Goal: Task Accomplishment & Management: Use online tool/utility

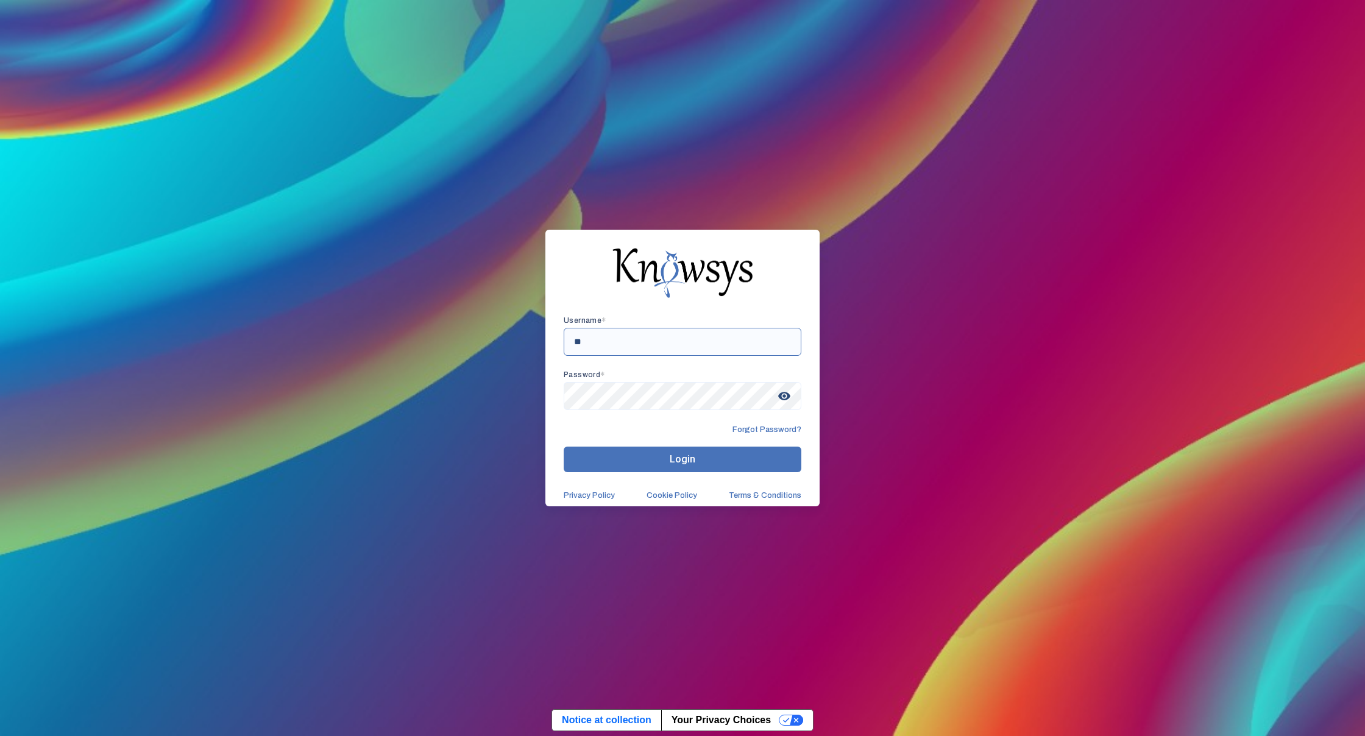
type input "*"
click at [793, 394] on span "visibility" at bounding box center [784, 396] width 22 height 22
click at [793, 394] on span "visibility_off" at bounding box center [784, 396] width 22 height 22
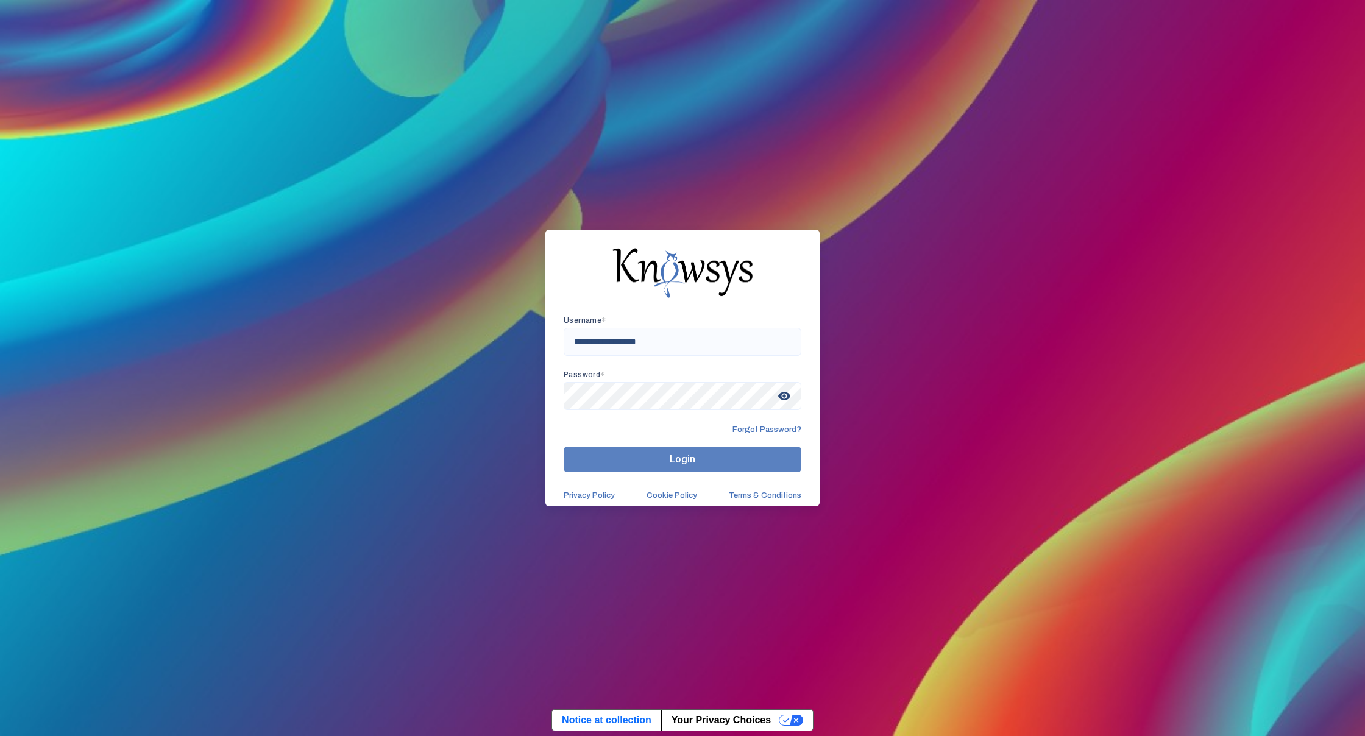
click at [684, 459] on span "Login" at bounding box center [683, 459] width 26 height 12
click at [578, 347] on input "**********" at bounding box center [683, 342] width 238 height 28
click at [577, 344] on input "**********" at bounding box center [683, 342] width 238 height 28
type input "**********"
click at [616, 463] on button "Login" at bounding box center [683, 460] width 238 height 26
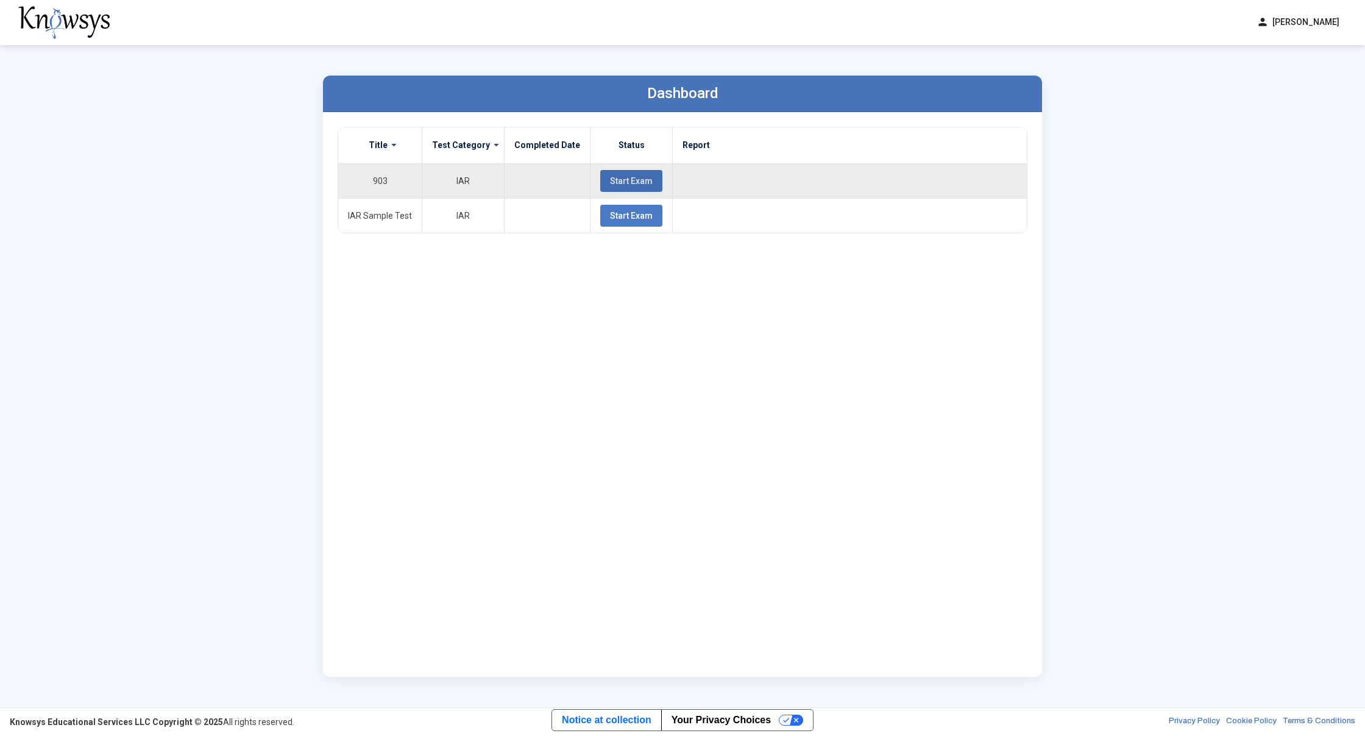
click at [615, 184] on span "Start Exam" at bounding box center [631, 181] width 43 height 10
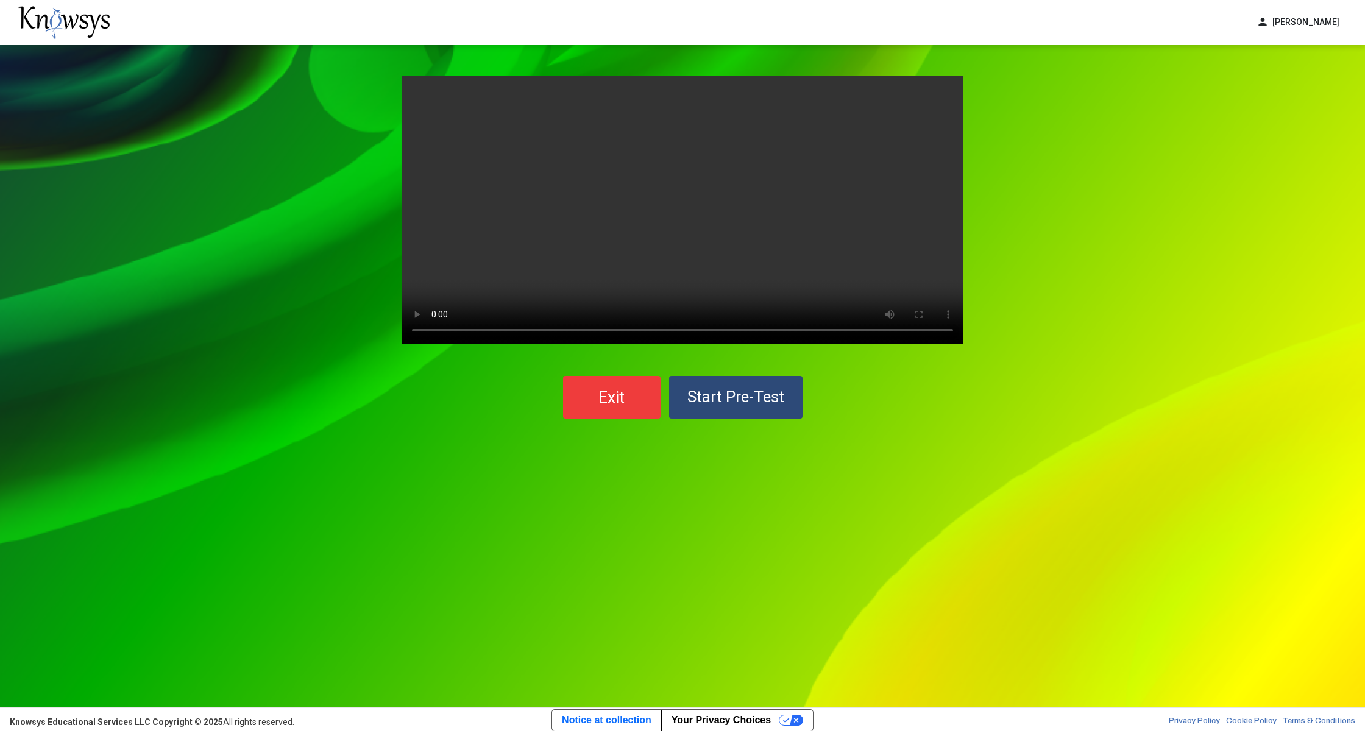
click at [703, 415] on button "Start Pre-Test" at bounding box center [735, 397] width 133 height 43
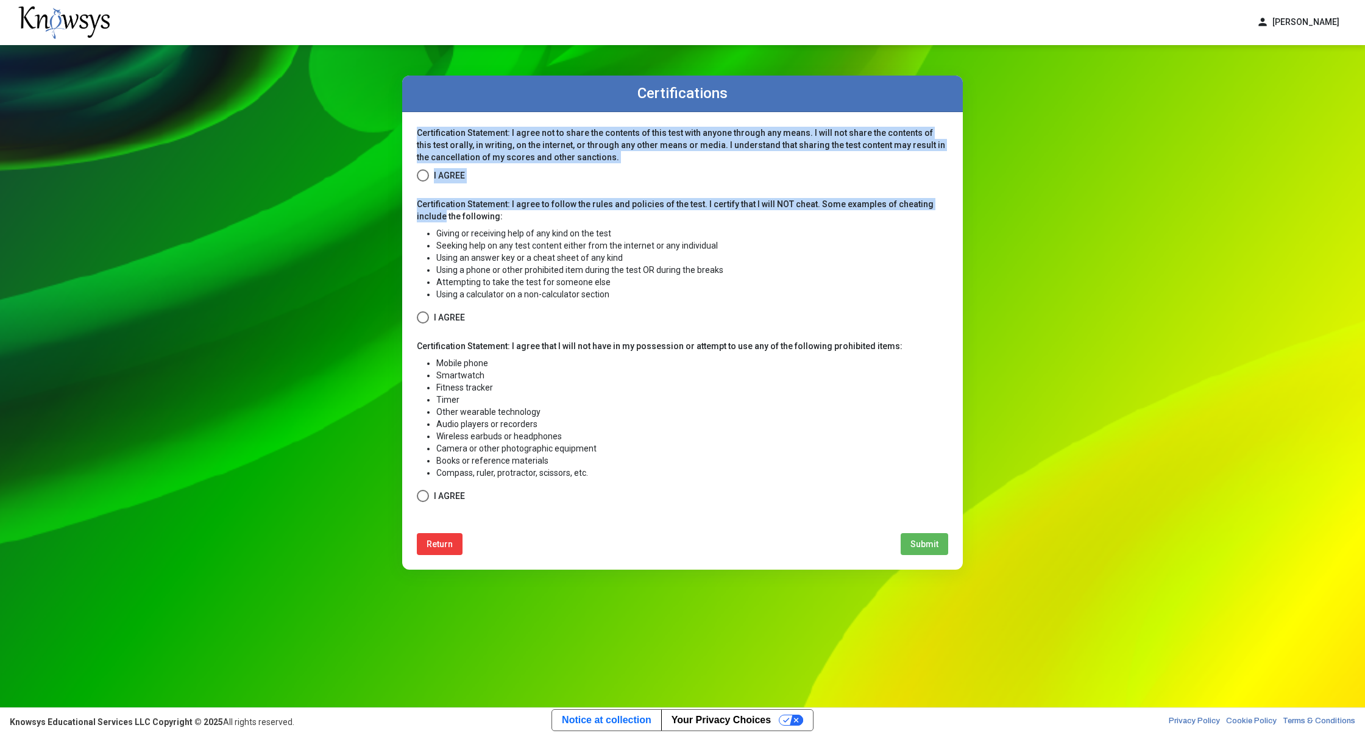
drag, startPoint x: 937, startPoint y: 101, endPoint x: 1055, endPoint y: 196, distance: 151.6
click at [1056, 197] on div "Certifications Certification Statement: I agree not to share the contents of th…" at bounding box center [682, 376] width 1365 height 662
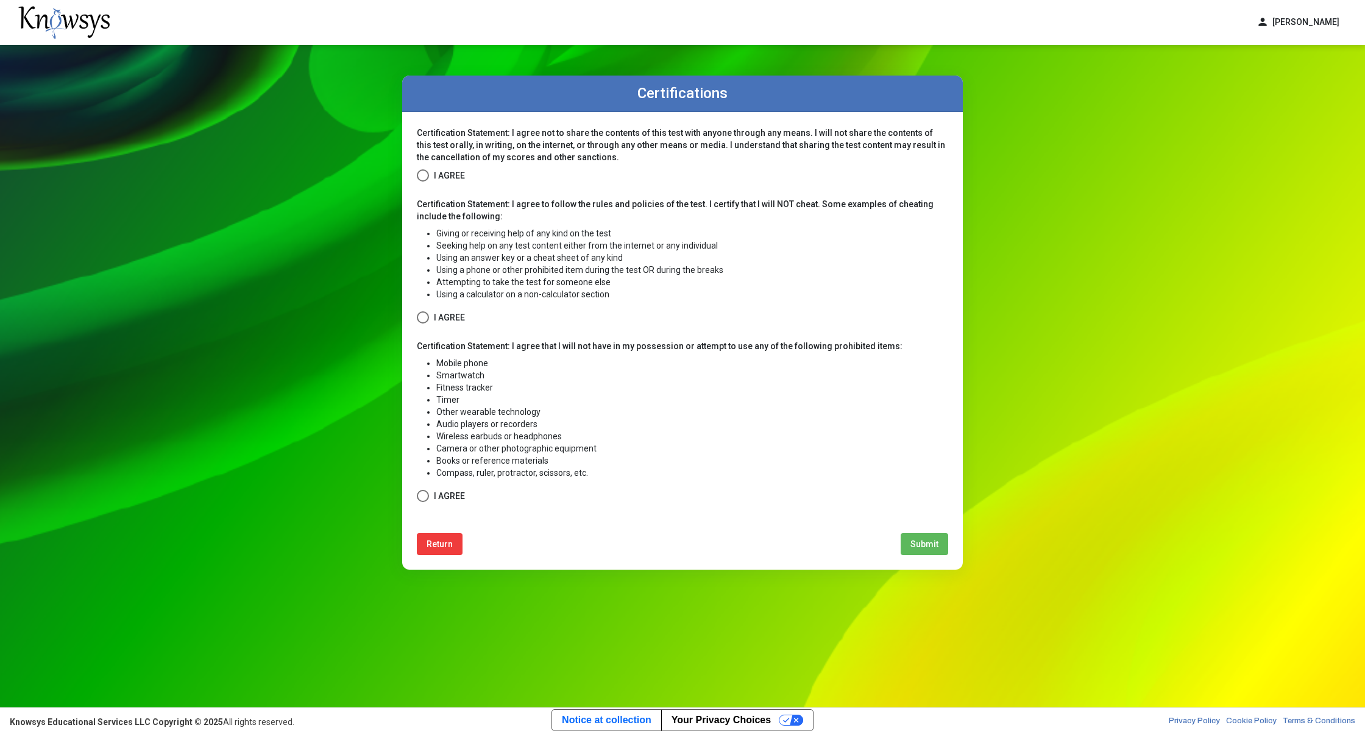
click at [1055, 196] on div "Certifications Certification Statement: I agree not to share the contents of th…" at bounding box center [682, 376] width 1365 height 662
click at [427, 166] on div "Certification Statement: I agree not to share the contents of this test with an…" at bounding box center [682, 155] width 531 height 57
click at [421, 174] on span at bounding box center [423, 175] width 12 height 12
click at [431, 325] on form "Certification Statement: I agree not to share the contents of this test with an…" at bounding box center [682, 315] width 531 height 377
click at [428, 322] on span at bounding box center [423, 317] width 12 height 12
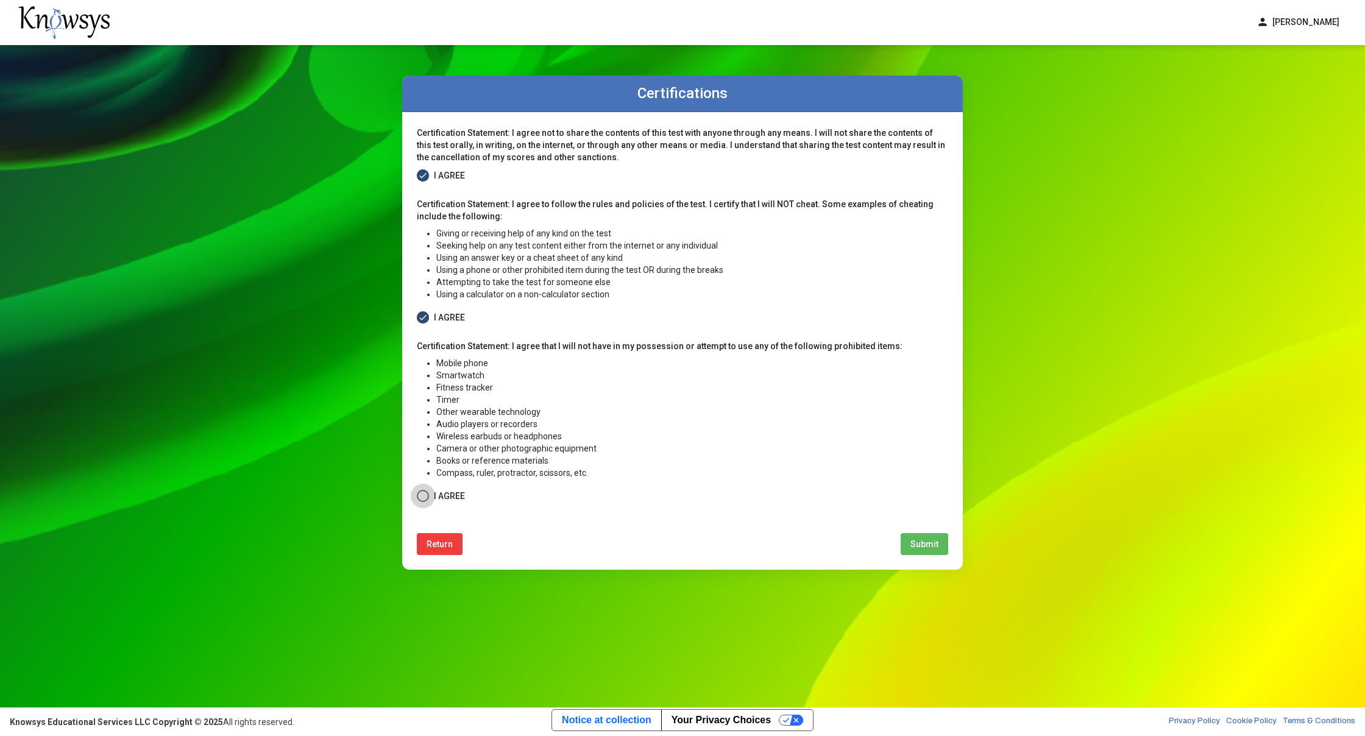
click at [428, 500] on span at bounding box center [423, 496] width 12 height 12
click at [910, 544] on button "Submit" at bounding box center [925, 544] width 48 height 22
select select
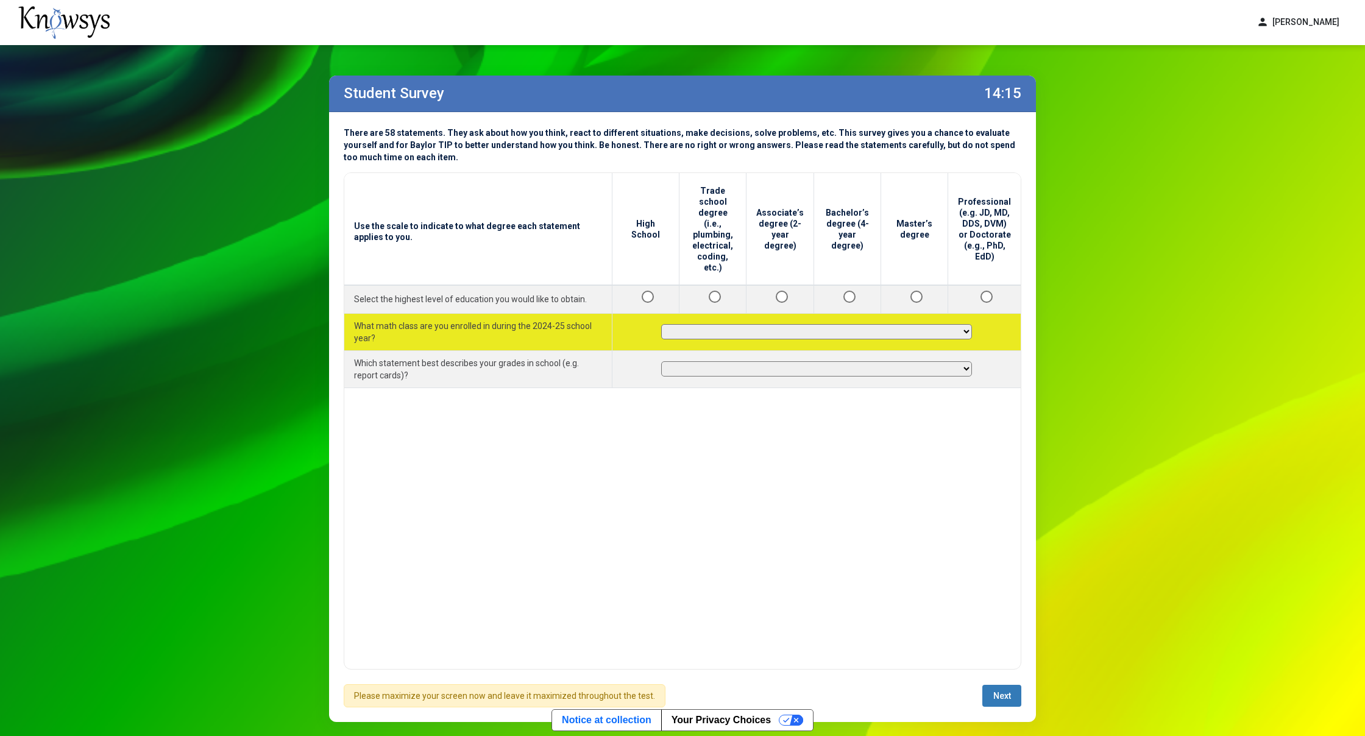
select select "**********"
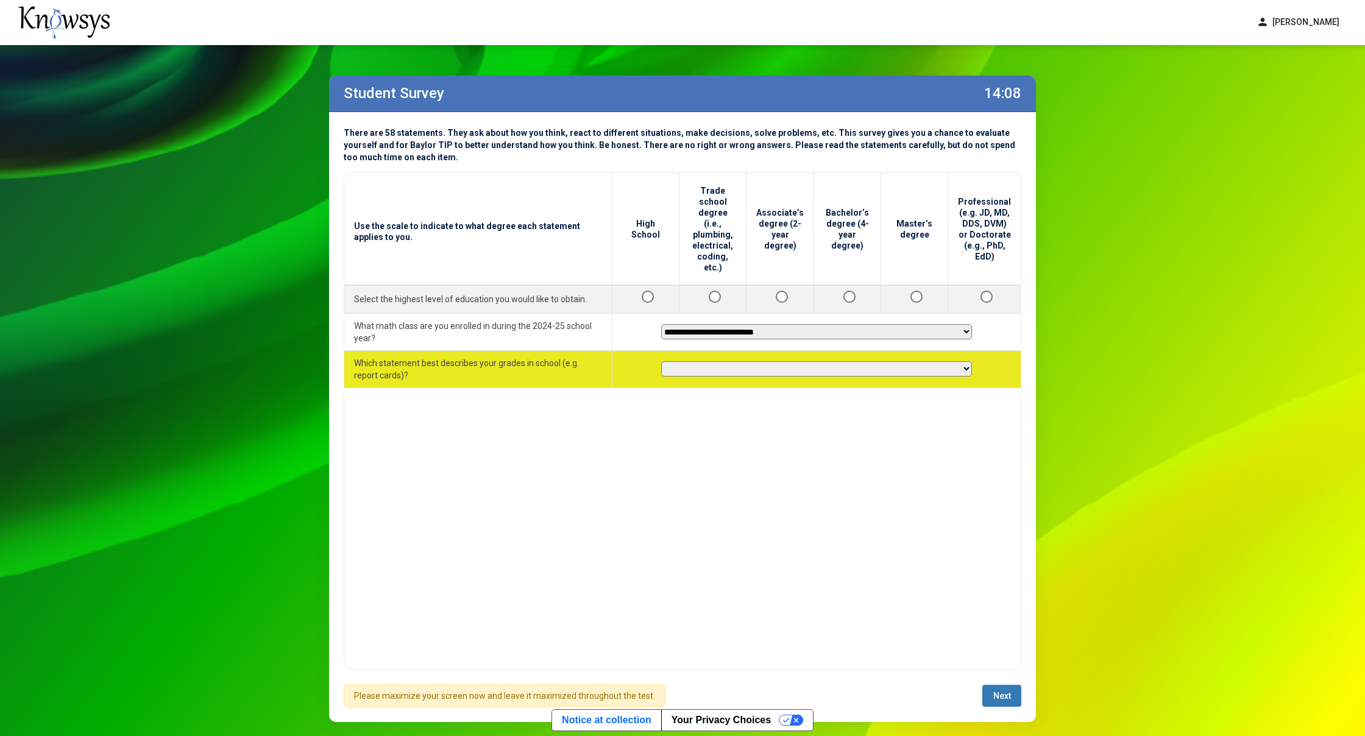
select select "**********"
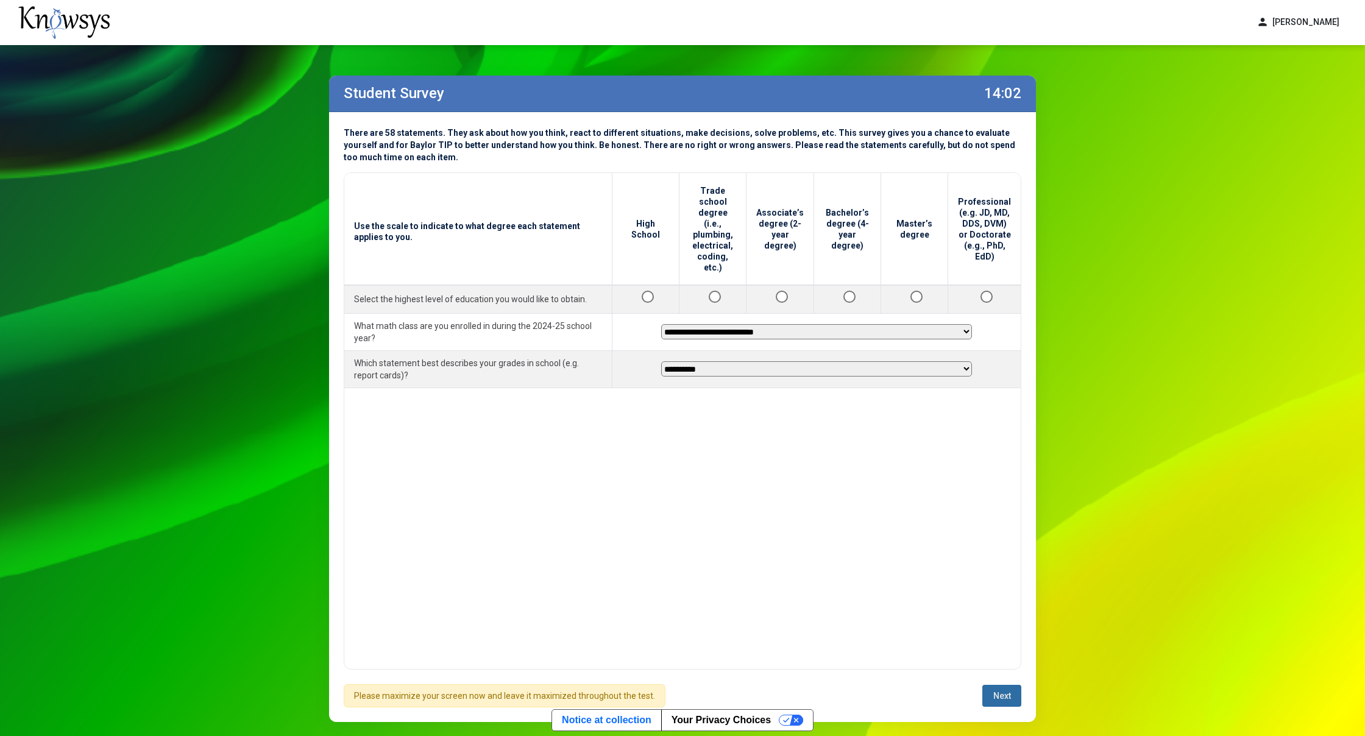
click at [988, 700] on button "Next" at bounding box center [1001, 696] width 39 height 22
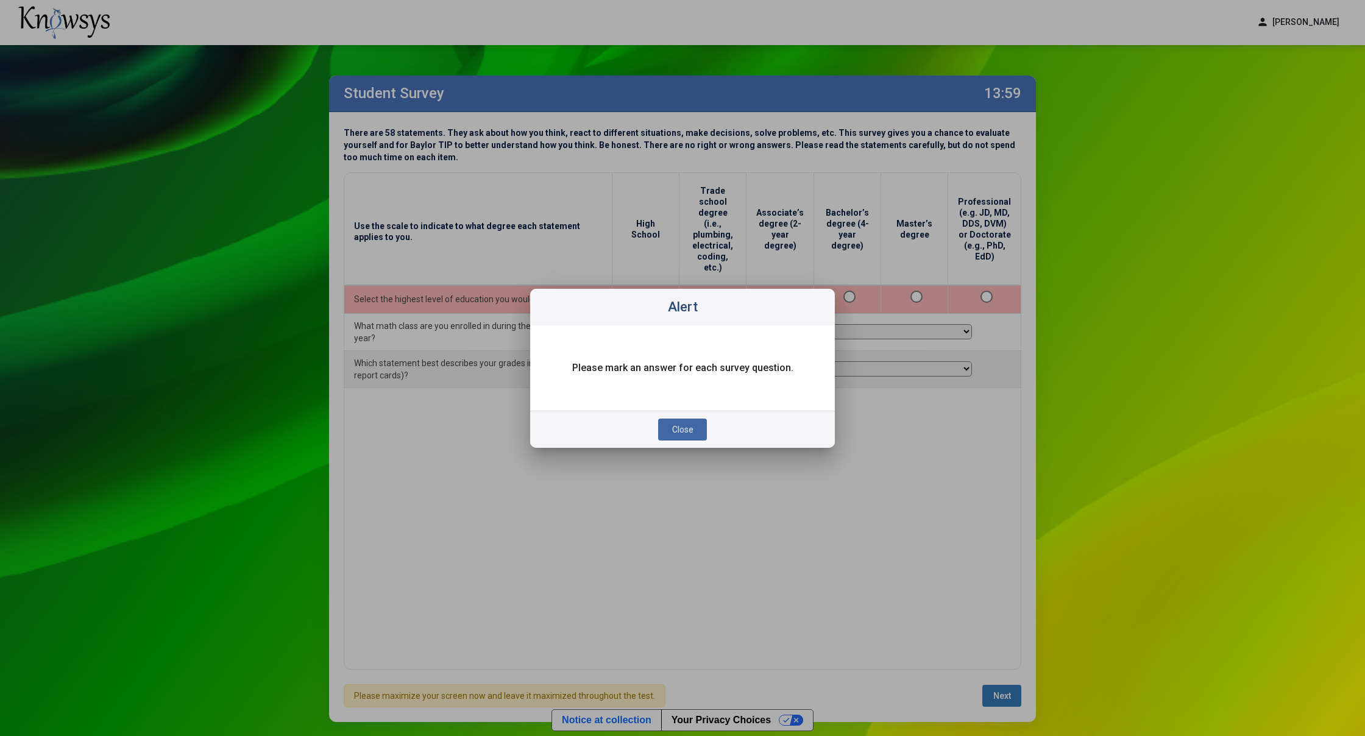
click at [686, 426] on span "Close" at bounding box center [682, 430] width 21 height 10
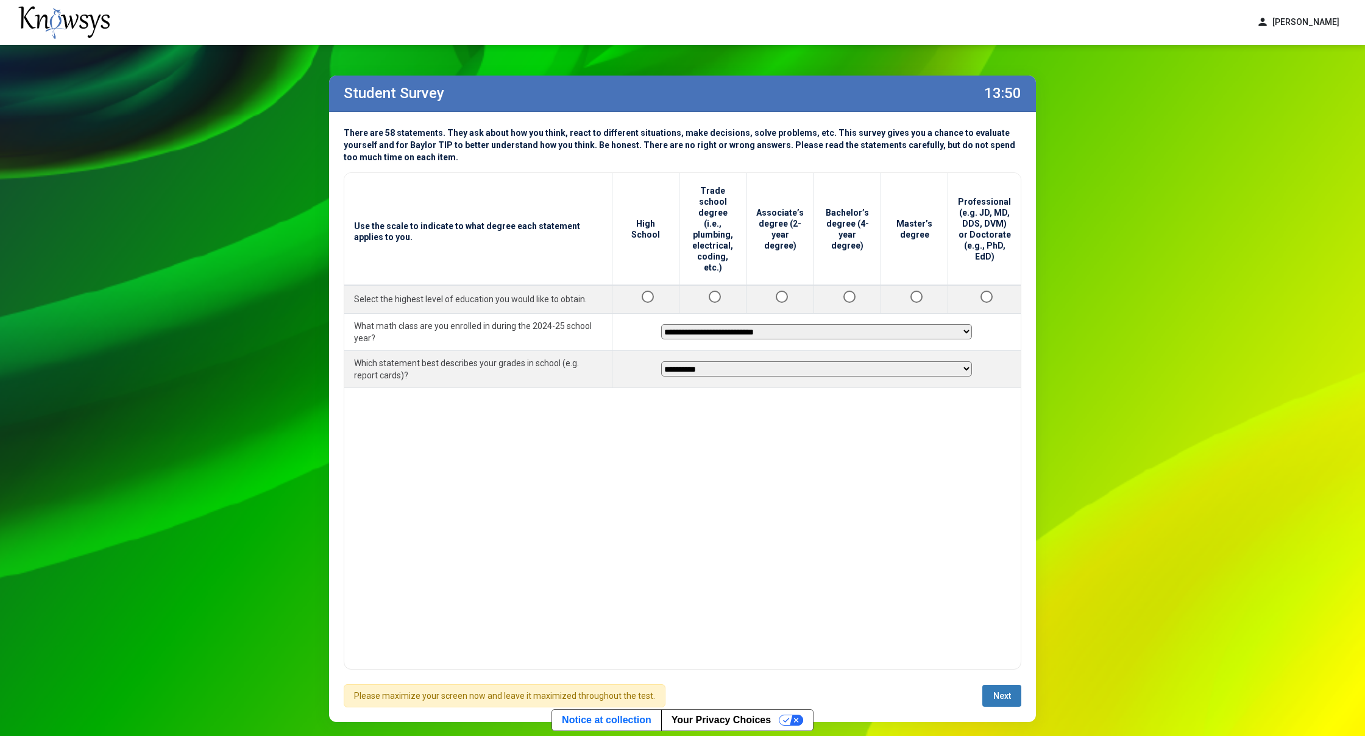
click at [987, 692] on button "Next" at bounding box center [1001, 696] width 39 height 22
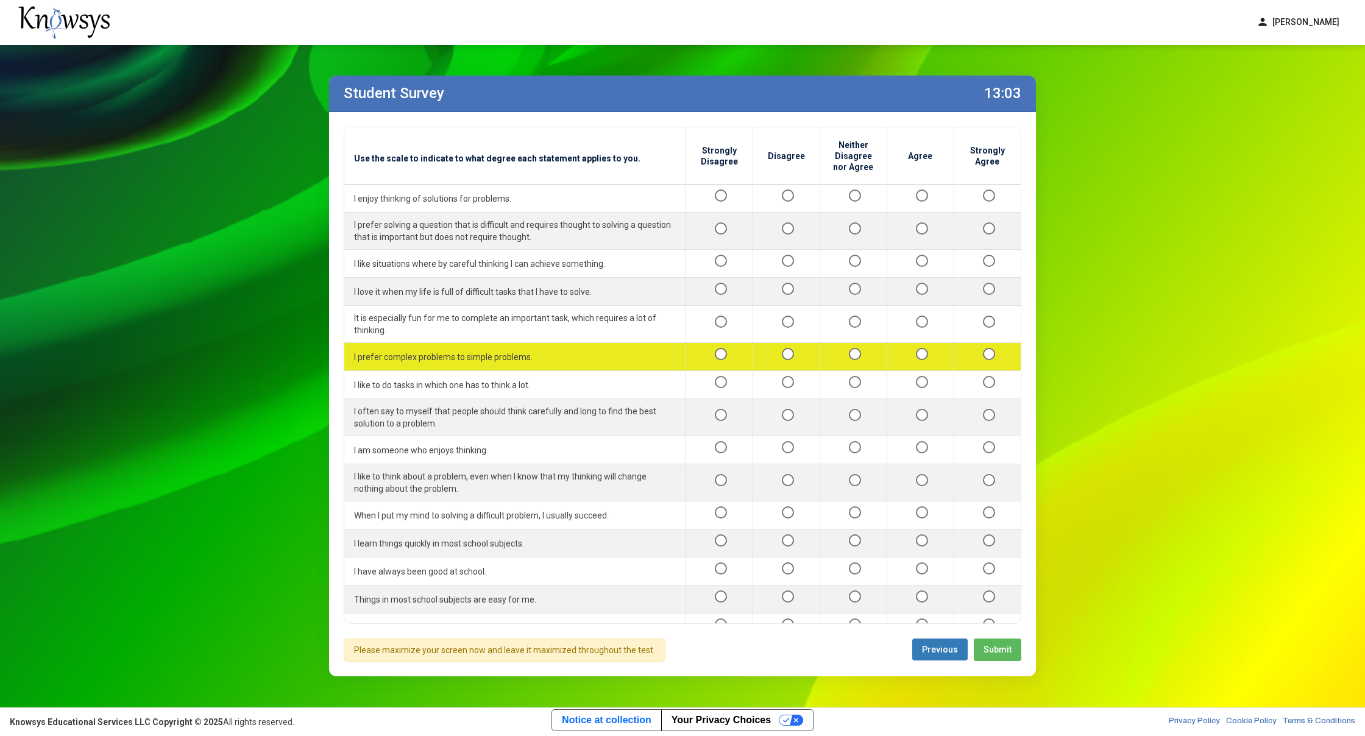
click at [783, 349] on div at bounding box center [786, 356] width 47 height 15
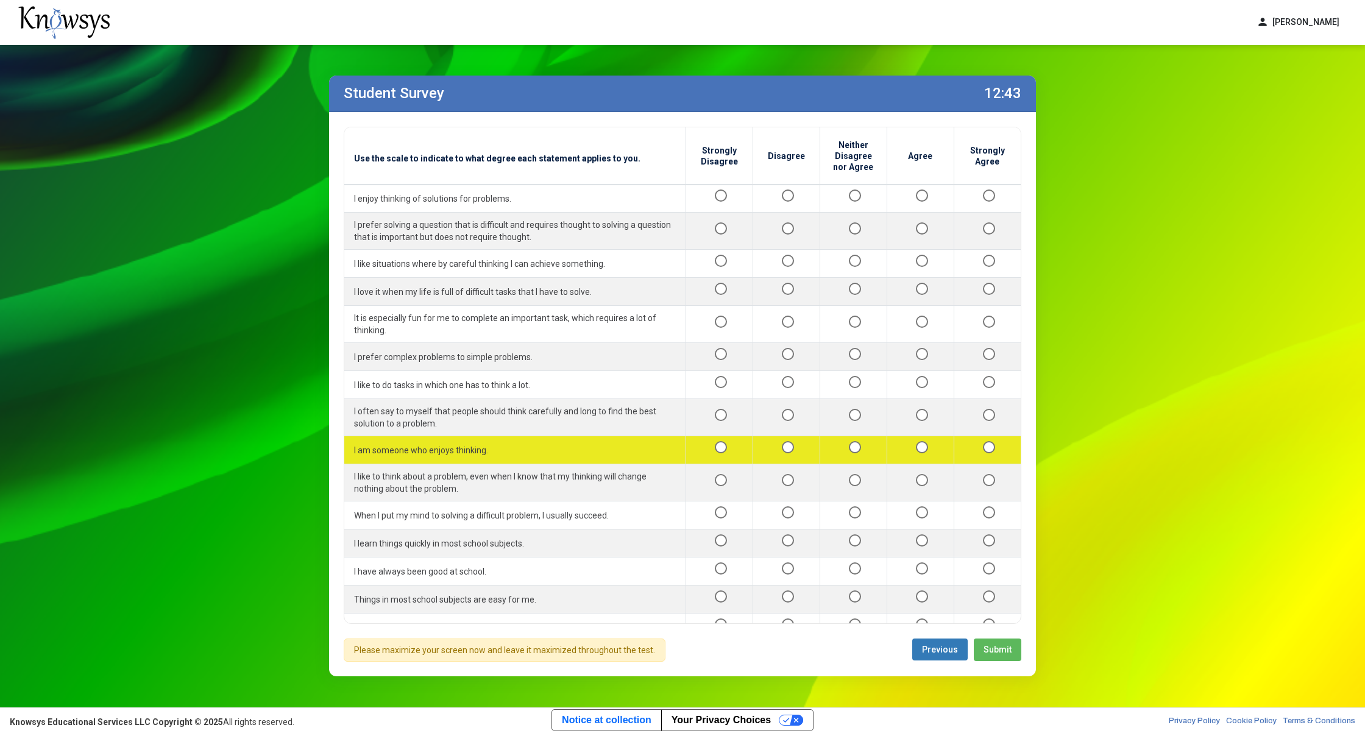
click at [990, 442] on div at bounding box center [988, 449] width 48 height 15
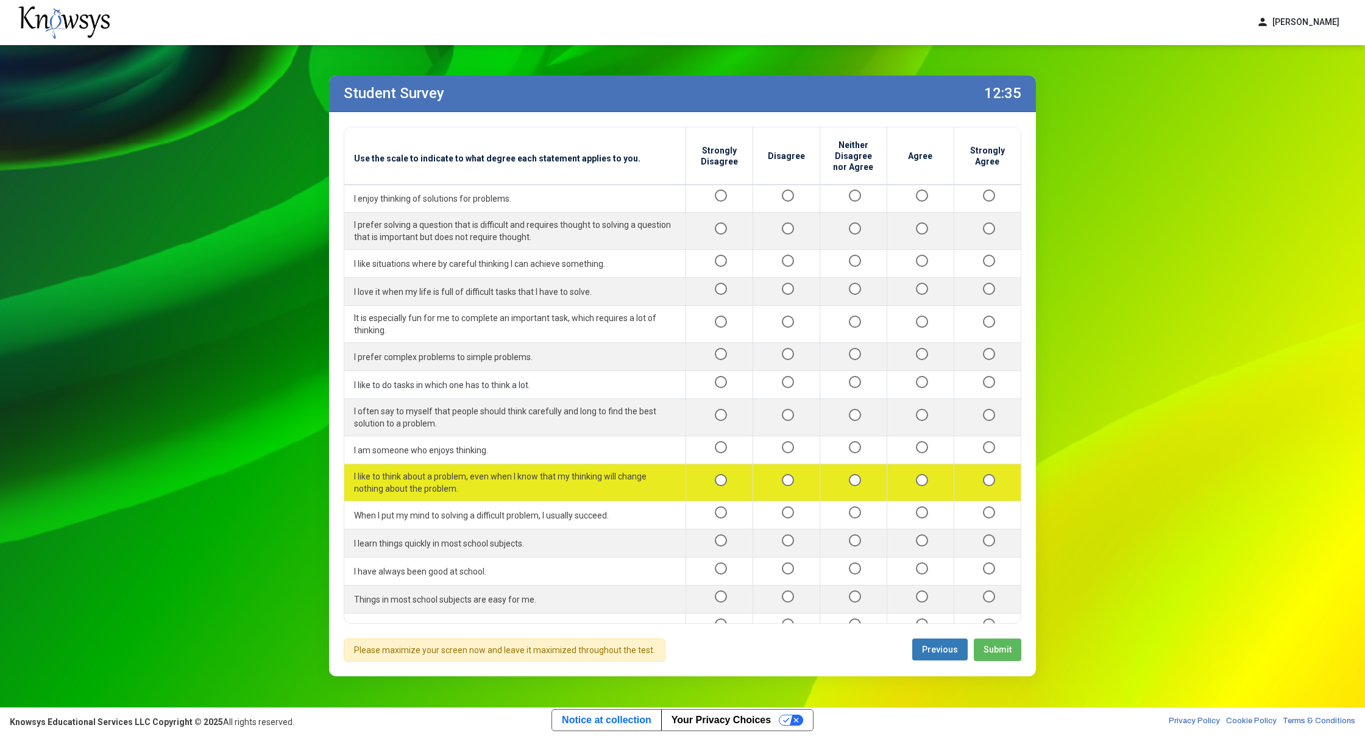
click at [920, 475] on div at bounding box center [920, 482] width 47 height 15
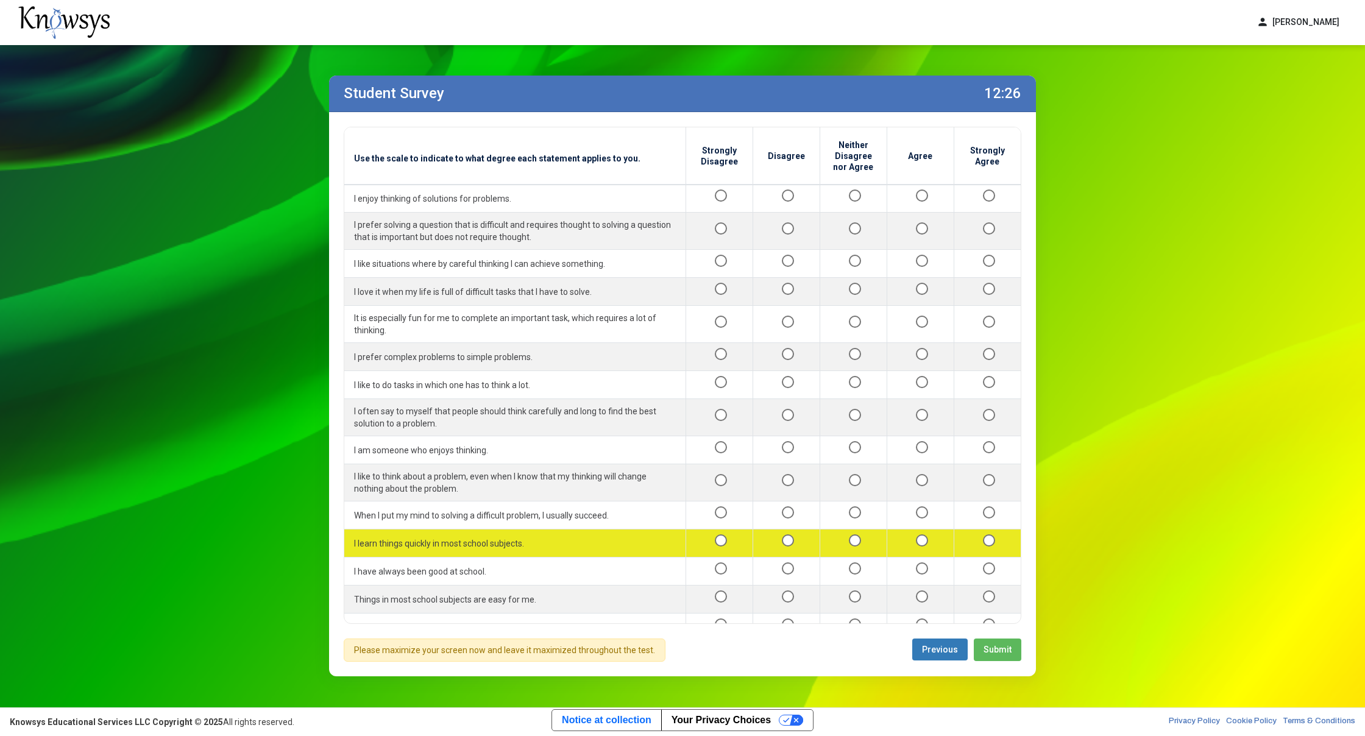
click at [973, 530] on td at bounding box center [987, 544] width 67 height 28
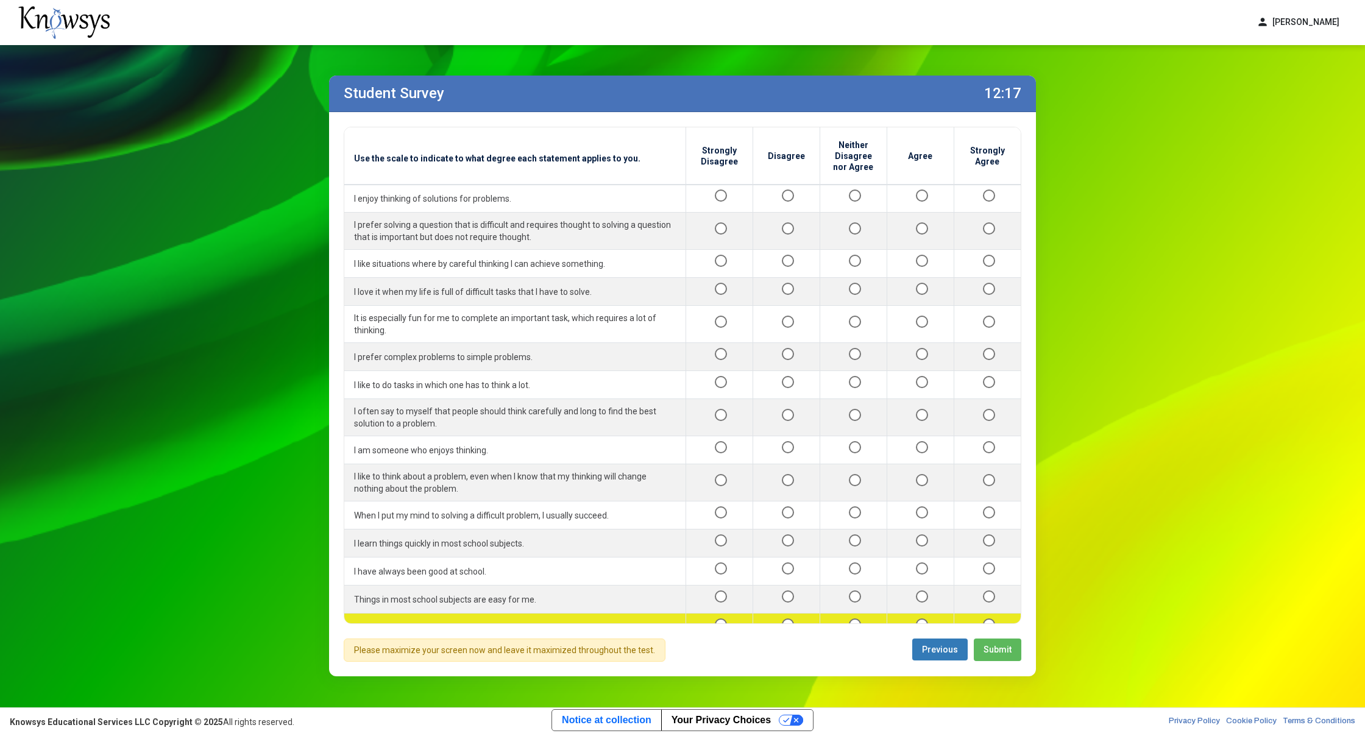
click at [981, 614] on td at bounding box center [987, 628] width 67 height 28
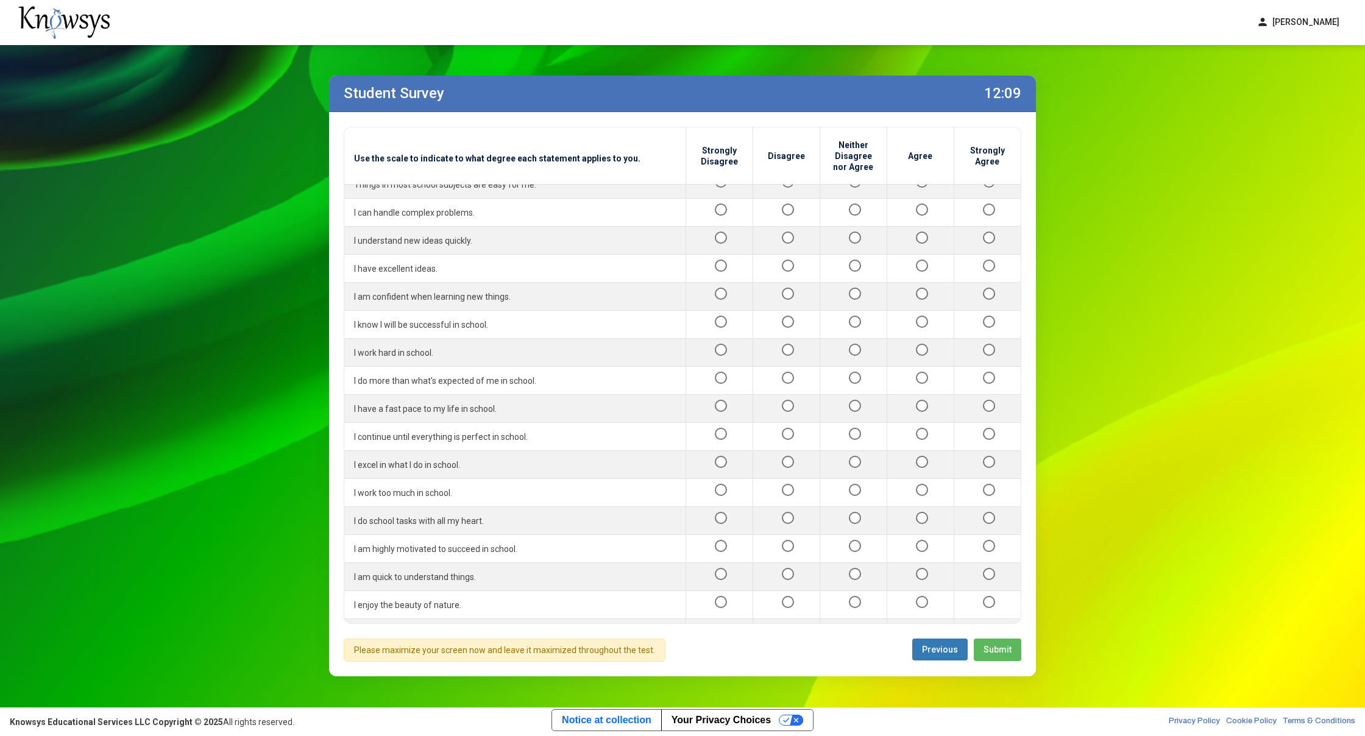
scroll to position [417, 0]
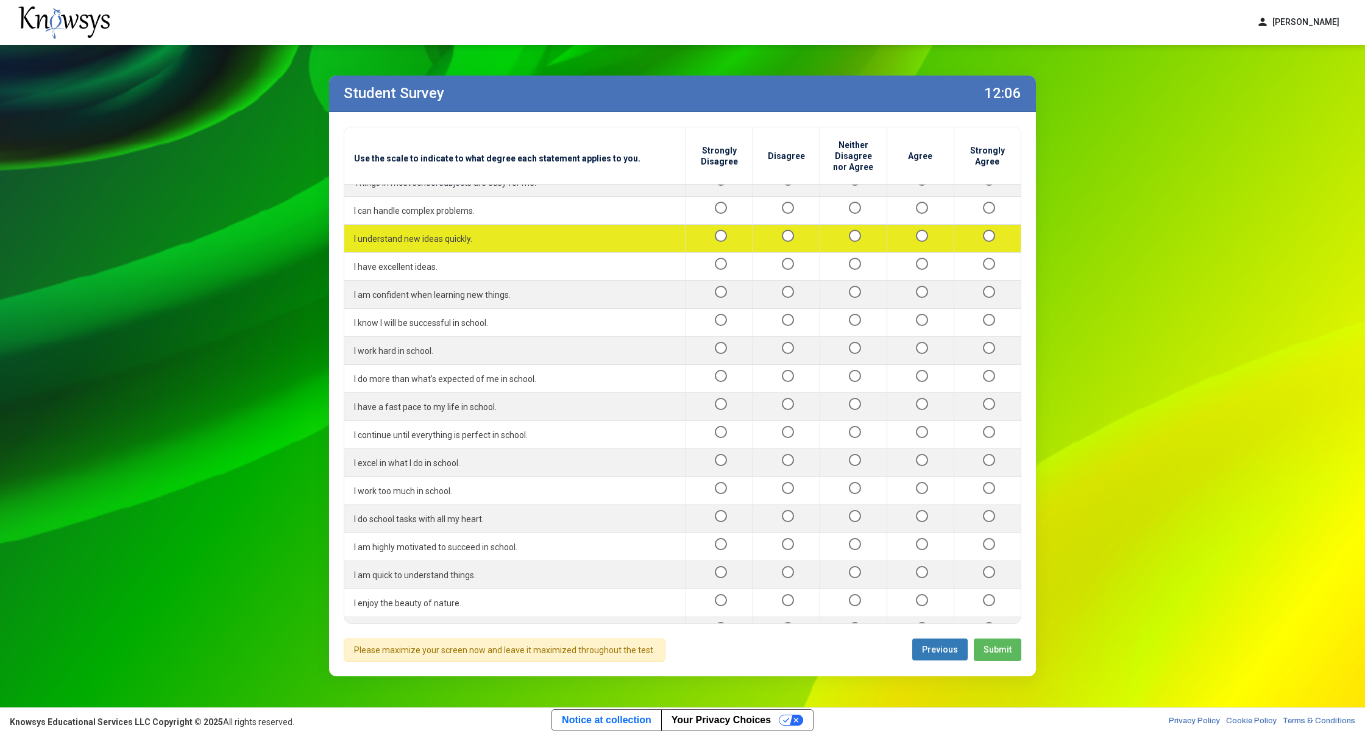
click at [921, 231] on div at bounding box center [920, 238] width 47 height 15
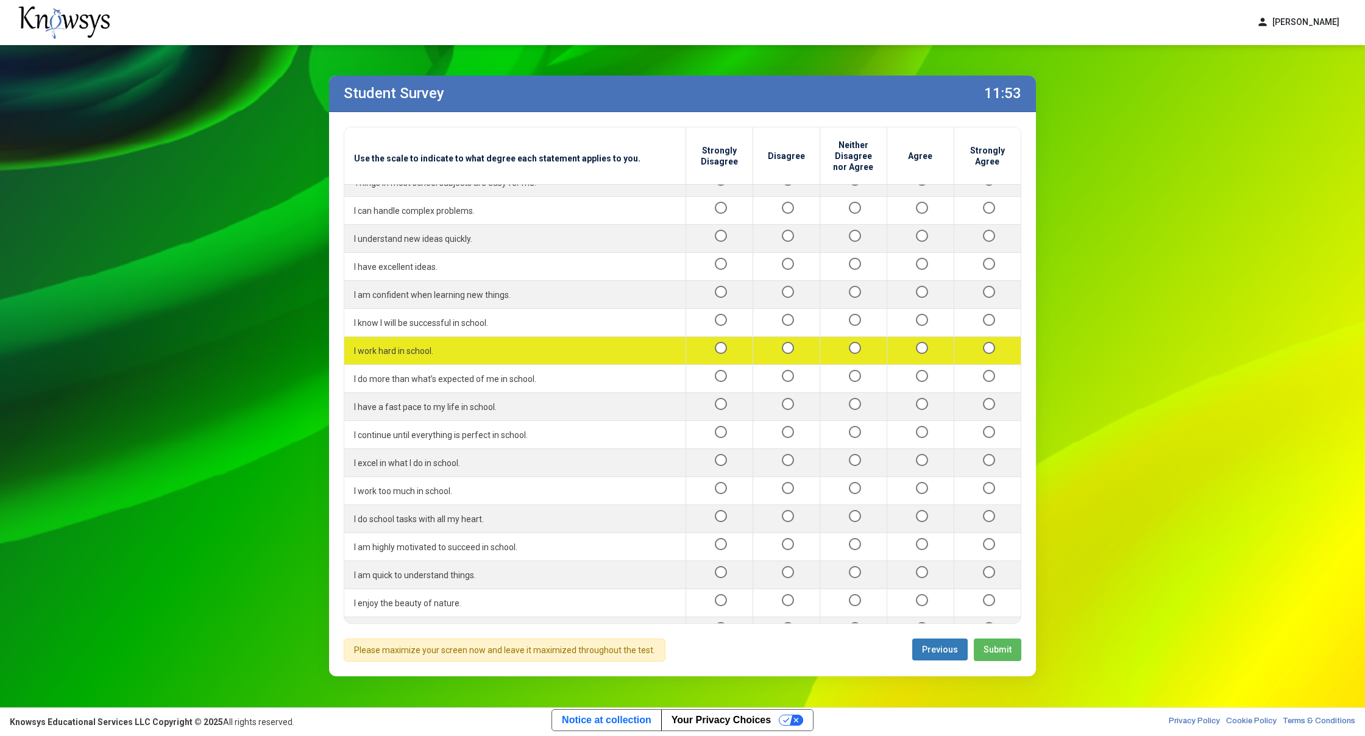
click at [847, 343] on div at bounding box center [853, 350] width 47 height 15
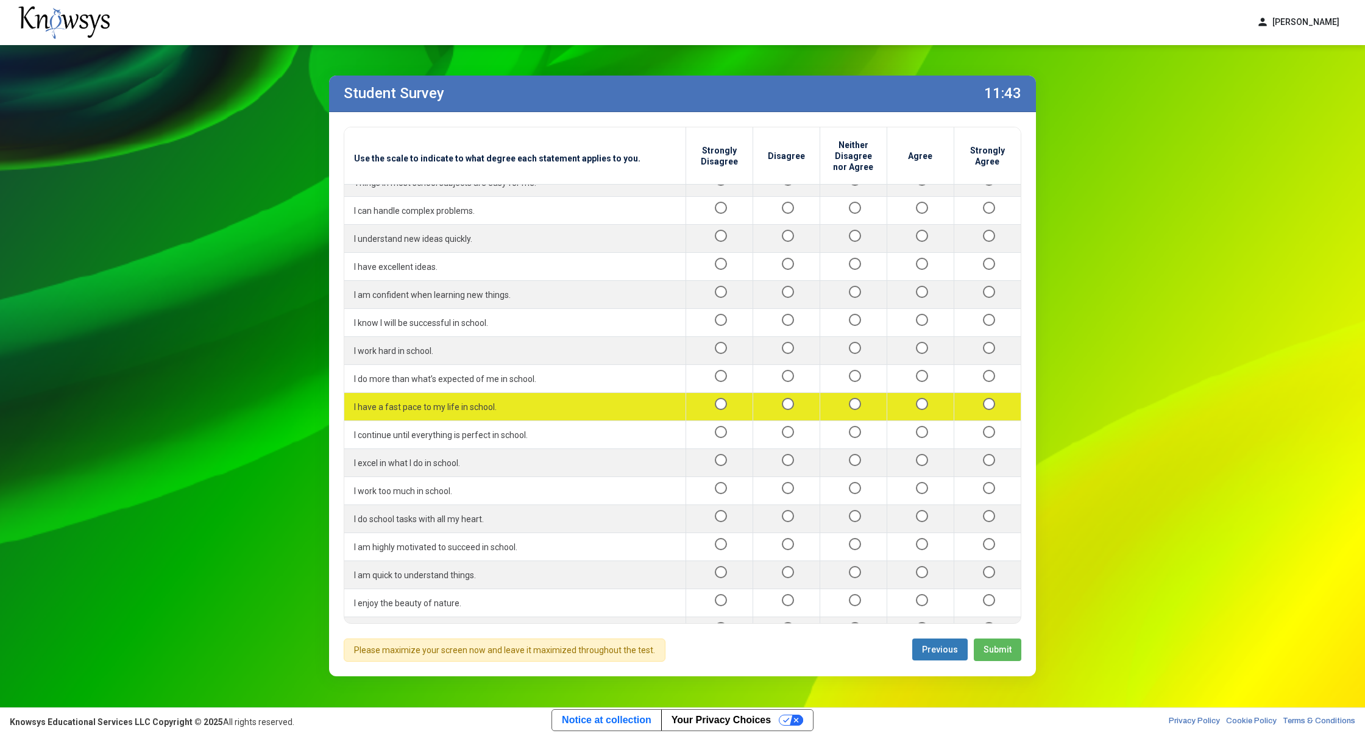
click at [839, 399] on div at bounding box center [853, 406] width 47 height 15
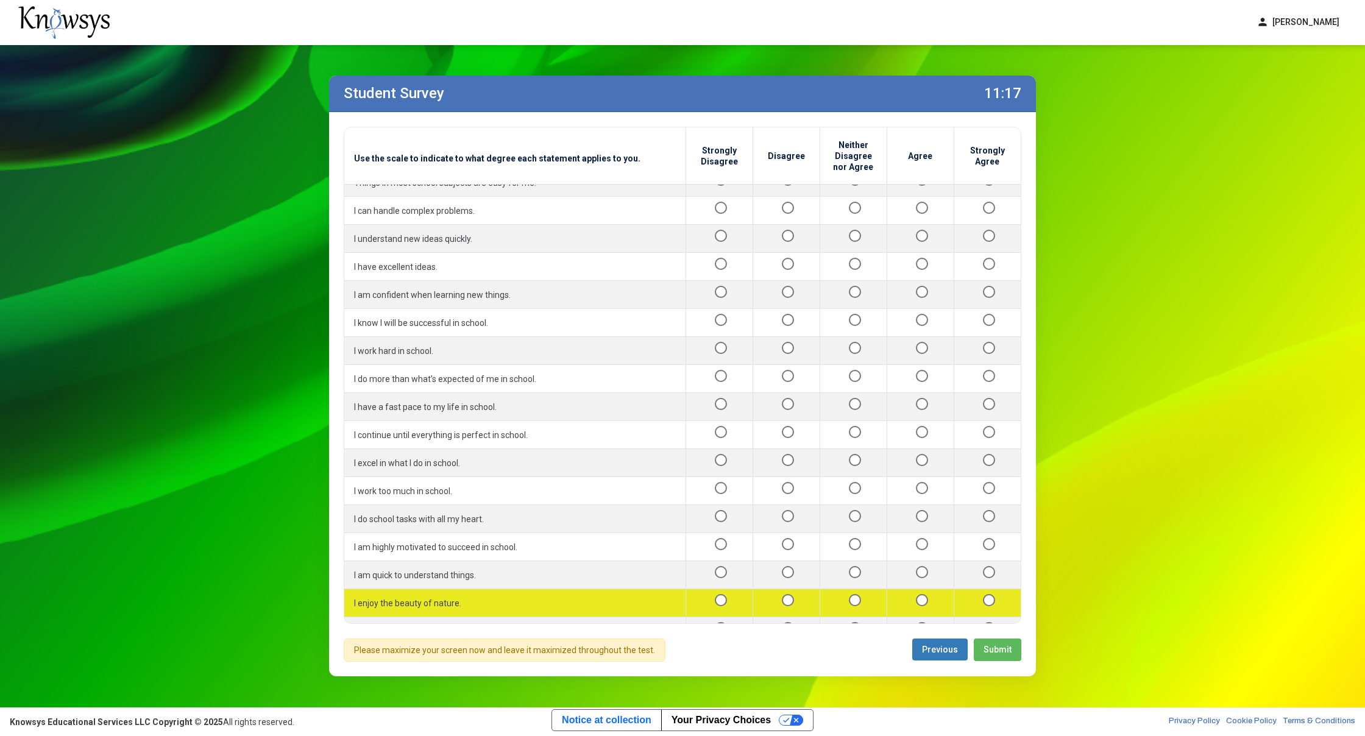
click at [969, 589] on td at bounding box center [987, 603] width 67 height 28
click at [974, 595] on div at bounding box center [988, 602] width 48 height 15
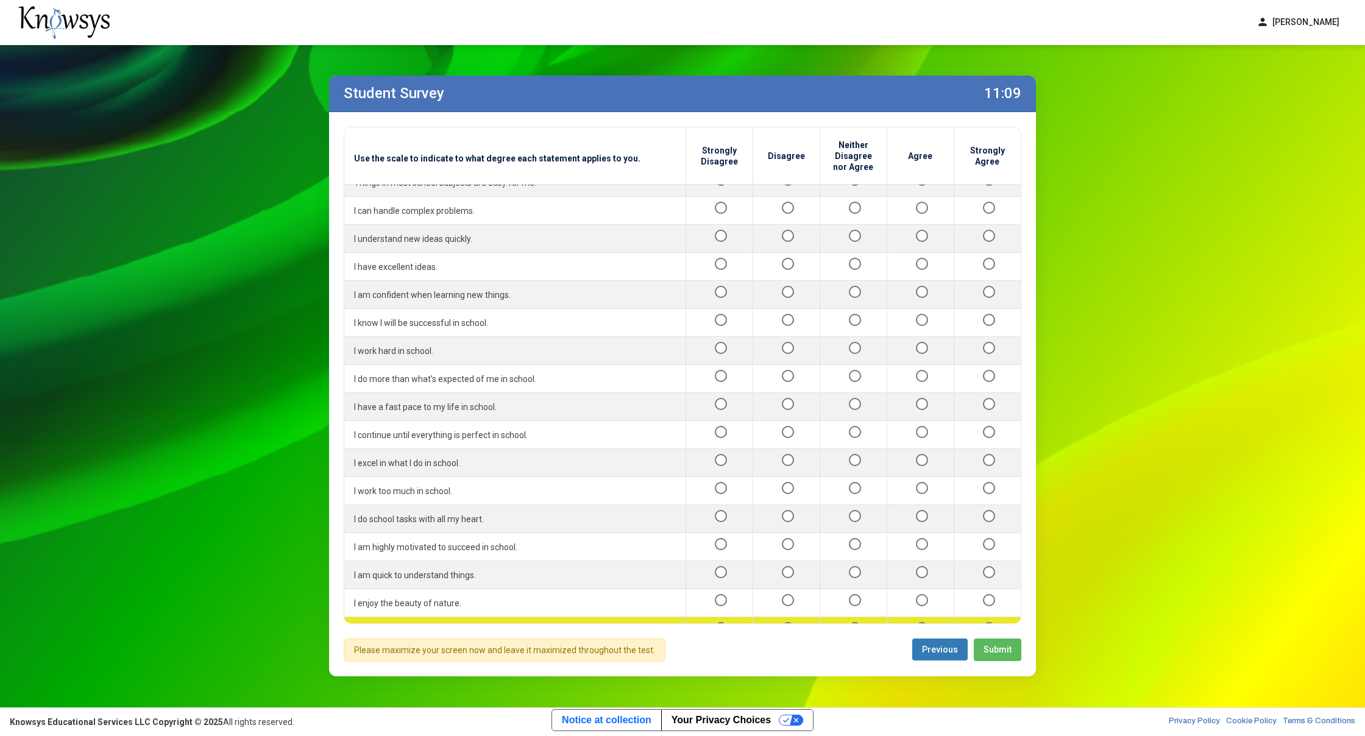
click at [789, 623] on div at bounding box center [786, 630] width 47 height 15
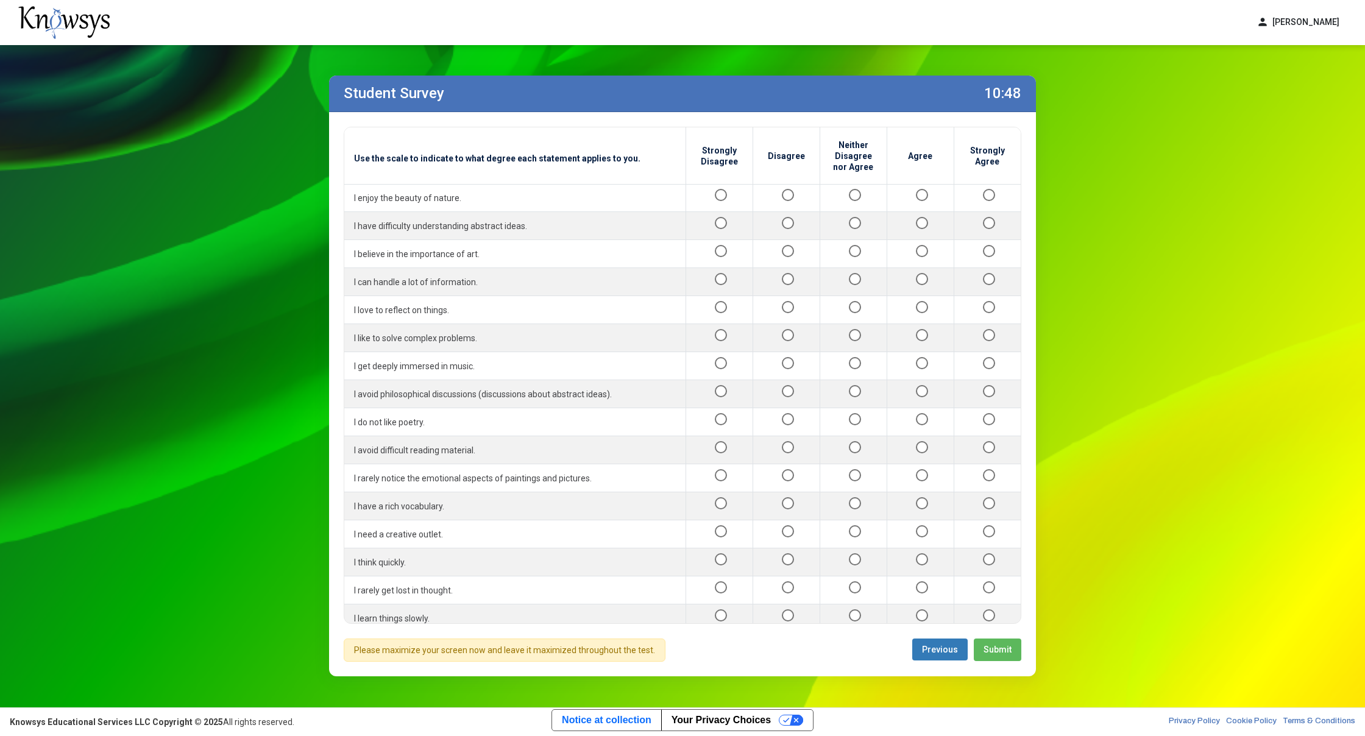
scroll to position [837, 0]
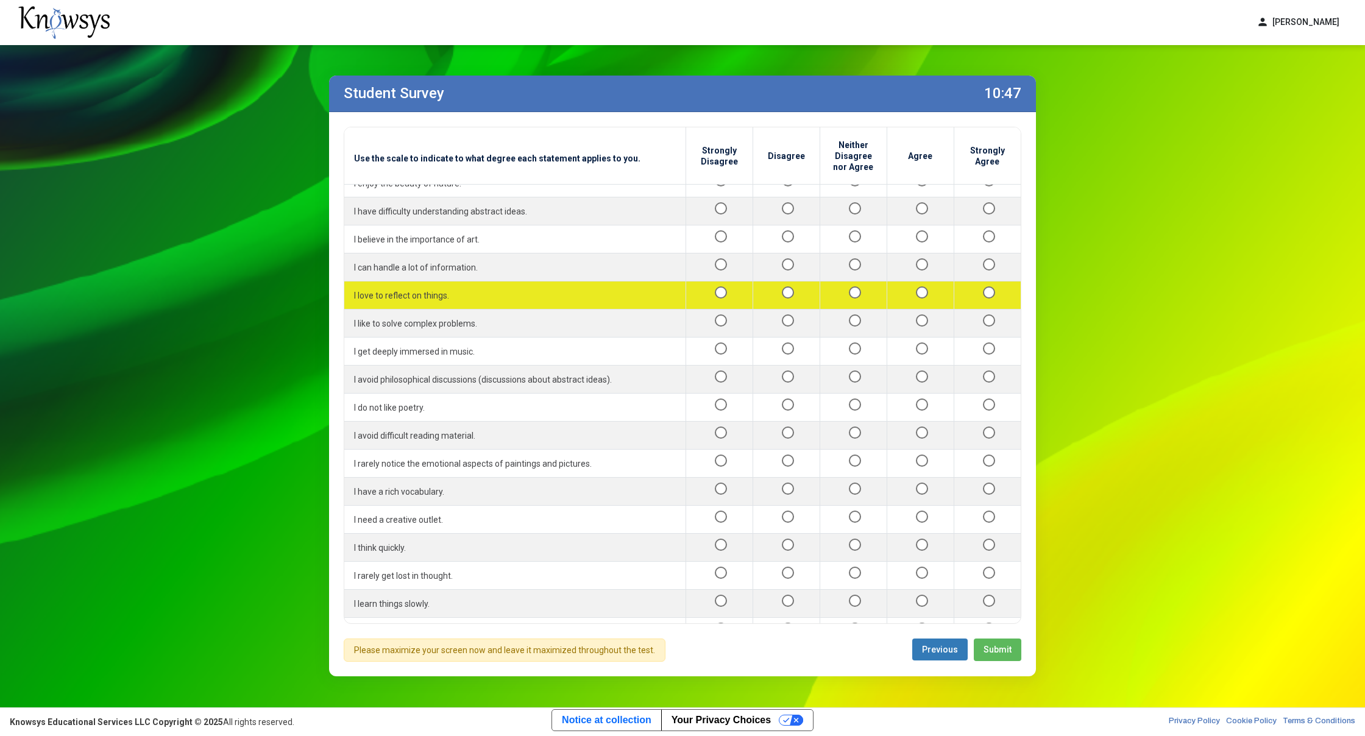
click at [897, 288] on div at bounding box center [920, 295] width 47 height 15
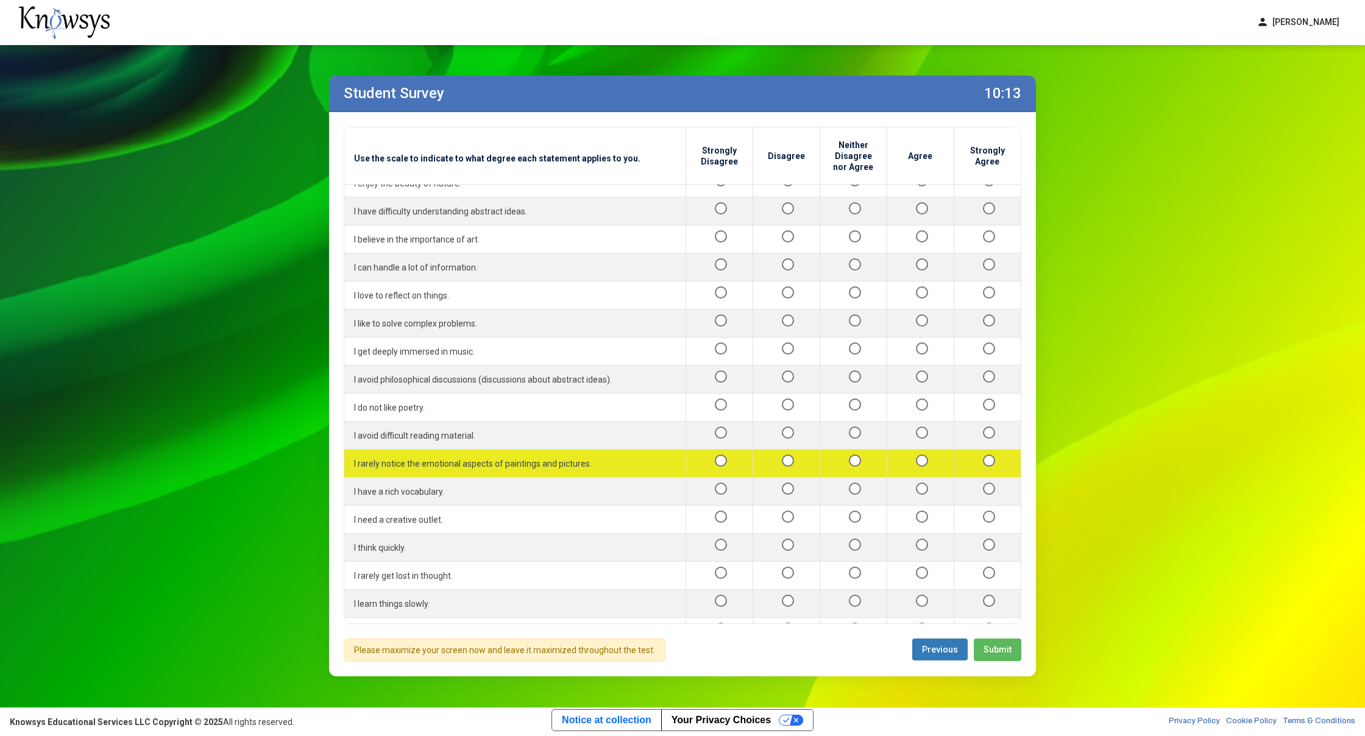
click at [876, 450] on td at bounding box center [853, 464] width 67 height 28
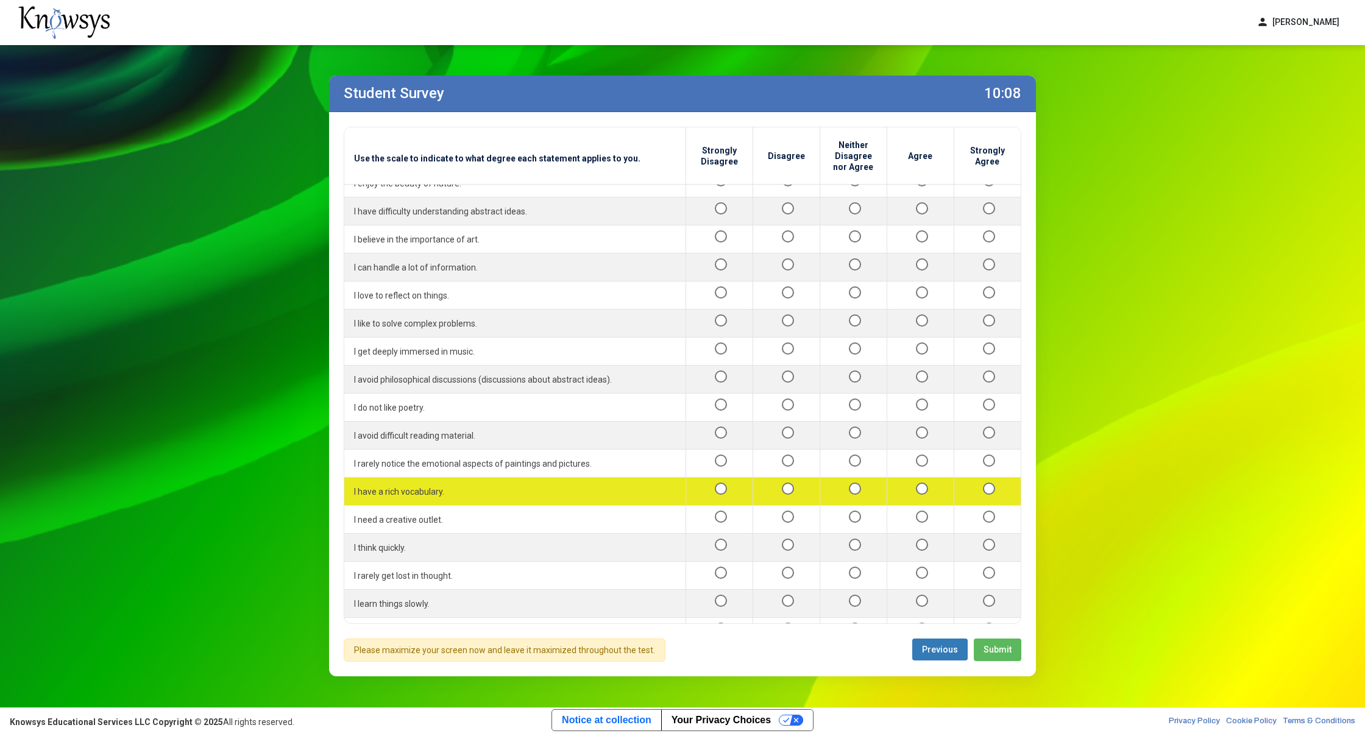
click at [920, 484] on div at bounding box center [920, 491] width 47 height 15
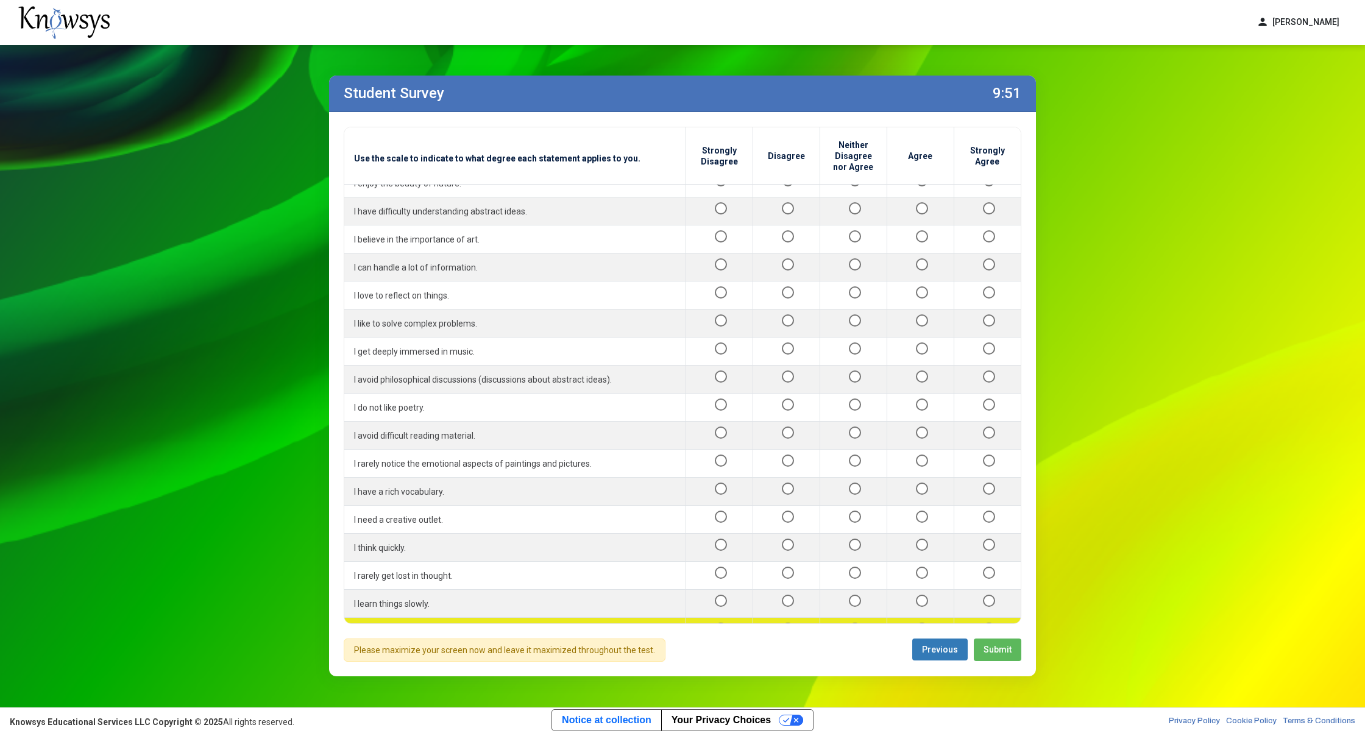
click at [839, 624] on div at bounding box center [853, 631] width 47 height 15
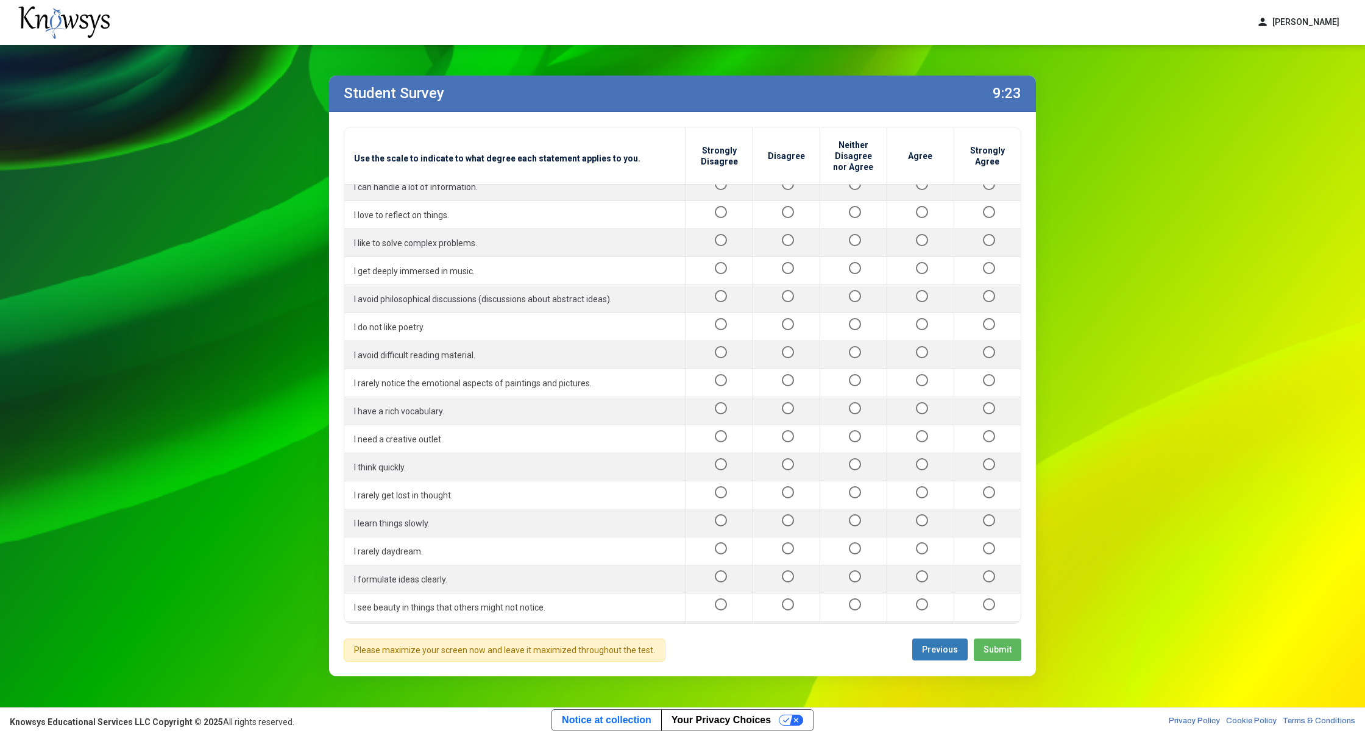
scroll to position [984, 0]
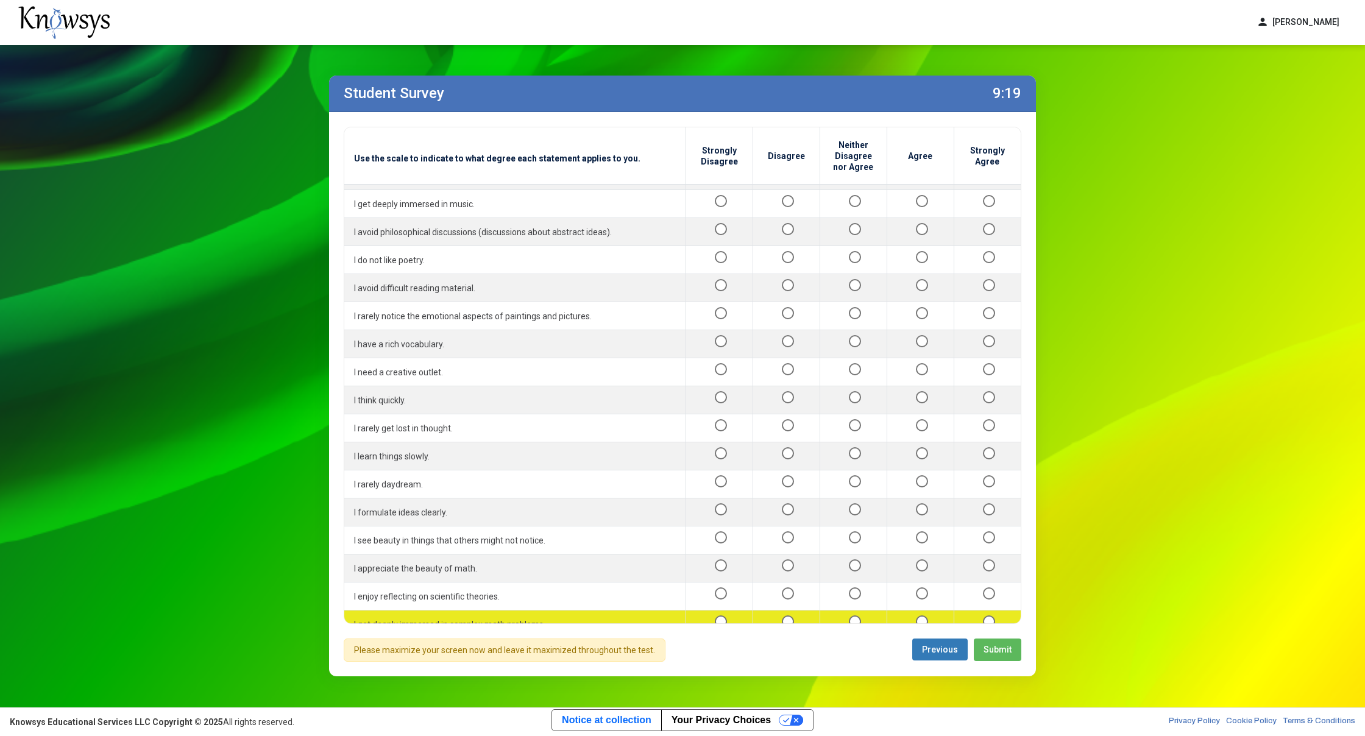
click at [772, 617] on div at bounding box center [786, 624] width 47 height 15
click at [854, 617] on div at bounding box center [853, 624] width 47 height 15
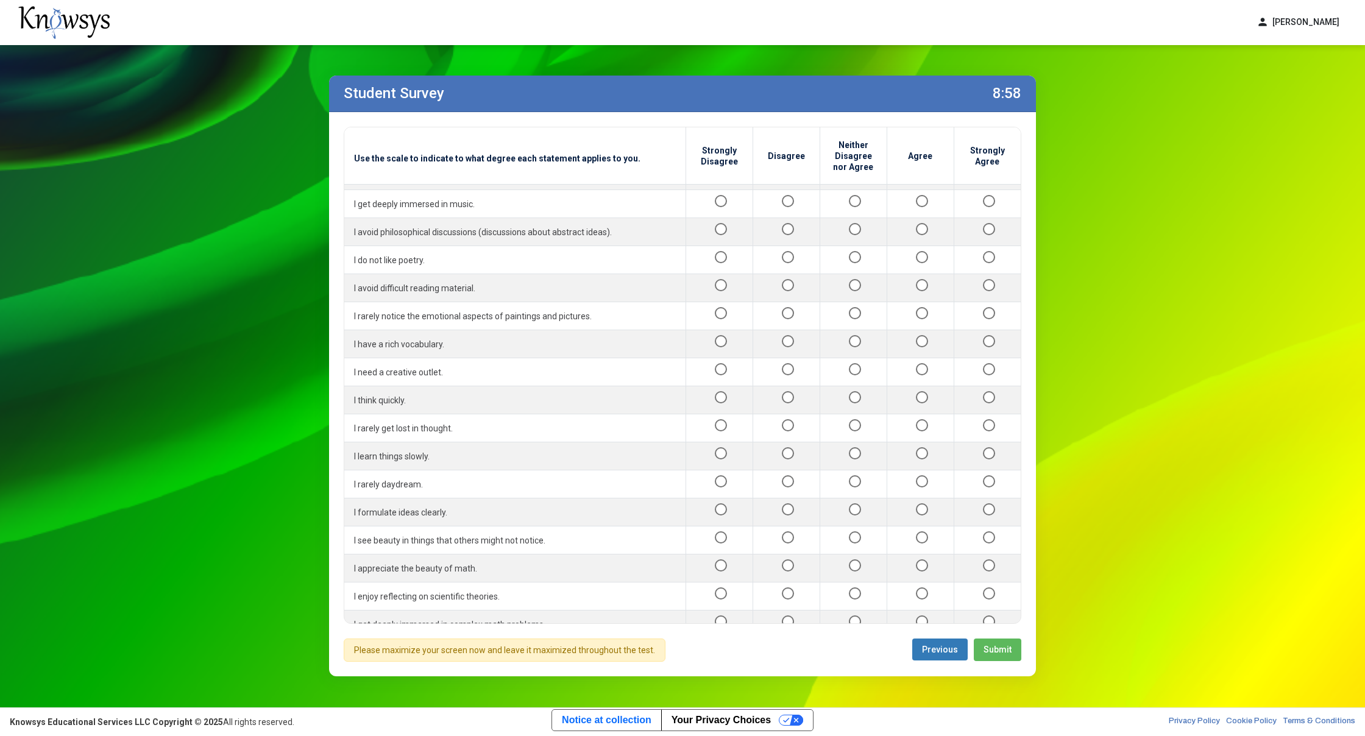
click at [993, 662] on div "Use the scale to indicate to what degree each statement applies to you. Strongl…" at bounding box center [682, 394] width 707 height 564
click at [992, 647] on span "Submit" at bounding box center [998, 650] width 28 height 10
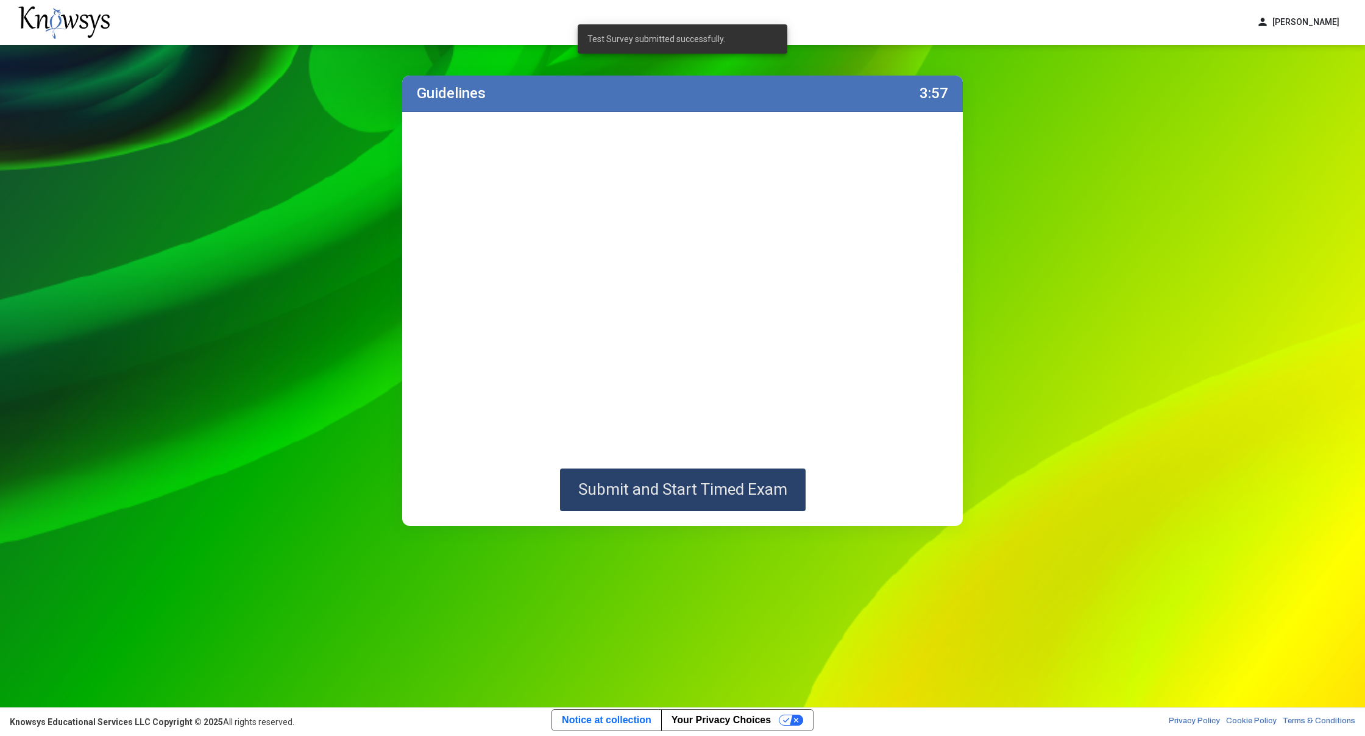
click at [686, 492] on span "Submit and Start Timed Exam" at bounding box center [682, 489] width 209 height 18
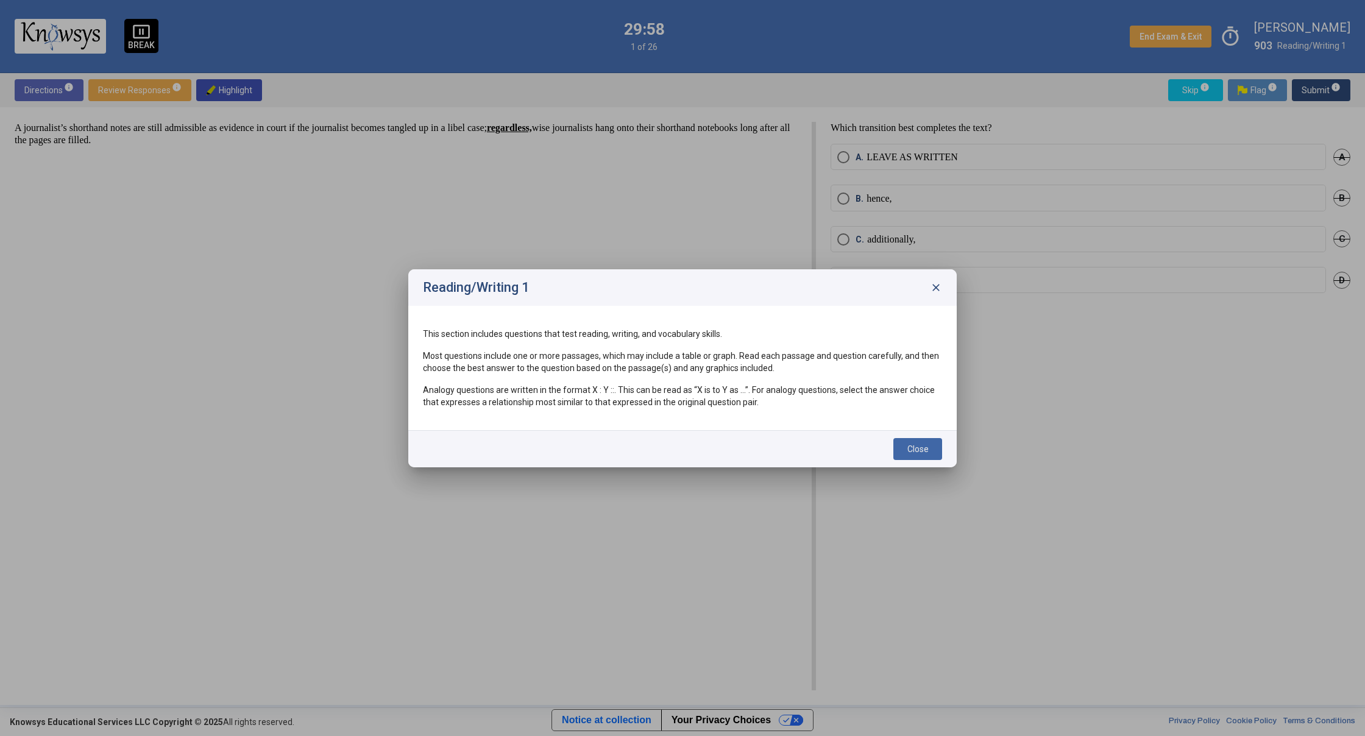
click at [921, 450] on span "Close" at bounding box center [917, 449] width 21 height 10
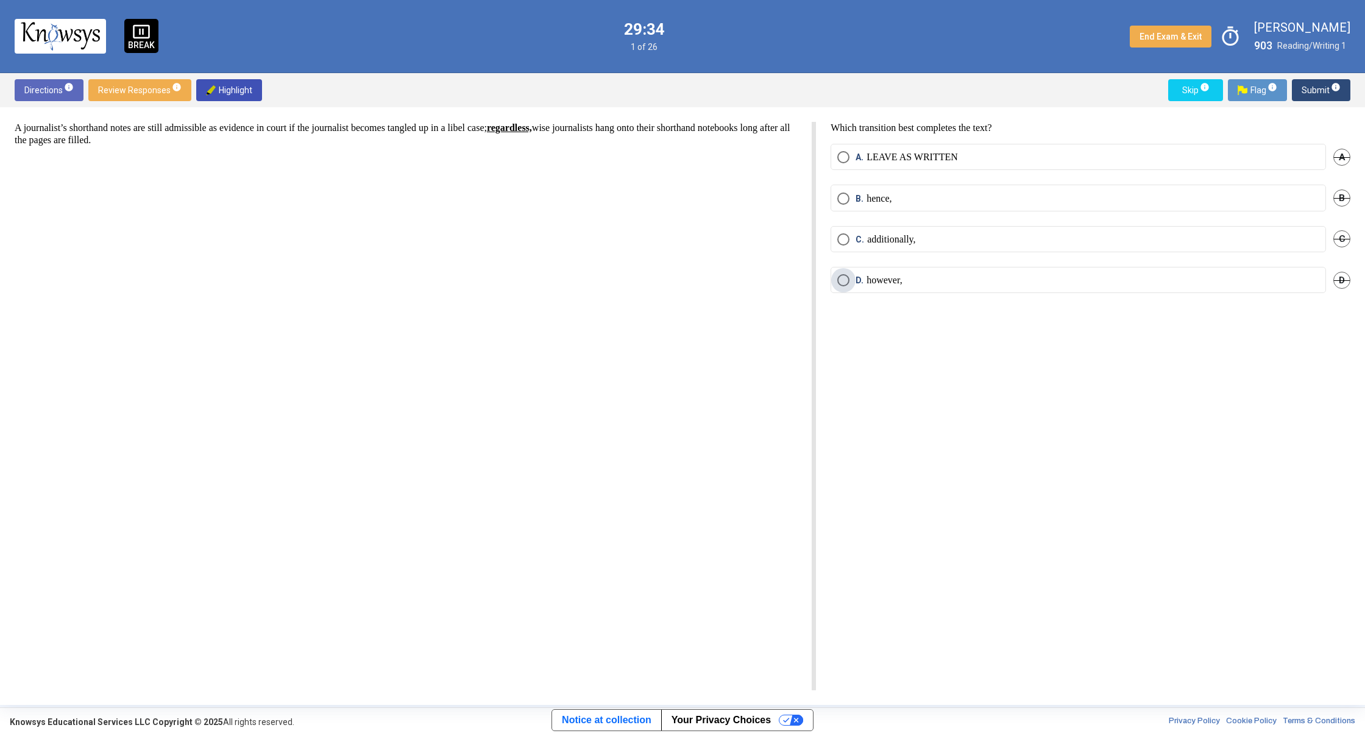
click at [876, 277] on p "however," at bounding box center [884, 280] width 35 height 12
drag, startPoint x: 919, startPoint y: 246, endPoint x: 917, endPoint y: 236, distance: 9.3
click at [919, 245] on mat-radio-button "C. additionally," at bounding box center [1078, 239] width 495 height 26
drag, startPoint x: 906, startPoint y: 235, endPoint x: 899, endPoint y: 234, distance: 6.7
click at [902, 235] on p "additionally," at bounding box center [891, 239] width 48 height 12
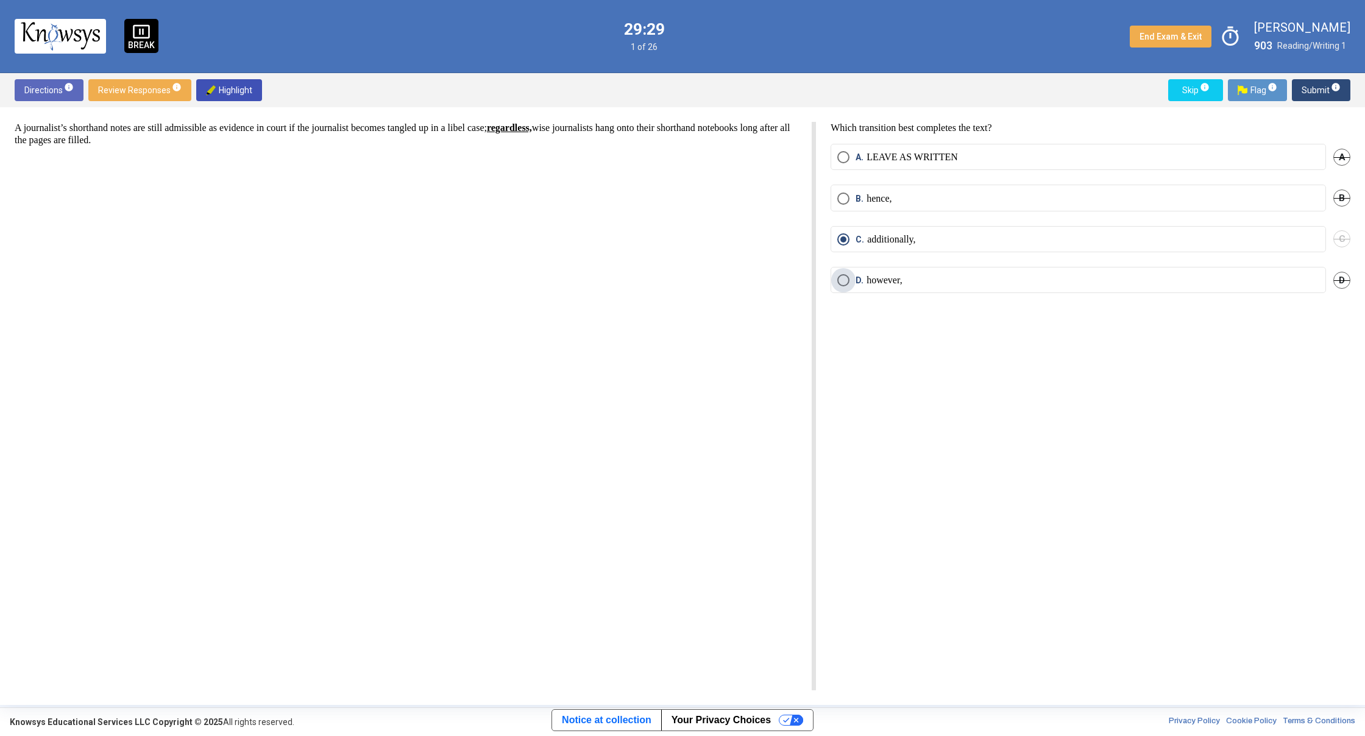
drag, startPoint x: 862, startPoint y: 282, endPoint x: 853, endPoint y: 275, distance: 11.0
click at [862, 282] on span "D." at bounding box center [861, 280] width 11 height 12
click at [1196, 89] on span "Skip info" at bounding box center [1195, 90] width 35 height 22
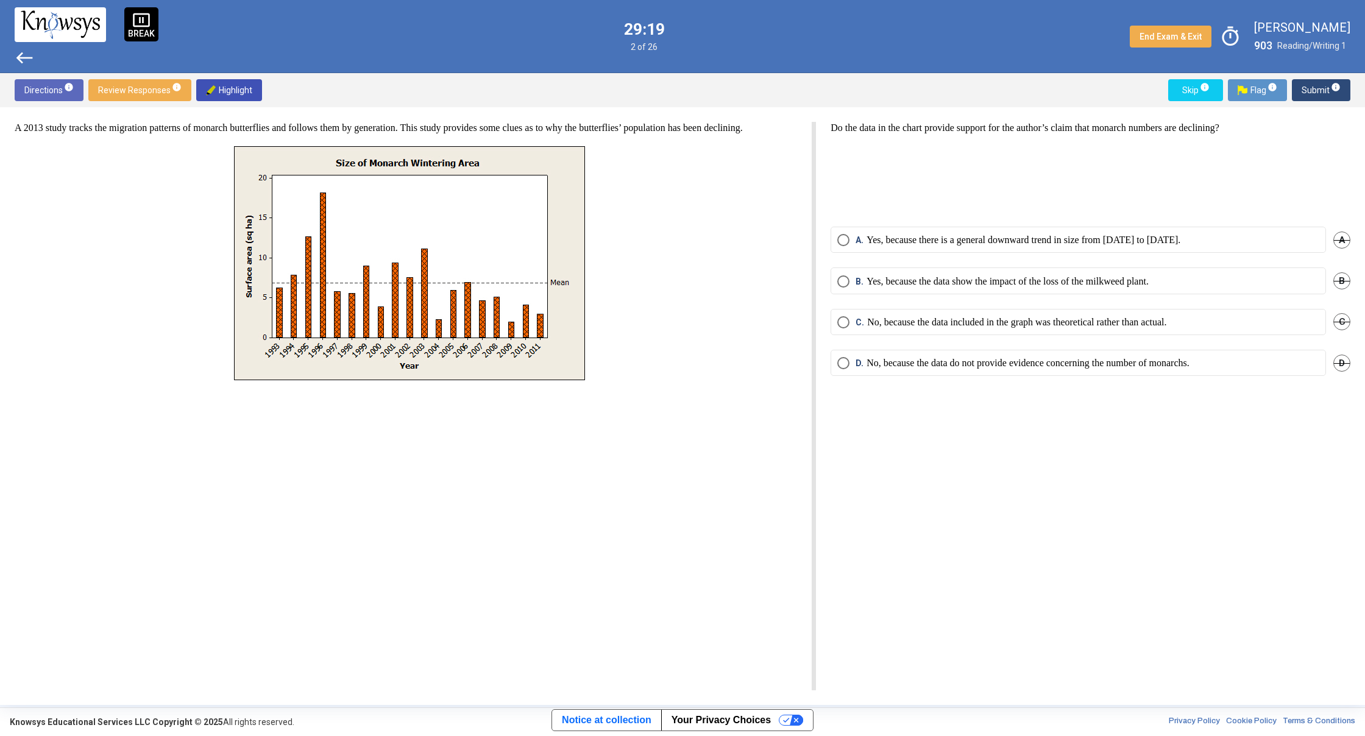
click at [29, 53] on span "west" at bounding box center [25, 58] width 20 height 20
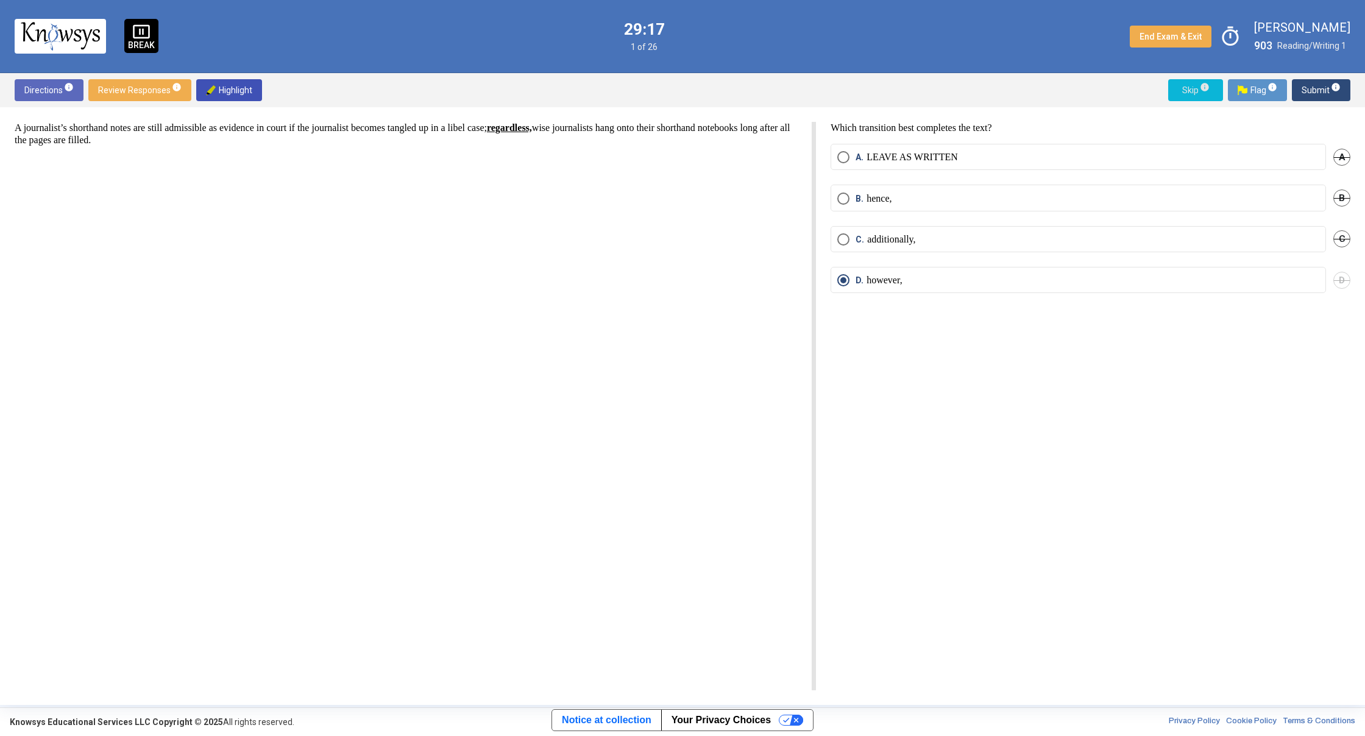
click at [1210, 92] on span "Skip info" at bounding box center [1195, 90] width 35 height 22
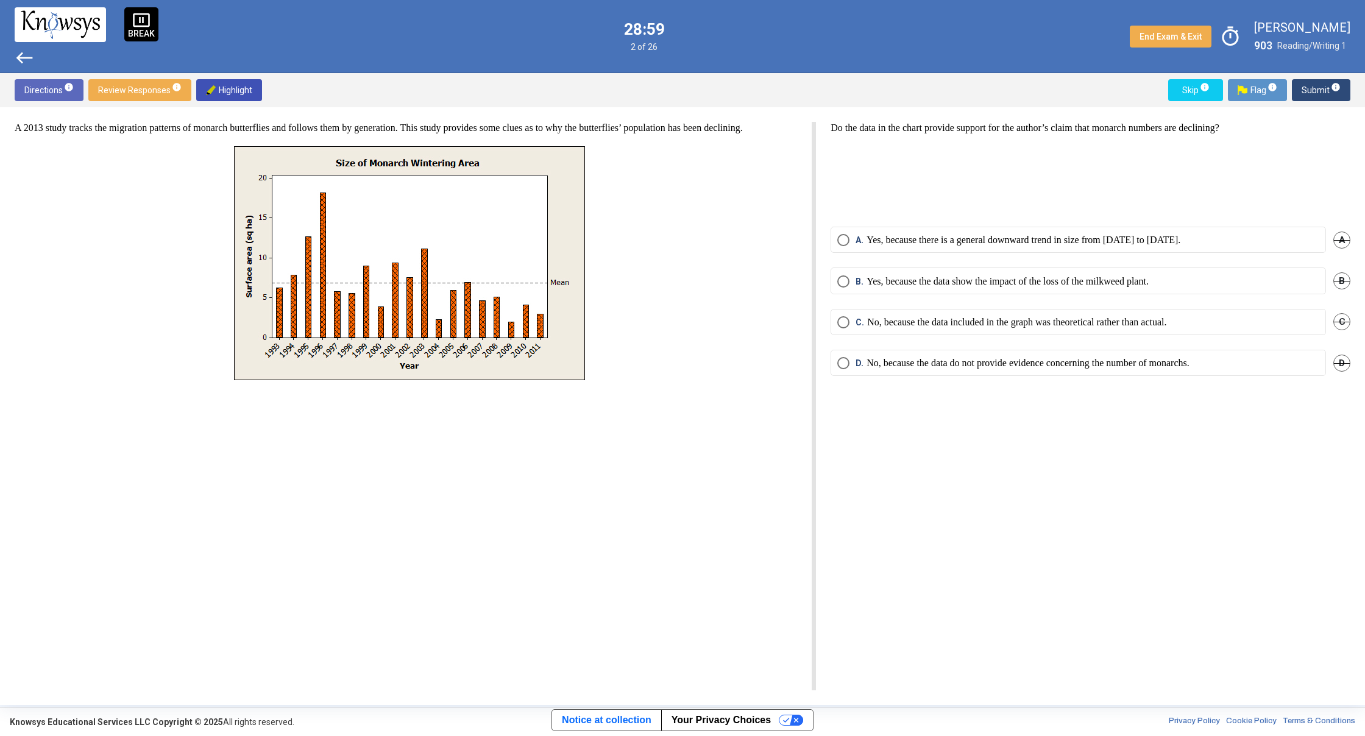
drag, startPoint x: 1176, startPoint y: 242, endPoint x: 1186, endPoint y: 275, distance: 35.1
click at [1186, 276] on mat-radio-group "A. Yes, because there is a general downward trend in size from [DATE] to [DATE]…" at bounding box center [1091, 309] width 520 height 164
click at [1117, 207] on p at bounding box center [1091, 180] width 520 height 73
click at [1057, 233] on mat-radio-button "A. Yes, because there is a general downward trend in size from [DATE] to [DATE]." at bounding box center [1078, 240] width 495 height 26
click at [1053, 243] on p "Yes, because there is a general downward trend in size from [DATE] to [DATE]." at bounding box center [1024, 240] width 314 height 12
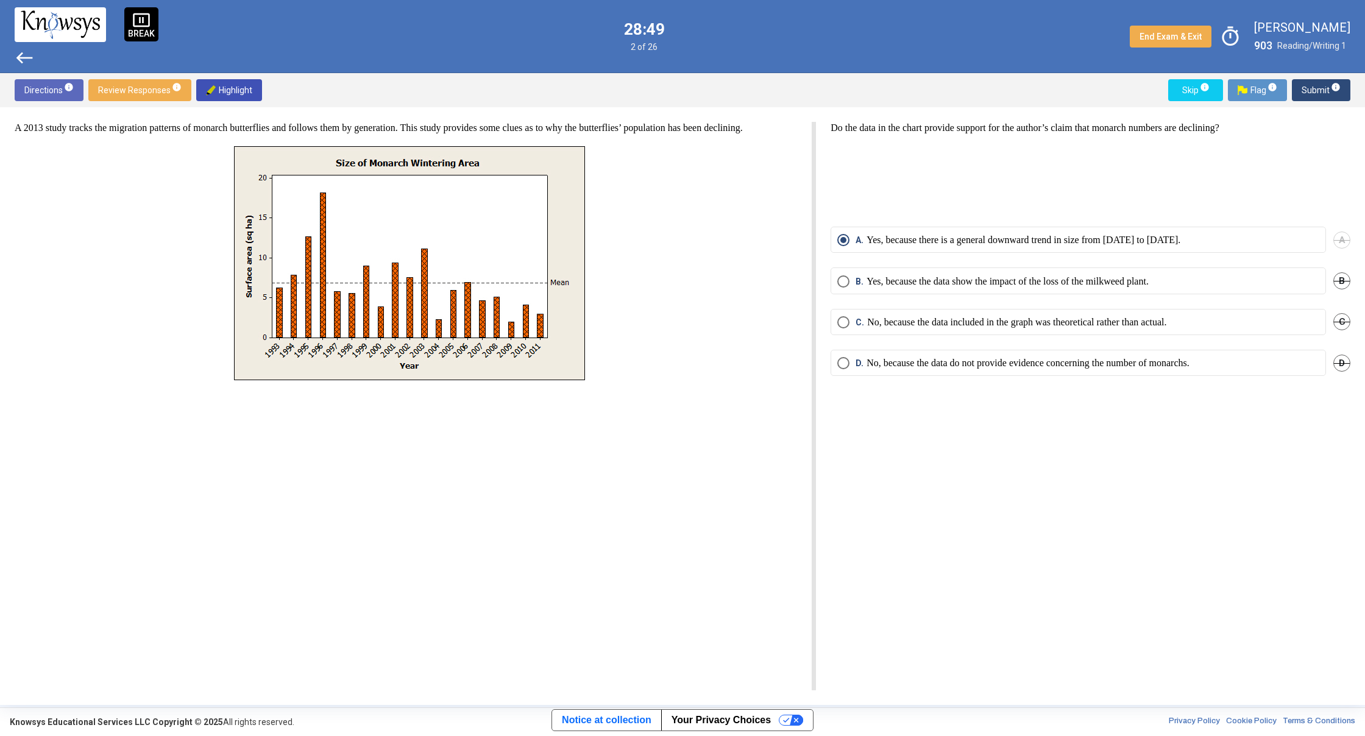
click at [1180, 90] on span "Skip info" at bounding box center [1195, 90] width 35 height 22
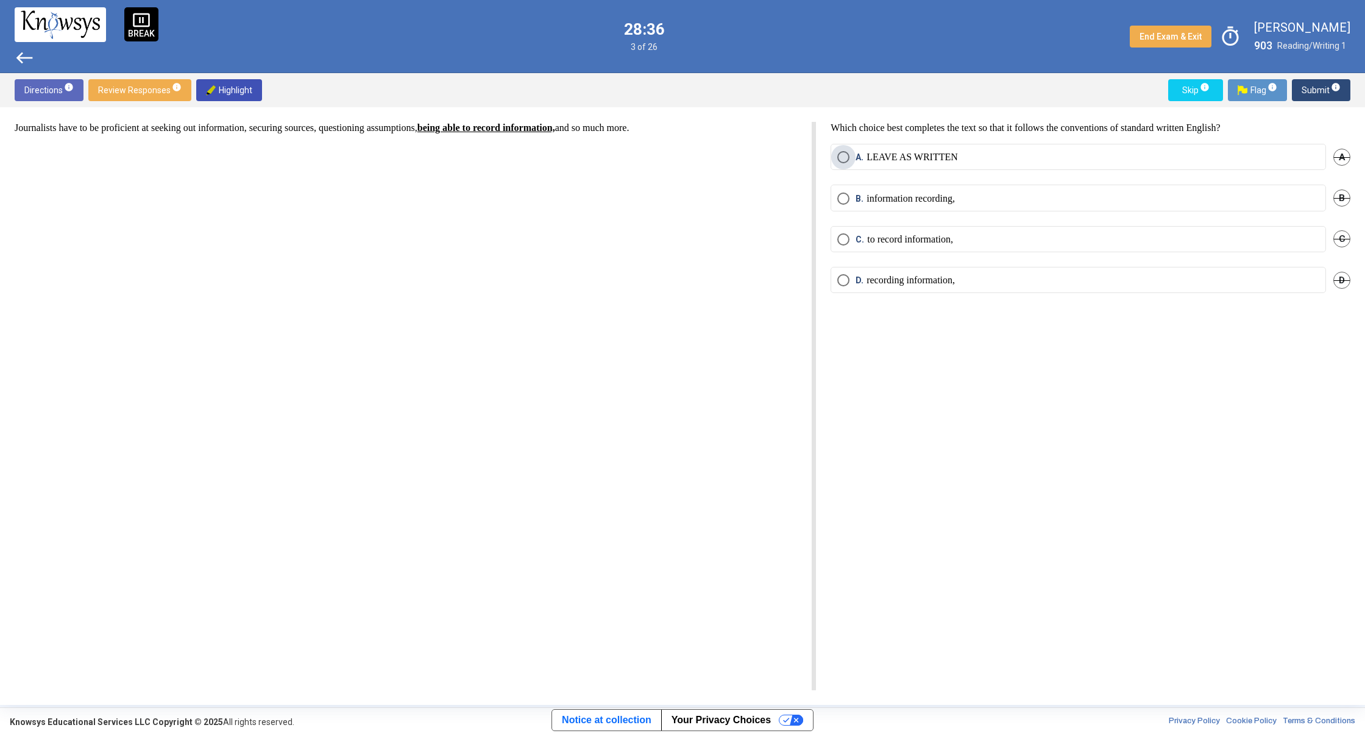
click at [843, 159] on span "Select an option" at bounding box center [843, 157] width 12 height 12
click at [1195, 94] on span "Skip info" at bounding box center [1195, 90] width 35 height 22
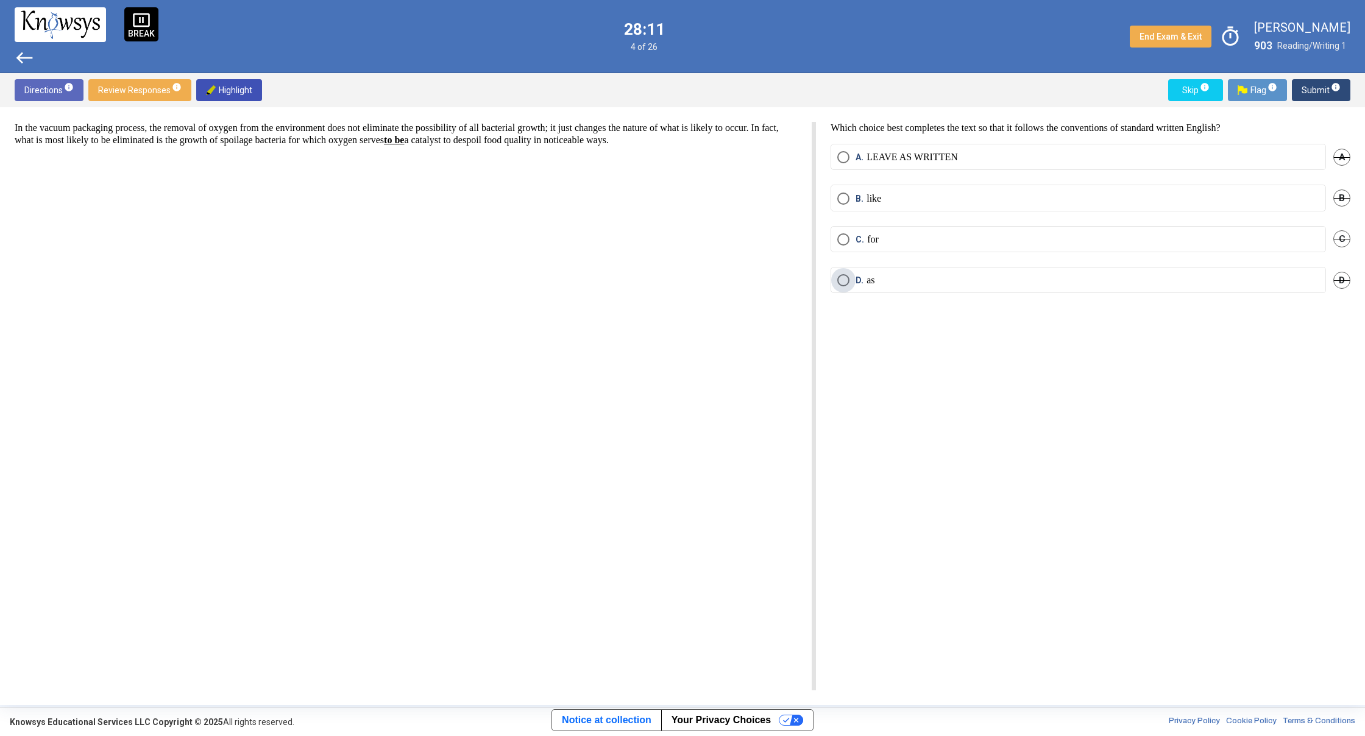
drag, startPoint x: 839, startPoint y: 276, endPoint x: 839, endPoint y: 268, distance: 8.5
click at [839, 274] on mat-radio-button "D. as" at bounding box center [1078, 280] width 495 height 26
drag, startPoint x: 940, startPoint y: 274, endPoint x: 952, endPoint y: 248, distance: 28.3
click at [940, 268] on mat-radio-button "D. as" at bounding box center [1078, 280] width 495 height 26
click at [844, 282] on span "Select an option" at bounding box center [843, 280] width 12 height 12
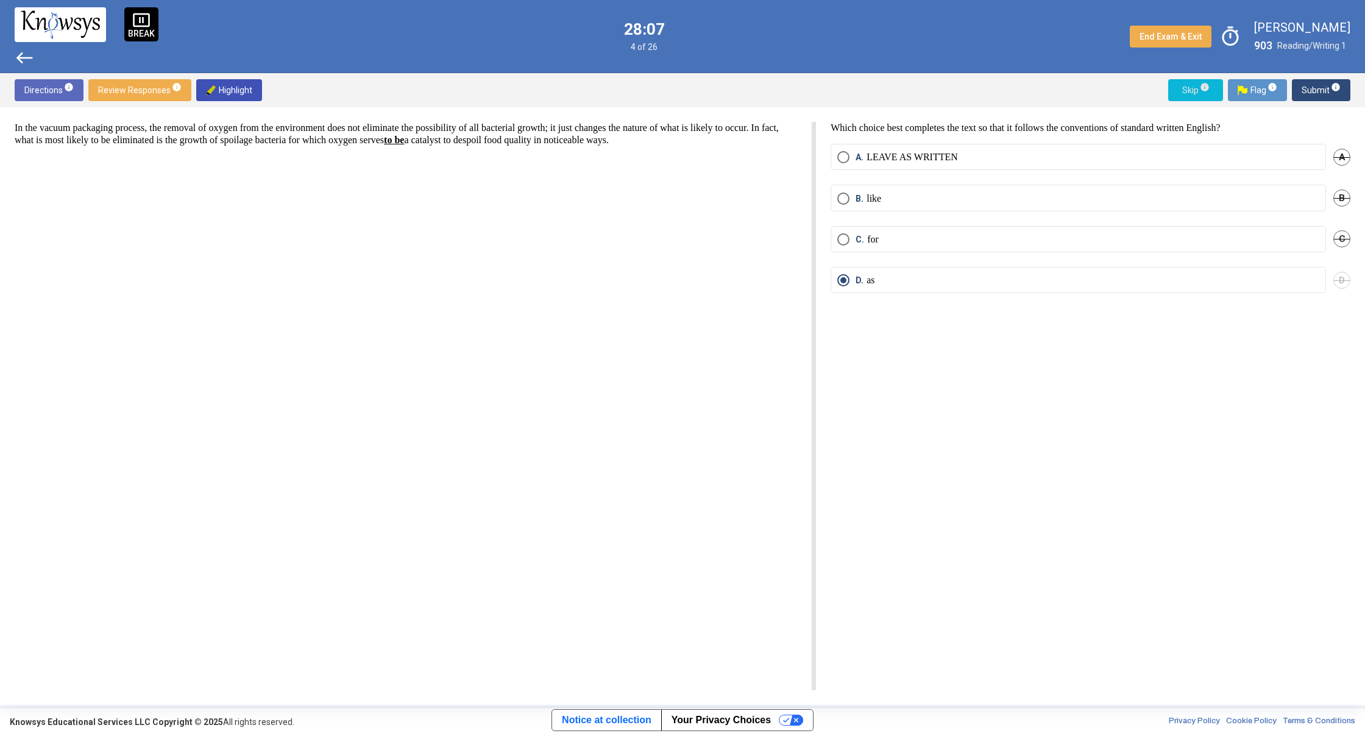
click at [1197, 88] on span "Skip info" at bounding box center [1195, 90] width 35 height 22
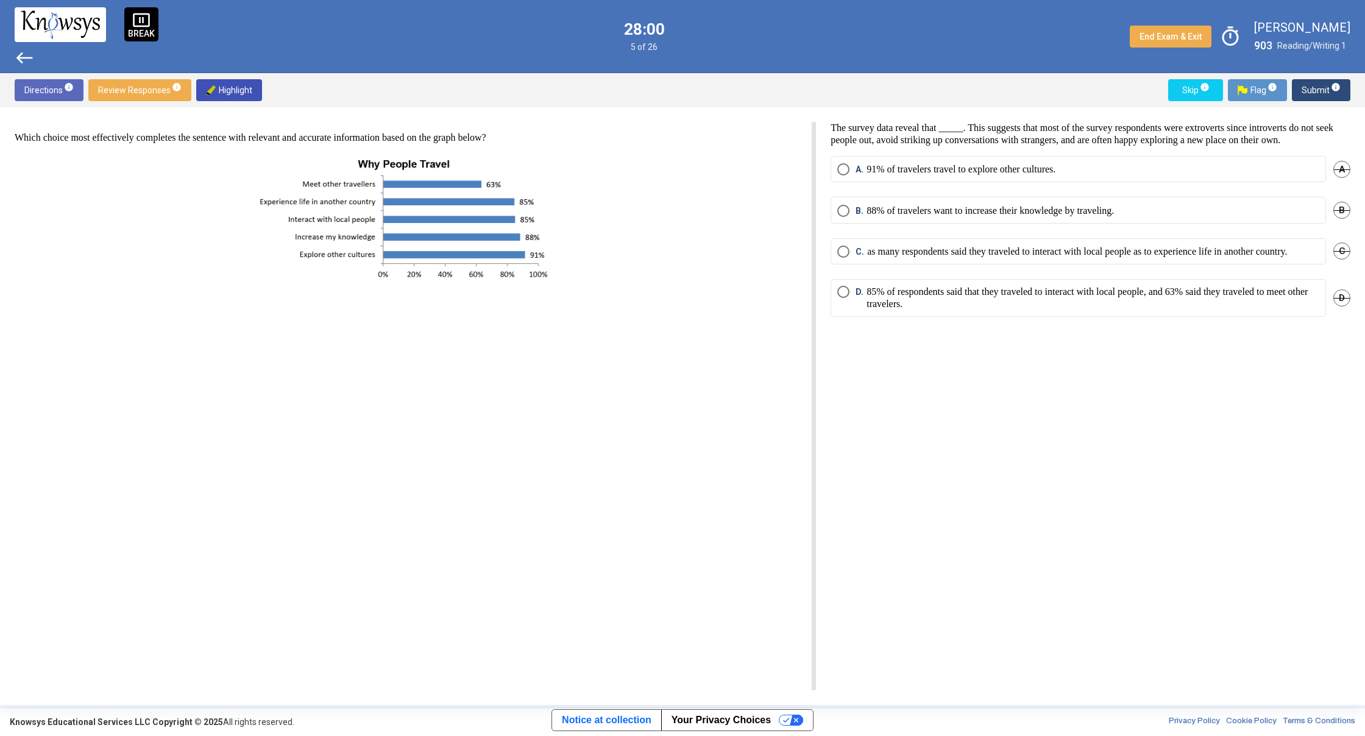
drag, startPoint x: 2, startPoint y: 132, endPoint x: 299, endPoint y: 143, distance: 297.0
click at [299, 143] on div "Which choice most effectively completes the sentence with relevant and accurate…" at bounding box center [682, 406] width 1365 height 598
click at [364, 156] on img at bounding box center [406, 220] width 307 height 132
click at [578, 166] on p at bounding box center [406, 220] width 782 height 132
click at [565, 149] on div "Which choice most effectively completes the sentence with relevant and accurate…" at bounding box center [406, 209] width 782 height 154
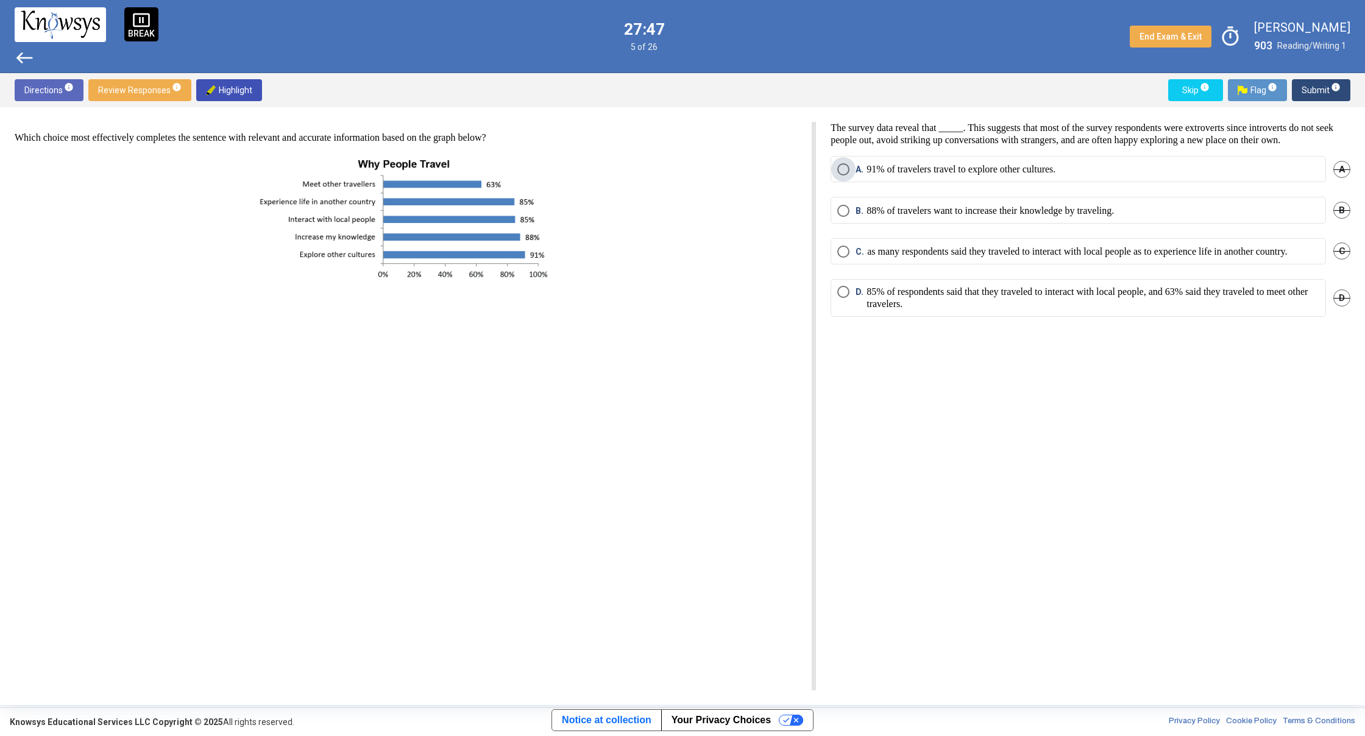
click at [940, 176] on p "91% of travelers travel to explore other cultures." at bounding box center [961, 169] width 189 height 12
drag, startPoint x: 845, startPoint y: 313, endPoint x: 850, endPoint y: 308, distance: 6.9
click at [850, 308] on mat-radio-button "D. 85% of respondents said that they traveled to interact with local people, an…" at bounding box center [1078, 298] width 495 height 38
click at [840, 298] on span "Select an option" at bounding box center [843, 292] width 12 height 12
click at [1179, 92] on span "Skip info" at bounding box center [1195, 90] width 35 height 22
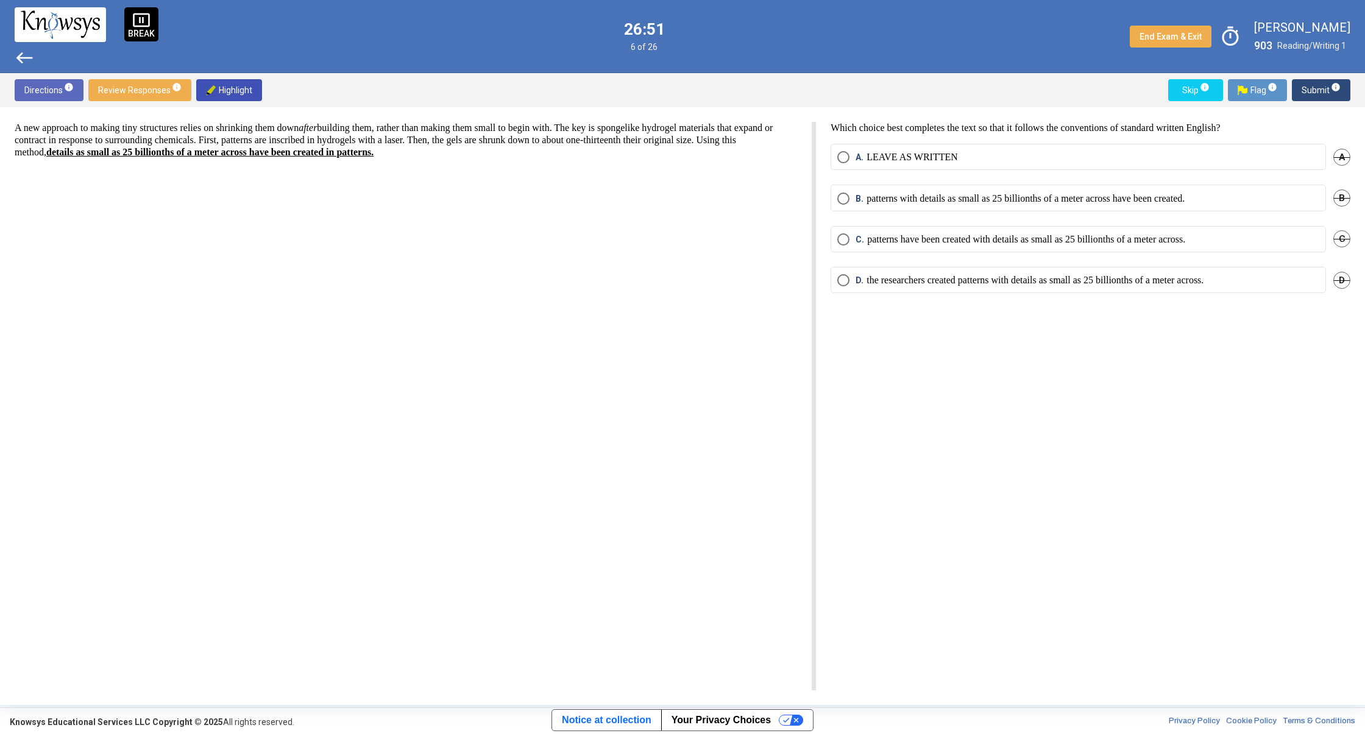
click at [845, 155] on span "Select an option" at bounding box center [843, 157] width 12 height 12
click at [1214, 91] on button "Skip info" at bounding box center [1195, 90] width 55 height 22
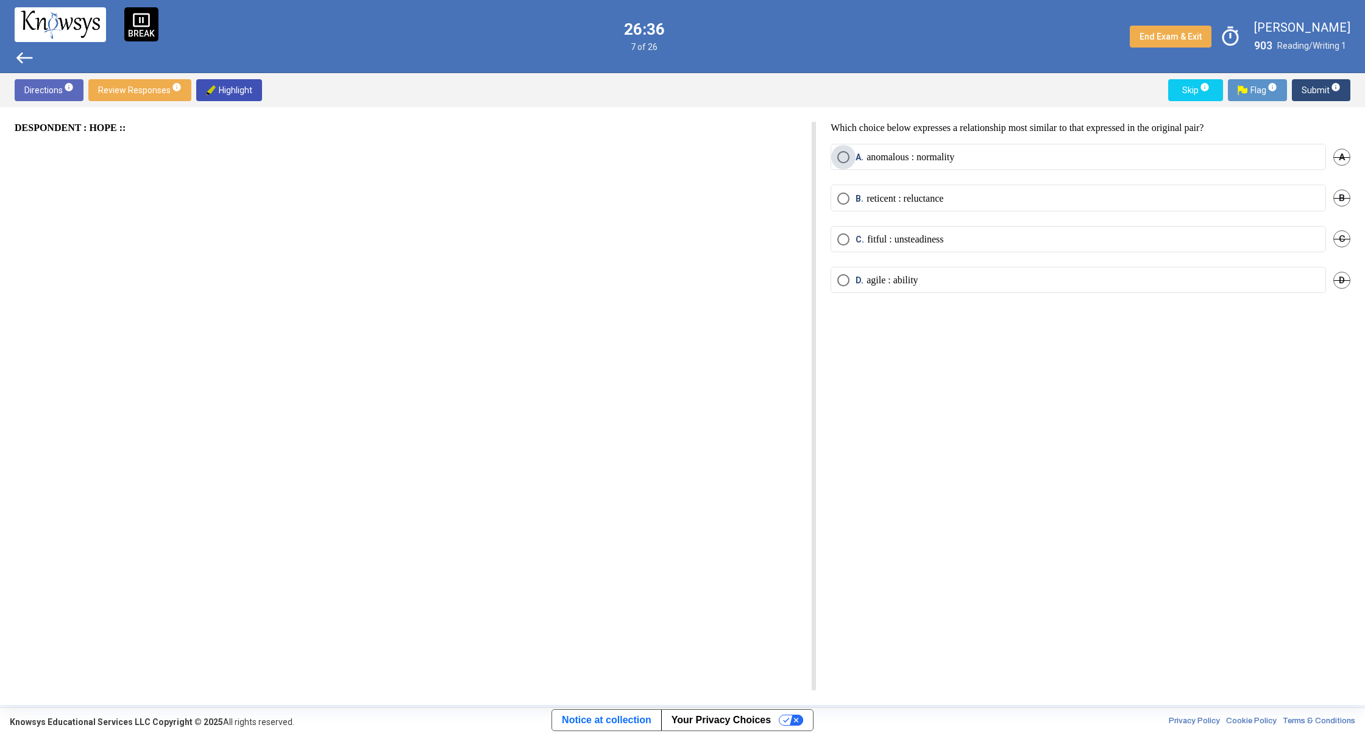
click at [848, 154] on span "Select an option" at bounding box center [843, 157] width 12 height 12
click at [1173, 94] on button "Skip info" at bounding box center [1195, 90] width 55 height 22
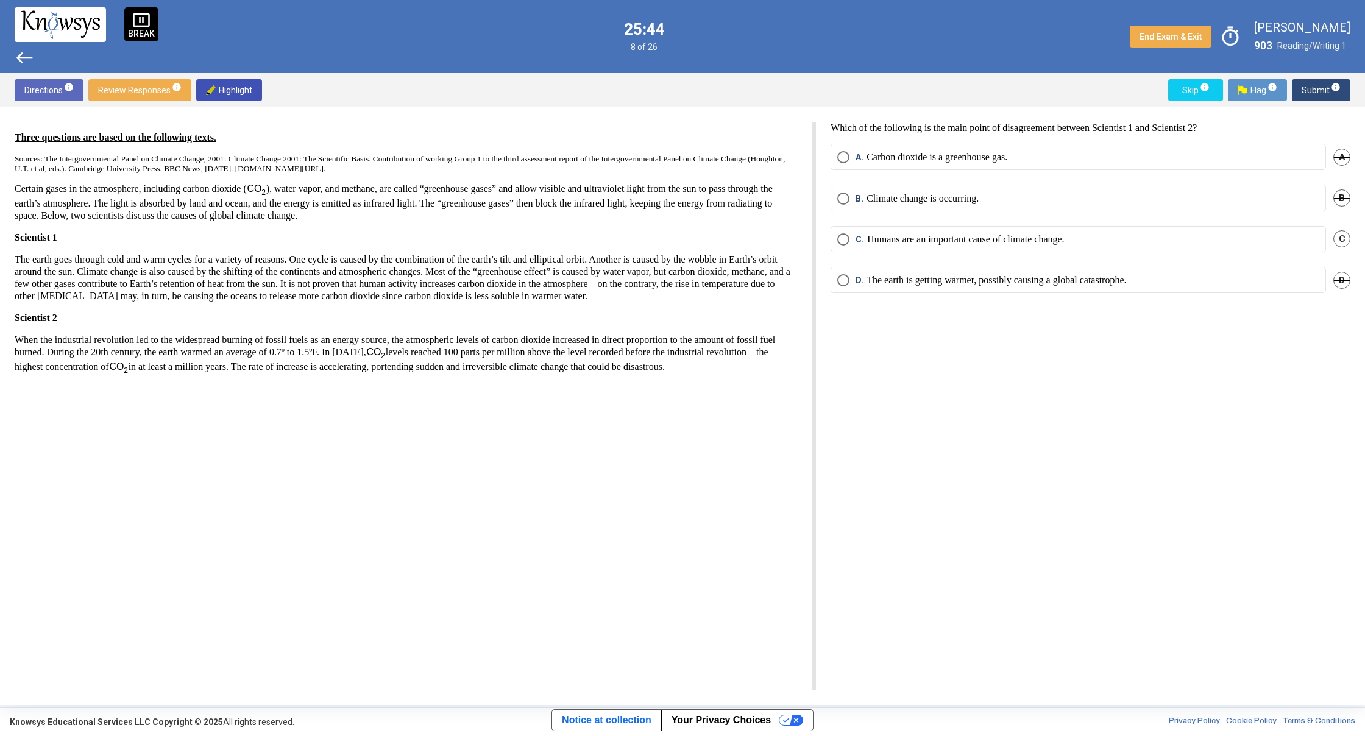
drag, startPoint x: 839, startPoint y: 236, endPoint x: 845, endPoint y: 280, distance: 44.9
click at [845, 280] on mat-radio-group "A. Carbon dioxide is a greenhouse gas. A B. Climate change is occurring. B C. H…" at bounding box center [1091, 226] width 520 height 164
click at [845, 280] on span "Select an option" at bounding box center [843, 280] width 12 height 12
drag, startPoint x: 851, startPoint y: 237, endPoint x: 847, endPoint y: 218, distance: 19.8
click at [851, 230] on mat-radio-button "C. Humans are an important cause of climate change." at bounding box center [1078, 239] width 495 height 26
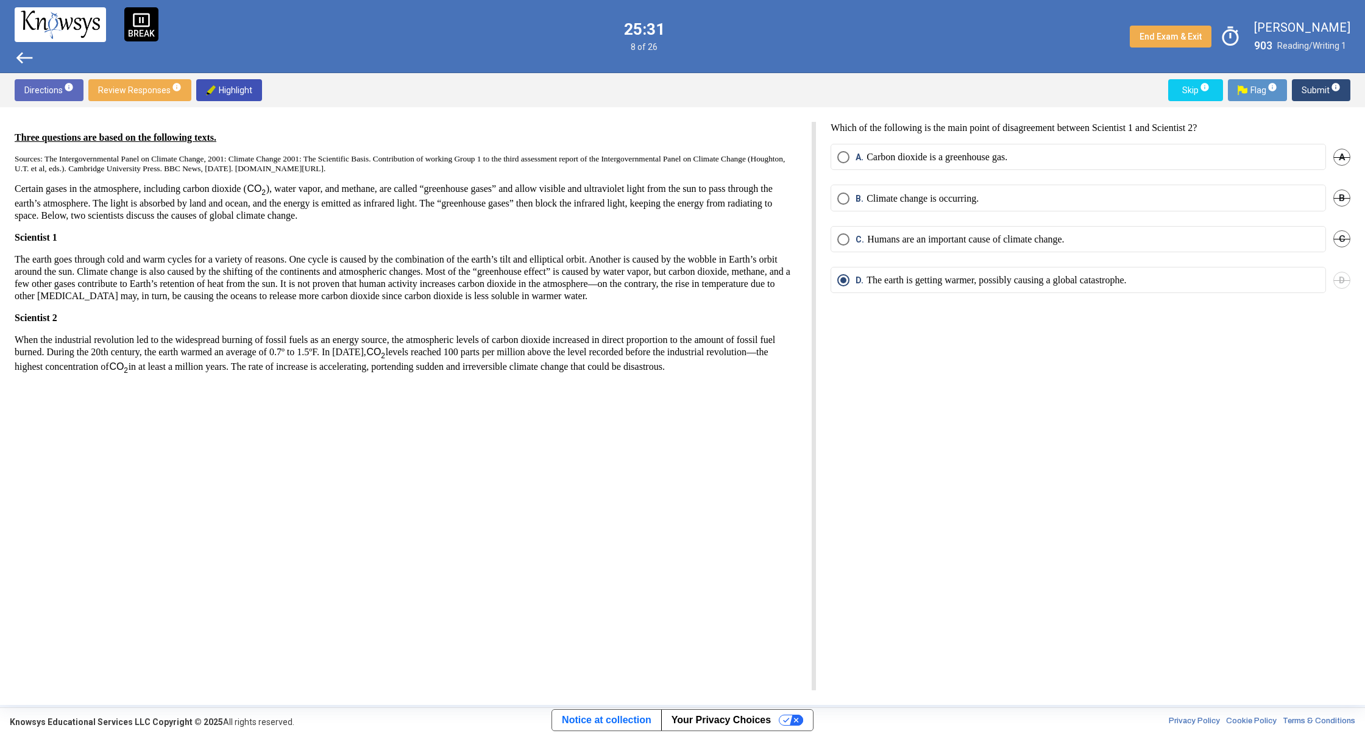
drag, startPoint x: 847, startPoint y: 218, endPoint x: 1175, endPoint y: 100, distance: 348.3
click at [1175, 100] on div "Directions info Review Responses info Highlight Skip info Flag info Submit info…" at bounding box center [682, 389] width 1365 height 632
click at [1099, 93] on div "Directions info Review Responses info Highlight Skip info Flag info Submit info" at bounding box center [682, 90] width 1365 height 34
click at [1213, 85] on span "Skip info" at bounding box center [1195, 90] width 35 height 22
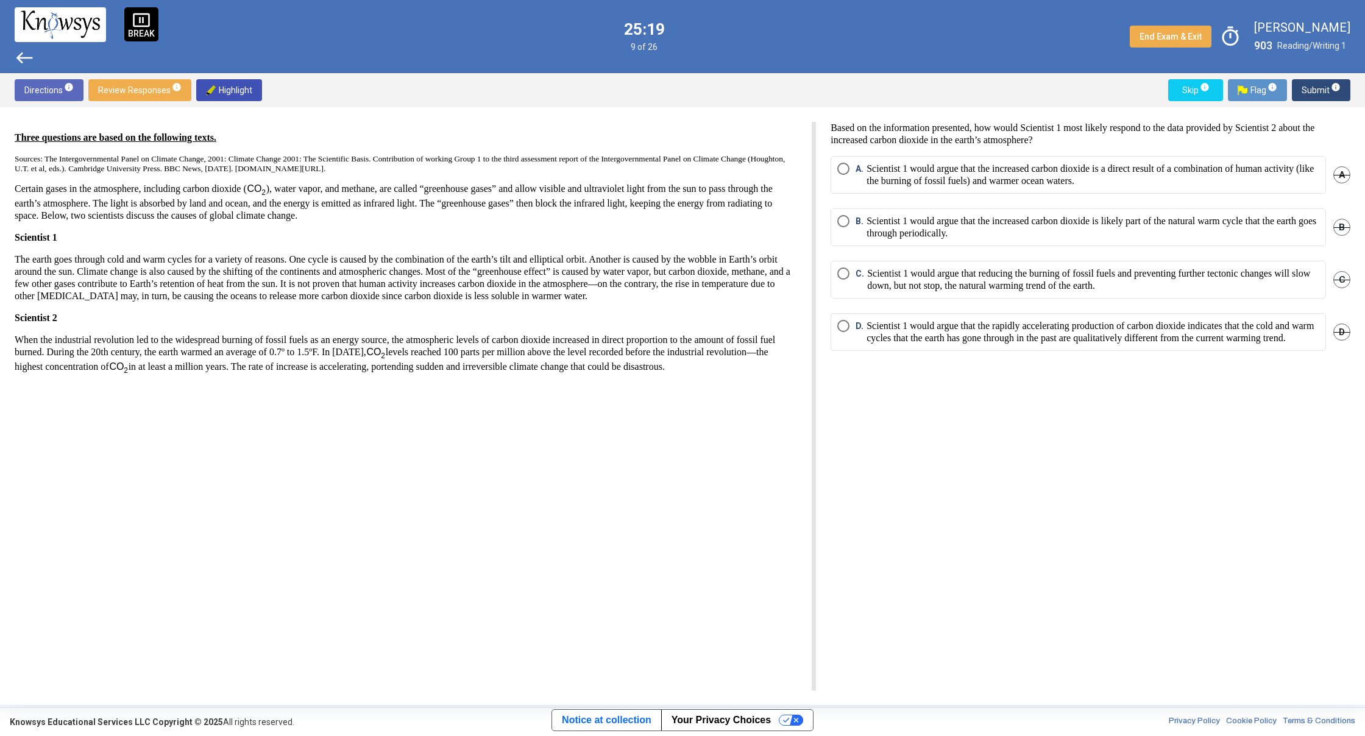
click at [836, 163] on mat-radio-button "A. Scientist 1 would argue that the increased carbon dioxide is a direct result…" at bounding box center [1078, 175] width 495 height 38
click at [847, 168] on span "Select an option" at bounding box center [843, 169] width 12 height 12
click at [1197, 99] on span "Skip info" at bounding box center [1195, 90] width 35 height 22
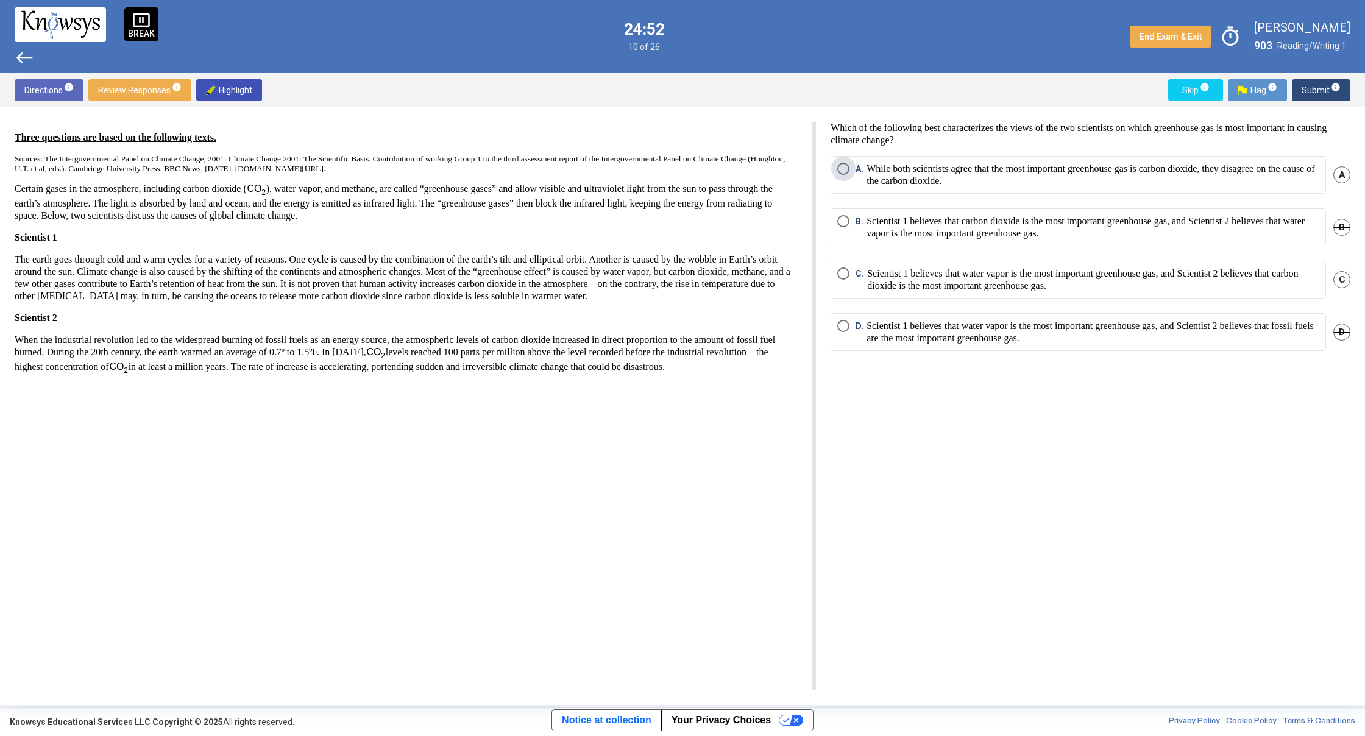
click at [849, 163] on span "Select an option" at bounding box center [843, 169] width 12 height 12
click at [1012, 273] on p "Scientist 1 believes that water vapor is the most important greenhouse gas, and…" at bounding box center [1093, 280] width 452 height 24
click at [1183, 83] on span "Skip info" at bounding box center [1195, 90] width 35 height 22
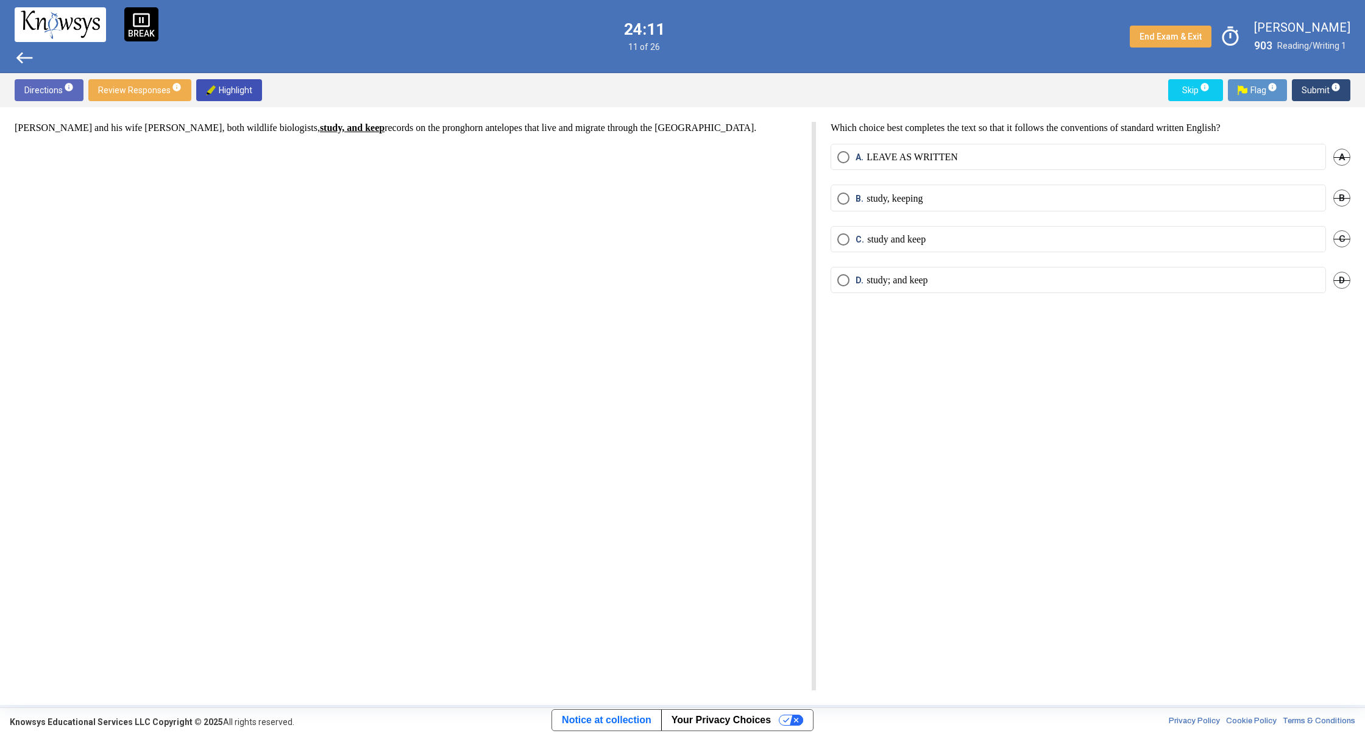
click at [1012, 233] on label "C. study and keep" at bounding box center [1078, 239] width 482 height 12
click at [1190, 102] on div "Directions info Review Responses info Highlight Skip info Flag info Submit info" at bounding box center [682, 90] width 1365 height 34
click at [1186, 99] on span "Skip info" at bounding box center [1195, 90] width 35 height 22
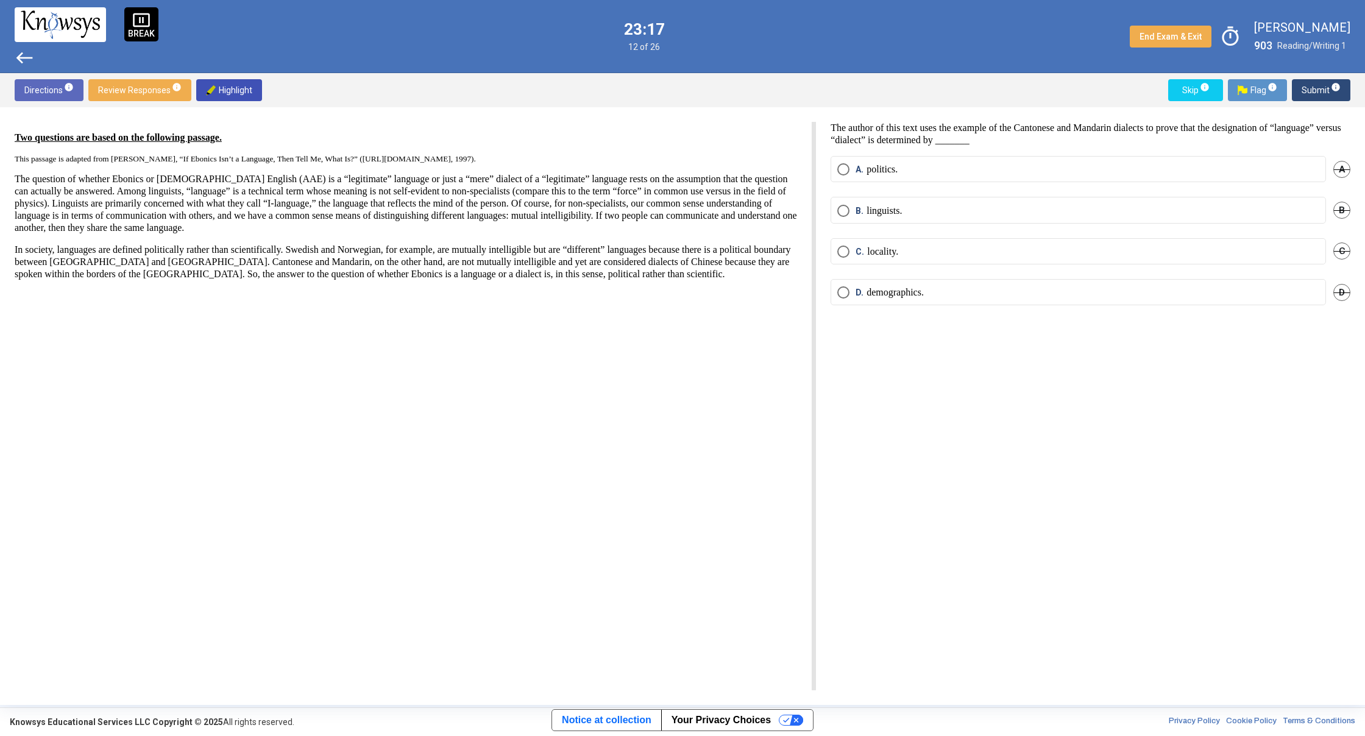
drag, startPoint x: 848, startPoint y: 164, endPoint x: 844, endPoint y: 171, distance: 8.2
click at [844, 171] on span "Select an option" at bounding box center [843, 169] width 12 height 12
click at [843, 169] on span "Select an option" at bounding box center [843, 169] width 6 height 6
click at [1177, 83] on button "Skip info" at bounding box center [1195, 90] width 55 height 22
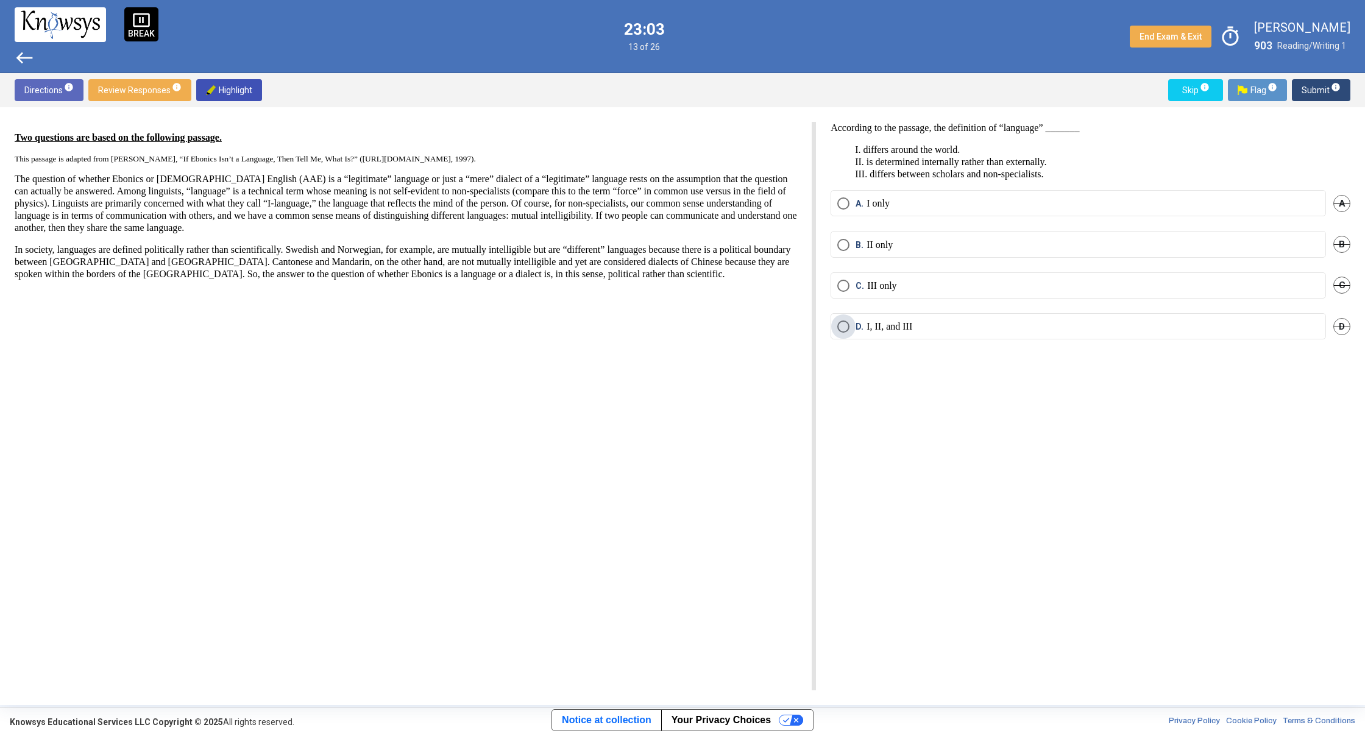
click at [912, 323] on p "I, II, and III" at bounding box center [890, 327] width 46 height 12
click at [982, 285] on label "C. III only" at bounding box center [1078, 286] width 482 height 12
click at [978, 252] on mat-radio-button "B. II only" at bounding box center [1078, 244] width 495 height 26
click at [980, 244] on label "B. II only" at bounding box center [1078, 245] width 482 height 12
click at [957, 335] on mat-radio-button "D. I, II, and III" at bounding box center [1078, 326] width 495 height 26
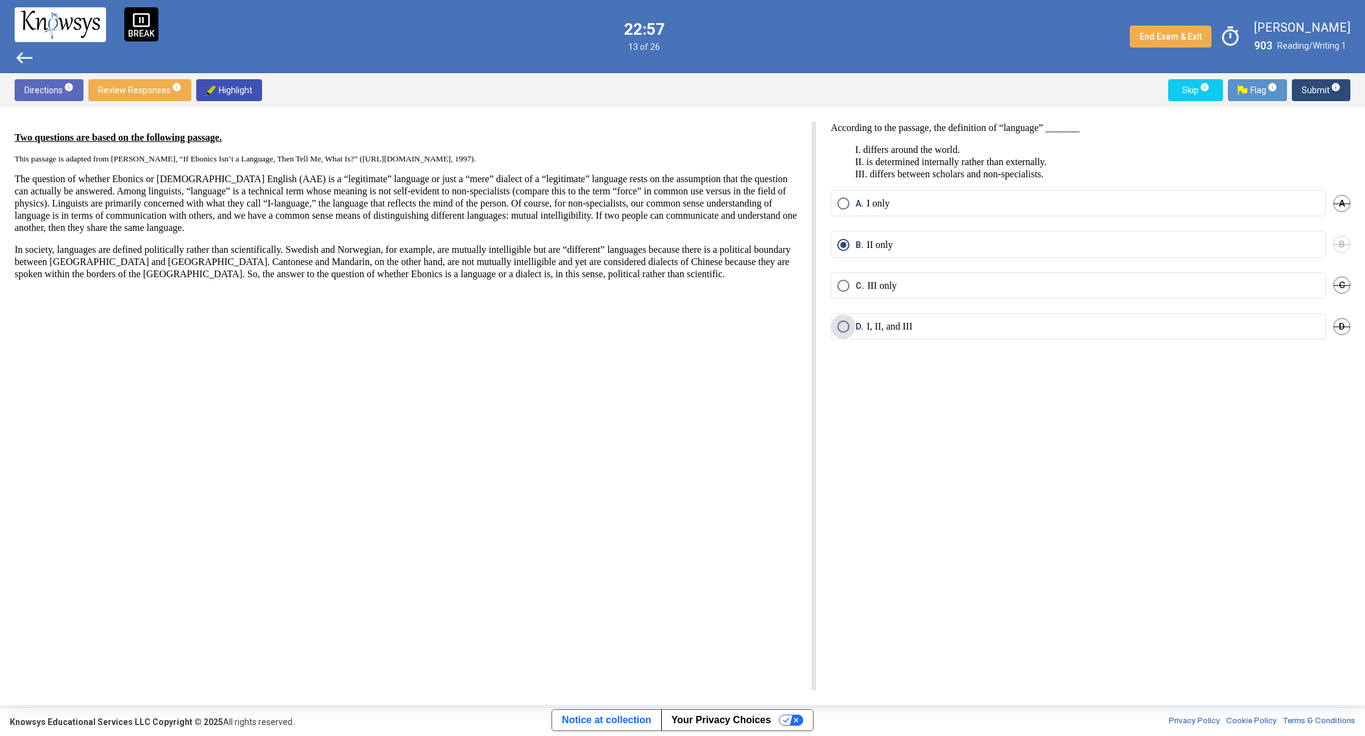
click at [962, 322] on label "D. I, II, and III" at bounding box center [1078, 327] width 482 height 12
click at [1200, 88] on span "info" at bounding box center [1205, 87] width 10 height 10
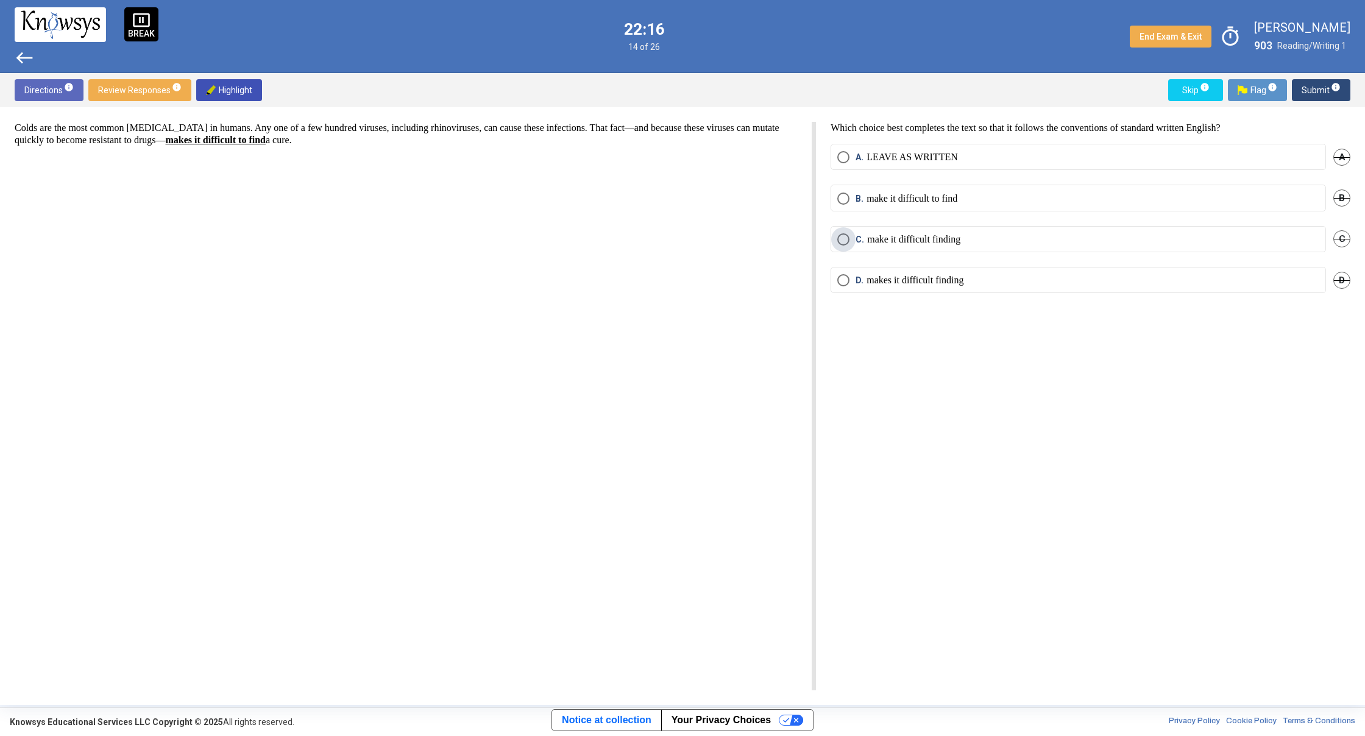
click at [1034, 240] on label "C. make it difficult finding" at bounding box center [1078, 239] width 482 height 12
click at [1203, 88] on span "info" at bounding box center [1205, 87] width 10 height 10
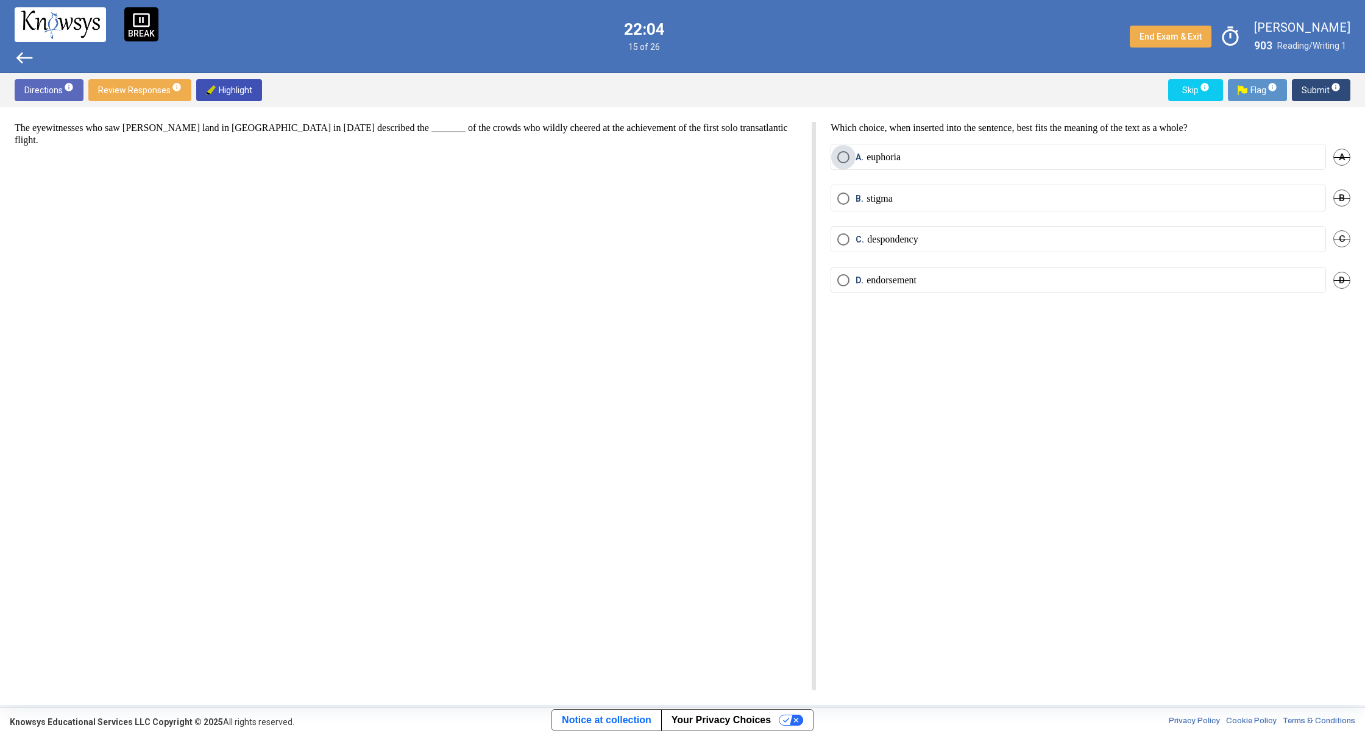
click at [862, 151] on mat-radio-button "A. euphoria" at bounding box center [1078, 157] width 495 height 26
click at [1089, 193] on label "B. stigma" at bounding box center [1078, 199] width 482 height 12
click at [1196, 85] on span "Skip info" at bounding box center [1195, 90] width 35 height 22
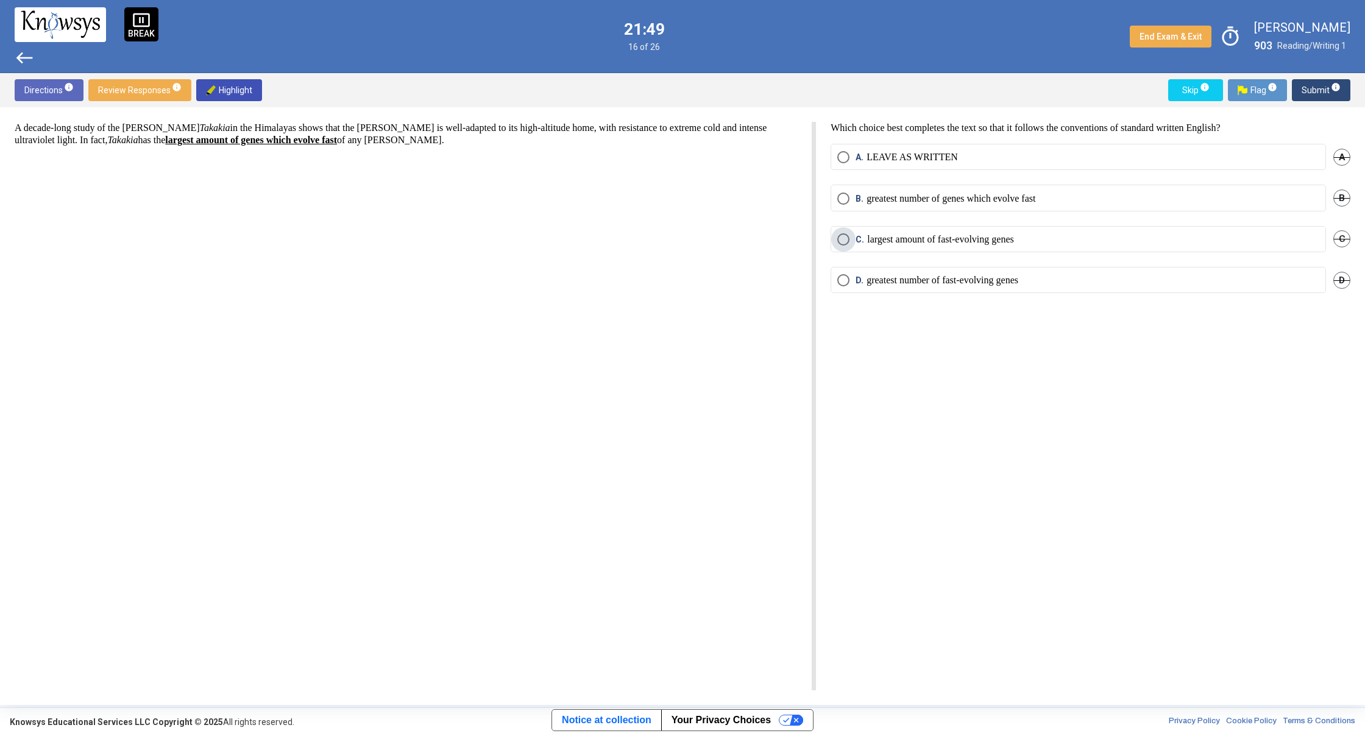
click at [916, 243] on p "largest amount of fast-evolving genes" at bounding box center [940, 239] width 147 height 12
click at [1185, 94] on span "Skip info" at bounding box center [1195, 90] width 35 height 22
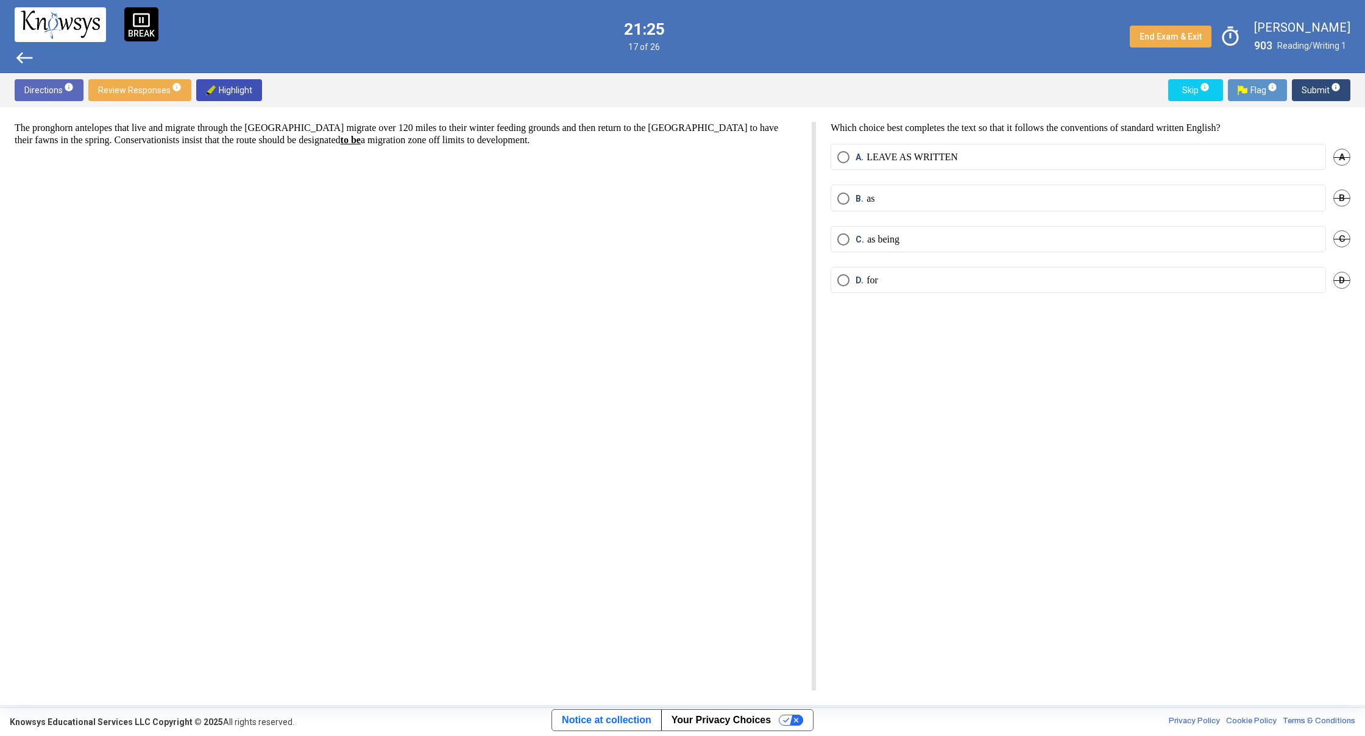
click at [856, 272] on mat-radio-button "D. for" at bounding box center [1078, 280] width 495 height 26
click at [836, 283] on mat-radio-button "D. for" at bounding box center [1078, 280] width 495 height 26
click at [931, 288] on div "D. for D" at bounding box center [1091, 287] width 520 height 41
click at [889, 165] on mat-radio-button "A. LEAVE AS WRITTEN" at bounding box center [1078, 157] width 495 height 26
click at [831, 155] on mat-radio-button "A. LEAVE AS WRITTEN" at bounding box center [1078, 157] width 495 height 26
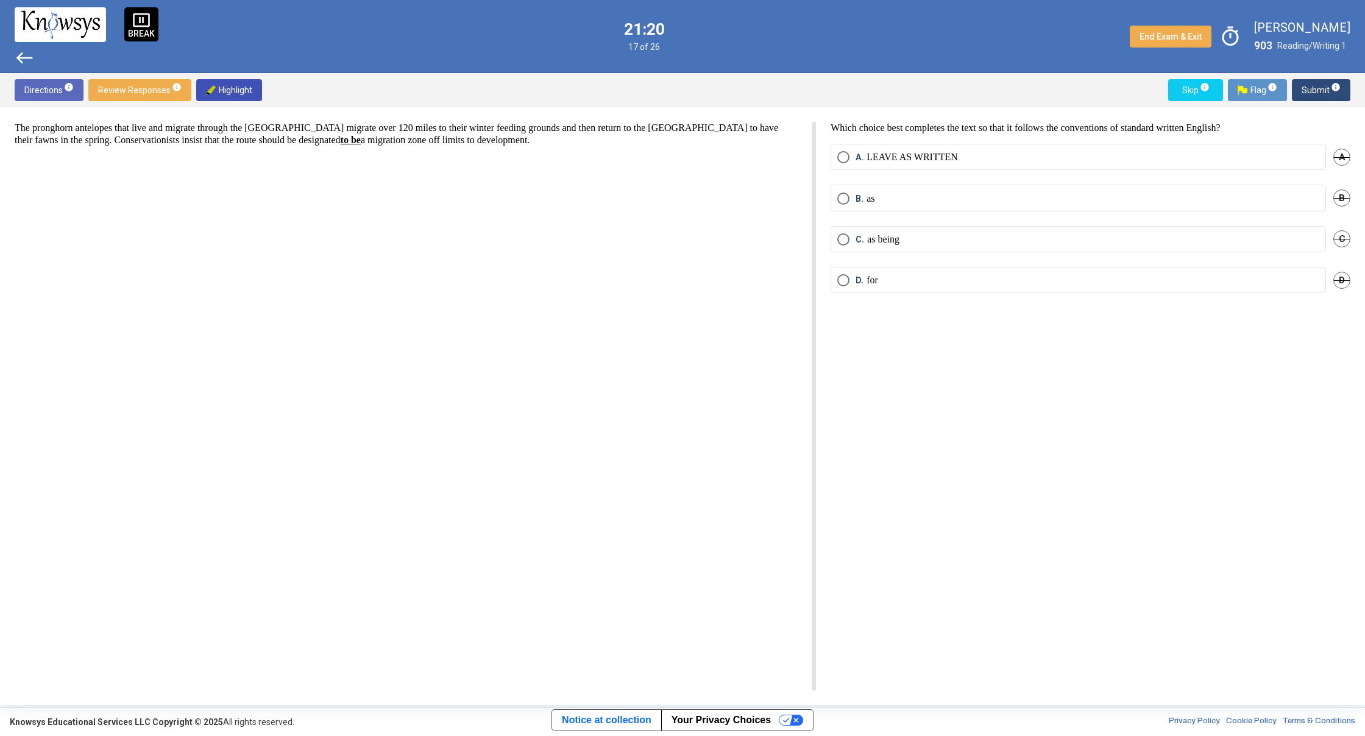
click at [834, 157] on mat-radio-button "A. LEAVE AS WRITTEN" at bounding box center [1078, 157] width 495 height 26
click at [836, 157] on mat-radio-button "A. LEAVE AS WRITTEN" at bounding box center [1078, 157] width 495 height 26
click at [842, 160] on span "Select an option" at bounding box center [843, 157] width 12 height 12
click at [1188, 88] on span "Skip info" at bounding box center [1195, 90] width 35 height 22
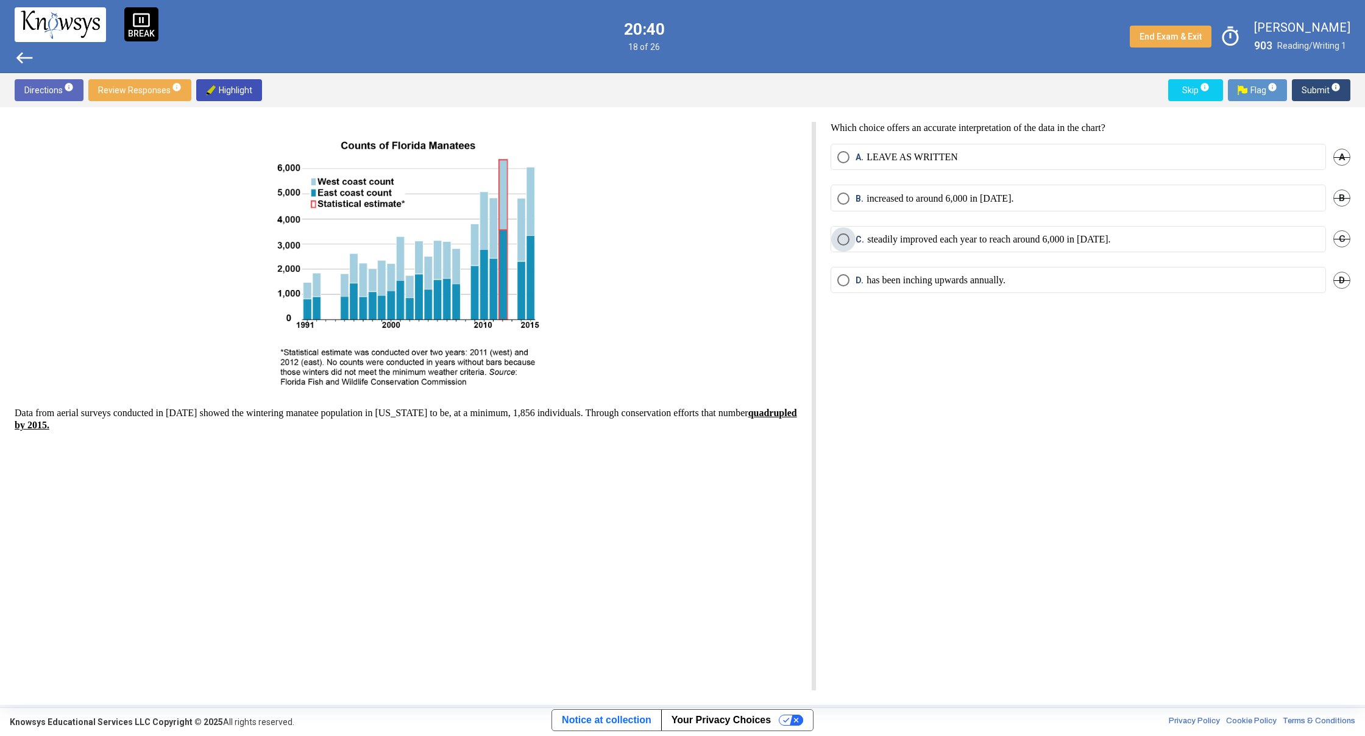
click at [845, 244] on span "Select an option" at bounding box center [843, 239] width 12 height 12
click at [1026, 179] on mat-radio-group "A. LEAVE AS WRITTEN A B. increased to around 6,000 in [DATE]. B C. steadily imp…" at bounding box center [1091, 226] width 520 height 164
click at [1032, 196] on label "B. increased to around 6,000 in [DATE]." at bounding box center [1078, 199] width 482 height 12
drag, startPoint x: 1188, startPoint y: 98, endPoint x: 1183, endPoint y: 110, distance: 12.6
click at [1186, 103] on div "Directions info Review Responses info Highlight Skip info Flag info Submit info" at bounding box center [682, 90] width 1365 height 34
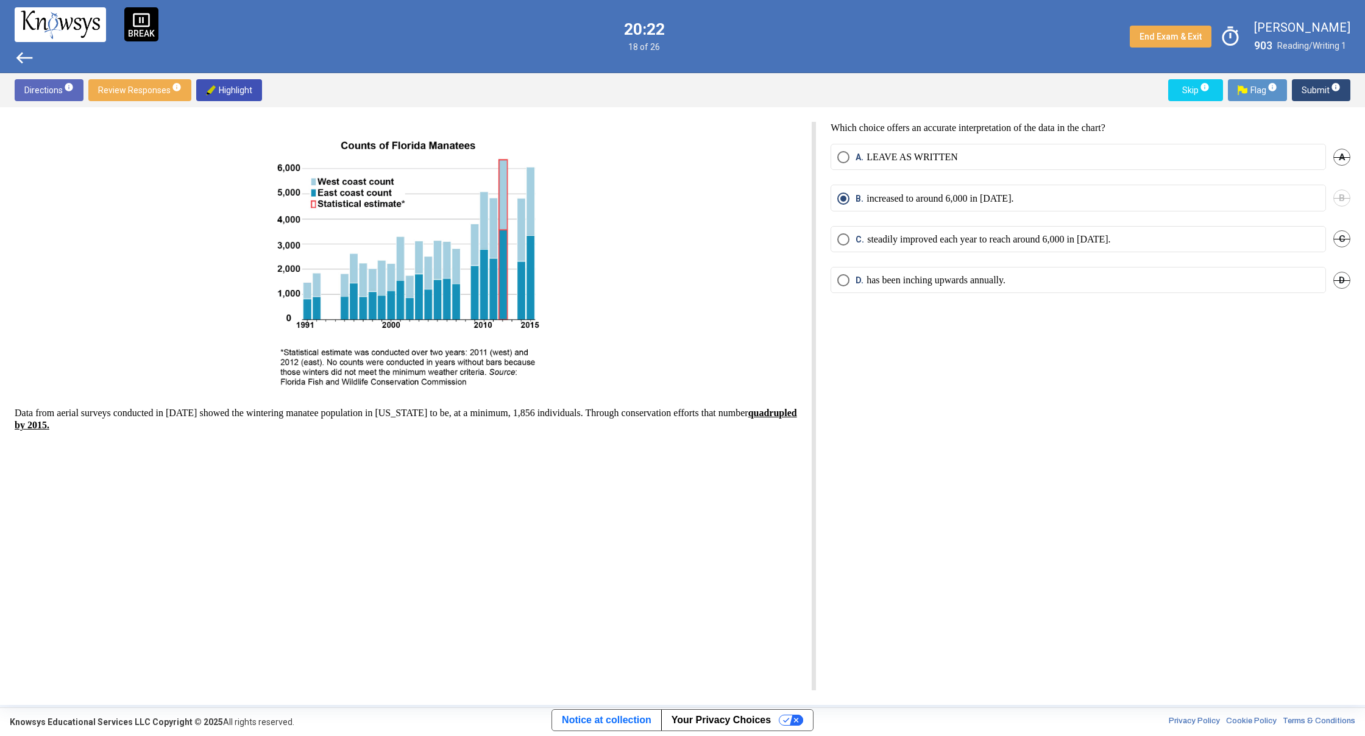
click at [1180, 98] on span "Skip info" at bounding box center [1195, 90] width 35 height 22
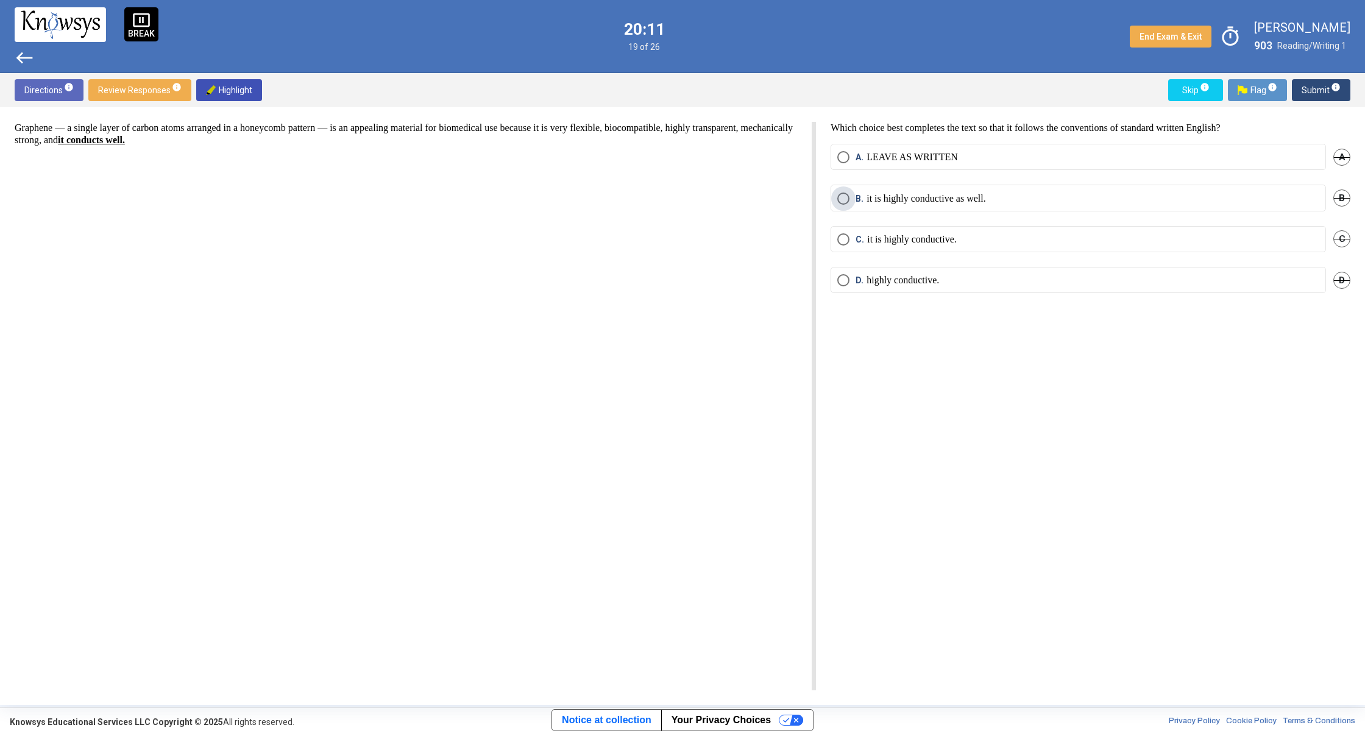
click at [1059, 200] on label "B. it is highly conductive as well." at bounding box center [1078, 199] width 482 height 12
click at [1010, 237] on label "C. it is highly conductive." at bounding box center [1078, 239] width 482 height 12
click at [1027, 190] on mat-radio-button "B. it is highly conductive as well." at bounding box center [1078, 198] width 495 height 26
click at [1037, 194] on label "B. it is highly conductive as well." at bounding box center [1078, 199] width 482 height 12
click at [1062, 236] on label "C. it is highly conductive." at bounding box center [1078, 239] width 482 height 12
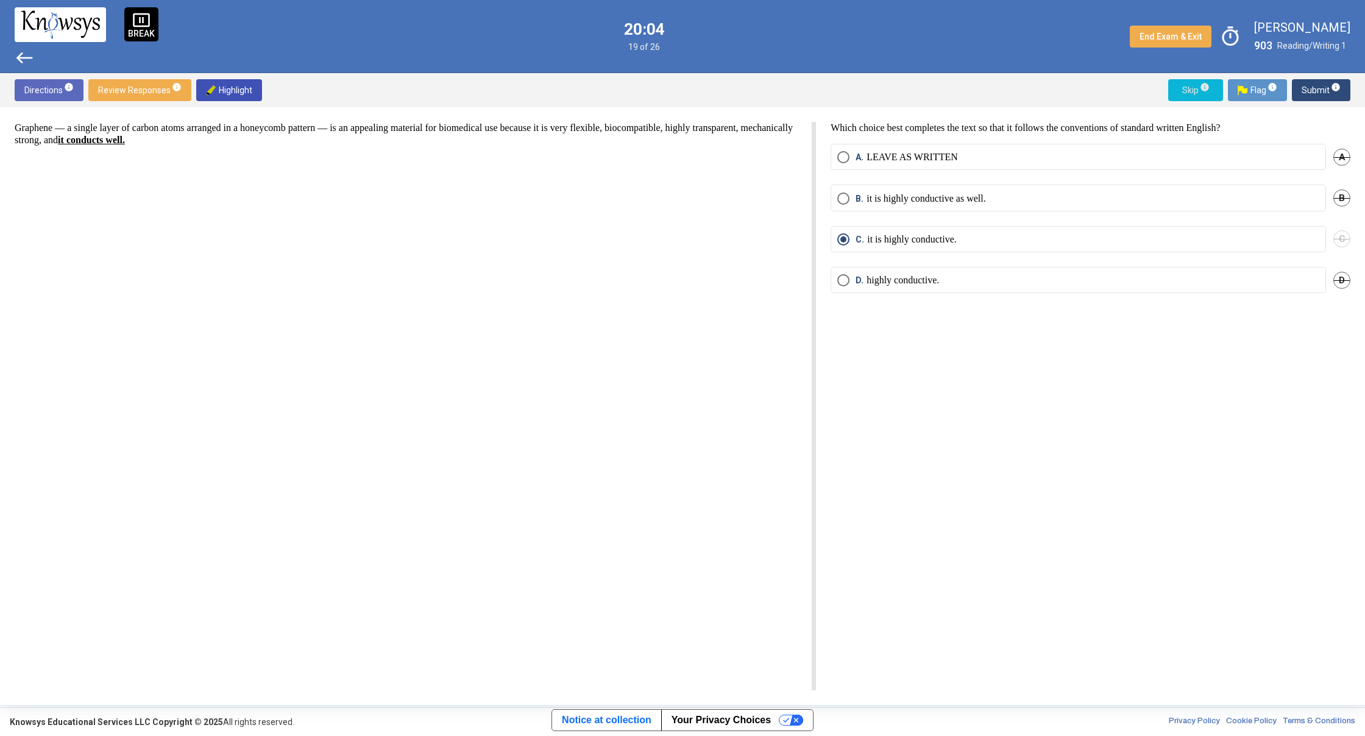
click at [1180, 85] on span "Skip info" at bounding box center [1195, 90] width 35 height 22
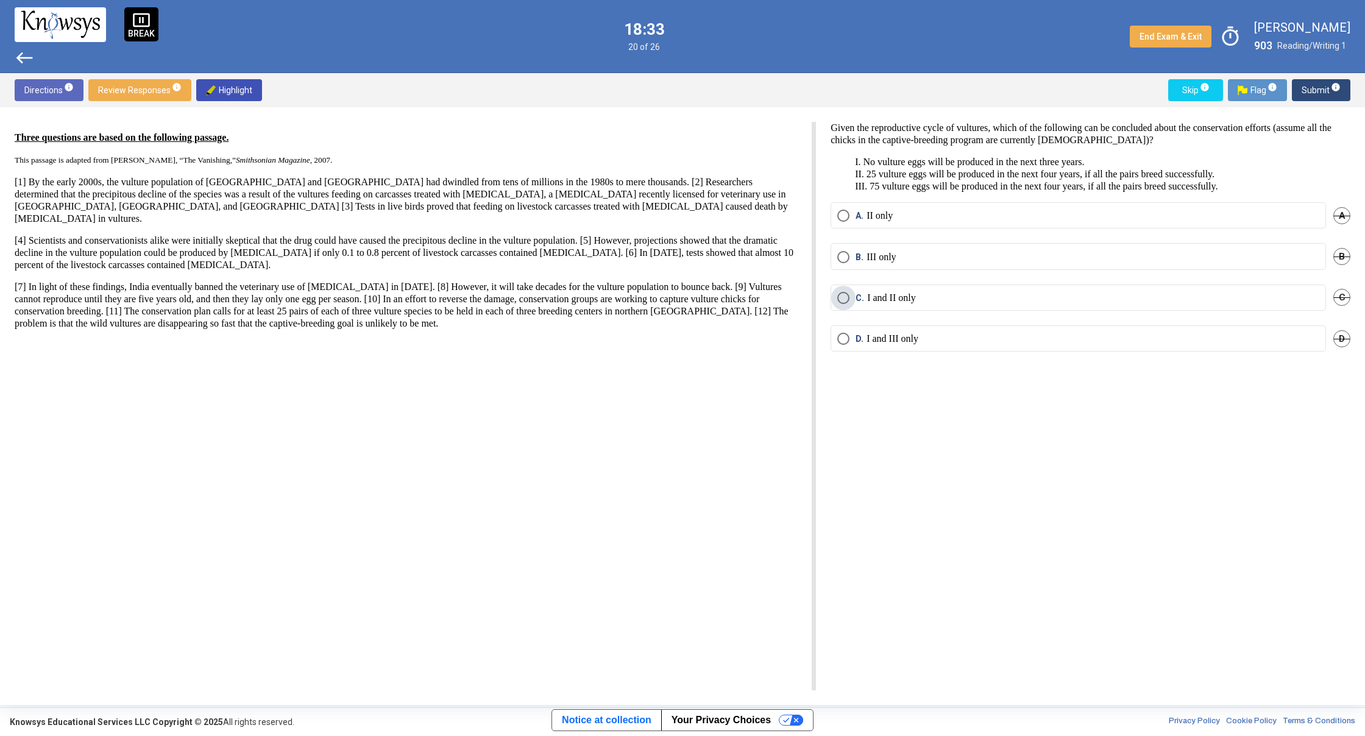
click at [937, 298] on label "C. I and II only" at bounding box center [1078, 298] width 482 height 12
click at [1006, 205] on mat-radio-button "A. II only" at bounding box center [1078, 215] width 495 height 26
click at [1006, 211] on label "A. II only" at bounding box center [1078, 216] width 482 height 12
click at [1188, 83] on span "Skip info" at bounding box center [1195, 90] width 35 height 22
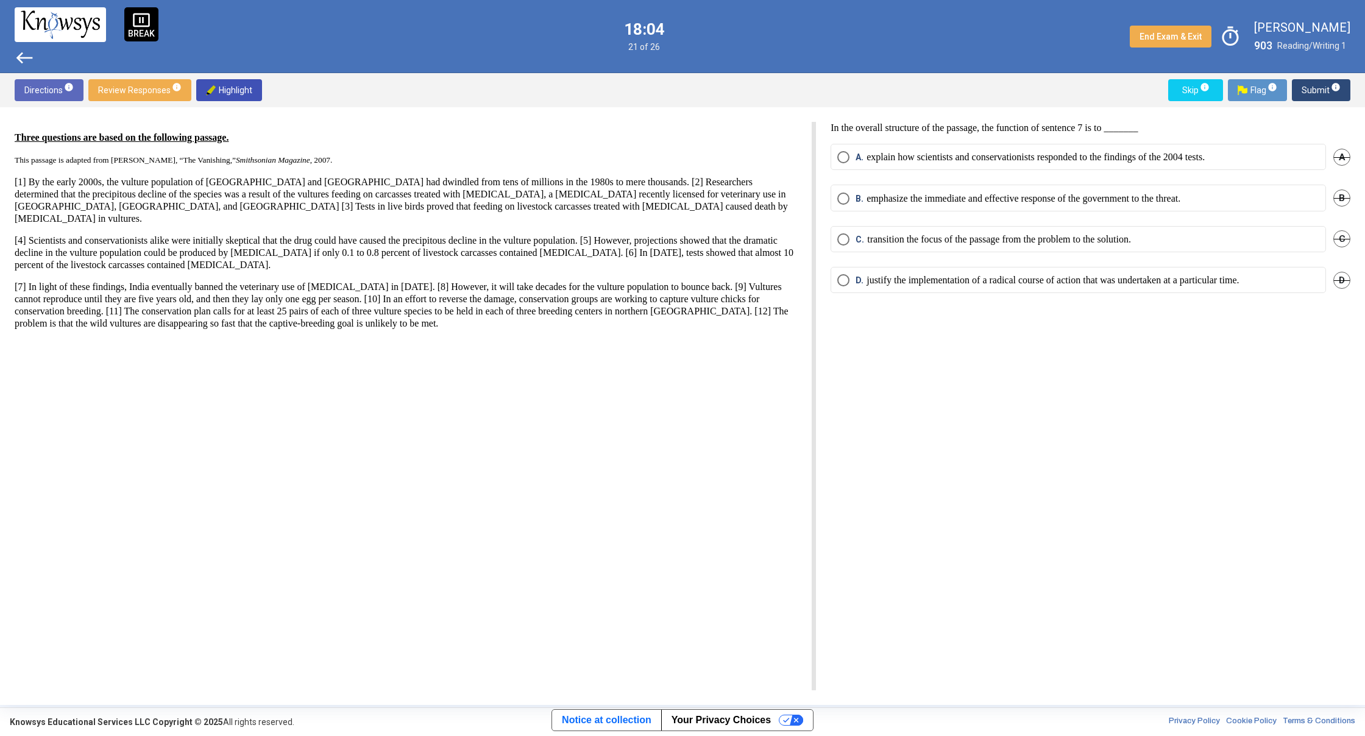
click at [1002, 244] on p "transition the focus of the passage from the problem to the solution." at bounding box center [999, 239] width 264 height 12
click at [1194, 105] on div "Directions info Review Responses info Highlight Skip info Flag info Submit info" at bounding box center [682, 90] width 1365 height 34
click at [1182, 97] on span "Skip info" at bounding box center [1195, 90] width 35 height 22
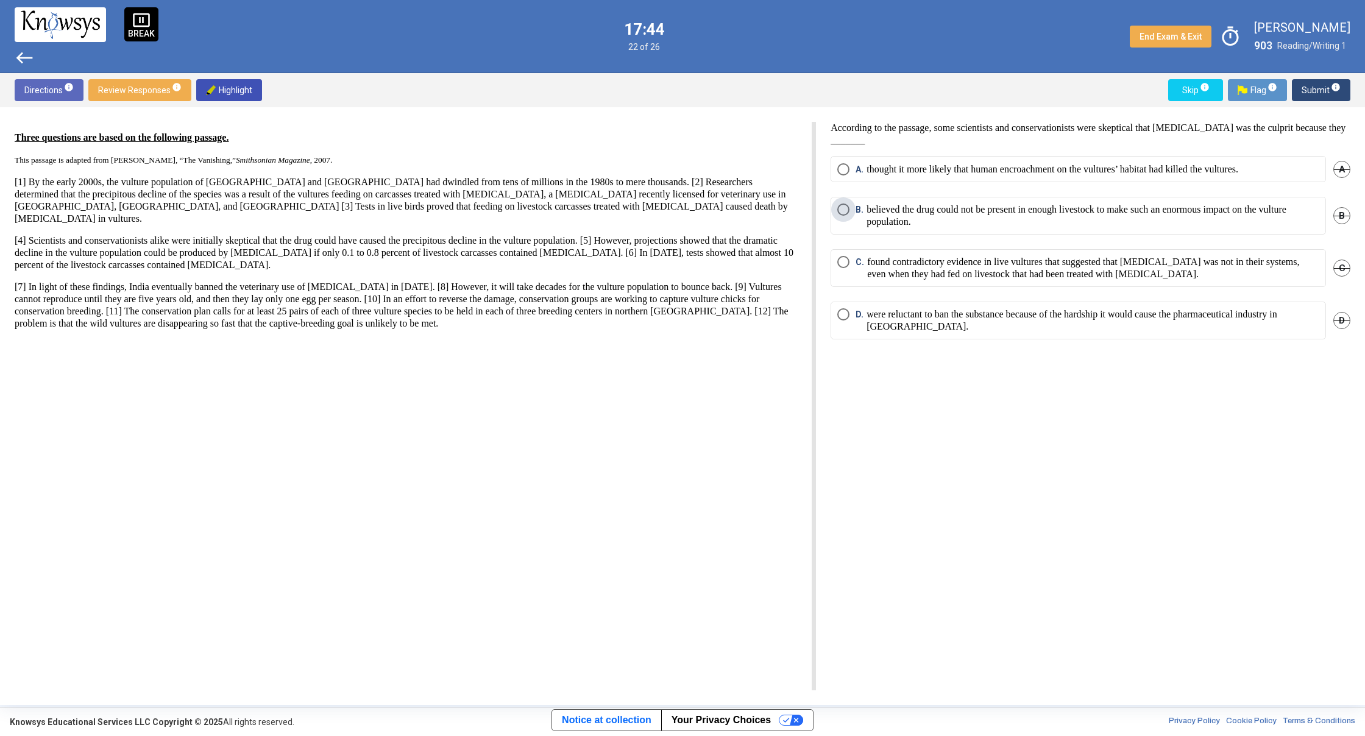
click at [1099, 219] on p "believed the drug could not be present in enough livestock to make such an enor…" at bounding box center [1093, 216] width 453 height 24
click at [1184, 86] on span "Skip info" at bounding box center [1195, 90] width 35 height 22
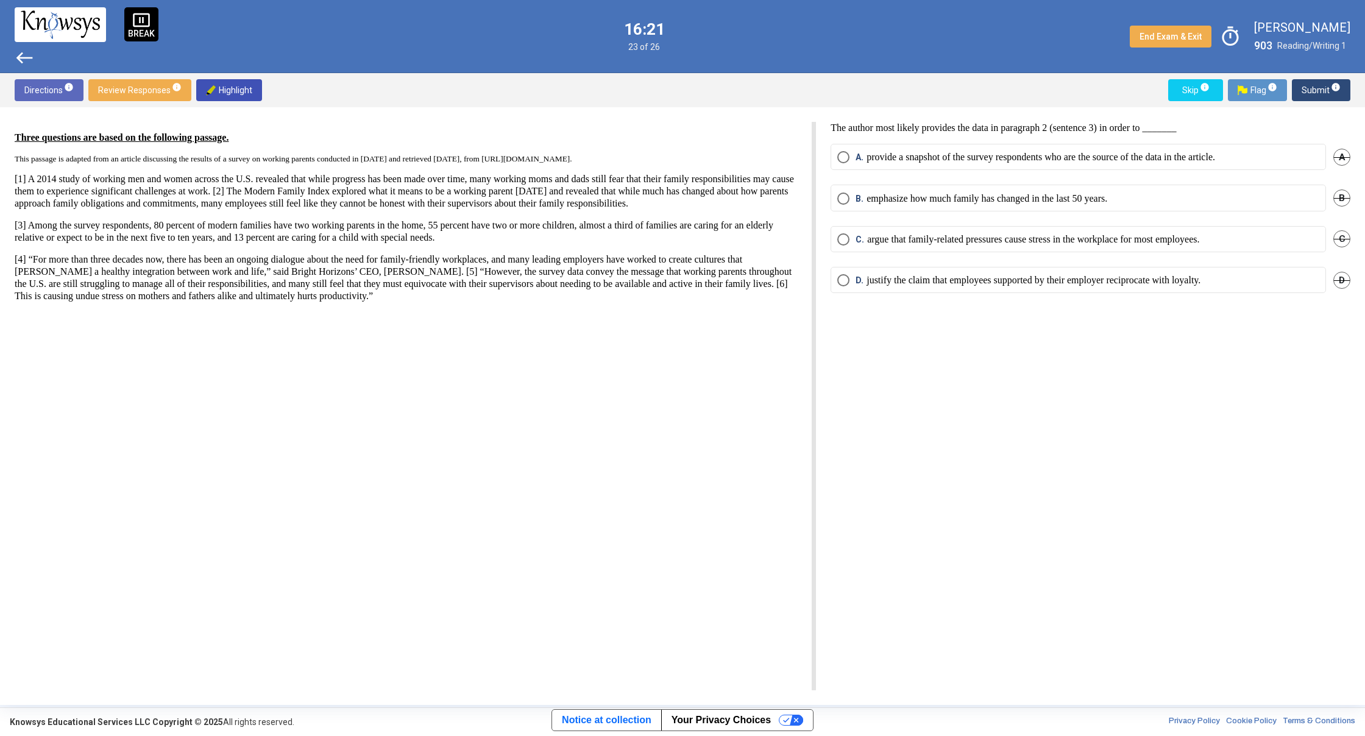
drag, startPoint x: 856, startPoint y: 279, endPoint x: 854, endPoint y: 210, distance: 69.5
click at [854, 210] on mat-radio-group "A. provide a snapshot of the survey respondents who are the source of the data …" at bounding box center [1091, 226] width 520 height 164
click at [850, 193] on span "B. emphasize how much family has changed in the last 50 years." at bounding box center [979, 199] width 258 height 12
click at [1191, 88] on span "Skip info" at bounding box center [1195, 90] width 35 height 22
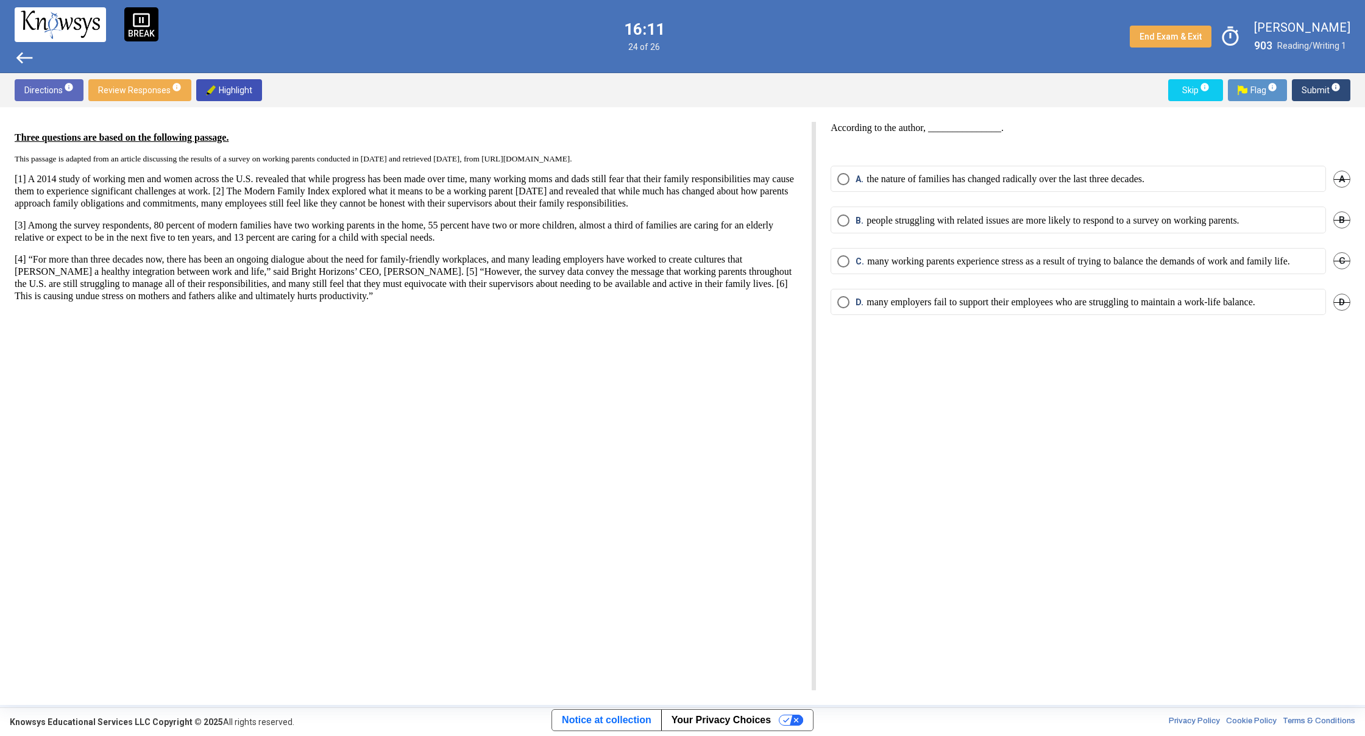
click at [981, 274] on mat-radio-button "C. many working parents experience stress as a result of trying to balance the …" at bounding box center [1078, 261] width 495 height 26
click at [982, 274] on mat-radio-button "C. many working parents experience stress as a result of trying to balance the …" at bounding box center [1078, 261] width 495 height 26
click at [984, 268] on p "many working parents experience stress as a result of trying to balance the dem…" at bounding box center [1078, 261] width 423 height 12
click at [1188, 88] on span "Skip info" at bounding box center [1195, 90] width 35 height 22
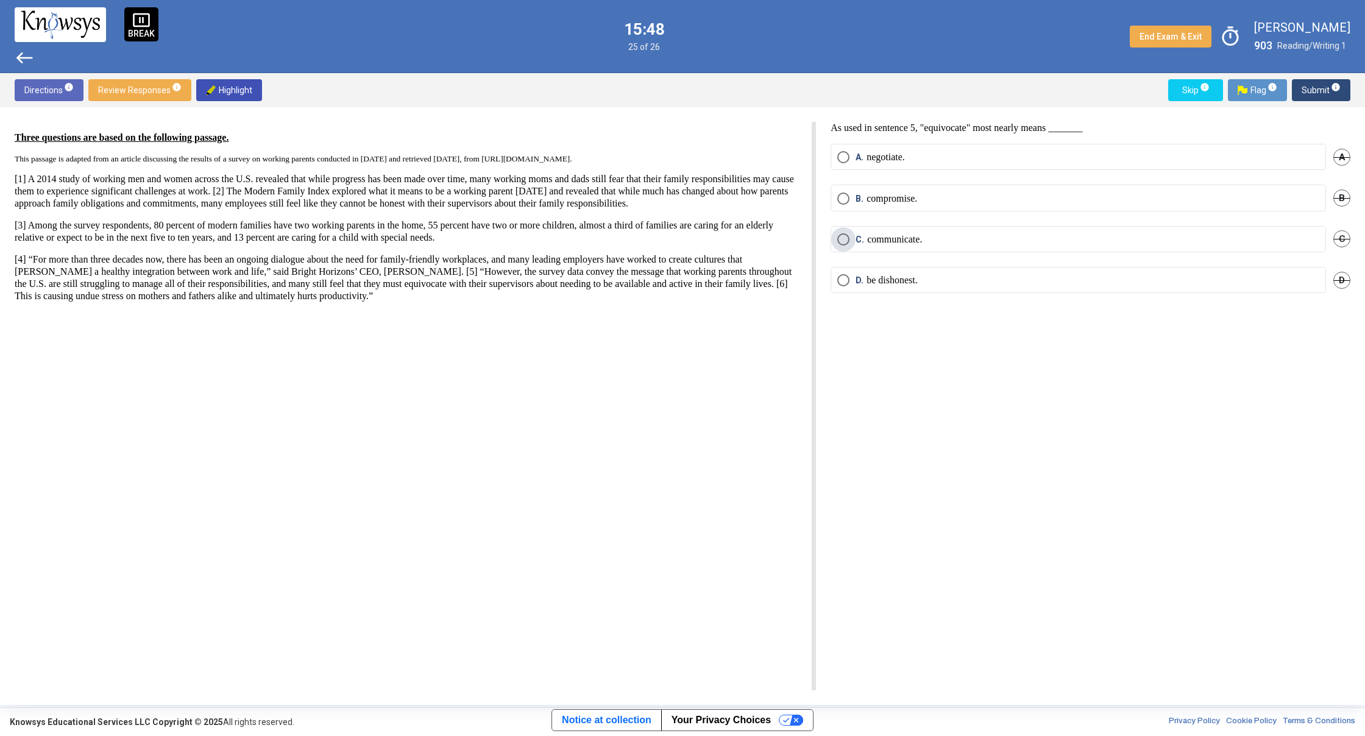
click at [1041, 233] on label "C. communicate." at bounding box center [1078, 239] width 482 height 12
click at [1185, 89] on span "Skip info" at bounding box center [1195, 90] width 35 height 22
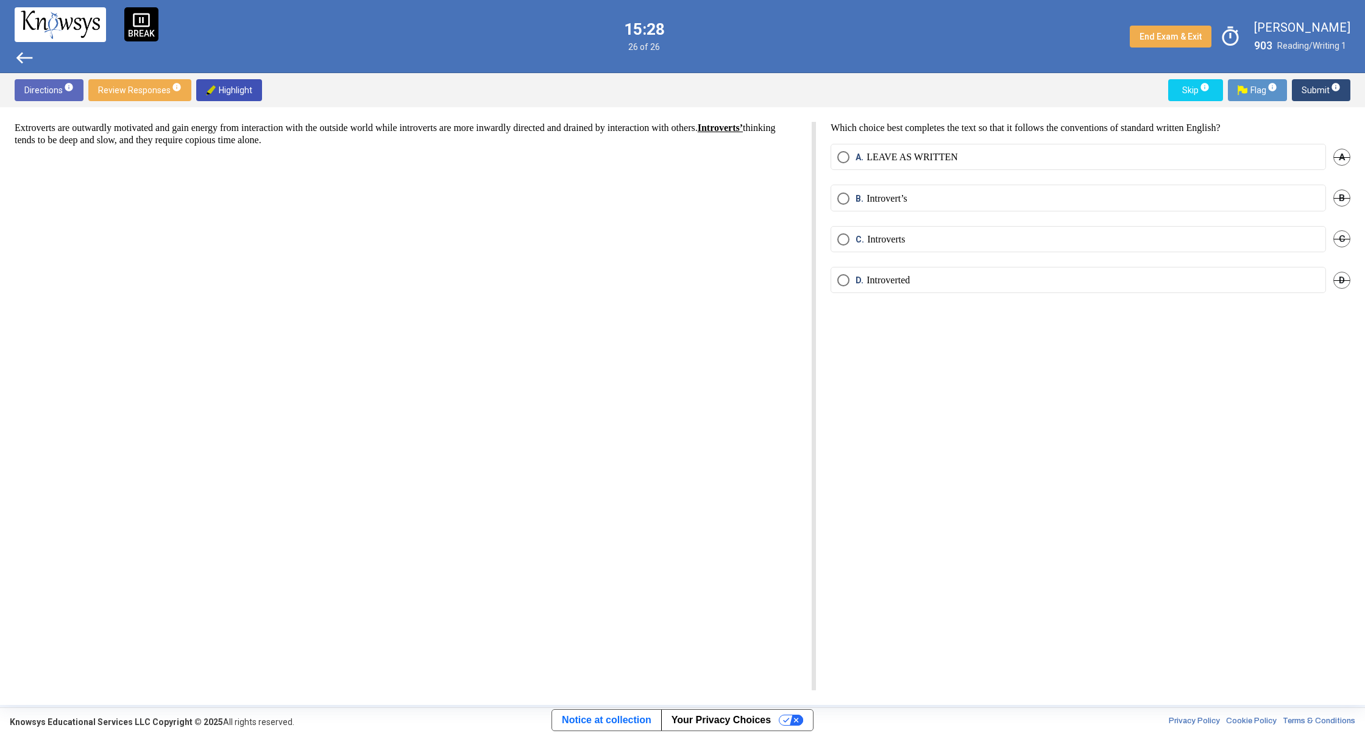
drag, startPoint x: 975, startPoint y: 258, endPoint x: 981, endPoint y: 280, distance: 22.8
click at [981, 280] on mat-radio-group "A. LEAVE AS WRITTEN A B. Introvert’s B C. Introverts C D. Introverted D" at bounding box center [1091, 226] width 520 height 164
click at [981, 280] on label "D. Introverted" at bounding box center [1078, 280] width 482 height 12
click at [1176, 89] on button "Skip info" at bounding box center [1195, 90] width 55 height 22
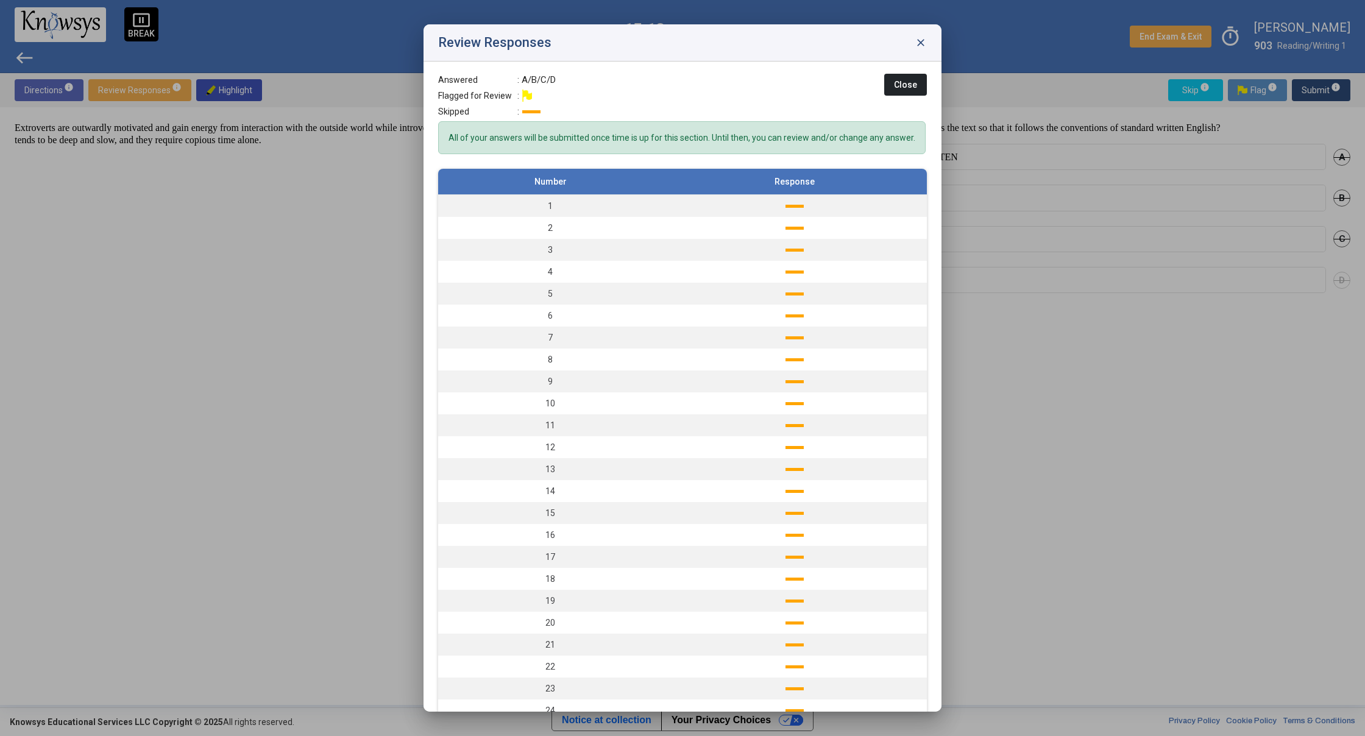
click at [921, 42] on span "close" at bounding box center [921, 43] width 12 height 12
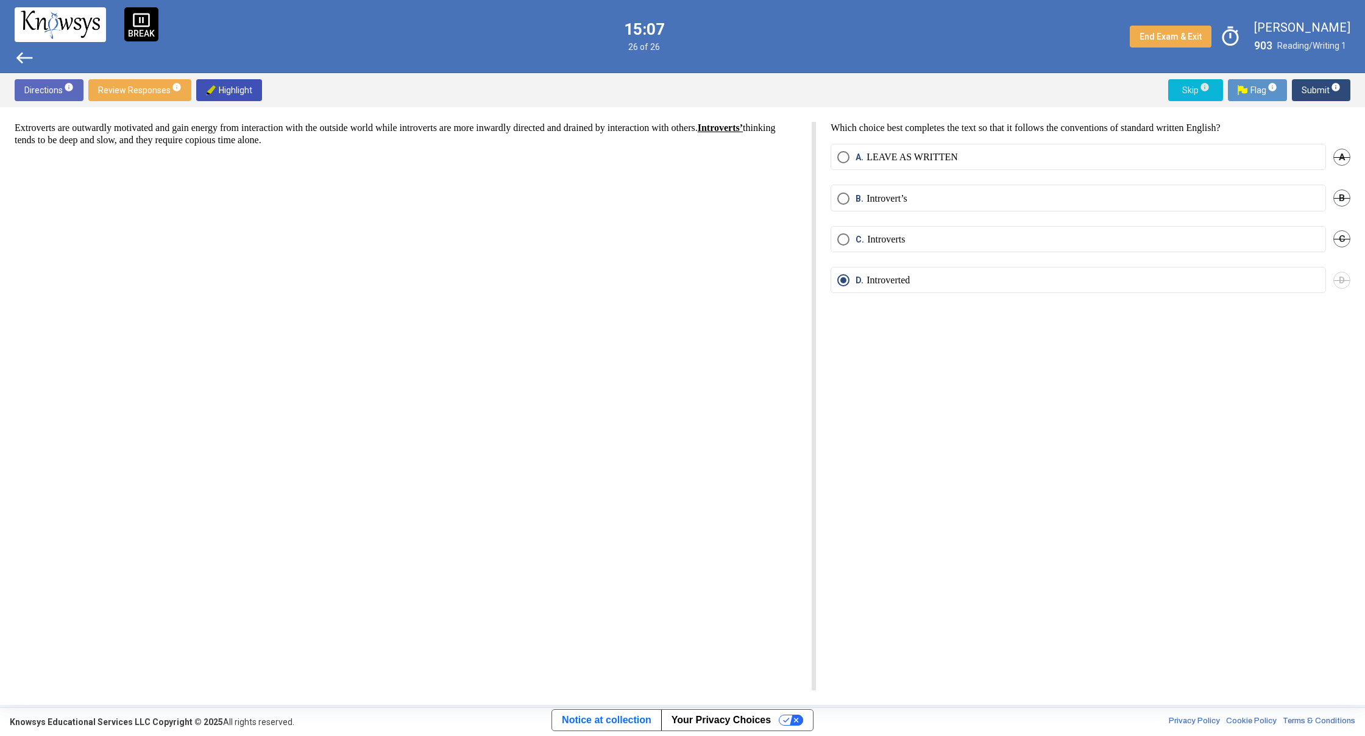
click at [1213, 96] on span "Skip info" at bounding box center [1195, 90] width 35 height 22
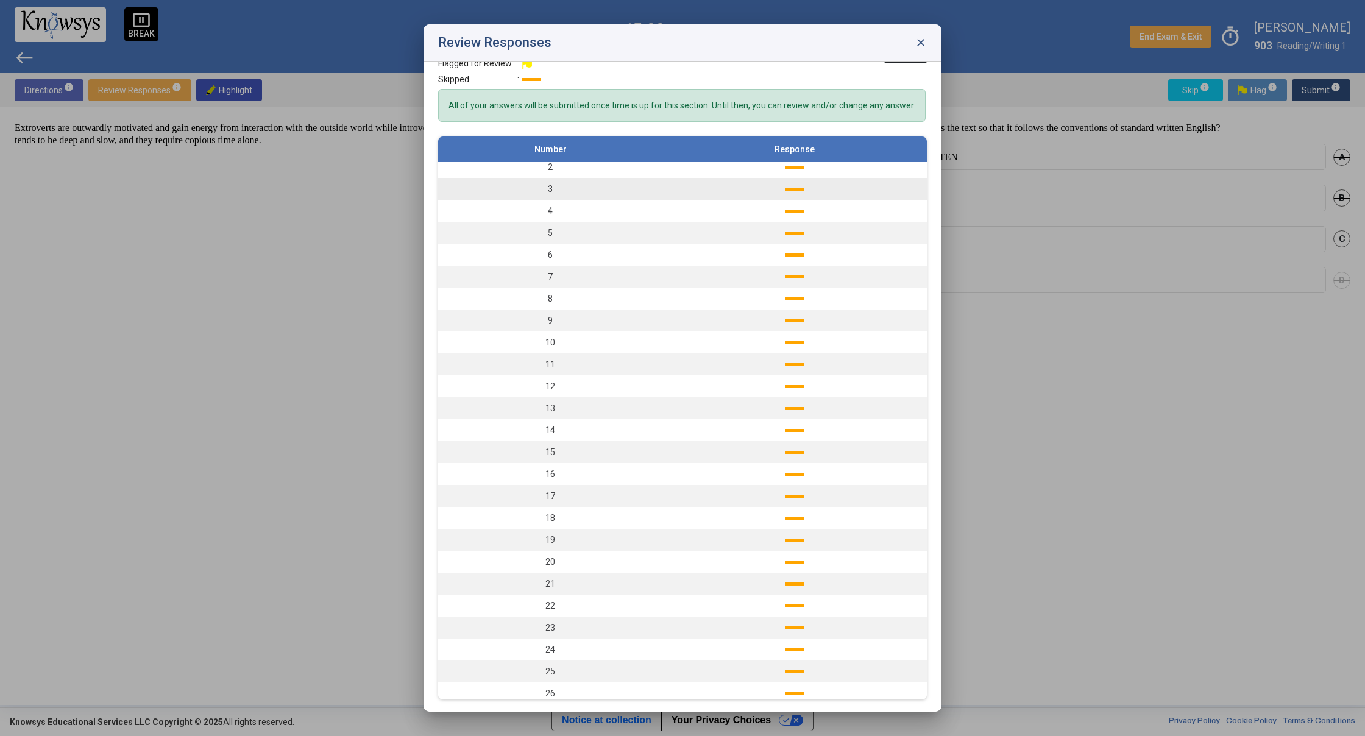
scroll to position [34, 0]
click at [923, 46] on span "close" at bounding box center [921, 43] width 12 height 12
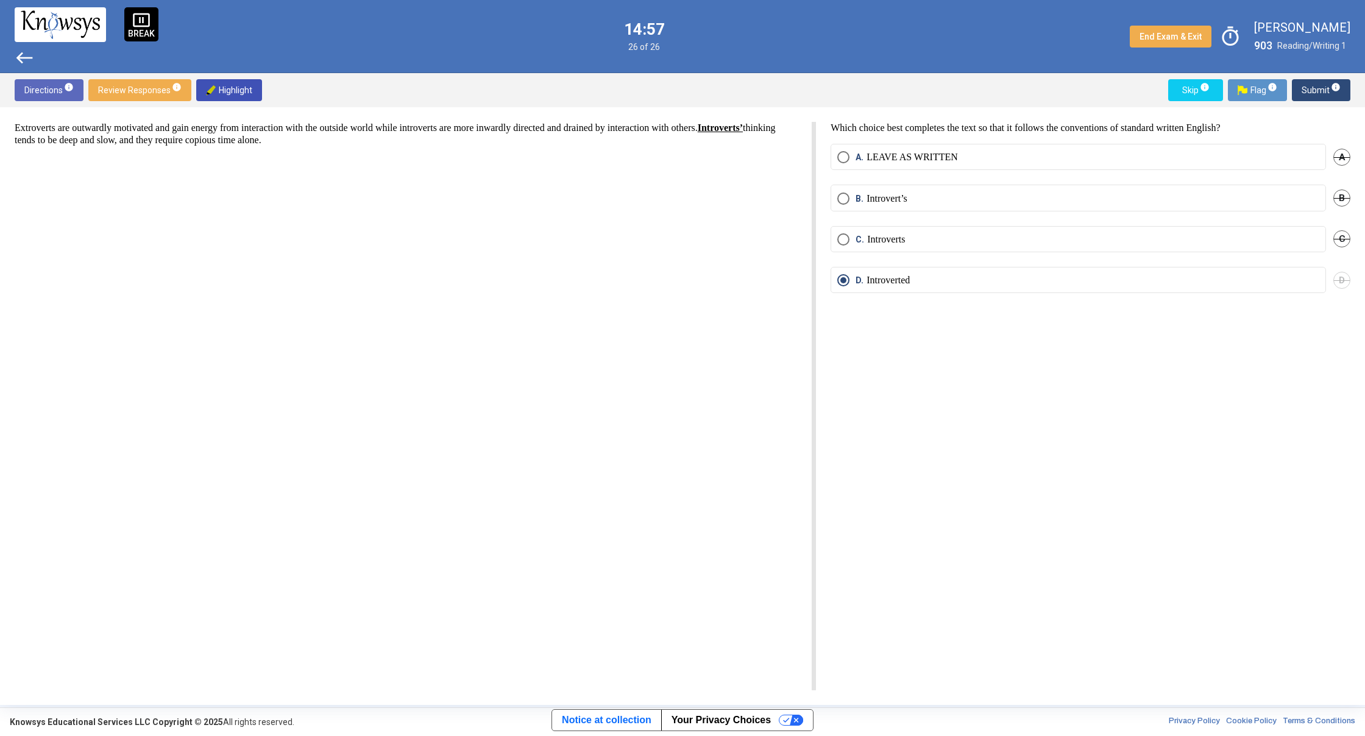
click at [943, 62] on div "pause_presentation BREAK west 14:57 26 of 26 End Exam & Exit timer [PERSON_NAME…" at bounding box center [682, 36] width 1365 height 73
click at [29, 65] on span "west" at bounding box center [25, 58] width 20 height 20
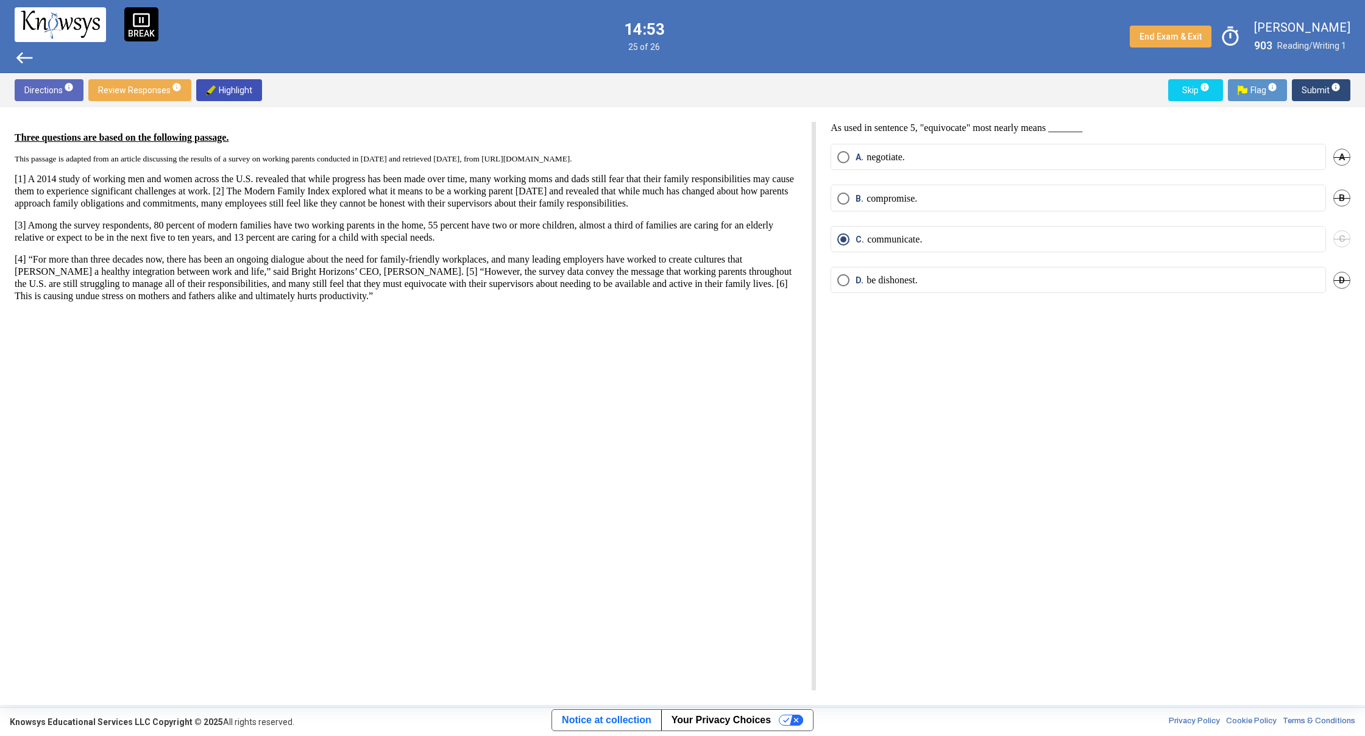
click at [1141, 80] on div "Directions info Review Responses info Highlight Skip info Flag info Submit info" at bounding box center [682, 90] width 1365 height 34
drag, startPoint x: 1363, startPoint y: 83, endPoint x: 1346, endPoint y: 134, distance: 53.4
click at [1346, 134] on div "Directions info Review Responses info Highlight Skip info Flag info Submit info…" at bounding box center [682, 389] width 1365 height 632
click at [988, 350] on div "As used in sentence 5, "equivocate" most nearly means _______ A. negotiate. A B…" at bounding box center [1083, 406] width 534 height 569
click at [26, 63] on span "west" at bounding box center [25, 58] width 20 height 20
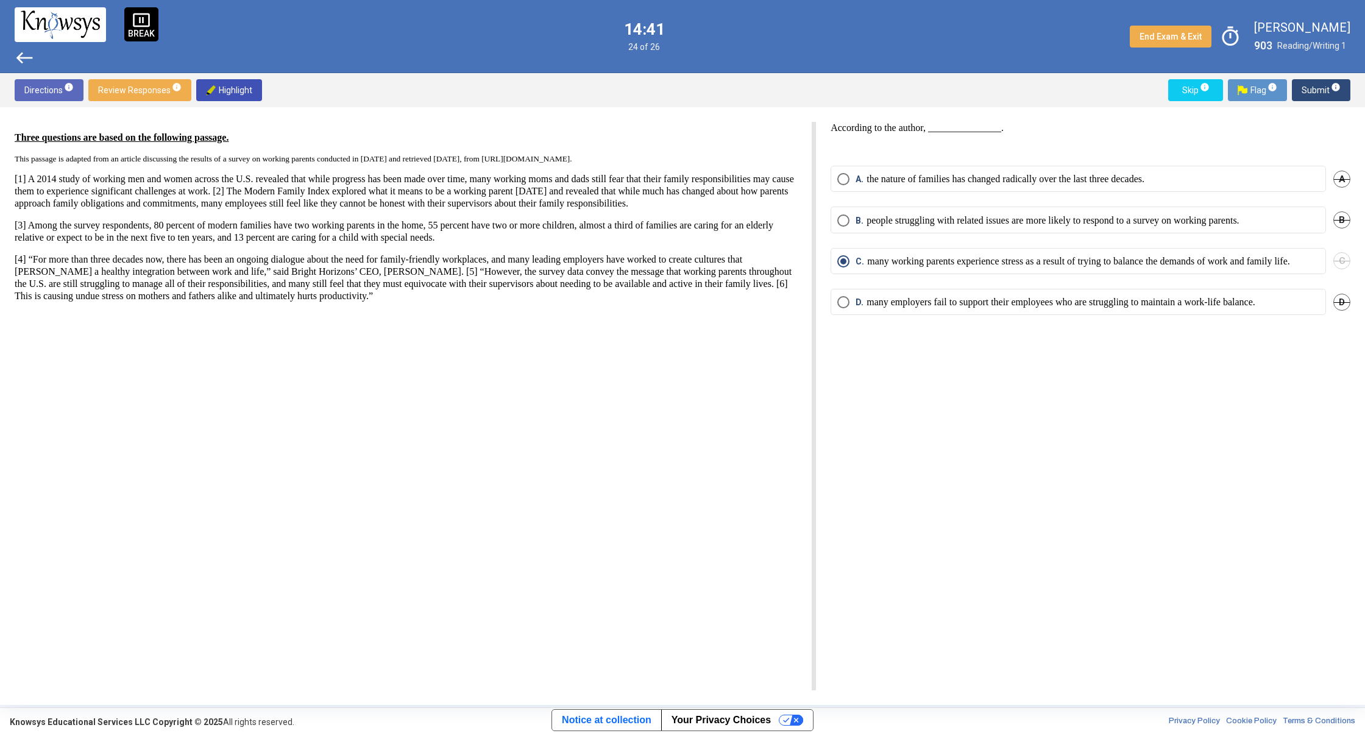
drag, startPoint x: 59, startPoint y: 98, endPoint x: 424, endPoint y: 121, distance: 365.2
click at [424, 121] on div "Three questions are based on the following passage. This passage is adapted fro…" at bounding box center [682, 406] width 1365 height 598
click at [16, 57] on span "west" at bounding box center [25, 58] width 20 height 20
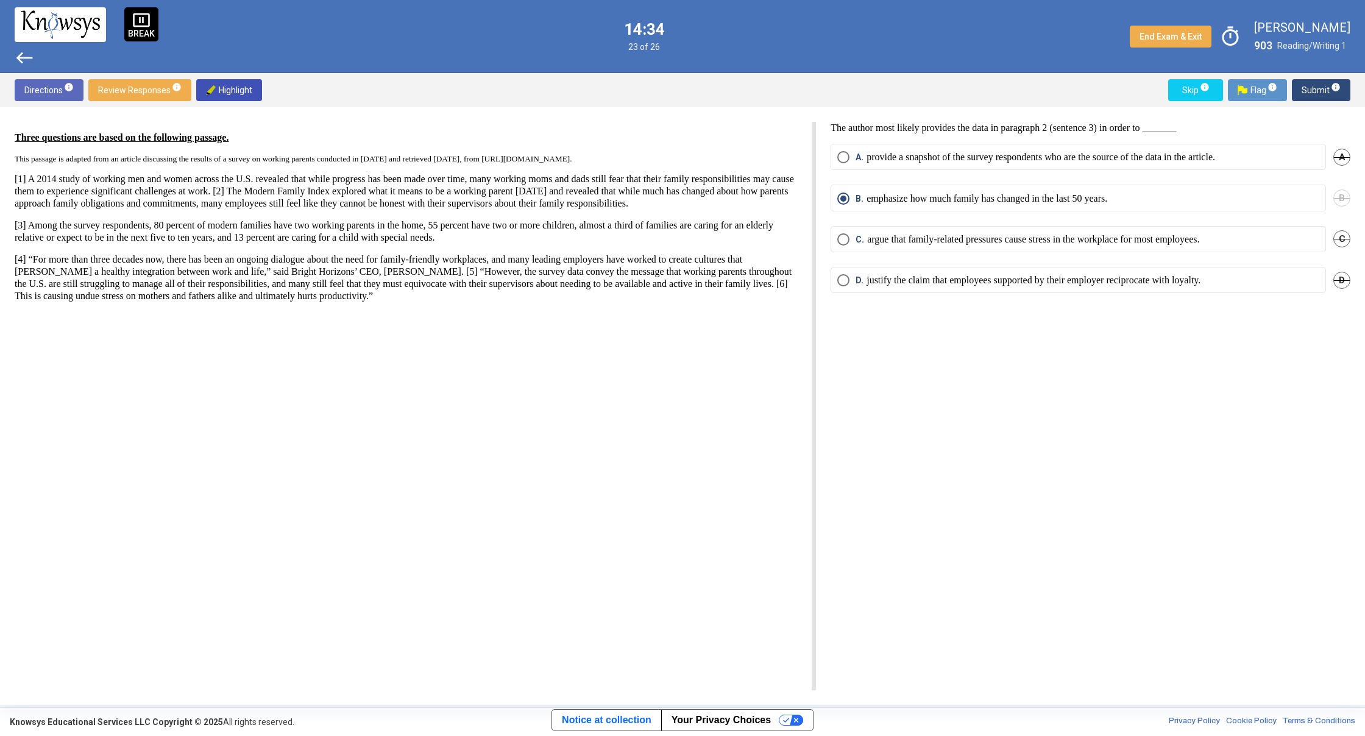
click at [16, 57] on span "west" at bounding box center [25, 58] width 20 height 20
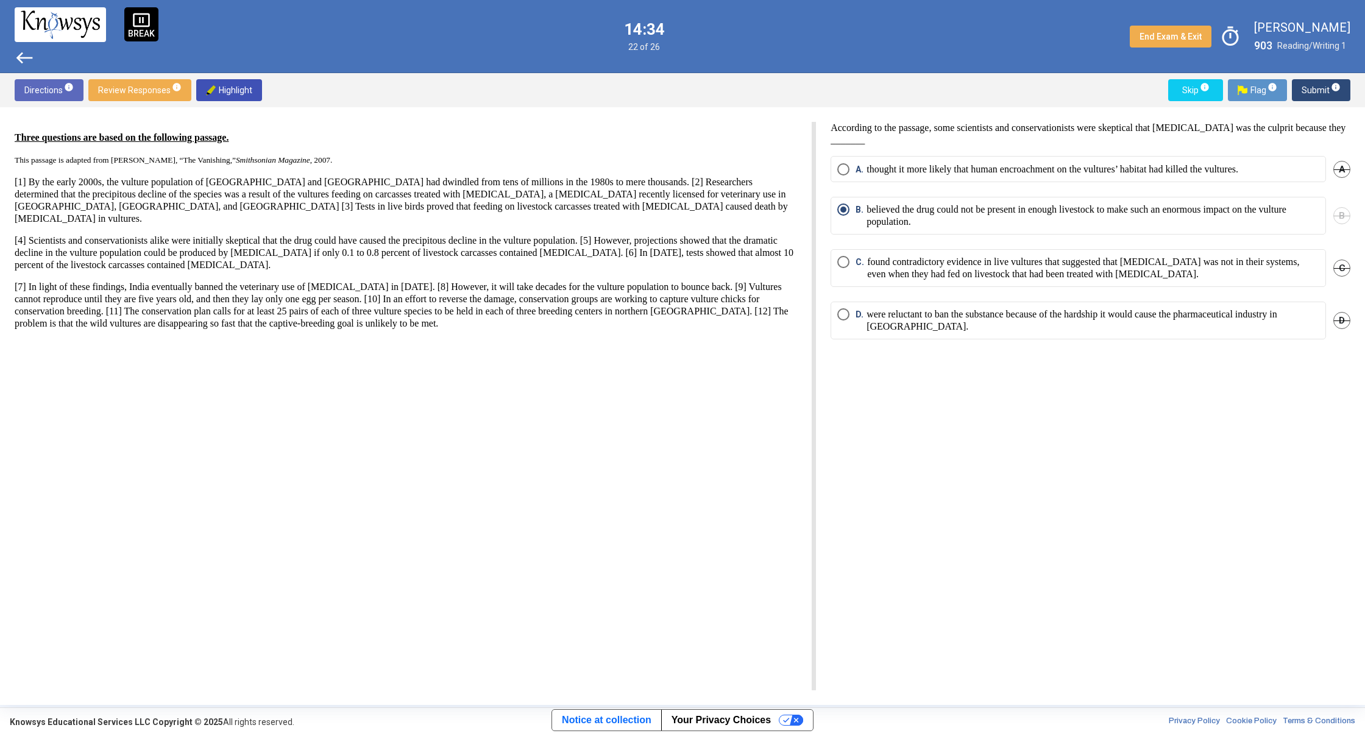
click at [18, 56] on span "west" at bounding box center [25, 58] width 20 height 20
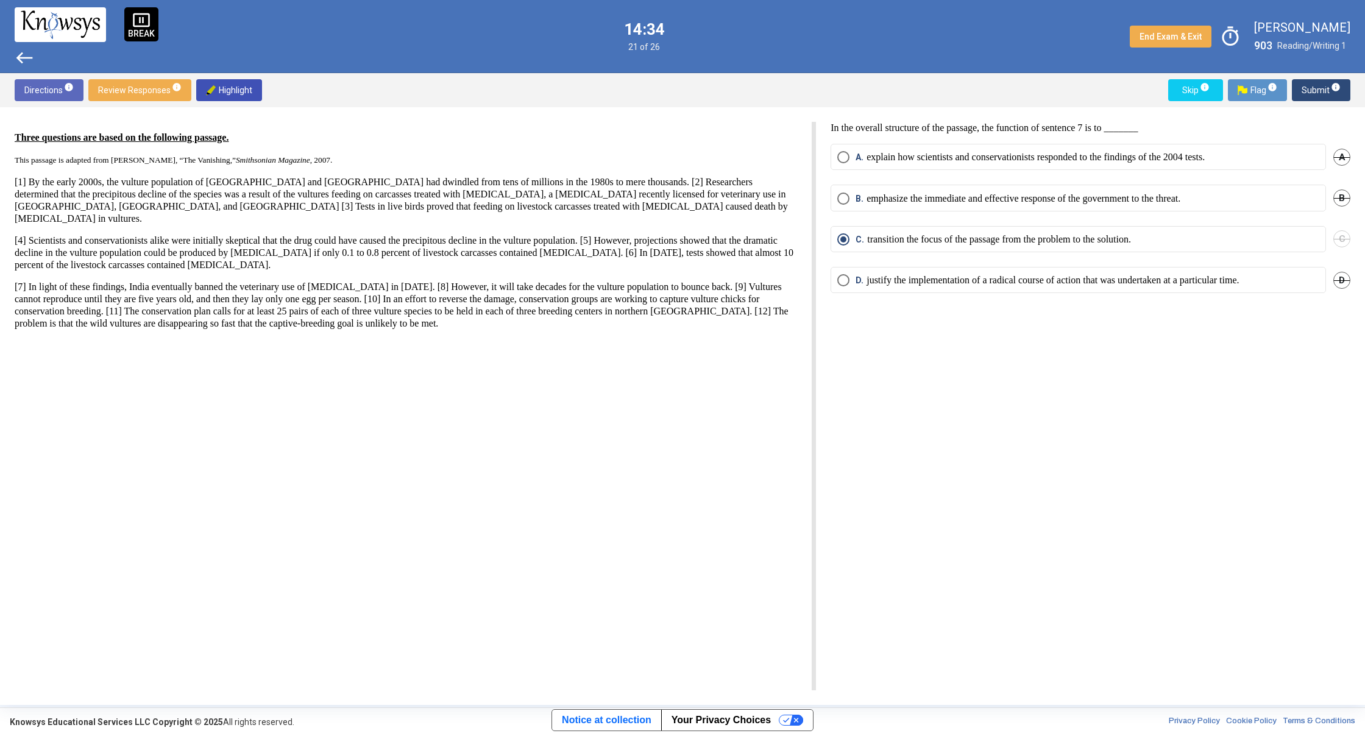
click at [18, 56] on span "west" at bounding box center [25, 58] width 20 height 20
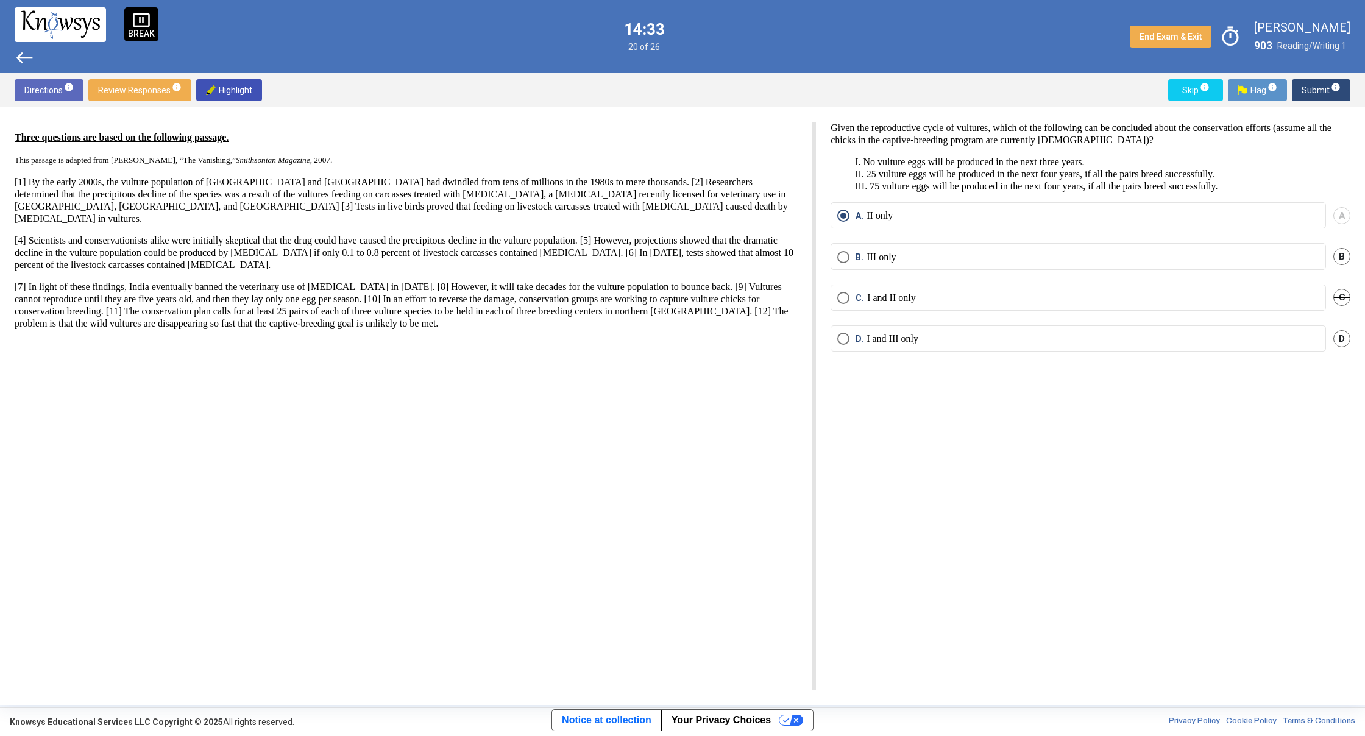
click at [18, 56] on span "west" at bounding box center [25, 58] width 20 height 20
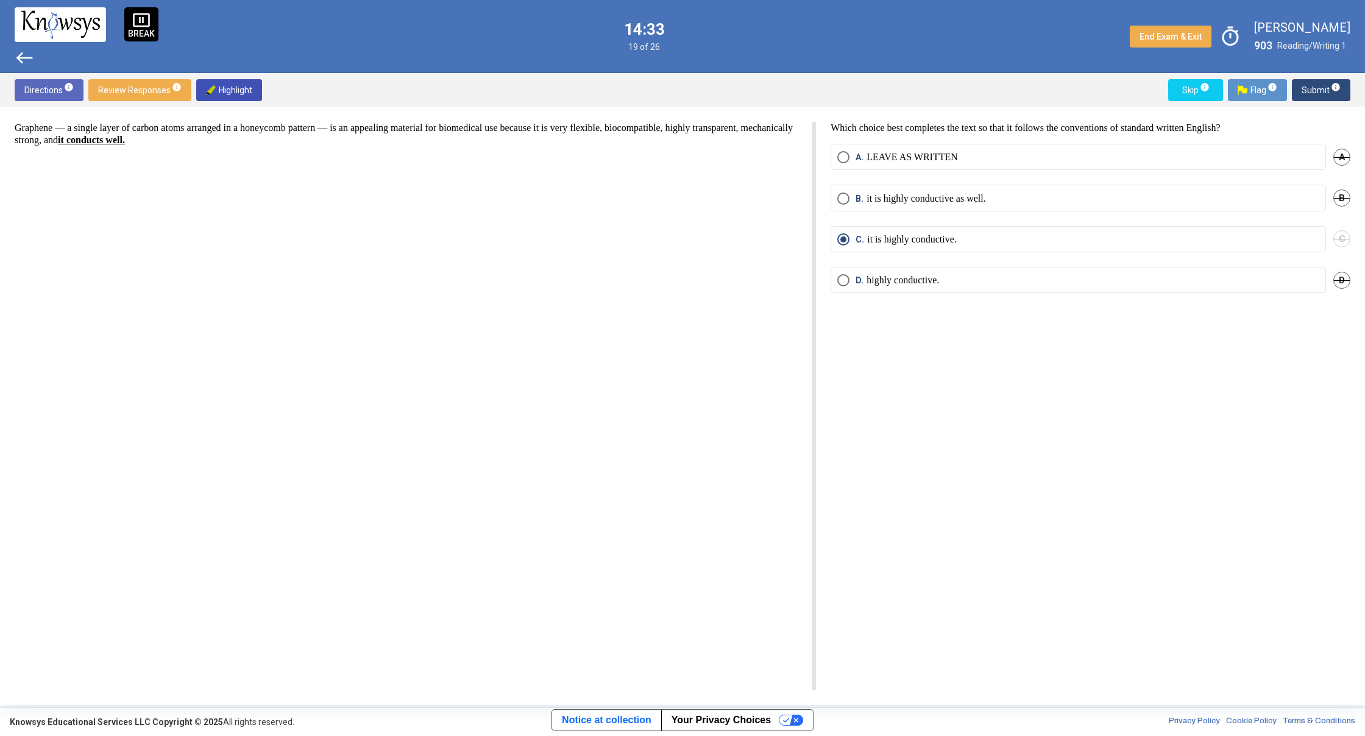
click at [18, 56] on span "west" at bounding box center [25, 58] width 20 height 20
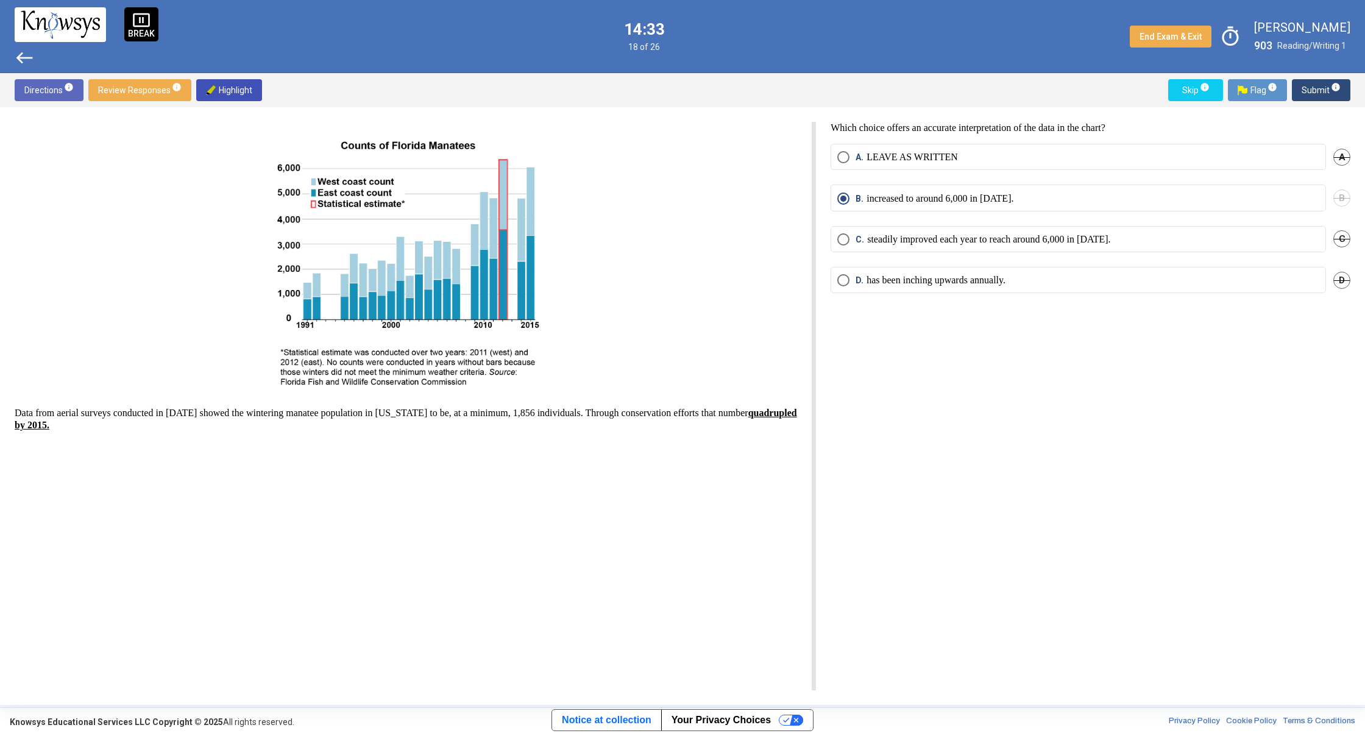
click at [20, 55] on span "west" at bounding box center [25, 58] width 20 height 20
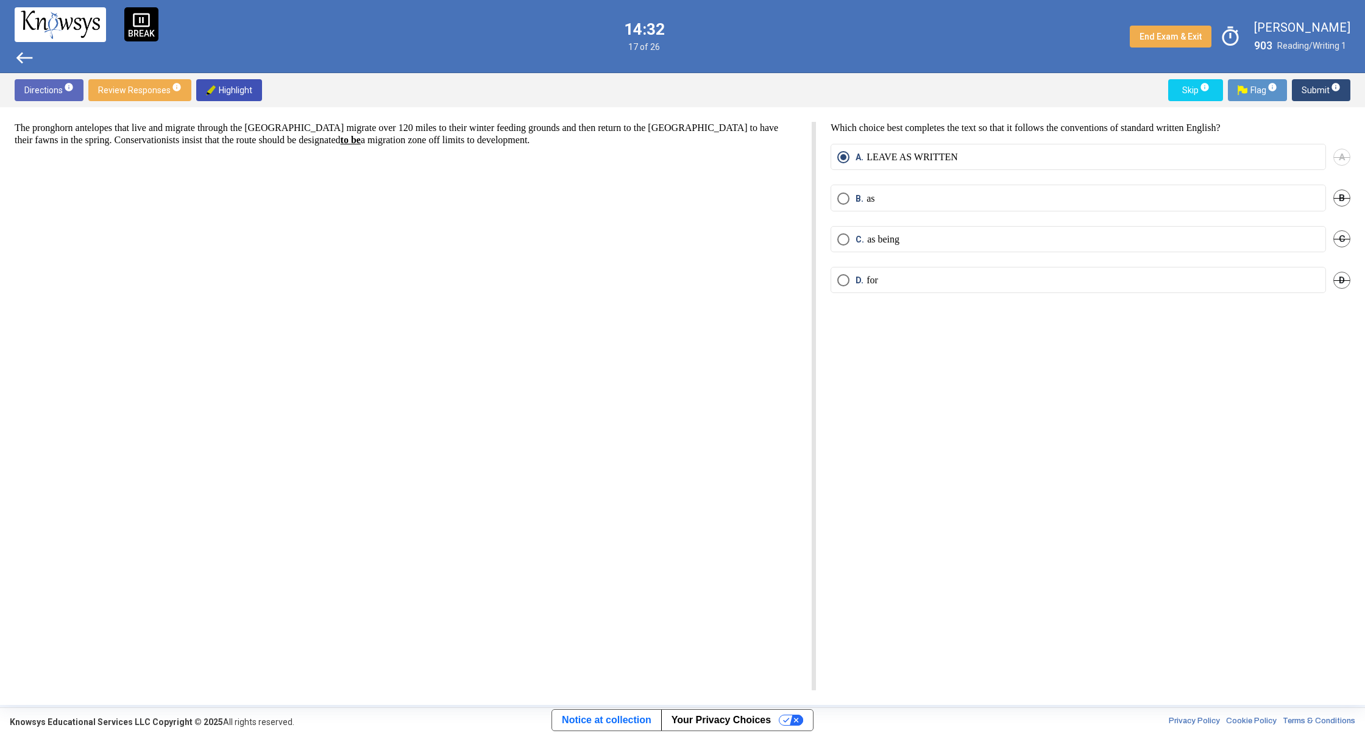
click at [20, 53] on span "west" at bounding box center [25, 58] width 20 height 20
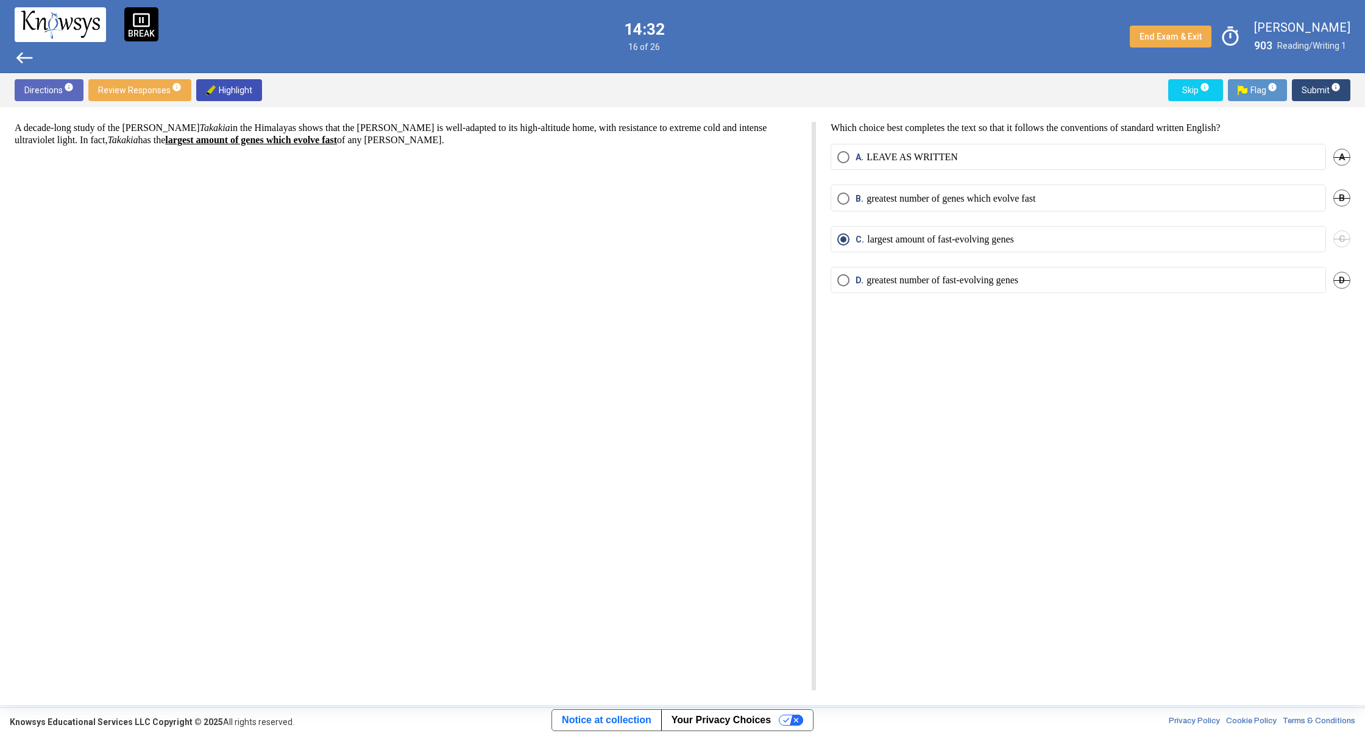
click at [21, 53] on span "west" at bounding box center [25, 58] width 20 height 20
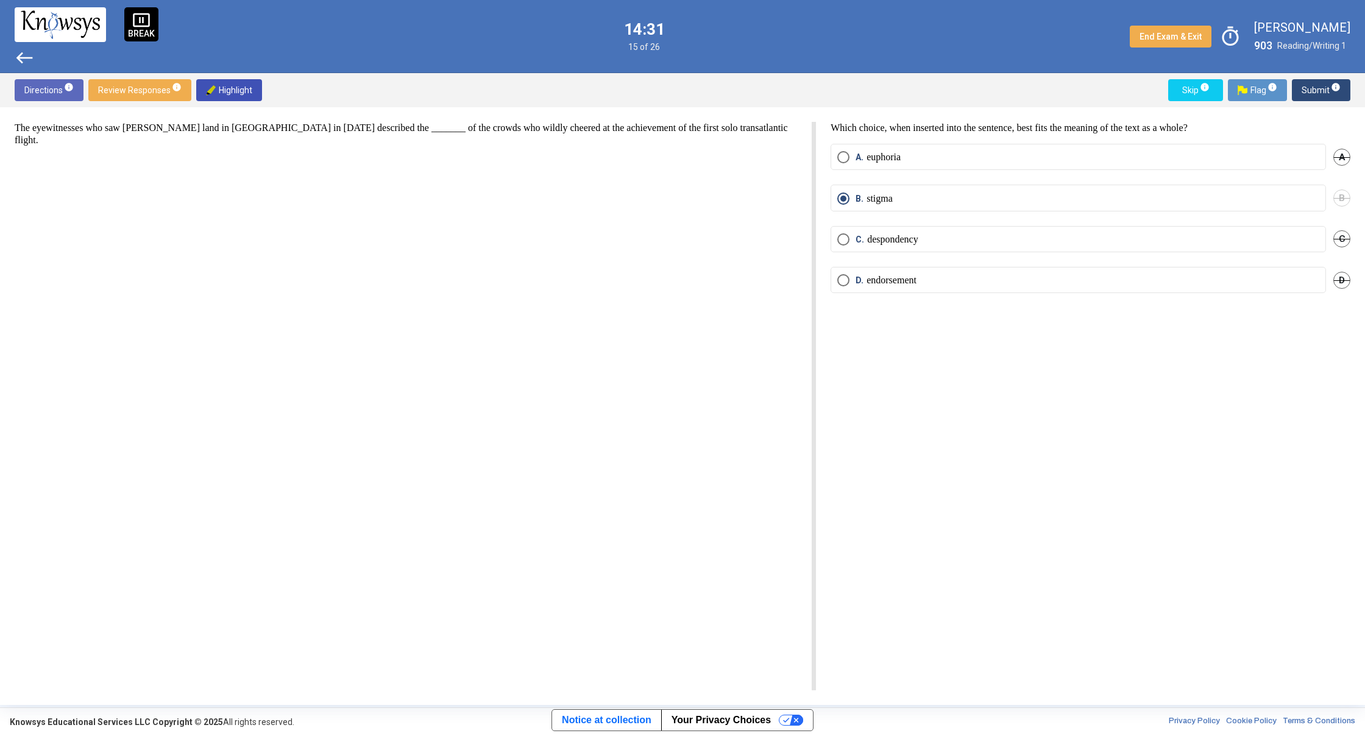
click at [23, 52] on span "west" at bounding box center [25, 58] width 20 height 20
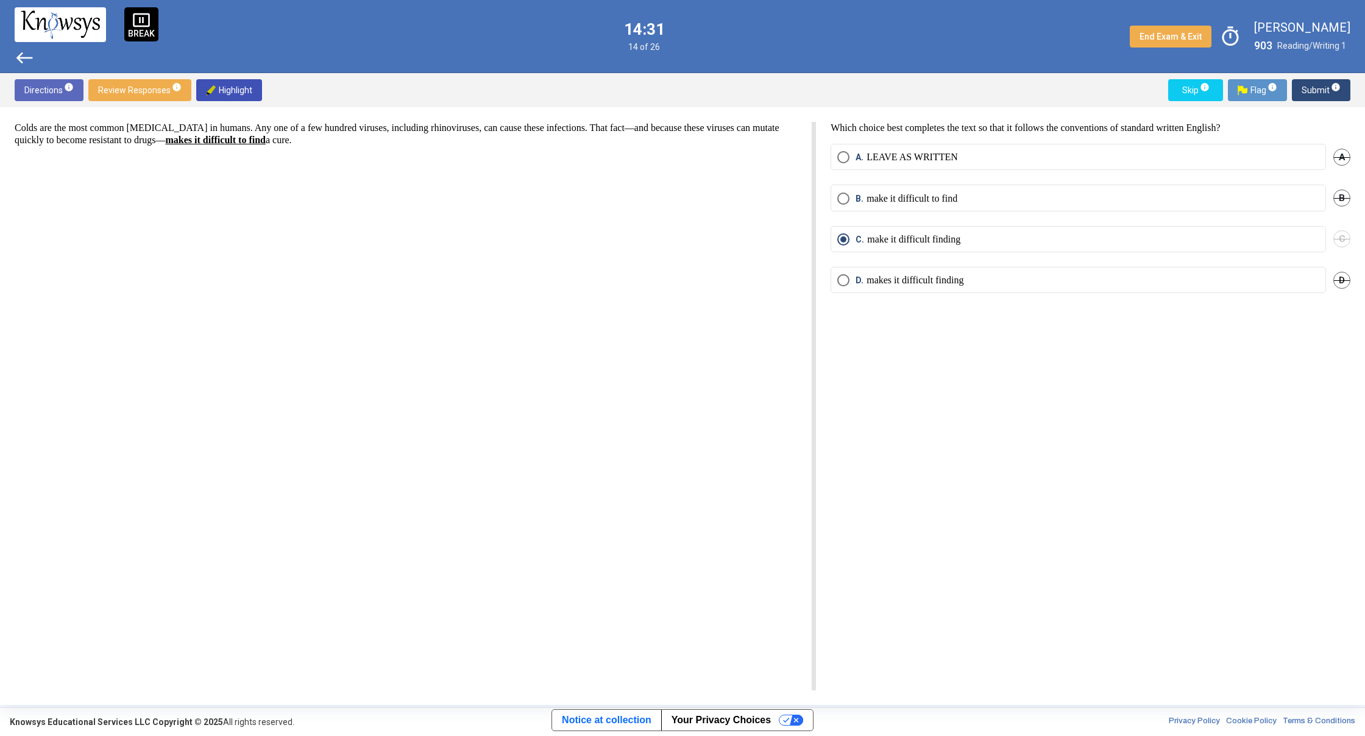
click at [24, 50] on span "west" at bounding box center [25, 58] width 20 height 20
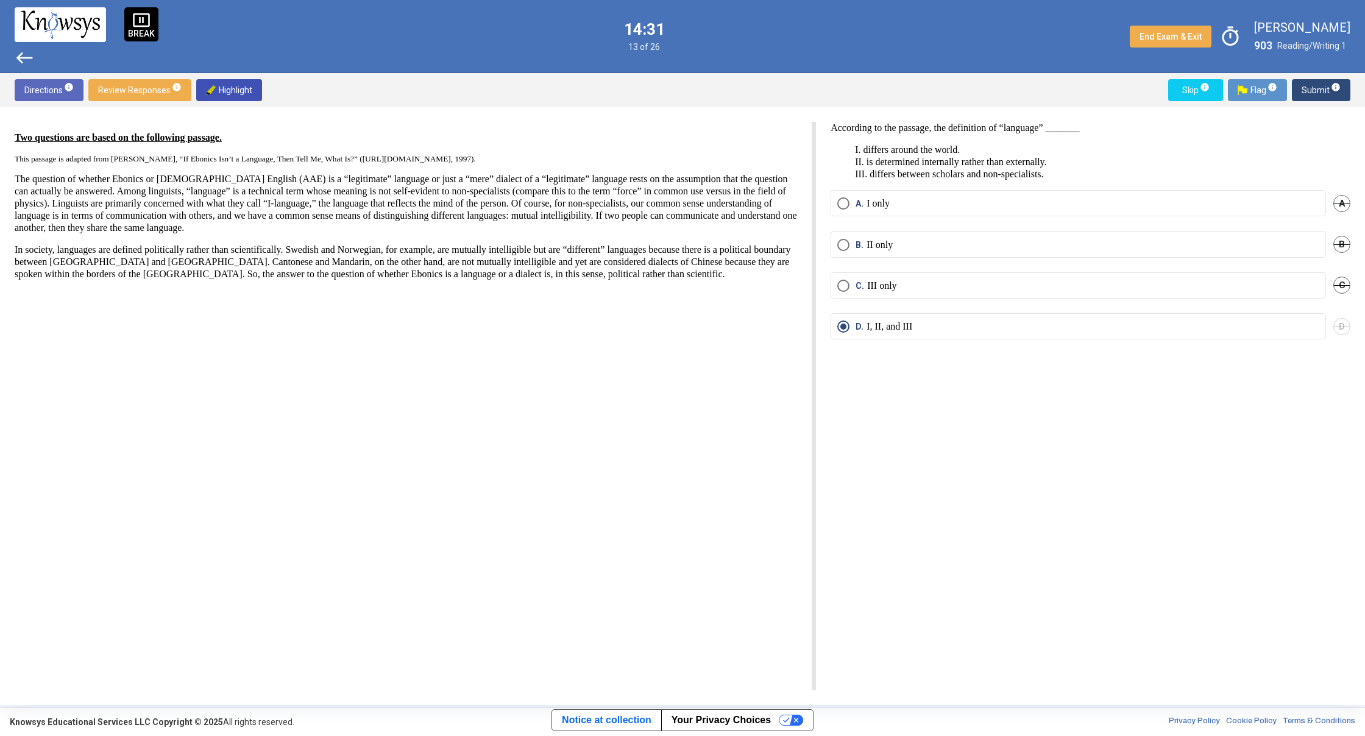
click at [24, 50] on span "west" at bounding box center [25, 58] width 20 height 20
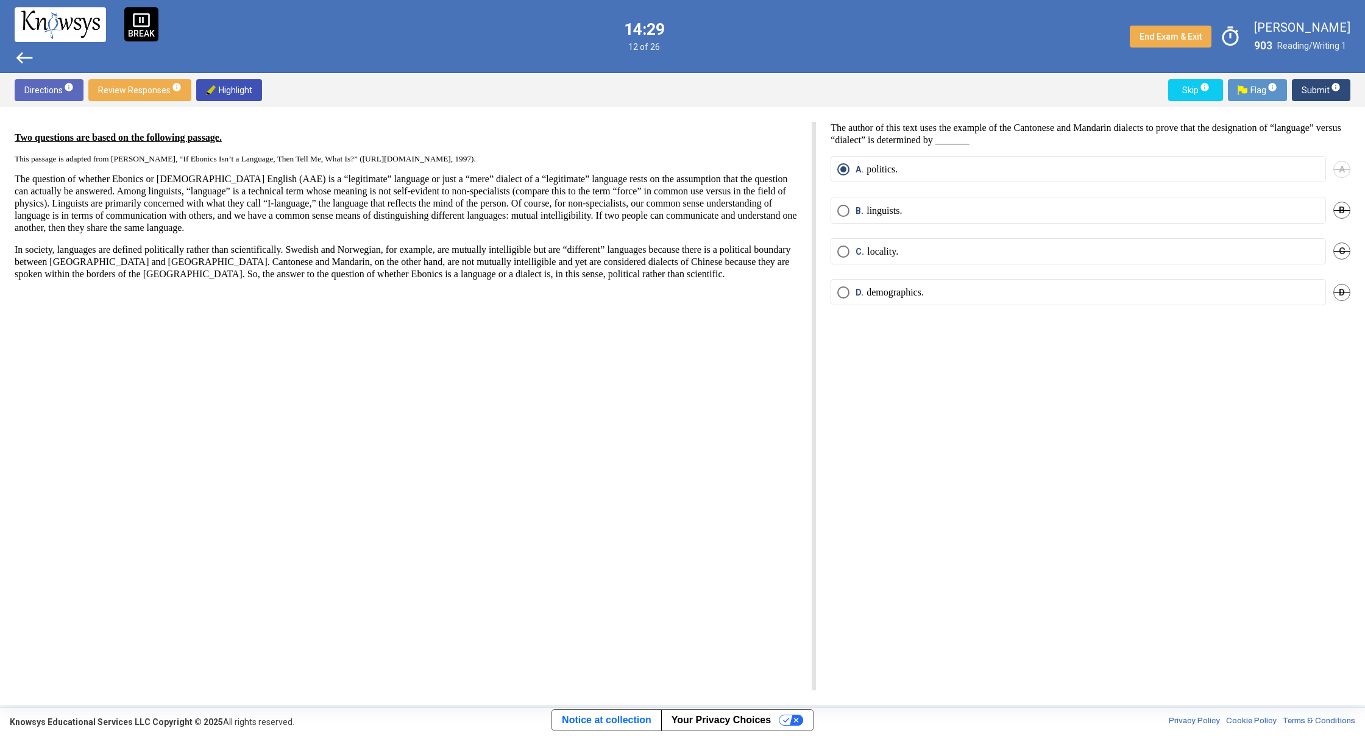
click at [24, 49] on span "west" at bounding box center [25, 58] width 20 height 20
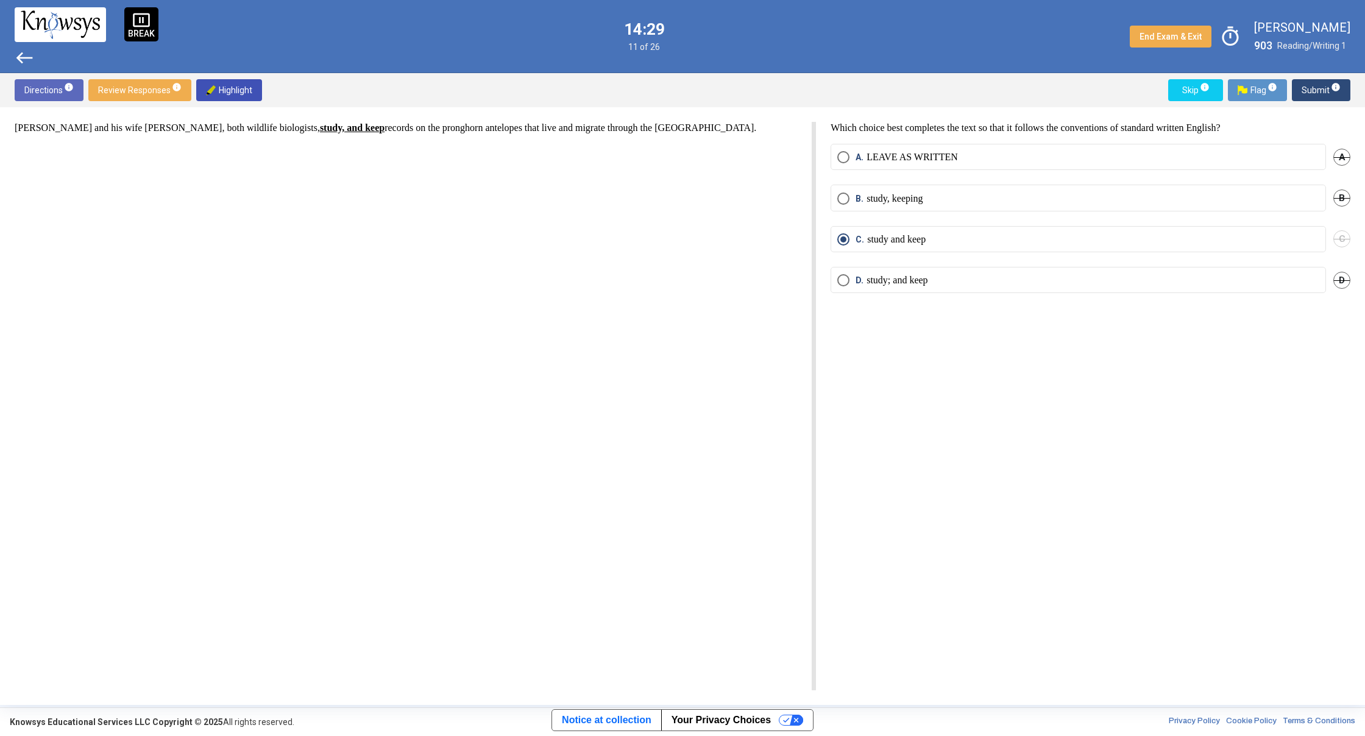
click at [24, 49] on span "west" at bounding box center [25, 58] width 20 height 20
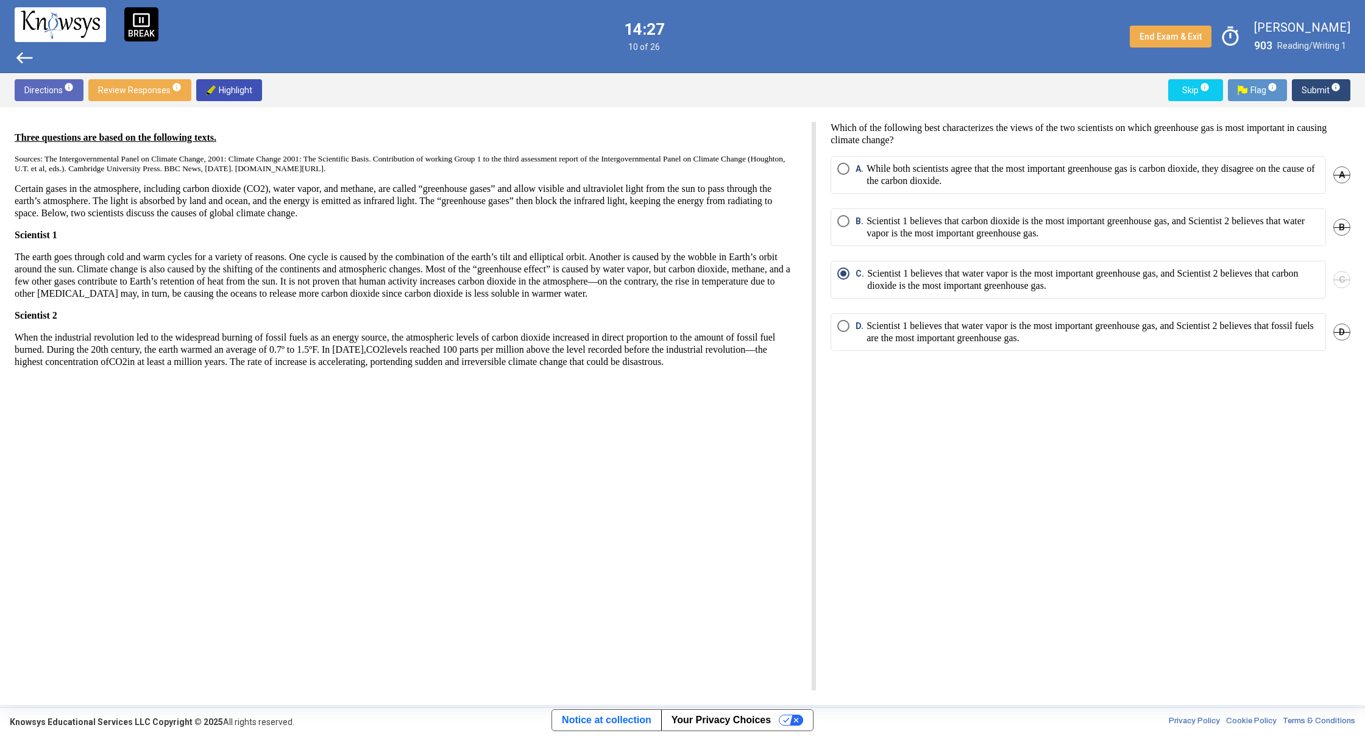
click at [24, 49] on span "west" at bounding box center [25, 58] width 20 height 20
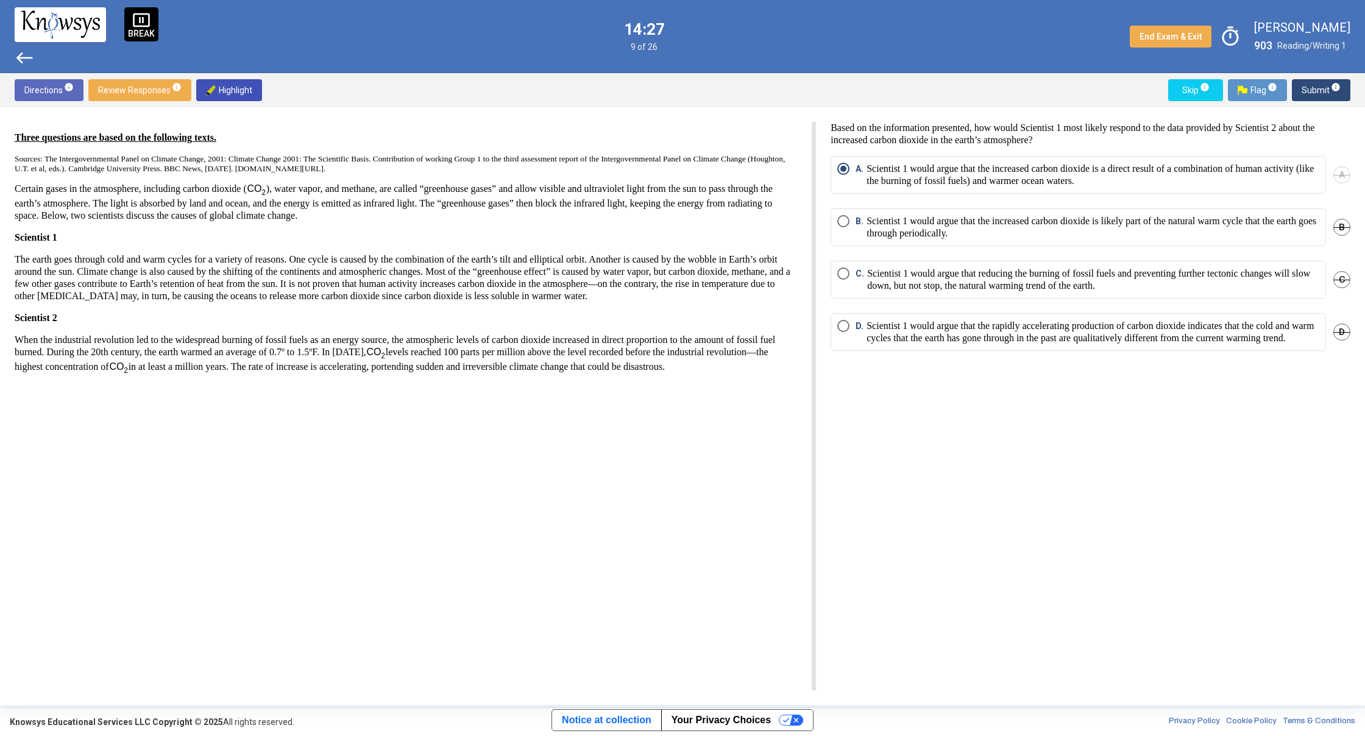
click at [24, 49] on span "west" at bounding box center [25, 58] width 20 height 20
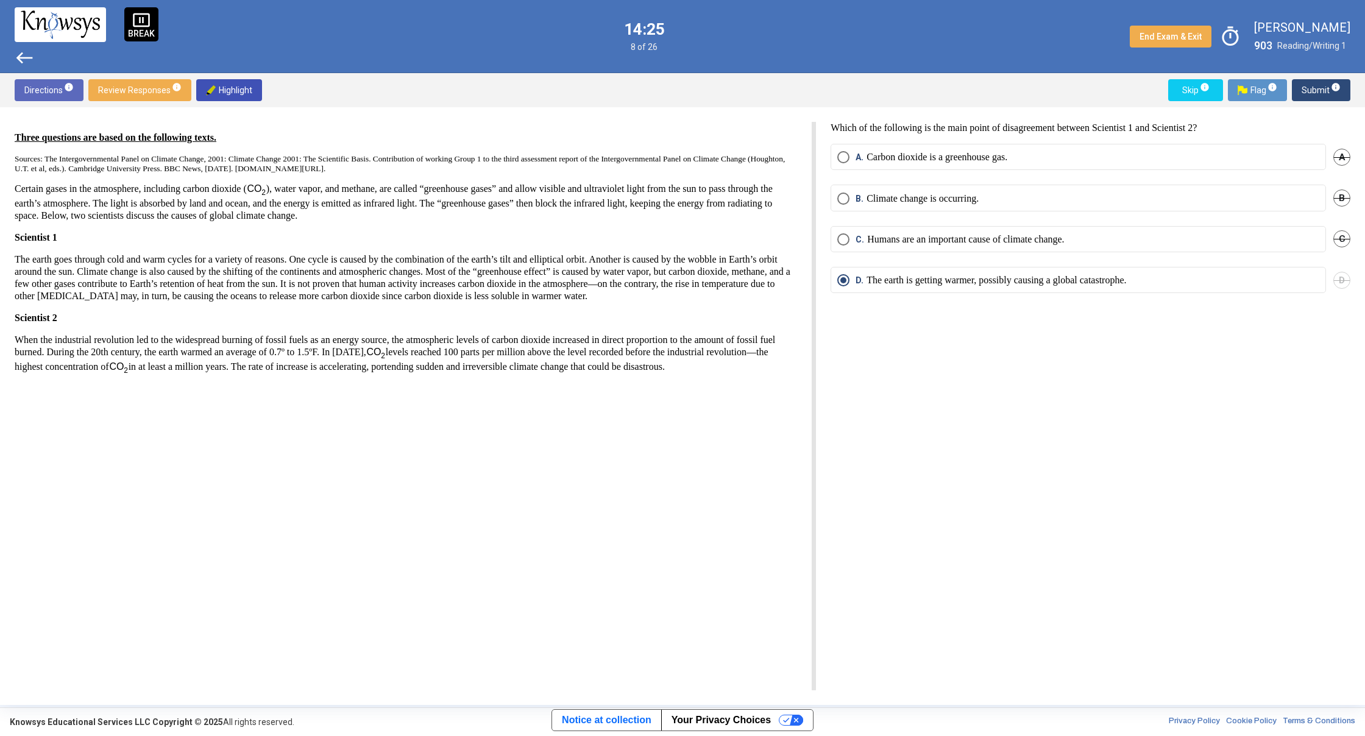
click at [24, 49] on span "west" at bounding box center [25, 58] width 20 height 20
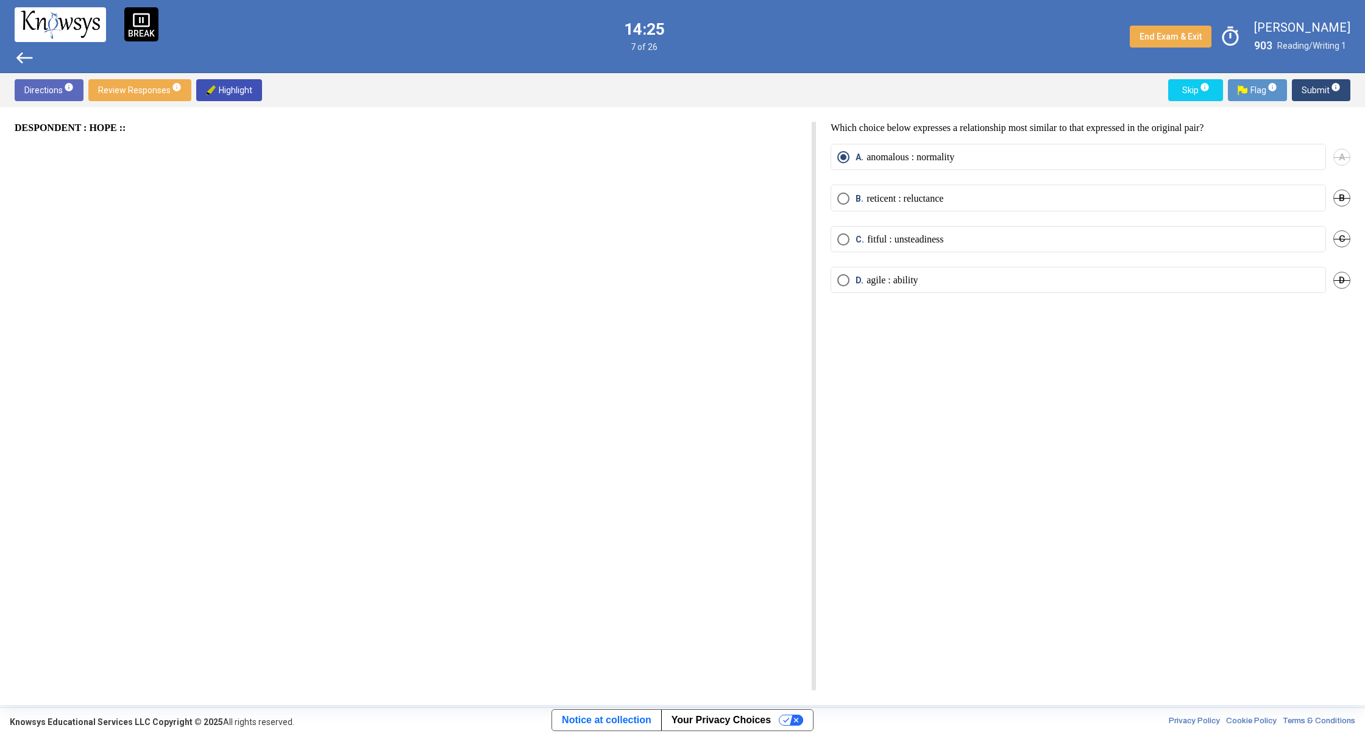
click at [24, 49] on span "west" at bounding box center [25, 58] width 20 height 20
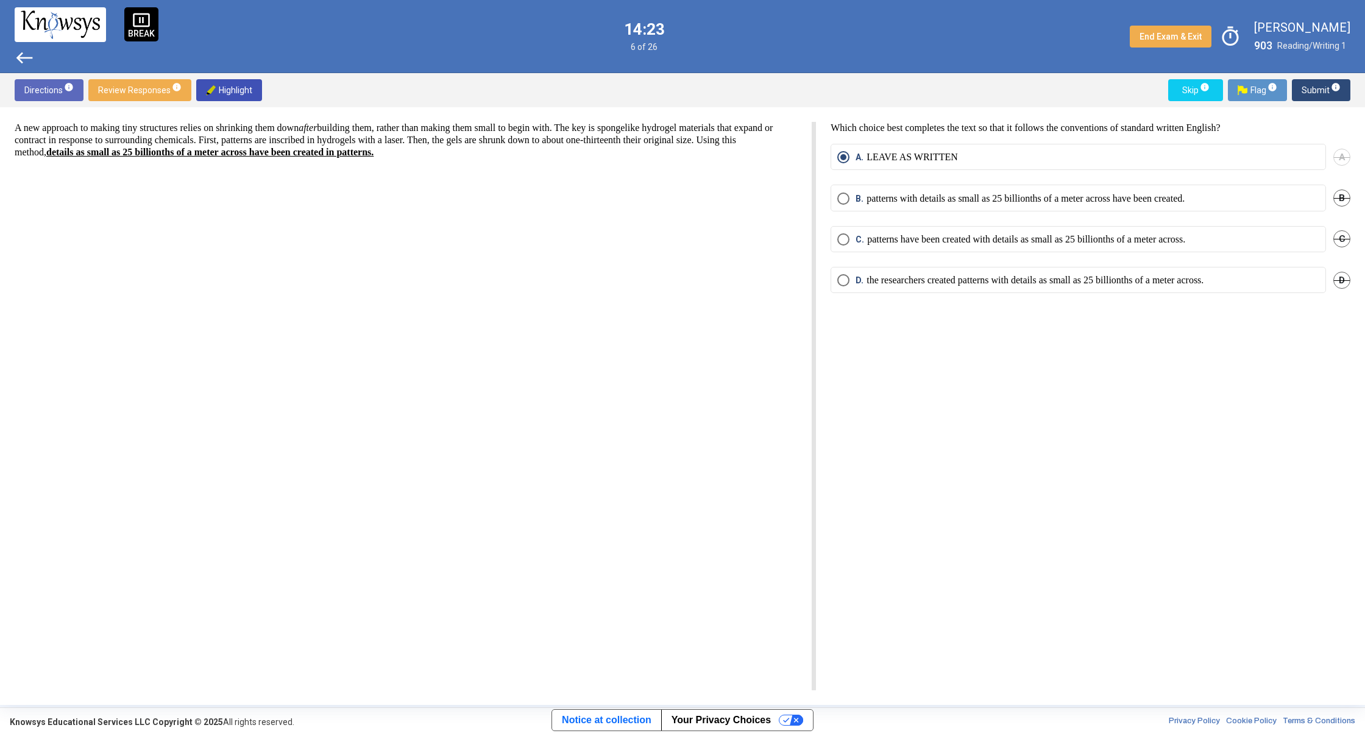
click at [25, 51] on span "west" at bounding box center [25, 58] width 20 height 20
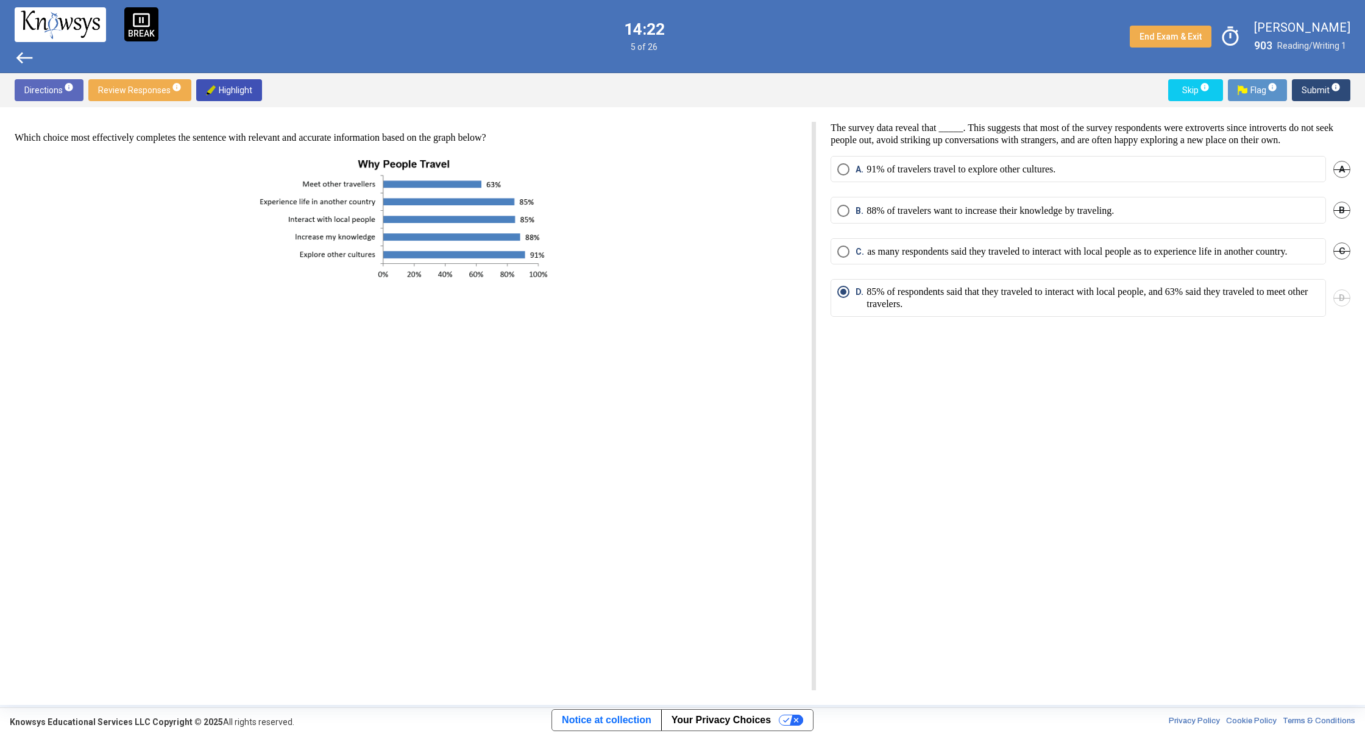
click at [25, 51] on span "west" at bounding box center [25, 58] width 20 height 20
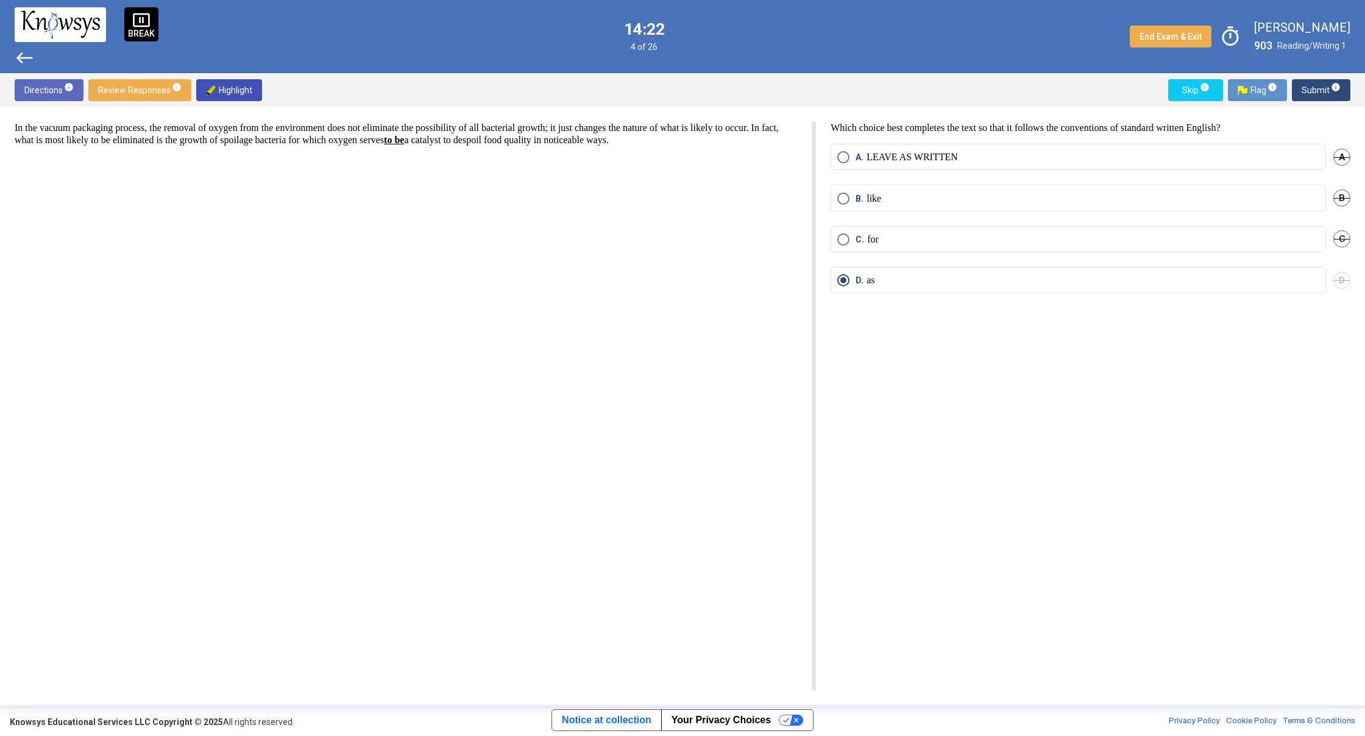
click at [27, 52] on span "west" at bounding box center [25, 58] width 20 height 20
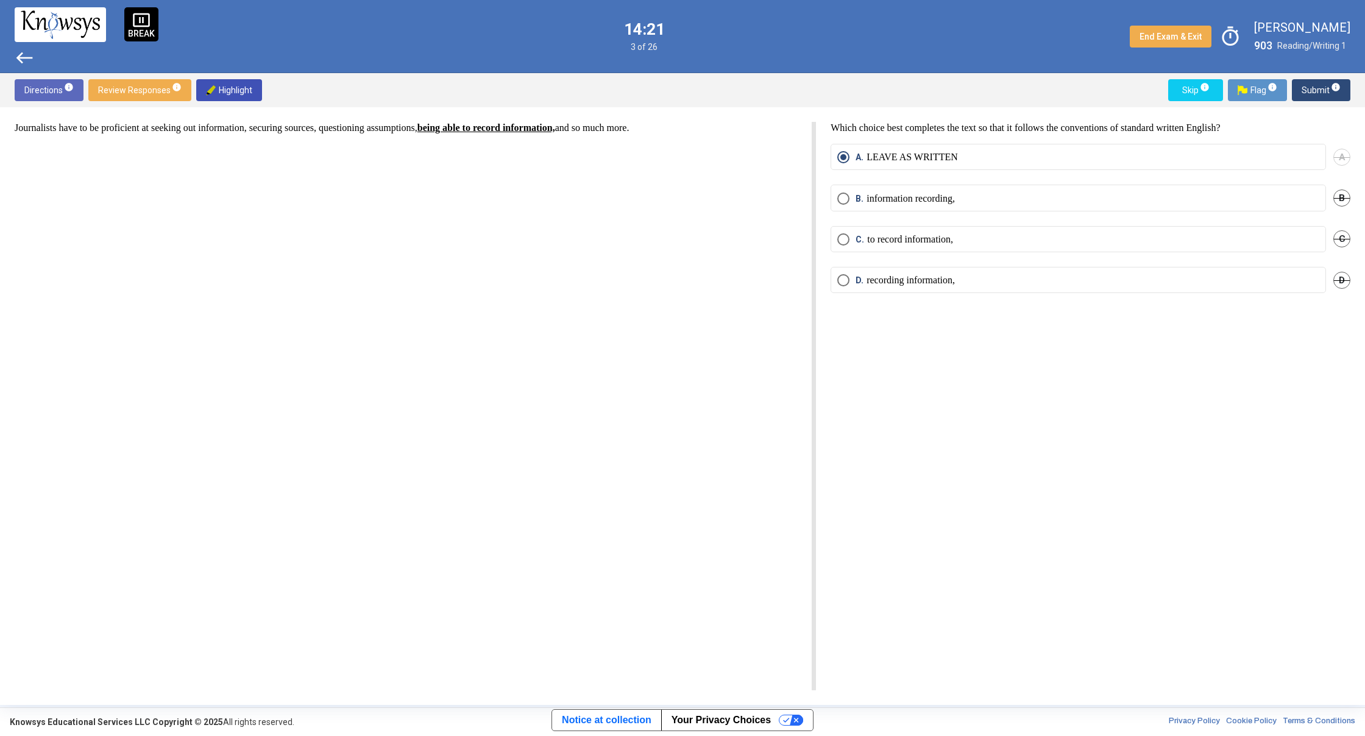
click at [27, 53] on span "west" at bounding box center [25, 58] width 20 height 20
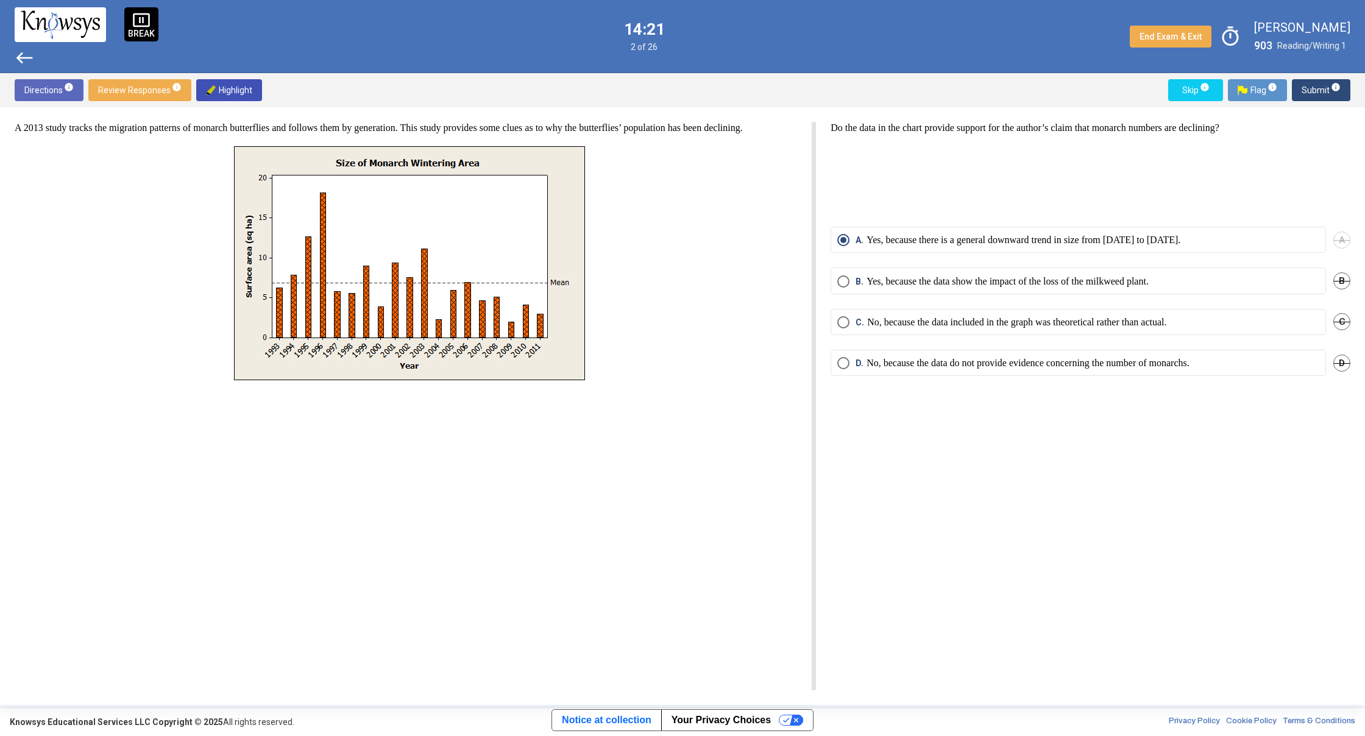
click at [27, 53] on span "west" at bounding box center [25, 58] width 20 height 20
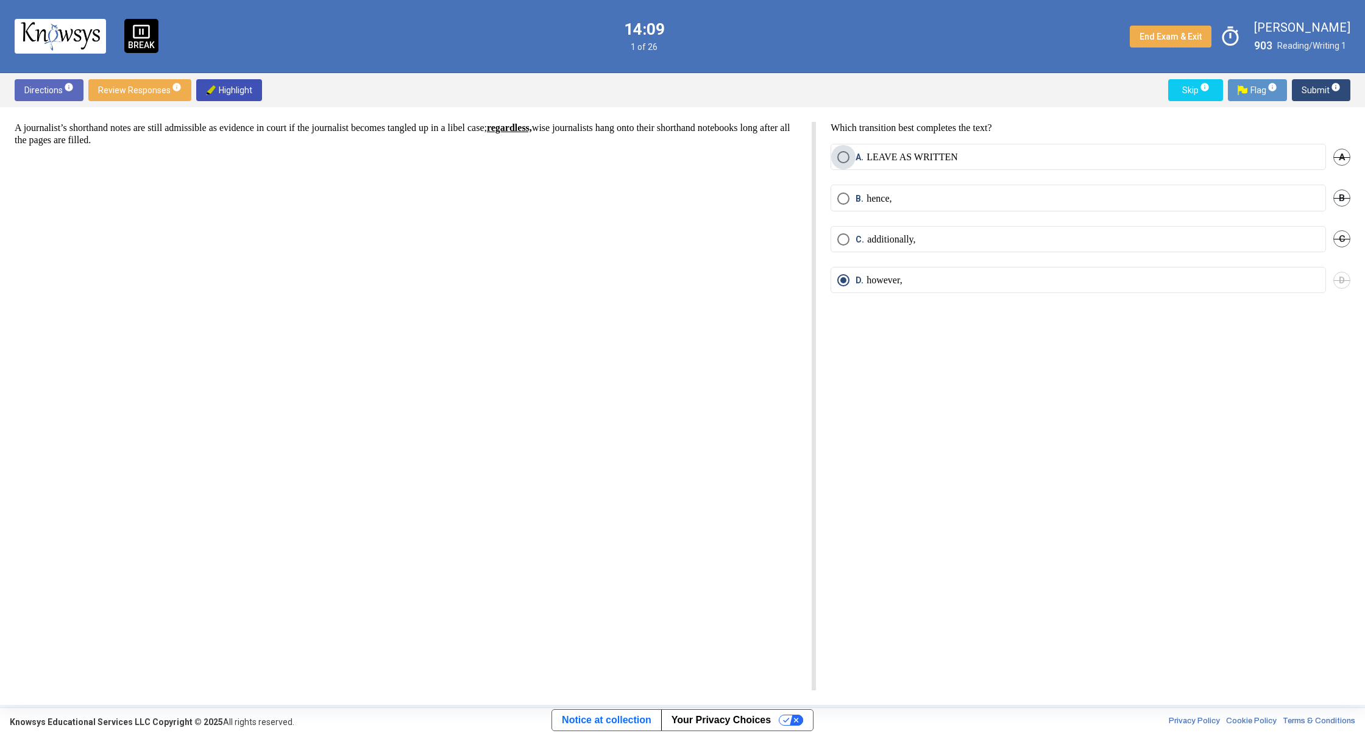
click at [854, 155] on span "A. LEAVE AS WRITTEN" at bounding box center [904, 157] width 108 height 12
click at [1178, 88] on button "Skip info" at bounding box center [1195, 90] width 55 height 22
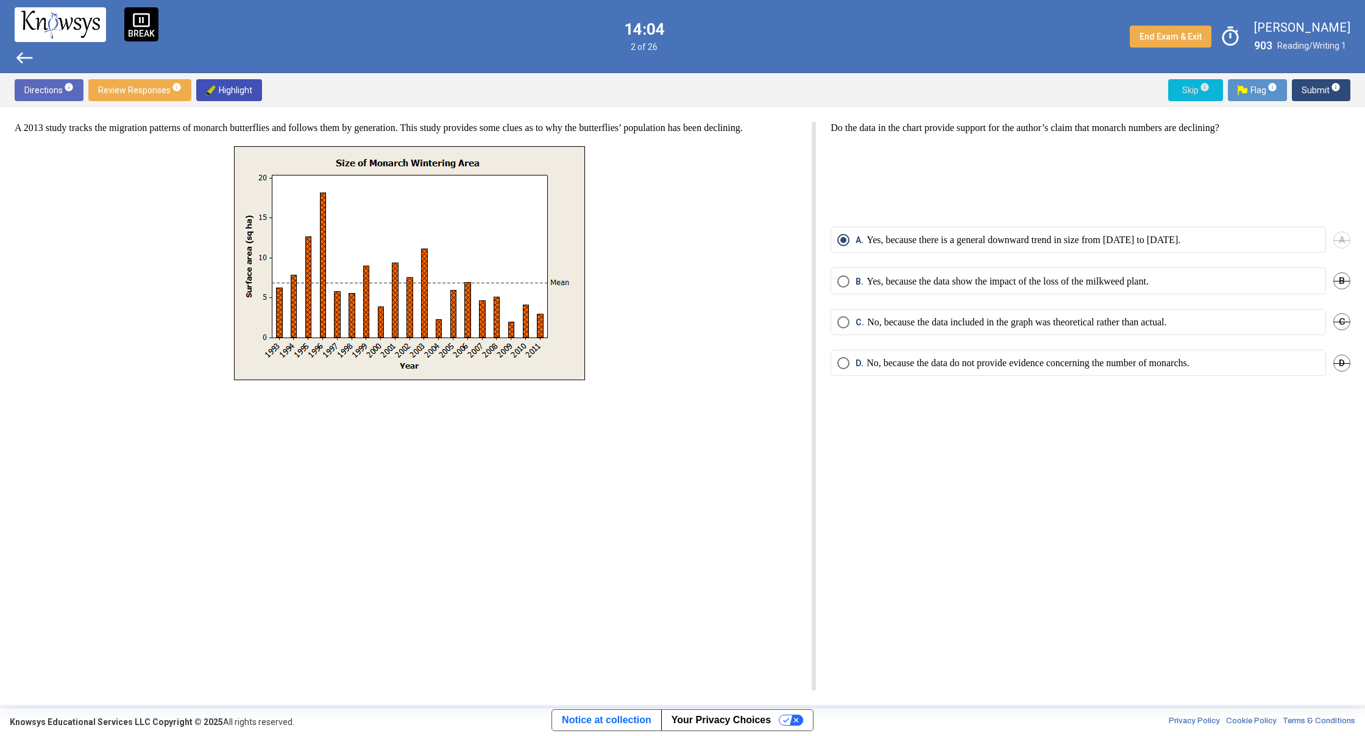
click at [1213, 89] on span "Skip info" at bounding box center [1195, 90] width 35 height 22
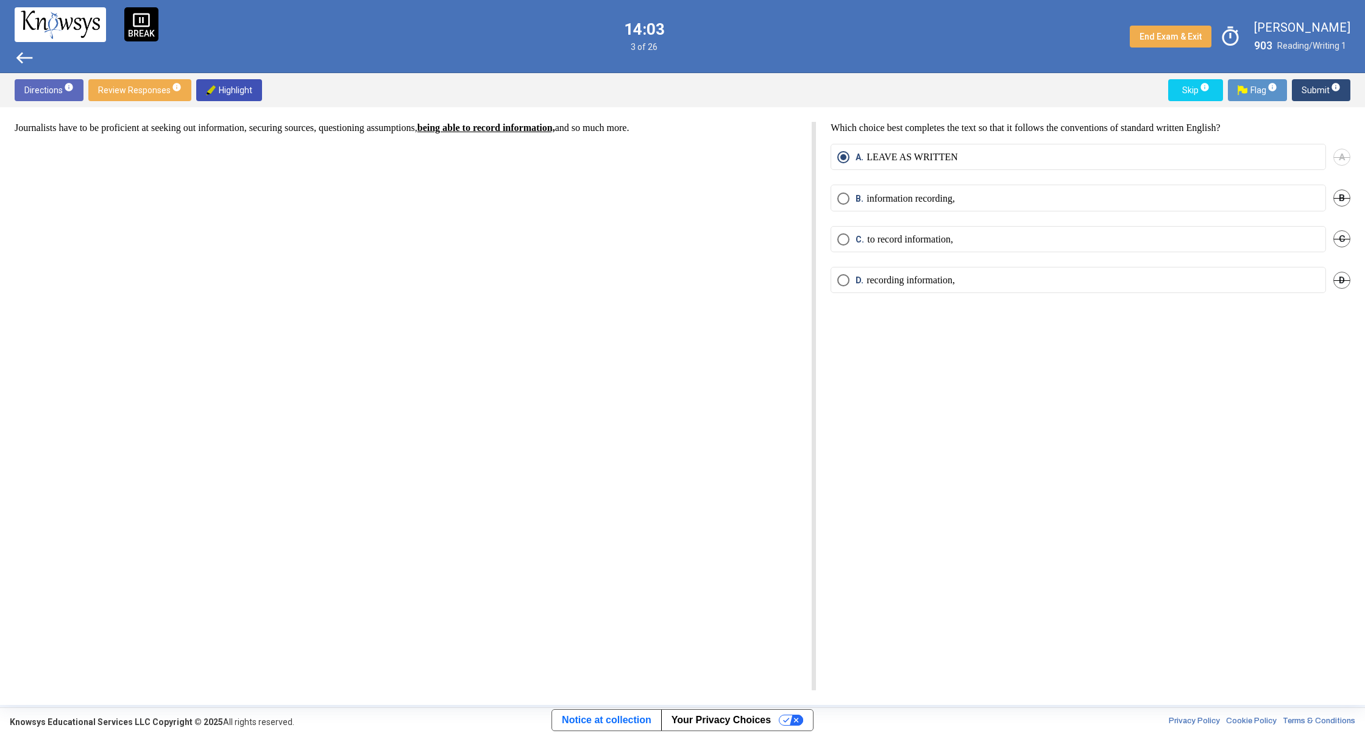
click at [1213, 89] on span "Skip info" at bounding box center [1195, 90] width 35 height 22
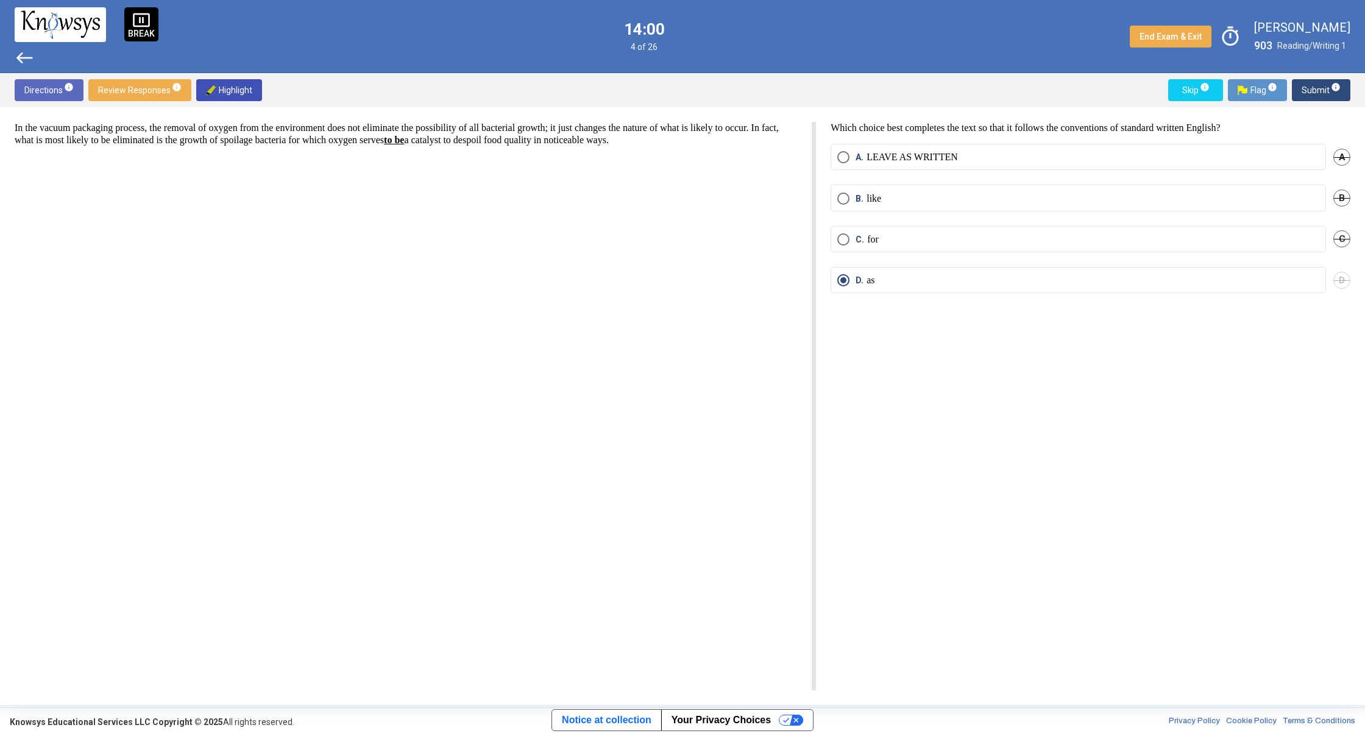
click at [24, 61] on span "west" at bounding box center [25, 58] width 20 height 20
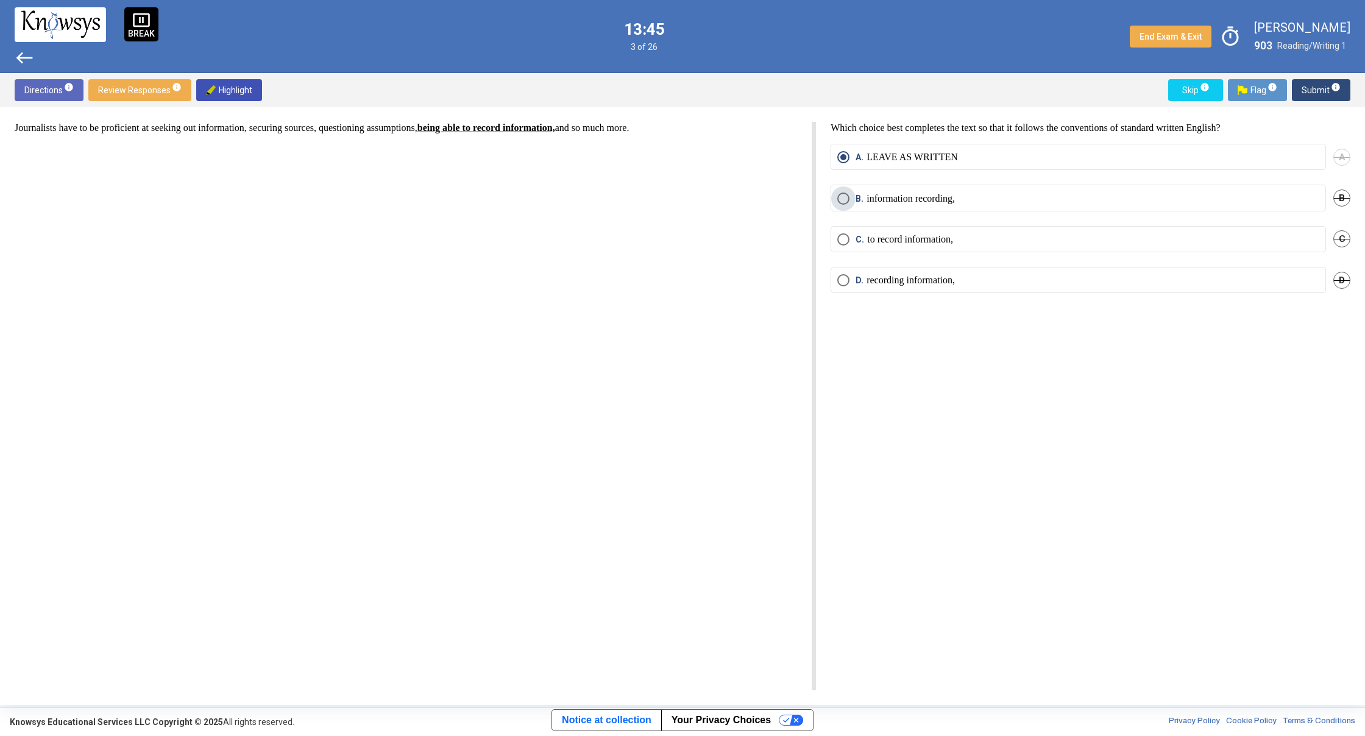
click at [840, 197] on span "Select an option" at bounding box center [843, 199] width 12 height 12
click at [859, 283] on span "D." at bounding box center [861, 280] width 11 height 12
click at [1186, 89] on span "Skip info" at bounding box center [1195, 90] width 35 height 22
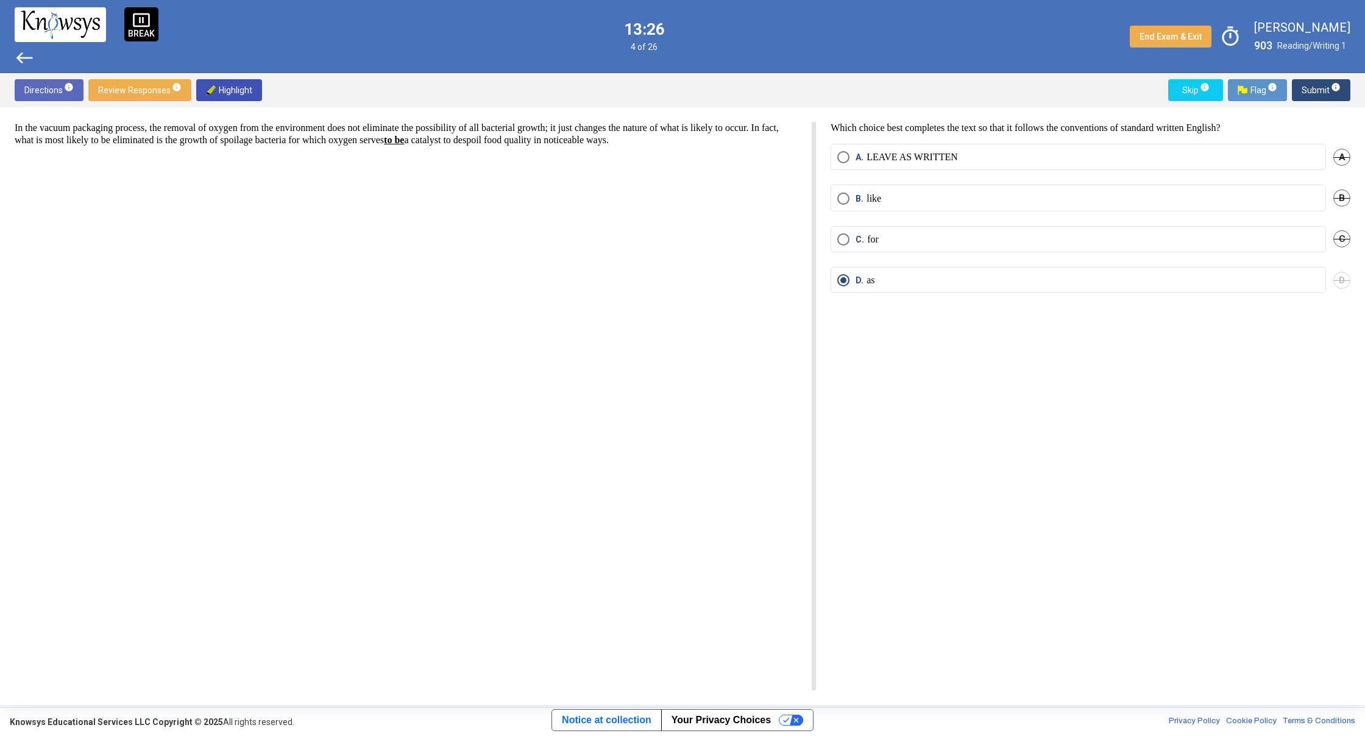
click at [1183, 101] on div "Directions info Review Responses info Highlight Skip info Flag info Submit info" at bounding box center [682, 90] width 1365 height 34
click at [1184, 94] on span "Skip info" at bounding box center [1195, 90] width 35 height 22
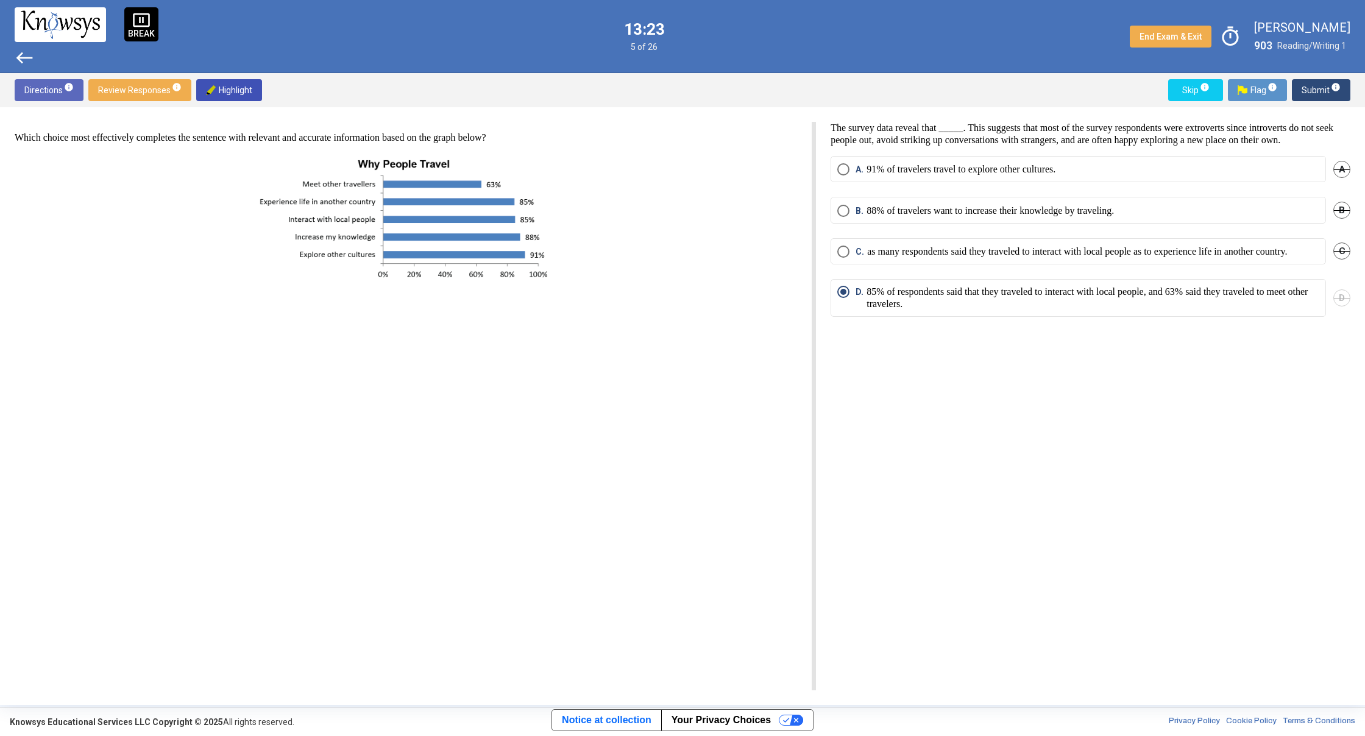
drag, startPoint x: 1171, startPoint y: 110, endPoint x: 1179, endPoint y: 105, distance: 9.3
click at [1174, 108] on div "Which choice most effectively completes the sentence with relevant and accurate…" at bounding box center [682, 406] width 1365 height 598
click at [1187, 93] on span "Skip info" at bounding box center [1195, 90] width 35 height 22
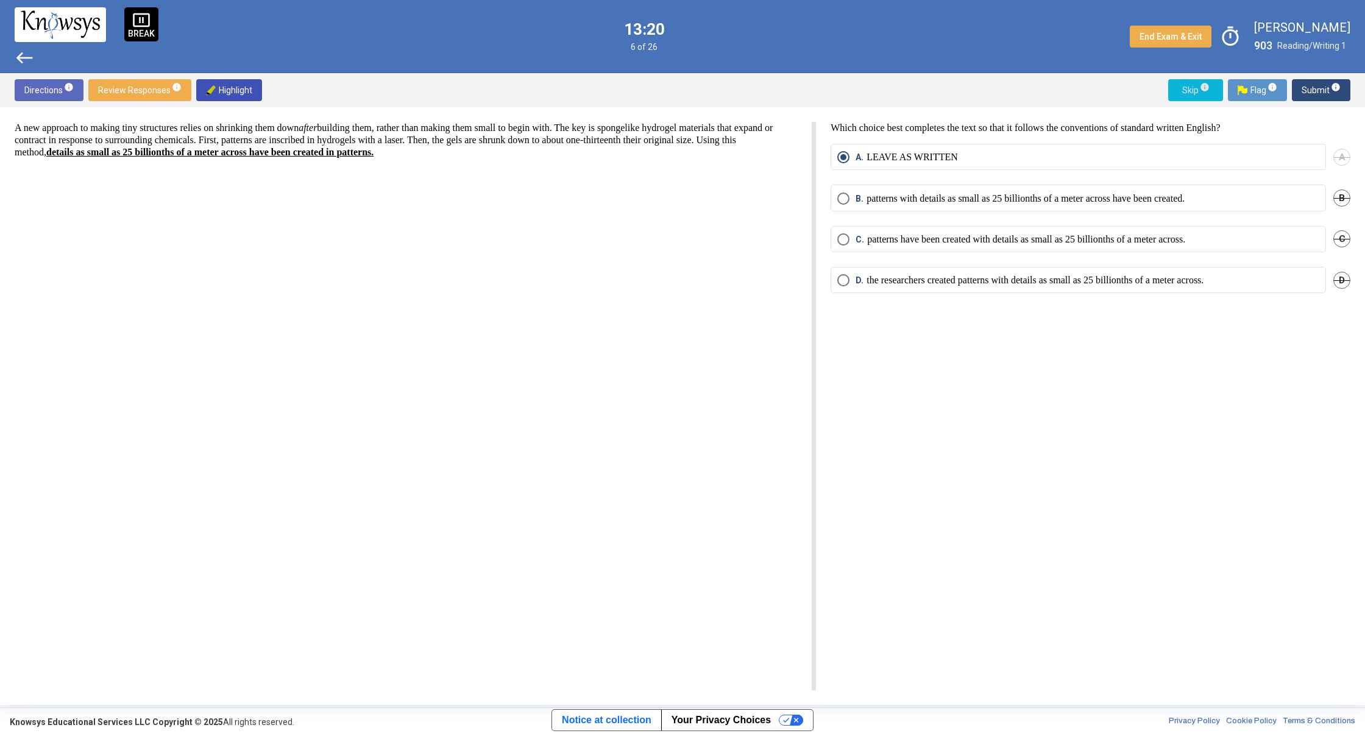
click at [1187, 93] on span "Skip info" at bounding box center [1195, 90] width 35 height 22
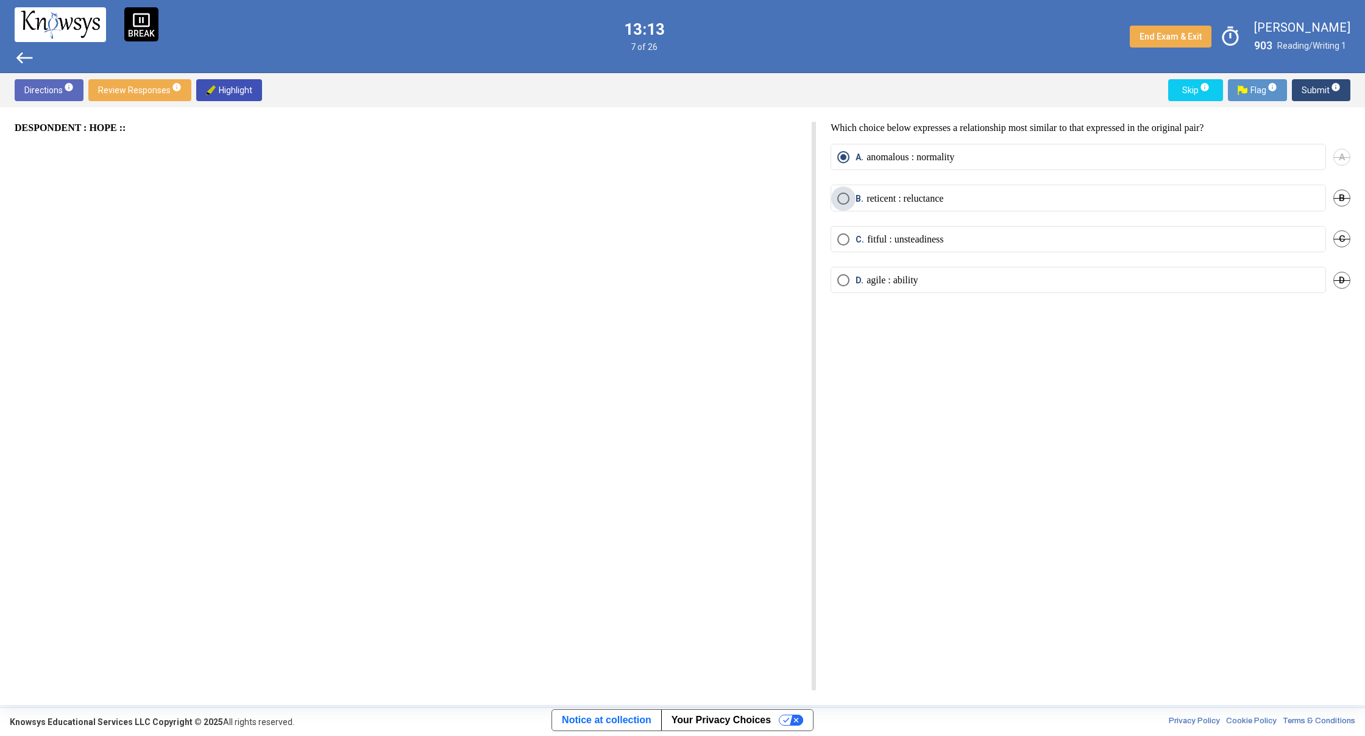
click at [1099, 195] on label "B. reticent : reluctance" at bounding box center [1078, 199] width 482 height 12
click at [1126, 151] on label "A. anomalous : normality" at bounding box center [1078, 157] width 482 height 12
click at [1182, 93] on span "Skip info" at bounding box center [1195, 90] width 35 height 22
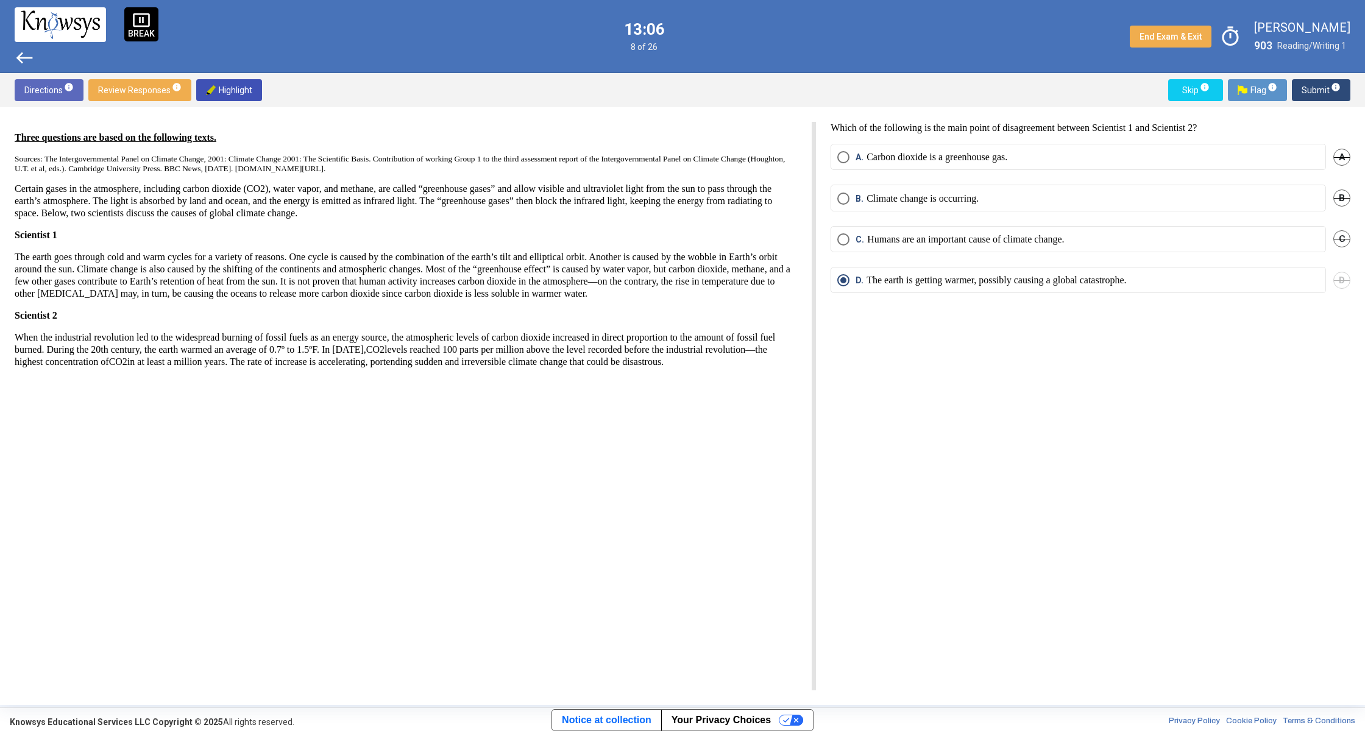
click at [1177, 100] on button "Skip info" at bounding box center [1195, 90] width 55 height 22
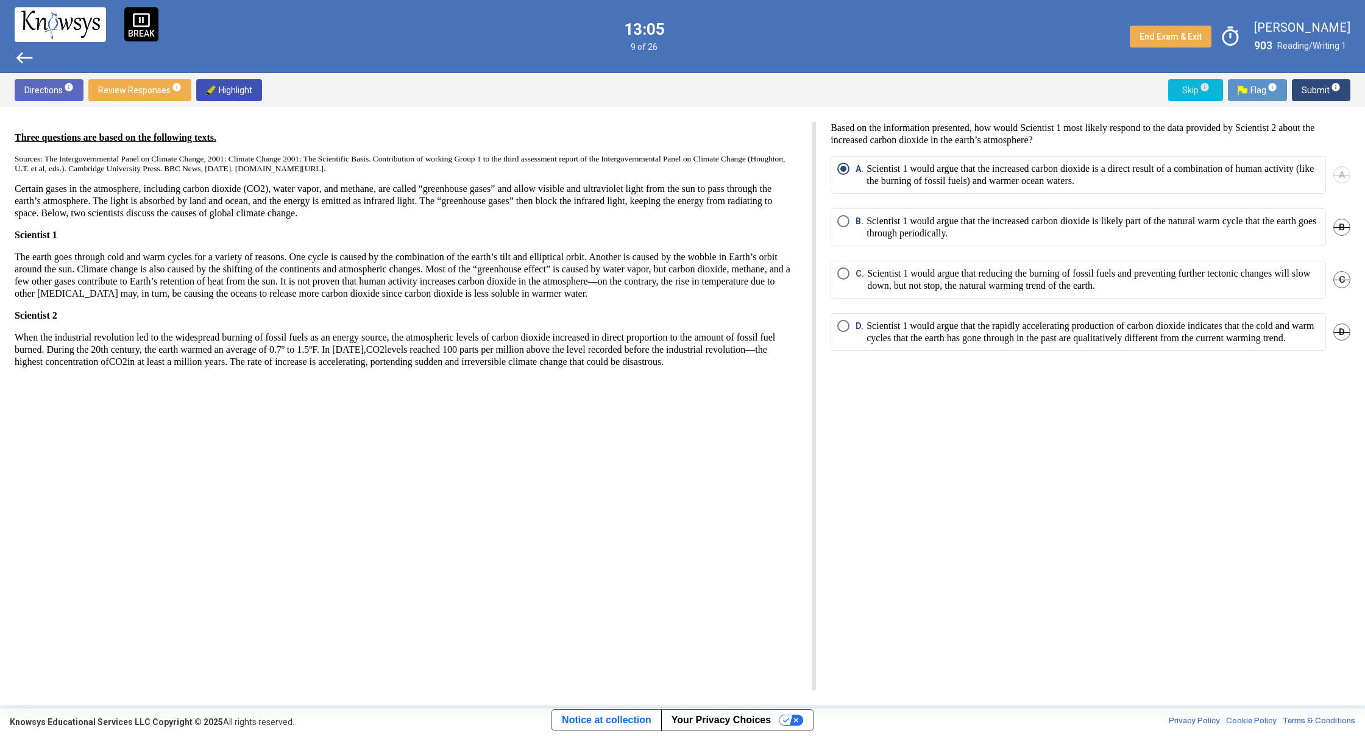
click at [1177, 100] on button "Skip info" at bounding box center [1195, 90] width 55 height 22
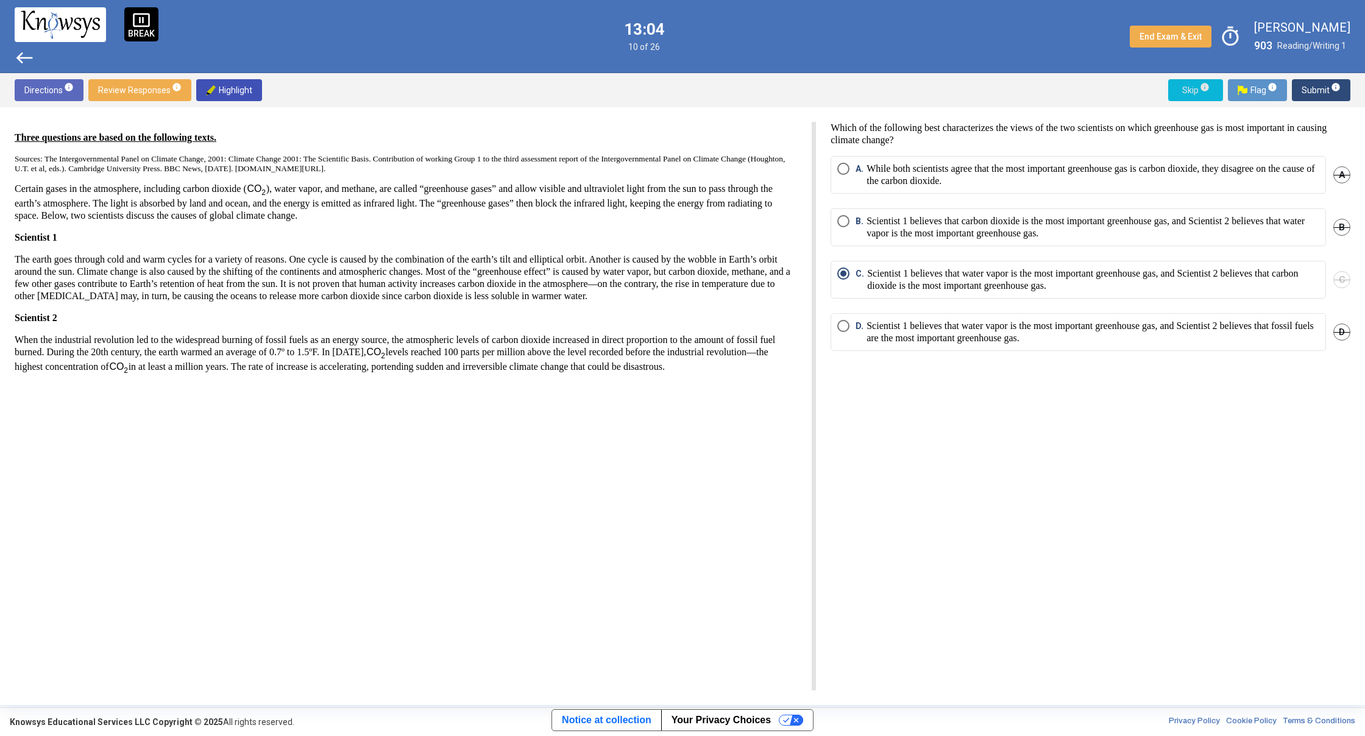
click at [1177, 100] on button "Skip info" at bounding box center [1195, 90] width 55 height 22
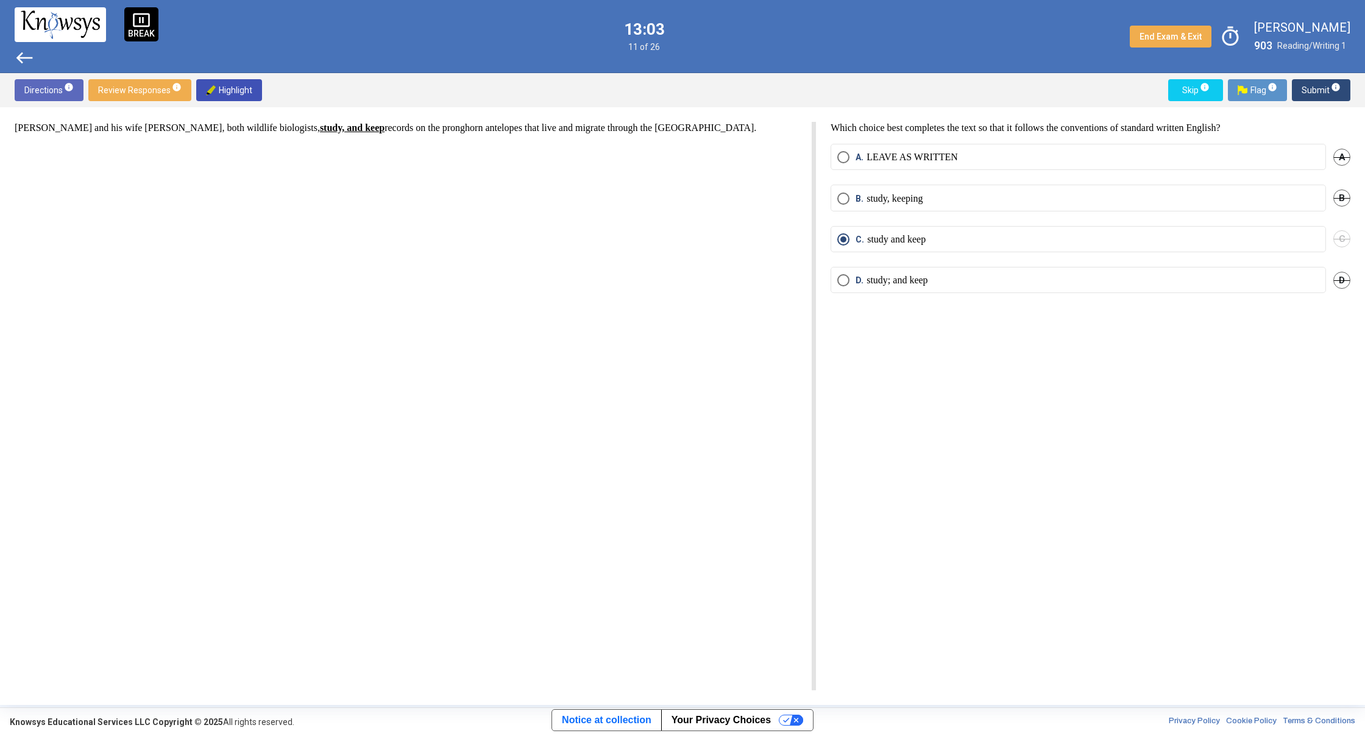
click at [1177, 100] on button "Skip info" at bounding box center [1195, 90] width 55 height 22
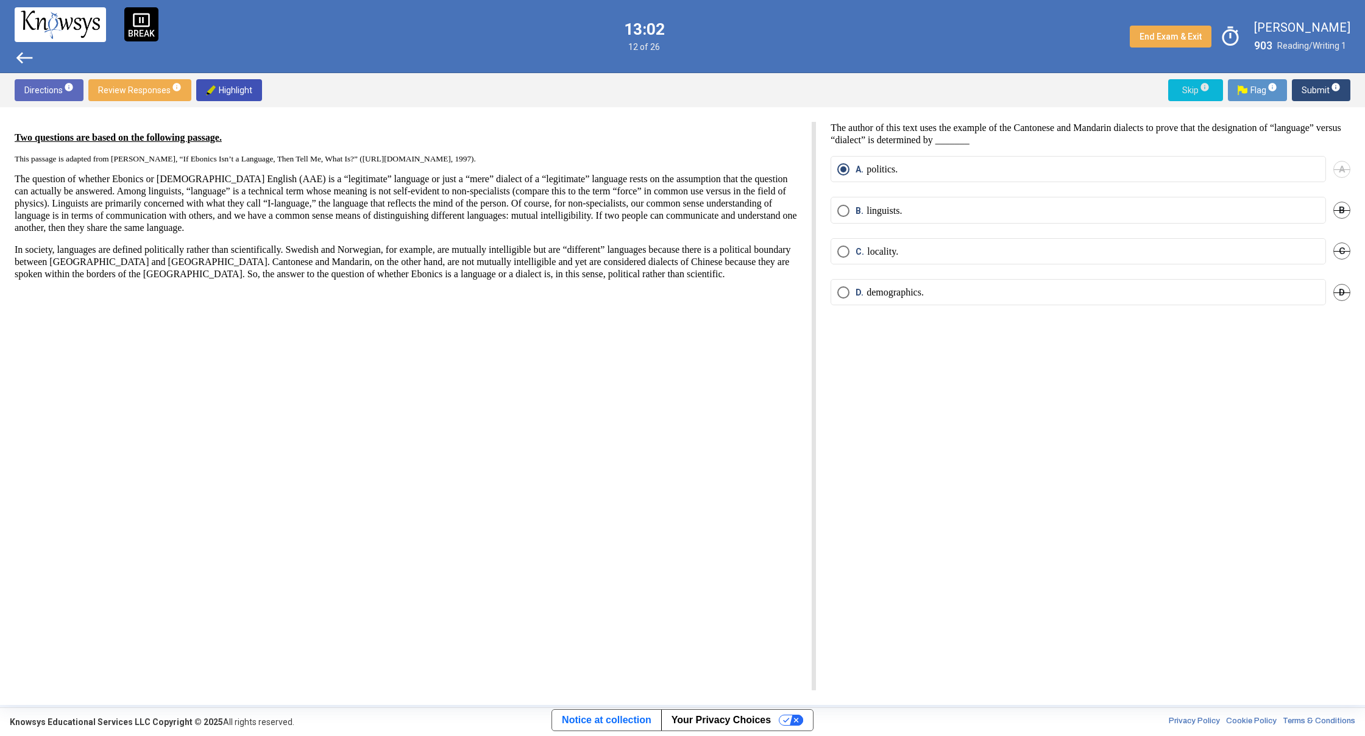
click at [1177, 100] on button "Skip info" at bounding box center [1195, 90] width 55 height 22
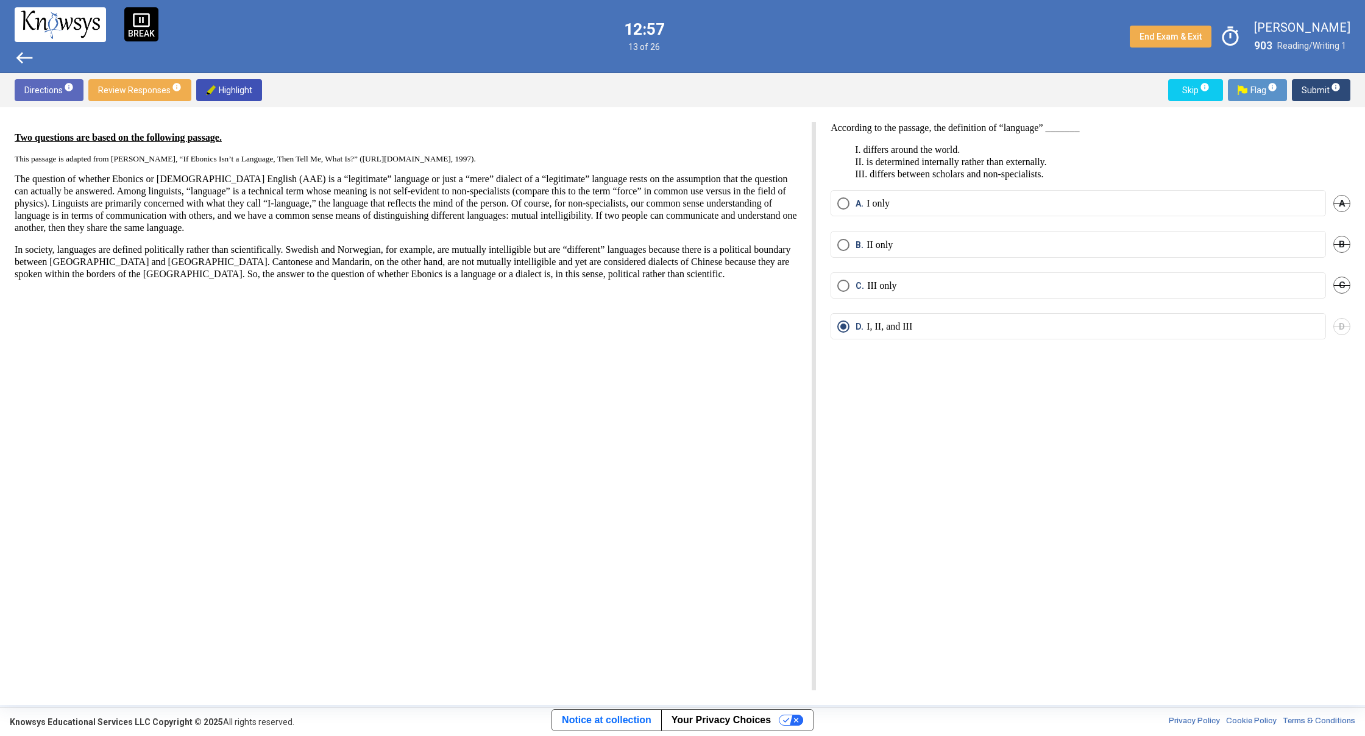
click at [23, 62] on span "west" at bounding box center [25, 58] width 20 height 20
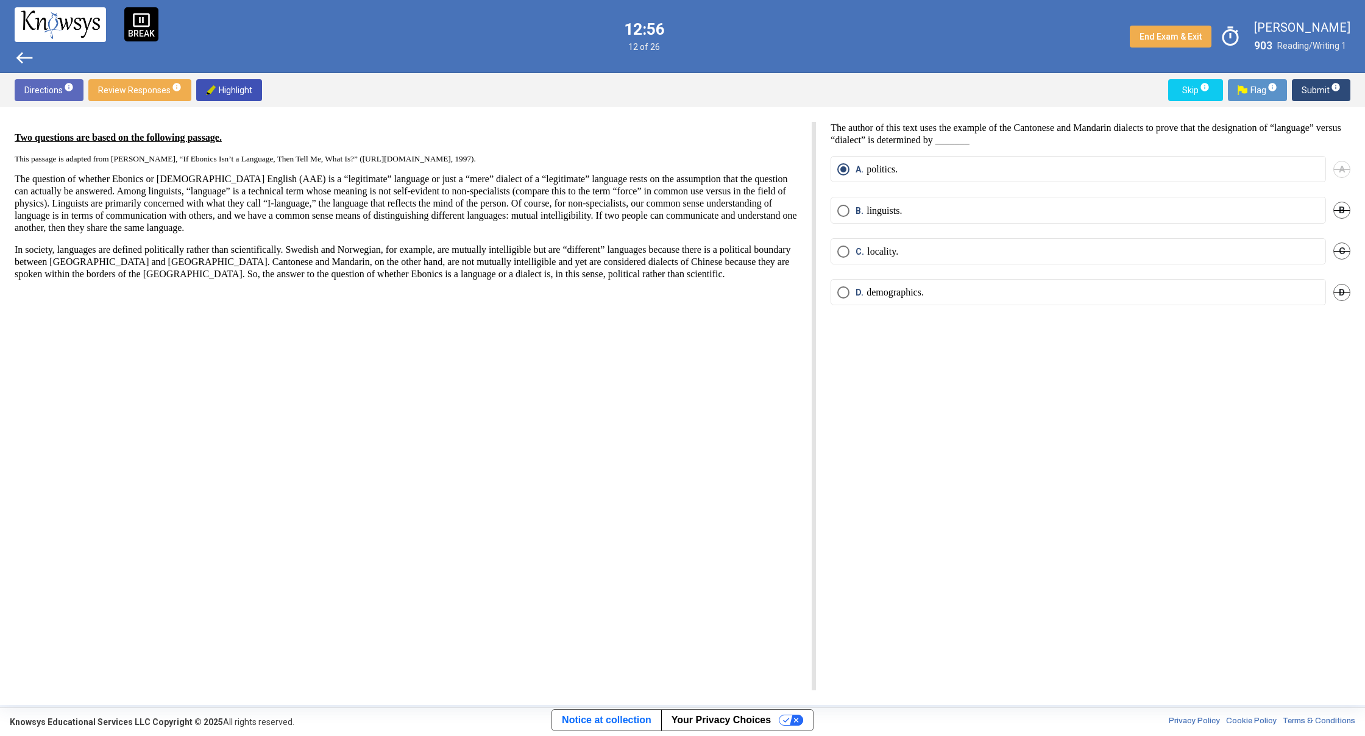
click at [25, 60] on span "west" at bounding box center [25, 58] width 20 height 20
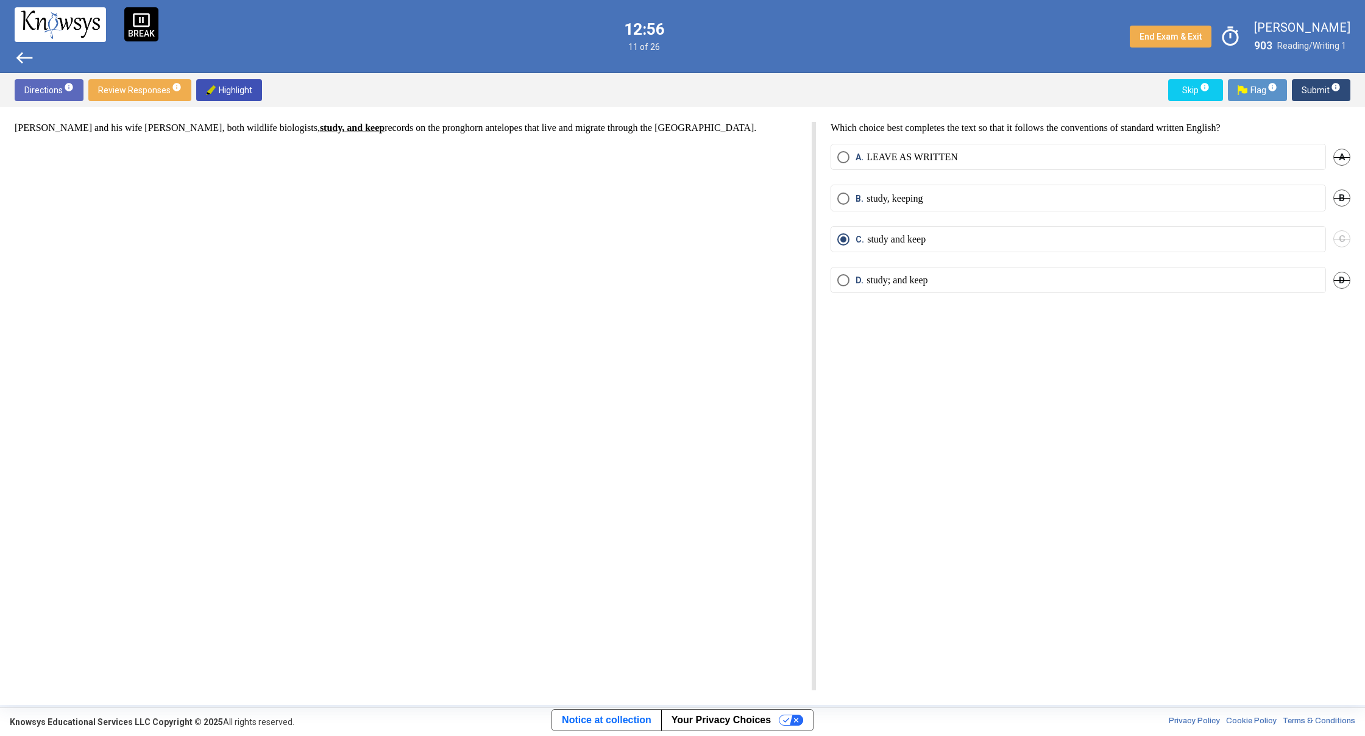
click at [30, 52] on span "west" at bounding box center [25, 58] width 20 height 20
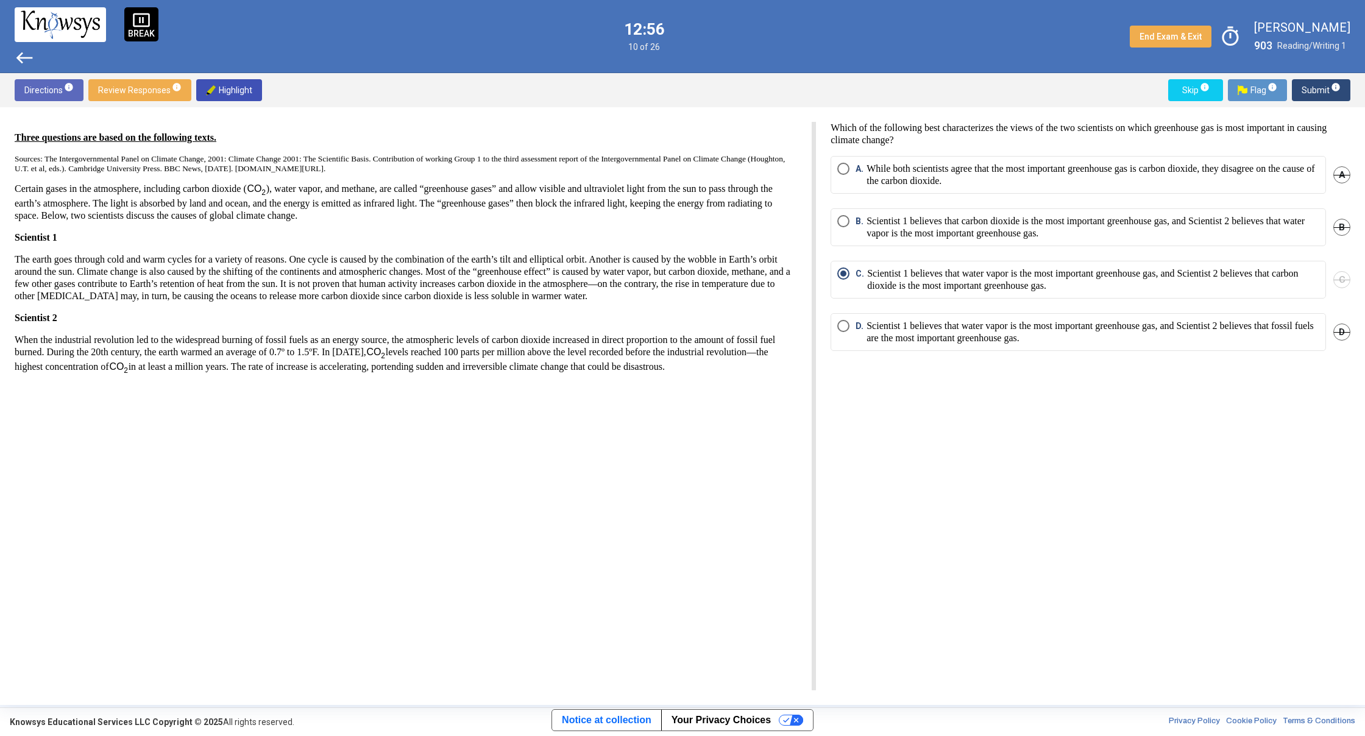
click at [31, 52] on span "west" at bounding box center [25, 58] width 20 height 20
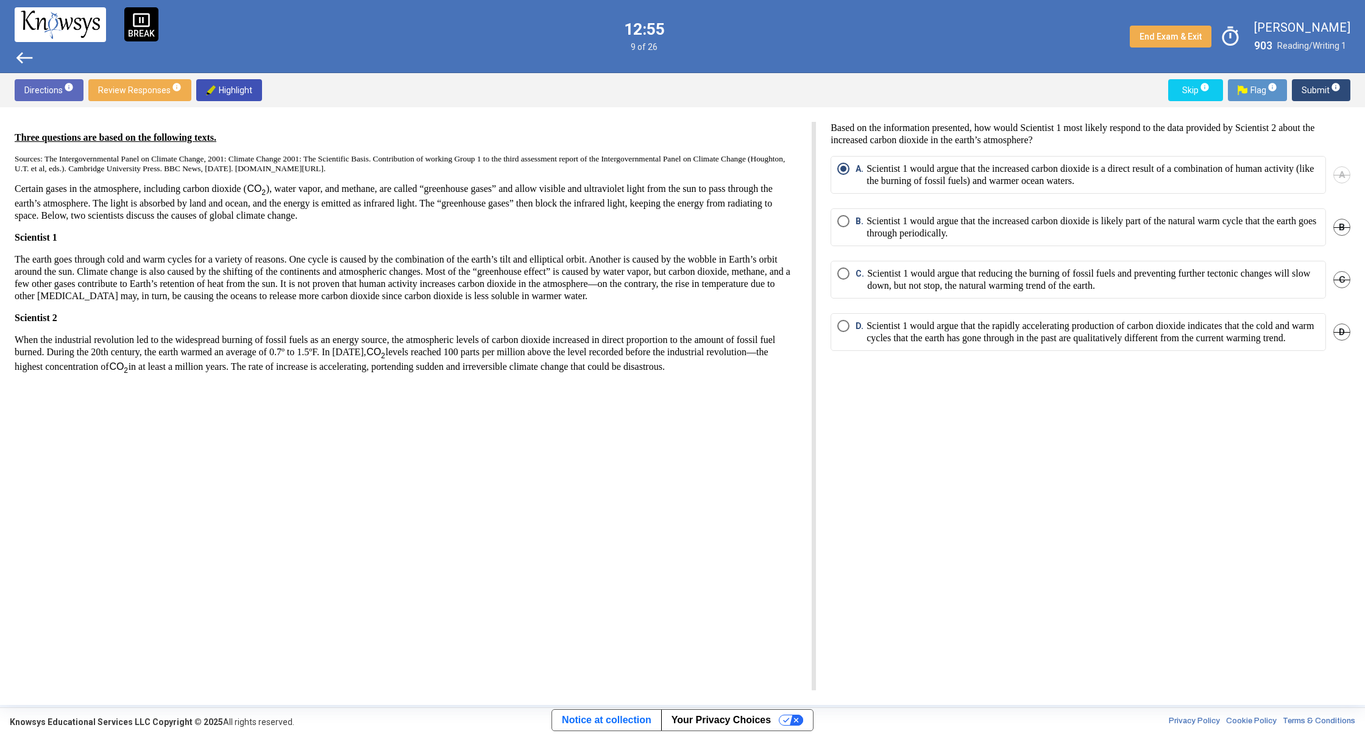
click at [31, 52] on span "west" at bounding box center [25, 58] width 20 height 20
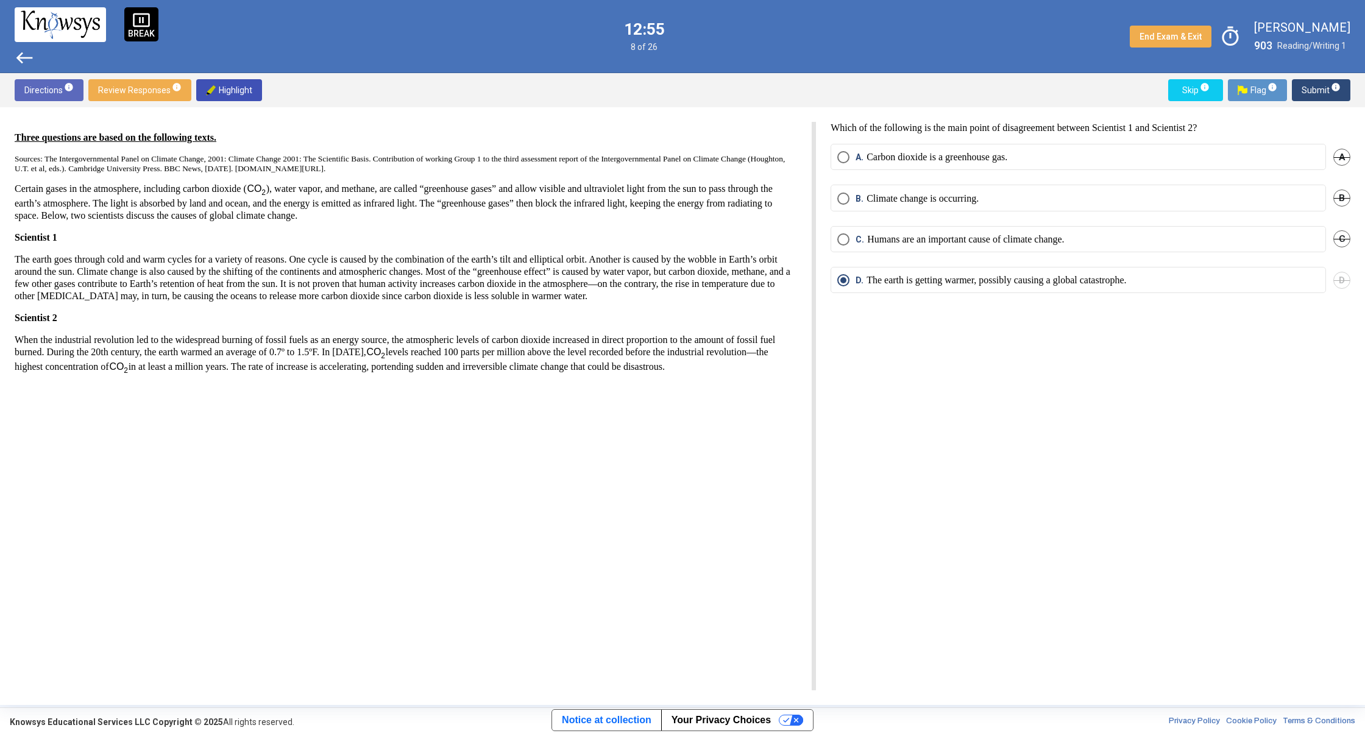
click at [31, 52] on span "west" at bounding box center [25, 58] width 20 height 20
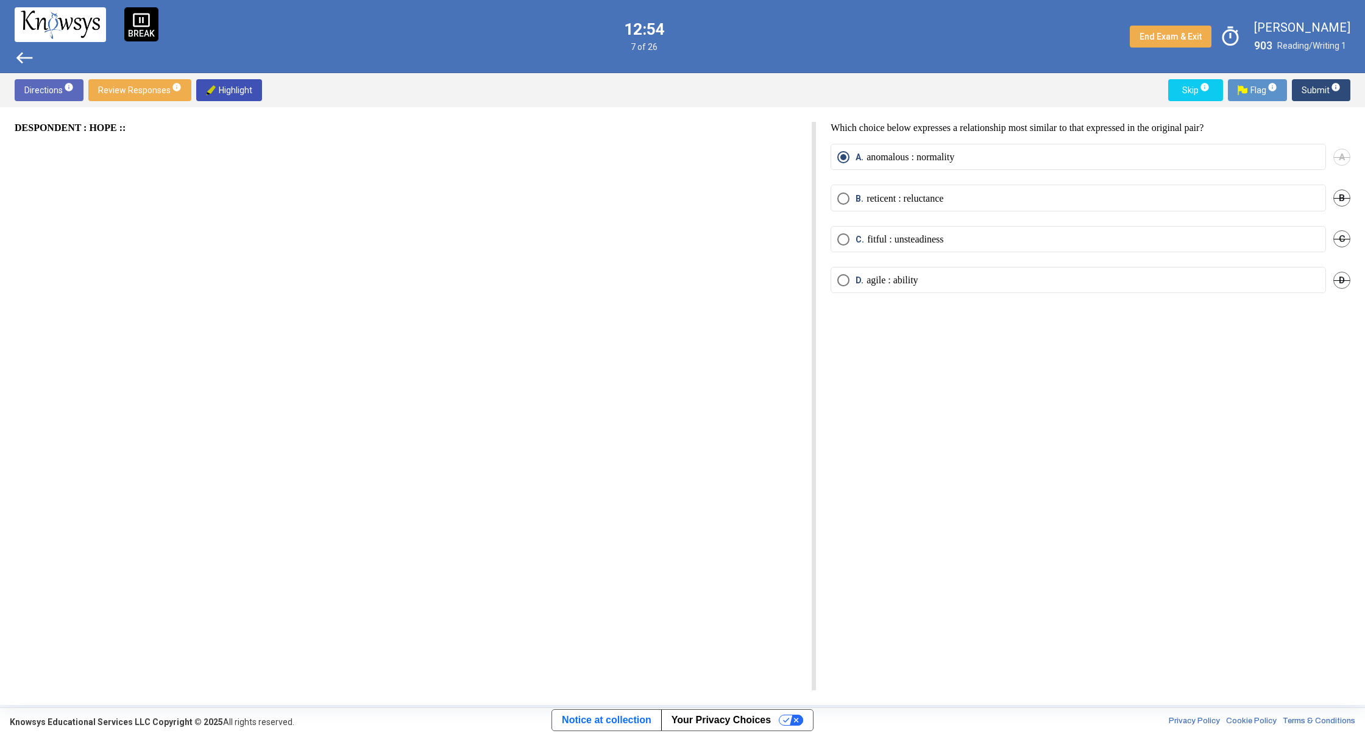
click at [31, 52] on span "west" at bounding box center [25, 58] width 20 height 20
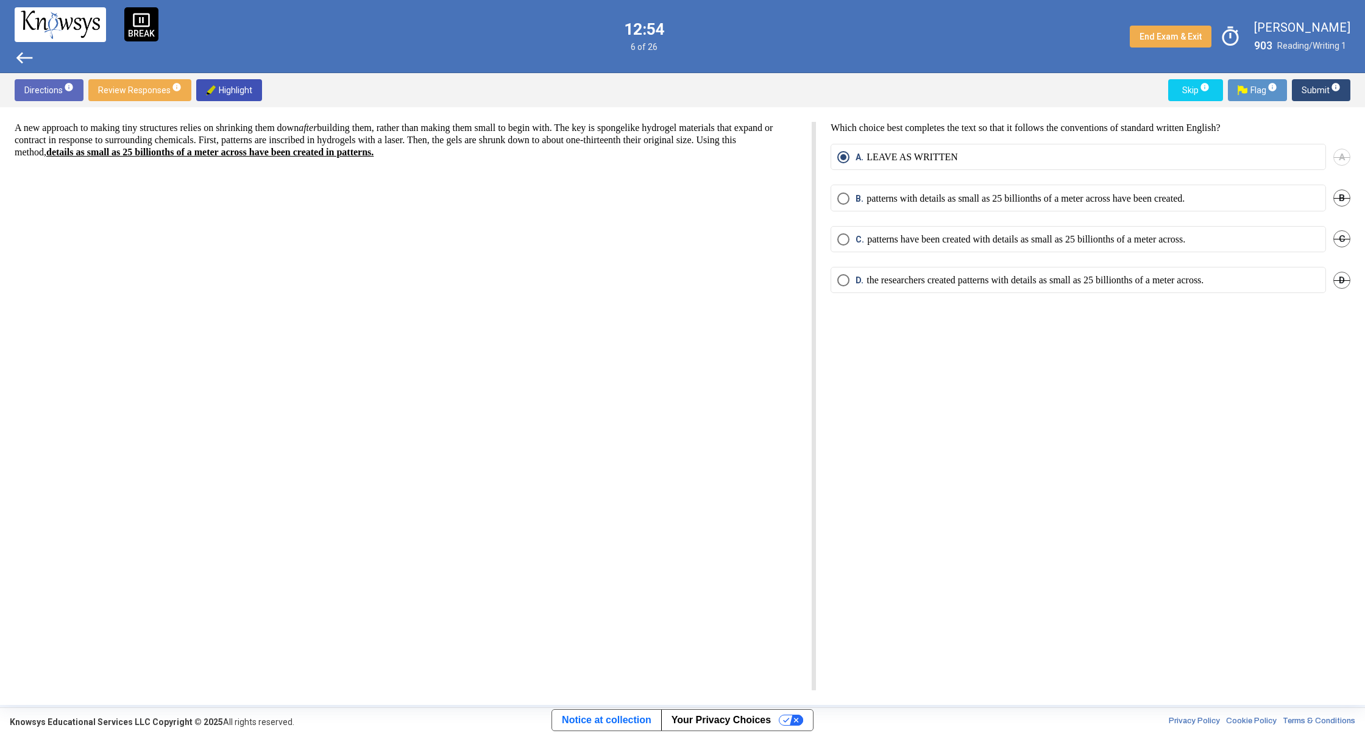
click at [31, 52] on span "west" at bounding box center [25, 58] width 20 height 20
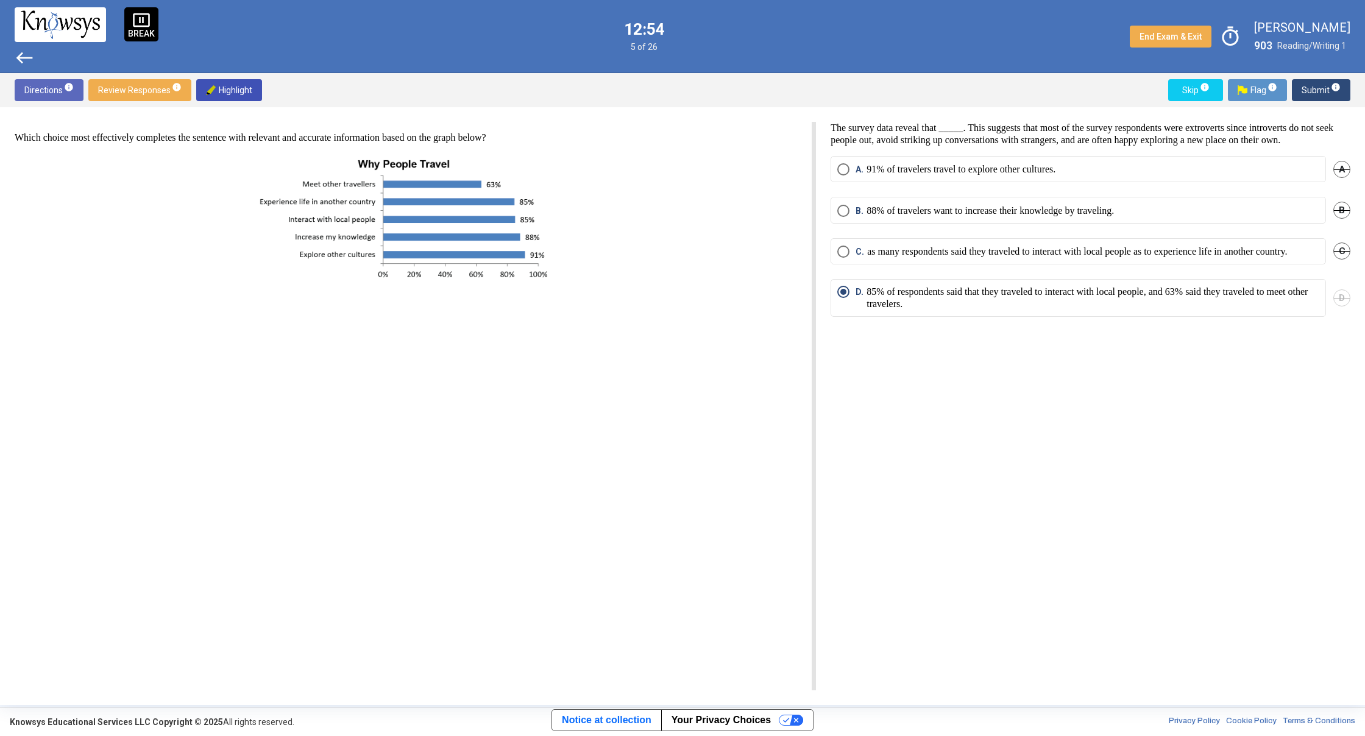
click at [31, 52] on span "west" at bounding box center [25, 58] width 20 height 20
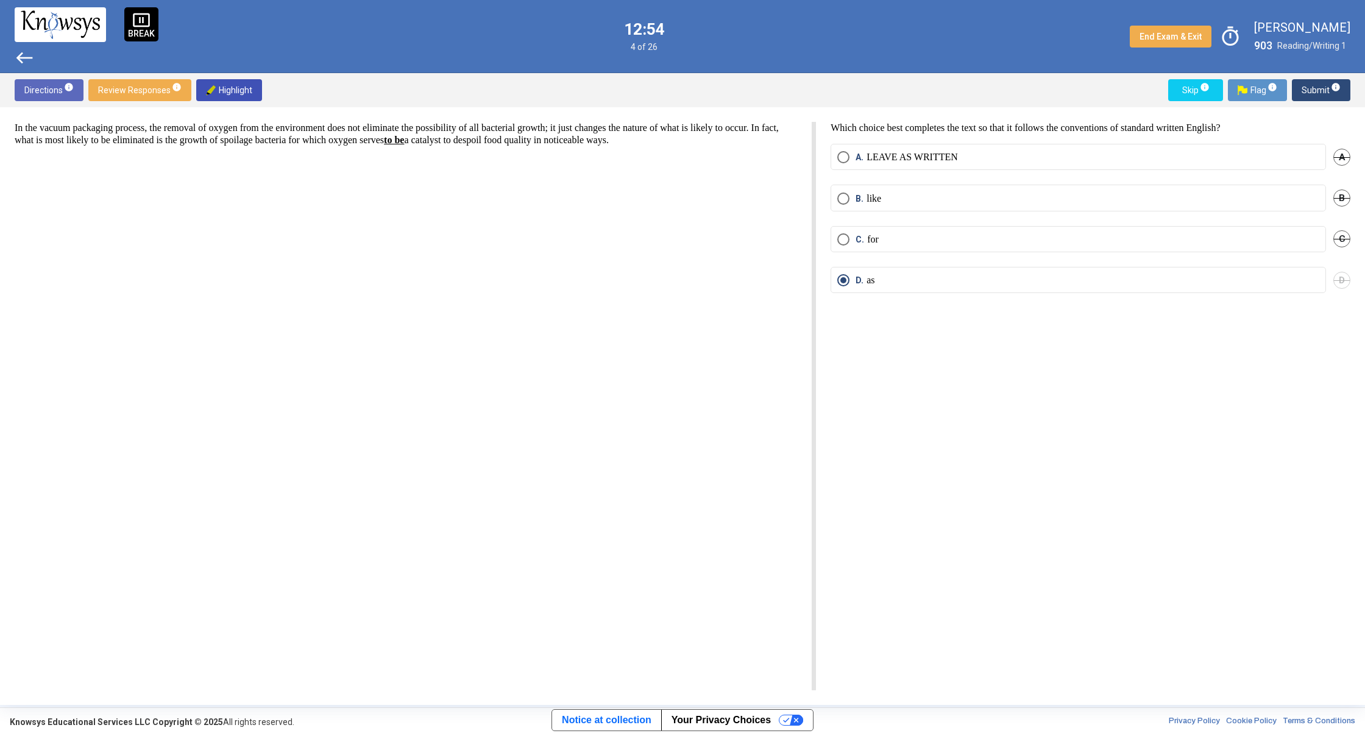
click at [31, 52] on span "west" at bounding box center [25, 58] width 20 height 20
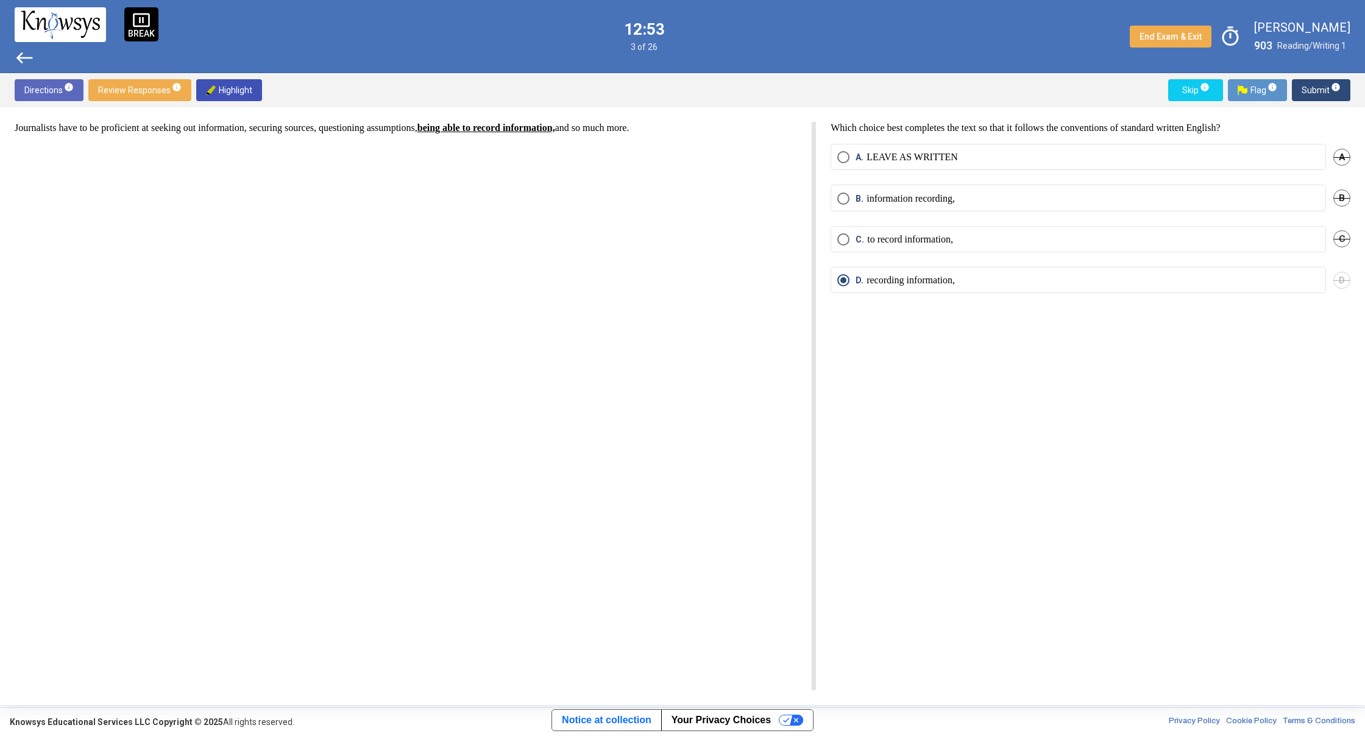
click at [31, 52] on span "west" at bounding box center [25, 58] width 20 height 20
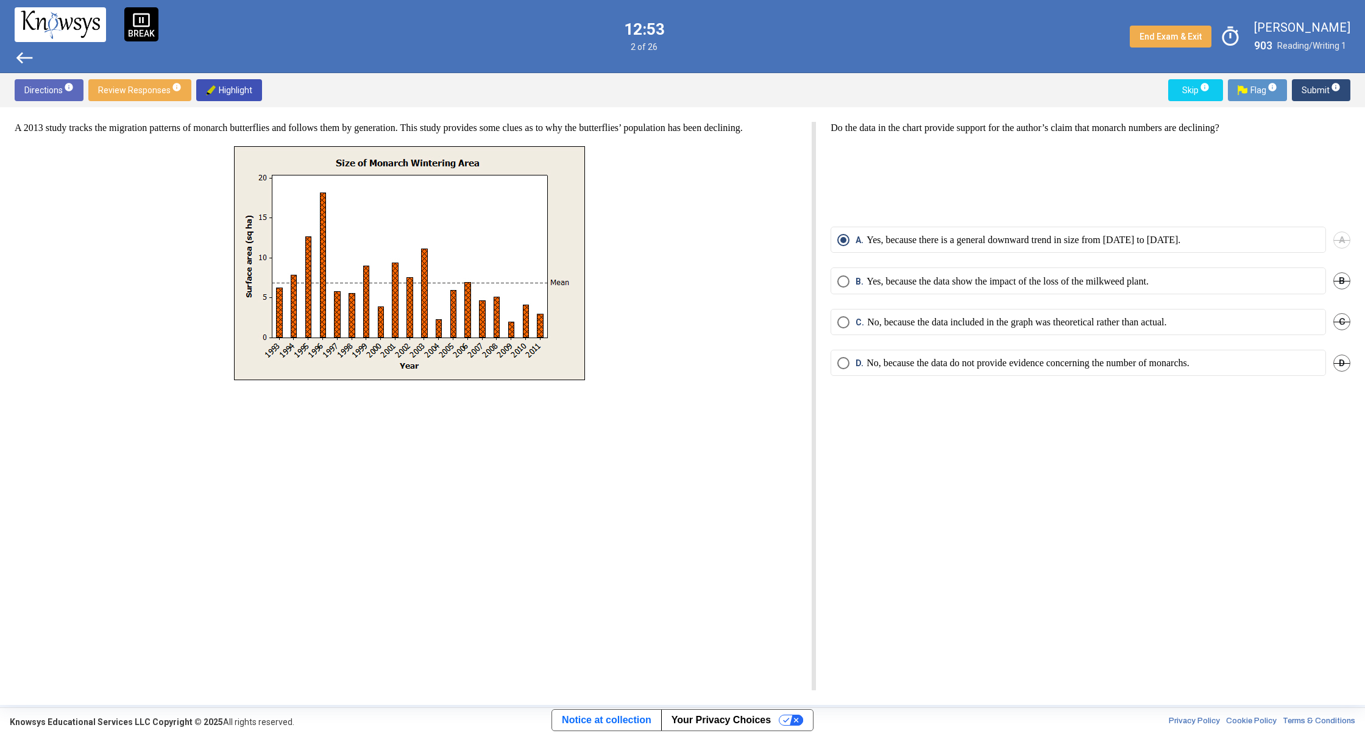
click at [32, 51] on span "west" at bounding box center [25, 58] width 20 height 20
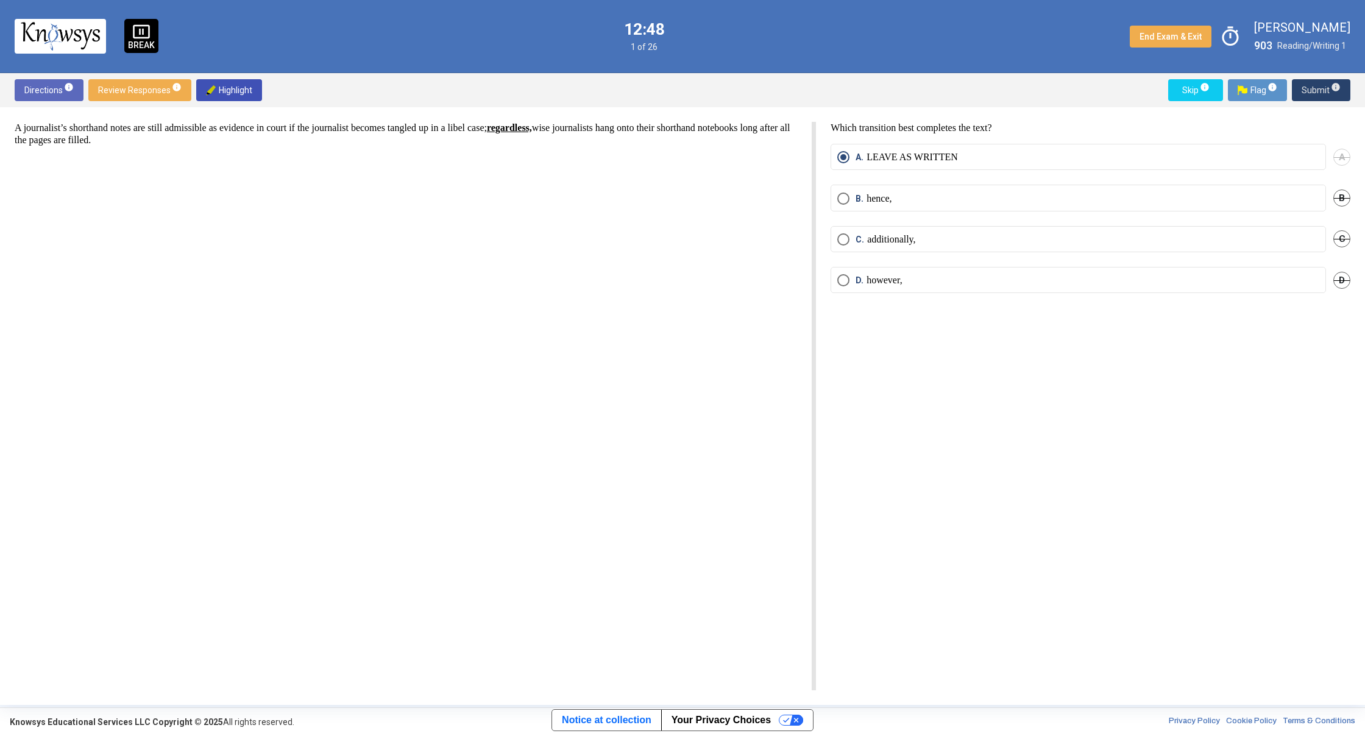
click at [1312, 89] on span "Submit info" at bounding box center [1321, 90] width 39 height 22
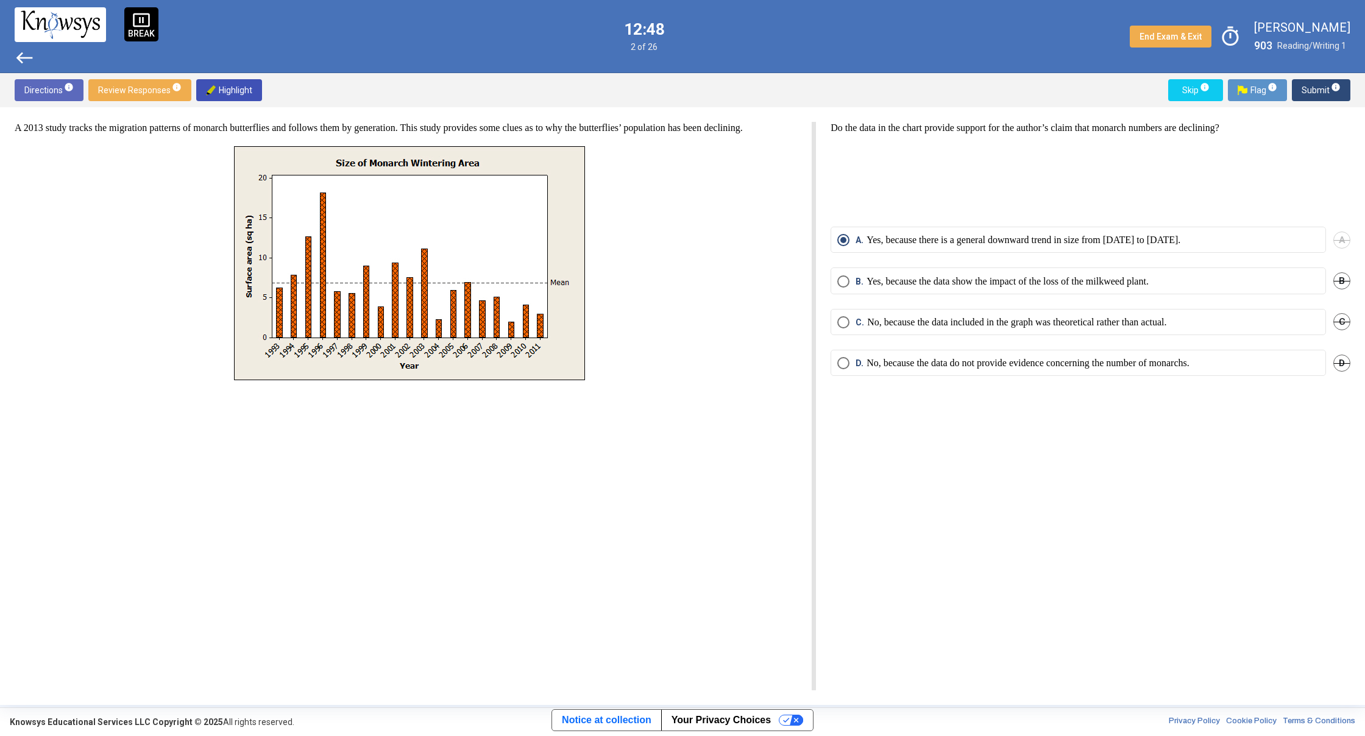
click at [1312, 89] on span "Submit info" at bounding box center [1321, 90] width 39 height 22
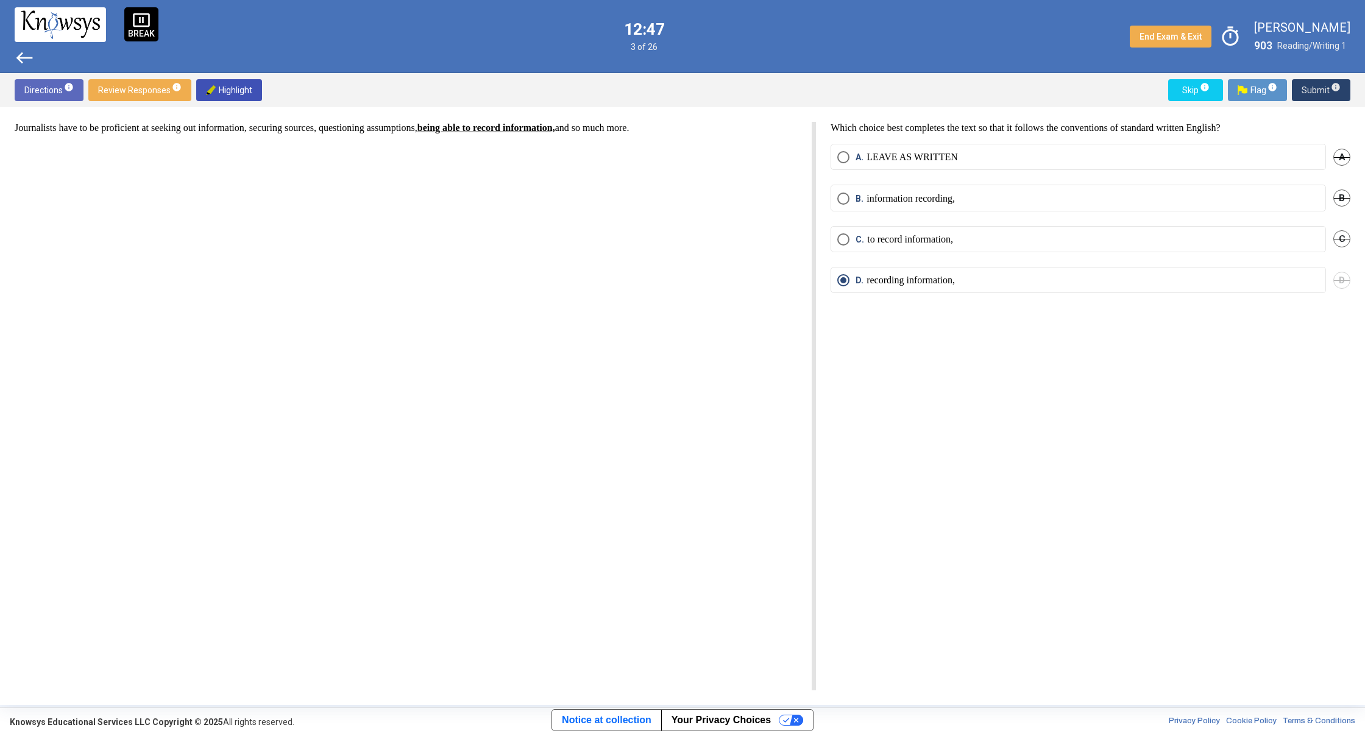
click at [1312, 89] on span "Submit info" at bounding box center [1321, 90] width 39 height 22
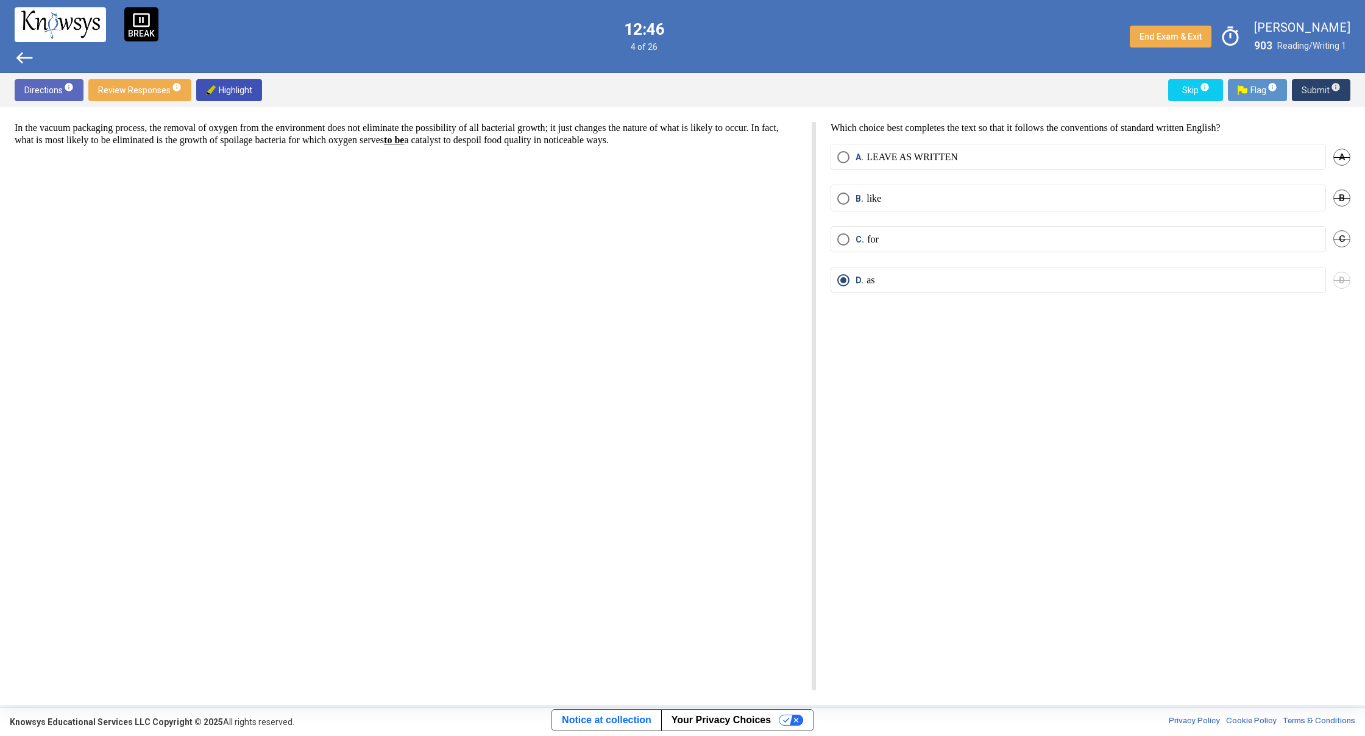
click at [1311, 88] on span "Submit info" at bounding box center [1321, 90] width 39 height 22
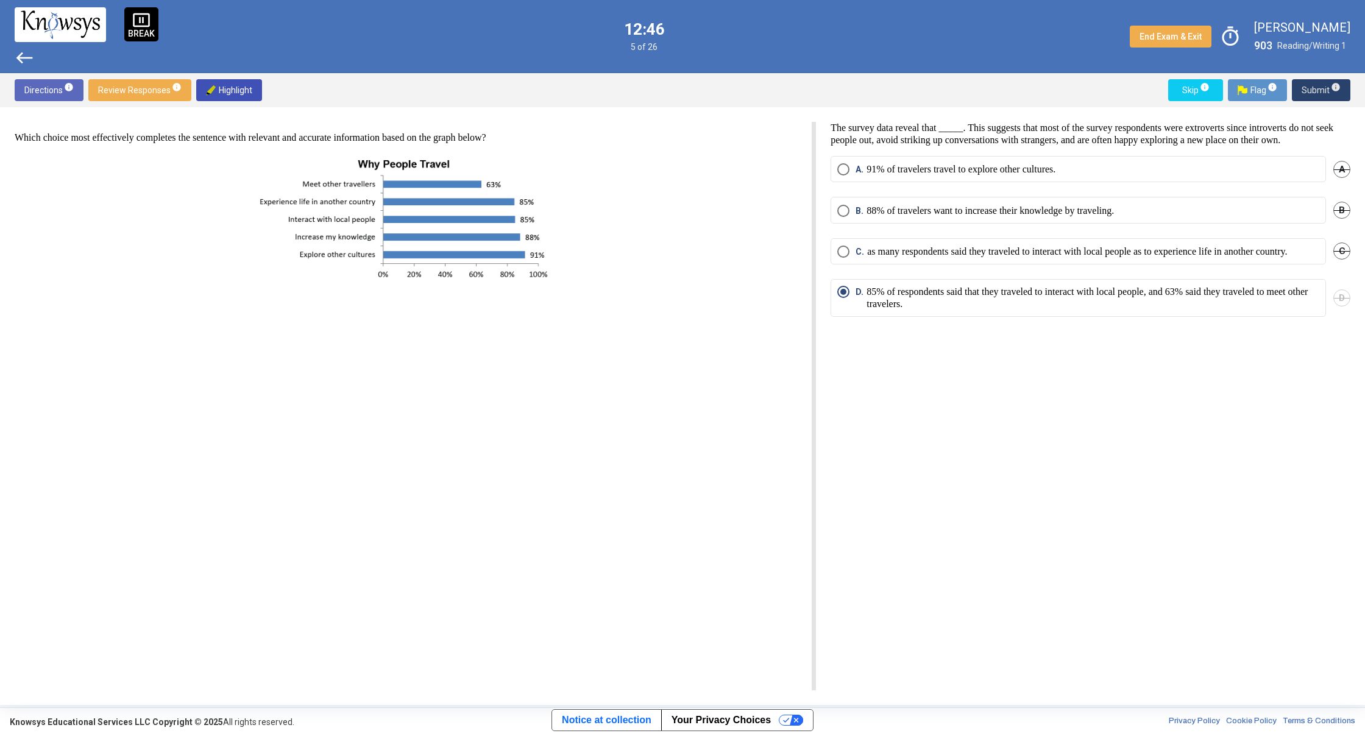
click at [1311, 88] on span "Submit info" at bounding box center [1321, 90] width 39 height 22
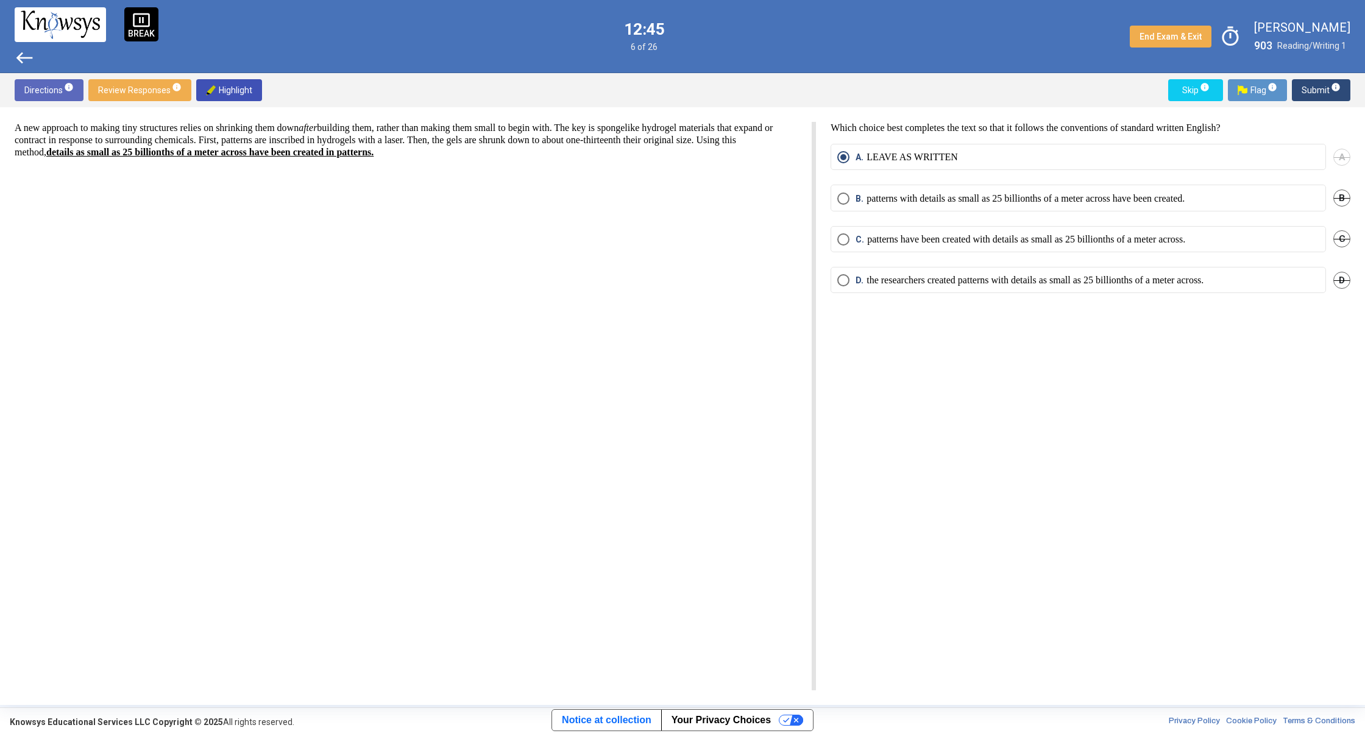
click at [1310, 88] on span "Submit info" at bounding box center [1321, 90] width 39 height 22
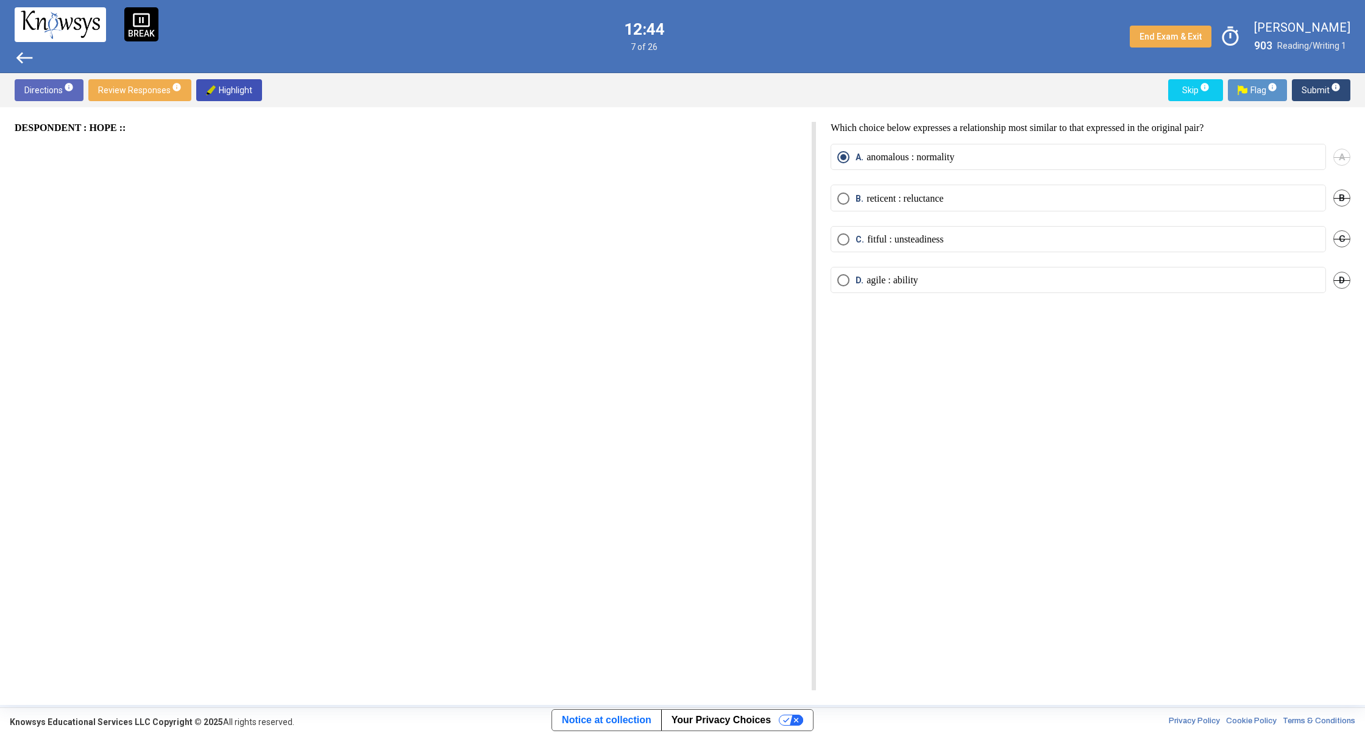
click at [1309, 88] on span "Submit info" at bounding box center [1321, 90] width 39 height 22
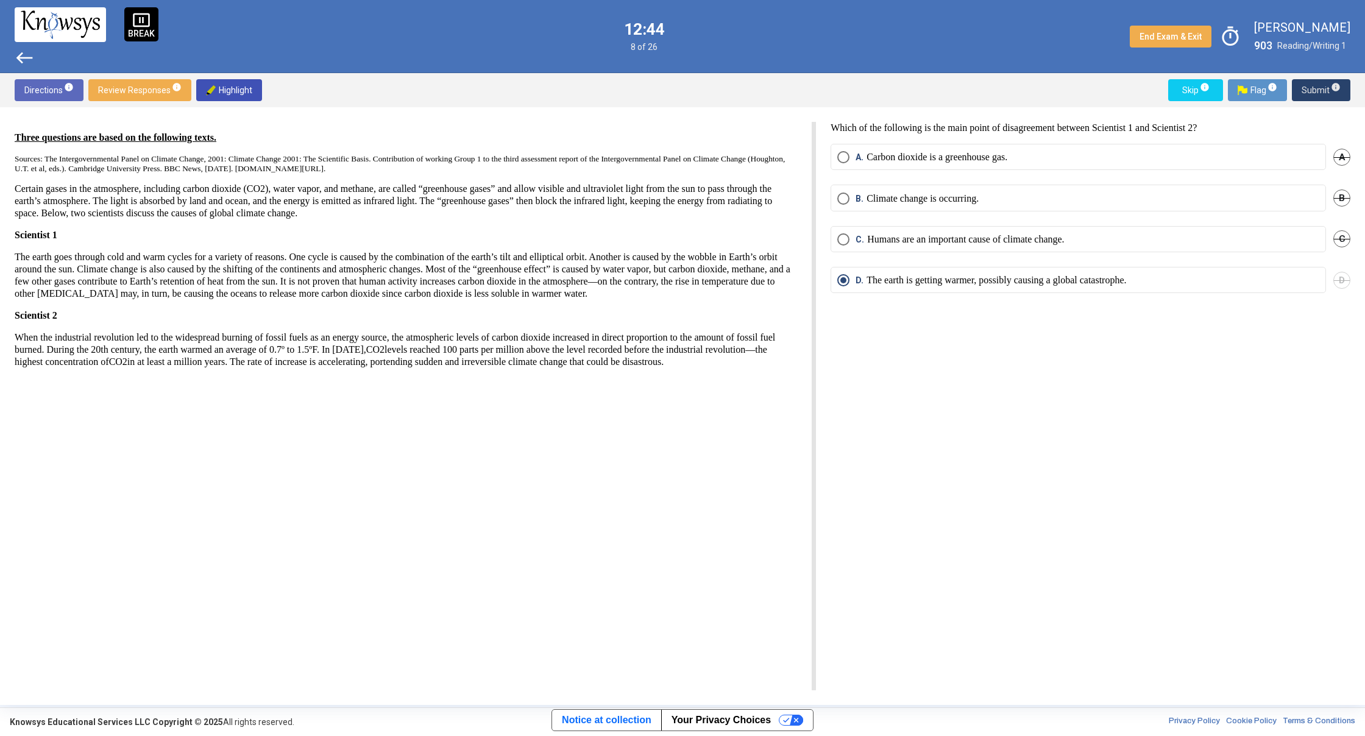
click at [1309, 88] on span "Submit info" at bounding box center [1321, 90] width 39 height 22
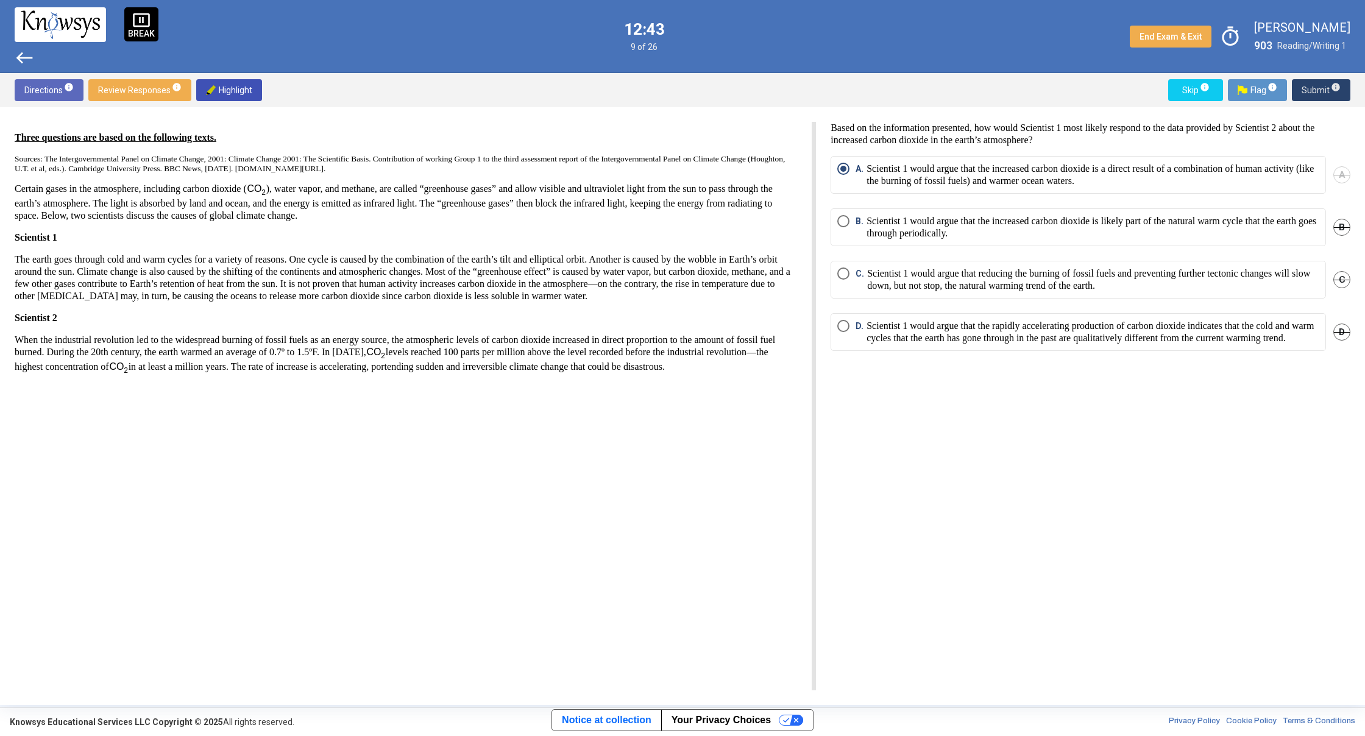
click at [1309, 88] on span "Submit info" at bounding box center [1321, 90] width 39 height 22
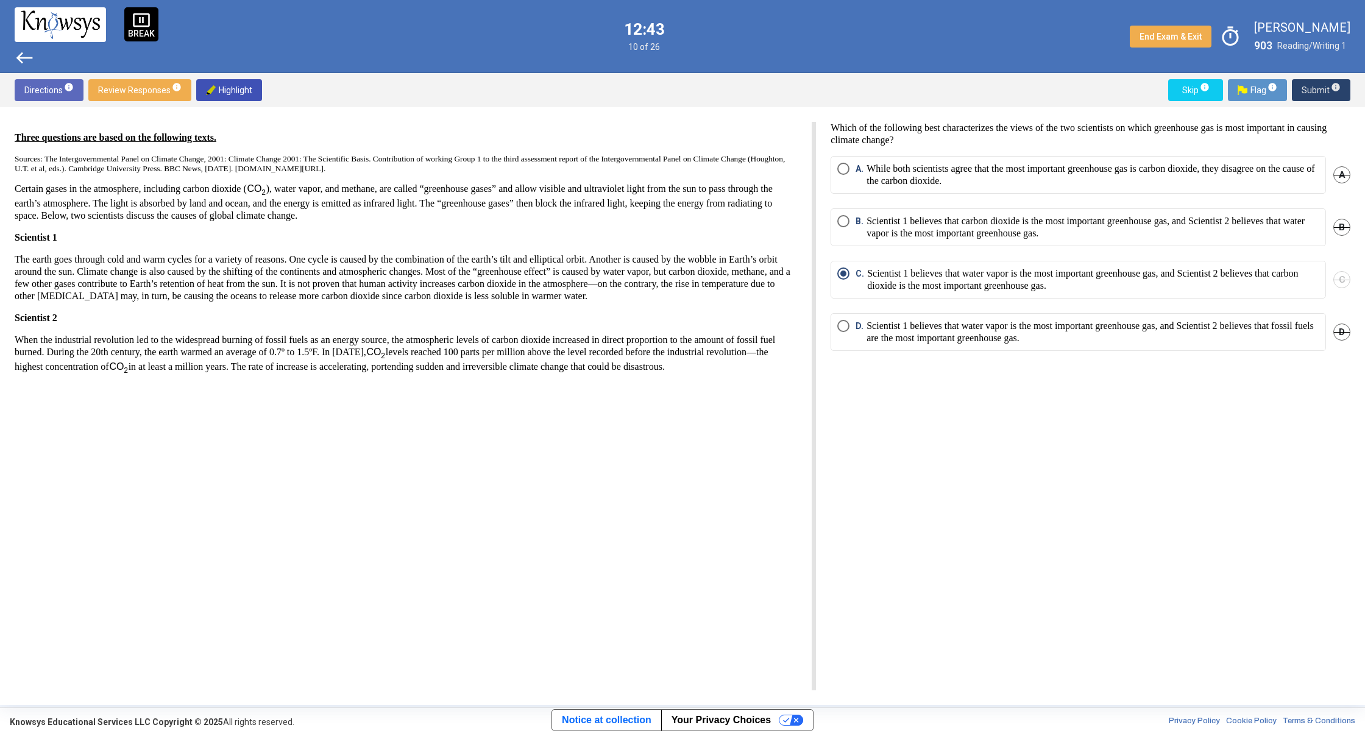
click at [1309, 88] on span "Submit info" at bounding box center [1321, 90] width 39 height 22
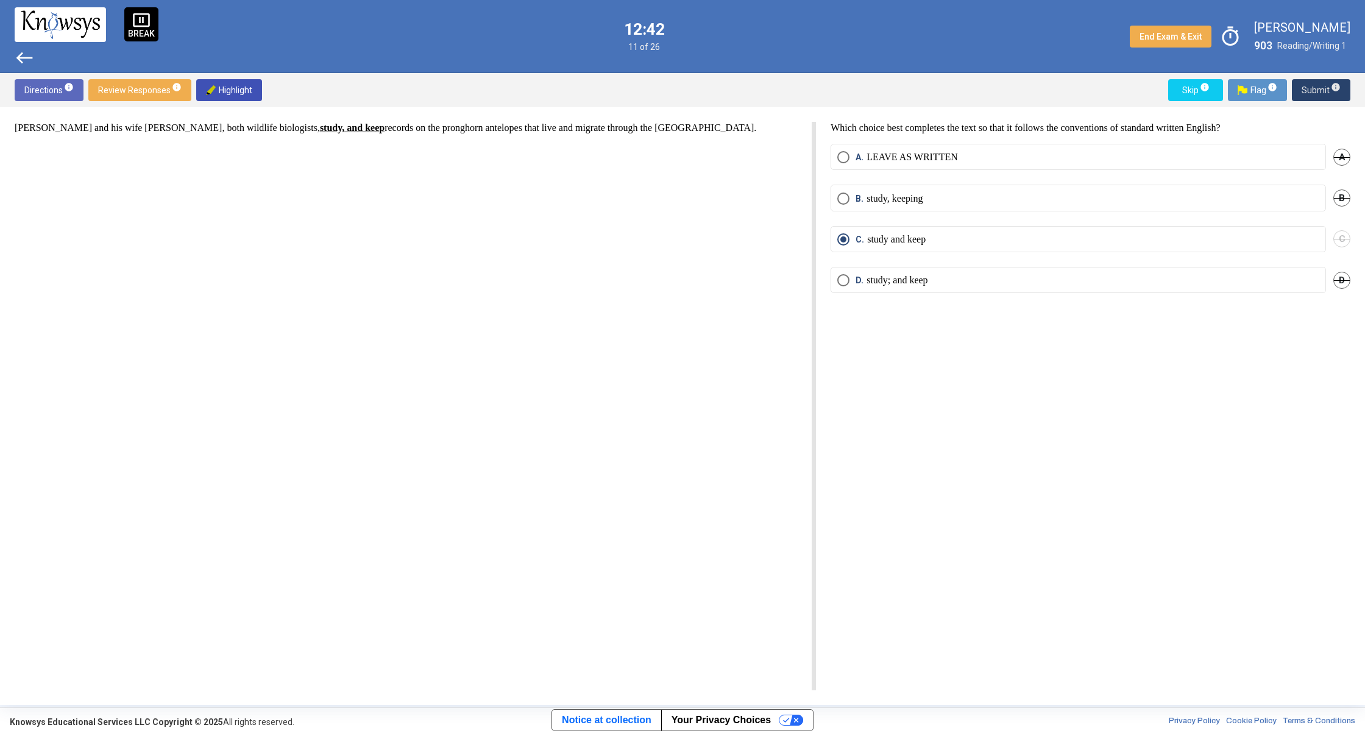
click at [1309, 88] on span "Submit info" at bounding box center [1321, 90] width 39 height 22
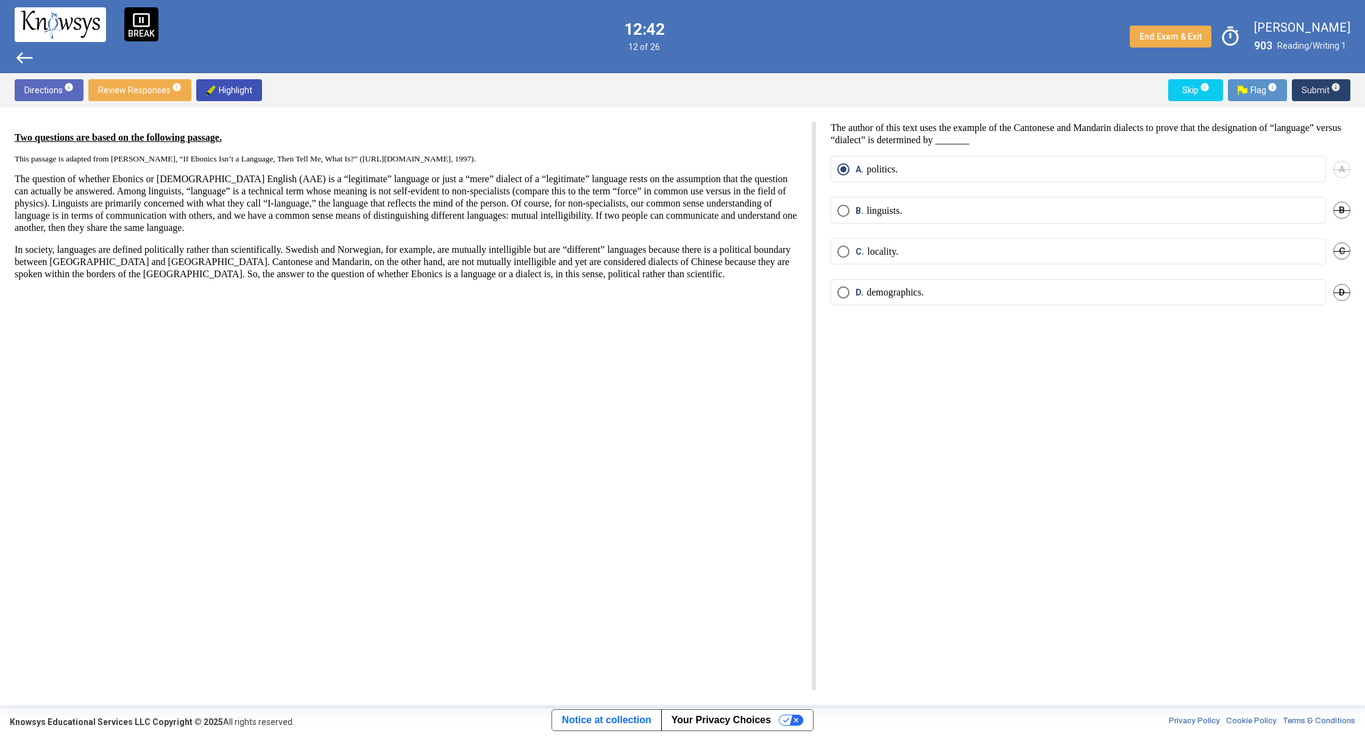
click at [1309, 88] on span "Submit info" at bounding box center [1321, 90] width 39 height 22
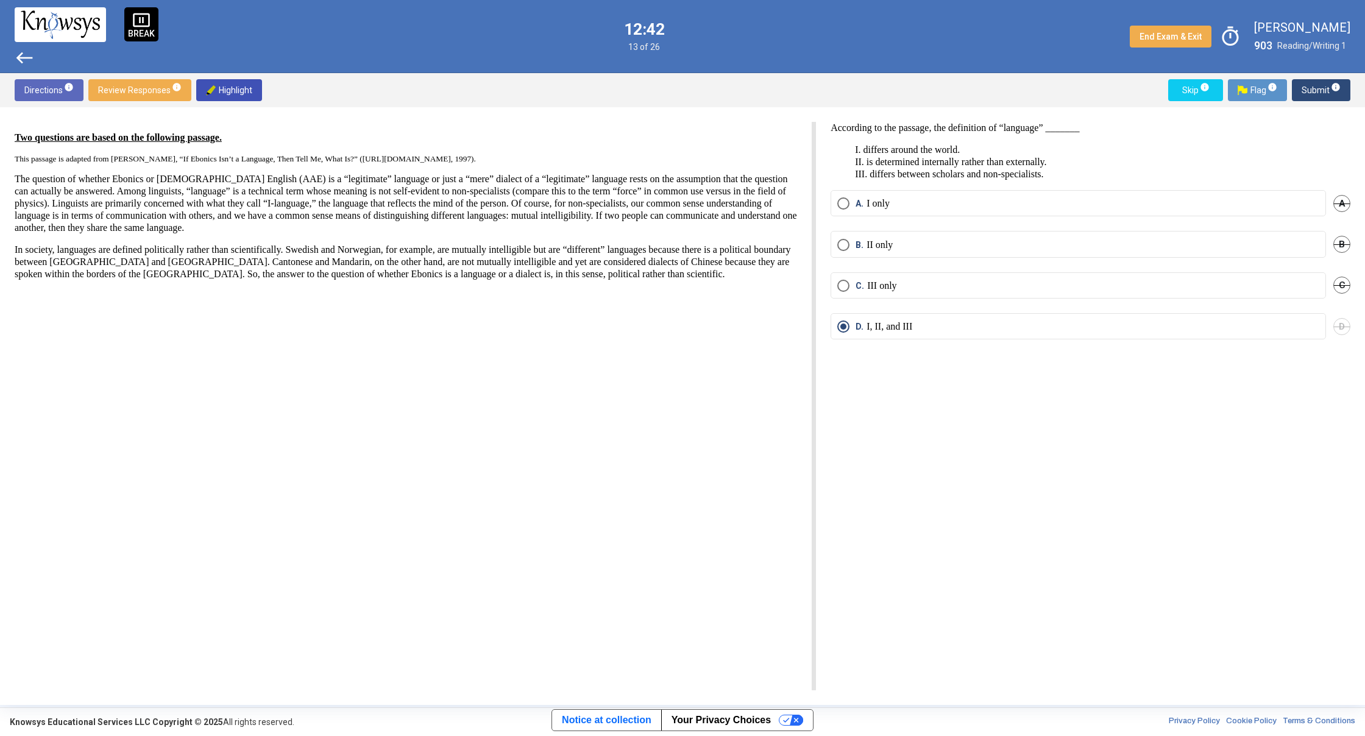
click at [1309, 88] on span "Submit info" at bounding box center [1321, 90] width 39 height 22
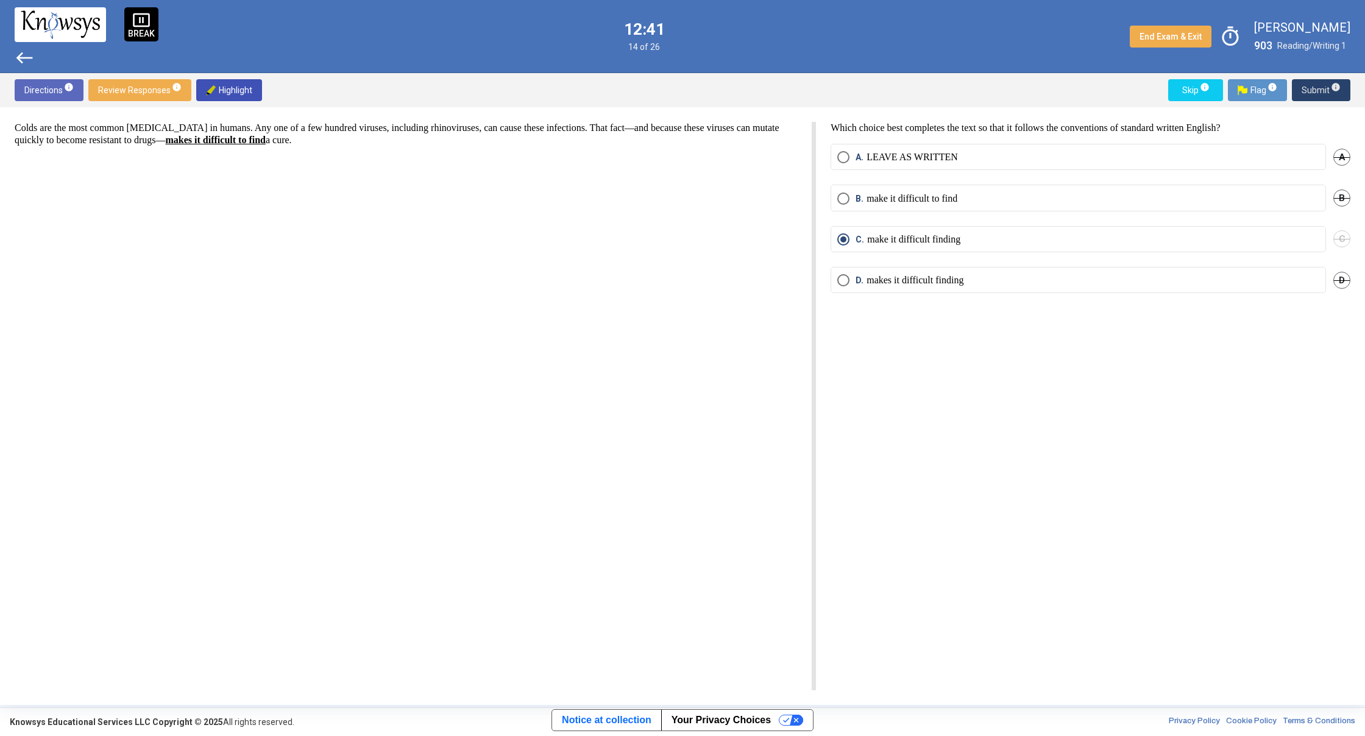
click at [1309, 88] on span "Submit info" at bounding box center [1321, 90] width 39 height 22
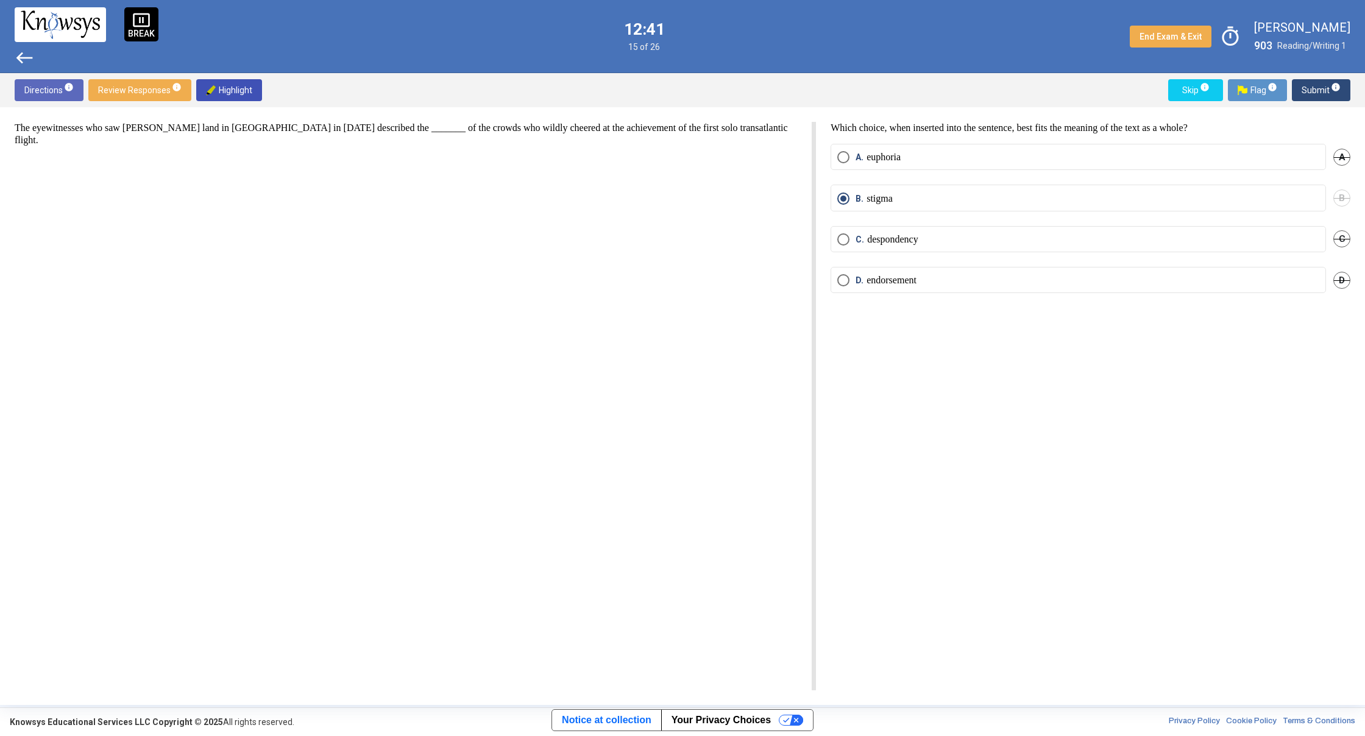
click at [1310, 85] on span "Submit info" at bounding box center [1321, 90] width 39 height 22
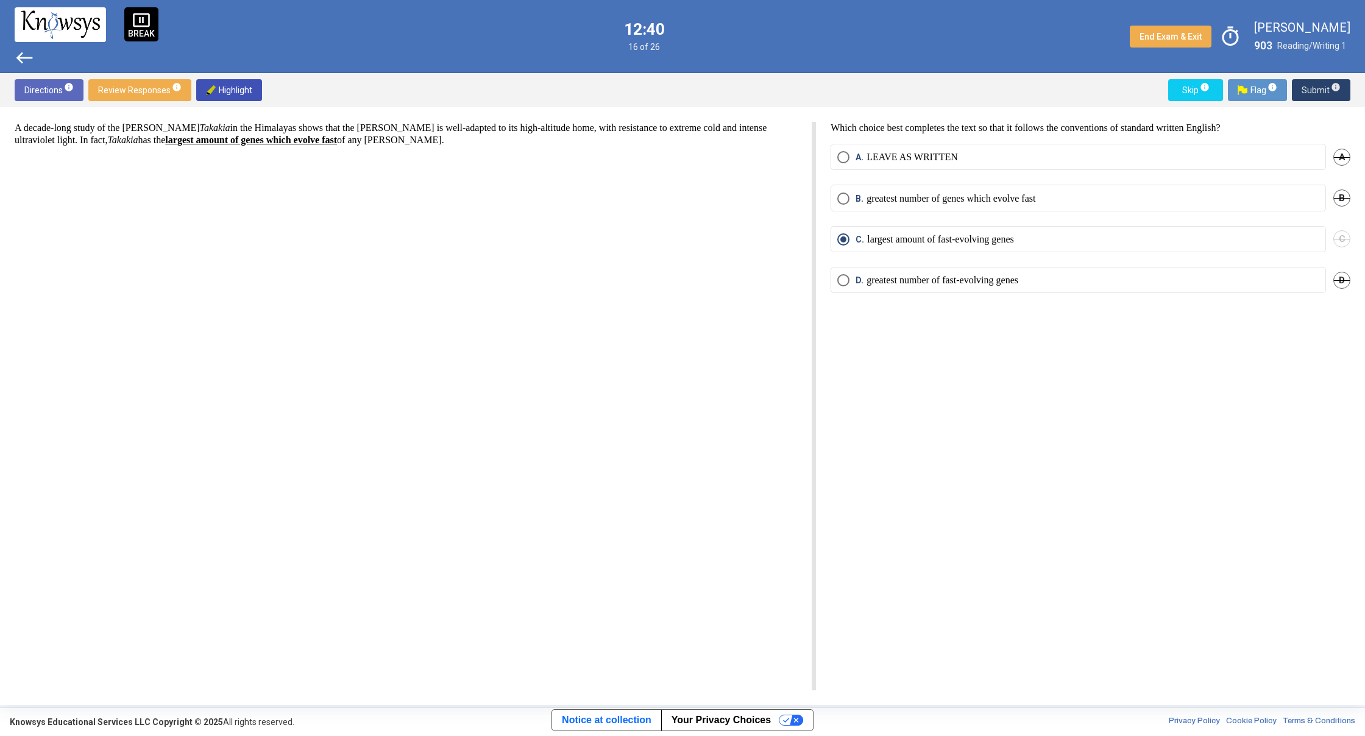
click at [1310, 82] on span "Submit info" at bounding box center [1321, 90] width 39 height 22
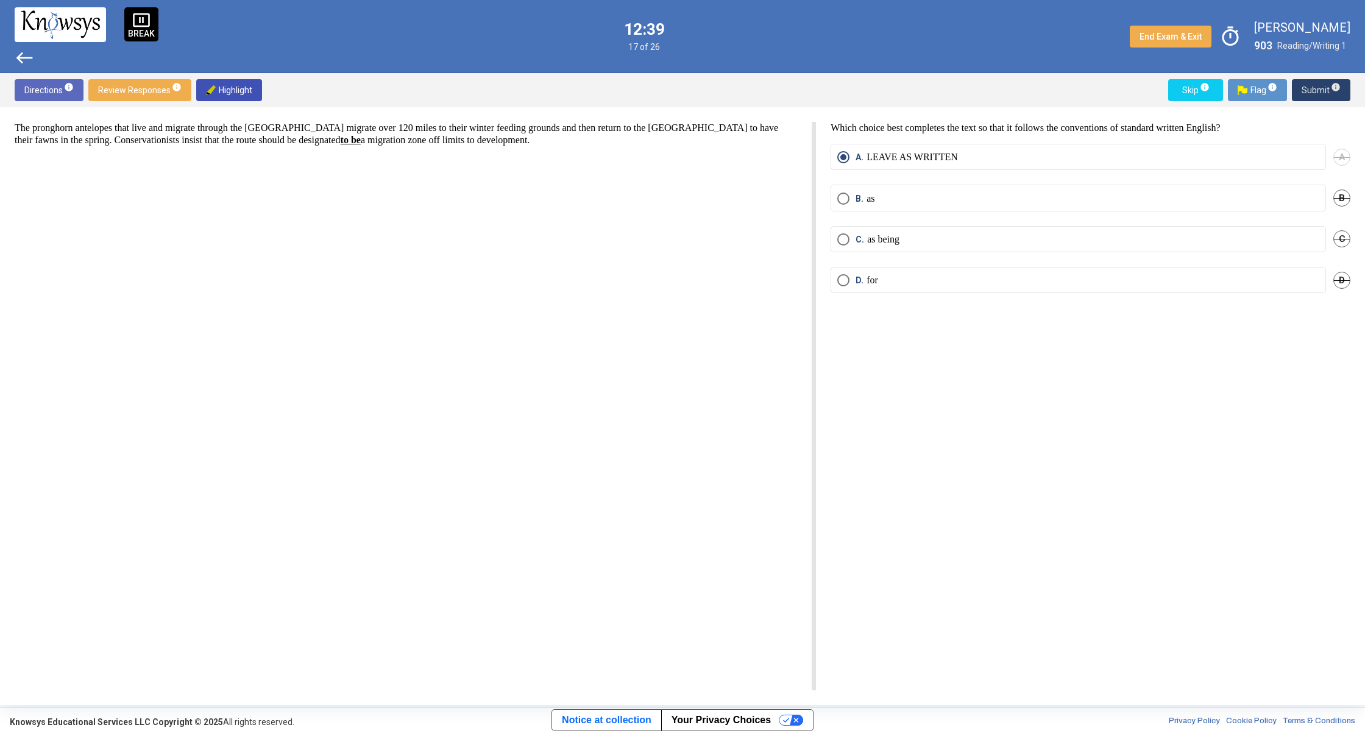
click at [1310, 84] on span "Submit info" at bounding box center [1321, 90] width 39 height 22
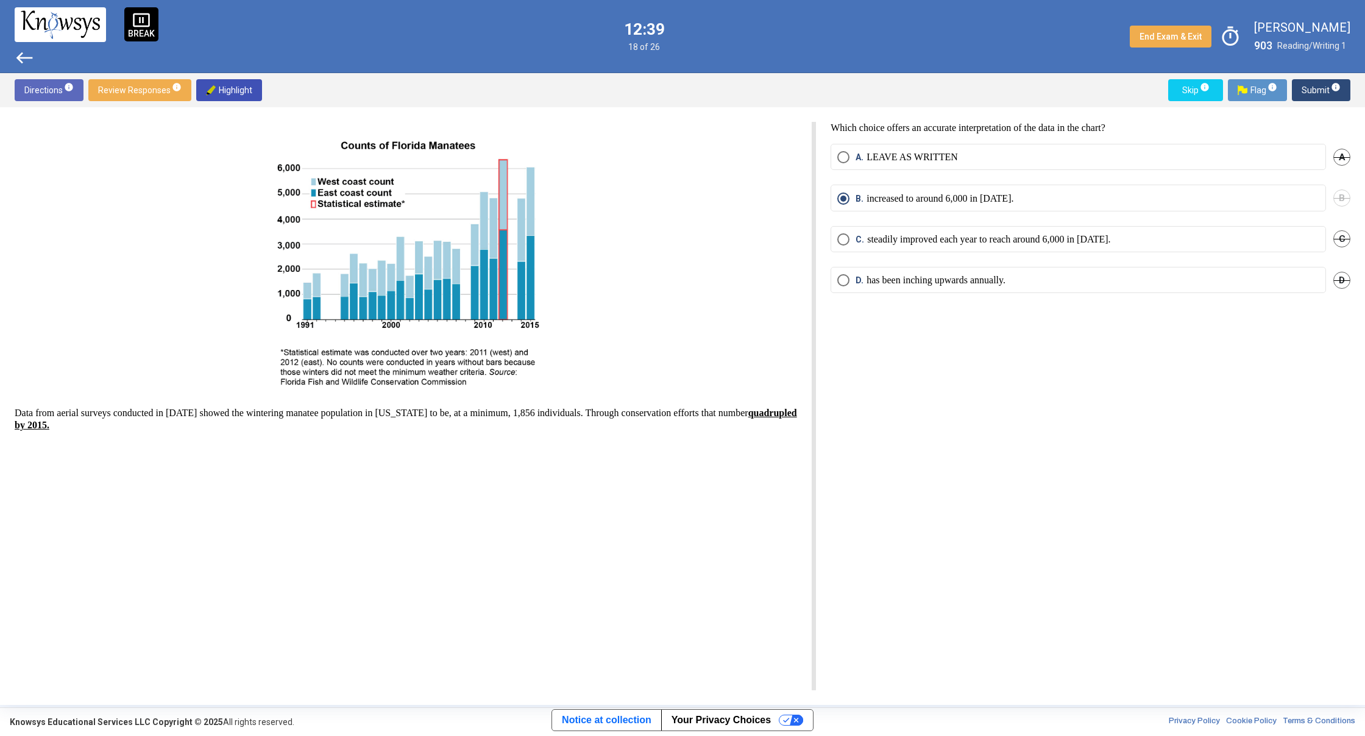
click at [1310, 87] on span "Submit info" at bounding box center [1321, 90] width 39 height 22
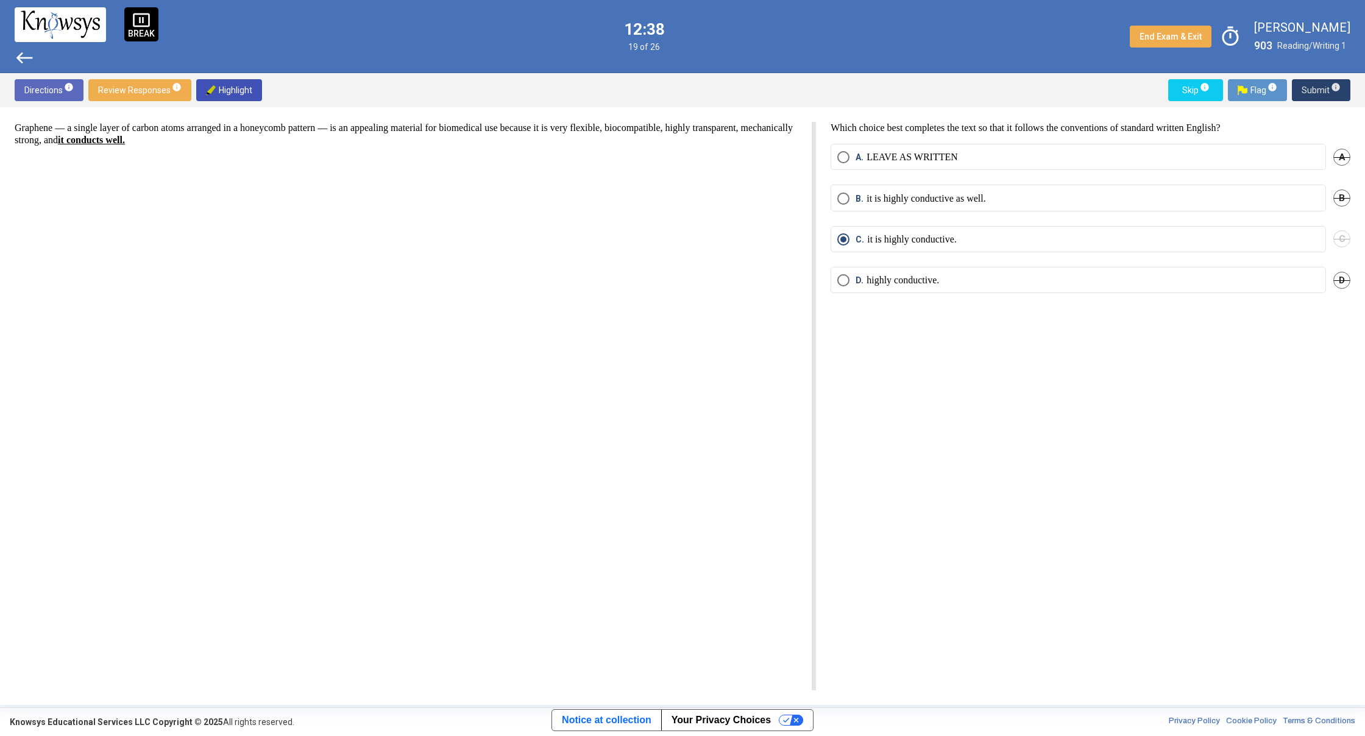
click at [1310, 87] on span "Submit info" at bounding box center [1321, 90] width 39 height 22
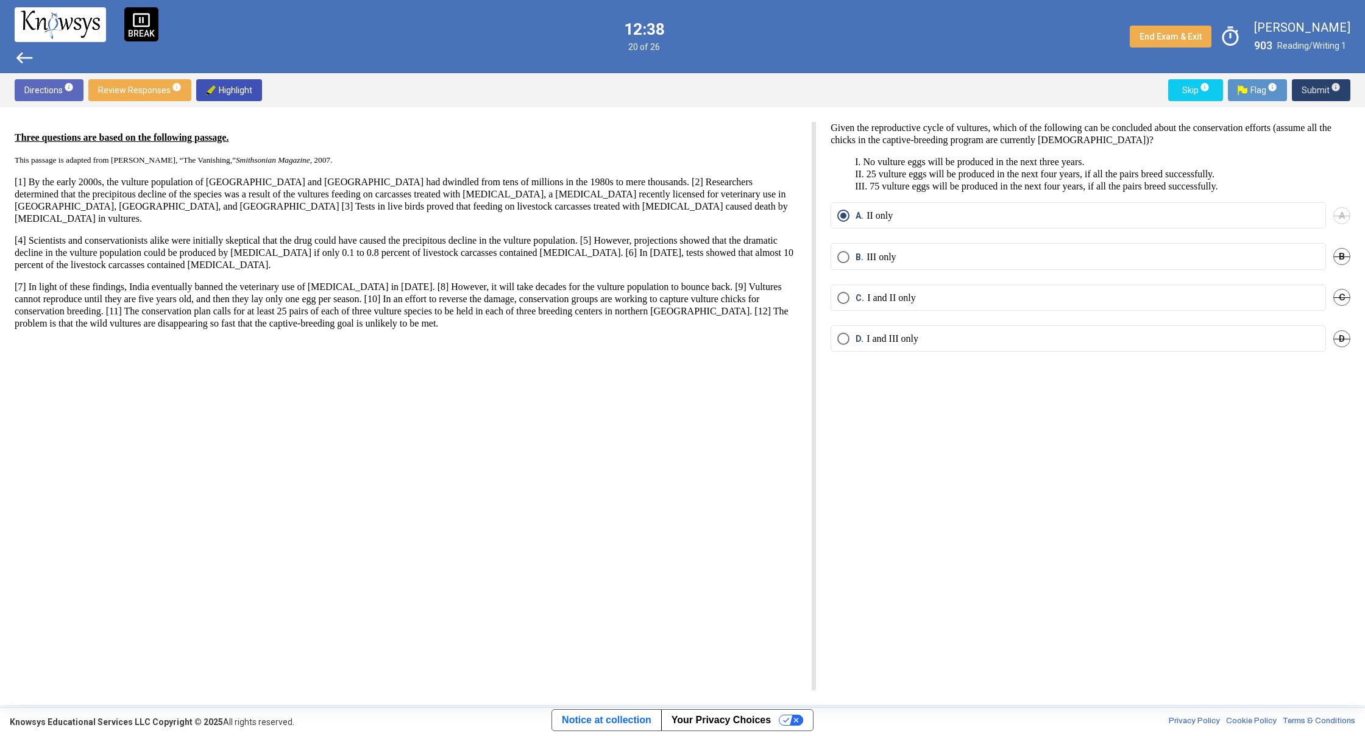
click at [1310, 87] on span "Submit info" at bounding box center [1321, 90] width 39 height 22
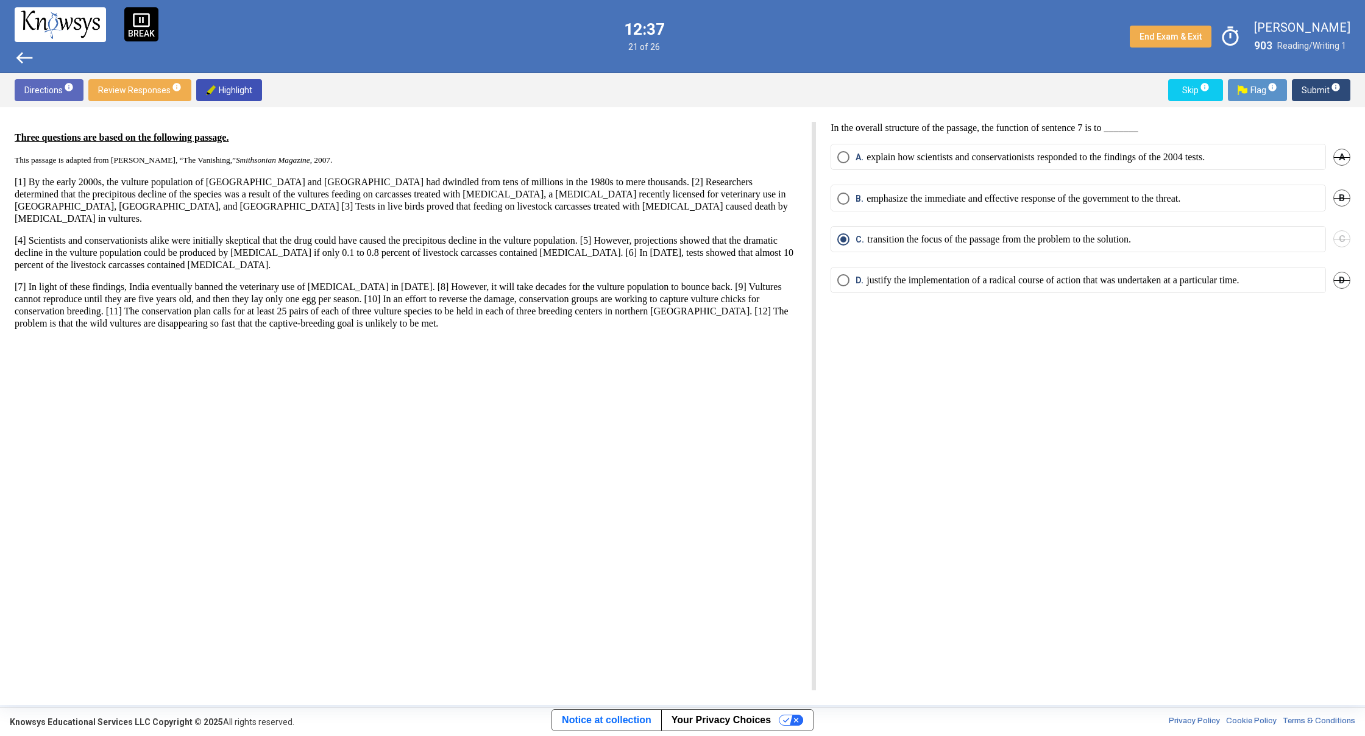
click at [1310, 87] on span "Submit info" at bounding box center [1321, 90] width 39 height 22
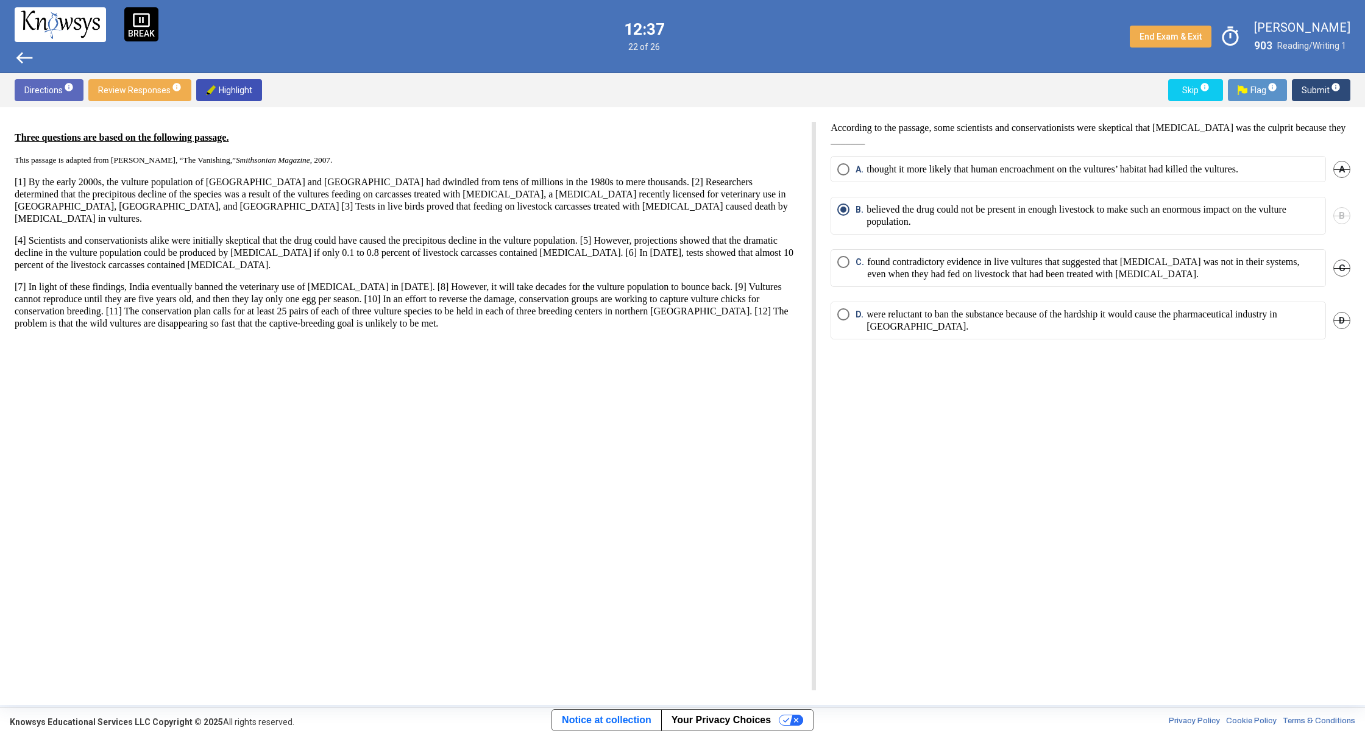
click at [1310, 87] on span "Submit info" at bounding box center [1321, 90] width 39 height 22
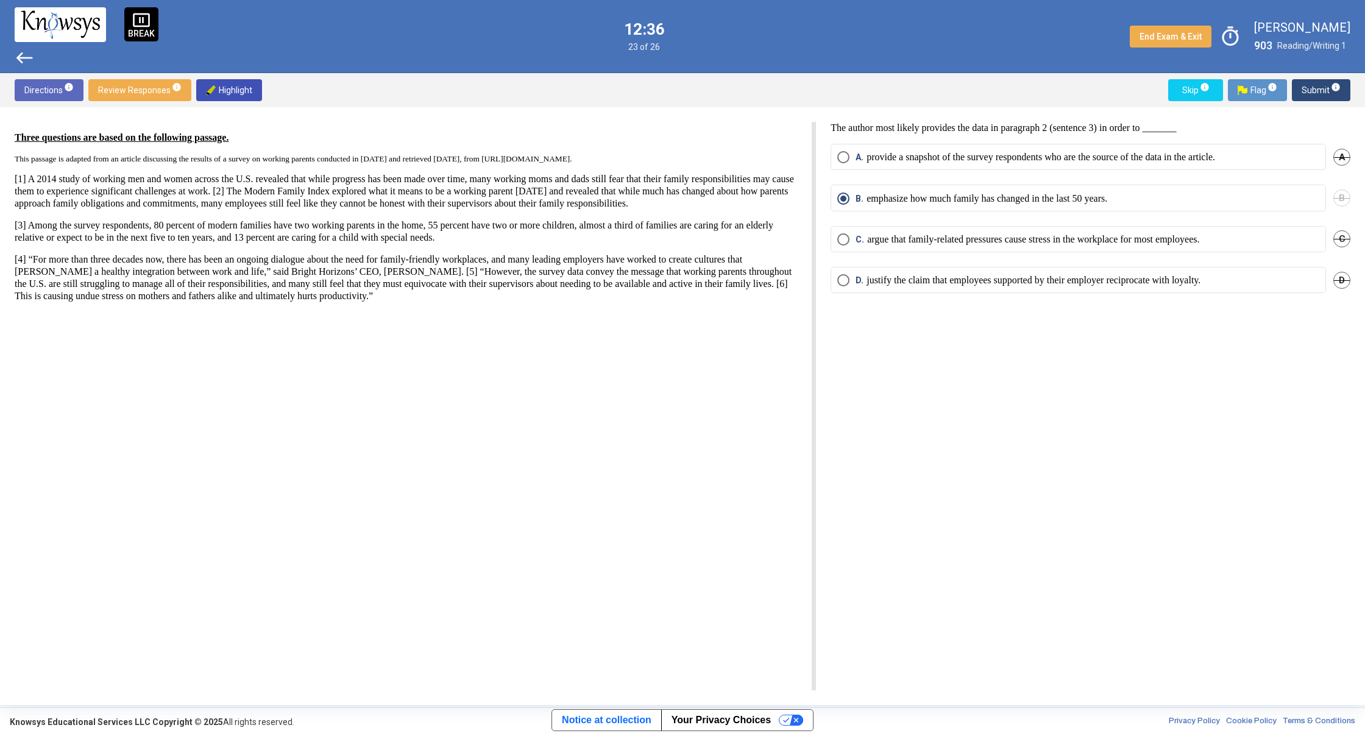
click at [1310, 87] on span "Submit info" at bounding box center [1321, 90] width 39 height 22
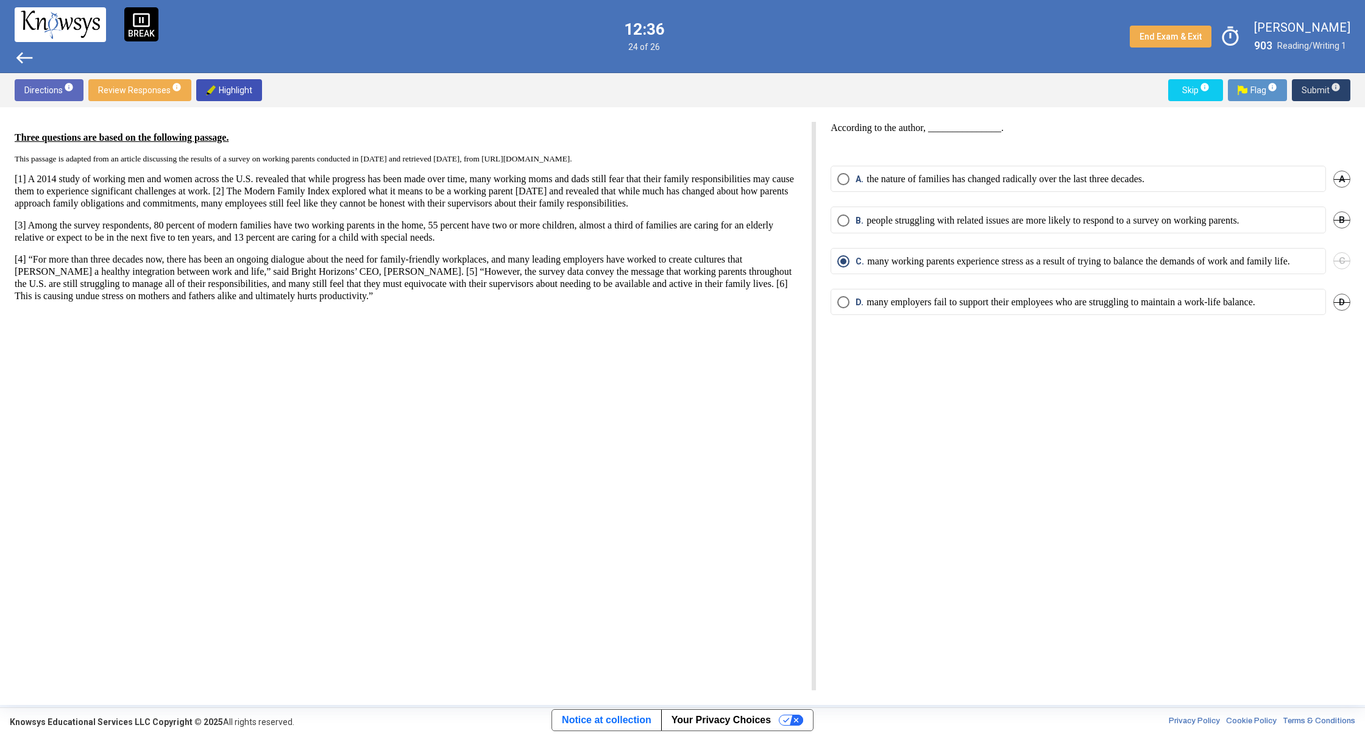
click at [1310, 86] on span "Submit info" at bounding box center [1321, 90] width 39 height 22
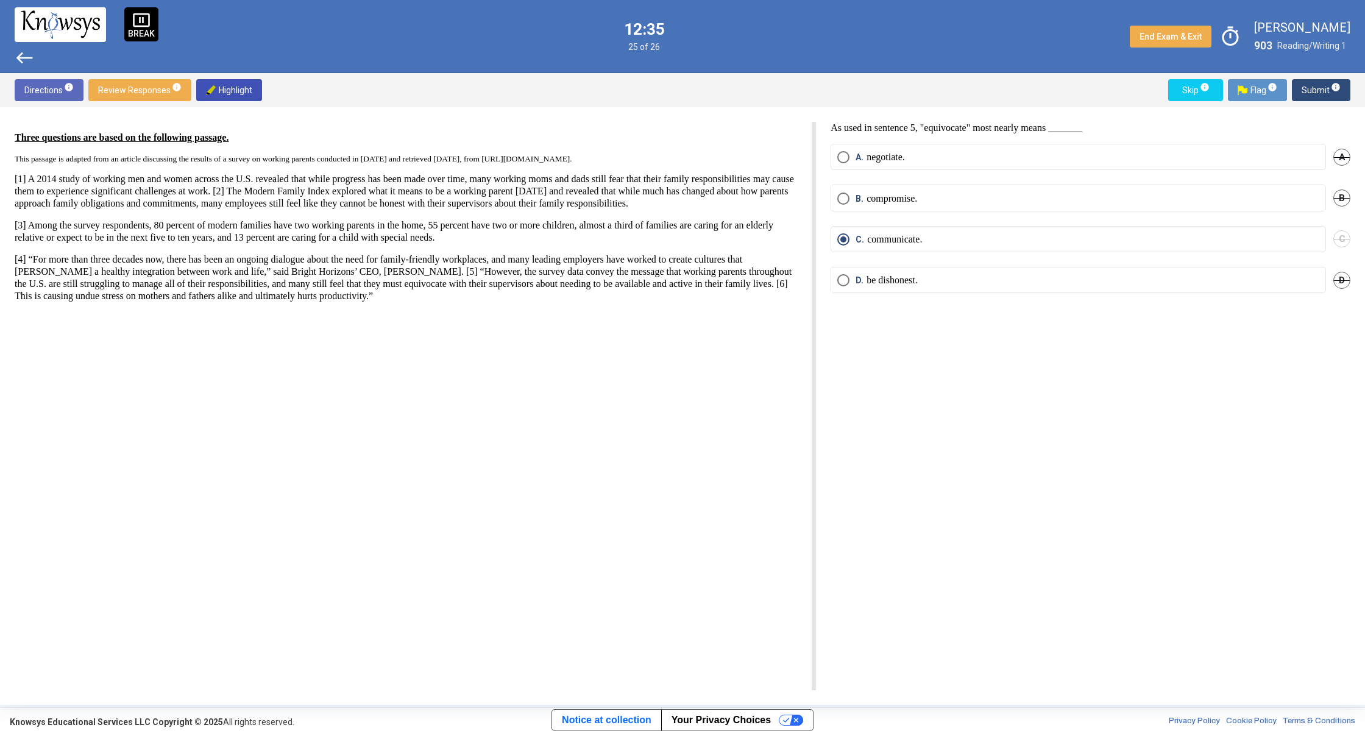
click at [1310, 87] on span "Submit info" at bounding box center [1321, 90] width 39 height 22
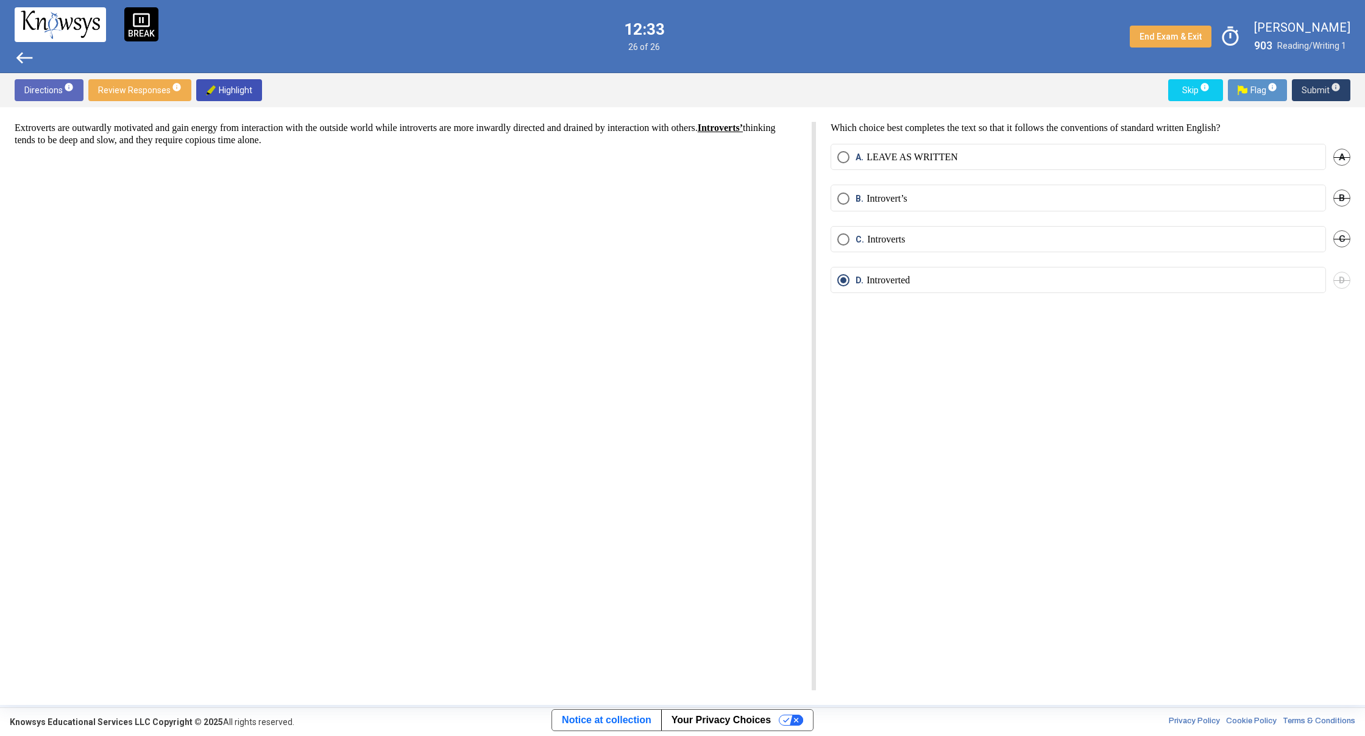
click at [1318, 98] on span "Submit info" at bounding box center [1321, 90] width 39 height 22
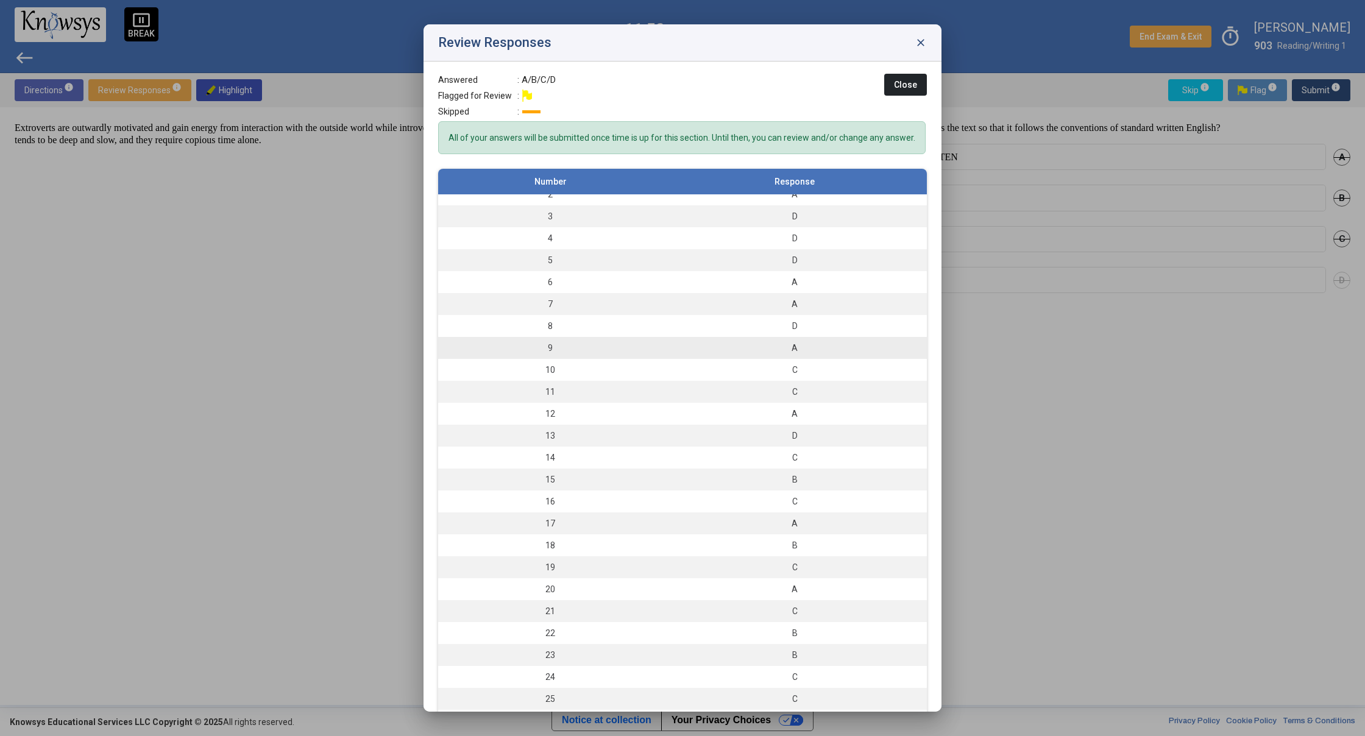
scroll to position [44, 0]
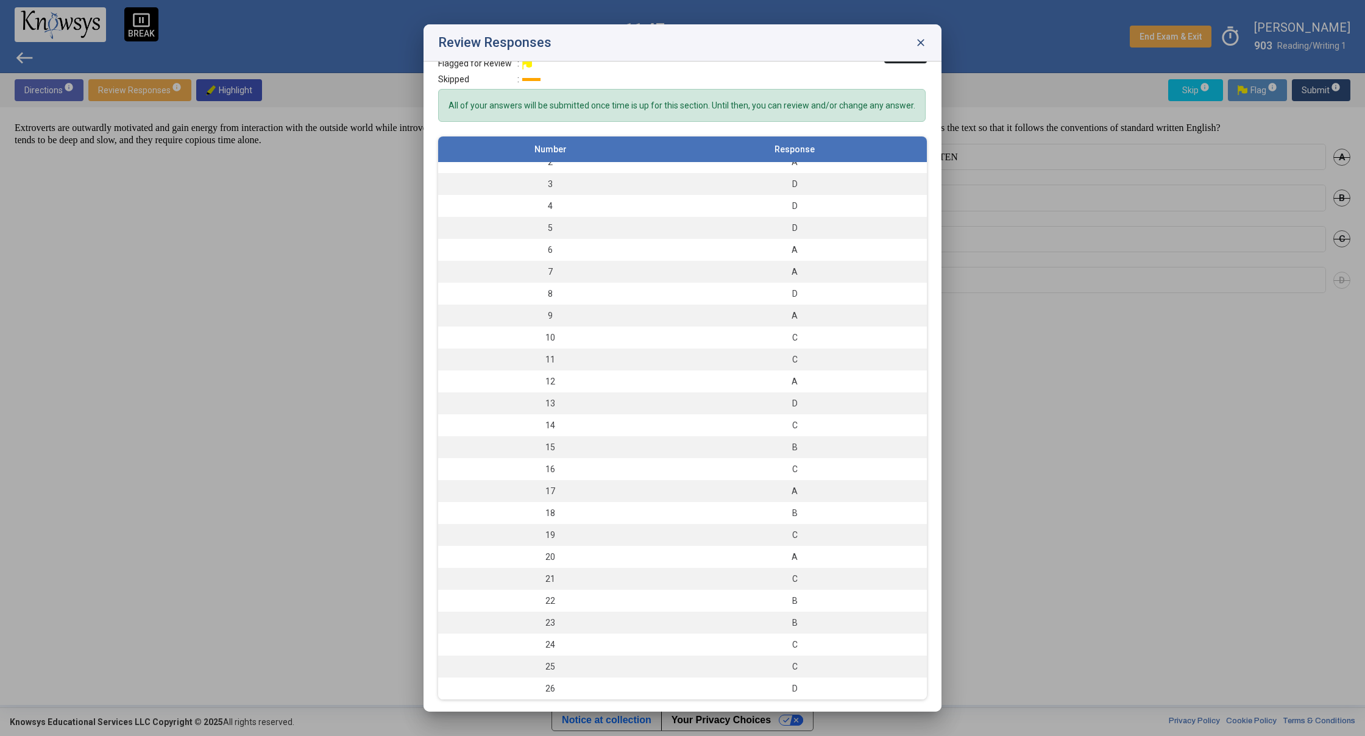
click at [921, 40] on span "close" at bounding box center [921, 43] width 12 height 12
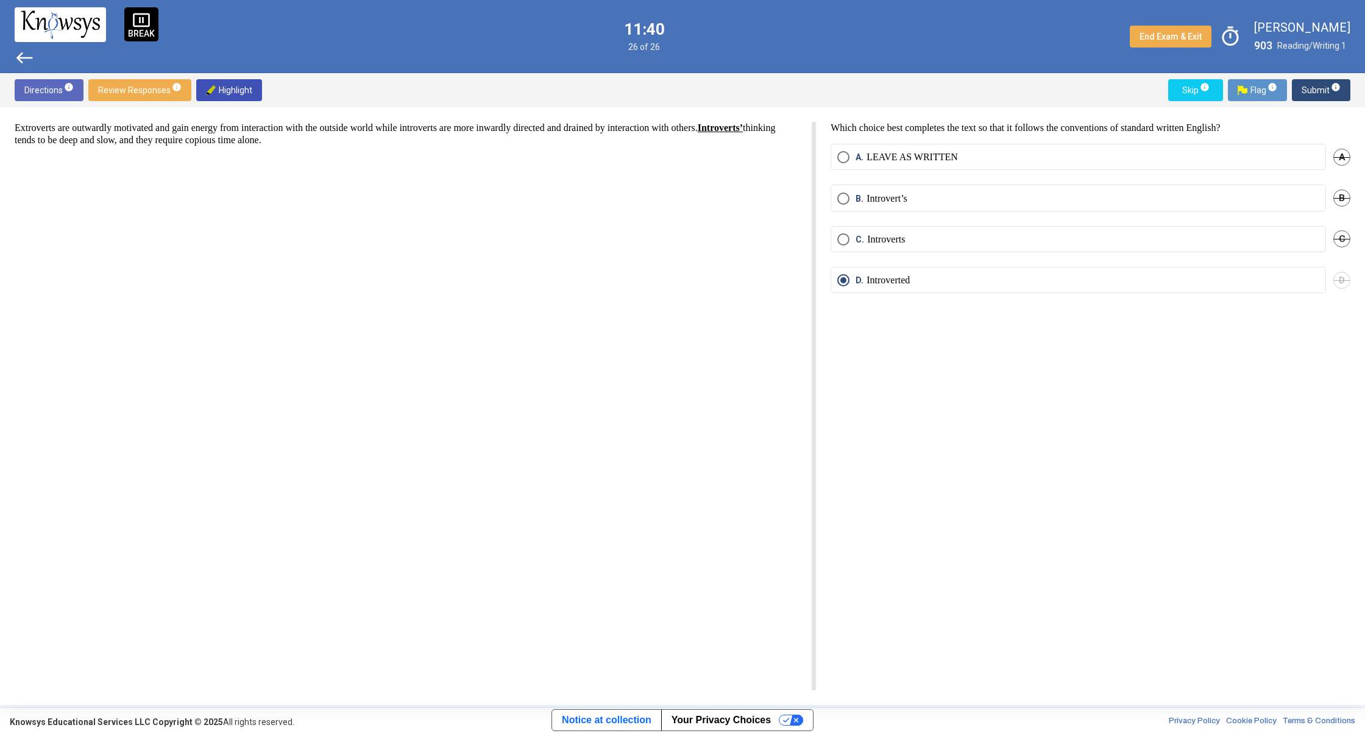
click at [18, 60] on span "west" at bounding box center [25, 58] width 20 height 20
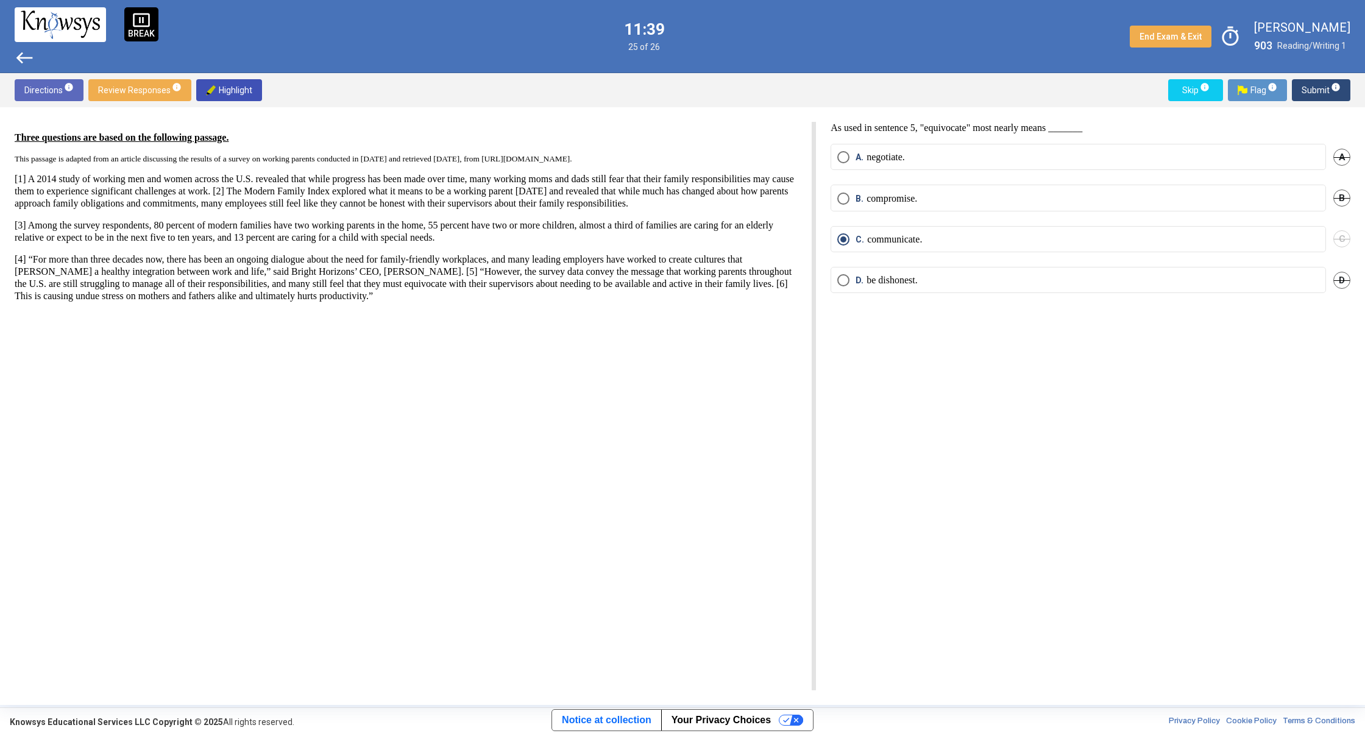
click at [18, 60] on span "west" at bounding box center [25, 58] width 20 height 20
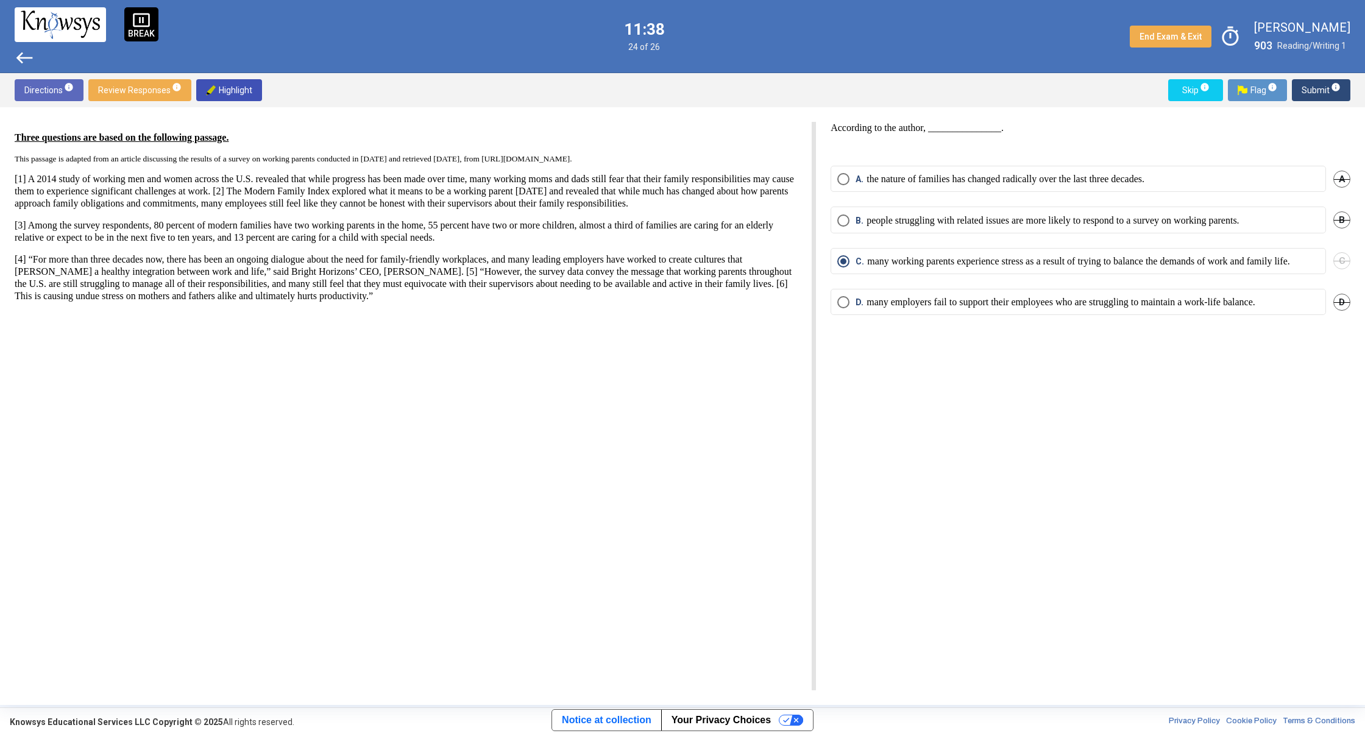
drag, startPoint x: 18, startPoint y: 60, endPoint x: 22, endPoint y: 68, distance: 9.0
click at [22, 68] on div "pause_presentation BREAK west 11:38 24 of 26 End Exam & Exit timer [PERSON_NAME…" at bounding box center [682, 36] width 1365 height 73
click at [23, 67] on span "west" at bounding box center [25, 58] width 20 height 20
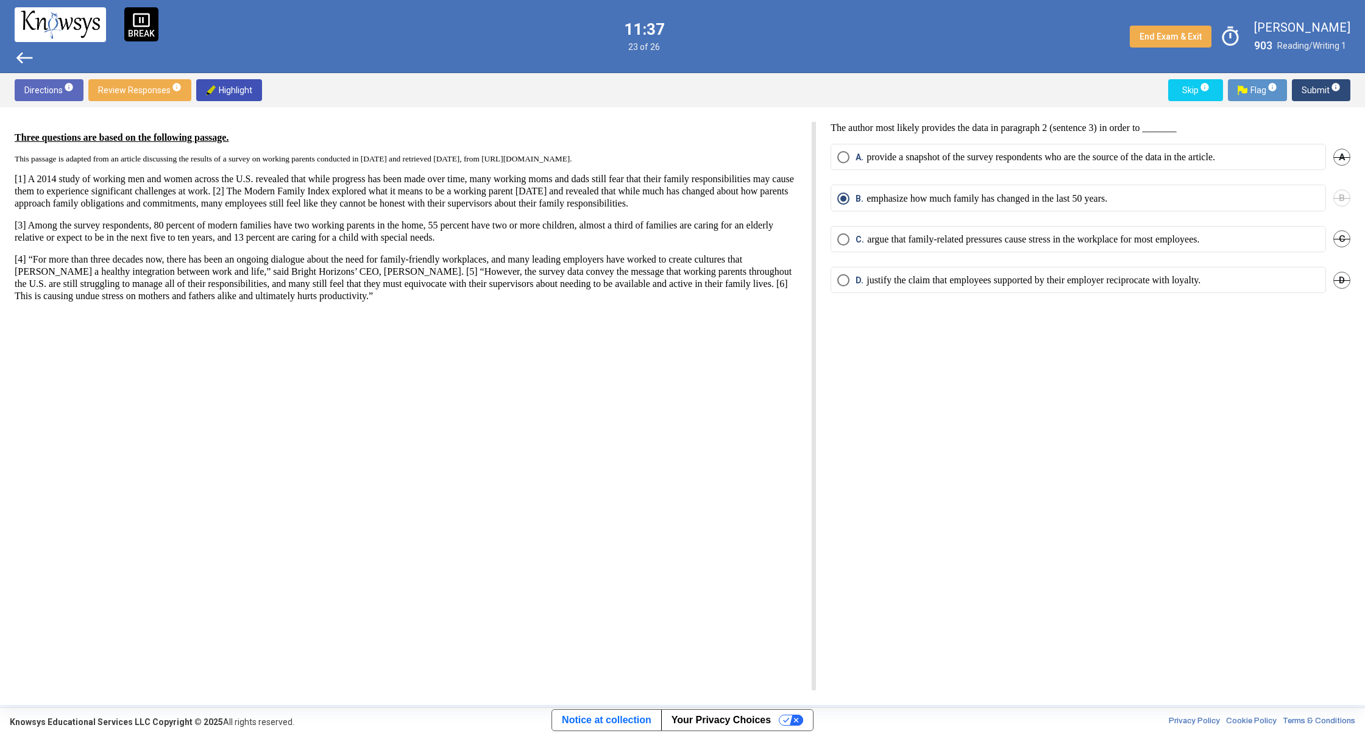
click at [23, 67] on span "west" at bounding box center [25, 58] width 20 height 20
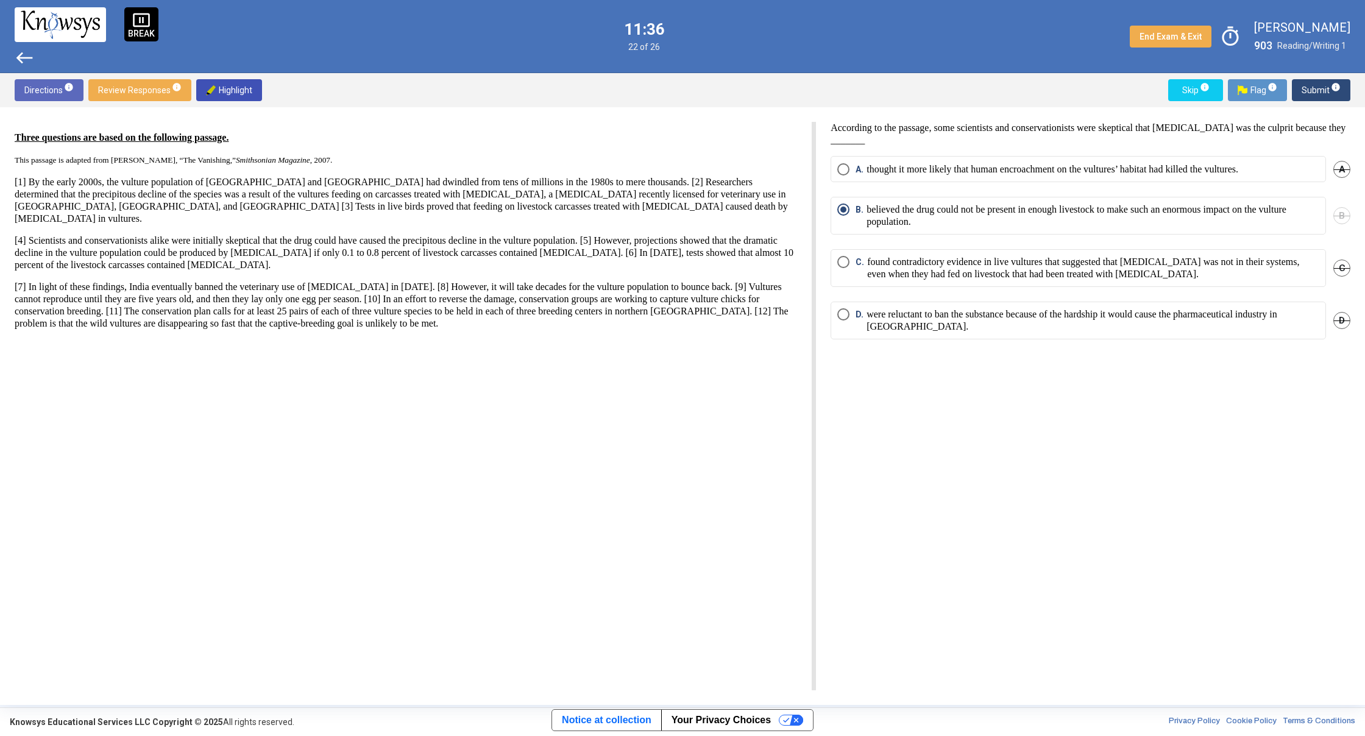
click at [23, 67] on span "west" at bounding box center [25, 58] width 20 height 20
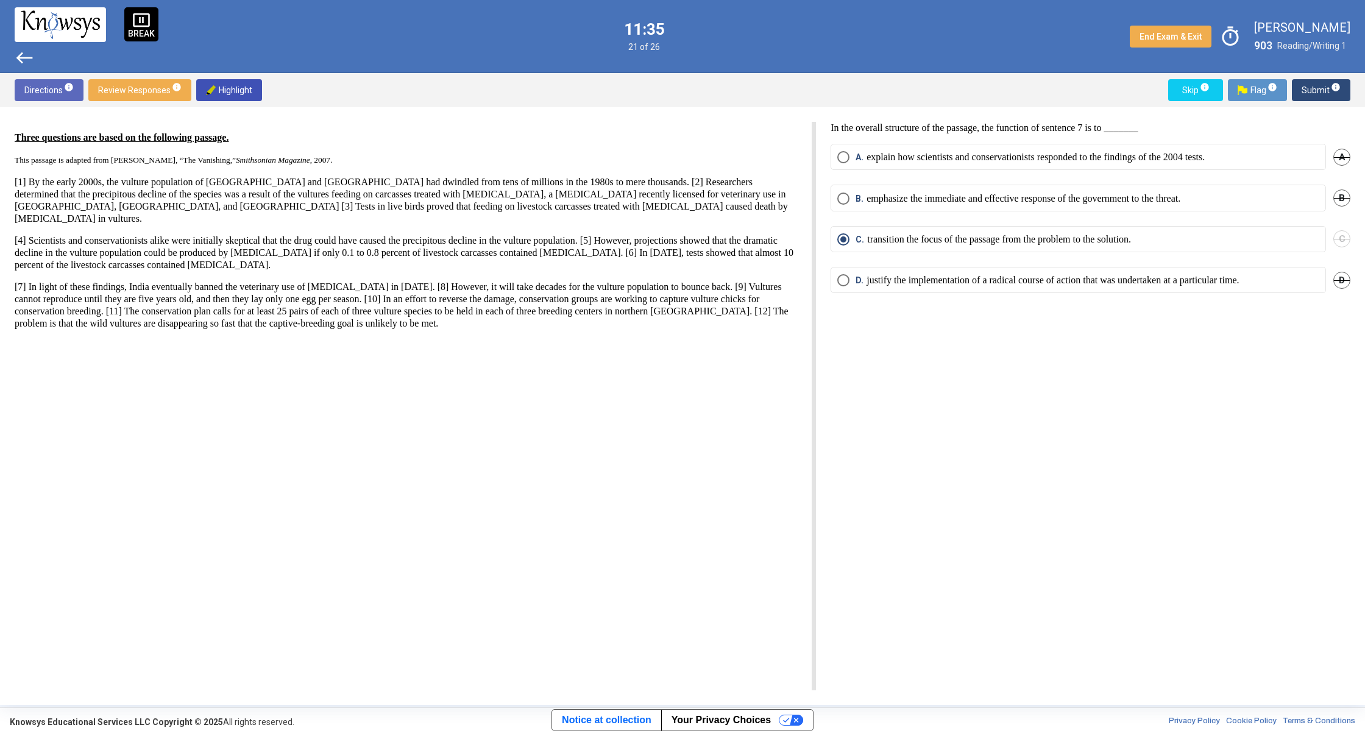
click at [28, 63] on span "west" at bounding box center [25, 58] width 20 height 20
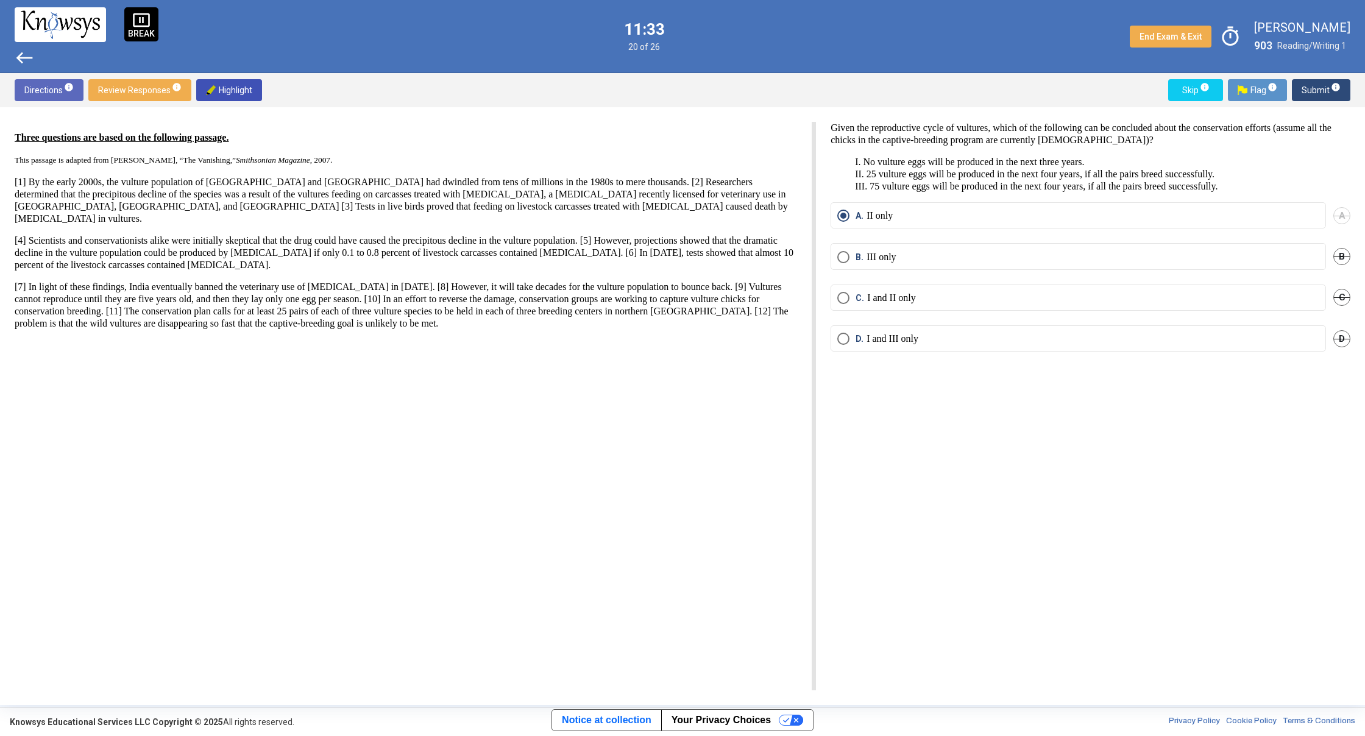
click at [25, 54] on span "west" at bounding box center [25, 58] width 20 height 20
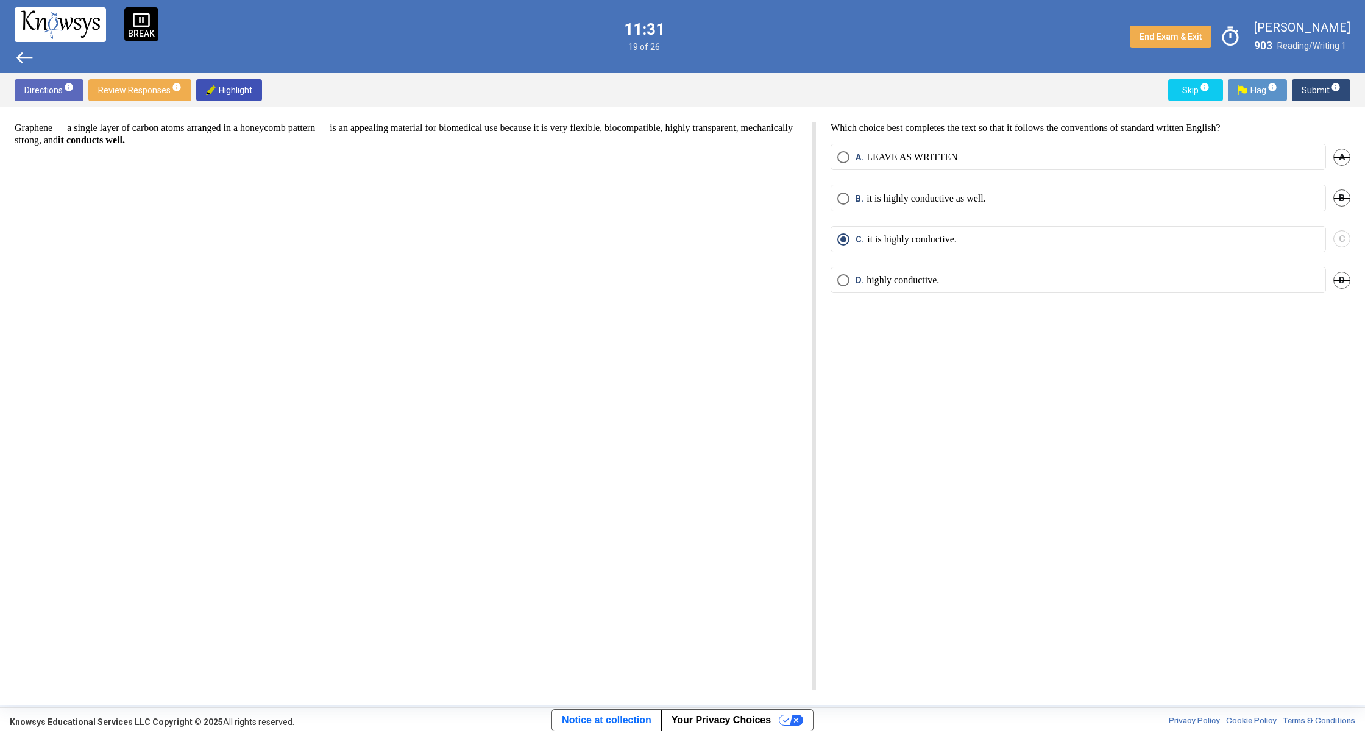
click at [1319, 96] on span "Submit info" at bounding box center [1321, 90] width 39 height 22
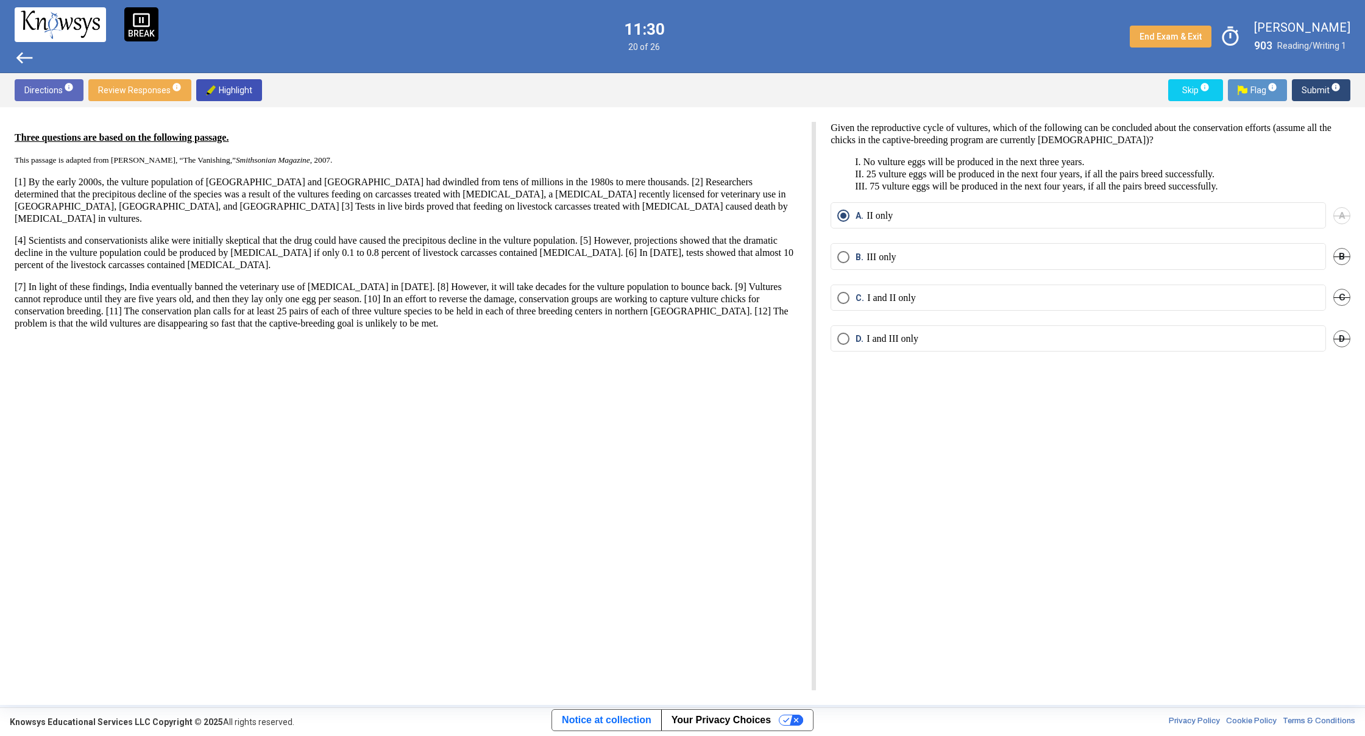
click at [1319, 96] on span "Submit info" at bounding box center [1321, 90] width 39 height 22
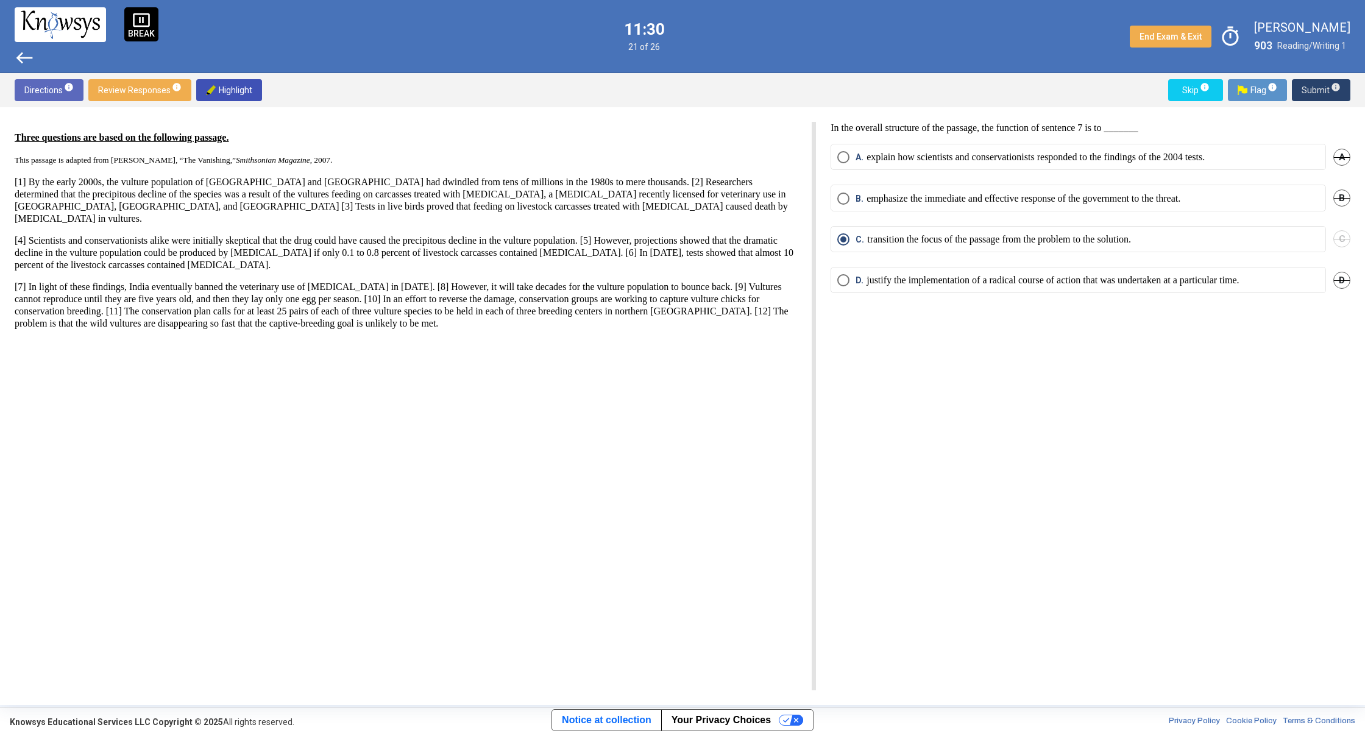
click at [1319, 96] on span "Submit info" at bounding box center [1321, 90] width 39 height 22
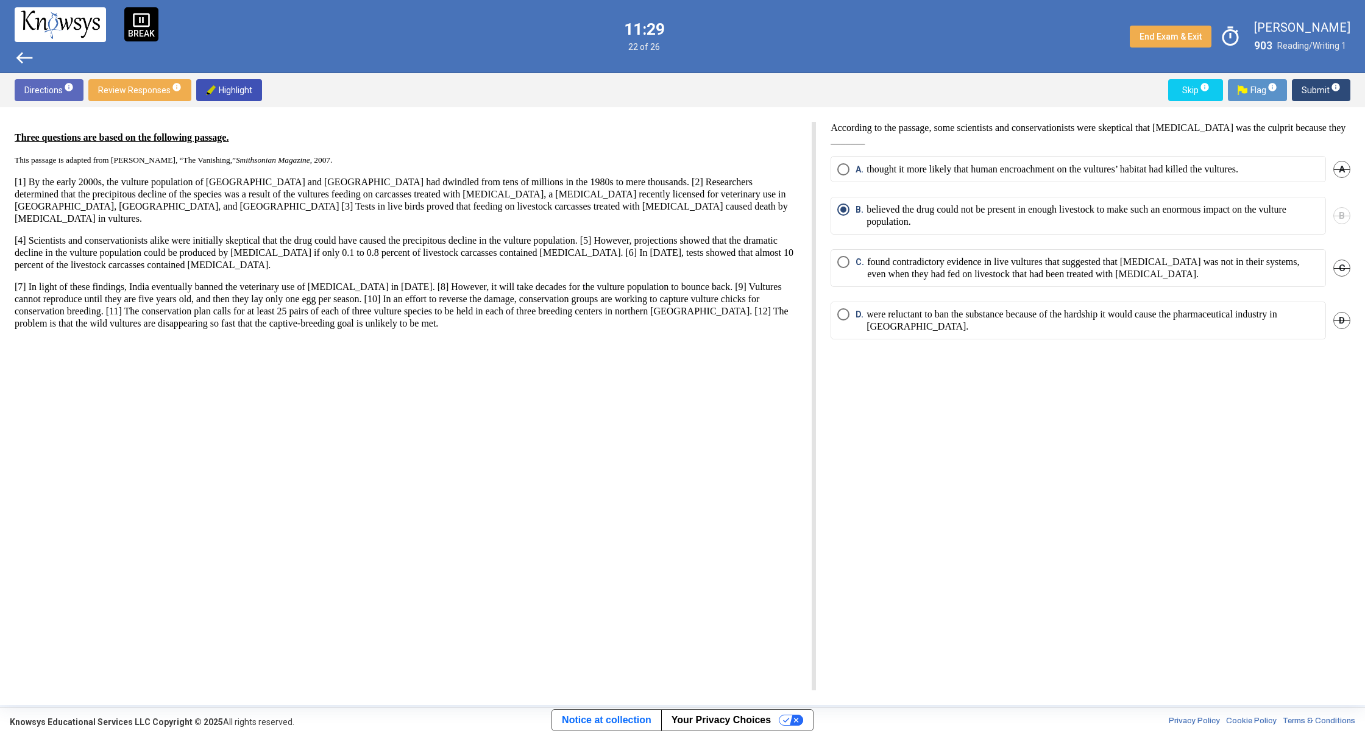
click at [1317, 100] on span "Submit info" at bounding box center [1321, 90] width 39 height 22
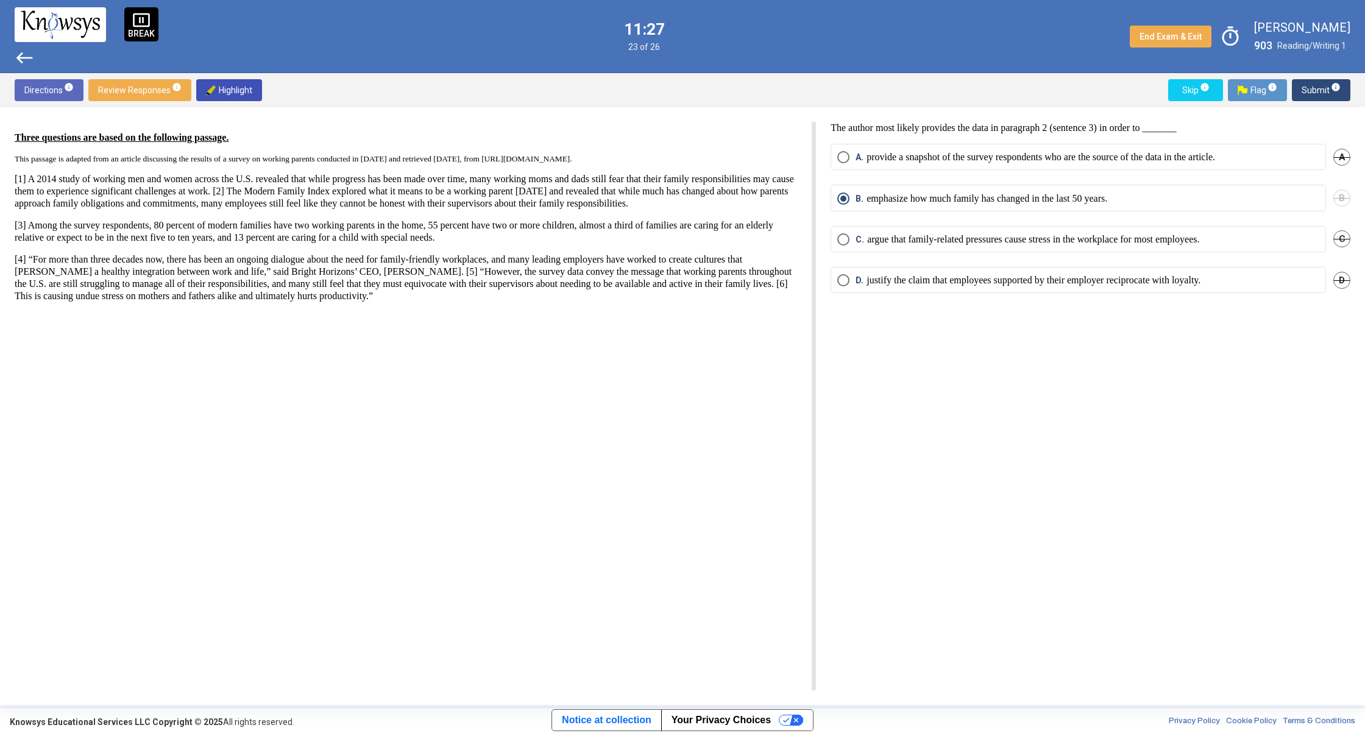
click at [1319, 94] on span "Submit info" at bounding box center [1321, 90] width 39 height 22
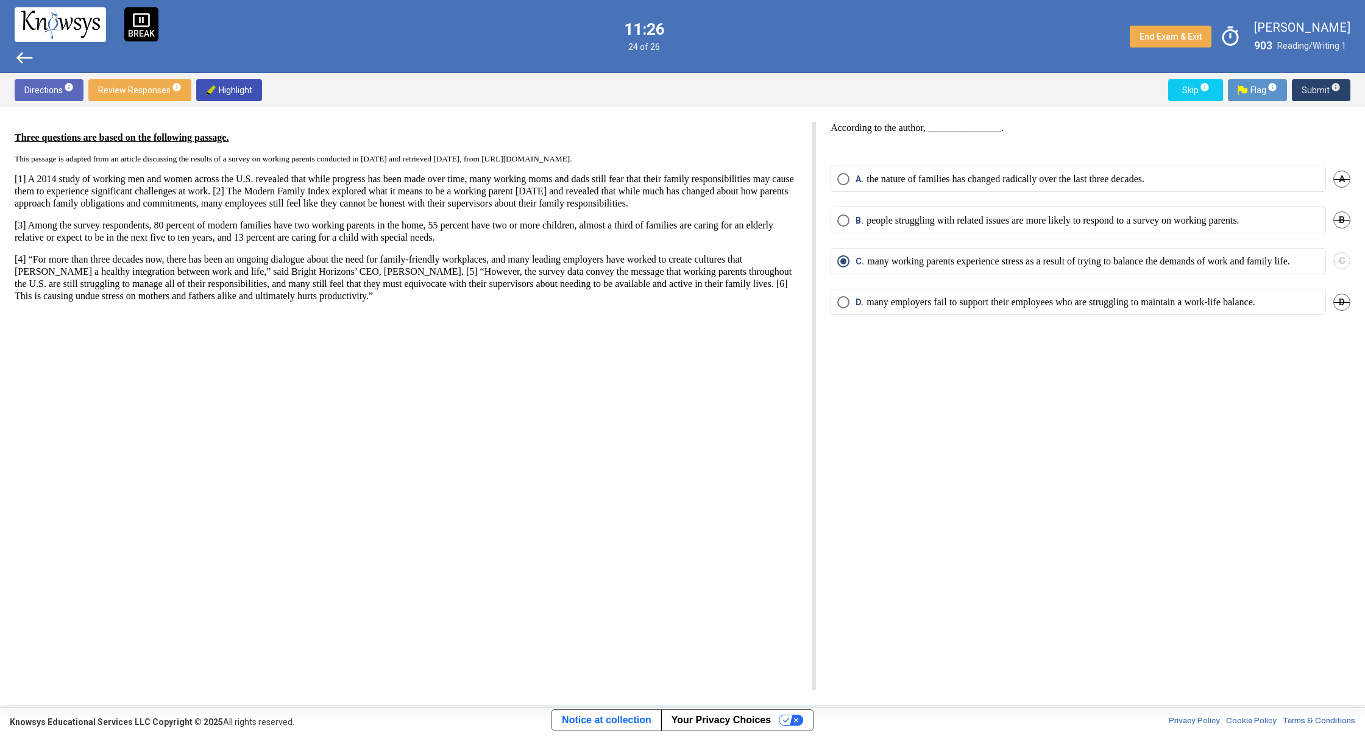
click at [1319, 94] on span "Submit info" at bounding box center [1321, 90] width 39 height 22
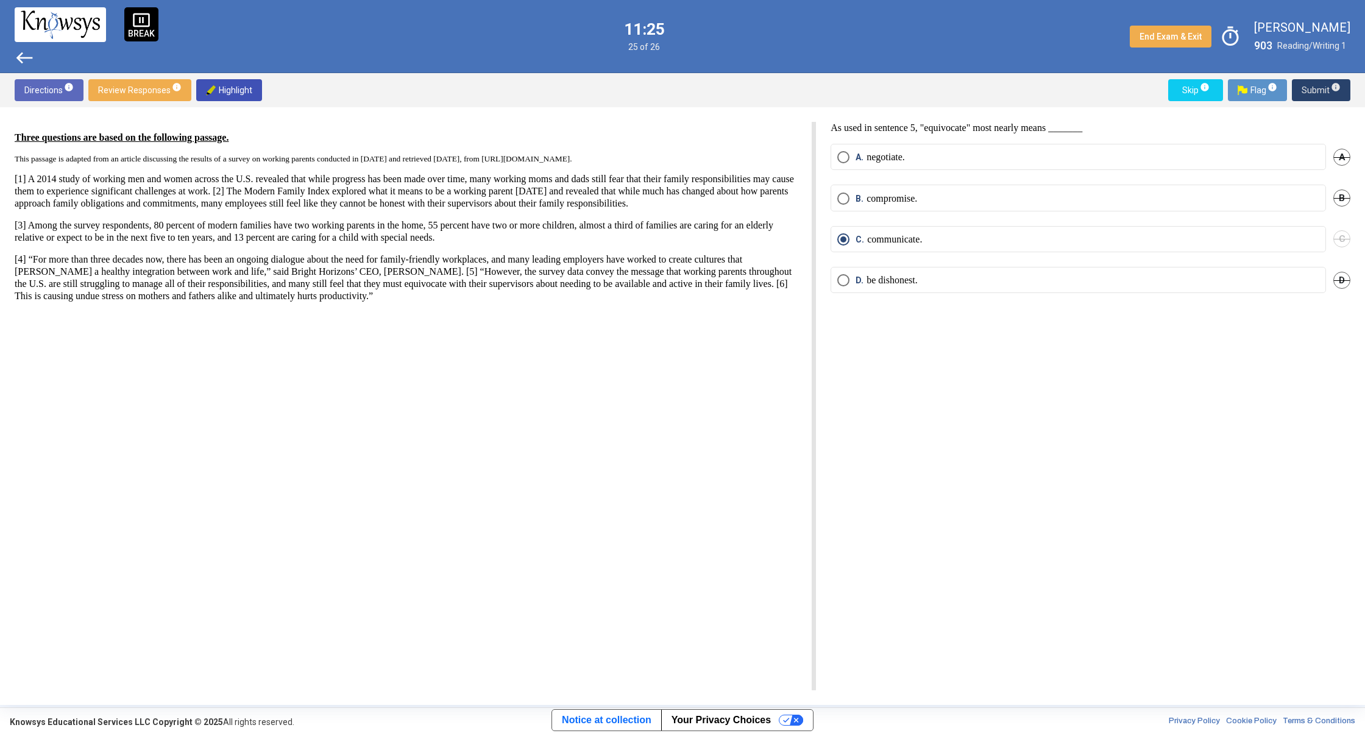
click at [1319, 94] on span "Submit info" at bounding box center [1321, 90] width 39 height 22
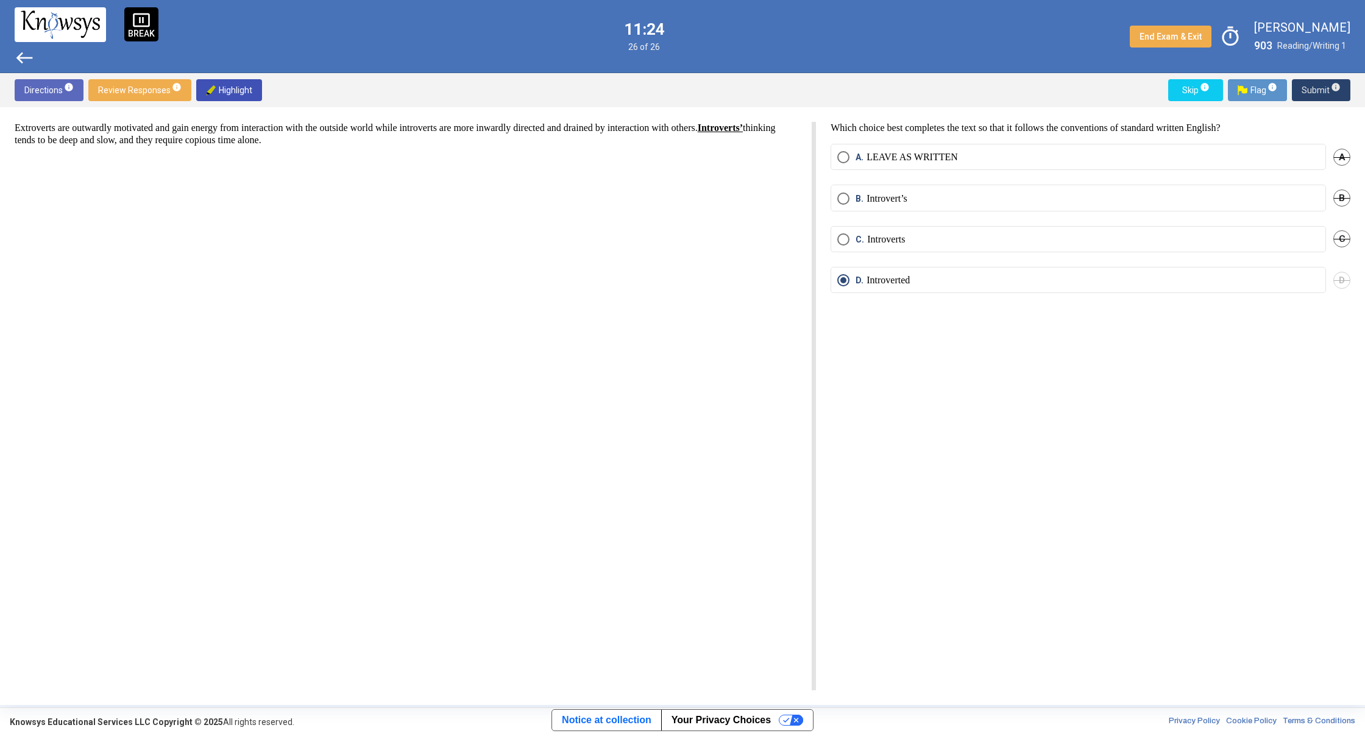
click at [1319, 94] on span "Submit info" at bounding box center [1321, 90] width 39 height 22
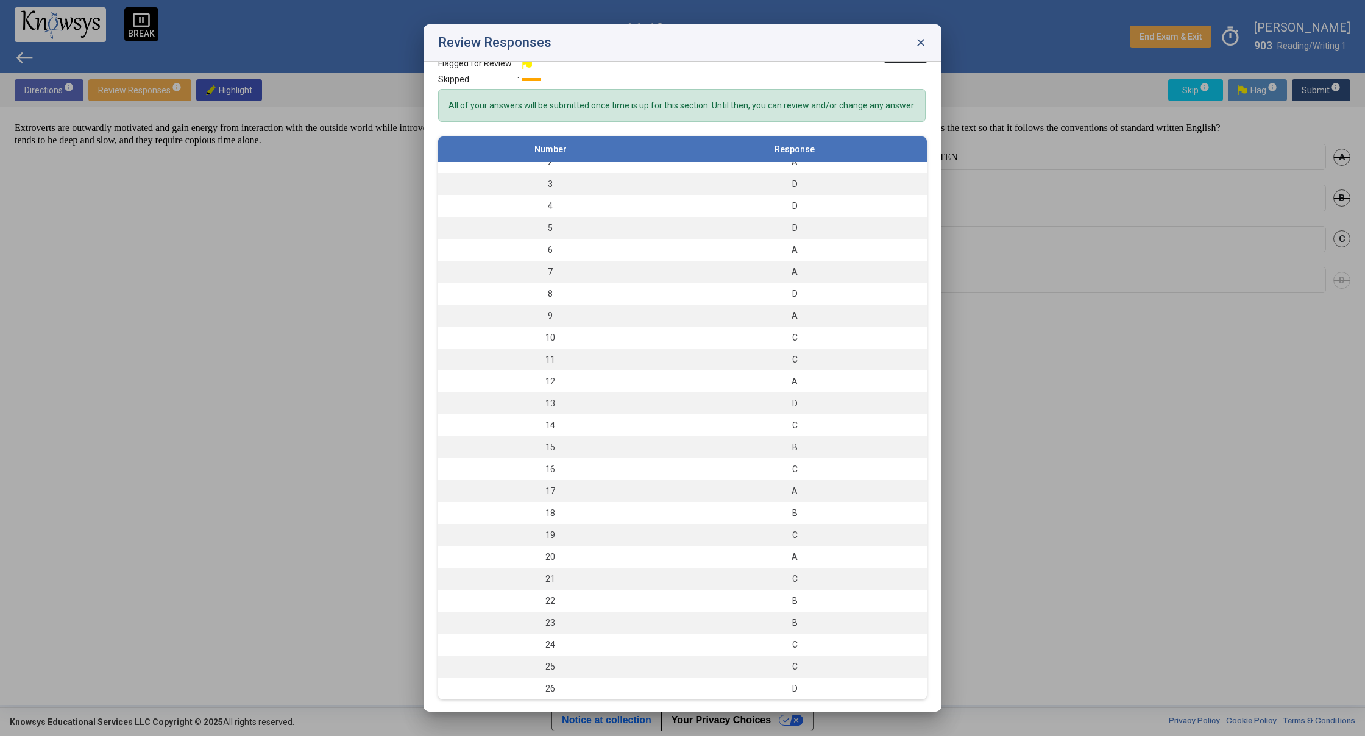
scroll to position [0, 0]
click at [928, 37] on div "Review Responses close" at bounding box center [683, 42] width 518 height 37
click at [920, 46] on span "close" at bounding box center [921, 43] width 12 height 12
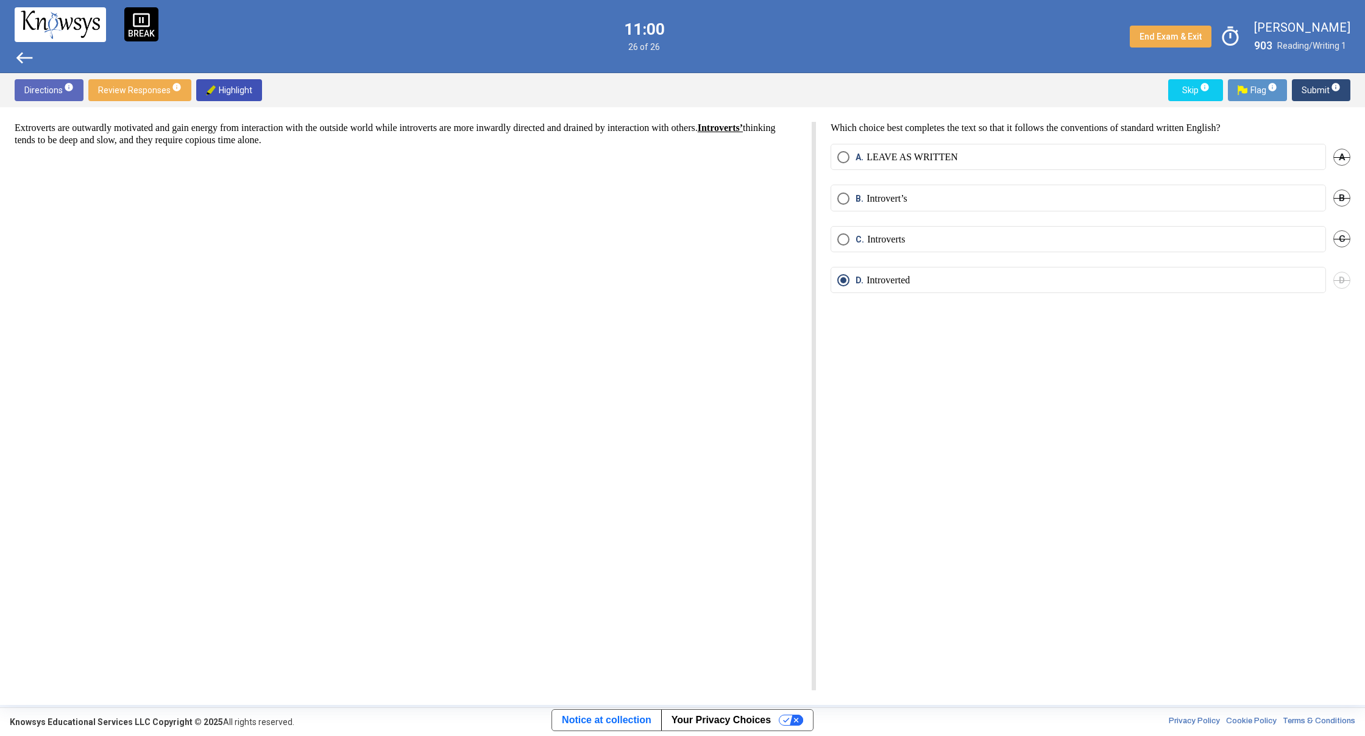
click at [16, 55] on span "west" at bounding box center [25, 58] width 20 height 20
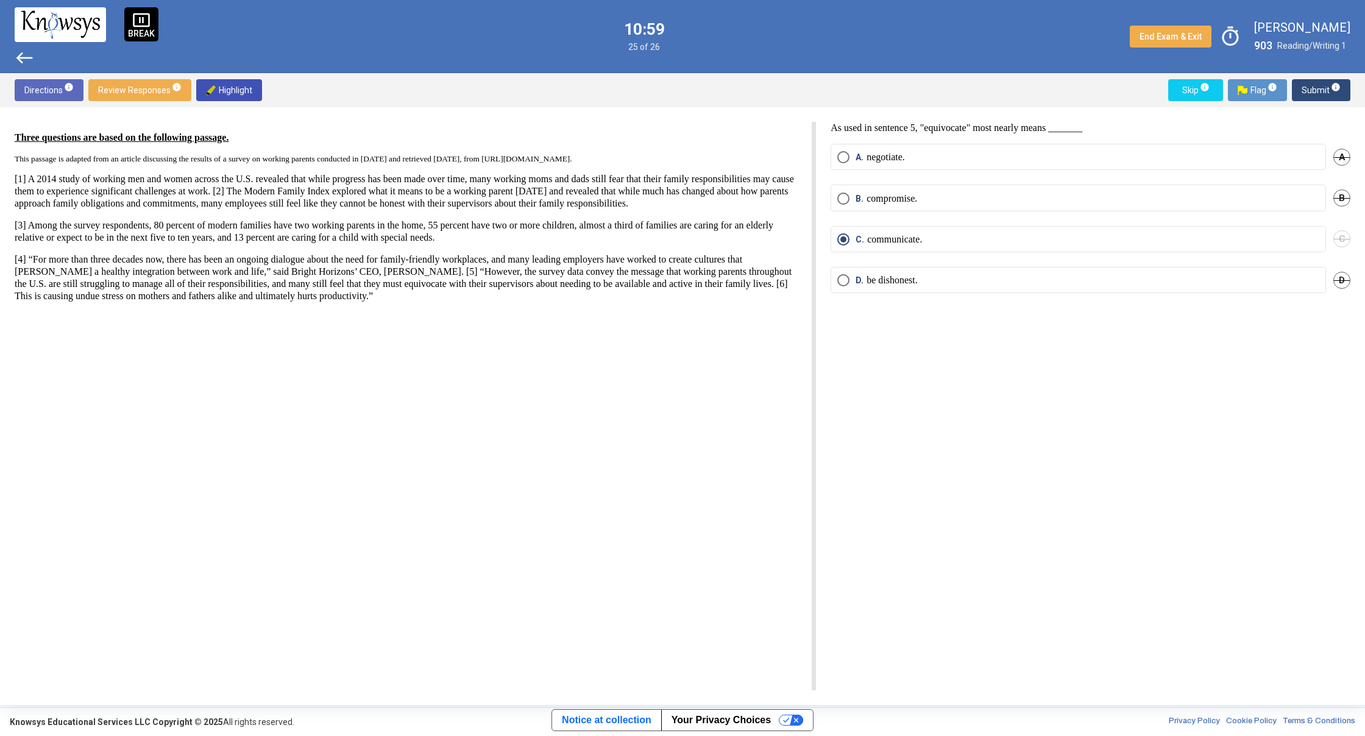
click at [19, 59] on span "west" at bounding box center [25, 58] width 20 height 20
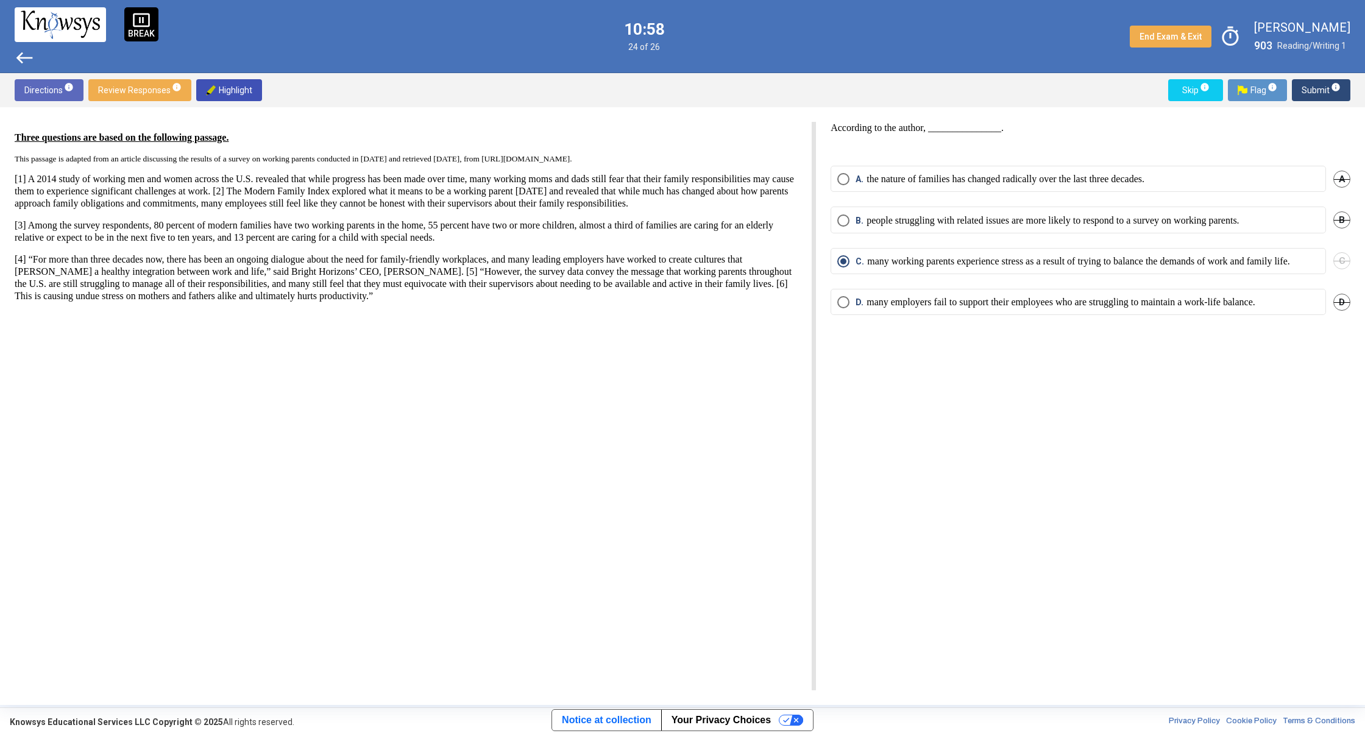
click at [20, 59] on span "west" at bounding box center [25, 58] width 20 height 20
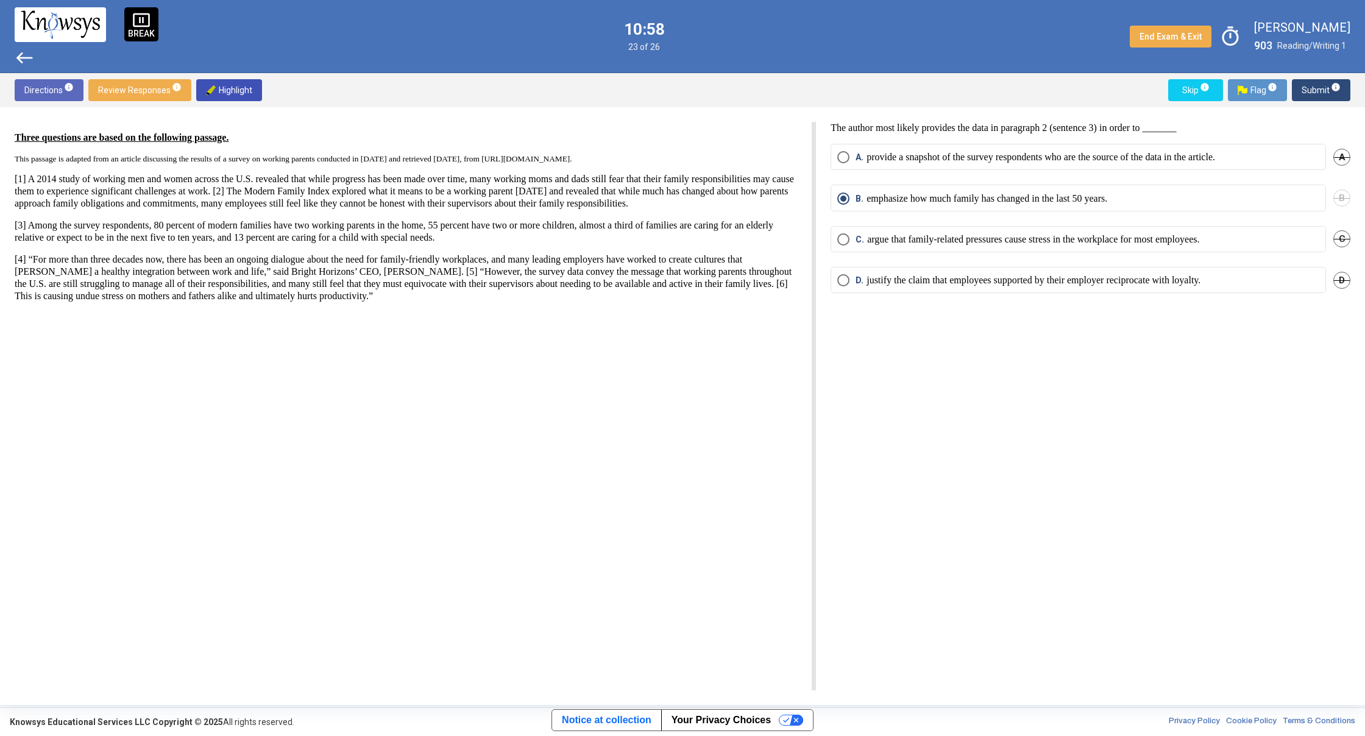
click at [20, 59] on span "west" at bounding box center [25, 58] width 20 height 20
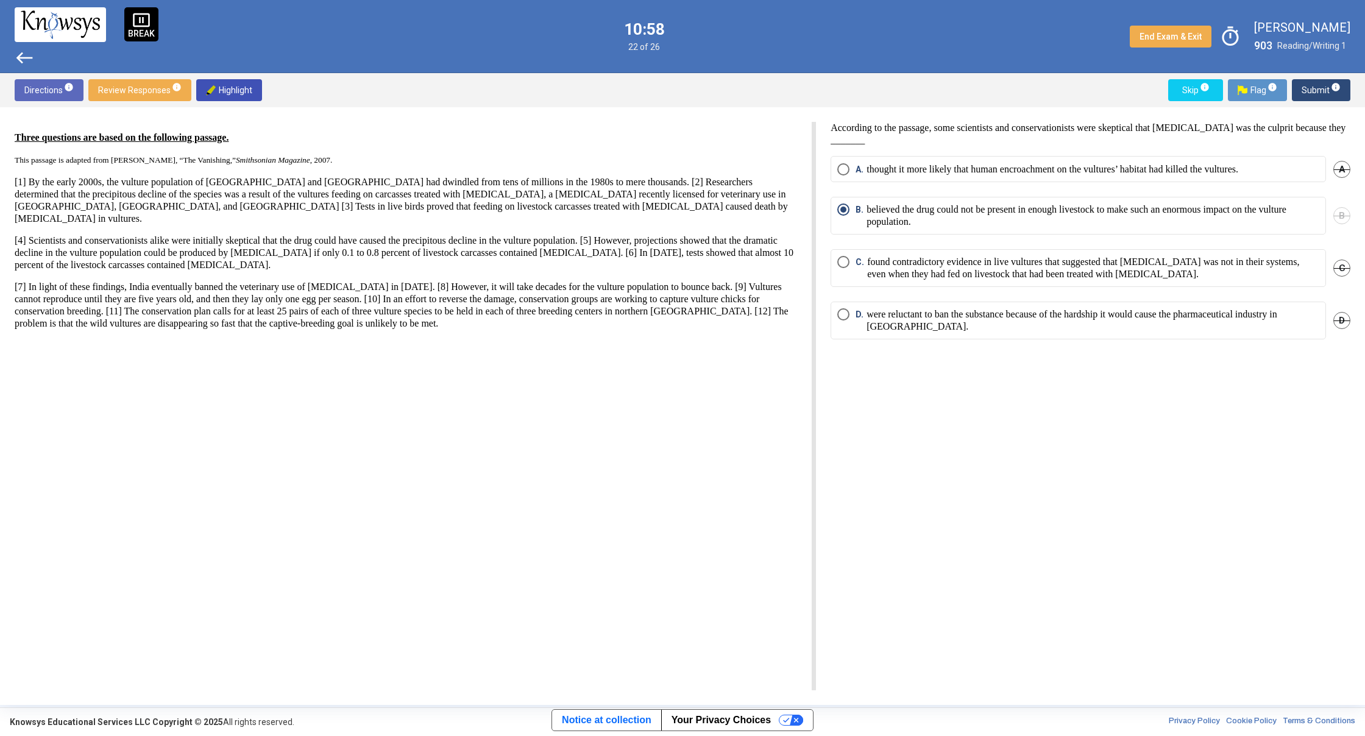
click at [20, 58] on span "west" at bounding box center [25, 58] width 20 height 20
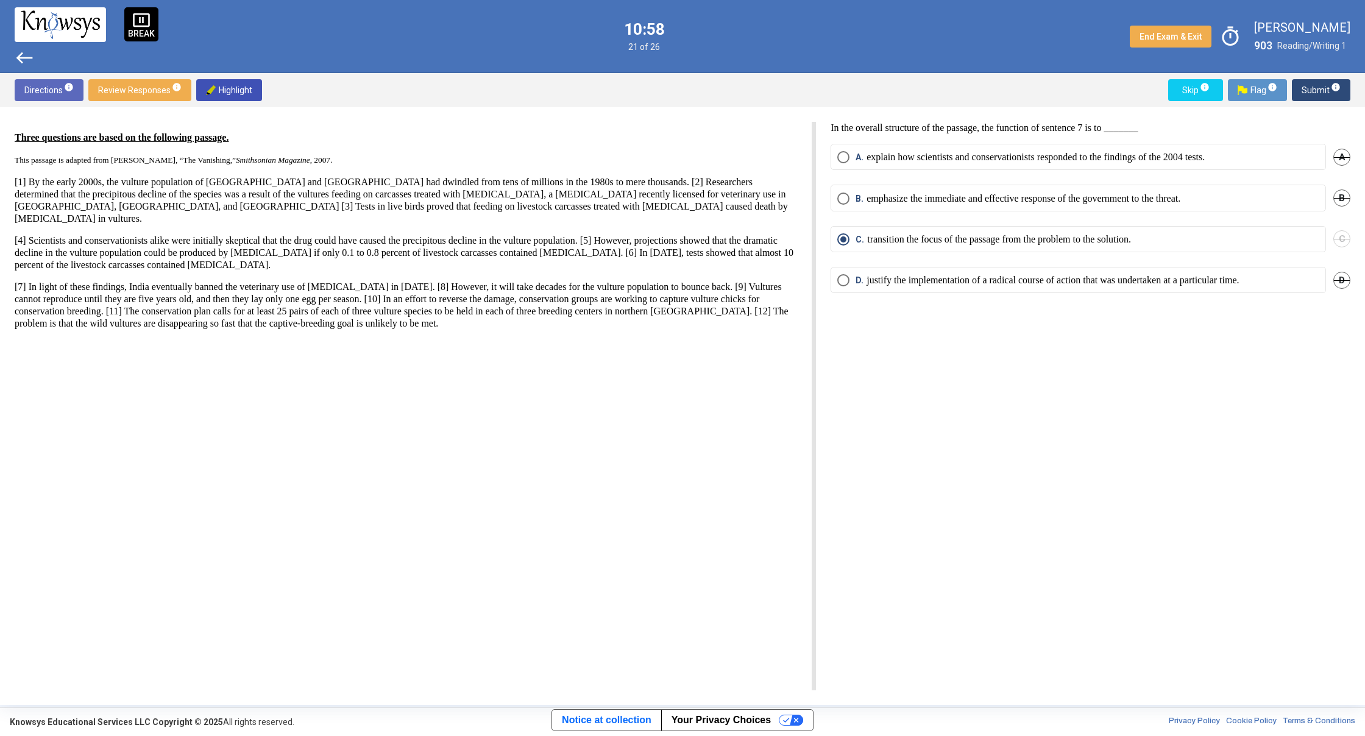
click at [21, 57] on span "west" at bounding box center [25, 58] width 20 height 20
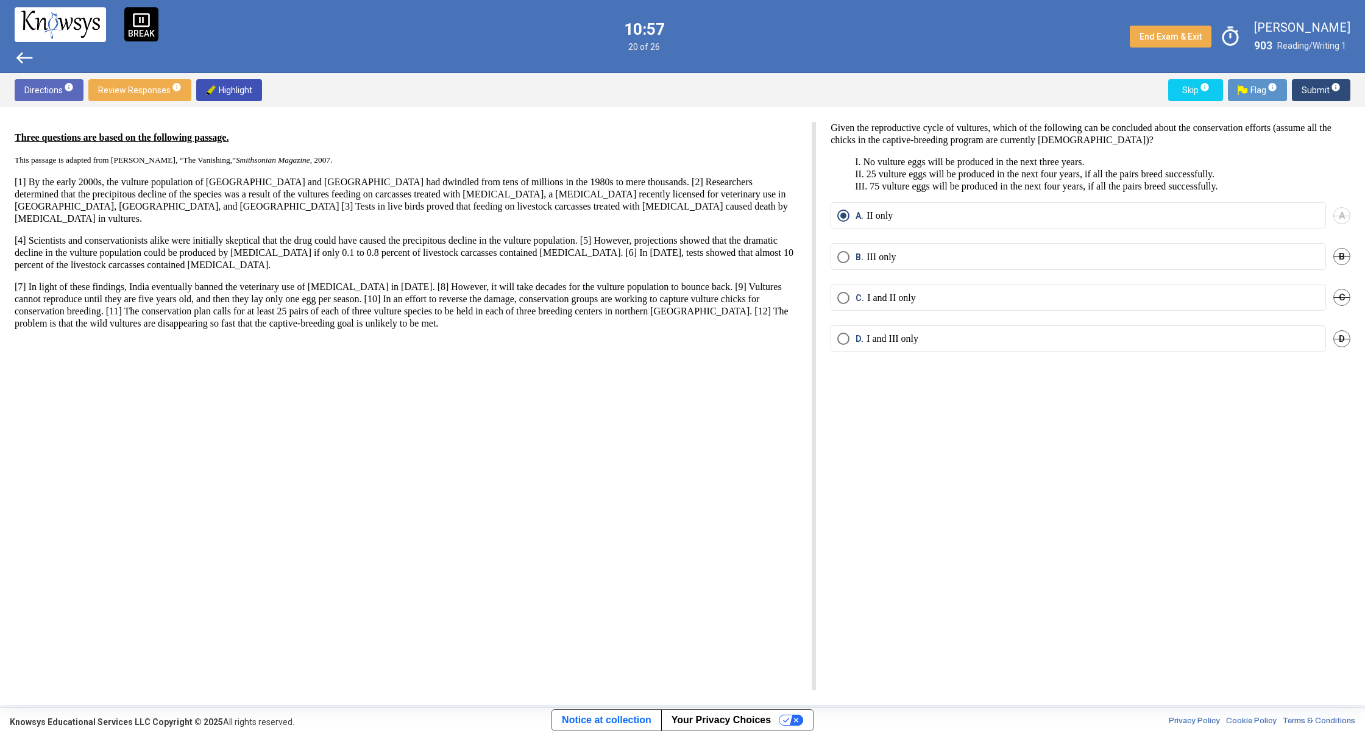
click at [22, 57] on span "west" at bounding box center [25, 58] width 20 height 20
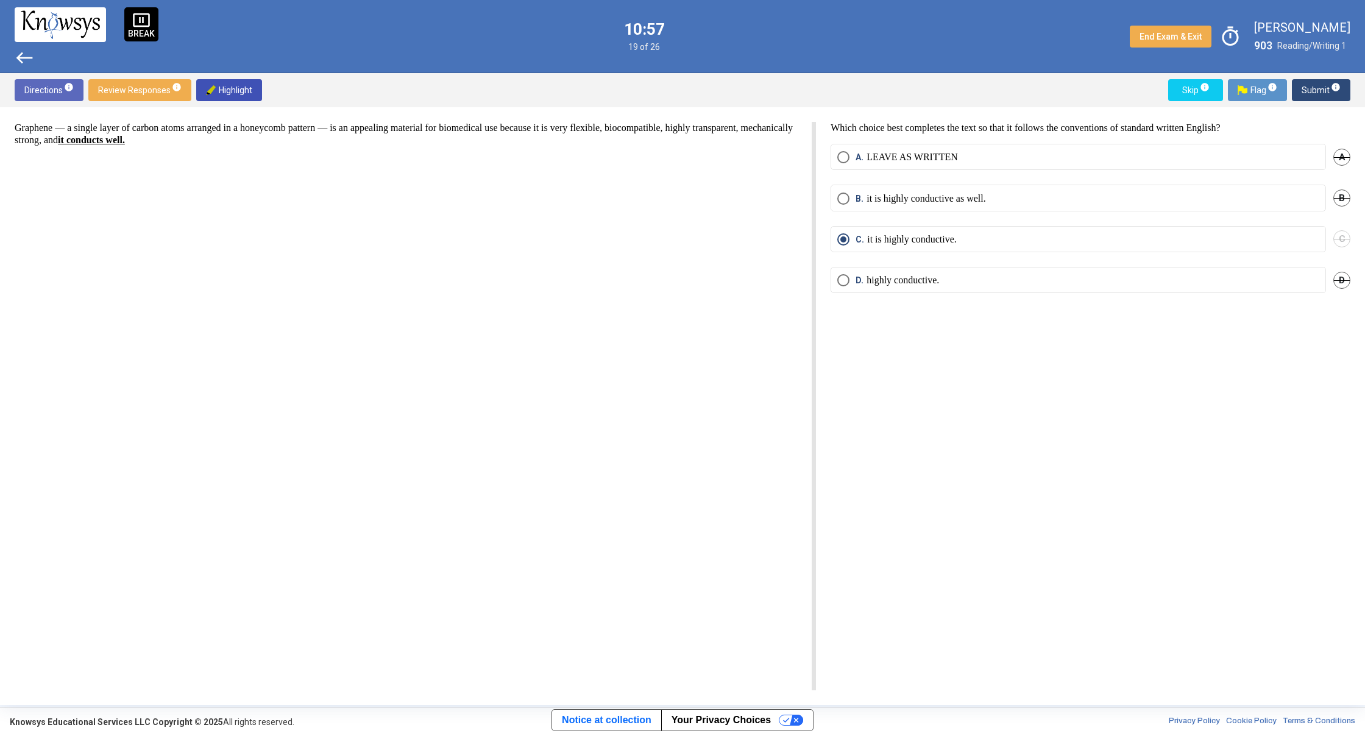
click at [23, 57] on span "west" at bounding box center [25, 58] width 20 height 20
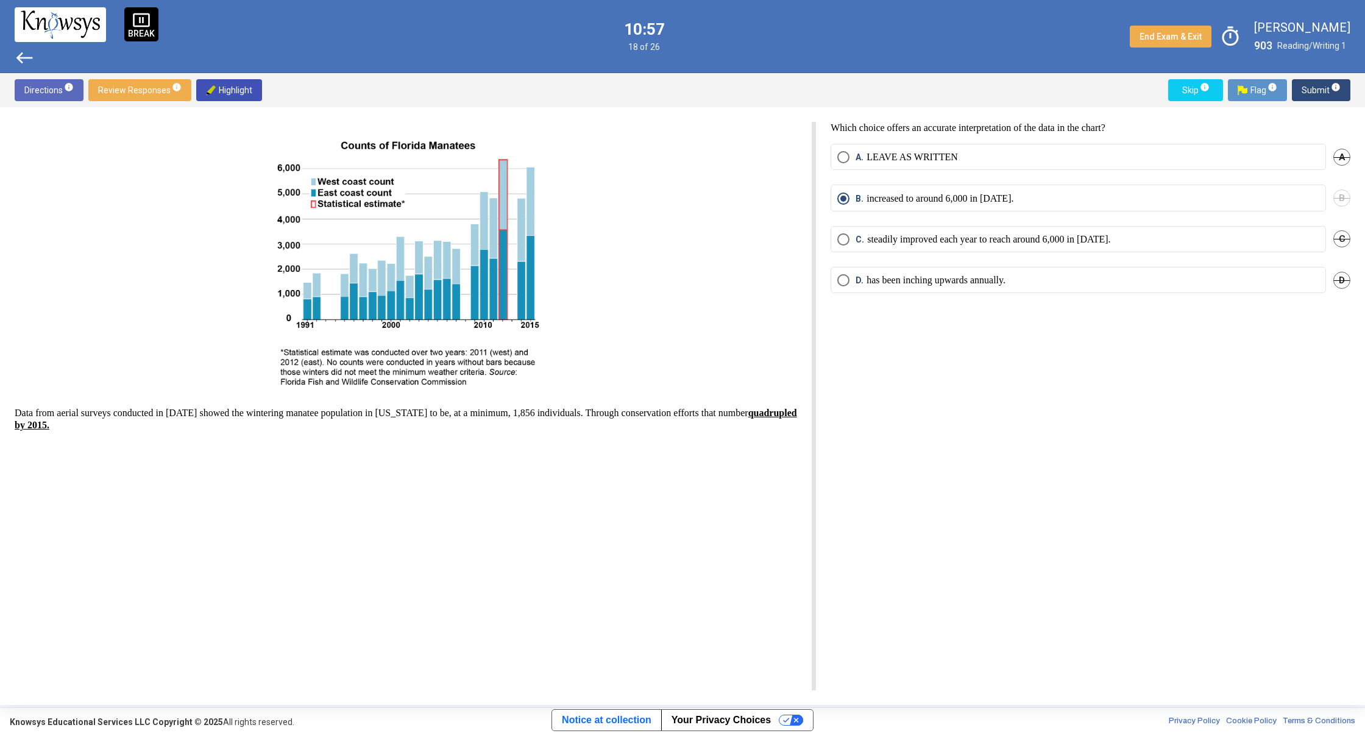
click at [24, 57] on span "west" at bounding box center [25, 58] width 20 height 20
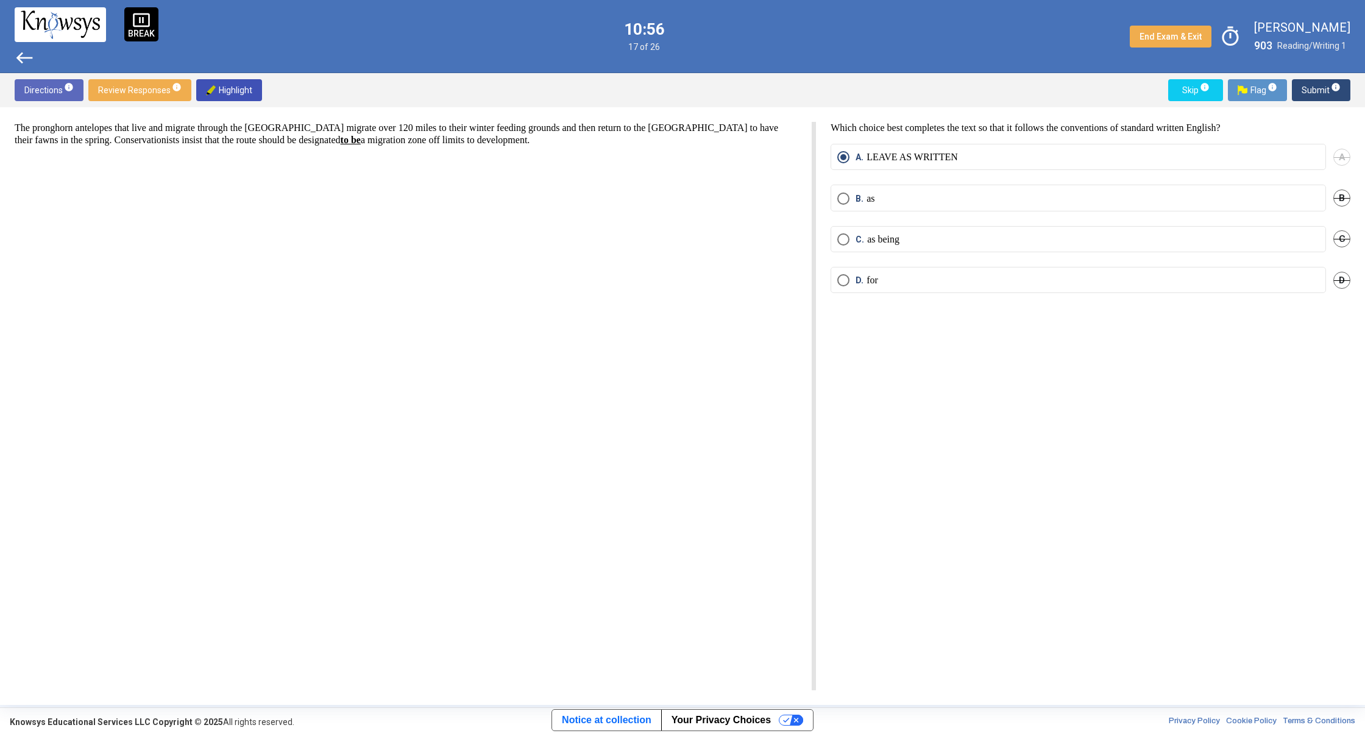
click at [24, 57] on span "west" at bounding box center [25, 58] width 20 height 20
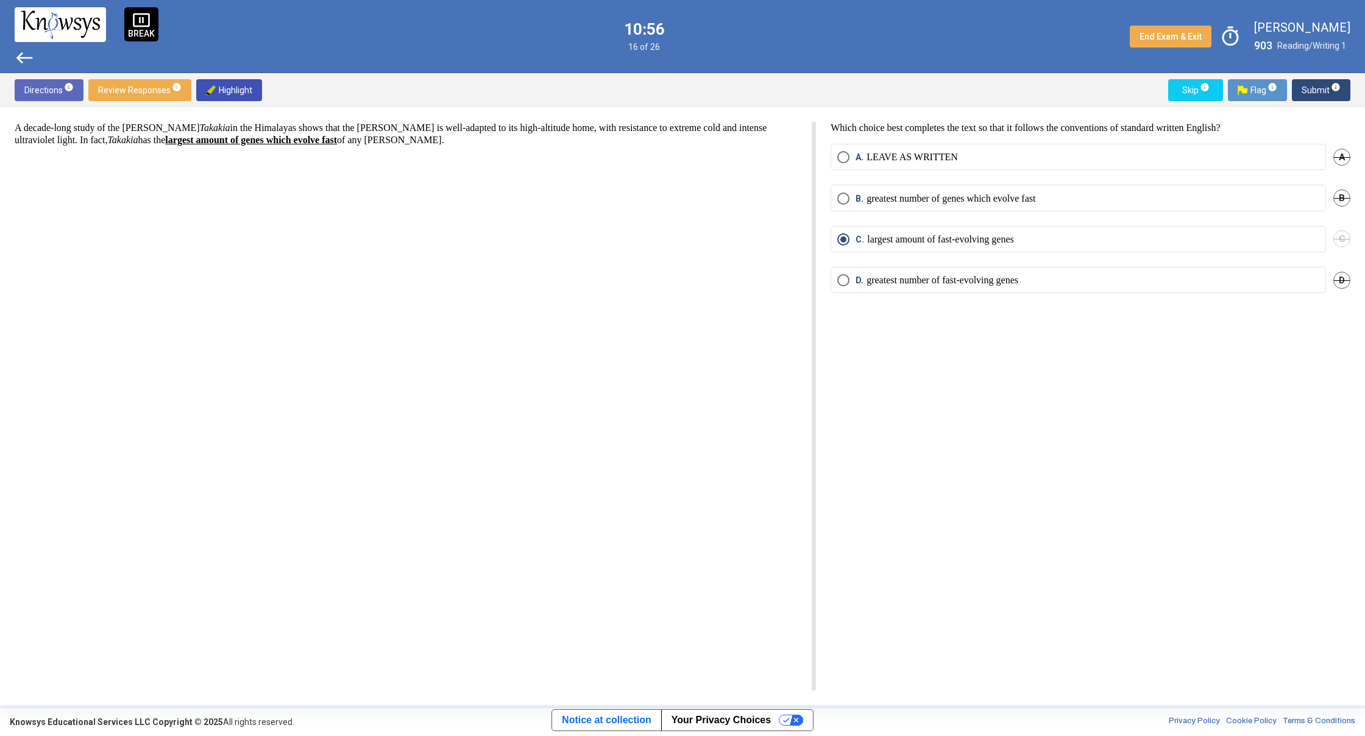
click at [24, 57] on span "west" at bounding box center [25, 58] width 20 height 20
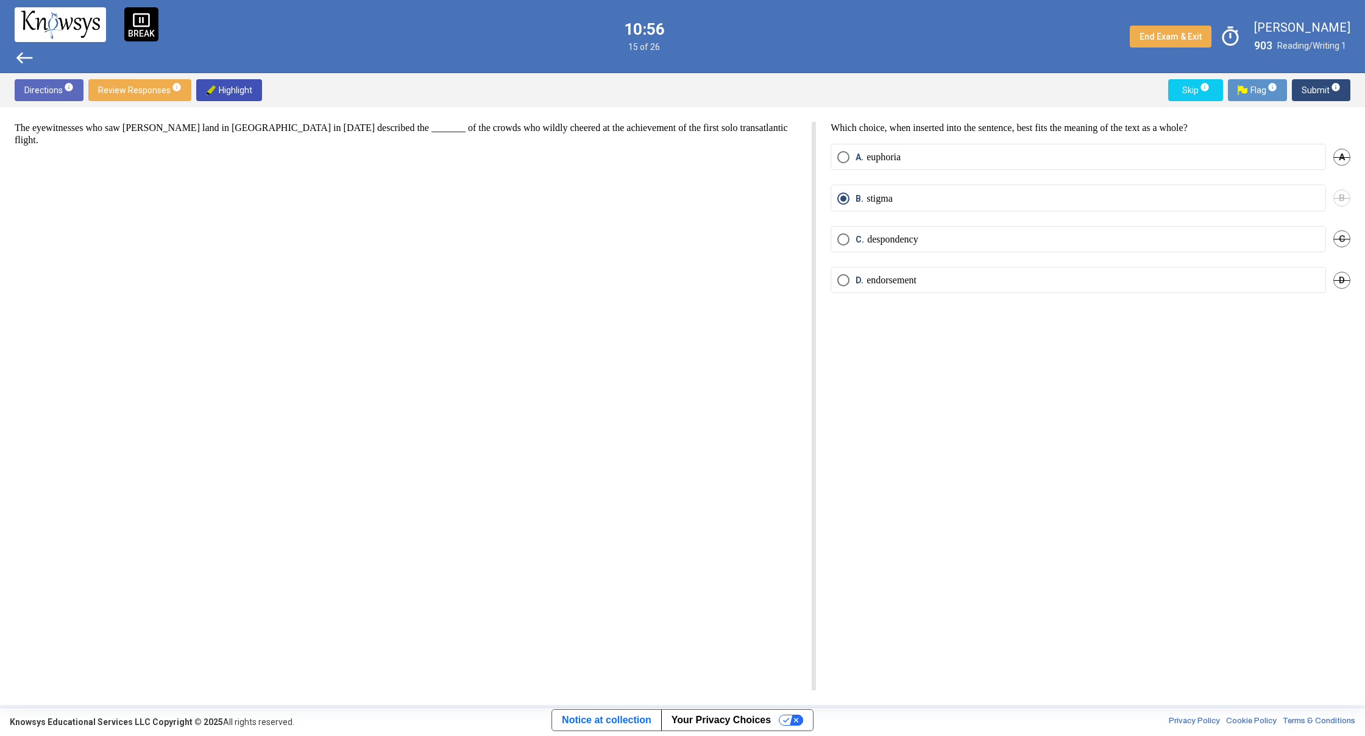
click at [24, 57] on span "west" at bounding box center [25, 58] width 20 height 20
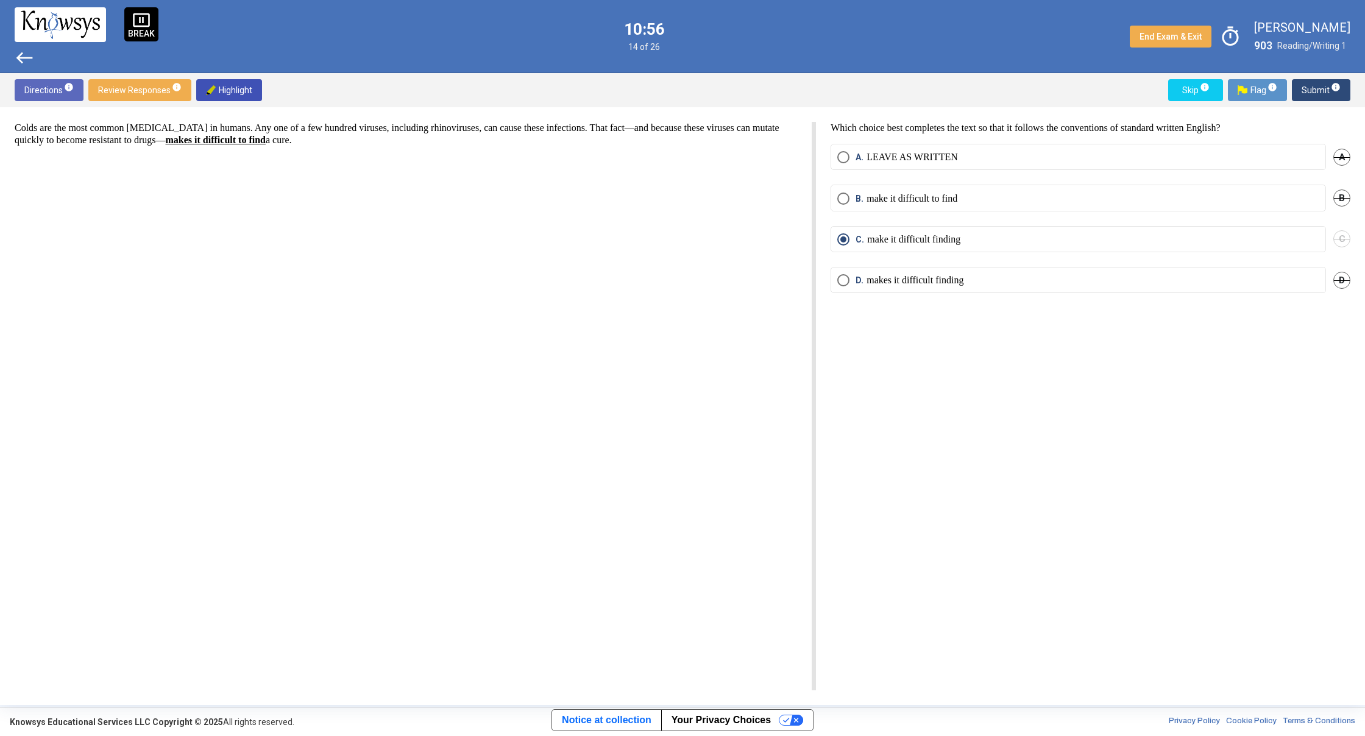
click at [25, 57] on span "west" at bounding box center [25, 58] width 20 height 20
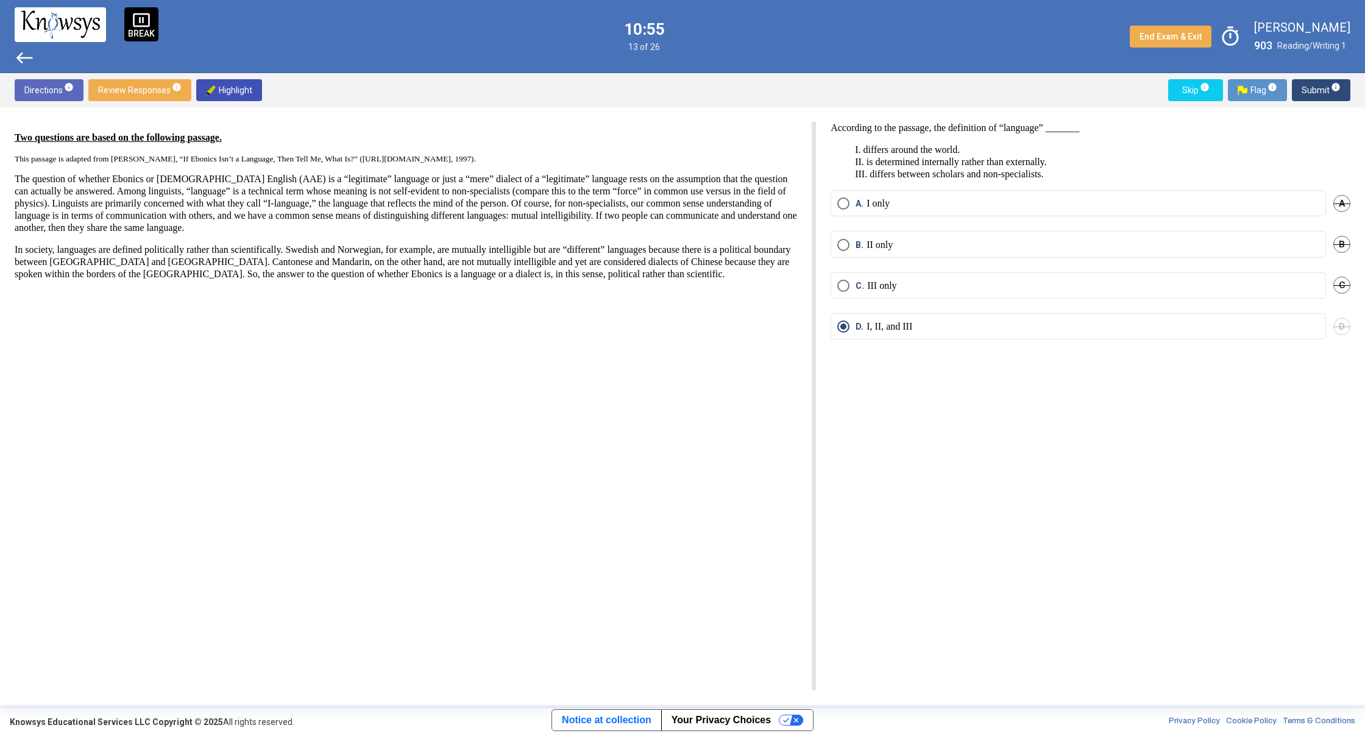
click at [25, 57] on span "west" at bounding box center [25, 58] width 20 height 20
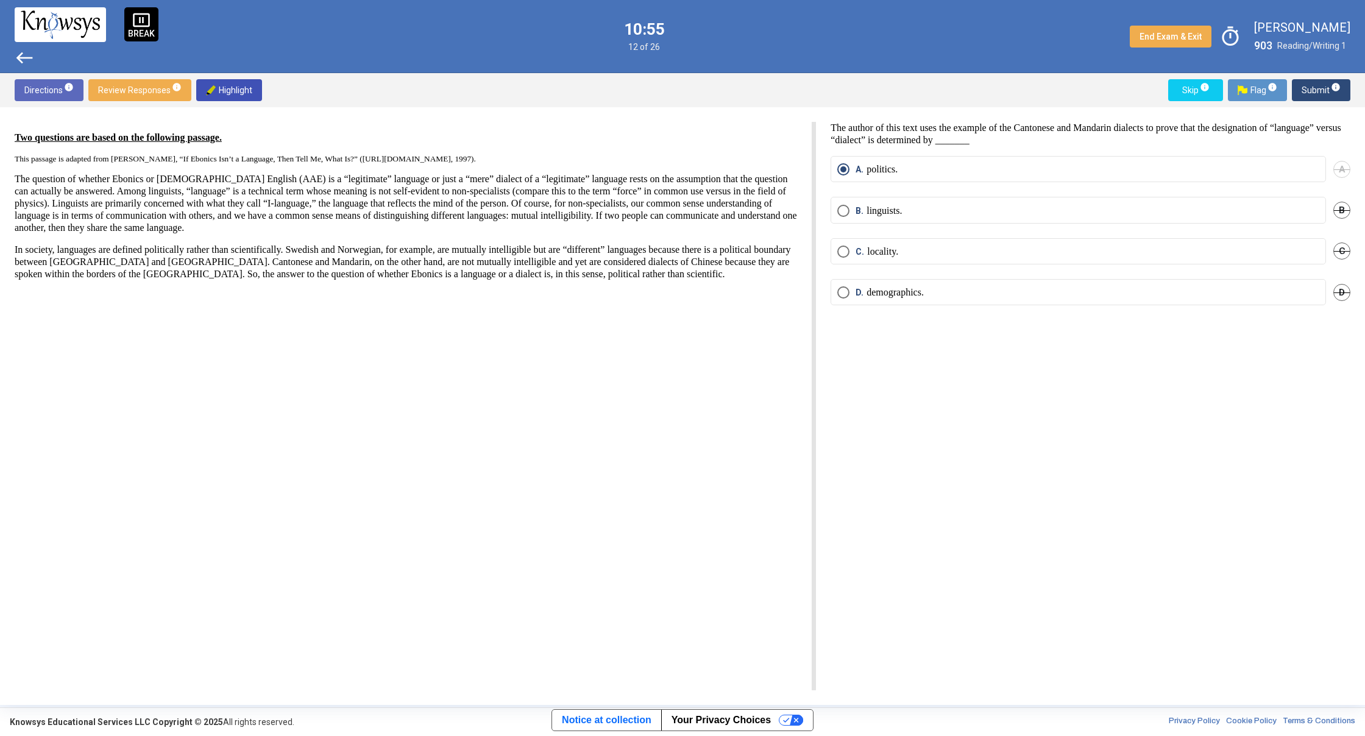
click at [26, 56] on span "west" at bounding box center [25, 58] width 20 height 20
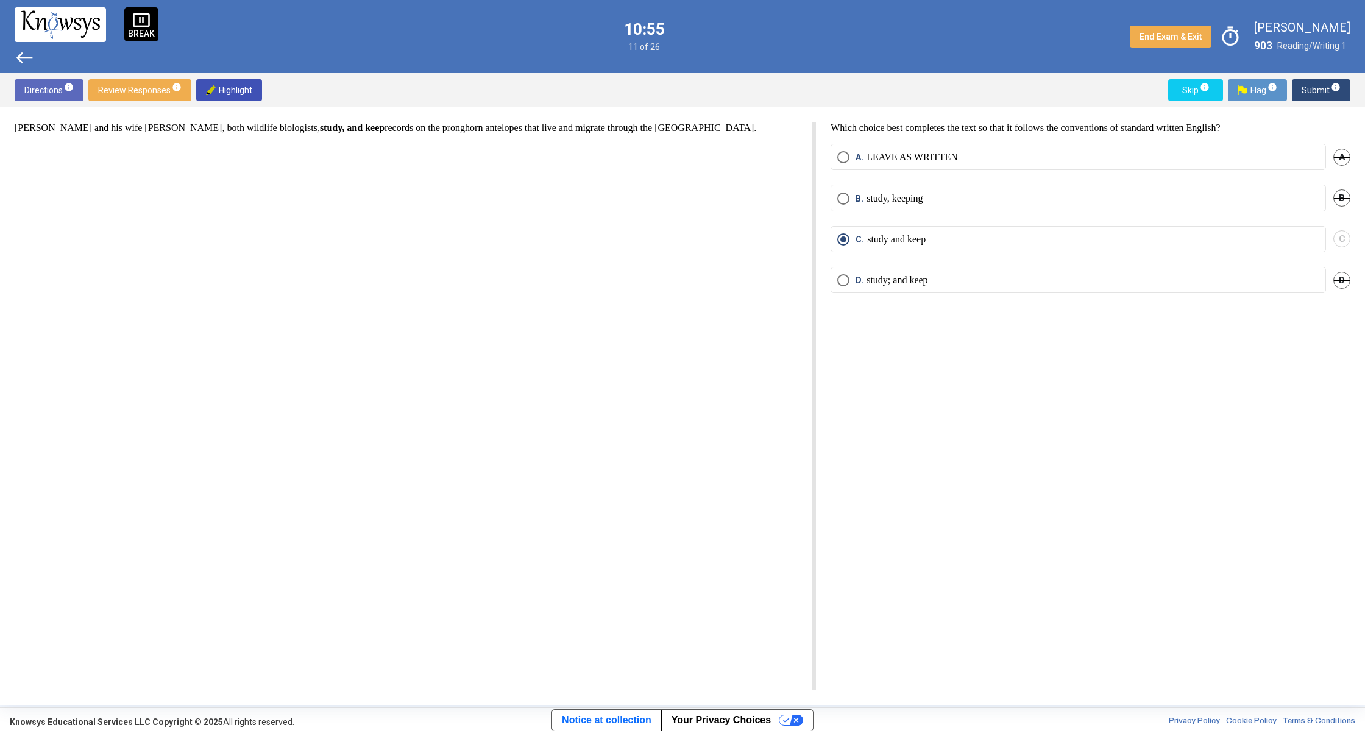
click at [26, 57] on span "west" at bounding box center [25, 58] width 20 height 20
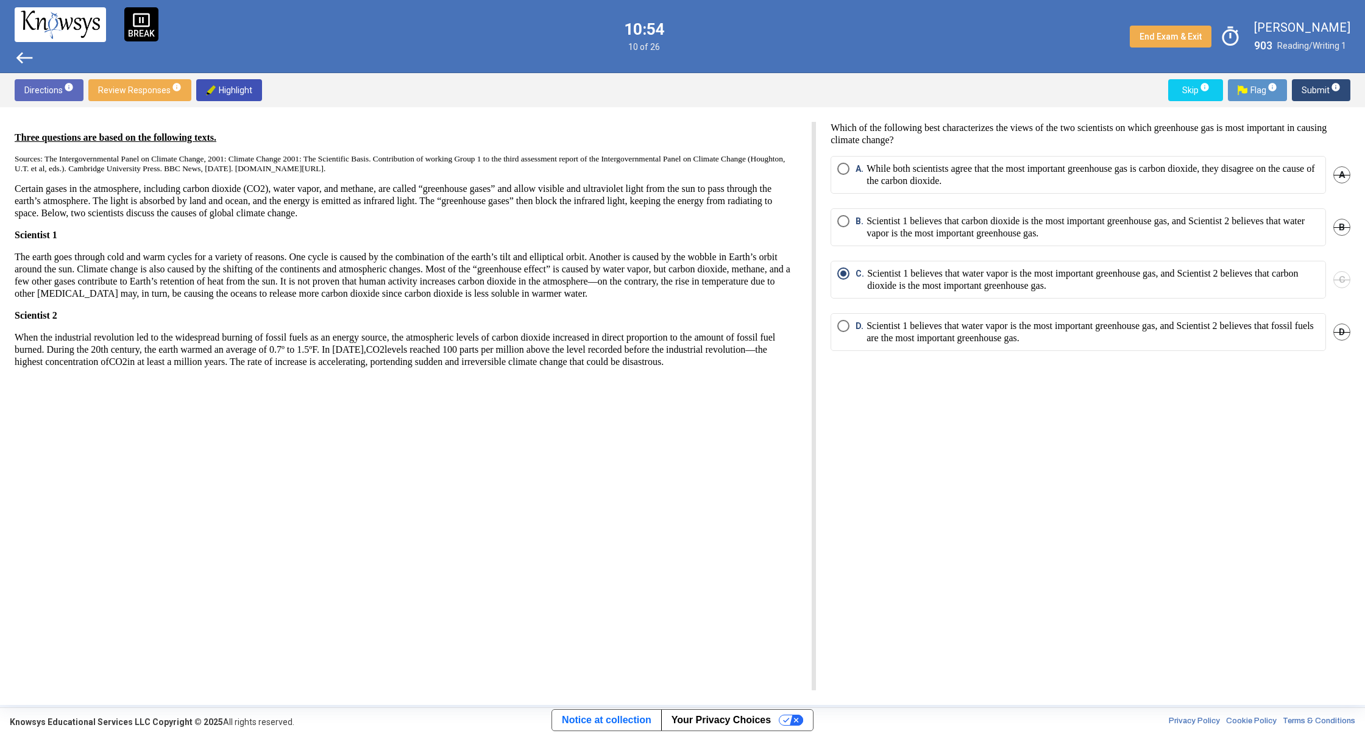
click at [26, 58] on span "west" at bounding box center [25, 58] width 20 height 20
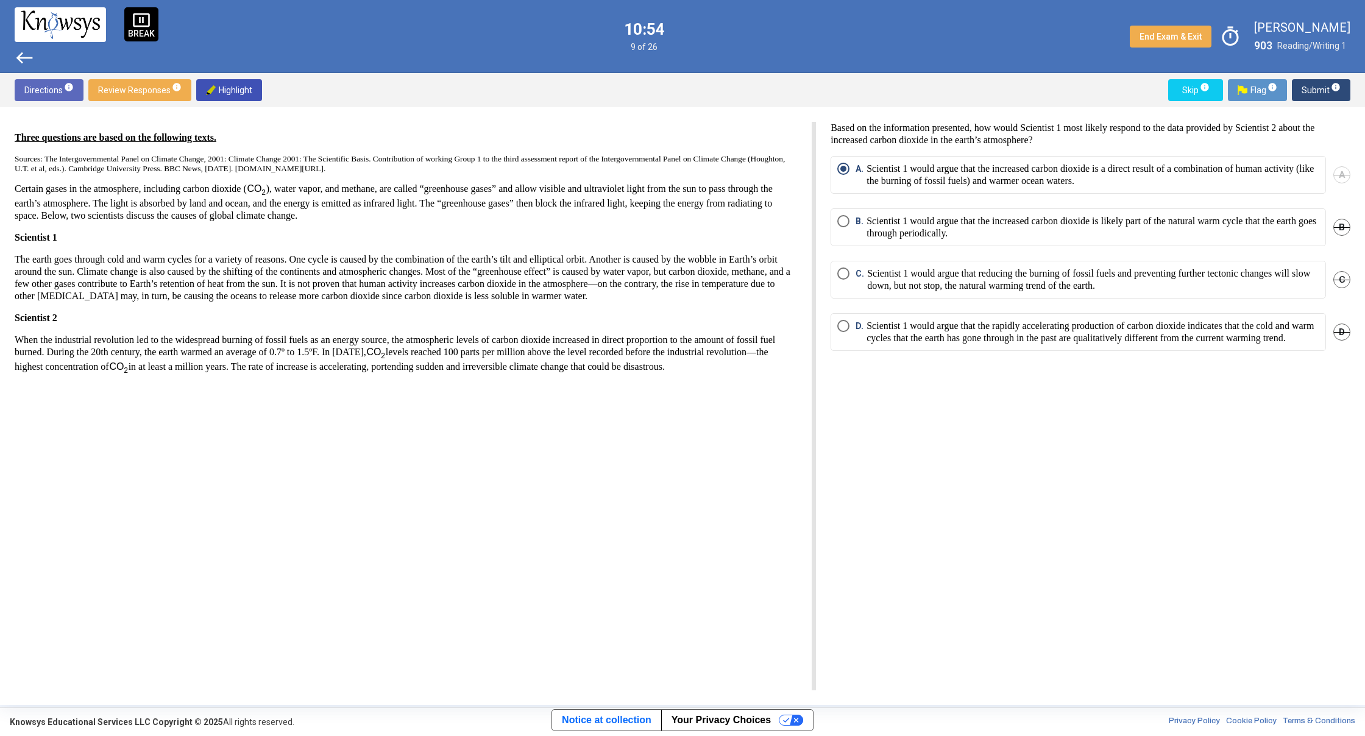
click at [26, 58] on span "west" at bounding box center [25, 58] width 20 height 20
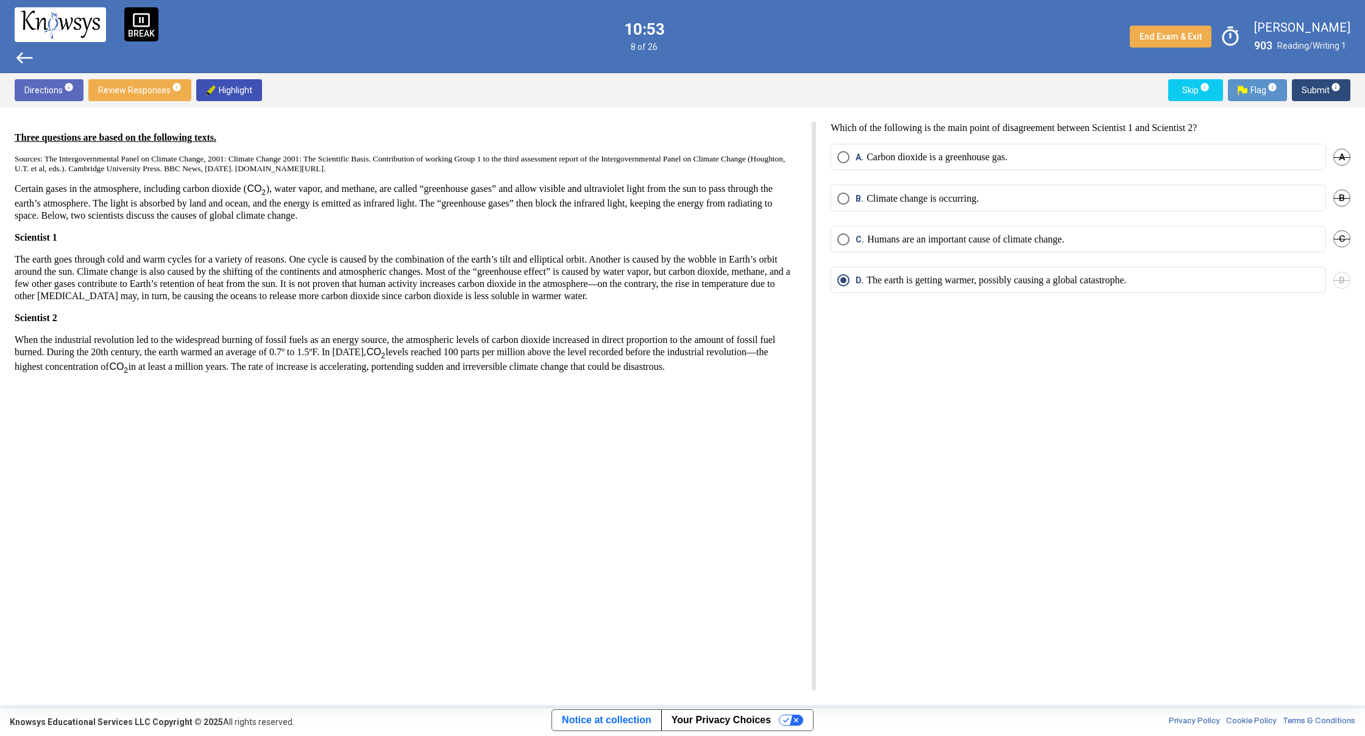
click at [26, 58] on span "west" at bounding box center [25, 58] width 20 height 20
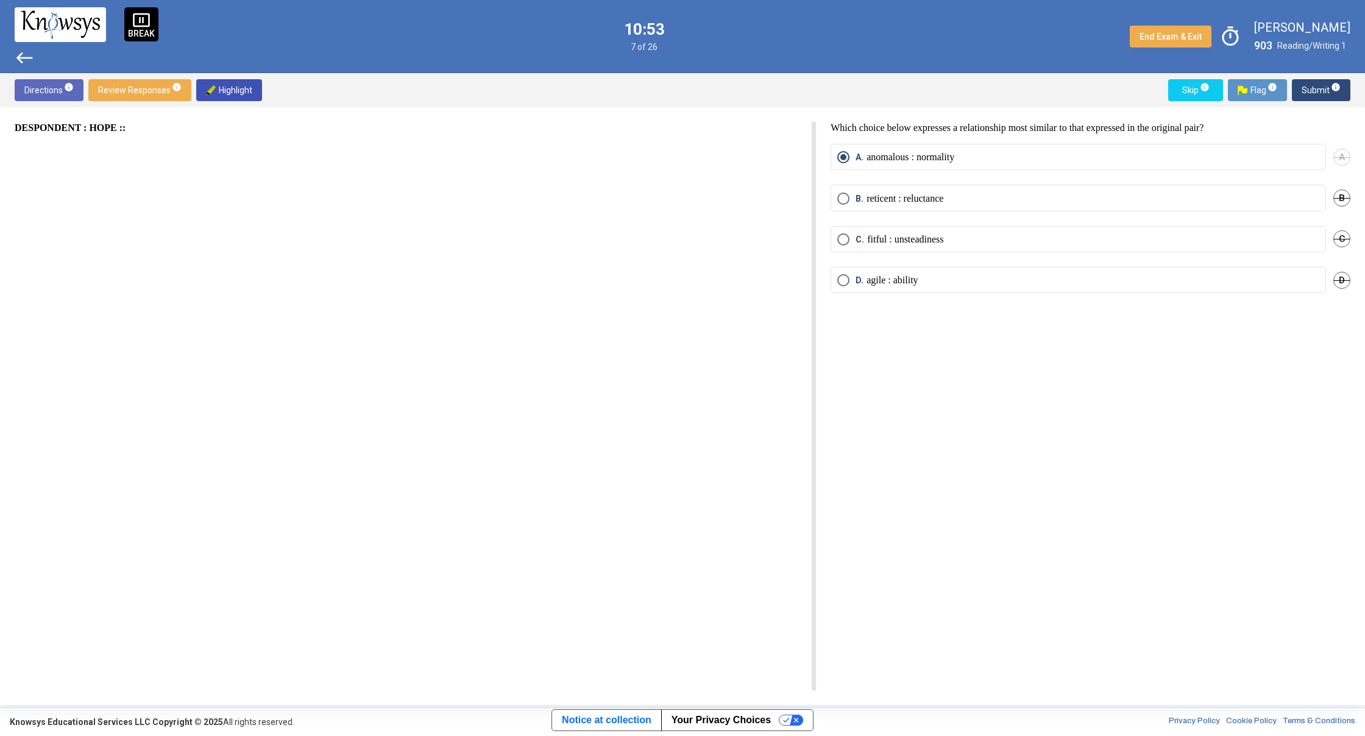
click at [26, 58] on span "west" at bounding box center [25, 58] width 20 height 20
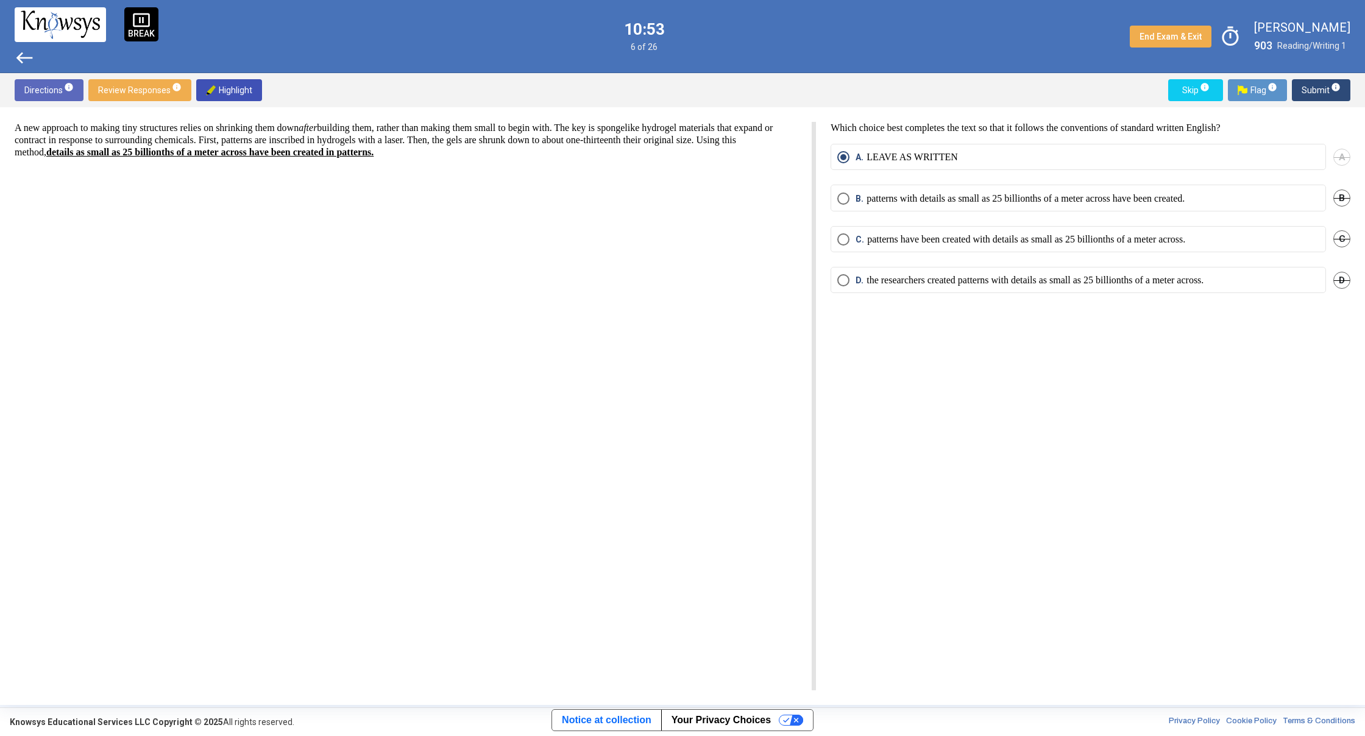
click at [26, 58] on span "west" at bounding box center [25, 58] width 20 height 20
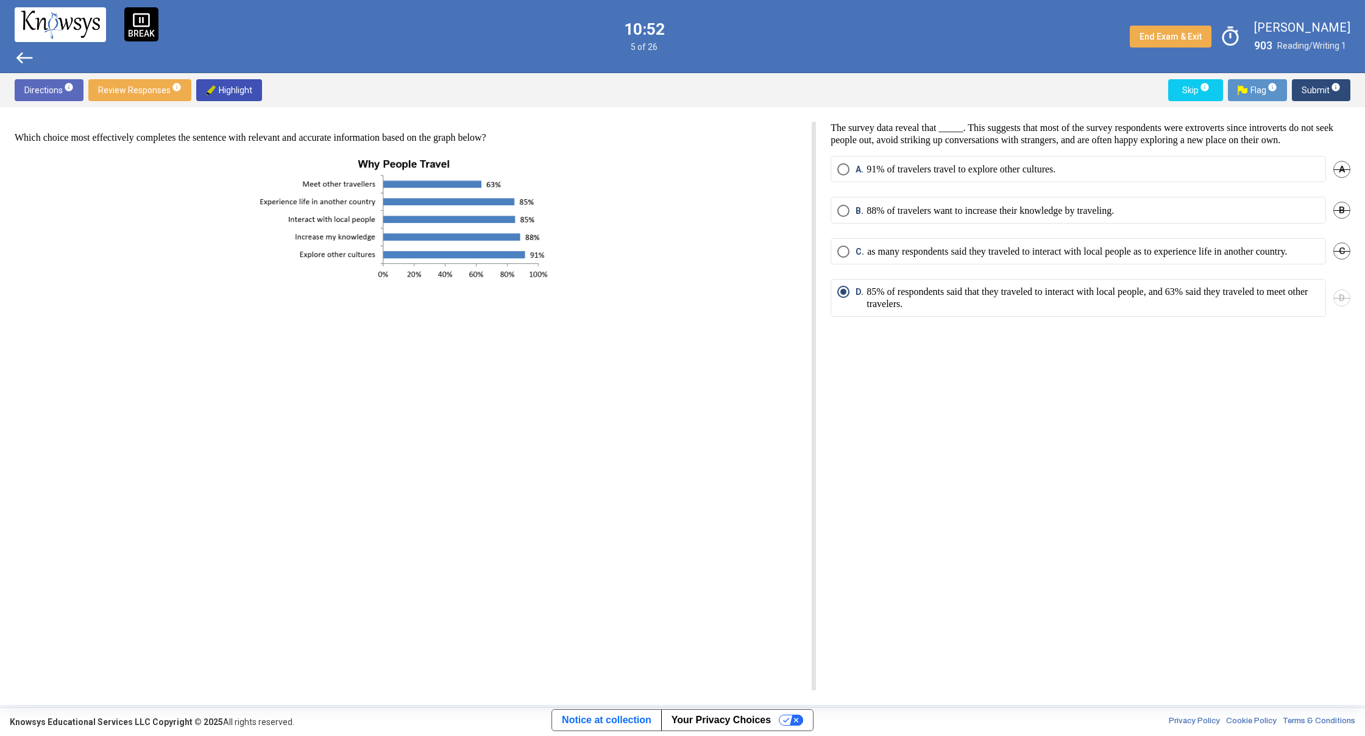
click at [26, 58] on span "west" at bounding box center [25, 58] width 20 height 20
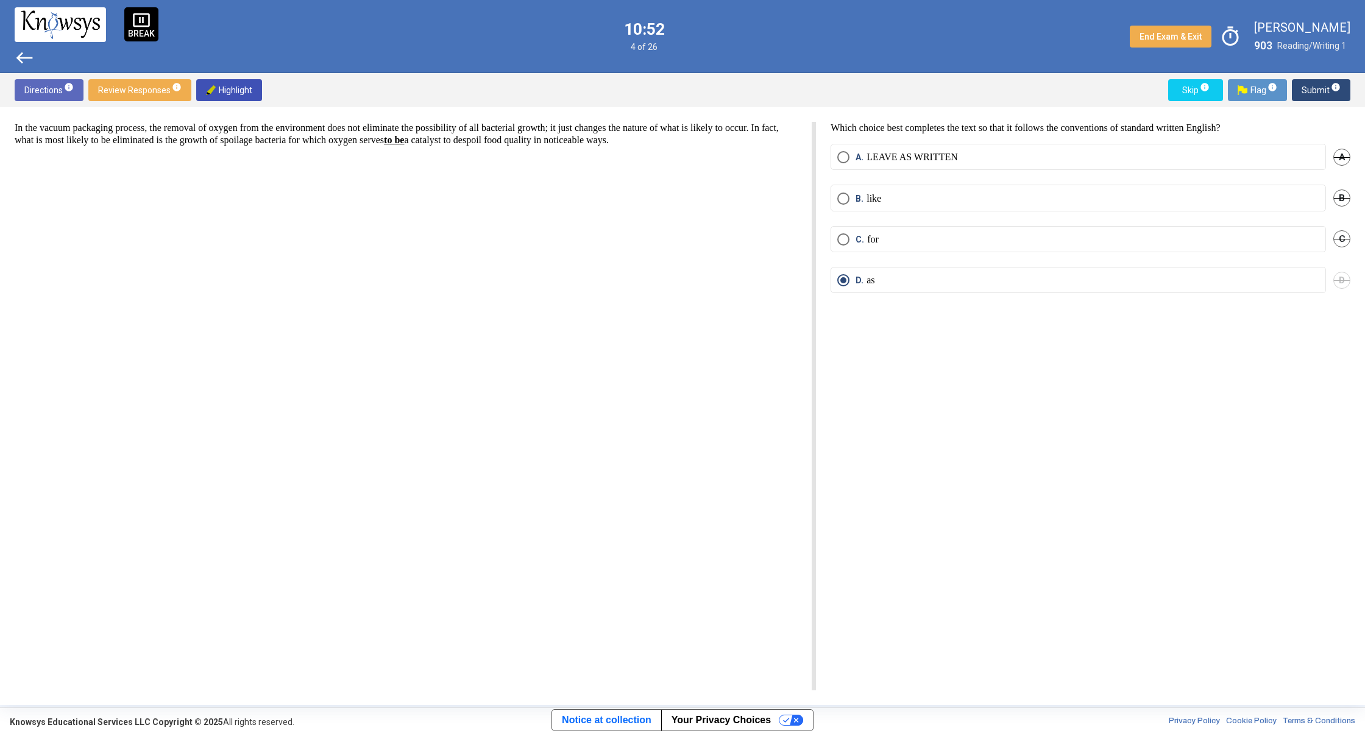
click at [26, 58] on span "west" at bounding box center [25, 58] width 20 height 20
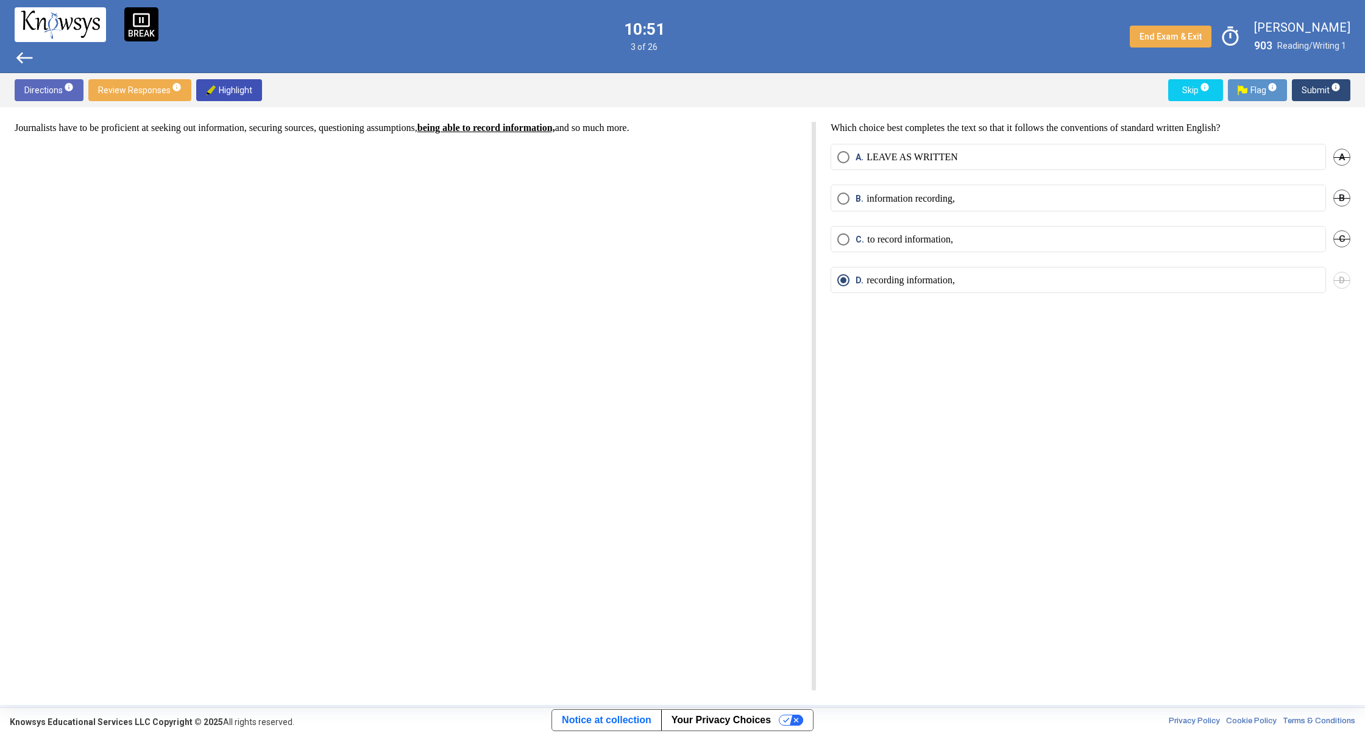
click at [27, 58] on span "west" at bounding box center [25, 58] width 20 height 20
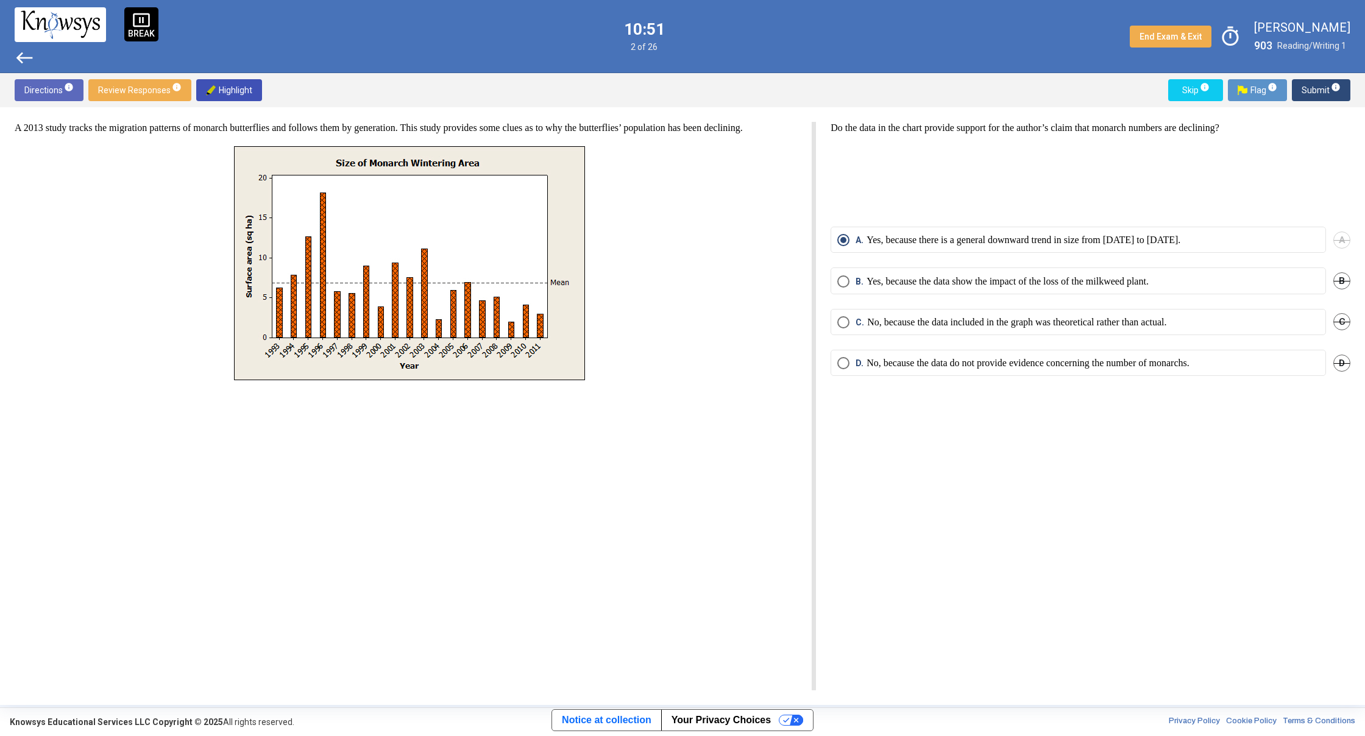
click at [27, 58] on span "west" at bounding box center [25, 58] width 20 height 20
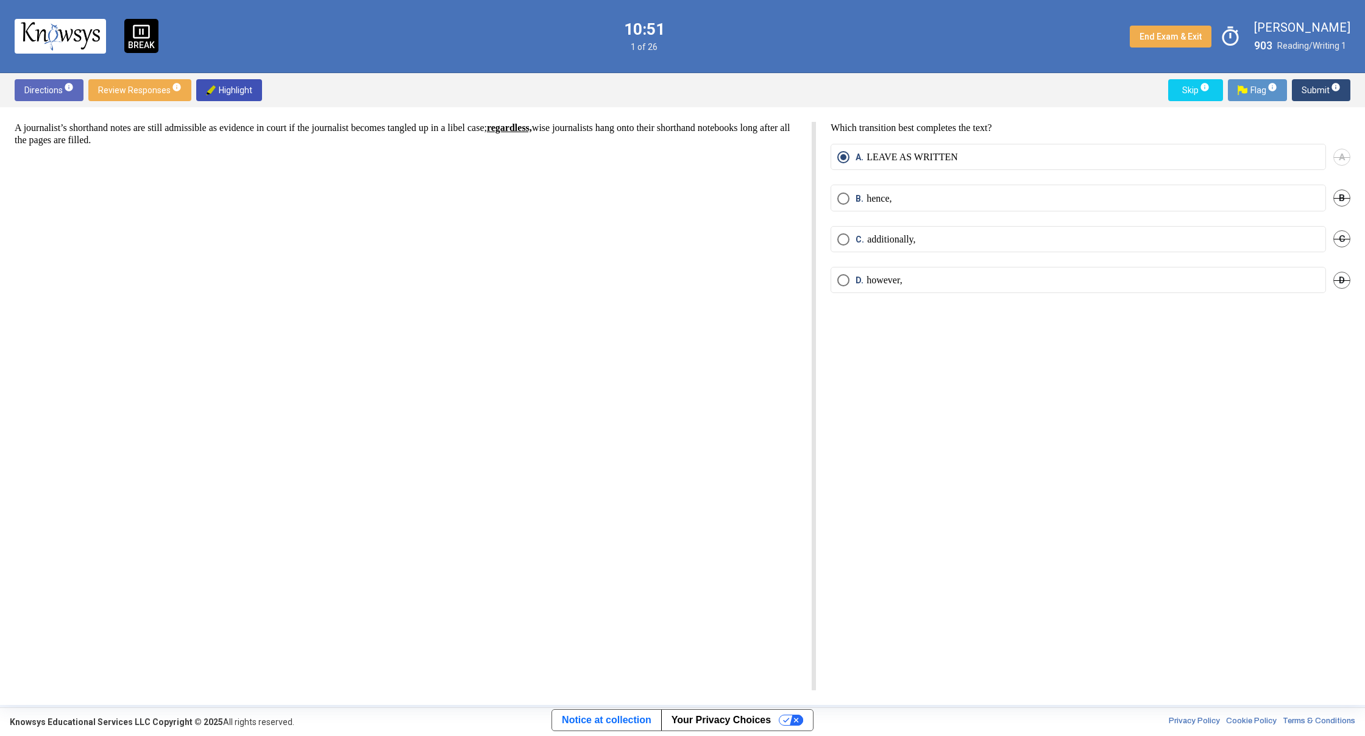
click at [27, 57] on div "pause_presentation BREAK 10:51 1 of 26 End Exam & Exit timer [PERSON_NAME] 903 …" at bounding box center [682, 36] width 1365 height 73
click at [364, 192] on div "A journalist’s shorthand notes are still admissible as evidence in court if the…" at bounding box center [415, 406] width 801 height 569
click at [1305, 99] on span "Submit info" at bounding box center [1321, 90] width 39 height 22
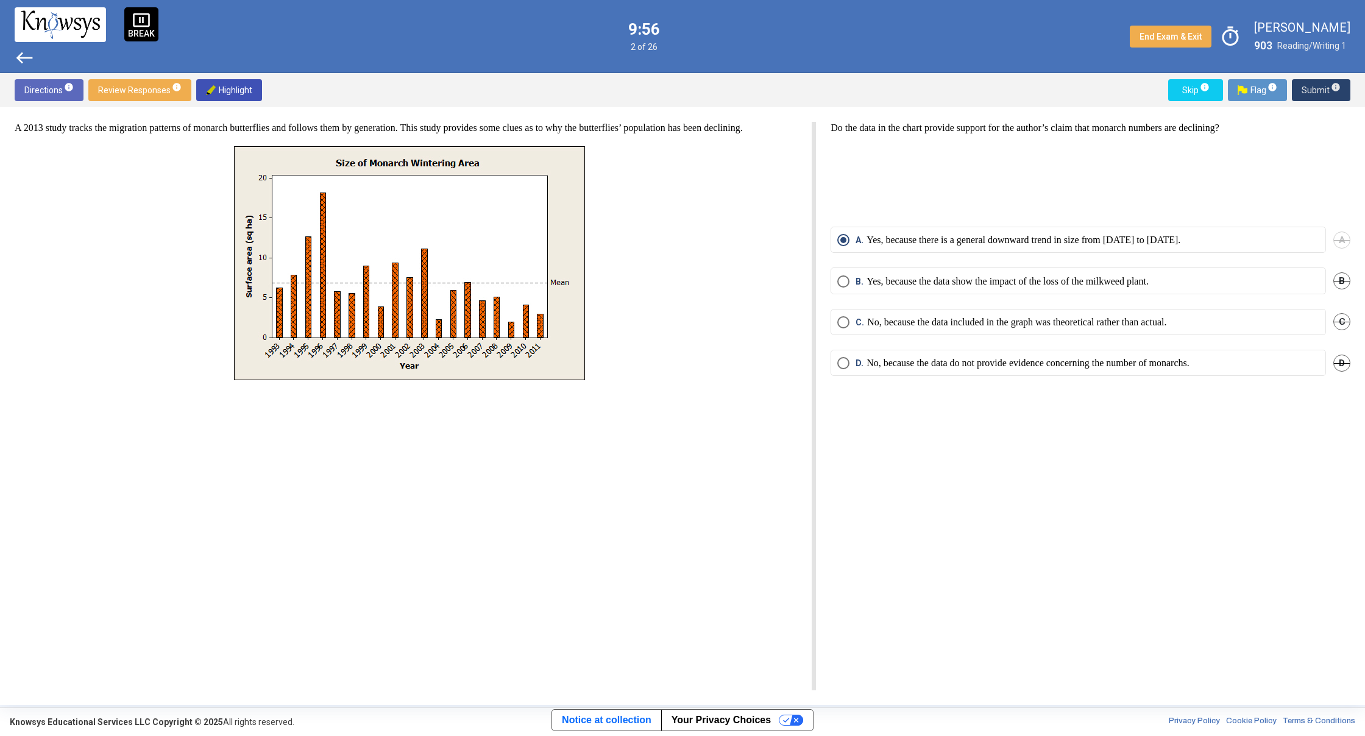
click at [1307, 98] on span "Submit info" at bounding box center [1321, 90] width 39 height 22
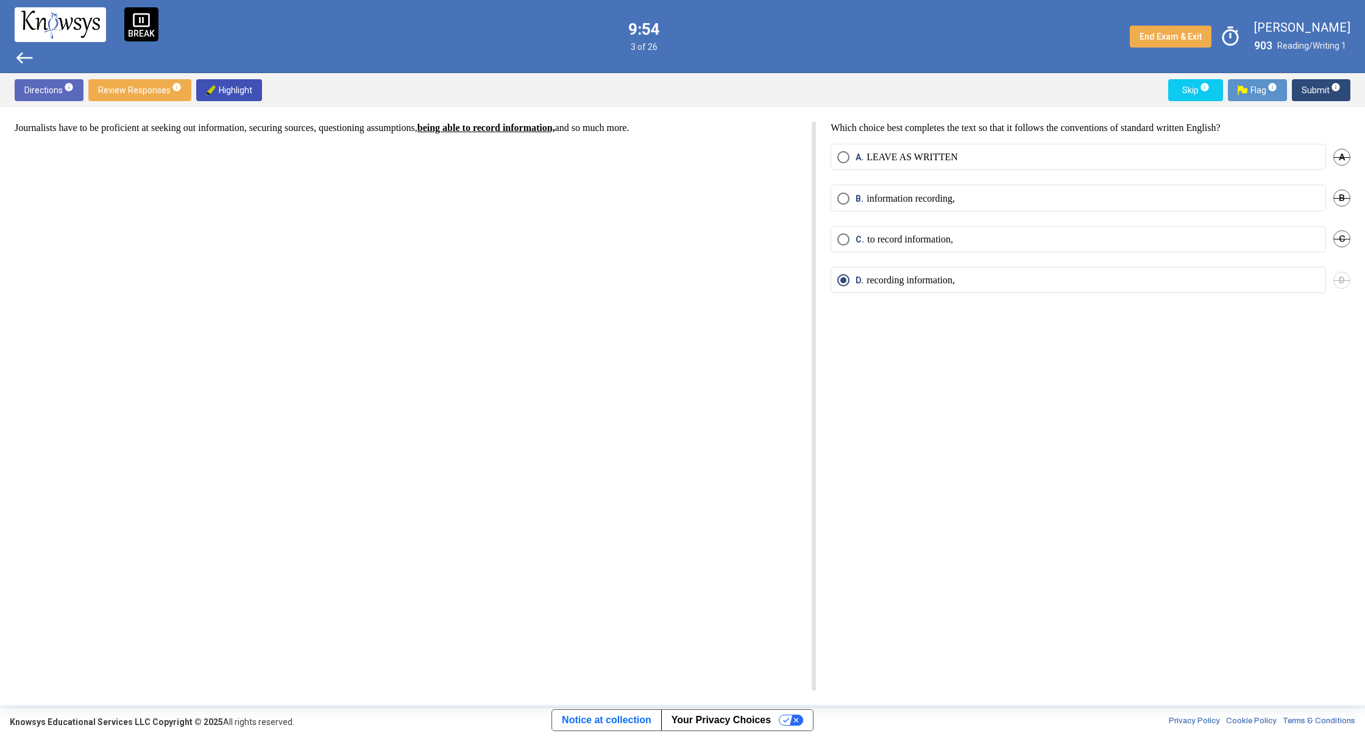
drag, startPoint x: 1307, startPoint y: 98, endPoint x: 1241, endPoint y: 360, distance: 270.3
click at [1241, 360] on div "Directions info Review Responses info Highlight Skip info Flag info Submit info…" at bounding box center [682, 389] width 1365 height 632
click at [1307, 96] on span "Submit info" at bounding box center [1321, 90] width 39 height 22
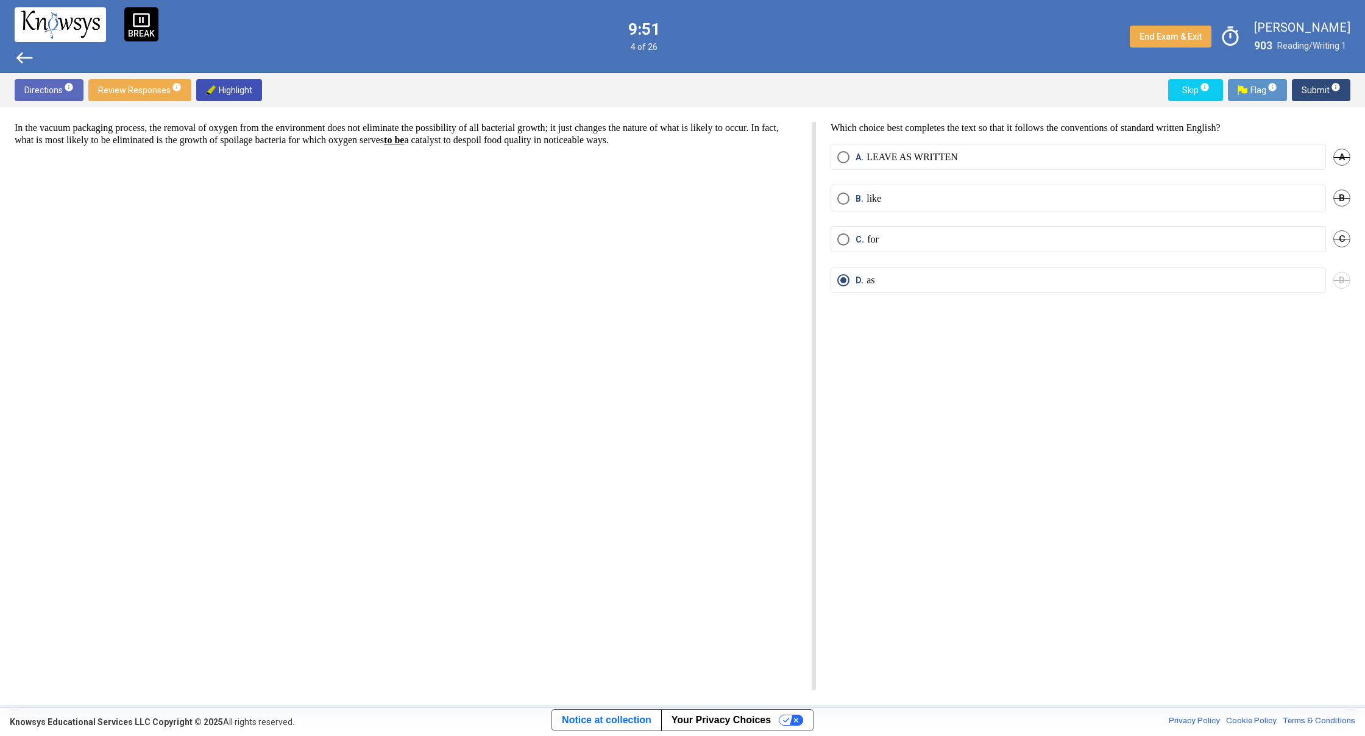
click at [1307, 96] on span "Submit info" at bounding box center [1321, 90] width 39 height 22
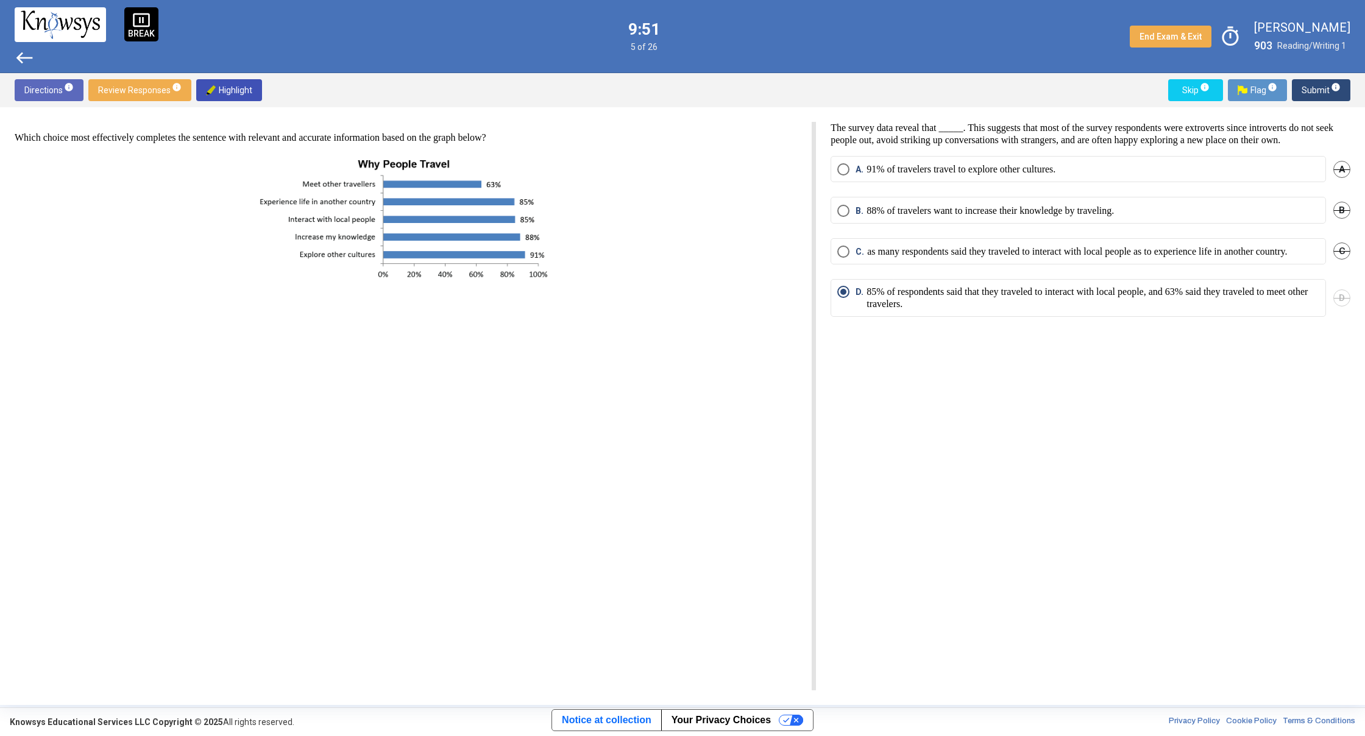
click at [1307, 96] on span "Submit info" at bounding box center [1321, 90] width 39 height 22
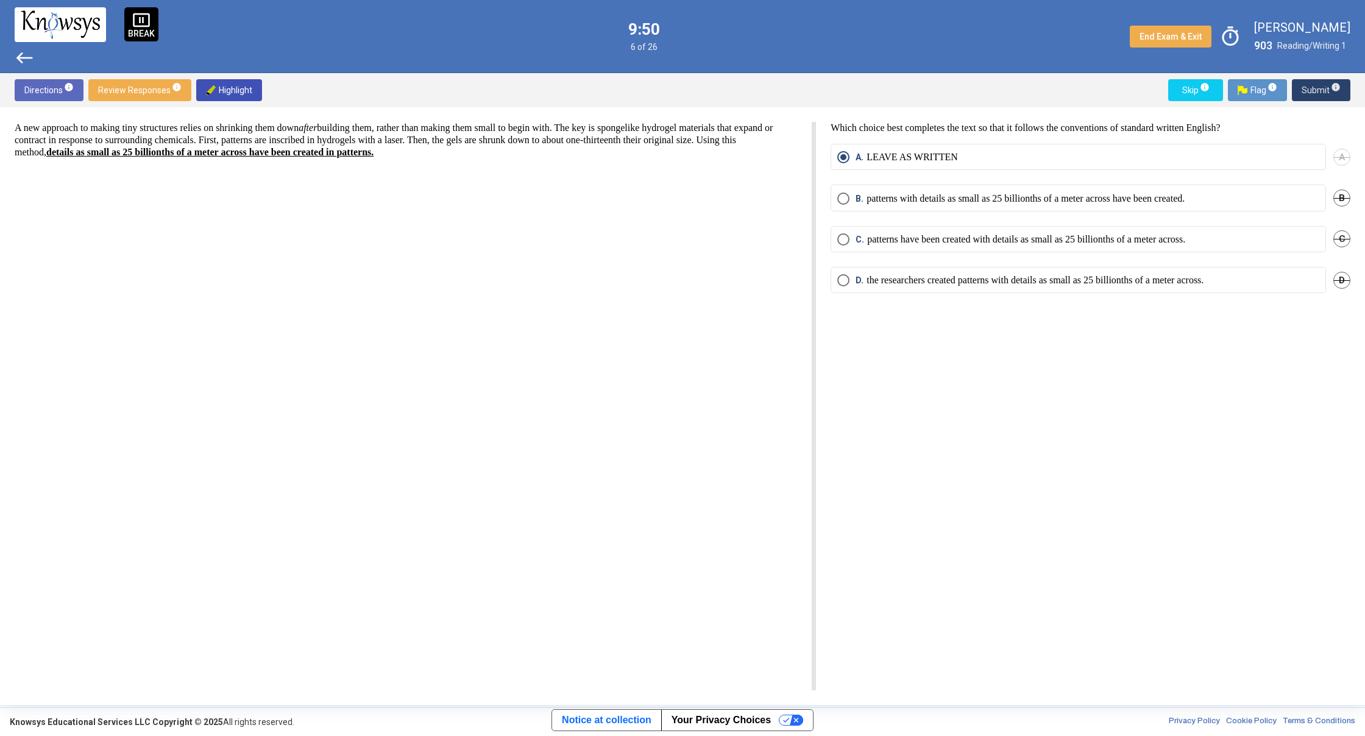
click at [1307, 96] on span "Submit info" at bounding box center [1321, 90] width 39 height 22
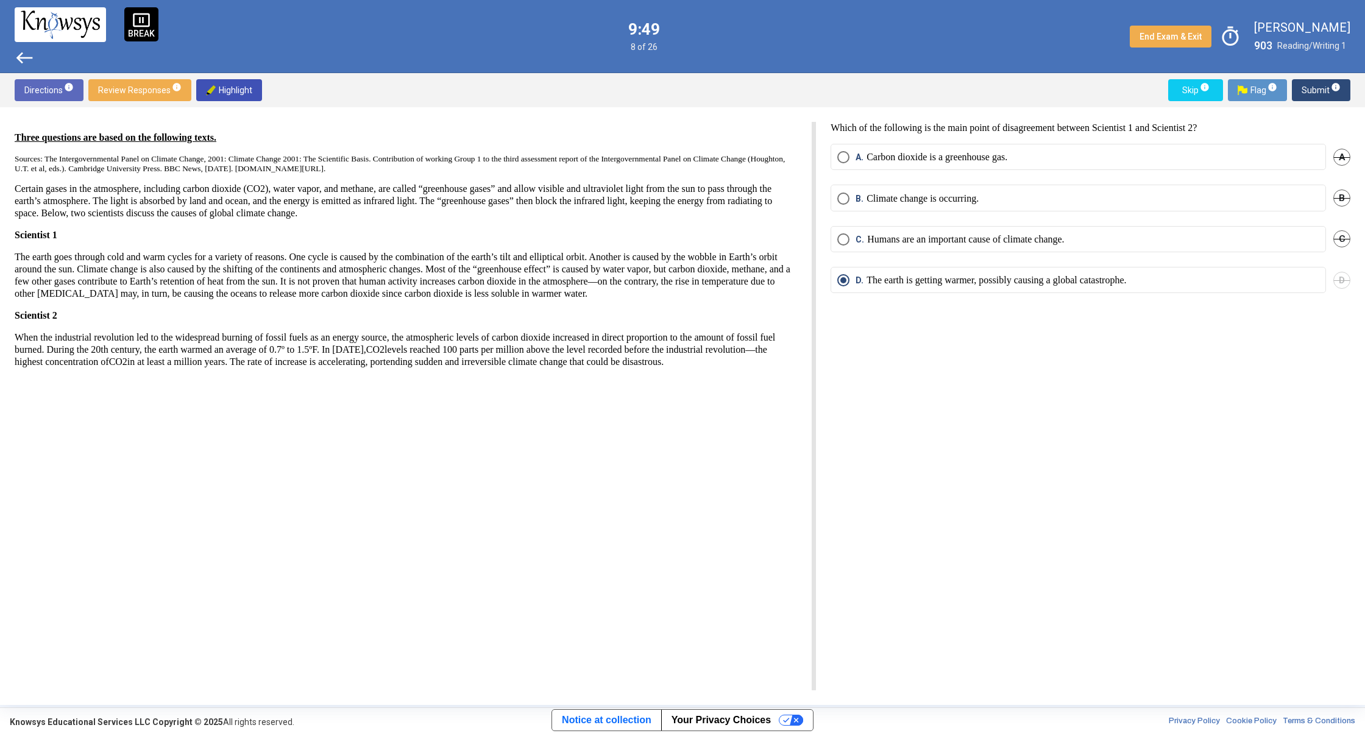
click at [1306, 93] on span "Submit info" at bounding box center [1321, 90] width 39 height 22
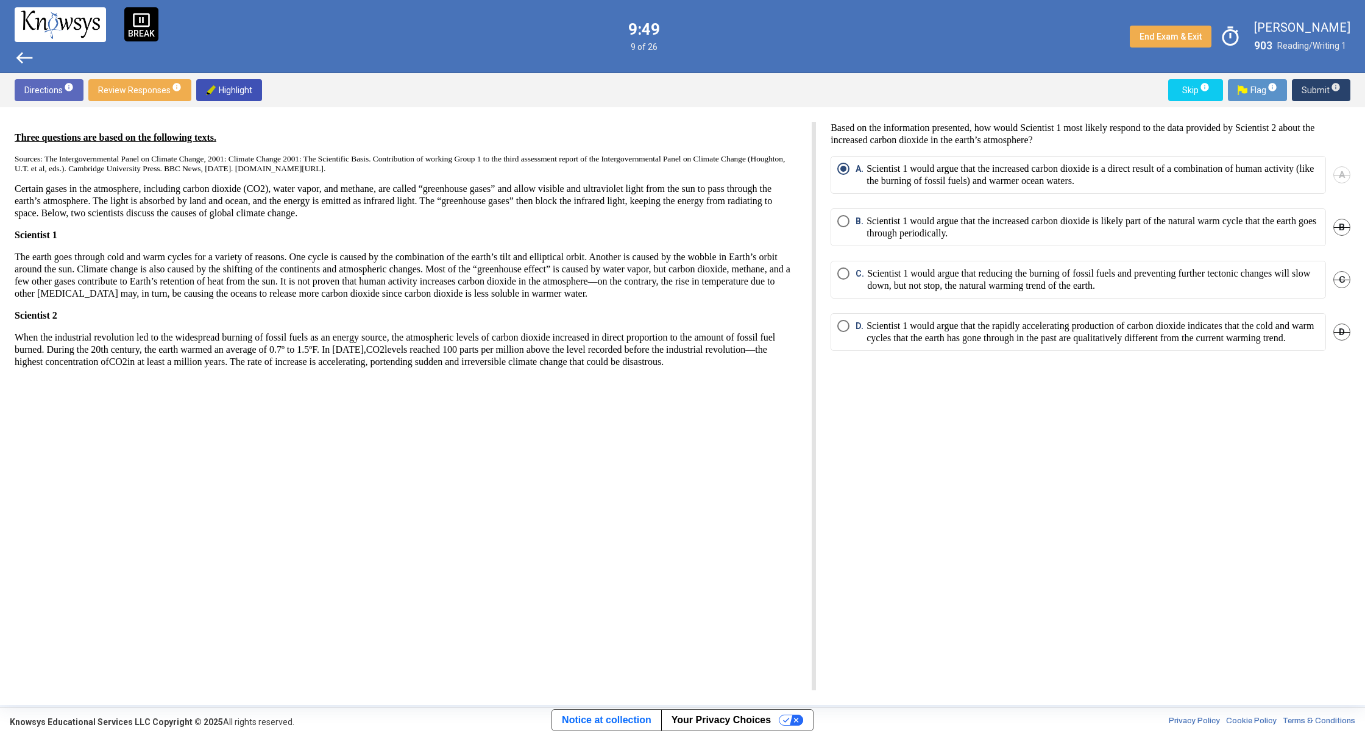
click at [1306, 93] on span "Submit info" at bounding box center [1321, 90] width 39 height 22
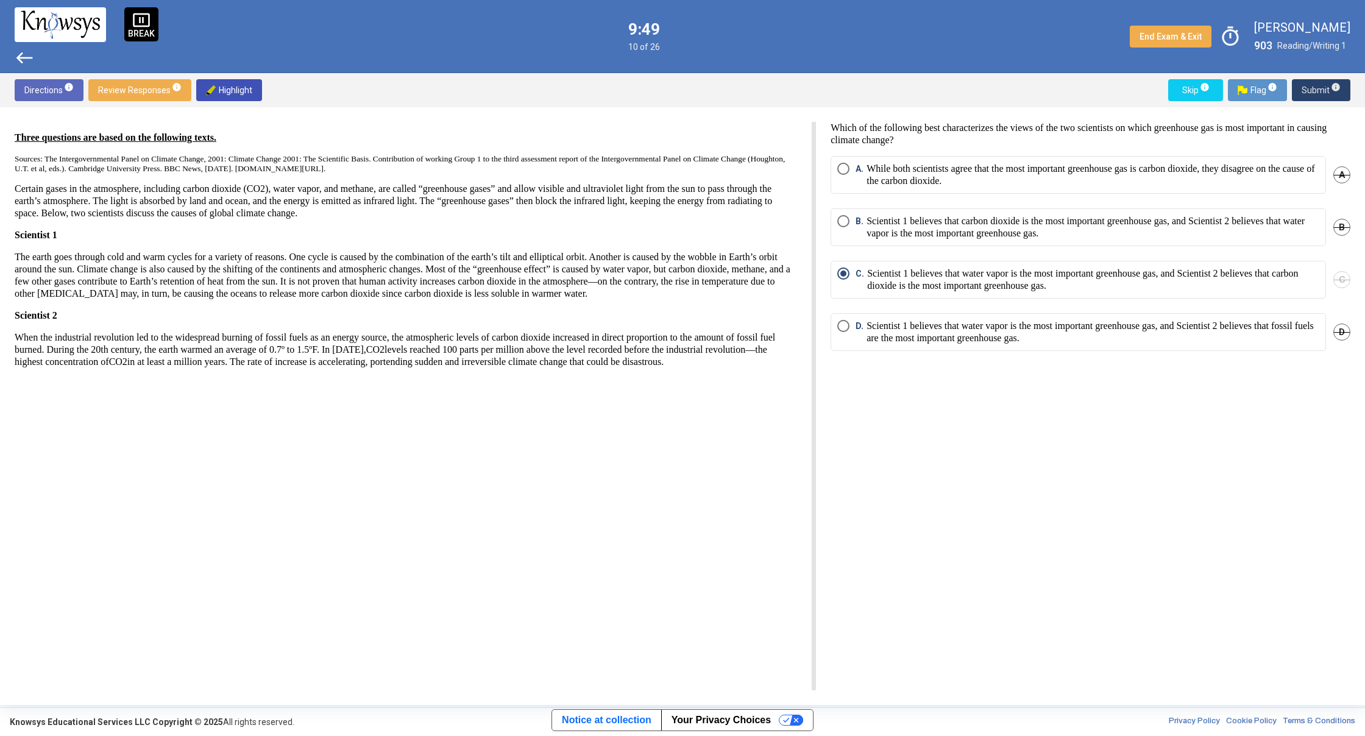
click at [1305, 91] on span "Submit info" at bounding box center [1321, 90] width 39 height 22
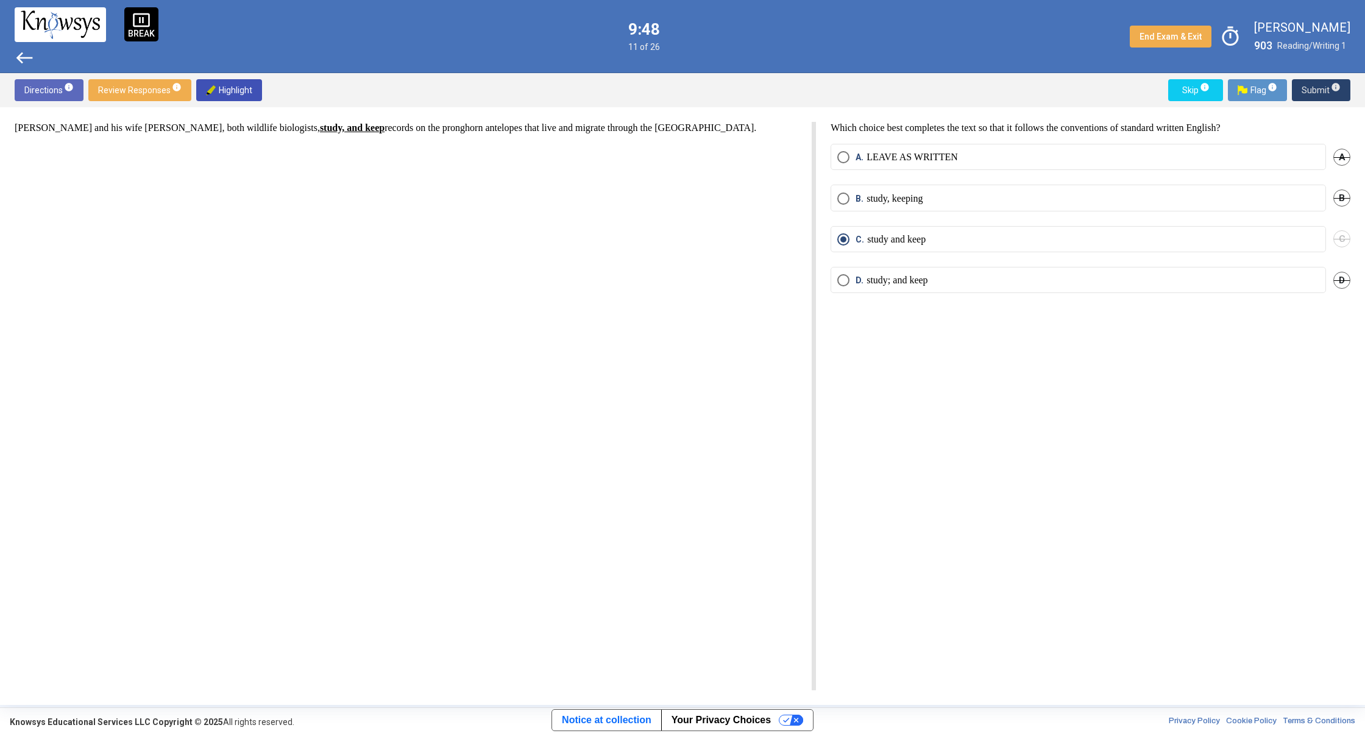
drag, startPoint x: 1305, startPoint y: 91, endPoint x: 1297, endPoint y: 79, distance: 14.9
click at [1297, 79] on button "Submit info" at bounding box center [1321, 90] width 59 height 22
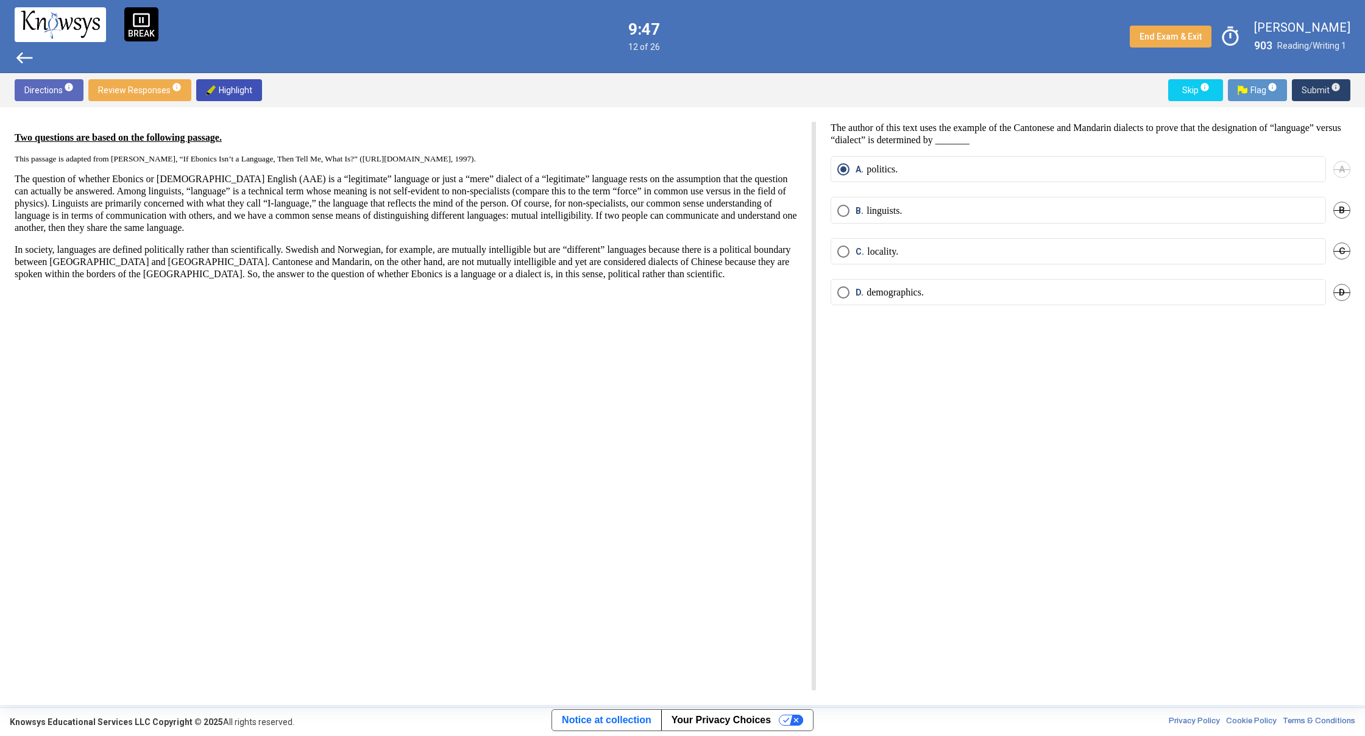
click at [1308, 87] on span "Submit info" at bounding box center [1321, 90] width 39 height 22
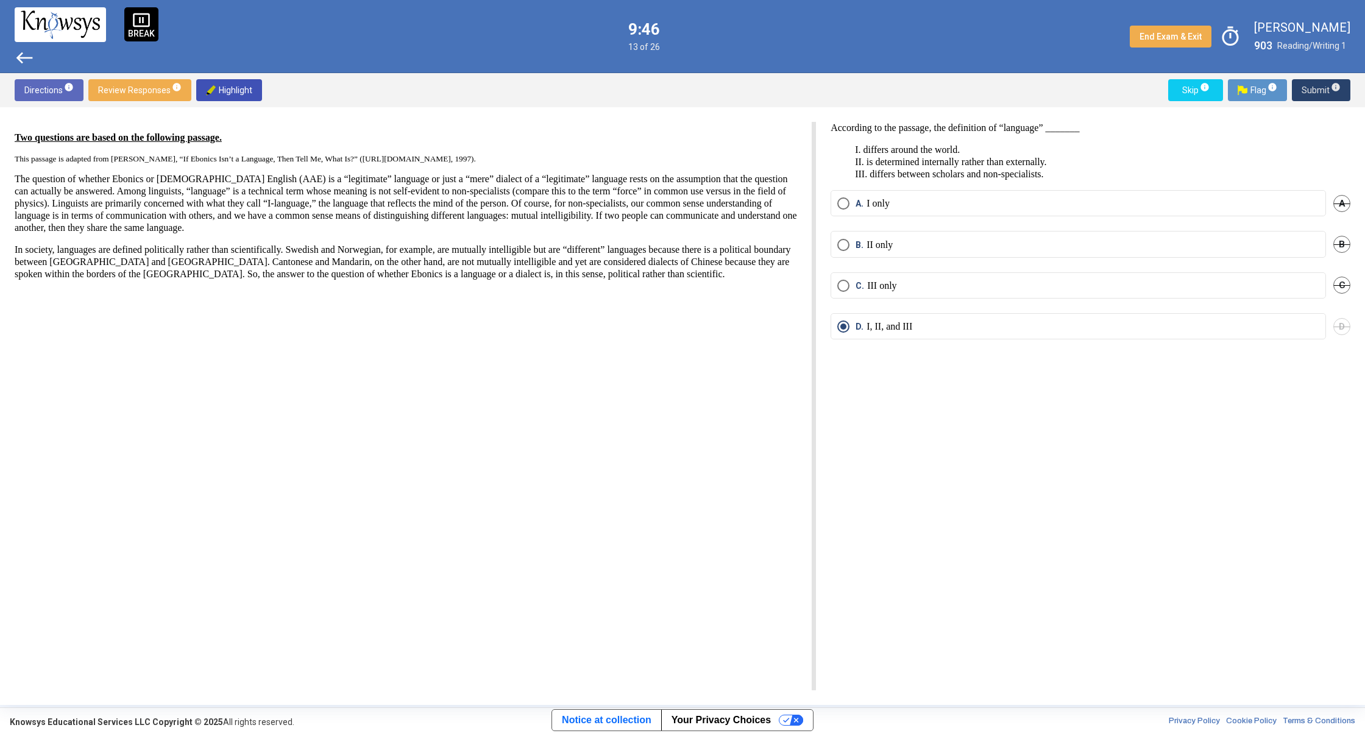
click at [1308, 87] on span "Submit info" at bounding box center [1321, 90] width 39 height 22
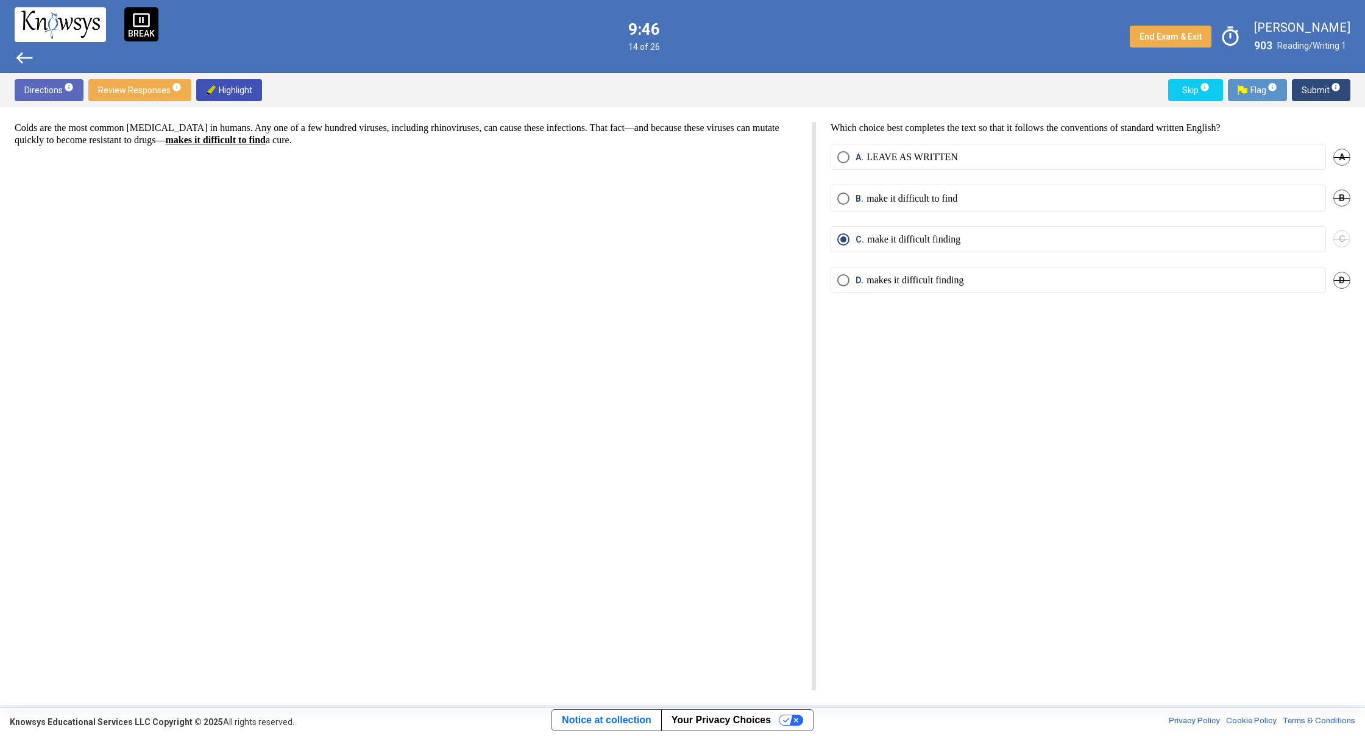
click at [1308, 87] on span "Submit info" at bounding box center [1321, 90] width 39 height 22
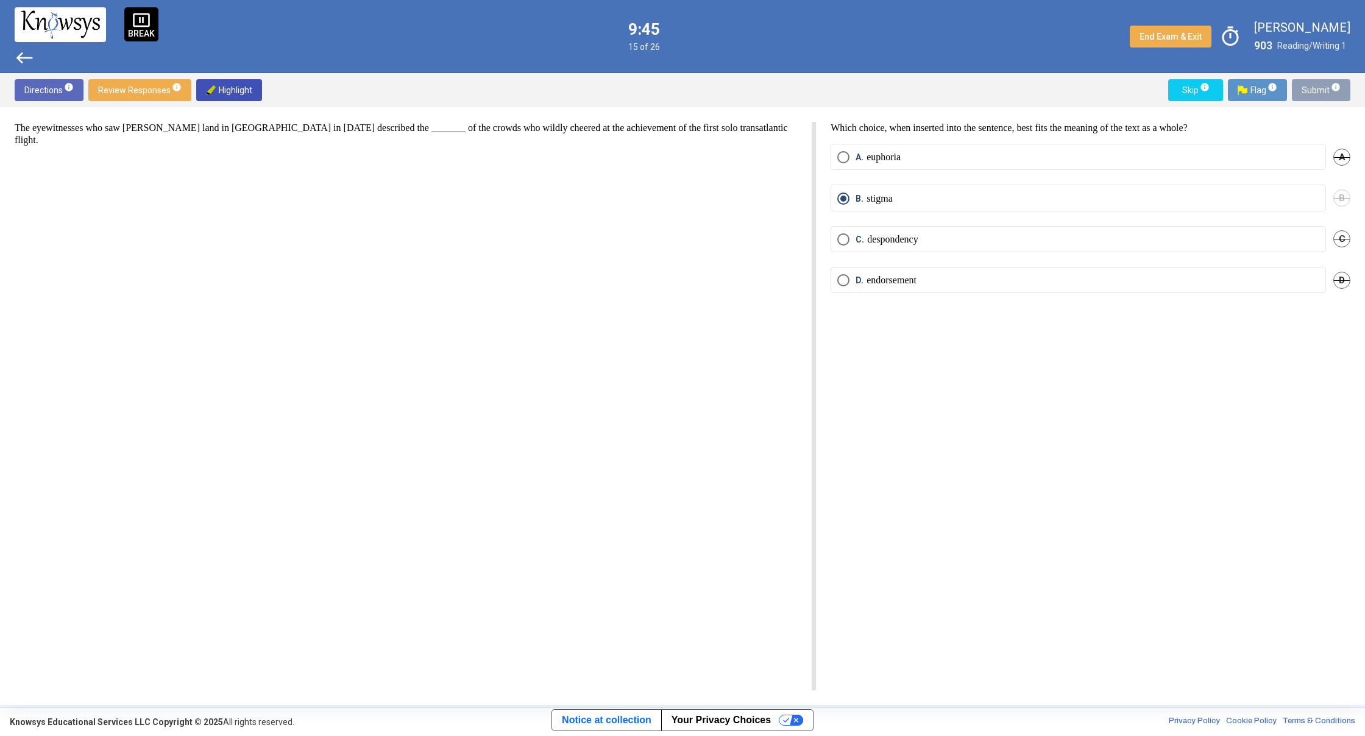
click at [1308, 87] on span "Submit info" at bounding box center [1321, 90] width 39 height 22
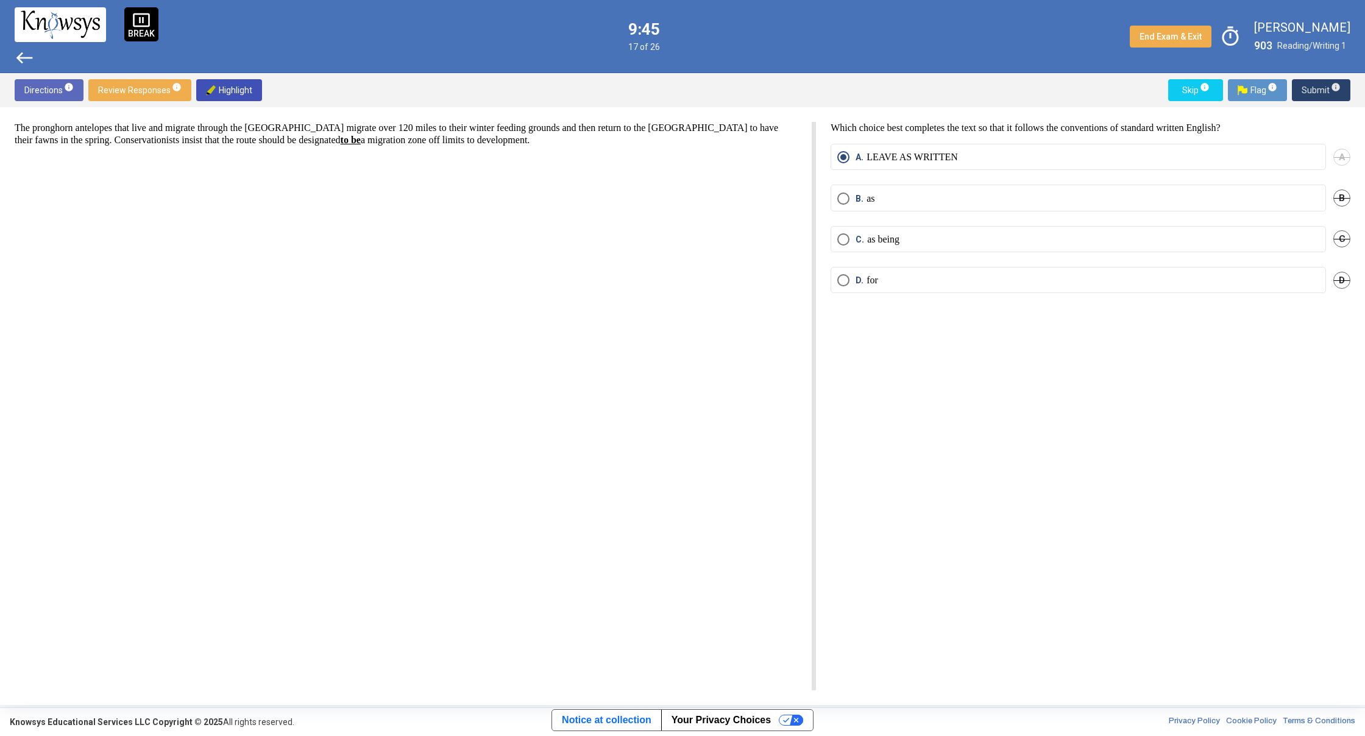
click at [1307, 88] on span "Submit info" at bounding box center [1321, 90] width 39 height 22
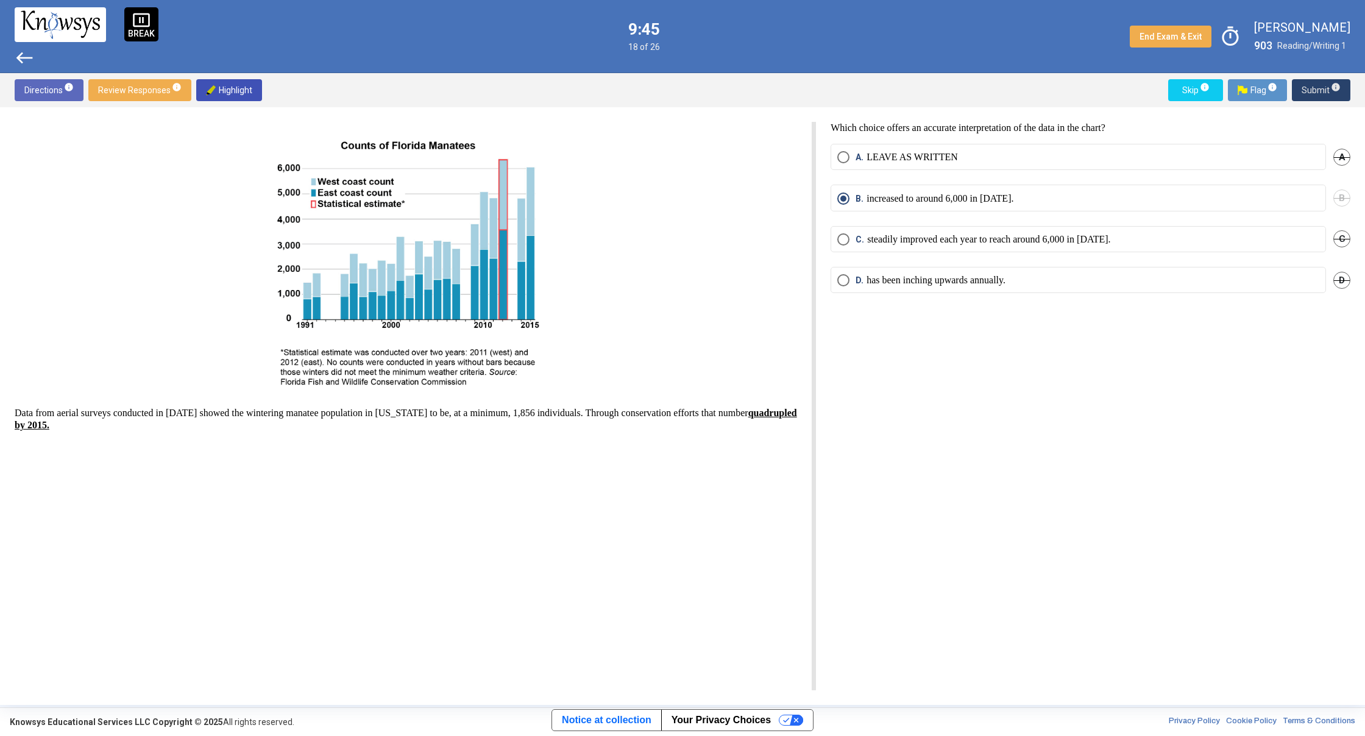
click at [1307, 88] on span "Submit info" at bounding box center [1321, 90] width 39 height 22
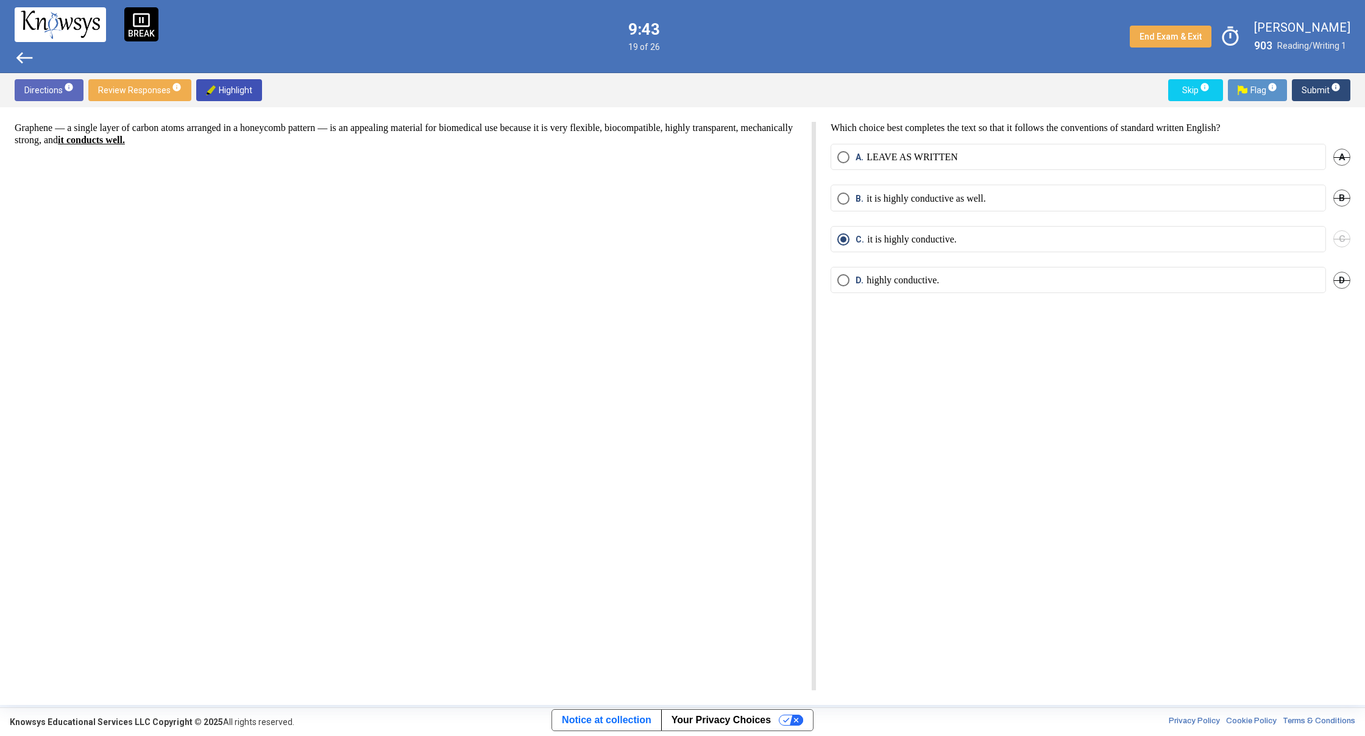
click at [1297, 88] on button "Submit info" at bounding box center [1321, 90] width 59 height 22
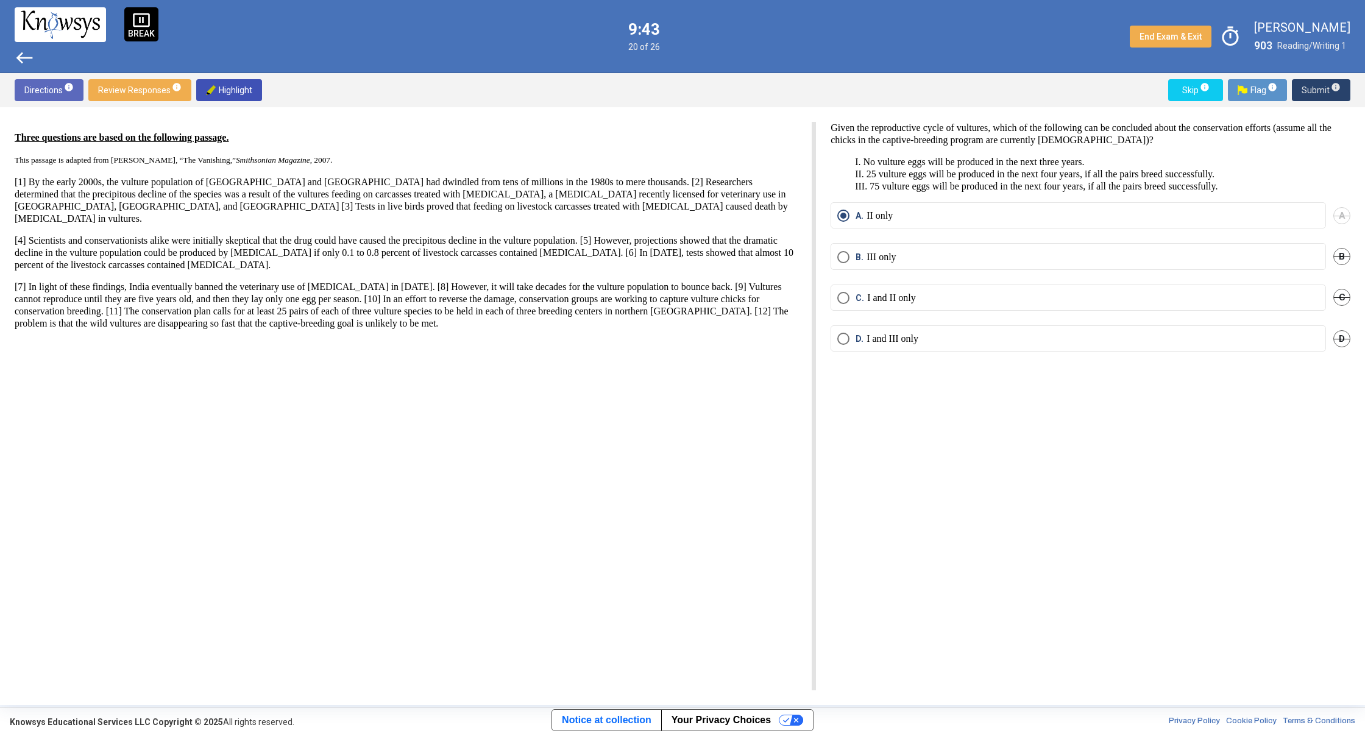
click at [1297, 88] on button "Submit info" at bounding box center [1321, 90] width 59 height 22
click at [1297, 93] on button "Submit info" at bounding box center [1321, 90] width 59 height 22
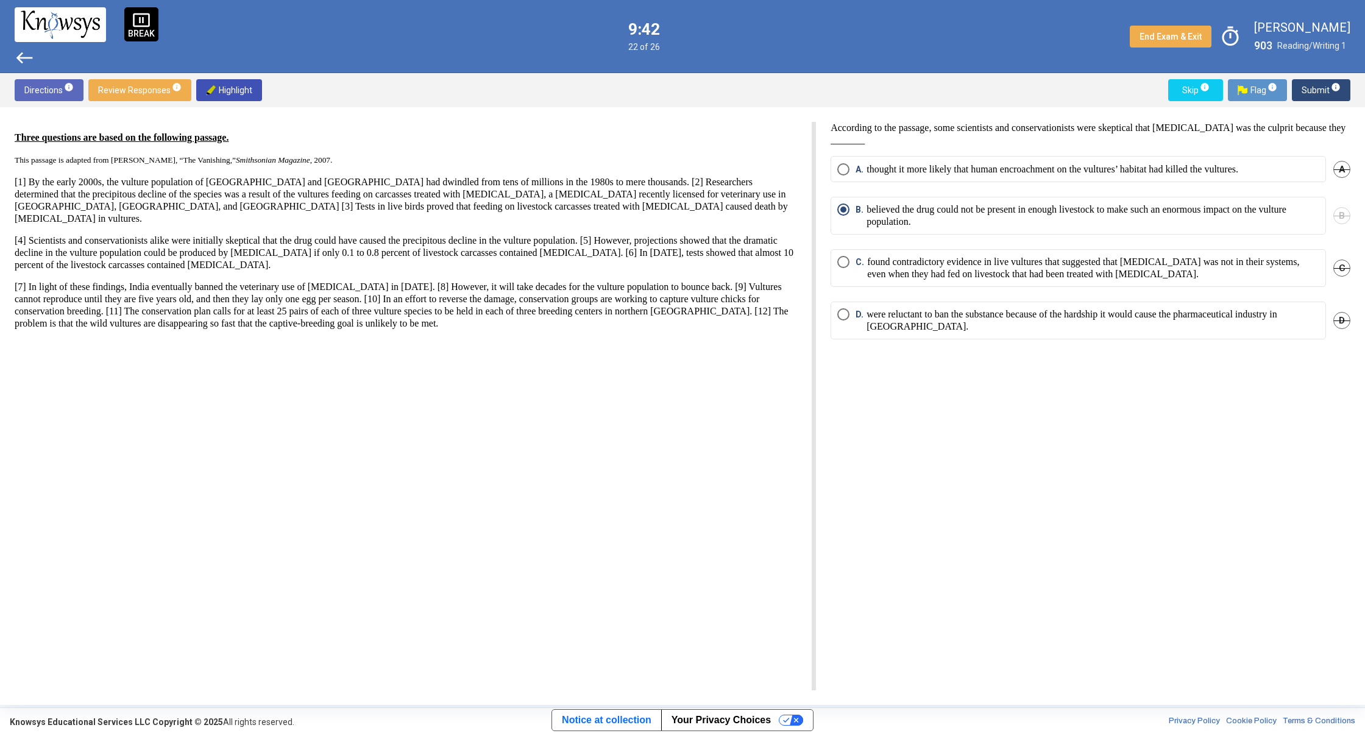
click at [1297, 93] on button "Submit info" at bounding box center [1321, 90] width 59 height 22
click at [1298, 94] on button "Submit info" at bounding box center [1321, 90] width 59 height 22
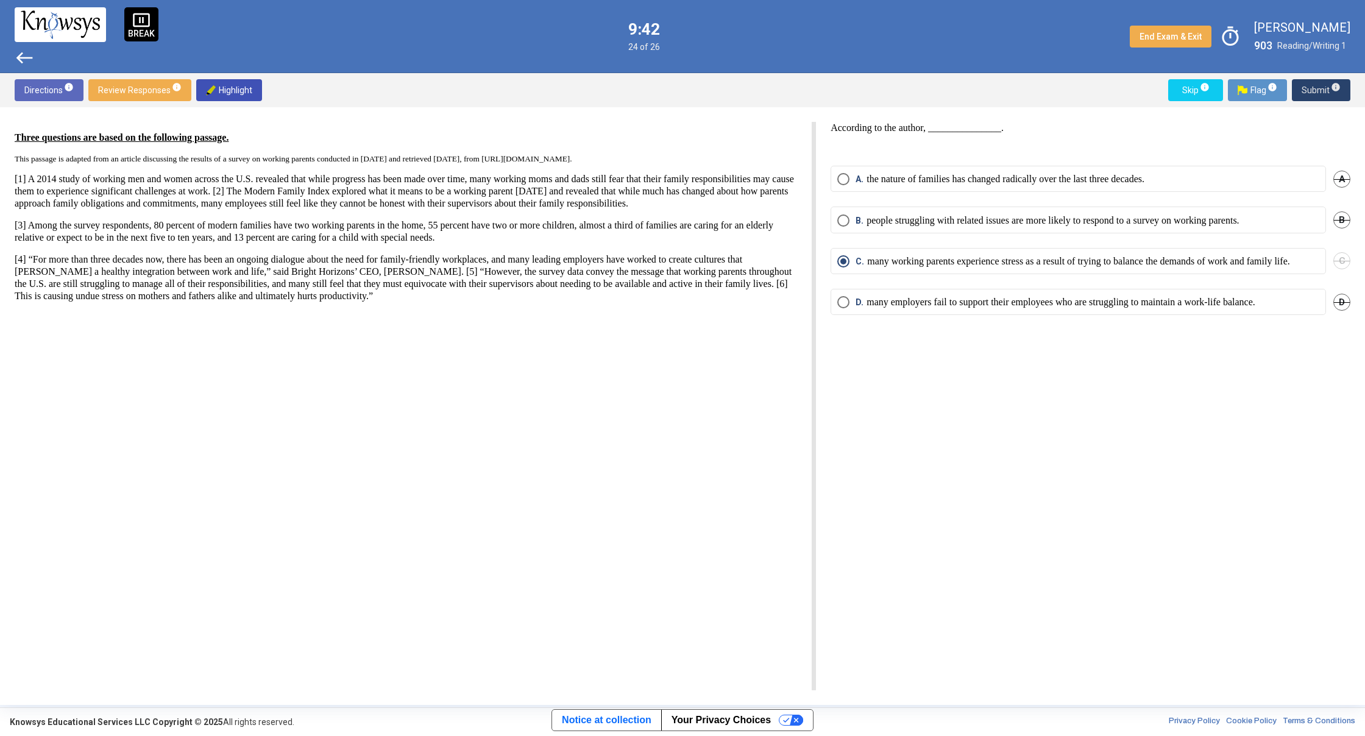
click at [1300, 93] on button "Submit info" at bounding box center [1321, 90] width 59 height 22
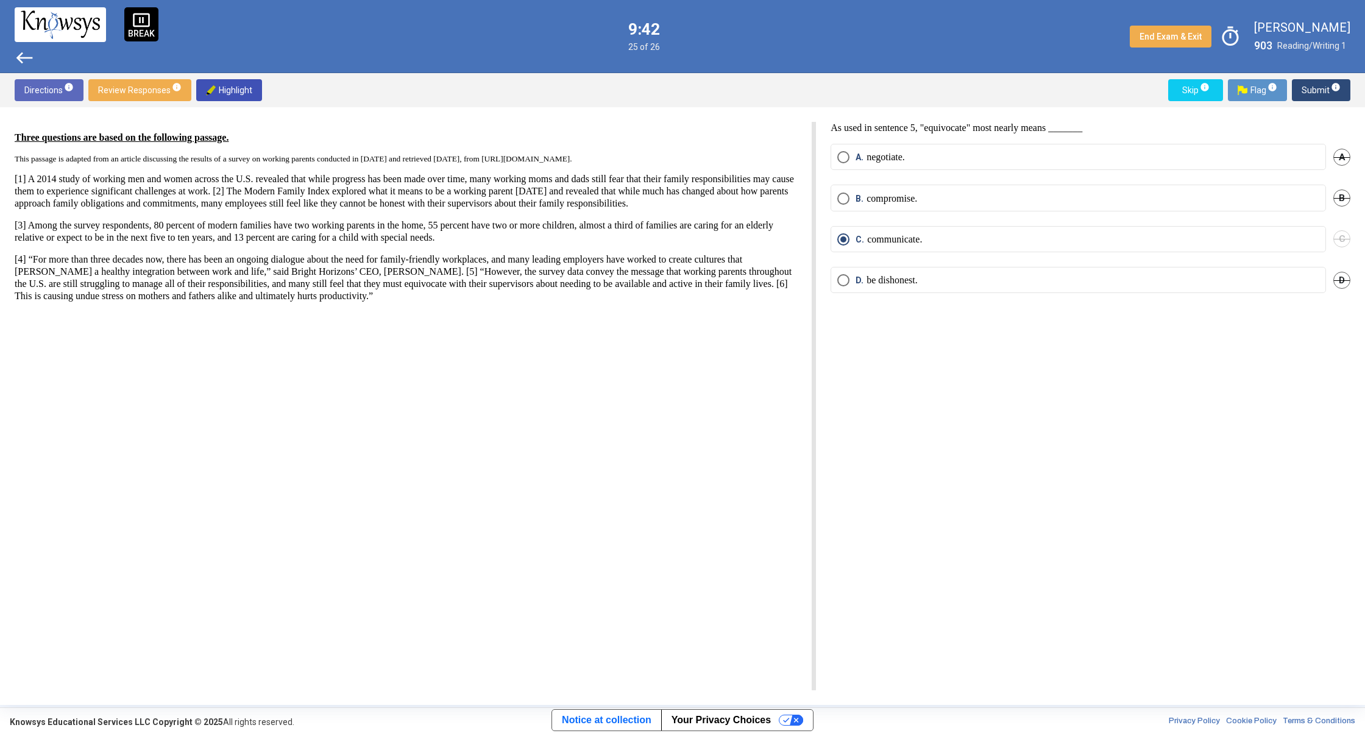
click at [1302, 88] on span "Submit info" at bounding box center [1321, 90] width 39 height 22
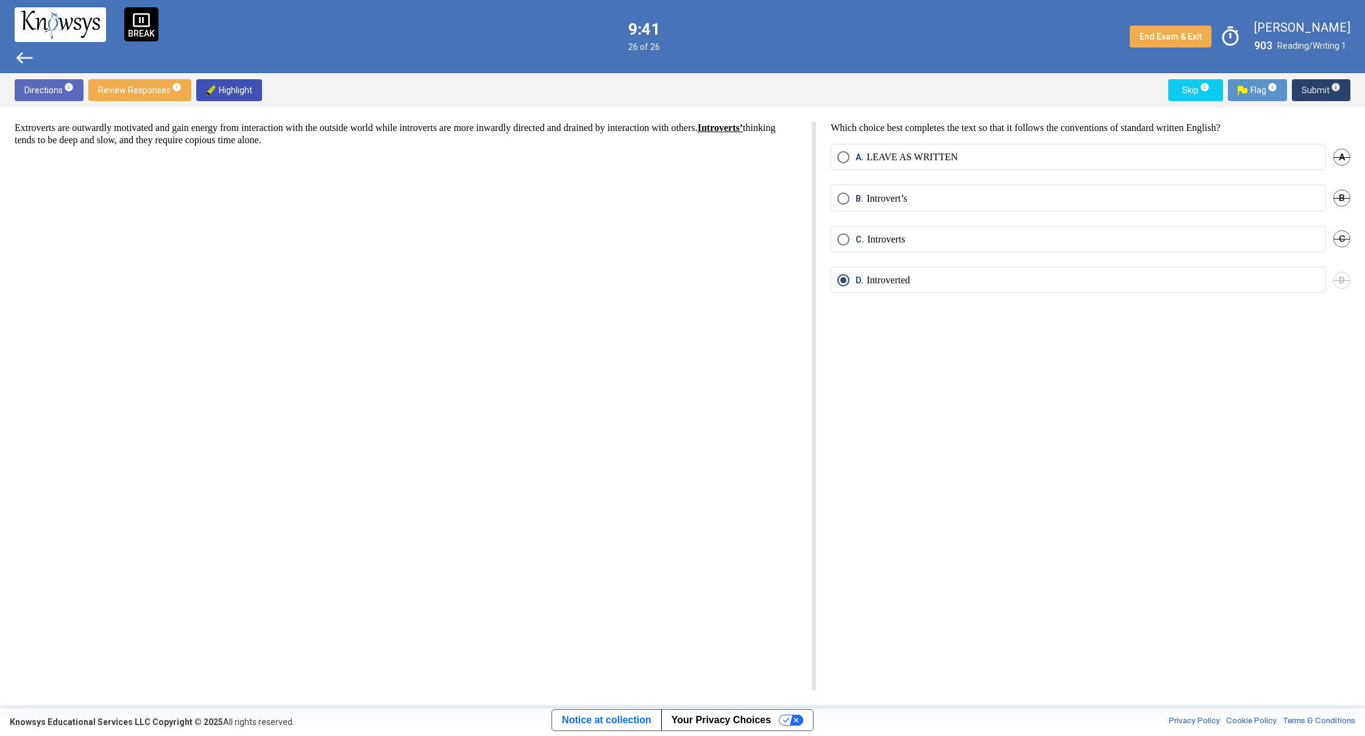
click at [1302, 88] on span "Submit info" at bounding box center [1321, 90] width 39 height 22
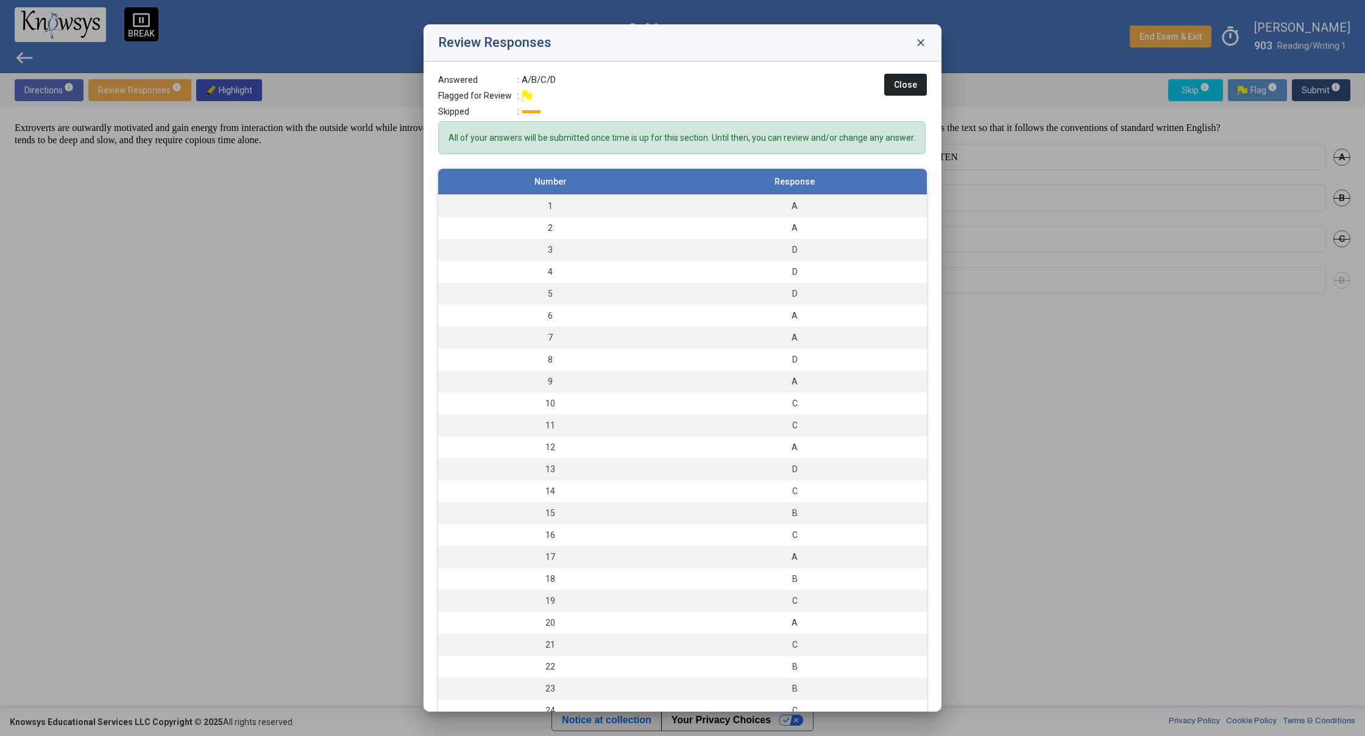
click at [1303, 82] on div at bounding box center [682, 368] width 1365 height 736
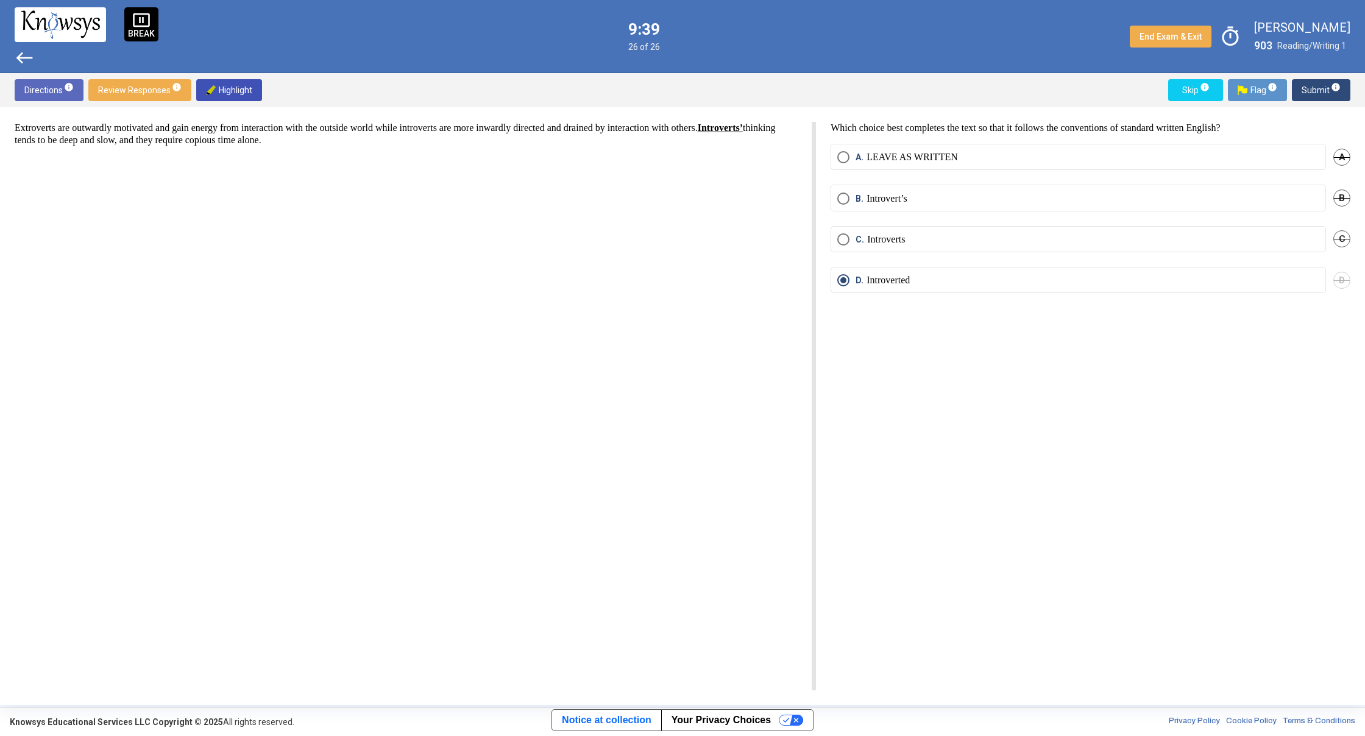
click at [1032, 671] on div "Which choice best completes the text so that it follows the conventions of stan…" at bounding box center [1083, 406] width 534 height 569
drag, startPoint x: 1032, startPoint y: 672, endPoint x: 1040, endPoint y: 672, distance: 7.9
click at [1034, 674] on div "Which choice best completes the text so that it follows the conventions of stan…" at bounding box center [1083, 406] width 534 height 569
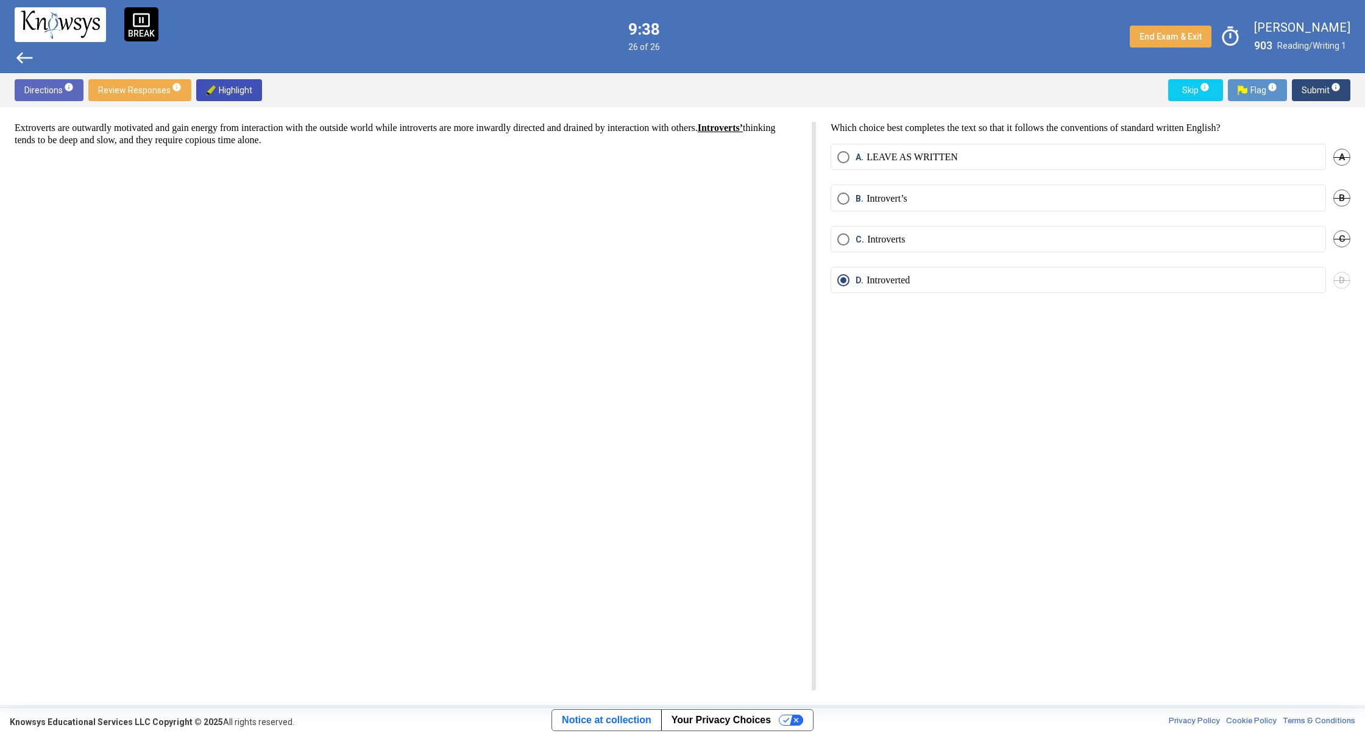
drag, startPoint x: 1040, startPoint y: 672, endPoint x: 1045, endPoint y: 656, distance: 17.2
click at [1041, 670] on div "Which choice best completes the text so that it follows the conventions of stan…" at bounding box center [1083, 406] width 534 height 569
click at [1007, 303] on div "D. Introverted D" at bounding box center [1091, 287] width 520 height 41
click at [1007, 261] on div "C. Introverts C" at bounding box center [1091, 246] width 520 height 41
click at [999, 215] on div "B. Introvert’s B" at bounding box center [1091, 205] width 520 height 41
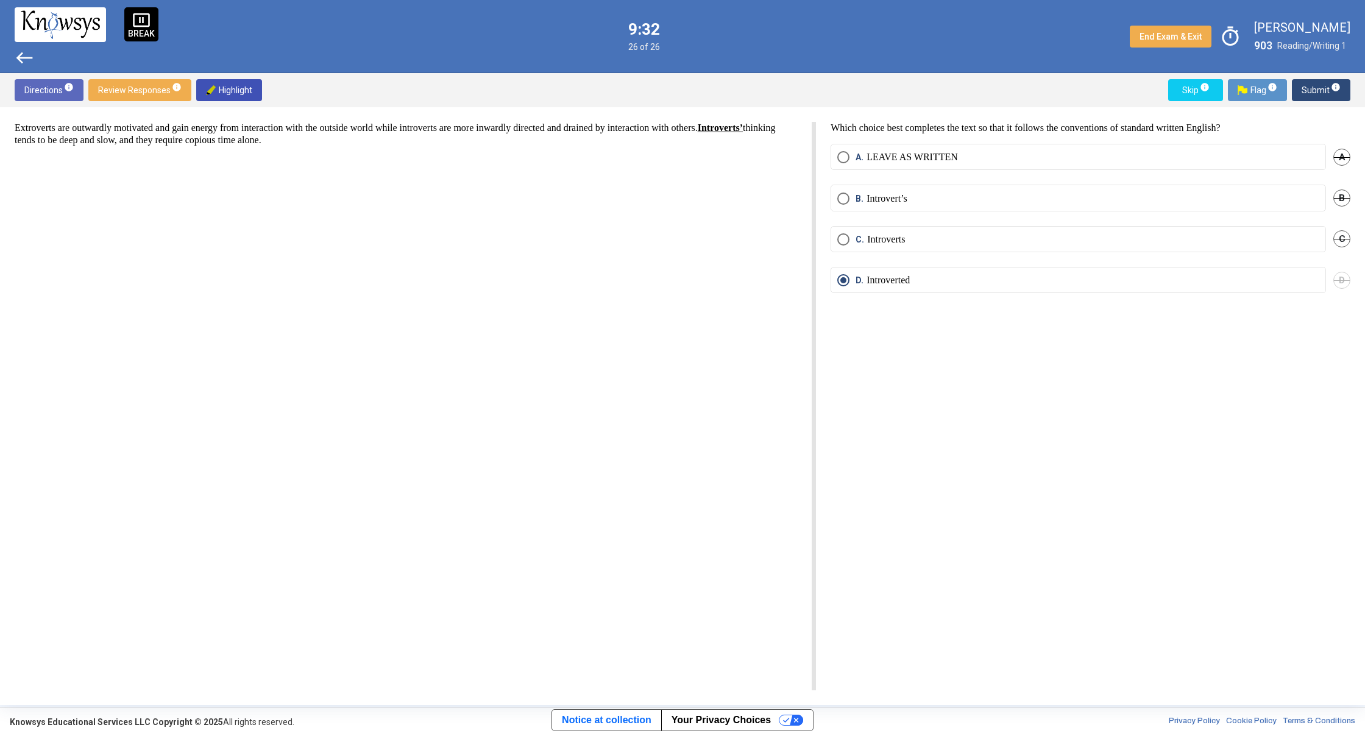
drag, startPoint x: 1020, startPoint y: 169, endPoint x: 1021, endPoint y: 176, distance: 6.8
click at [1021, 176] on div "A. LEAVE AS WRITTEN A" at bounding box center [1091, 164] width 520 height 41
click at [1022, 176] on div "A. LEAVE AS WRITTEN A" at bounding box center [1091, 164] width 520 height 41
click at [1309, 85] on span "Submit info" at bounding box center [1321, 90] width 39 height 22
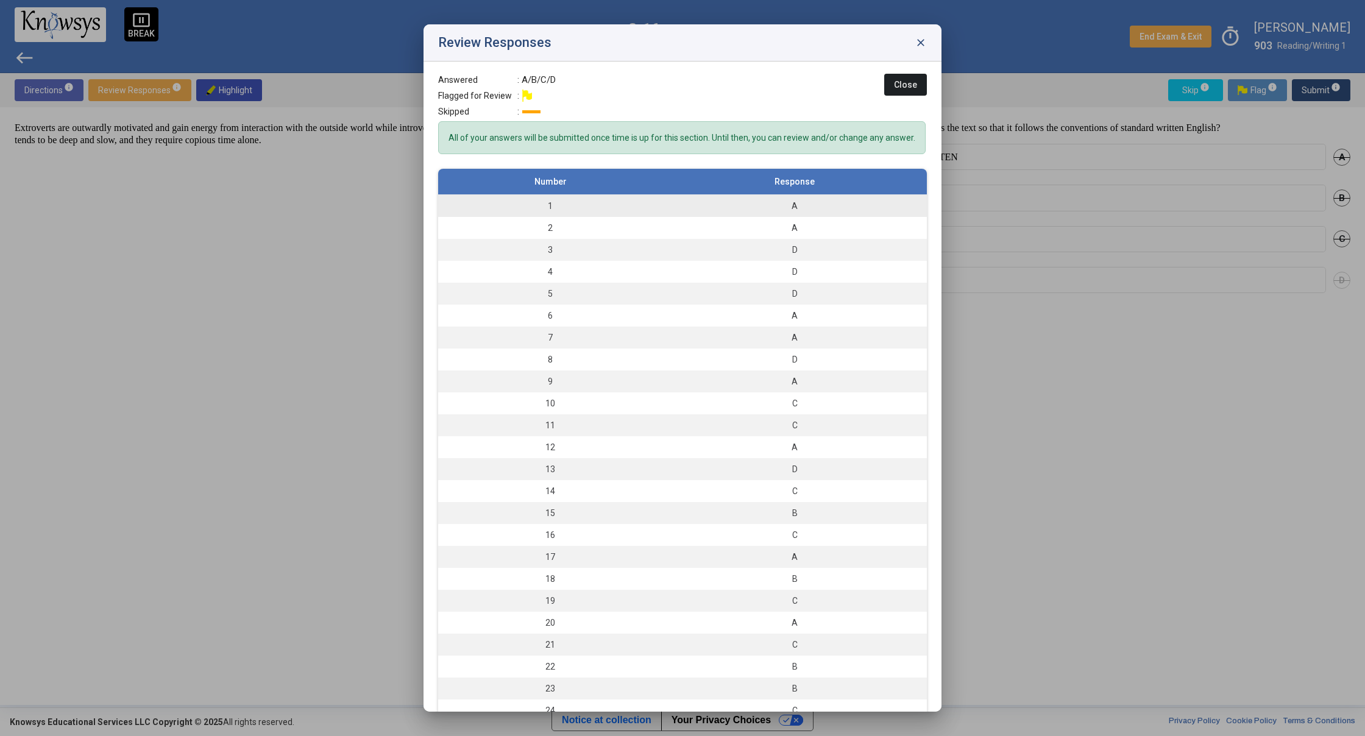
click at [548, 218] on td "1" at bounding box center [550, 206] width 224 height 23
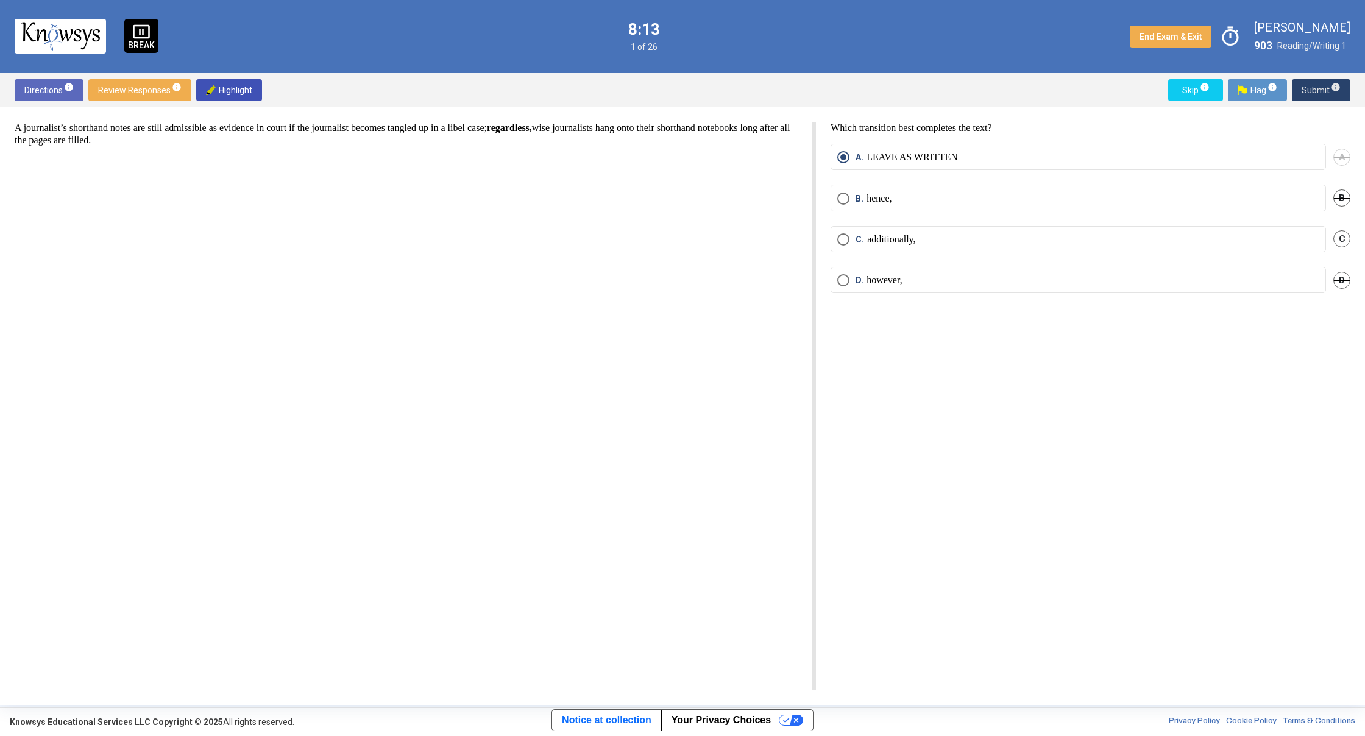
click at [1309, 93] on span "Submit info" at bounding box center [1321, 90] width 39 height 22
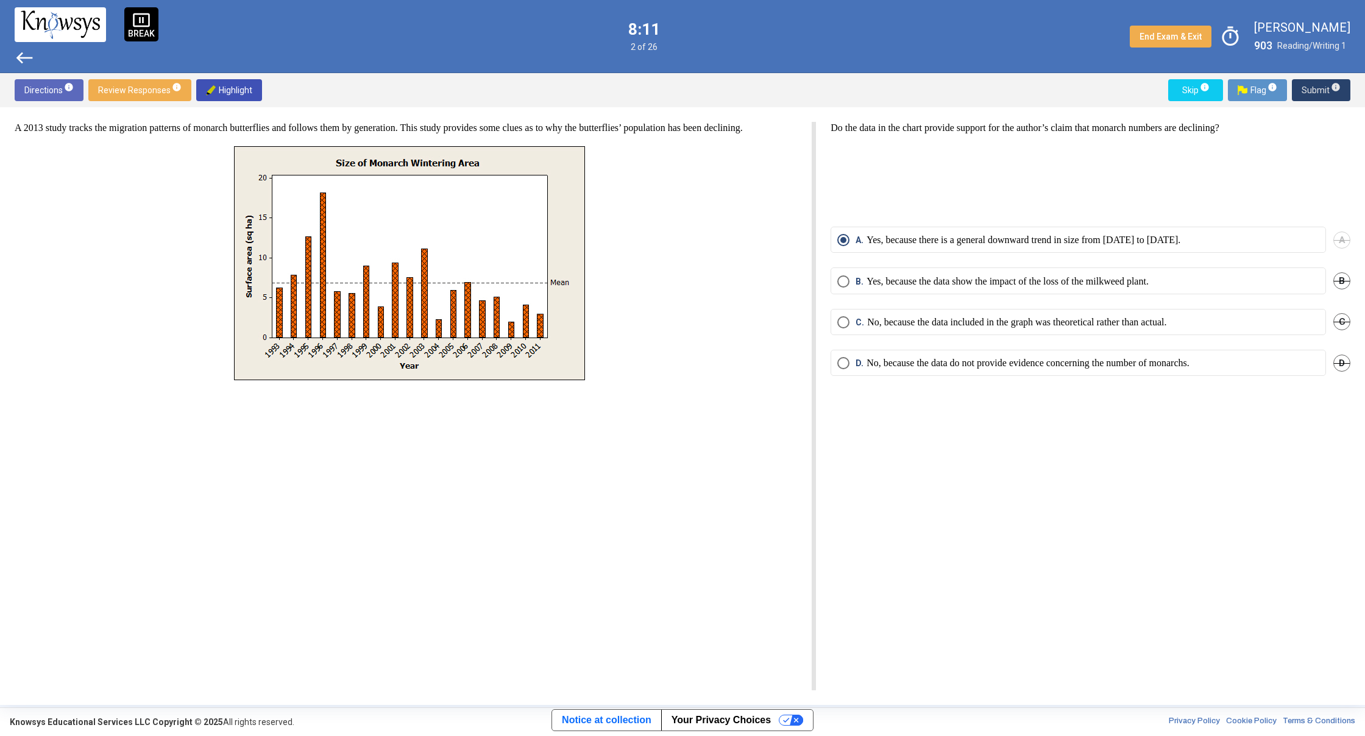
click at [1309, 93] on span "Submit info" at bounding box center [1321, 90] width 39 height 22
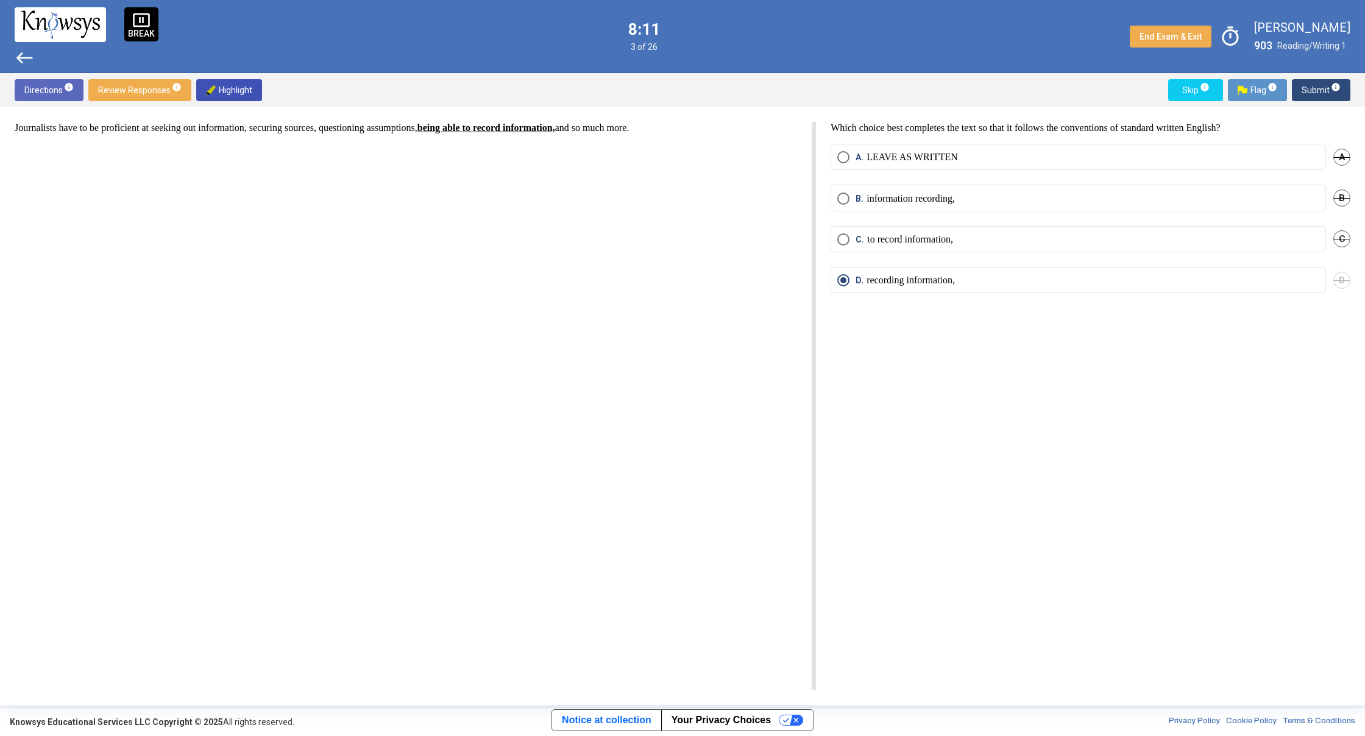
click at [1309, 93] on span "Submit info" at bounding box center [1321, 90] width 39 height 22
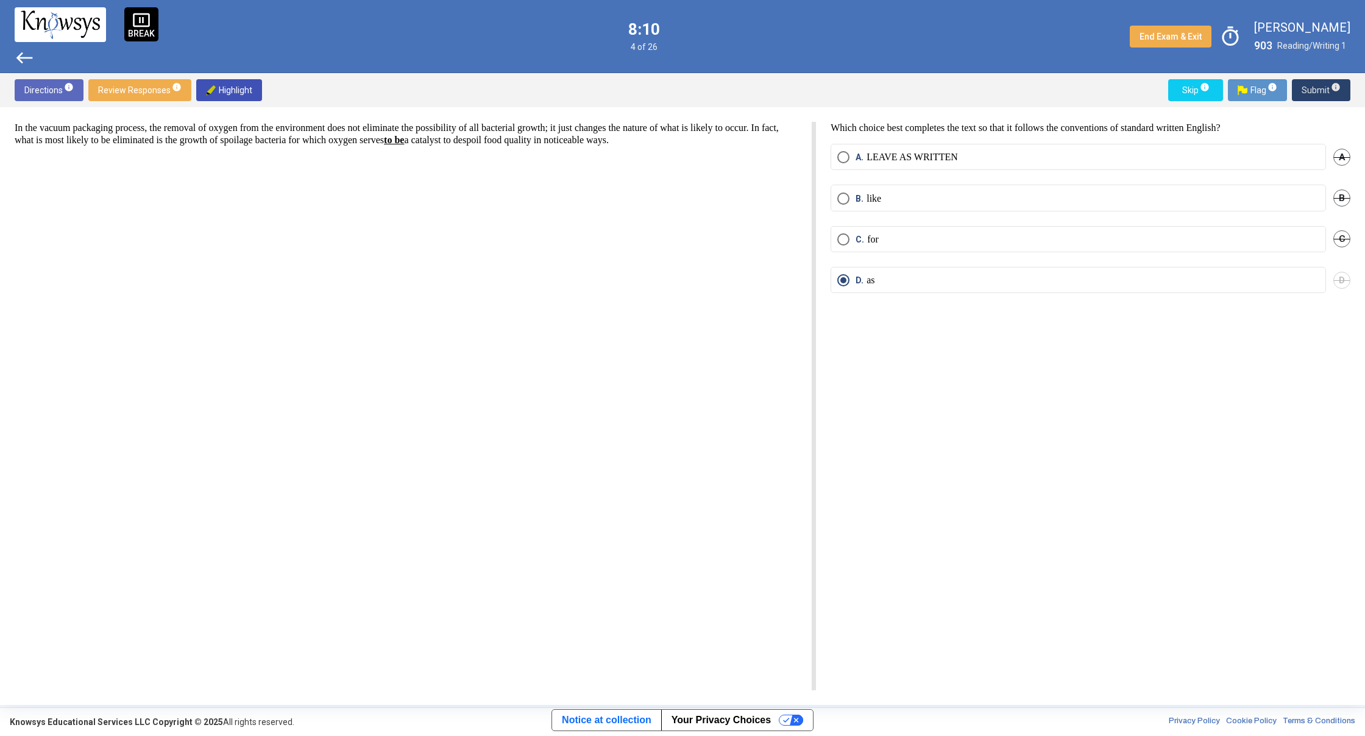
click at [1309, 93] on span "Submit info" at bounding box center [1321, 90] width 39 height 22
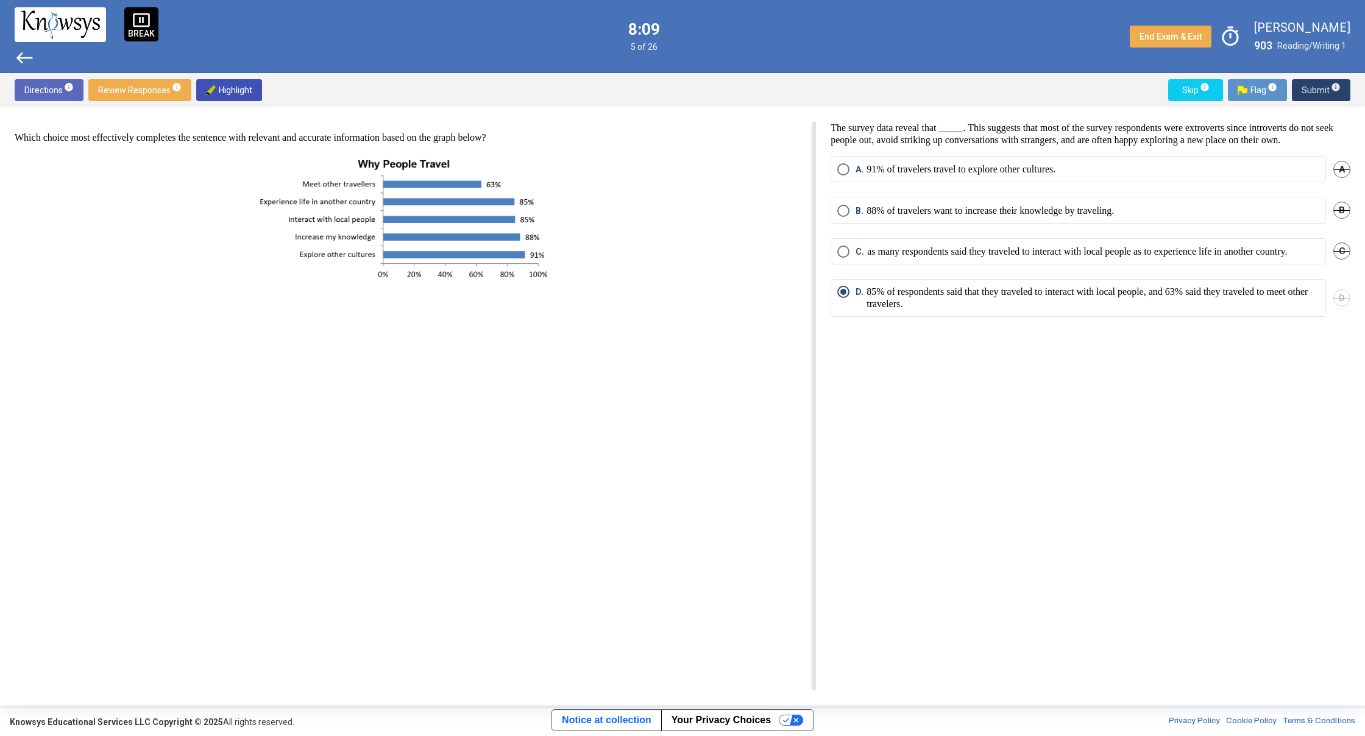
click at [1309, 93] on span "Submit info" at bounding box center [1321, 90] width 39 height 22
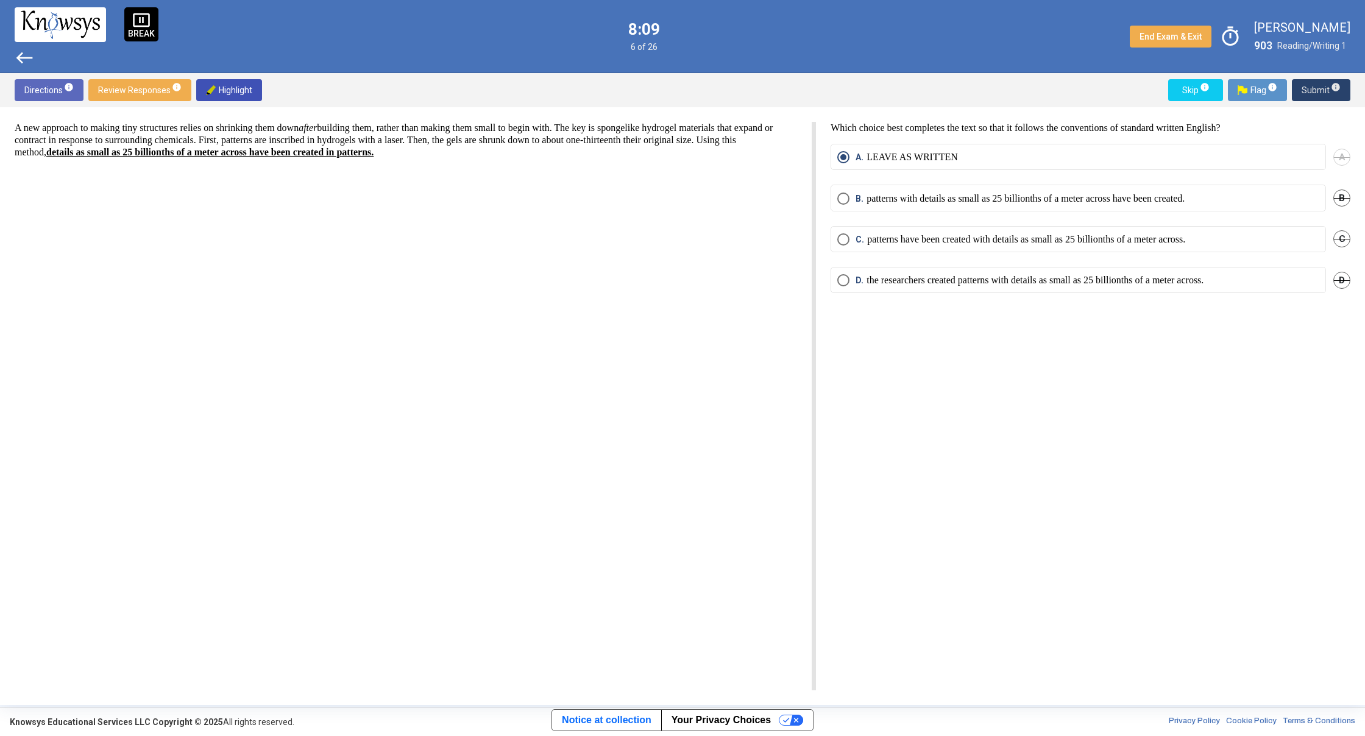
click at [1309, 93] on span "Submit info" at bounding box center [1321, 90] width 39 height 22
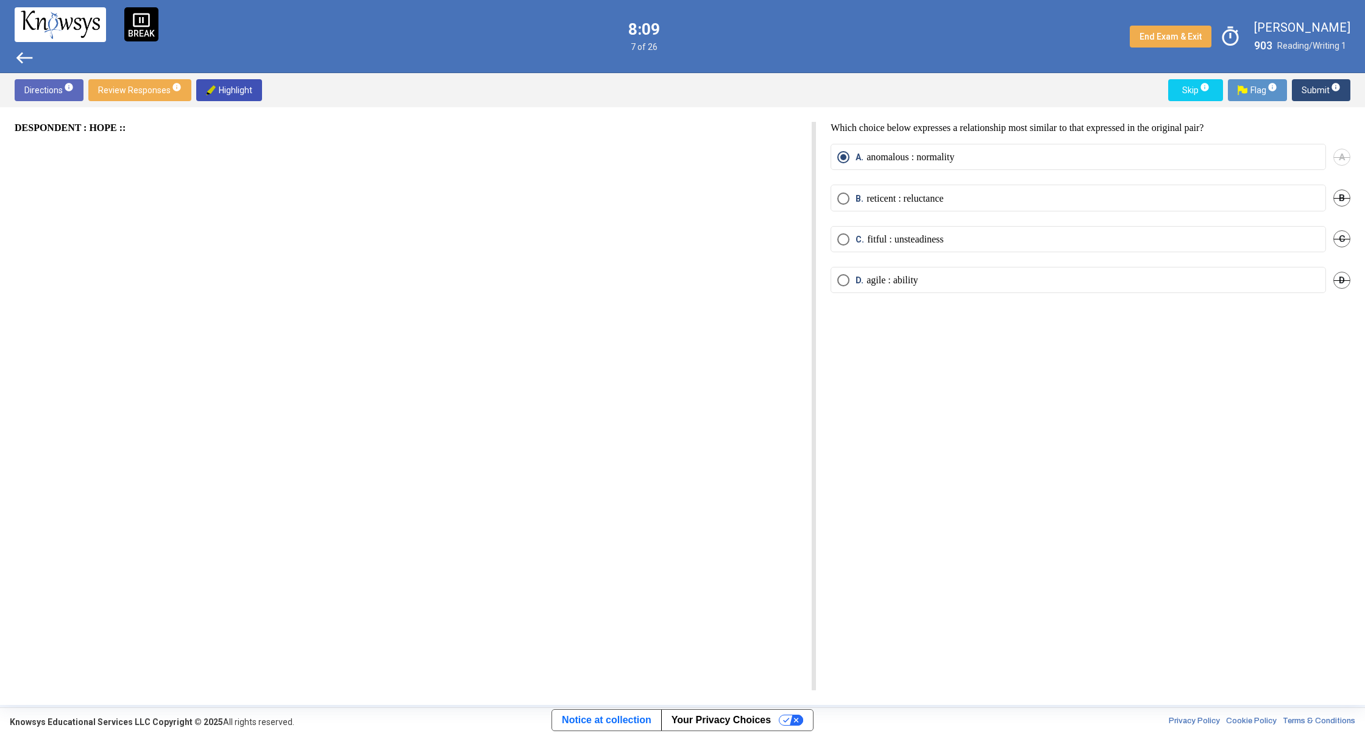
click at [1309, 93] on span "Submit info" at bounding box center [1321, 90] width 39 height 22
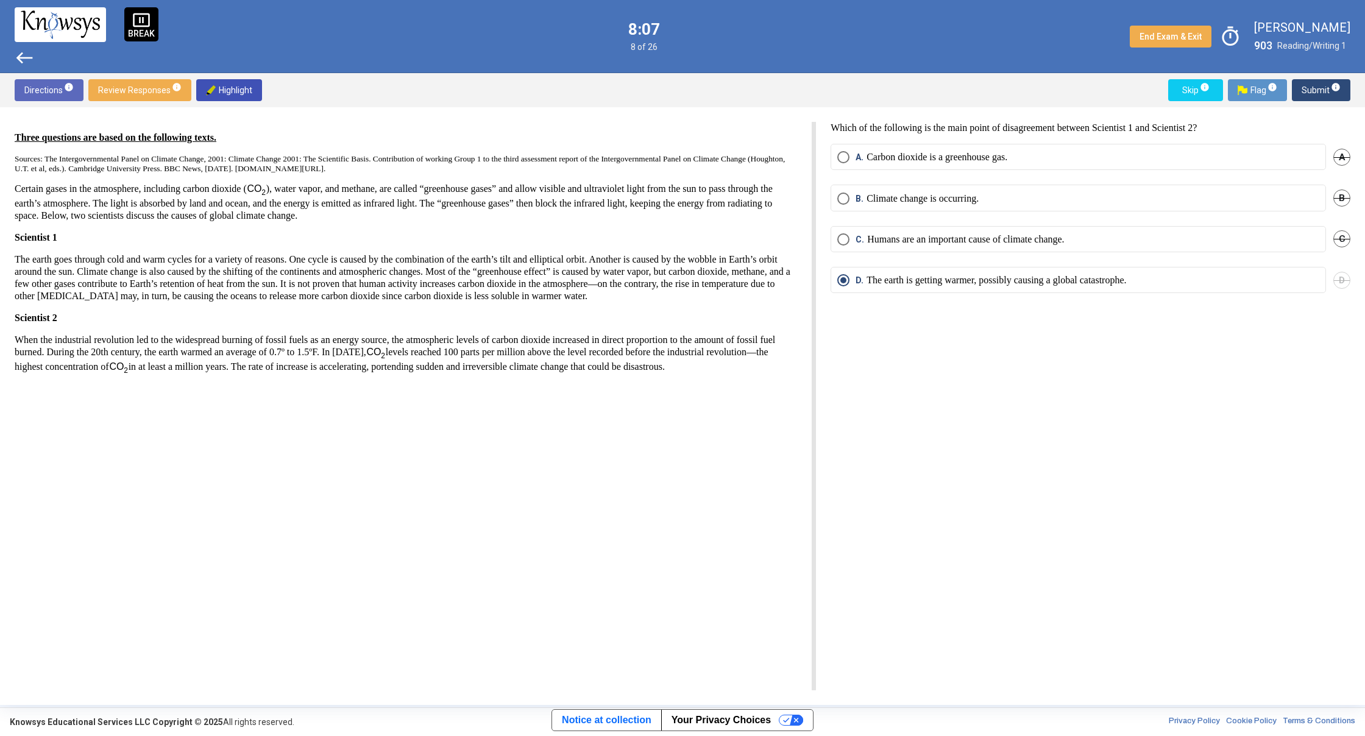
click at [1325, 87] on span "Submit info" at bounding box center [1321, 90] width 39 height 22
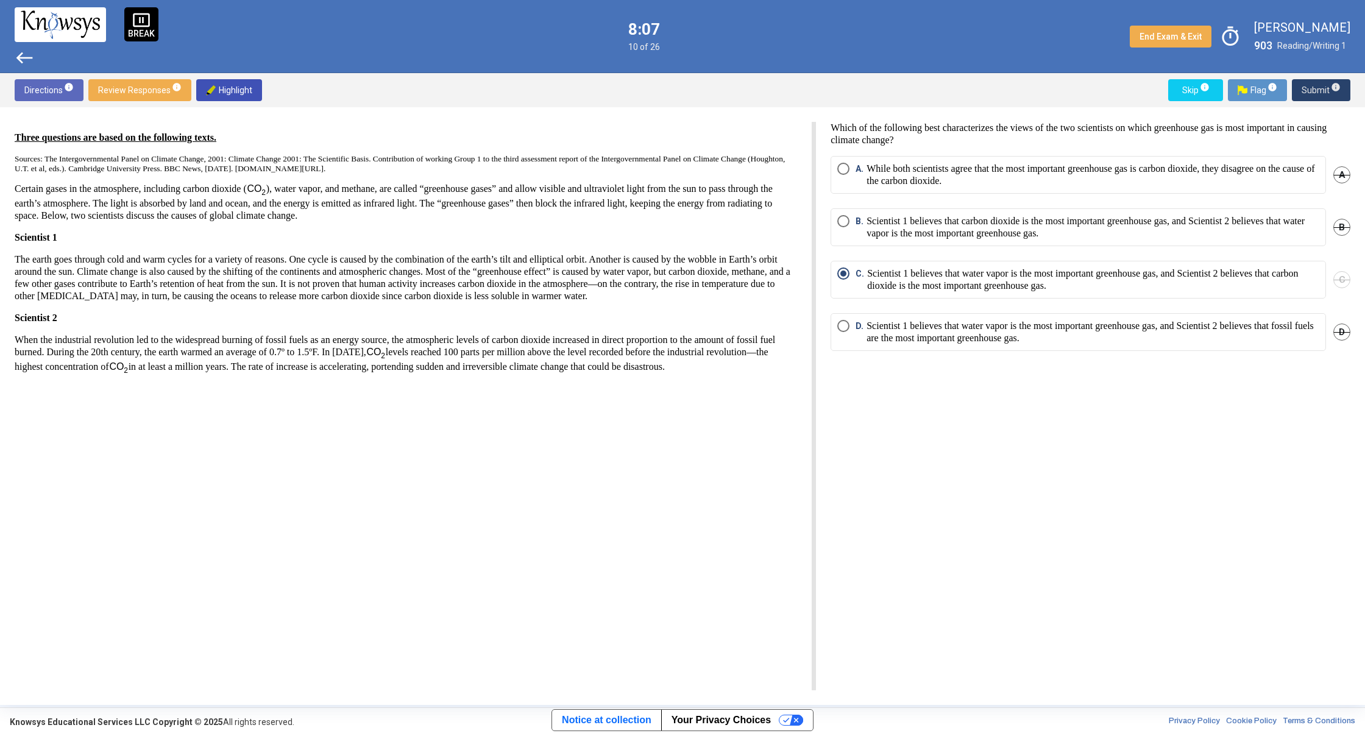
click at [1325, 87] on span "Submit info" at bounding box center [1321, 90] width 39 height 22
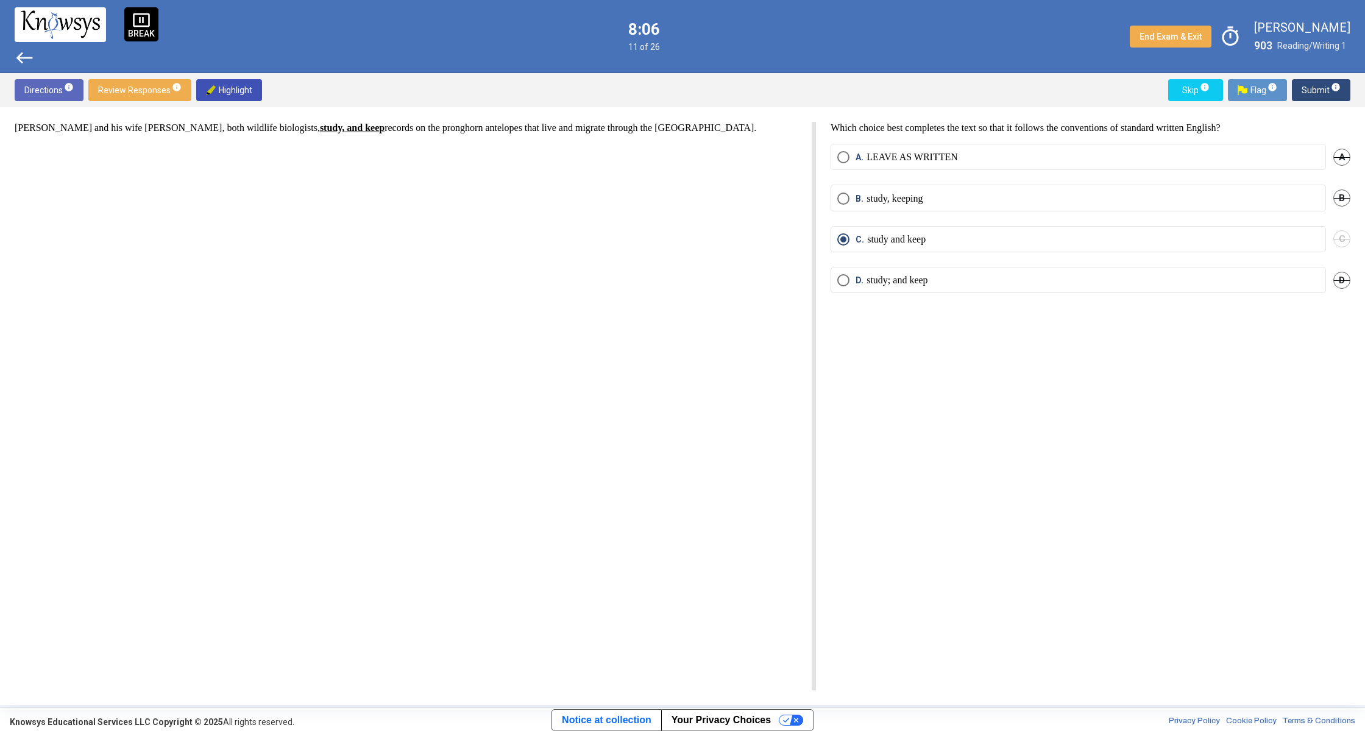
click at [1325, 87] on span "Submit info" at bounding box center [1321, 90] width 39 height 22
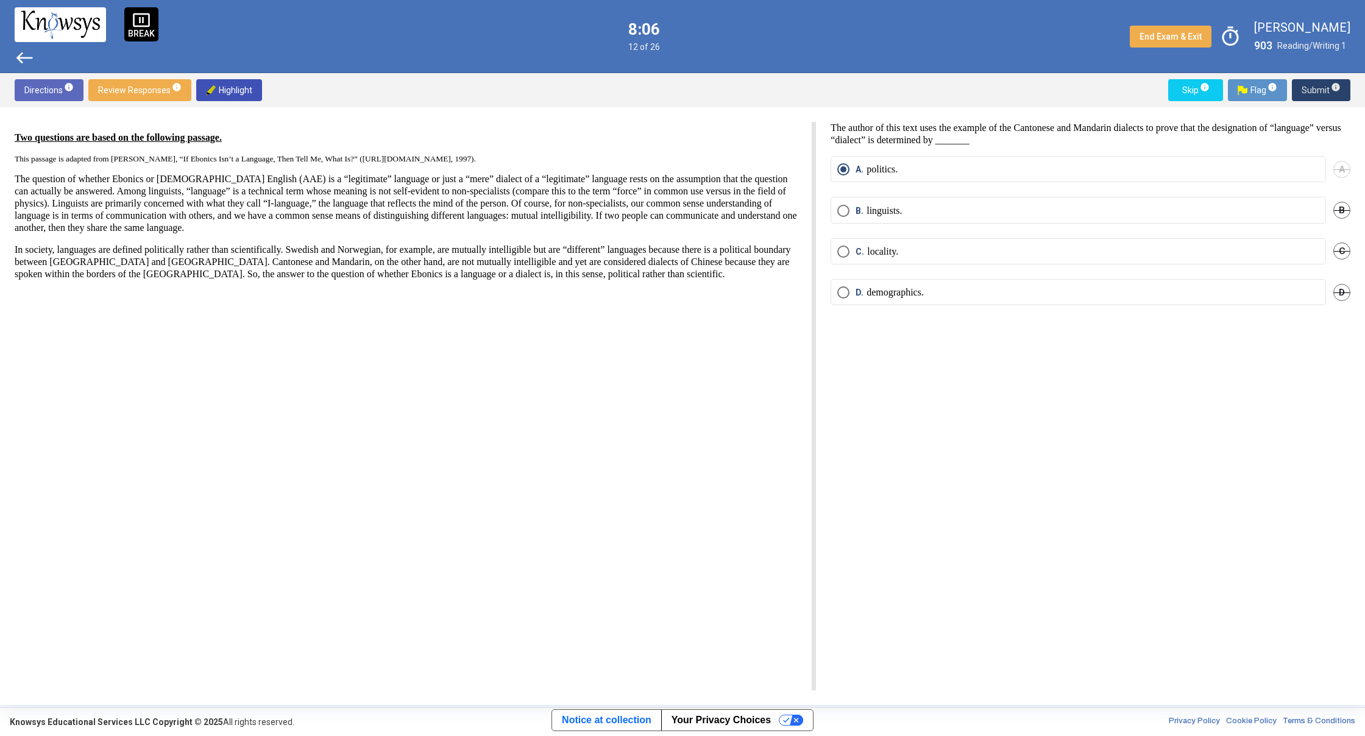
click at [1325, 87] on span "Submit info" at bounding box center [1321, 90] width 39 height 22
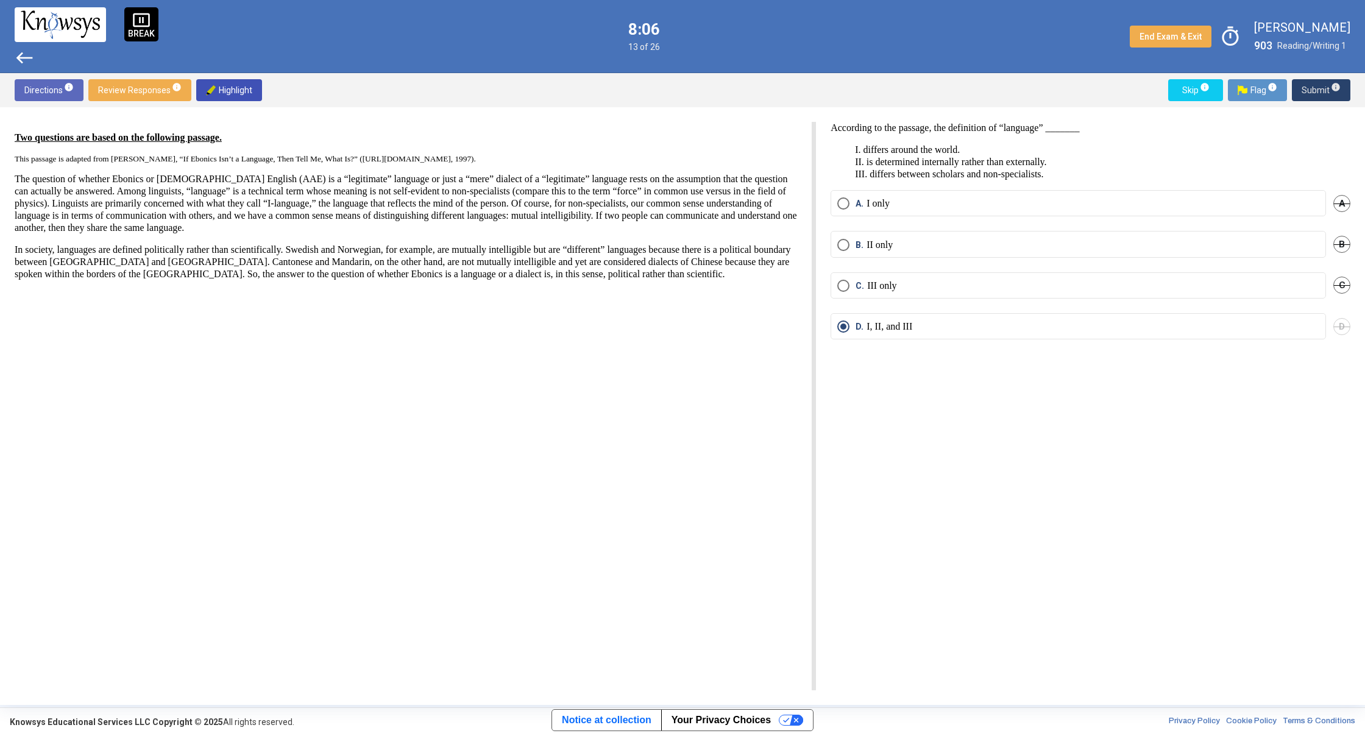
click at [1325, 87] on span "Submit info" at bounding box center [1321, 90] width 39 height 22
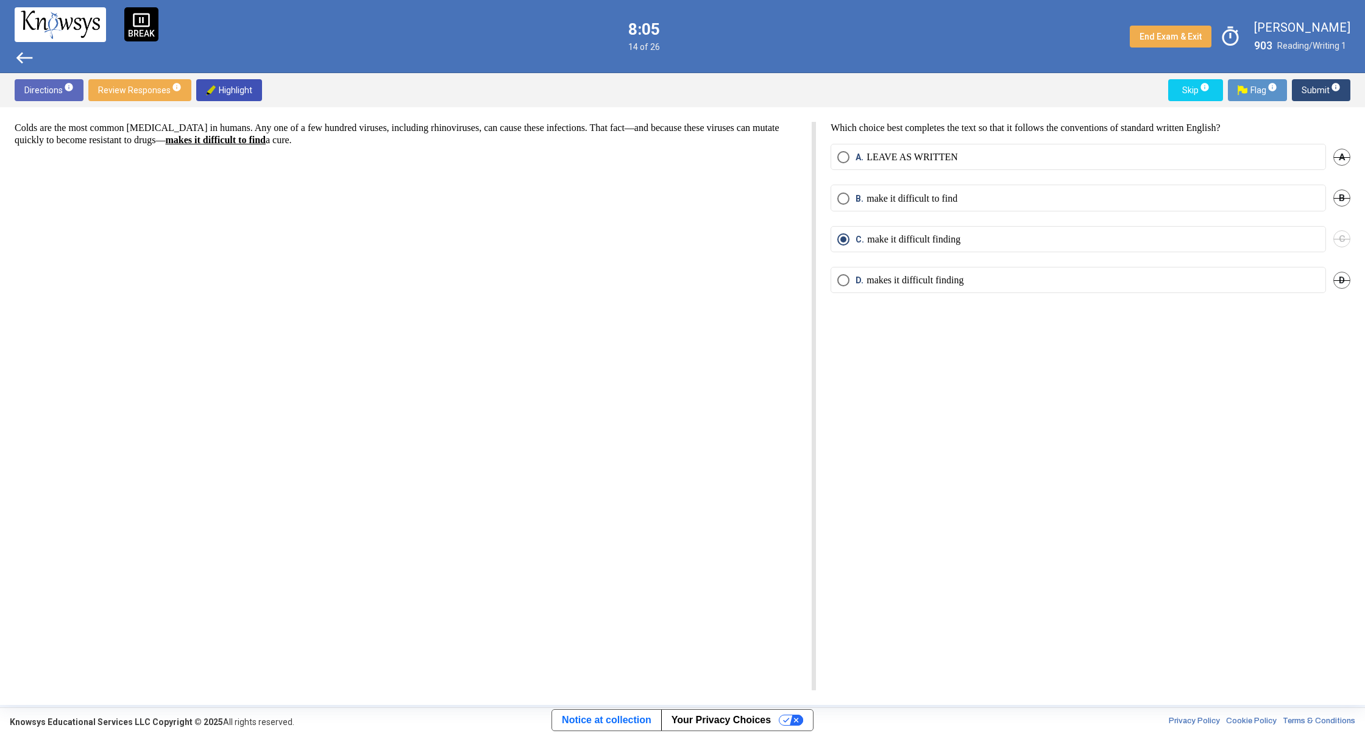
click at [1325, 87] on span "Submit info" at bounding box center [1321, 90] width 39 height 22
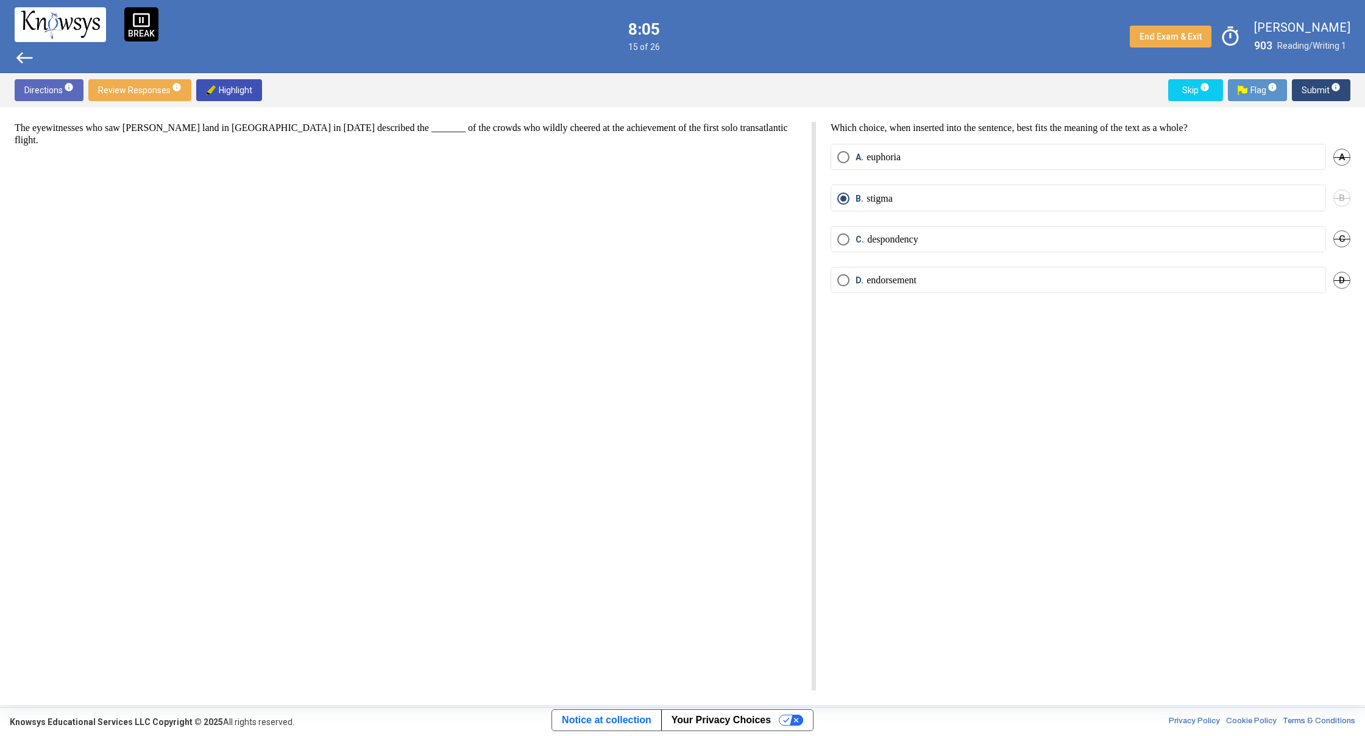
click at [1325, 87] on span "Submit info" at bounding box center [1321, 90] width 39 height 22
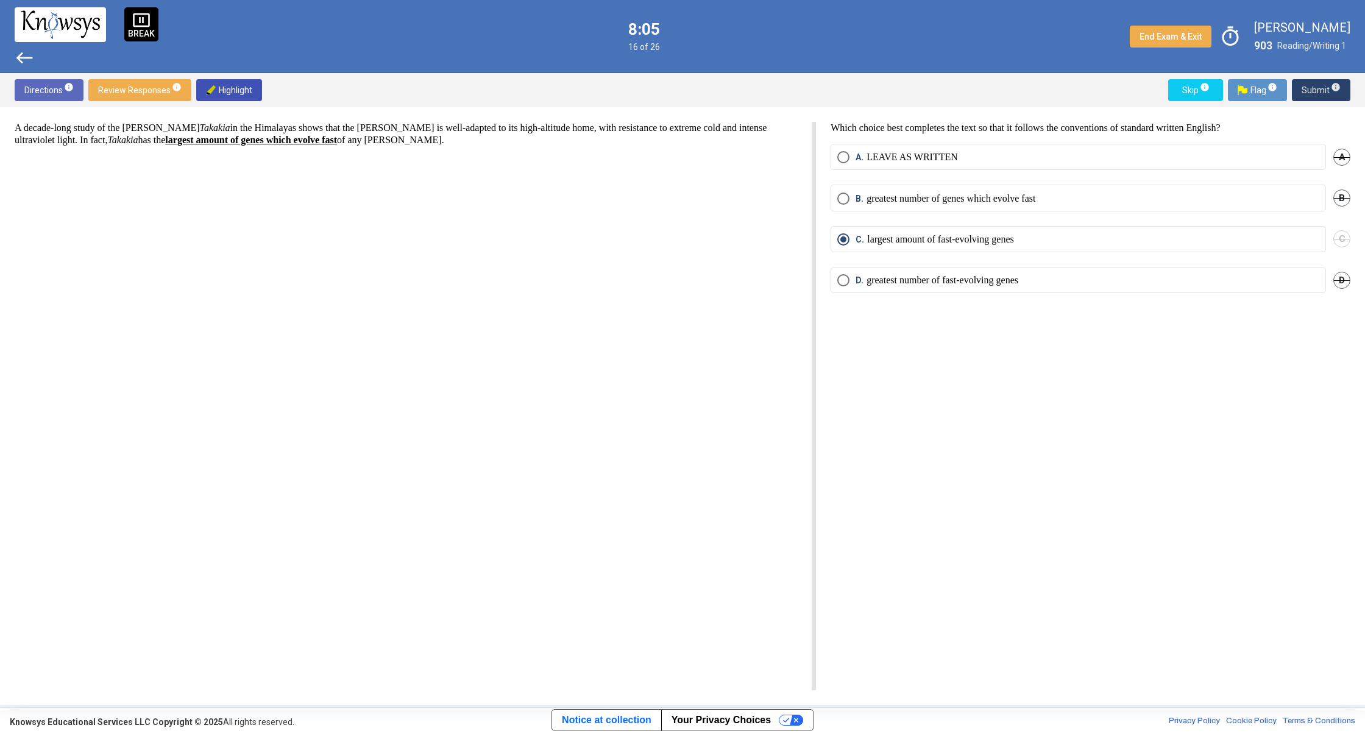
click at [1325, 87] on span "Submit info" at bounding box center [1321, 90] width 39 height 22
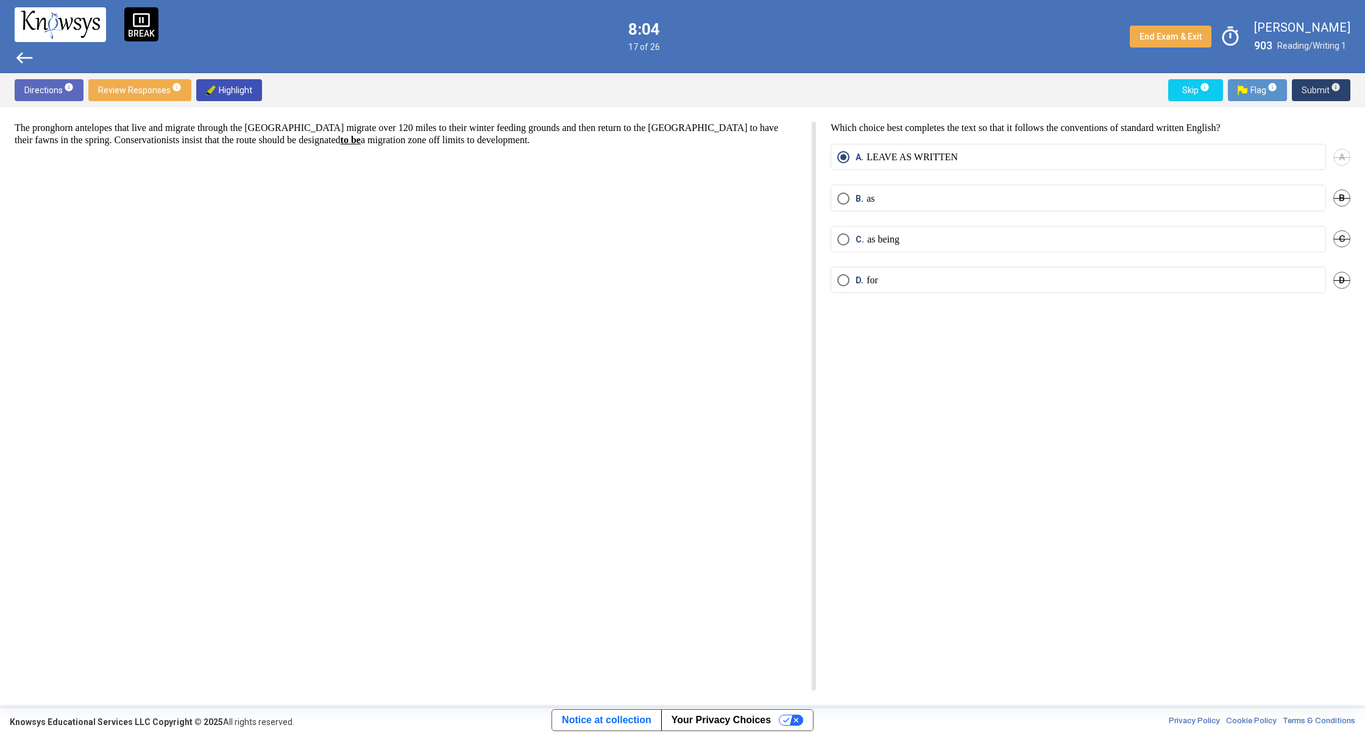
click at [1325, 87] on span "Submit info" at bounding box center [1321, 90] width 39 height 22
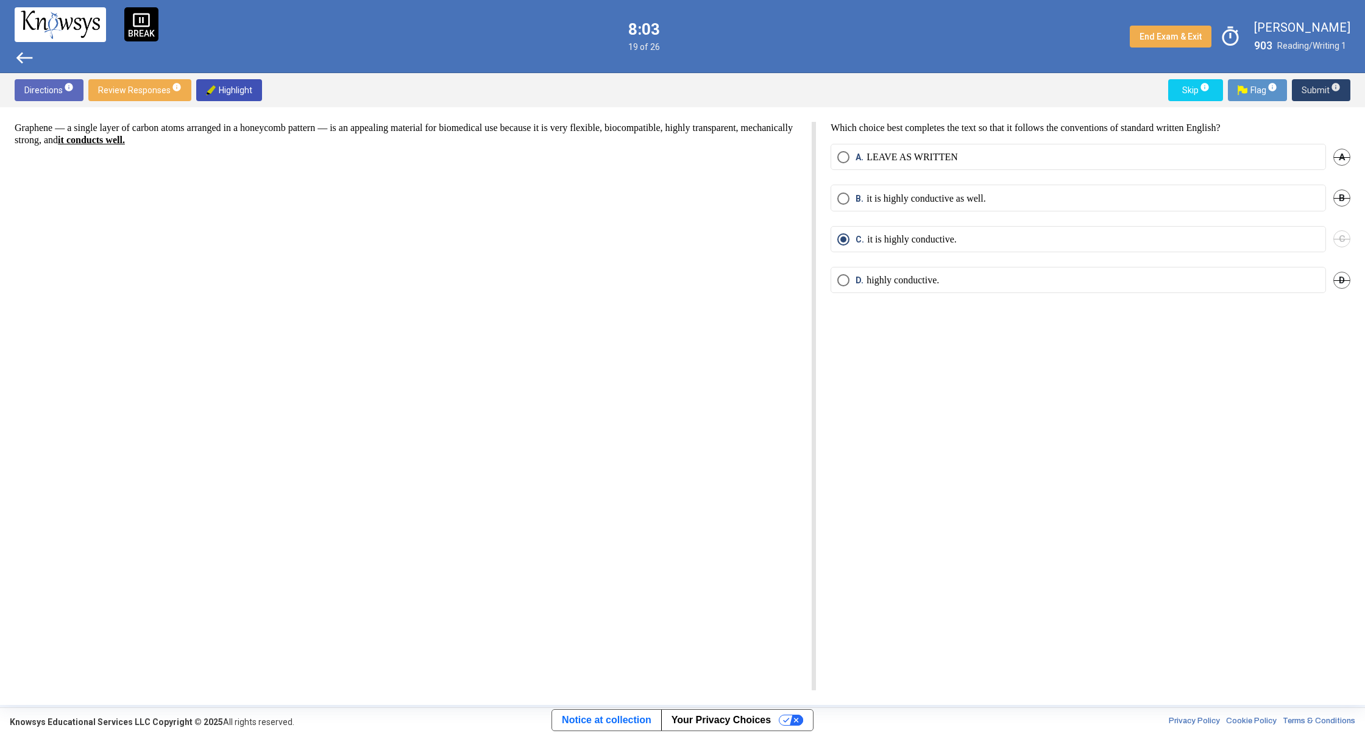
click at [1325, 87] on span "Submit info" at bounding box center [1321, 90] width 39 height 22
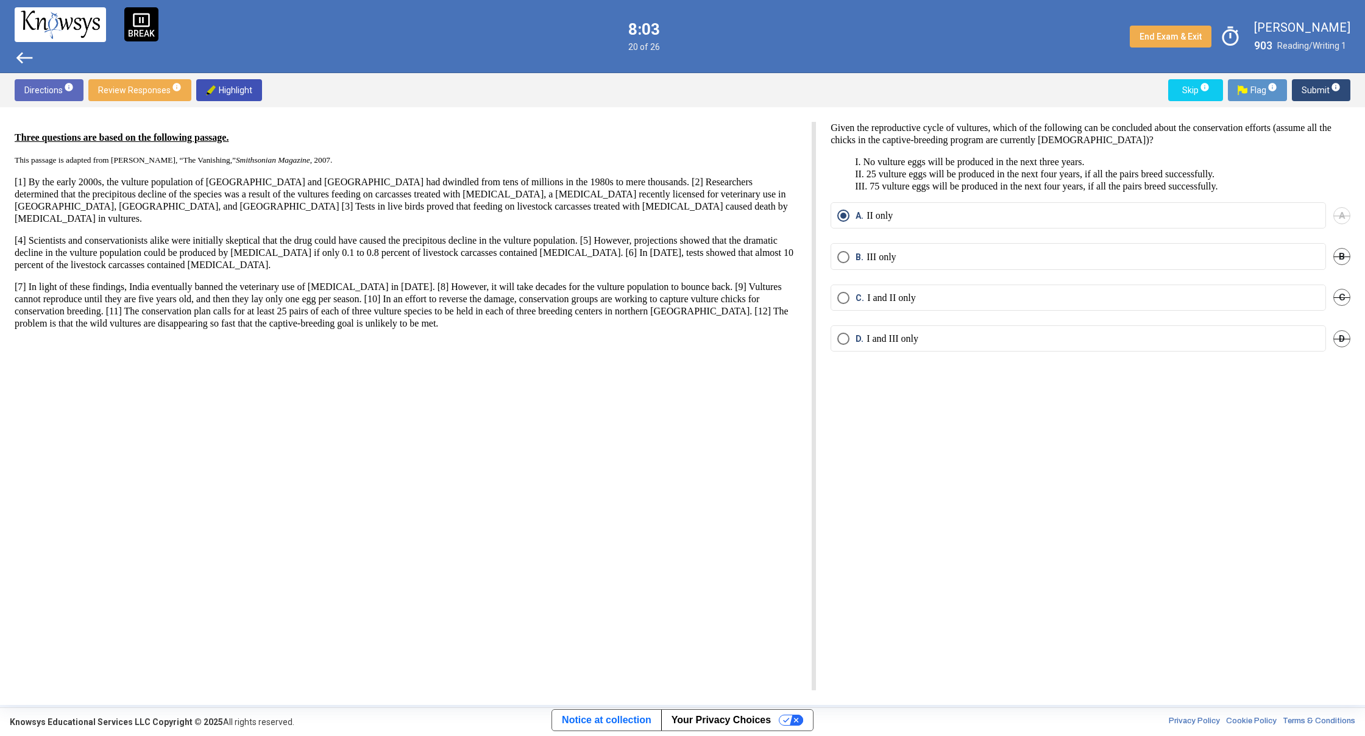
click at [1325, 87] on span "Submit info" at bounding box center [1321, 90] width 39 height 22
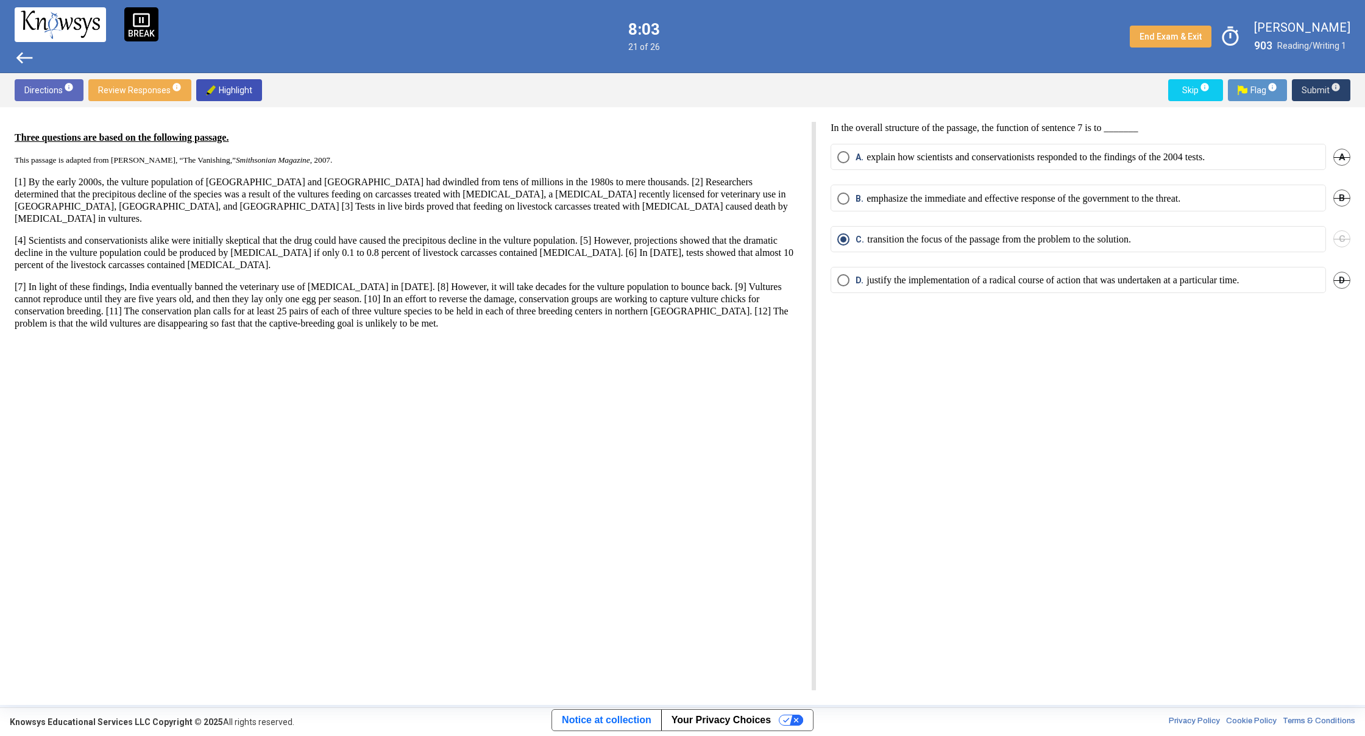
click at [1325, 87] on span "Submit info" at bounding box center [1321, 90] width 39 height 22
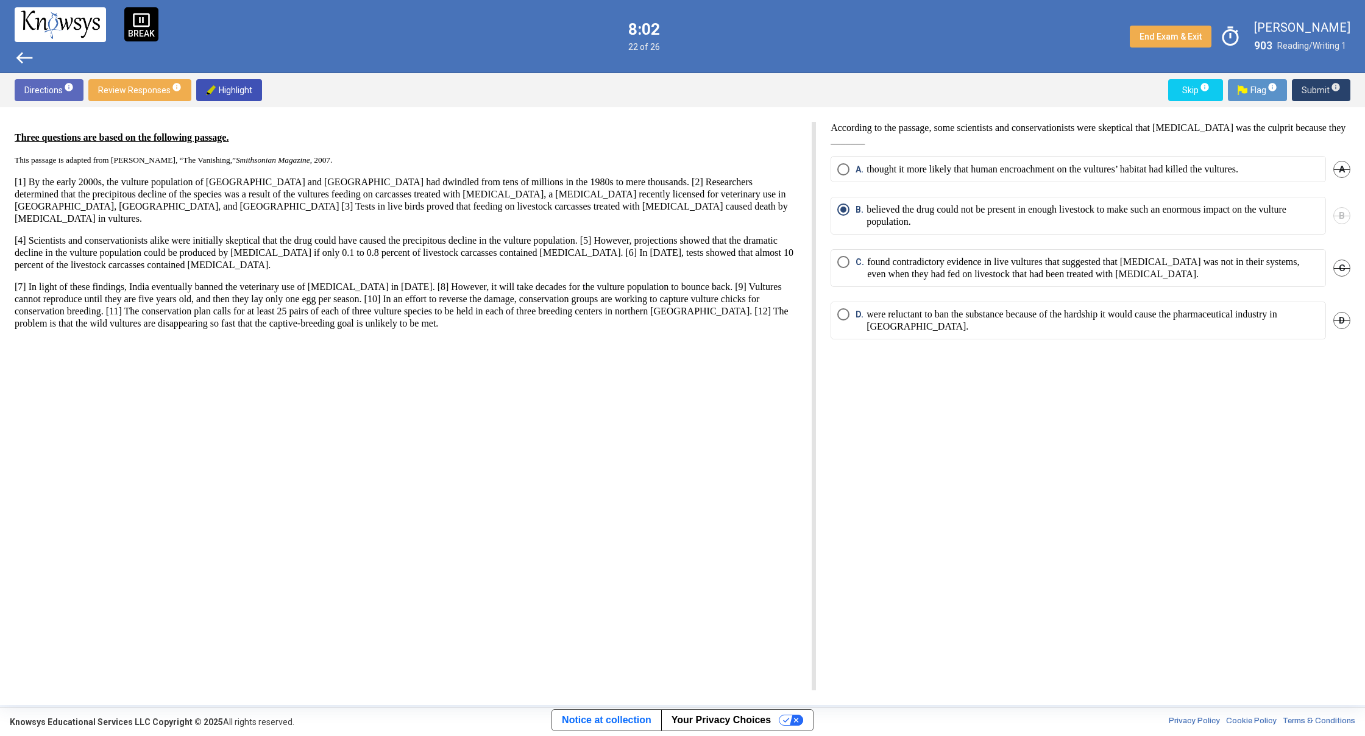
click at [1325, 87] on span "Submit info" at bounding box center [1321, 90] width 39 height 22
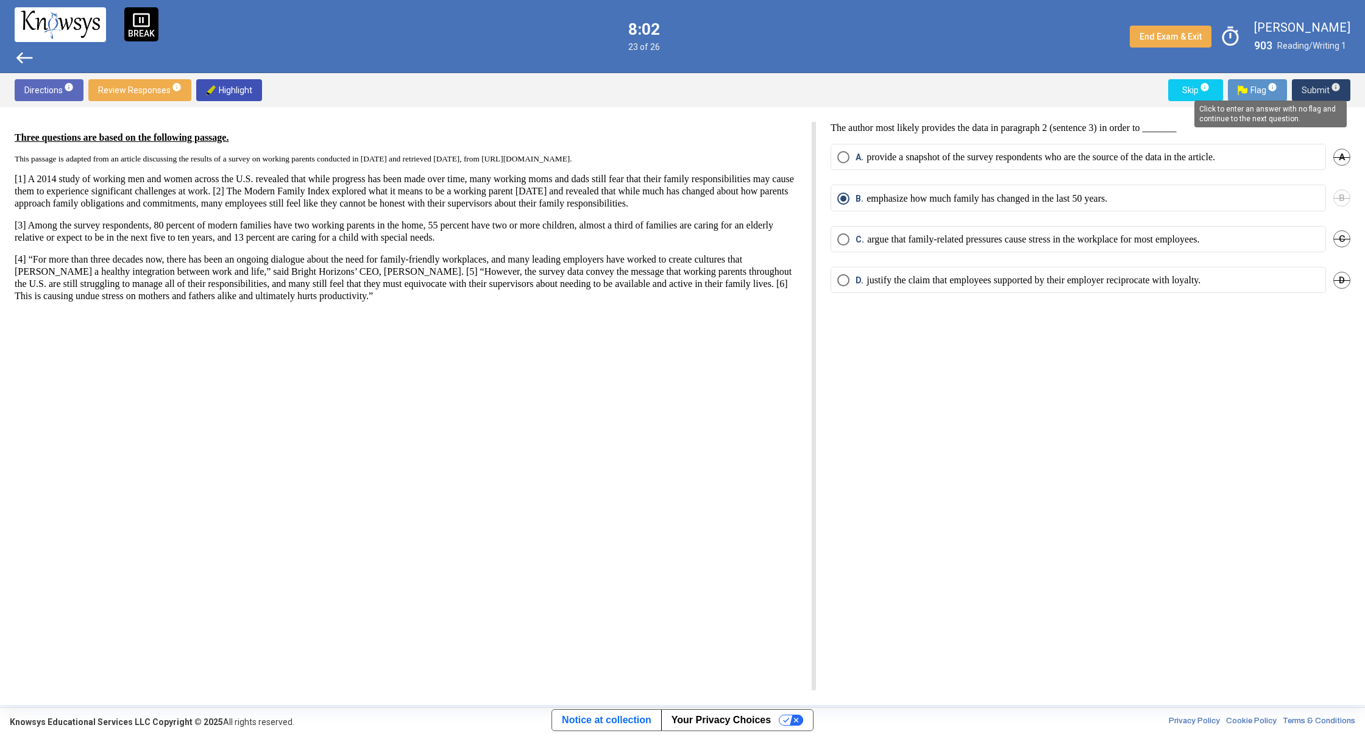
click at [1331, 87] on span "info" at bounding box center [1336, 87] width 10 height 10
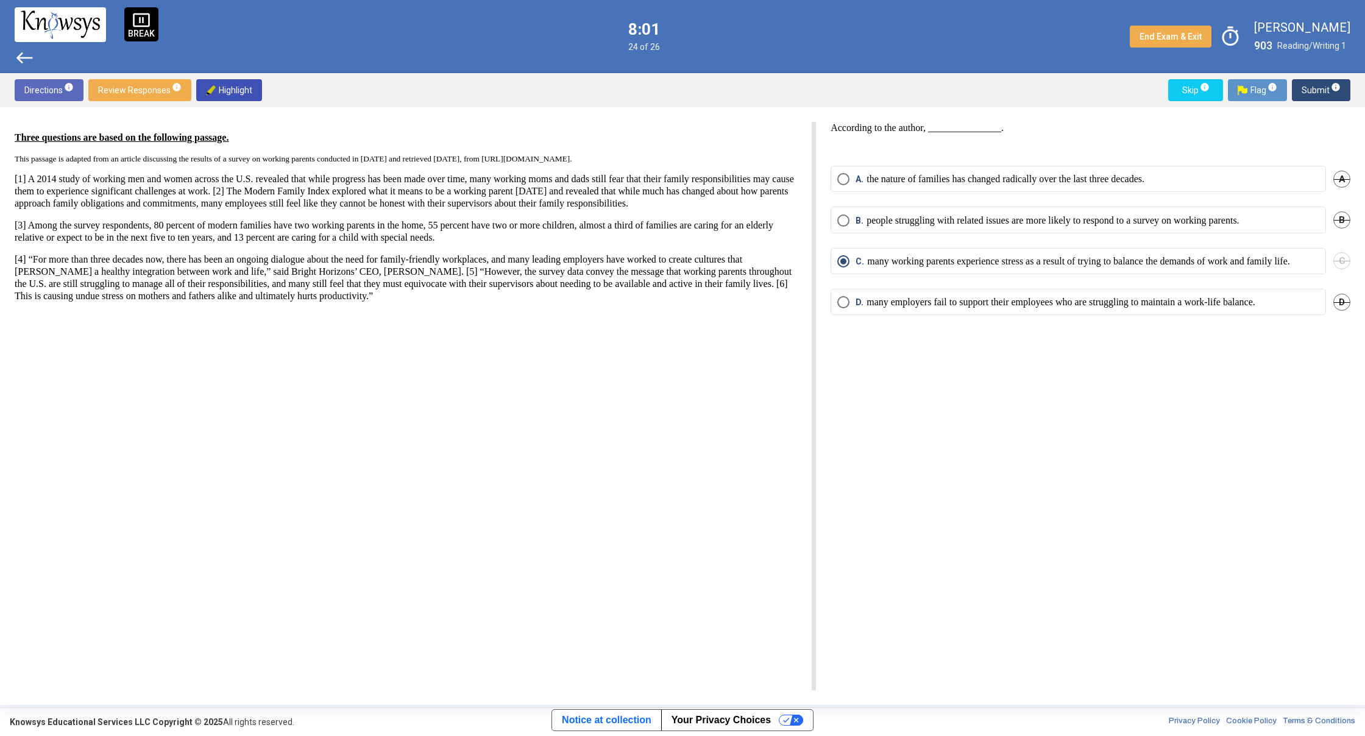
click at [1331, 87] on span "info" at bounding box center [1336, 87] width 10 height 10
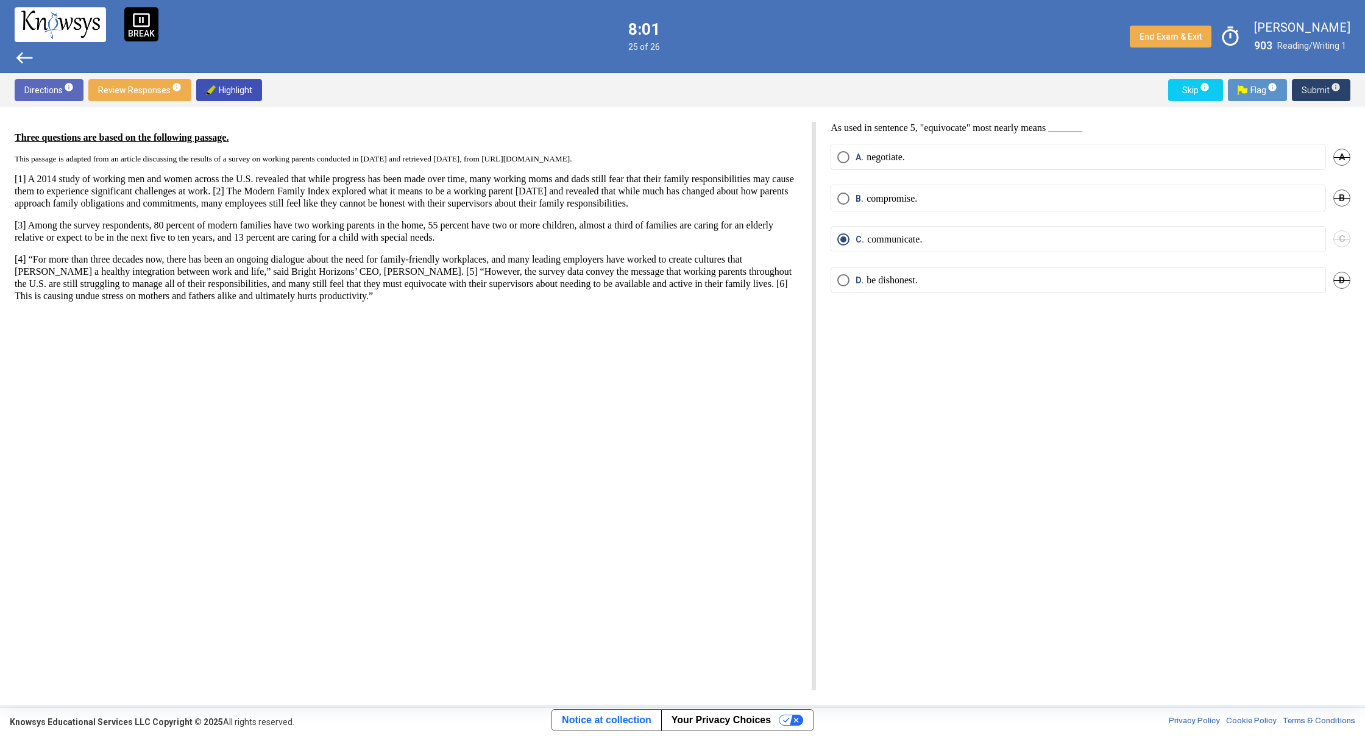
click at [1331, 87] on span "info" at bounding box center [1336, 87] width 10 height 10
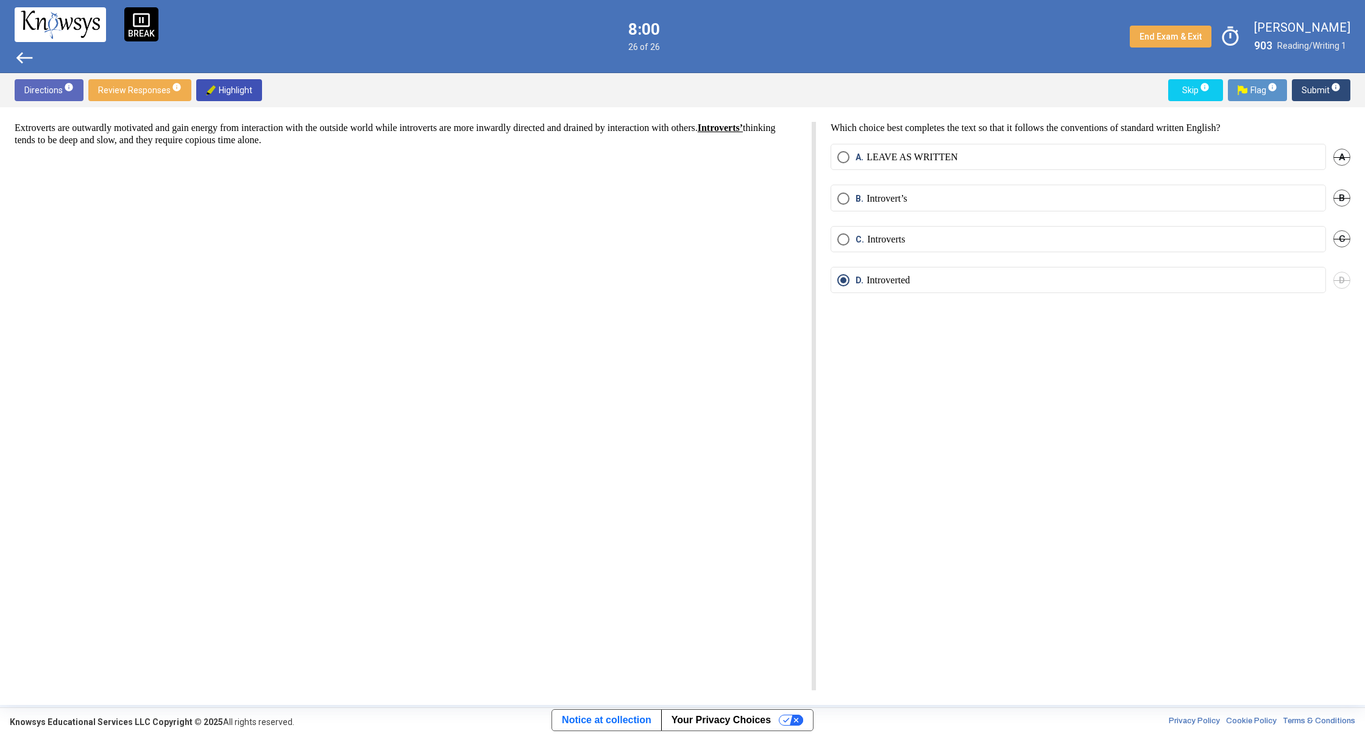
click at [1314, 94] on span "Submit info" at bounding box center [1321, 90] width 39 height 22
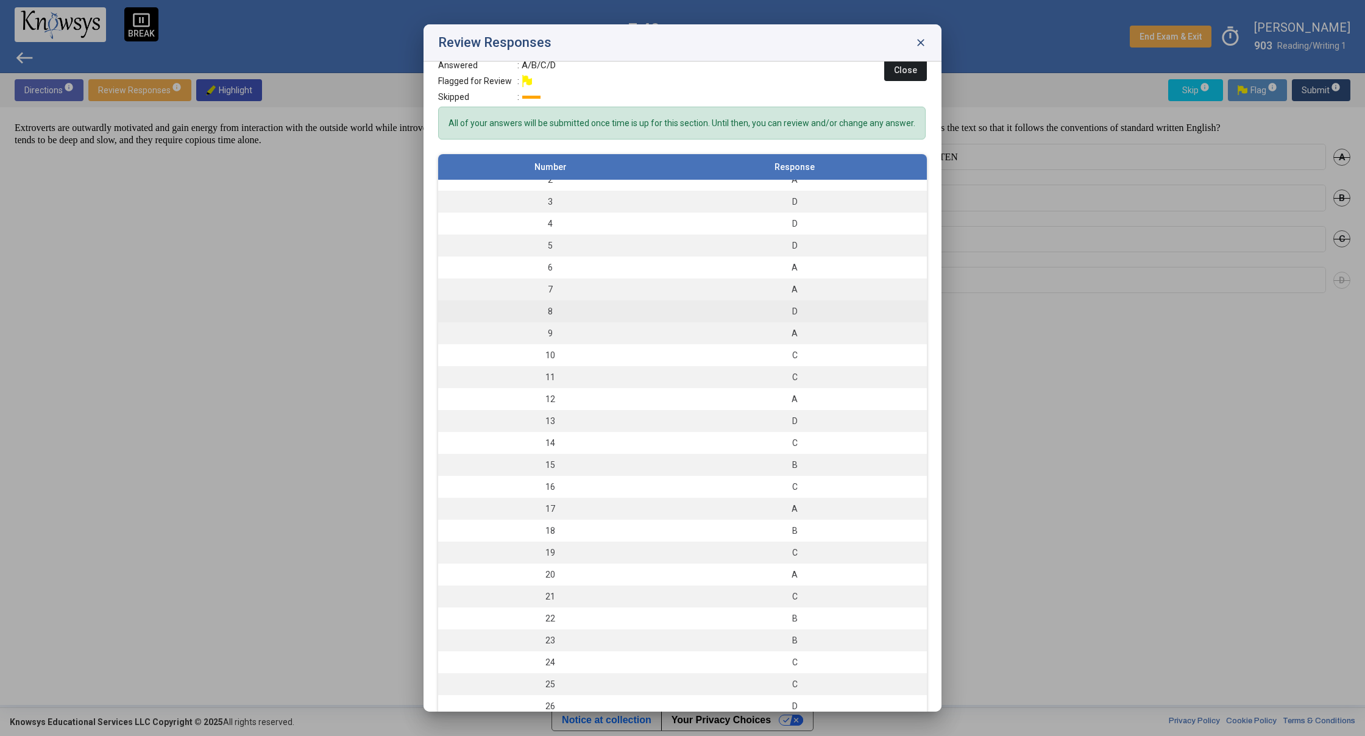
scroll to position [20, 0]
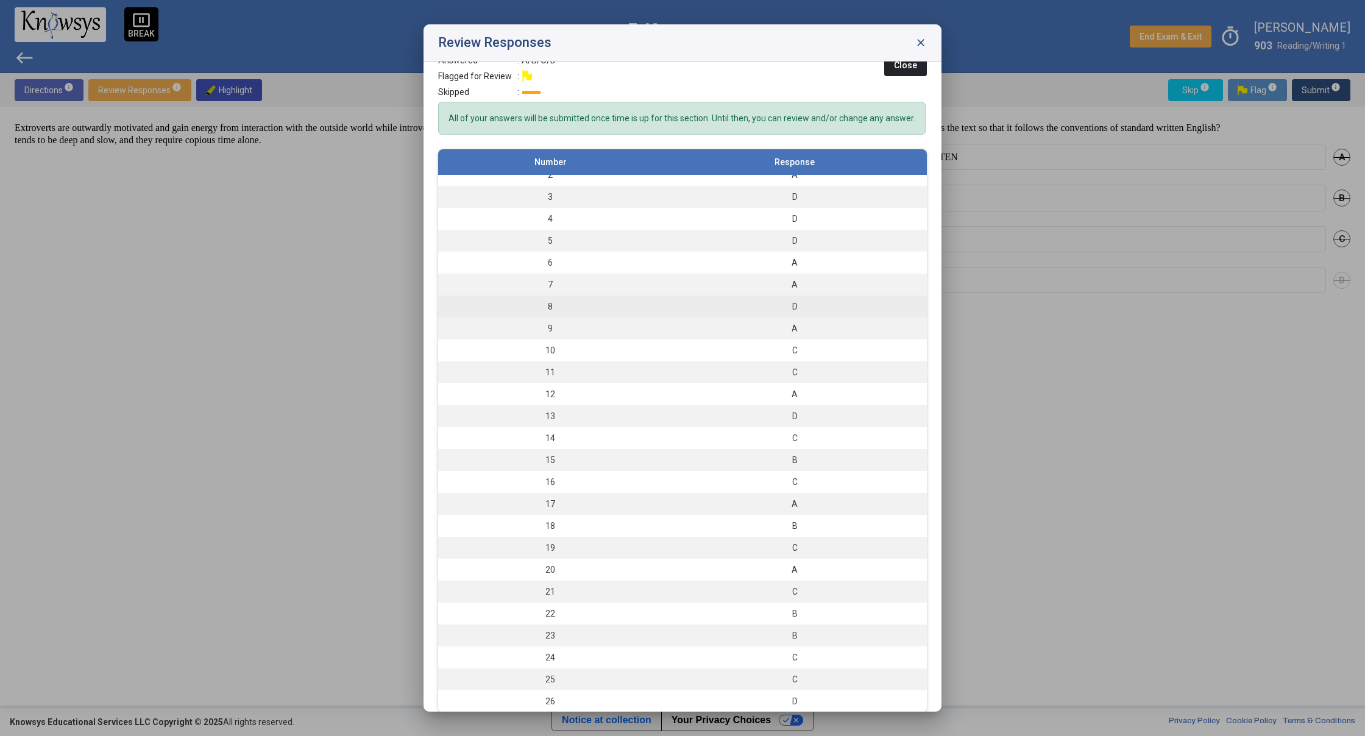
click at [867, 335] on div "A" at bounding box center [795, 328] width 252 height 12
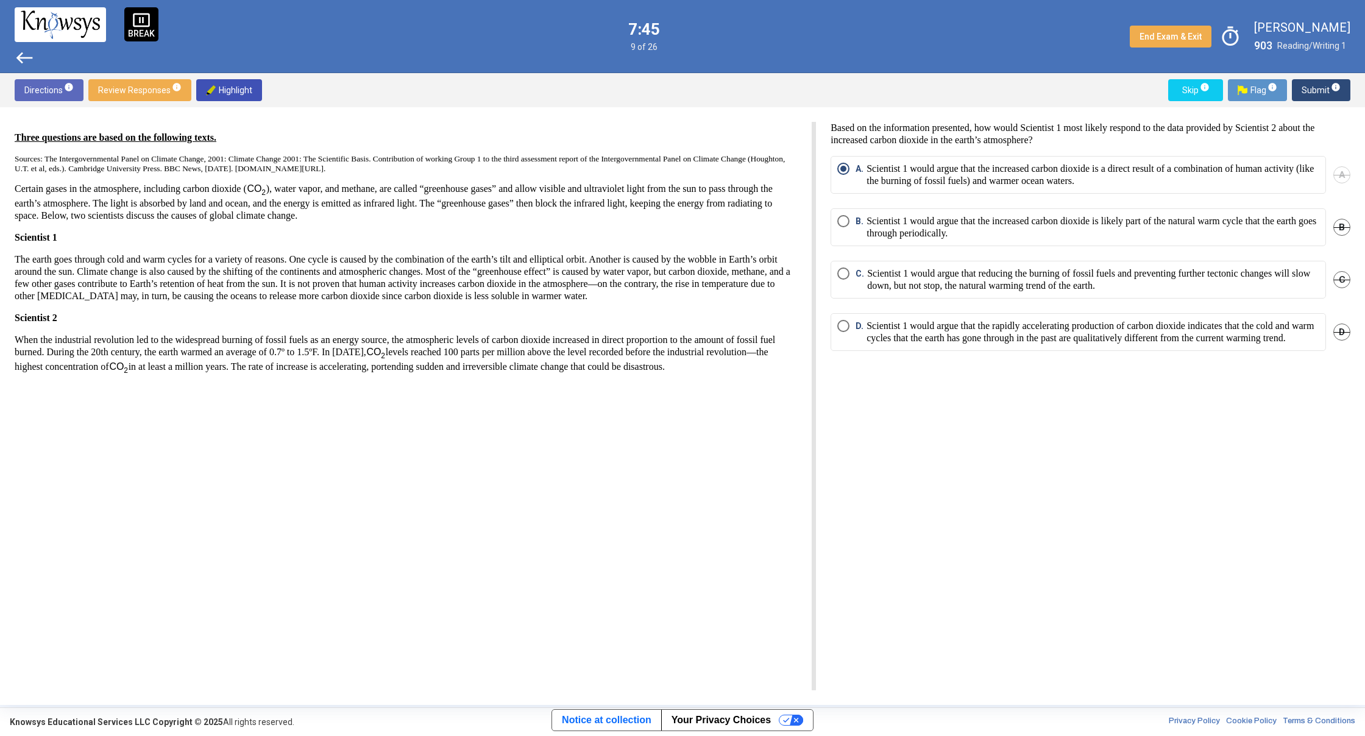
click at [1324, 99] on span "Submit info" at bounding box center [1321, 90] width 39 height 22
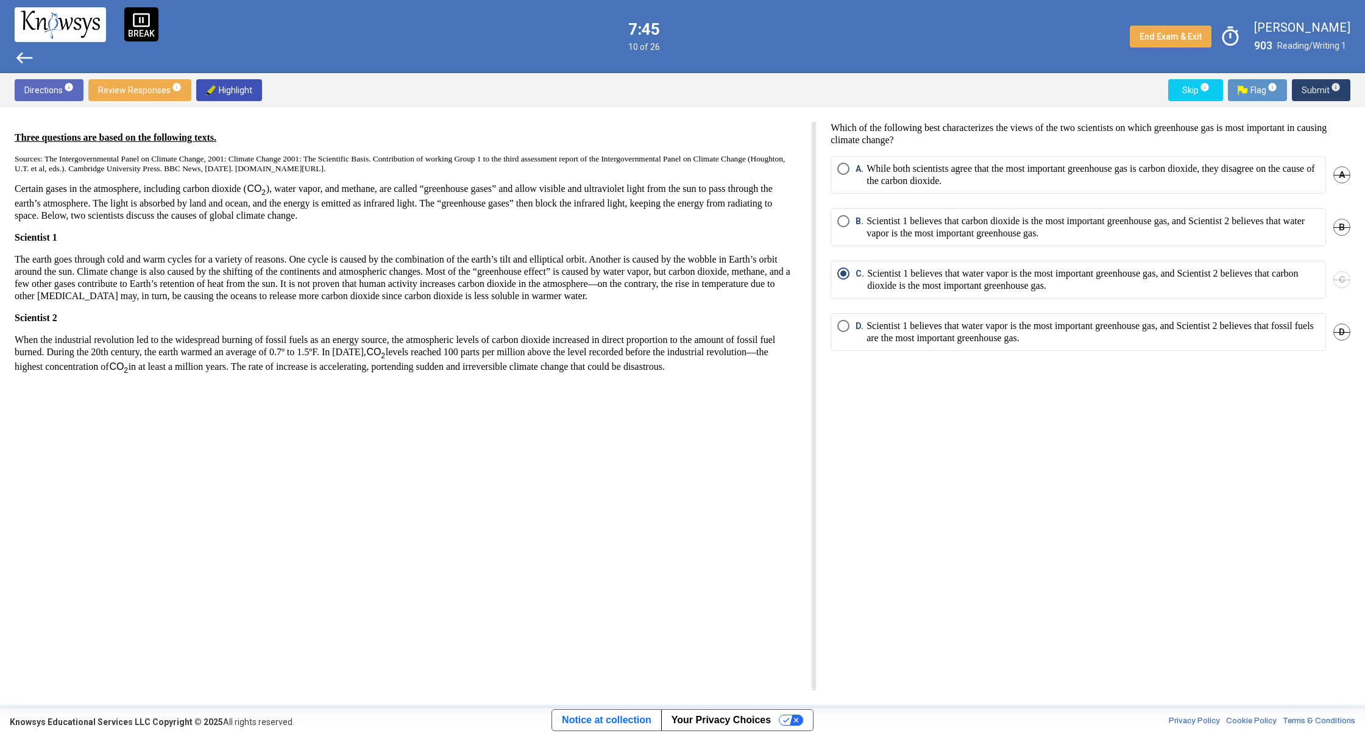
click at [1324, 99] on span "Submit info" at bounding box center [1321, 90] width 39 height 22
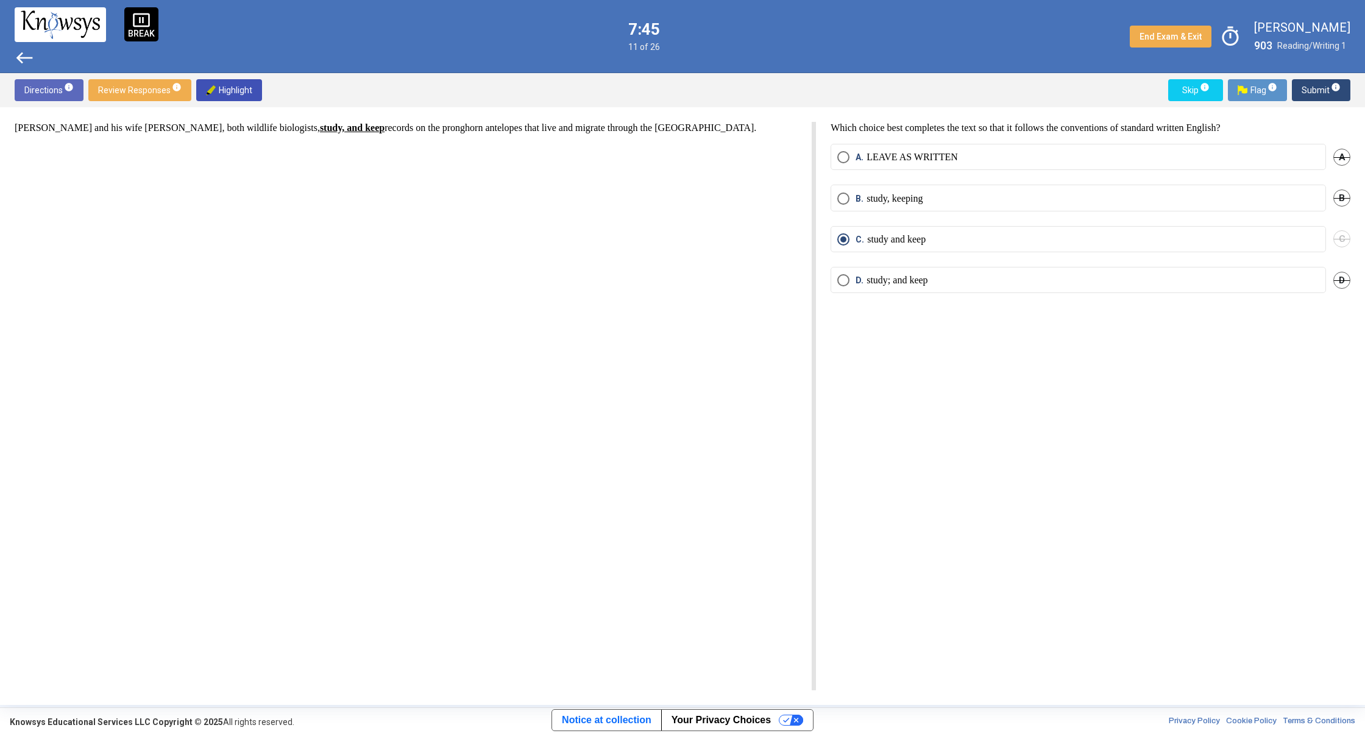
click at [1324, 99] on span "Submit info" at bounding box center [1321, 90] width 39 height 22
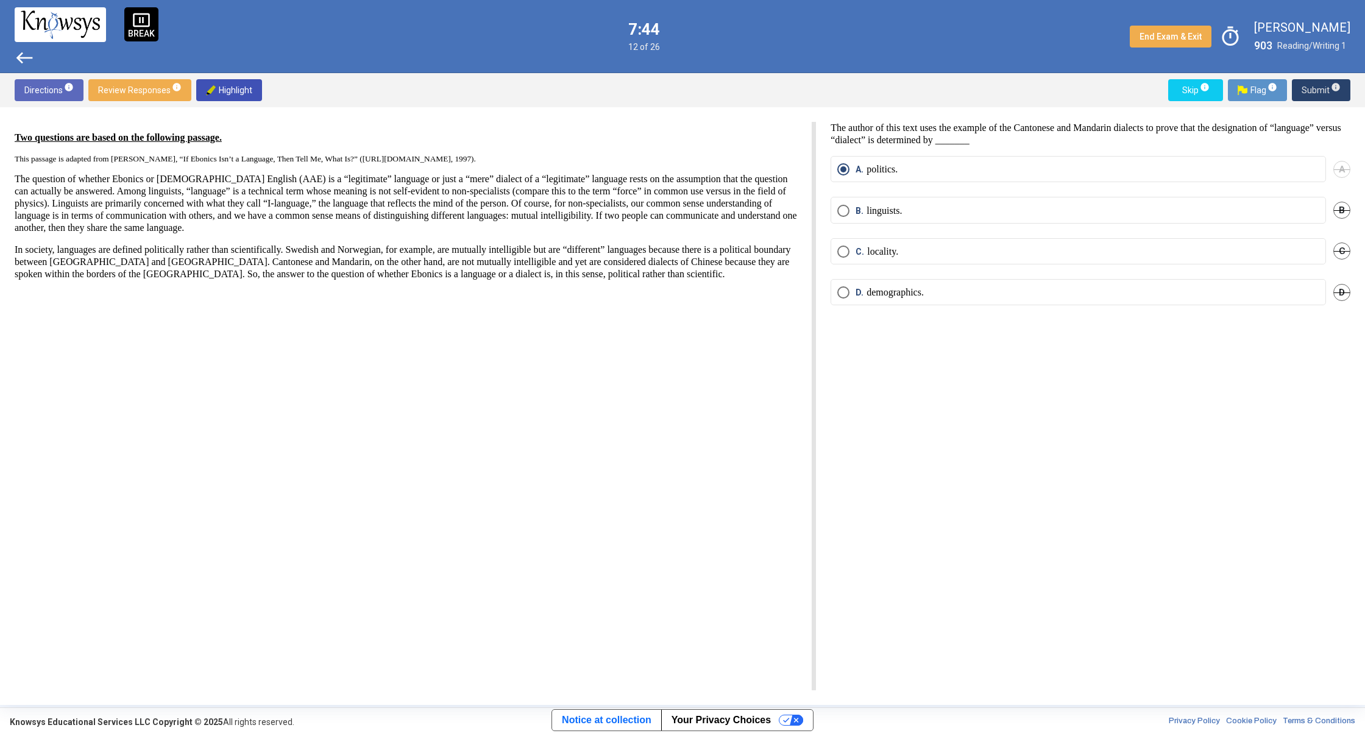
click at [1324, 99] on span "Submit info" at bounding box center [1321, 90] width 39 height 22
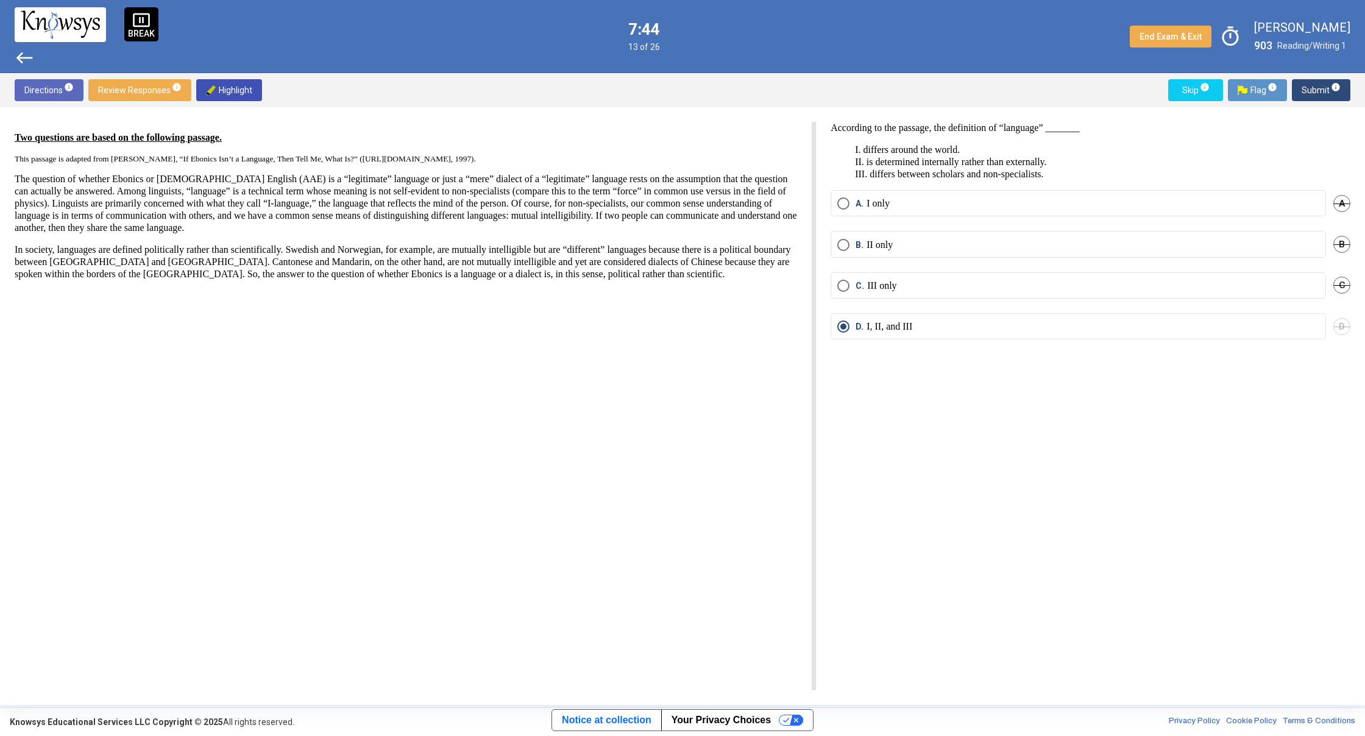
click at [1324, 99] on span "Submit info" at bounding box center [1321, 90] width 39 height 22
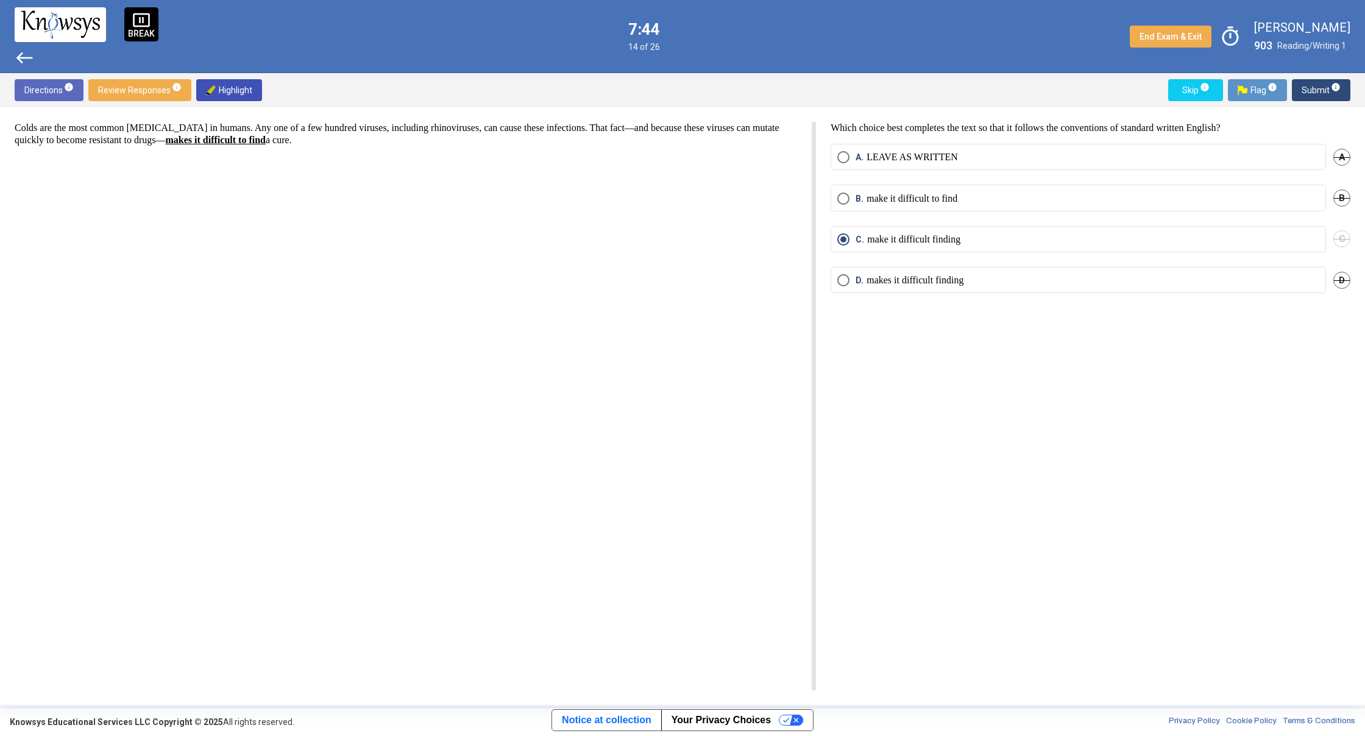
click at [1324, 99] on span "Submit info" at bounding box center [1321, 90] width 39 height 22
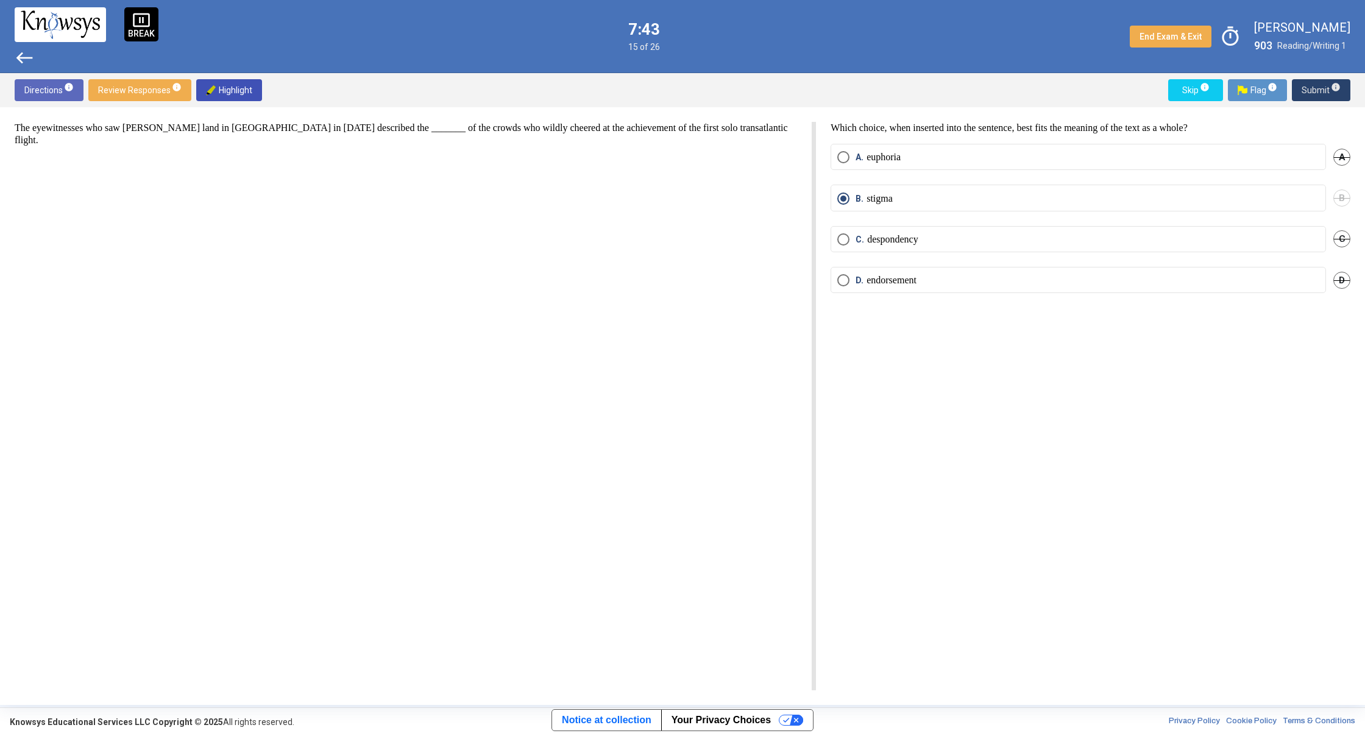
click at [1324, 99] on span "Submit info" at bounding box center [1321, 90] width 39 height 22
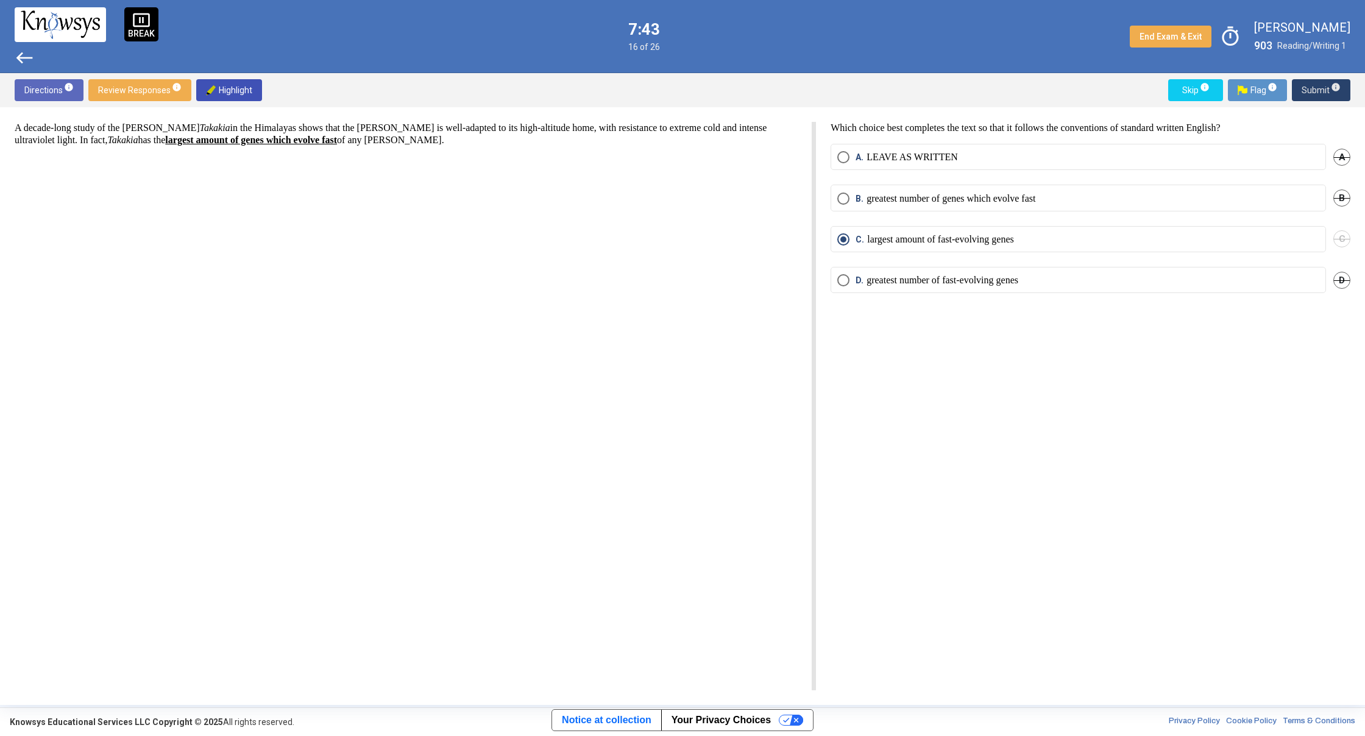
click at [1324, 99] on span "Submit info" at bounding box center [1321, 90] width 39 height 22
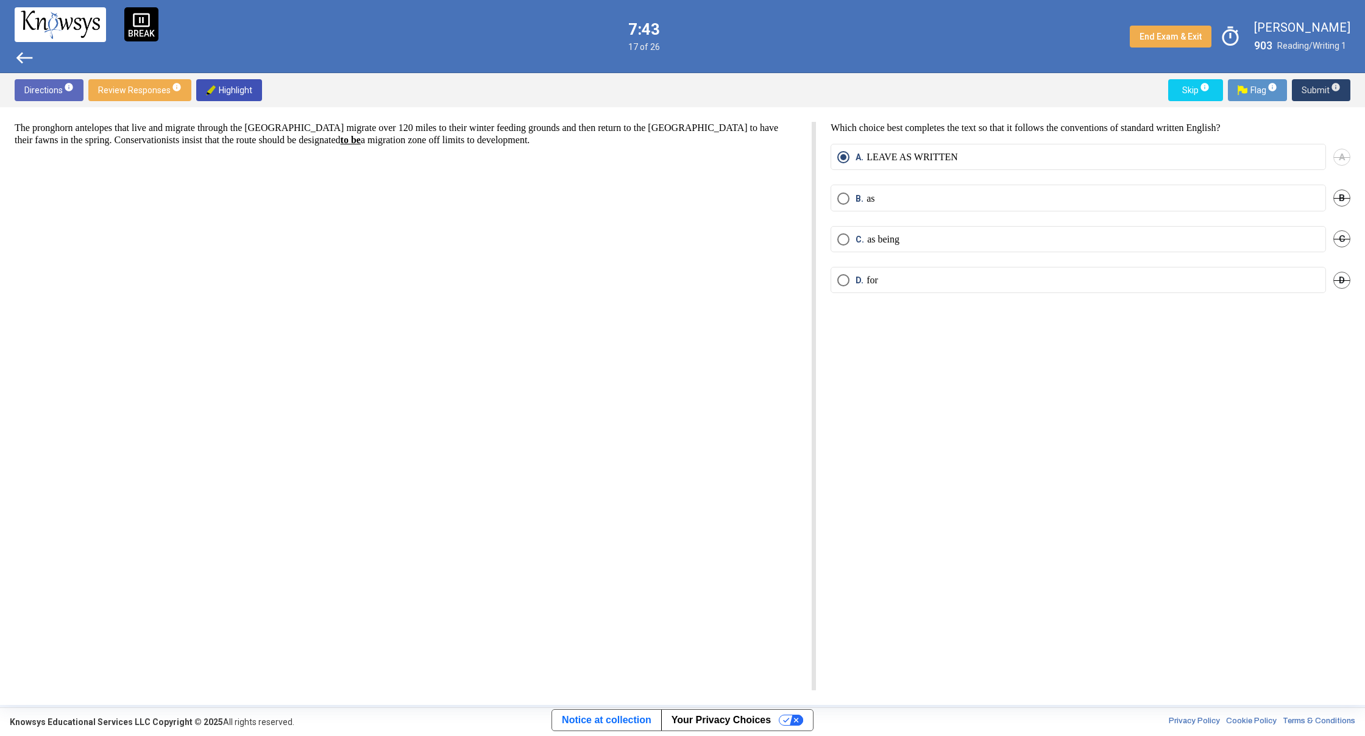
click at [1324, 99] on span "Submit info" at bounding box center [1321, 90] width 39 height 22
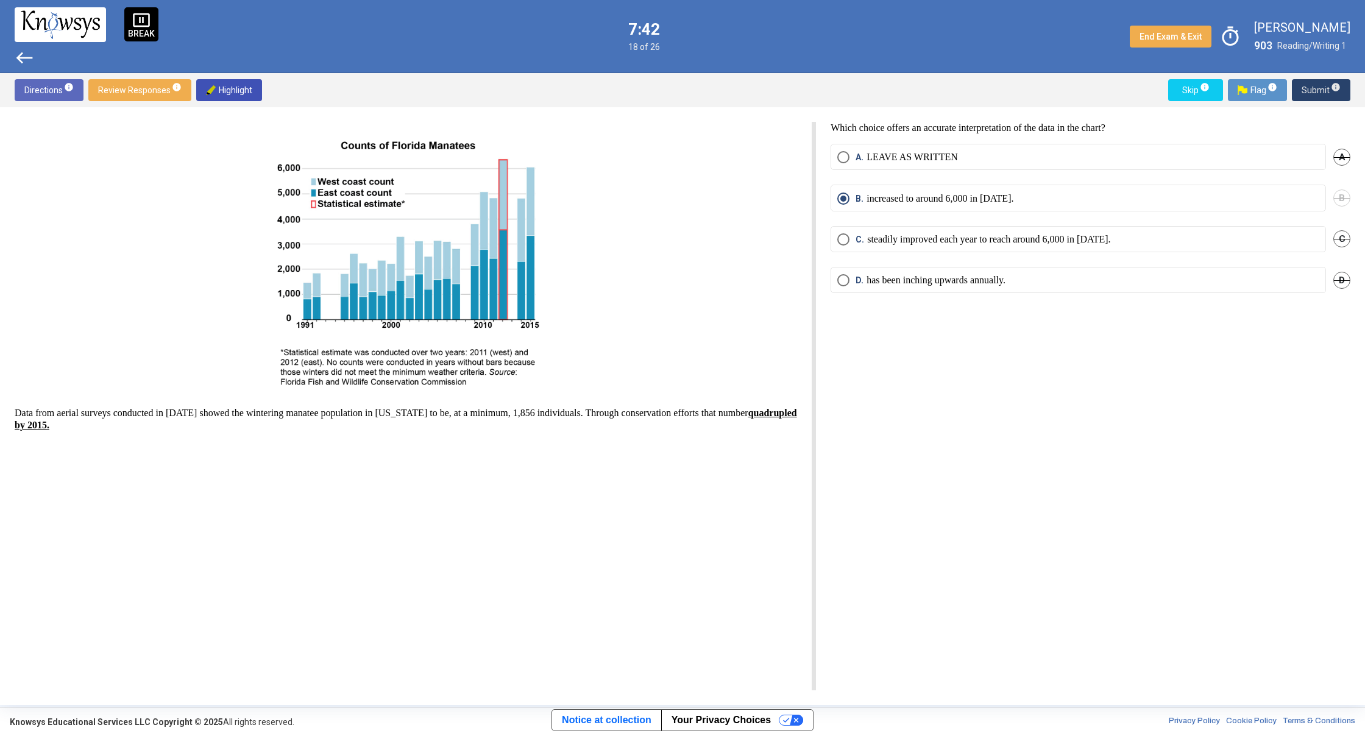
click at [1324, 99] on span "Submit info" at bounding box center [1321, 90] width 39 height 22
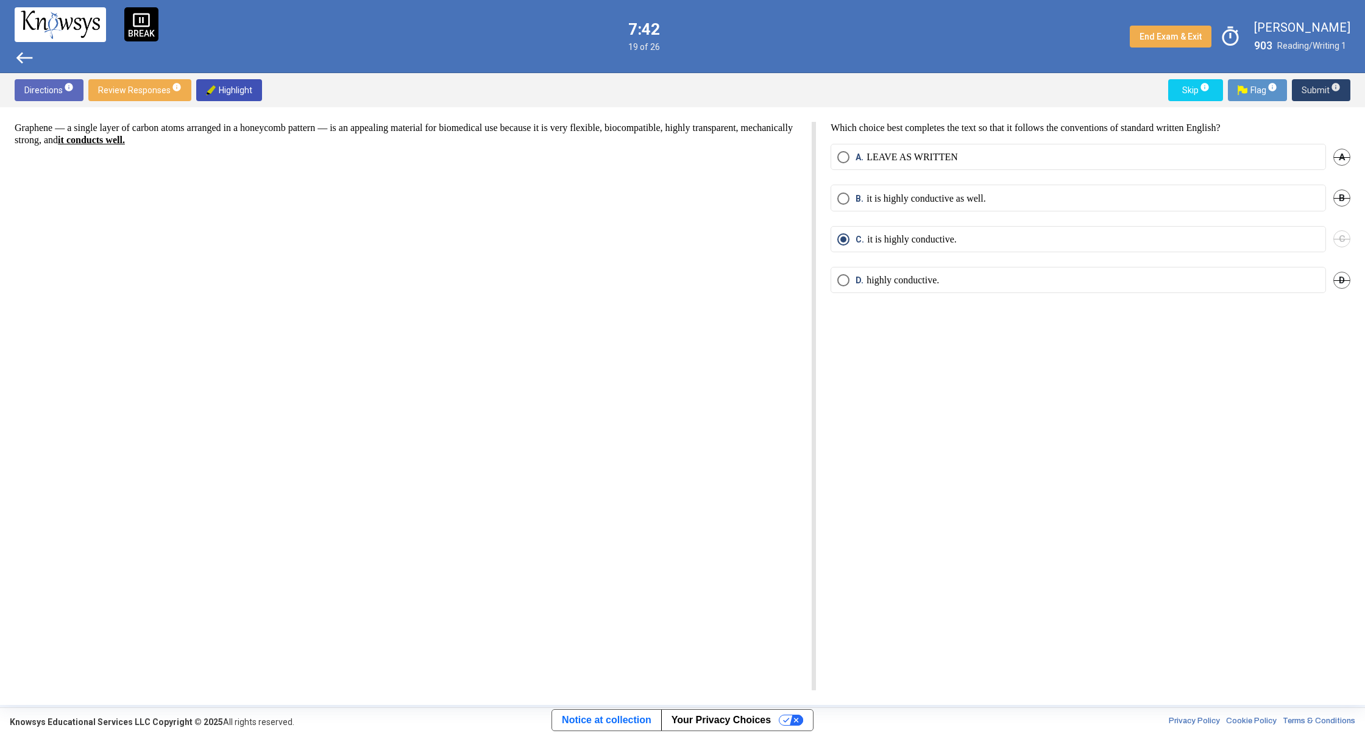
click at [1324, 99] on span "Submit info" at bounding box center [1321, 90] width 39 height 22
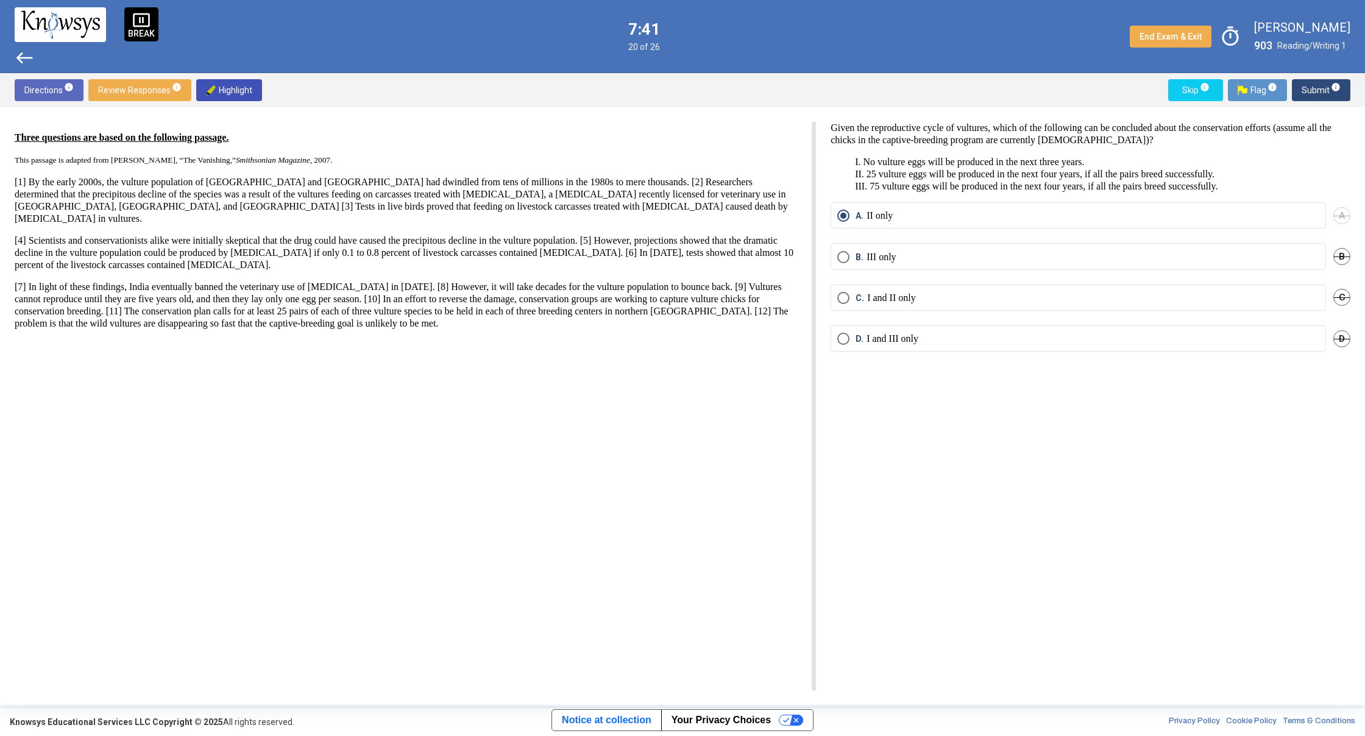
click at [1324, 99] on span "Submit info" at bounding box center [1321, 90] width 39 height 22
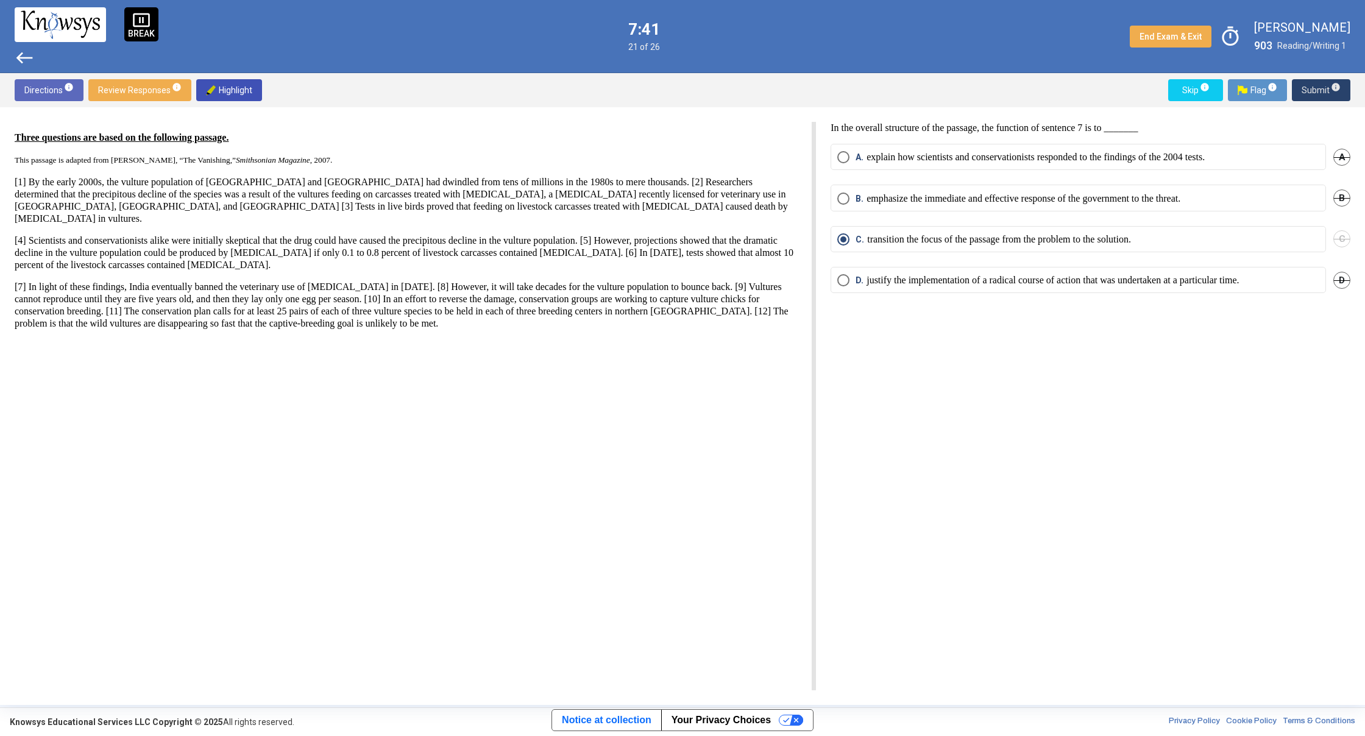
click at [1324, 99] on span "Submit info" at bounding box center [1321, 90] width 39 height 22
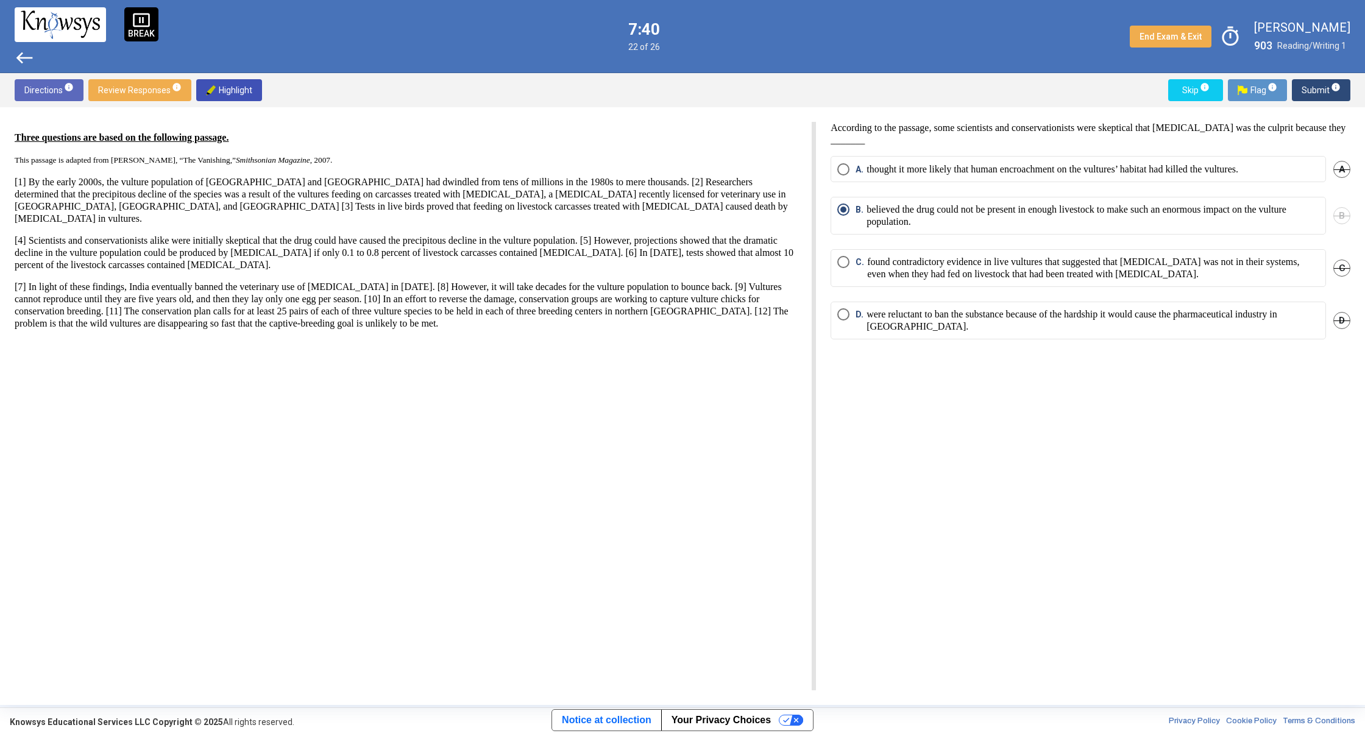
click at [1324, 99] on span "Submit info" at bounding box center [1321, 90] width 39 height 22
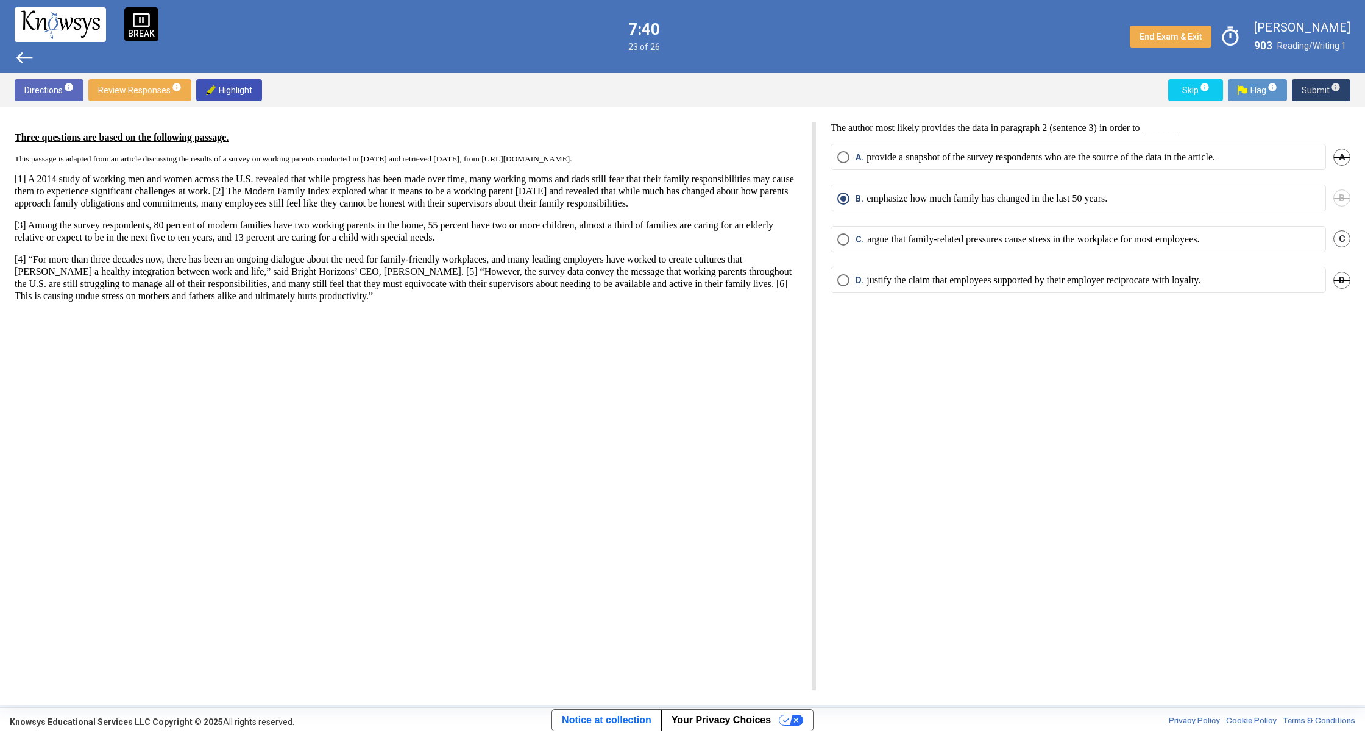
click at [1324, 99] on span "Submit info" at bounding box center [1321, 90] width 39 height 22
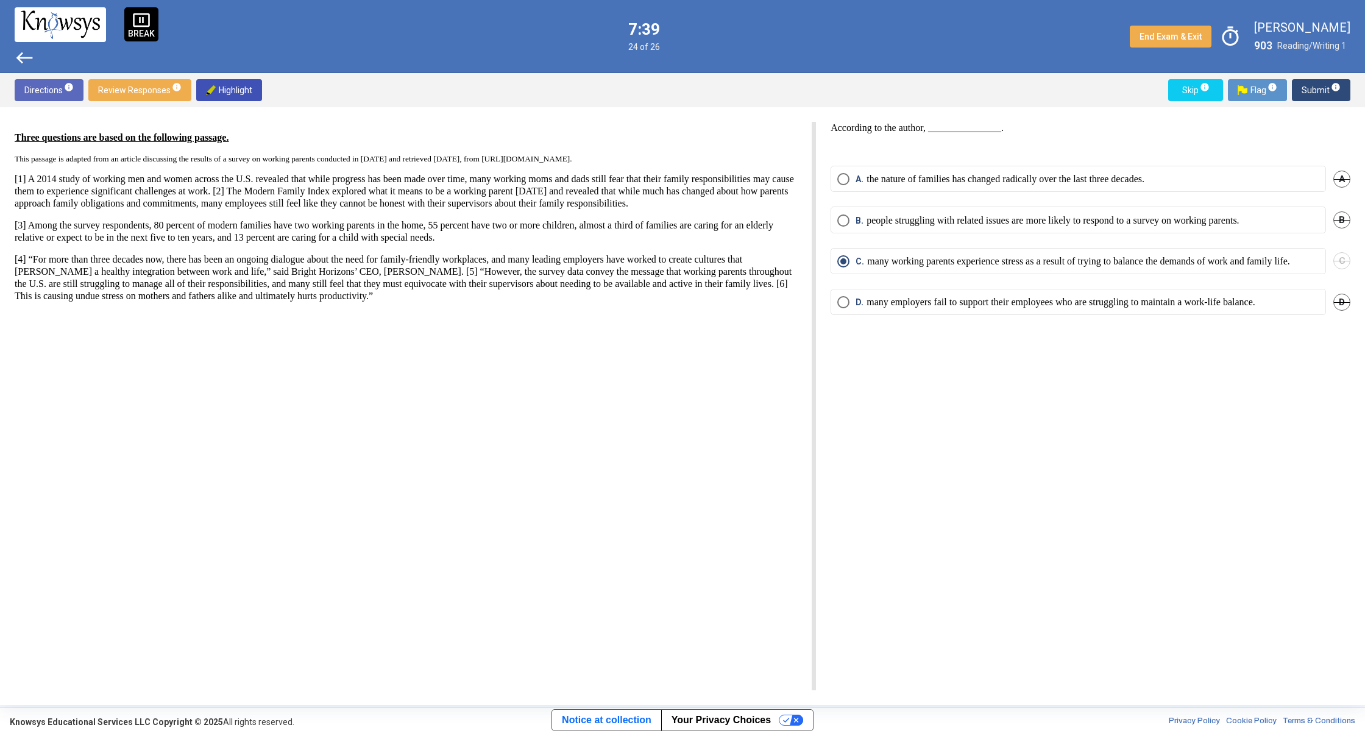
click at [1324, 99] on span "Submit info" at bounding box center [1321, 90] width 39 height 22
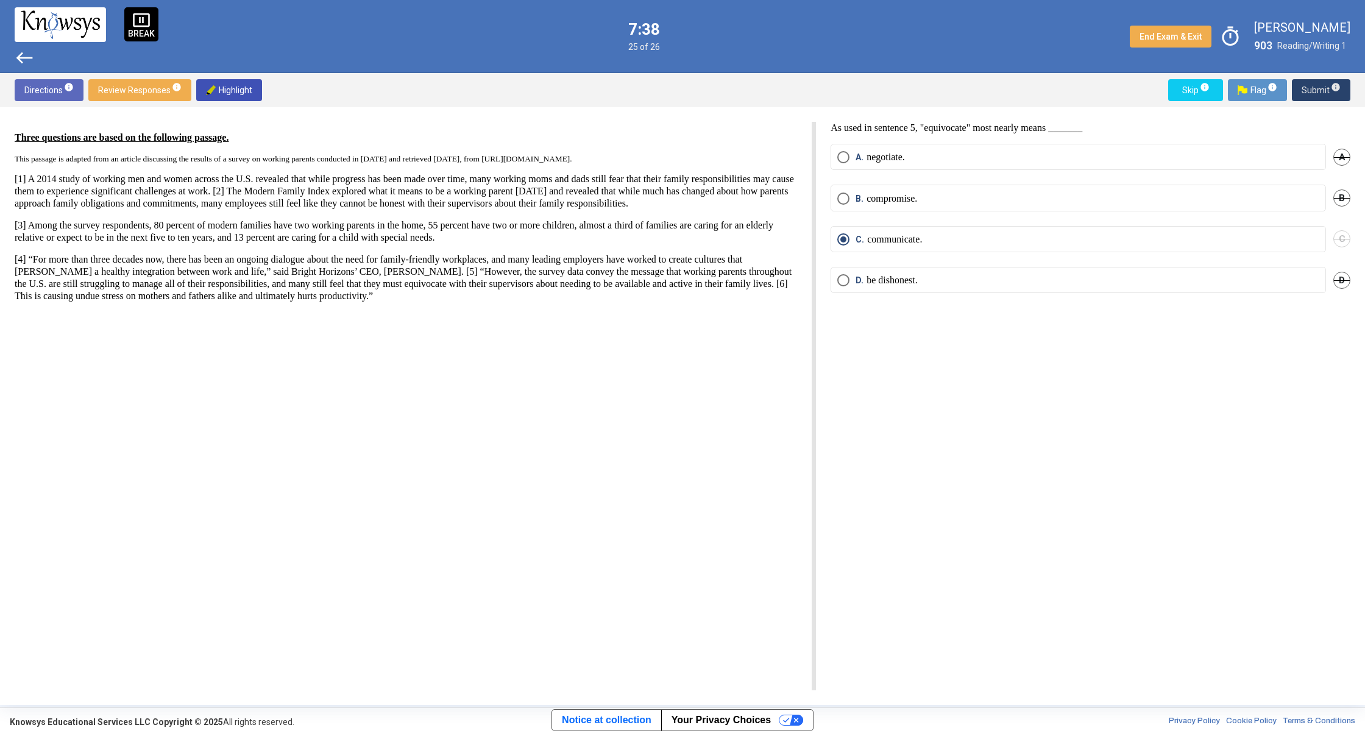
click at [1317, 90] on span "Submit info" at bounding box center [1321, 90] width 39 height 22
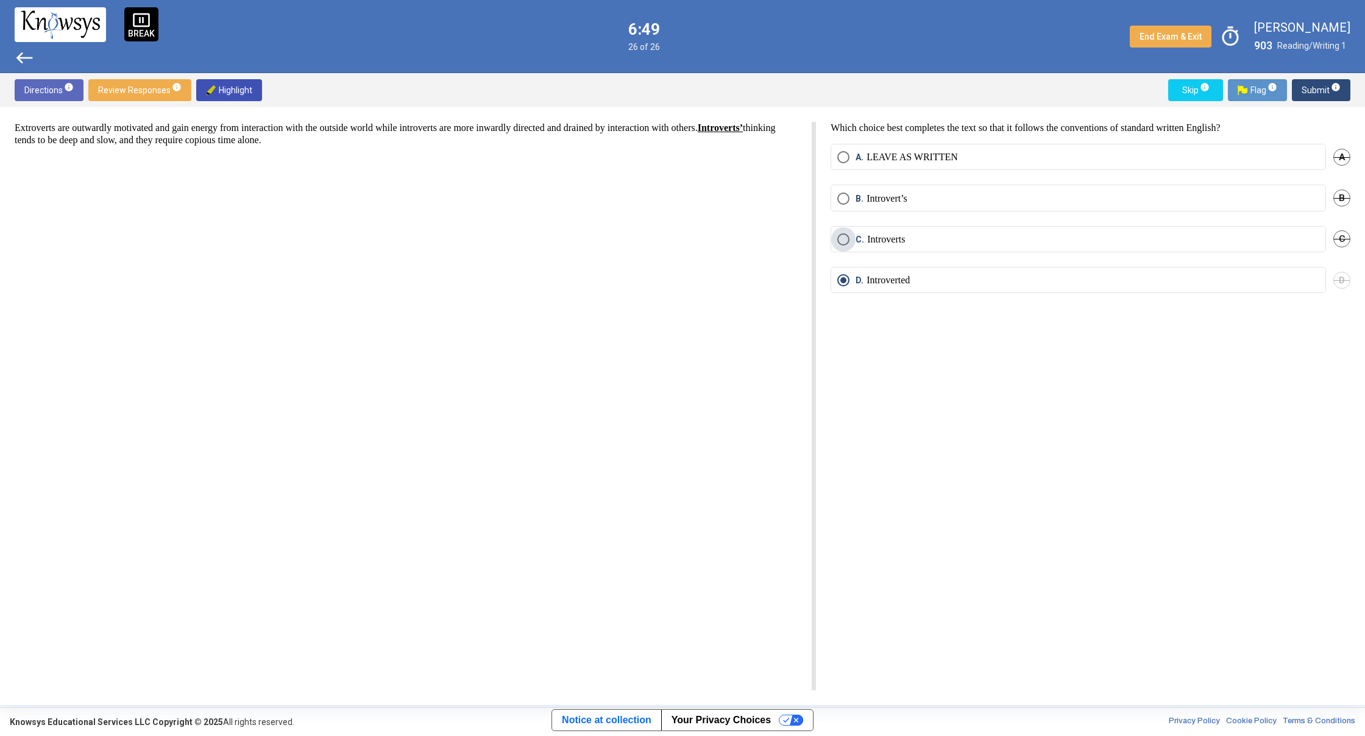
click at [859, 240] on span "C." at bounding box center [862, 239] width 12 height 12
click at [910, 151] on p "LEAVE AS WRITTEN" at bounding box center [912, 157] width 91 height 12
drag, startPoint x: 260, startPoint y: 138, endPoint x: 280, endPoint y: 151, distance: 23.8
click at [280, 151] on div "Extroverts are outwardly motivated and gain energy from interaction with the ou…" at bounding box center [415, 406] width 801 height 569
click at [272, 147] on div "Extroverts are outwardly motivated and gain energy from interaction with the ou…" at bounding box center [415, 406] width 801 height 569
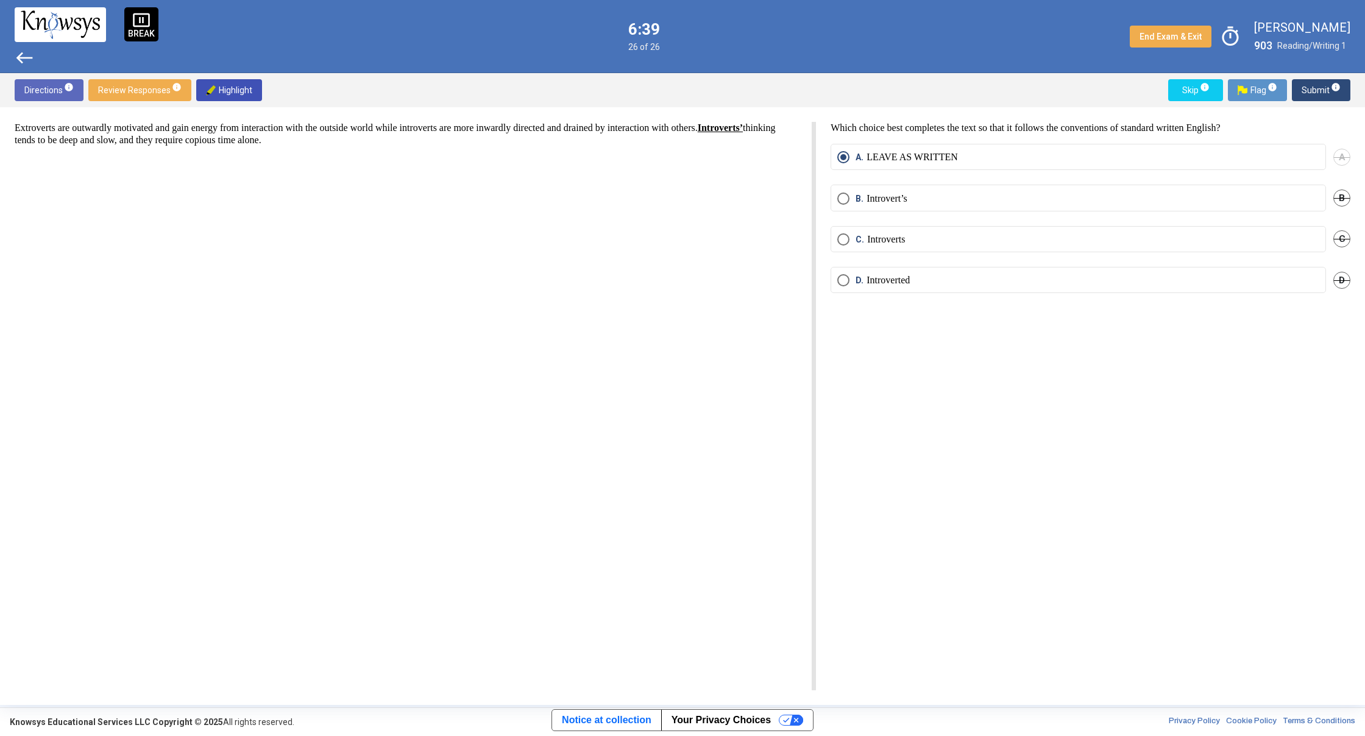
drag, startPoint x: 266, startPoint y: 138, endPoint x: 245, endPoint y: 138, distance: 21.3
click at [245, 138] on p "Extroverts are outwardly motivated and gain energy from interaction with the ou…" at bounding box center [406, 134] width 782 height 24
drag, startPoint x: 453, startPoint y: 142, endPoint x: 247, endPoint y: 139, distance: 206.6
click at [247, 139] on p "Extroverts are outwardly motivated and gain energy from interaction with the ou…" at bounding box center [406, 134] width 782 height 24
click at [261, 138] on p "Extroverts are outwardly motivated and gain energy from interaction with the ou…" at bounding box center [406, 134] width 782 height 24
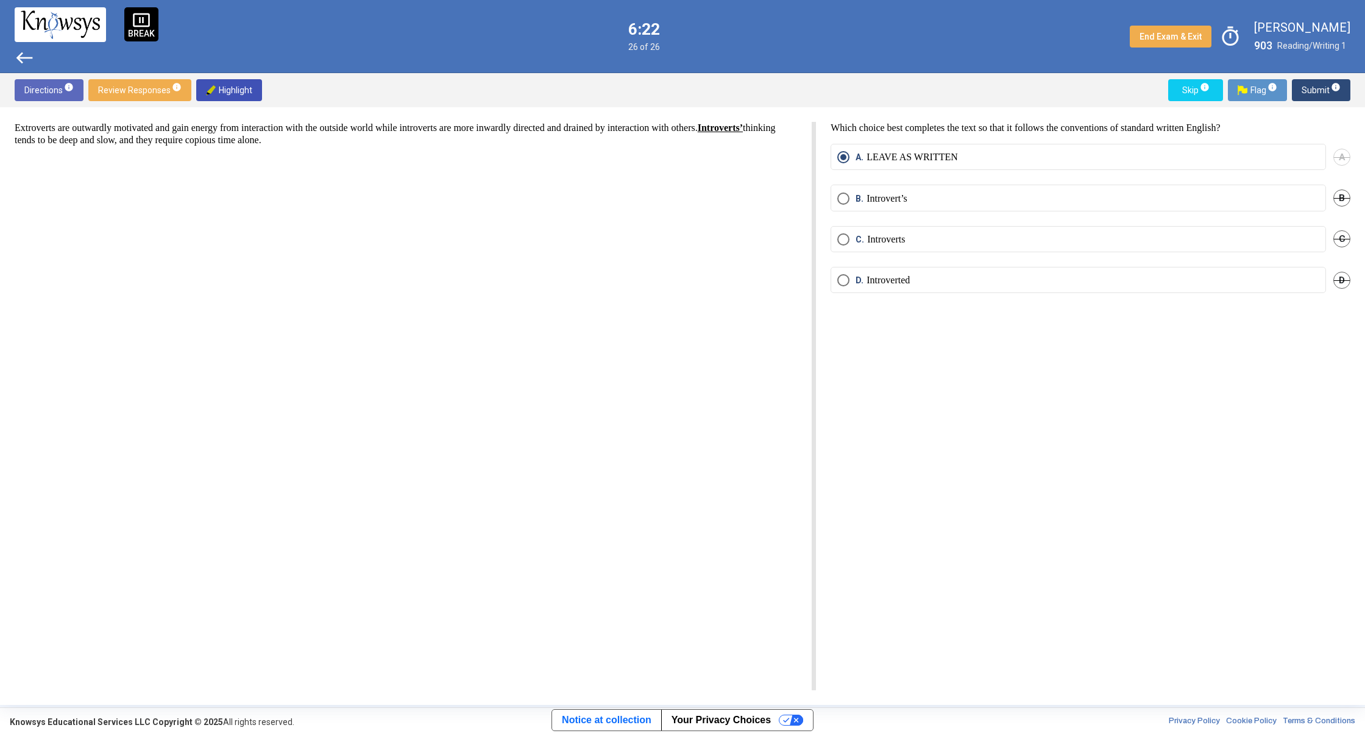
drag, startPoint x: 271, startPoint y: 138, endPoint x: 359, endPoint y: 141, distance: 87.8
drag, startPoint x: 335, startPoint y: 133, endPoint x: 394, endPoint y: 143, distance: 59.9
click at [394, 143] on p "Extroverts are outwardly motivated and gain energy from interaction with the ou…" at bounding box center [406, 134] width 782 height 24
drag, startPoint x: 374, startPoint y: 141, endPoint x: 904, endPoint y: 385, distance: 584.4
drag, startPoint x: 592, startPoint y: 311, endPoint x: 587, endPoint y: 249, distance: 63.0
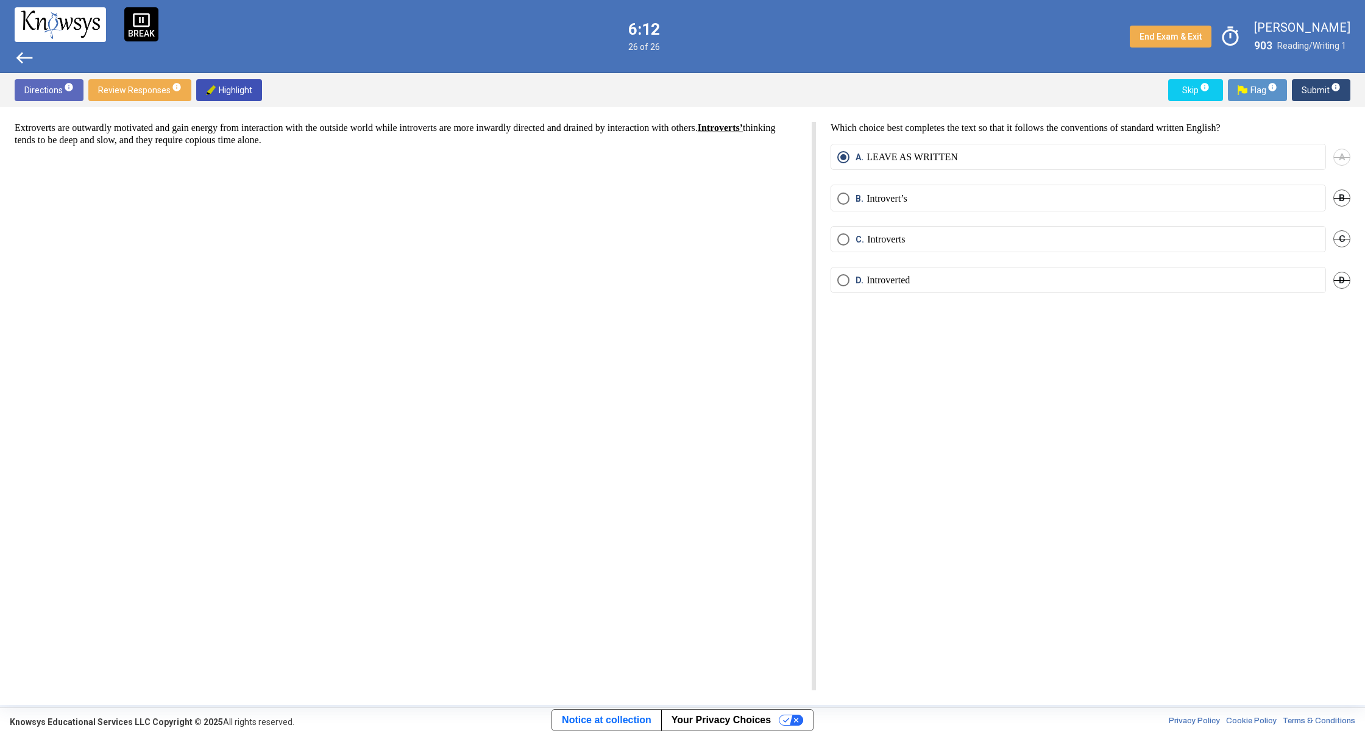
drag, startPoint x: 13, startPoint y: 96, endPoint x: 433, endPoint y: 223, distance: 438.6
click at [433, 224] on div "Directions info Review Responses info Highlight Skip info Flag info Submit info…" at bounding box center [682, 389] width 1365 height 632
click at [431, 217] on div "Extroverts are outwardly motivated and gain energy from interaction with the ou…" at bounding box center [415, 406] width 801 height 569
drag, startPoint x: 402, startPoint y: 154, endPoint x: 512, endPoint y: 193, distance: 116.4
click at [515, 193] on div "Extroverts are outwardly motivated and gain energy from interaction with the ou…" at bounding box center [415, 406] width 801 height 569
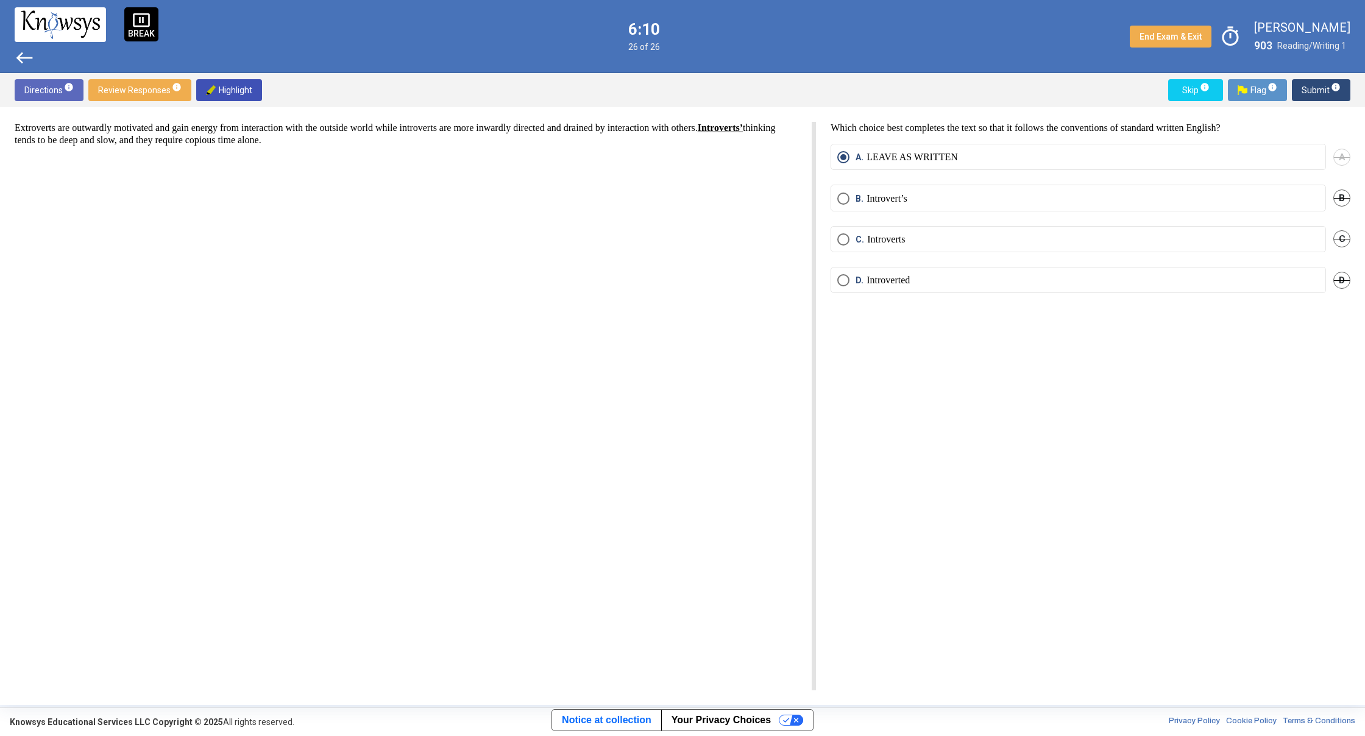
click at [472, 172] on div "Extroverts are outwardly motivated and gain energy from interaction with the ou…" at bounding box center [415, 406] width 801 height 569
click at [468, 173] on div "Extroverts are outwardly motivated and gain energy from interaction with the ou…" at bounding box center [415, 406] width 801 height 569
click at [467, 174] on div "Extroverts are outwardly motivated and gain energy from interaction with the ou…" at bounding box center [415, 406] width 801 height 569
drag, startPoint x: 321, startPoint y: 133, endPoint x: 322, endPoint y: 712, distance: 579.6
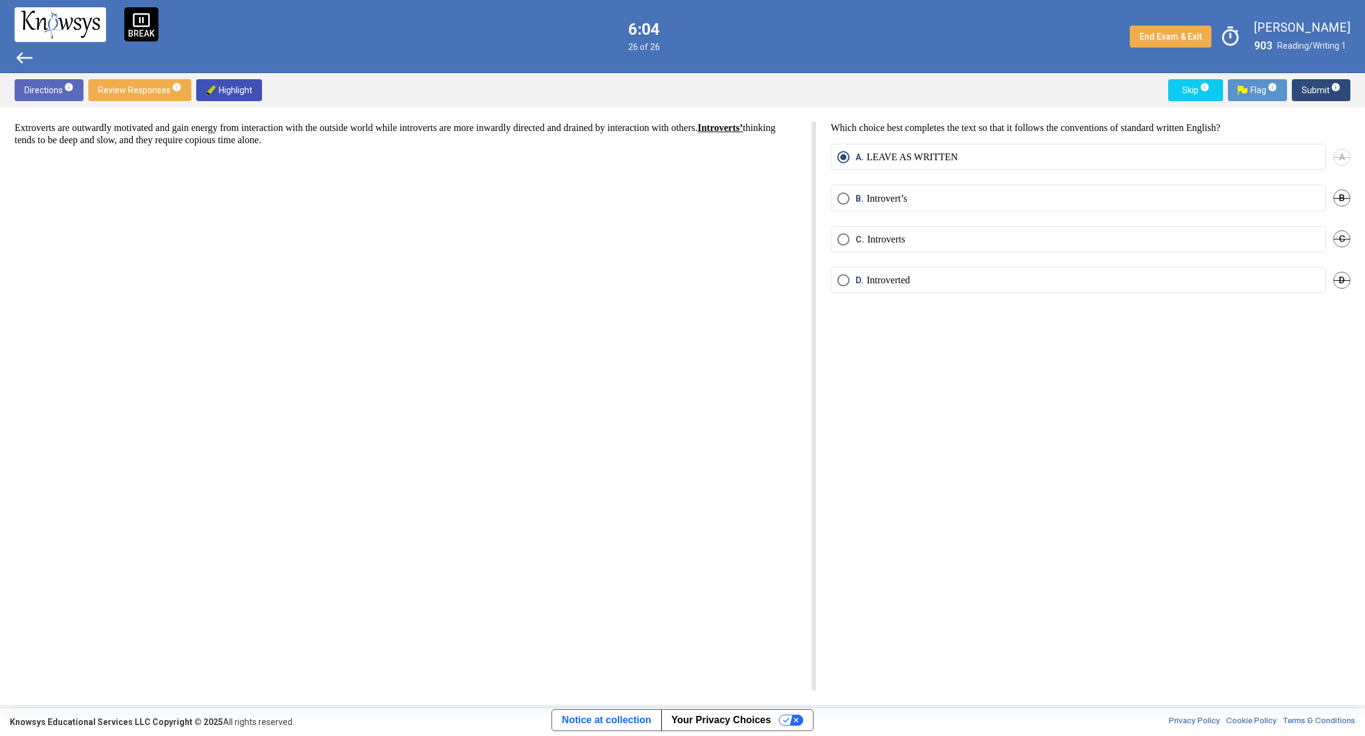
click at [322, 712] on div "pause_presentation BREAK west 6:04 26 of 26 End Exam & Exit timer [PERSON_NAME]…" at bounding box center [682, 368] width 1365 height 736
click at [397, 525] on div "Extroverts are outwardly motivated and gain energy from interaction with the ou…" at bounding box center [415, 406] width 801 height 569
drag, startPoint x: 4, startPoint y: 116, endPoint x: 7, endPoint y: -13, distance: 129.2
click at [7, 0] on html "pause_presentation BREAK west 5:47 26 of 26 End Exam & Exit timer [PERSON_NAME]…" at bounding box center [682, 368] width 1365 height 736
click at [207, 23] on div "pause_presentation BREAK west 5:46 26 of 26 End Exam & Exit timer [PERSON_NAME]…" at bounding box center [682, 36] width 1365 height 73
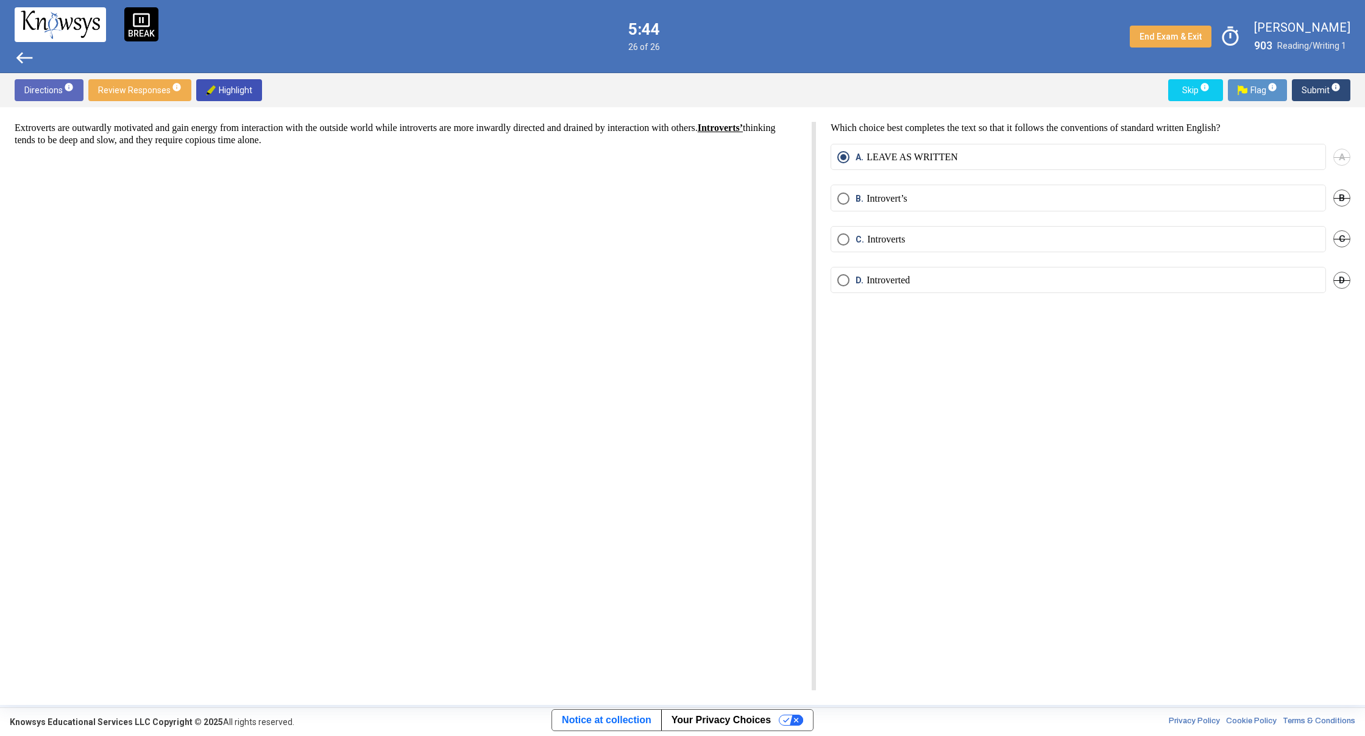
drag, startPoint x: 204, startPoint y: 12, endPoint x: 241, endPoint y: 20, distance: 38.6
click at [280, 54] on div "pause_presentation BREAK west 5:44 26 of 26 End Exam & Exit timer [PERSON_NAME]…" at bounding box center [682, 36] width 1365 height 73
drag, startPoint x: 6, startPoint y: 3, endPoint x: 1364, endPoint y: 733, distance: 1541.9
click at [1364, 733] on div "pause_presentation BREAK west 5:35 26 of 26 End Exam & Exit timer [PERSON_NAME]…" at bounding box center [682, 368] width 1365 height 736
drag, startPoint x: 645, startPoint y: 257, endPoint x: 660, endPoint y: 254, distance: 15.4
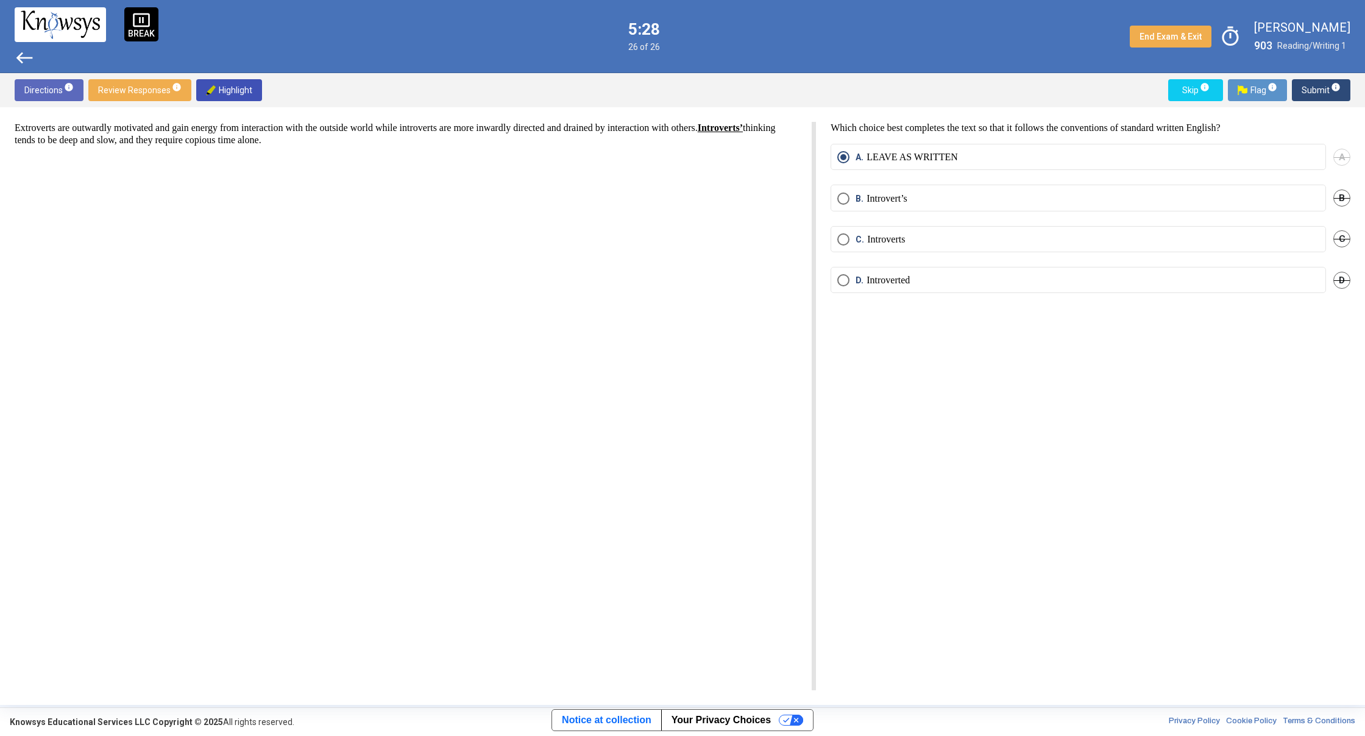
click at [646, 257] on div "Extroverts are outwardly motivated and gain energy from interaction with the ou…" at bounding box center [415, 406] width 801 height 569
click at [660, 254] on div "Extroverts are outwardly motivated and gain energy from interaction with the ou…" at bounding box center [415, 406] width 801 height 569
drag, startPoint x: 664, startPoint y: 243, endPoint x: 428, endPoint y: 623, distance: 447.5
click at [430, 623] on div "Extroverts are outwardly motivated and gain energy from interaction with the ou…" at bounding box center [415, 406] width 801 height 569
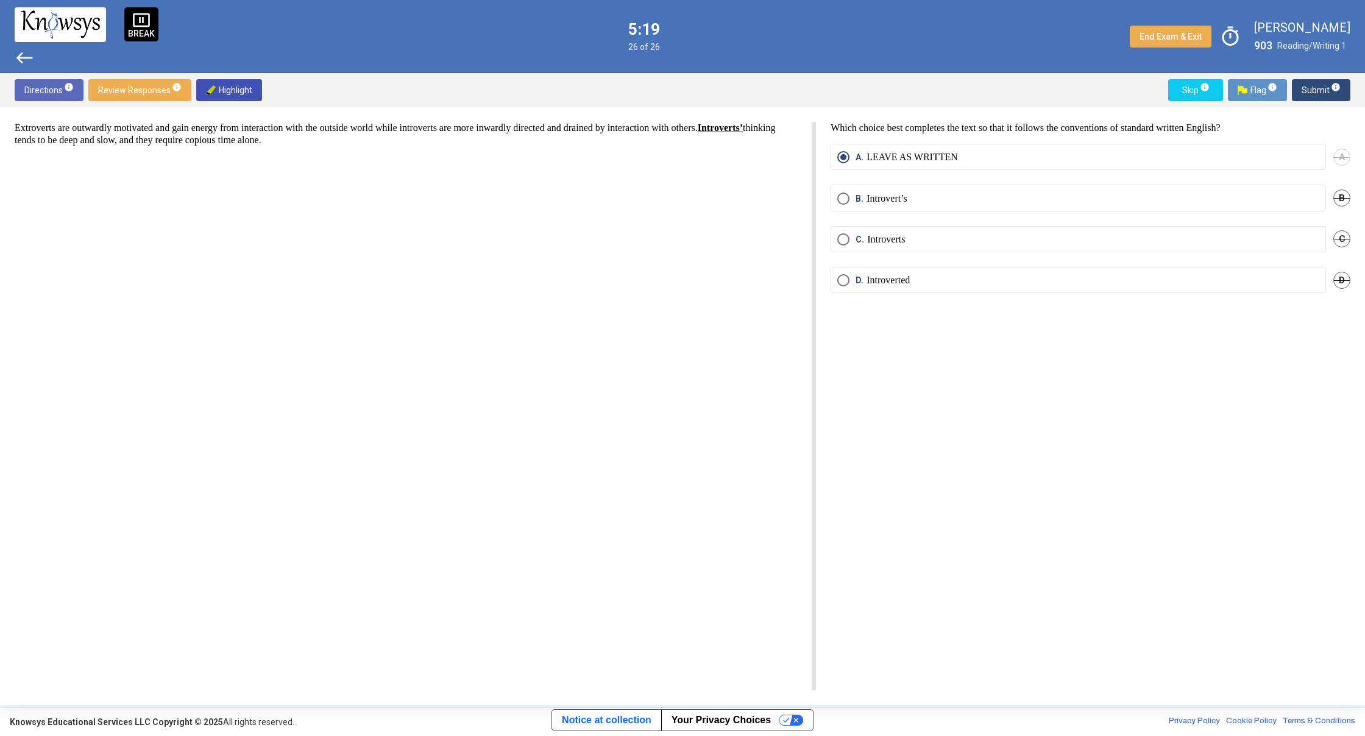
click at [428, 623] on div "Extroverts are outwardly motivated and gain energy from interaction with the ou…" at bounding box center [415, 406] width 801 height 569
drag, startPoint x: 264, startPoint y: 143, endPoint x: 246, endPoint y: 145, distance: 19.0
click at [246, 145] on p "Extroverts are outwardly motivated and gain energy from interaction with the ou…" at bounding box center [406, 134] width 782 height 24
drag, startPoint x: 32, startPoint y: 61, endPoint x: 34, endPoint y: 52, distance: 9.2
click at [32, 60] on span "west" at bounding box center [25, 58] width 20 height 20
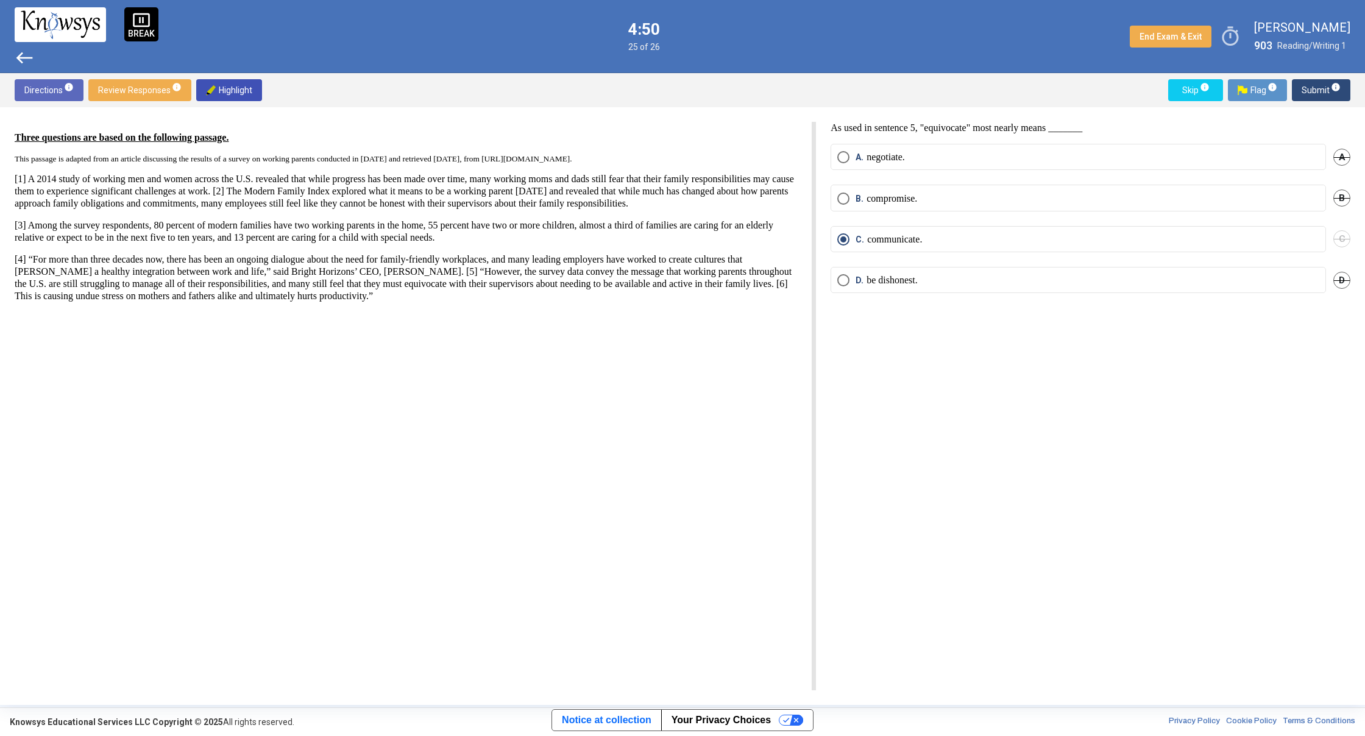
click at [24, 57] on span "west" at bounding box center [25, 58] width 20 height 20
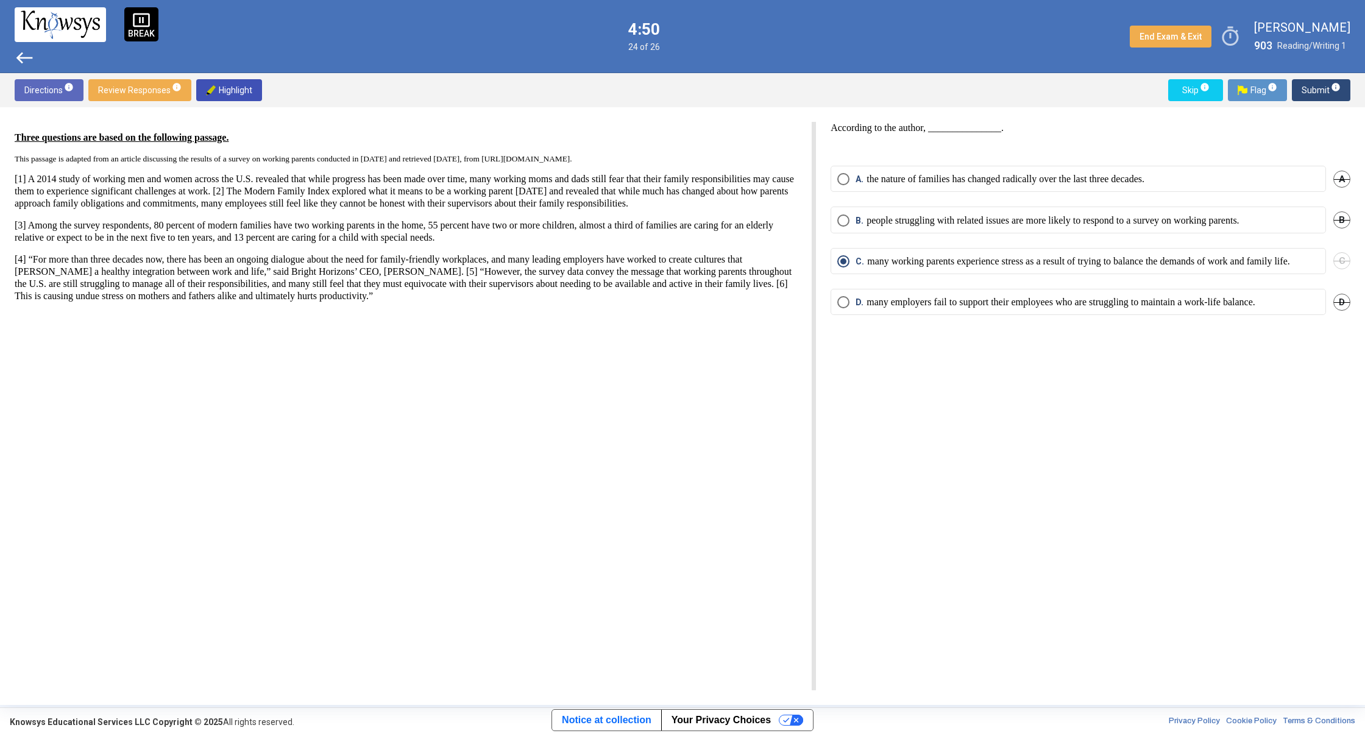
click at [24, 59] on span "west" at bounding box center [25, 58] width 20 height 20
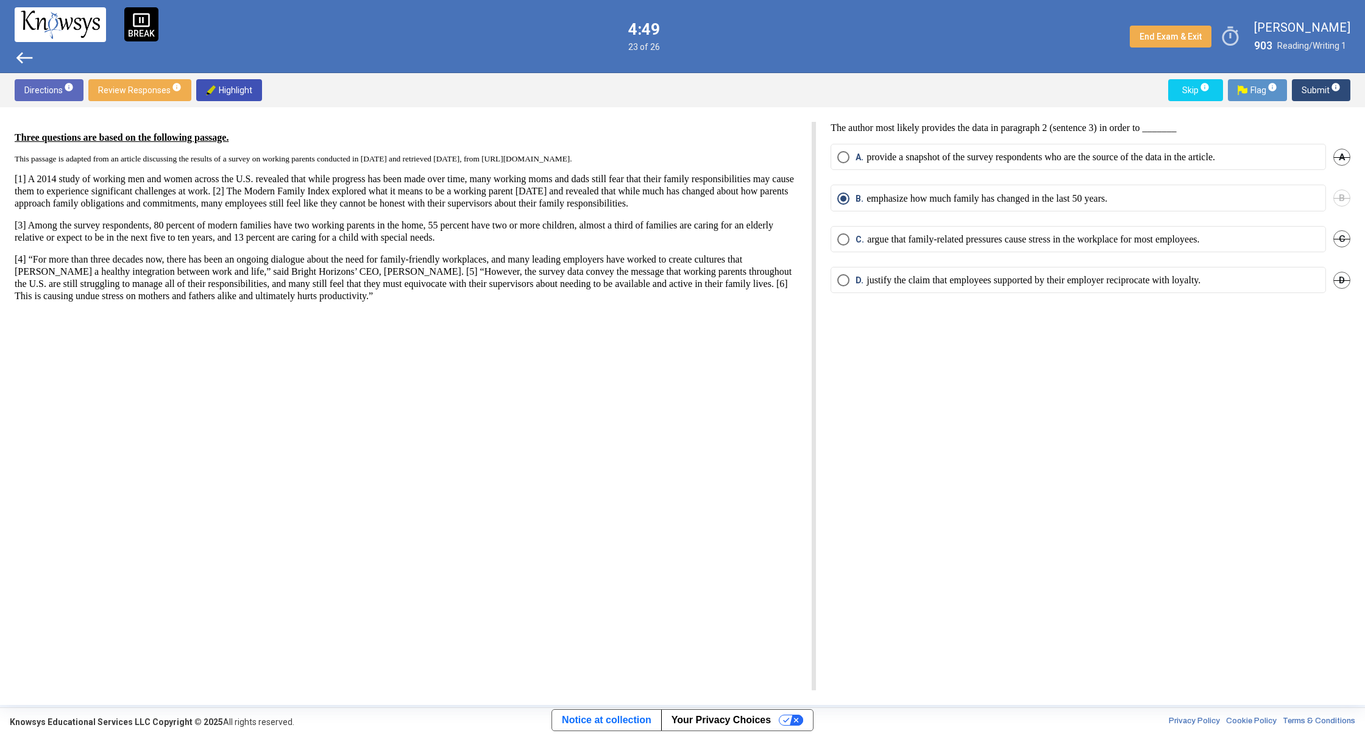
click at [24, 60] on span "west" at bounding box center [25, 58] width 20 height 20
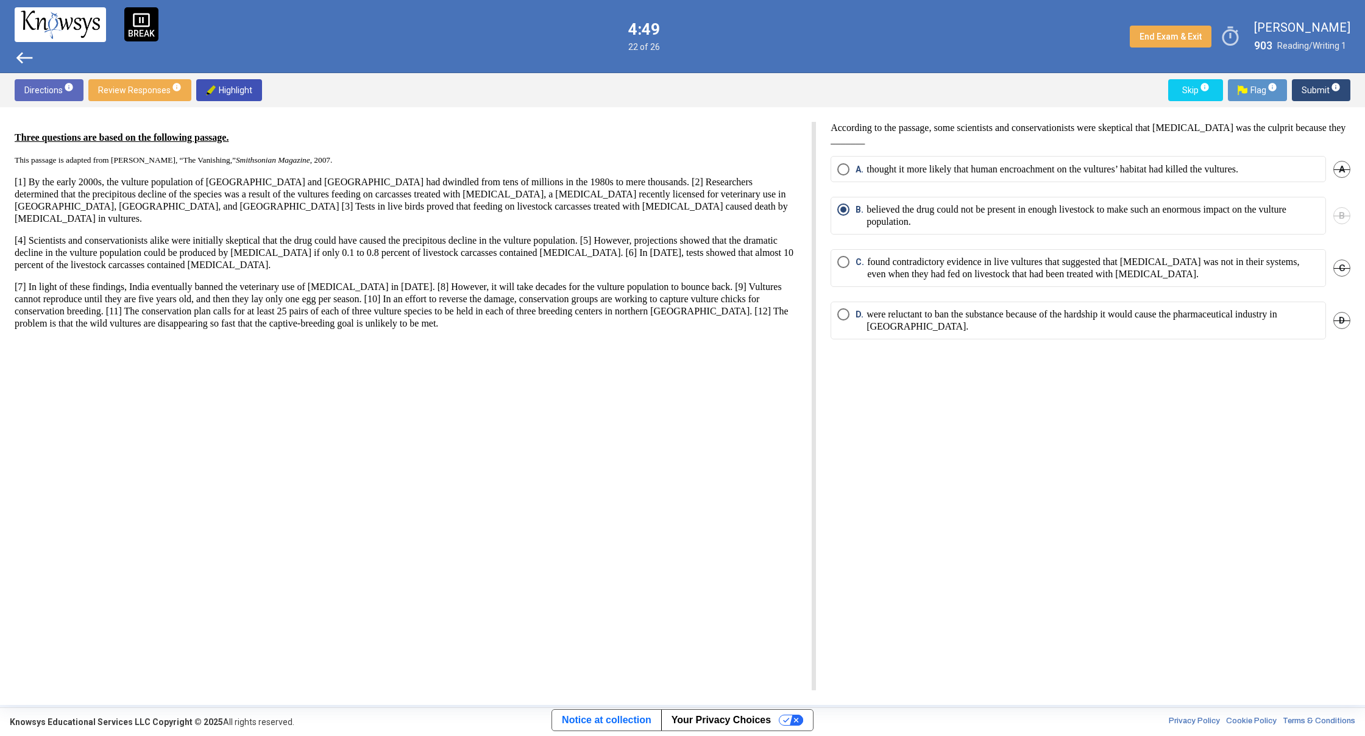
click at [24, 62] on span "west" at bounding box center [25, 58] width 20 height 20
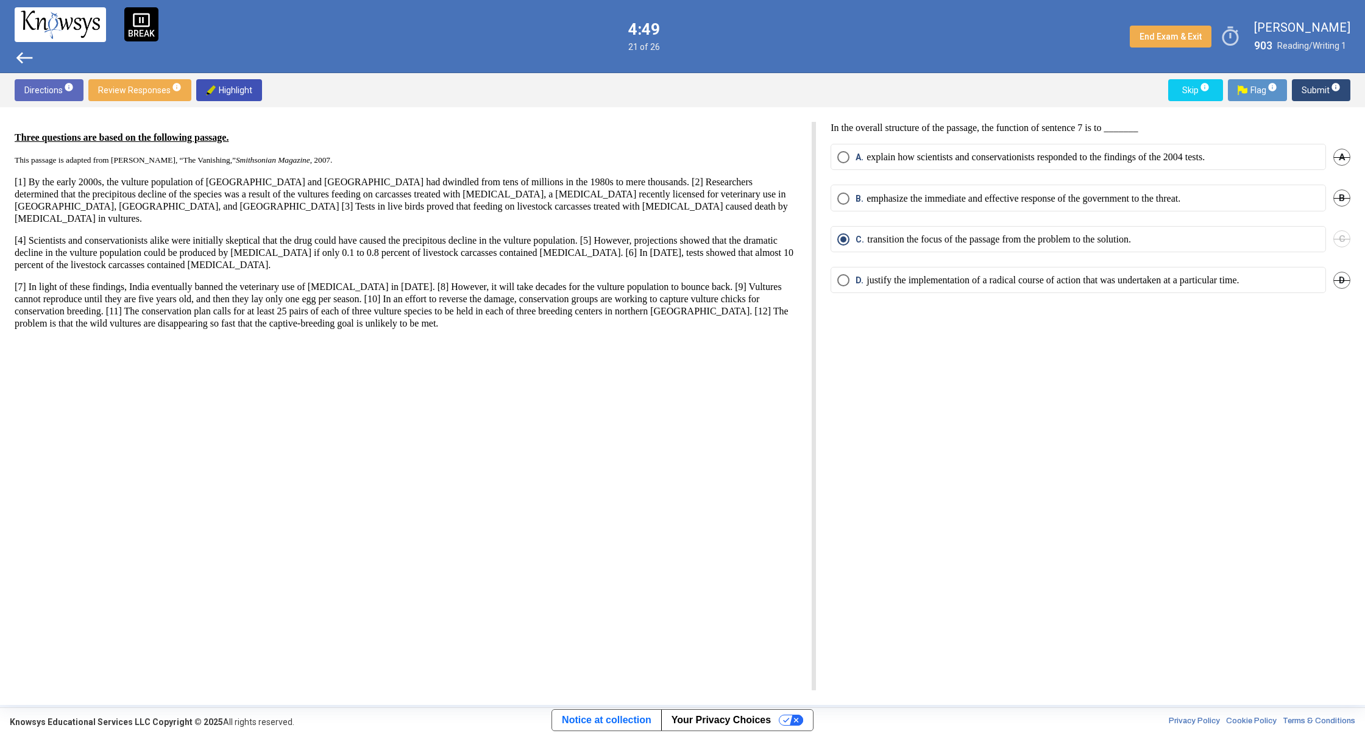
click at [24, 62] on span "west" at bounding box center [25, 58] width 20 height 20
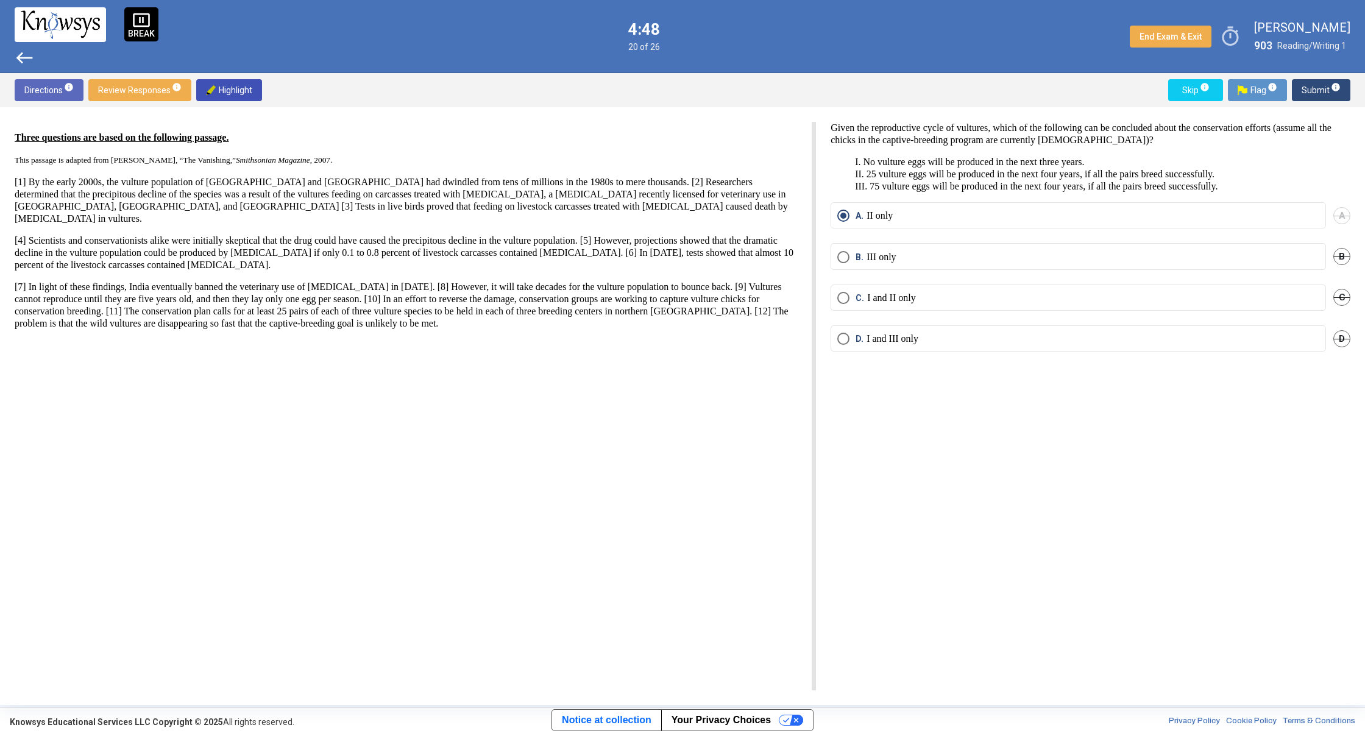
click at [24, 62] on span "west" at bounding box center [25, 58] width 20 height 20
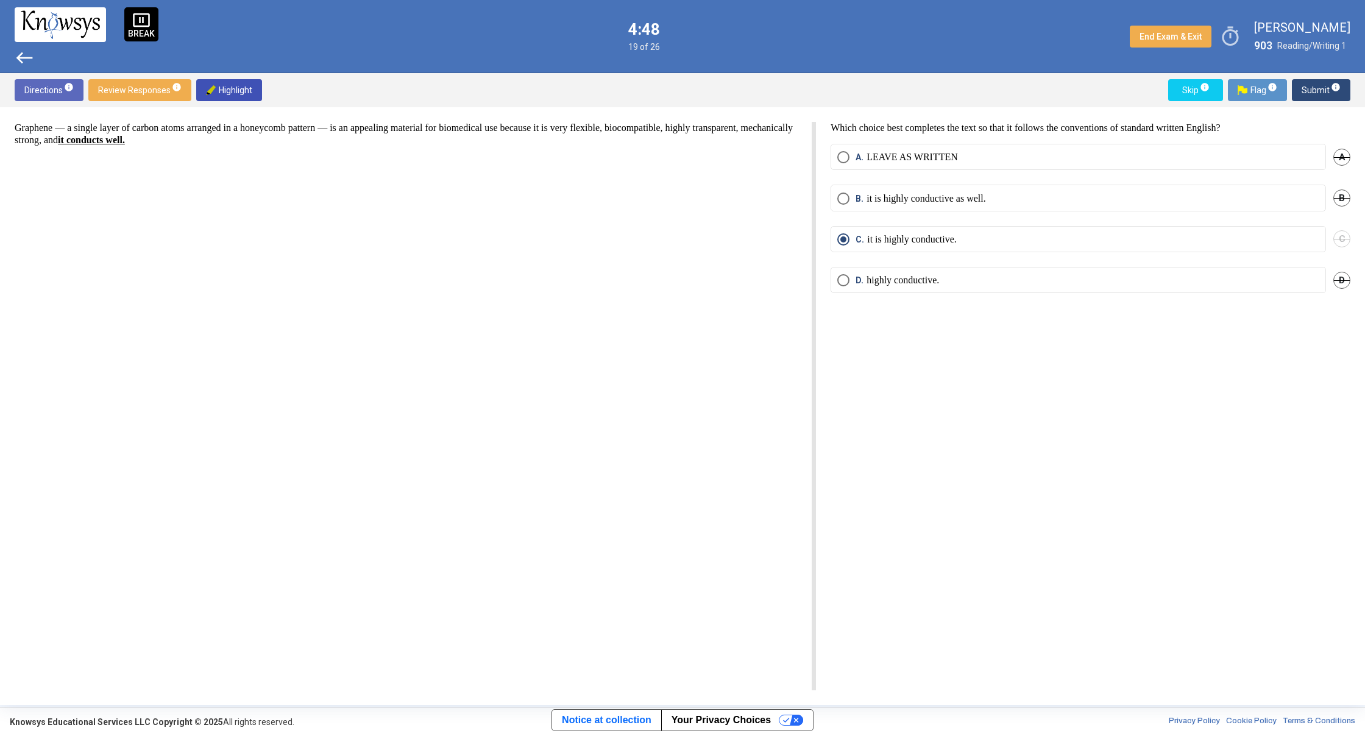
click at [17, 52] on span "west" at bounding box center [25, 58] width 20 height 20
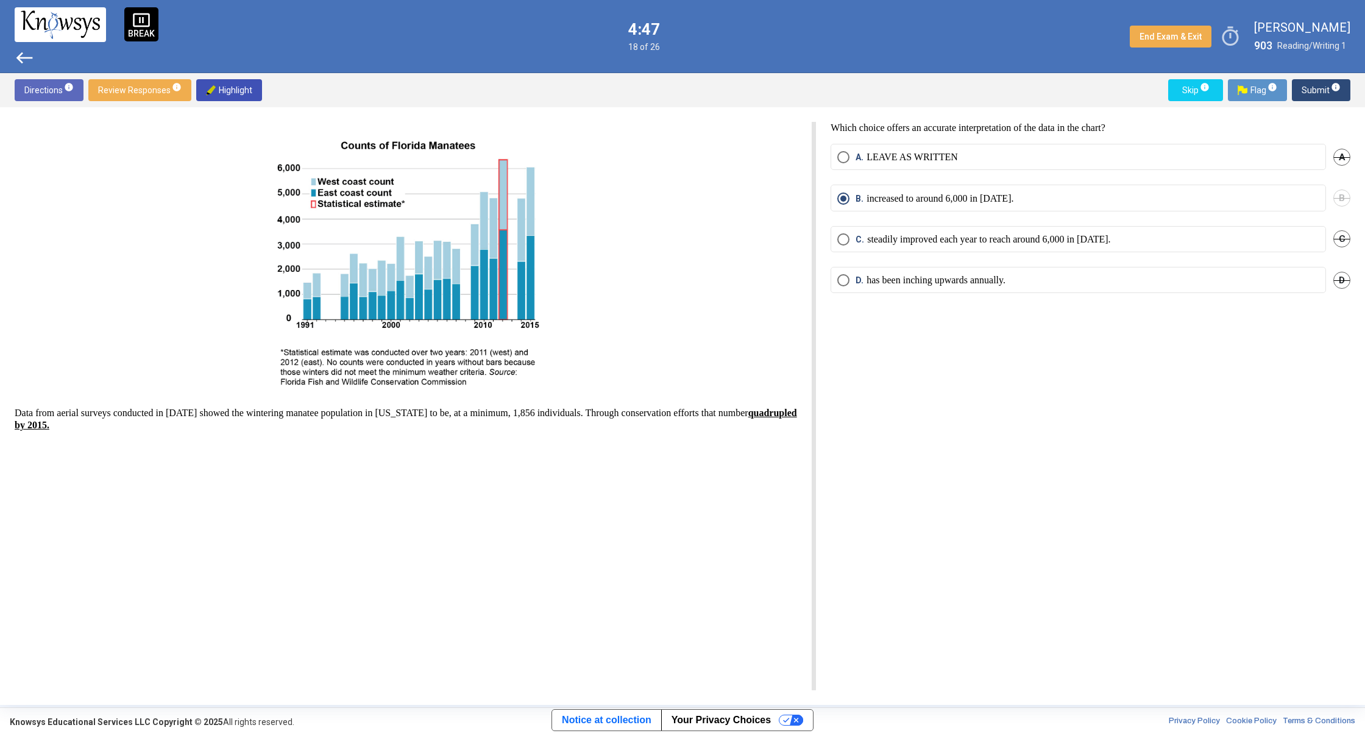
click at [17, 54] on span "west" at bounding box center [25, 58] width 20 height 20
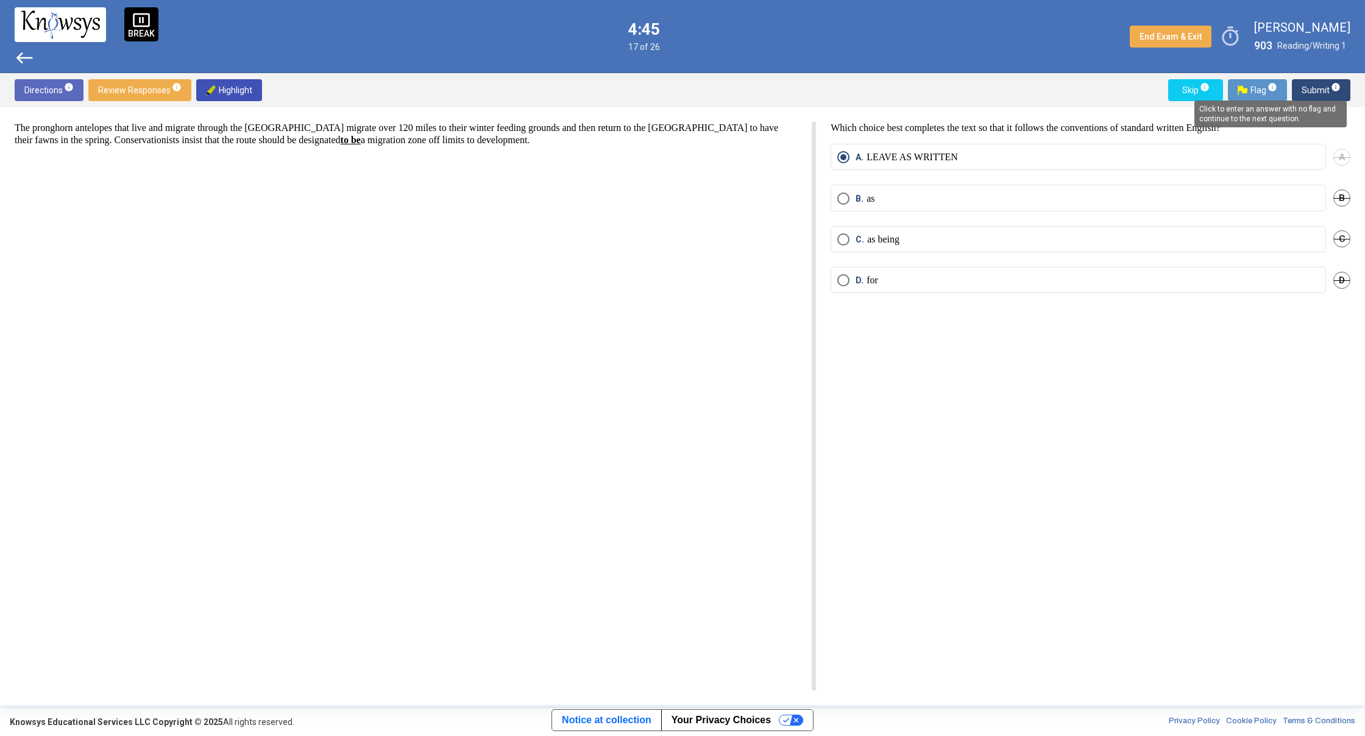
click at [1319, 96] on mat-tooltip-component "Click to enter an answer with no flag and continue to the next question." at bounding box center [1270, 114] width 169 height 44
click at [1310, 99] on span "Submit info" at bounding box center [1321, 90] width 39 height 22
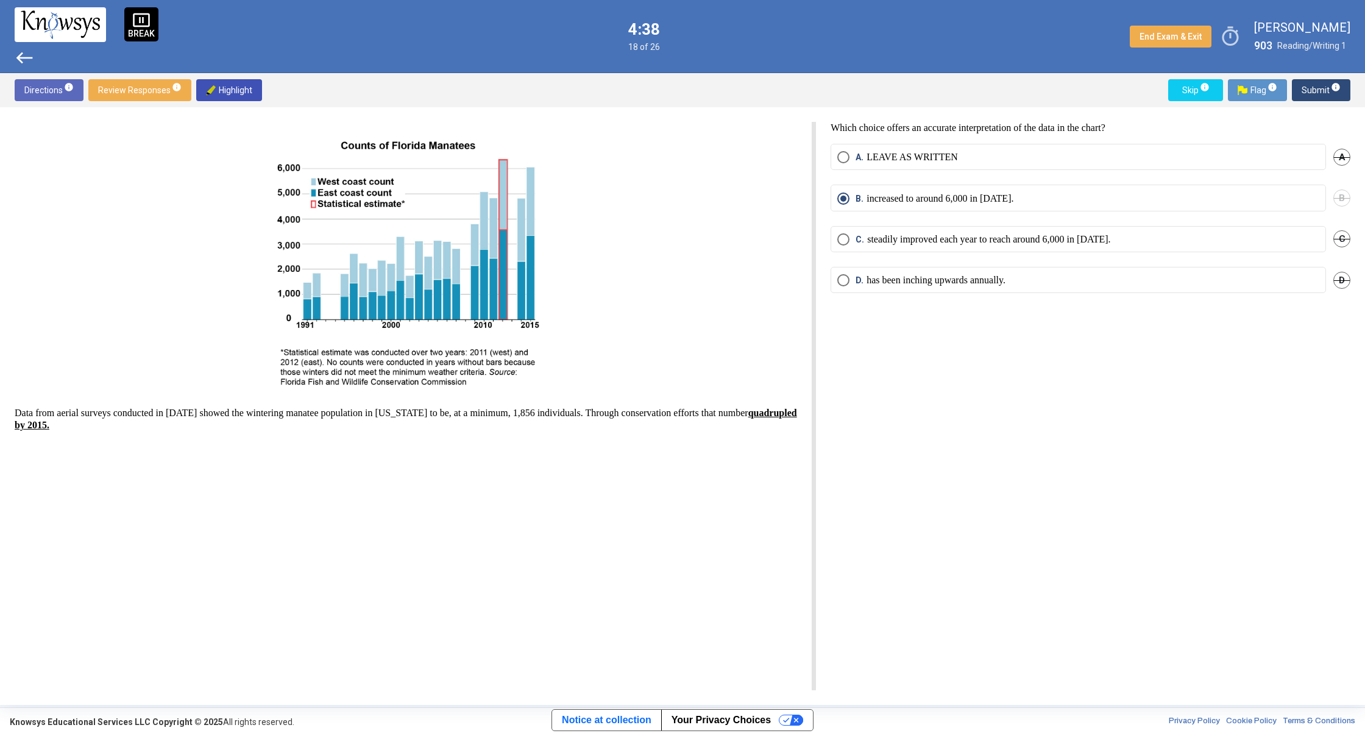
click at [23, 48] on span "west" at bounding box center [25, 58] width 20 height 20
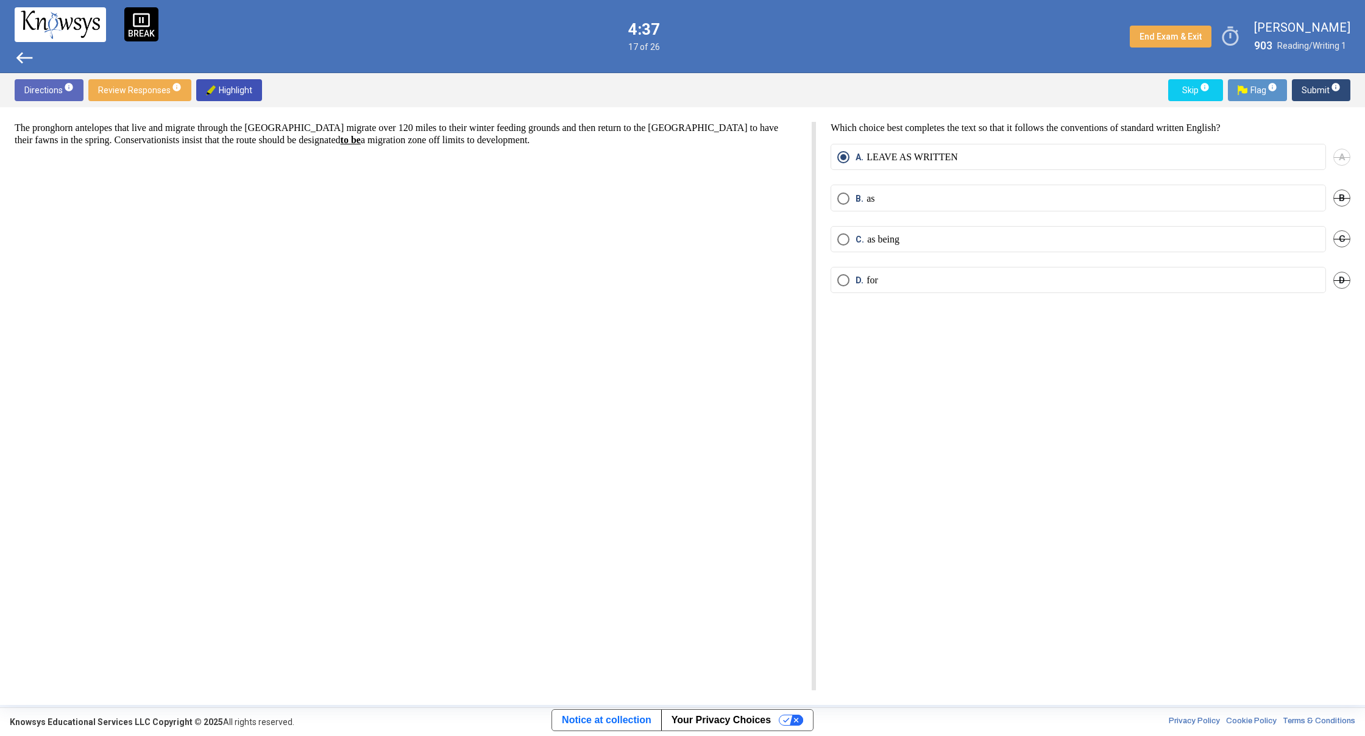
click at [23, 49] on span "west" at bounding box center [25, 58] width 20 height 20
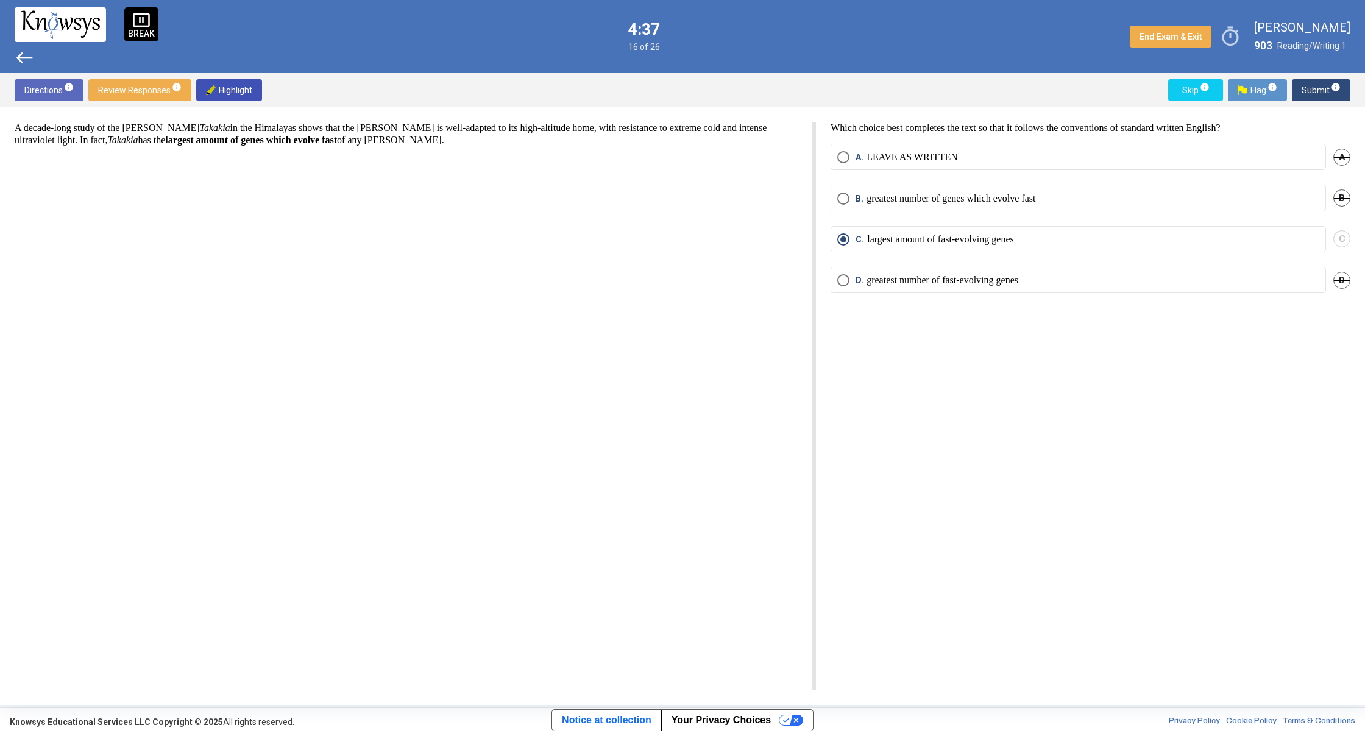
click at [23, 51] on span "west" at bounding box center [25, 58] width 20 height 20
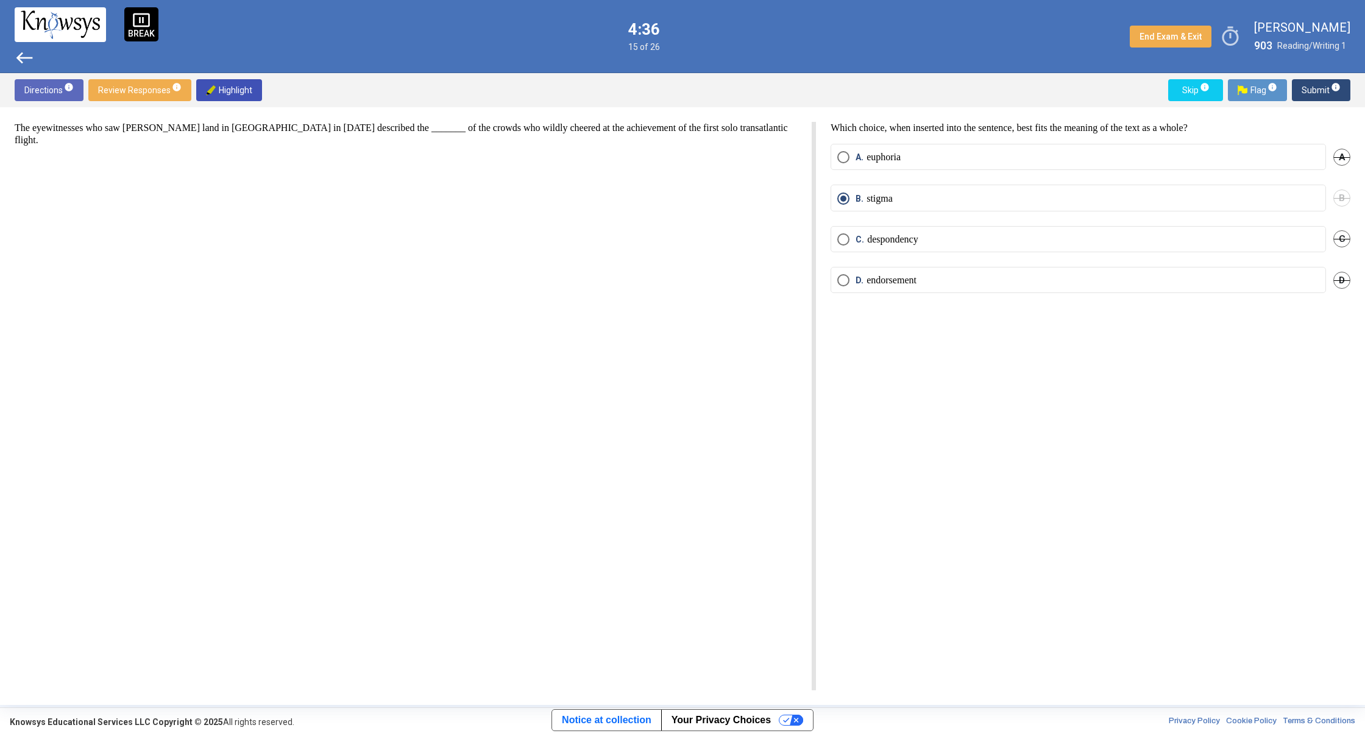
click at [30, 51] on span "west" at bounding box center [25, 58] width 20 height 20
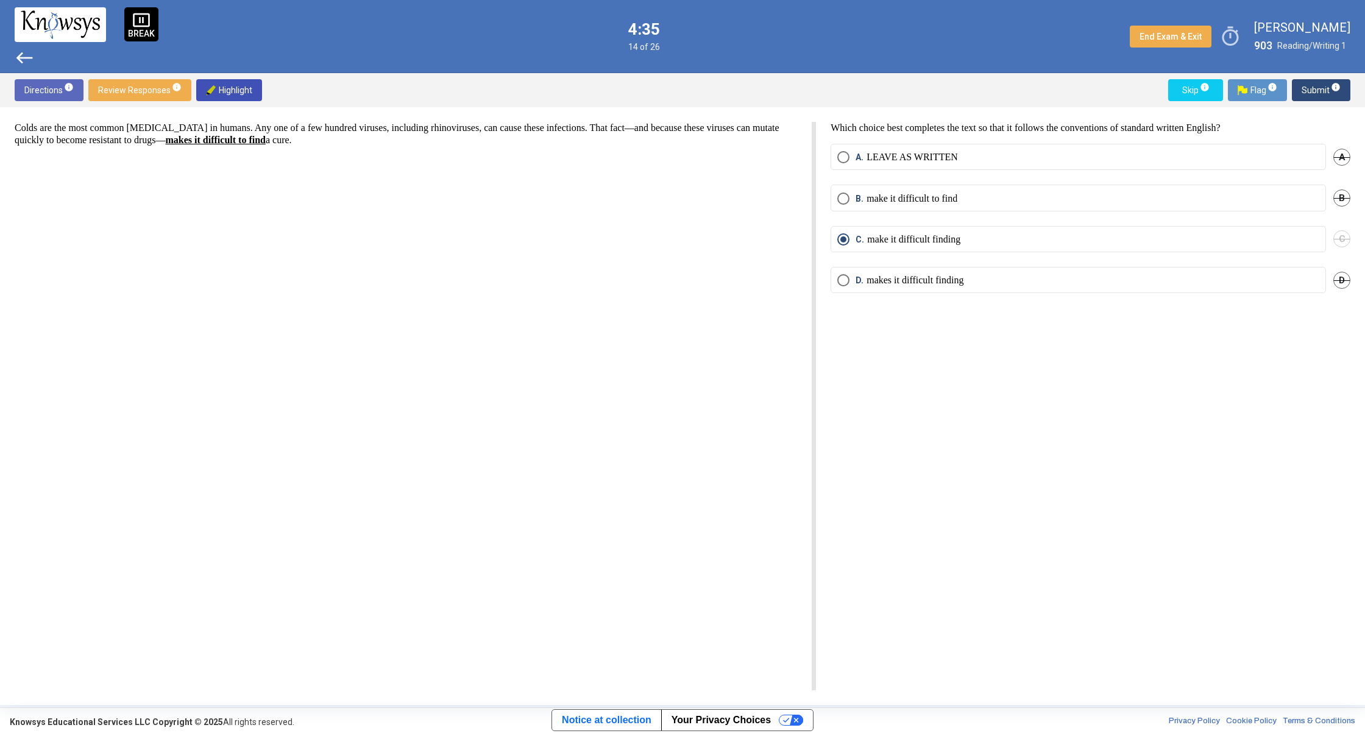
click at [30, 51] on span "west" at bounding box center [25, 58] width 20 height 20
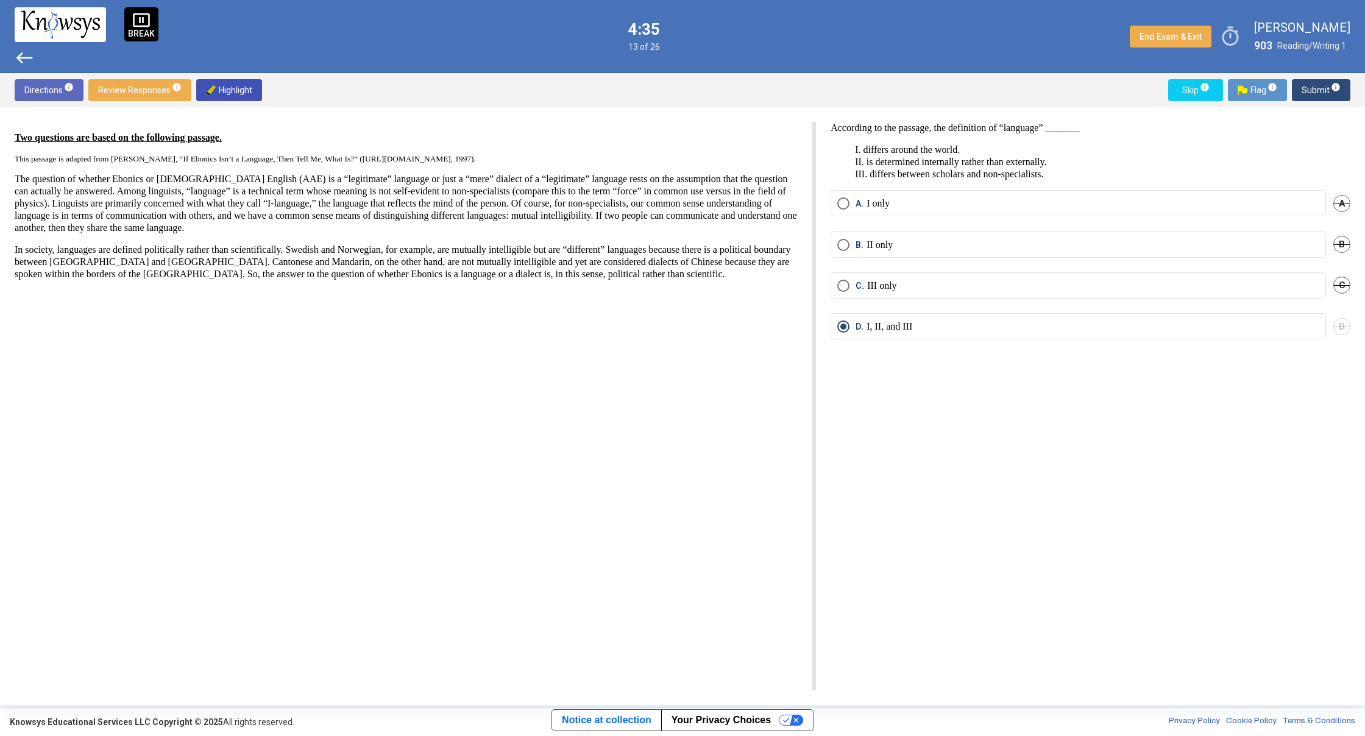
click at [30, 54] on span "west" at bounding box center [25, 58] width 20 height 20
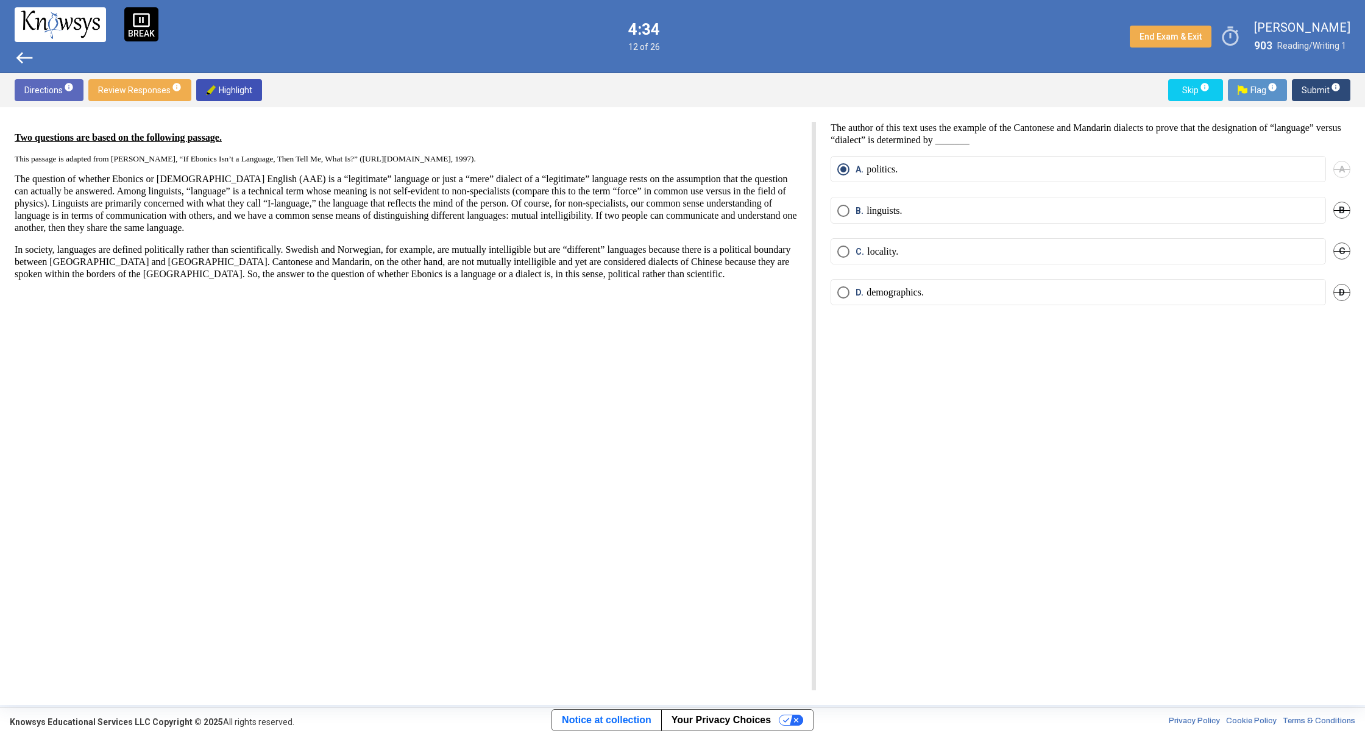
click at [32, 51] on span "west" at bounding box center [25, 58] width 20 height 20
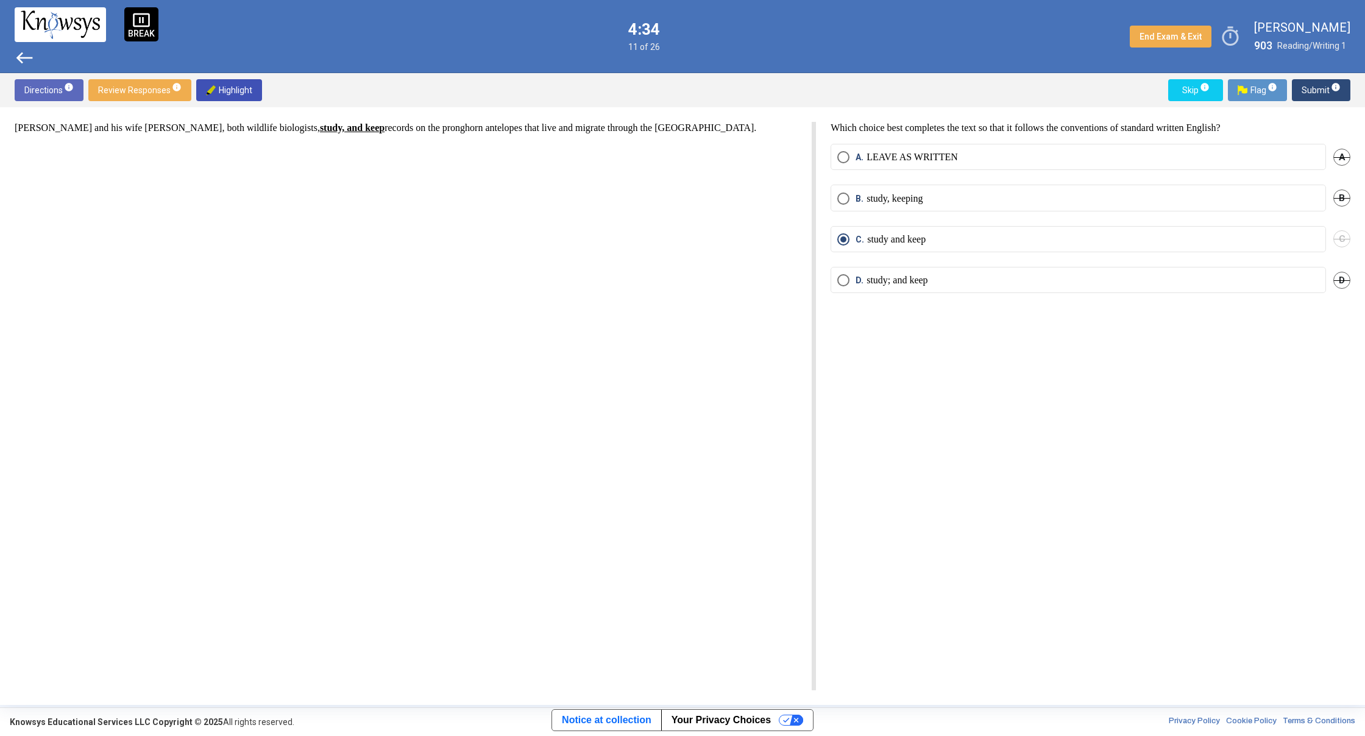
click at [28, 57] on span "west" at bounding box center [25, 58] width 20 height 20
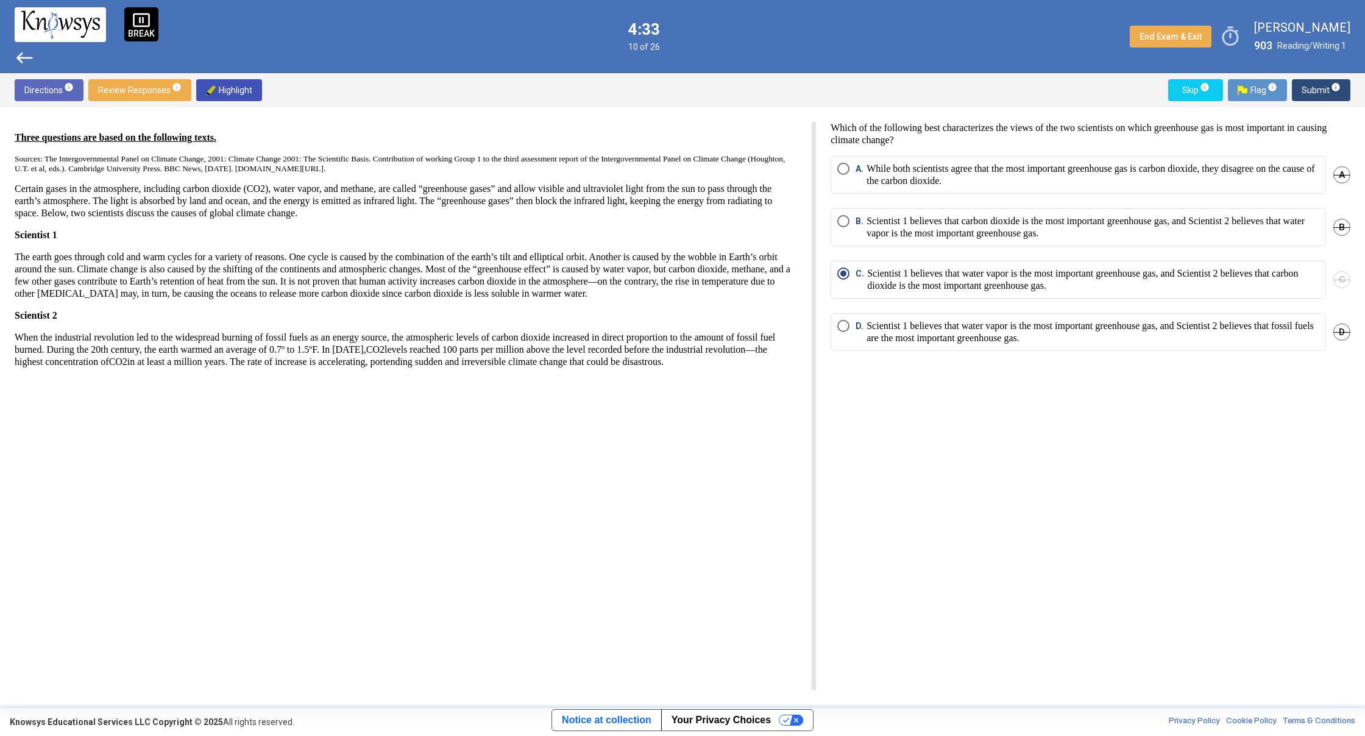
click at [28, 57] on span "west" at bounding box center [25, 58] width 20 height 20
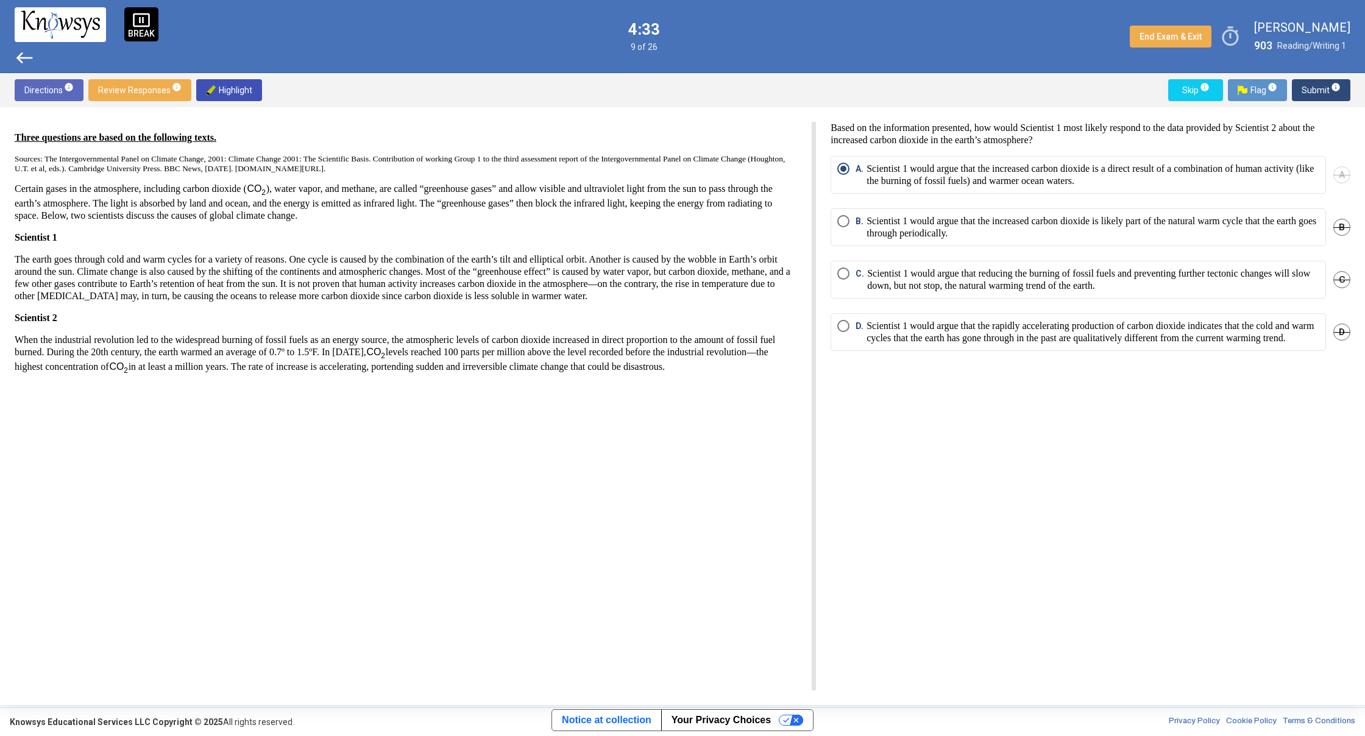
click at [28, 57] on span "west" at bounding box center [25, 58] width 20 height 20
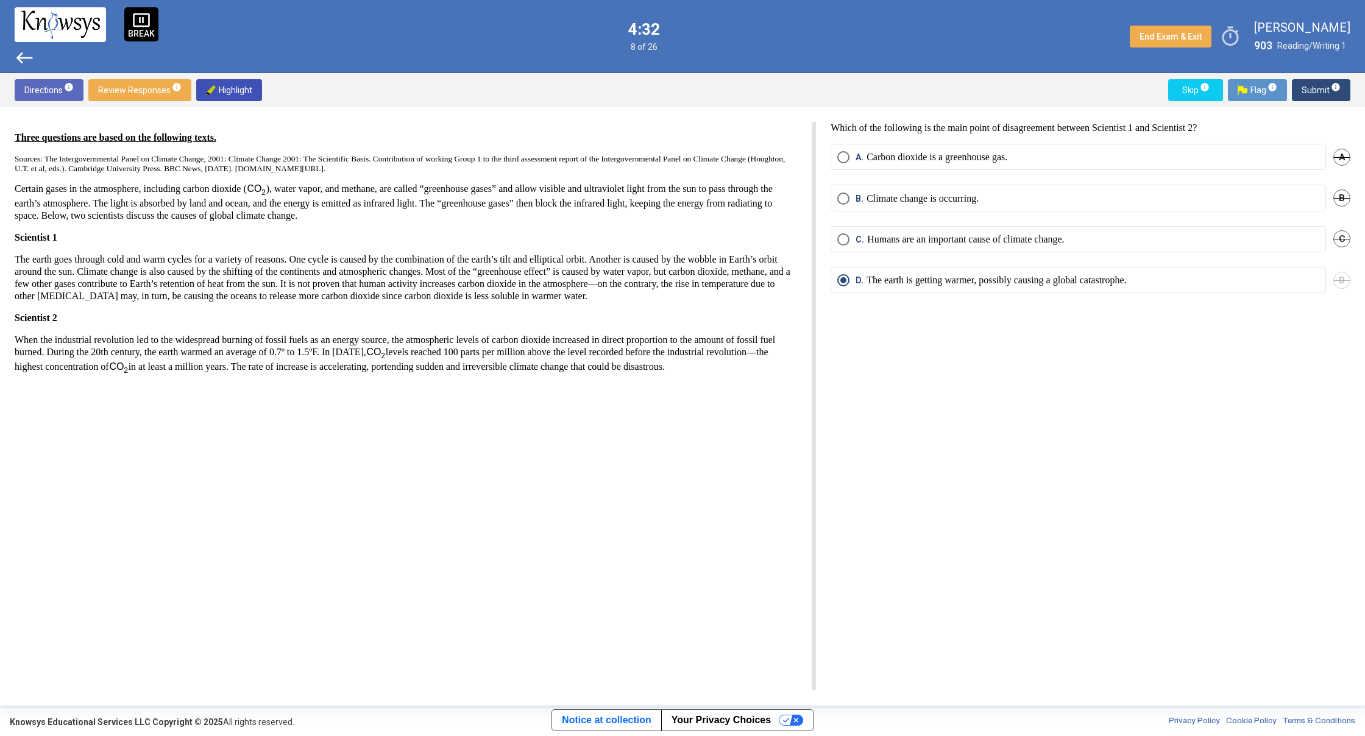
click at [28, 57] on span "west" at bounding box center [25, 58] width 20 height 20
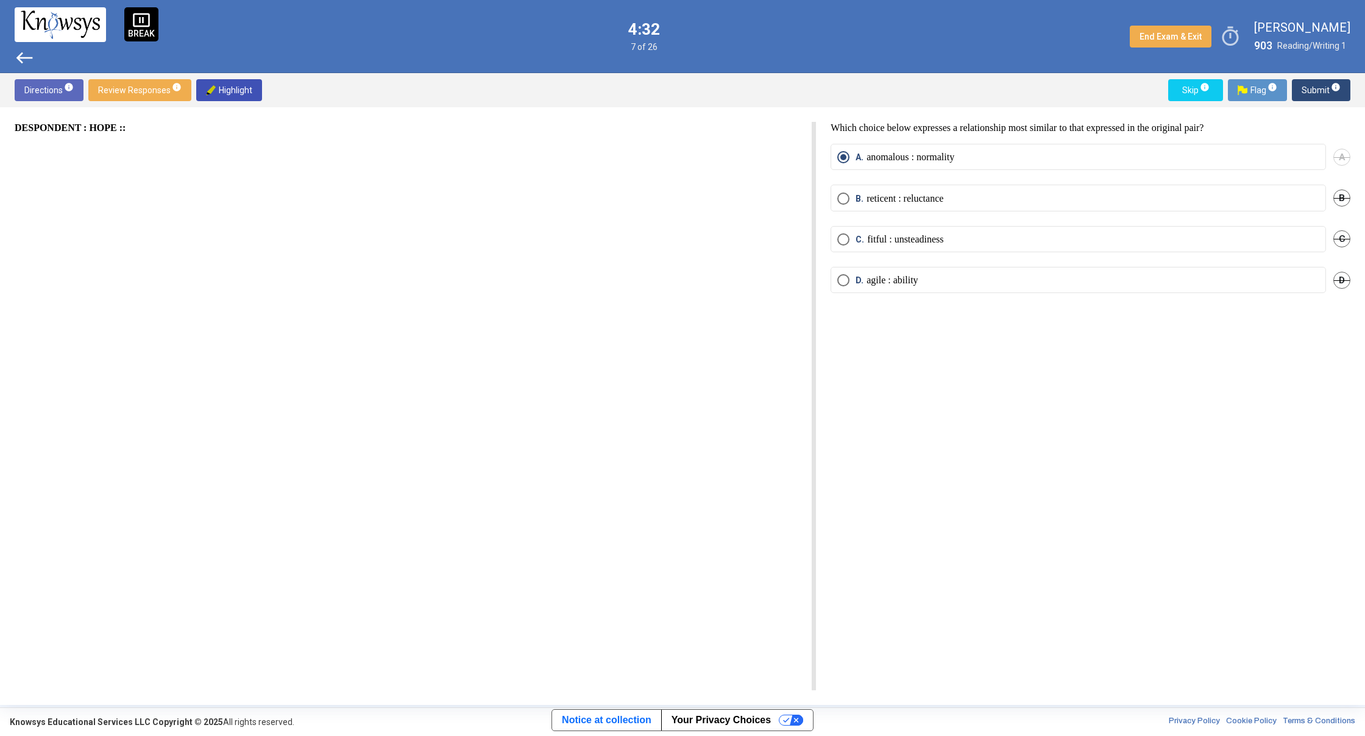
click at [27, 57] on span "west" at bounding box center [25, 58] width 20 height 20
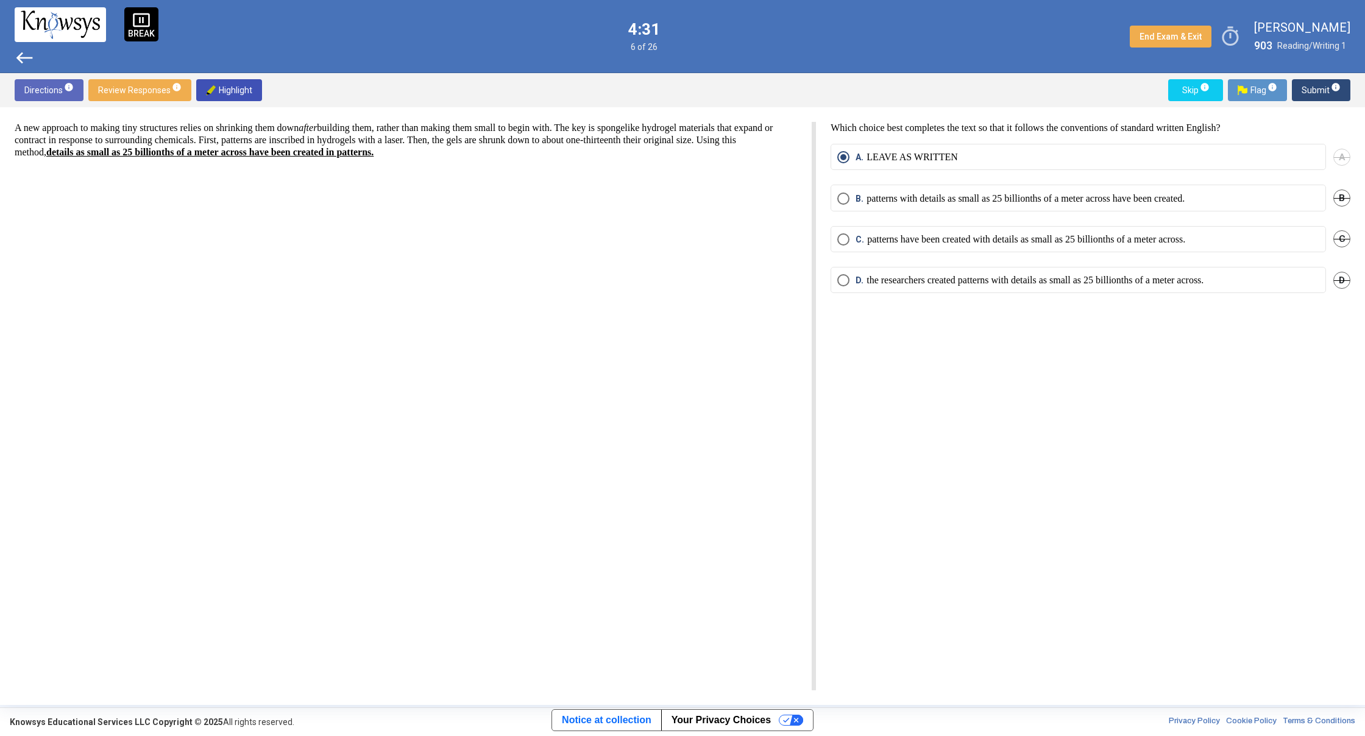
click at [27, 58] on span "west" at bounding box center [25, 58] width 20 height 20
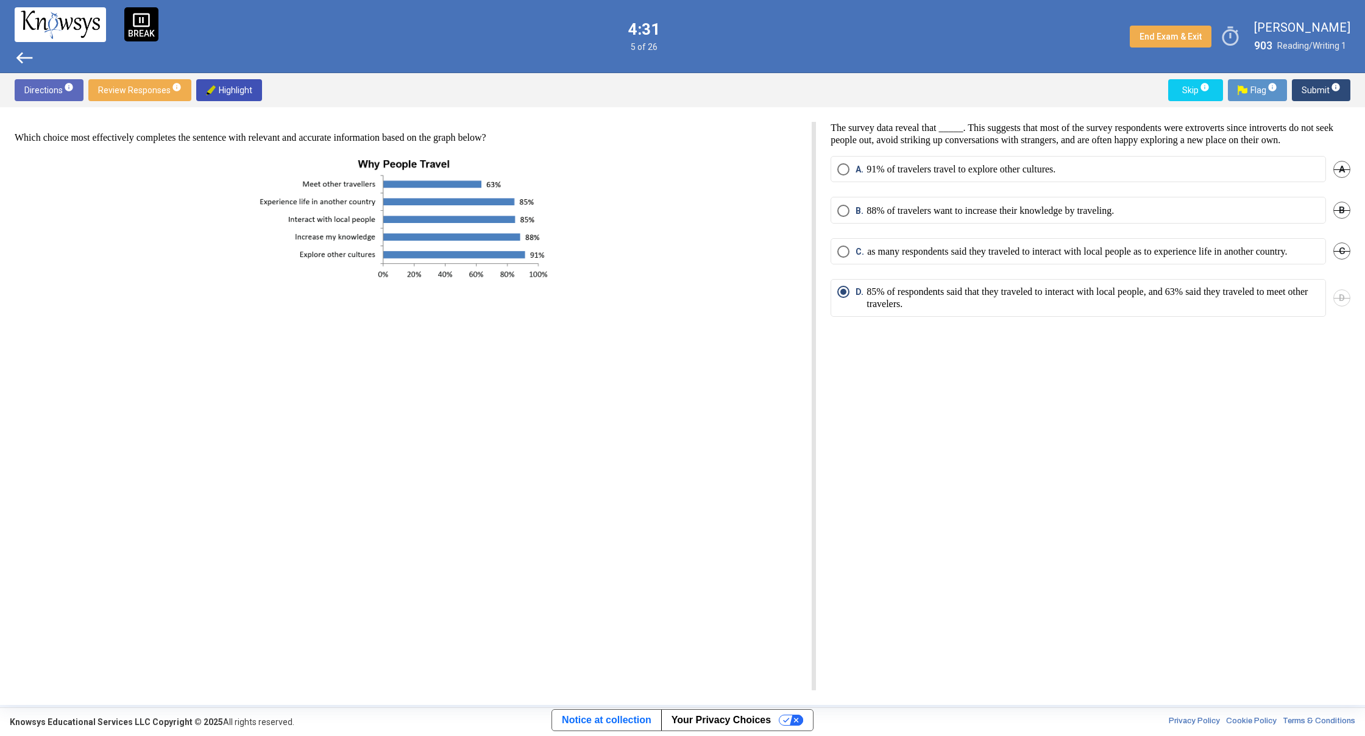
click at [27, 58] on span "west" at bounding box center [25, 58] width 20 height 20
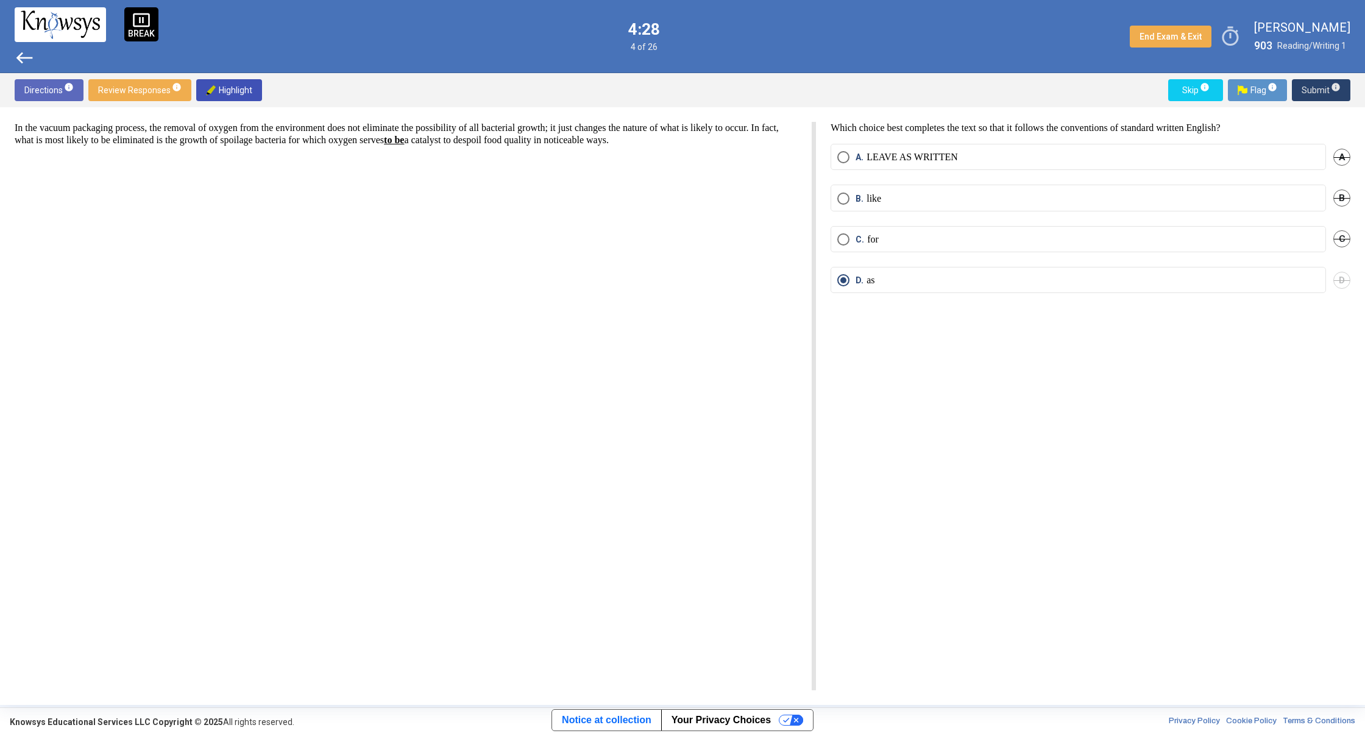
click at [1311, 100] on span "Submit info" at bounding box center [1321, 90] width 39 height 22
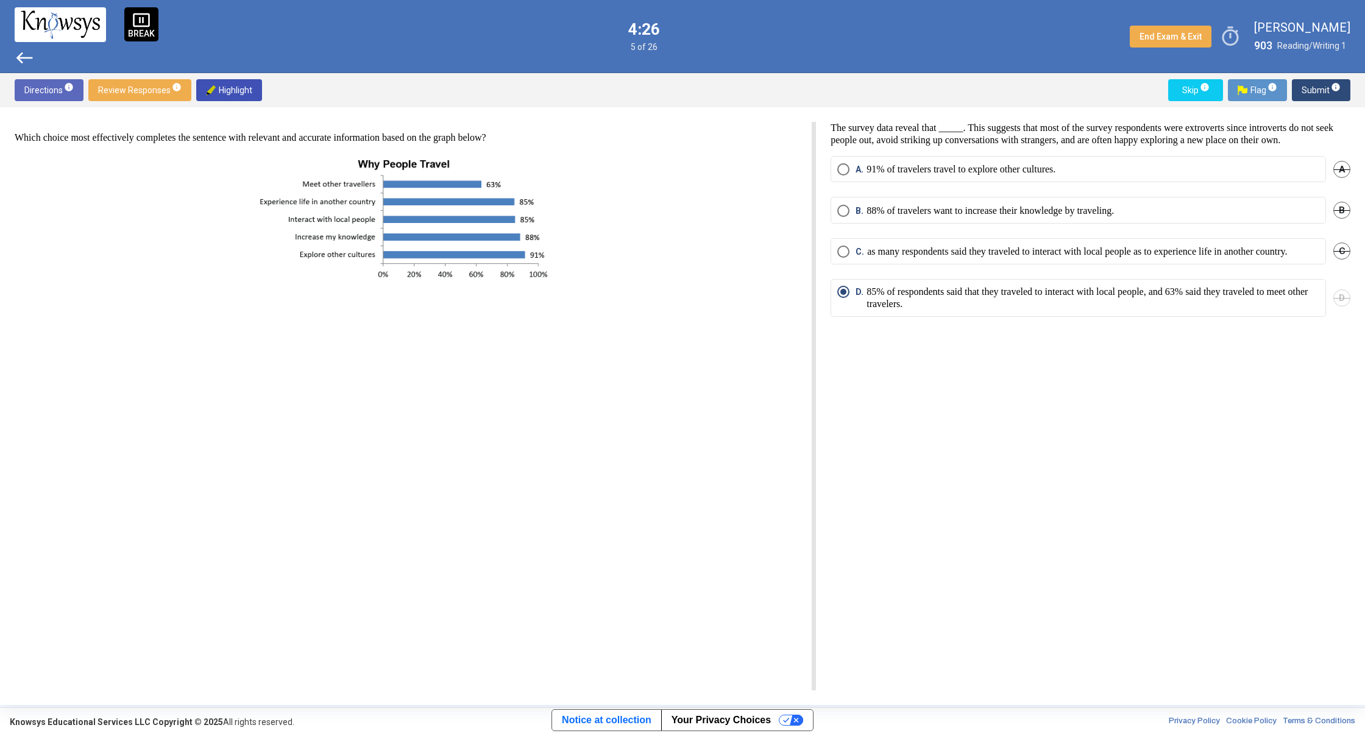
click at [1309, 104] on div "Directions info Review Responses info Highlight Skip info Flag info Submit info" at bounding box center [682, 90] width 1365 height 34
click at [1308, 94] on span "Submit info" at bounding box center [1321, 90] width 39 height 22
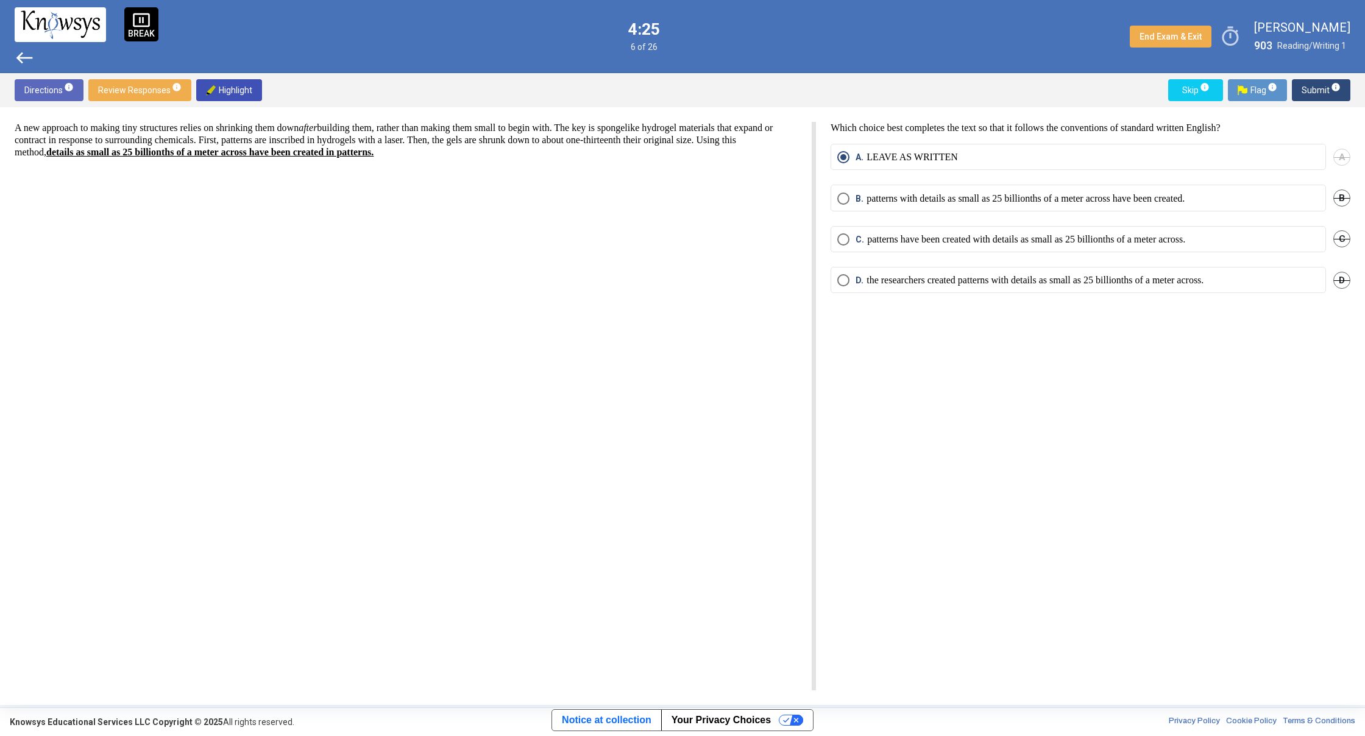
click at [1308, 94] on span "Submit info" at bounding box center [1321, 90] width 39 height 22
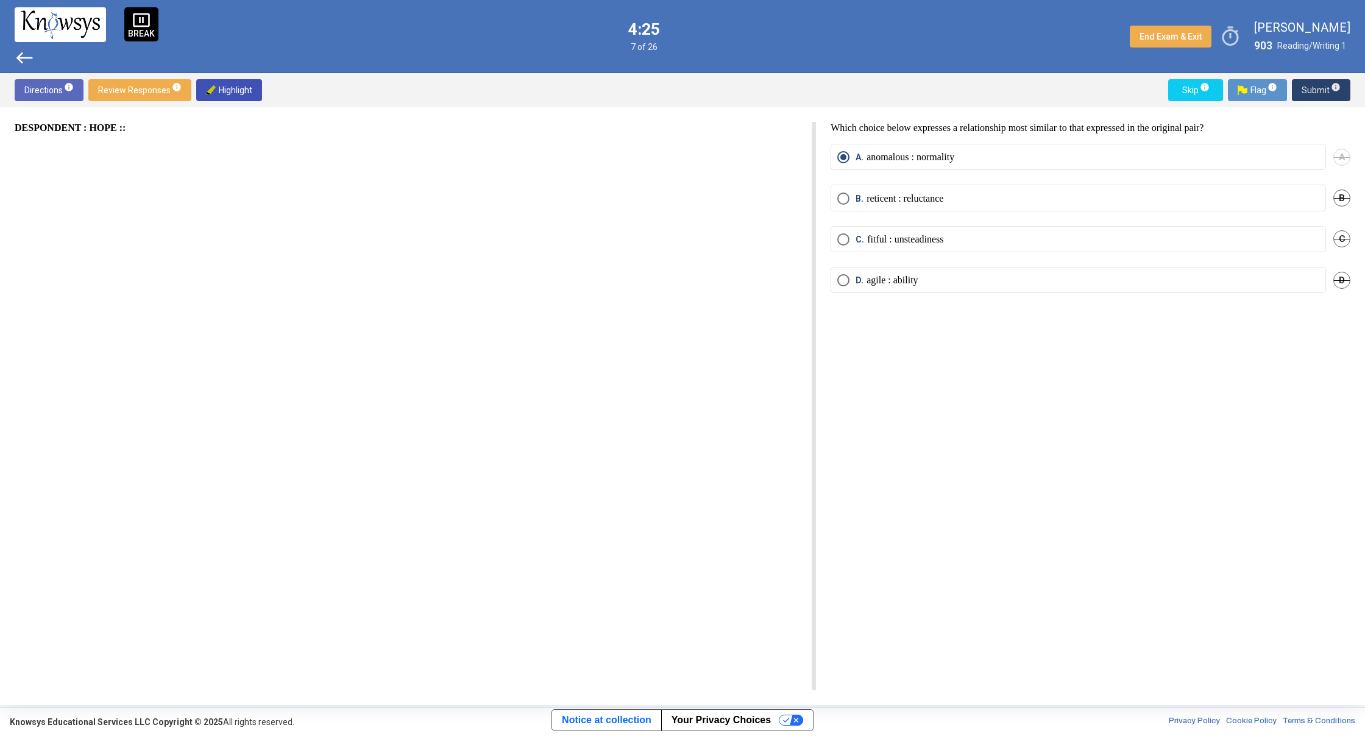
click at [1308, 94] on span "Submit info" at bounding box center [1321, 90] width 39 height 22
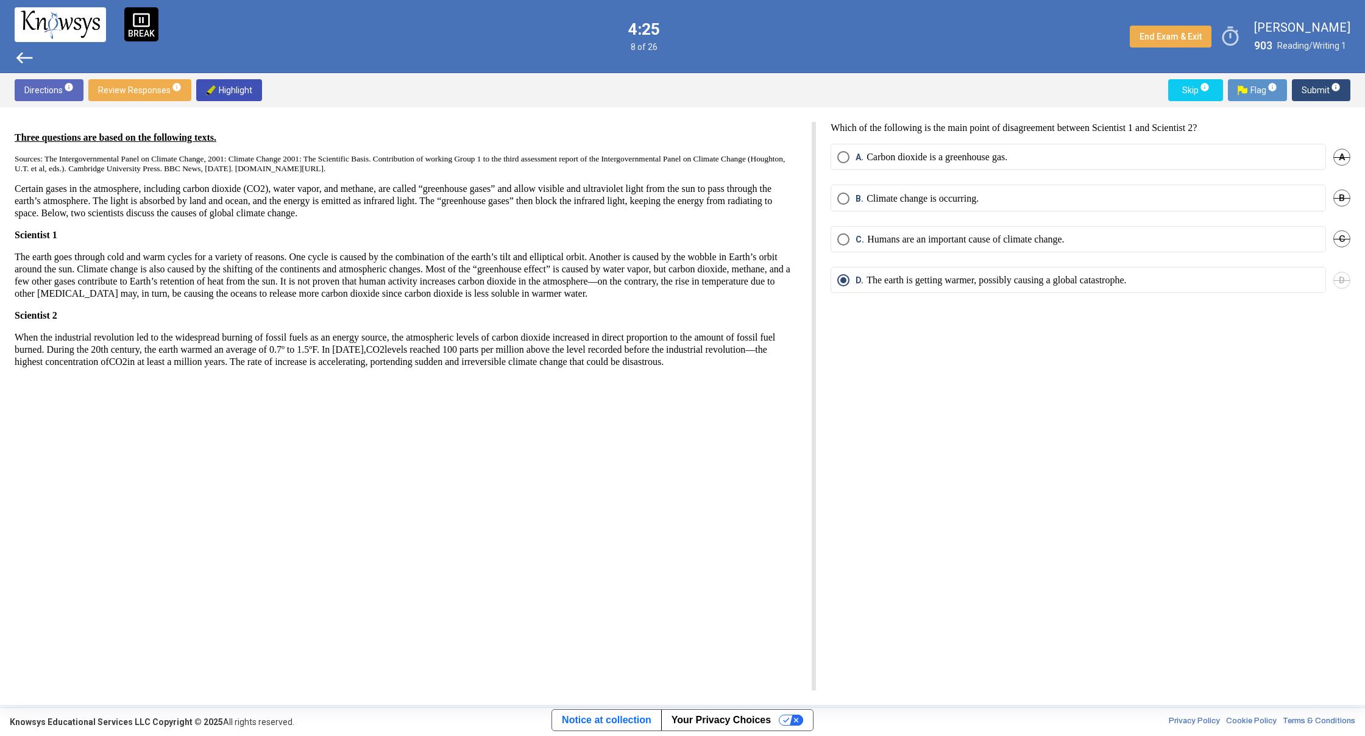
click at [1308, 94] on span "Submit info" at bounding box center [1321, 90] width 39 height 22
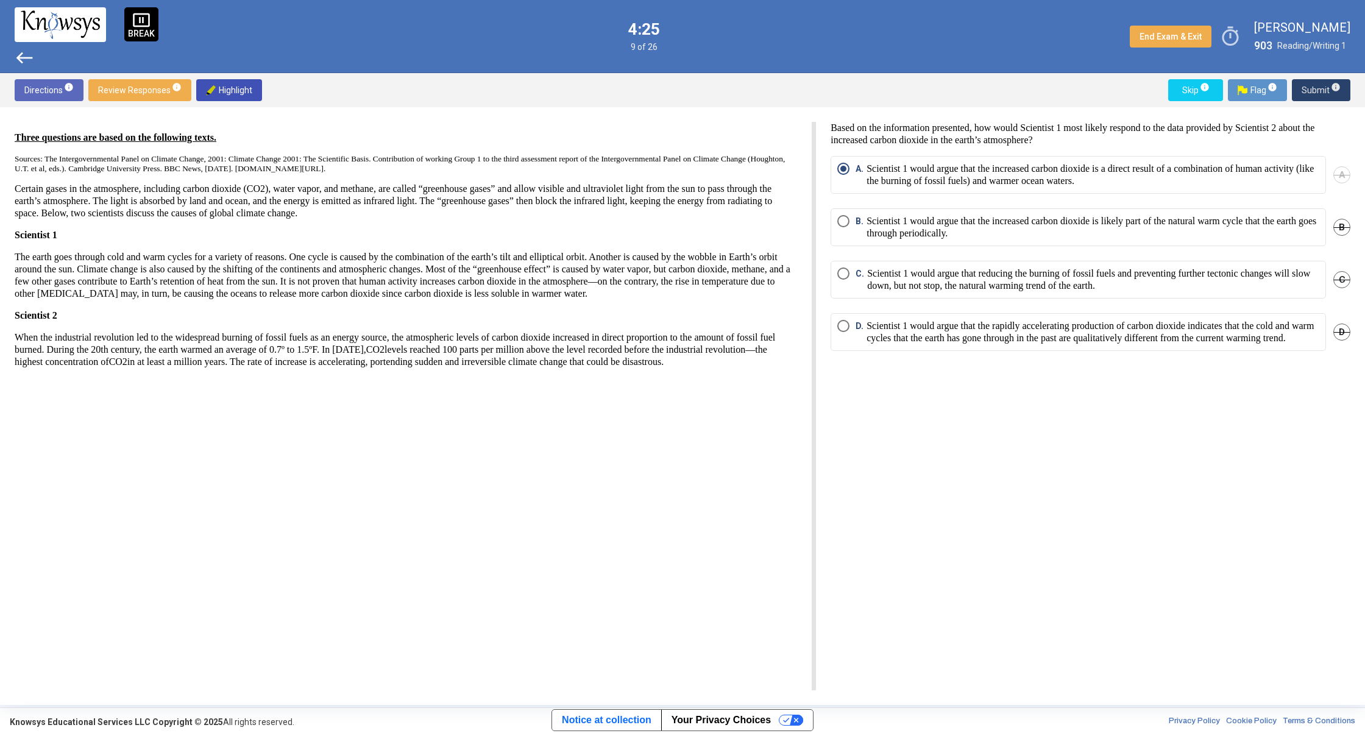
click at [1308, 94] on span "Submit info" at bounding box center [1321, 90] width 39 height 22
click at [1308, 95] on span "Submit info" at bounding box center [1321, 90] width 39 height 22
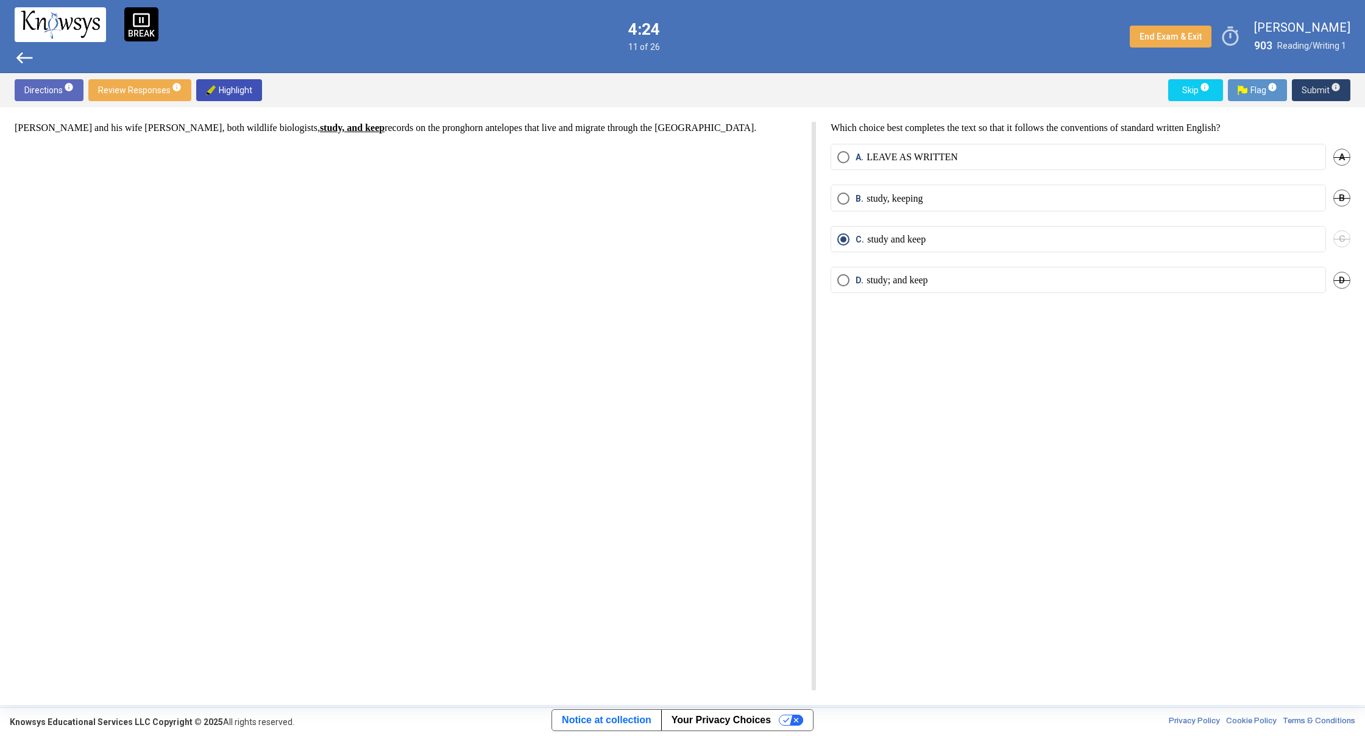
click at [1315, 86] on span "Submit info" at bounding box center [1321, 90] width 39 height 22
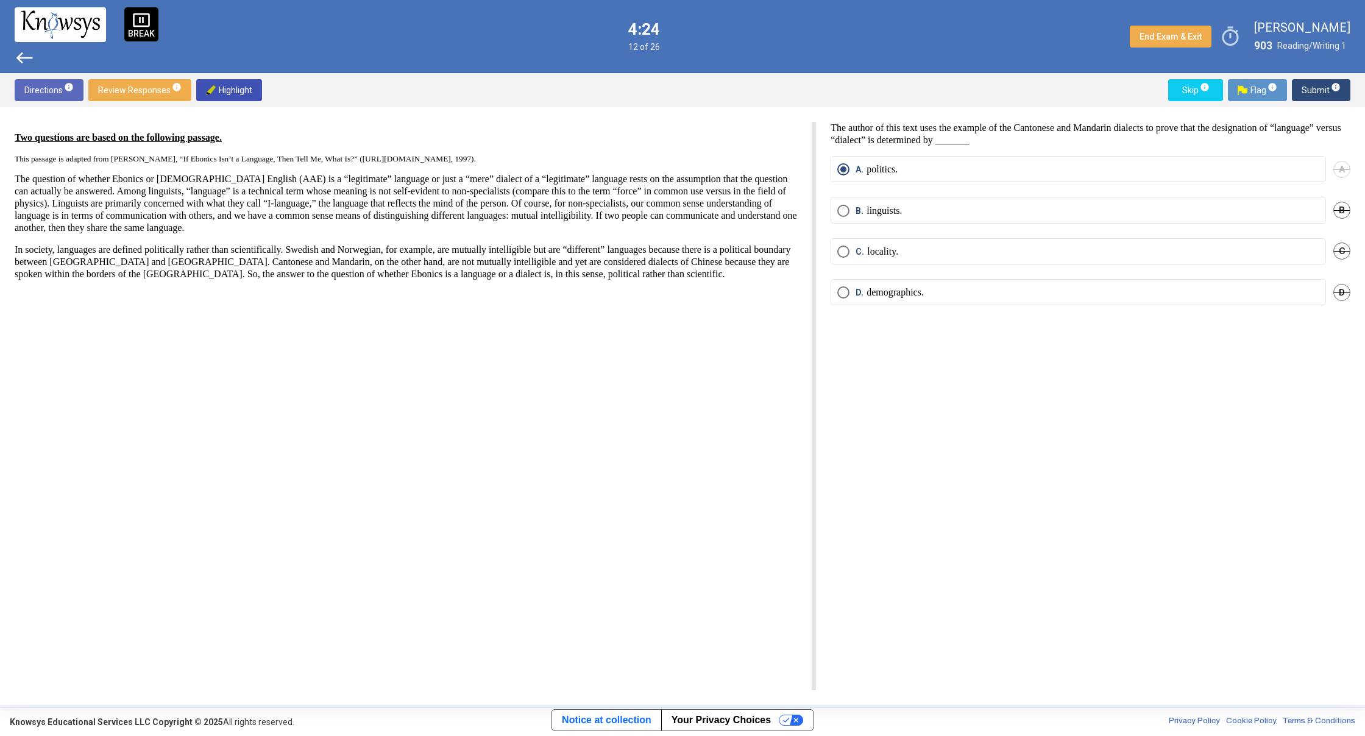
click at [1315, 87] on span "Submit info" at bounding box center [1321, 90] width 39 height 22
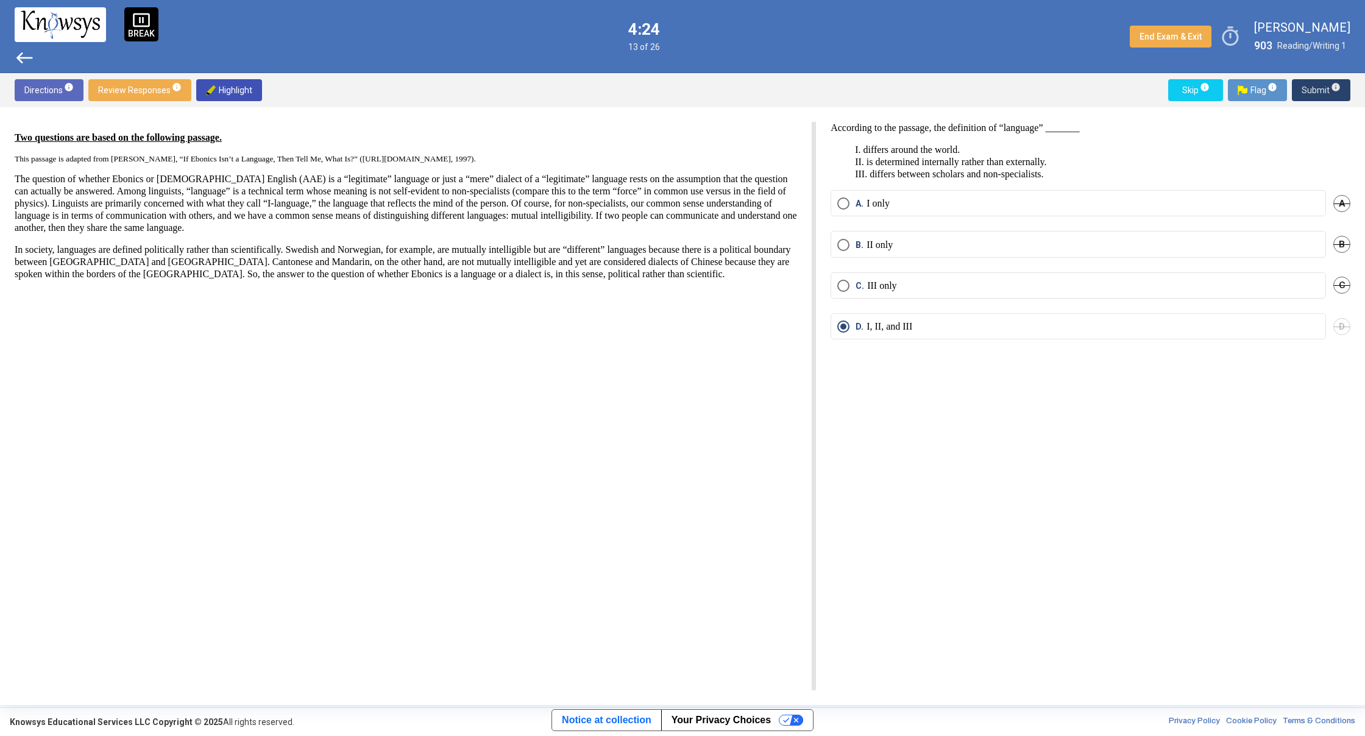
click at [1315, 87] on span "Submit info" at bounding box center [1321, 90] width 39 height 22
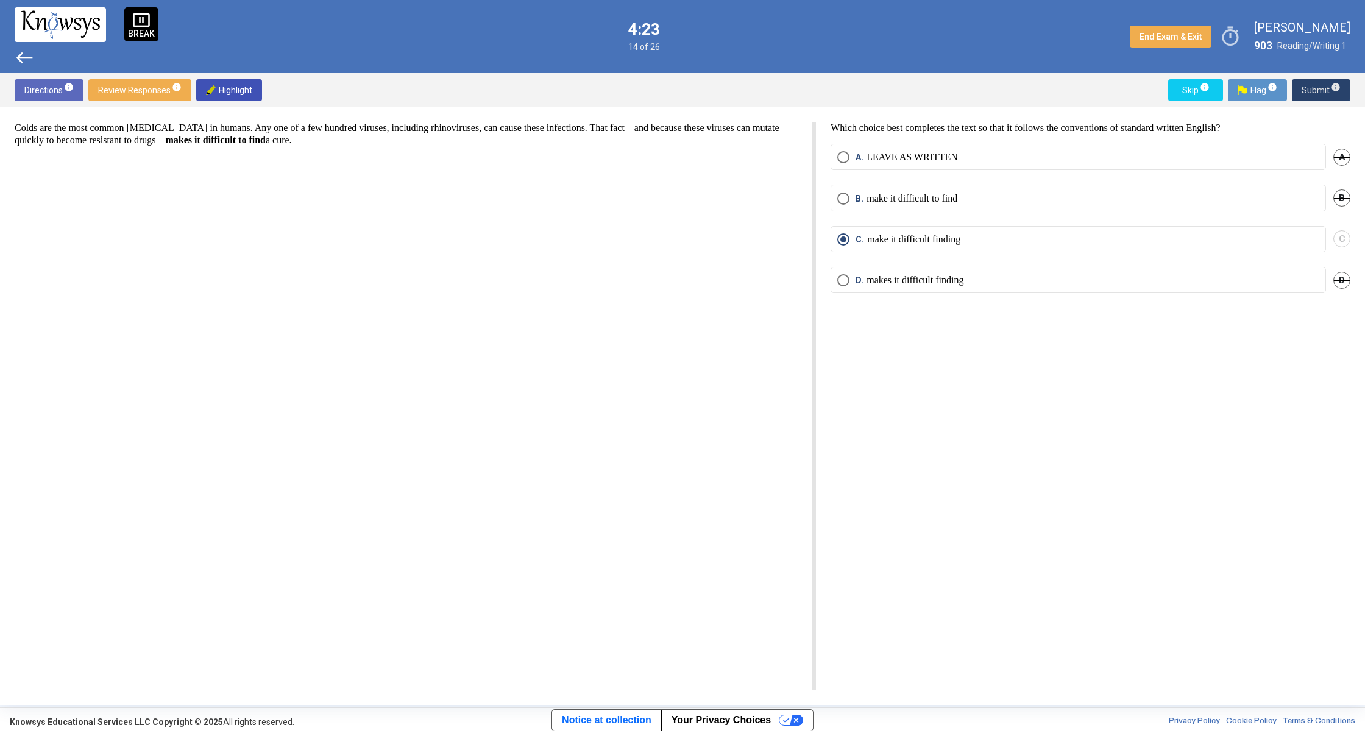
click at [1315, 87] on span "Submit info" at bounding box center [1321, 90] width 39 height 22
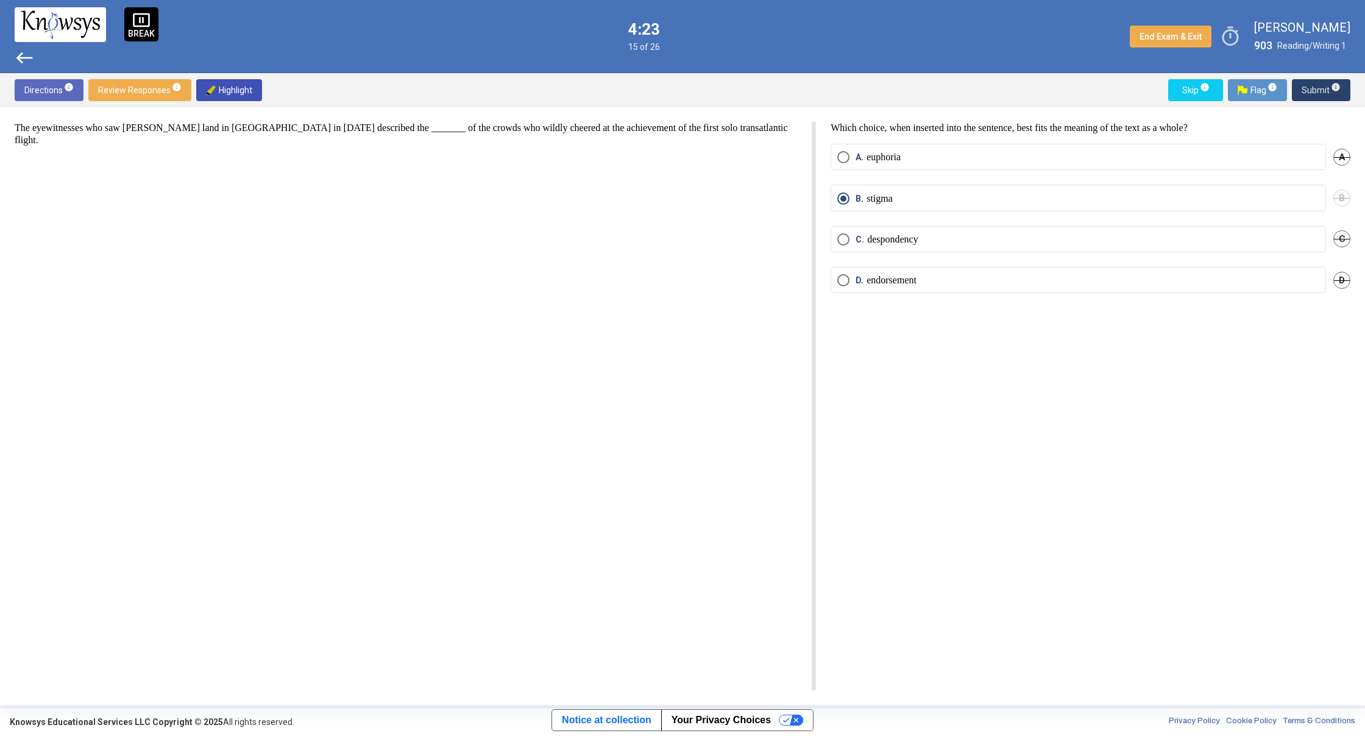
click at [1315, 87] on span "Submit info" at bounding box center [1321, 90] width 39 height 22
click at [1316, 88] on span "Submit info" at bounding box center [1321, 90] width 39 height 22
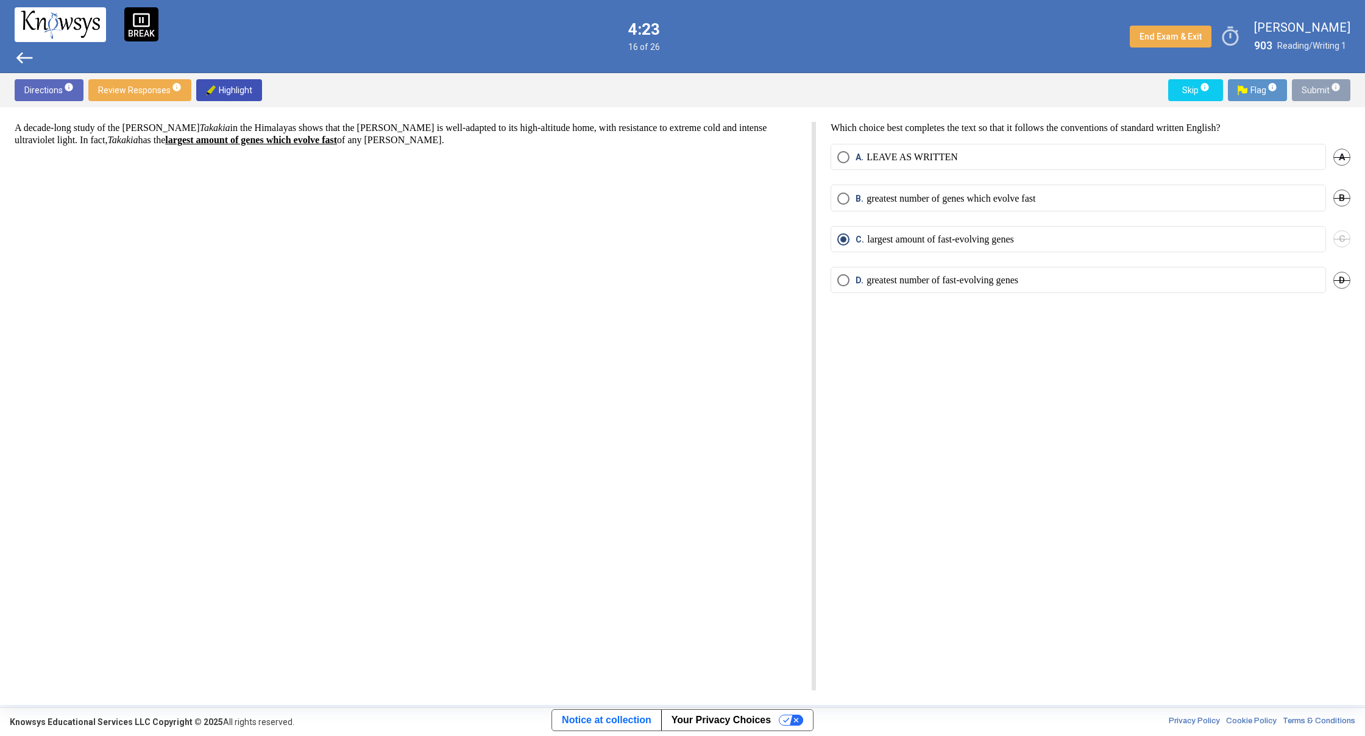
click at [1316, 88] on span "Submit info" at bounding box center [1321, 90] width 39 height 22
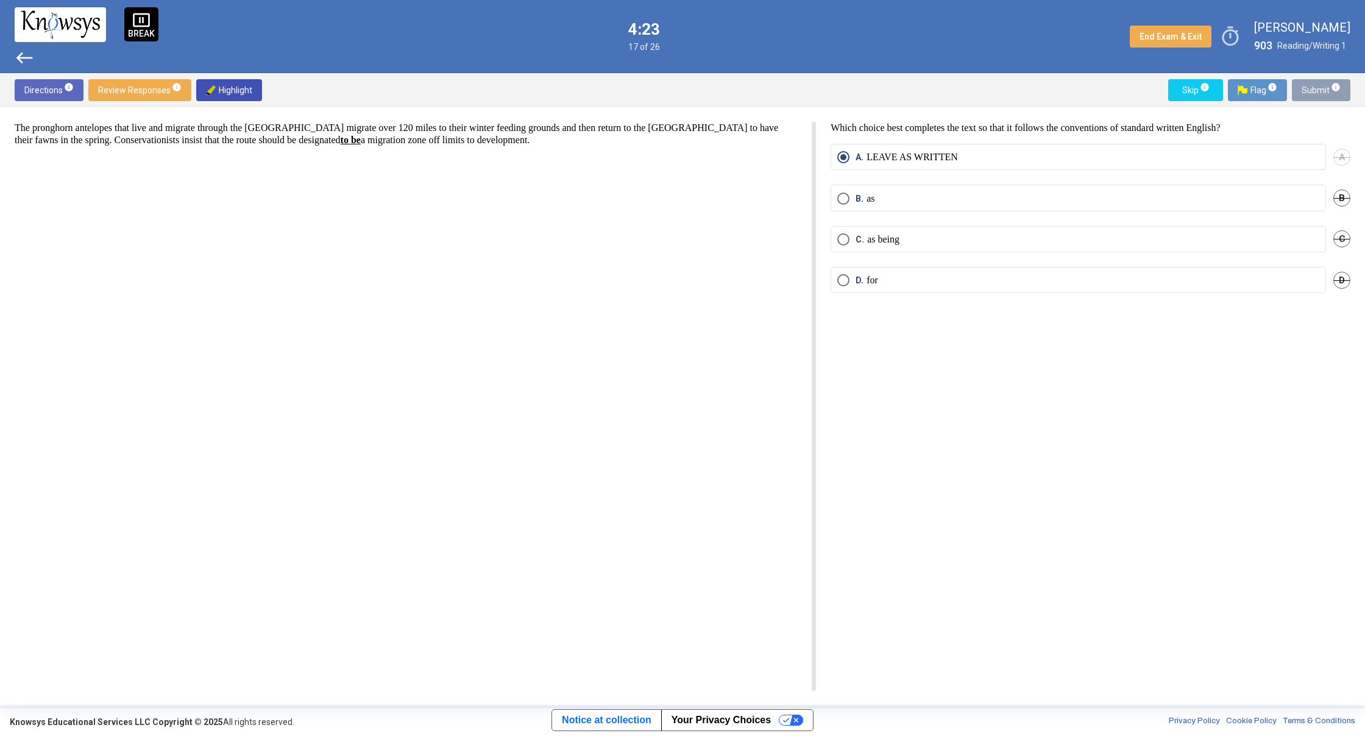
click at [1316, 88] on span "Submit info" at bounding box center [1321, 90] width 39 height 22
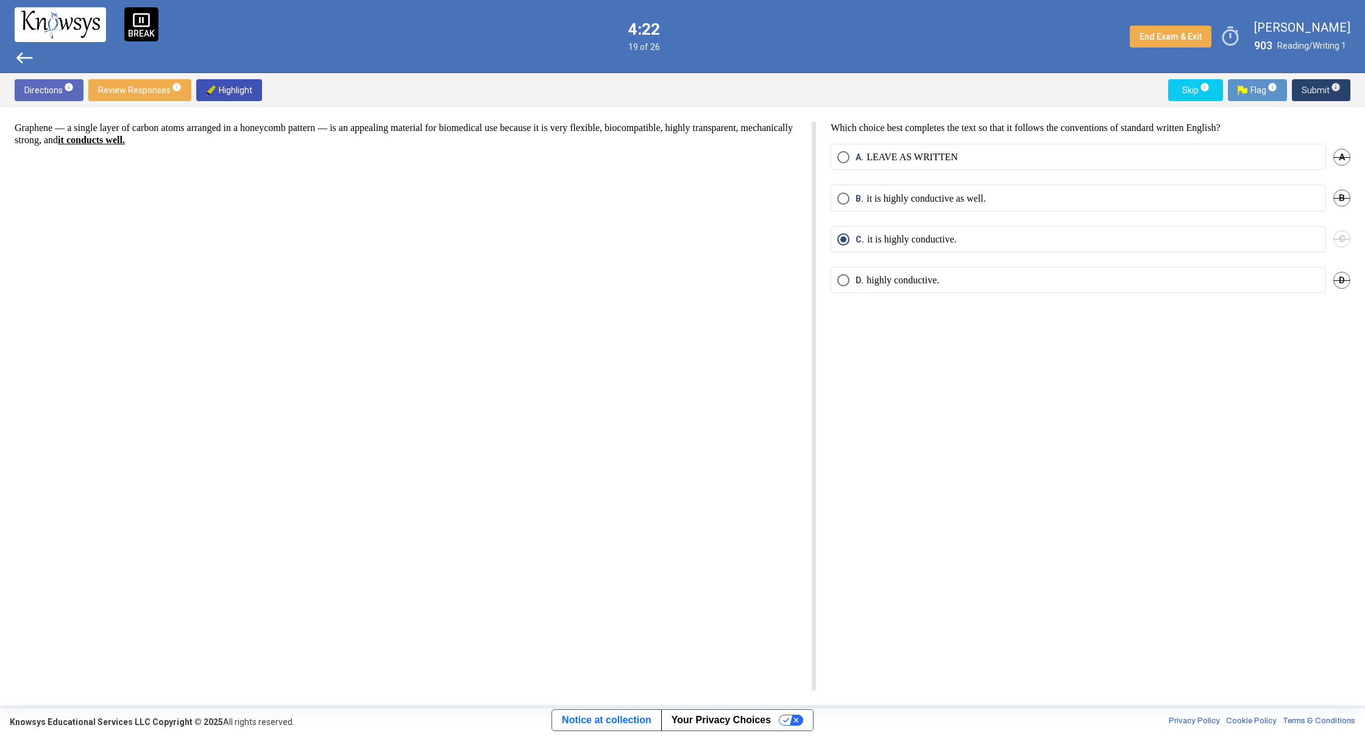
click at [1315, 88] on span "Submit info" at bounding box center [1321, 90] width 39 height 22
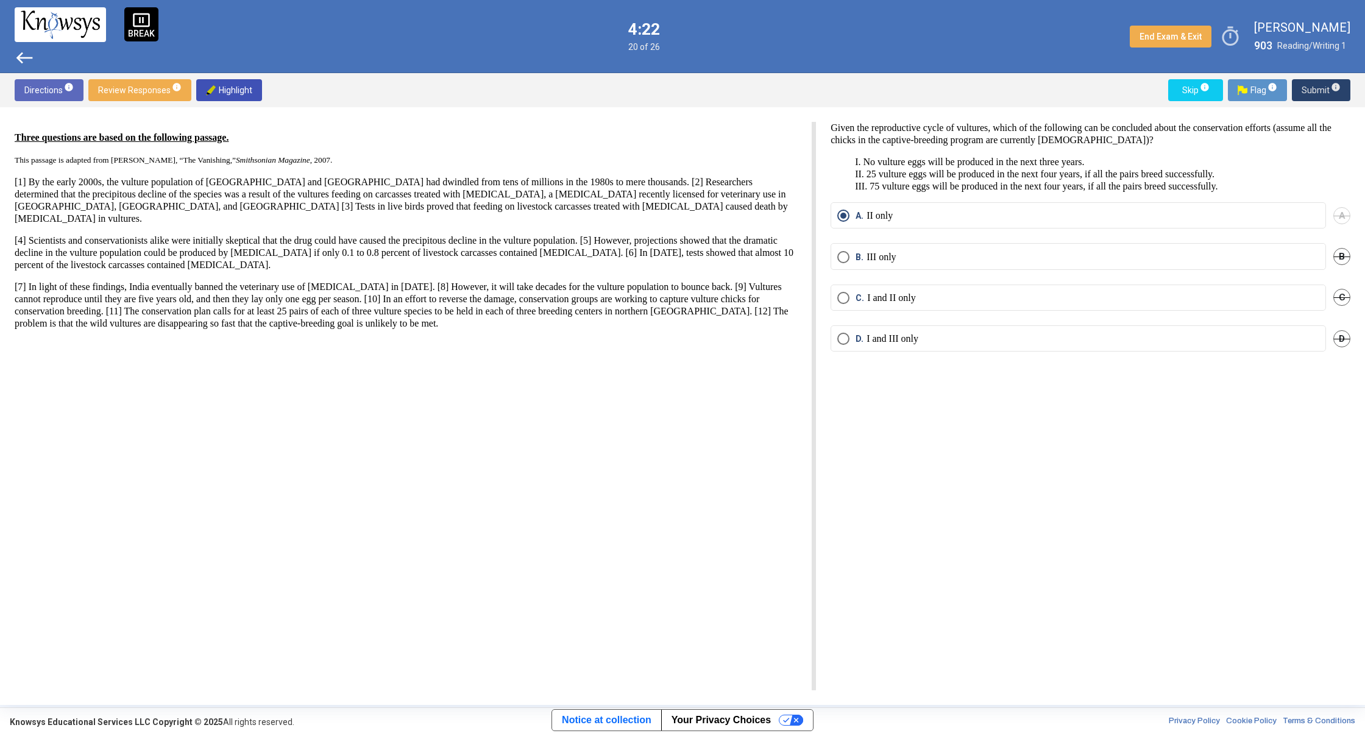
click at [1315, 88] on span "Submit info" at bounding box center [1321, 90] width 39 height 22
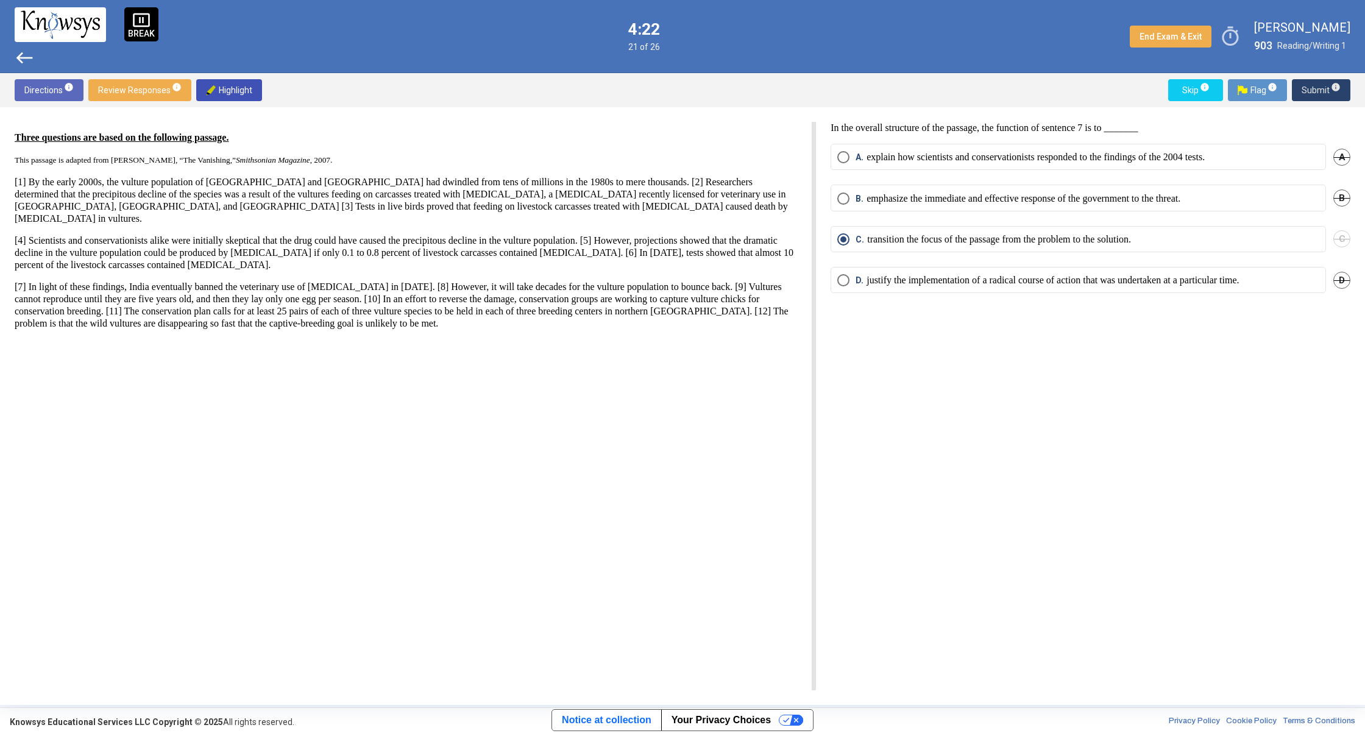
click at [1315, 88] on span "Submit info" at bounding box center [1321, 90] width 39 height 22
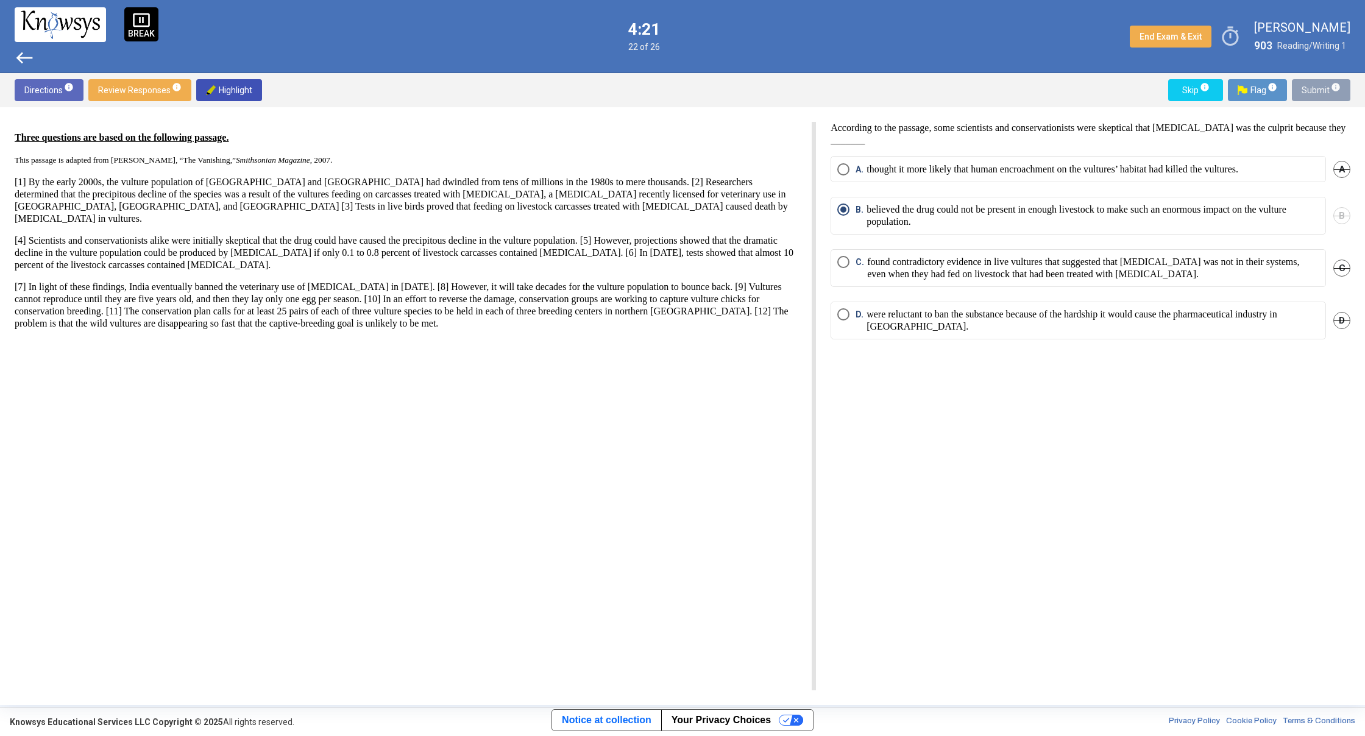
click at [1315, 84] on span "Submit info" at bounding box center [1321, 90] width 39 height 22
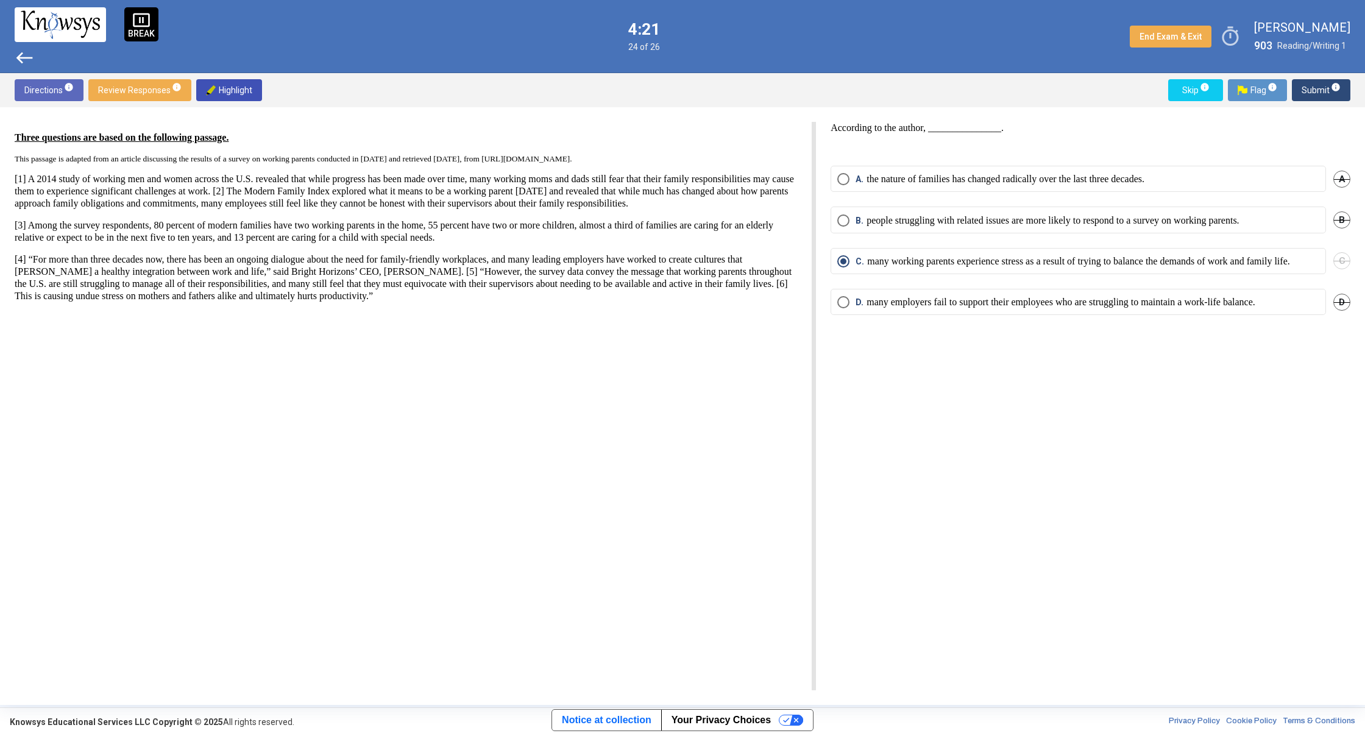
click at [1315, 84] on span "Submit info" at bounding box center [1321, 90] width 39 height 22
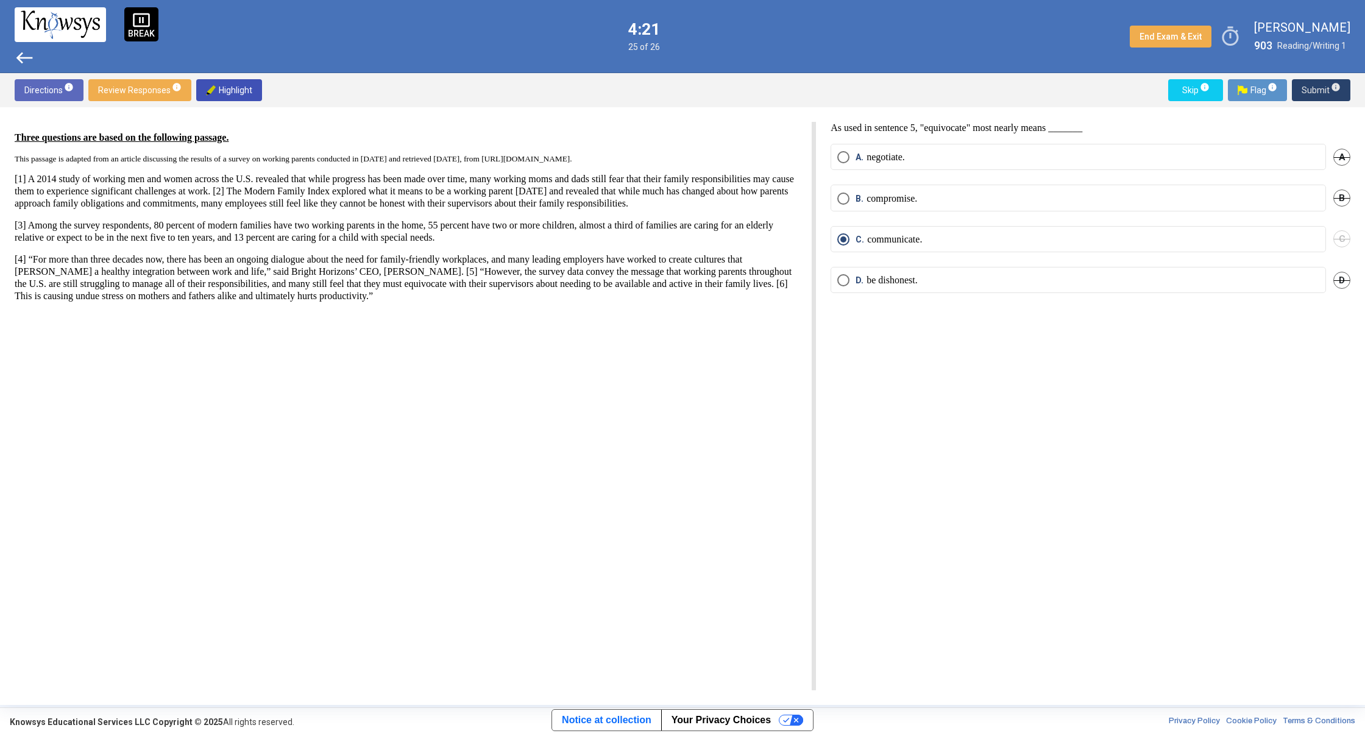
click at [1315, 84] on span "Submit info" at bounding box center [1321, 90] width 39 height 22
click at [1315, 85] on span "Submit info" at bounding box center [1321, 90] width 39 height 22
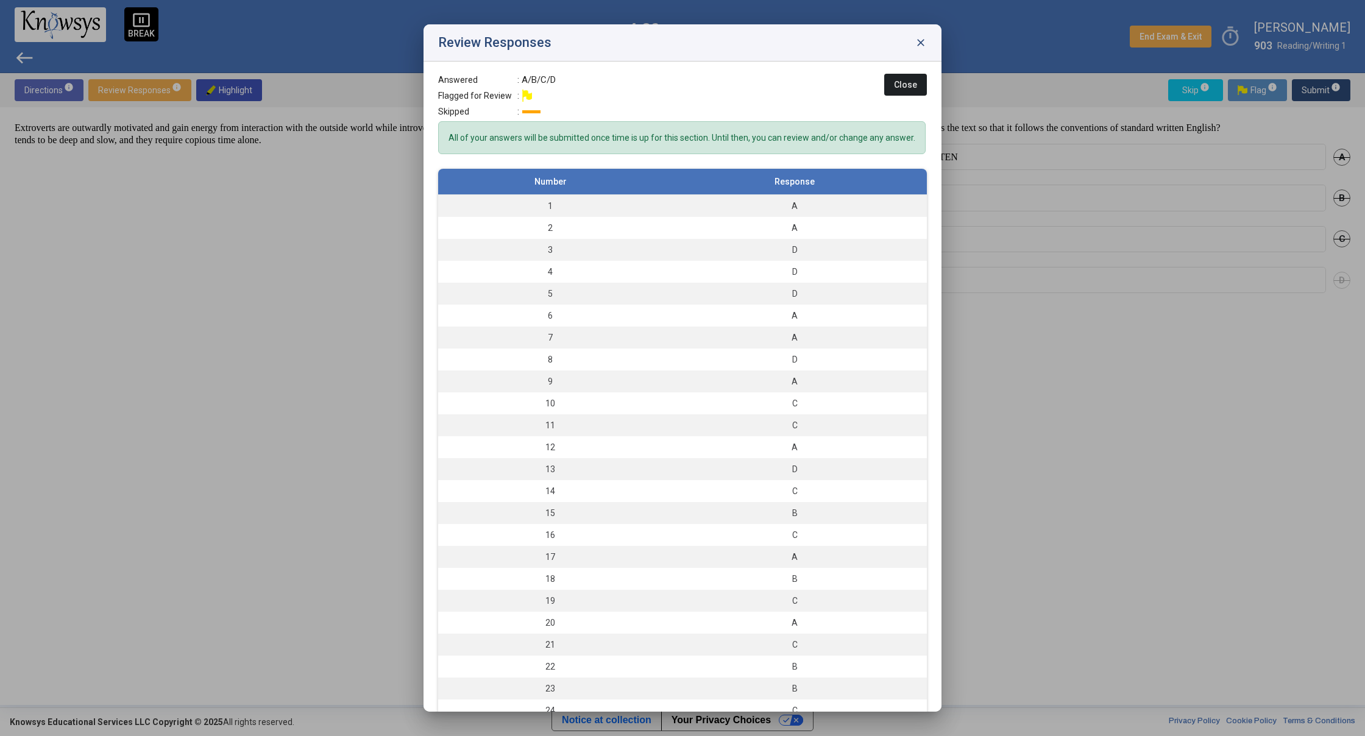
drag, startPoint x: 1079, startPoint y: 444, endPoint x: 1069, endPoint y: 433, distance: 14.7
click at [1079, 442] on div at bounding box center [682, 368] width 1365 height 736
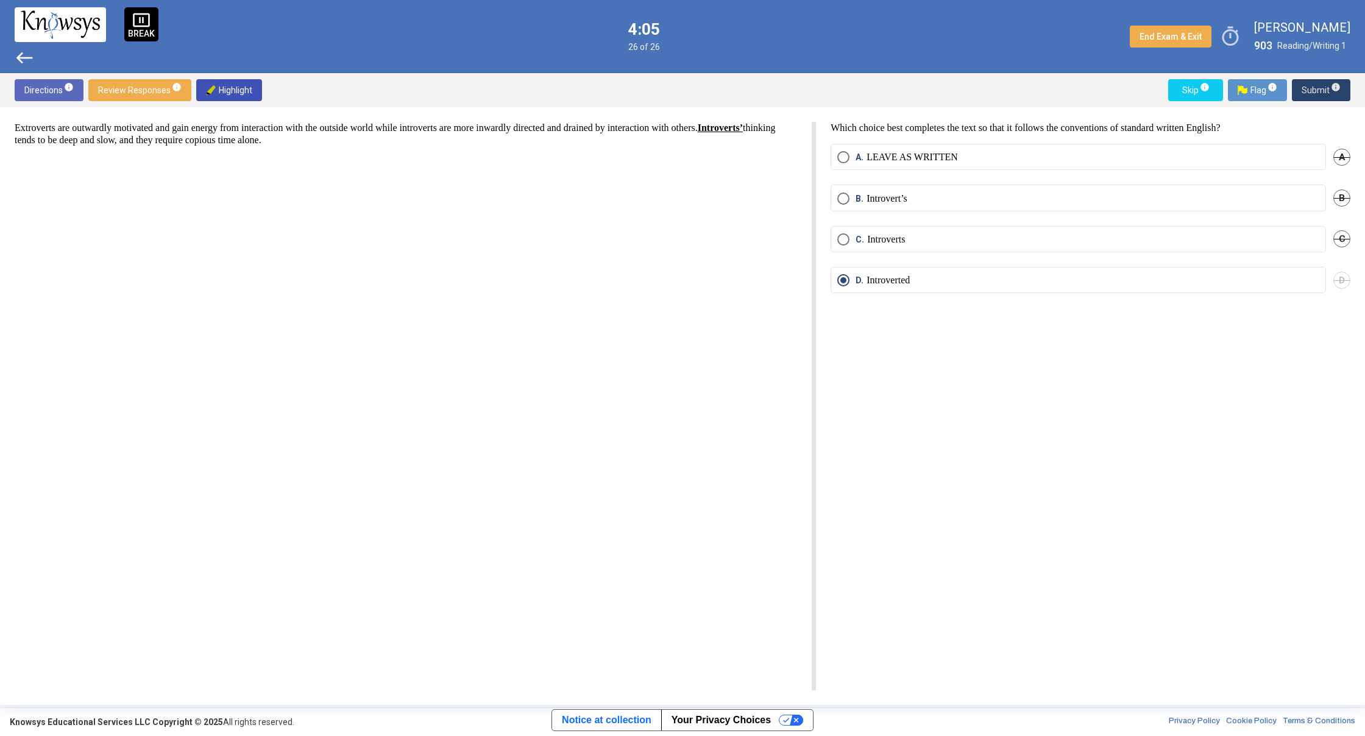
click at [1318, 91] on span "Submit info" at bounding box center [1321, 90] width 39 height 22
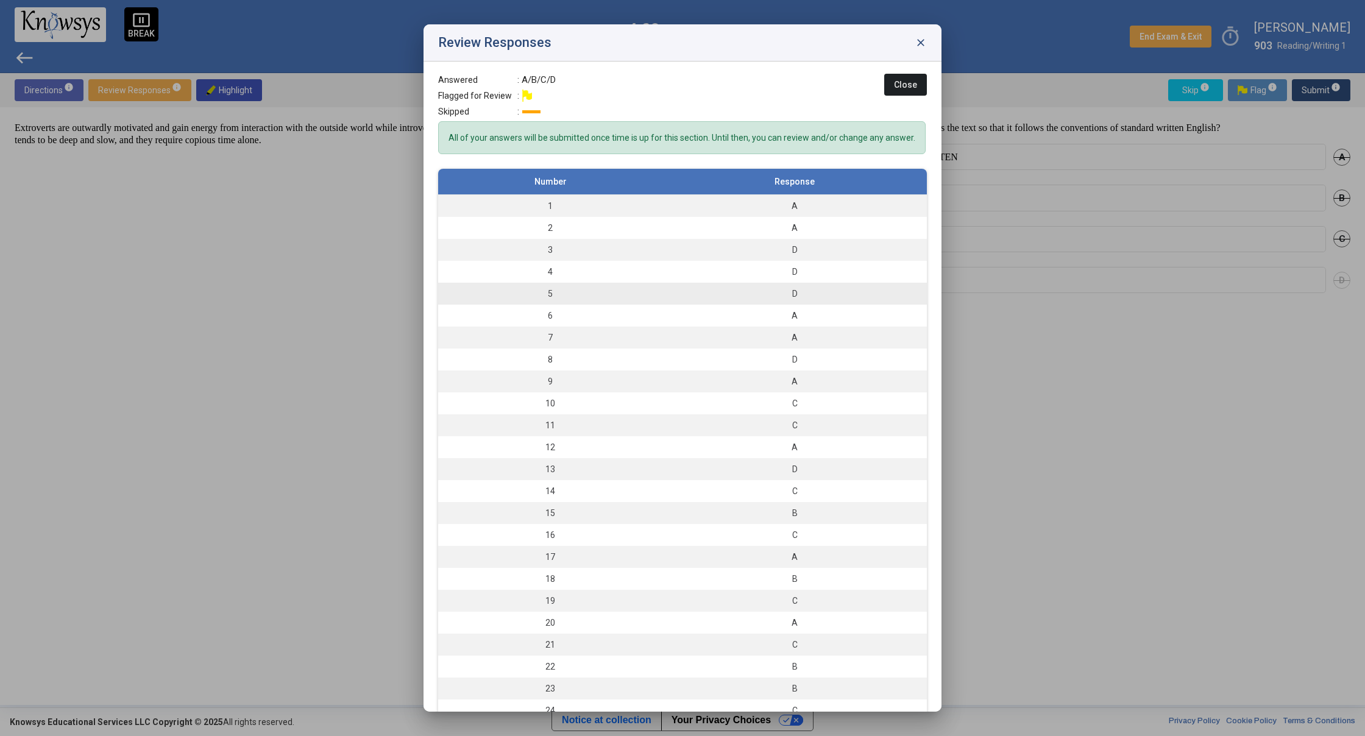
click at [626, 305] on td "5" at bounding box center [550, 294] width 224 height 22
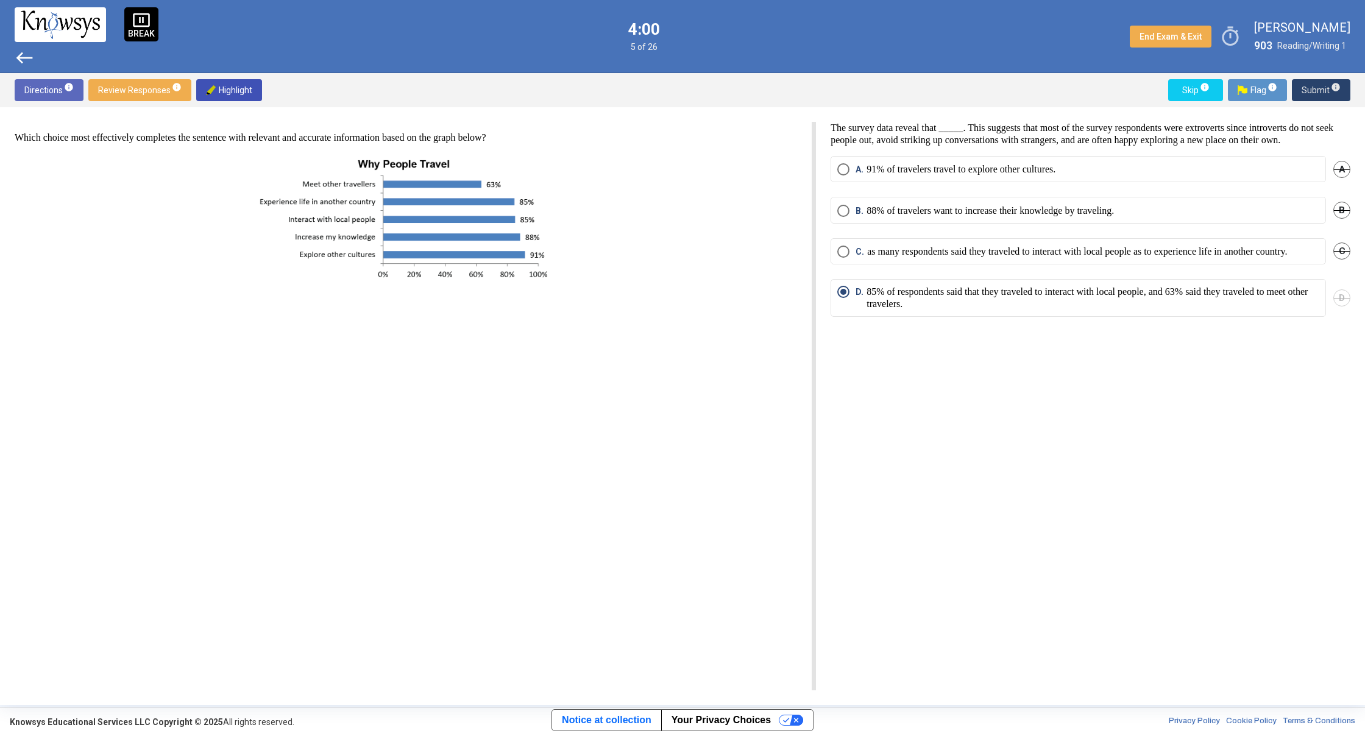
click at [1301, 91] on button "Submit info" at bounding box center [1321, 90] width 59 height 22
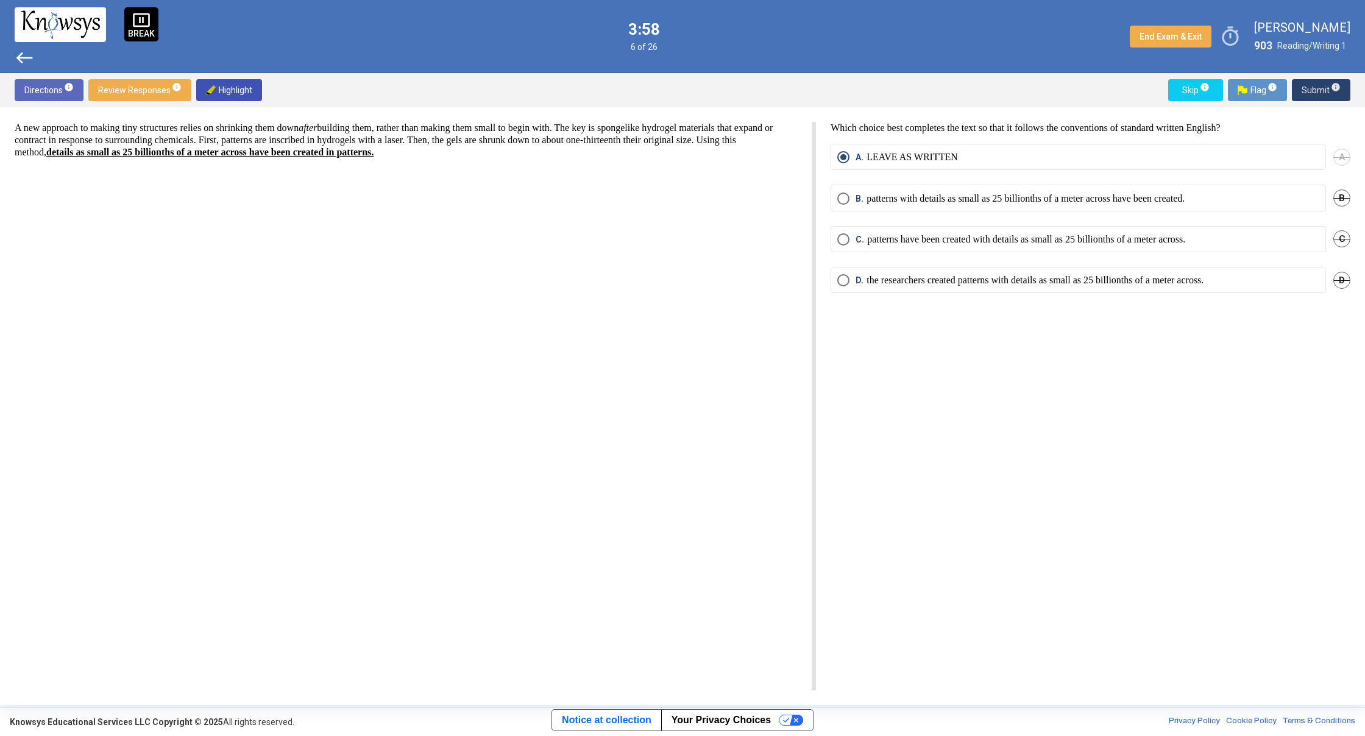
click at [1301, 91] on button "Submit info" at bounding box center [1321, 90] width 59 height 22
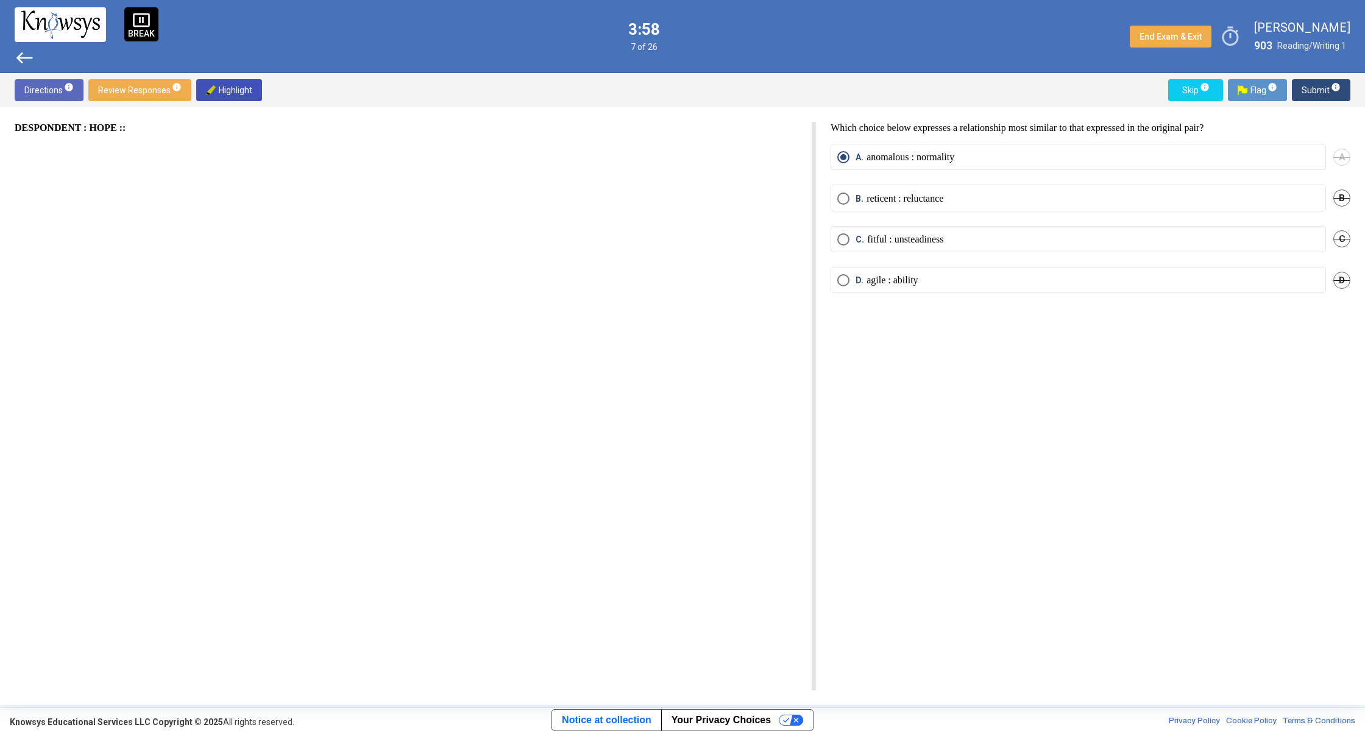
click at [1301, 91] on button "Submit info" at bounding box center [1321, 90] width 59 height 22
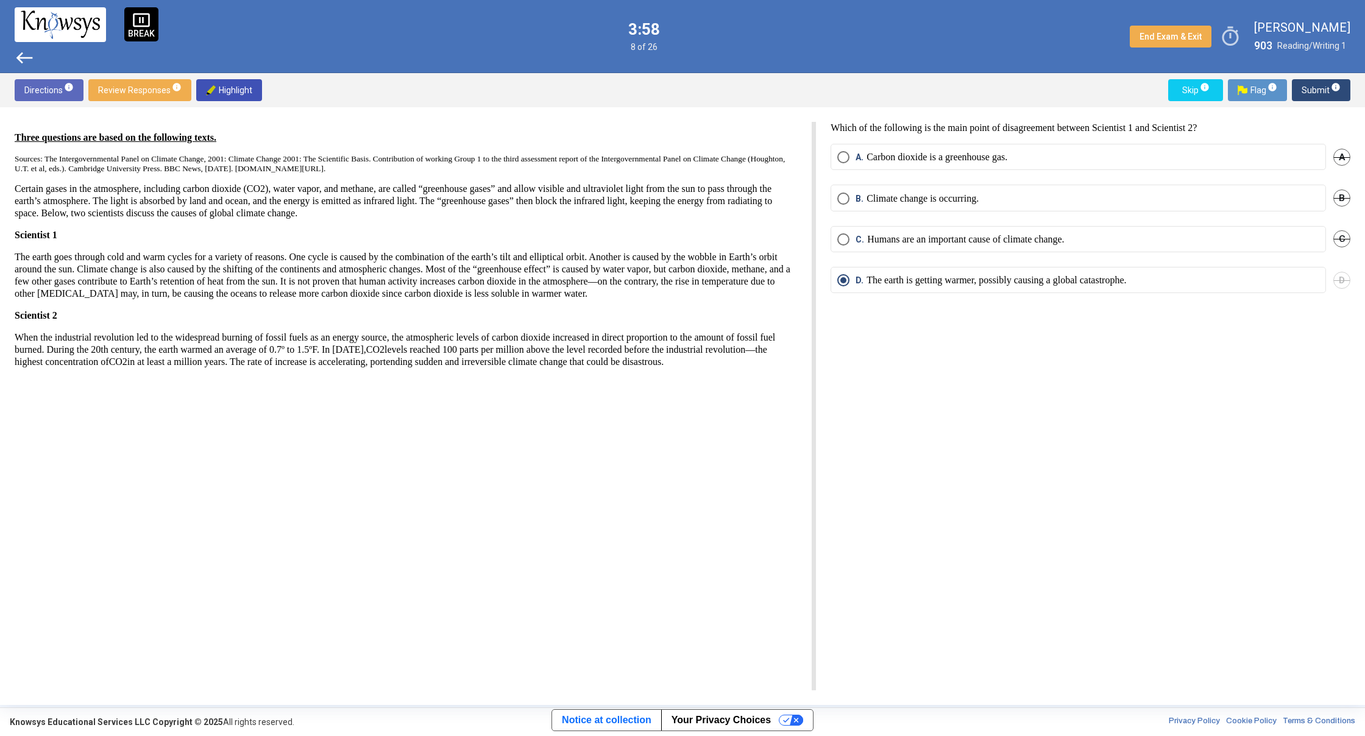
click at [1301, 91] on button "Submit info" at bounding box center [1321, 90] width 59 height 22
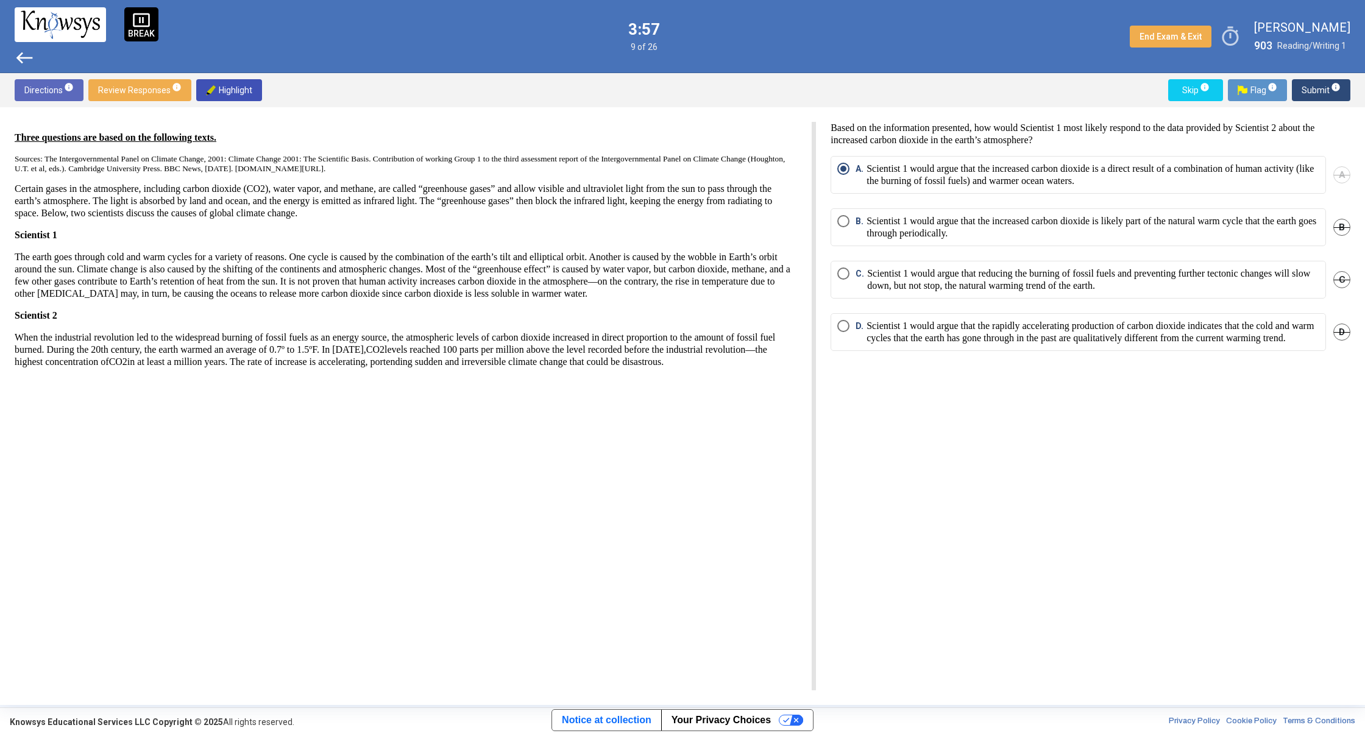
click at [1301, 91] on button "Submit info" at bounding box center [1321, 90] width 59 height 22
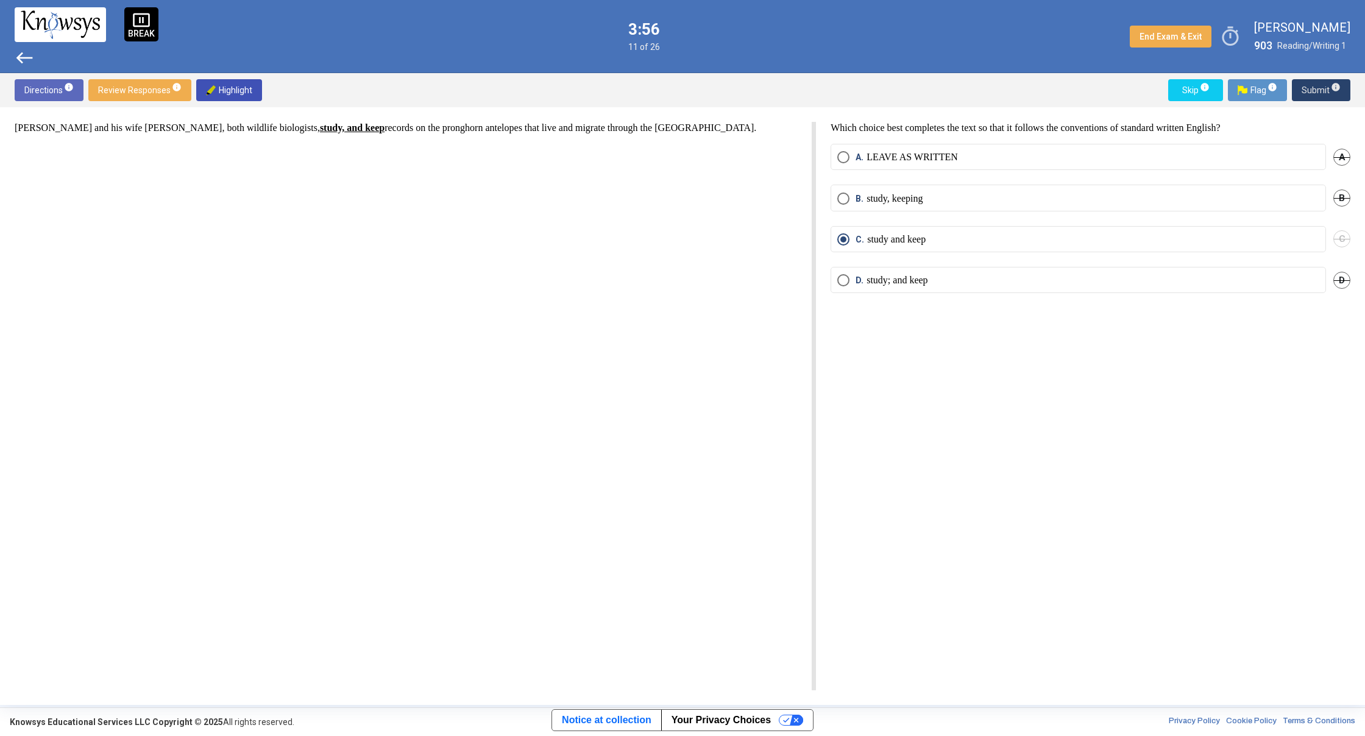
click at [1301, 91] on button "Submit info" at bounding box center [1321, 90] width 59 height 22
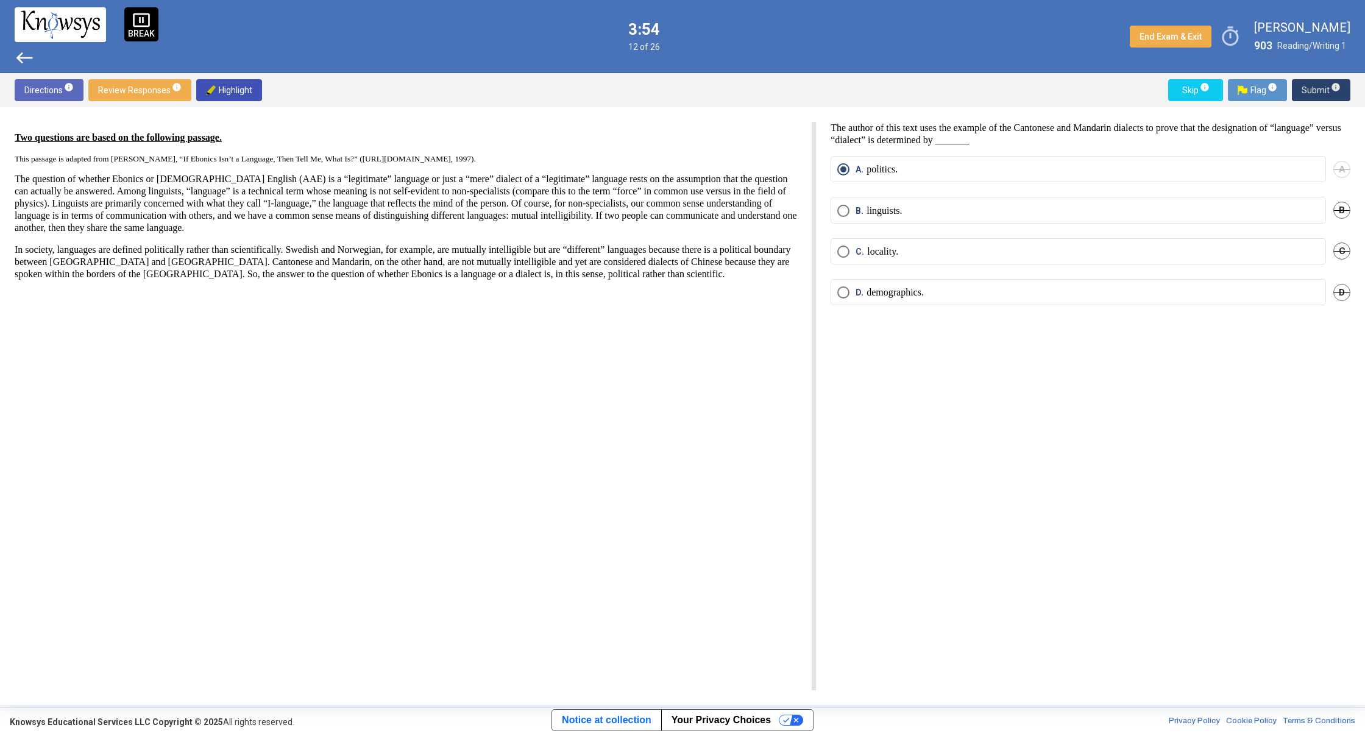
click at [1301, 91] on button "Submit info" at bounding box center [1321, 90] width 59 height 22
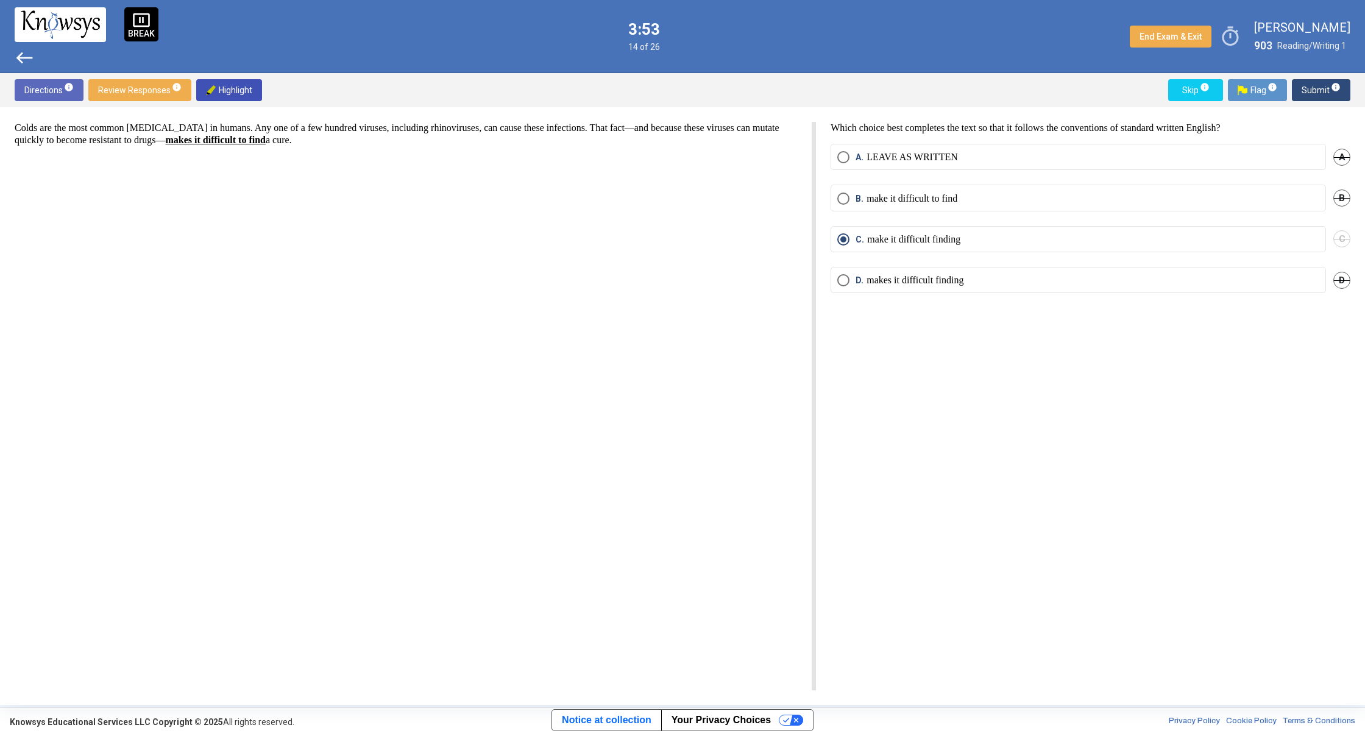
click at [1301, 91] on button "Submit info" at bounding box center [1321, 90] width 59 height 22
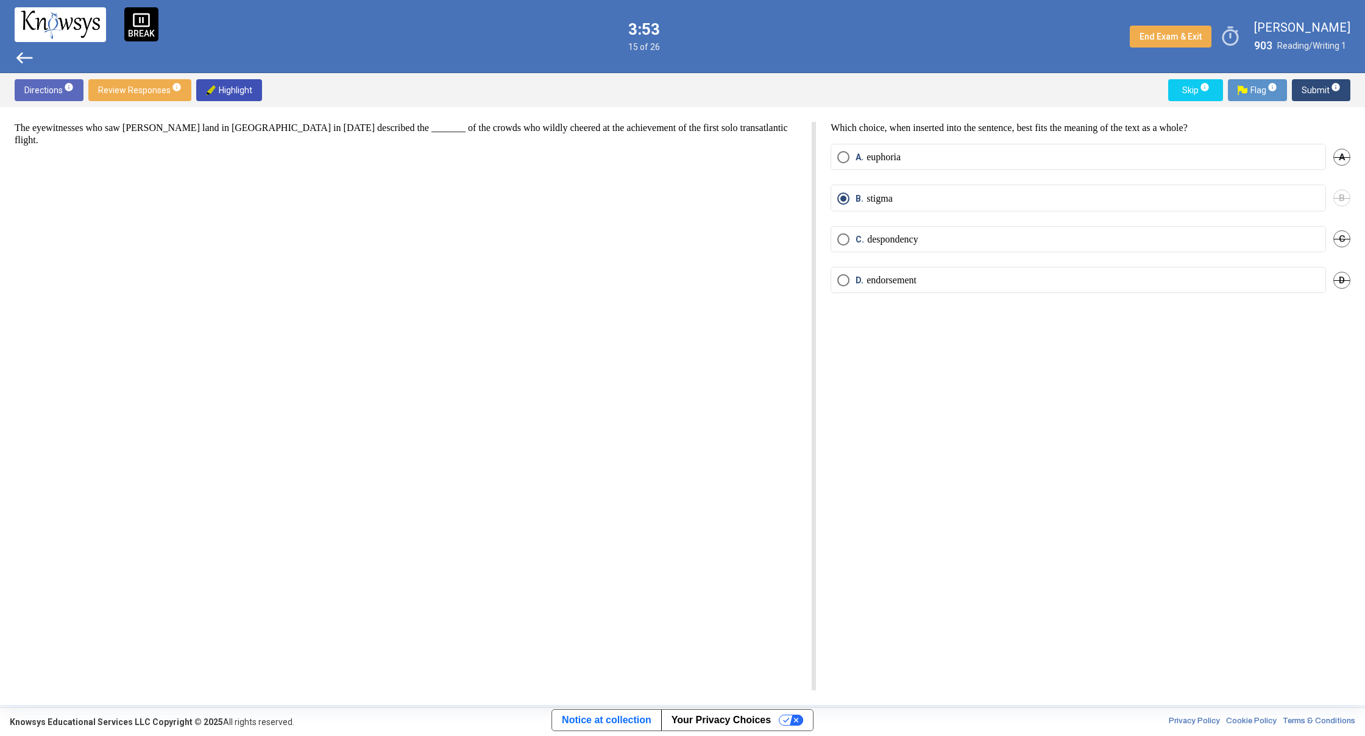
click at [1301, 91] on button "Submit info" at bounding box center [1321, 90] width 59 height 22
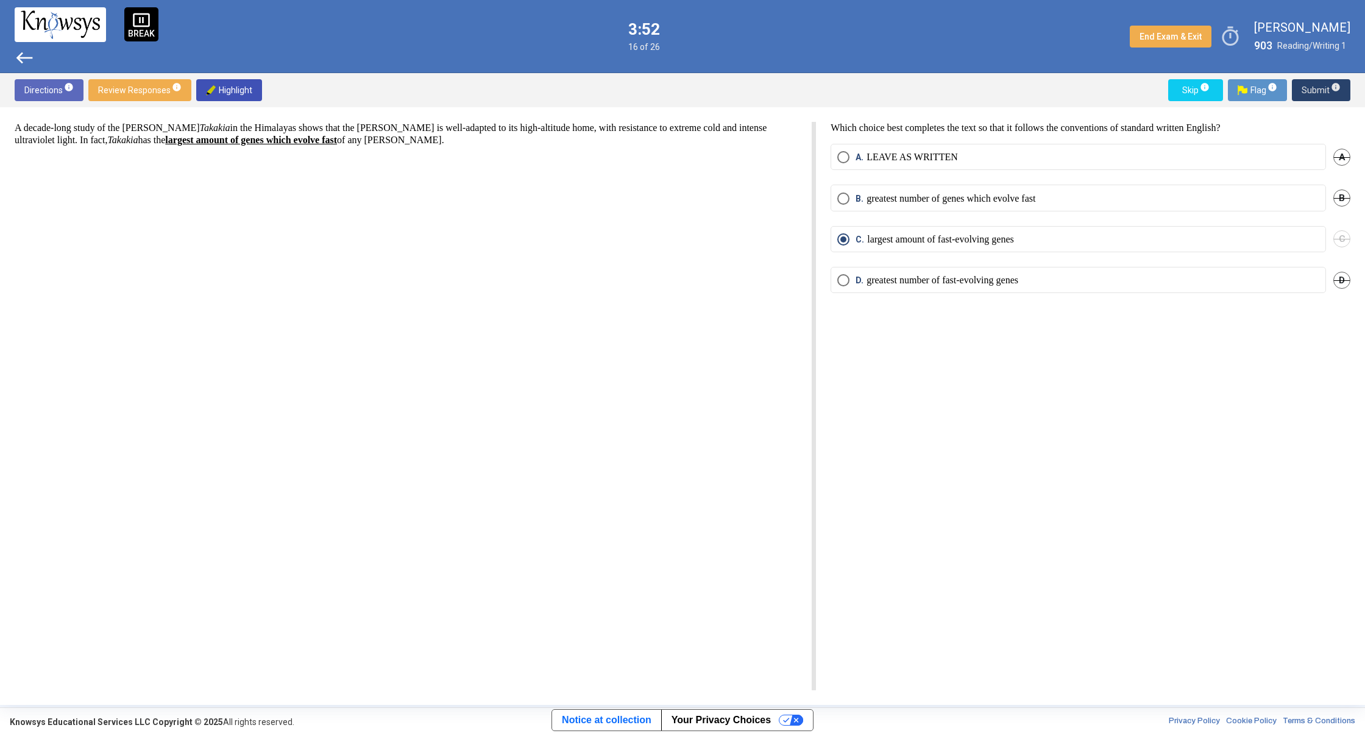
click at [1302, 91] on button "Submit info" at bounding box center [1321, 90] width 59 height 22
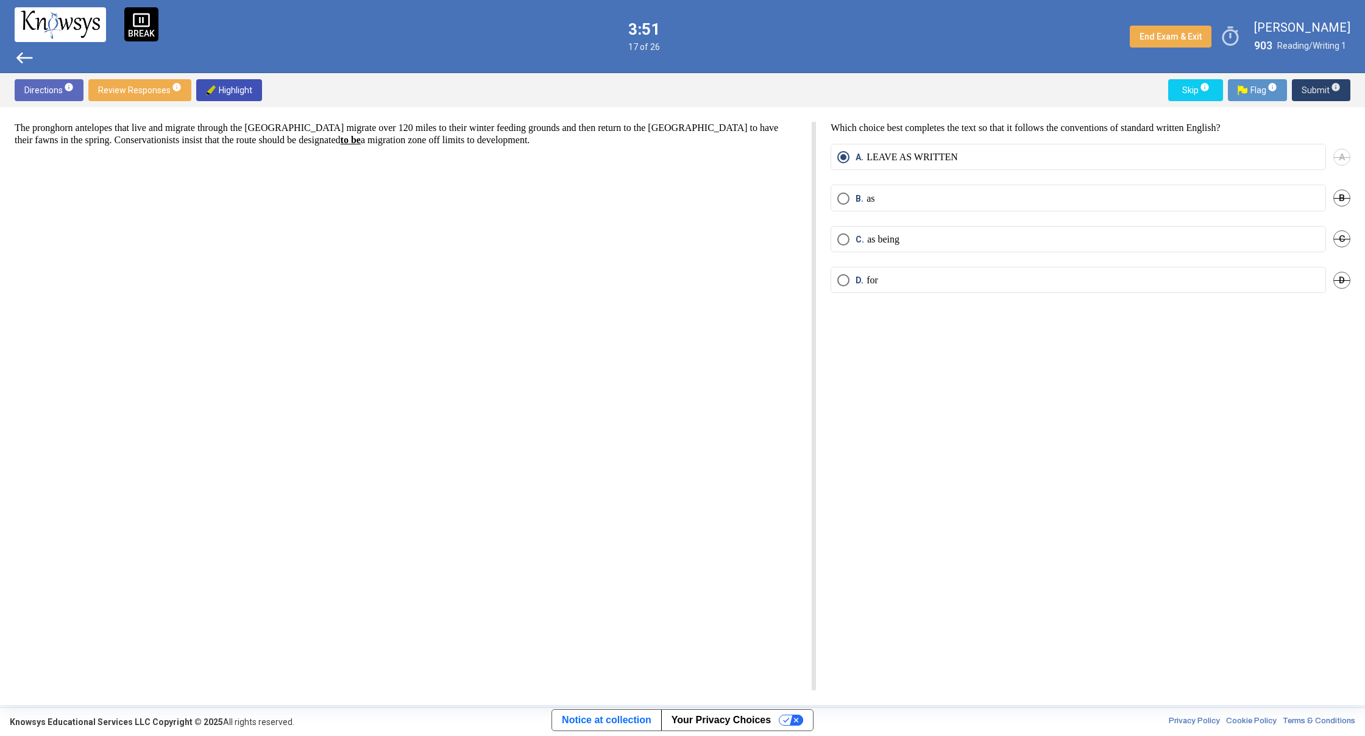
click at [1303, 91] on span "Submit info" at bounding box center [1321, 90] width 39 height 22
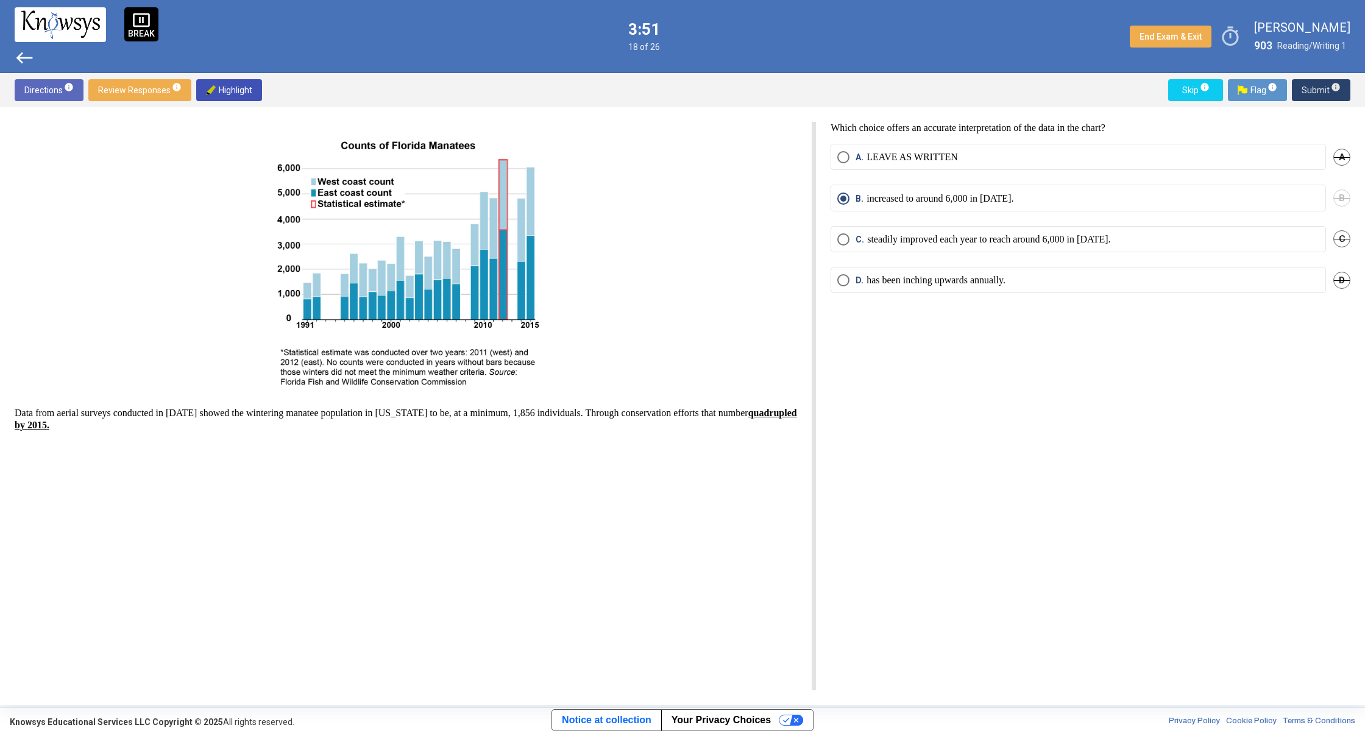
click at [1303, 91] on span "Submit info" at bounding box center [1321, 90] width 39 height 22
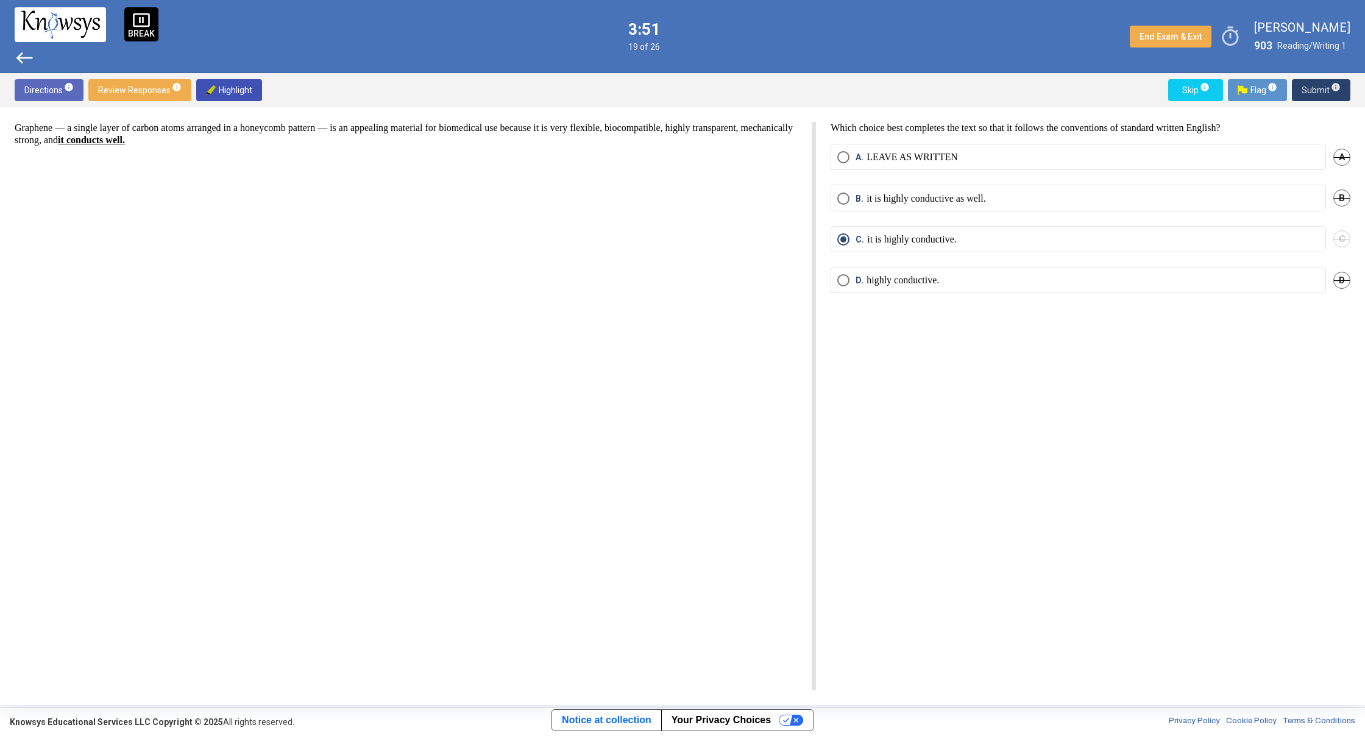
click at [1303, 91] on span "Submit info" at bounding box center [1321, 90] width 39 height 22
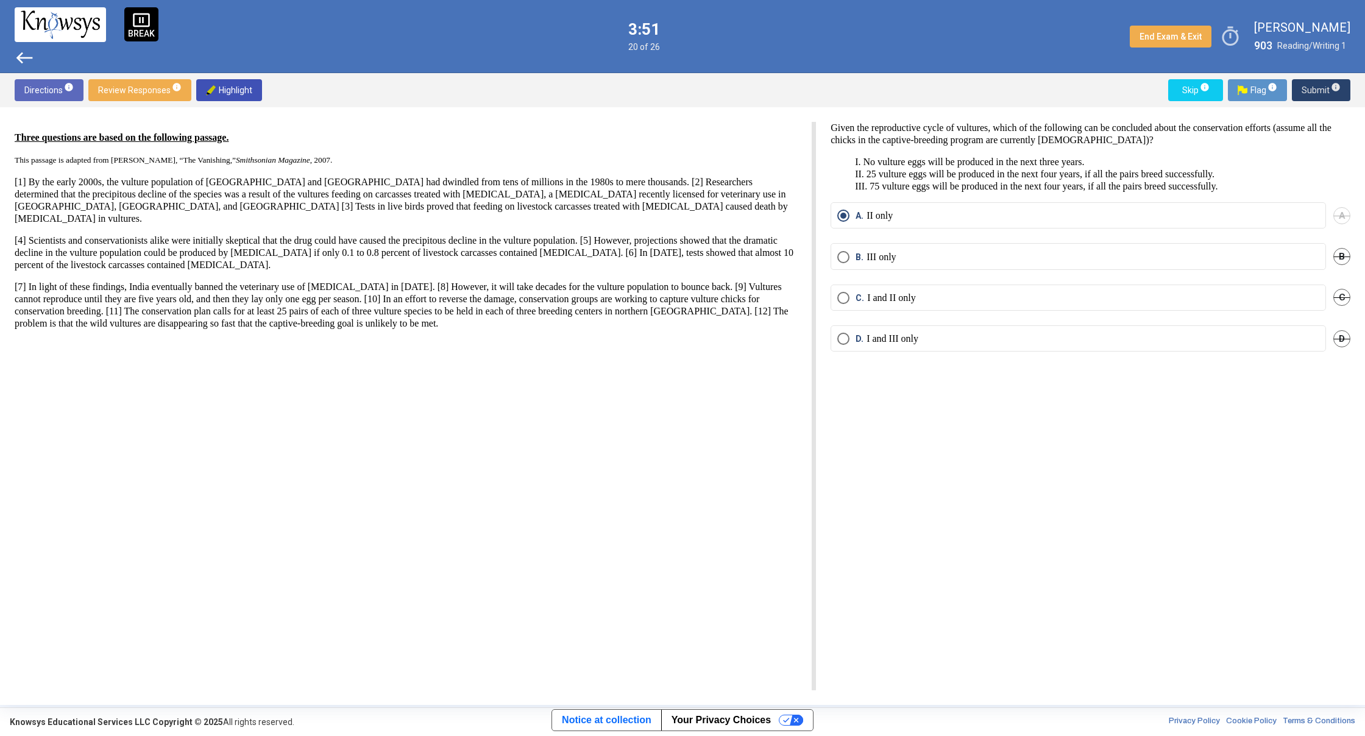
click at [1303, 91] on span "Submit info" at bounding box center [1321, 90] width 39 height 22
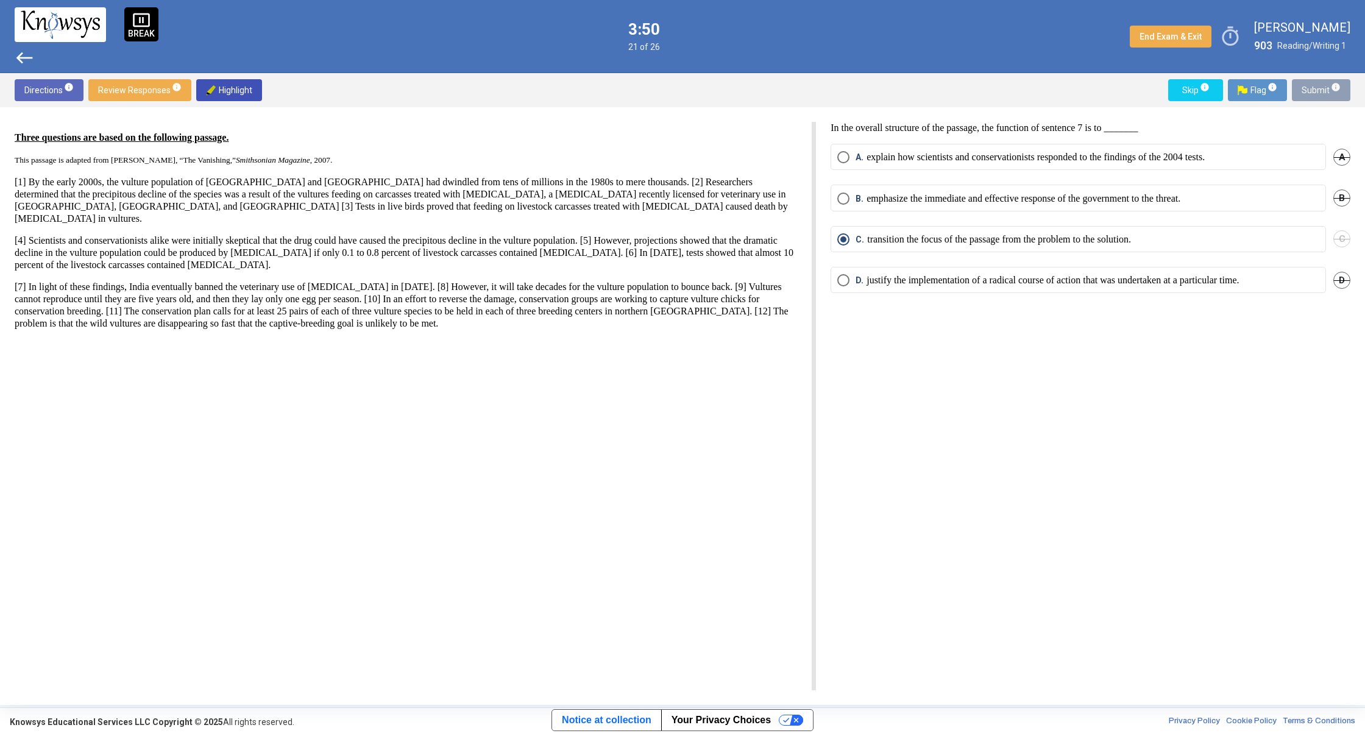
click at [1303, 91] on span "Submit info" at bounding box center [1321, 90] width 39 height 22
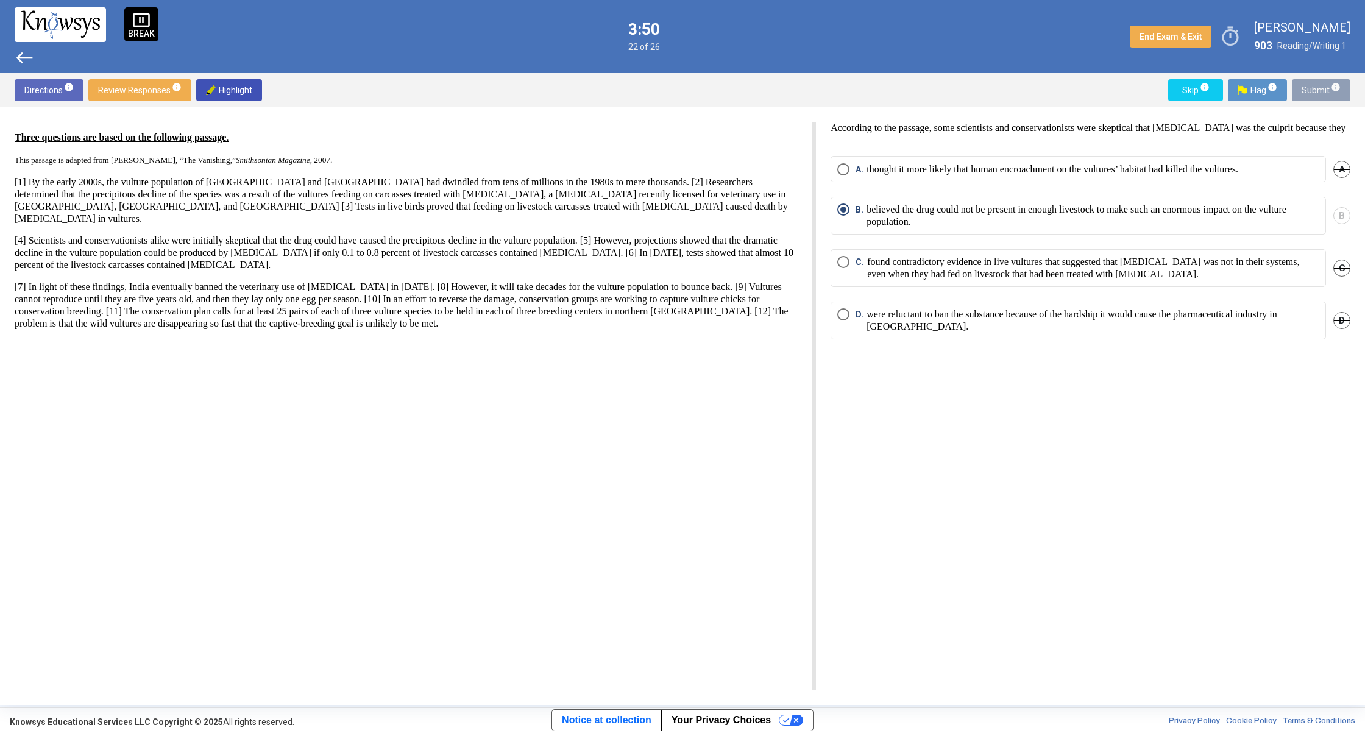
click at [1303, 91] on span "Submit info" at bounding box center [1321, 90] width 39 height 22
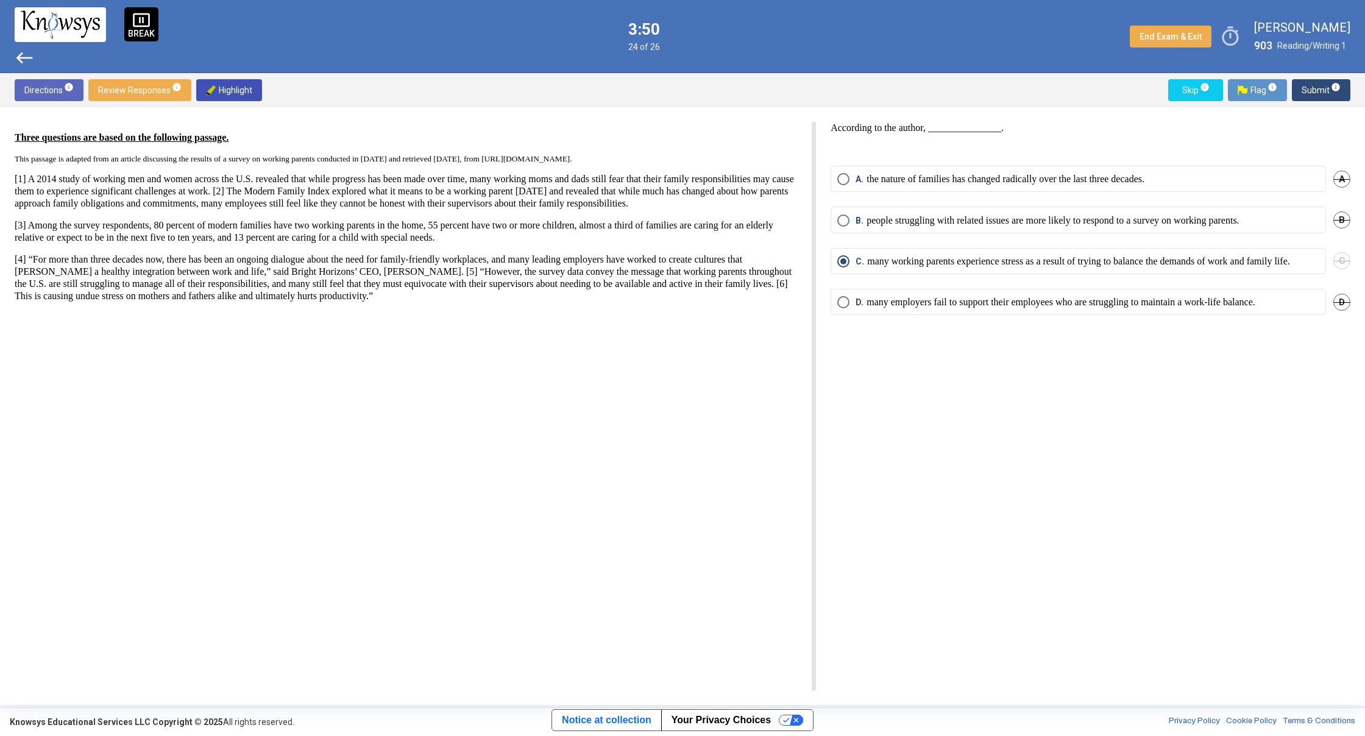
click at [1303, 91] on span "Submit info" at bounding box center [1321, 90] width 39 height 22
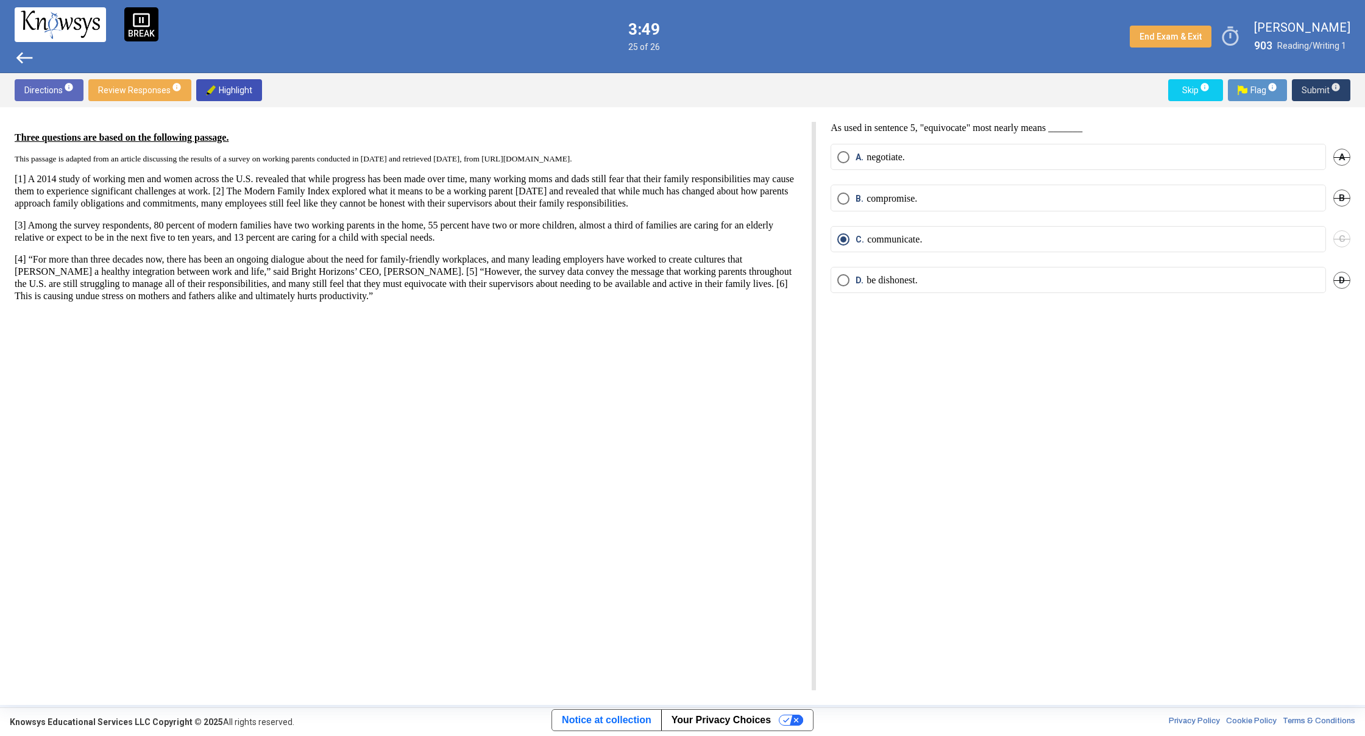
click at [1303, 91] on span "Submit info" at bounding box center [1321, 90] width 39 height 22
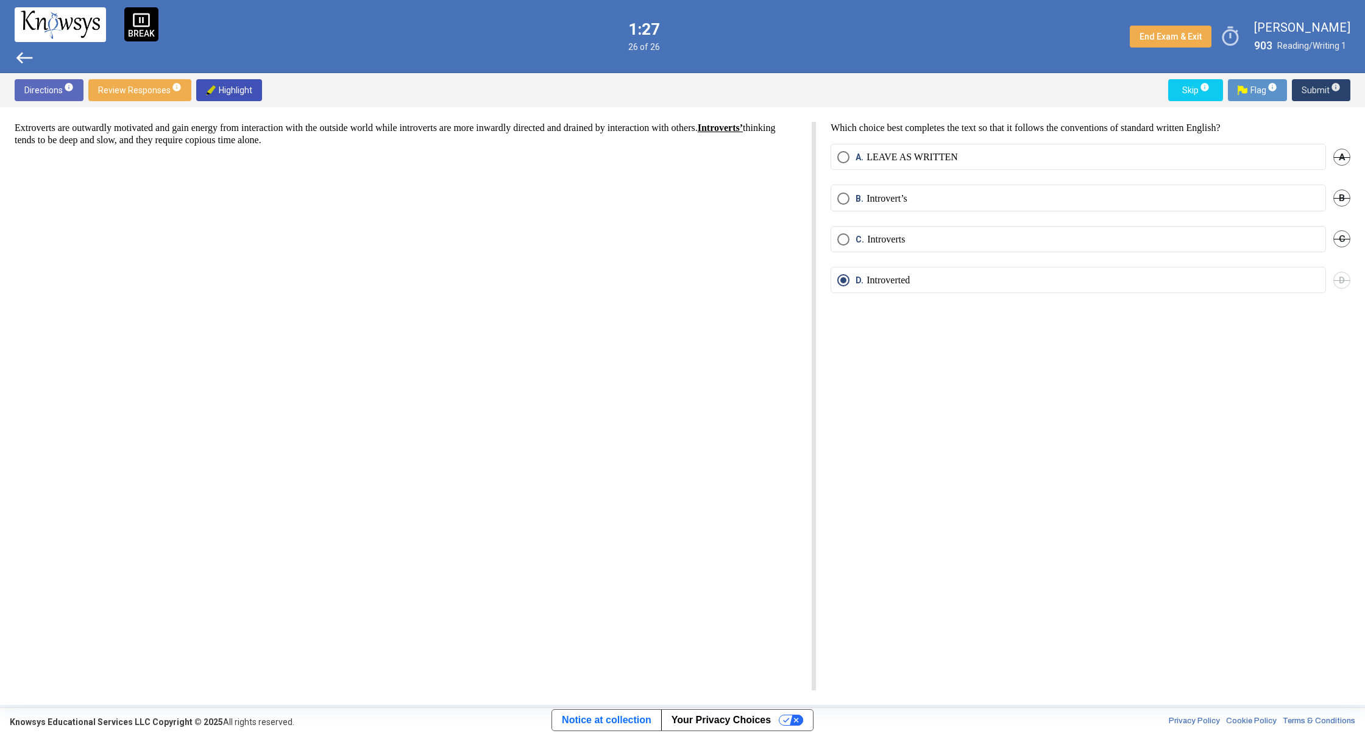
click at [1308, 94] on span "Submit info" at bounding box center [1321, 90] width 39 height 22
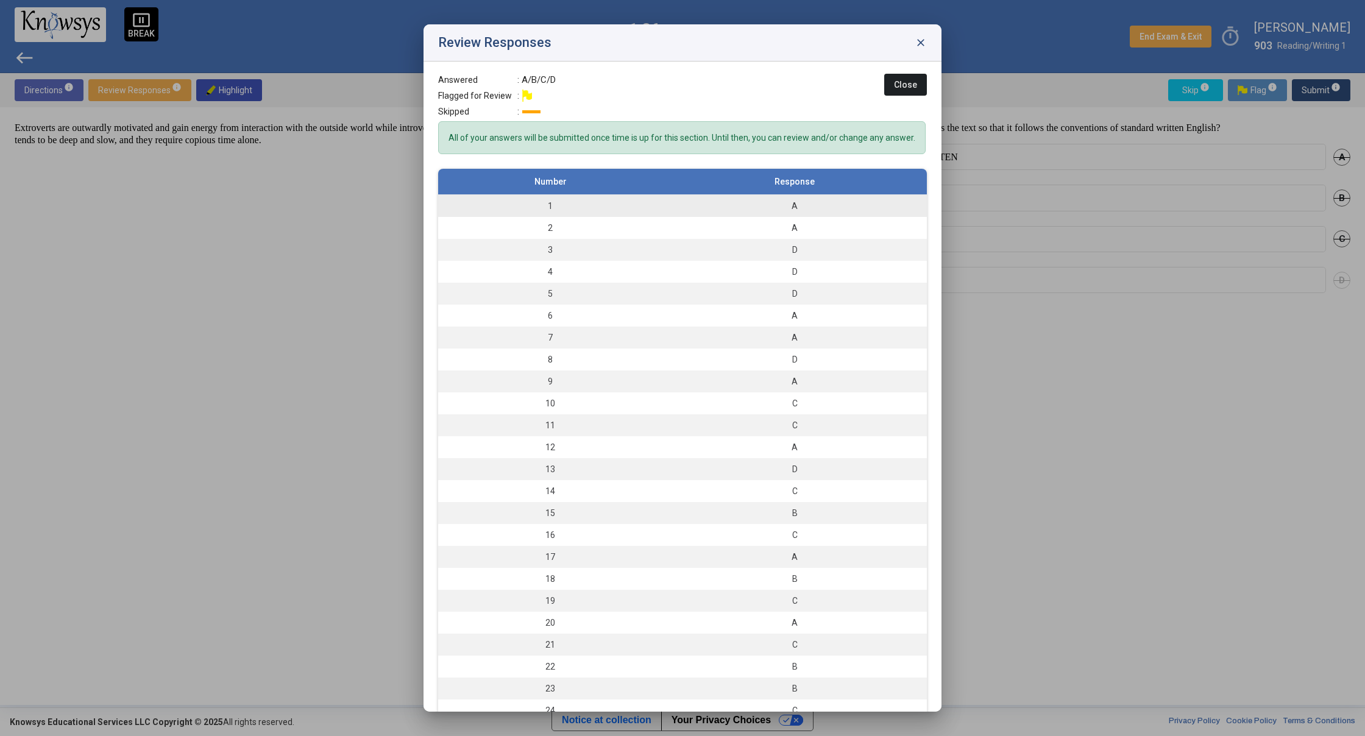
click at [870, 212] on div "A" at bounding box center [795, 206] width 252 height 12
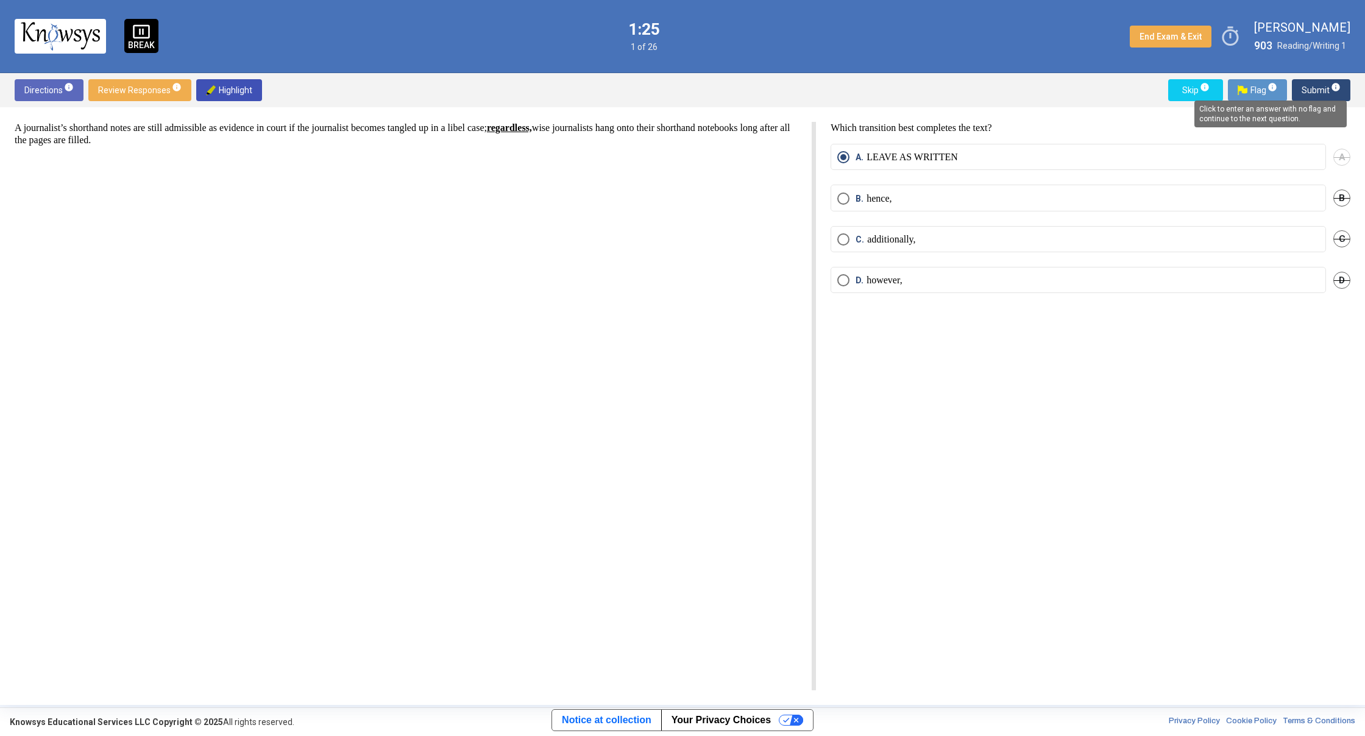
click at [1332, 92] on mat-tooltip-component "Click to enter an answer with no flag and continue to the next question." at bounding box center [1270, 114] width 169 height 44
click at [1325, 91] on span "Submit info" at bounding box center [1321, 90] width 39 height 22
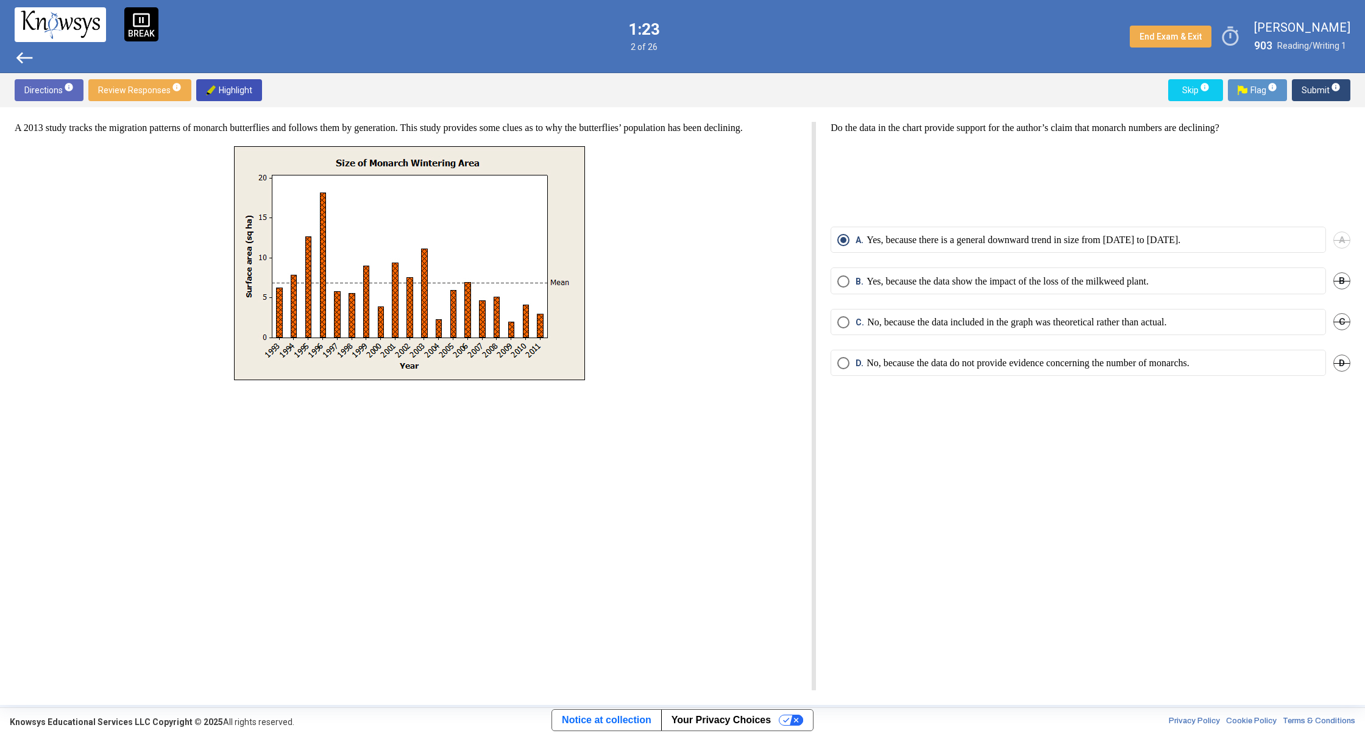
click at [1326, 87] on span "Submit info" at bounding box center [1321, 90] width 39 height 22
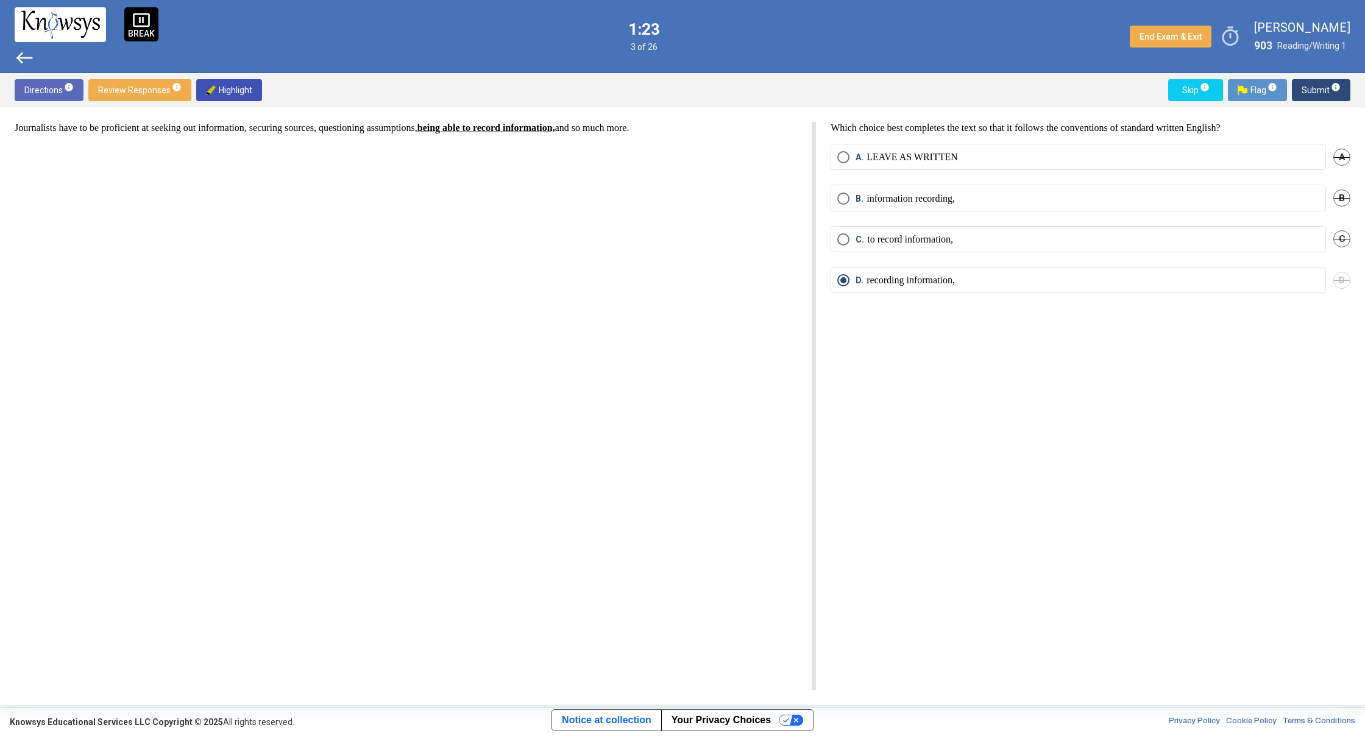
click at [1326, 87] on span "Submit info" at bounding box center [1321, 90] width 39 height 22
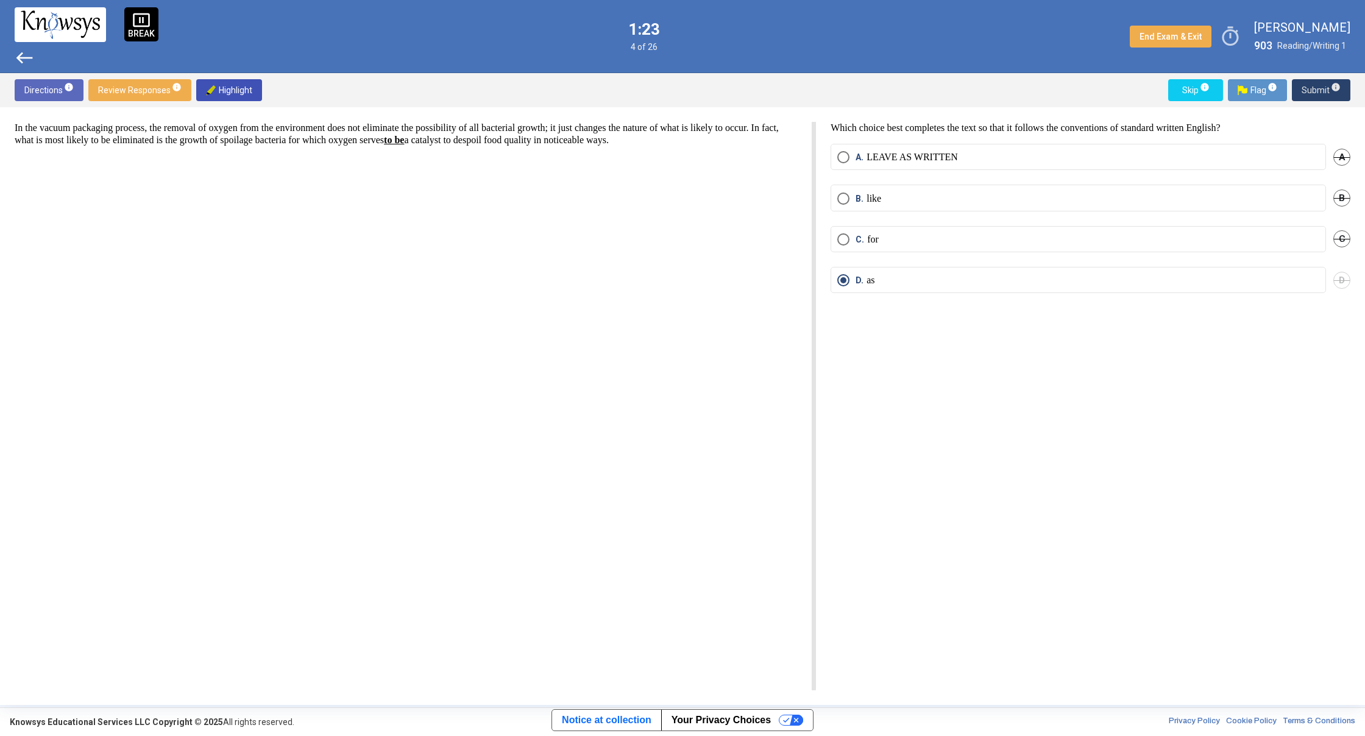
click at [1326, 87] on span "Submit info" at bounding box center [1321, 90] width 39 height 22
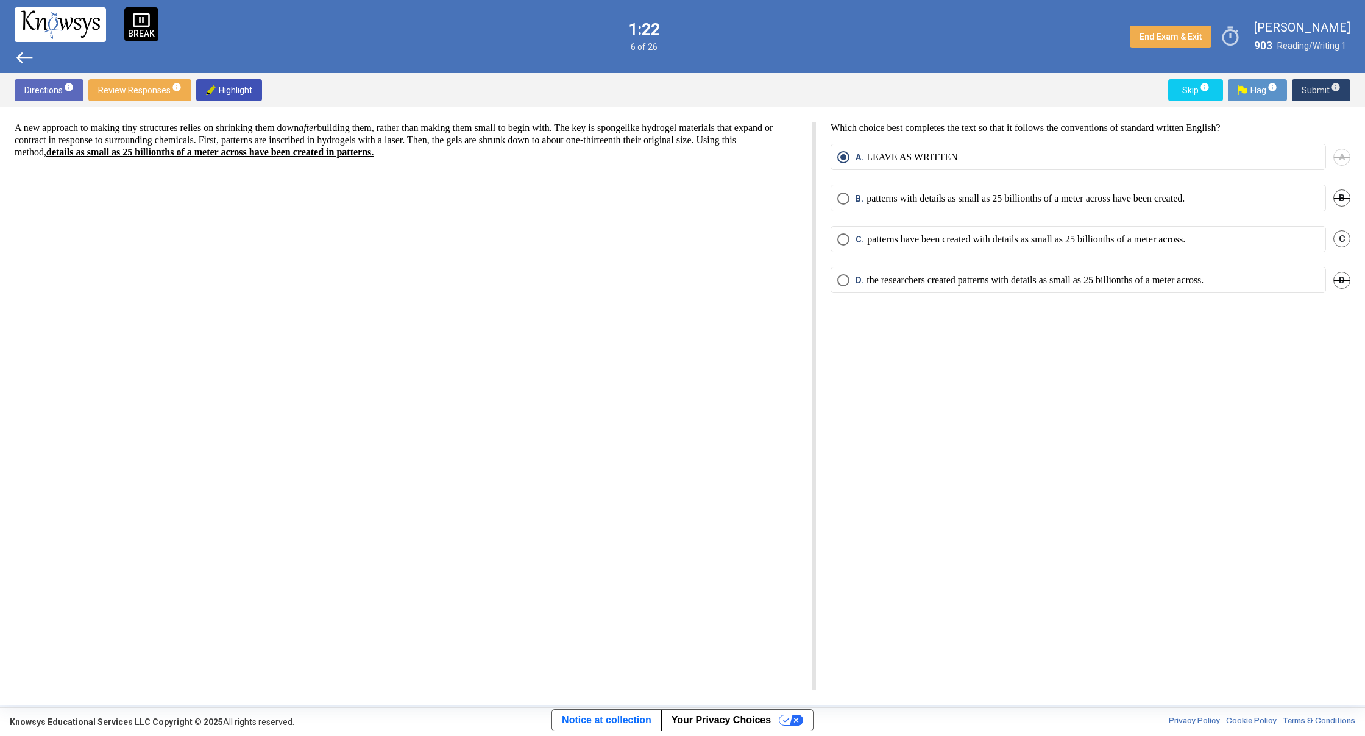
click at [1328, 87] on span "Submit info" at bounding box center [1321, 90] width 39 height 22
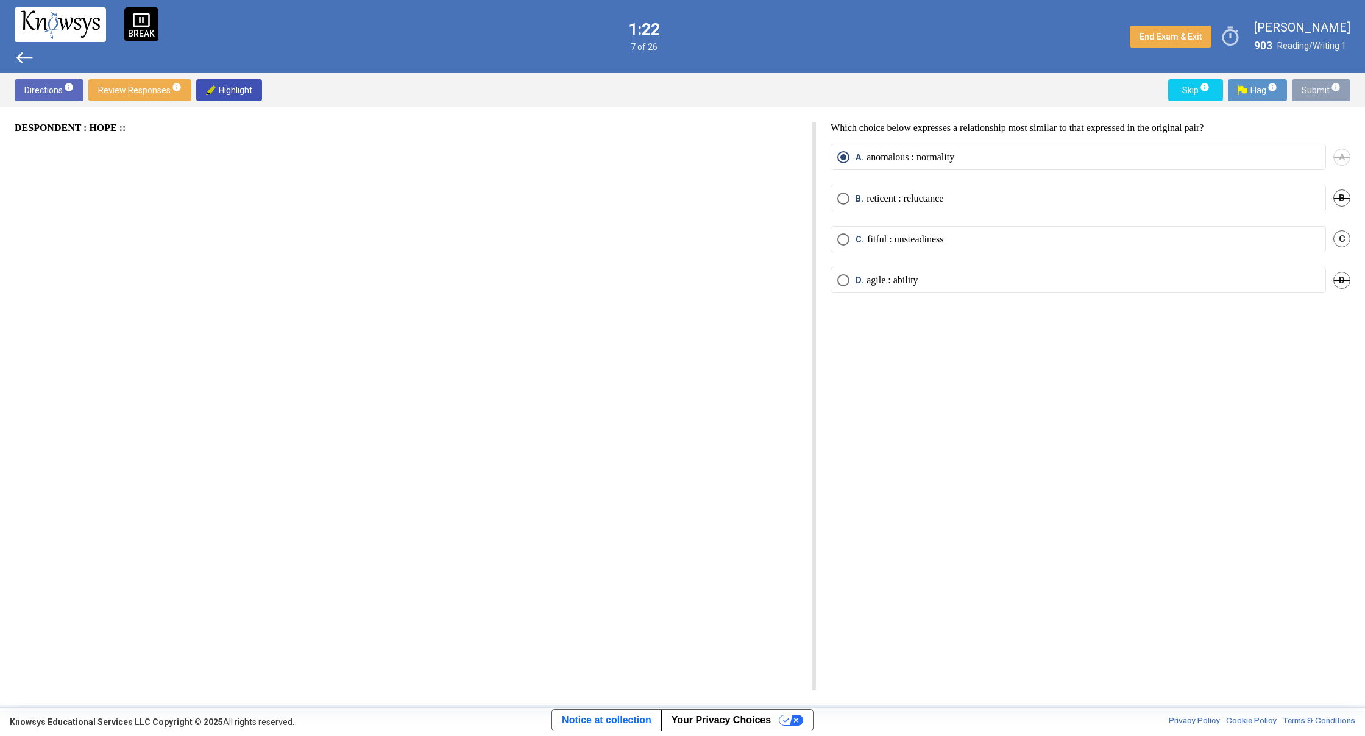
click at [1328, 87] on span "Submit info" at bounding box center [1321, 90] width 39 height 22
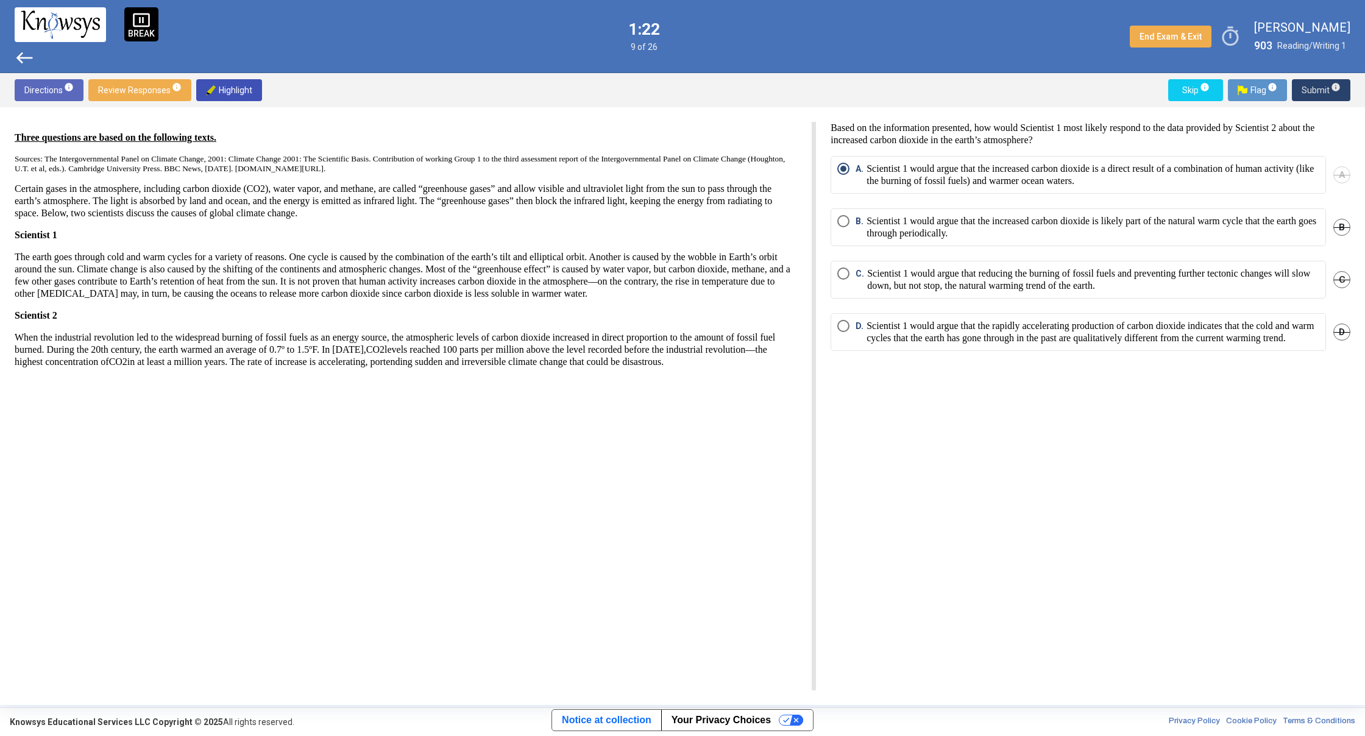
click at [1328, 87] on span "Submit info" at bounding box center [1321, 90] width 39 height 22
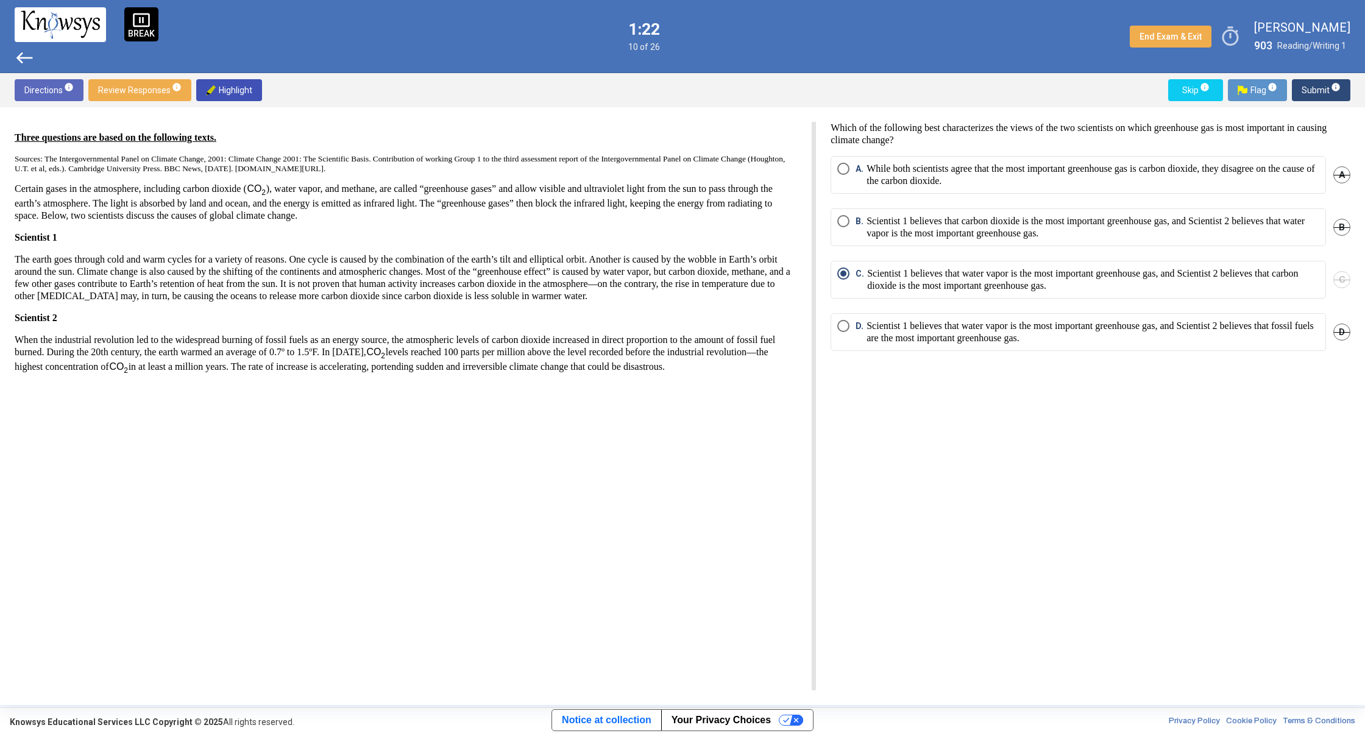
click at [1328, 87] on span "Submit info" at bounding box center [1321, 90] width 39 height 22
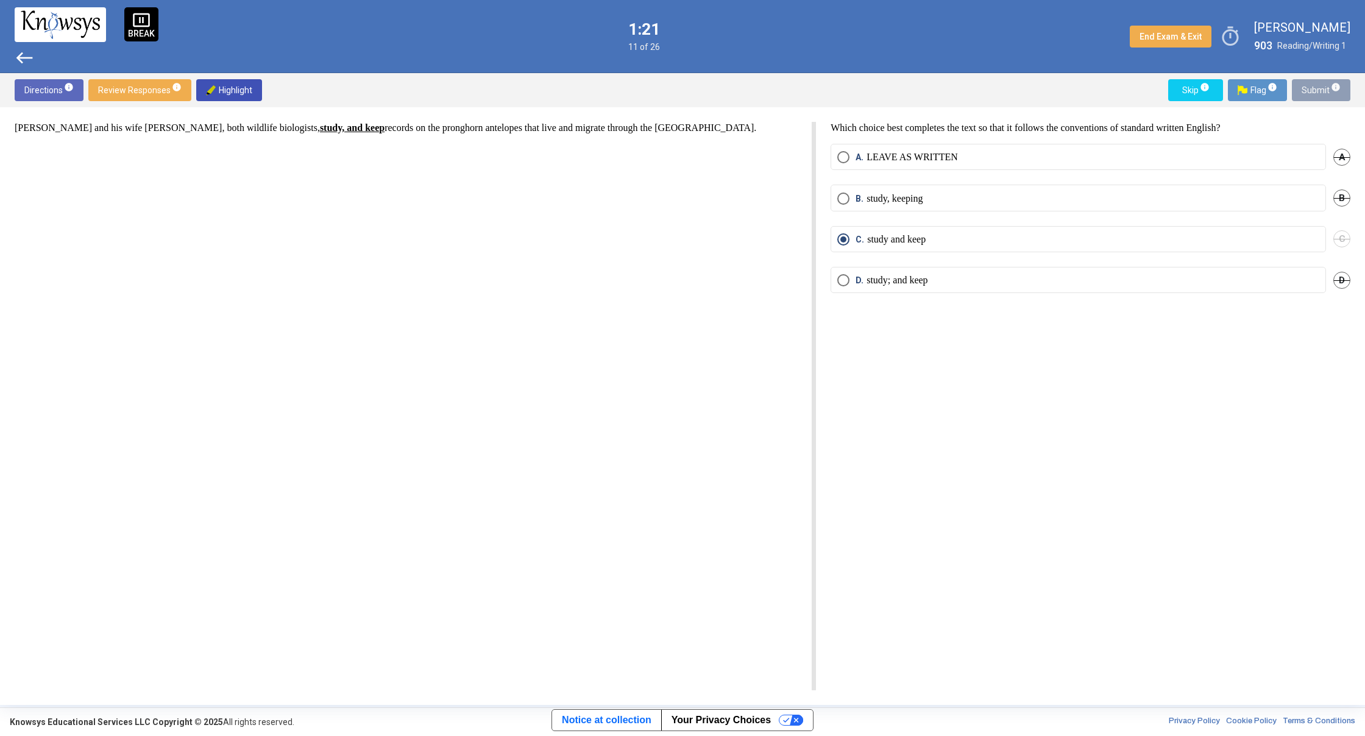
click at [1328, 88] on span "Submit info" at bounding box center [1321, 90] width 39 height 22
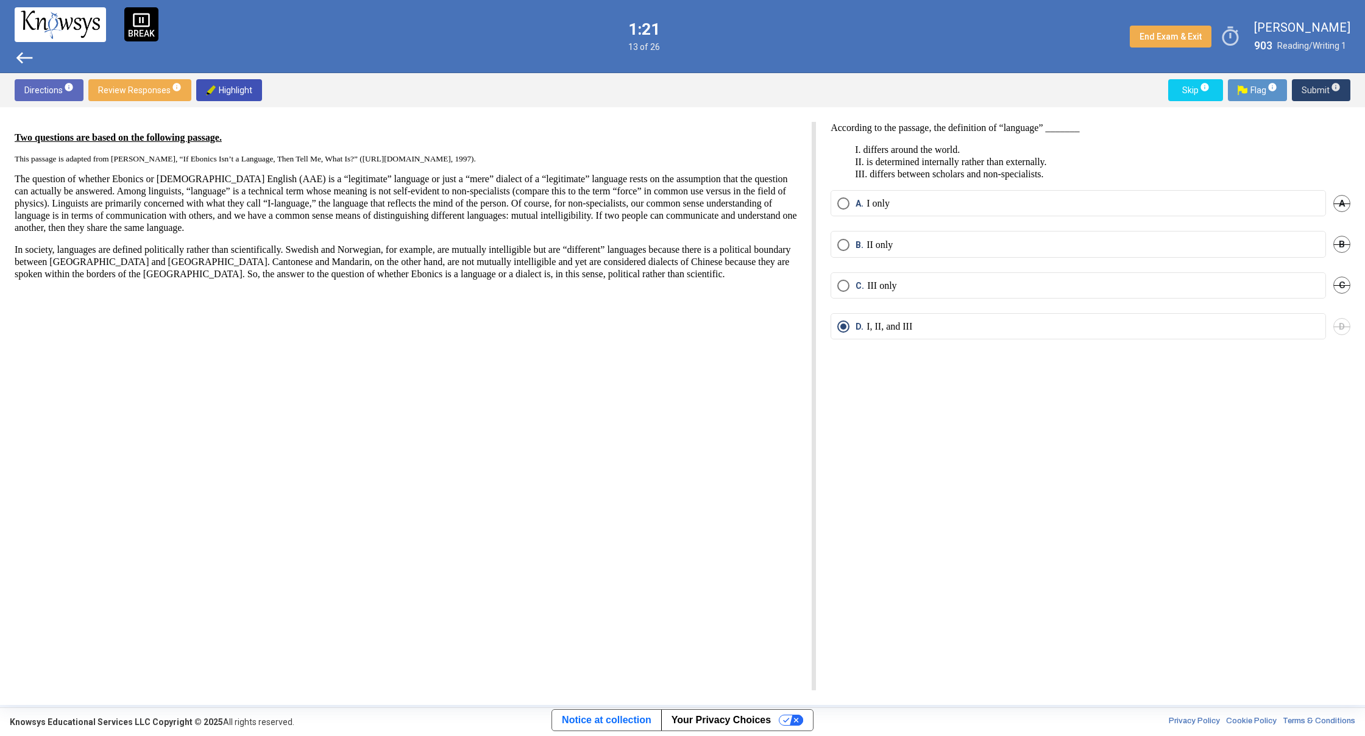
click at [1329, 88] on span "Submit info" at bounding box center [1321, 90] width 39 height 22
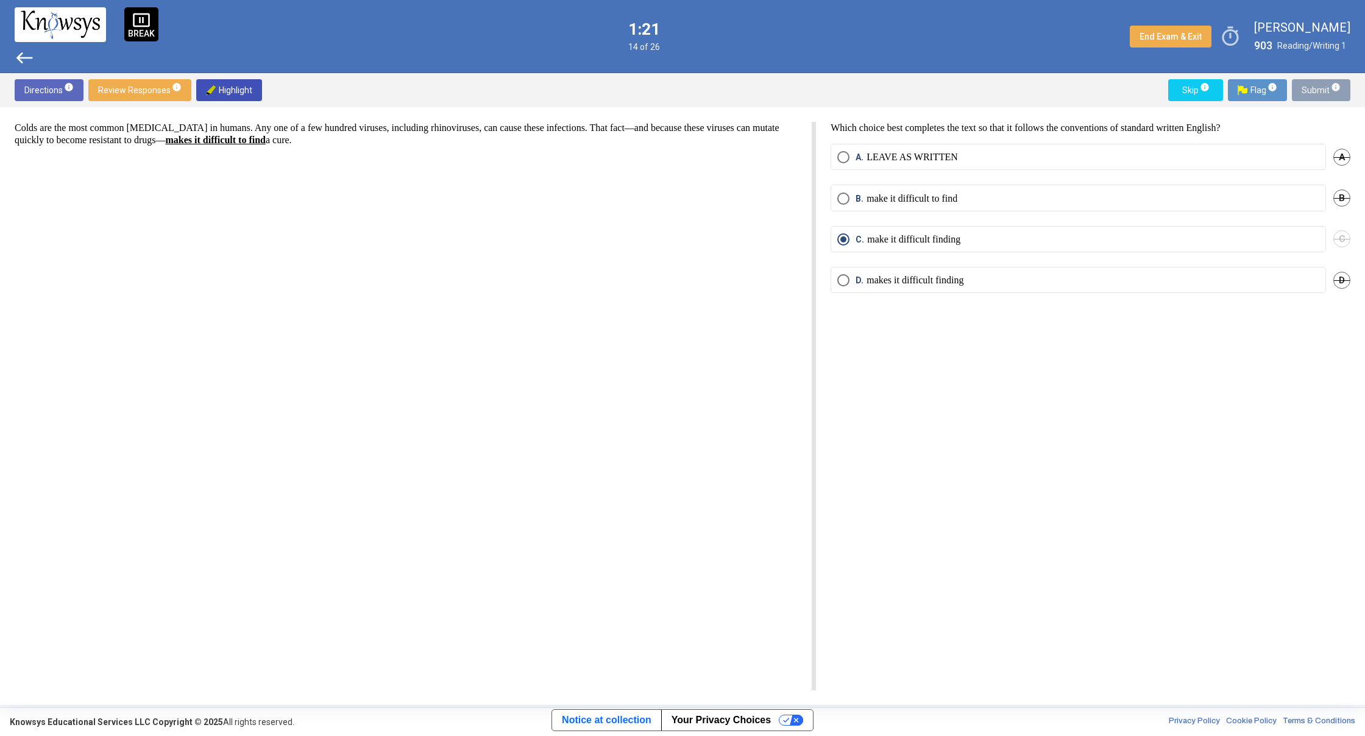
click at [1329, 88] on span "Submit info" at bounding box center [1321, 90] width 39 height 22
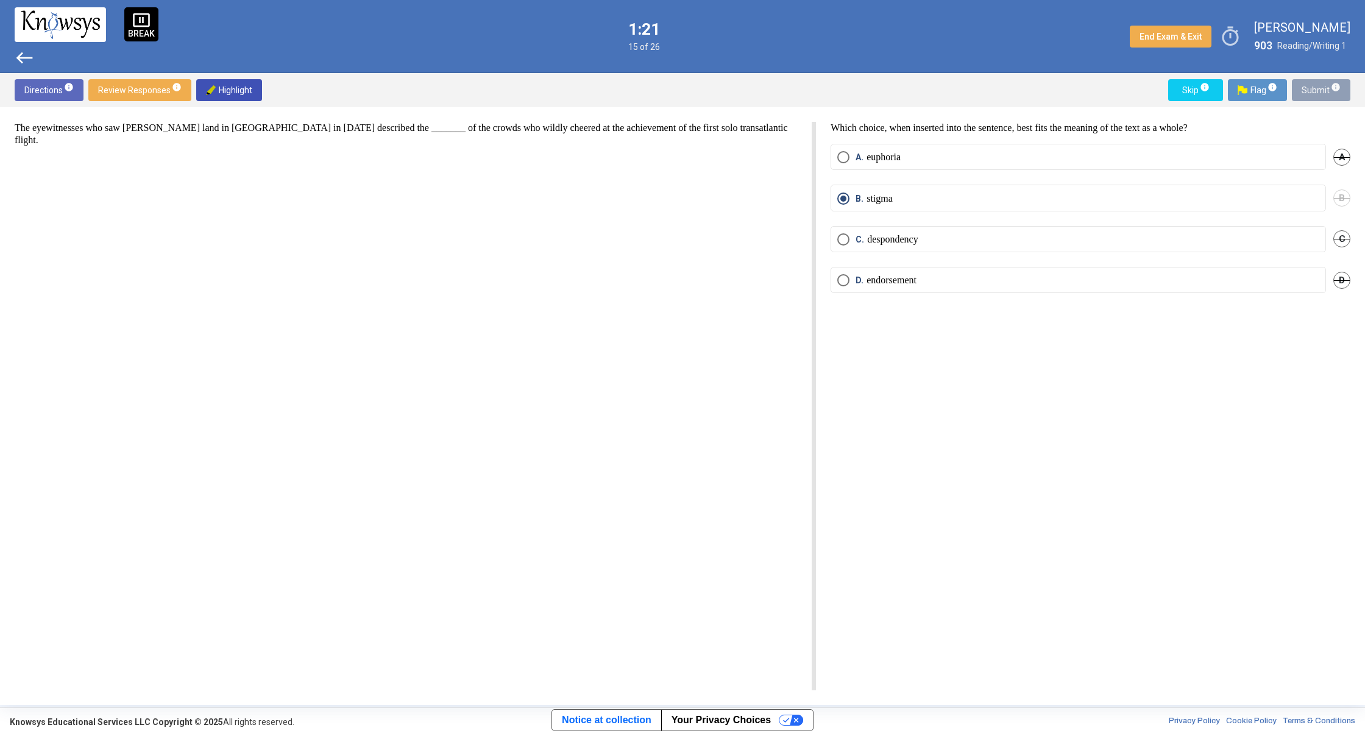
click at [1329, 88] on span "Submit info" at bounding box center [1321, 90] width 39 height 22
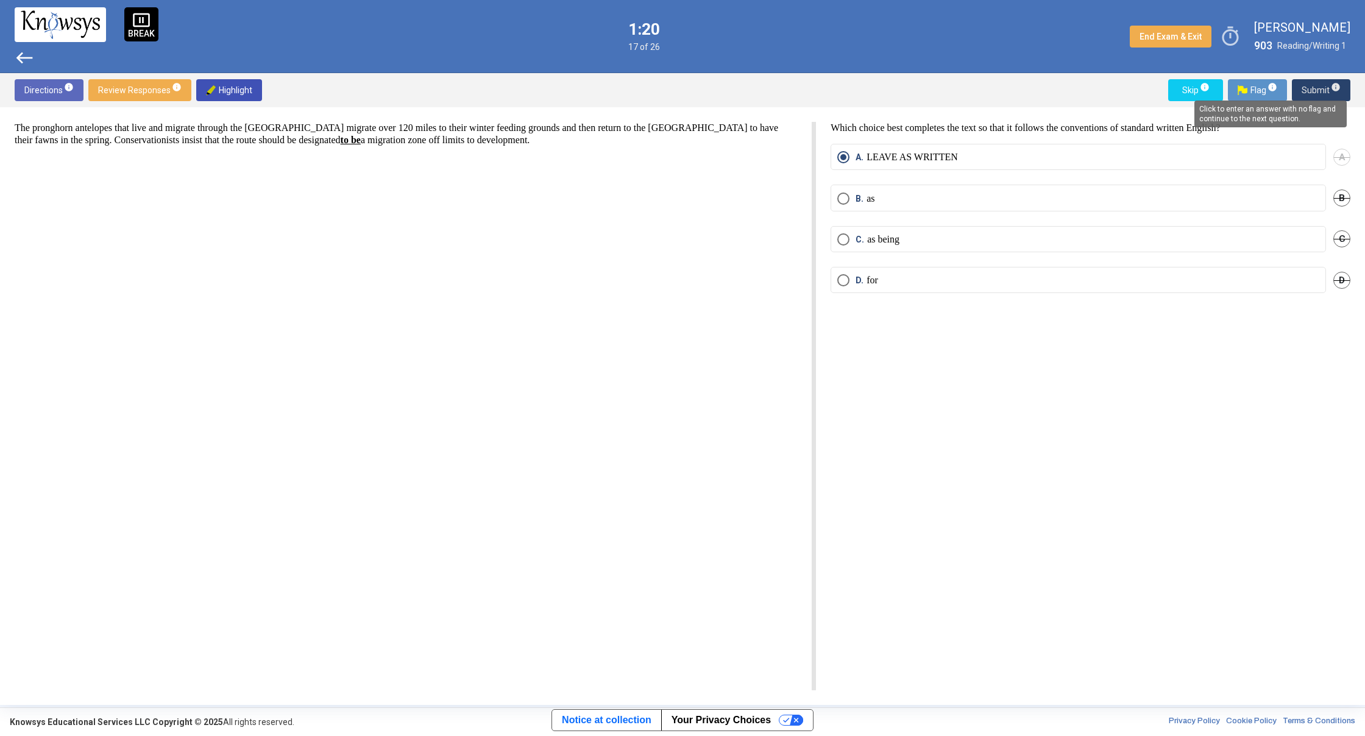
click at [1332, 86] on span "info" at bounding box center [1336, 87] width 10 height 10
click at [1337, 85] on span "info" at bounding box center [1336, 87] width 10 height 10
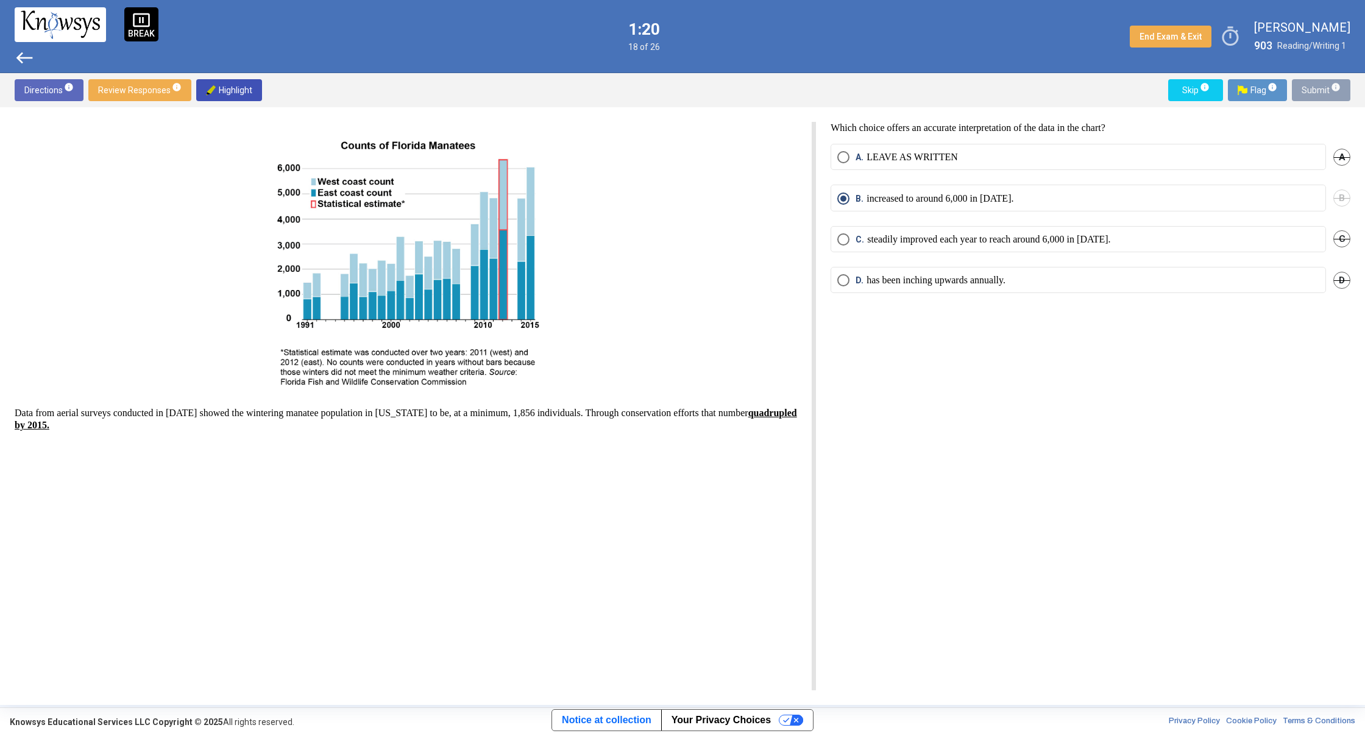
click at [1338, 87] on span "info" at bounding box center [1336, 87] width 10 height 10
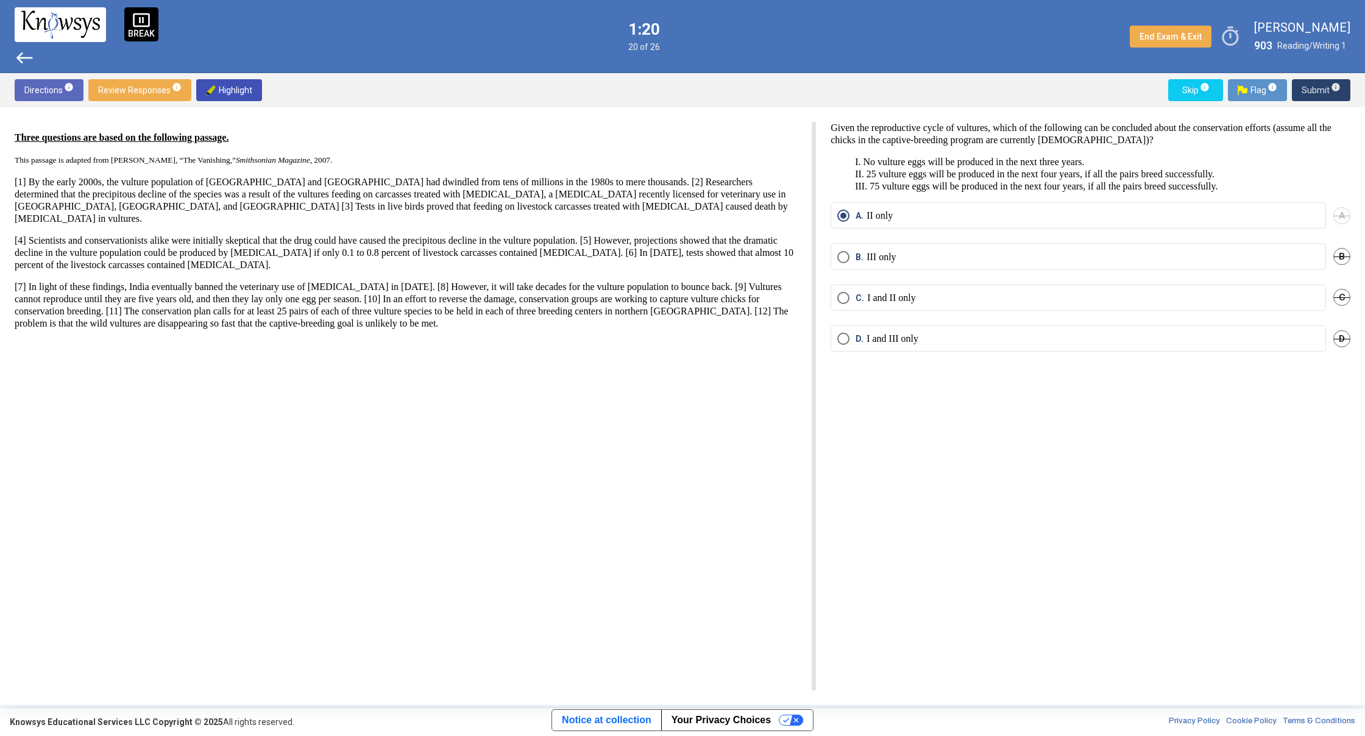
drag, startPoint x: 1338, startPoint y: 87, endPoint x: 1346, endPoint y: 93, distance: 9.6
click at [1338, 87] on span "info" at bounding box center [1336, 87] width 10 height 10
click at [1346, 93] on button "Submit info" at bounding box center [1321, 90] width 59 height 22
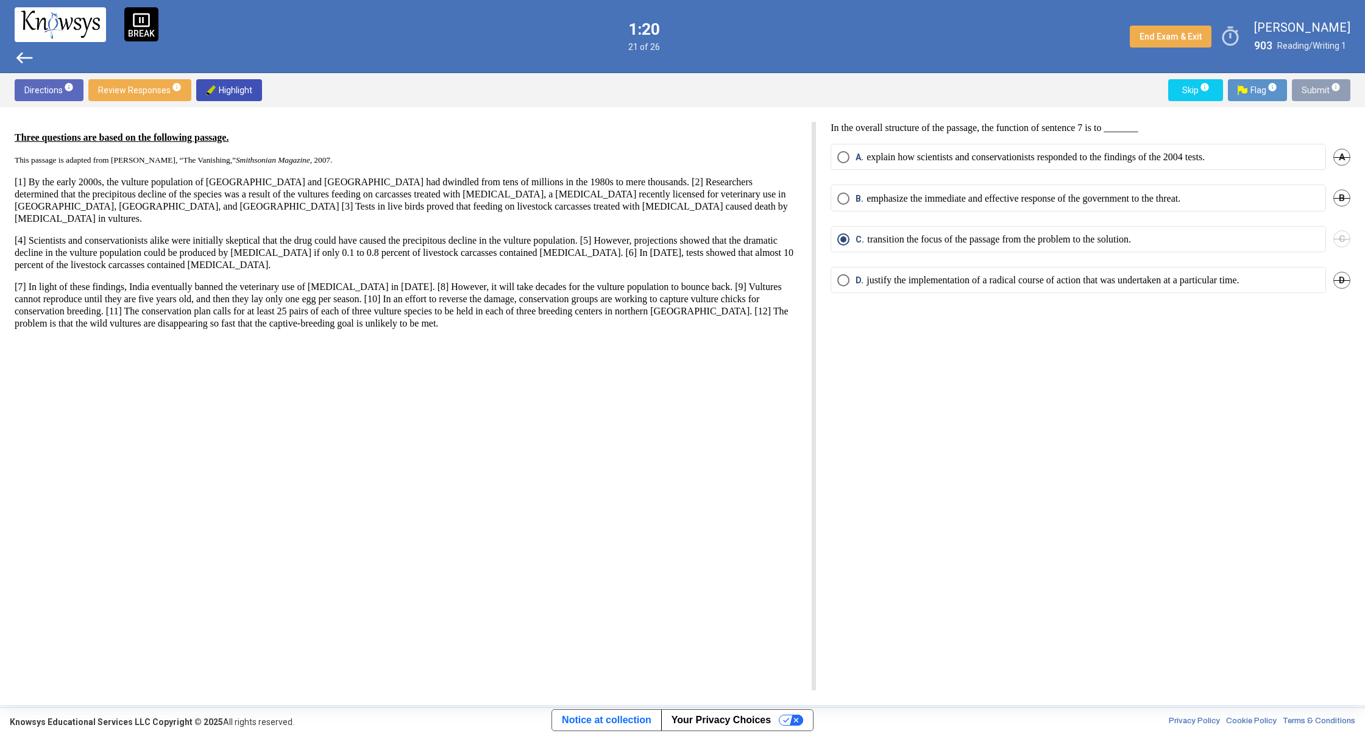
click at [1346, 93] on button "Submit info" at bounding box center [1321, 90] width 59 height 22
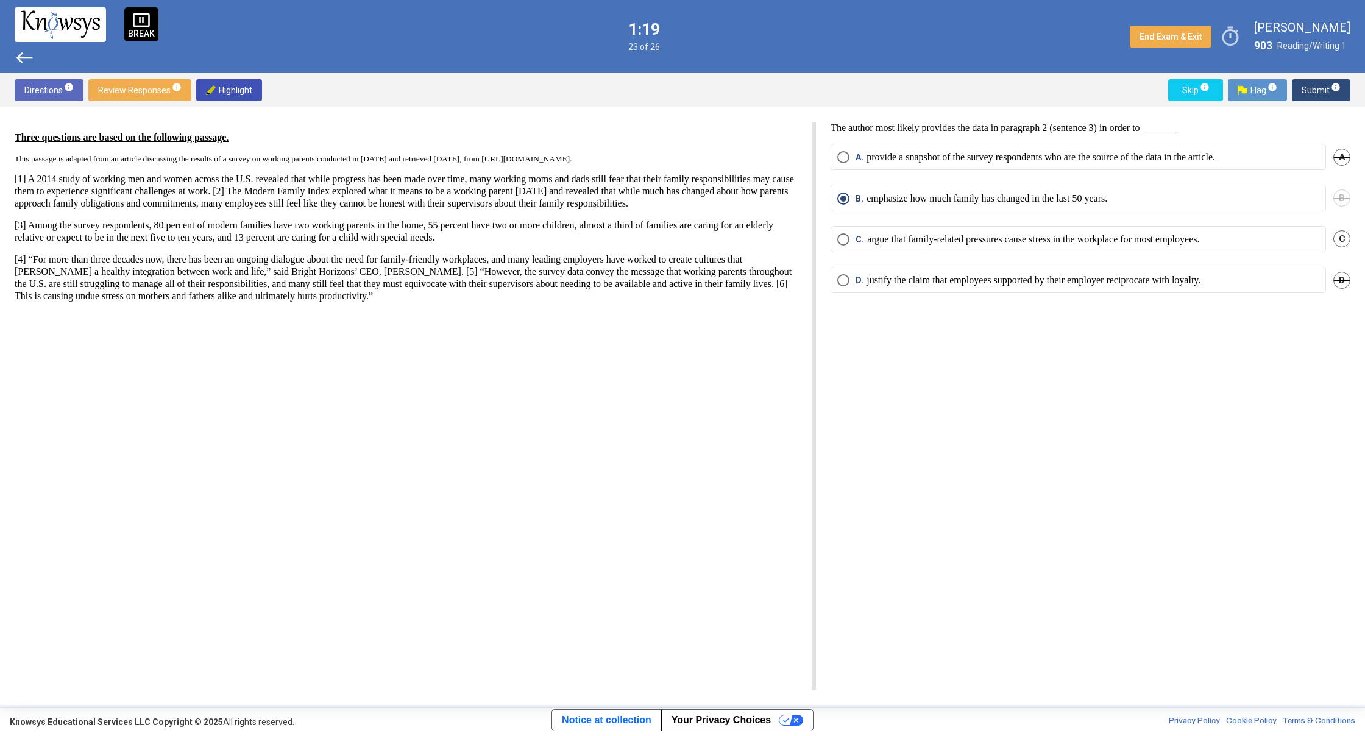
click at [1346, 94] on button "Submit info" at bounding box center [1321, 90] width 59 height 22
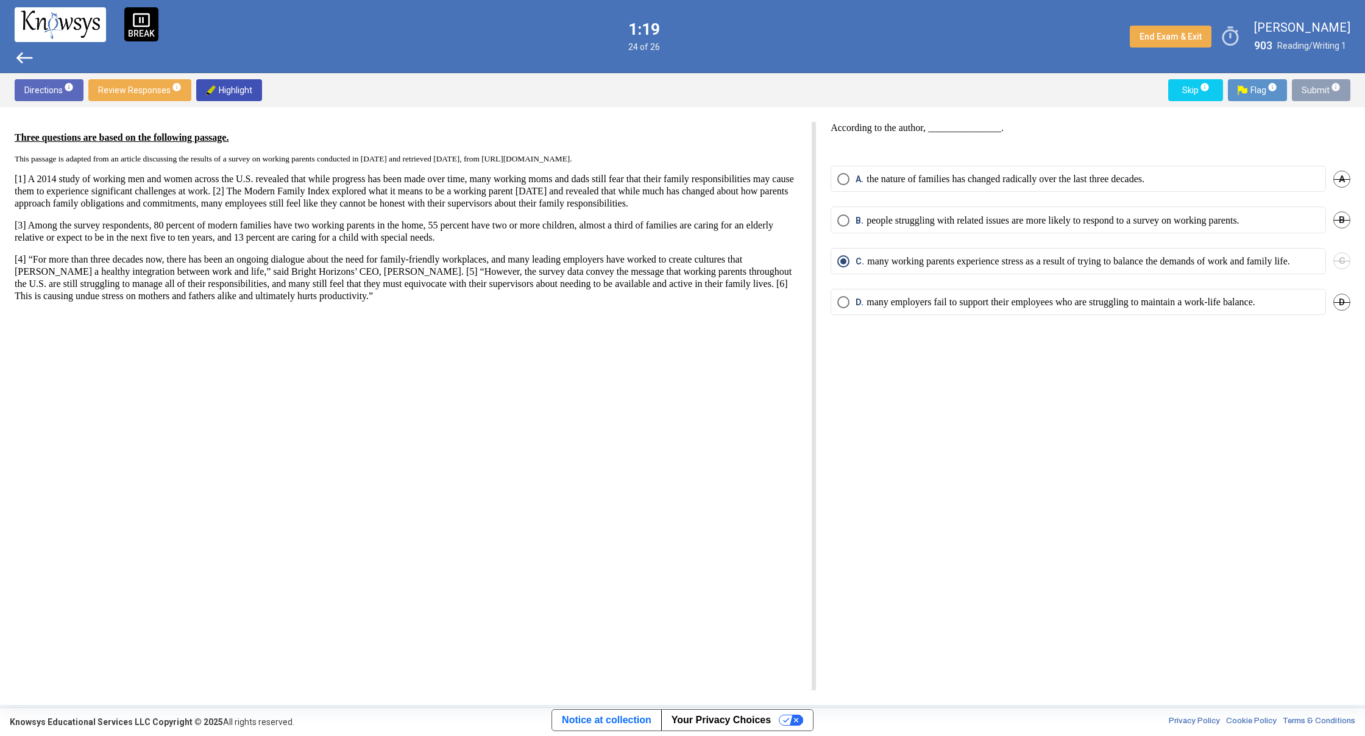
click at [1346, 94] on button "Submit info" at bounding box center [1321, 90] width 59 height 22
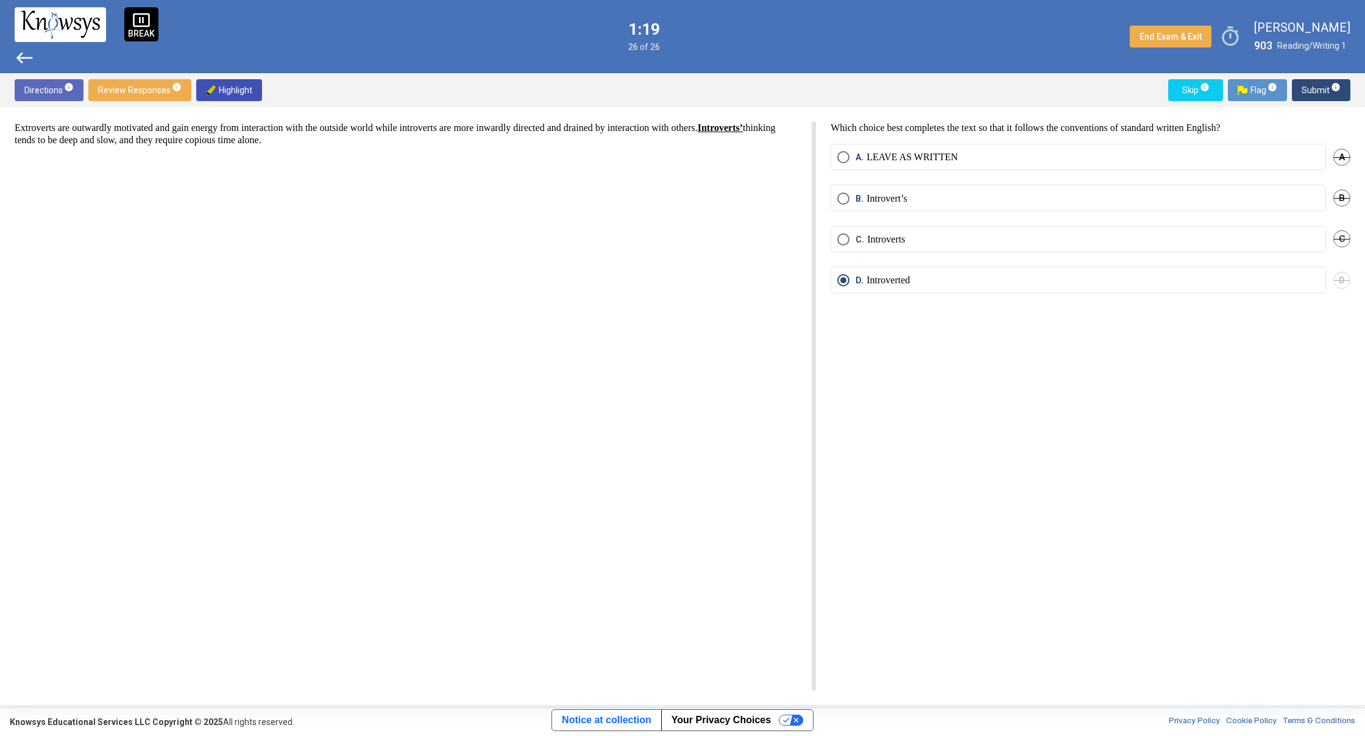
click at [1346, 94] on button "Submit info" at bounding box center [1321, 90] width 59 height 22
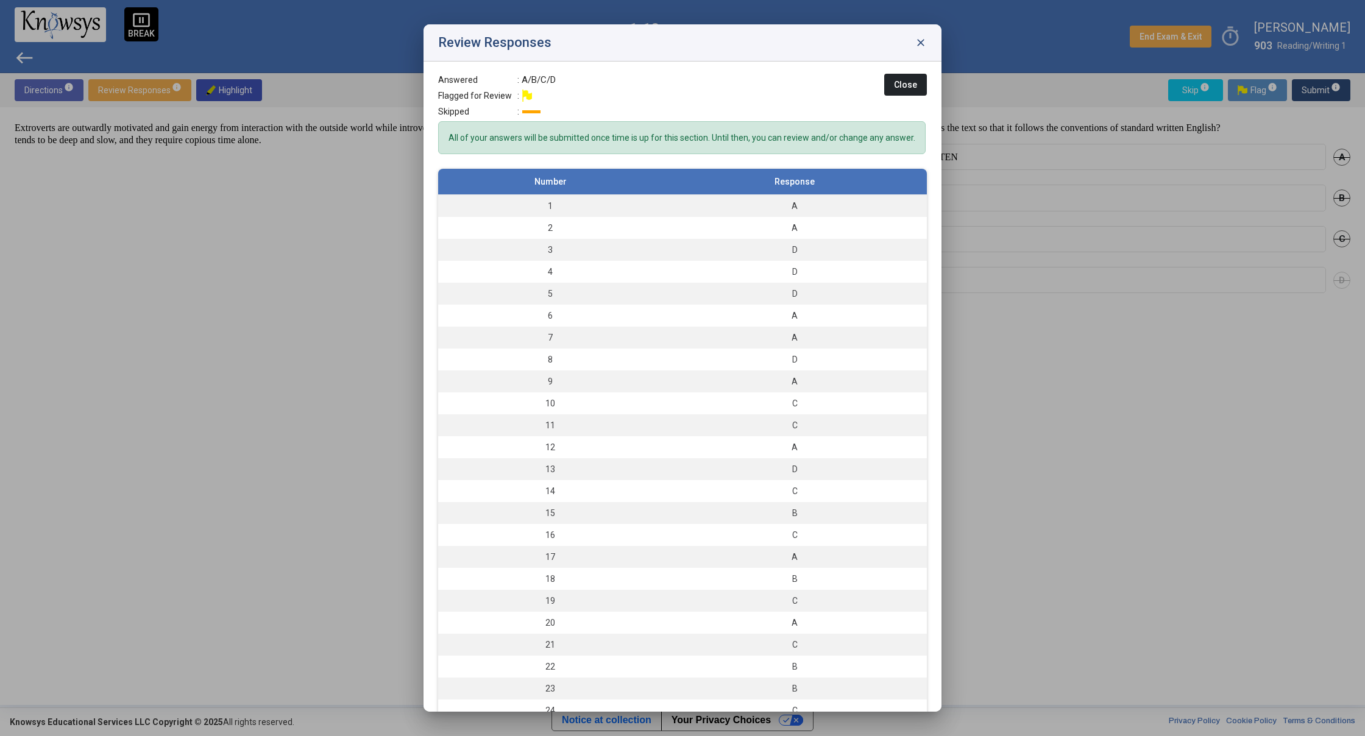
click at [1351, 110] on div at bounding box center [682, 368] width 1365 height 736
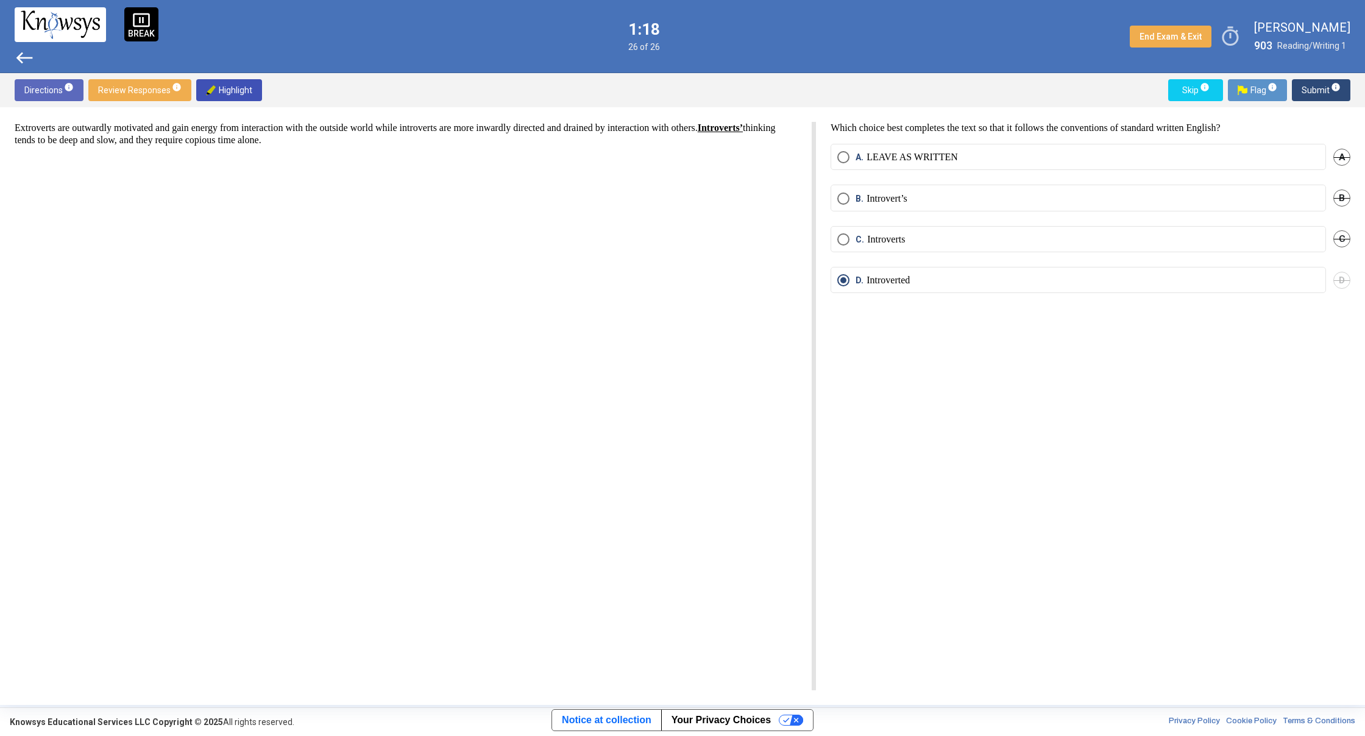
click at [1349, 107] on div "Directions info Review Responses info Highlight Skip info Flag info Submit info…" at bounding box center [682, 389] width 1365 height 632
click at [1326, 87] on span "Submit info" at bounding box center [1321, 90] width 39 height 22
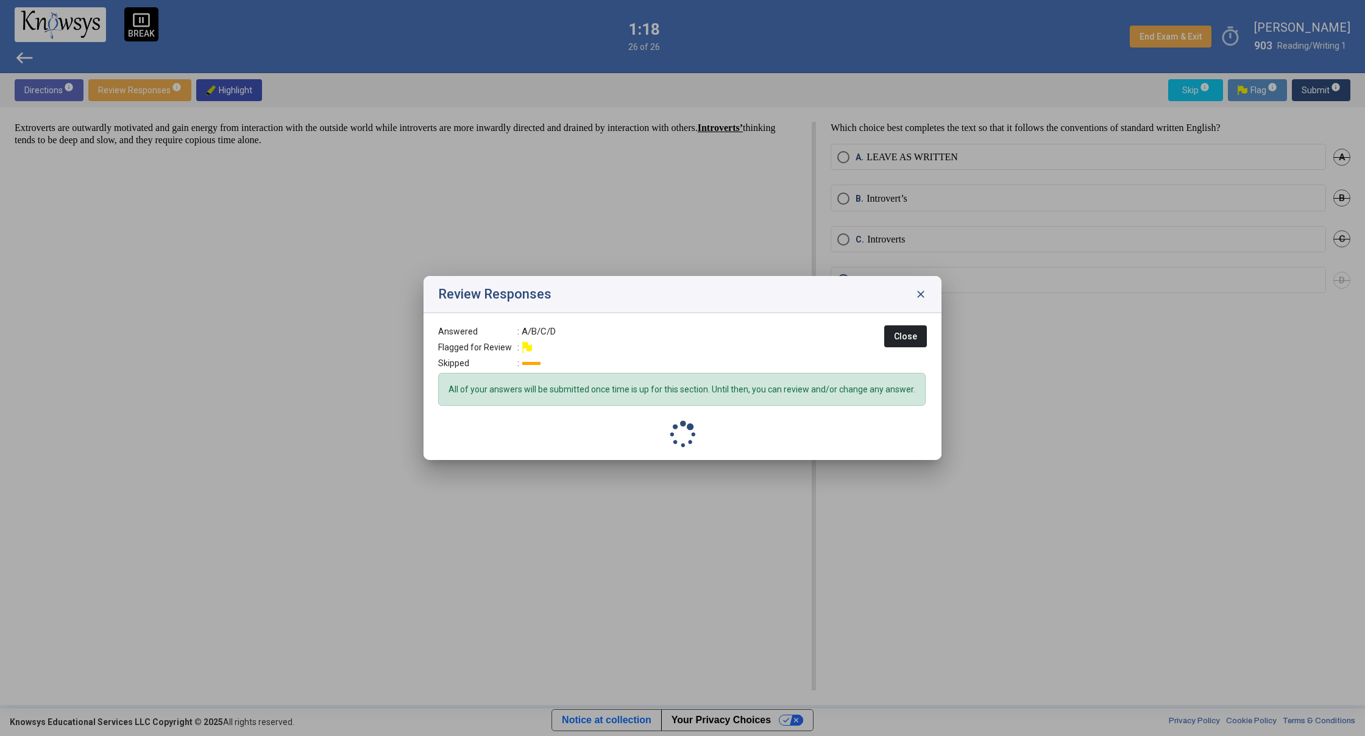
click at [1326, 87] on body "pause_presentation BREAK west 1:18 26 of 26 End Exam & Exit timer [PERSON_NAME]…" at bounding box center [682, 368] width 1365 height 736
click at [1326, 87] on div at bounding box center [682, 368] width 1365 height 736
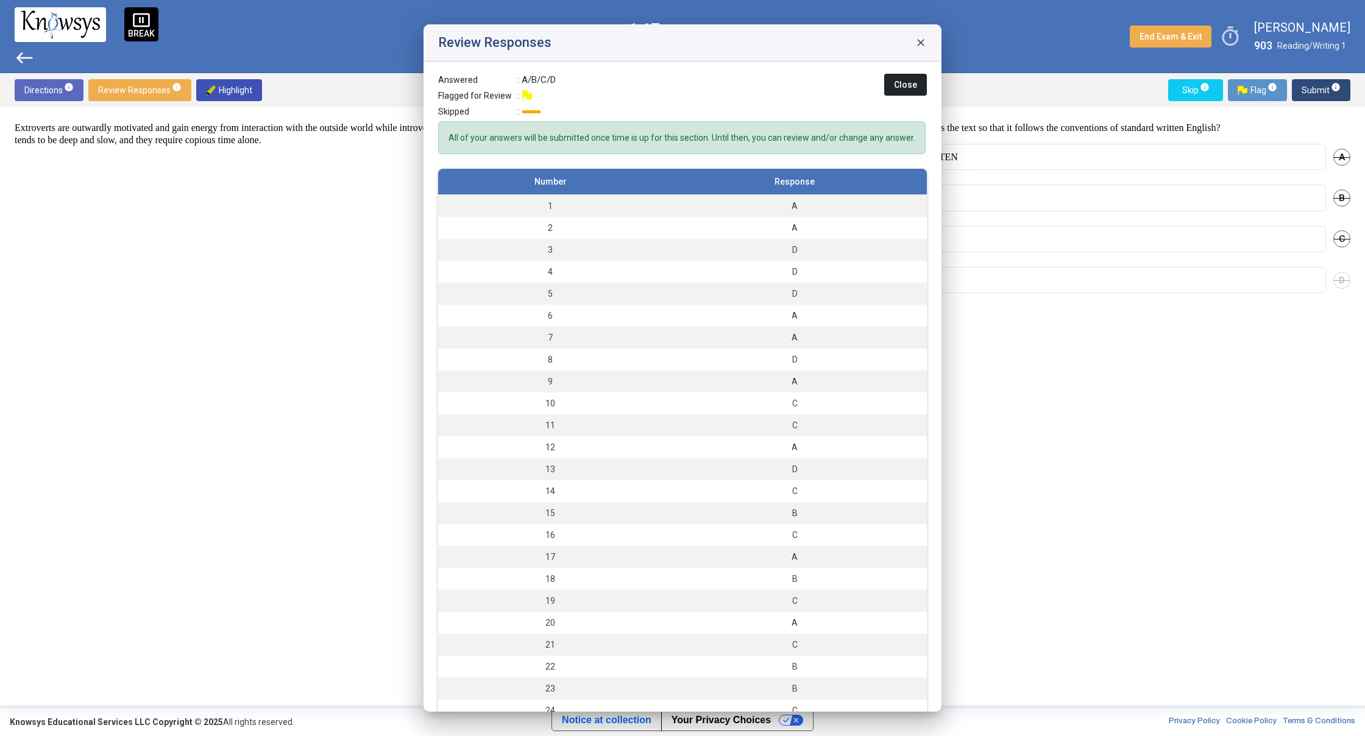
click at [1326, 87] on span "Submit info" at bounding box center [1321, 90] width 39 height 22
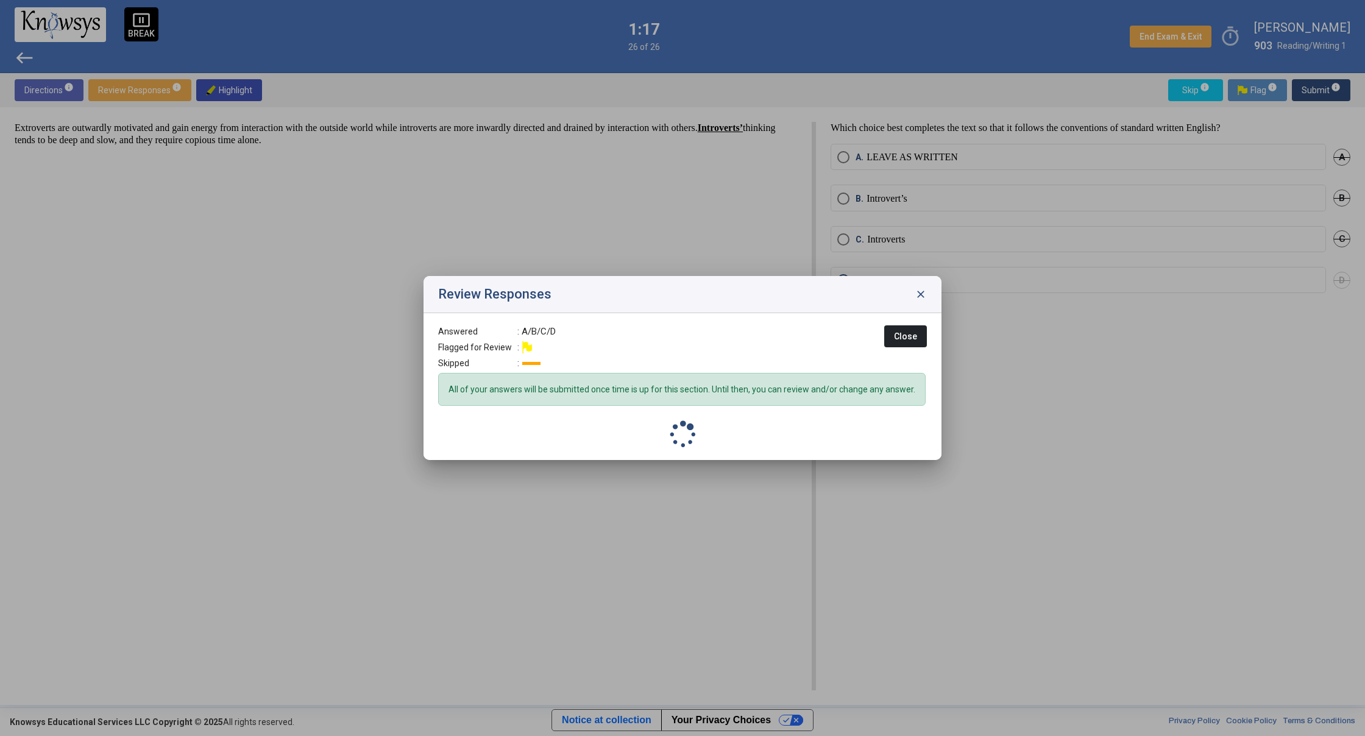
click at [1326, 88] on div at bounding box center [682, 368] width 1365 height 736
click at [1326, 88] on span "Submit info" at bounding box center [1321, 90] width 39 height 22
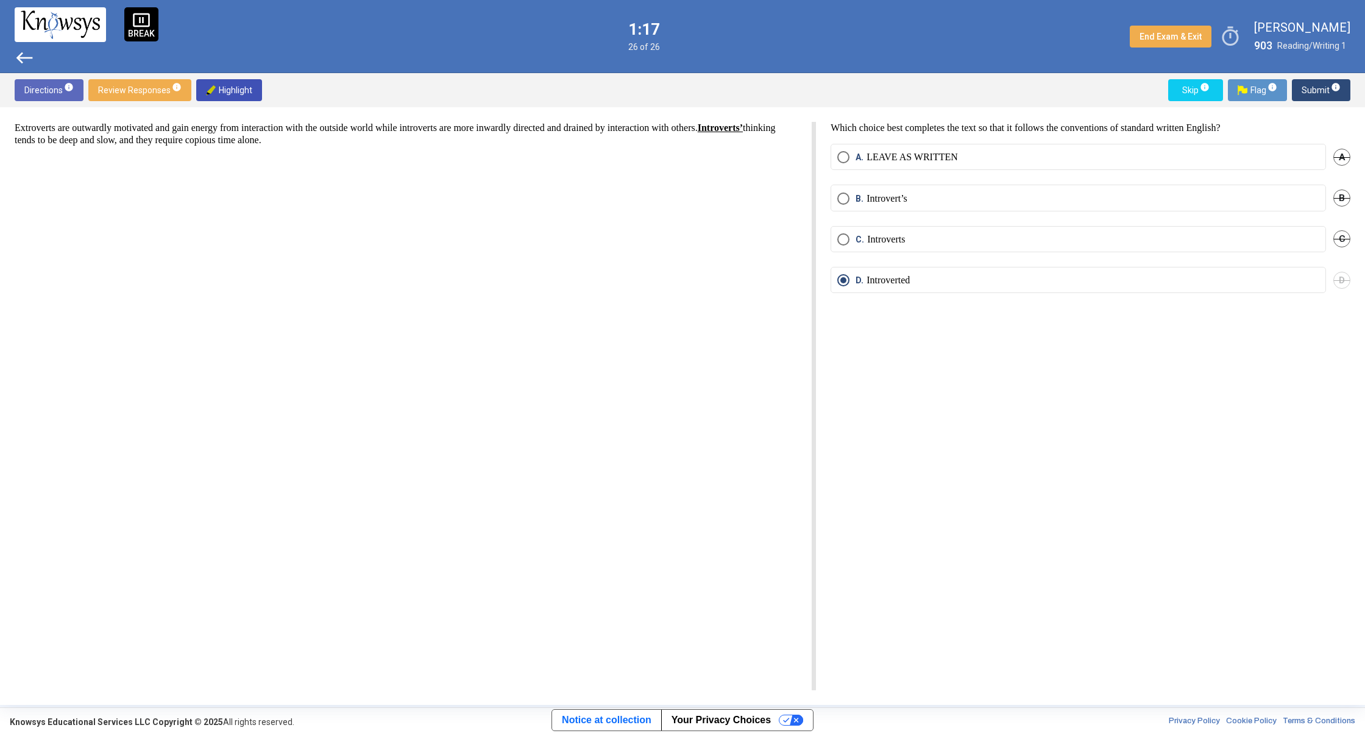
drag, startPoint x: 1330, startPoint y: 103, endPoint x: 1346, endPoint y: 121, distance: 24.2
click at [1335, 112] on div "Directions info Review Responses info Highlight Skip info Flag info Submit info…" at bounding box center [682, 389] width 1365 height 632
click at [1346, 122] on div "Extroverts are outwardly motivated and gain energy from interaction with the ou…" at bounding box center [682, 406] width 1365 height 598
drag, startPoint x: 1345, startPoint y: 121, endPoint x: 1336, endPoint y: 112, distance: 12.5
click at [1344, 119] on div "Extroverts are outwardly motivated and gain energy from interaction with the ou…" at bounding box center [682, 406] width 1365 height 598
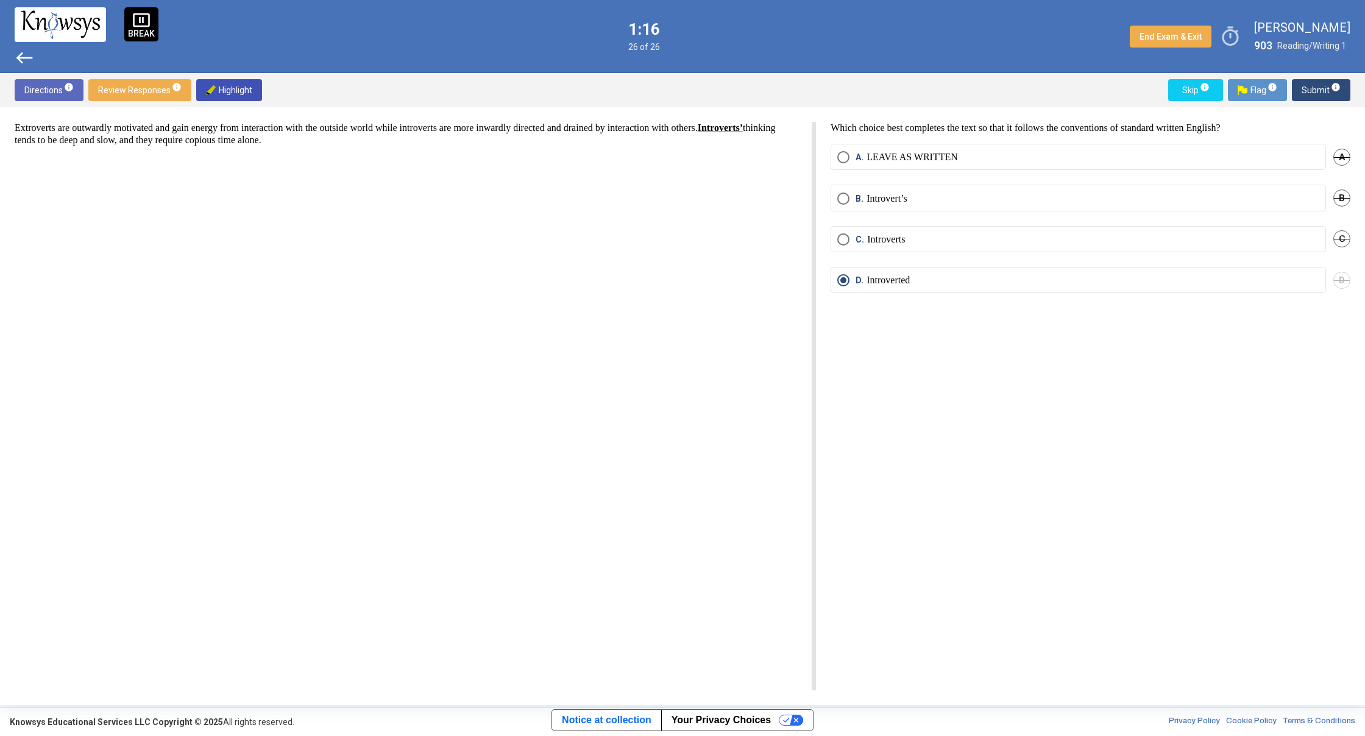
click at [1335, 88] on span "info" at bounding box center [1336, 87] width 10 height 10
click at [1335, 88] on body "pause_presentation BREAK west 1:16 26 of 26 End Exam & Exit timer [PERSON_NAME]…" at bounding box center [682, 368] width 1365 height 736
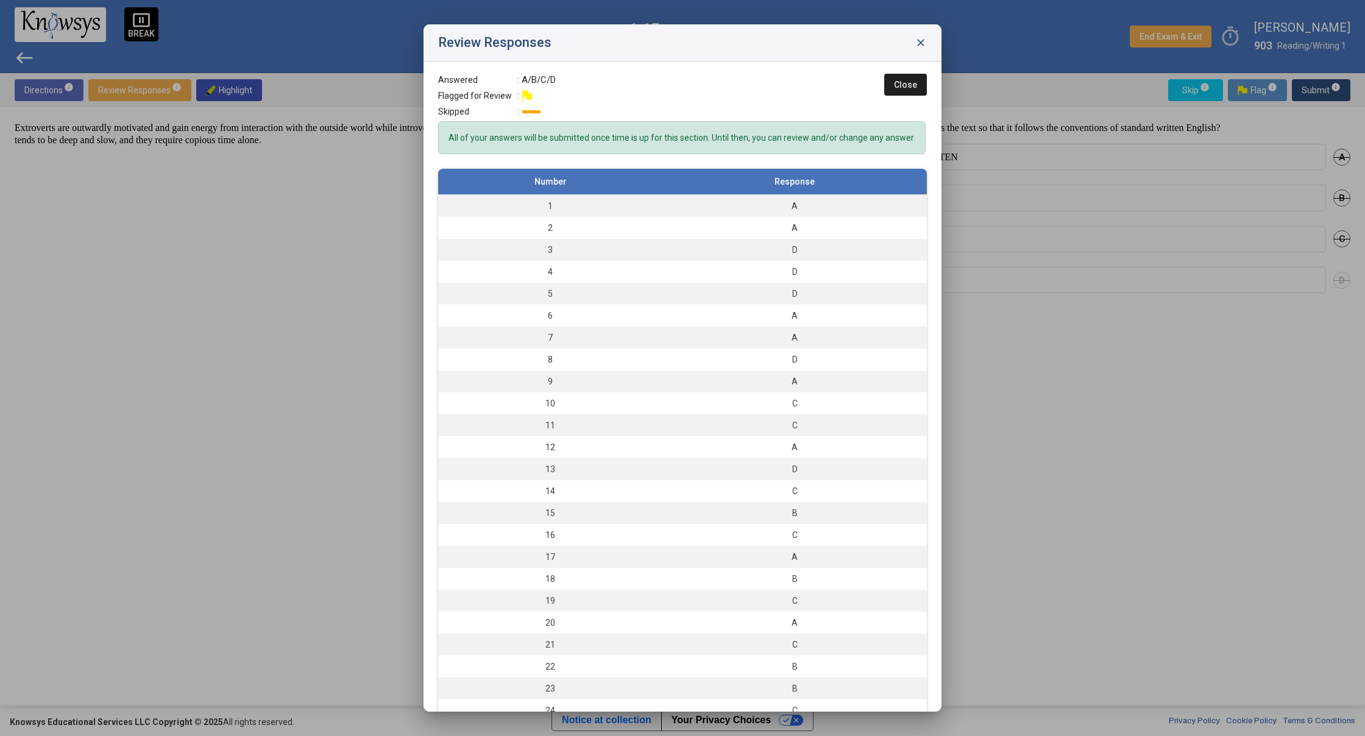
click at [1335, 88] on div at bounding box center [682, 368] width 1365 height 736
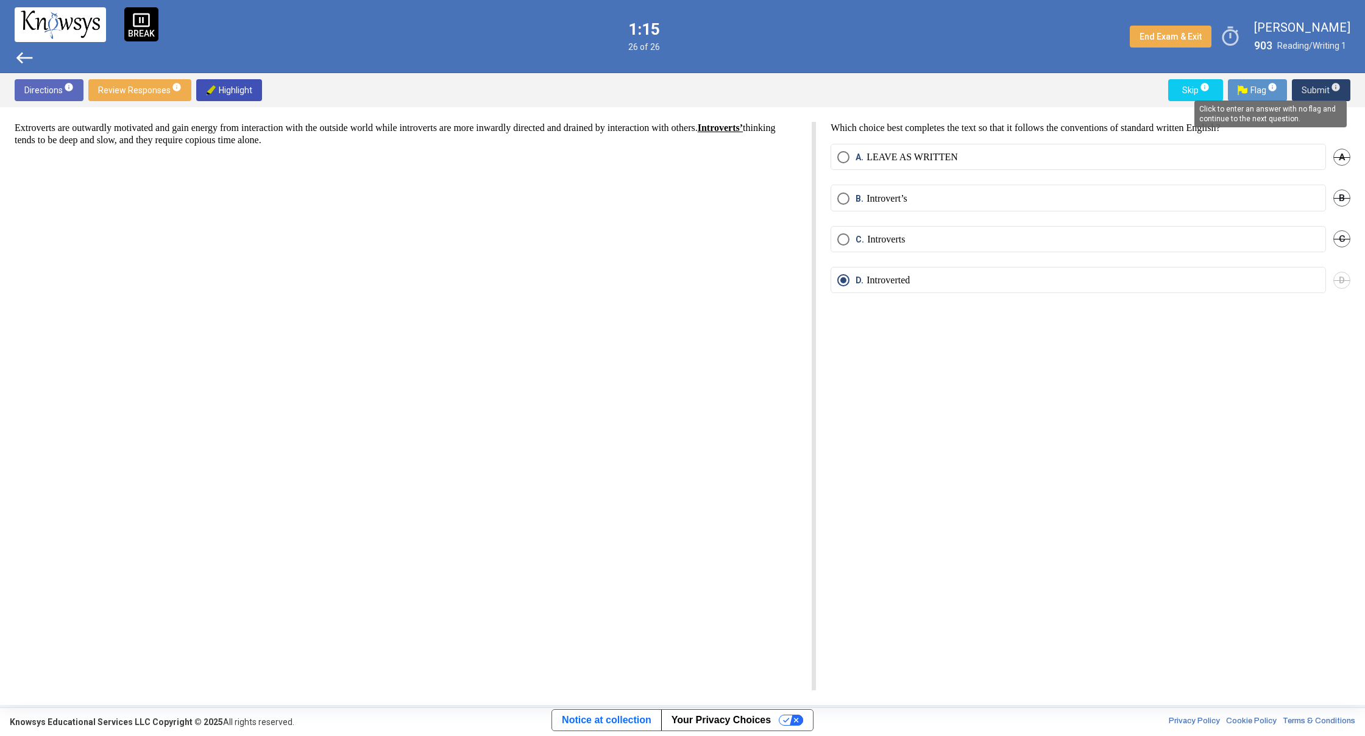
click at [1335, 88] on span "info" at bounding box center [1336, 87] width 10 height 10
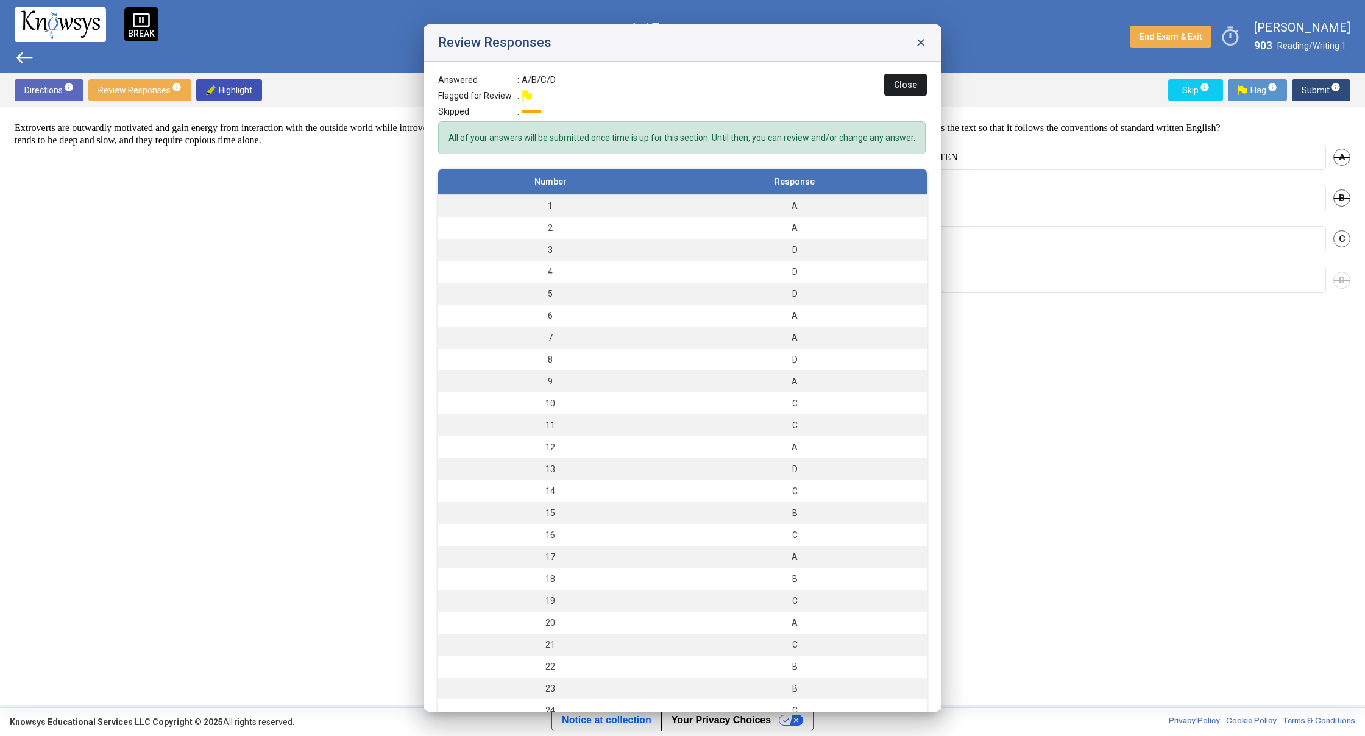
click at [1335, 91] on body "pause_presentation BREAK west 1:15 26 of 26 End Exam & Exit timer [PERSON_NAME]…" at bounding box center [682, 368] width 1365 height 736
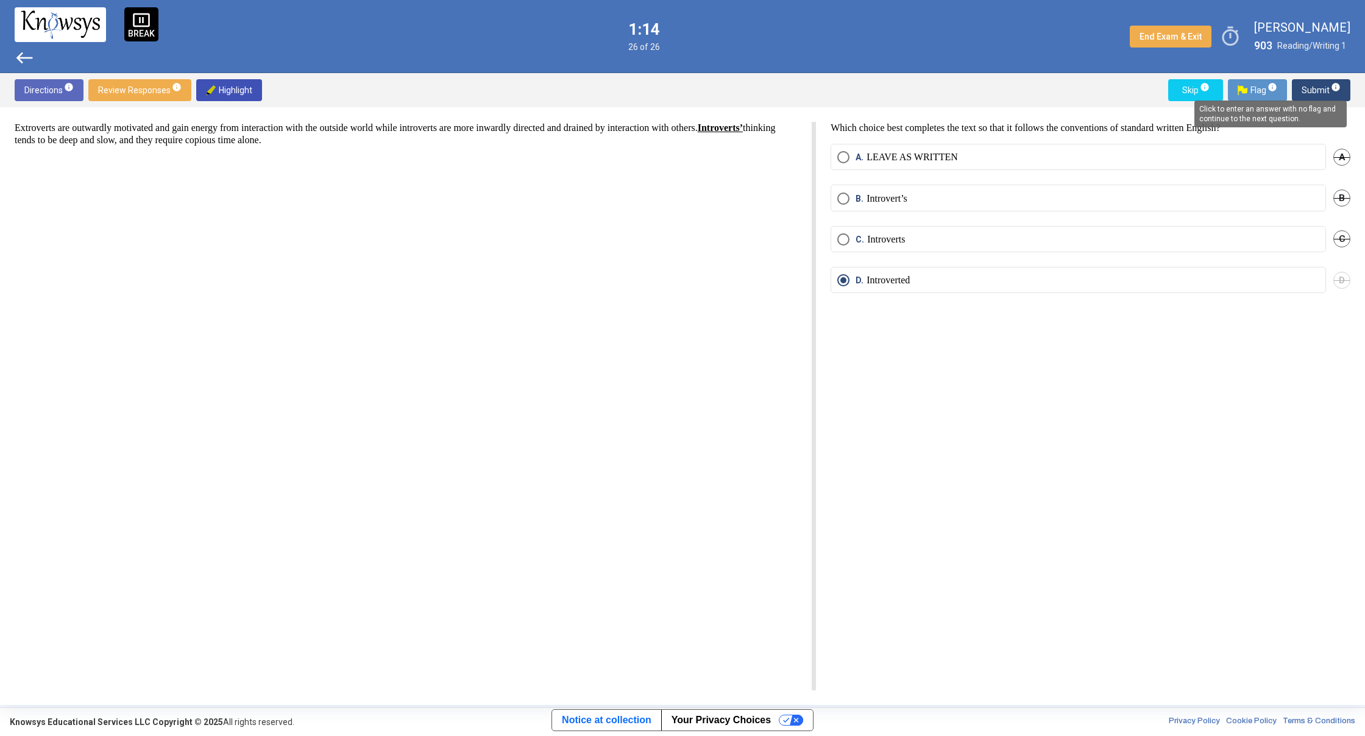
click at [1336, 94] on mat-tooltip-component "Click to enter an answer with no flag and continue to the next question." at bounding box center [1270, 114] width 169 height 44
click at [1311, 98] on mat-tooltip-component "Click to enter an answer with no flag and continue to the next question." at bounding box center [1270, 114] width 169 height 44
click at [1329, 90] on span "Submit info" at bounding box center [1321, 90] width 39 height 22
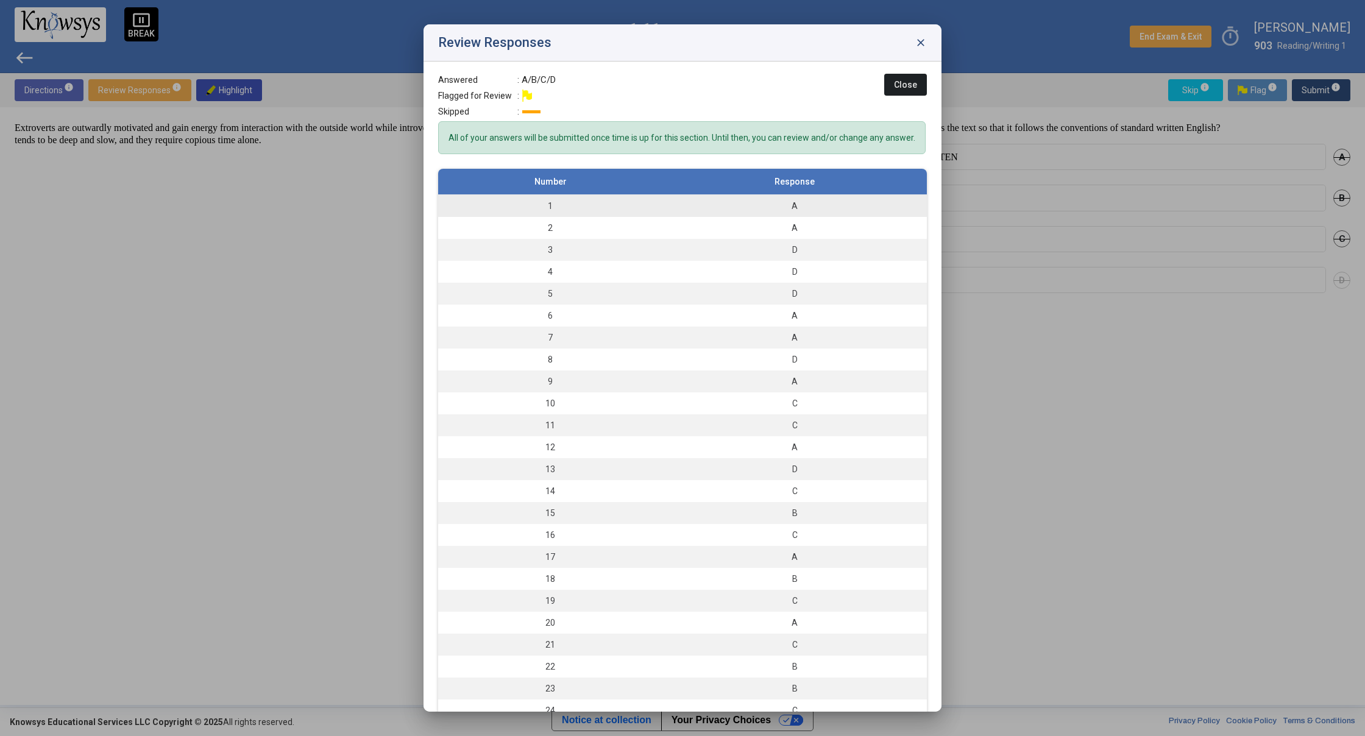
click at [868, 211] on td "A" at bounding box center [794, 206] width 264 height 23
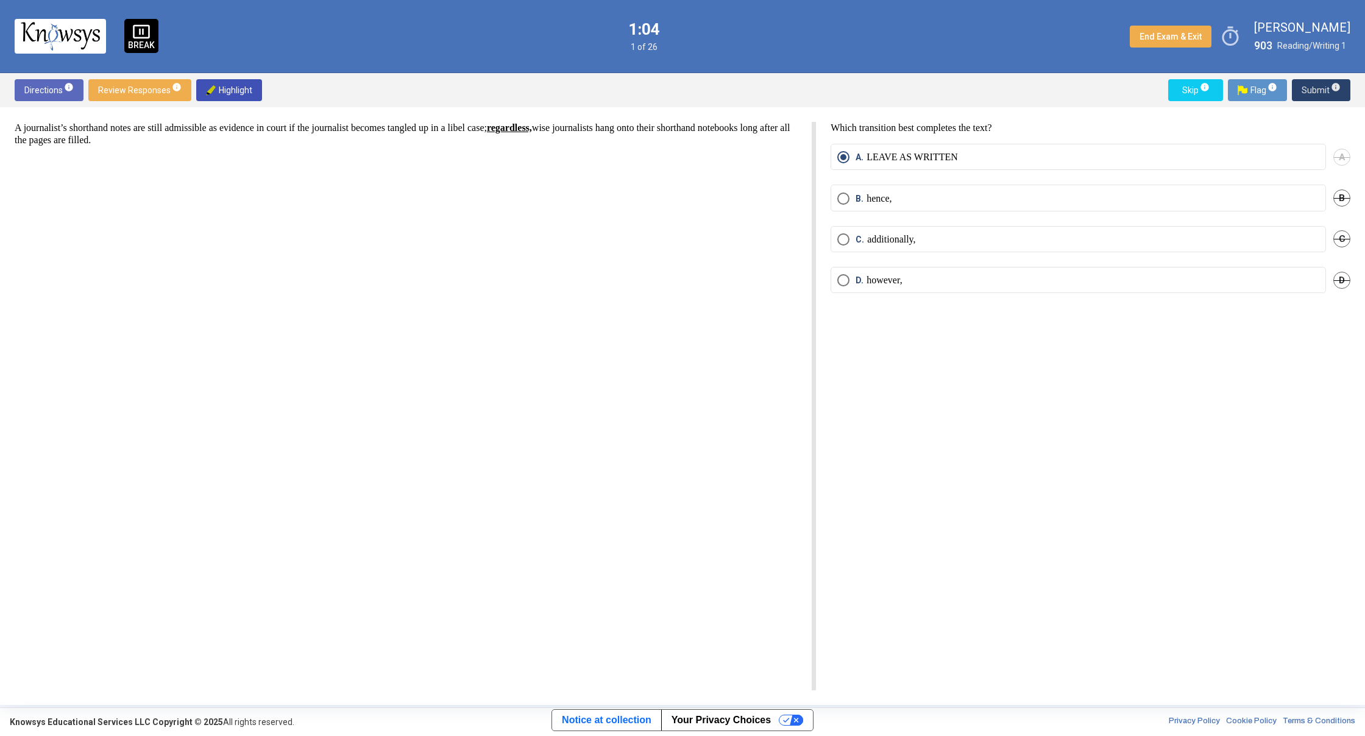
click at [1310, 98] on span "Submit info" at bounding box center [1321, 90] width 39 height 22
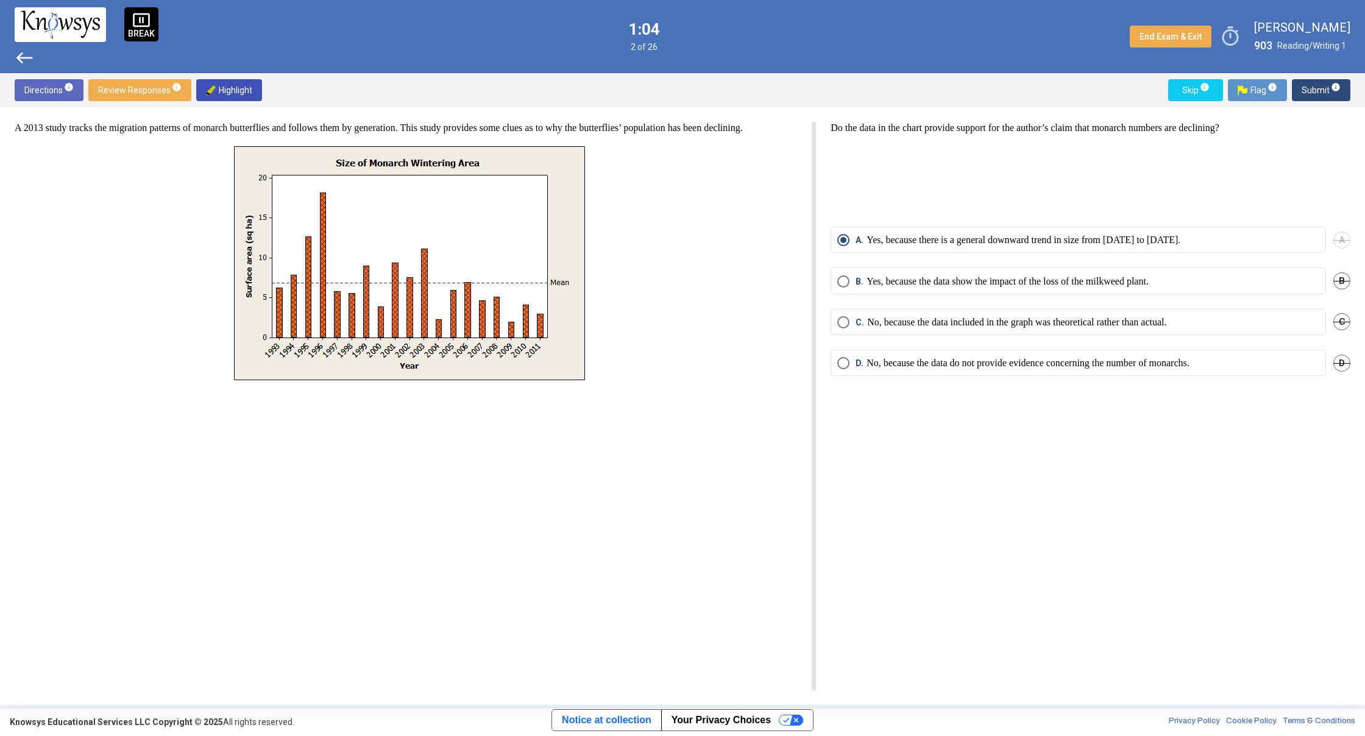
click at [1310, 98] on span "Submit info" at bounding box center [1321, 90] width 39 height 22
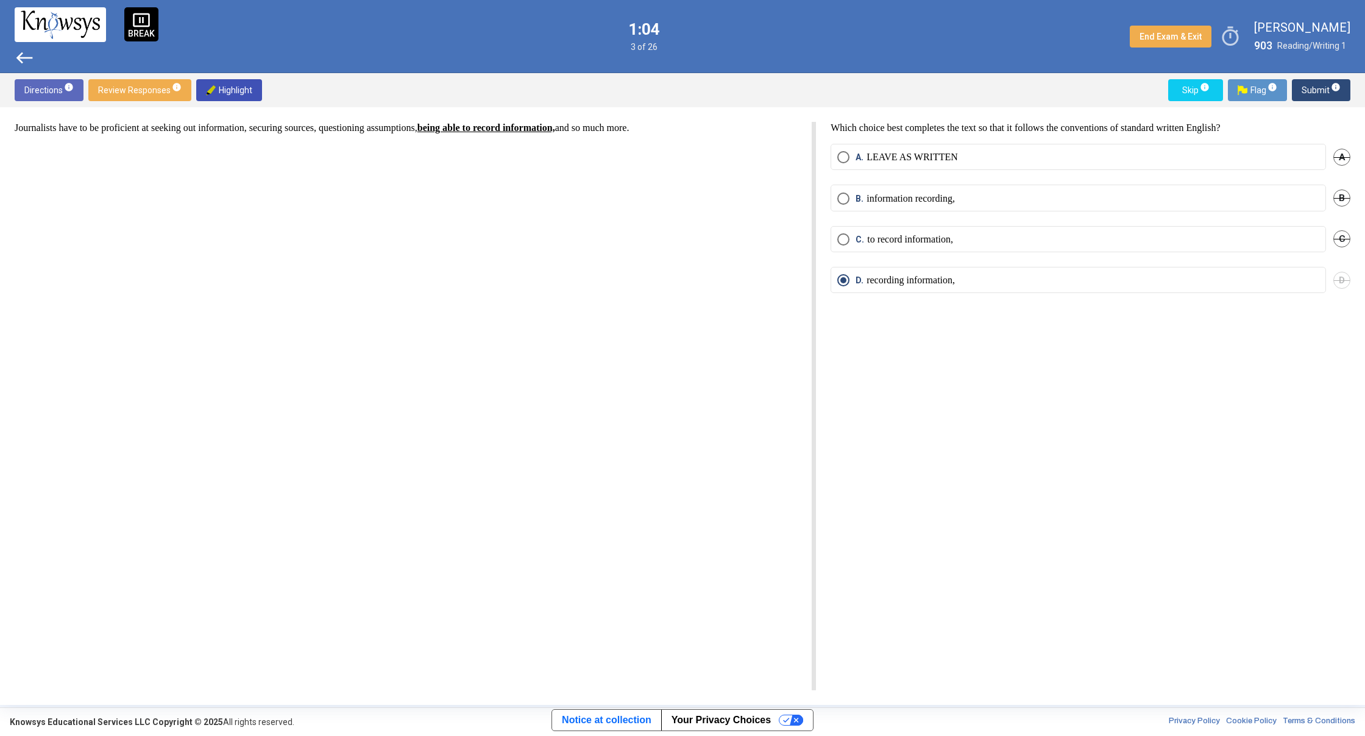
click at [1310, 98] on span "Submit info" at bounding box center [1321, 90] width 39 height 22
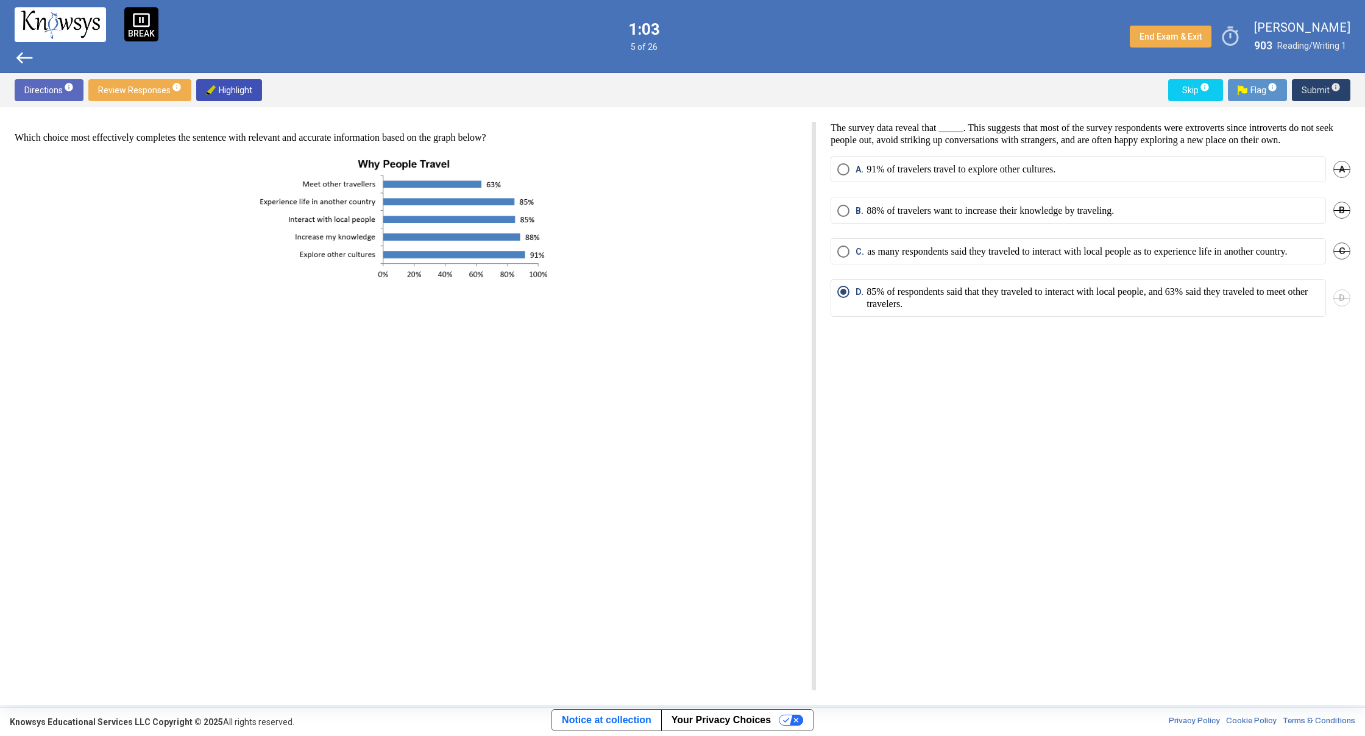
click at [1310, 98] on span "Submit info" at bounding box center [1321, 90] width 39 height 22
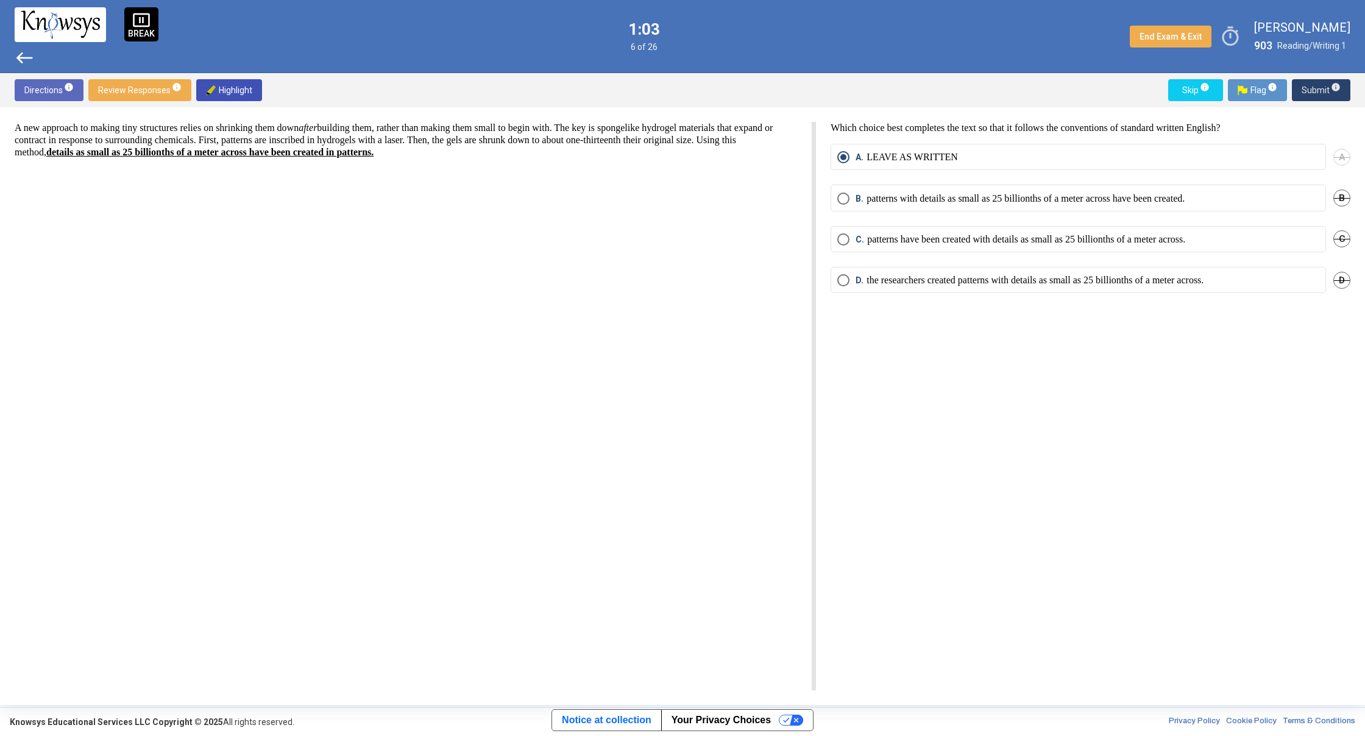
click at [1310, 98] on span "Submit info" at bounding box center [1321, 90] width 39 height 22
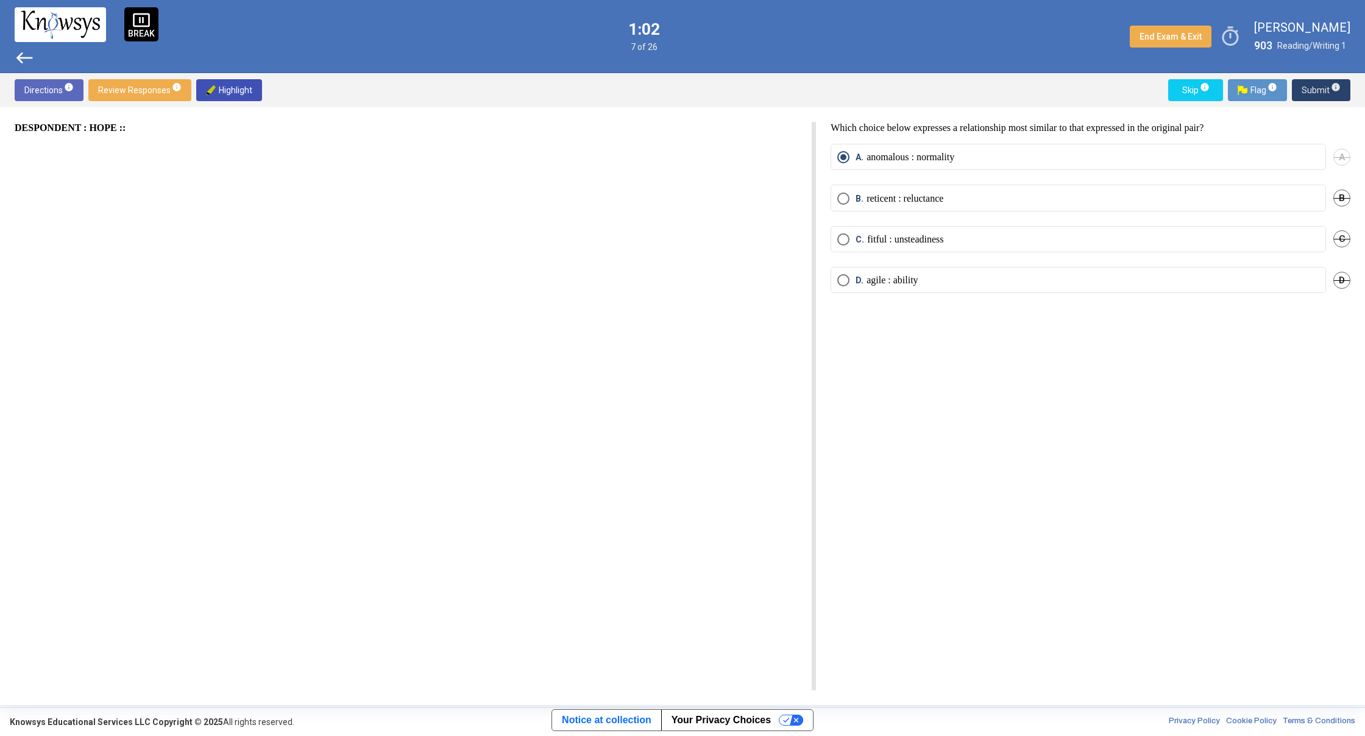
click at [1310, 98] on span "Submit info" at bounding box center [1321, 90] width 39 height 22
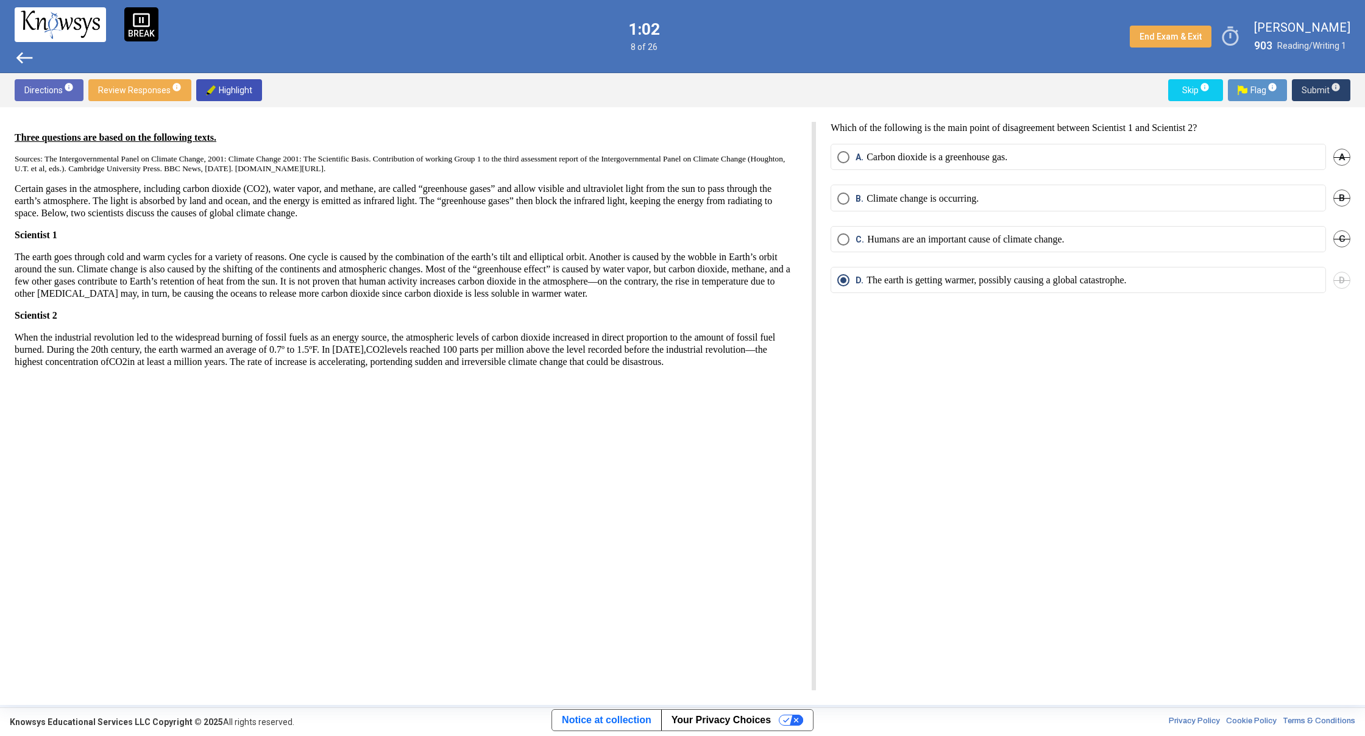
click at [1310, 98] on span "Submit info" at bounding box center [1321, 90] width 39 height 22
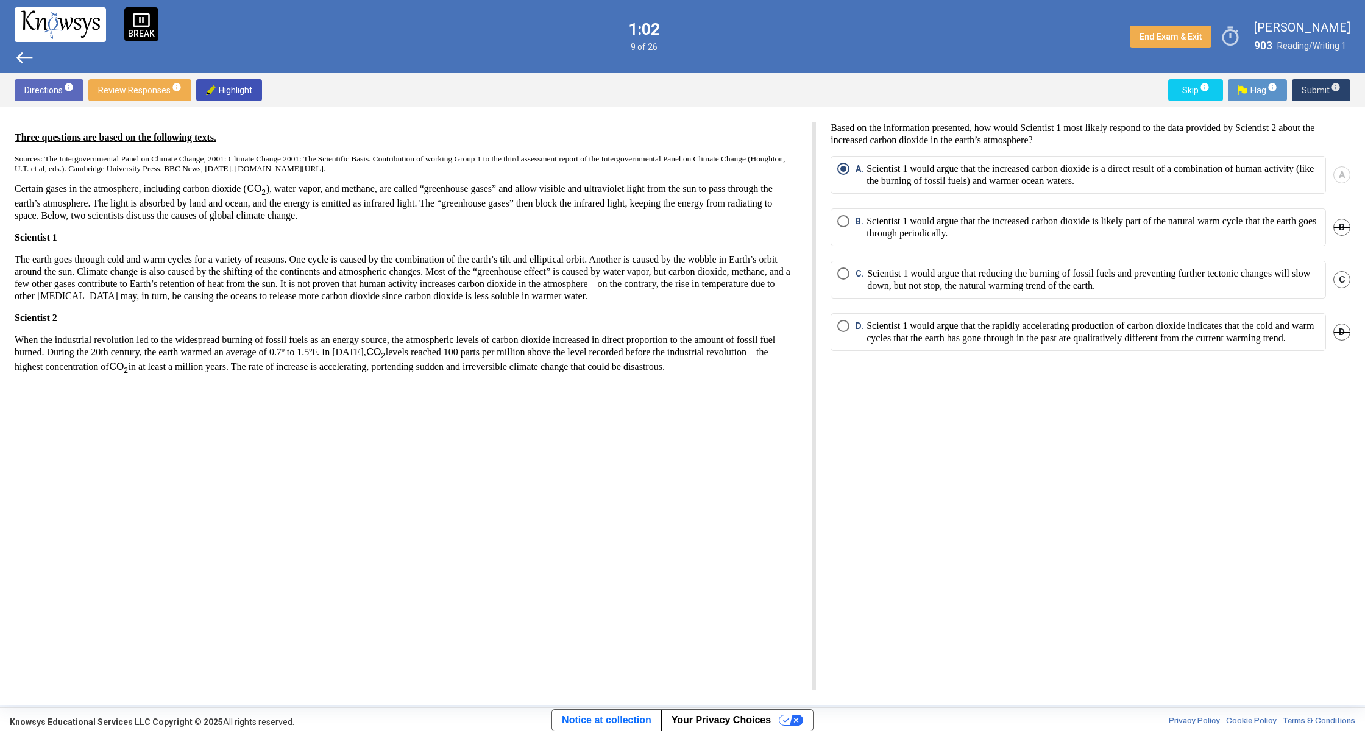
click at [1310, 98] on span "Submit info" at bounding box center [1321, 90] width 39 height 22
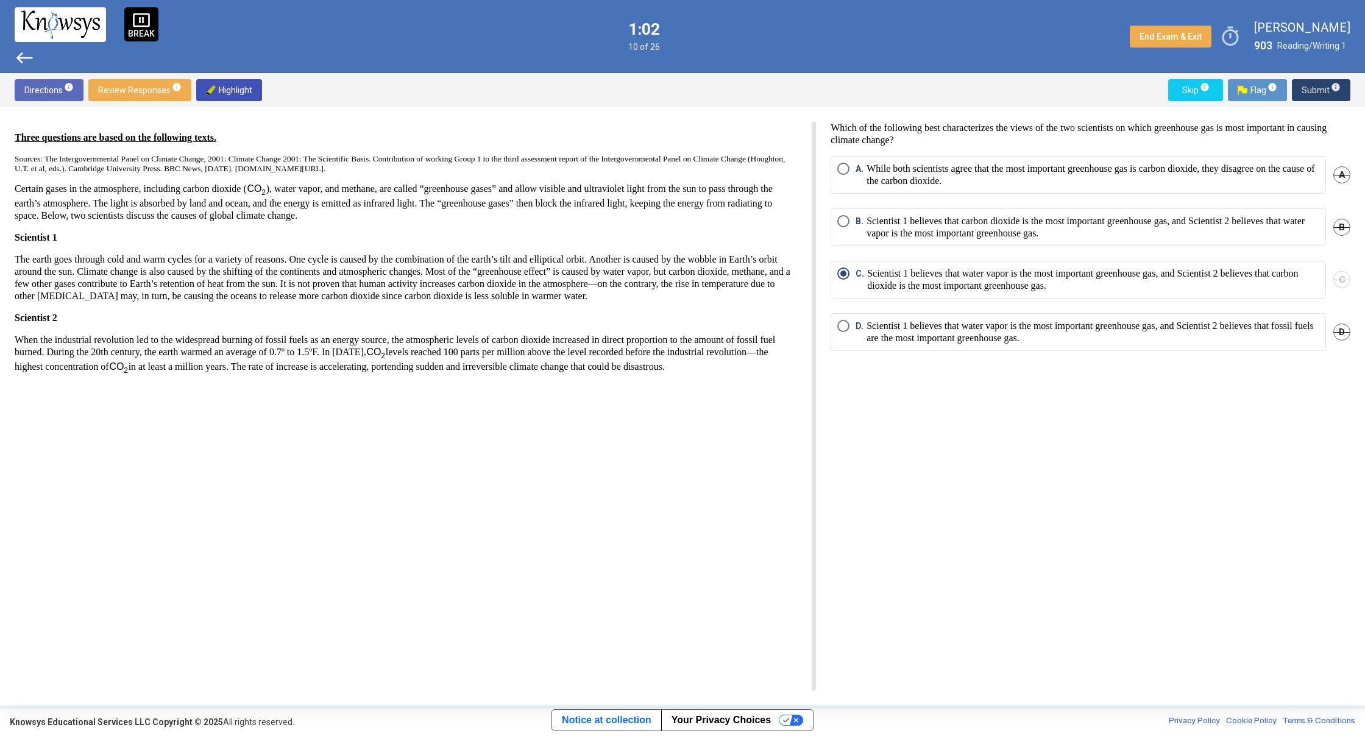
click at [1310, 98] on span "Submit info" at bounding box center [1321, 90] width 39 height 22
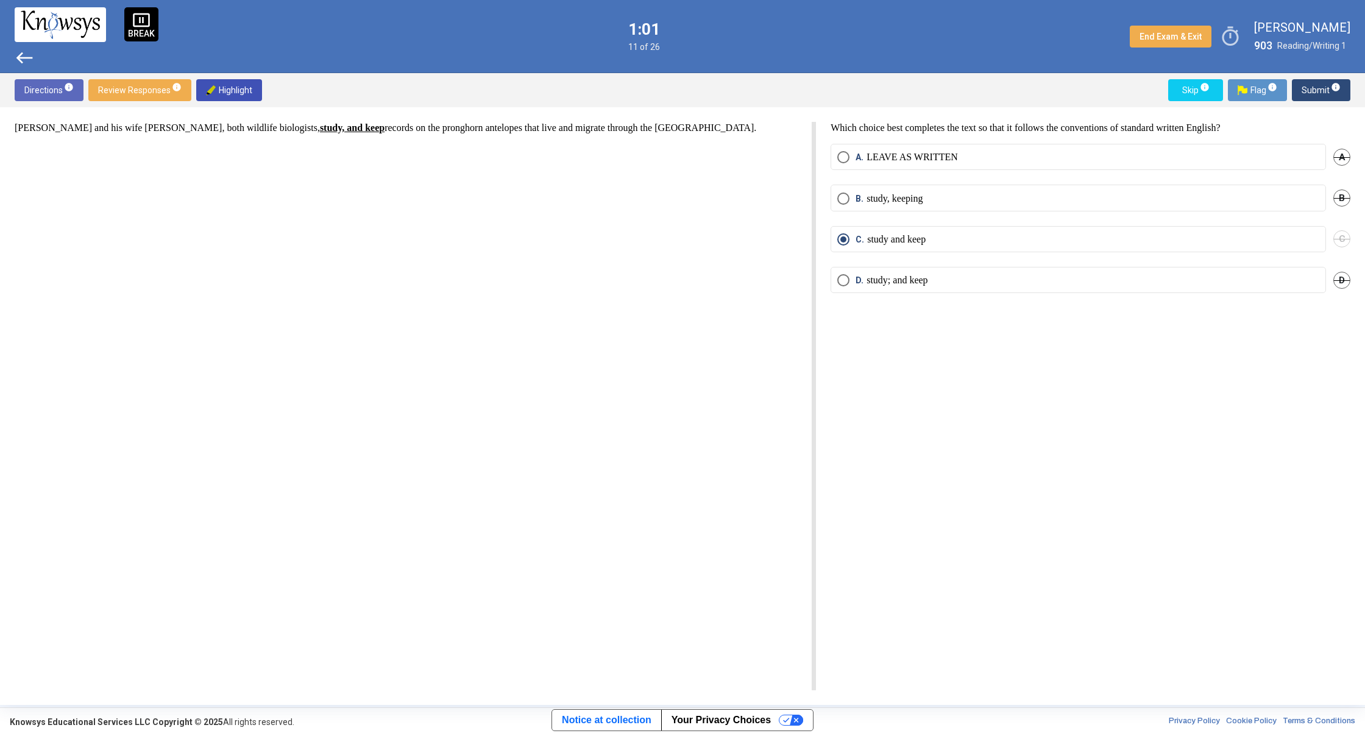
click at [1310, 98] on span "Submit info" at bounding box center [1321, 90] width 39 height 22
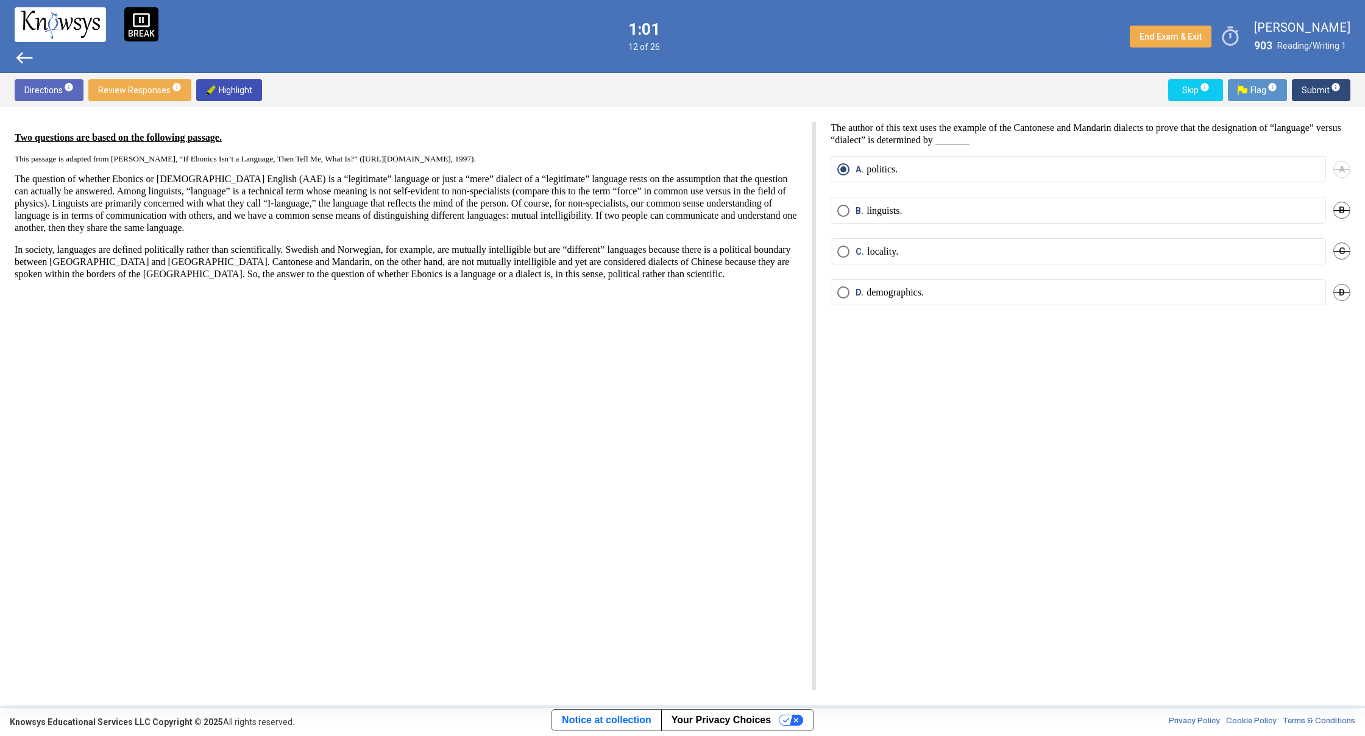
click at [1310, 98] on span "Submit info" at bounding box center [1321, 90] width 39 height 22
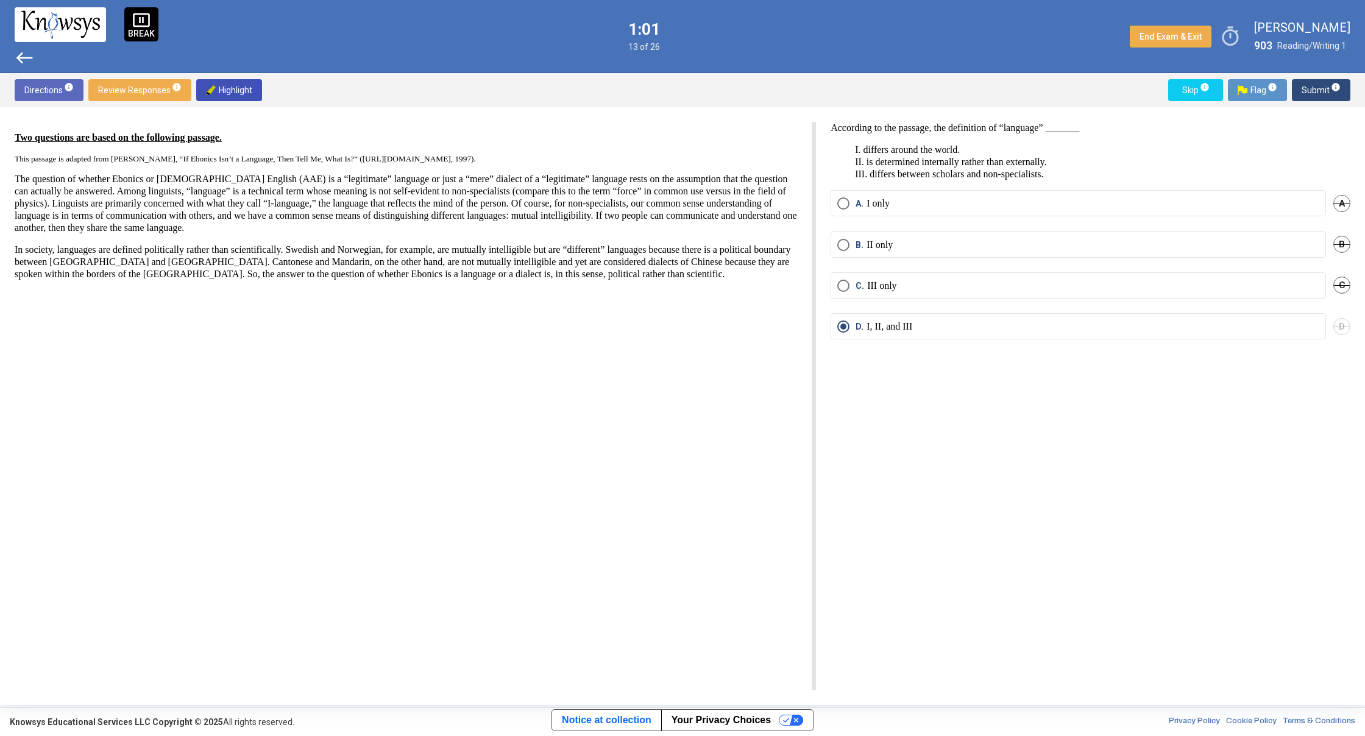
click at [1310, 98] on span "Submit info" at bounding box center [1321, 90] width 39 height 22
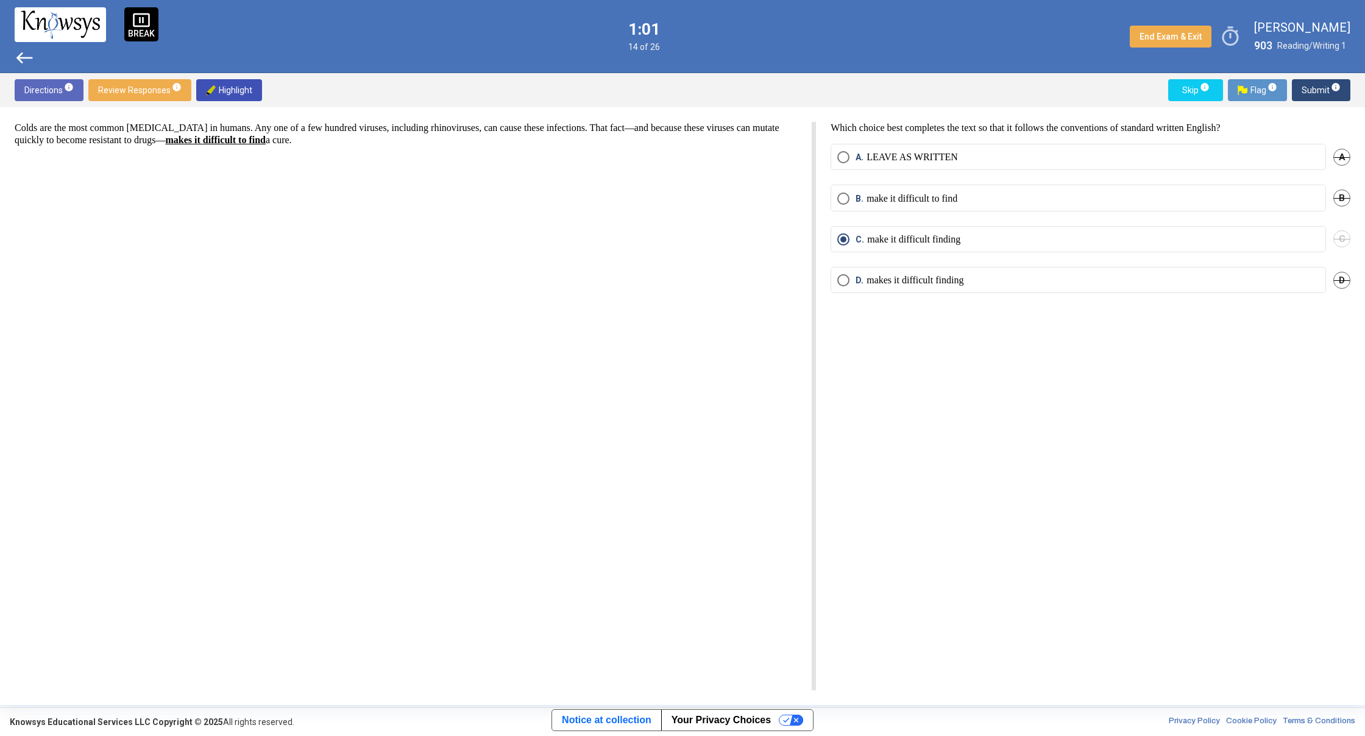
click at [1310, 98] on span "Submit info" at bounding box center [1321, 90] width 39 height 22
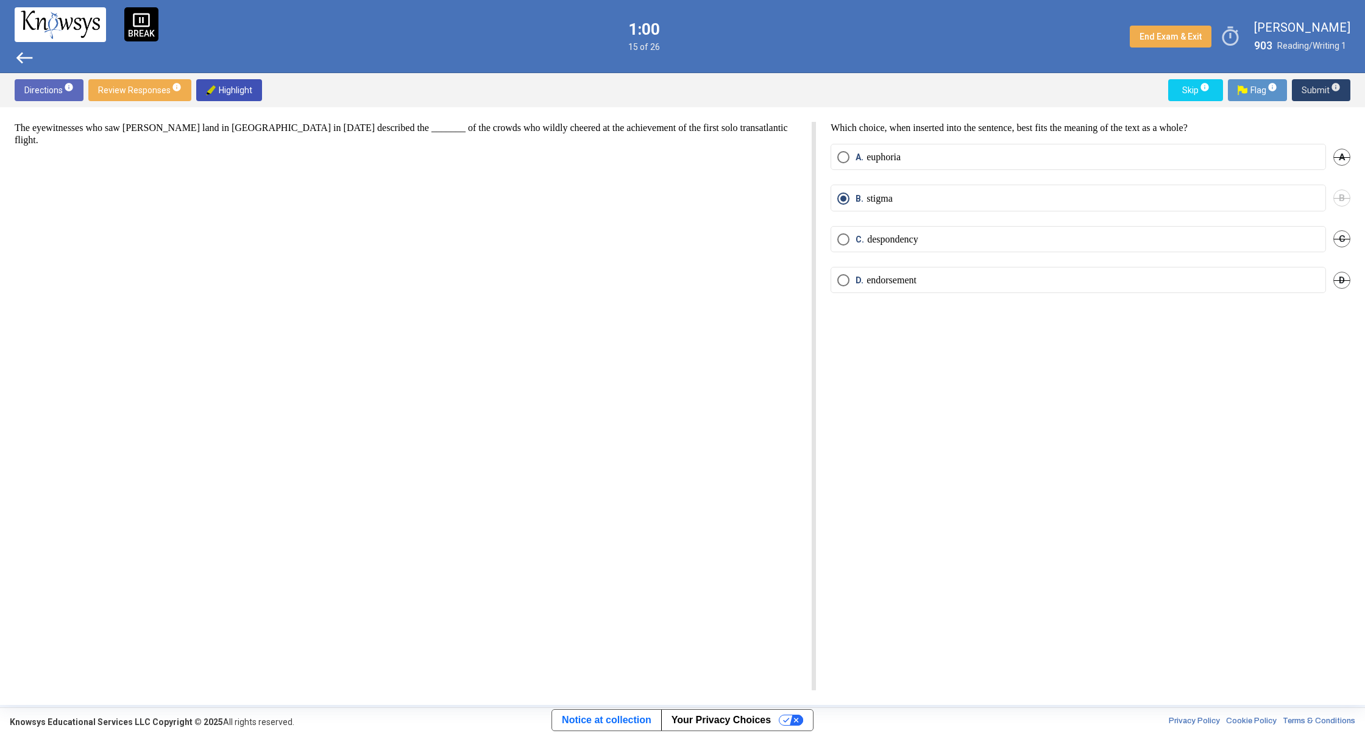
click at [1310, 98] on span "Submit info" at bounding box center [1321, 90] width 39 height 22
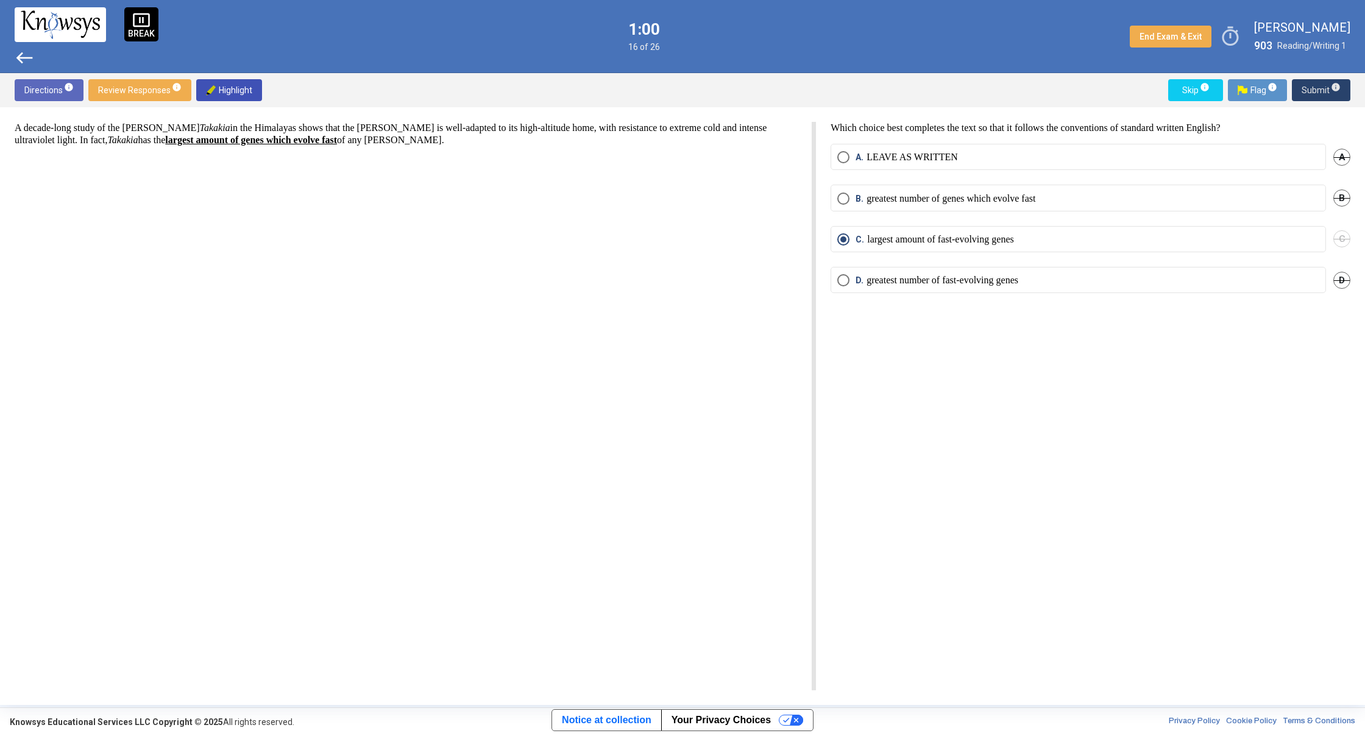
click at [1310, 98] on span "Submit info" at bounding box center [1321, 90] width 39 height 22
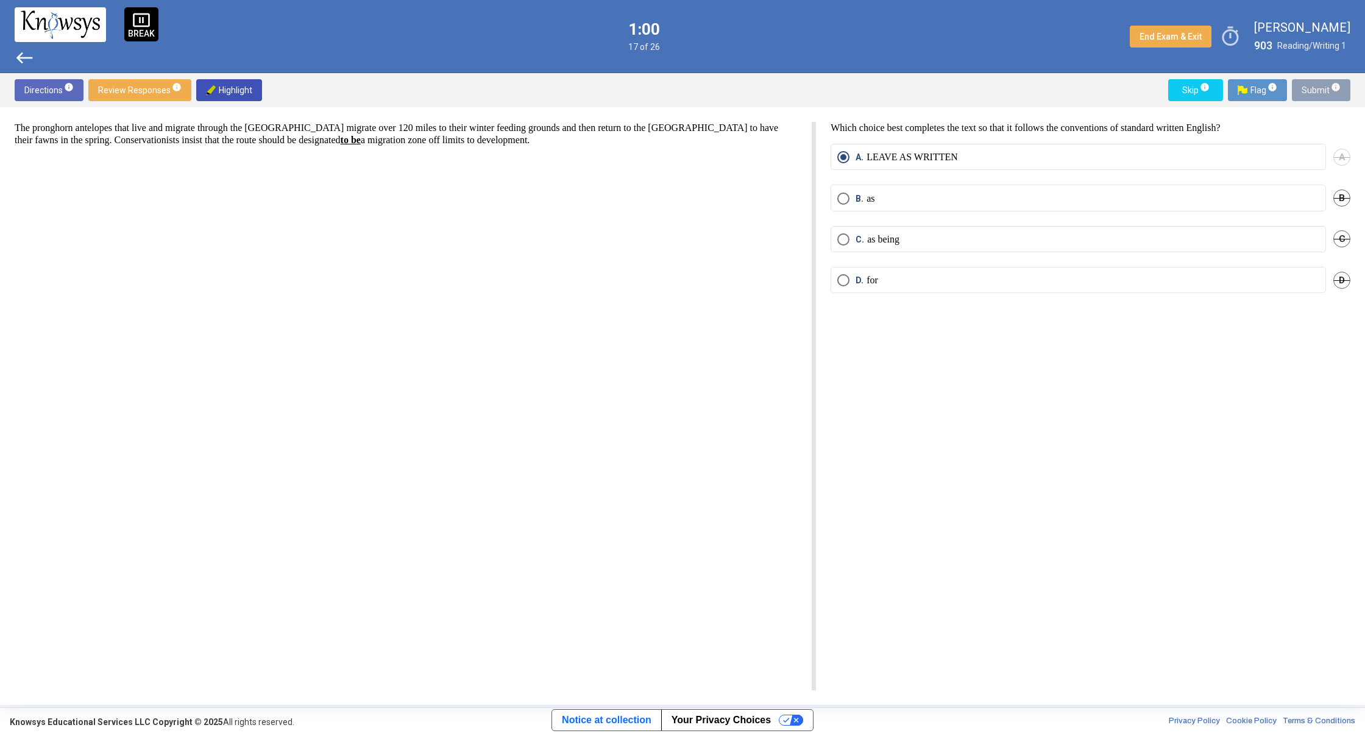
click at [1310, 98] on span "Submit info" at bounding box center [1321, 90] width 39 height 22
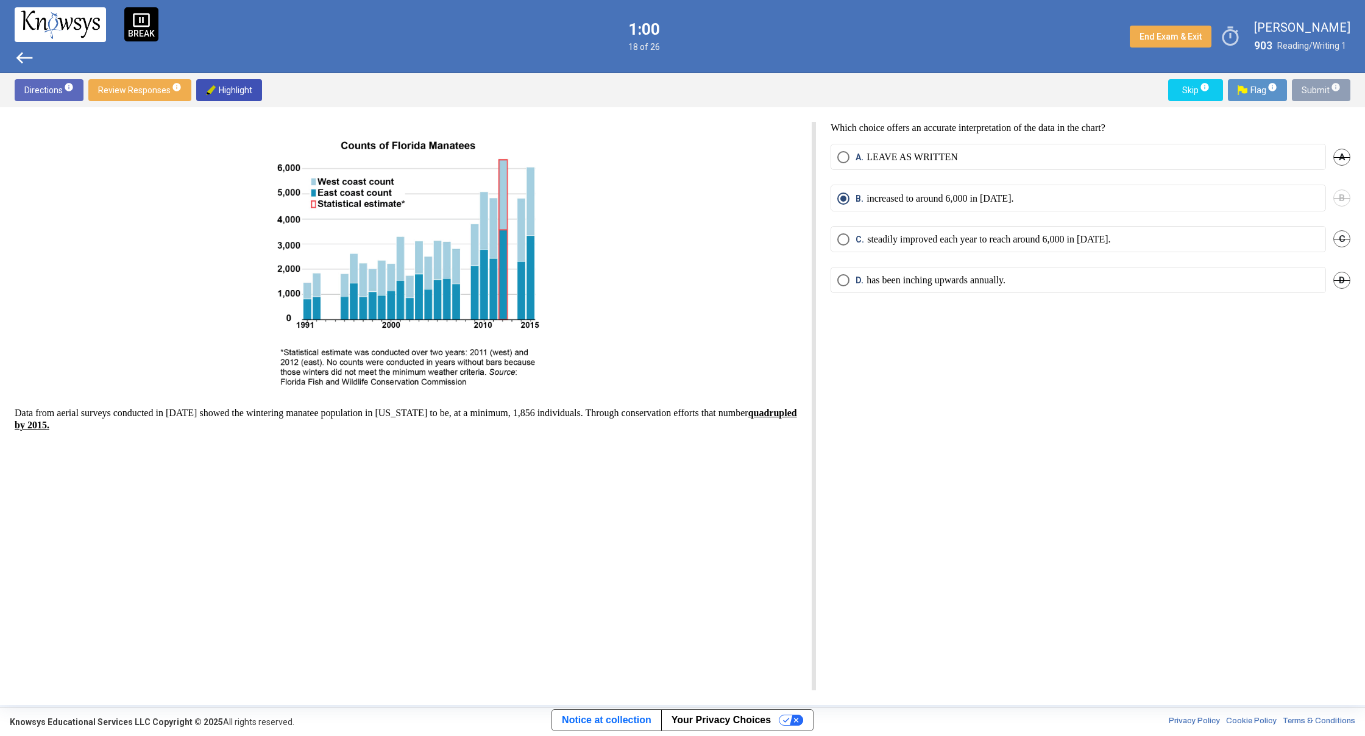
click at [1310, 98] on span "Submit info" at bounding box center [1321, 90] width 39 height 22
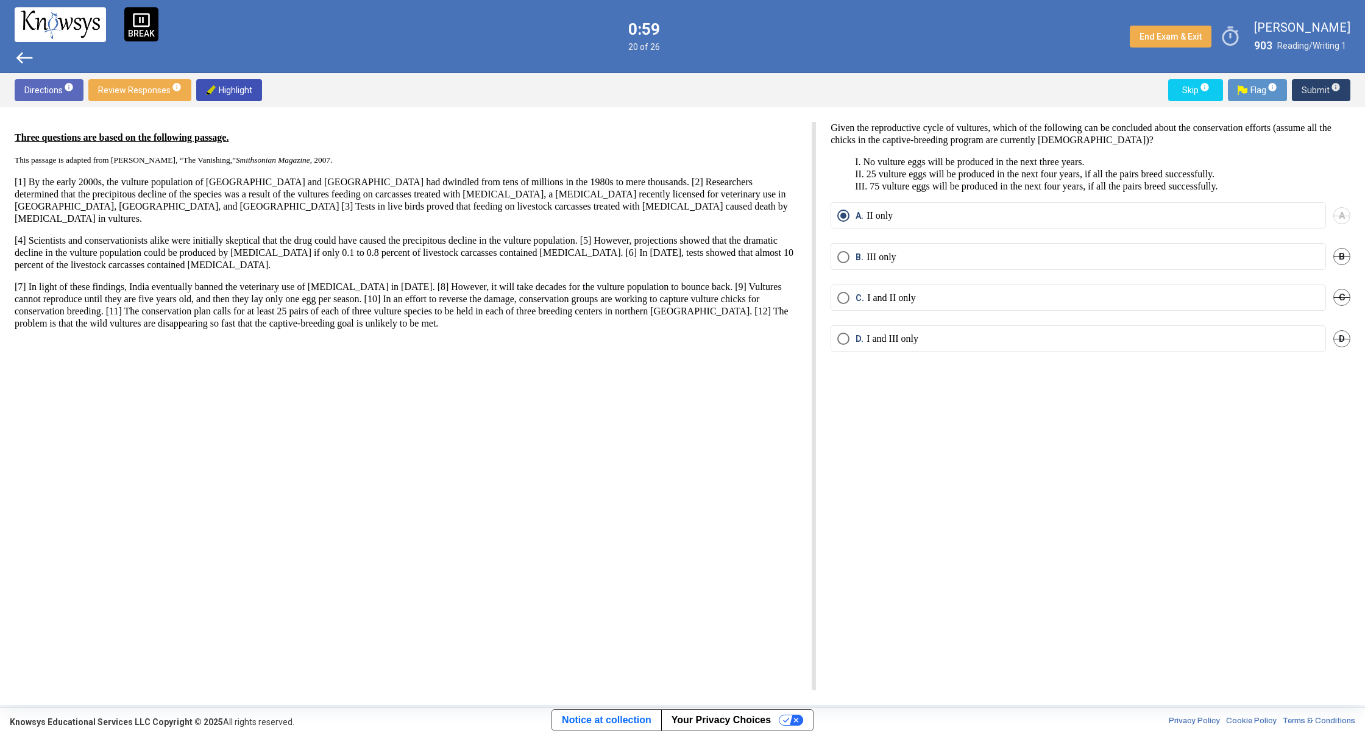
click at [1311, 98] on span "Submit info" at bounding box center [1321, 90] width 39 height 22
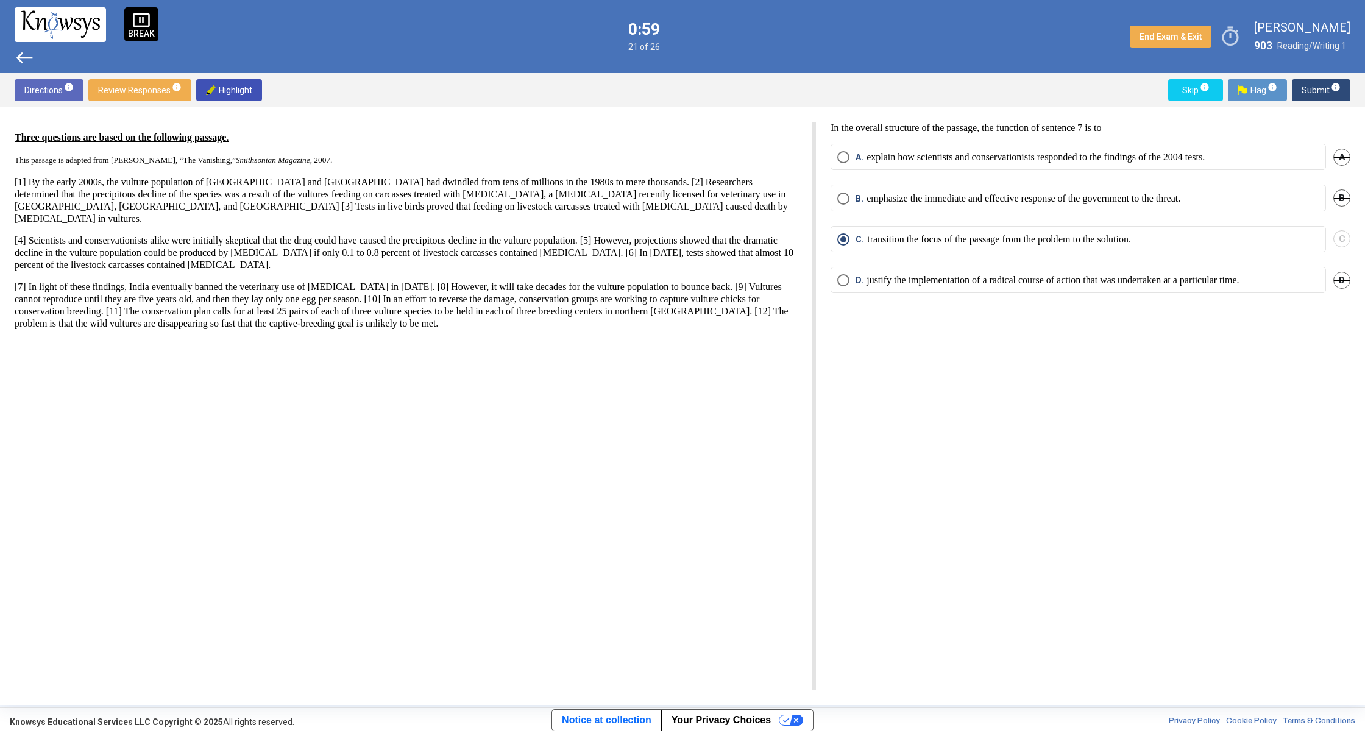
click at [1311, 98] on span "Submit info" at bounding box center [1321, 90] width 39 height 22
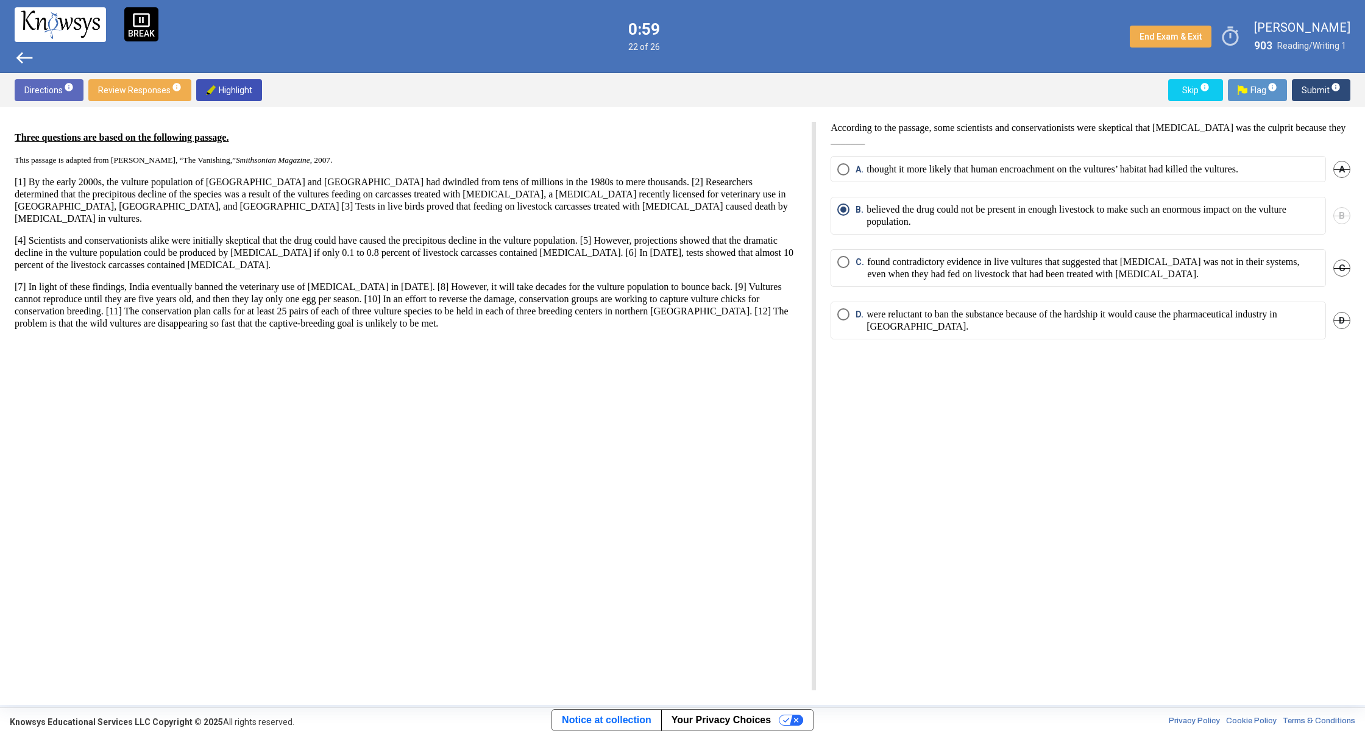
click at [1311, 98] on span "Submit info" at bounding box center [1321, 90] width 39 height 22
click at [1313, 95] on span "Submit info" at bounding box center [1321, 90] width 39 height 22
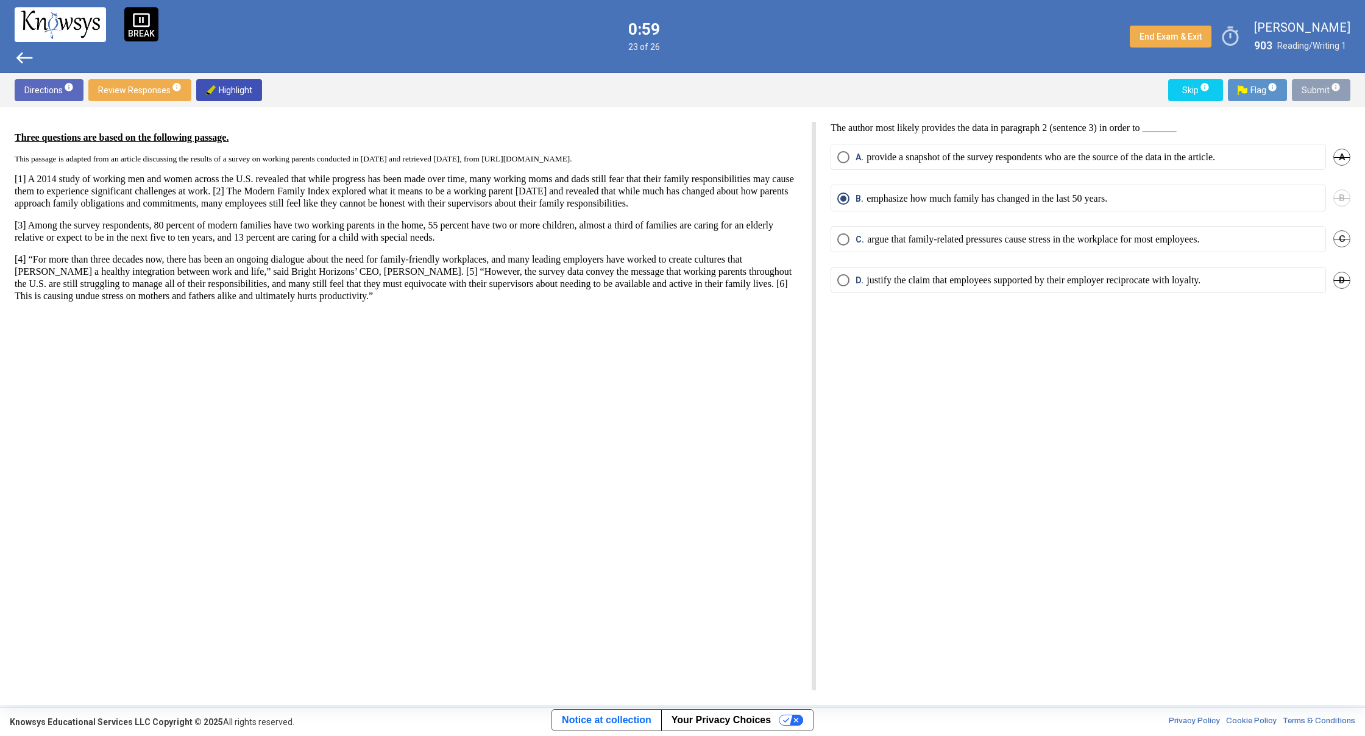
click at [1313, 95] on span "Submit info" at bounding box center [1321, 90] width 39 height 22
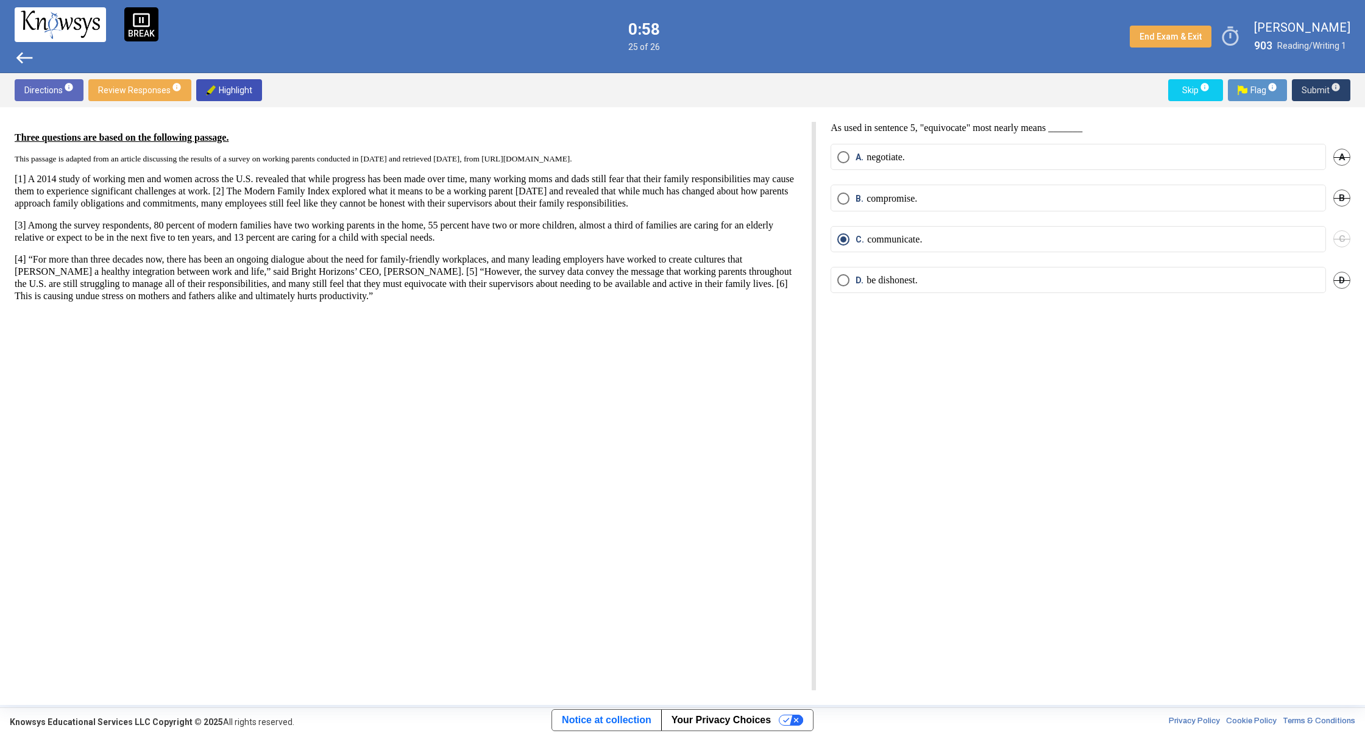
click at [1314, 94] on span "Submit info" at bounding box center [1321, 90] width 39 height 22
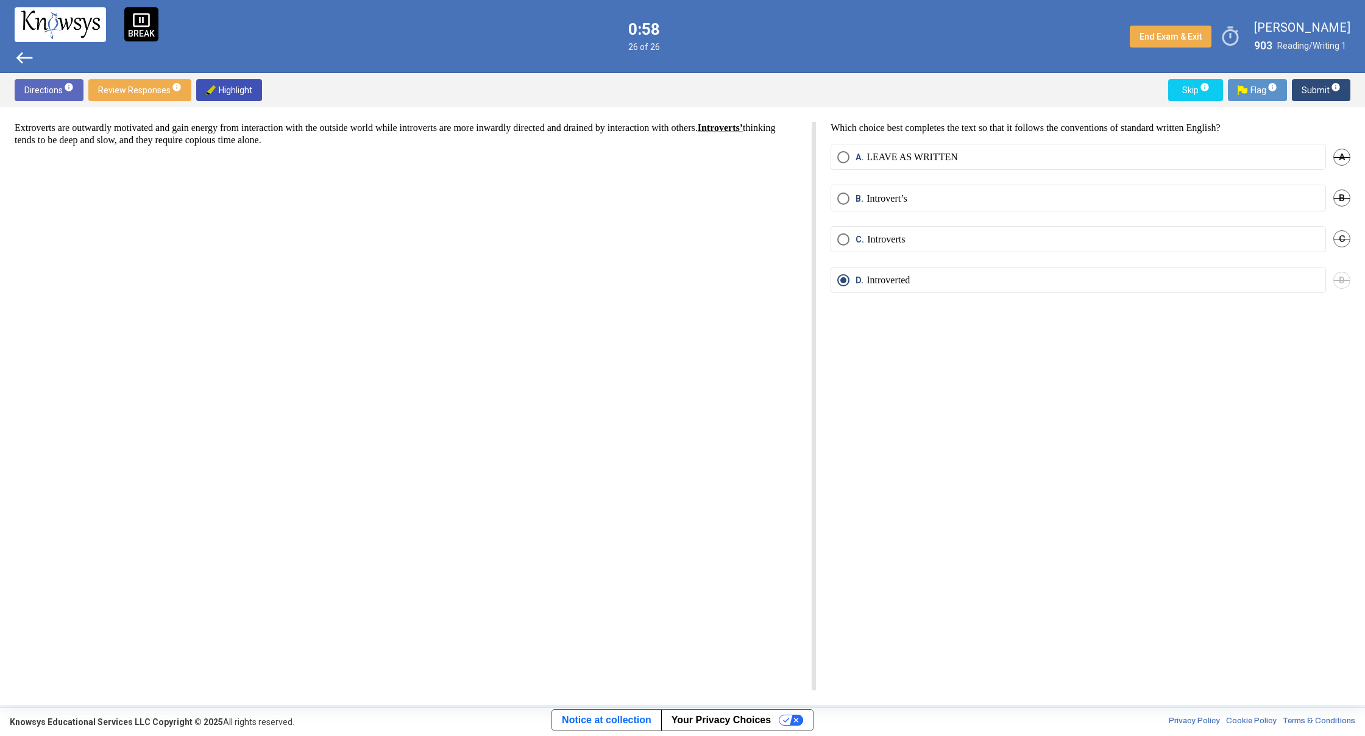
click at [1316, 108] on div "Extroverts are outwardly motivated and gain energy from interaction with the ou…" at bounding box center [682, 406] width 1365 height 598
click at [1323, 98] on span "Submit info" at bounding box center [1321, 90] width 39 height 22
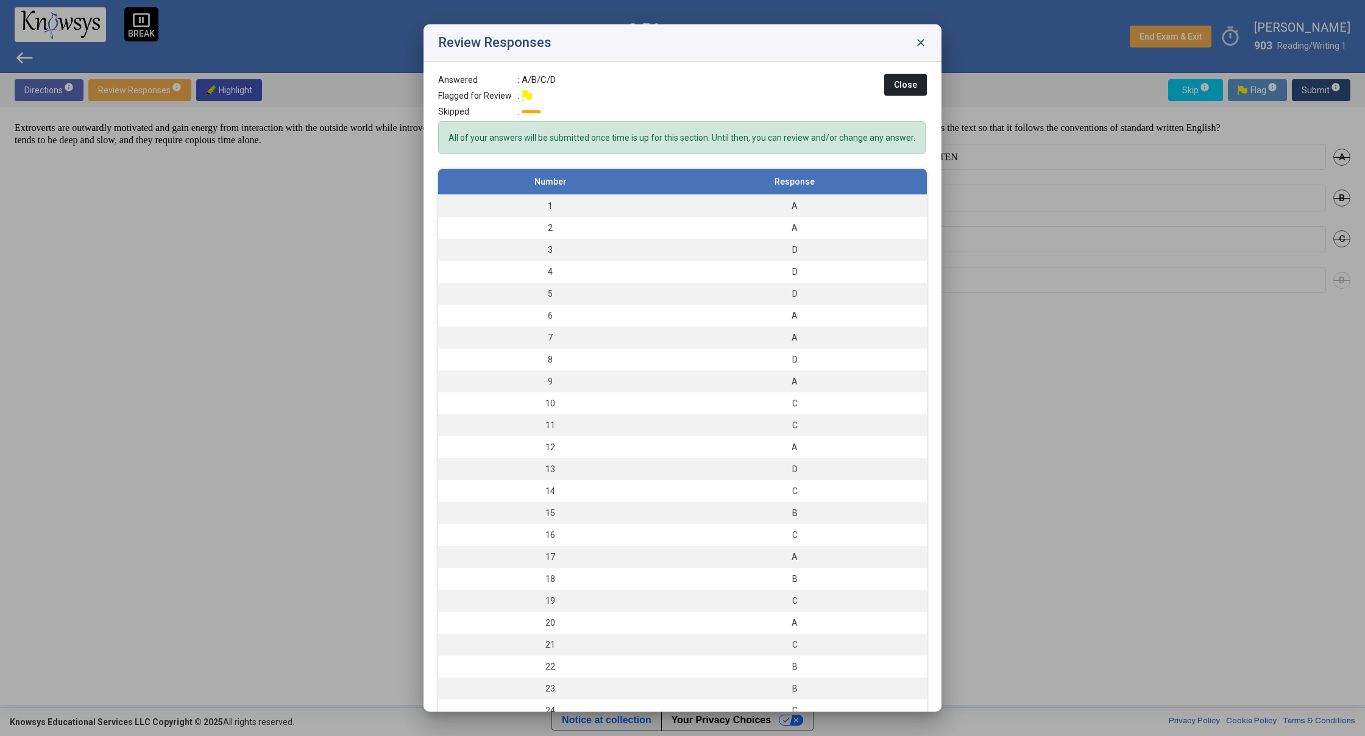
click at [1233, 291] on div at bounding box center [682, 368] width 1365 height 736
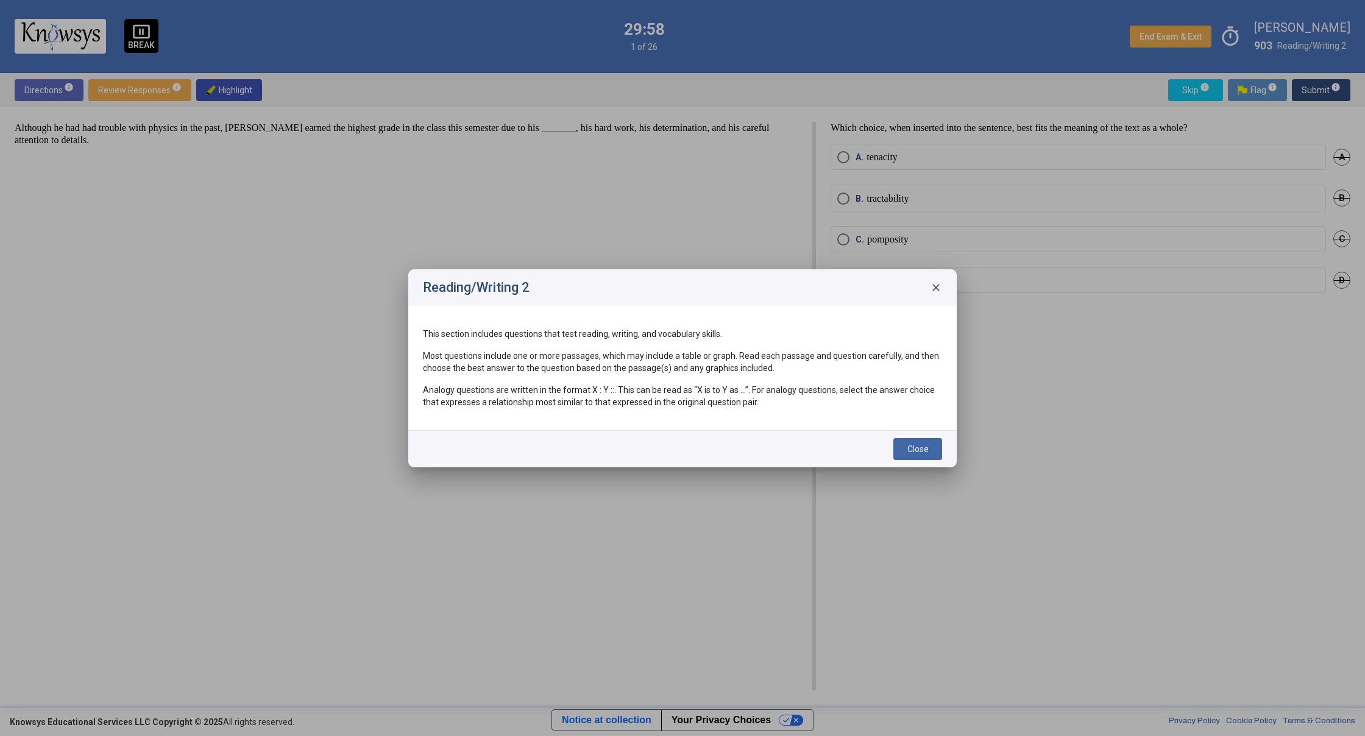
click at [935, 455] on button "Close" at bounding box center [917, 449] width 49 height 22
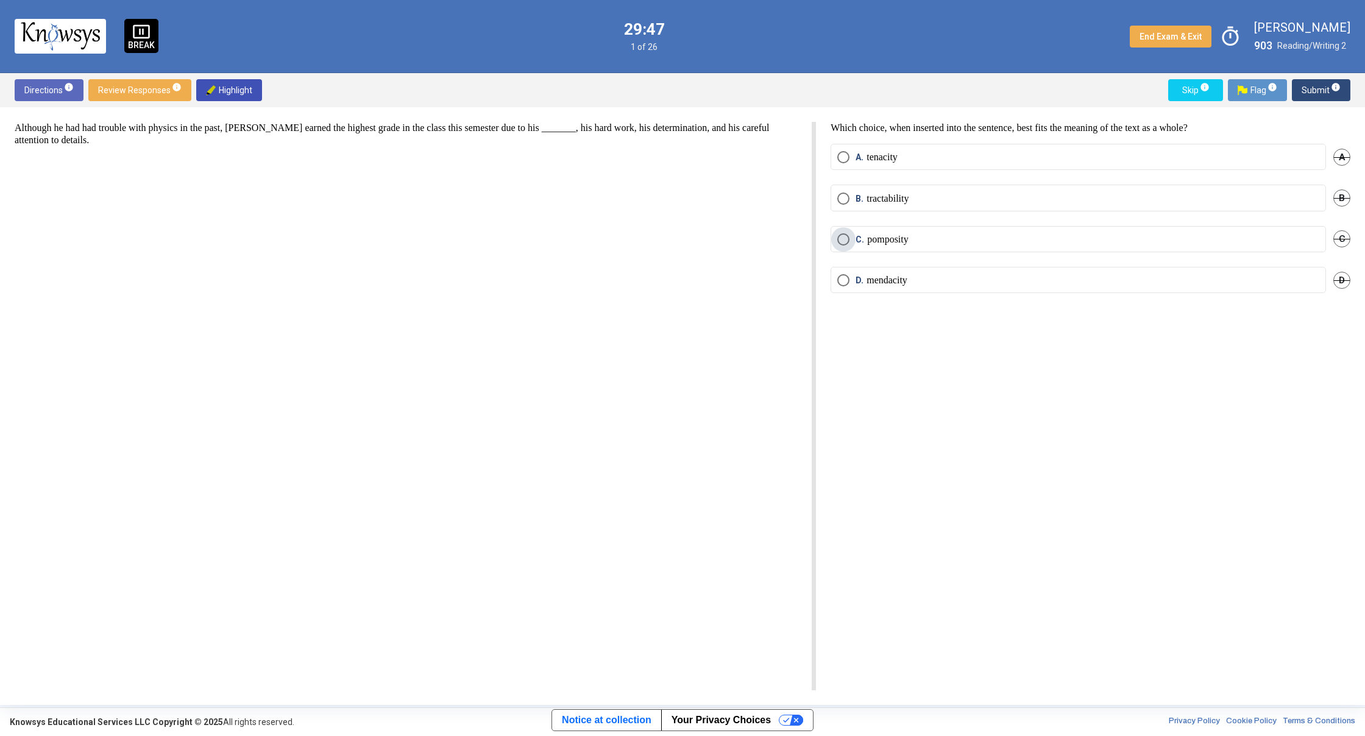
click at [877, 241] on p "pomposity" at bounding box center [887, 239] width 41 height 12
click at [1307, 83] on span "Submit info" at bounding box center [1321, 90] width 39 height 22
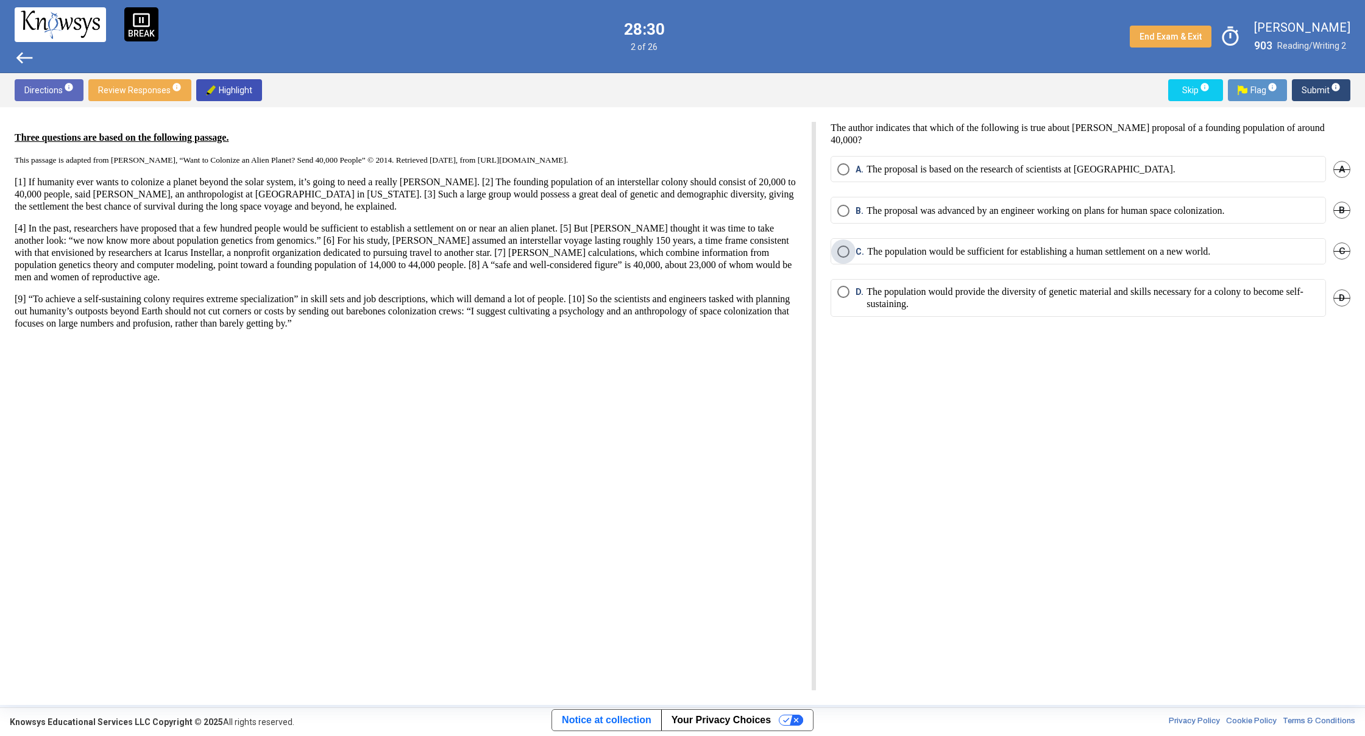
click at [843, 246] on span "Select an option" at bounding box center [843, 252] width 12 height 12
click at [859, 298] on span "D." at bounding box center [861, 298] width 11 height 24
click at [838, 169] on span "Select an option" at bounding box center [843, 169] width 12 height 12
click at [1316, 90] on span "Submit info" at bounding box center [1321, 90] width 39 height 22
drag, startPoint x: 1105, startPoint y: 223, endPoint x: 1103, endPoint y: 216, distance: 6.9
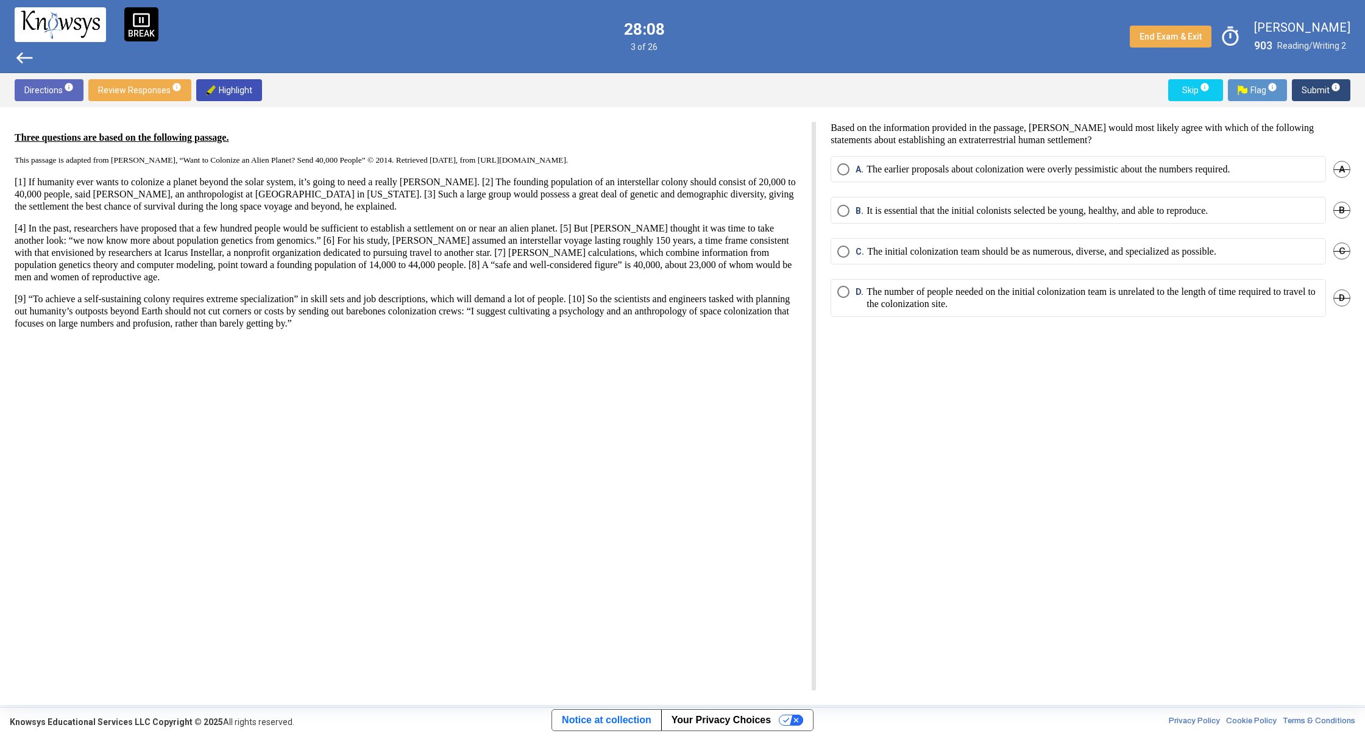
click at [1107, 225] on div "B. It is essential that the initial colonists selected be young, healthy, and a…" at bounding box center [1091, 217] width 520 height 41
click at [1106, 204] on mat-radio-button "B. It is essential that the initial colonists selected be young, healthy, and a…" at bounding box center [1078, 210] width 495 height 26
click at [848, 206] on span "Select an option" at bounding box center [843, 211] width 12 height 12
click at [1324, 98] on span "Submit info" at bounding box center [1321, 90] width 39 height 22
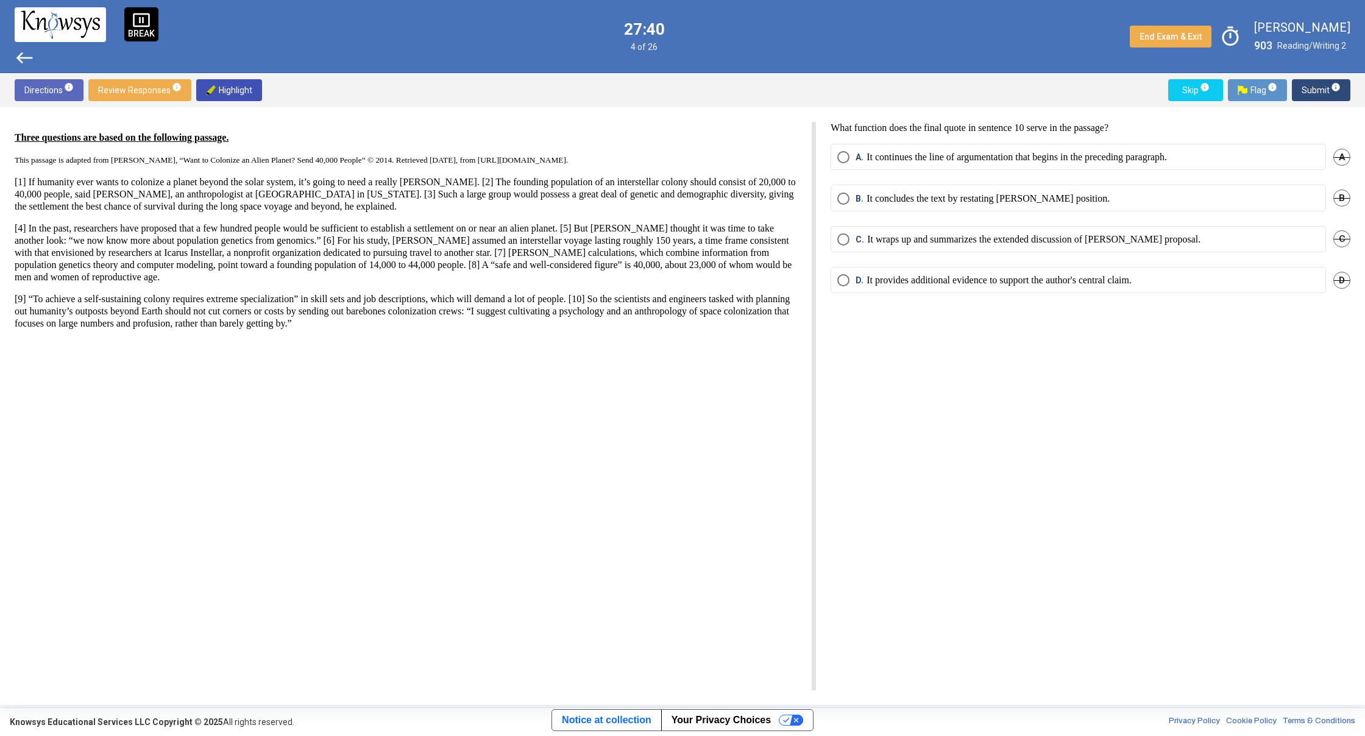
drag, startPoint x: 837, startPoint y: 195, endPoint x: 849, endPoint y: 229, distance: 36.0
click at [851, 234] on mat-radio-group "A. It continues the line of argumentation that begins in the preceding paragrap…" at bounding box center [1091, 226] width 520 height 164
drag, startPoint x: 843, startPoint y: 205, endPoint x: 844, endPoint y: 215, distance: 10.4
click at [844, 214] on div "B. It concludes the text by restating [PERSON_NAME] position. B" at bounding box center [1091, 205] width 520 height 41
click at [840, 203] on span "Select an option" at bounding box center [843, 199] width 12 height 12
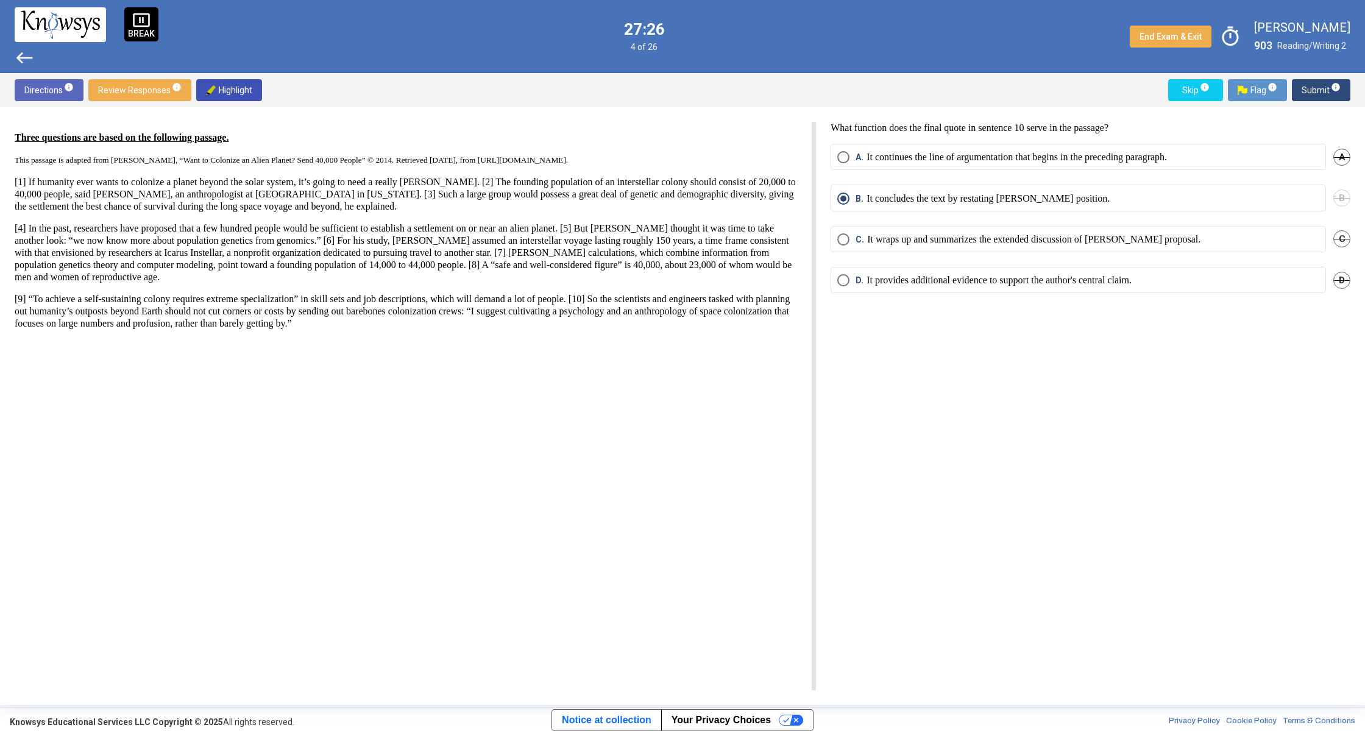
click at [848, 274] on span "Select an option" at bounding box center [843, 280] width 12 height 12
click at [1299, 96] on button "Submit info" at bounding box center [1321, 90] width 59 height 22
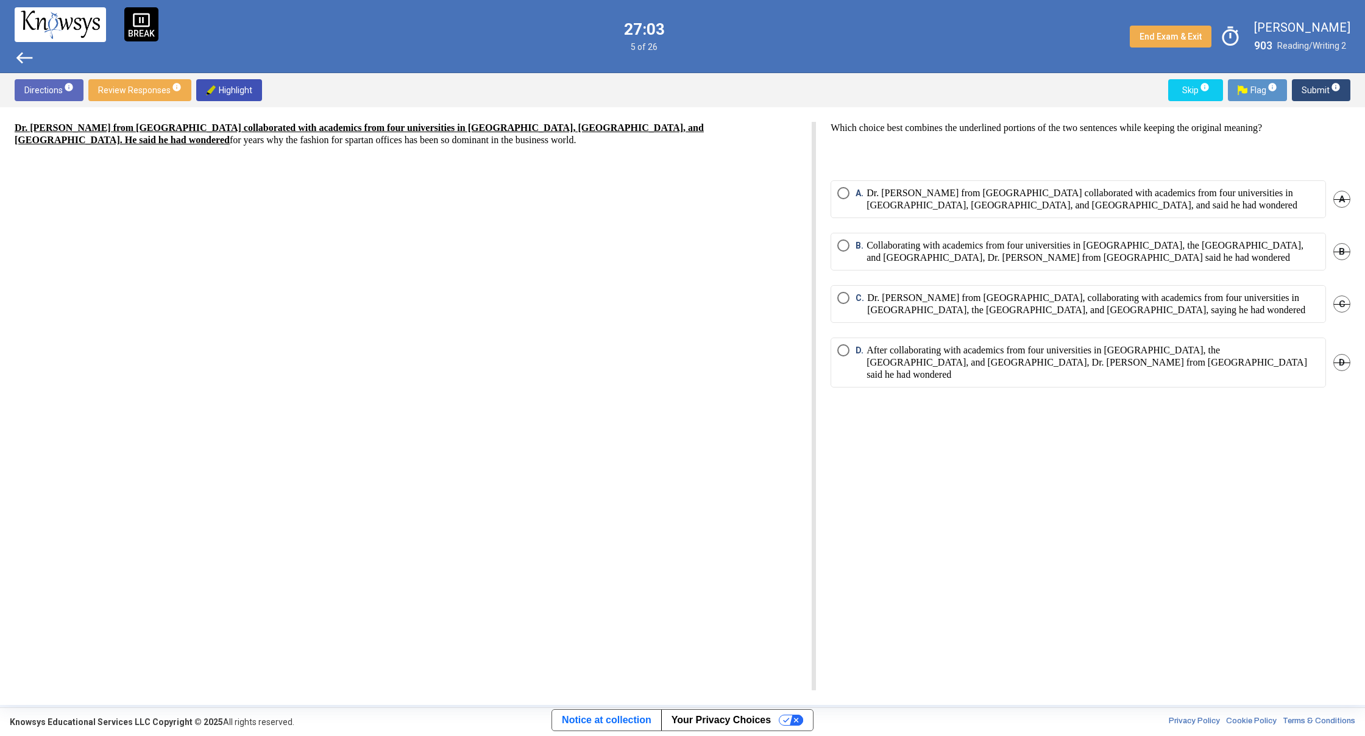
click at [834, 177] on div "Which choice best combines the underlined portions of the two sentences while k…" at bounding box center [1083, 406] width 534 height 569
click at [842, 185] on mat-radio-button "A. Dr. [PERSON_NAME] from [GEOGRAPHIC_DATA] collaborated with academics from fo…" at bounding box center [1078, 199] width 495 height 38
click at [844, 191] on span "Select an option" at bounding box center [843, 193] width 12 height 12
click at [862, 258] on span "B." at bounding box center [861, 252] width 11 height 24
click at [854, 373] on mat-radio-button "D. After collaborating with academics from four universities in [GEOGRAPHIC_DAT…" at bounding box center [1078, 363] width 495 height 50
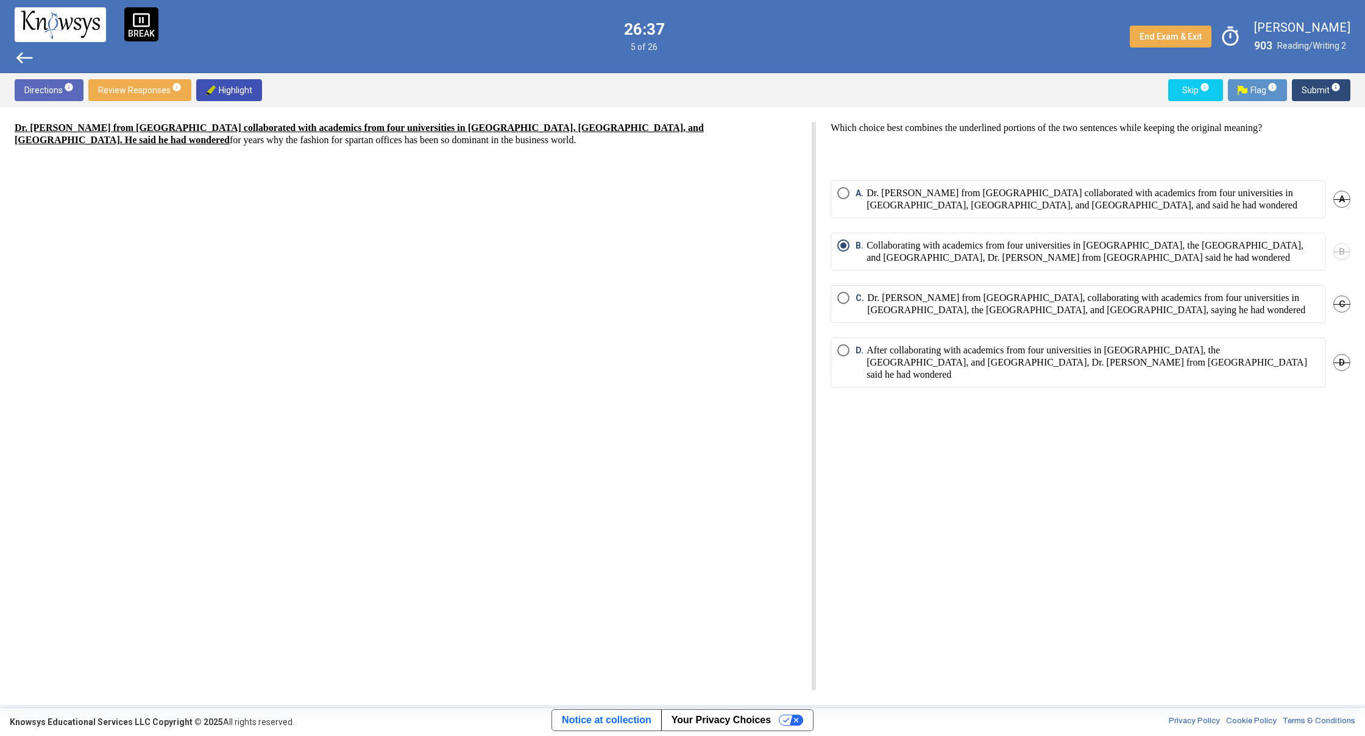
click at [825, 320] on div "Which choice best combines the underlined portions of the two sentences while k…" at bounding box center [1083, 406] width 534 height 569
click at [840, 366] on label "D. After collaborating with academics from four universities in [GEOGRAPHIC_DAT…" at bounding box center [1078, 362] width 482 height 37
drag, startPoint x: 1322, startPoint y: 74, endPoint x: 1317, endPoint y: 90, distance: 16.6
click at [1318, 88] on div "Directions info Review Responses info Highlight Skip info Flag info Submit info" at bounding box center [682, 90] width 1365 height 34
click at [1317, 90] on span "Submit info" at bounding box center [1321, 90] width 39 height 22
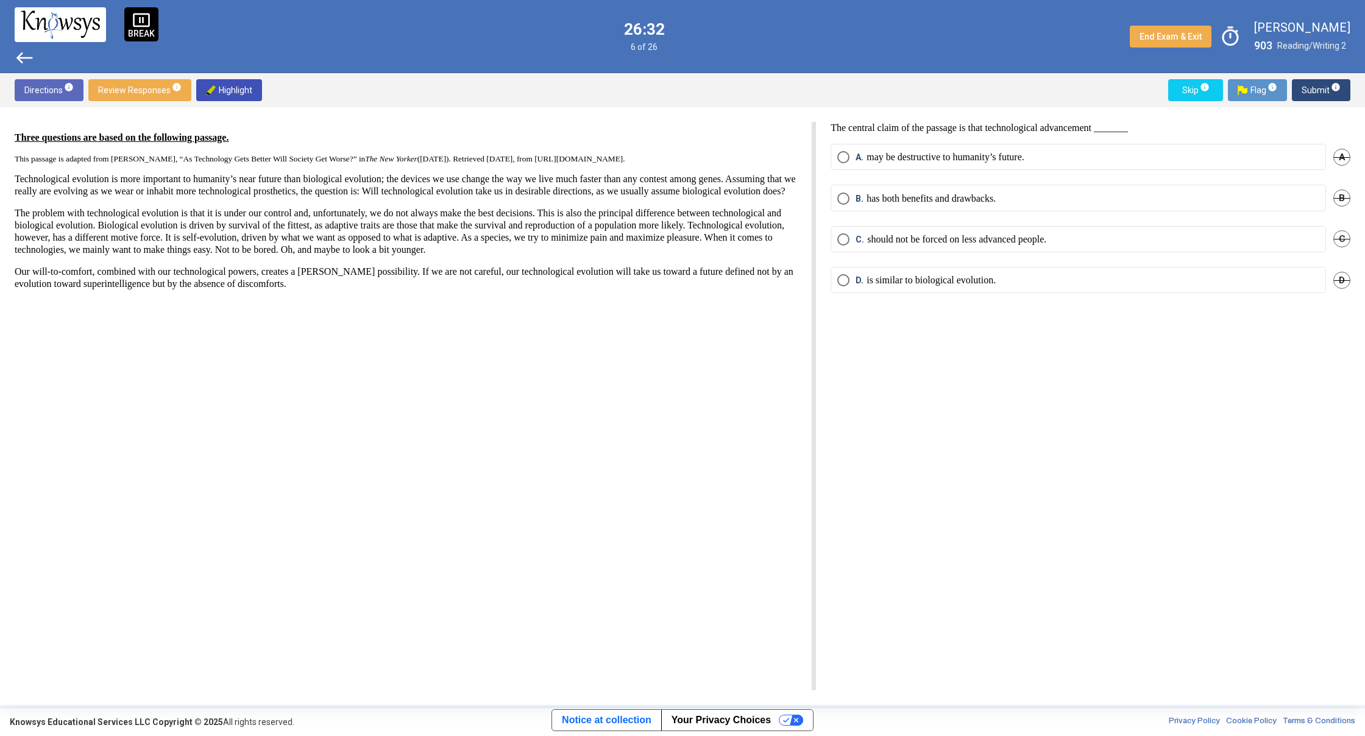
click at [21, 57] on span "west" at bounding box center [25, 58] width 20 height 20
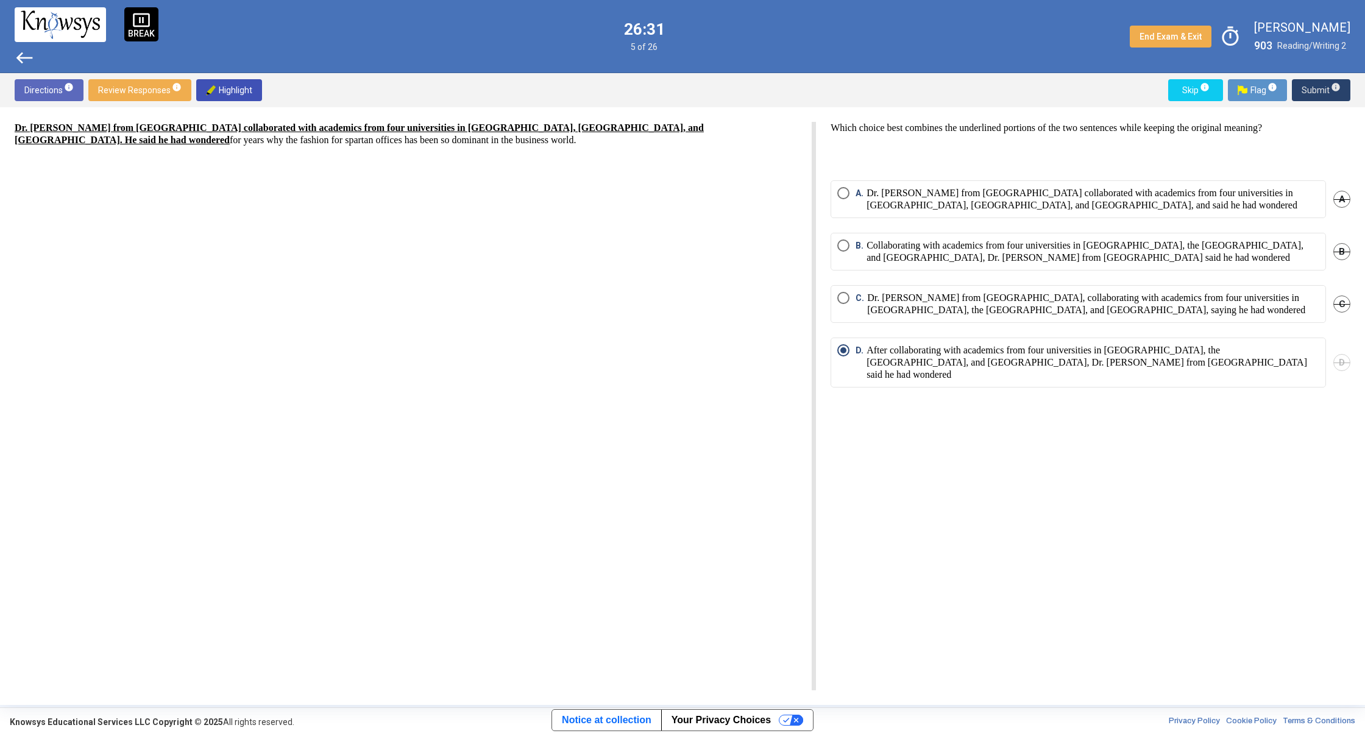
click at [1303, 84] on span "Submit info" at bounding box center [1321, 90] width 39 height 22
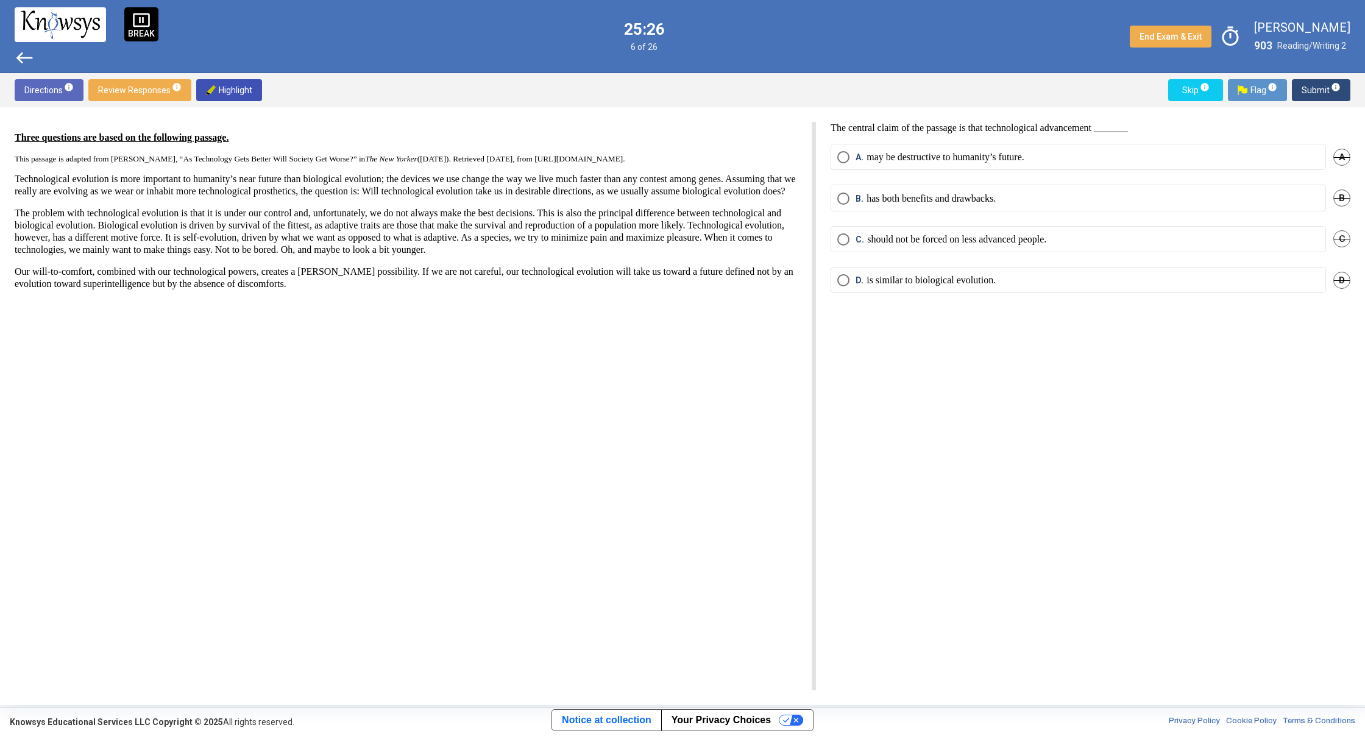
click at [853, 205] on mat-radio-button "B. has both benefits and drawbacks." at bounding box center [1078, 198] width 495 height 26
click at [835, 201] on mat-radio-button "B. has both benefits and drawbacks." at bounding box center [1078, 198] width 495 height 26
click at [842, 202] on span "Select an option" at bounding box center [843, 199] width 12 height 12
click at [1318, 96] on span "Submit info" at bounding box center [1321, 90] width 39 height 22
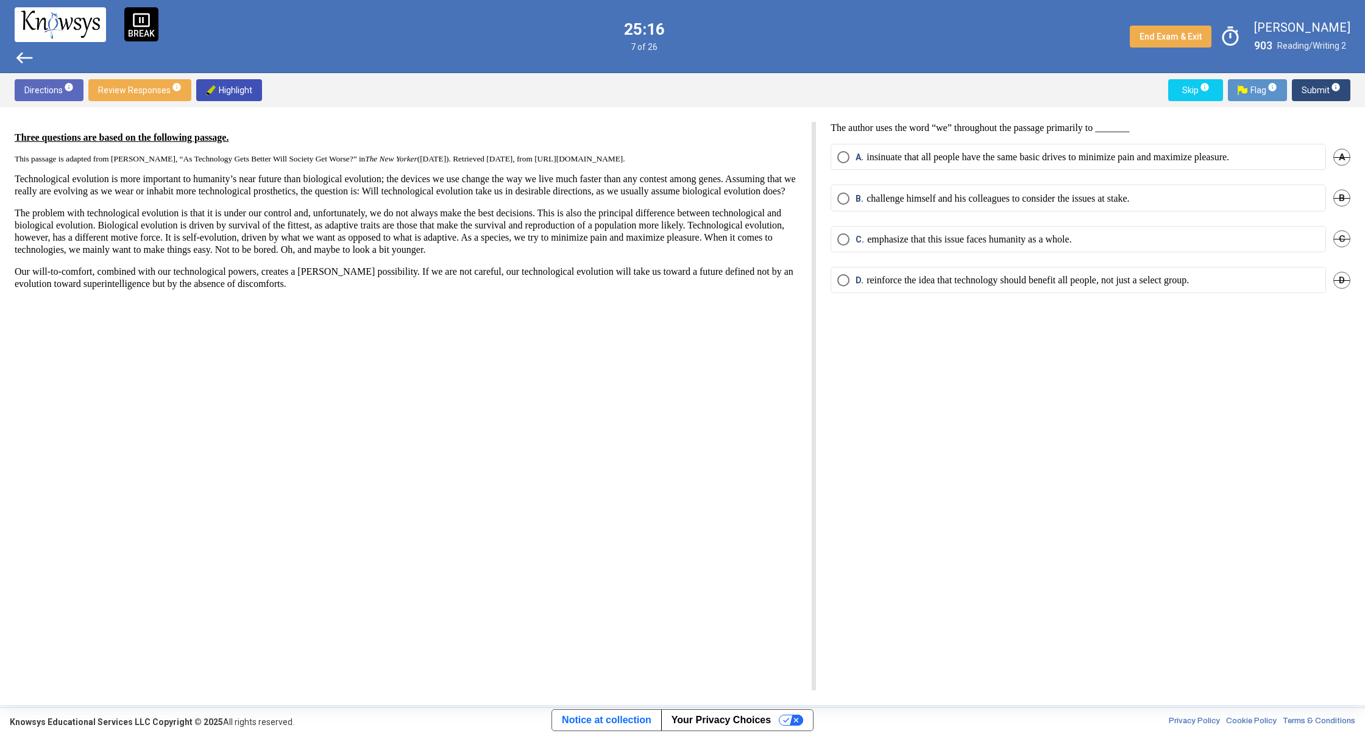
click at [990, 166] on mat-radio-button "A. insinuate that all people have the same basic drives to minimize pain and ma…" at bounding box center [1078, 157] width 495 height 26
click at [849, 242] on span "Select an option" at bounding box center [843, 239] width 12 height 12
drag, startPoint x: 828, startPoint y: 279, endPoint x: 839, endPoint y: 271, distance: 13.9
click at [839, 271] on div "The author uses the word “we” throughout the passage primarily to _______ A. in…" at bounding box center [1083, 406] width 534 height 569
click at [840, 272] on mat-radio-button "D. reinforce the idea that technology should benefit all people, not just a sel…" at bounding box center [1078, 280] width 495 height 26
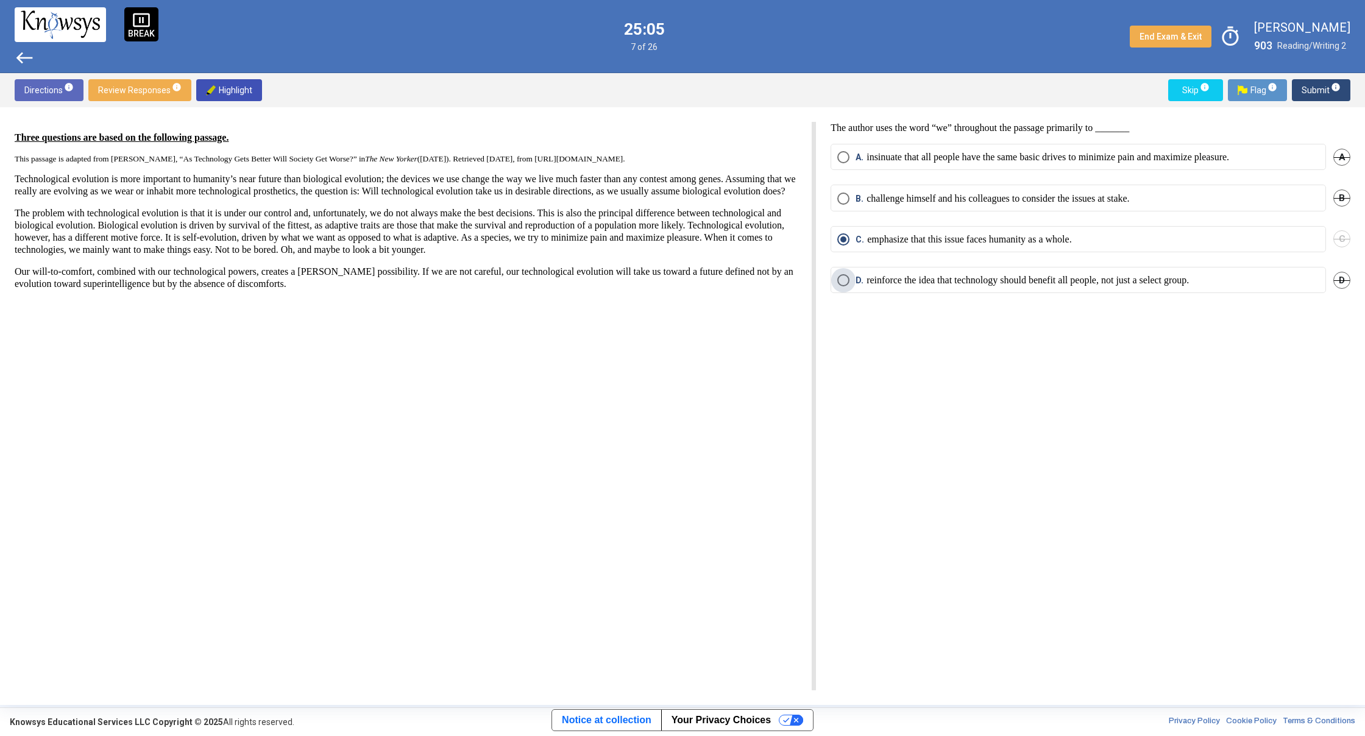
drag, startPoint x: 852, startPoint y: 280, endPoint x: 859, endPoint y: 258, distance: 22.9
click at [852, 280] on span "D. reinforce the idea that technology should benefit all people, not just a sel…" at bounding box center [1019, 280] width 339 height 12
click at [1315, 105] on div "Directions info Review Responses info Highlight Skip info Flag info Submit info…" at bounding box center [682, 389] width 1365 height 632
click at [1314, 98] on span "Submit info" at bounding box center [1321, 90] width 39 height 22
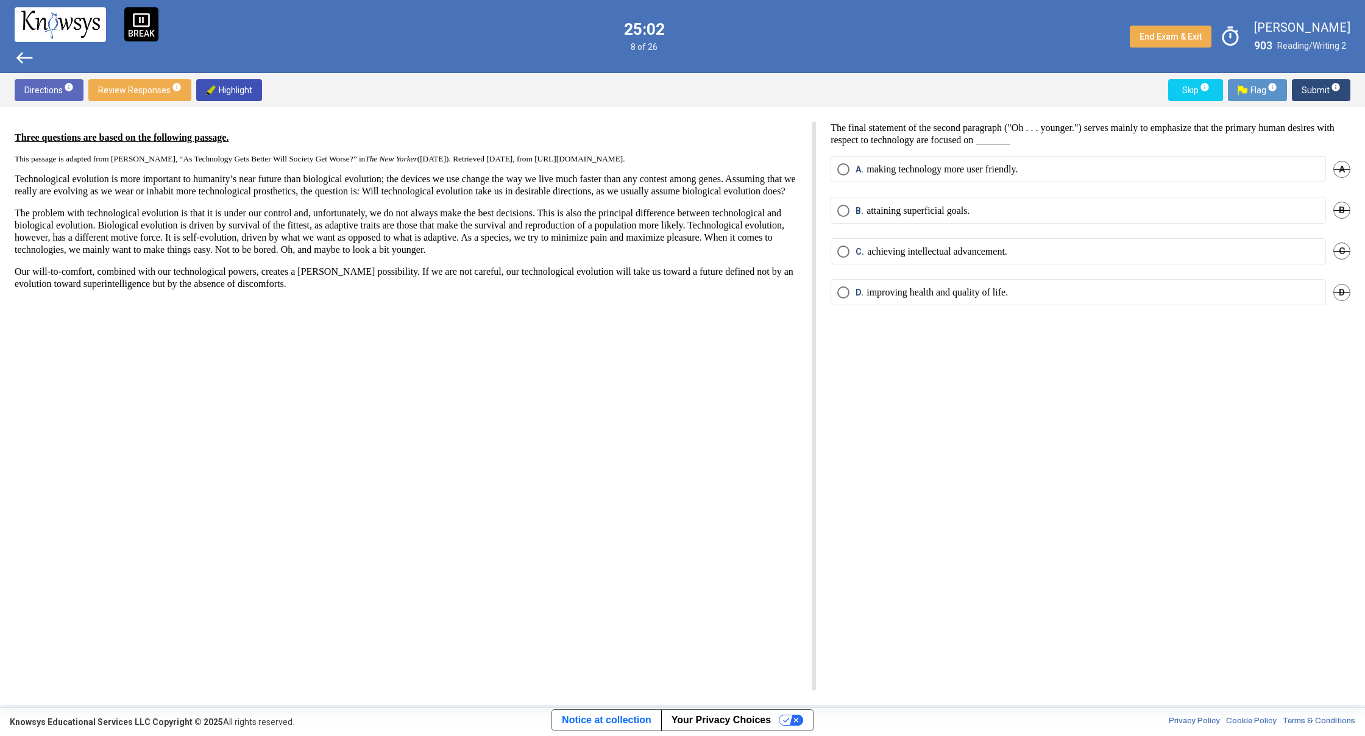
drag, startPoint x: 768, startPoint y: 233, endPoint x: 765, endPoint y: 257, distance: 24.0
click at [765, 254] on p "The problem with technological evolution is that it is under our control and, u…" at bounding box center [406, 231] width 782 height 49
click at [715, 366] on div "Three questions are based on the following passage. This passage is adapted fro…" at bounding box center [415, 406] width 801 height 569
click at [847, 295] on span "Select an option" at bounding box center [843, 292] width 12 height 12
click at [1301, 85] on button "Submit info" at bounding box center [1321, 90] width 59 height 22
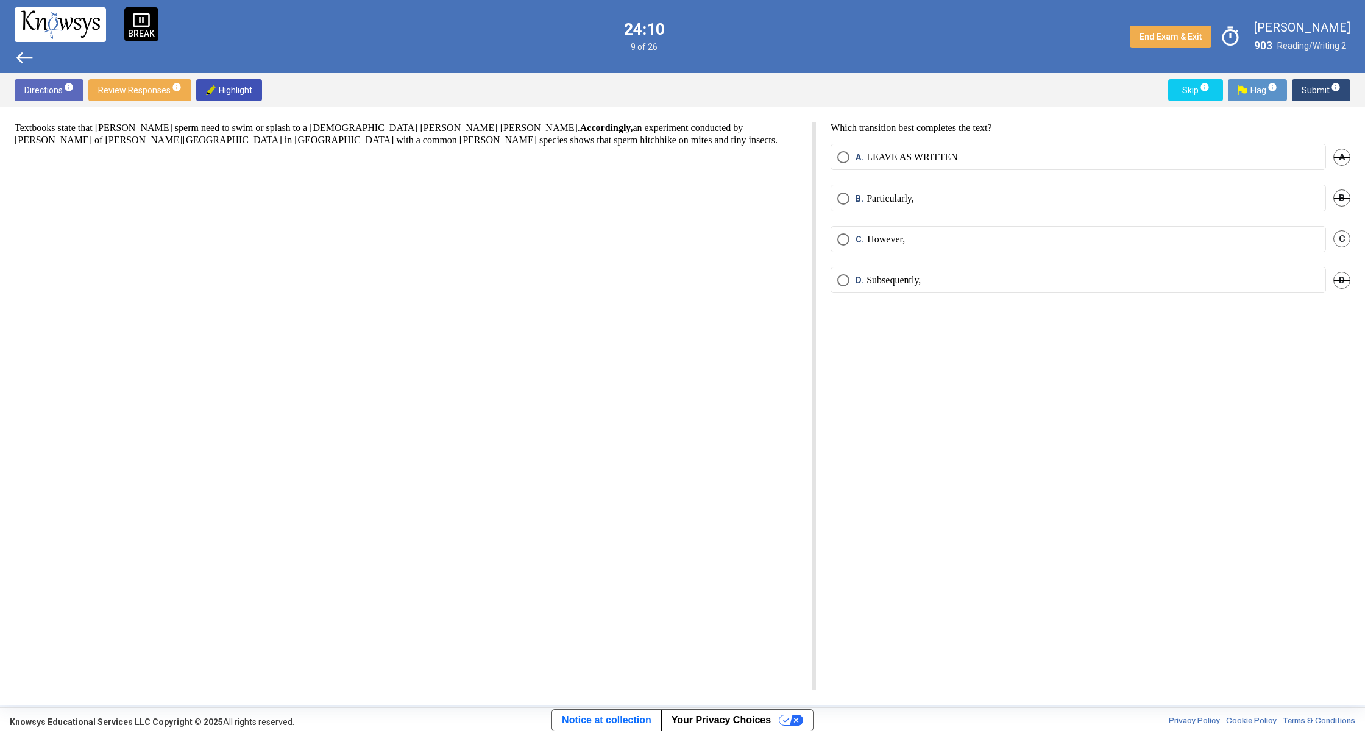
drag, startPoint x: 850, startPoint y: 269, endPoint x: 850, endPoint y: 288, distance: 18.3
click at [851, 280] on mat-radio-button "D. Subsequently," at bounding box center [1078, 280] width 495 height 26
click at [849, 289] on mat-radio-button "D. Subsequently," at bounding box center [1078, 280] width 495 height 26
click at [848, 279] on span "Select an option" at bounding box center [843, 280] width 12 height 12
click at [1319, 85] on span "Submit info" at bounding box center [1321, 90] width 39 height 22
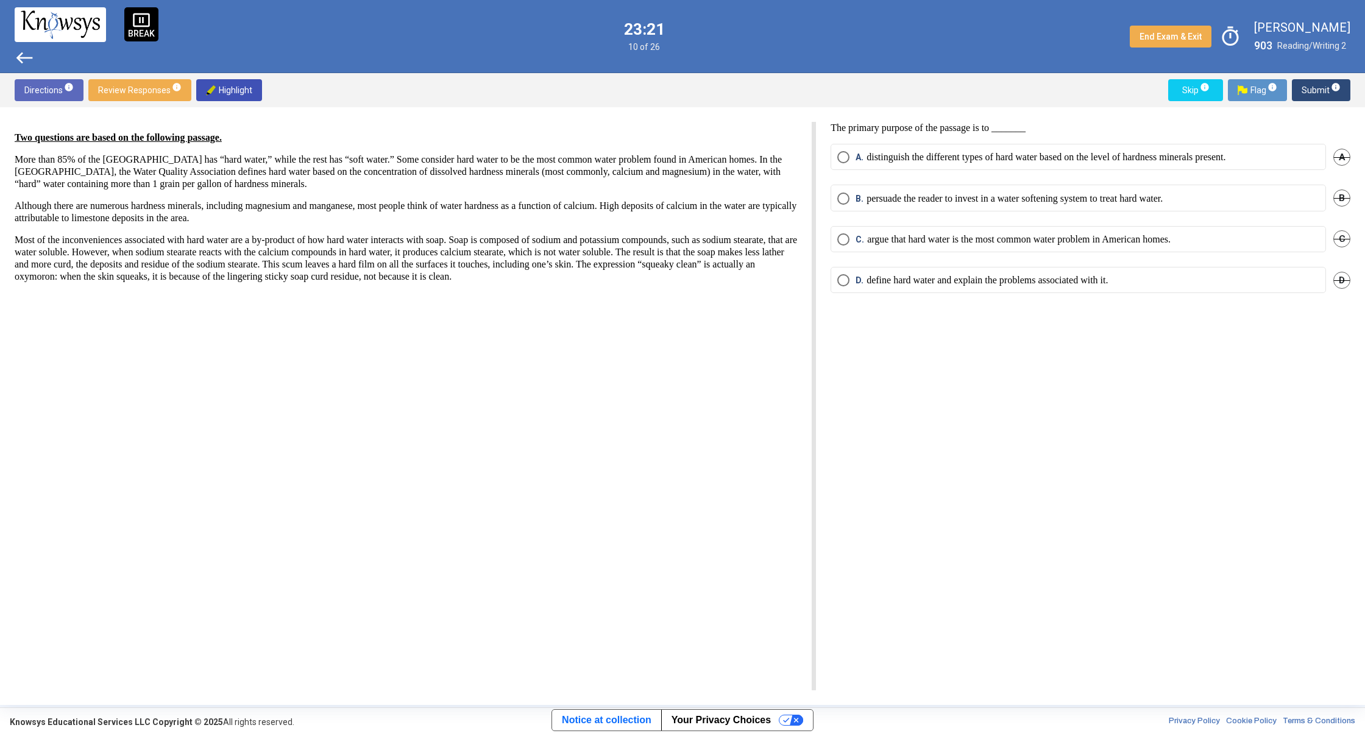
click at [843, 164] on mat-radio-button "A. distinguish the different types of hard water based on the level of hardness…" at bounding box center [1078, 157] width 495 height 26
click at [850, 208] on mat-radio-button "B. persuade the reader to invest in a water softening system to treat hard wate…" at bounding box center [1078, 198] width 495 height 26
click at [846, 151] on span "Select an option" at bounding box center [843, 157] width 12 height 12
drag, startPoint x: 861, startPoint y: 249, endPoint x: 862, endPoint y: 264, distance: 15.2
click at [862, 263] on div "C. argue that hard water is the most common water problem in American homes. C" at bounding box center [1091, 246] width 520 height 41
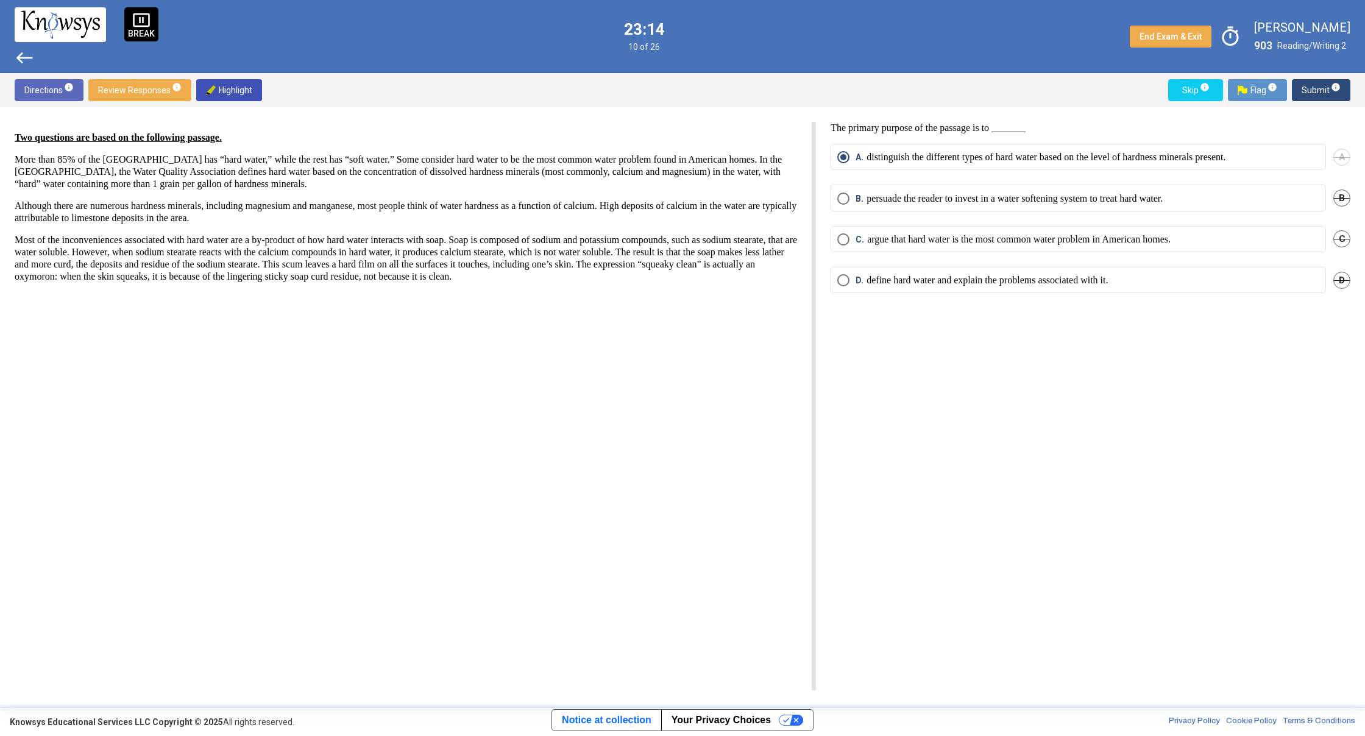
click at [856, 276] on span "D." at bounding box center [861, 280] width 11 height 12
click at [1333, 106] on div "Directions info Review Responses info Highlight Skip info Flag info Submit info" at bounding box center [682, 90] width 1365 height 34
click at [1322, 98] on span "Submit info" at bounding box center [1321, 90] width 39 height 22
click at [1345, 197] on span "B" at bounding box center [1341, 198] width 17 height 17
click at [1344, 199] on span "Undo" at bounding box center [1340, 198] width 22 height 10
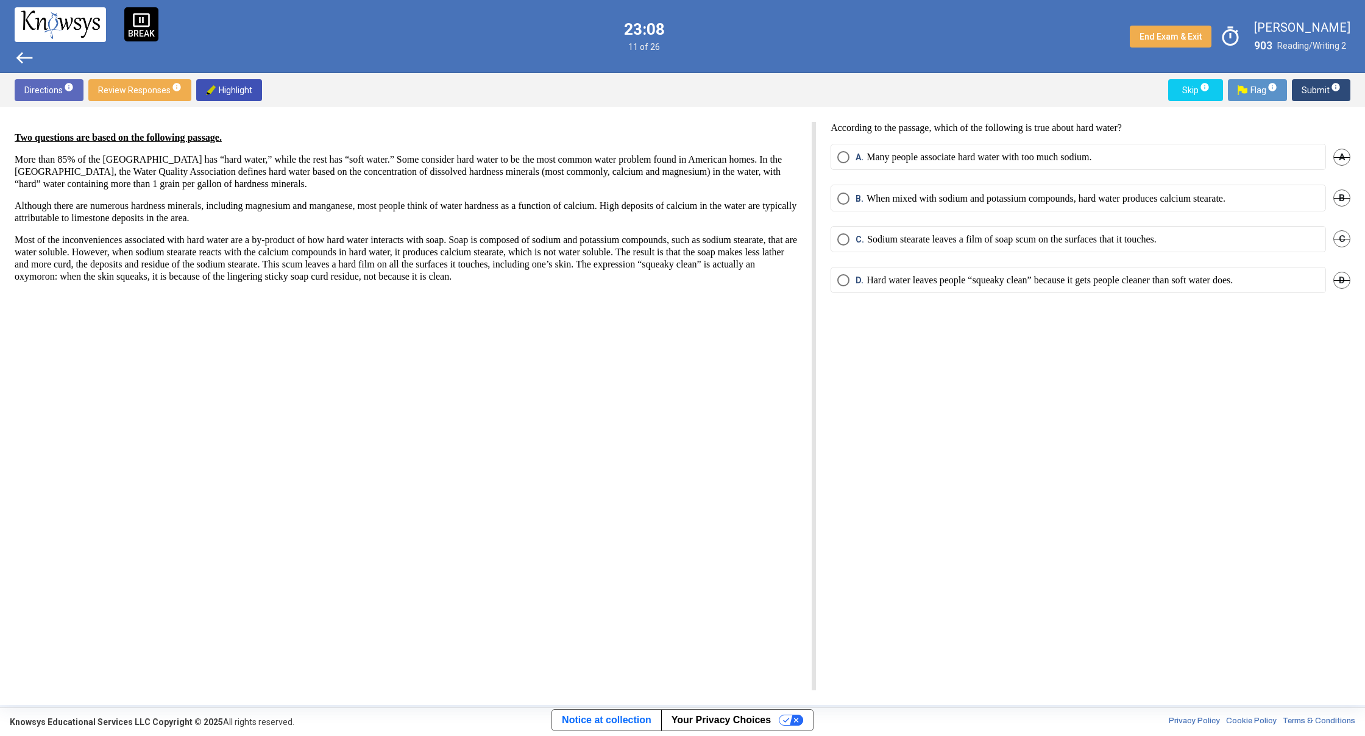
click at [1343, 199] on span "B" at bounding box center [1341, 198] width 17 height 17
click at [1343, 199] on span "Undo" at bounding box center [1340, 198] width 22 height 10
click at [1336, 157] on span "A" at bounding box center [1341, 157] width 17 height 17
click at [1342, 200] on span "B" at bounding box center [1341, 198] width 17 height 17
click at [1344, 236] on span "C" at bounding box center [1341, 238] width 17 height 17
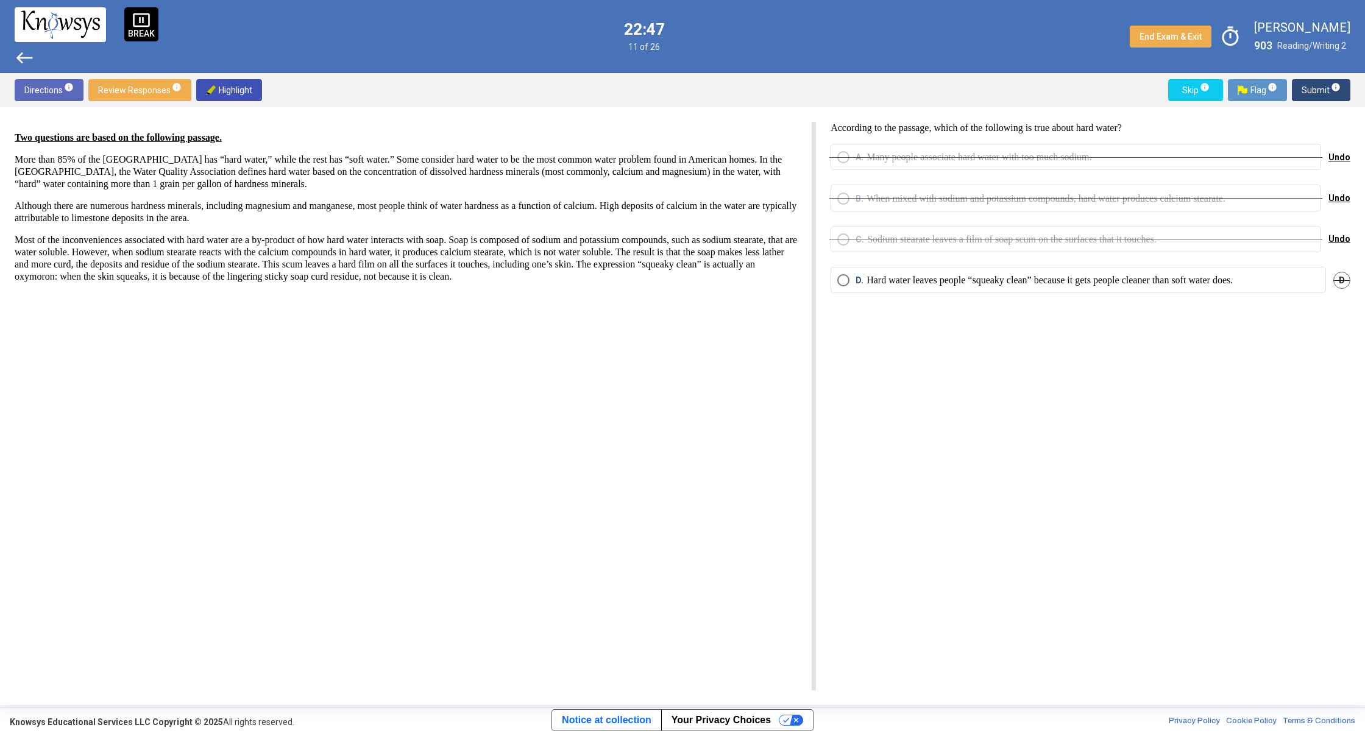
click at [1350, 240] on div "Two questions are based on the following passage. More than 85% of the [GEOGRAP…" at bounding box center [682, 406] width 1365 height 598
click at [1335, 238] on div "Undo" at bounding box center [1340, 239] width 22 height 26
click at [1335, 238] on span "Undo" at bounding box center [1340, 239] width 22 height 10
click at [1335, 201] on span "Undo" at bounding box center [1340, 198] width 22 height 10
click at [1325, 162] on div "A. Many people associate hard water with too much sodium. Undo" at bounding box center [1091, 164] width 520 height 41
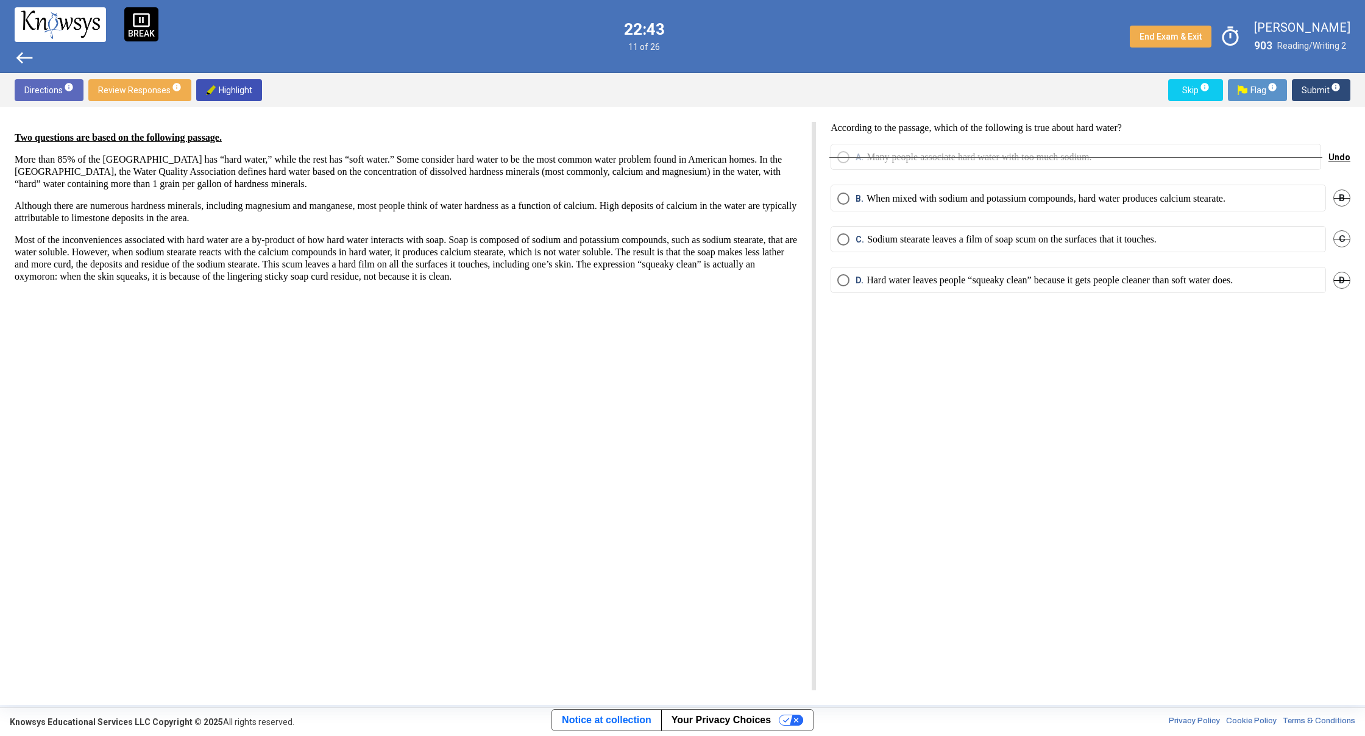
click at [1329, 157] on div "A. Many people associate hard water with too much sodium. Undo" at bounding box center [1091, 164] width 520 height 41
click at [1331, 157] on span "Undo" at bounding box center [1340, 157] width 22 height 10
click at [851, 165] on mat-radio-button "A. Many people associate hard water with too much sodium." at bounding box center [1078, 157] width 495 height 26
click at [842, 149] on mat-radio-button "A. Many people associate hard water with too much sodium." at bounding box center [1078, 157] width 495 height 26
click at [845, 159] on span "Select an option" at bounding box center [843, 157] width 12 height 12
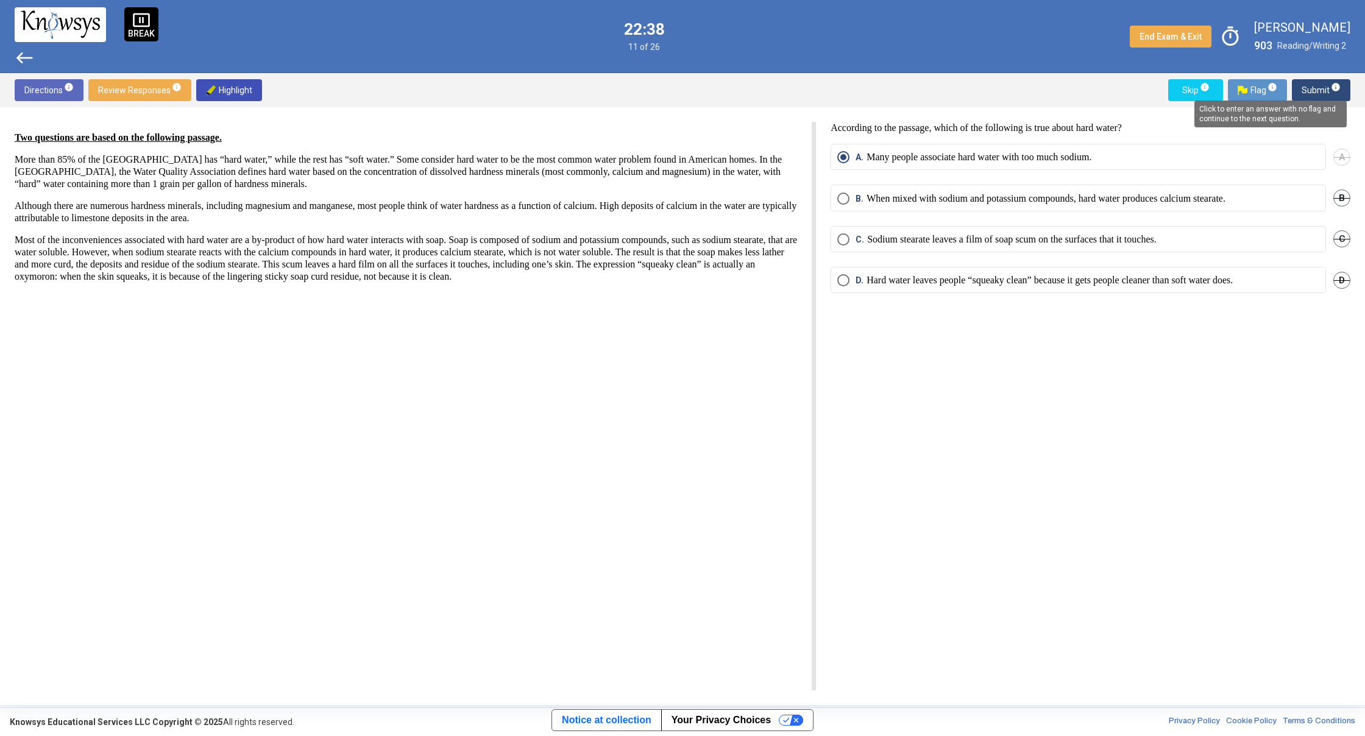
click at [1335, 92] on mat-tooltip-component "Click to enter an answer with no flag and continue to the next question." at bounding box center [1270, 114] width 169 height 44
click at [1322, 98] on mat-tooltip-component "Click to enter an answer with no flag and continue to the next question." at bounding box center [1270, 114] width 169 height 44
click at [1310, 99] on mat-tooltip-component "Click to enter an answer with no flag and continue to the next question." at bounding box center [1270, 114] width 169 height 44
click at [1311, 99] on mat-tooltip-component "Click to enter an answer with no flag and continue to the next question." at bounding box center [1270, 114] width 169 height 44
click at [1308, 92] on span "Submit info" at bounding box center [1321, 90] width 39 height 22
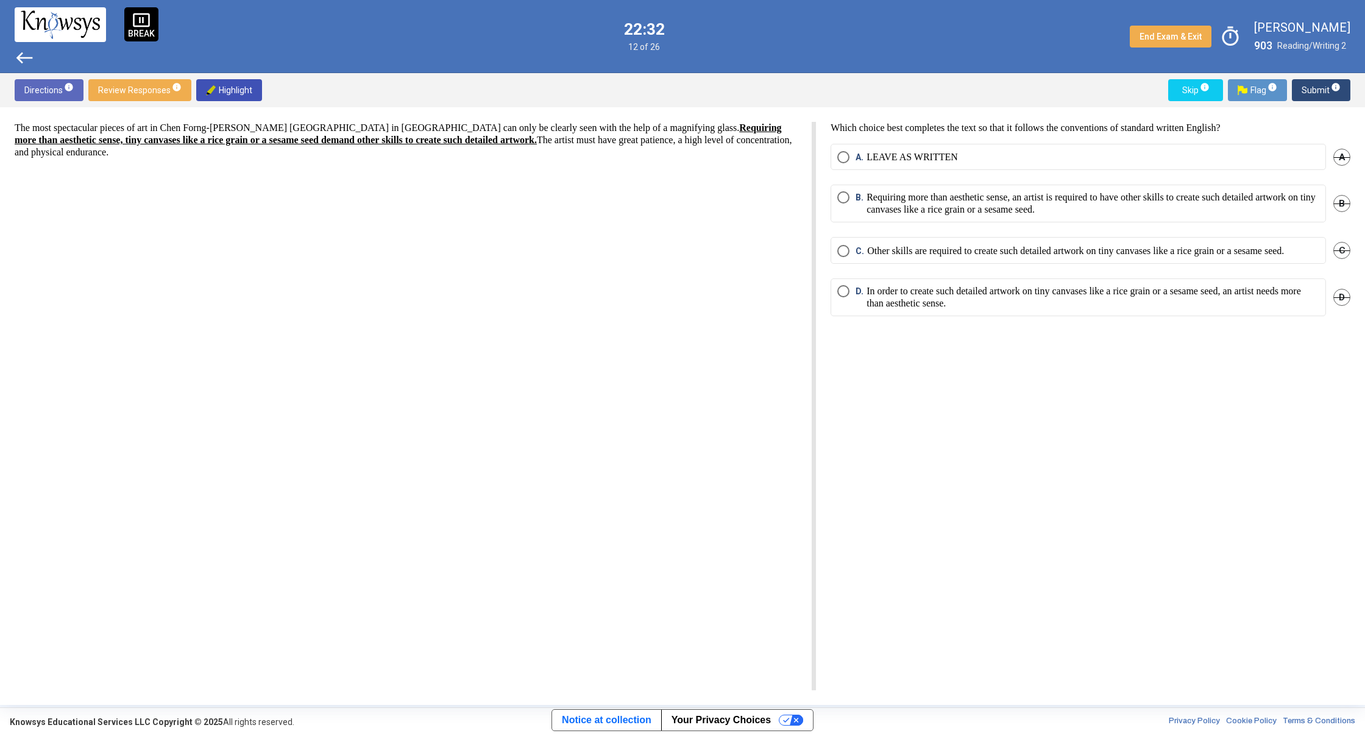
click at [101, 144] on p "The most spectacular pieces of art in Chen Forng-[PERSON_NAME] [GEOGRAPHIC_DATA…" at bounding box center [406, 140] width 782 height 37
click at [109, 136] on u "Requiring more than aesthetic sense, tiny canvases like a rice grain or a sesam…" at bounding box center [398, 133] width 767 height 23
drag, startPoint x: 116, startPoint y: 140, endPoint x: 705, endPoint y: 129, distance: 589.4
click at [705, 129] on u "Requiring more than aesthetic sense, tiny canvases like a rice grain or a sesam…" at bounding box center [398, 133] width 767 height 23
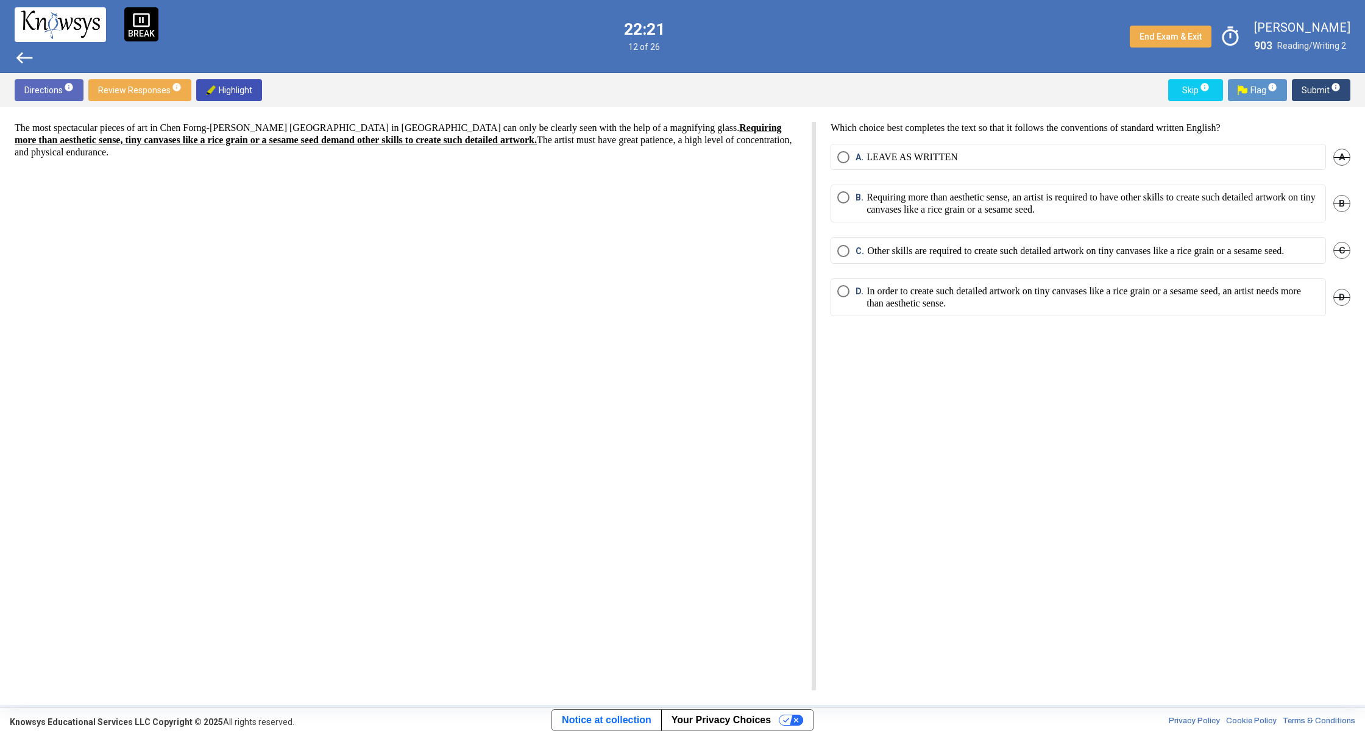
drag, startPoint x: 707, startPoint y: 128, endPoint x: 611, endPoint y: 141, distance: 97.1
click at [611, 141] on u "Requiring more than aesthetic sense, tiny canvases like a rice grain or a sesam…" at bounding box center [398, 133] width 767 height 23
drag, startPoint x: 612, startPoint y: 140, endPoint x: 617, endPoint y: 144, distance: 6.5
click at [617, 144] on p "The most spectacular pieces of art in Chen Forng-[PERSON_NAME] [GEOGRAPHIC_DATA…" at bounding box center [406, 140] width 782 height 37
click at [911, 193] on p "Requiring more than aesthetic sense, an artist is required to have other skills…" at bounding box center [1093, 203] width 453 height 24
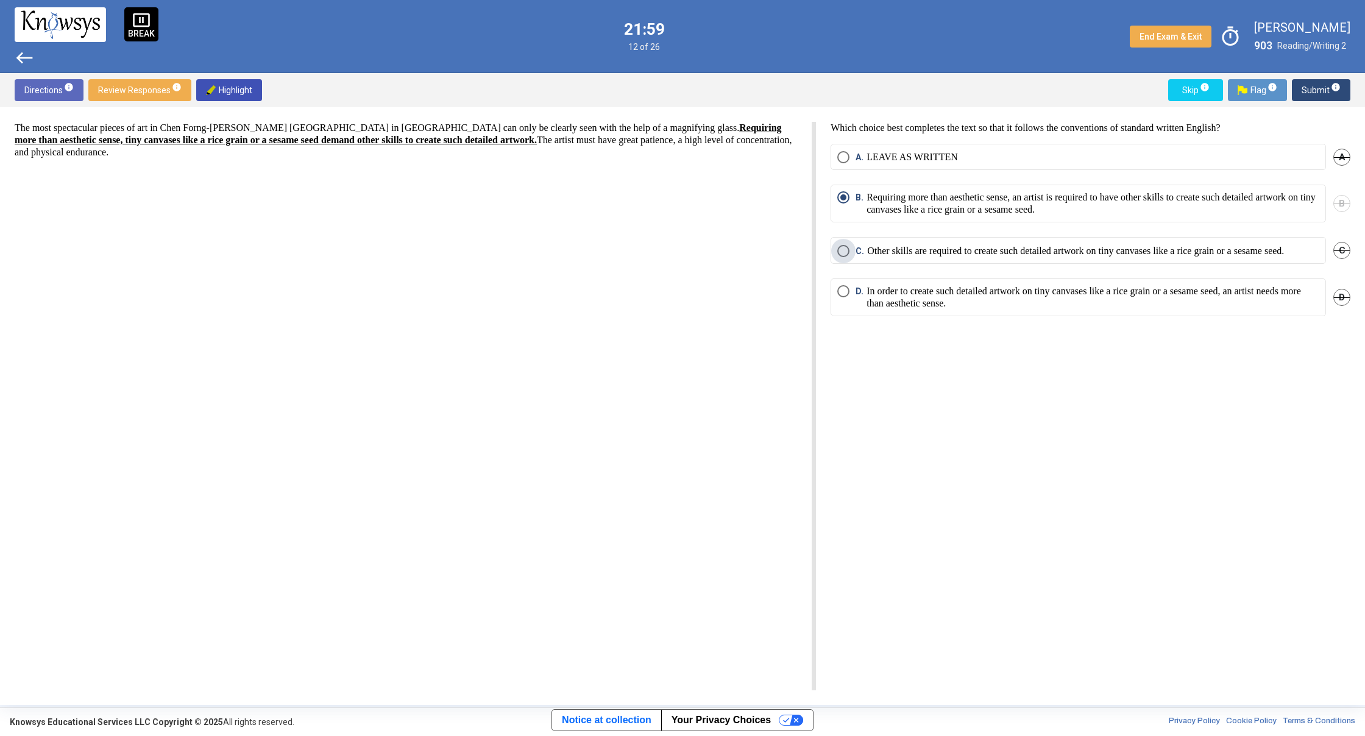
click at [1102, 257] on p "Other skills are required to create such detailed artwork on tiny canvases like…" at bounding box center [1075, 251] width 417 height 12
drag, startPoint x: 1096, startPoint y: 305, endPoint x: 1022, endPoint y: 319, distance: 75.8
click at [1079, 310] on p "In order to create such detailed artwork on tiny canvases like a rice grain or …" at bounding box center [1093, 297] width 453 height 24
drag, startPoint x: 1022, startPoint y: 319, endPoint x: 866, endPoint y: 233, distance: 178.4
click at [881, 241] on mat-radio-group "A. LEAVE AS WRITTEN A B. Requiring more than aesthetic sense, an artist is requ…" at bounding box center [1091, 237] width 520 height 187
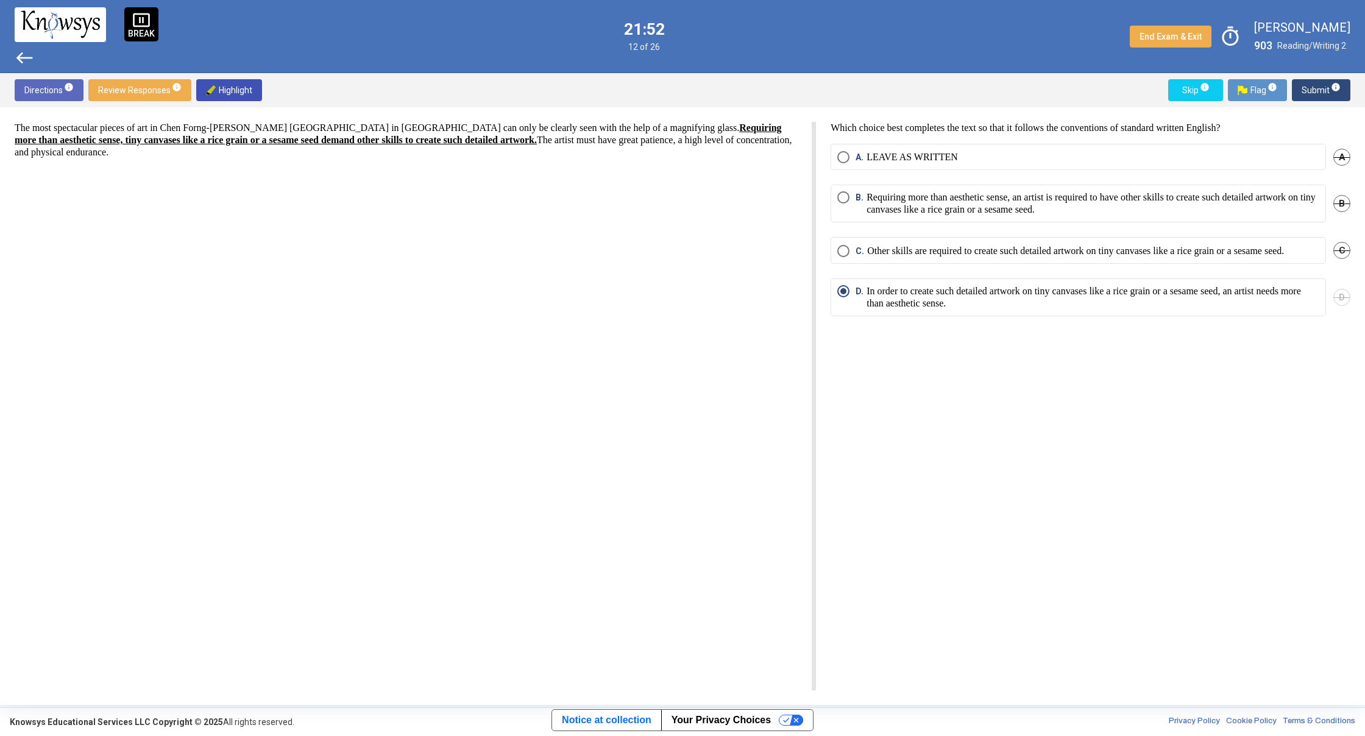
drag, startPoint x: 1060, startPoint y: 324, endPoint x: 1054, endPoint y: 313, distance: 11.7
click at [1060, 316] on mat-radio-button "D. In order to create such detailed artwork on tiny canvases like a rice grain …" at bounding box center [1078, 298] width 495 height 38
drag, startPoint x: 1324, startPoint y: 80, endPoint x: 1325, endPoint y: 87, distance: 7.5
click at [1324, 82] on span "Submit info" at bounding box center [1321, 90] width 39 height 22
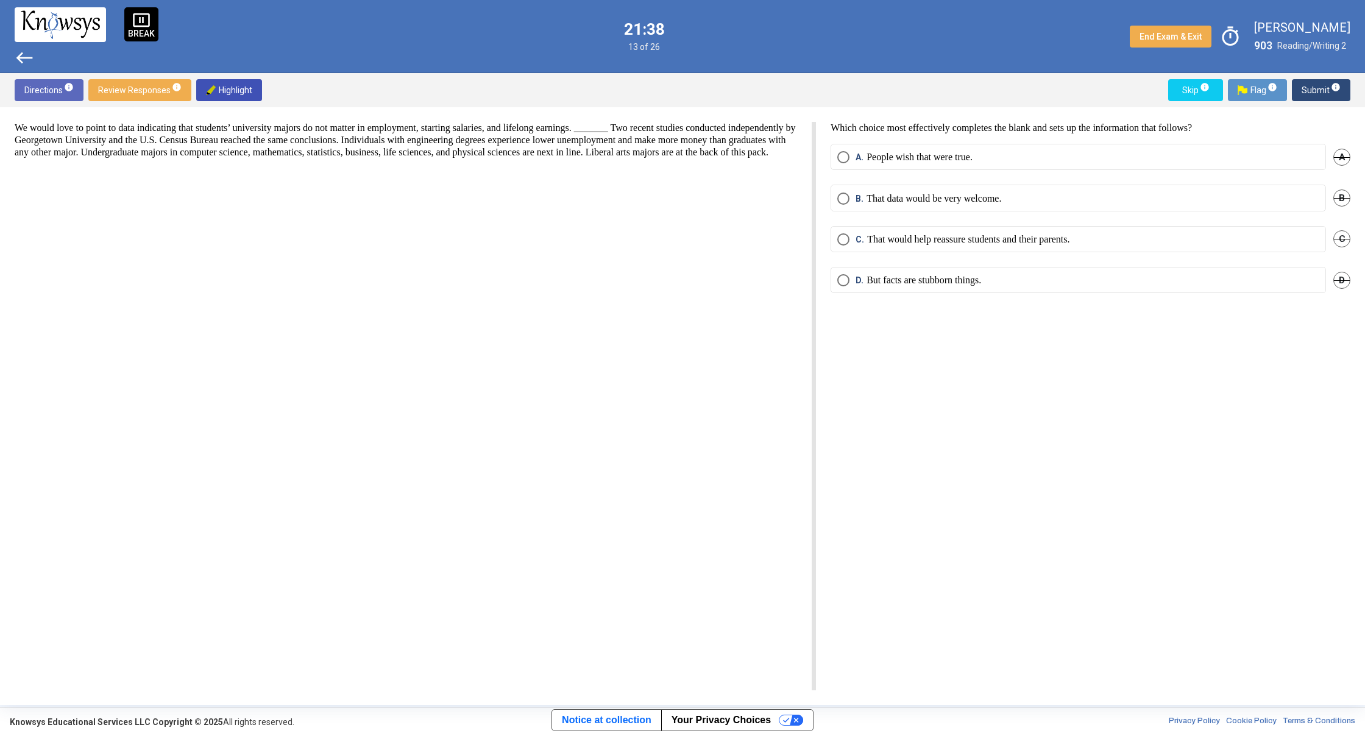
click at [1332, 160] on div "A. People wish that were true. A" at bounding box center [1091, 164] width 520 height 41
click at [1345, 165] on span "A" at bounding box center [1341, 157] width 17 height 17
click at [1343, 202] on span "B" at bounding box center [1341, 198] width 17 height 17
drag, startPoint x: 1334, startPoint y: 263, endPoint x: 1325, endPoint y: 261, distance: 8.7
click at [1335, 263] on div "C. That would help reassure students and their parents. C" at bounding box center [1091, 246] width 520 height 41
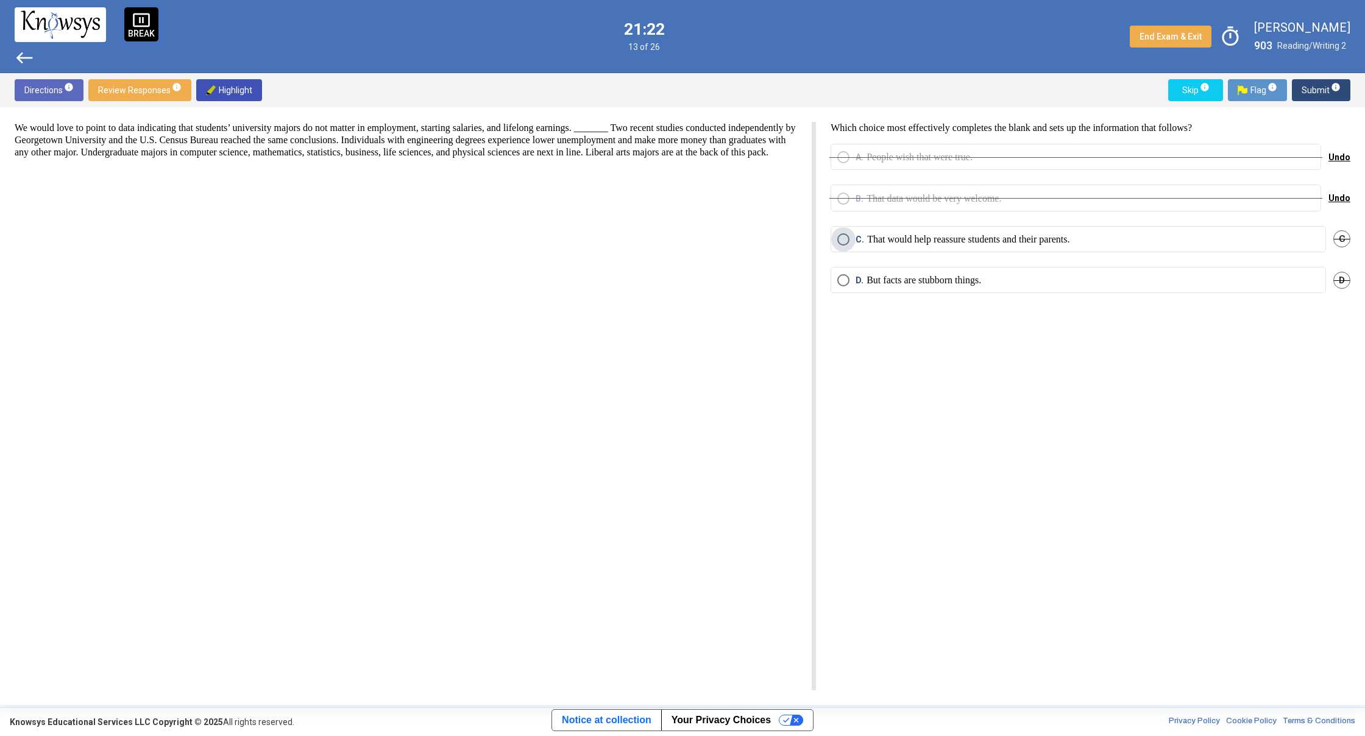
click at [851, 235] on span "C. That would help reassure students and their parents." at bounding box center [960, 239] width 220 height 12
click at [1346, 154] on span "Undo" at bounding box center [1340, 157] width 22 height 10
click at [1330, 189] on div "B. That data would be very welcome. Undo" at bounding box center [1091, 205] width 520 height 41
click at [1346, 200] on span "Undo" at bounding box center [1340, 198] width 22 height 10
click at [1322, 101] on div "Directions info Review Responses info Highlight Skip info Flag info Submit info" at bounding box center [682, 90] width 1365 height 34
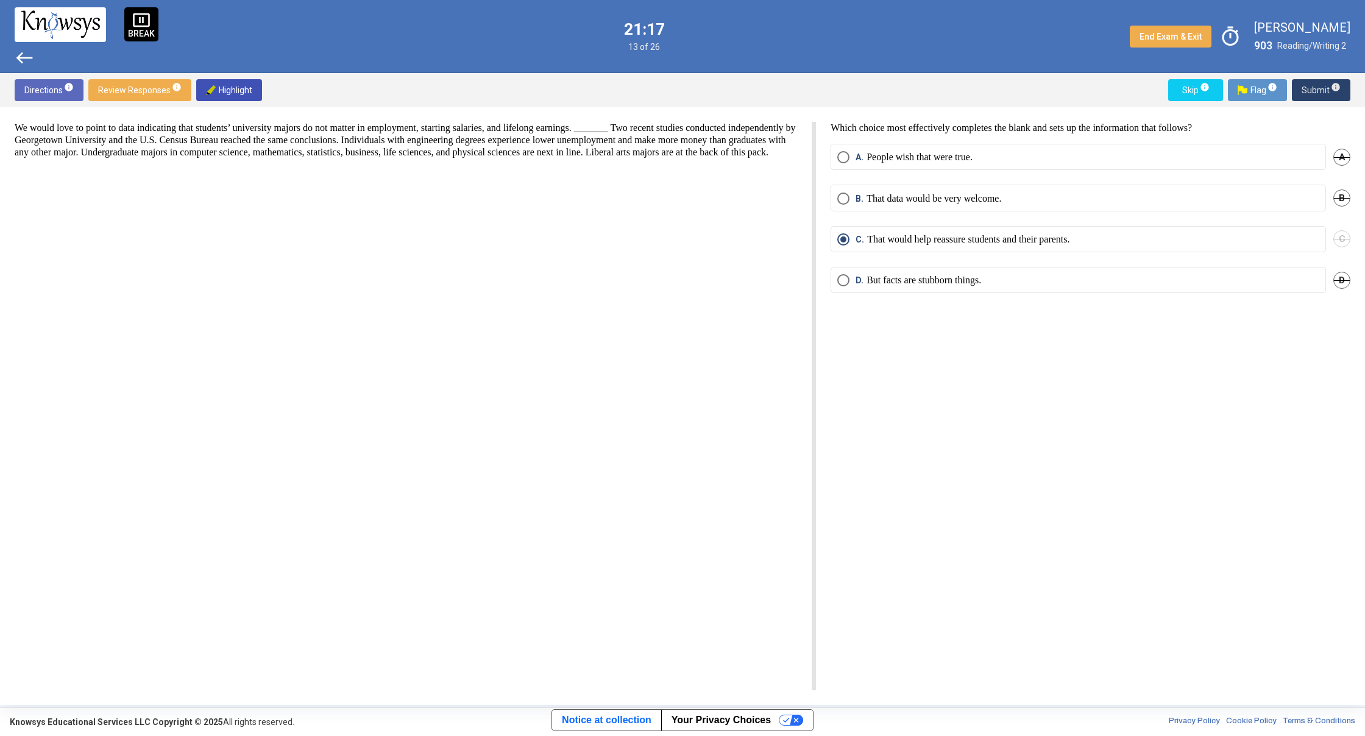
click at [1319, 91] on span "Submit info" at bounding box center [1321, 90] width 39 height 22
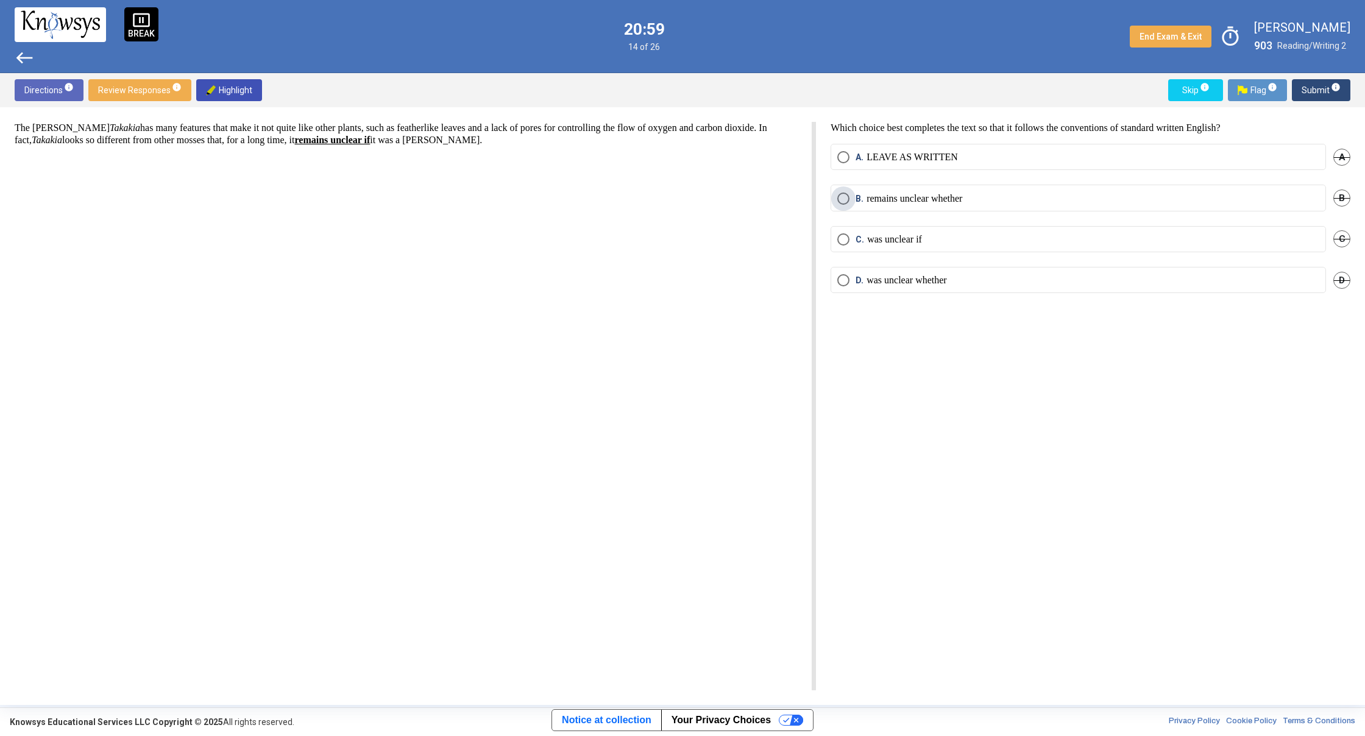
click at [1004, 197] on label "B. remains unclear whether" at bounding box center [1078, 199] width 482 height 12
click at [1333, 97] on span "Submit info" at bounding box center [1321, 90] width 39 height 22
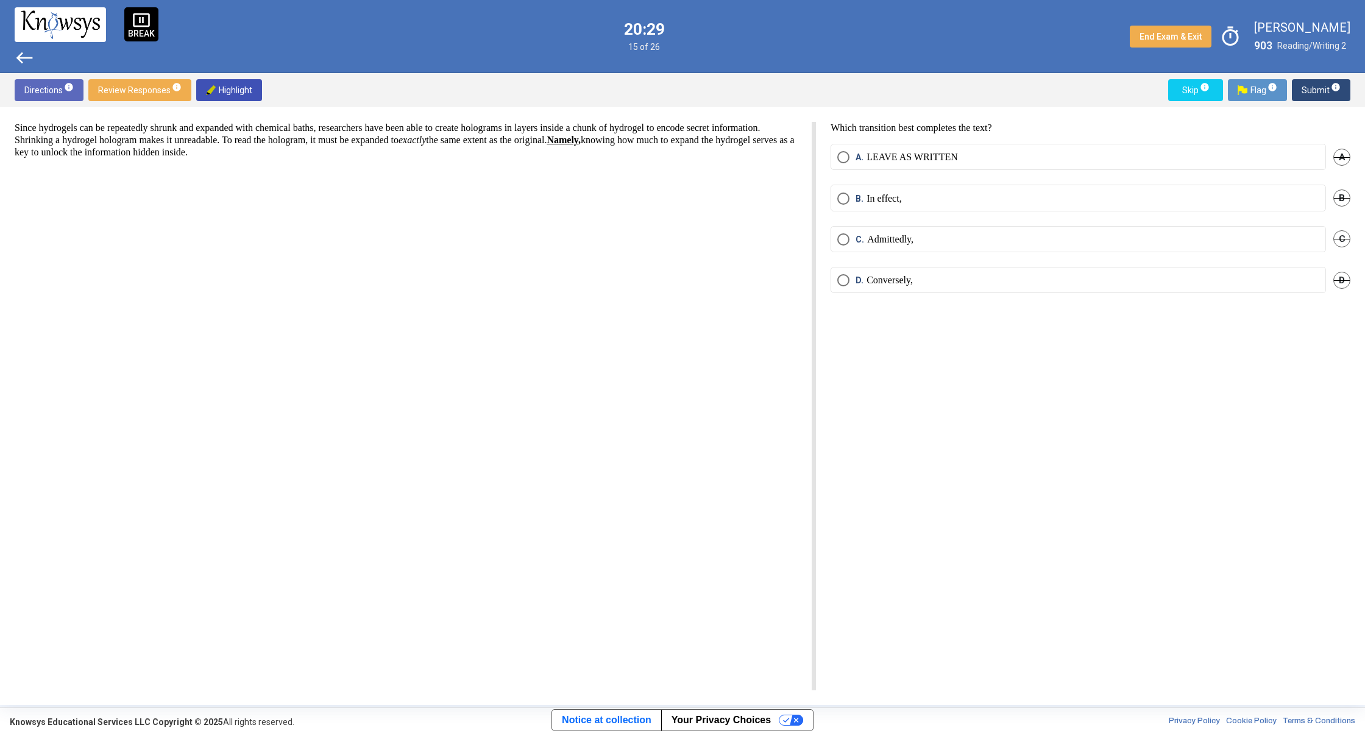
click at [958, 165] on mat-radio-button "A. LEAVE AS WRITTEN" at bounding box center [1078, 157] width 495 height 26
click at [960, 157] on label "A. LEAVE AS WRITTEN" at bounding box center [1078, 157] width 482 height 12
click at [1315, 168] on mat-radio-button "A. LEAVE AS WRITTEN" at bounding box center [1078, 157] width 495 height 26
click at [1318, 158] on label "A. LEAVE AS WRITTEN" at bounding box center [1078, 157] width 482 height 12
click at [1322, 93] on span "Submit info" at bounding box center [1321, 90] width 39 height 22
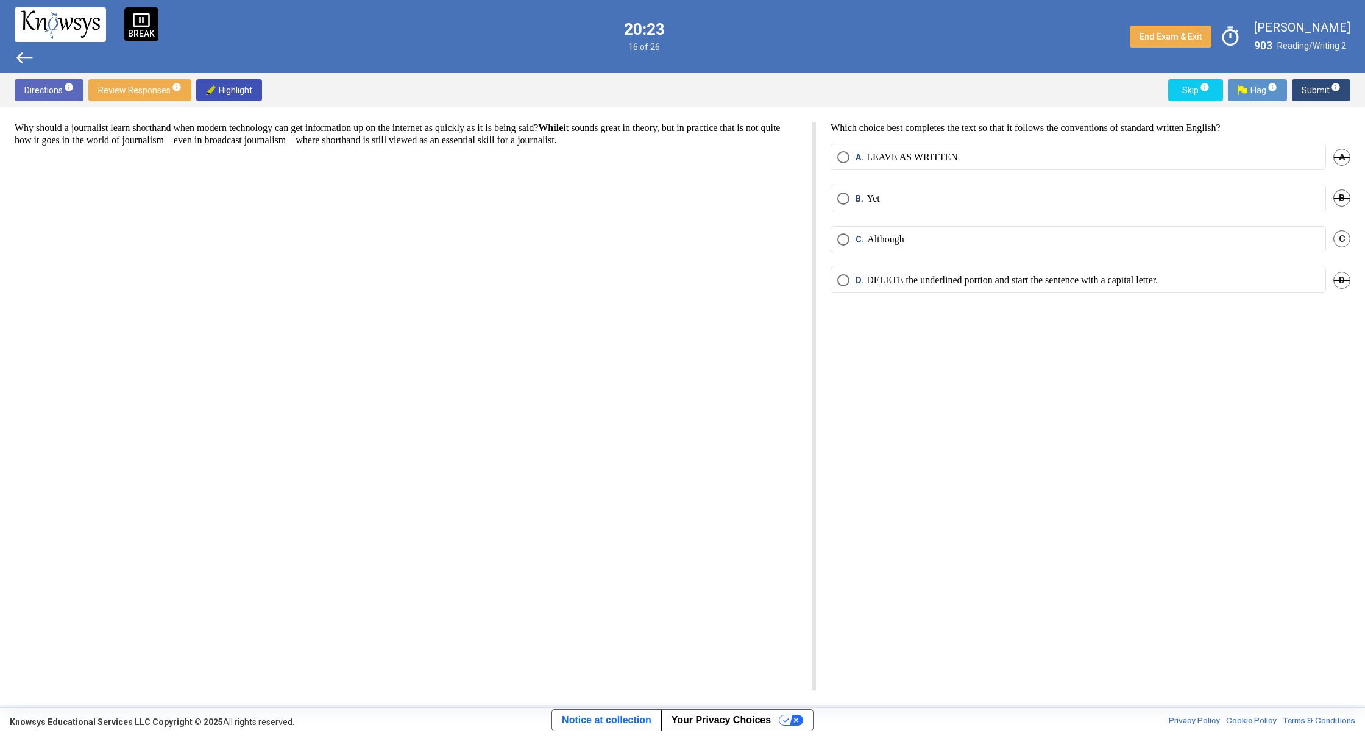
click at [1322, 93] on span "Submit info" at bounding box center [1321, 90] width 39 height 22
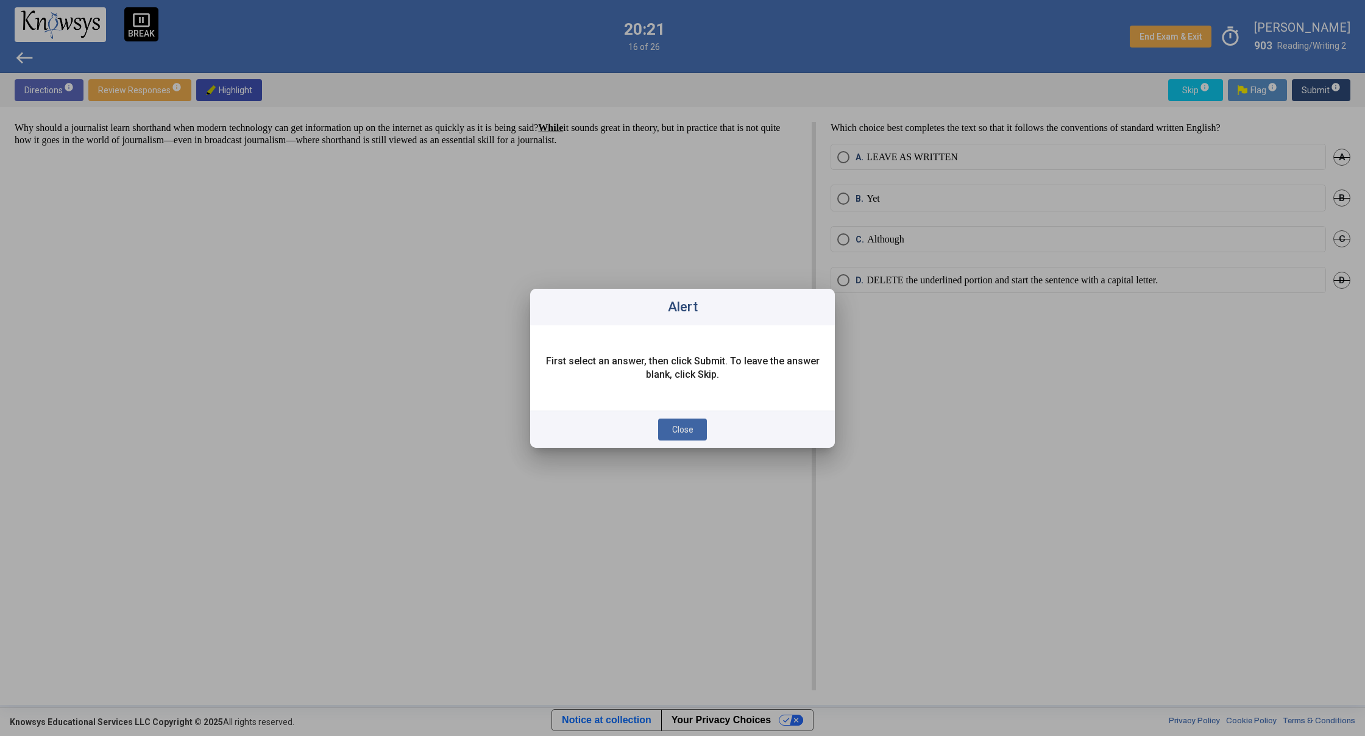
click at [690, 432] on span "Close" at bounding box center [682, 430] width 21 height 10
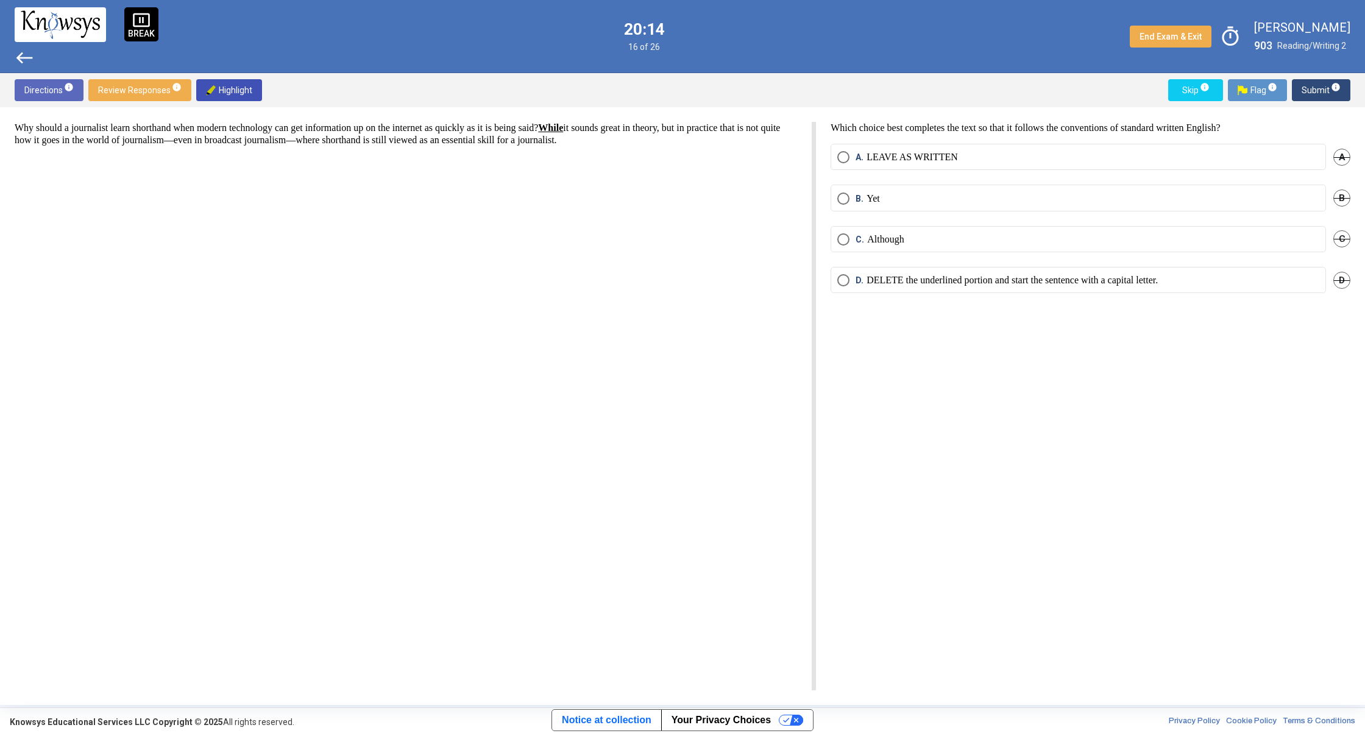
drag, startPoint x: 238, startPoint y: 142, endPoint x: 598, endPoint y: 180, distance: 362.1
click at [598, 180] on div "Why should a journalist learn shorthand when modern technology can get informat…" at bounding box center [415, 406] width 801 height 569
click at [840, 202] on span "Select an option" at bounding box center [843, 199] width 12 height 12
click at [844, 280] on span "Select an option" at bounding box center [843, 280] width 12 height 12
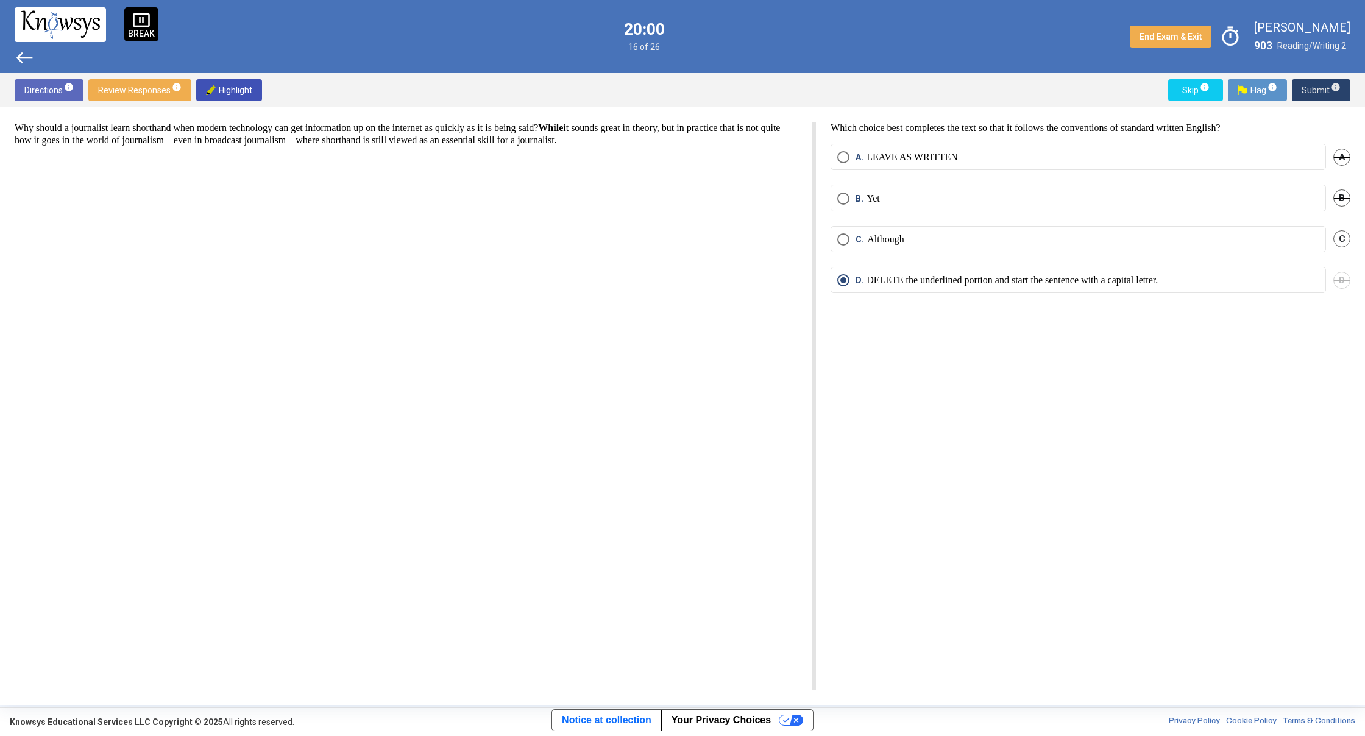
click at [1308, 85] on span "Submit info" at bounding box center [1321, 90] width 39 height 22
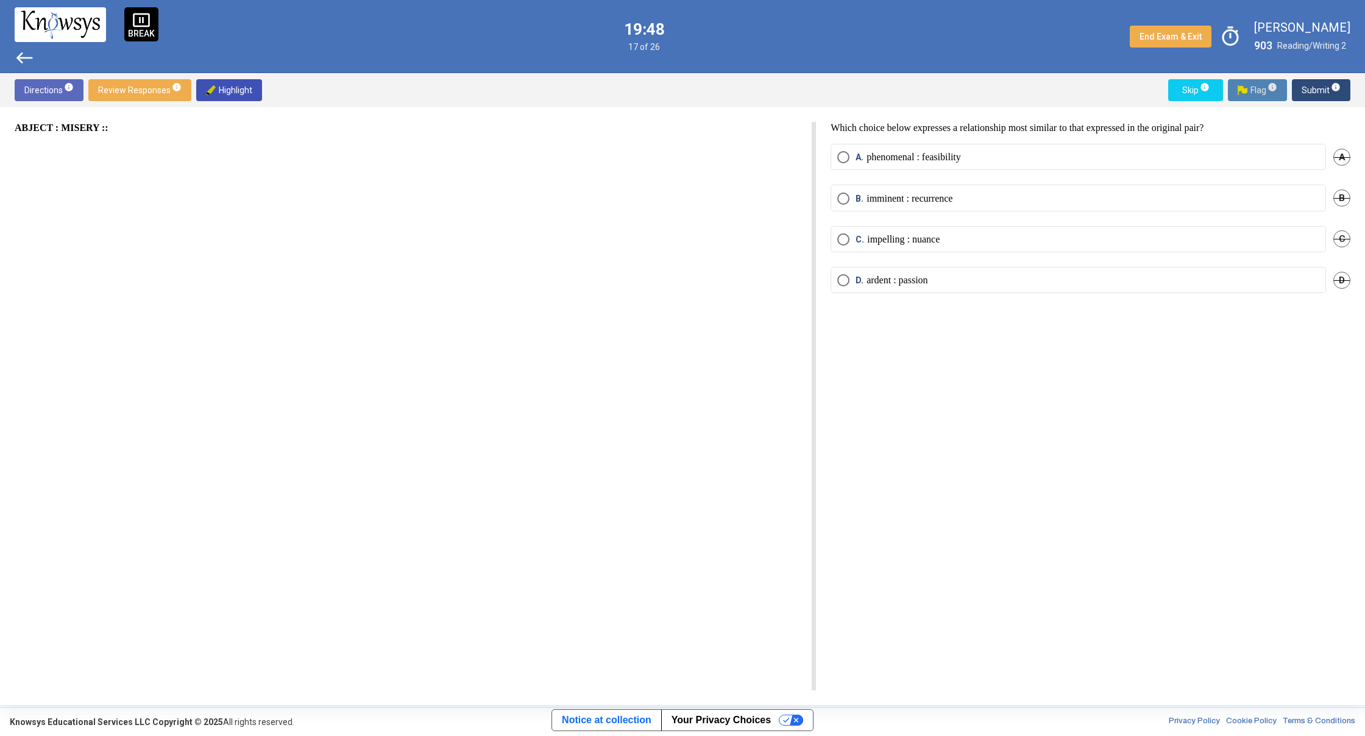
click at [1237, 93] on button "Flag info" at bounding box center [1257, 90] width 59 height 22
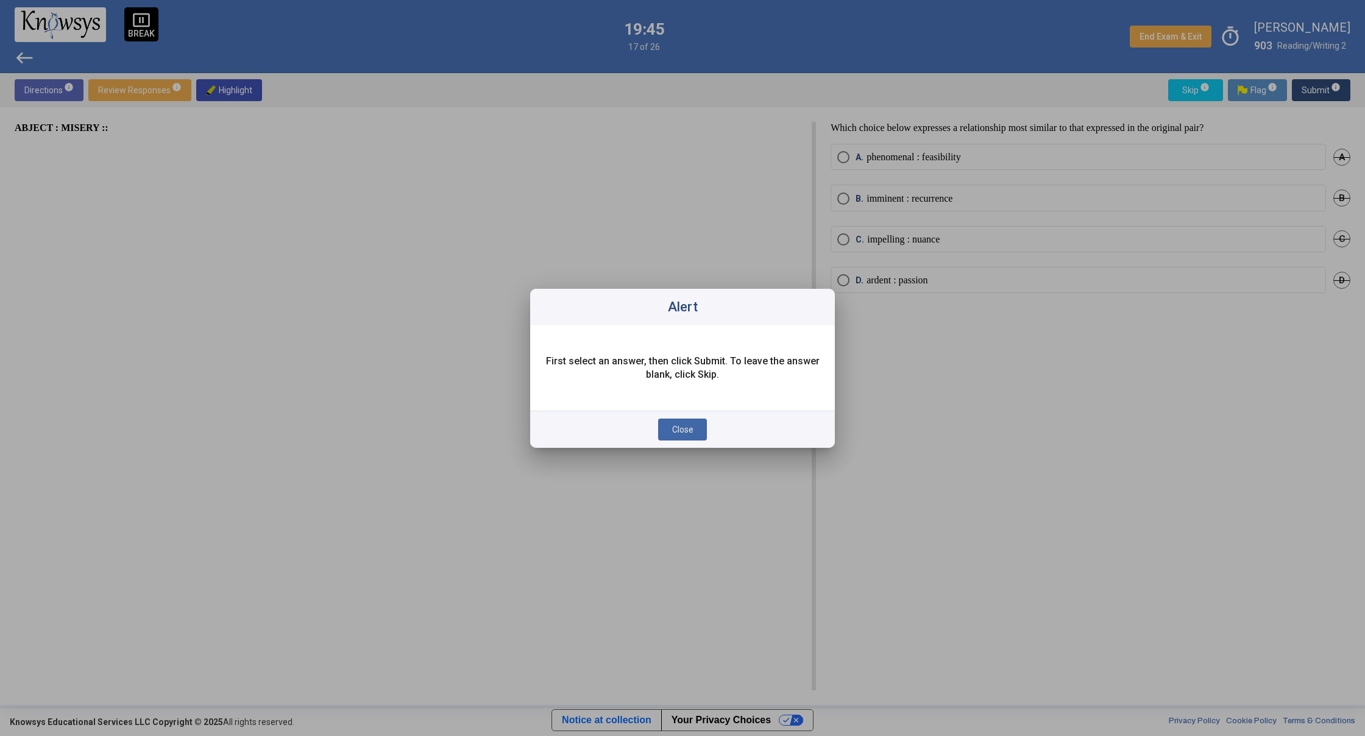
click at [686, 419] on button "Close" at bounding box center [682, 430] width 49 height 22
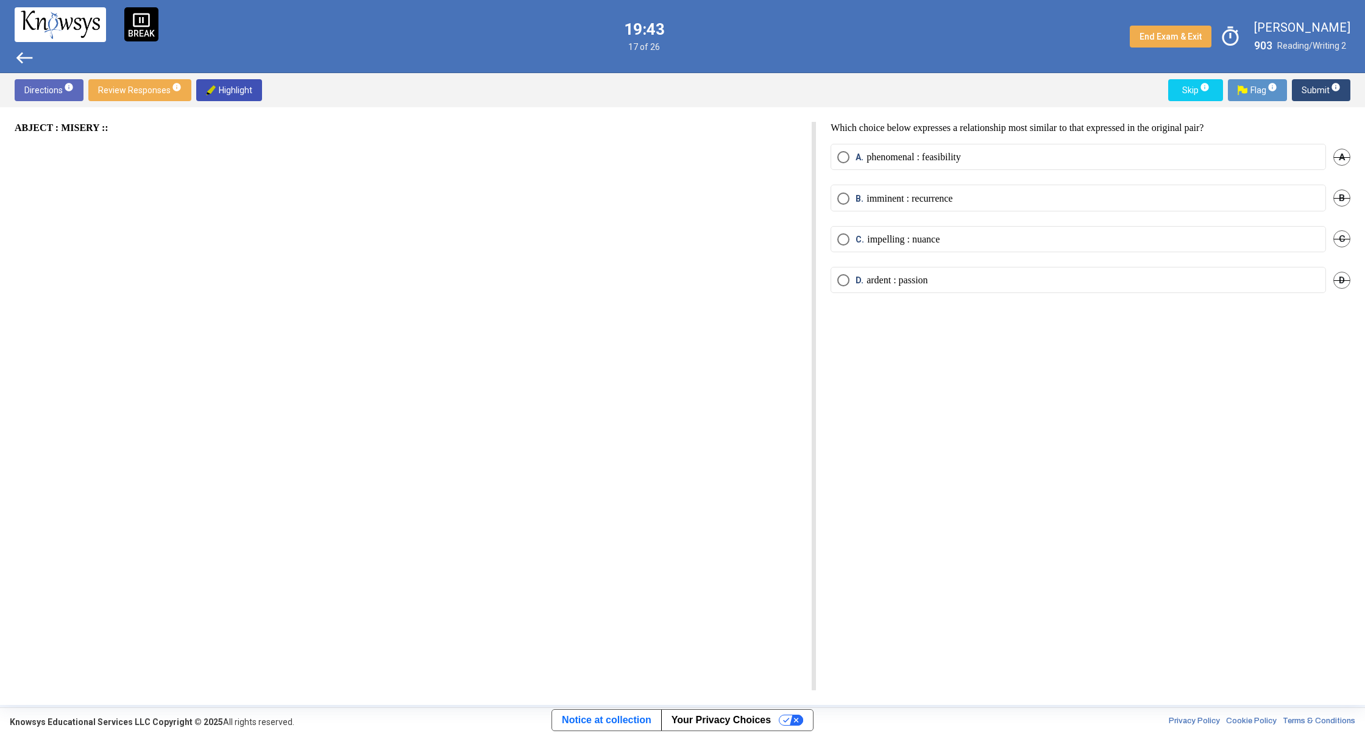
click at [842, 205] on mat-radio-button "B. imminent : recurrence" at bounding box center [1078, 198] width 495 height 26
click at [839, 197] on span "Select an option" at bounding box center [843, 199] width 12 height 12
click at [1265, 88] on span "Flag info" at bounding box center [1258, 90] width 40 height 22
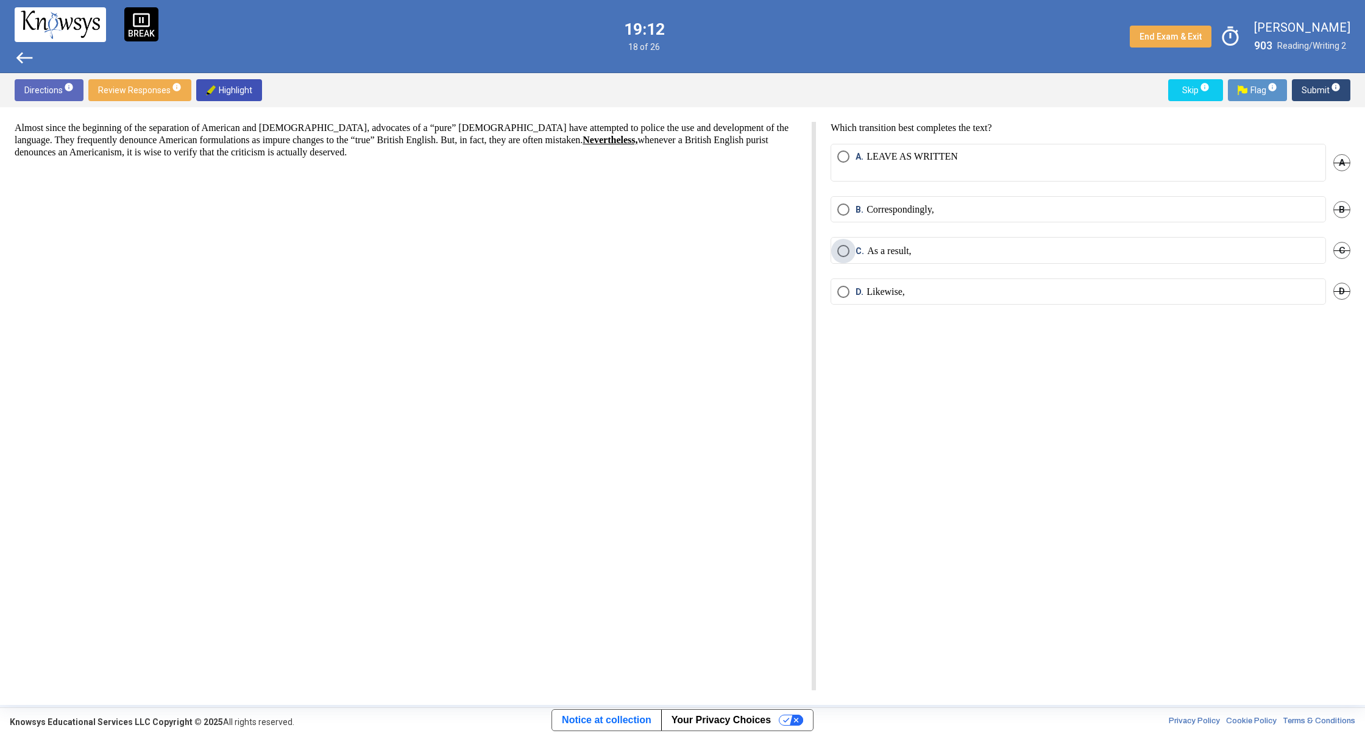
click at [850, 251] on span "C. As a result," at bounding box center [881, 251] width 62 height 12
click at [1325, 90] on span "Submit info" at bounding box center [1321, 90] width 39 height 22
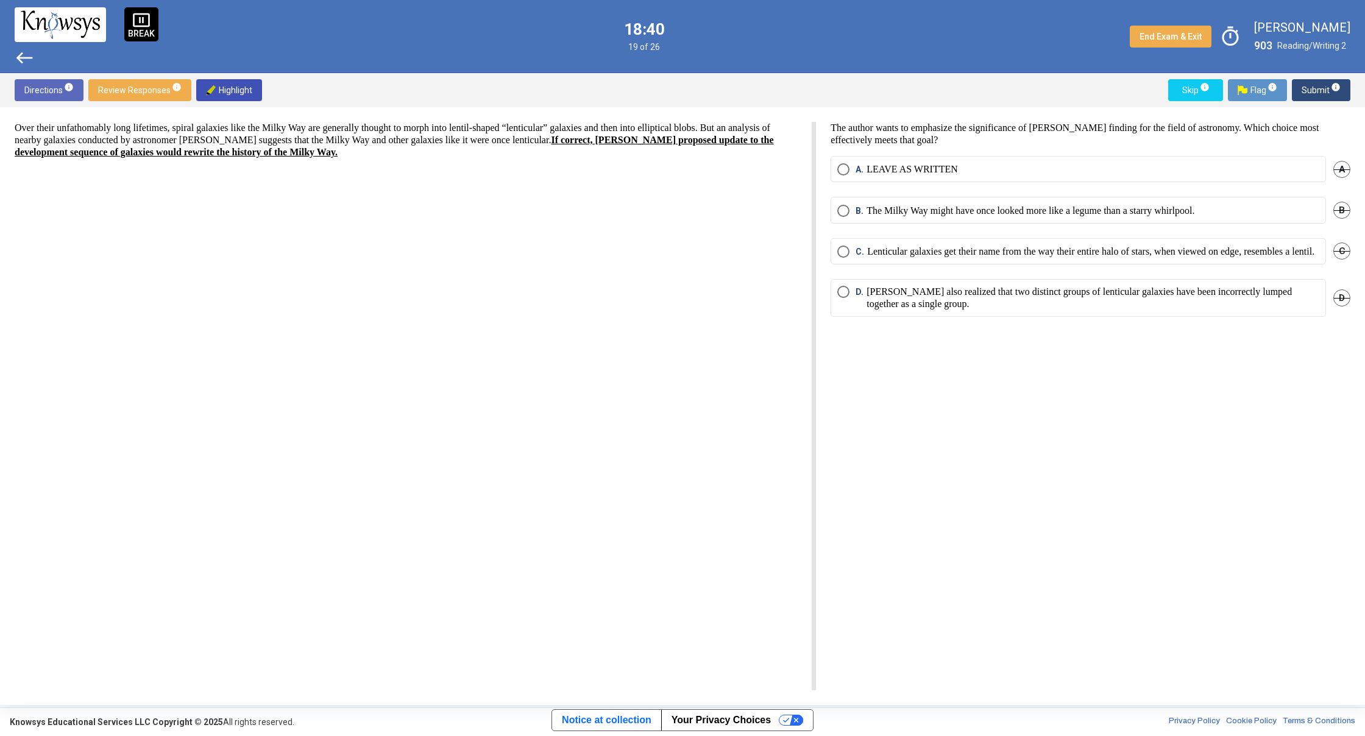
click at [842, 174] on span "Select an option" at bounding box center [843, 169] width 12 height 12
click at [1013, 310] on p "[PERSON_NAME] also realized that two distinct groups of lenticular galaxies hav…" at bounding box center [1093, 298] width 453 height 24
click at [1060, 172] on label "A. LEAVE AS WRITTEN" at bounding box center [1078, 169] width 482 height 12
click at [1316, 96] on span "Submit info" at bounding box center [1321, 90] width 39 height 22
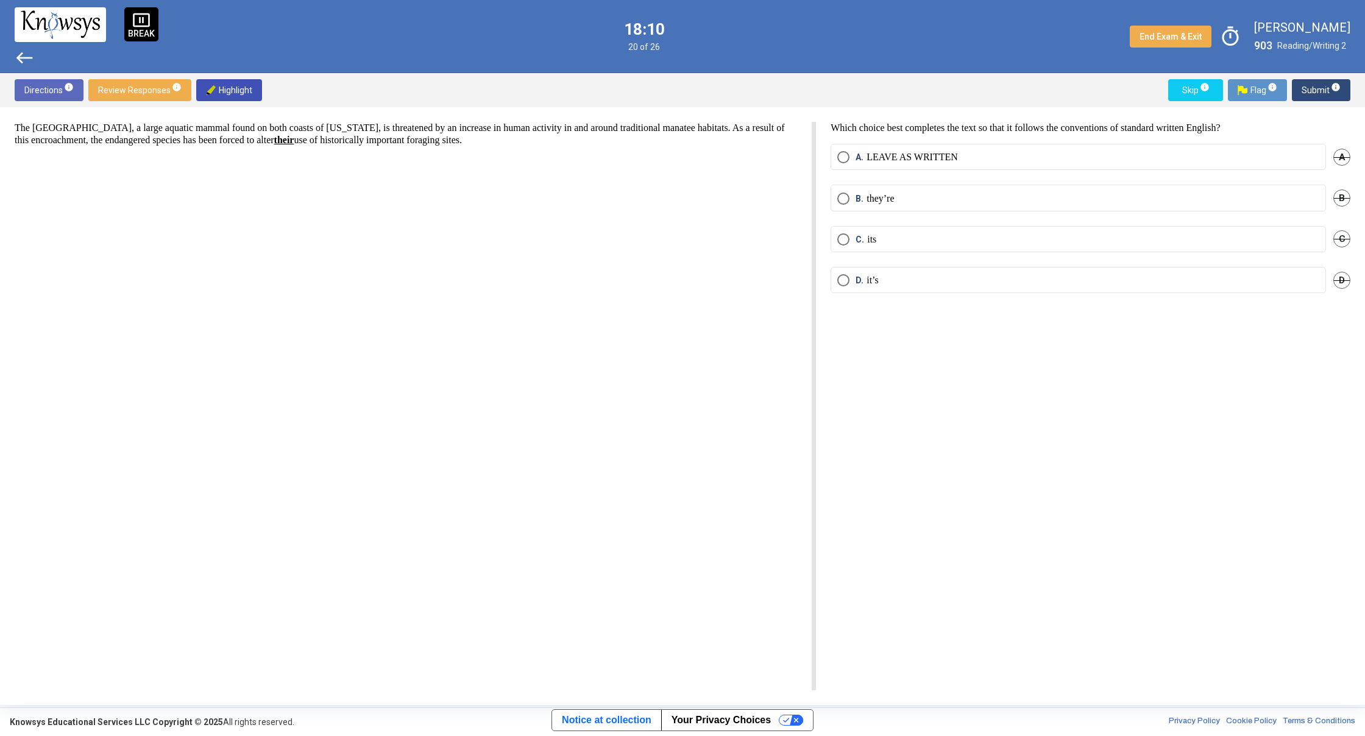
click at [899, 234] on label "C. its" at bounding box center [1078, 239] width 482 height 12
click at [1329, 94] on span "Submit info" at bounding box center [1321, 90] width 39 height 22
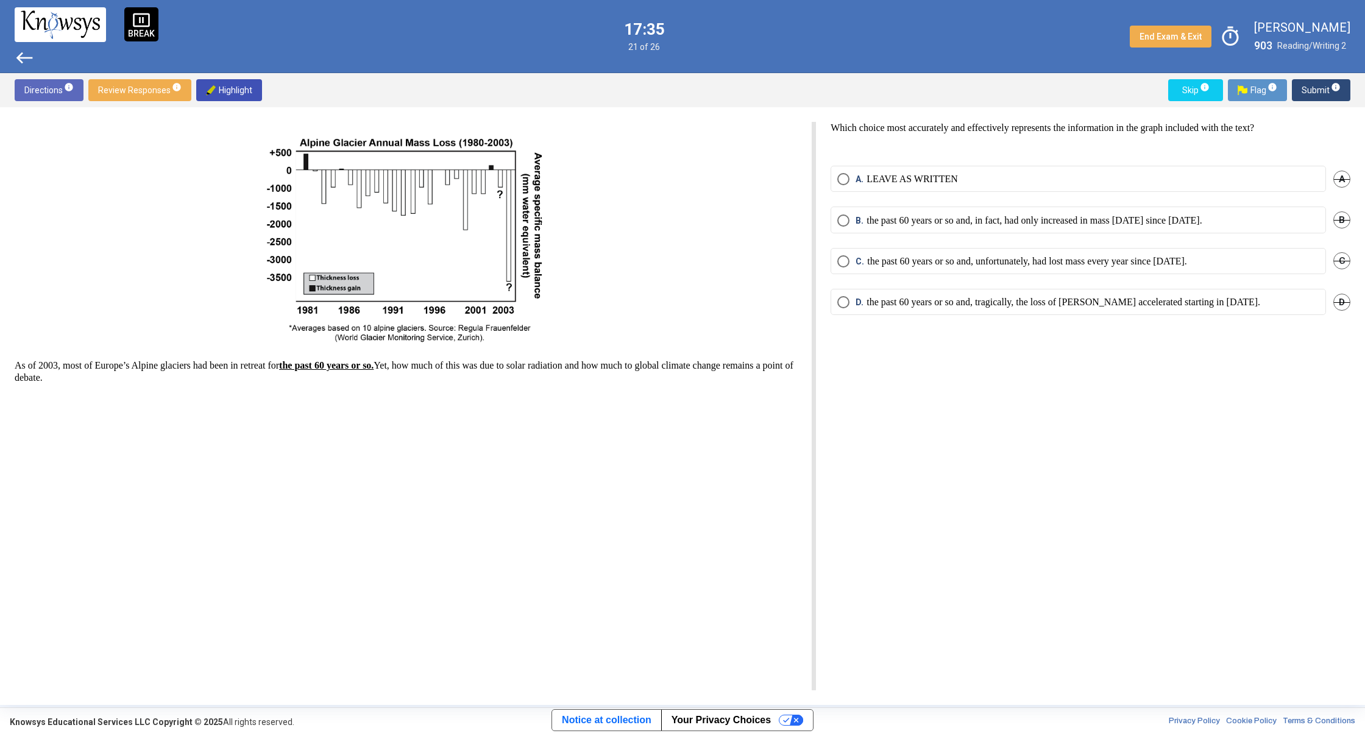
click at [1220, 258] on label "C. the past 60 years or so and, unfortunately, had lost mass every year since […" at bounding box center [1078, 261] width 482 height 12
click at [1251, 291] on mat-radio-button "D. the past 60 years or so and, tragically, the loss of [PERSON_NAME] accelerat…" at bounding box center [1078, 302] width 495 height 26
click at [1252, 293] on mat-radio-button "D. the past 60 years or so and, tragically, the loss of [PERSON_NAME] accelerat…" at bounding box center [1078, 302] width 495 height 26
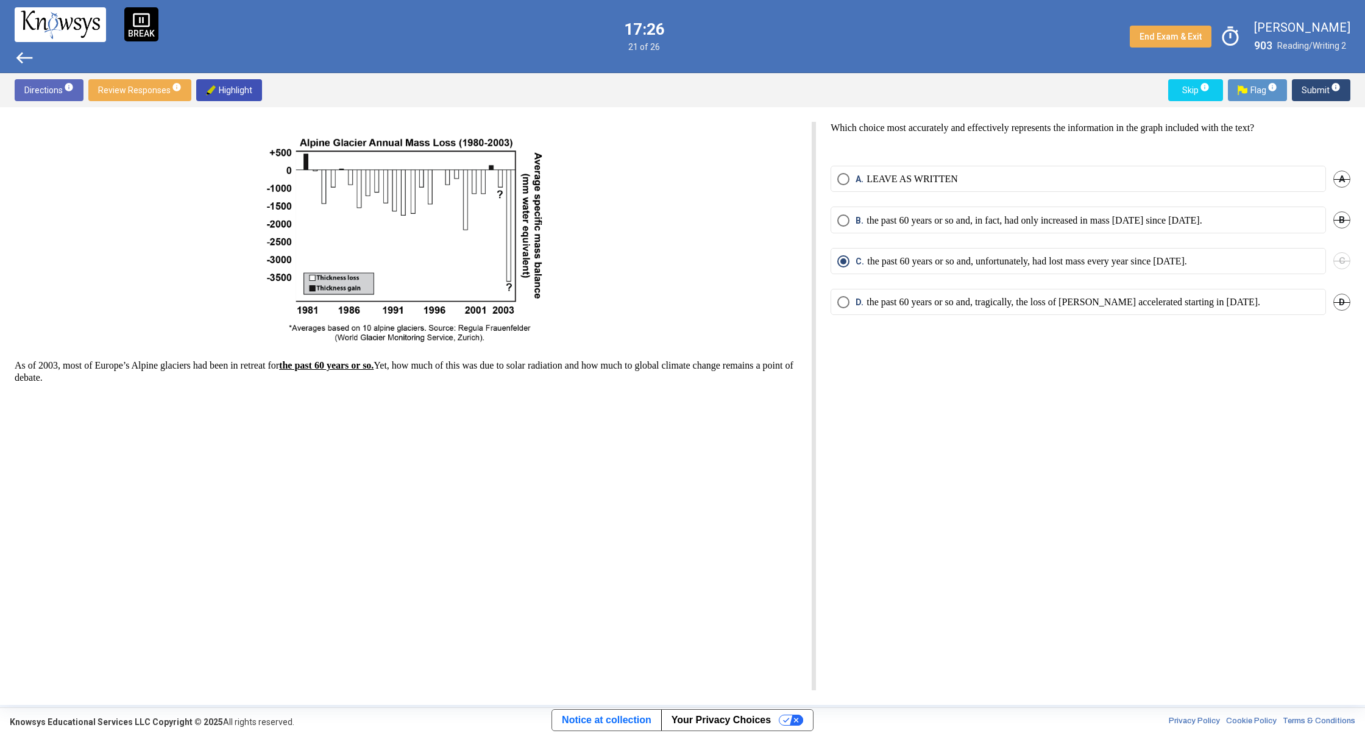
click at [839, 296] on mat-radio-button "D. the past 60 years or so and, tragically, the loss of [PERSON_NAME] accelerat…" at bounding box center [1078, 302] width 495 height 26
click at [840, 294] on mat-radio-button "D. the past 60 years or so and, tragically, the loss of [PERSON_NAME] accelerat…" at bounding box center [1078, 302] width 495 height 26
click at [842, 296] on mat-radio-button "D. the past 60 years or so and, tragically, the loss of [PERSON_NAME] accelerat…" at bounding box center [1078, 302] width 495 height 26
click at [845, 303] on span "Select an option" at bounding box center [843, 302] width 12 height 12
click at [1321, 94] on span "Submit info" at bounding box center [1321, 90] width 39 height 22
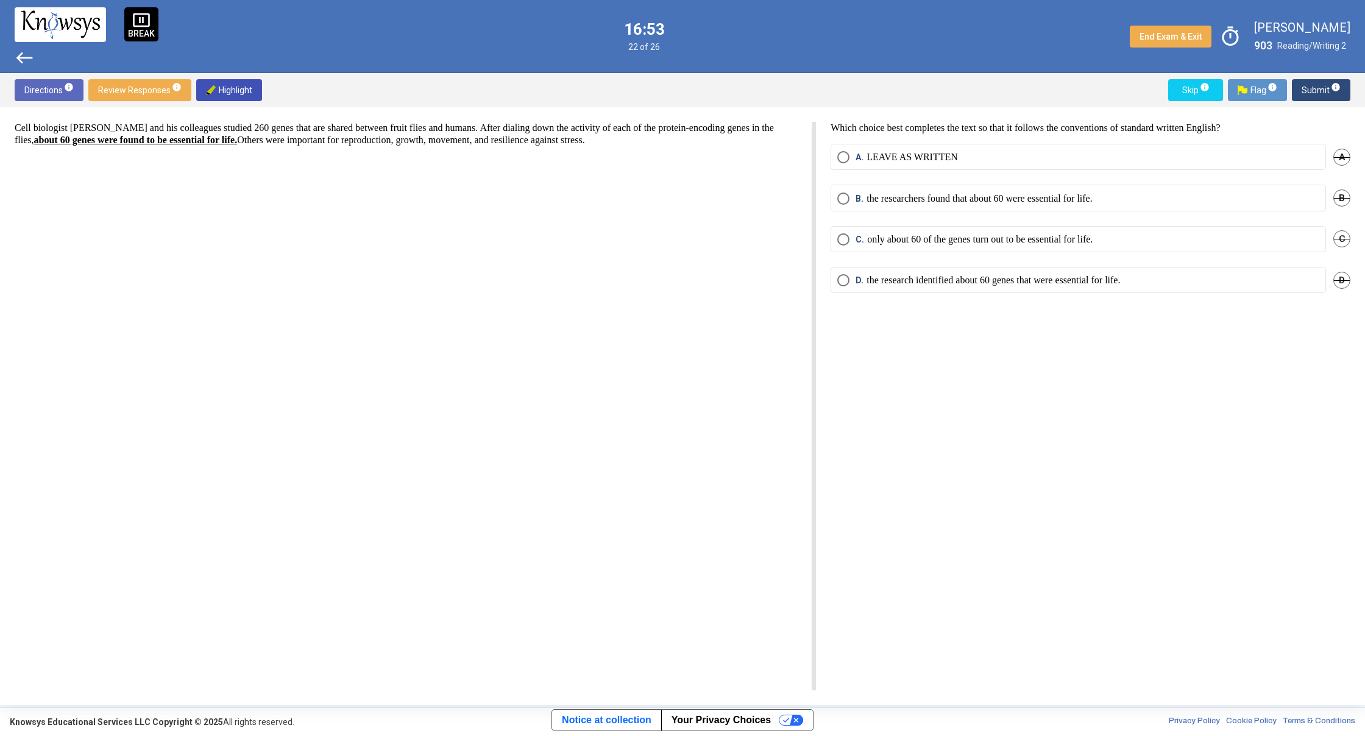
click at [914, 285] on mat-radio-button "D. the research identified about 60 genes that were essential for life." at bounding box center [1078, 280] width 495 height 26
click at [841, 277] on span "Select an option" at bounding box center [843, 280] width 12 height 12
click at [1330, 99] on span "Submit info" at bounding box center [1321, 90] width 39 height 22
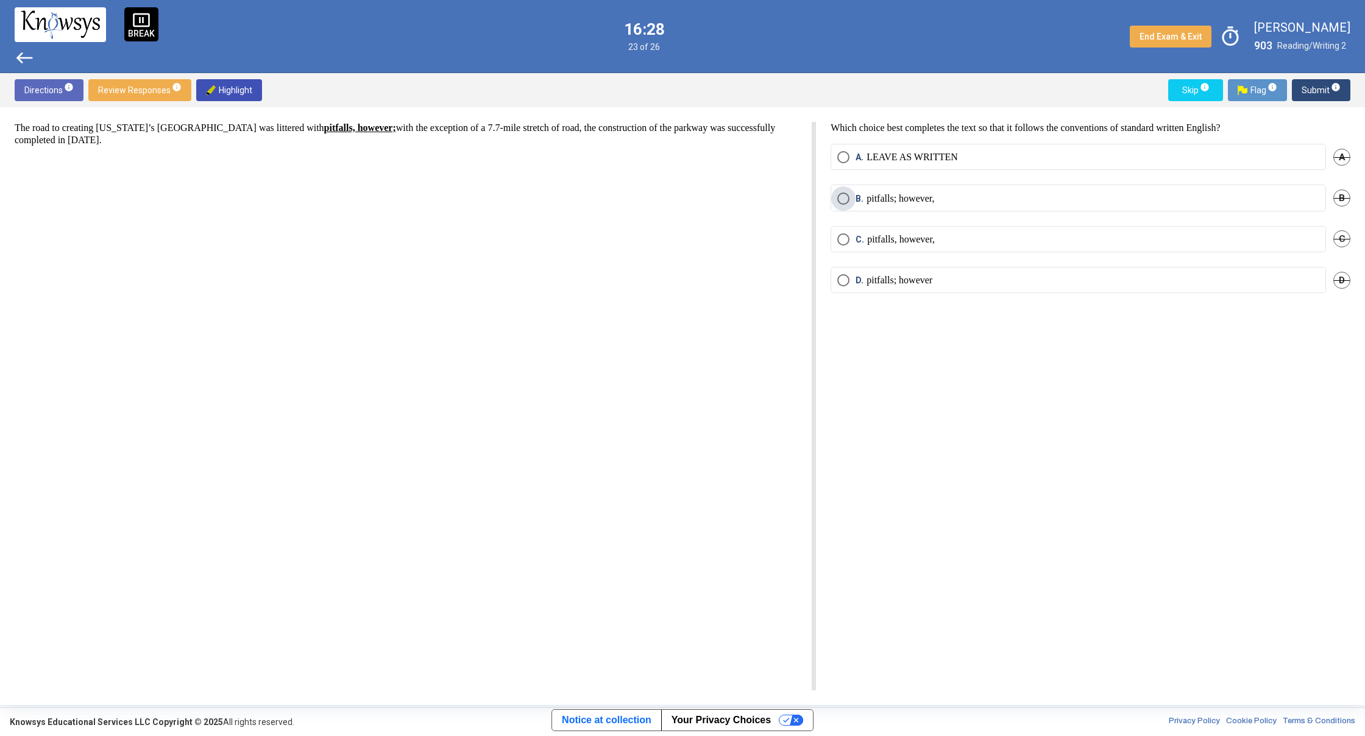
click at [993, 196] on label "B. pitfalls; however," at bounding box center [1078, 199] width 482 height 12
click at [985, 281] on label "D. pitfalls; however" at bounding box center [1078, 280] width 482 height 12
click at [1010, 200] on label "B. pitfalls; however," at bounding box center [1078, 199] width 482 height 12
click at [1307, 93] on span "Submit info" at bounding box center [1321, 90] width 39 height 22
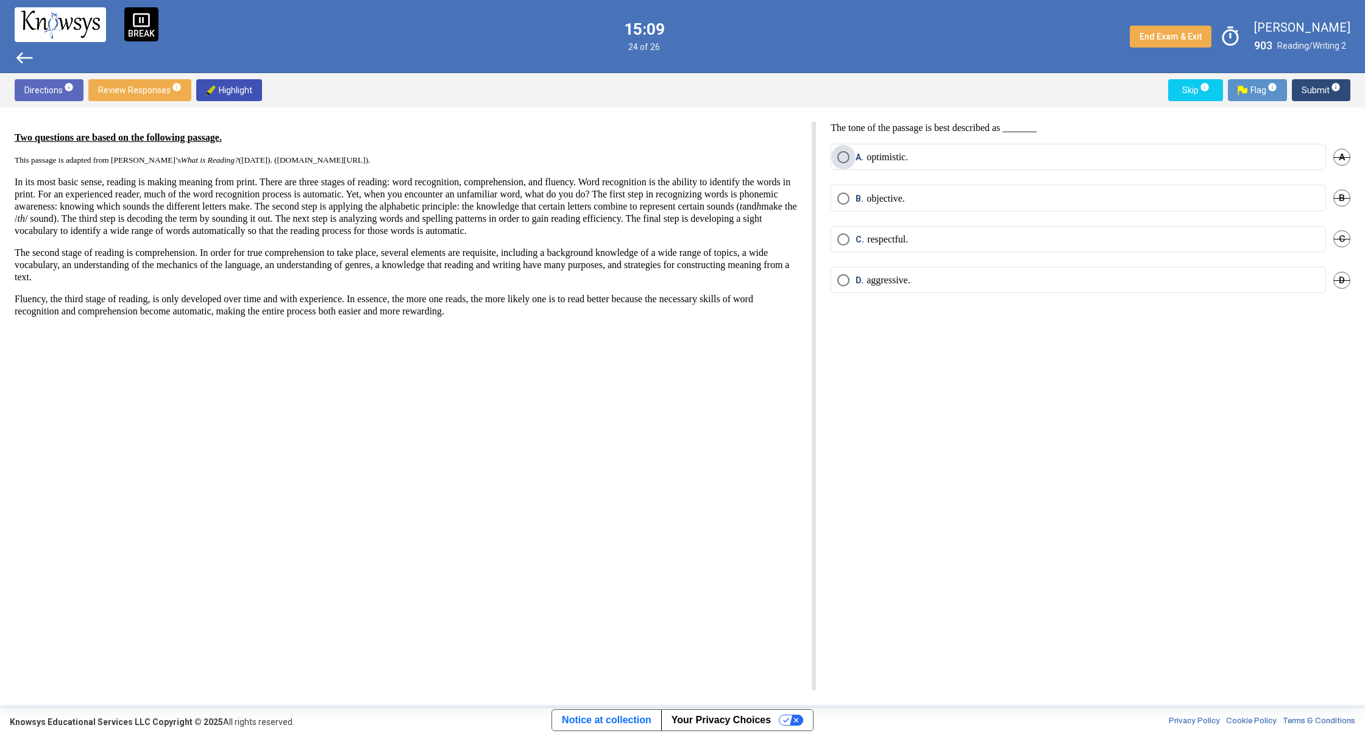
drag, startPoint x: 839, startPoint y: 158, endPoint x: 840, endPoint y: 176, distance: 17.2
click at [839, 163] on span "Select an option" at bounding box center [843, 157] width 12 height 12
click at [842, 197] on span "Select an option" at bounding box center [843, 199] width 12 height 12
click at [1314, 91] on span "Submit info" at bounding box center [1321, 90] width 39 height 22
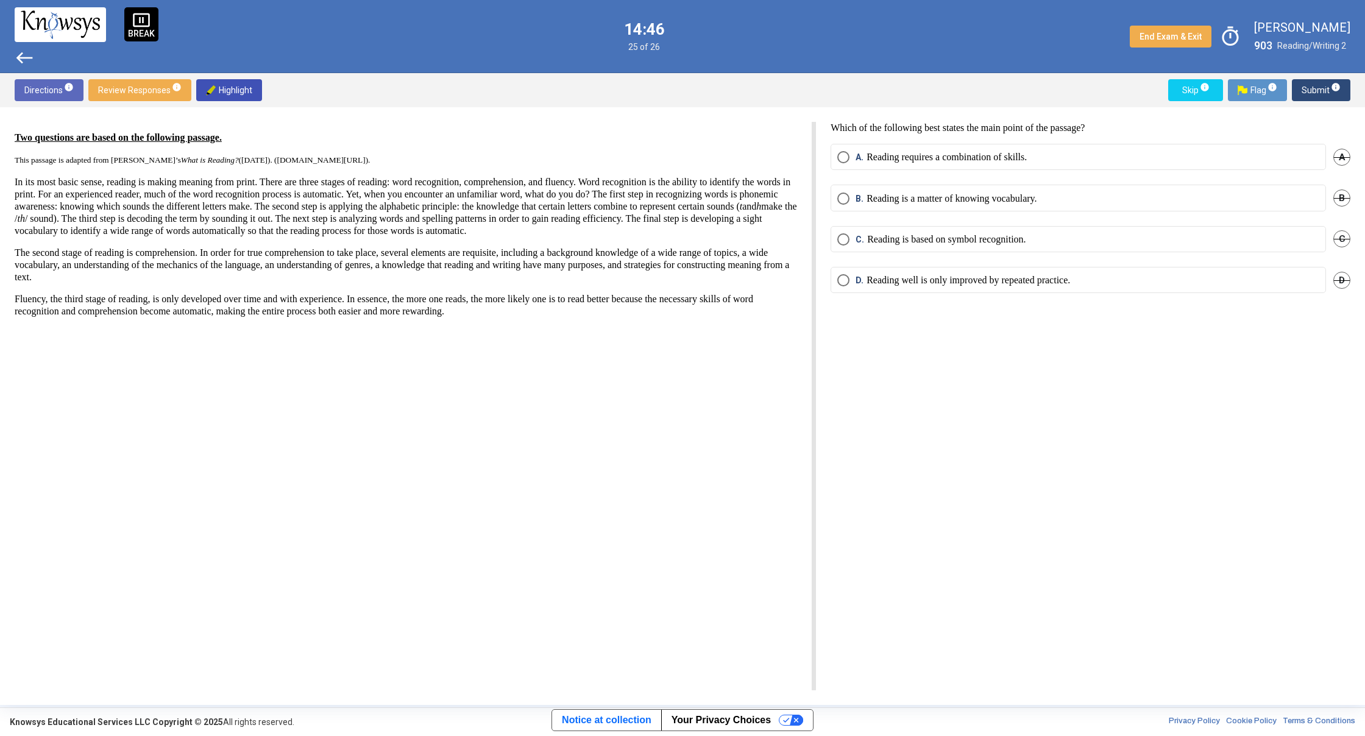
click at [966, 196] on p "Reading is a matter of knowing vocabulary." at bounding box center [952, 199] width 170 height 12
click at [1318, 84] on span "Submit info" at bounding box center [1321, 90] width 39 height 22
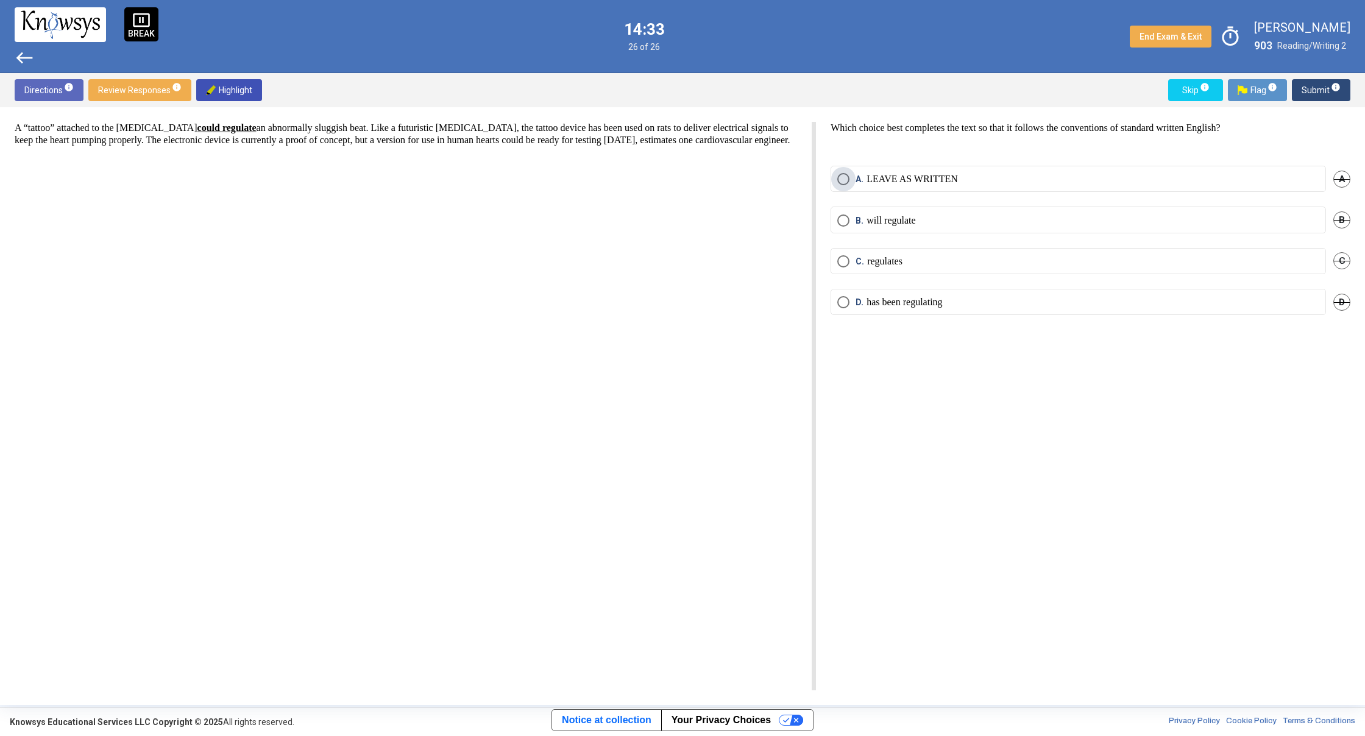
click at [846, 177] on span "Select an option" at bounding box center [843, 179] width 12 height 12
click at [1336, 94] on span "Submit info" at bounding box center [1321, 90] width 39 height 22
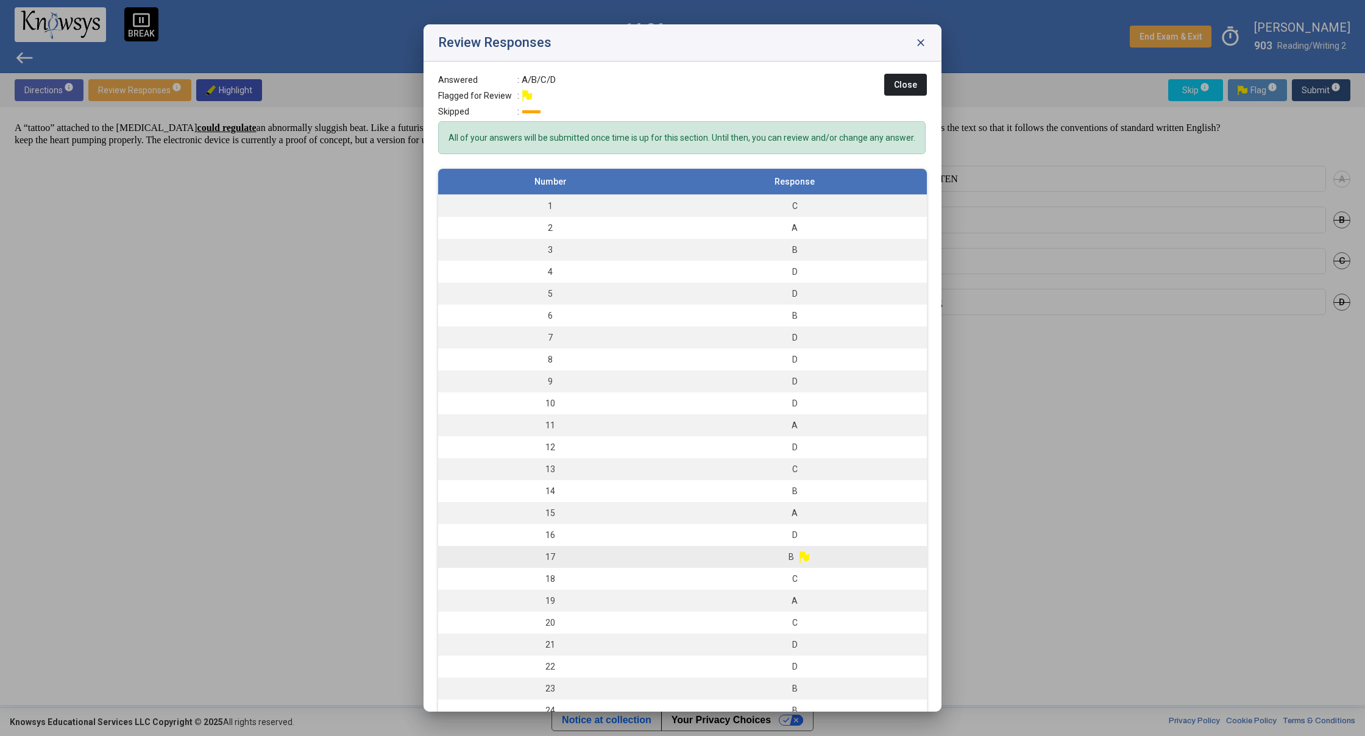
click at [798, 561] on td "B" at bounding box center [794, 557] width 264 height 22
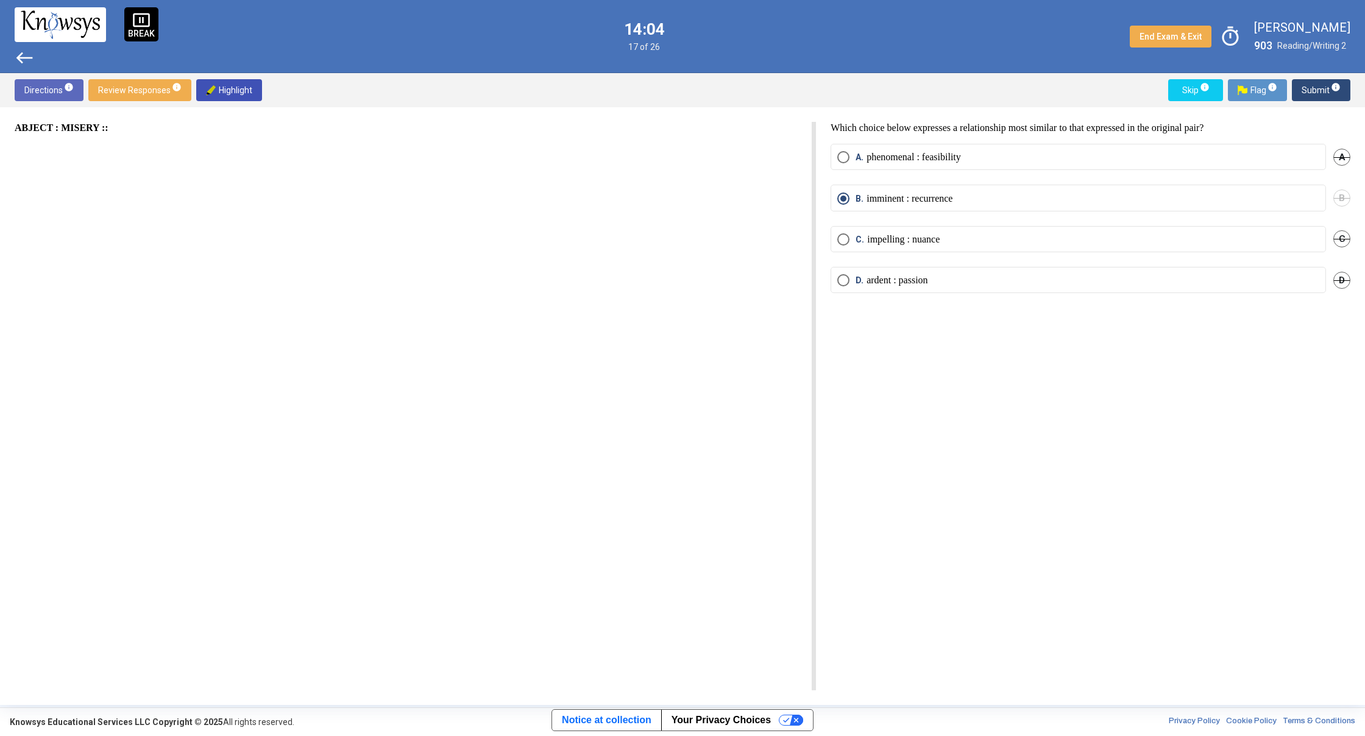
click at [840, 166] on mat-radio-button "A. phenomenal : feasibility" at bounding box center [1078, 157] width 495 height 26
click at [838, 154] on span "Select an option" at bounding box center [843, 157] width 12 height 12
click at [1299, 93] on button "Submit info" at bounding box center [1321, 90] width 59 height 22
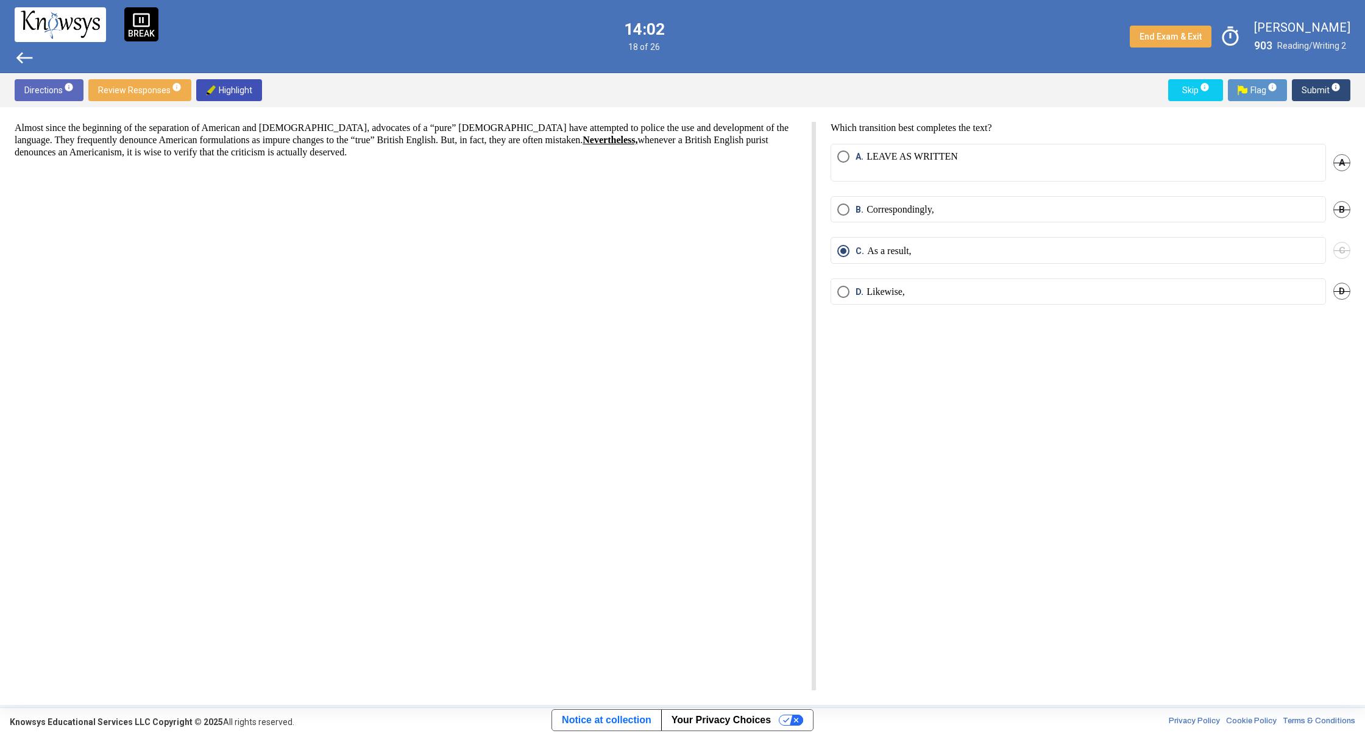
click at [1299, 93] on button "Submit info" at bounding box center [1321, 90] width 59 height 22
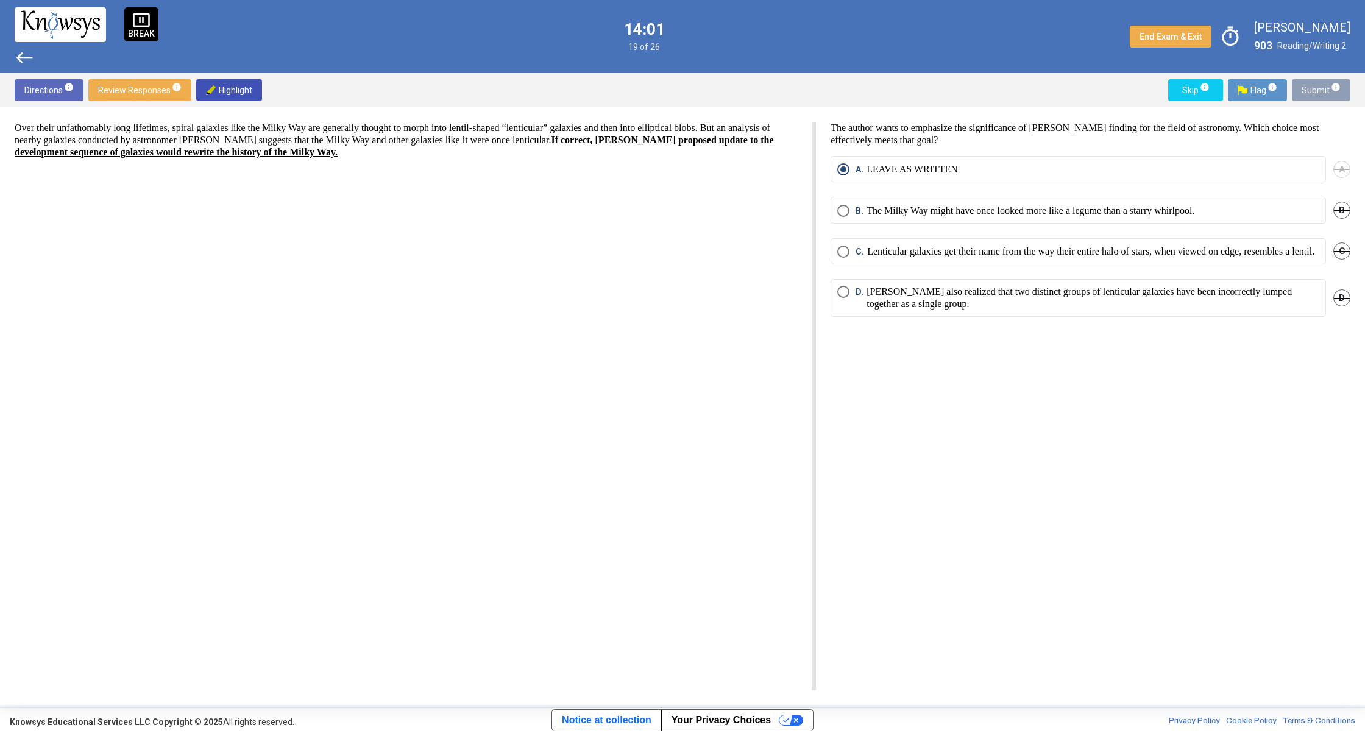
click at [1299, 93] on button "Submit info" at bounding box center [1321, 90] width 59 height 22
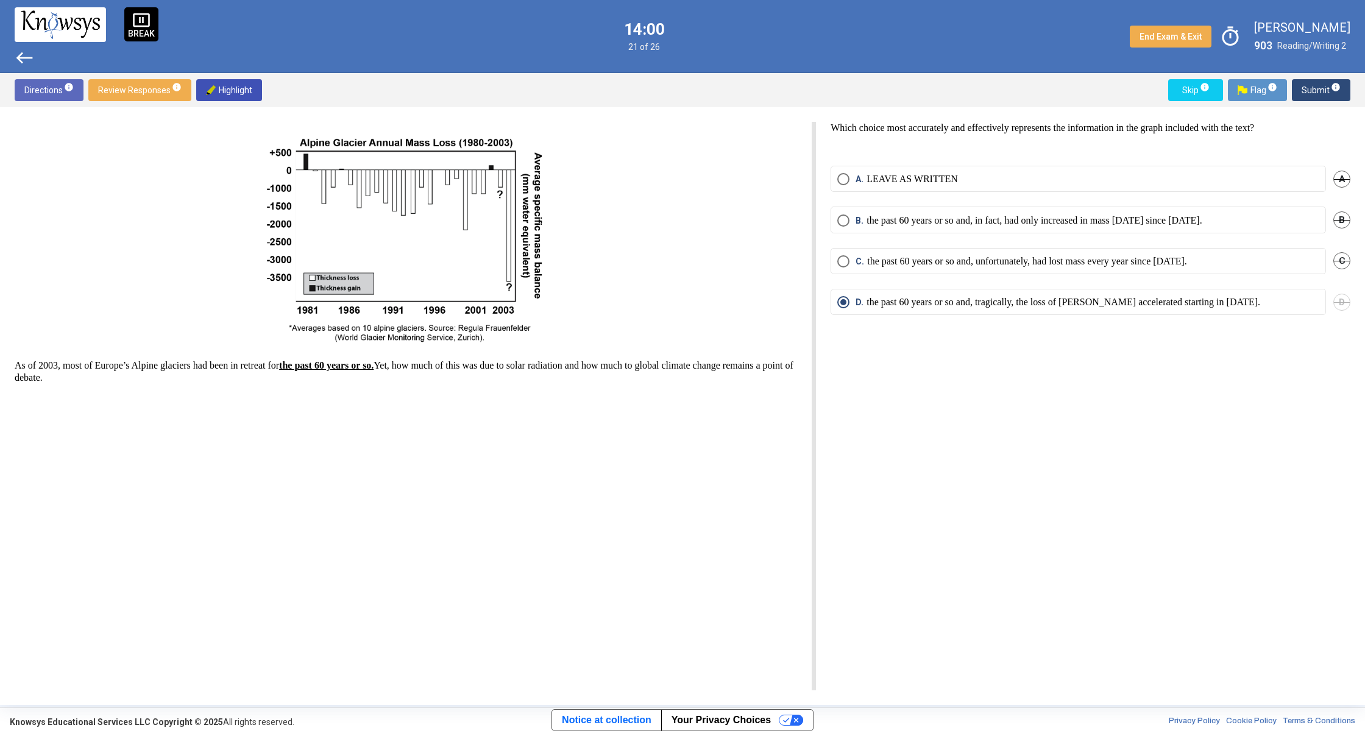
click at [1299, 93] on button "Submit info" at bounding box center [1321, 90] width 59 height 22
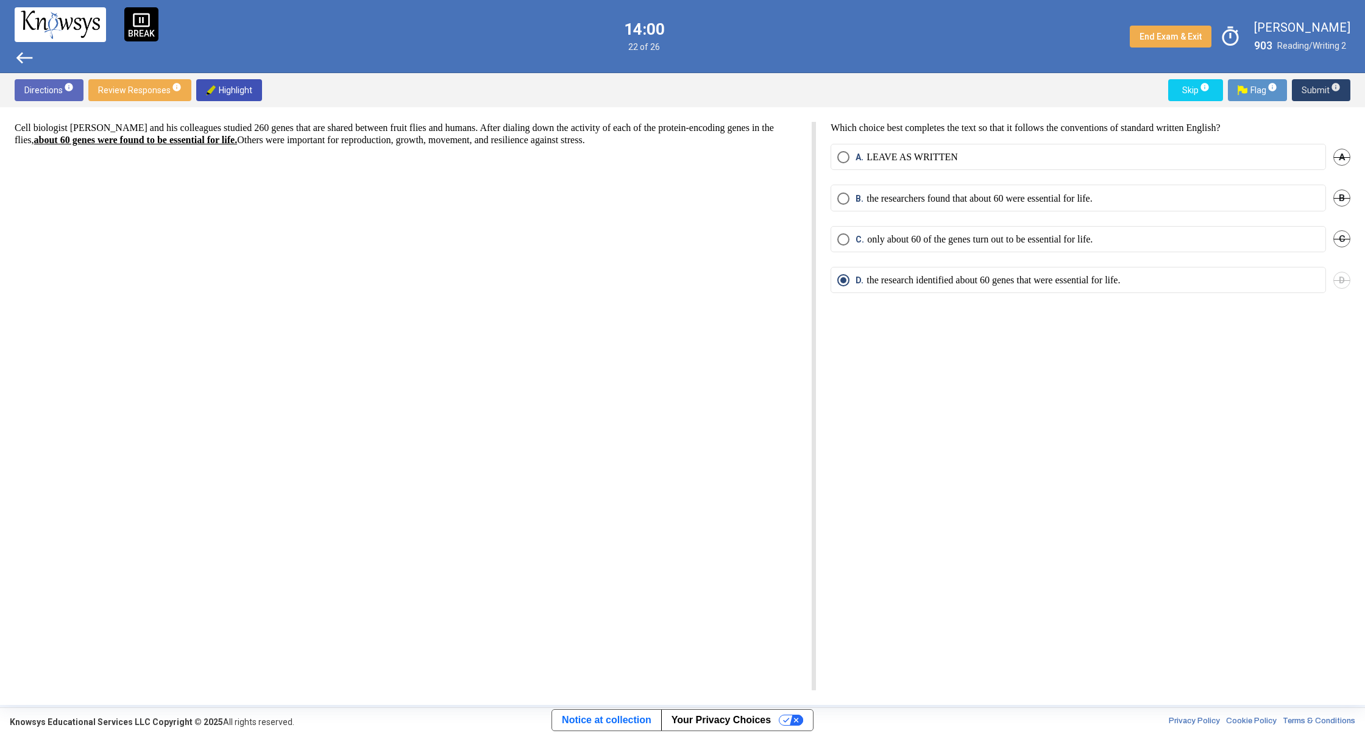
click at [1299, 93] on button "Submit info" at bounding box center [1321, 90] width 59 height 22
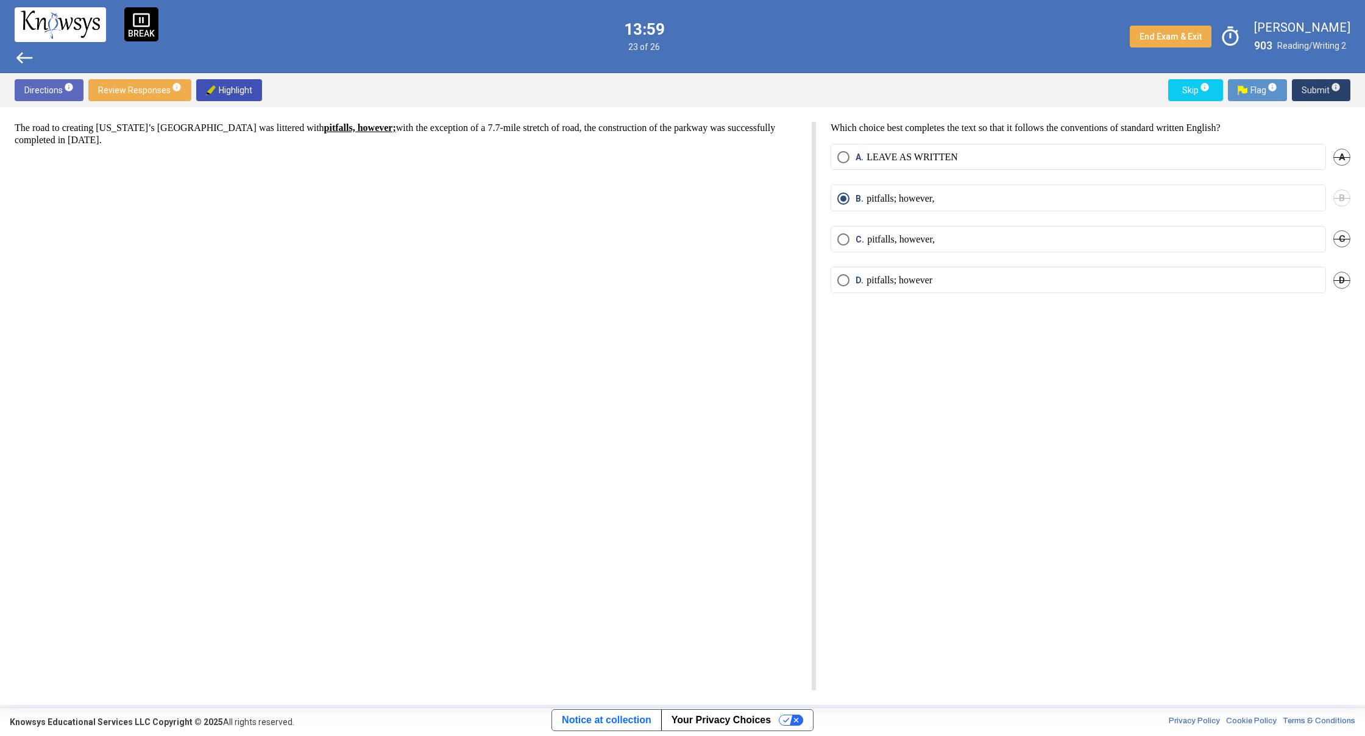
click at [1299, 93] on button "Submit info" at bounding box center [1321, 90] width 59 height 22
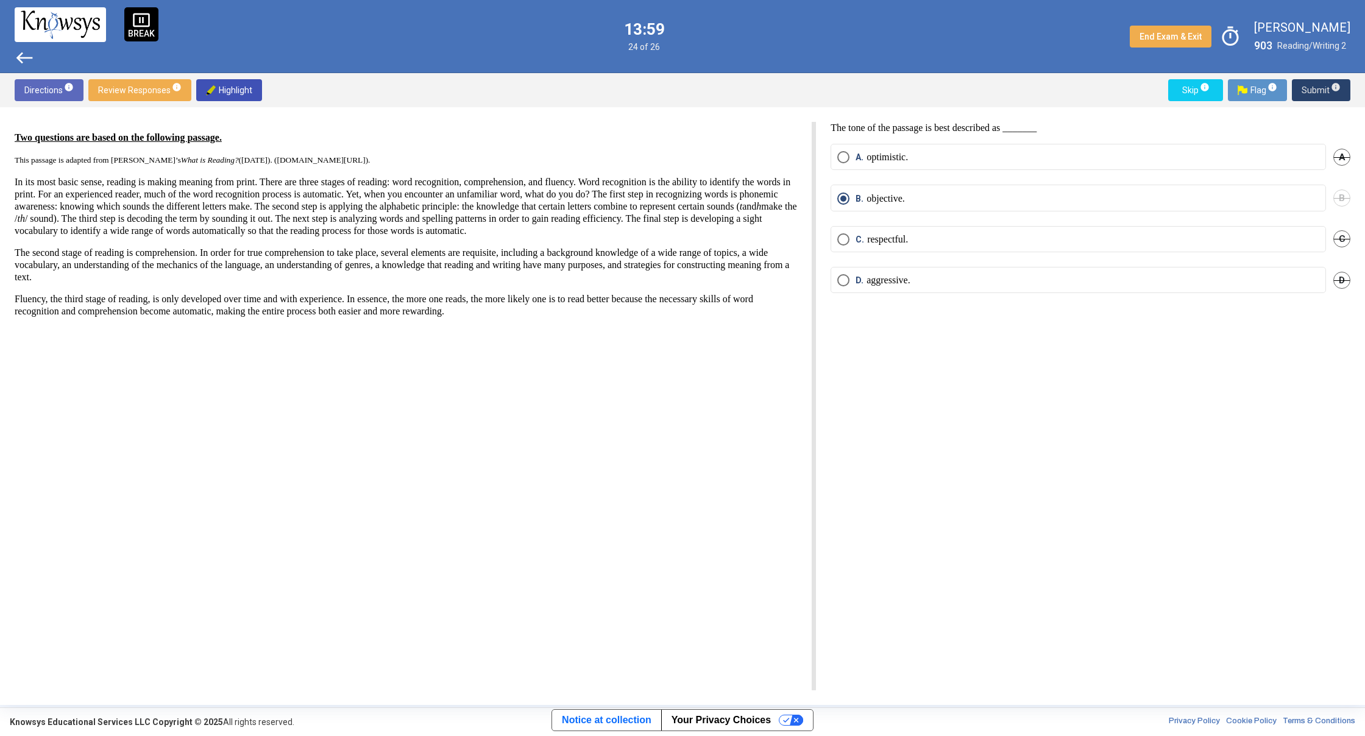
click at [1299, 93] on button "Submit info" at bounding box center [1321, 90] width 59 height 22
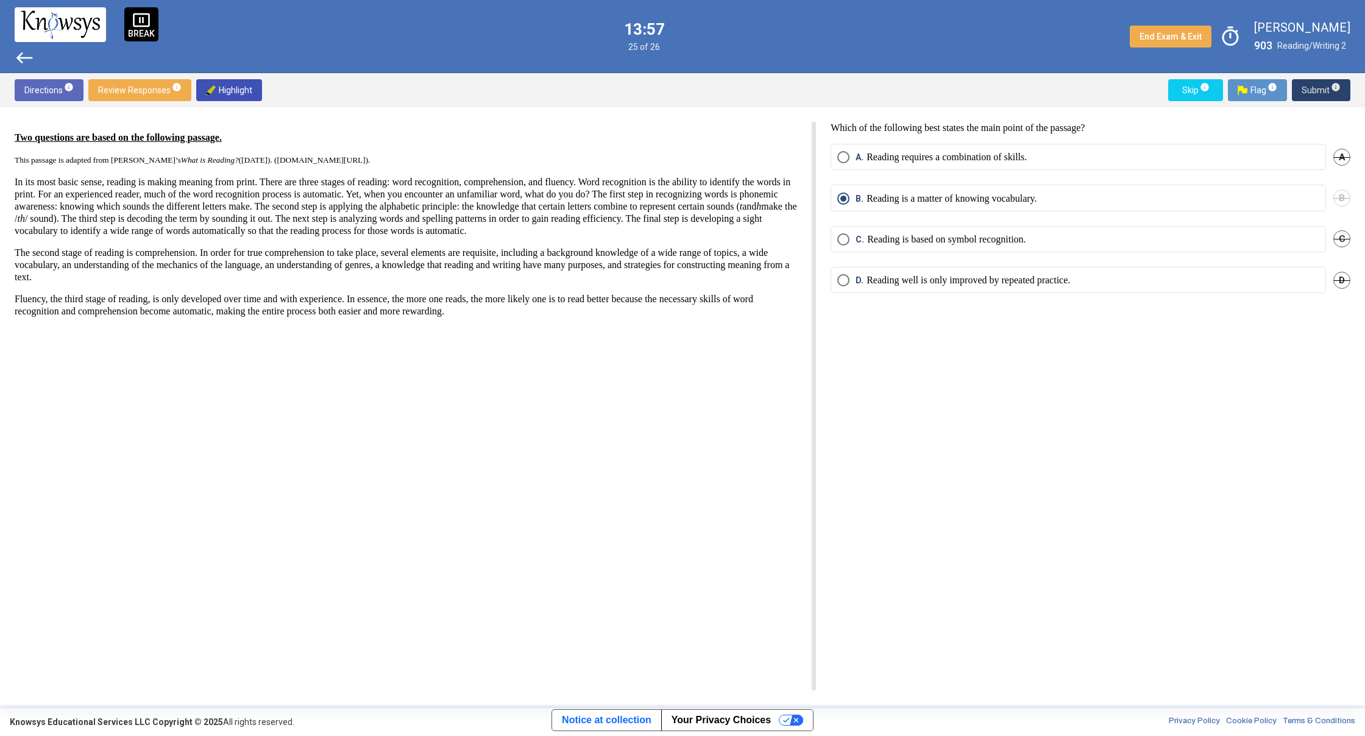
click at [1299, 93] on button "Submit info" at bounding box center [1321, 90] width 59 height 22
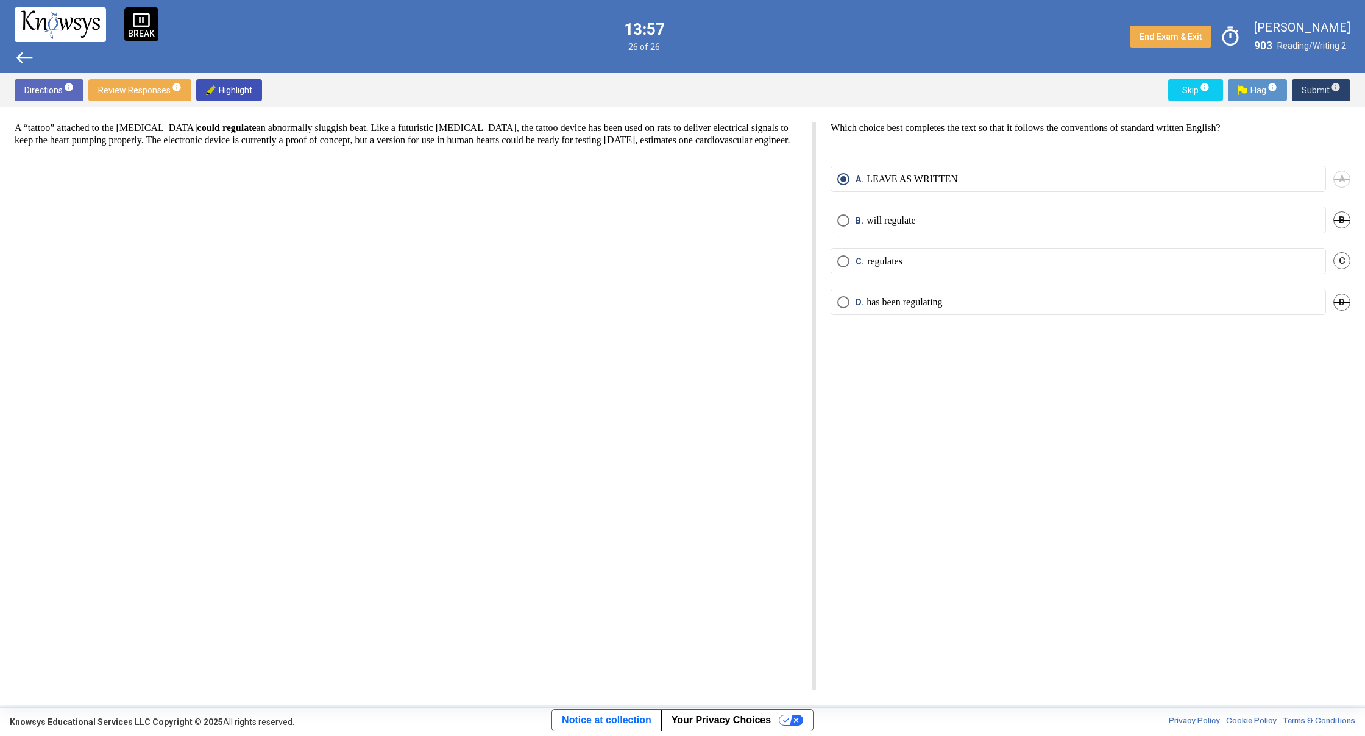
click at [1299, 93] on button "Submit info" at bounding box center [1321, 90] width 59 height 22
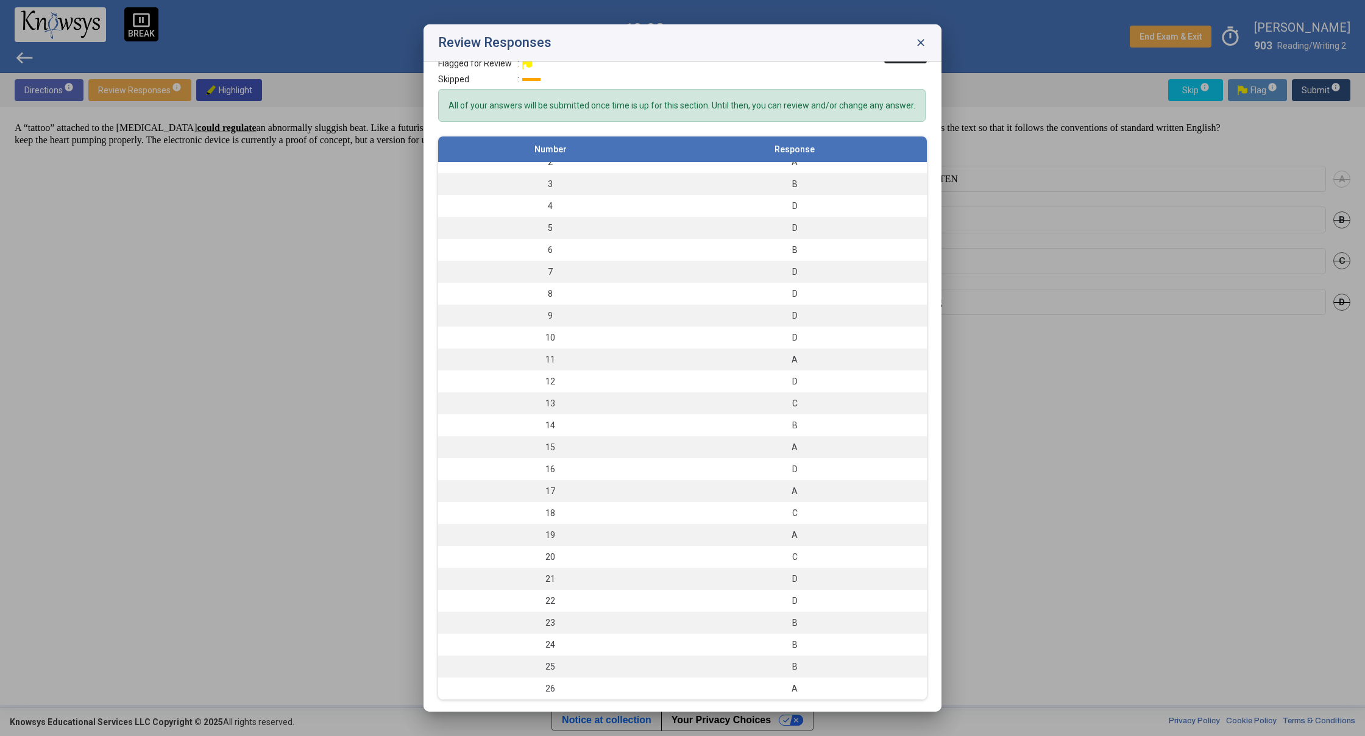
scroll to position [24, 0]
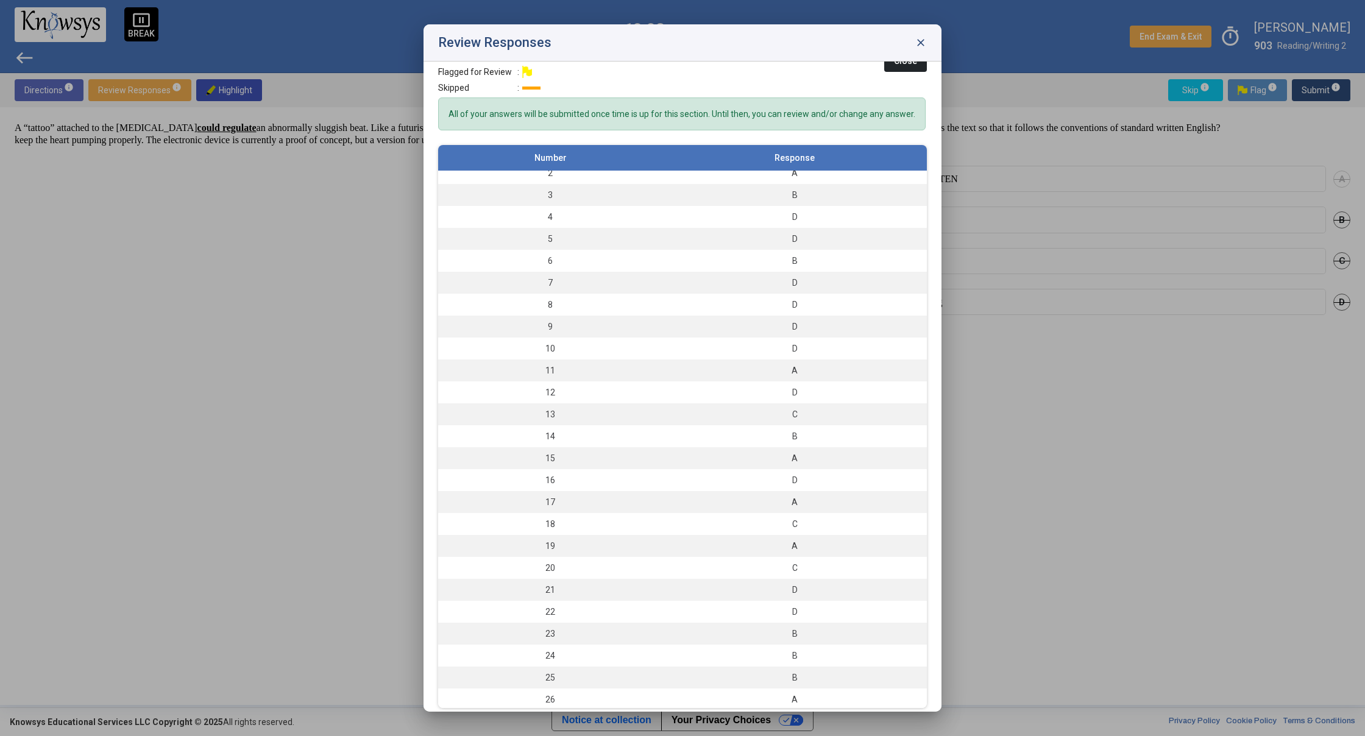
drag, startPoint x: 522, startPoint y: 68, endPoint x: 535, endPoint y: 87, distance: 22.7
click at [535, 87] on div "Answered : A/B/C/D Flagged for Review : Skipped :" at bounding box center [497, 74] width 118 height 48
drag, startPoint x: 902, startPoint y: 35, endPoint x: 909, endPoint y: 40, distance: 8.7
click at [904, 38] on div "Review Responses close" at bounding box center [683, 42] width 518 height 37
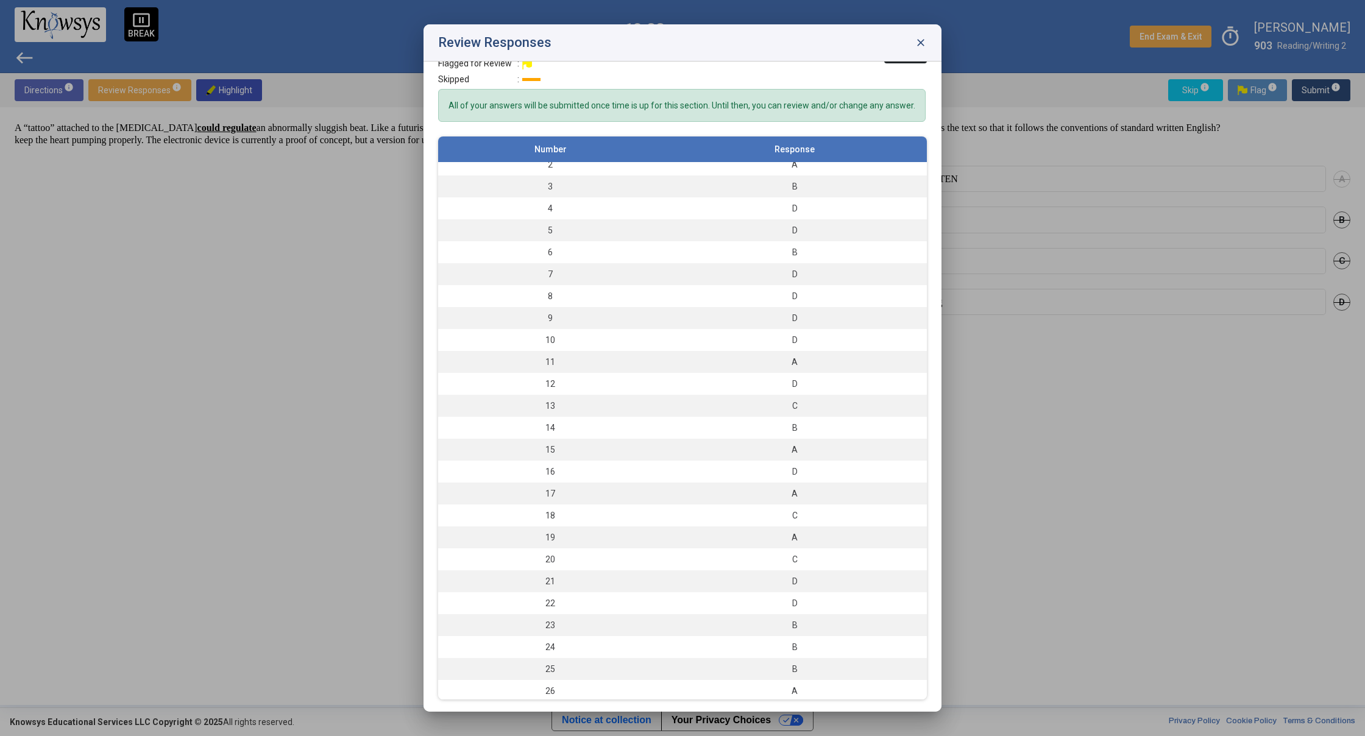
scroll to position [0, 0]
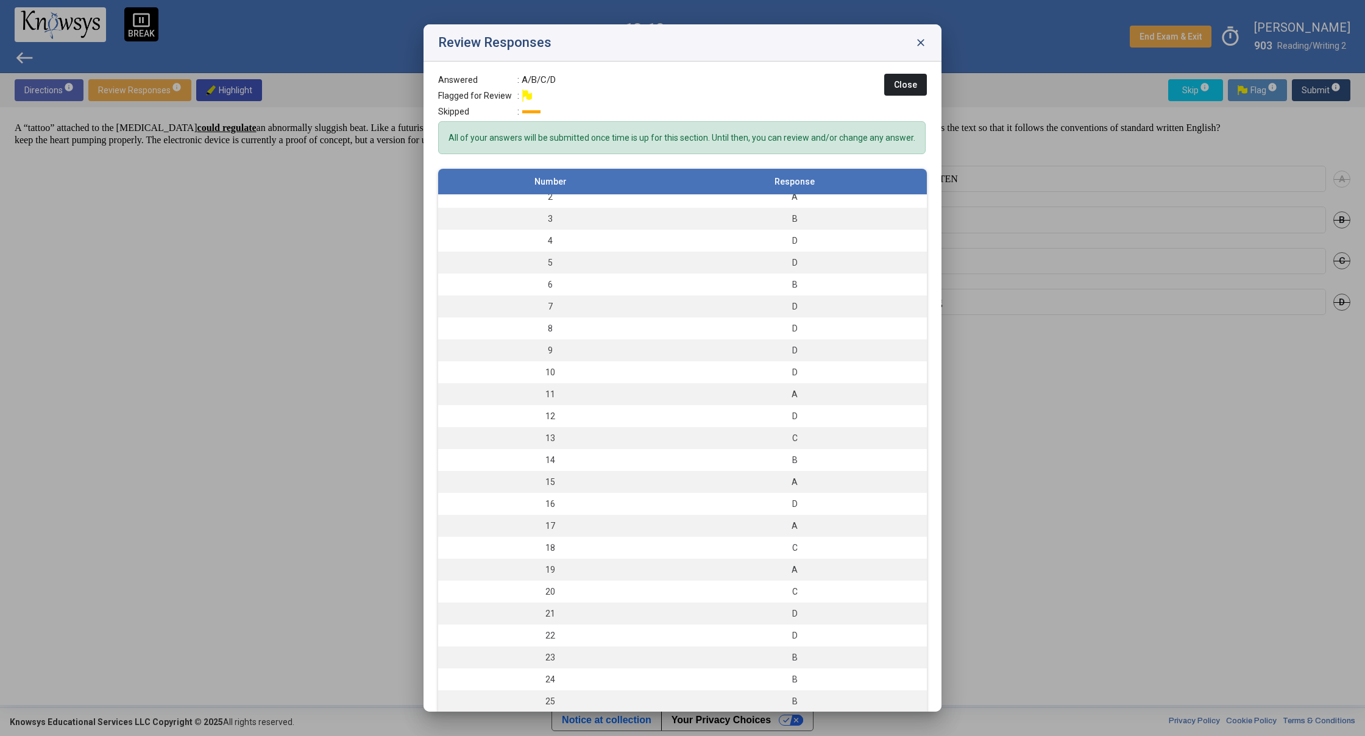
drag, startPoint x: 898, startPoint y: 100, endPoint x: 965, endPoint y: 101, distance: 67.6
click at [965, 101] on div "Review Responses close Answered : A/B/C/D Flagged for Review : Skipped : Close …" at bounding box center [682, 368] width 1365 height 736
click at [878, 29] on div "Review Responses close" at bounding box center [683, 42] width 518 height 37
click at [919, 46] on span "close" at bounding box center [921, 43] width 12 height 12
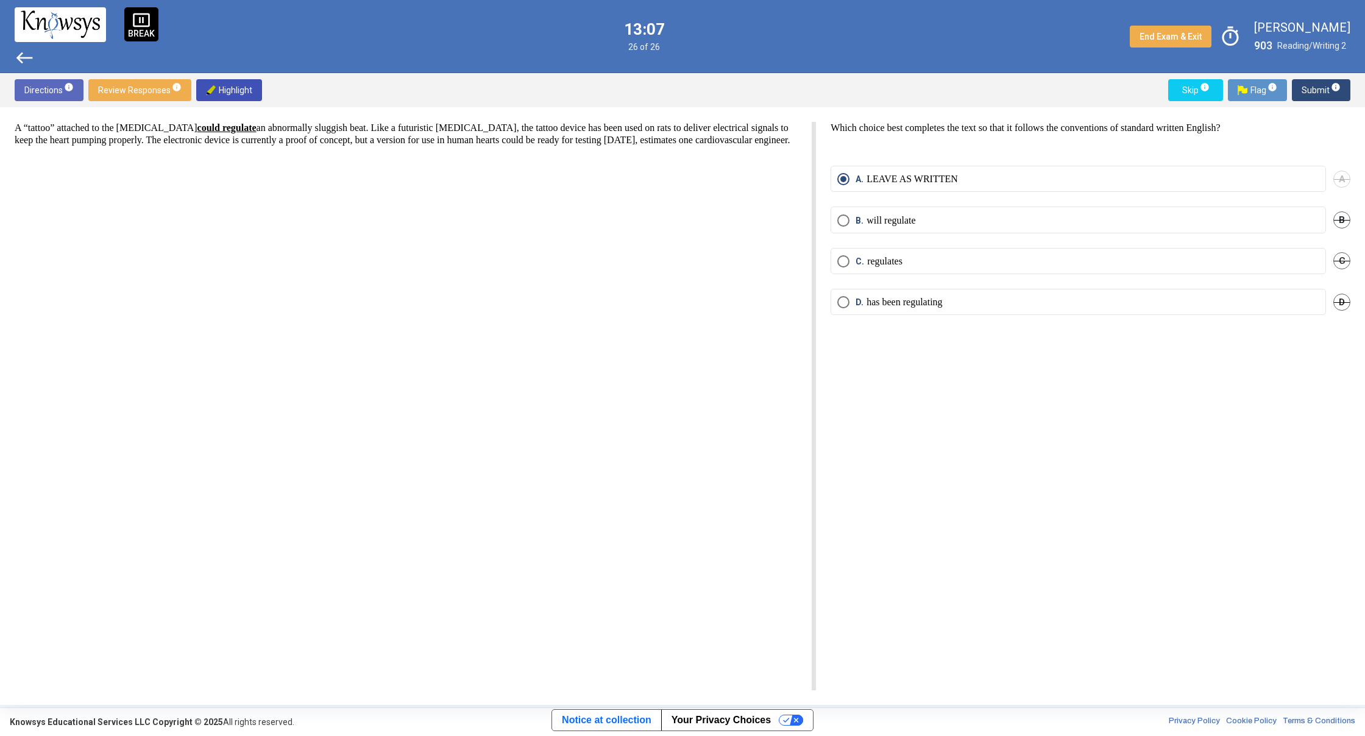
drag, startPoint x: 729, startPoint y: 236, endPoint x: 439, endPoint y: 120, distance: 312.9
click at [439, 120] on div "A “tattoo” attached to the [MEDICAL_DATA] could regulate an abnormally sluggish…" at bounding box center [682, 406] width 1365 height 598
drag, startPoint x: 441, startPoint y: 124, endPoint x: 538, endPoint y: 171, distance: 108.2
drag, startPoint x: 559, startPoint y: 141, endPoint x: 553, endPoint y: 163, distance: 23.5
drag, startPoint x: 552, startPoint y: 160, endPoint x: 507, endPoint y: 109, distance: 68.2
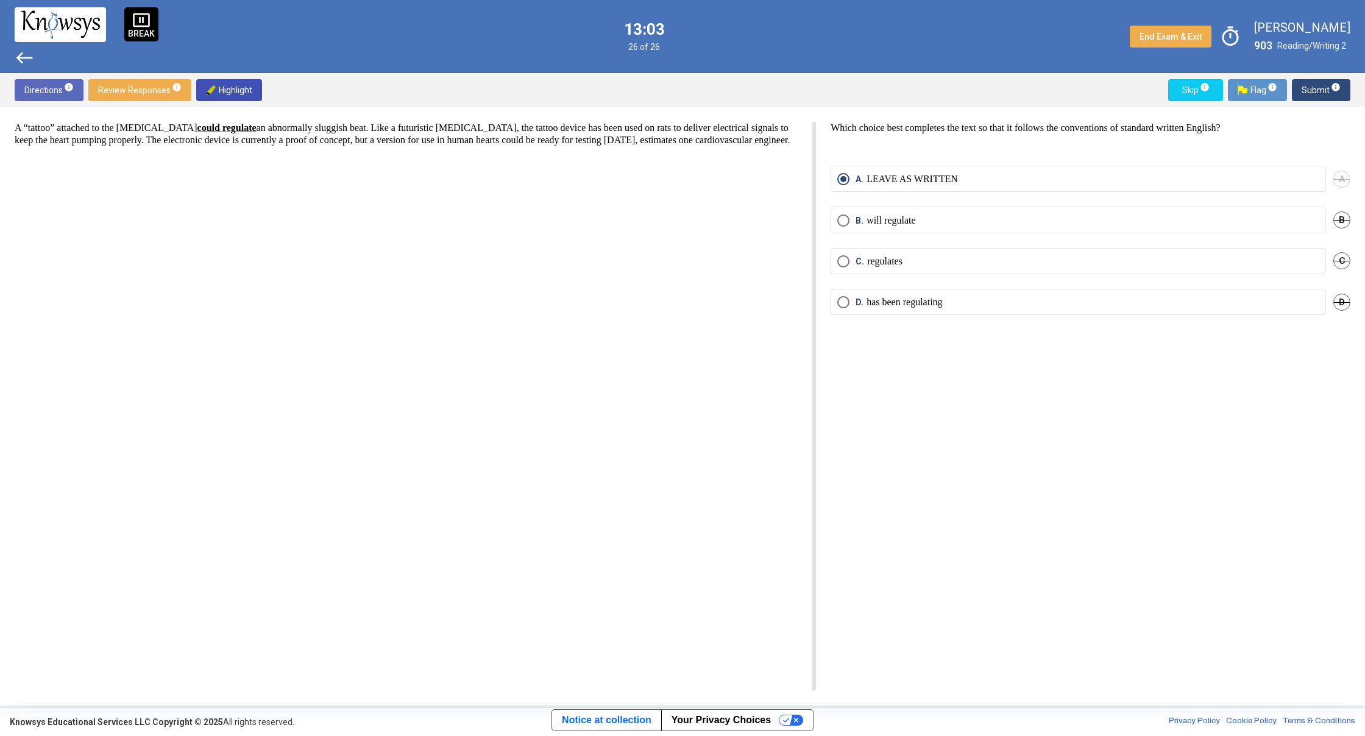
click at [550, 152] on div "A “tattoo” attached to the [MEDICAL_DATA] could regulate an abnormally sluggish…" at bounding box center [415, 406] width 801 height 569
drag, startPoint x: 299, startPoint y: 726, endPoint x: 182, endPoint y: 720, distance: 116.6
click at [182, 720] on div "Knowsys Educational Services LLC Copyright © 2025 All rights reserved. Privacy …" at bounding box center [682, 722] width 1365 height 29
drag, startPoint x: 197, startPoint y: 722, endPoint x: 185, endPoint y: 719, distance: 12.6
click at [185, 719] on strong "Knowsys Educational Services LLC Copyright © 2025" at bounding box center [116, 722] width 213 height 10
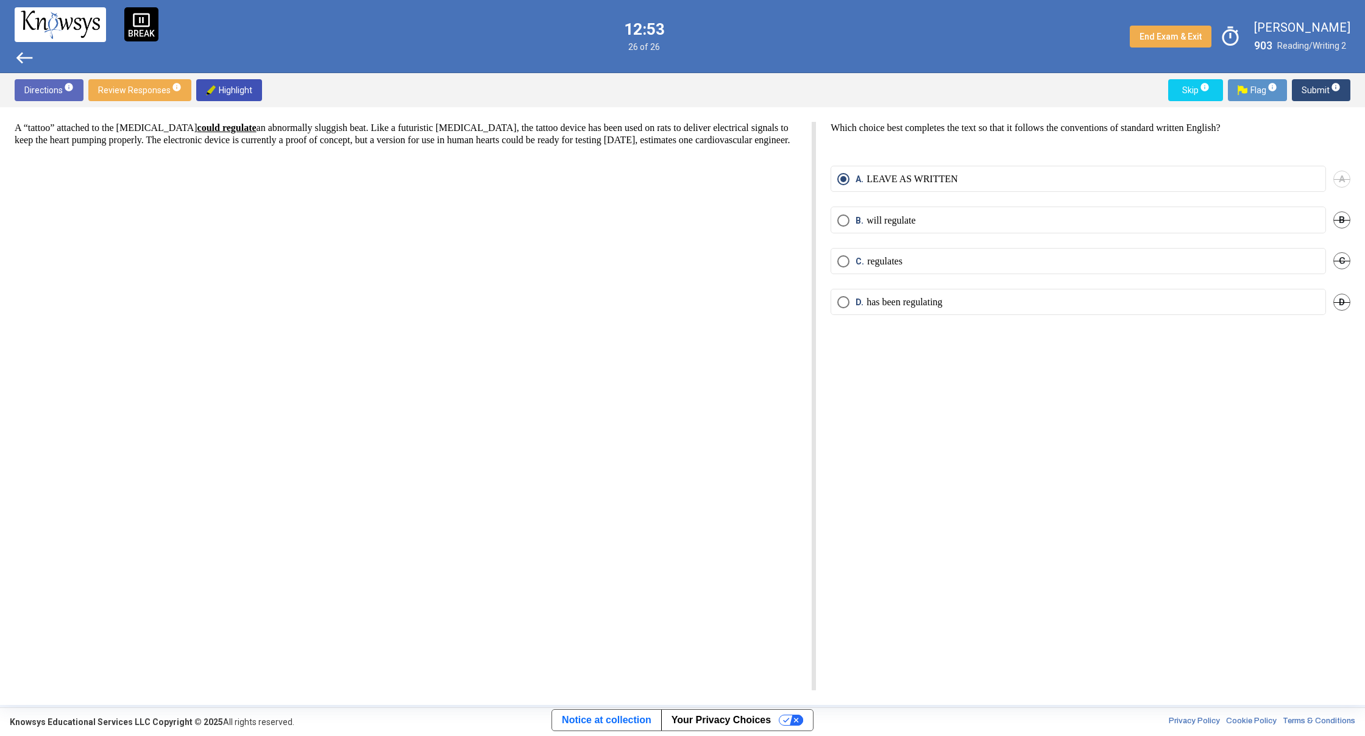
drag, startPoint x: 185, startPoint y: 719, endPoint x: 880, endPoint y: 715, distance: 694.7
click at [886, 719] on div "Knowsys Educational Services LLC Copyright © 2025 All rights reserved. Privacy …" at bounding box center [682, 722] width 1365 height 29
drag, startPoint x: 1092, startPoint y: 718, endPoint x: 1213, endPoint y: 724, distance: 121.4
click at [1213, 724] on div "Knowsys Educational Services LLC Copyright © 2025 All rights reserved. Privacy …" at bounding box center [682, 722] width 1365 height 29
drag, startPoint x: 1196, startPoint y: 719, endPoint x: 851, endPoint y: 717, distance: 345.5
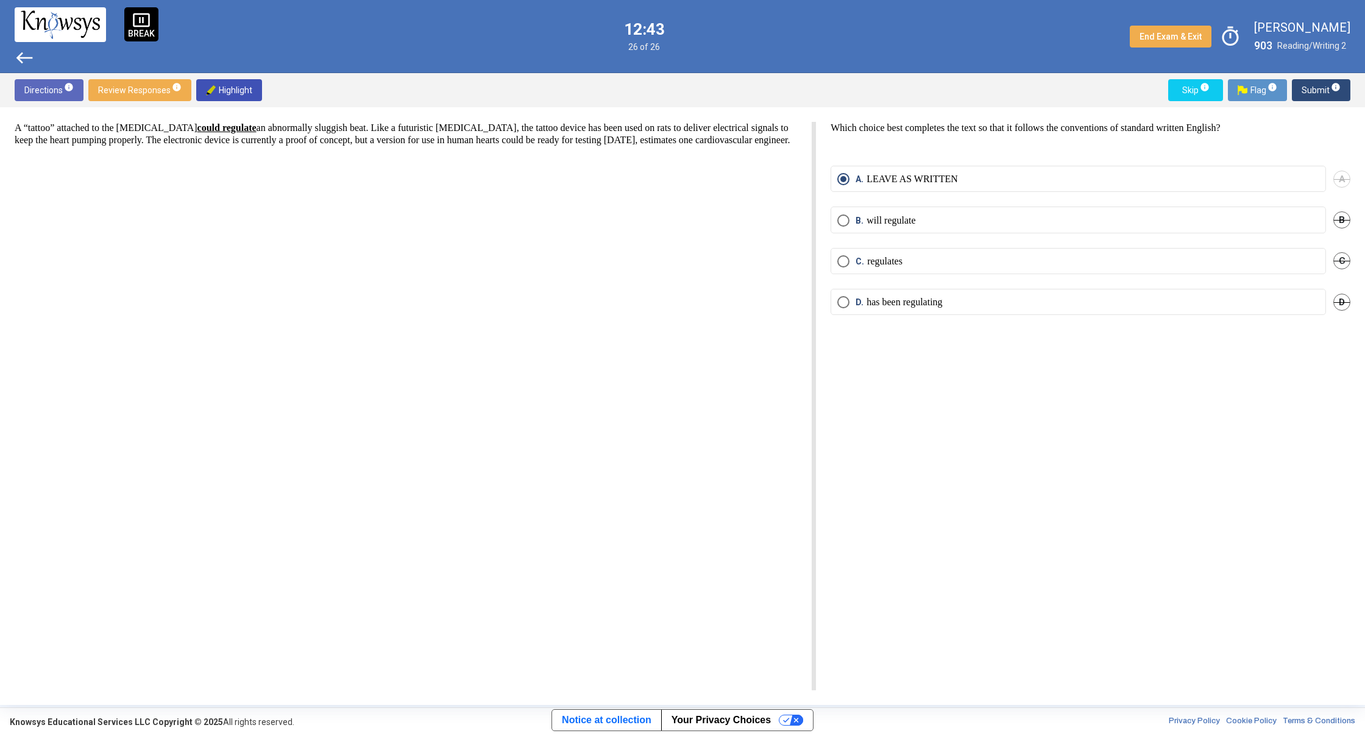
drag, startPoint x: 917, startPoint y: 717, endPoint x: 867, endPoint y: 478, distance: 244.1
click at [766, 460] on div "A “tattoo” attached to the [MEDICAL_DATA] could regulate an abnormally sluggish…" at bounding box center [415, 406] width 801 height 569
drag, startPoint x: 986, startPoint y: 307, endPoint x: 870, endPoint y: 302, distance: 115.9
click at [870, 302] on label "D. has been regulating" at bounding box center [1078, 302] width 482 height 12
drag, startPoint x: 884, startPoint y: 302, endPoint x: 857, endPoint y: 197, distance: 108.9
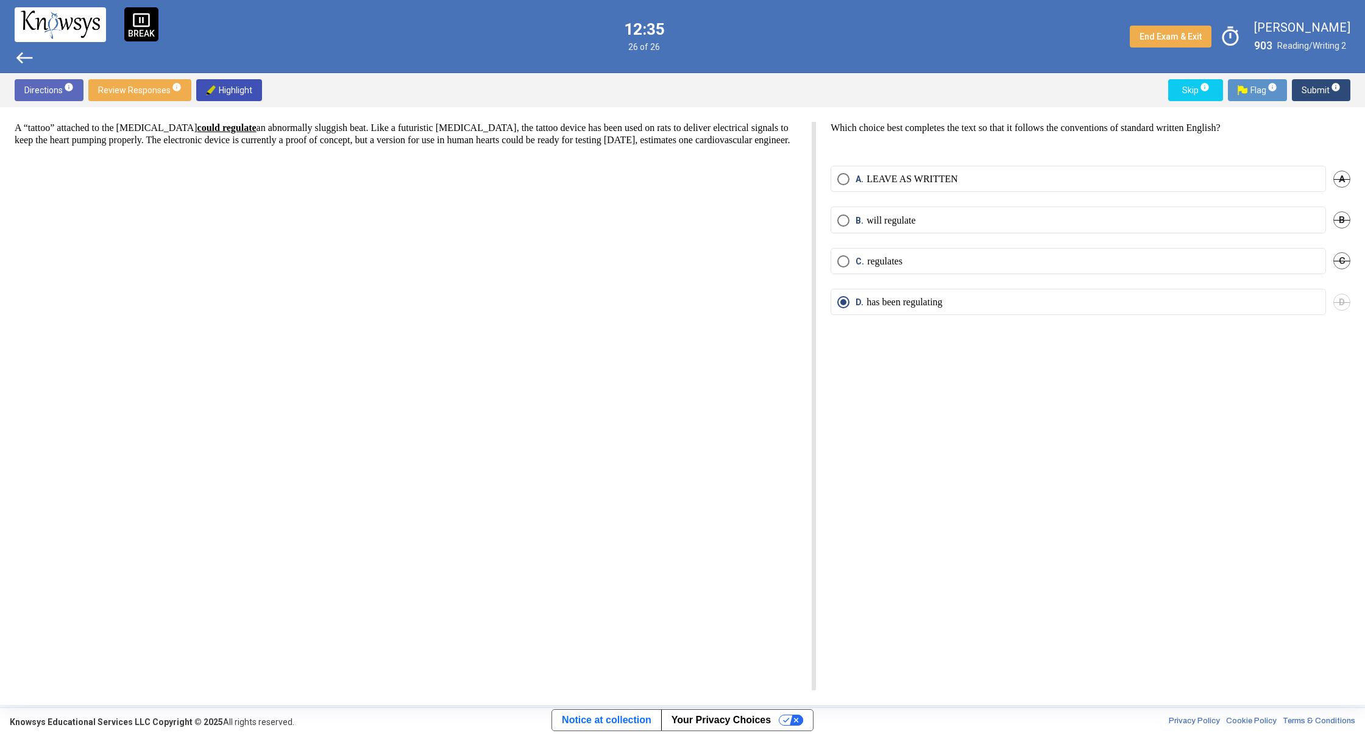
click at [857, 197] on mat-radio-group "A. LEAVE AS WRITTEN A B. will regulate B C. regulates C D. has been regulating D" at bounding box center [1091, 248] width 520 height 164
click at [846, 188] on mat-radio-button "A. LEAVE AS WRITTEN" at bounding box center [1078, 179] width 495 height 26
click at [842, 185] on span "Select an option" at bounding box center [843, 179] width 12 height 12
click at [23, 61] on span "west" at bounding box center [25, 58] width 20 height 20
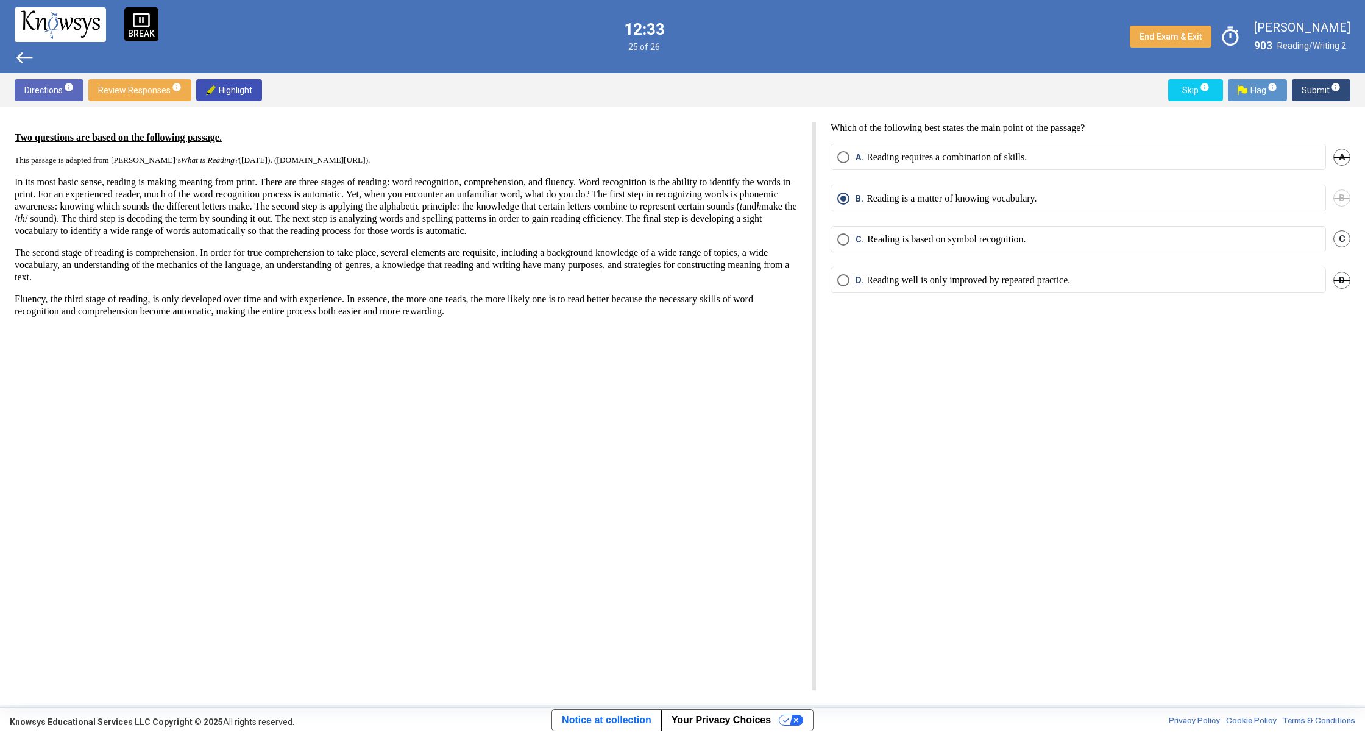
click at [23, 60] on span "west" at bounding box center [25, 58] width 20 height 20
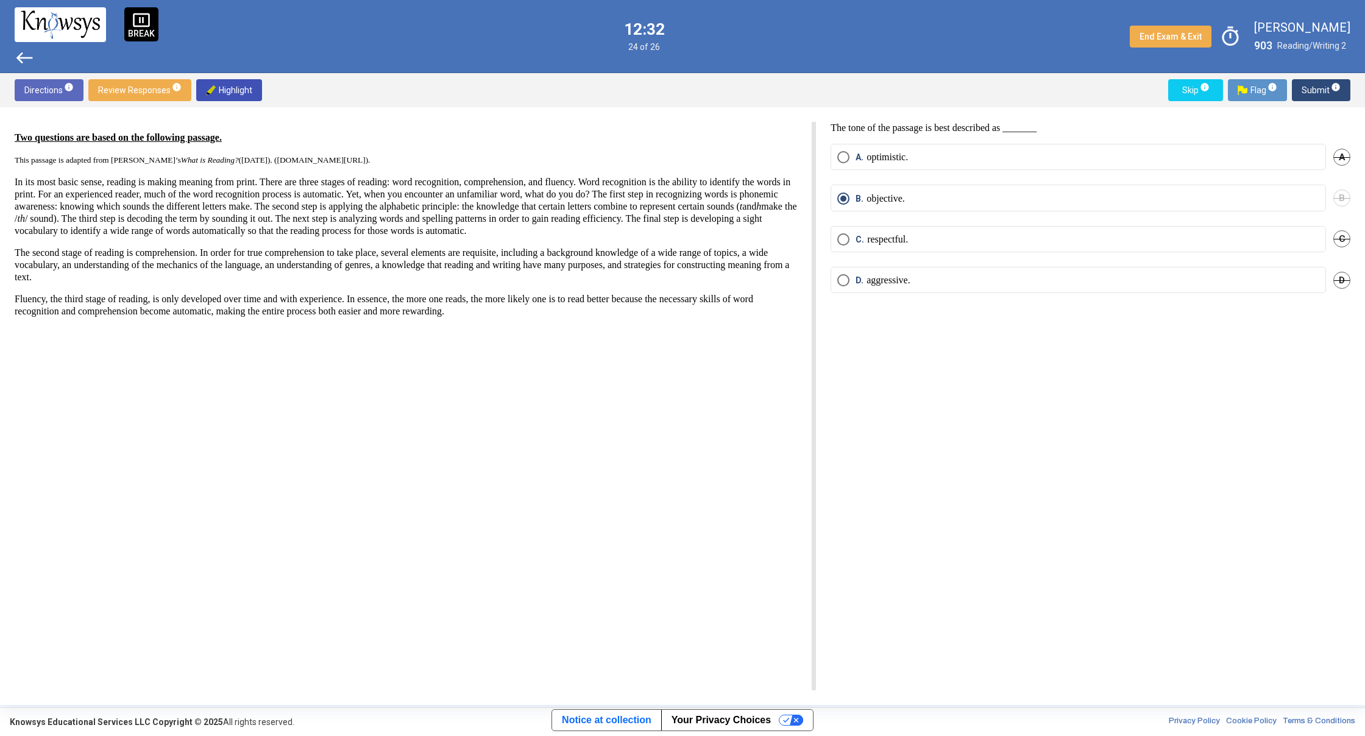
click at [24, 60] on span "west" at bounding box center [25, 58] width 20 height 20
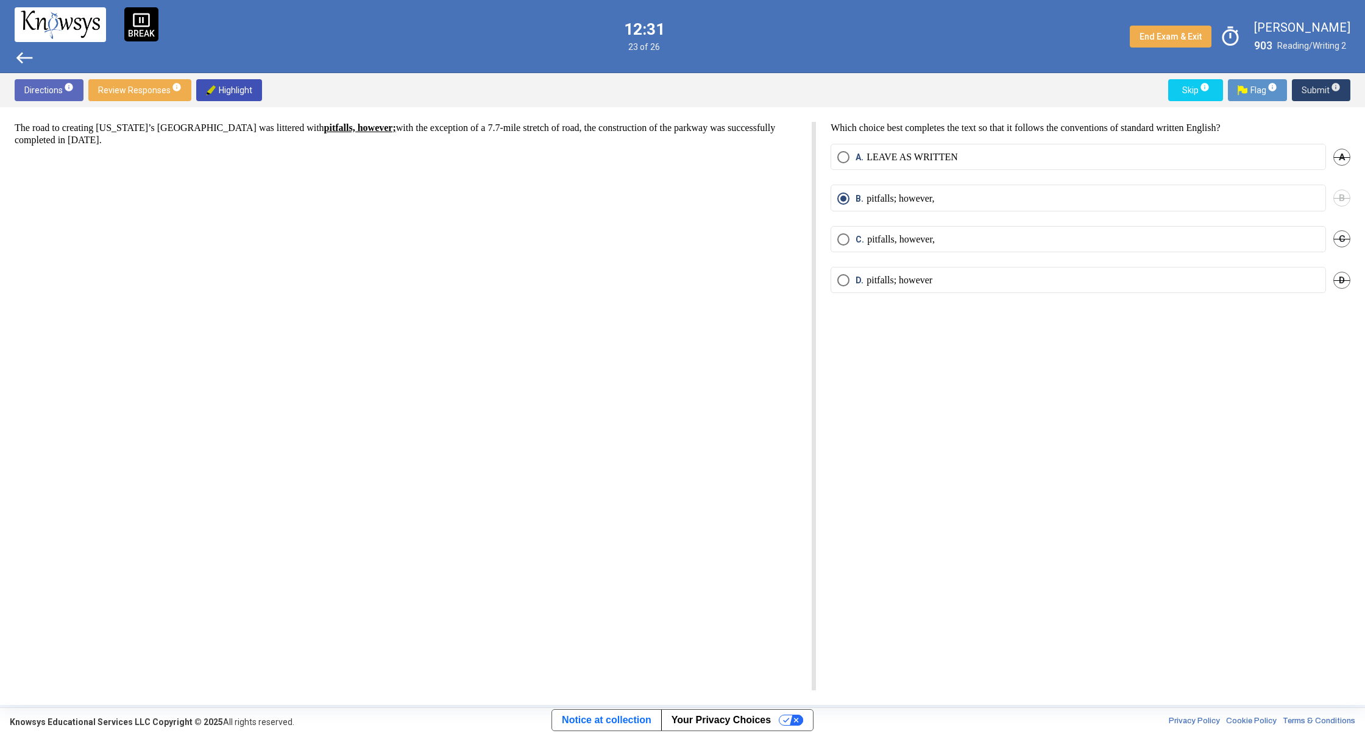
click at [1313, 81] on span "Submit info" at bounding box center [1321, 90] width 39 height 22
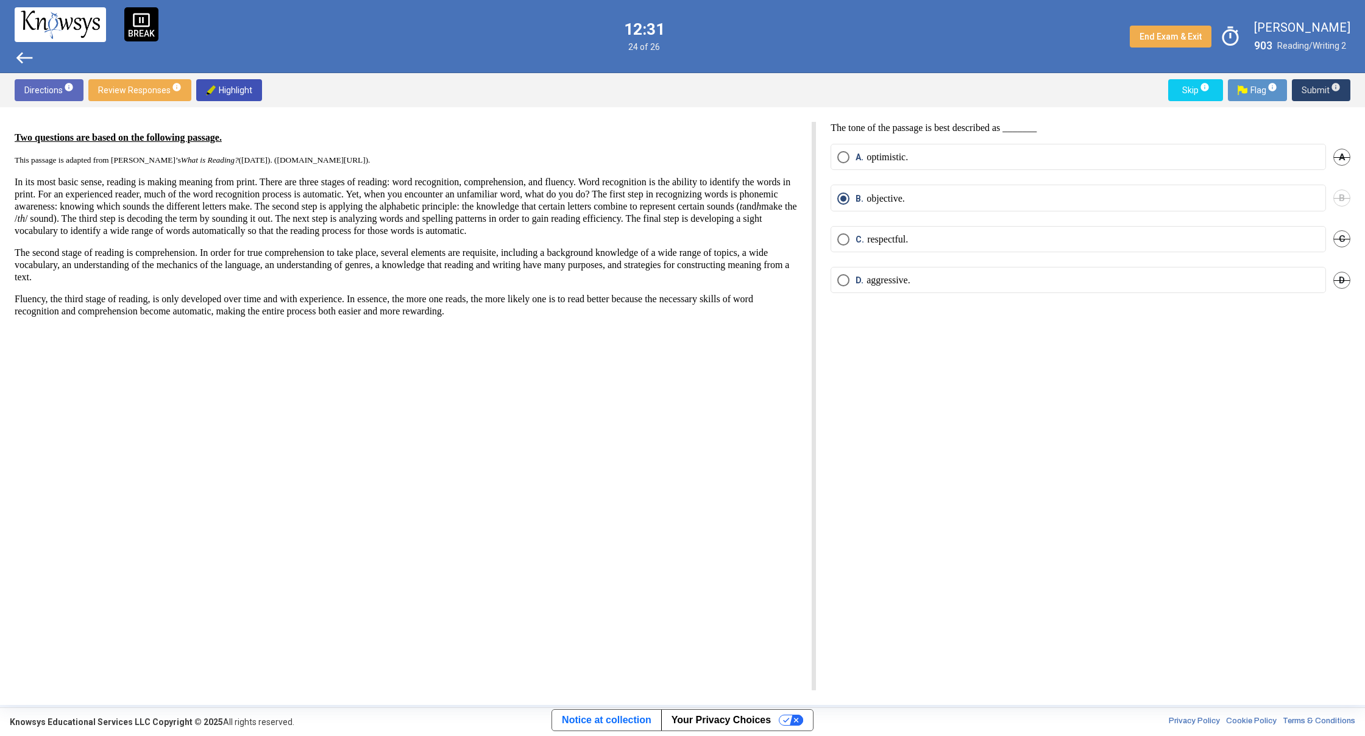
click at [1313, 84] on span "Submit info" at bounding box center [1321, 90] width 39 height 22
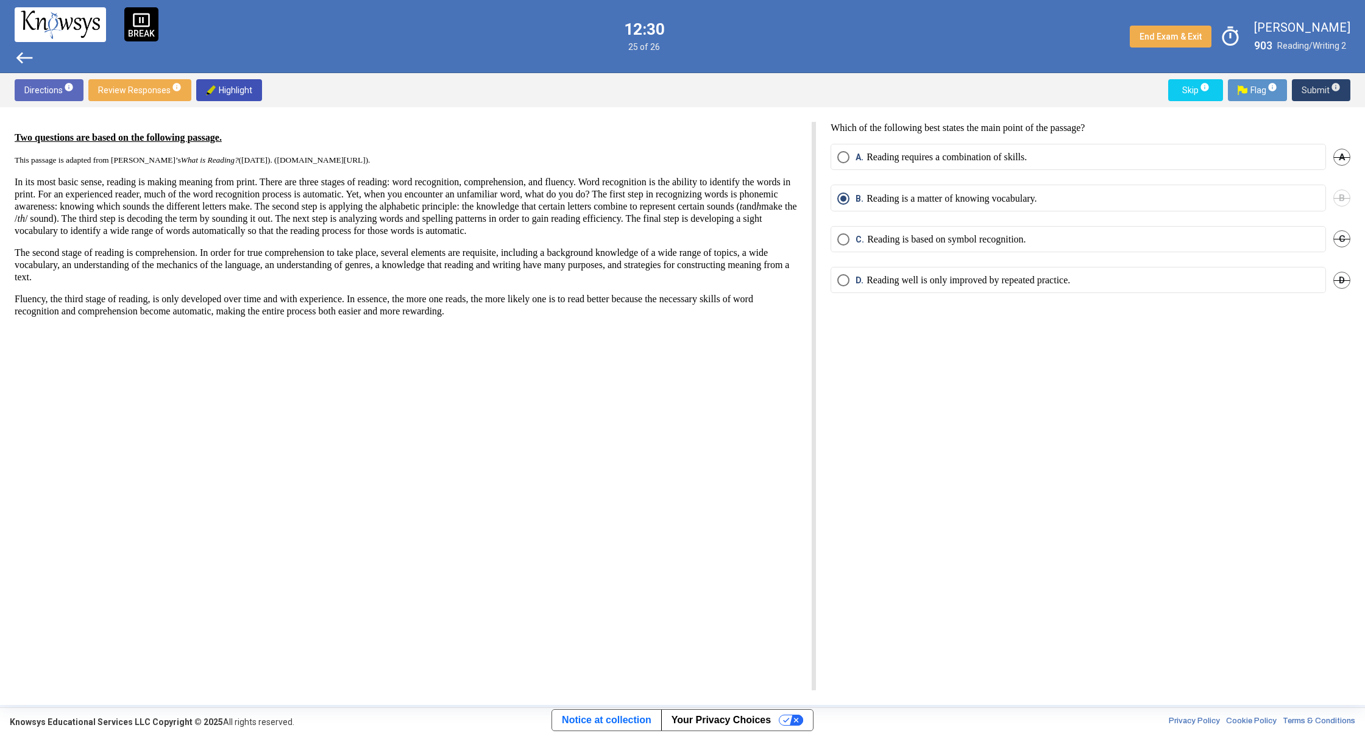
click at [1313, 84] on span "Submit info" at bounding box center [1321, 90] width 39 height 22
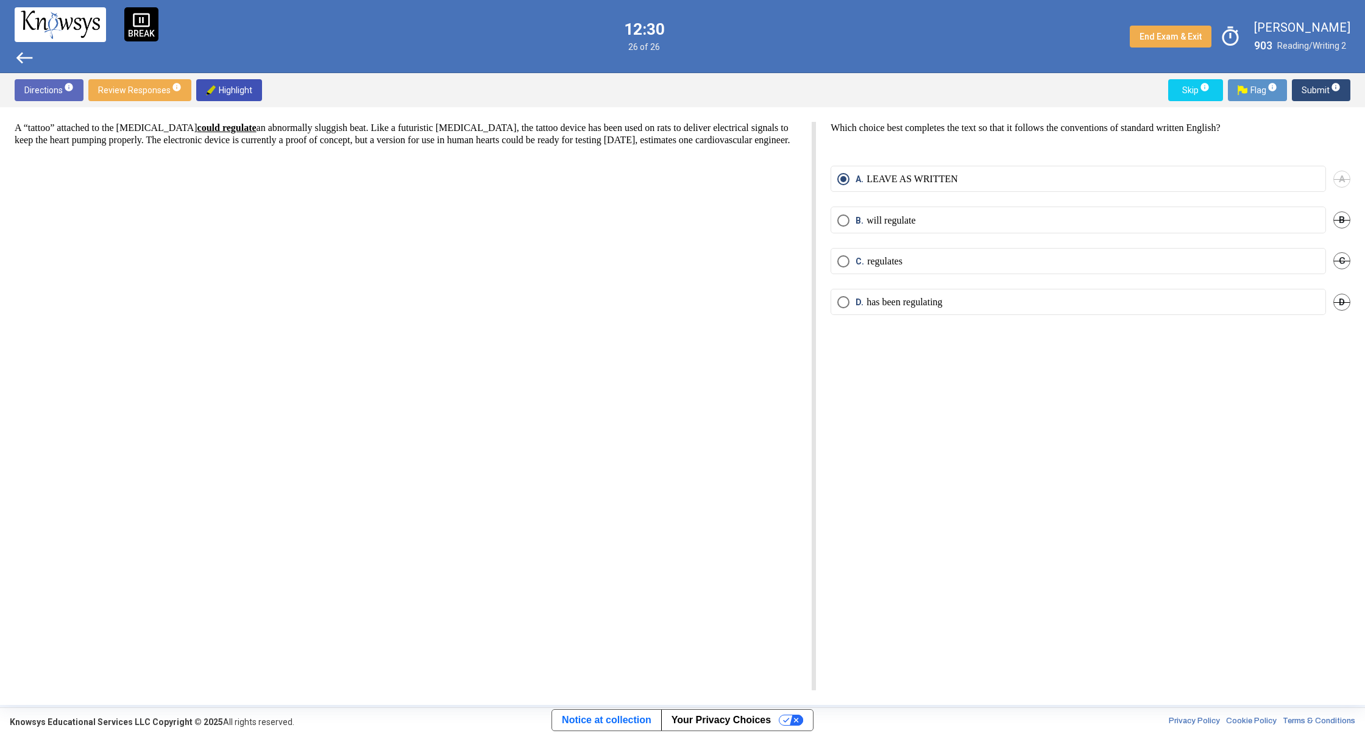
click at [1311, 84] on span "Submit info" at bounding box center [1321, 90] width 39 height 22
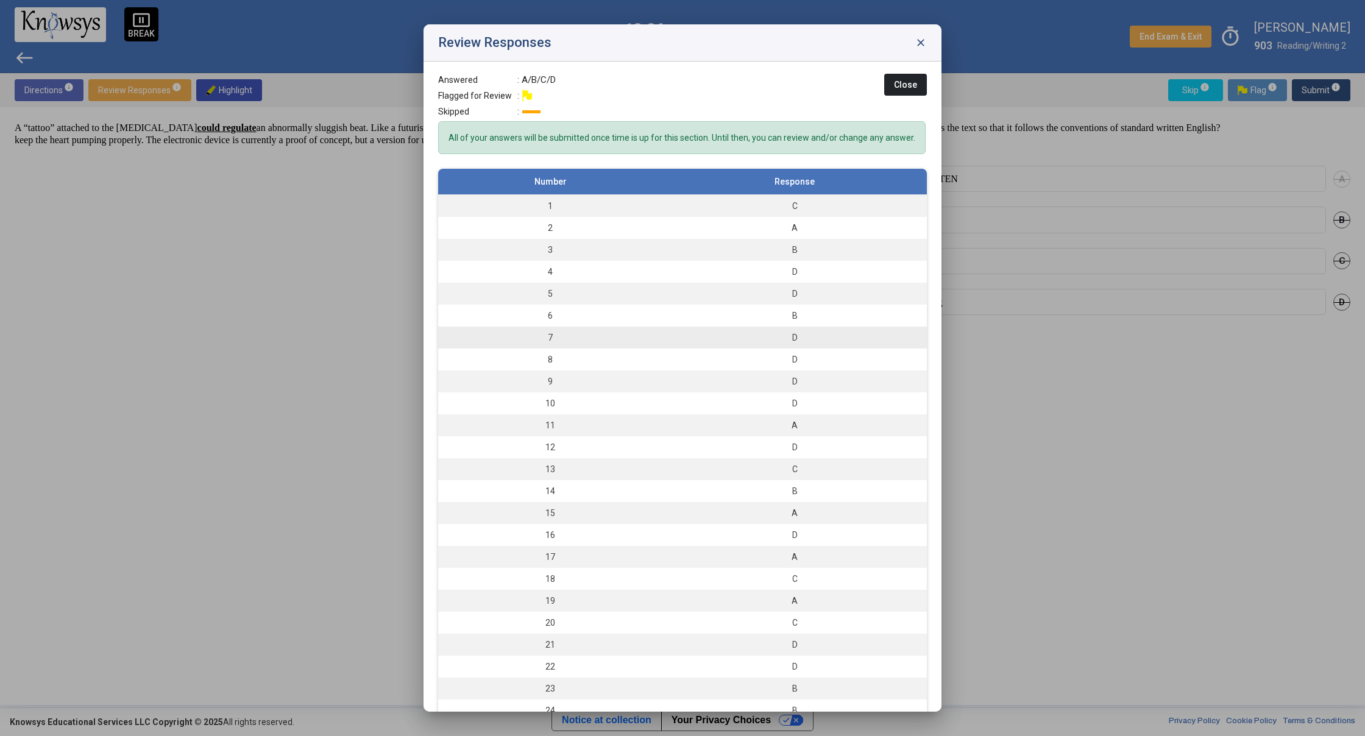
click at [805, 344] on div "D" at bounding box center [795, 338] width 252 height 12
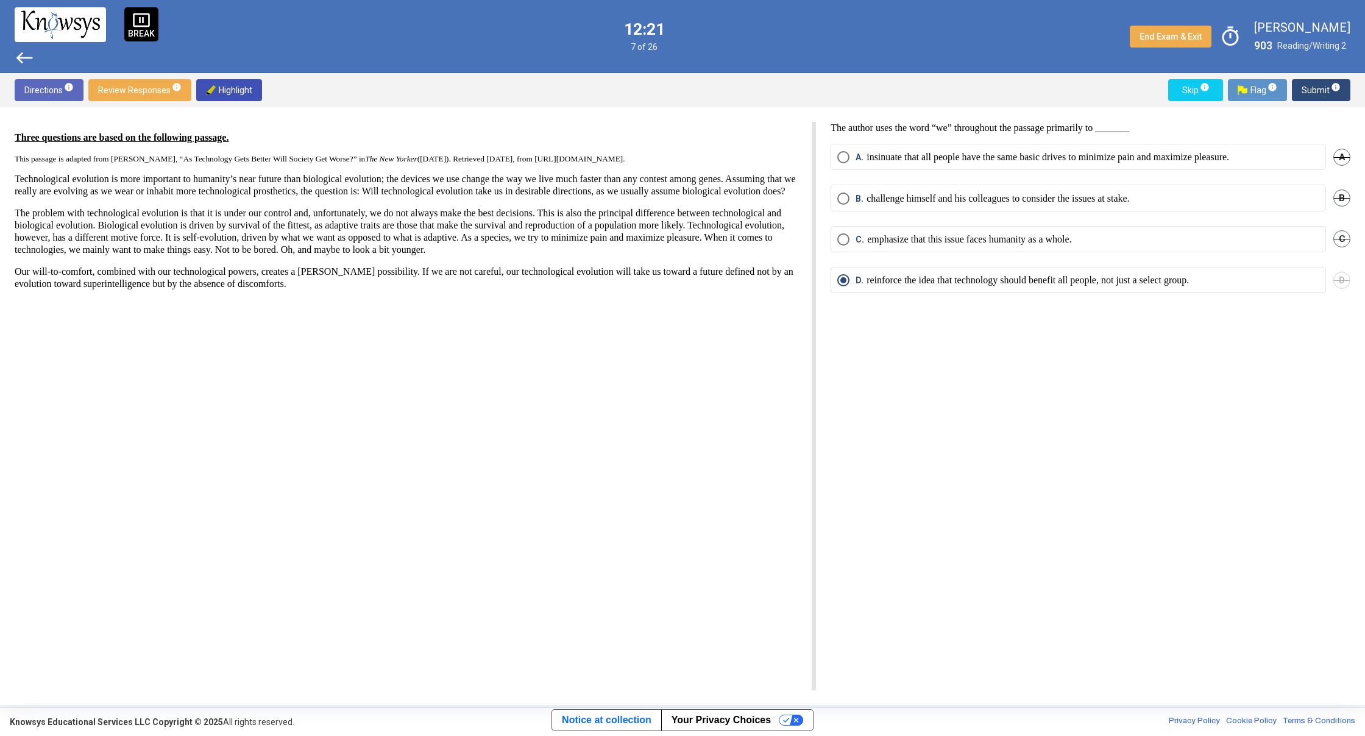
click at [1224, 230] on mat-radio-button "C. emphasize that this issue faces humanity as a whole." at bounding box center [1078, 239] width 495 height 26
click at [839, 243] on span "Select an option" at bounding box center [843, 239] width 12 height 12
click at [1320, 94] on span "Submit info" at bounding box center [1321, 90] width 39 height 22
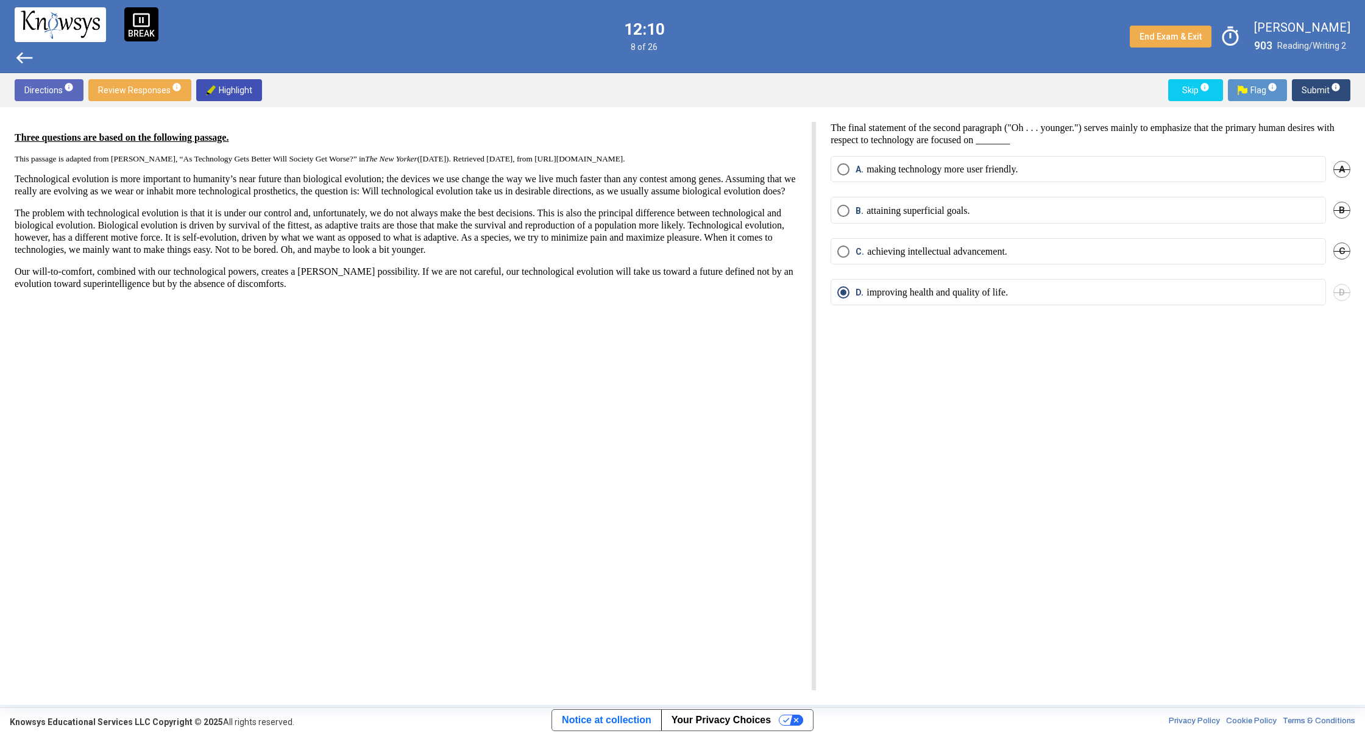
click at [1319, 80] on div "Directions info Review Responses info Highlight Skip info Flag info Submit info" at bounding box center [682, 90] width 1365 height 34
click at [1318, 85] on span "Submit info" at bounding box center [1321, 90] width 39 height 22
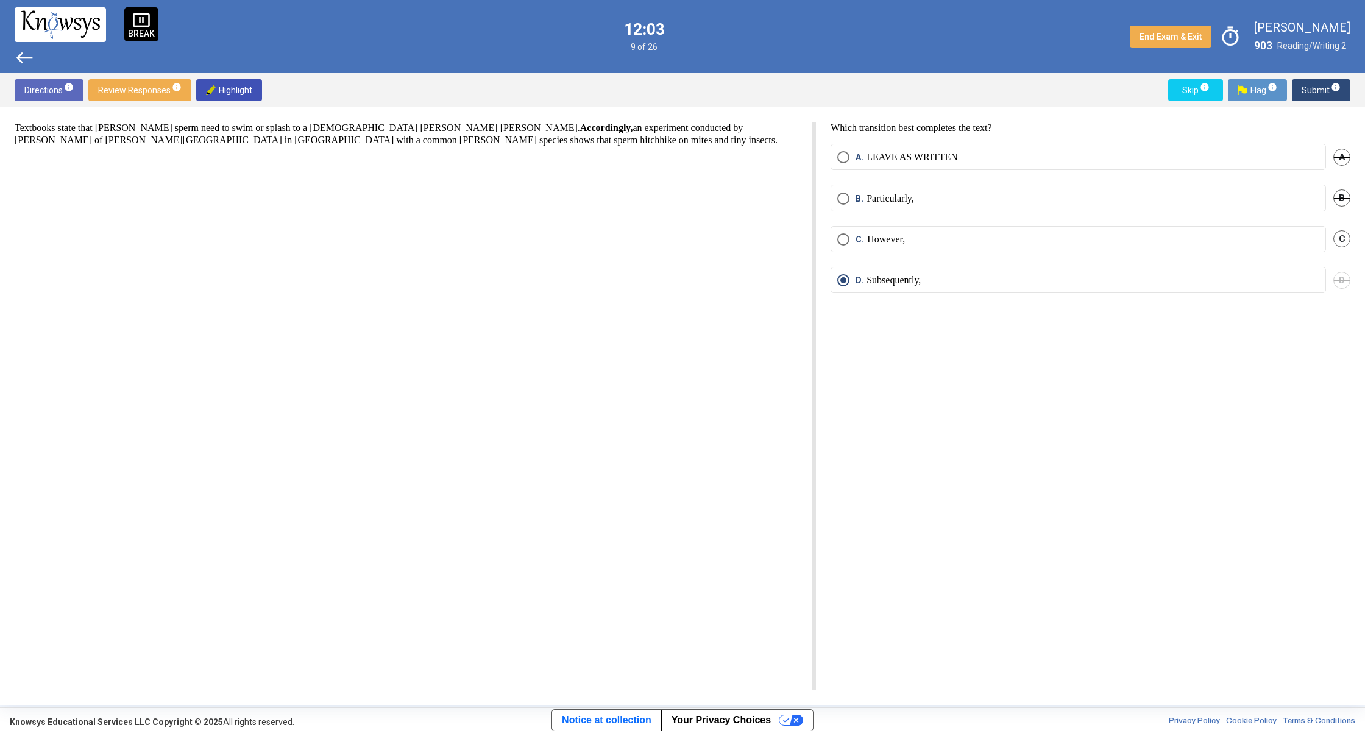
click at [841, 152] on span "Select an option" at bounding box center [843, 157] width 12 height 12
click at [1306, 100] on span "Submit info" at bounding box center [1321, 90] width 39 height 22
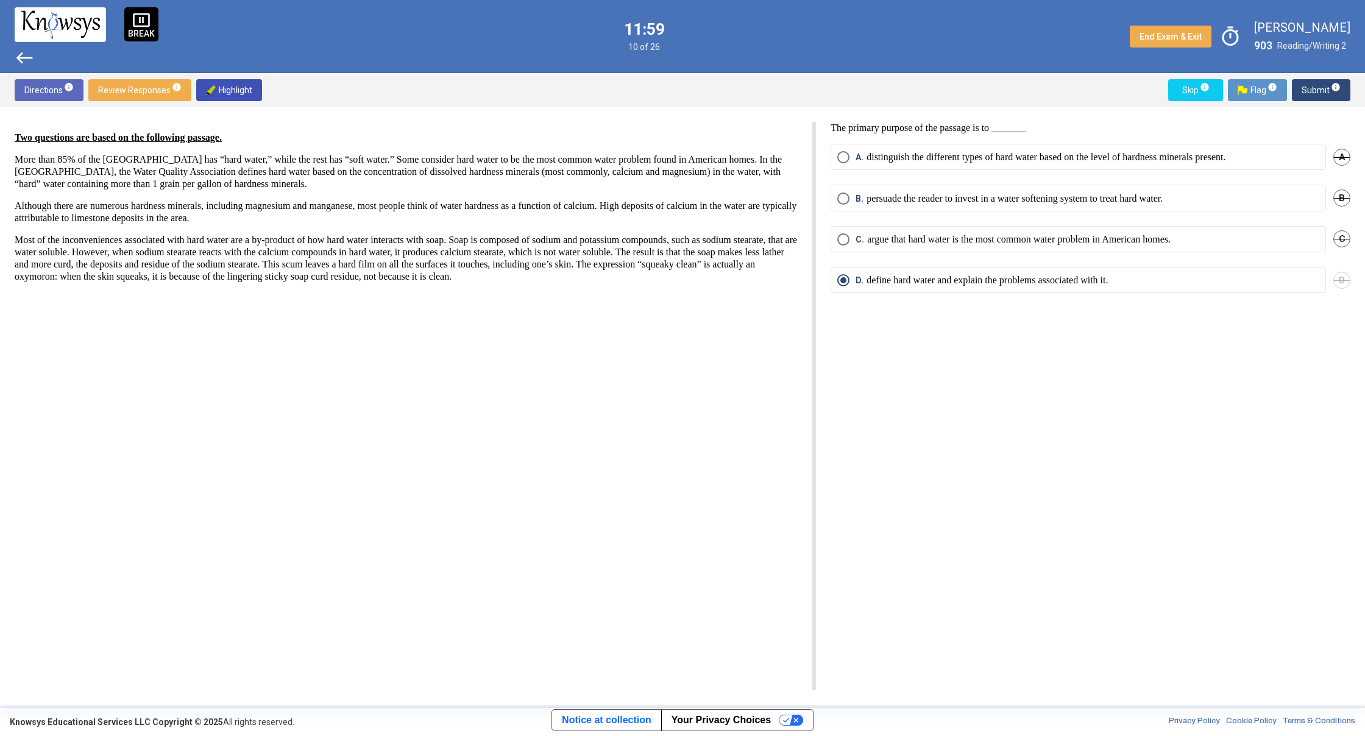
click at [1318, 93] on span "Submit info" at bounding box center [1321, 90] width 39 height 22
click at [1316, 97] on span "Submit info" at bounding box center [1321, 90] width 39 height 22
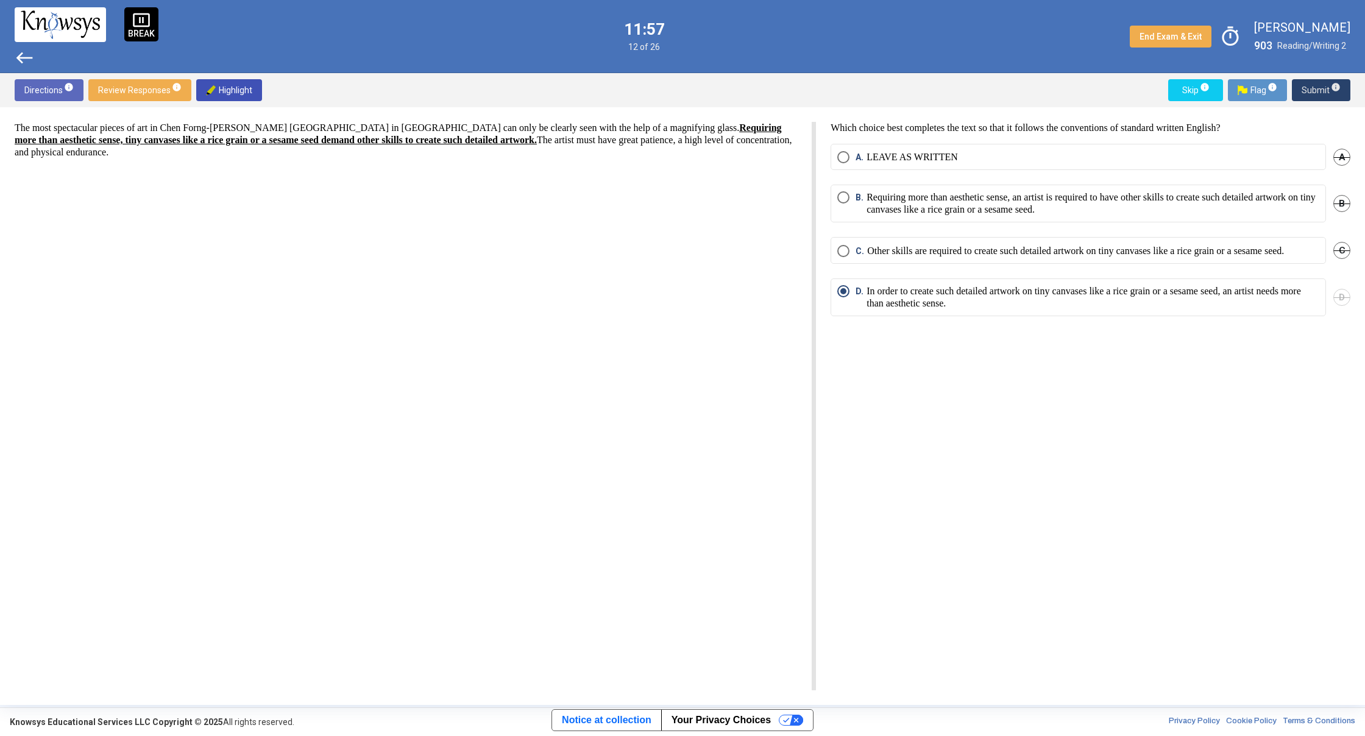
click at [1316, 97] on span "Submit info" at bounding box center [1321, 90] width 39 height 22
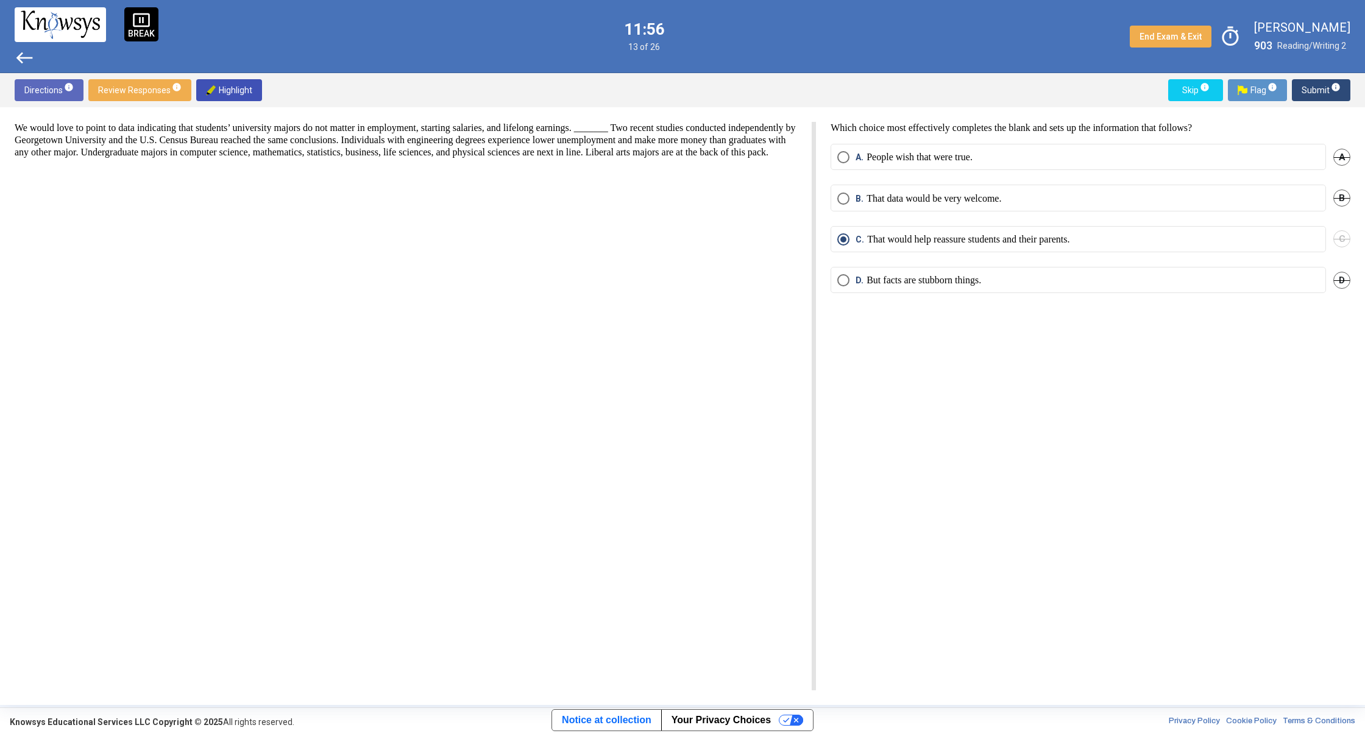
click at [1316, 97] on span "Submit info" at bounding box center [1321, 90] width 39 height 22
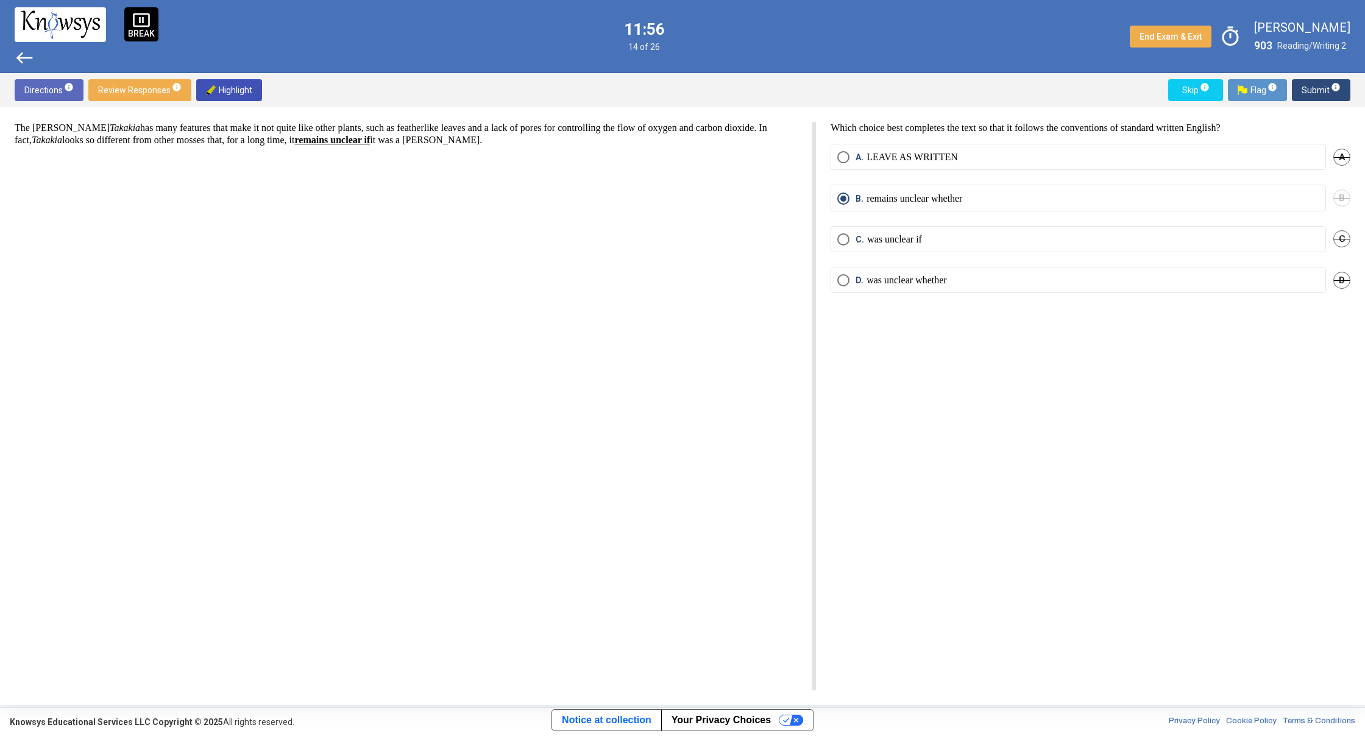
click at [1316, 97] on span "Submit info" at bounding box center [1321, 90] width 39 height 22
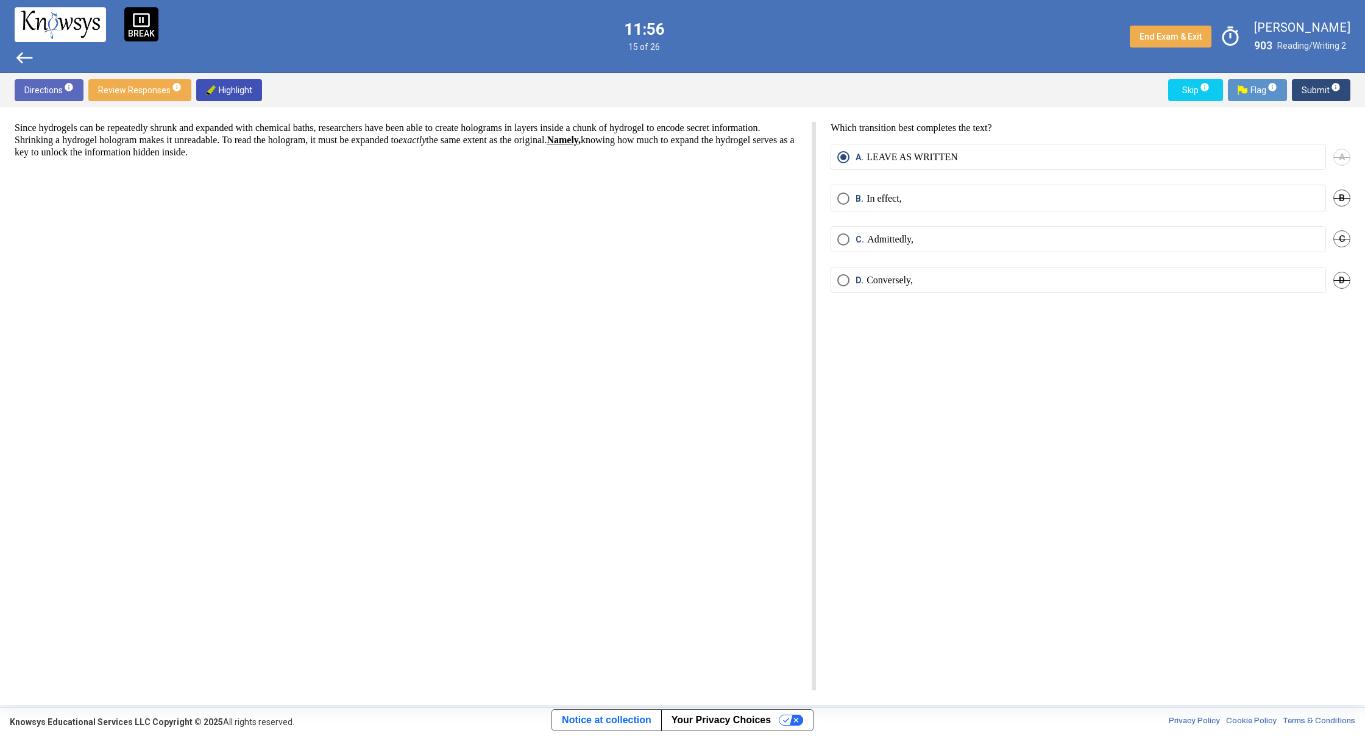
click at [1316, 97] on span "Submit info" at bounding box center [1321, 90] width 39 height 22
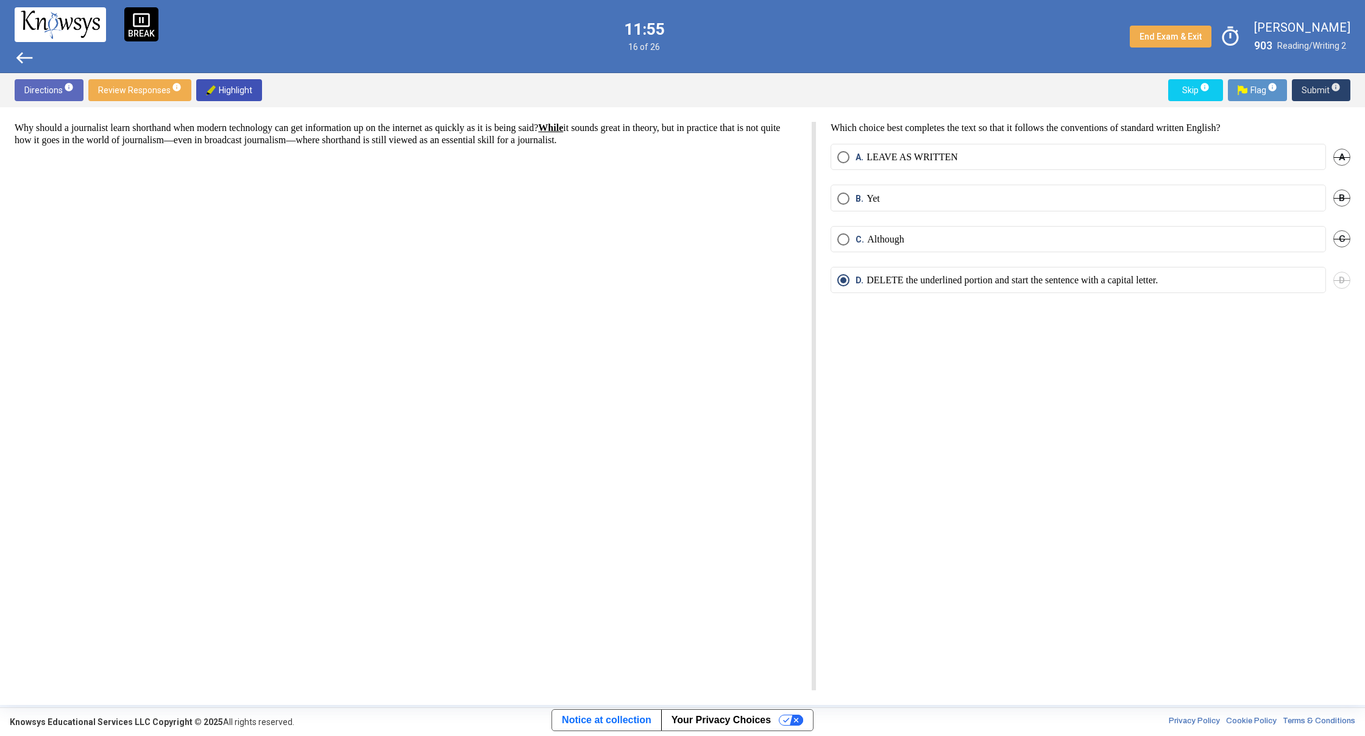
click at [1316, 97] on span "Submit info" at bounding box center [1321, 90] width 39 height 22
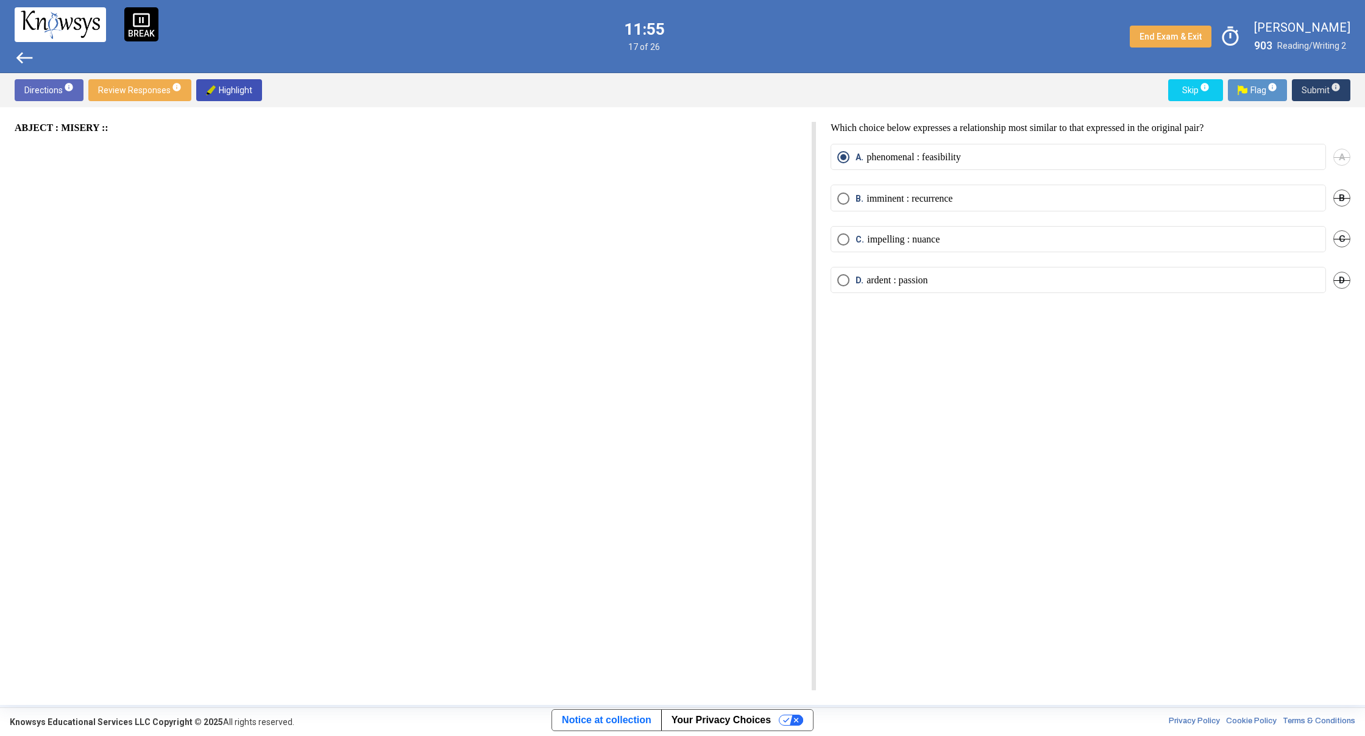
click at [1316, 97] on span "Submit info" at bounding box center [1321, 90] width 39 height 22
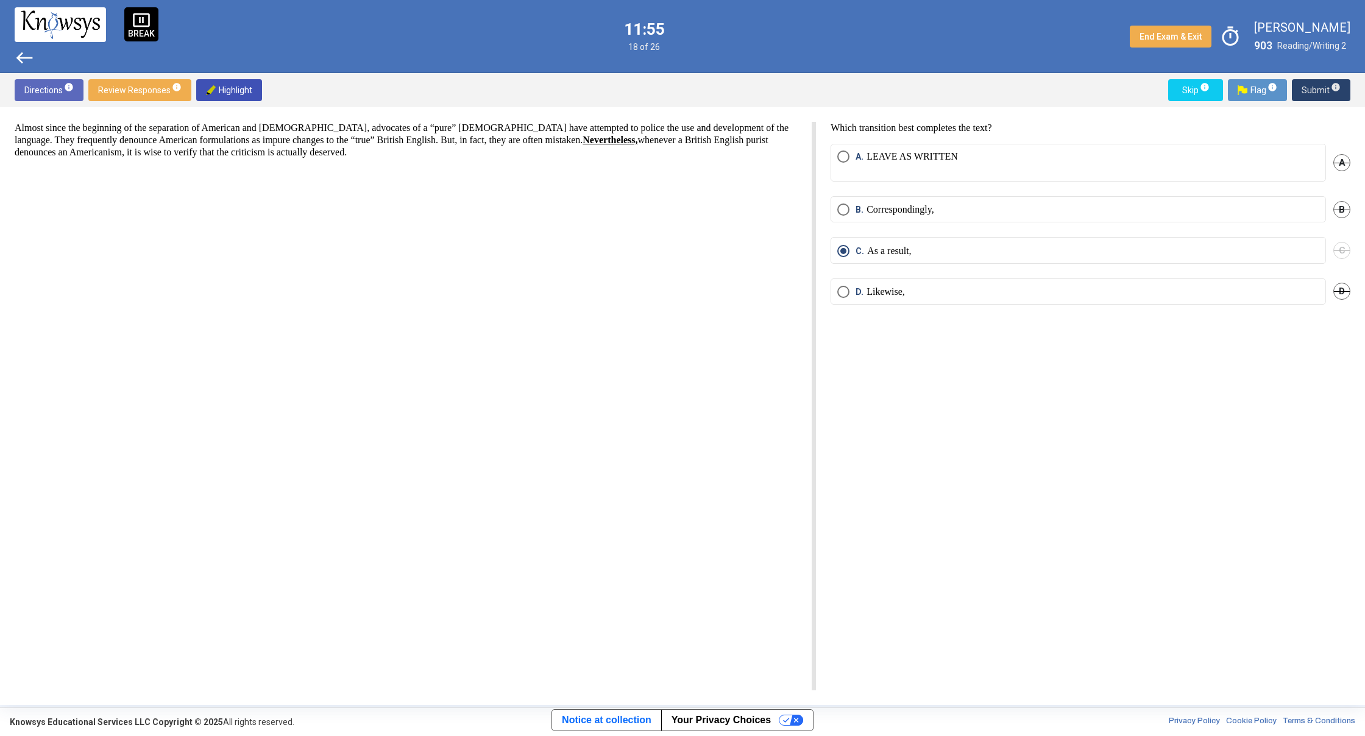
click at [1316, 97] on span "Submit info" at bounding box center [1321, 90] width 39 height 22
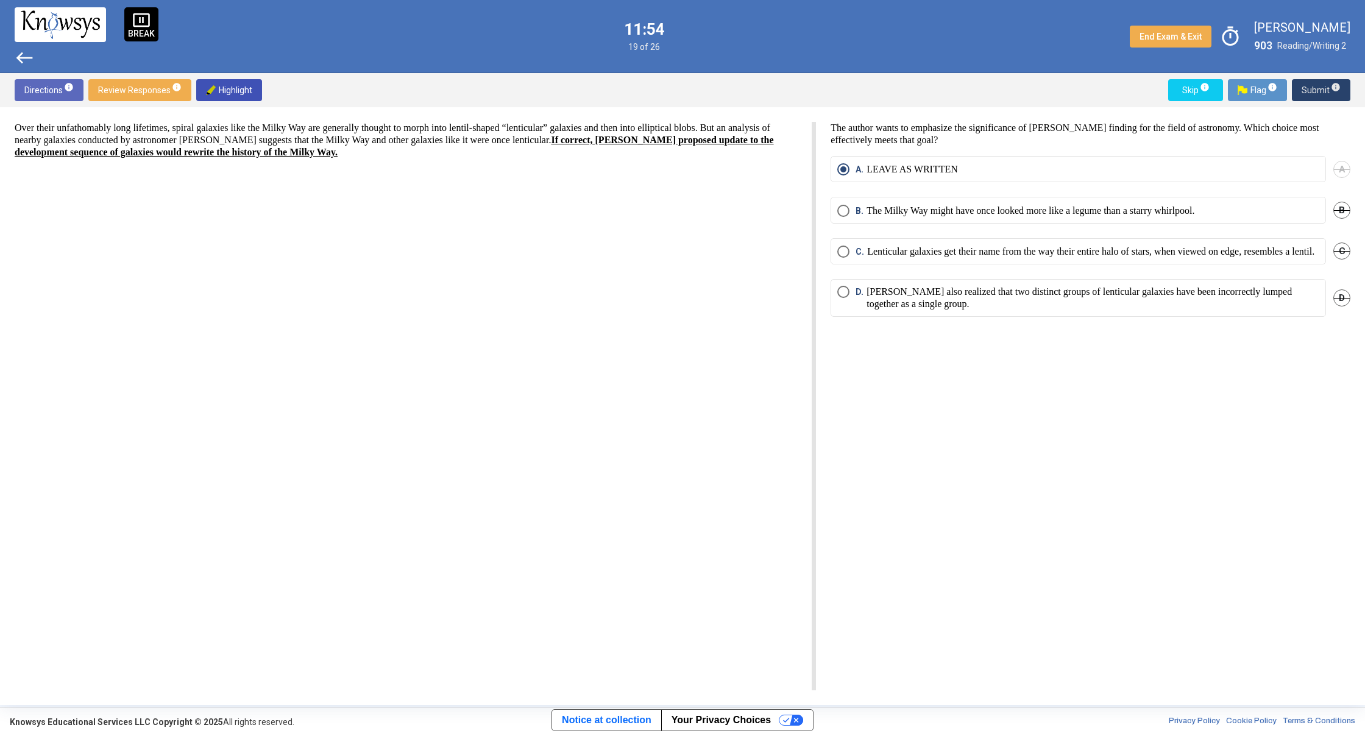
click at [1316, 97] on span "Submit info" at bounding box center [1321, 90] width 39 height 22
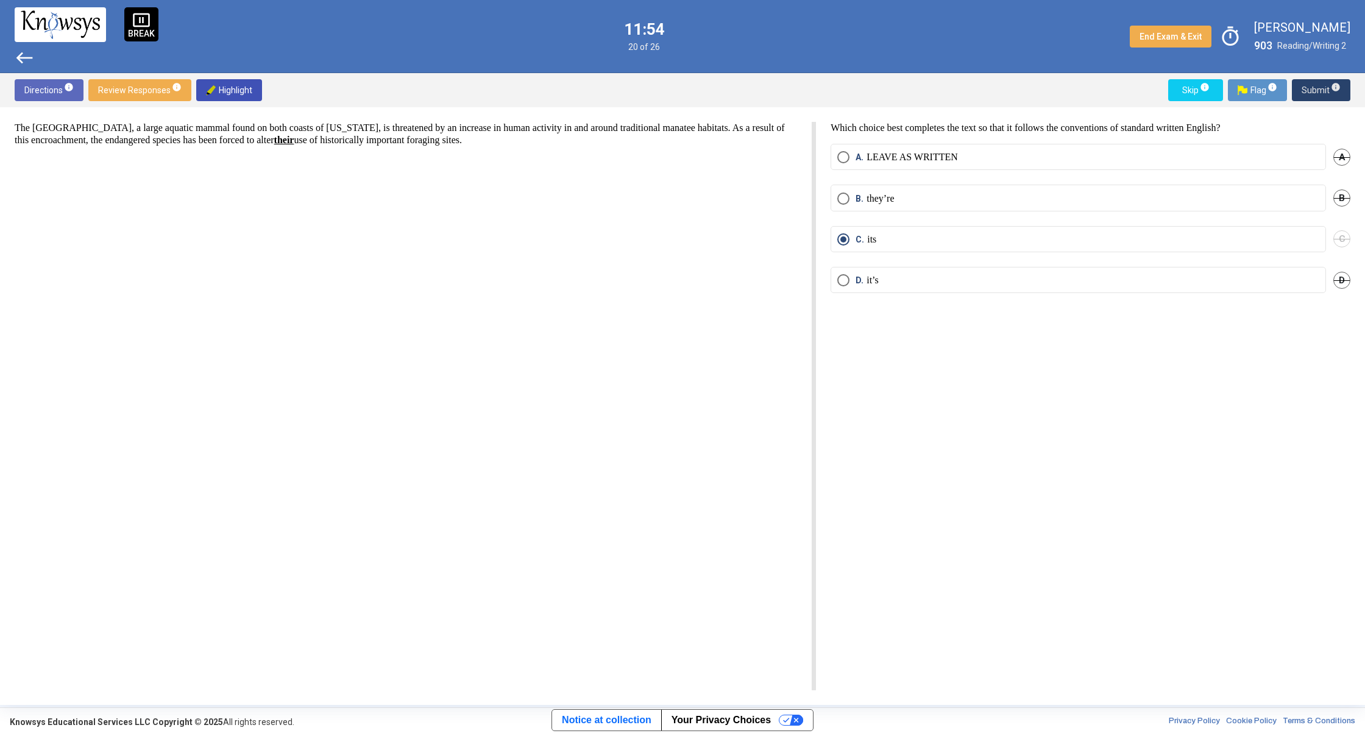
click at [1316, 97] on span "Submit info" at bounding box center [1321, 90] width 39 height 22
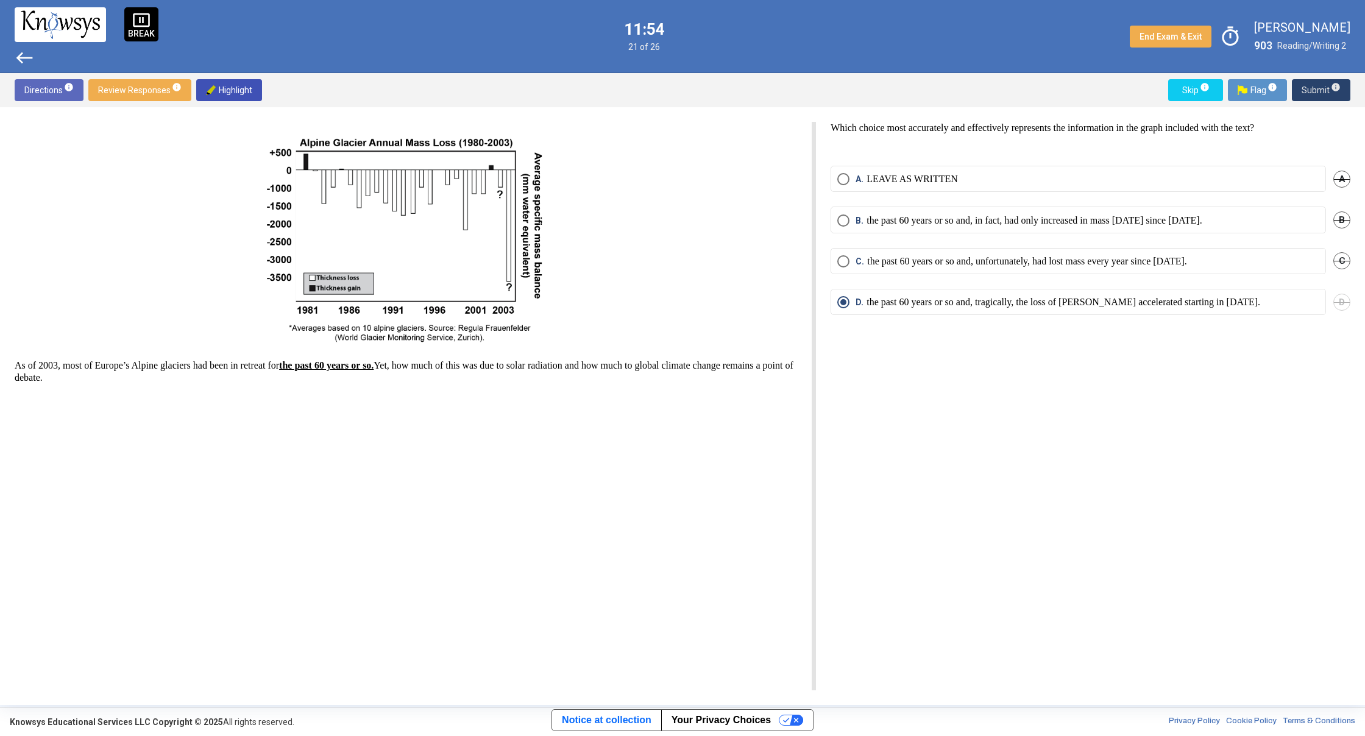
click at [1316, 97] on span "Submit info" at bounding box center [1321, 90] width 39 height 22
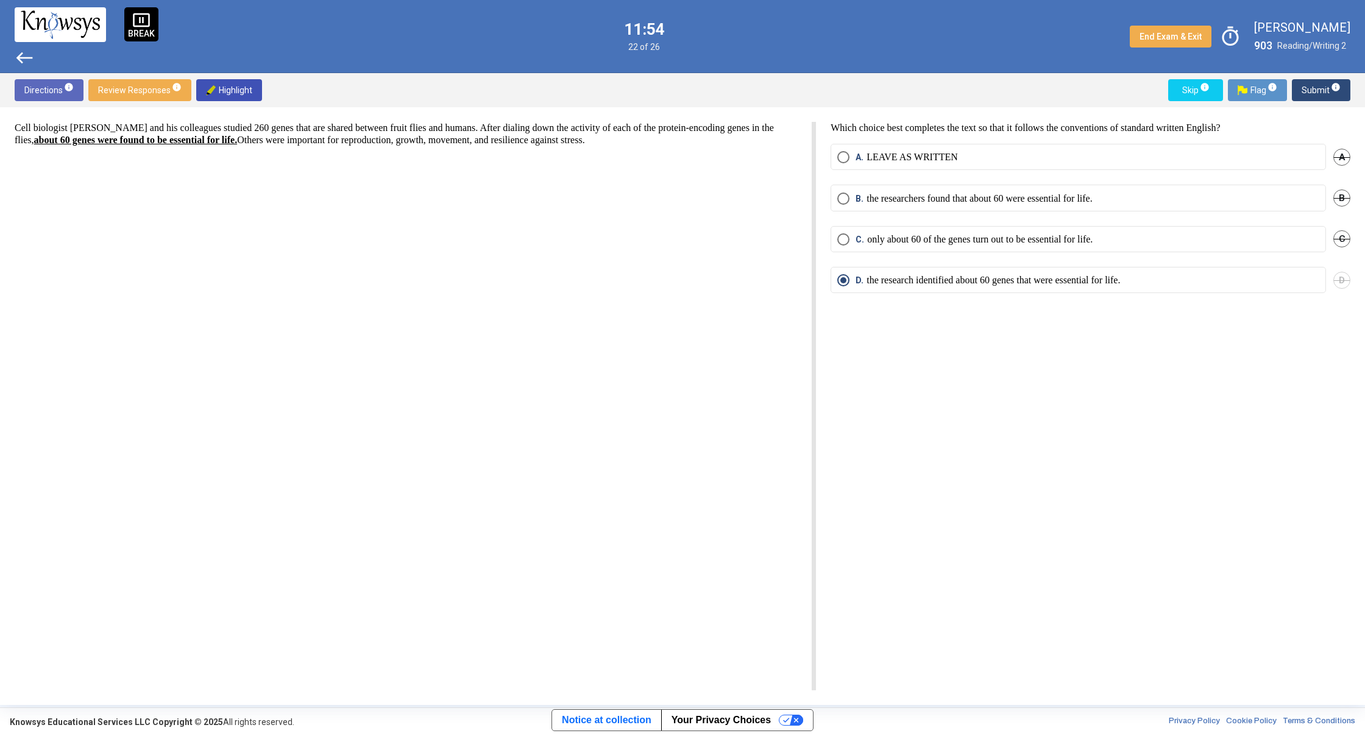
click at [1316, 97] on span "Submit info" at bounding box center [1321, 90] width 39 height 22
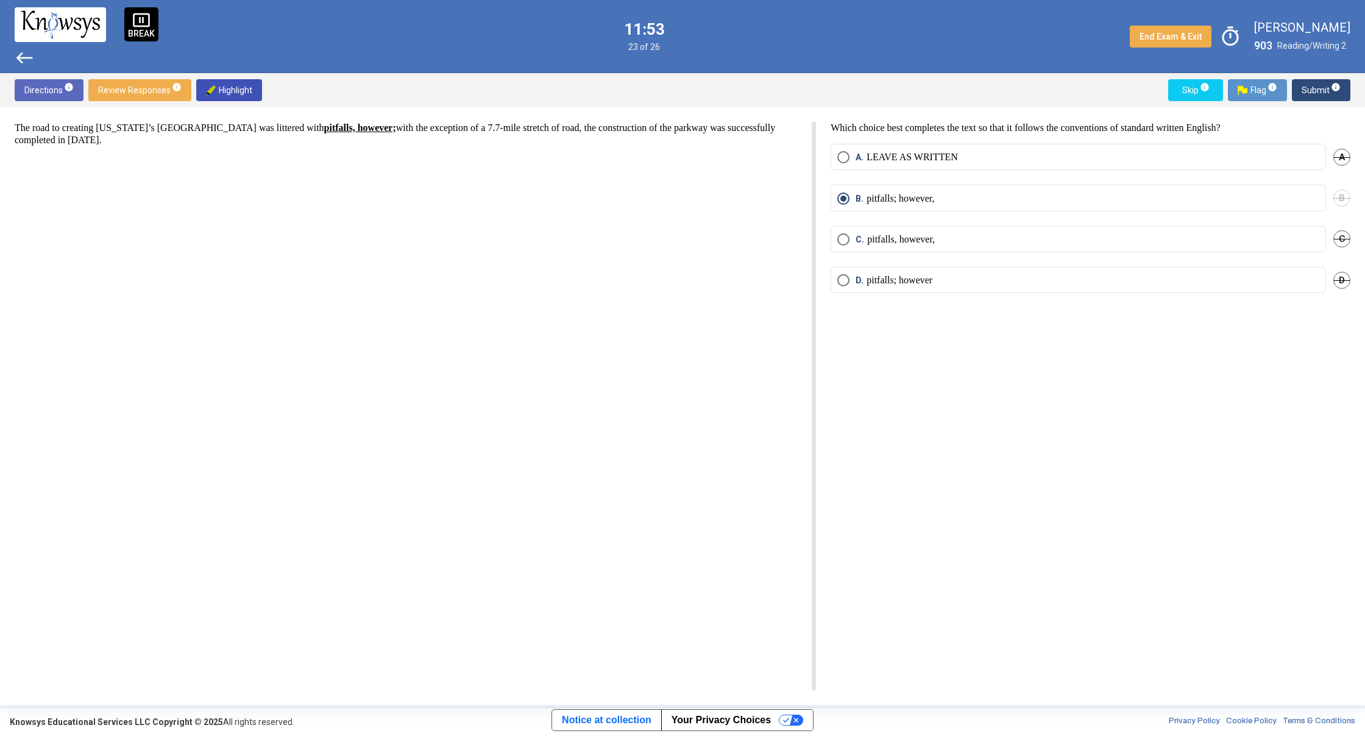
click at [1316, 97] on span "Submit info" at bounding box center [1321, 90] width 39 height 22
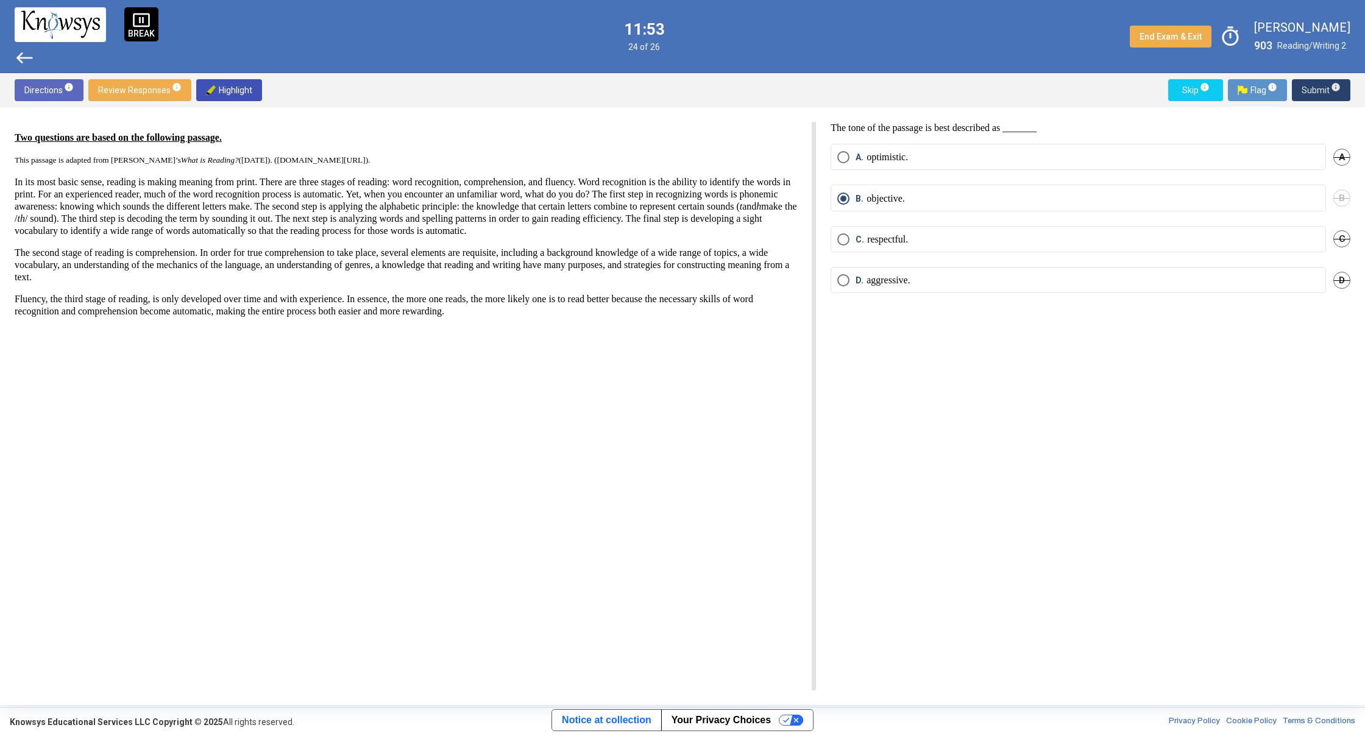
click at [1316, 97] on span "Submit info" at bounding box center [1321, 90] width 39 height 22
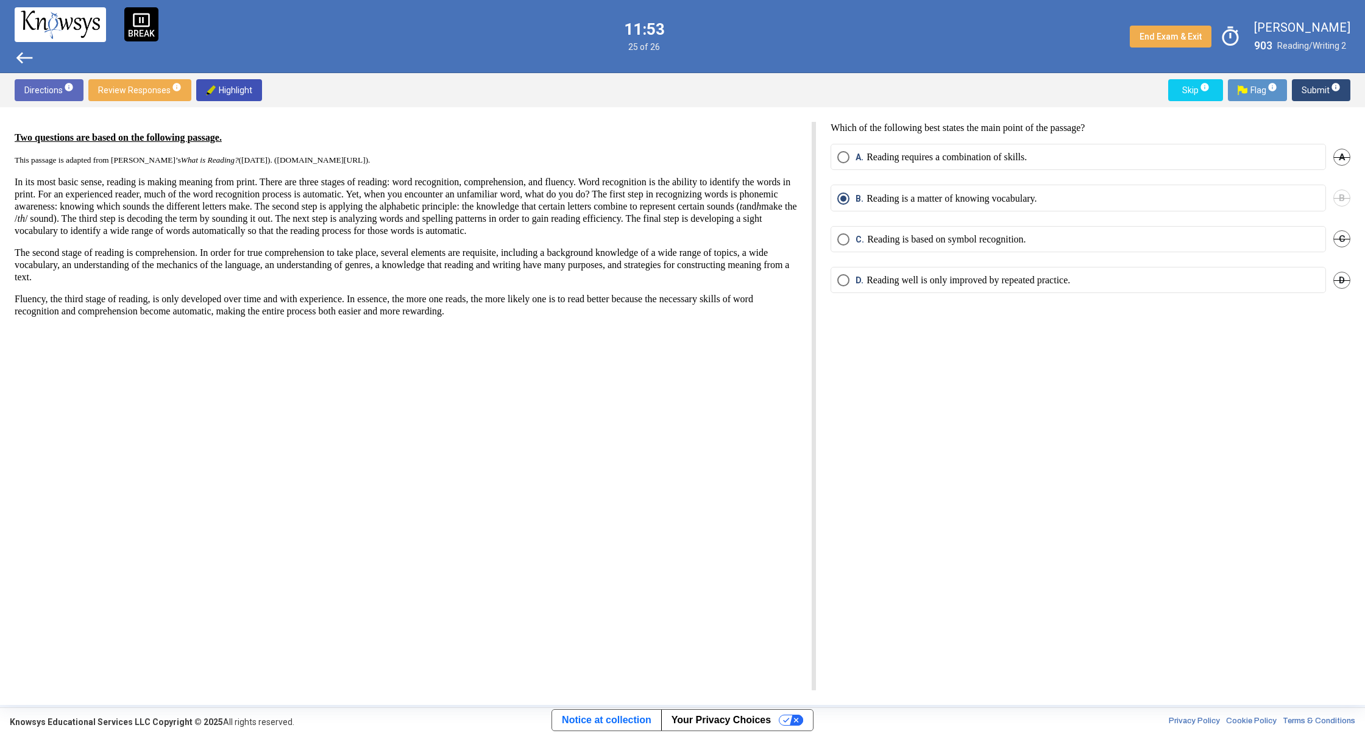
click at [1316, 97] on span "Submit info" at bounding box center [1321, 90] width 39 height 22
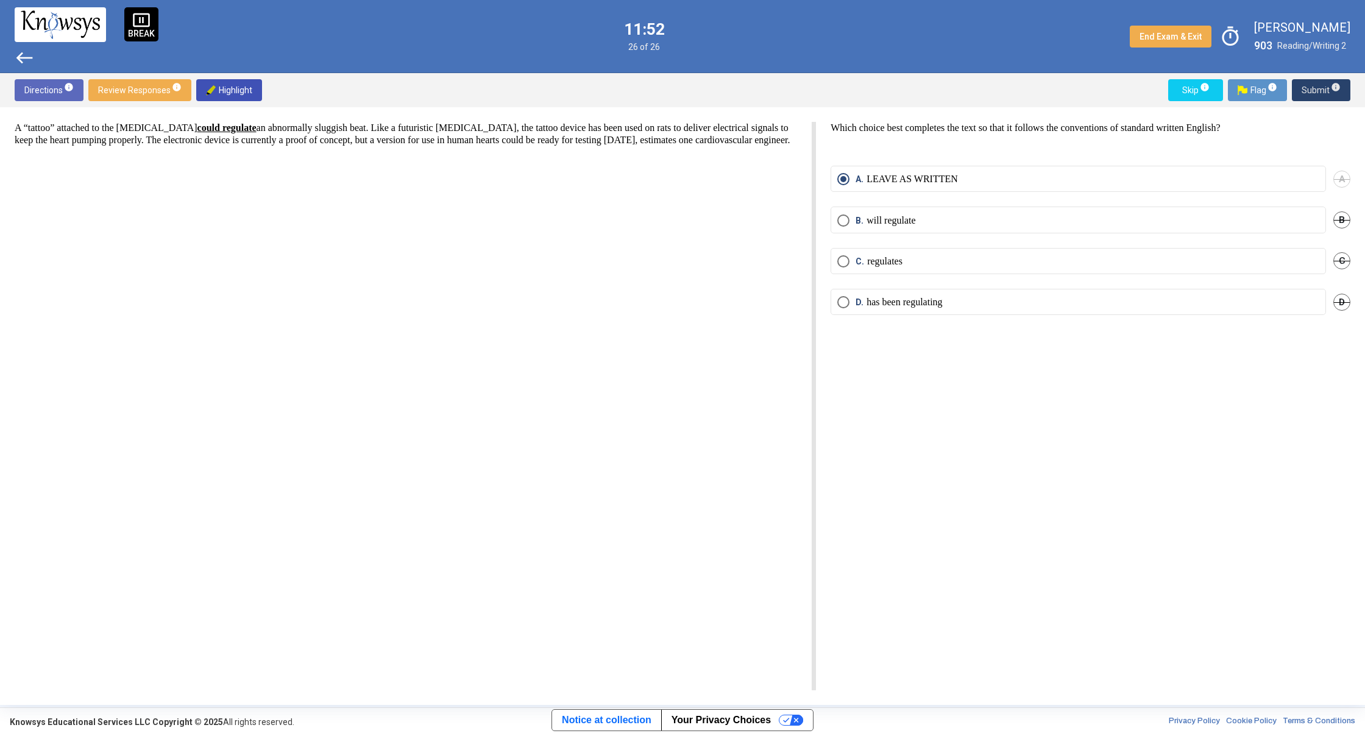
click at [1316, 97] on span "Submit info" at bounding box center [1321, 90] width 39 height 22
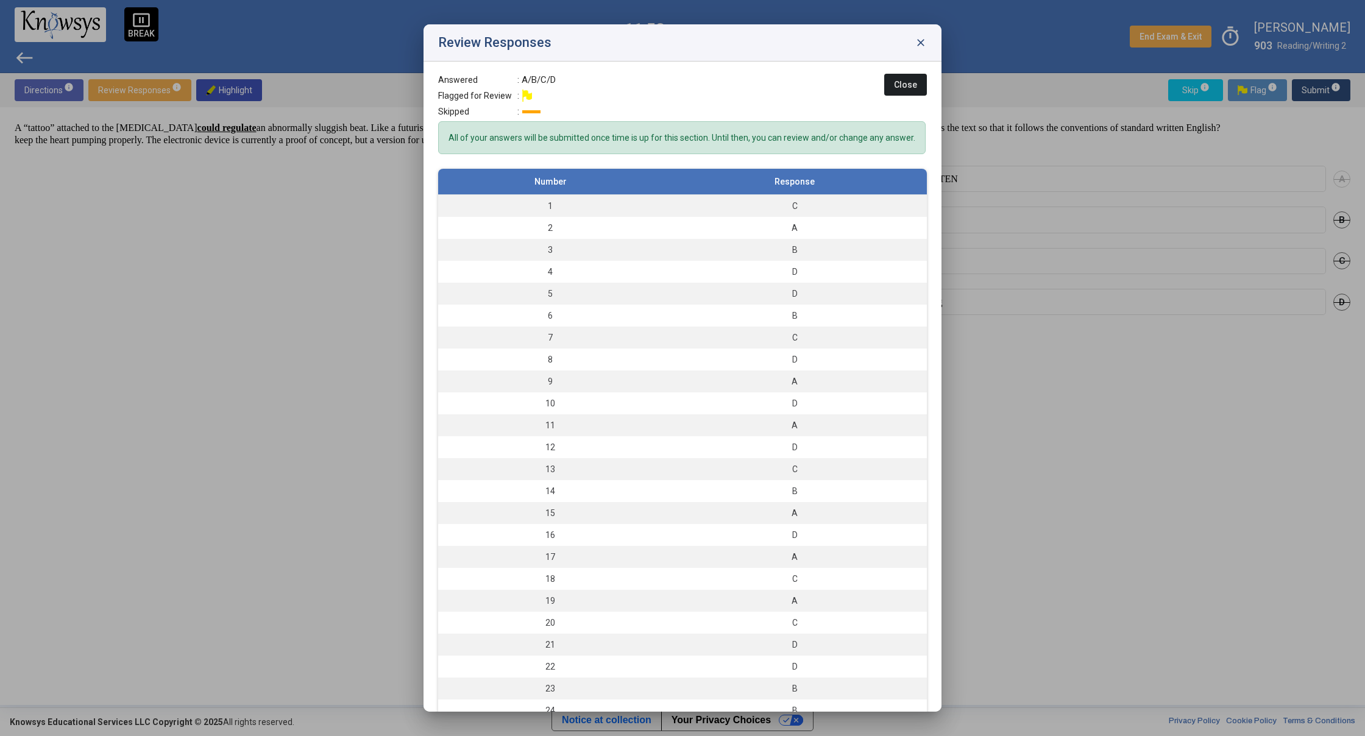
click at [1316, 97] on div at bounding box center [682, 368] width 1365 height 736
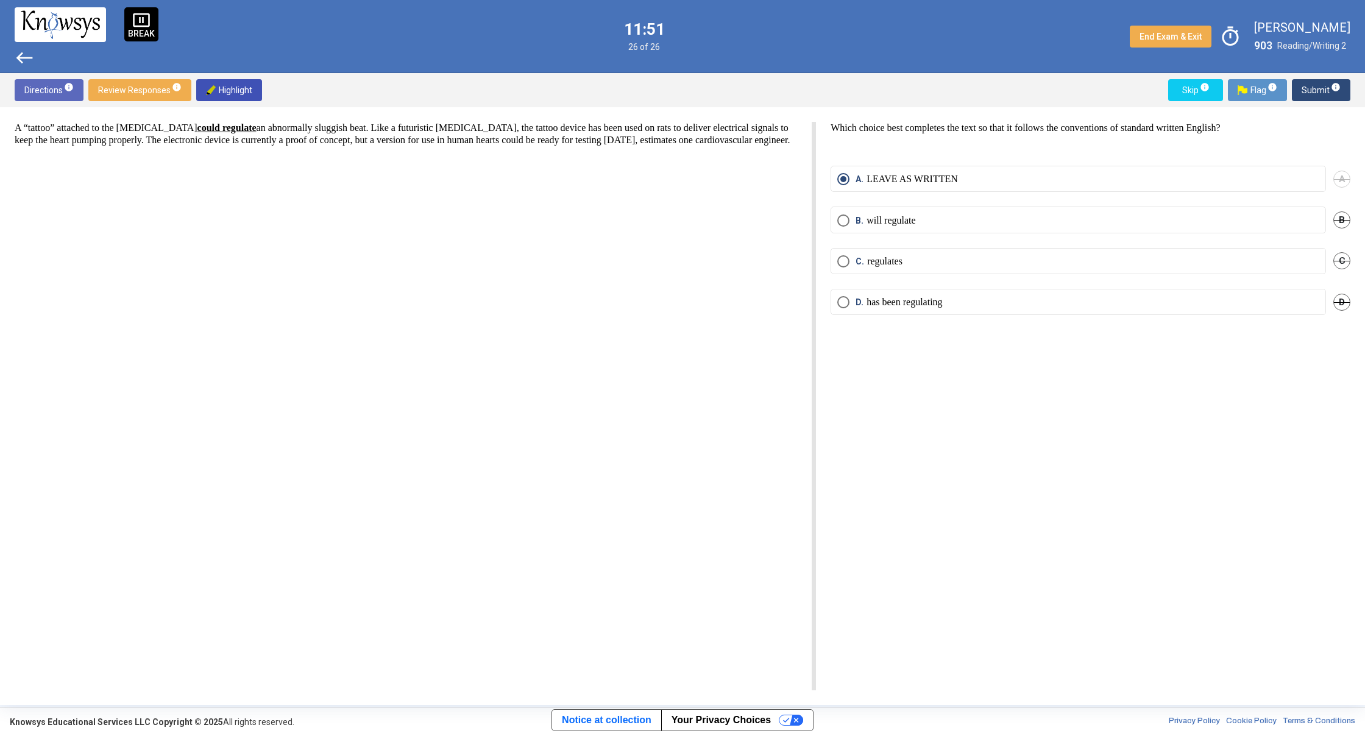
click at [1312, 99] on span "Submit info" at bounding box center [1321, 90] width 39 height 22
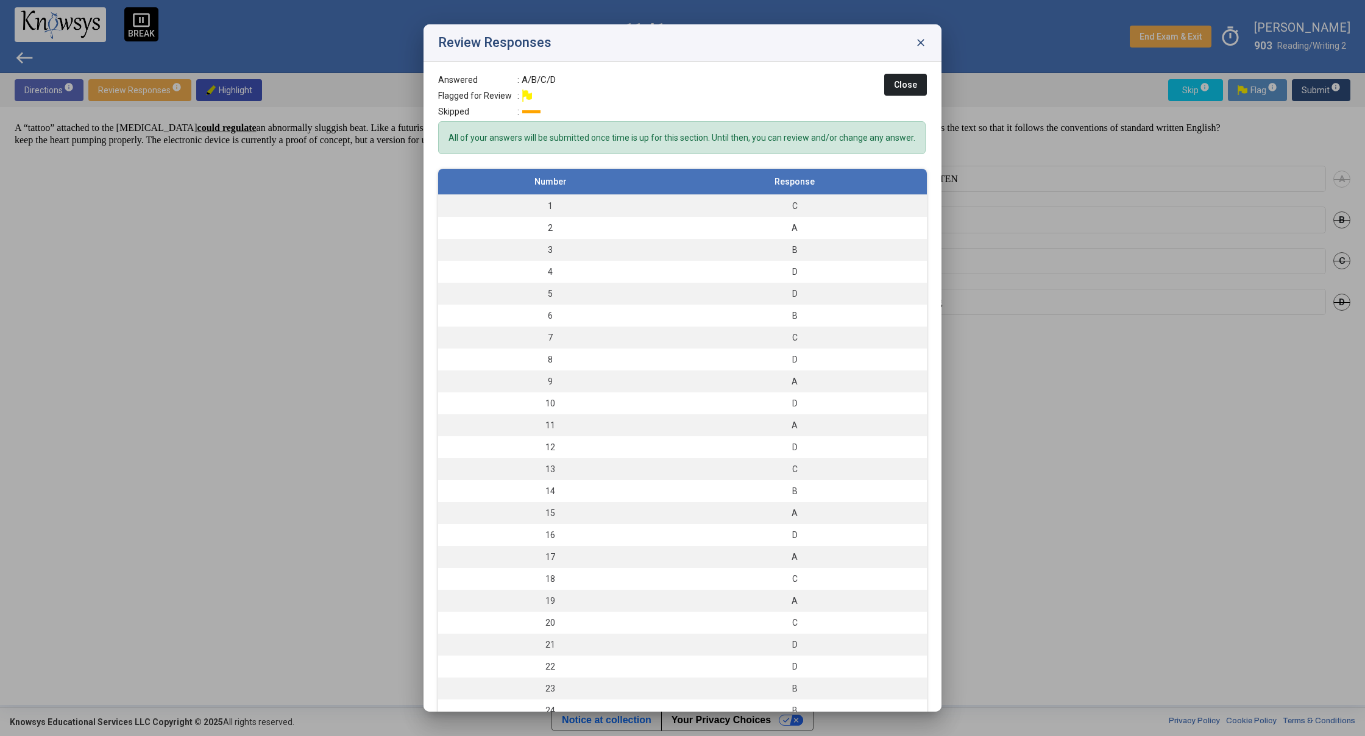
drag, startPoint x: 832, startPoint y: 173, endPoint x: 703, endPoint y: 26, distance: 195.6
click at [712, 20] on div "Review Responses close Answered : A/B/C/D Flagged for Review : Skipped : Close …" at bounding box center [682, 368] width 1365 height 736
drag, startPoint x: 481, startPoint y: 108, endPoint x: 695, endPoint y: 678, distance: 608.1
click at [701, 699] on div "Answered : A/B/C/D Flagged for Review : Skipped : Close All of your answers wil…" at bounding box center [683, 387] width 518 height 650
drag, startPoint x: 495, startPoint y: 335, endPoint x: 522, endPoint y: 81, distance: 254.9
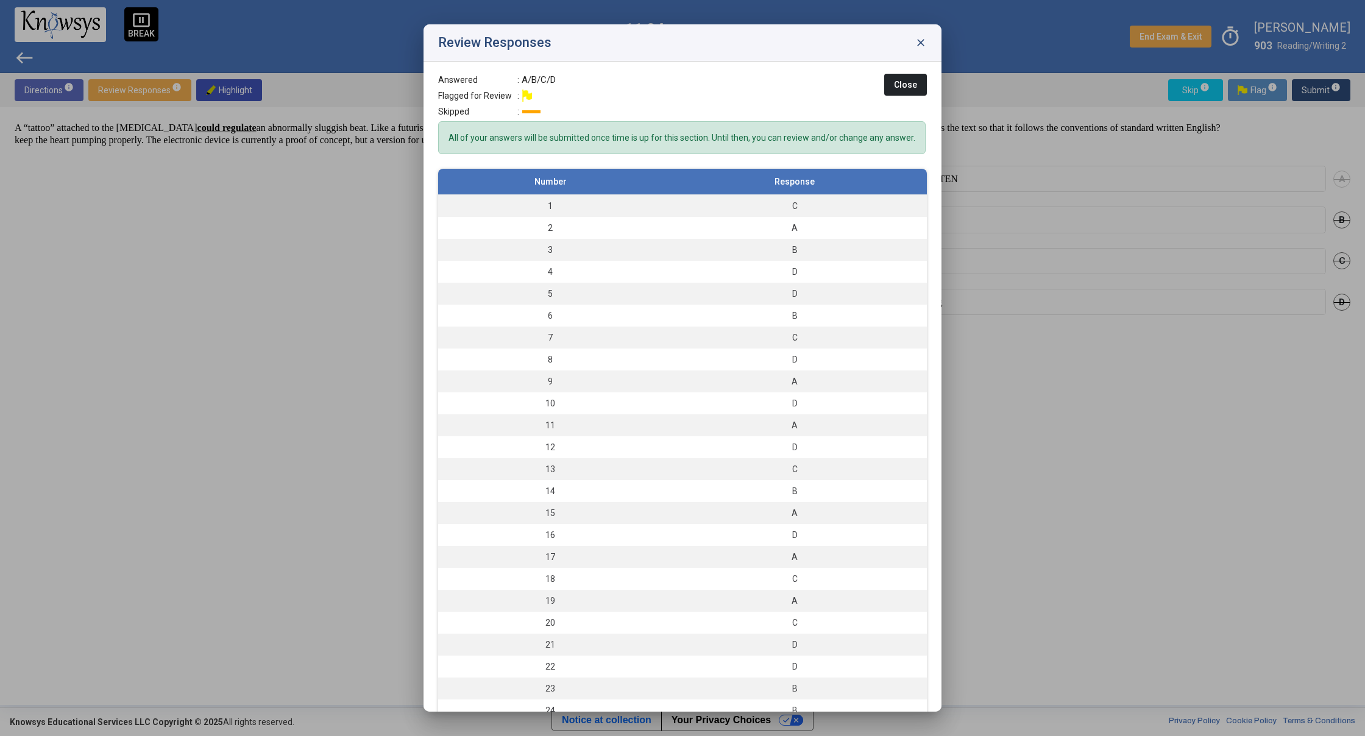
click at [522, 81] on div "Answered : A/B/C/D Flagged for Review : Skipped : Close All of your answers wil…" at bounding box center [683, 387] width 518 height 650
drag, startPoint x: 524, startPoint y: 82, endPoint x: 461, endPoint y: 87, distance: 63.0
click at [461, 87] on div "Answered : A/B/C/D Flagged for Review : Skipped :" at bounding box center [497, 98] width 118 height 48
click at [460, 96] on span "Flagged for Review" at bounding box center [477, 96] width 79 height 12
drag, startPoint x: 583, startPoint y: 99, endPoint x: 847, endPoint y: 54, distance: 267.7
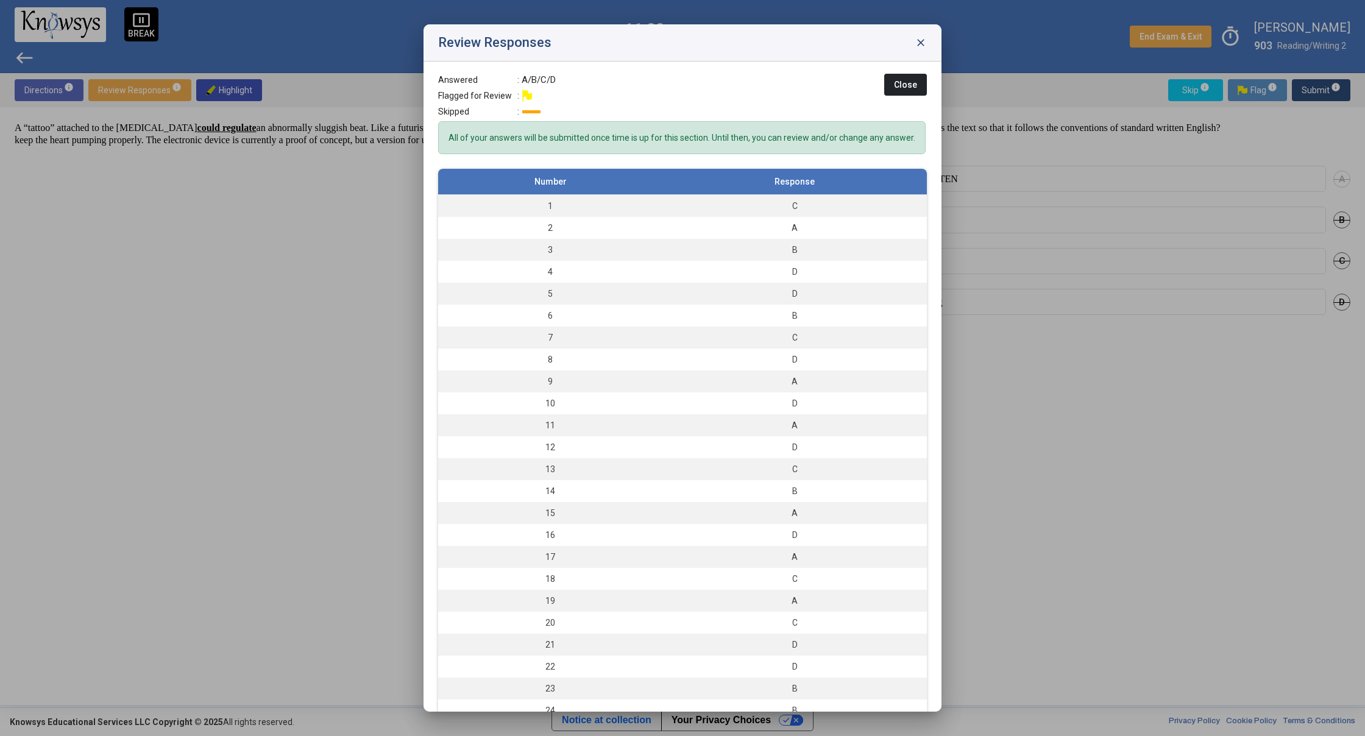
click at [847, 54] on div "Review Responses close Answered : A/B/C/D Flagged for Review : Skipped : Close …" at bounding box center [683, 367] width 518 height 687
drag, startPoint x: 893, startPoint y: 55, endPoint x: 530, endPoint y: 83, distance: 364.3
click at [530, 83] on div "Review Responses close Answered : A/B/C/D Flagged for Review : Skipped : Close …" at bounding box center [683, 367] width 518 height 687
click at [924, 44] on span "close" at bounding box center [921, 43] width 12 height 12
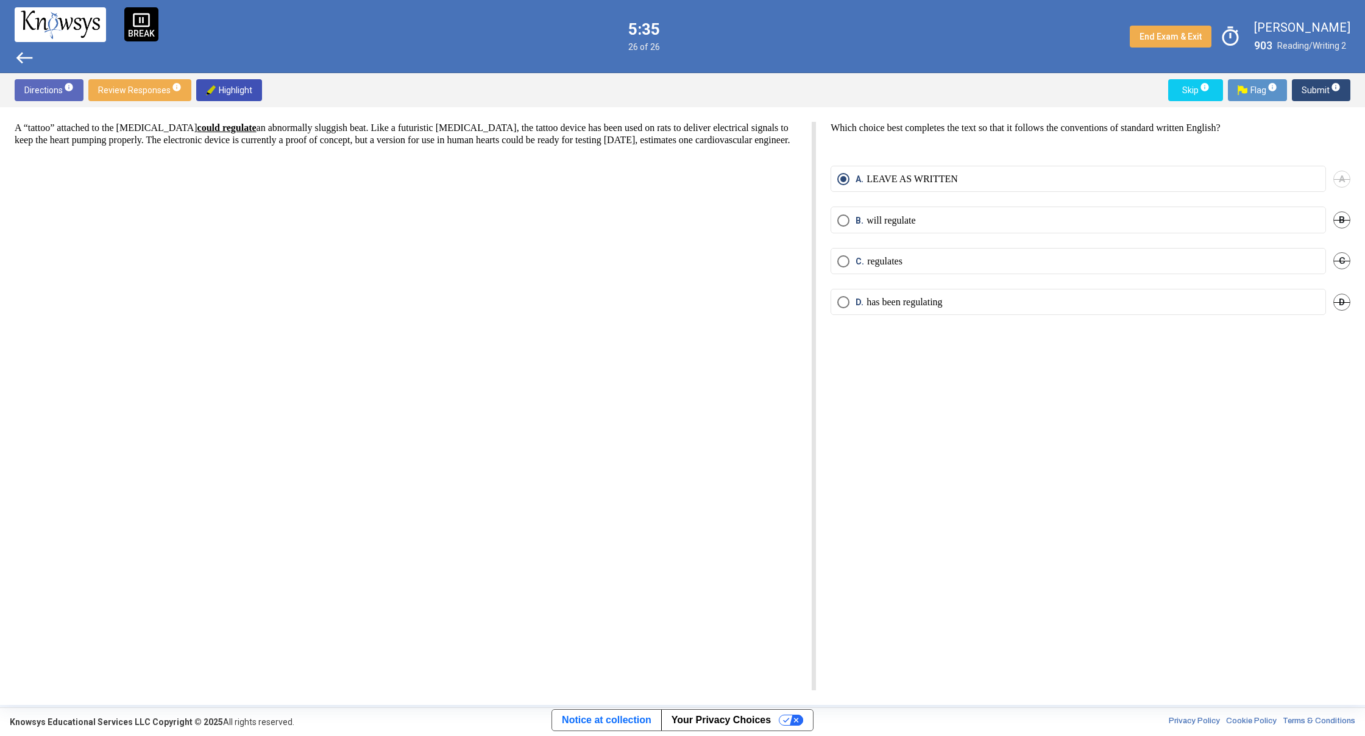
click at [26, 66] on span "west" at bounding box center [25, 58] width 20 height 20
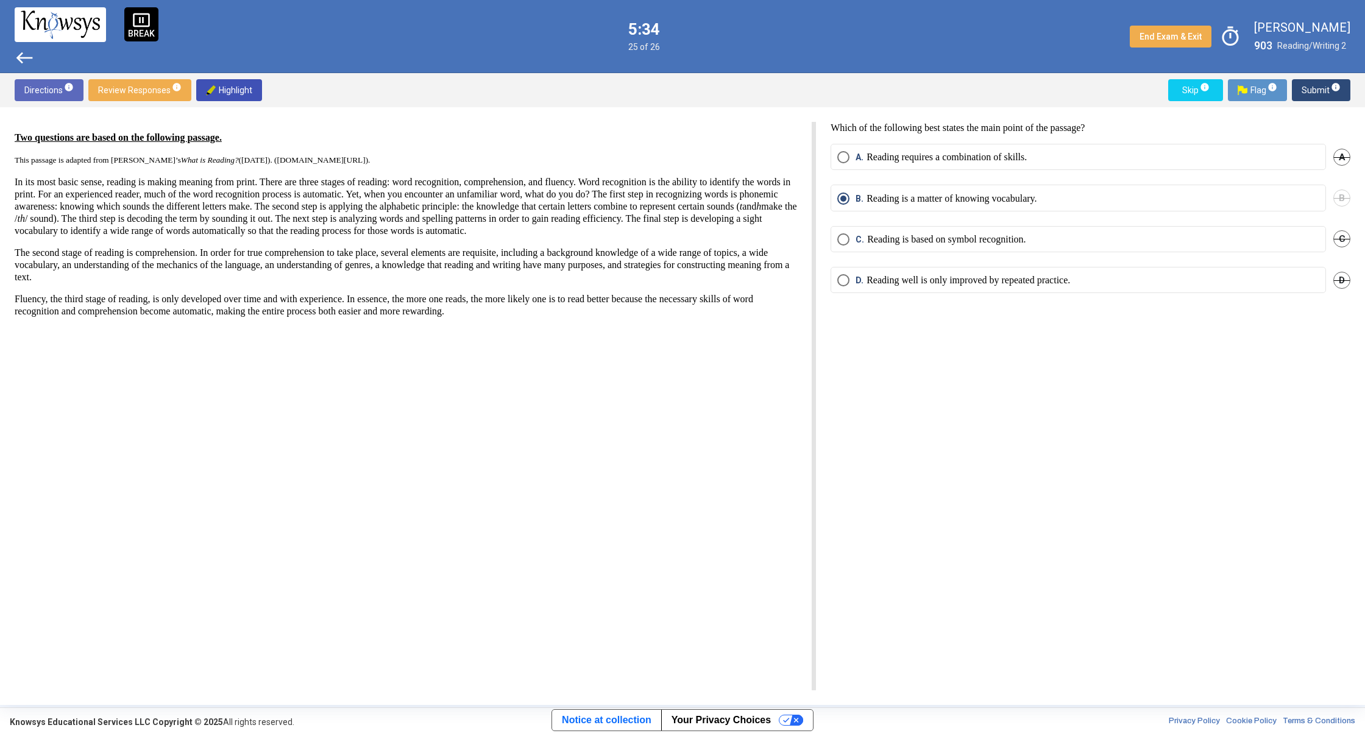
click at [27, 62] on span "west" at bounding box center [25, 58] width 20 height 20
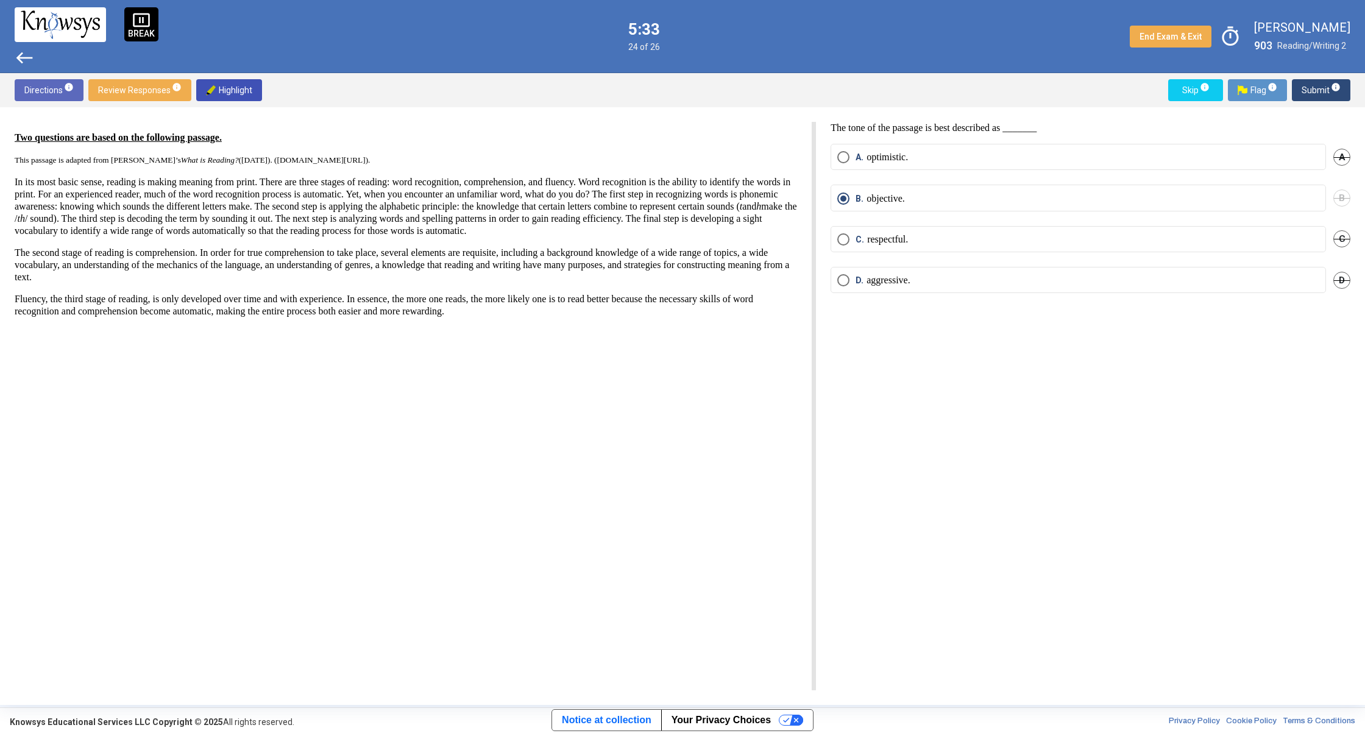
click at [26, 61] on span "west" at bounding box center [25, 58] width 20 height 20
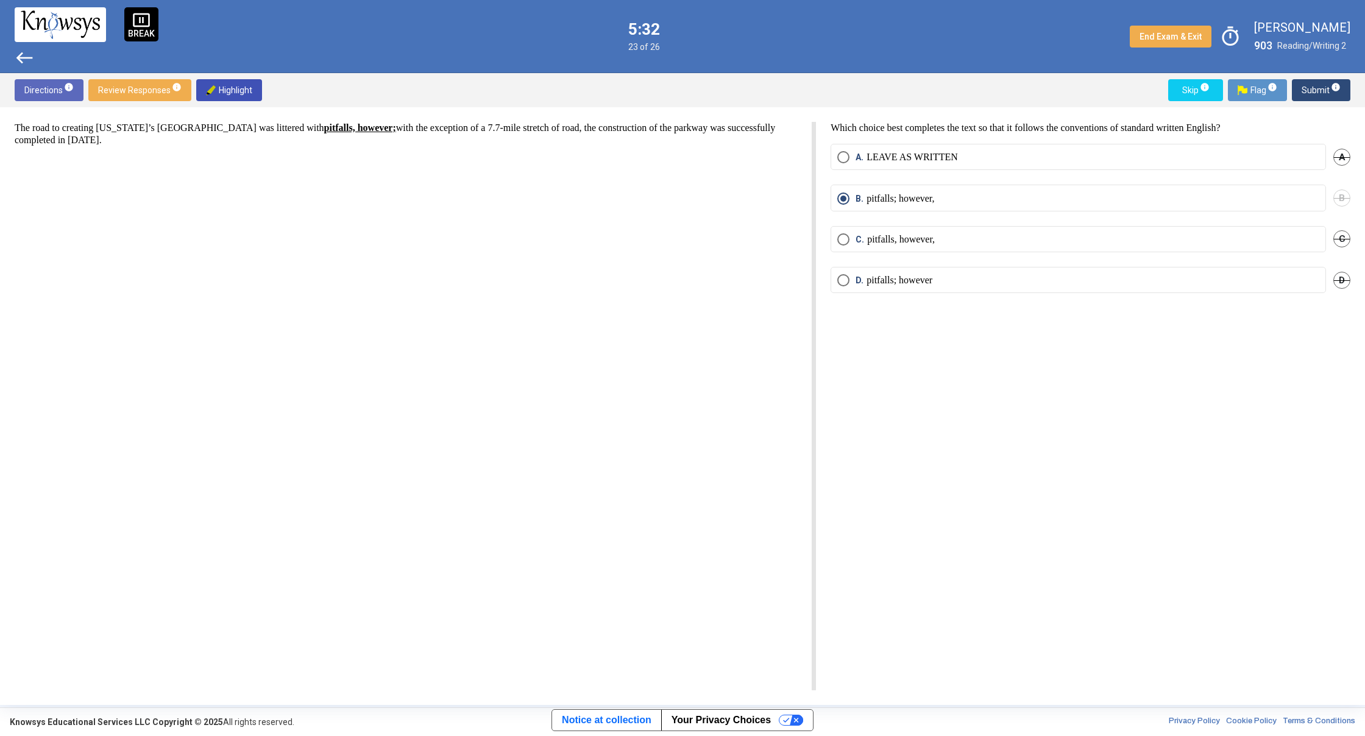
click at [26, 61] on span "west" at bounding box center [25, 58] width 20 height 20
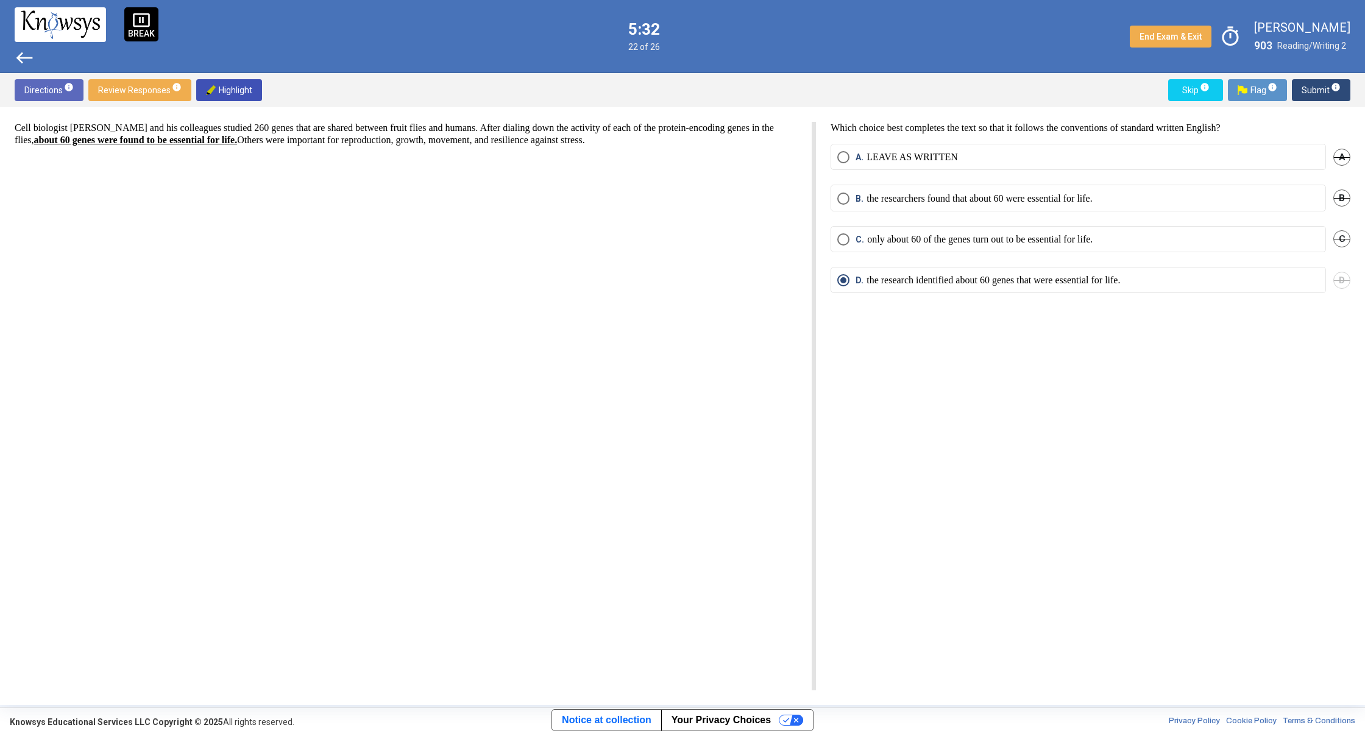
click at [26, 61] on span "west" at bounding box center [25, 58] width 20 height 20
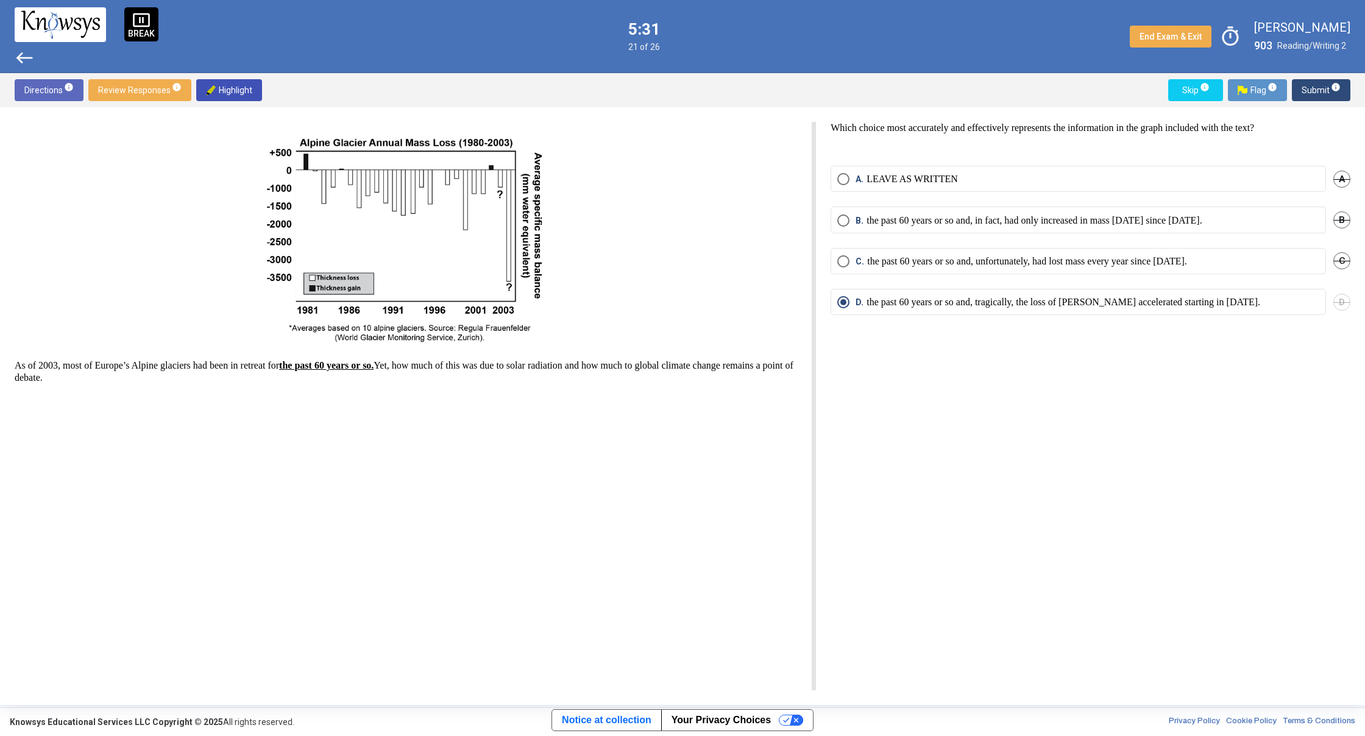
click at [26, 61] on span "west" at bounding box center [25, 58] width 20 height 20
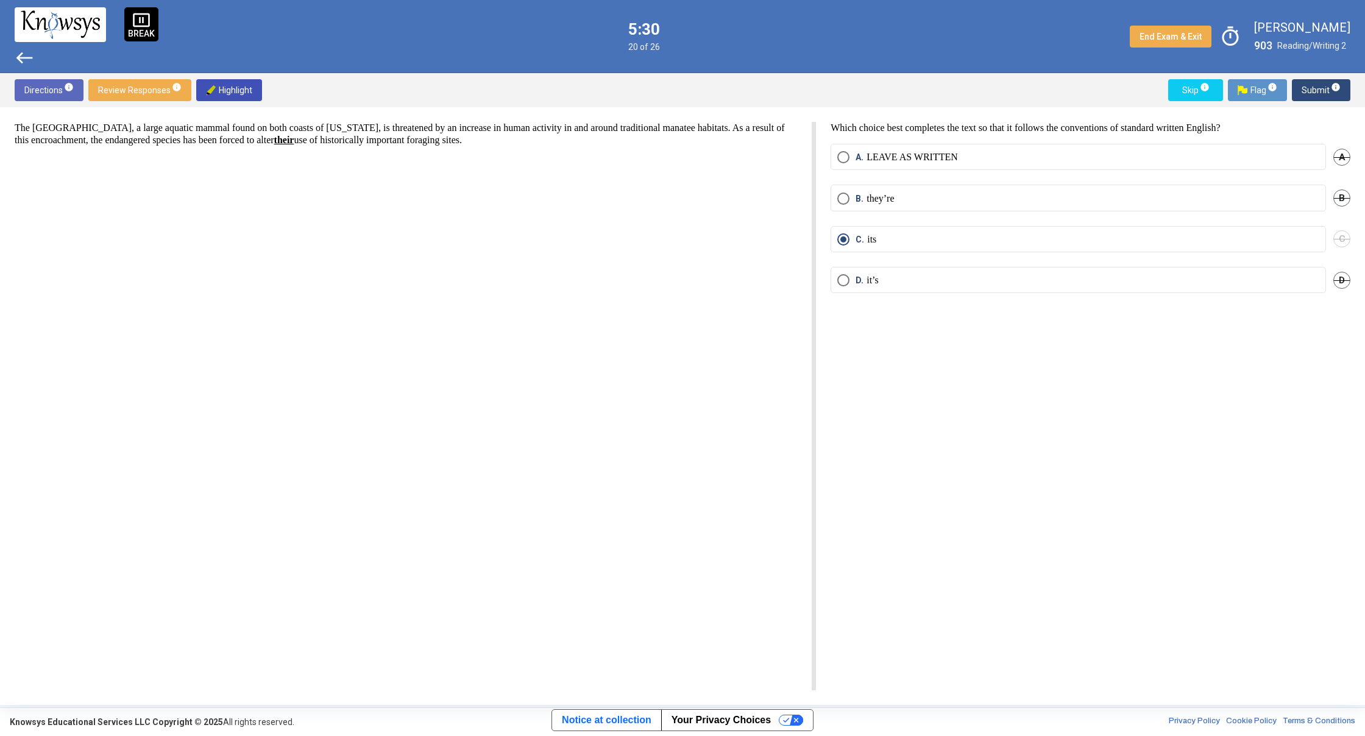
click at [26, 60] on span "west" at bounding box center [25, 58] width 20 height 20
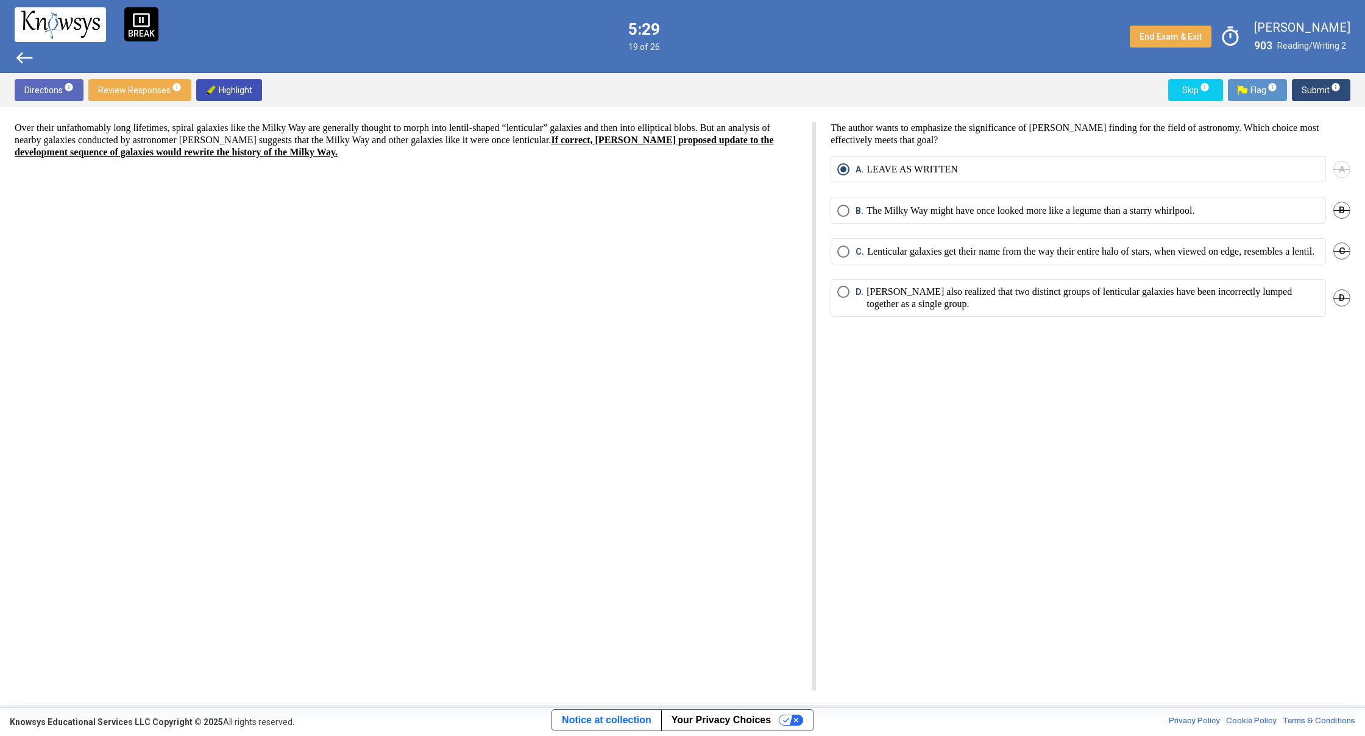
click at [26, 60] on span "west" at bounding box center [25, 58] width 20 height 20
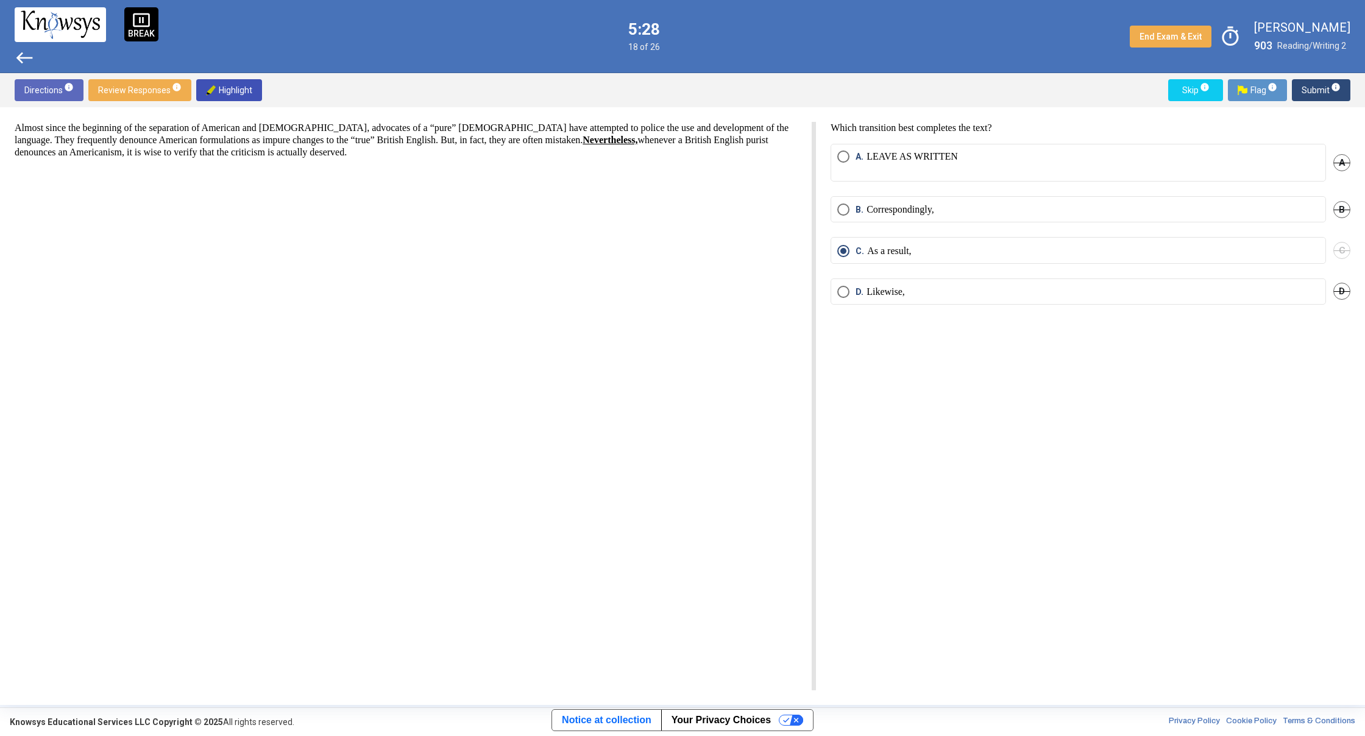
click at [26, 60] on span "west" at bounding box center [25, 58] width 20 height 20
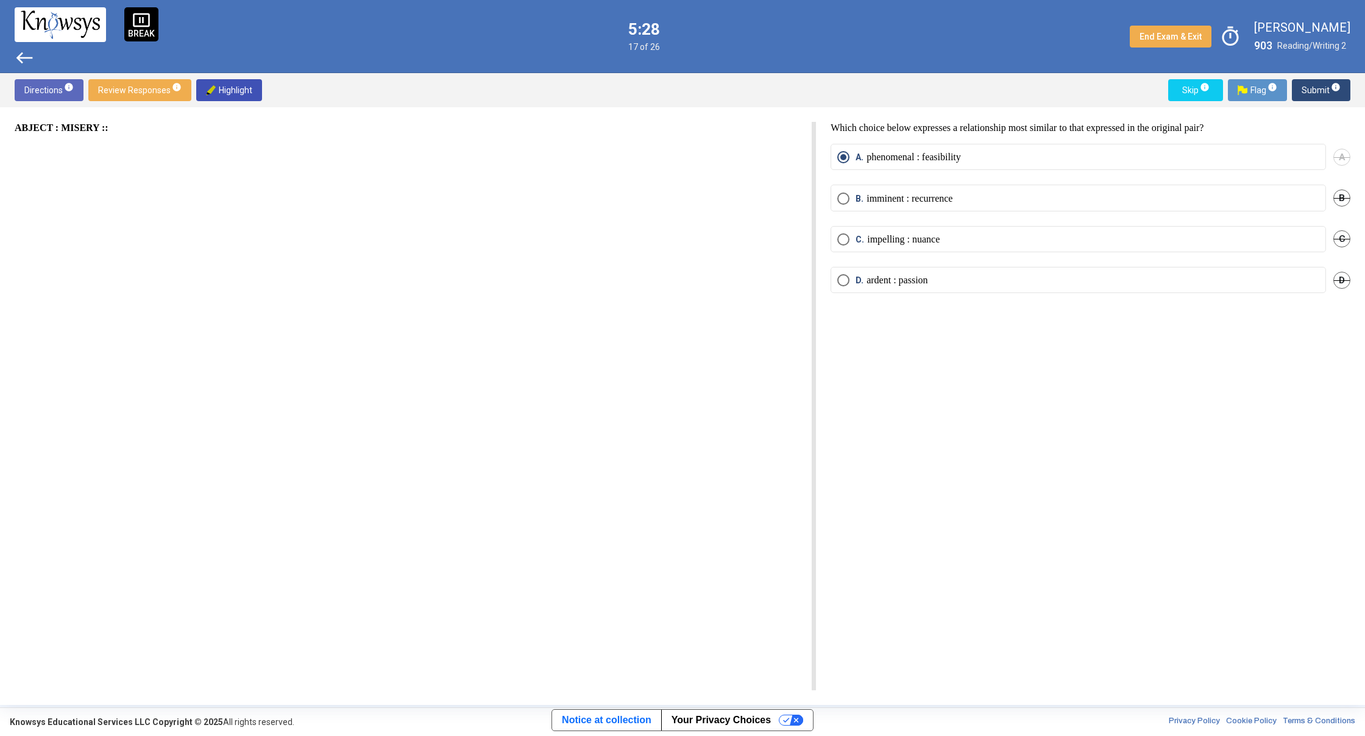
click at [25, 60] on span "west" at bounding box center [25, 58] width 20 height 20
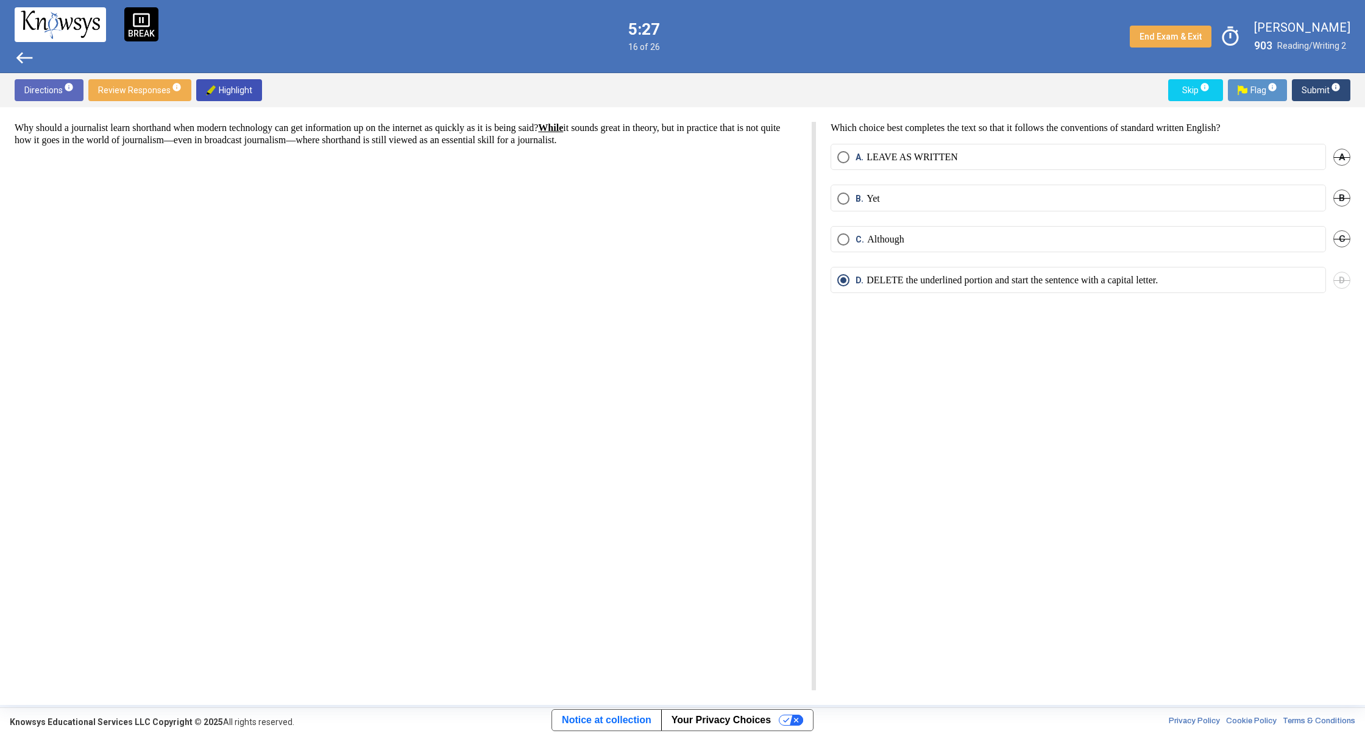
click at [25, 60] on span "west" at bounding box center [25, 58] width 20 height 20
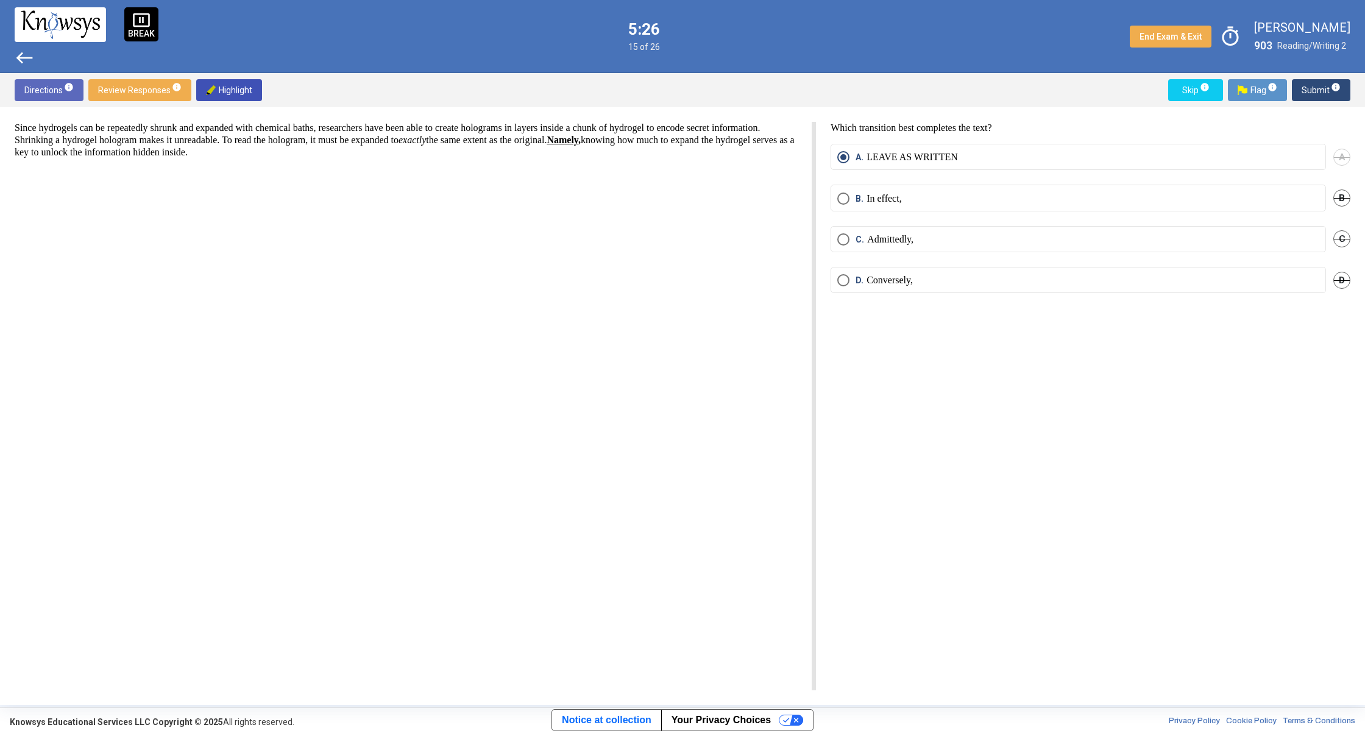
click at [25, 60] on span "west" at bounding box center [25, 58] width 20 height 20
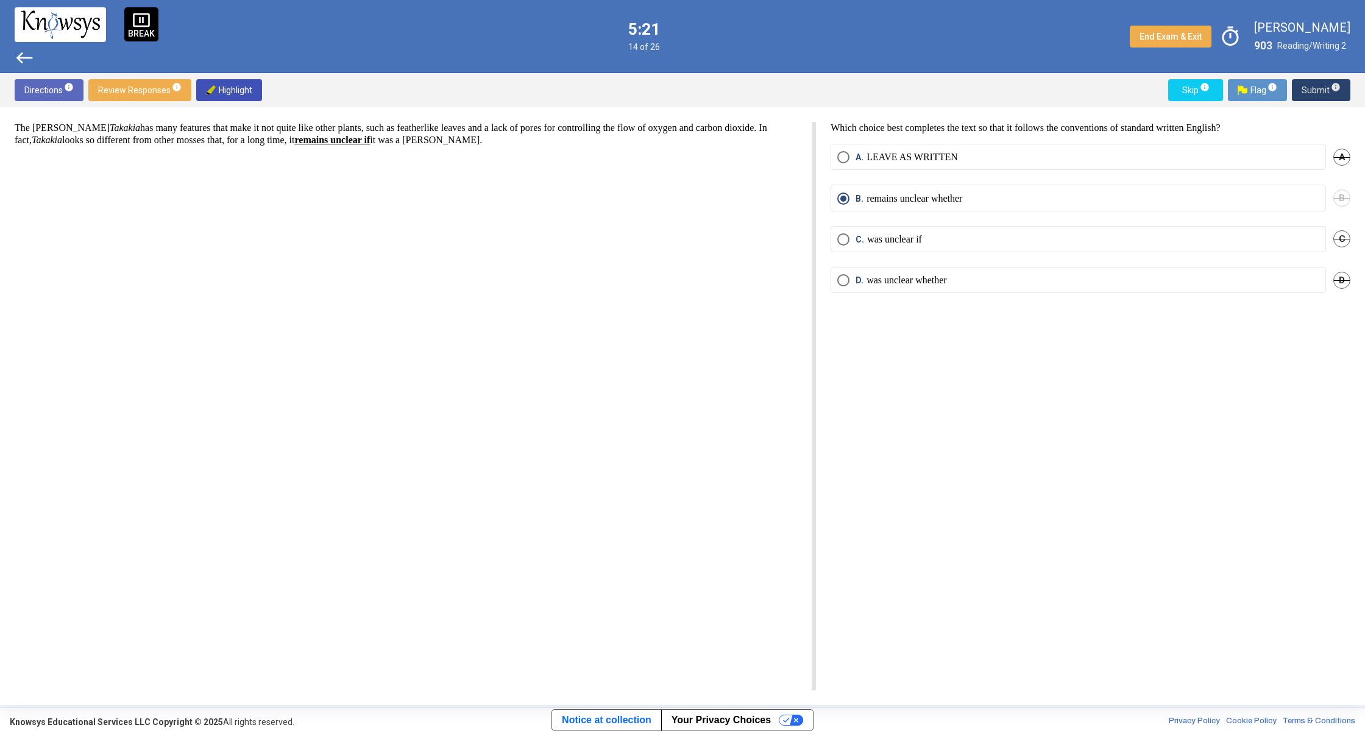
click at [1346, 96] on button "Submit info" at bounding box center [1321, 90] width 59 height 22
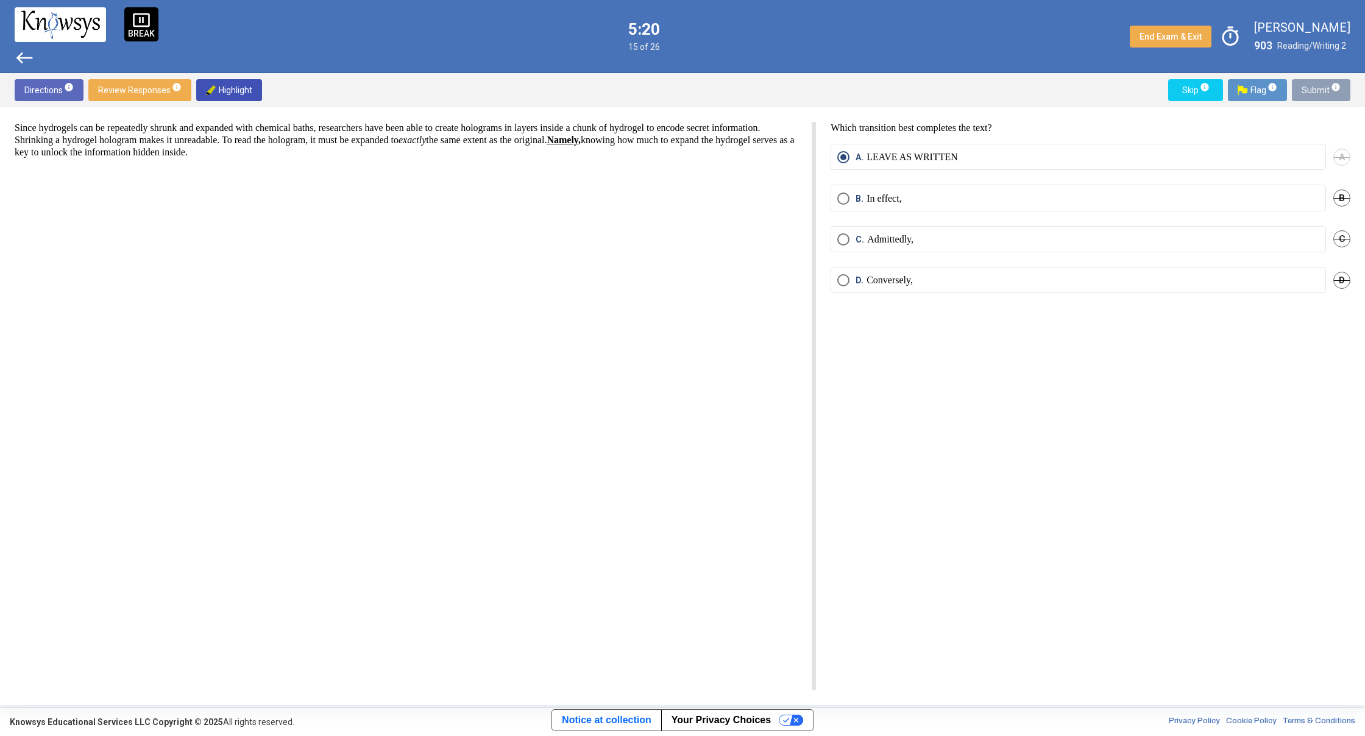
click at [1346, 96] on button "Submit info" at bounding box center [1321, 90] width 59 height 22
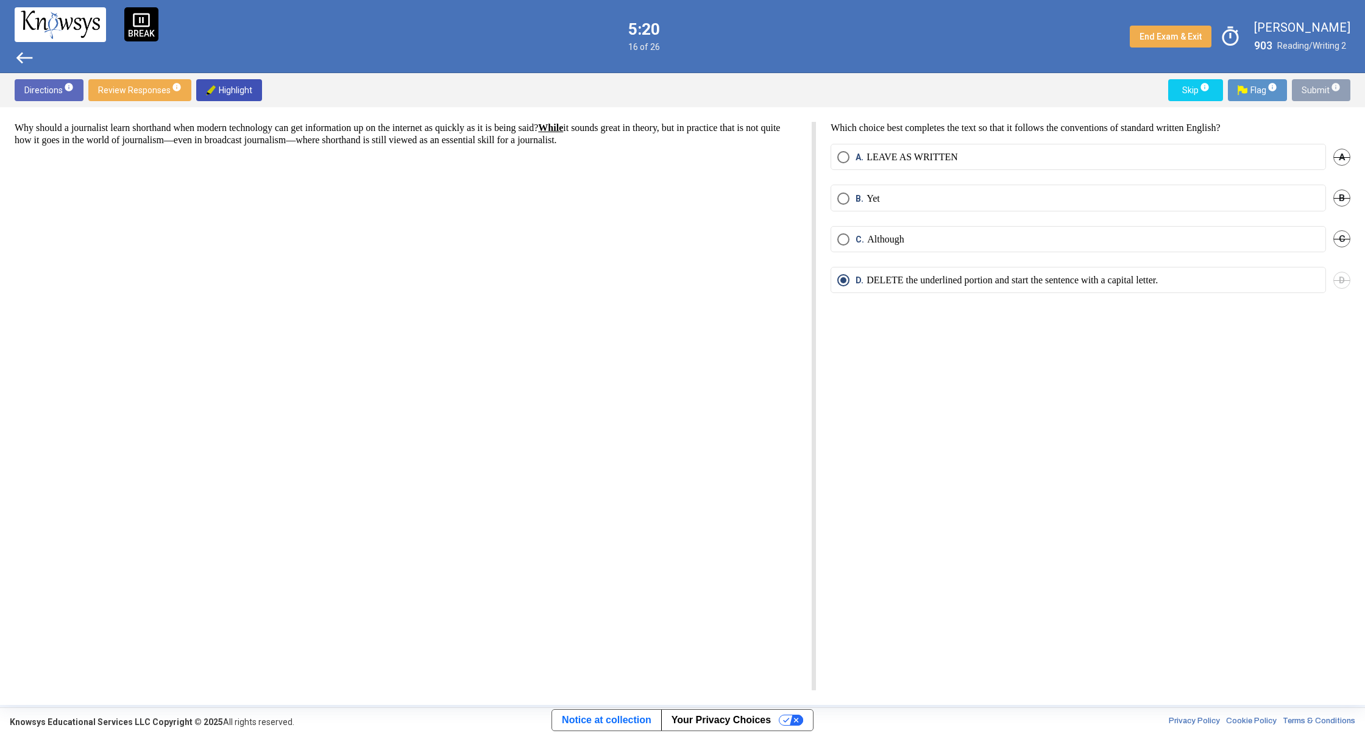
click at [1346, 96] on button "Submit info" at bounding box center [1321, 90] width 59 height 22
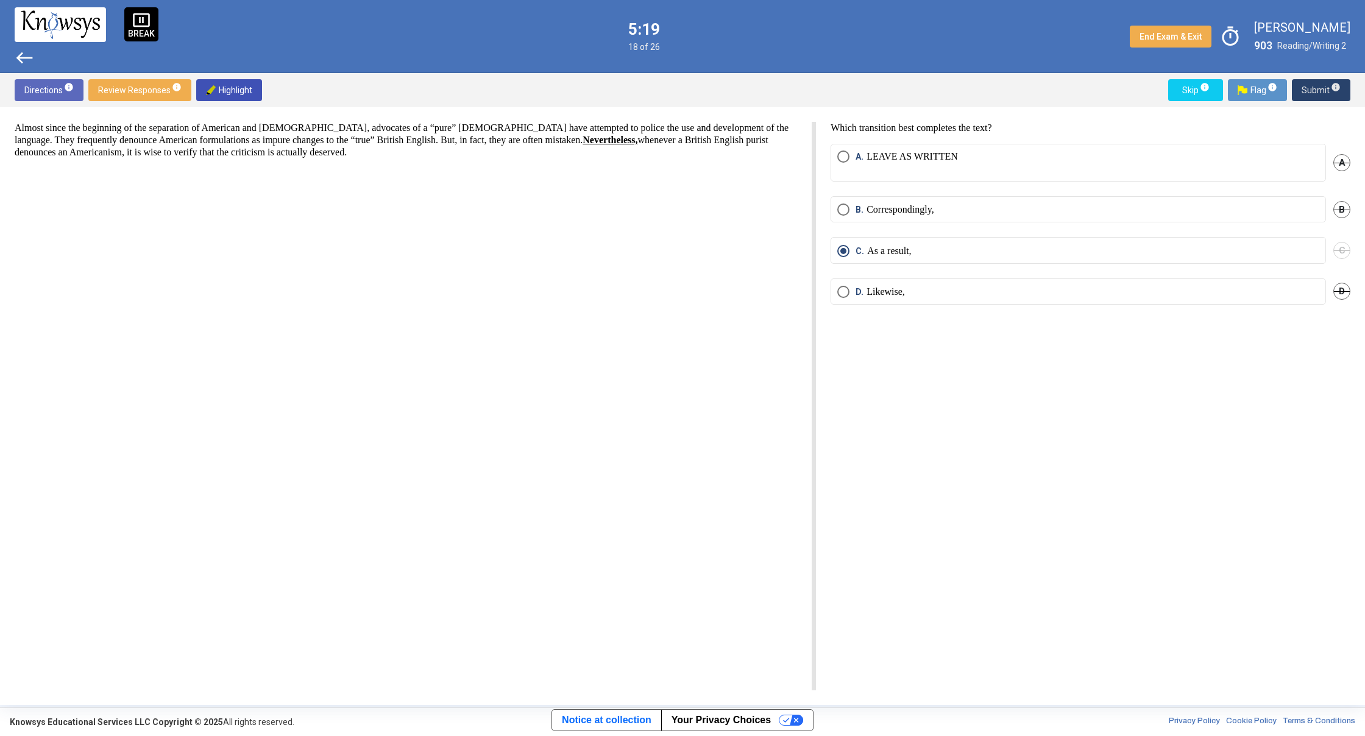
click at [1345, 95] on button "Submit info" at bounding box center [1321, 90] width 59 height 22
click at [1344, 94] on button "Submit info" at bounding box center [1321, 90] width 59 height 22
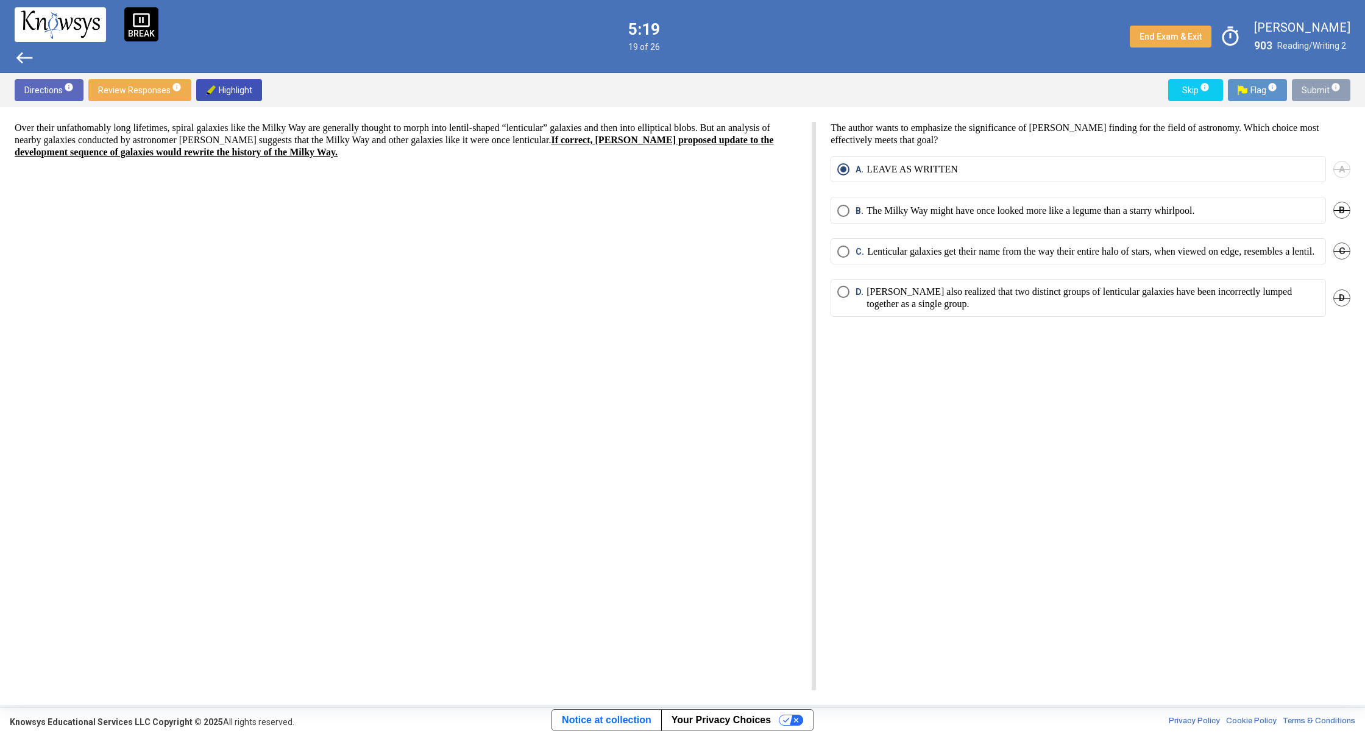
click at [1342, 93] on button "Submit info" at bounding box center [1321, 90] width 59 height 22
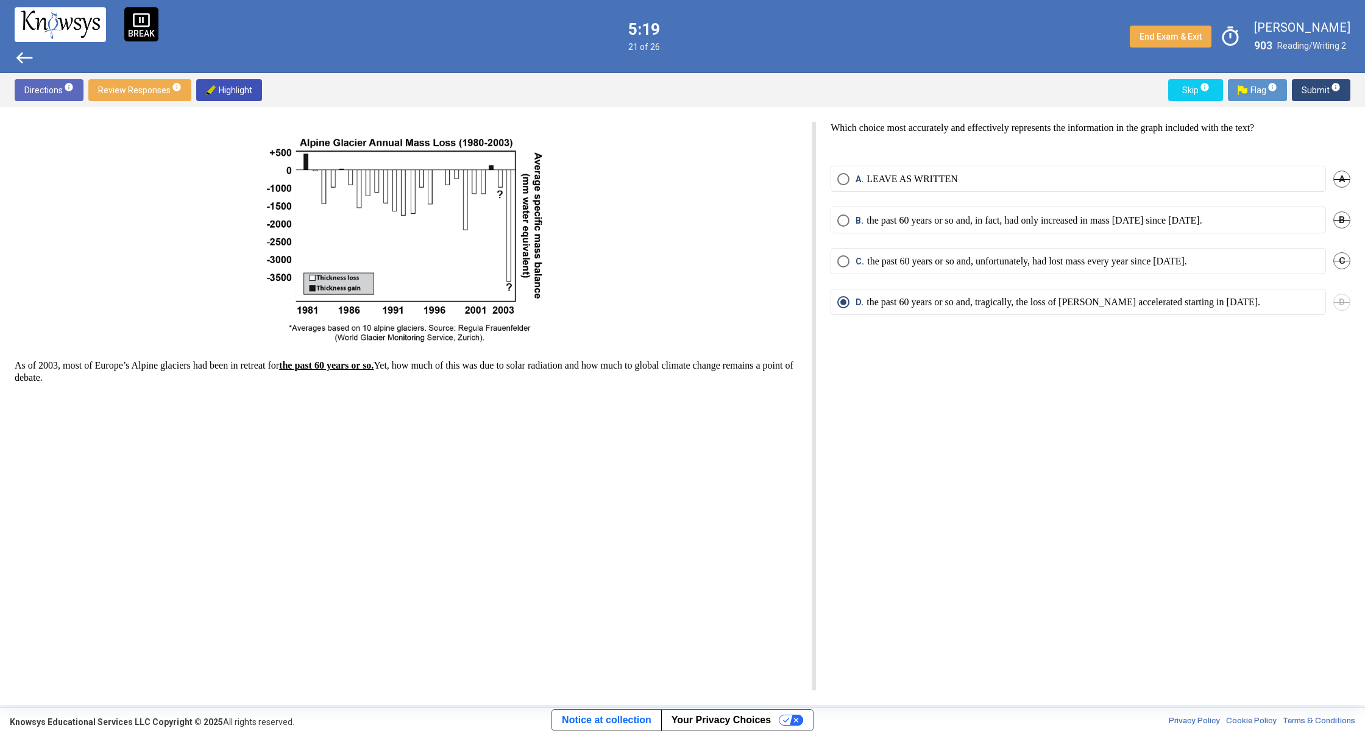
click at [1342, 93] on button "Submit info" at bounding box center [1321, 90] width 59 height 22
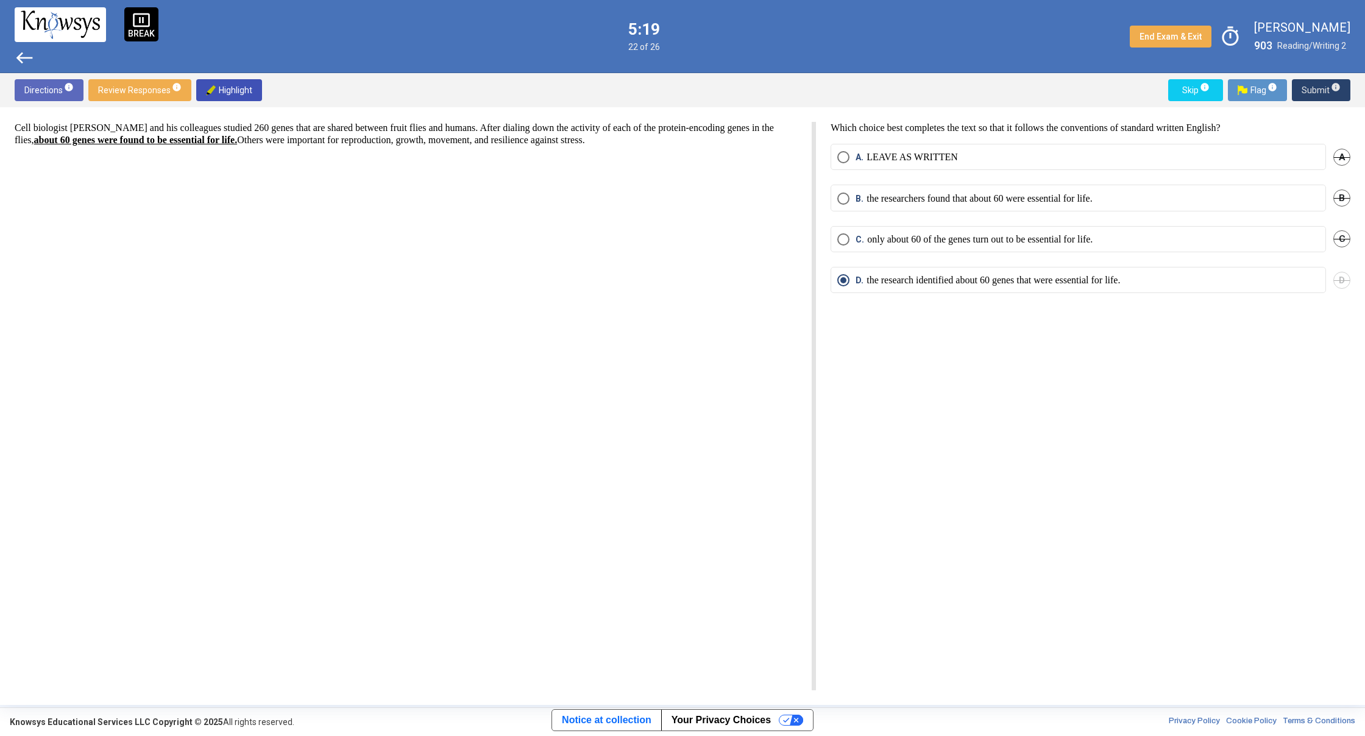
click at [1342, 93] on button "Submit info" at bounding box center [1321, 90] width 59 height 22
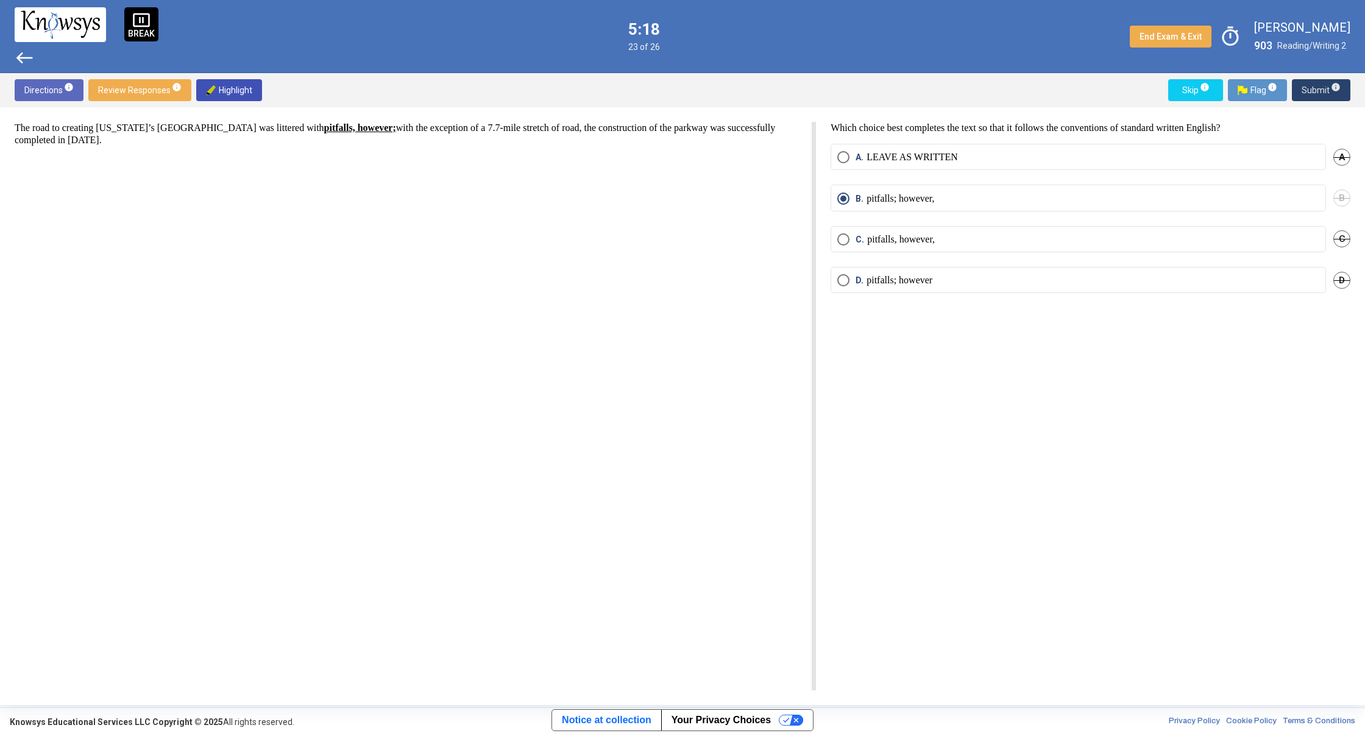
click at [1342, 93] on button "Submit info" at bounding box center [1321, 90] width 59 height 22
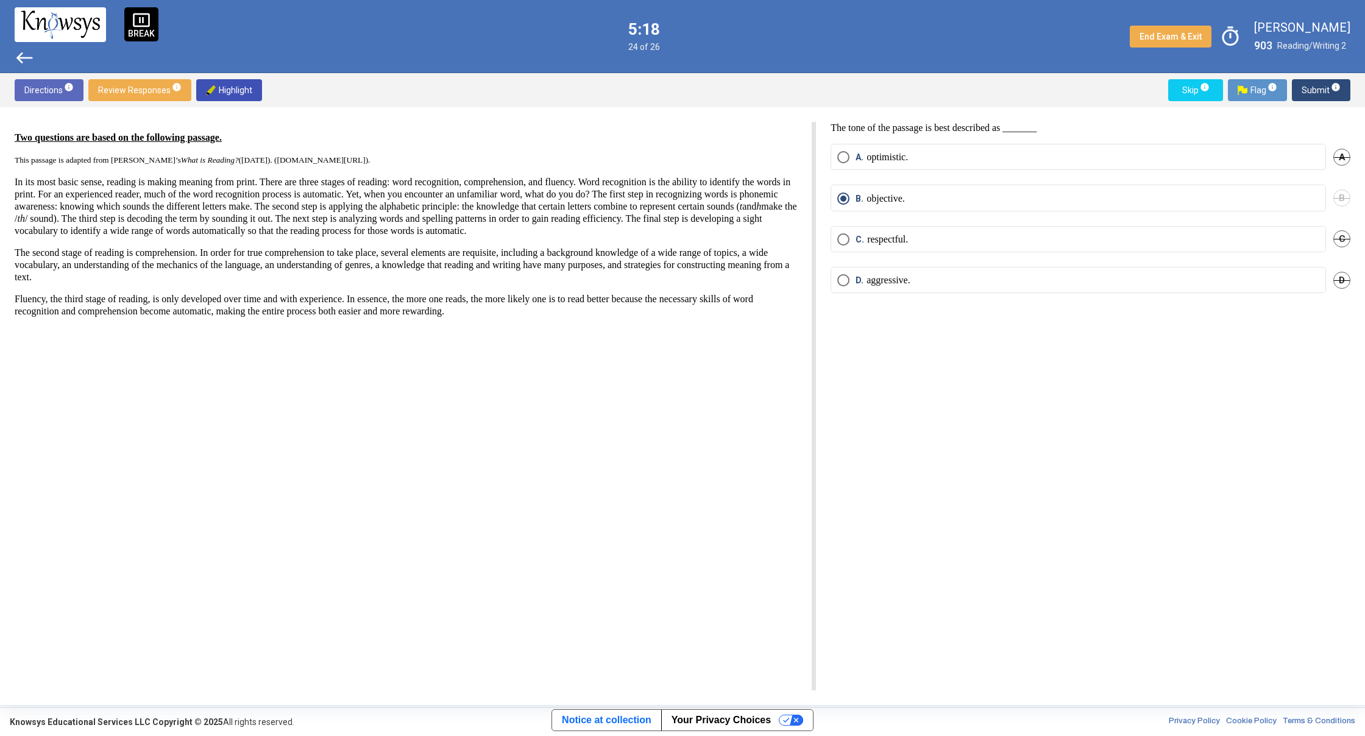
click at [1342, 93] on button "Submit info" at bounding box center [1321, 90] width 59 height 22
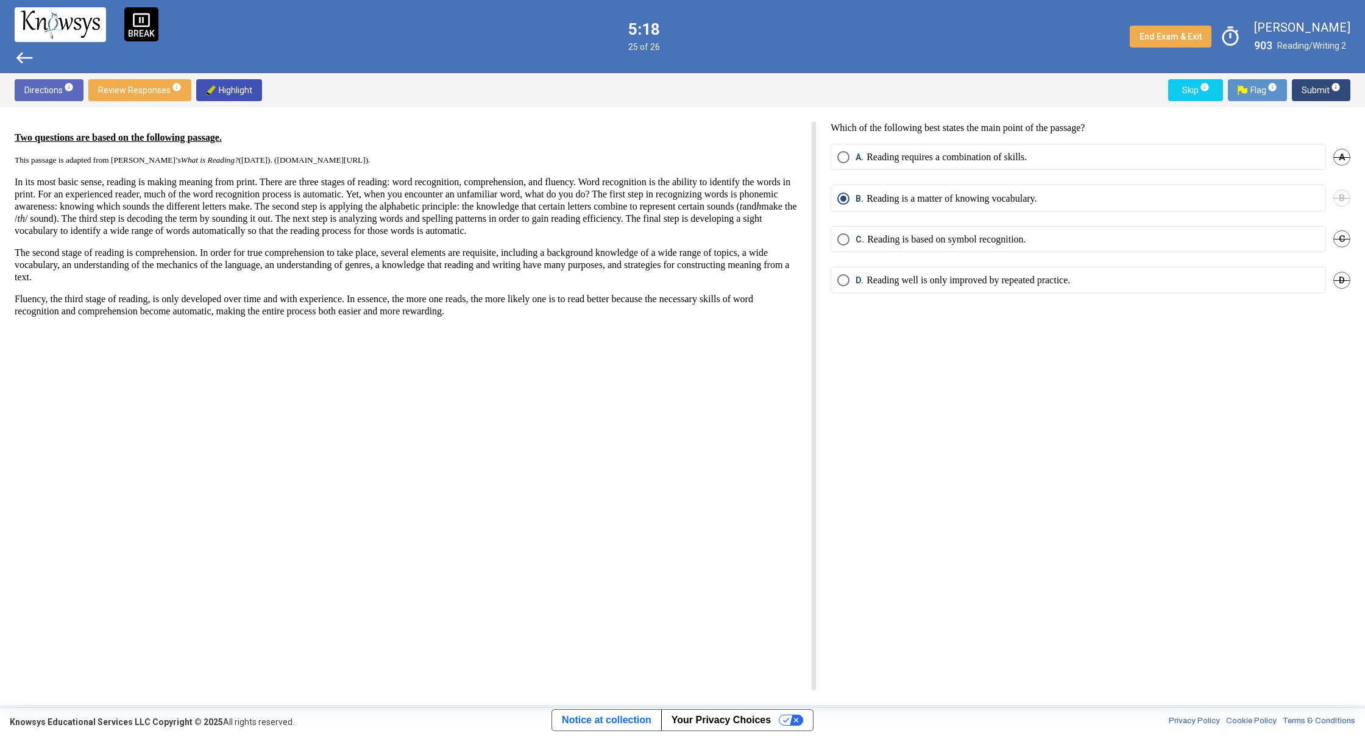
click at [1342, 93] on button "Submit info" at bounding box center [1321, 90] width 59 height 22
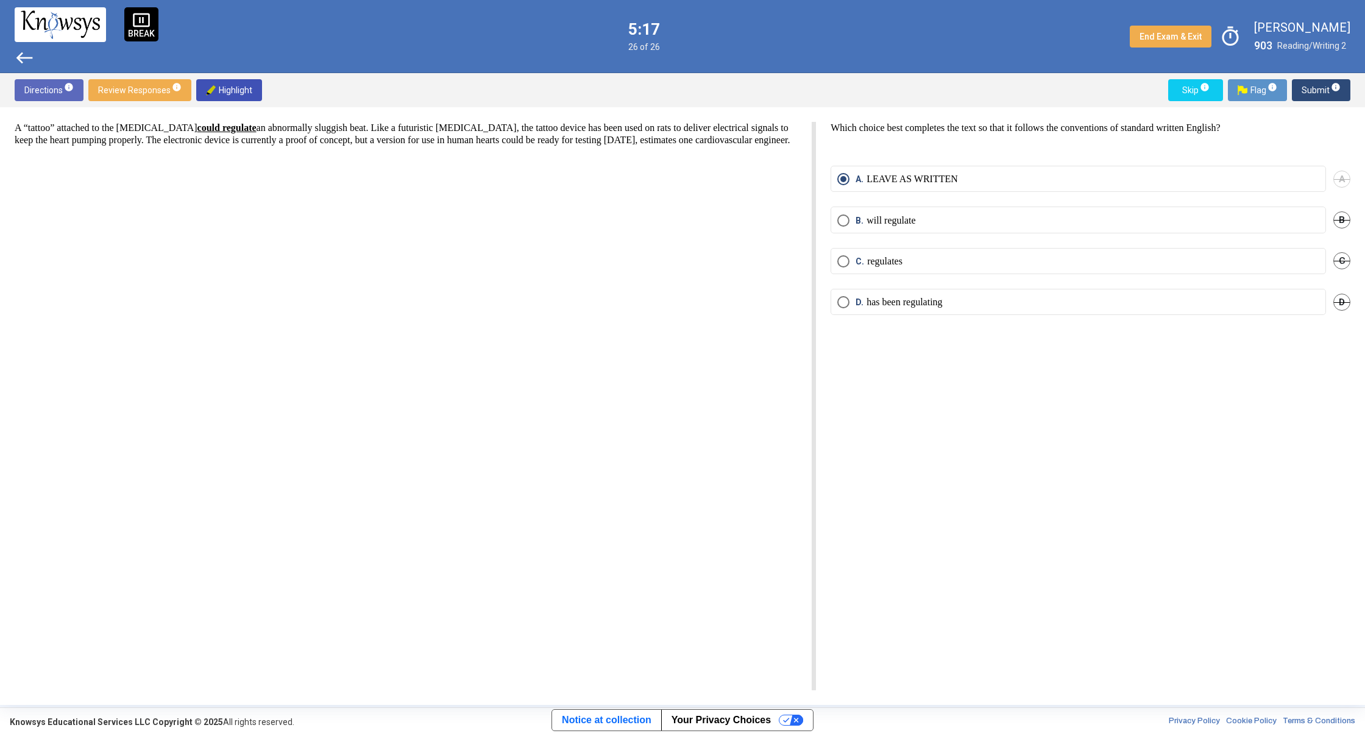
click at [1342, 93] on button "Submit info" at bounding box center [1321, 90] width 59 height 22
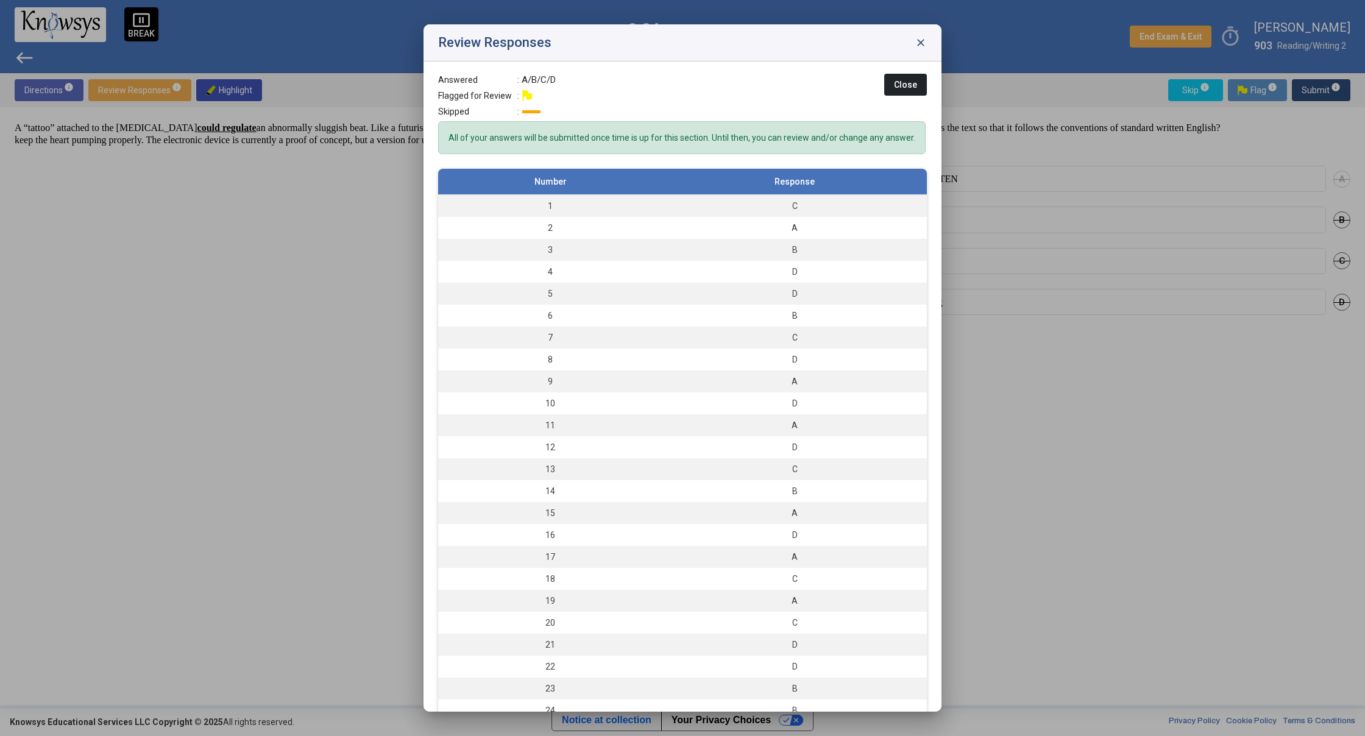
drag, startPoint x: 924, startPoint y: 41, endPoint x: 873, endPoint y: 28, distance: 52.3
click at [922, 42] on span "close" at bounding box center [921, 43] width 12 height 12
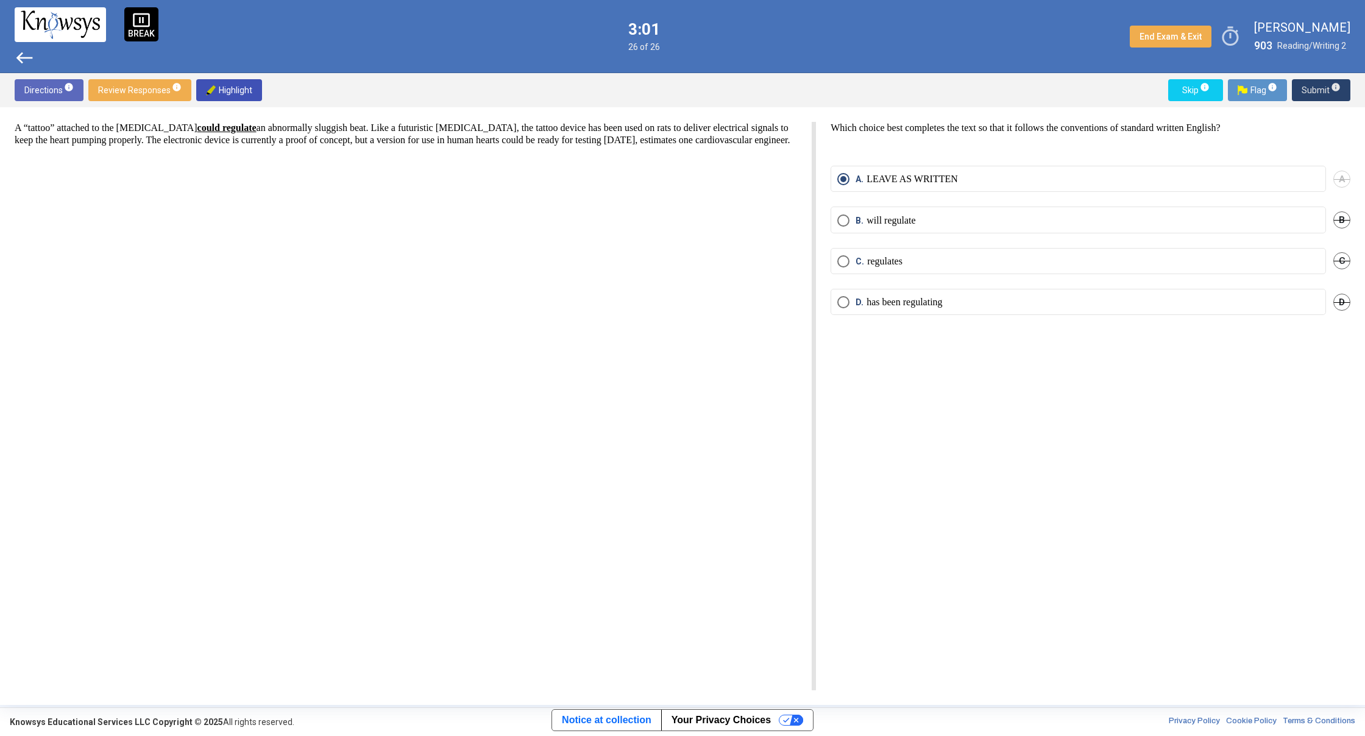
click at [1319, 91] on span "Submit info" at bounding box center [1321, 90] width 39 height 22
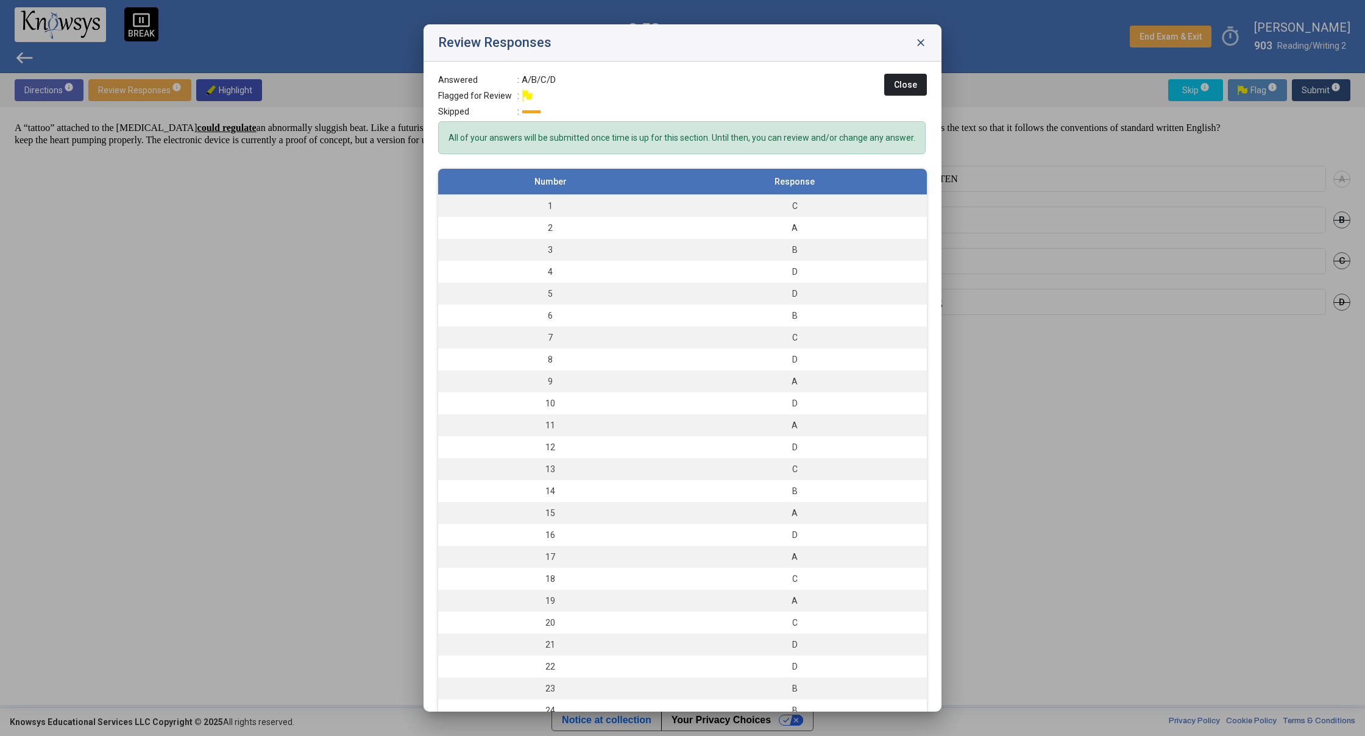
click at [684, 150] on div "All of your answers will be submitted once time is up for this section. Until t…" at bounding box center [682, 137] width 488 height 33
drag, startPoint x: 684, startPoint y: 150, endPoint x: 704, endPoint y: 154, distance: 20.0
click at [704, 154] on div "All of your answers will be submitted once time is up for this section. Until t…" at bounding box center [682, 137] width 488 height 33
drag, startPoint x: 704, startPoint y: 154, endPoint x: 459, endPoint y: 136, distance: 245.1
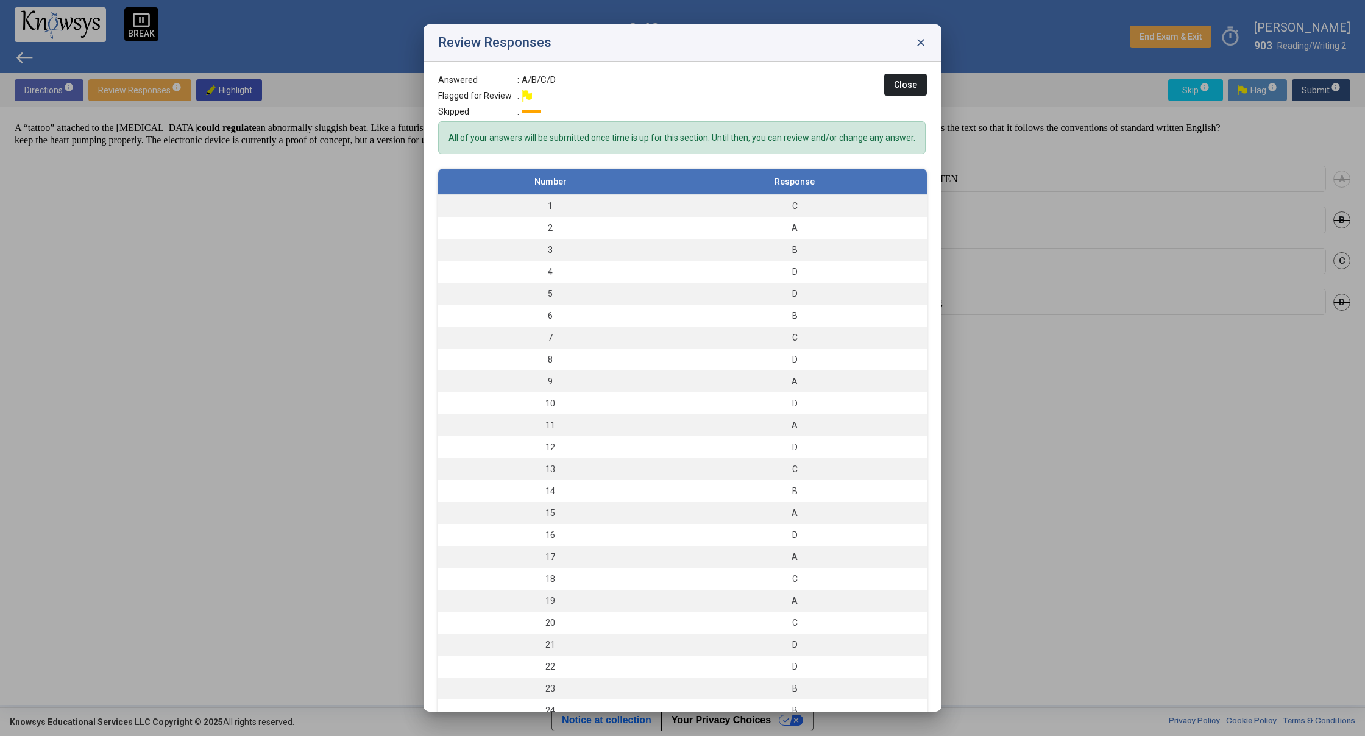
click at [459, 136] on div "All of your answers will be submitted once time is up for this section. Until t…" at bounding box center [682, 137] width 488 height 33
click at [924, 43] on span "close" at bounding box center [921, 43] width 12 height 12
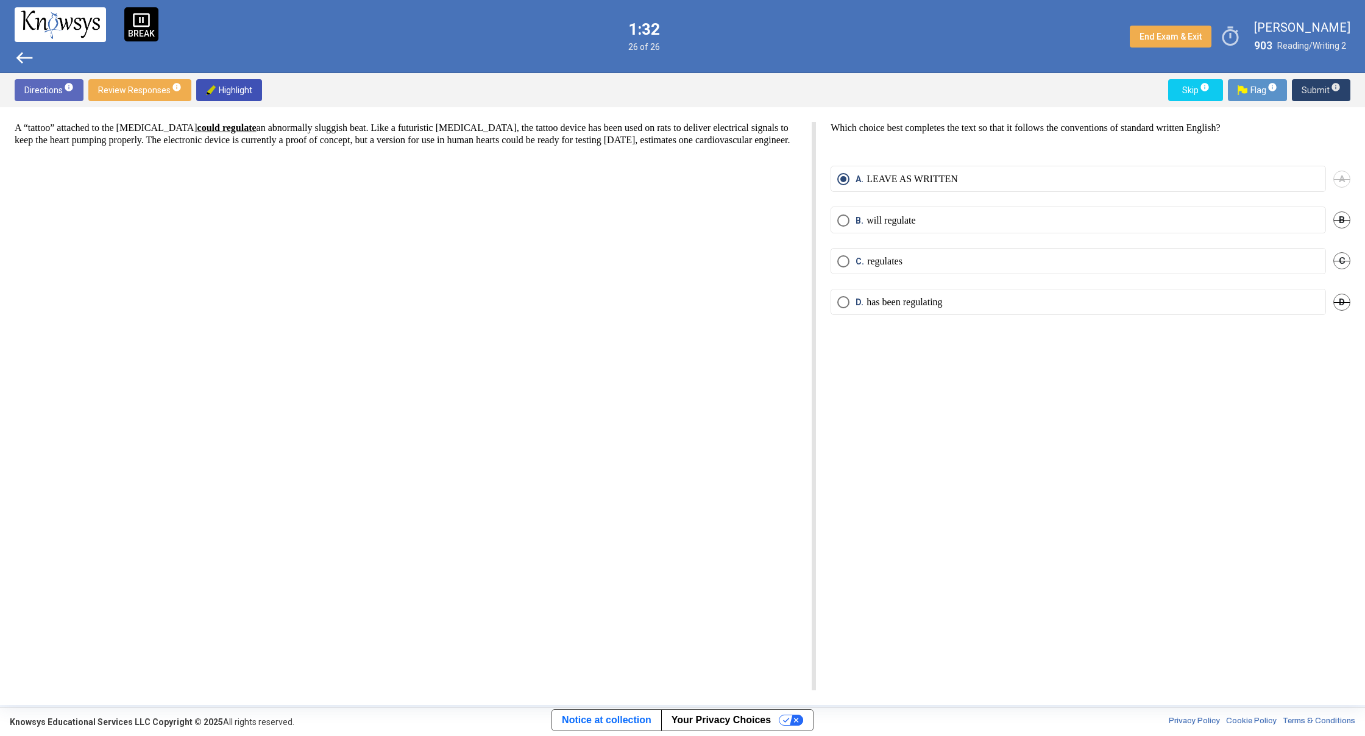
click at [1322, 97] on span "Submit info" at bounding box center [1321, 90] width 39 height 22
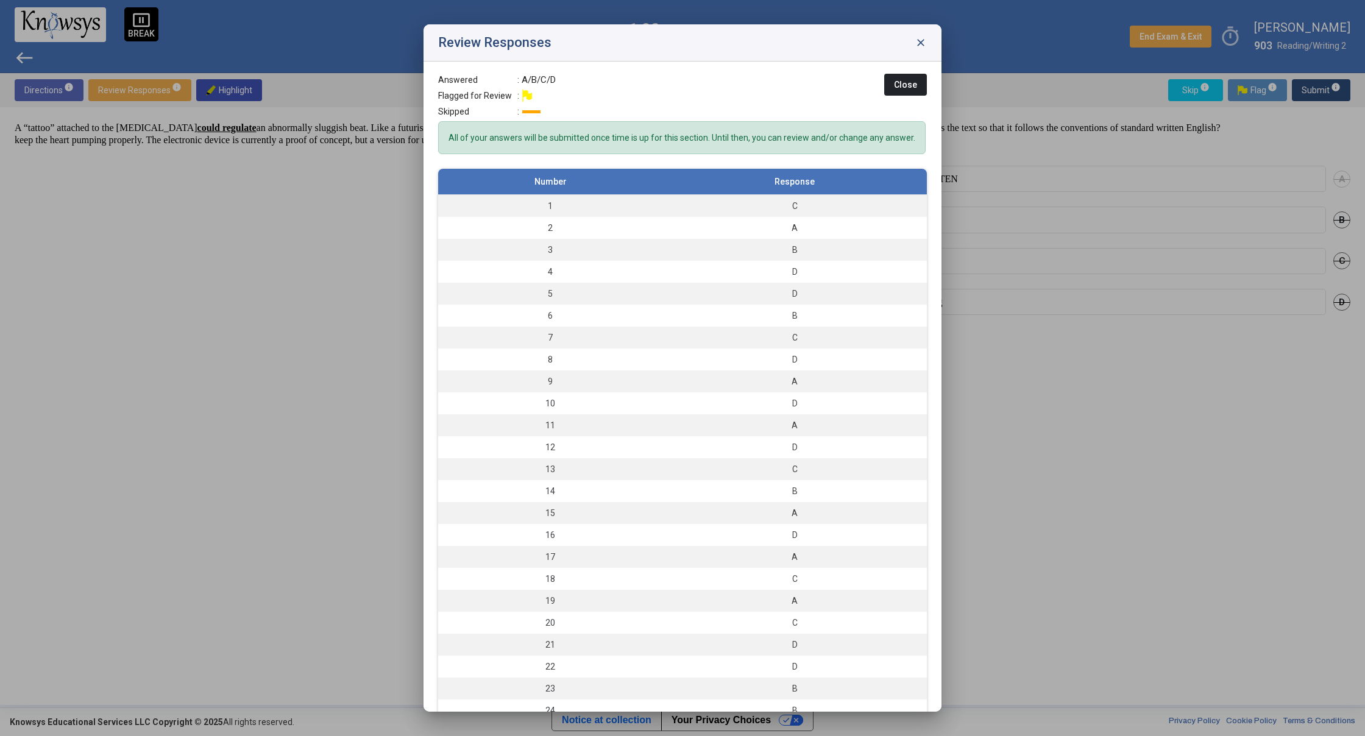
click at [919, 39] on span "close" at bounding box center [921, 43] width 12 height 12
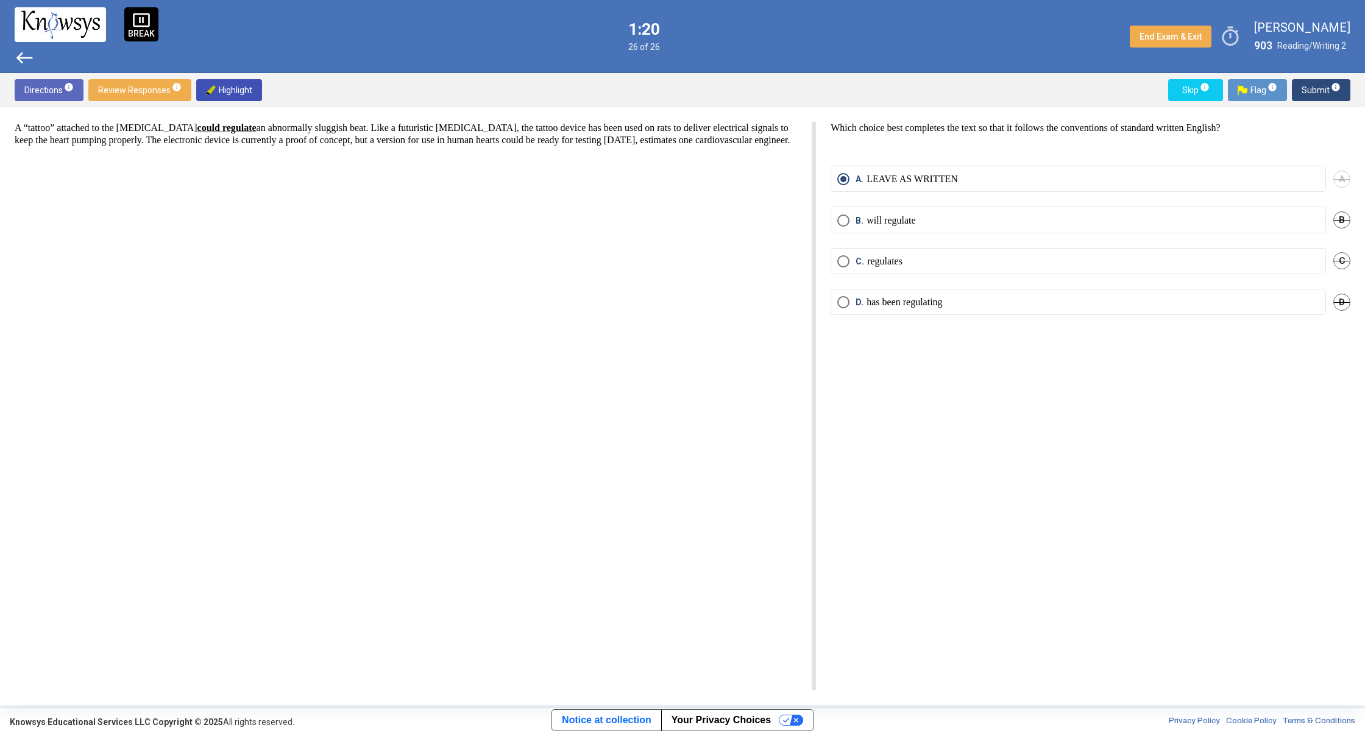
drag, startPoint x: 637, startPoint y: 322, endPoint x: 637, endPoint y: 314, distance: 8.6
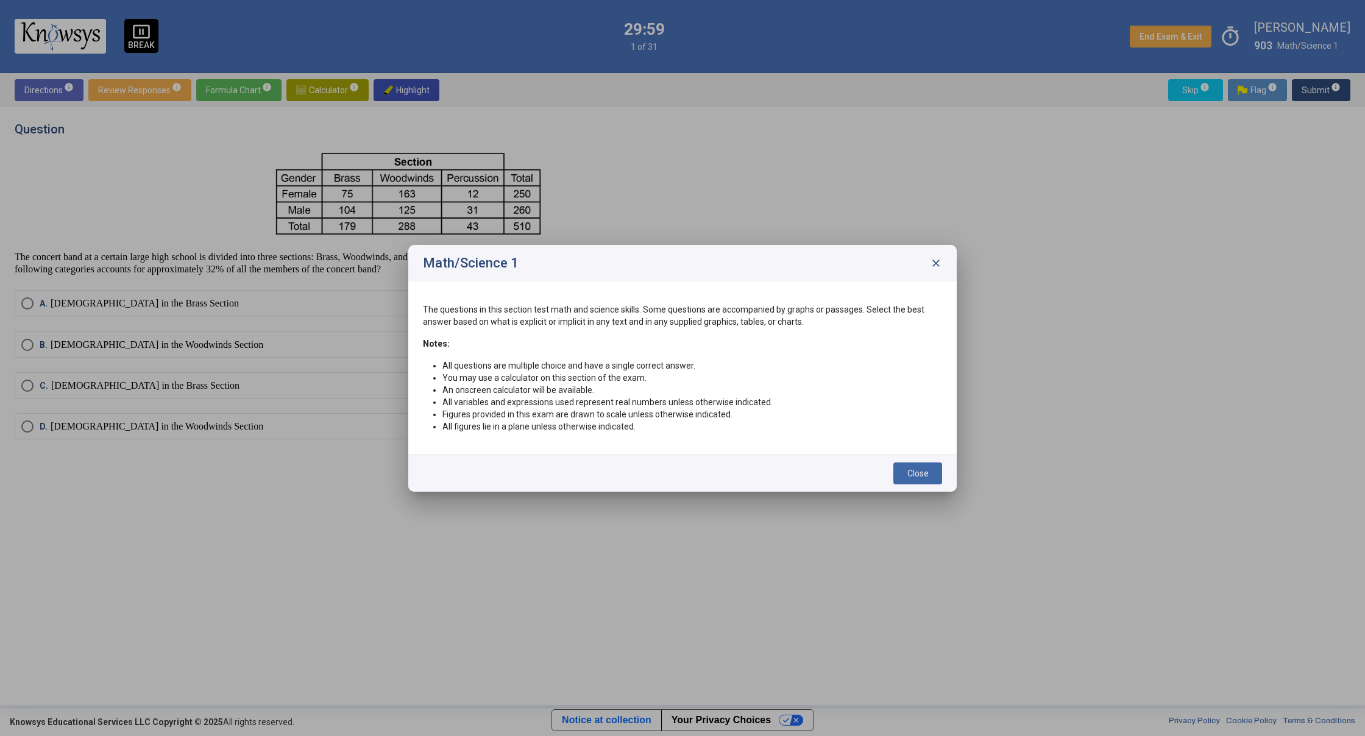
click at [910, 471] on span "Close" at bounding box center [917, 474] width 21 height 10
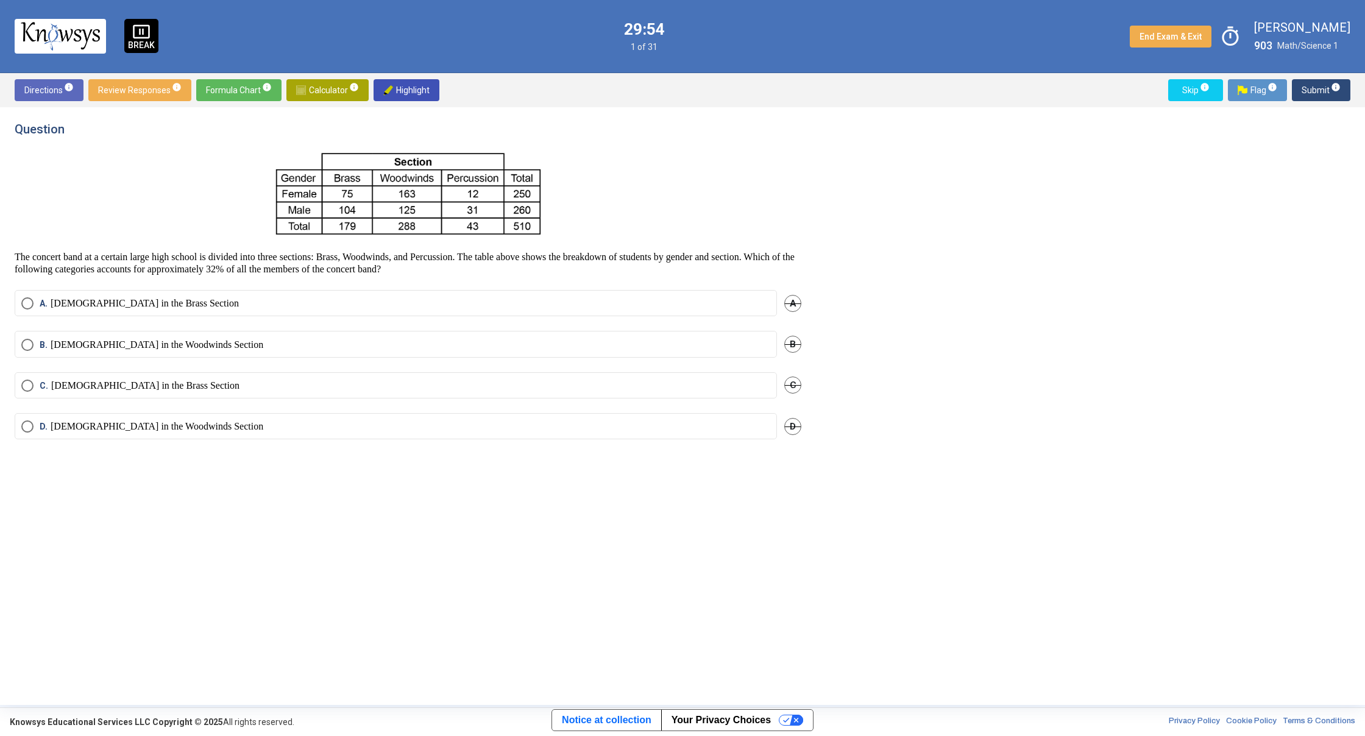
click at [313, 101] on div "Directions info Review Responses info Formula Chart info Calculator info Highli…" at bounding box center [682, 90] width 1365 height 34
click at [314, 98] on span "Calculator info" at bounding box center [327, 90] width 63 height 22
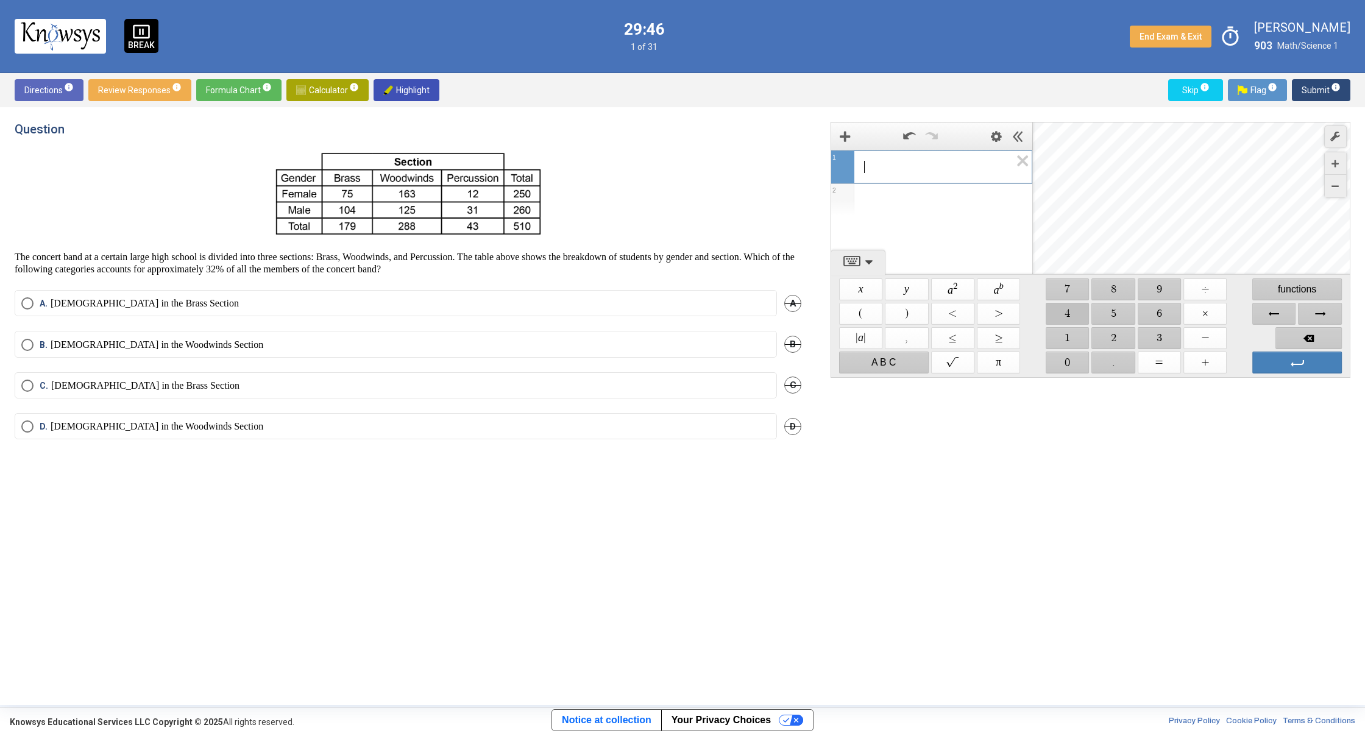
click at [1073, 311] on span "$$ 4" at bounding box center [1067, 314] width 43 height 22
click at [1025, 154] on icon "Expression List" at bounding box center [1018, 165] width 27 height 28
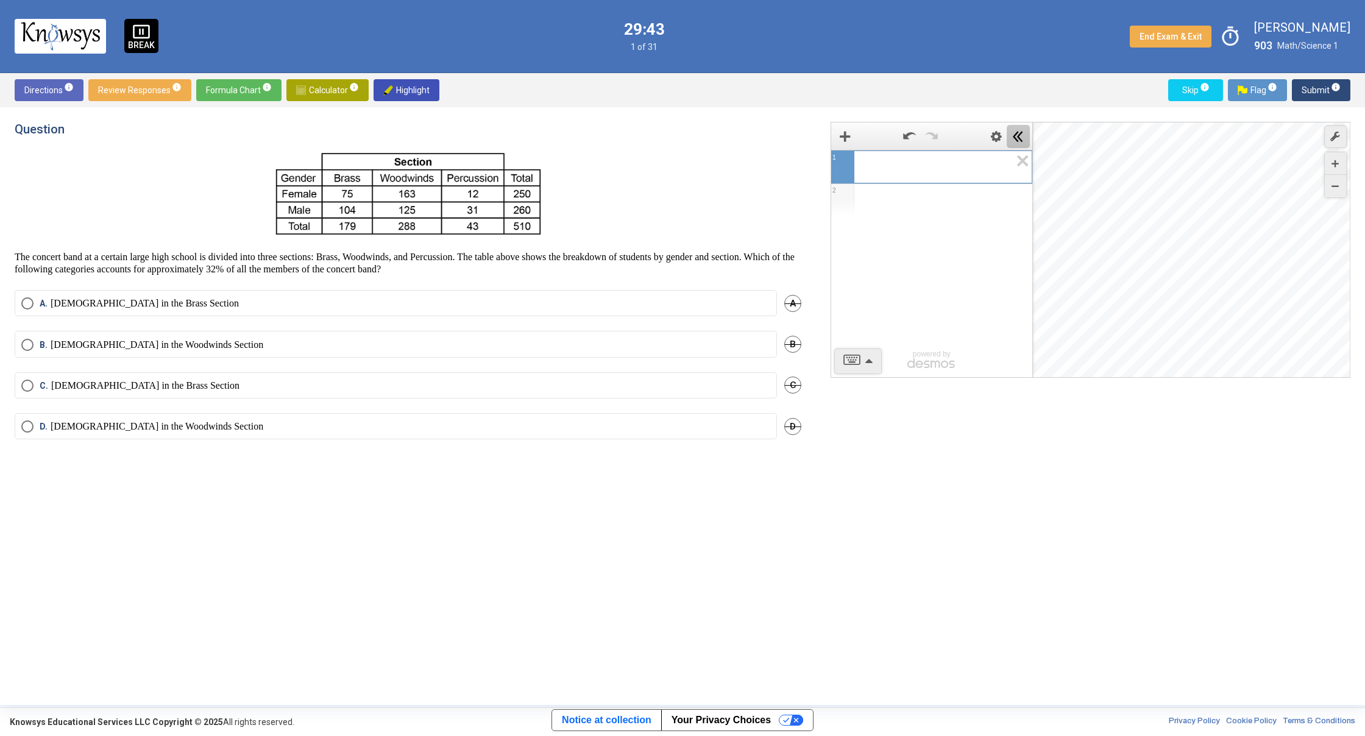
click at [1020, 135] on icon "Hide Expression List" at bounding box center [1018, 136] width 11 height 11
click at [948, 197] on div "Desmos Graphing Calculator" at bounding box center [1091, 250] width 520 height 256
drag, startPoint x: 974, startPoint y: 218, endPoint x: 917, endPoint y: 166, distance: 77.2
click at [917, 166] on div "Desmos Graphing Calculator" at bounding box center [1091, 250] width 520 height 256
click at [349, 88] on span "info" at bounding box center [354, 87] width 10 height 10
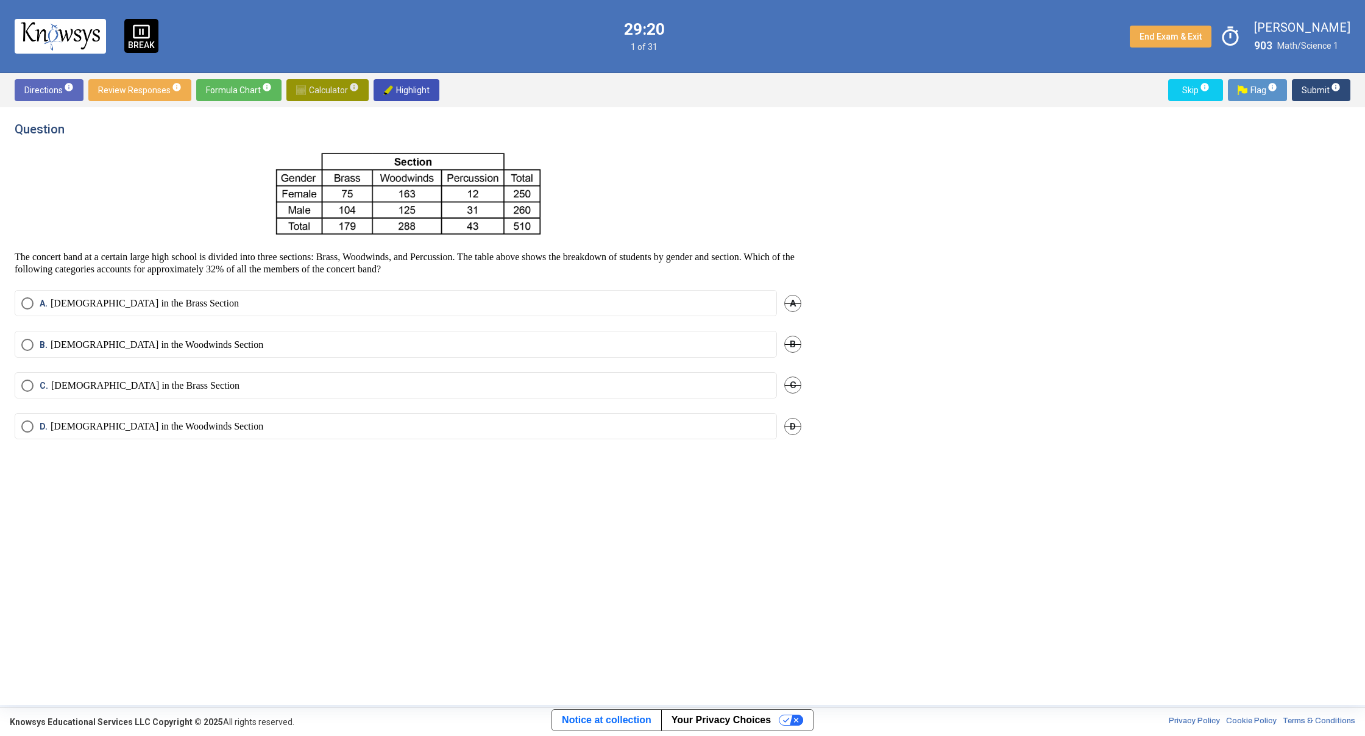
click at [317, 85] on span "Calculator info" at bounding box center [327, 90] width 63 height 22
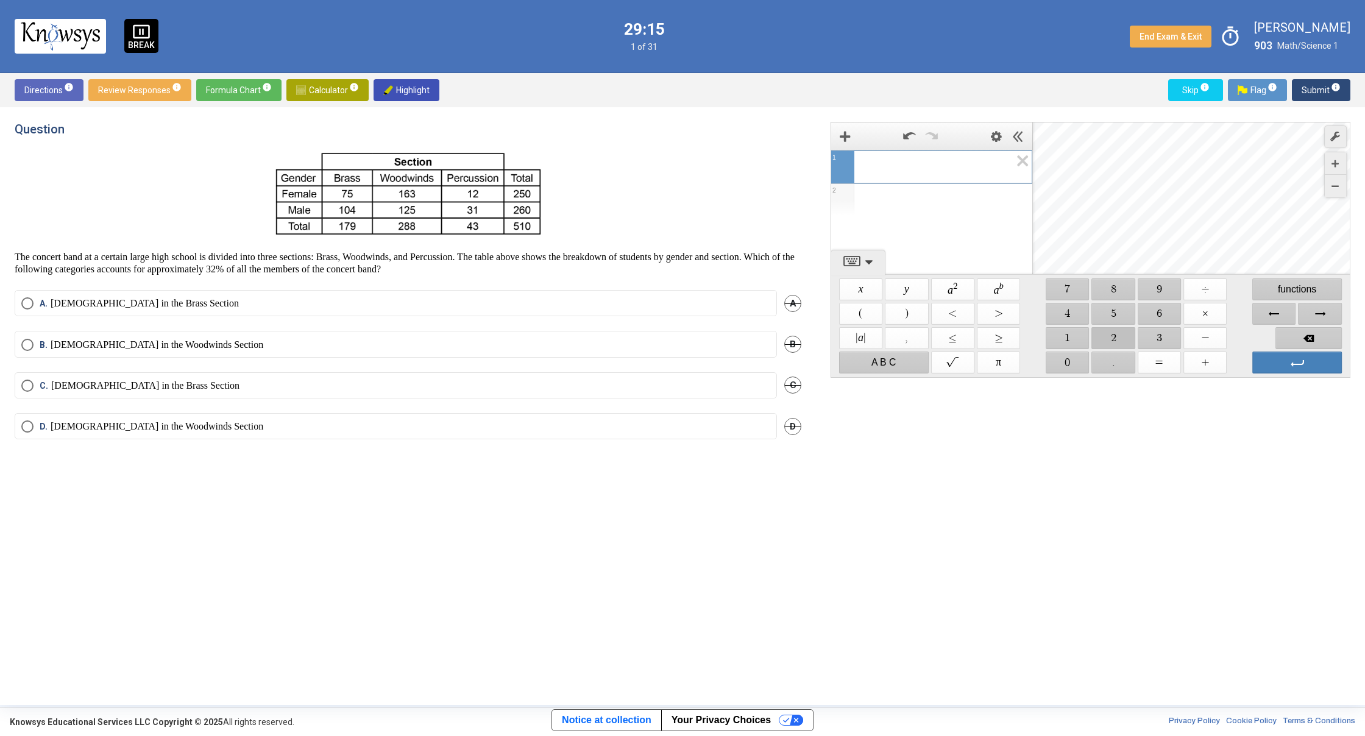
drag, startPoint x: 1111, startPoint y: 331, endPoint x: 1107, endPoint y: 316, distance: 15.7
click at [1111, 330] on span "$$ 2" at bounding box center [1113, 338] width 43 height 22
click at [1107, 314] on span "$$ 5" at bounding box center [1113, 314] width 43 height 22
click at [1079, 363] on span "$$ 0" at bounding box center [1067, 363] width 43 height 22
click at [1211, 356] on span "$$ +" at bounding box center [1204, 363] width 43 height 22
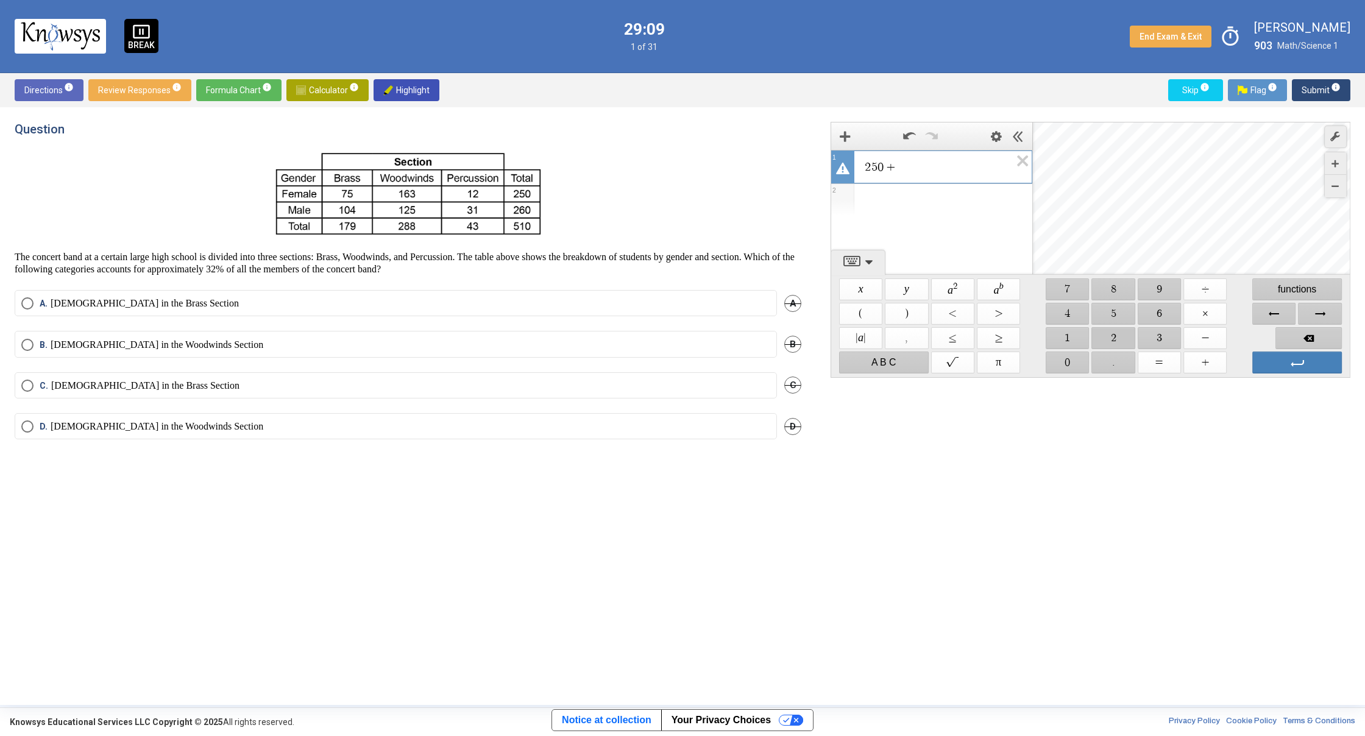
click at [1112, 330] on span "$$ 2" at bounding box center [1113, 338] width 43 height 22
click at [1163, 308] on span "$$ 6" at bounding box center [1159, 314] width 43 height 22
click at [1059, 358] on span "$$ 0" at bounding box center [1067, 363] width 43 height 22
click at [1202, 364] on span "$$ +" at bounding box center [1204, 363] width 43 height 22
click at [1099, 311] on span "$$ 5" at bounding box center [1113, 314] width 43 height 22
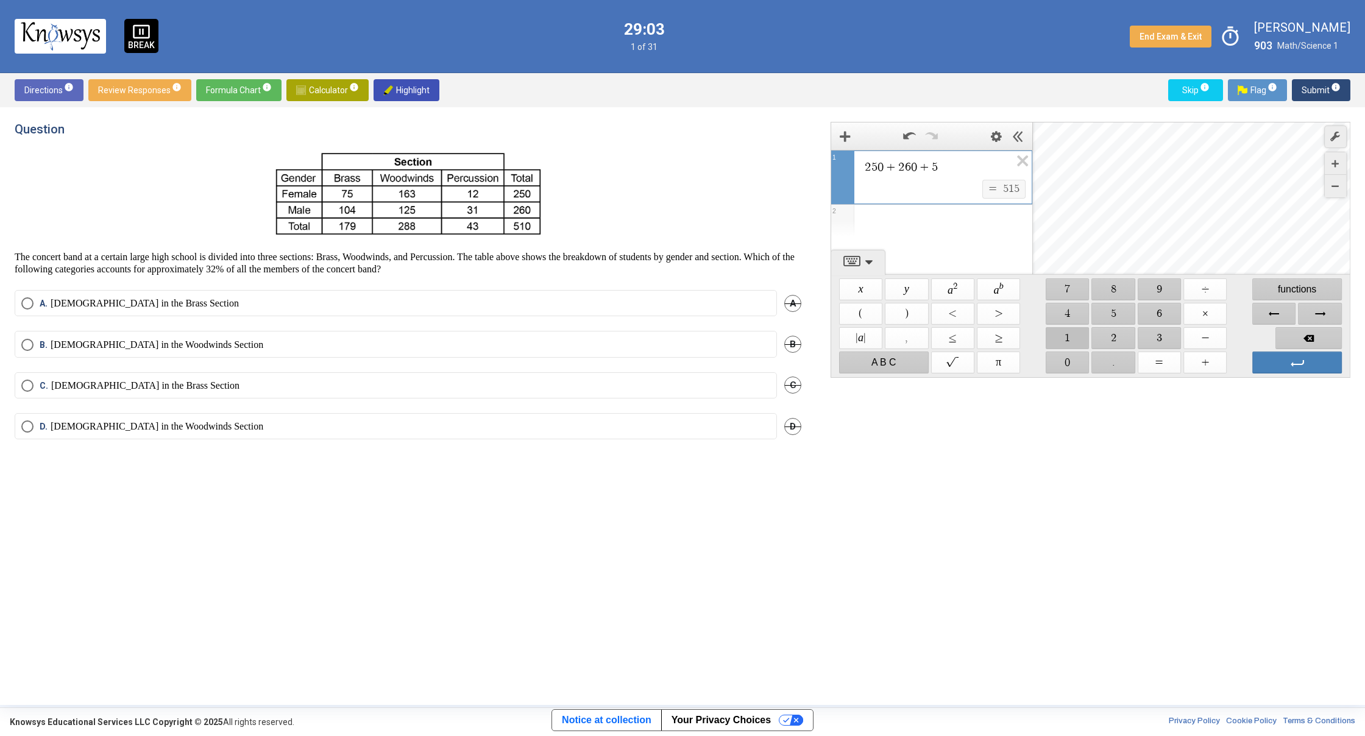
click at [1071, 332] on span "$$ 1" at bounding box center [1067, 338] width 43 height 22
click at [1071, 352] on span "$$ 0" at bounding box center [1067, 363] width 43 height 22
click at [1197, 286] on span "$$ ÷" at bounding box center [1204, 290] width 43 height 22
click at [1302, 330] on span "Backspace" at bounding box center [1309, 338] width 66 height 22
click at [1154, 363] on span "$$ =" at bounding box center [1159, 363] width 43 height 22
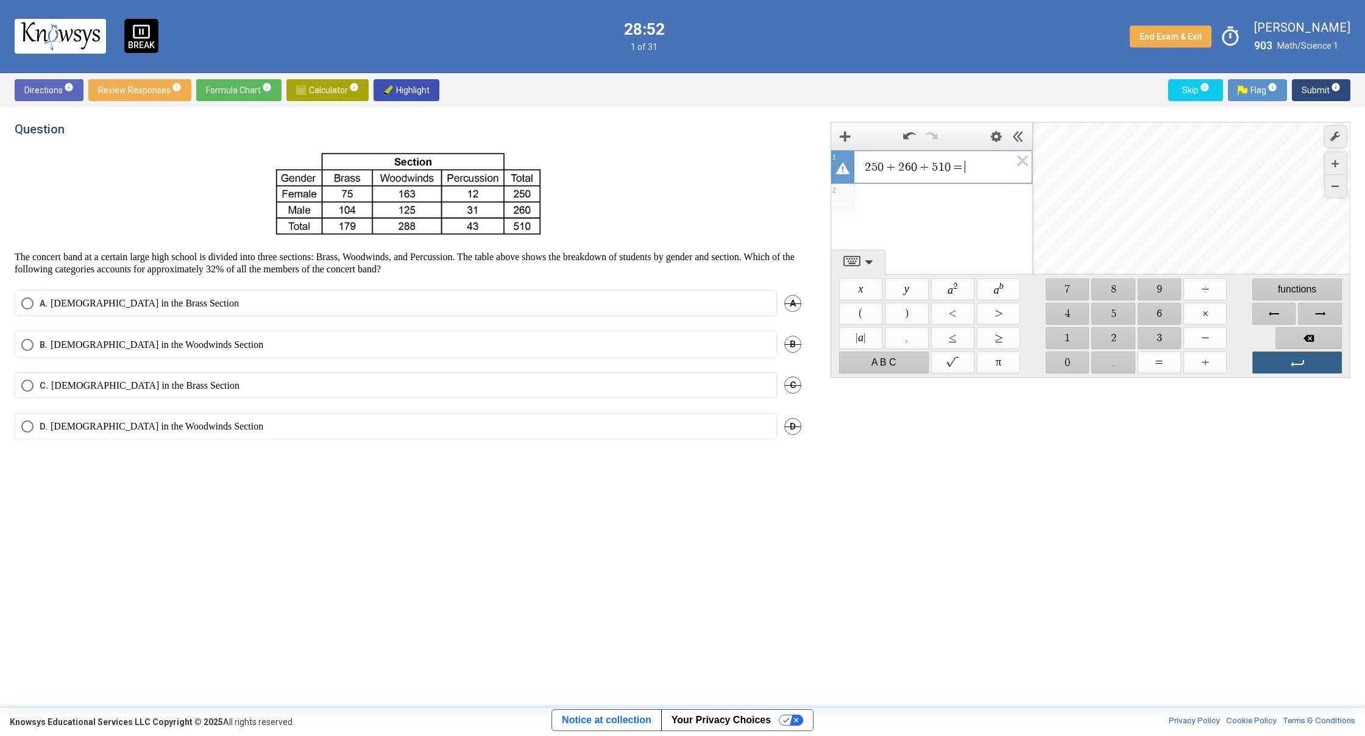
click at [1286, 360] on span "Enter" at bounding box center [1297, 363] width 90 height 22
click at [1318, 334] on span "Backspace" at bounding box center [1309, 338] width 66 height 22
click at [1315, 367] on span "Enter" at bounding box center [1297, 363] width 90 height 22
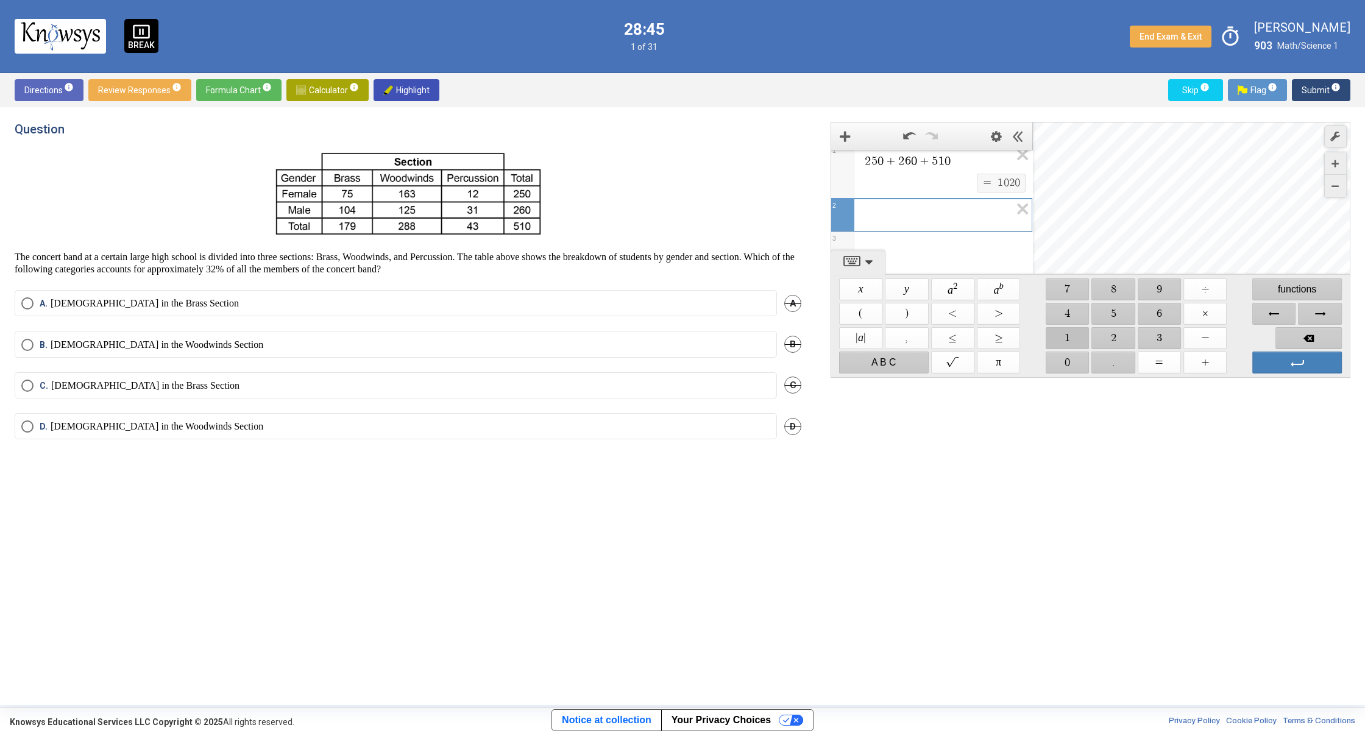
click at [1077, 338] on span "$$ 1" at bounding box center [1067, 338] width 43 height 22
click at [1077, 347] on span "$$ 1" at bounding box center [1067, 338] width 43 height 22
click at [1324, 332] on span "Backspace" at bounding box center [1309, 338] width 66 height 22
click at [1076, 352] on span "$$ 0" at bounding box center [1067, 363] width 43 height 22
click at [1109, 331] on span "$$ 2" at bounding box center [1113, 338] width 43 height 22
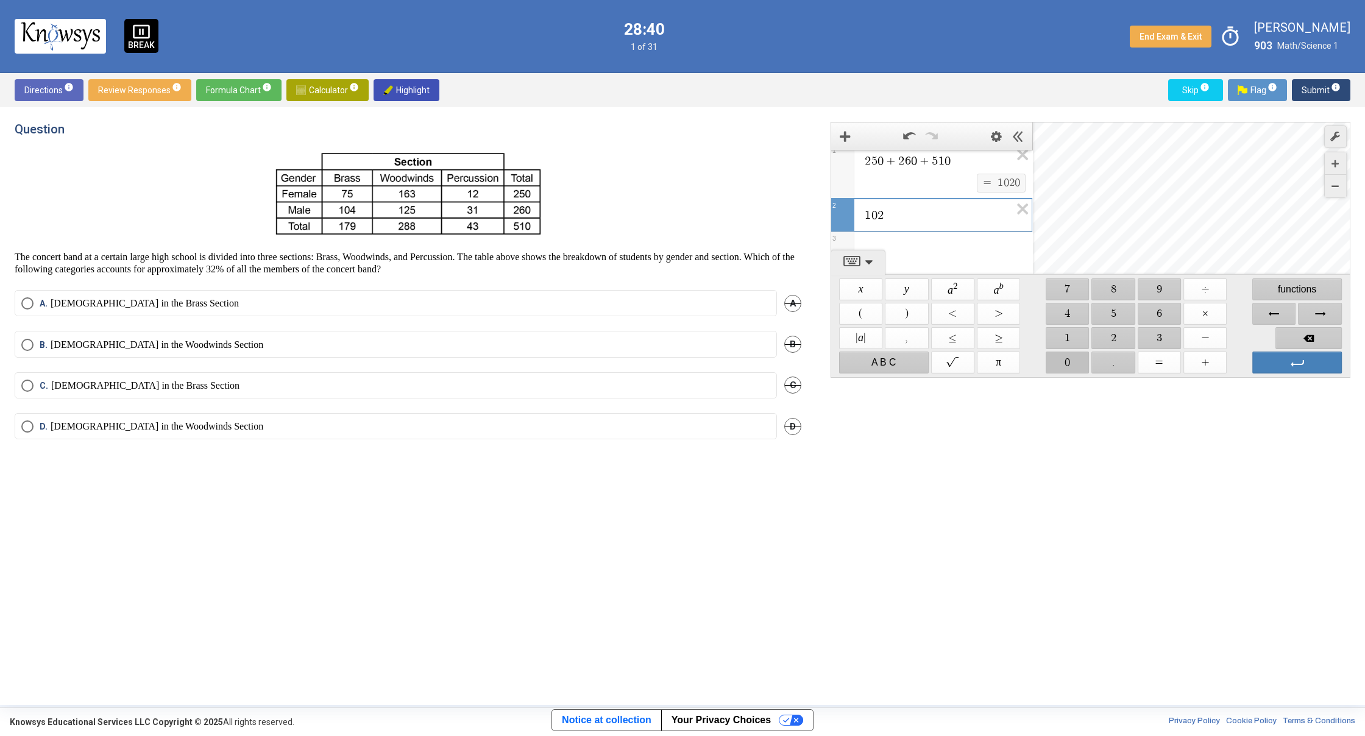
click at [1080, 357] on span "$$ 0" at bounding box center [1067, 363] width 43 height 22
drag, startPoint x: 1222, startPoint y: 289, endPoint x: 1221, endPoint y: 299, distance: 9.8
click at [1222, 293] on span "$$ ÷" at bounding box center [1204, 290] width 43 height 22
click at [1160, 337] on span "$$ 3" at bounding box center [1159, 338] width 43 height 22
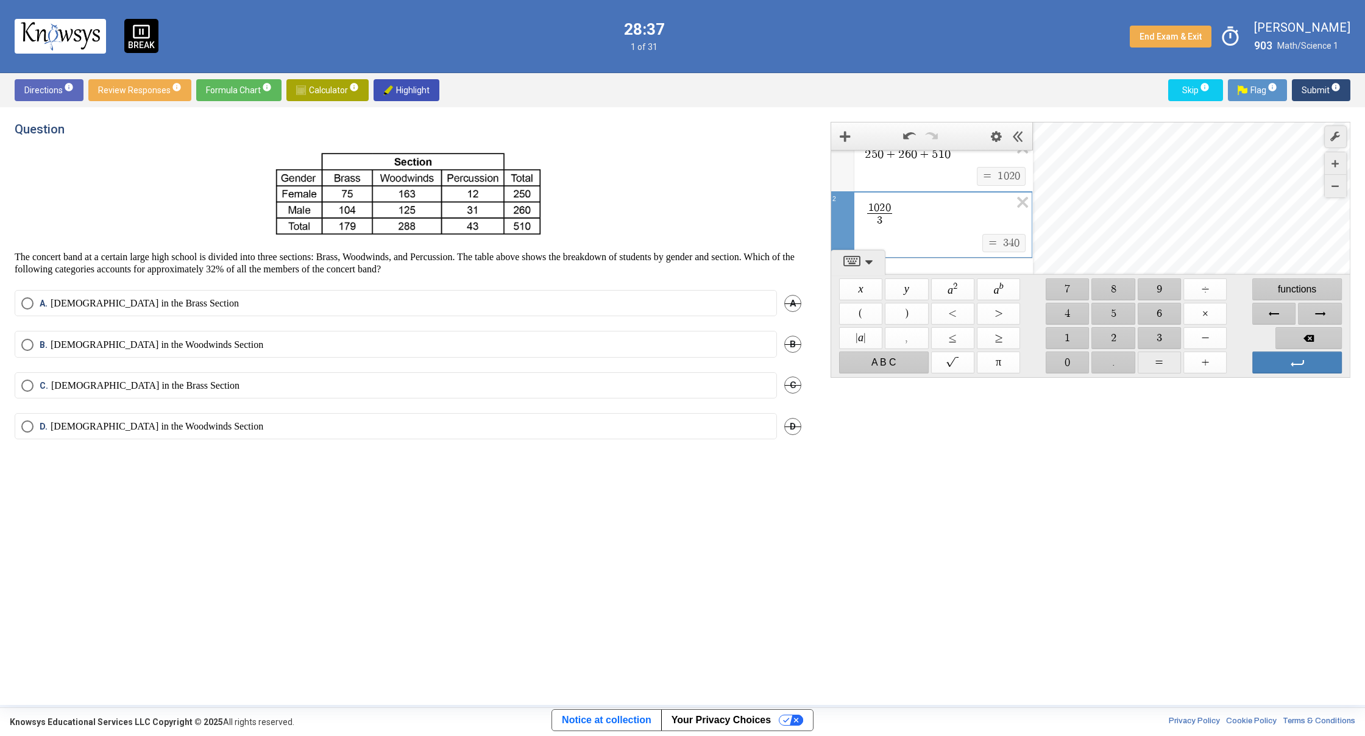
click at [1174, 358] on span "$$ =" at bounding box center [1159, 363] width 43 height 22
click at [1316, 335] on span "Backspace" at bounding box center [1309, 338] width 66 height 22
click at [1304, 335] on span "Backspace" at bounding box center [1309, 338] width 66 height 22
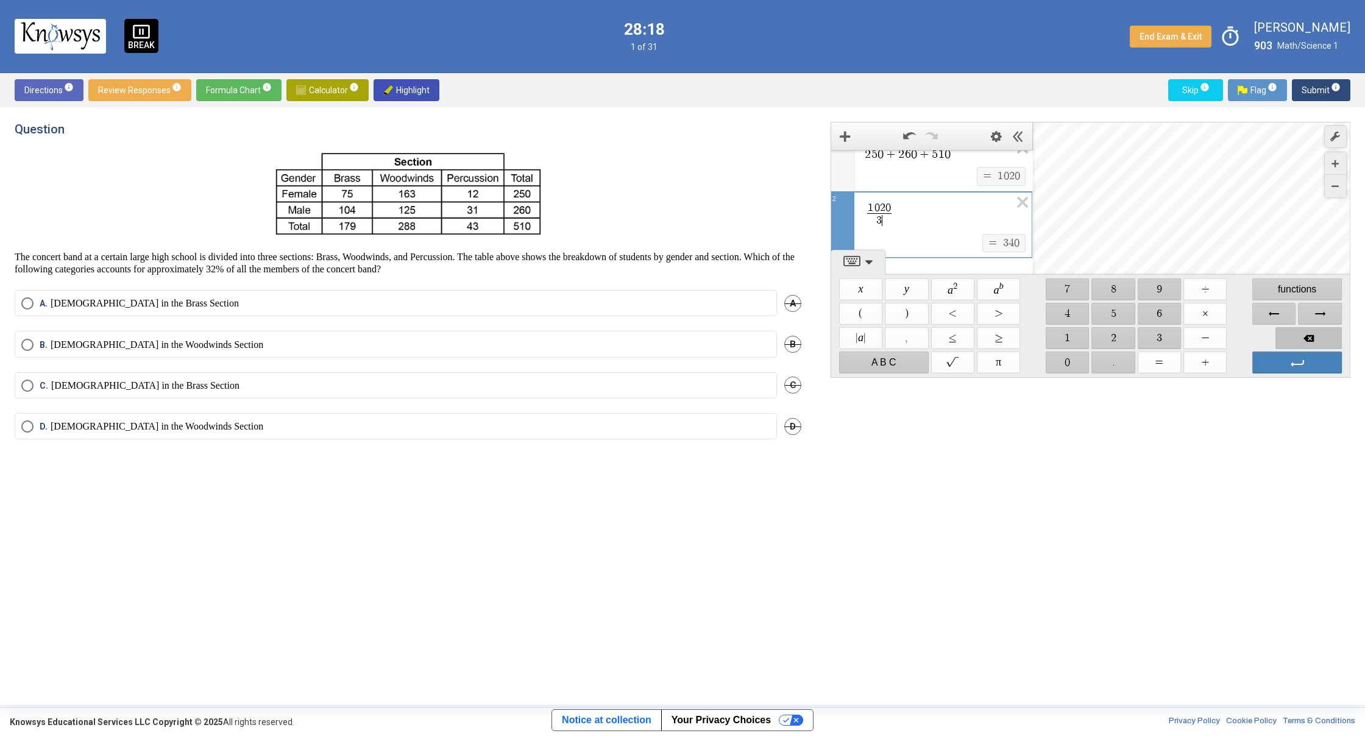
scroll to position [23, 0]
click at [1308, 337] on span "Backspace" at bounding box center [1309, 338] width 66 height 22
click at [1306, 335] on span "Backspace" at bounding box center [1309, 338] width 66 height 22
drag, startPoint x: 1306, startPoint y: 335, endPoint x: 1316, endPoint y: 335, distance: 10.4
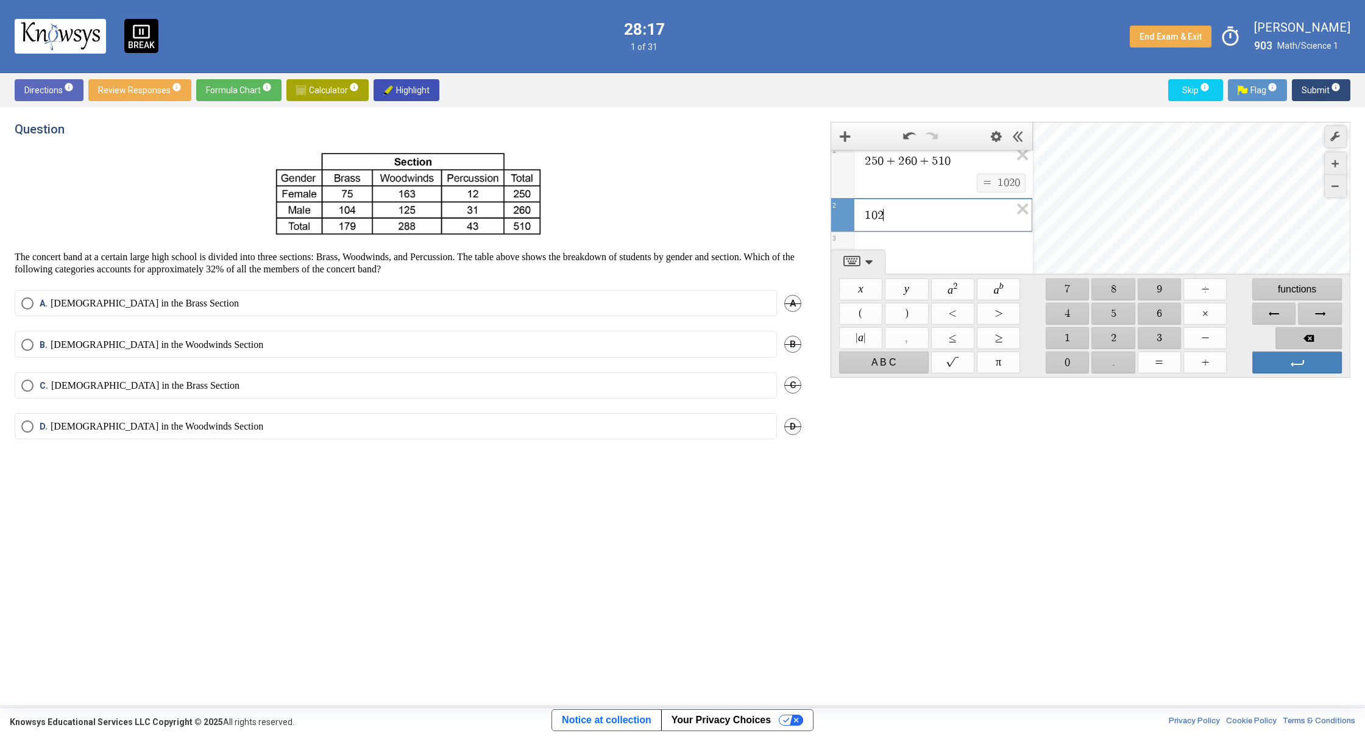
click at [1308, 335] on span "Backspace" at bounding box center [1309, 338] width 66 height 22
click at [1334, 335] on span "Backspace" at bounding box center [1309, 338] width 66 height 22
click at [1333, 335] on span "Backspace" at bounding box center [1309, 338] width 66 height 22
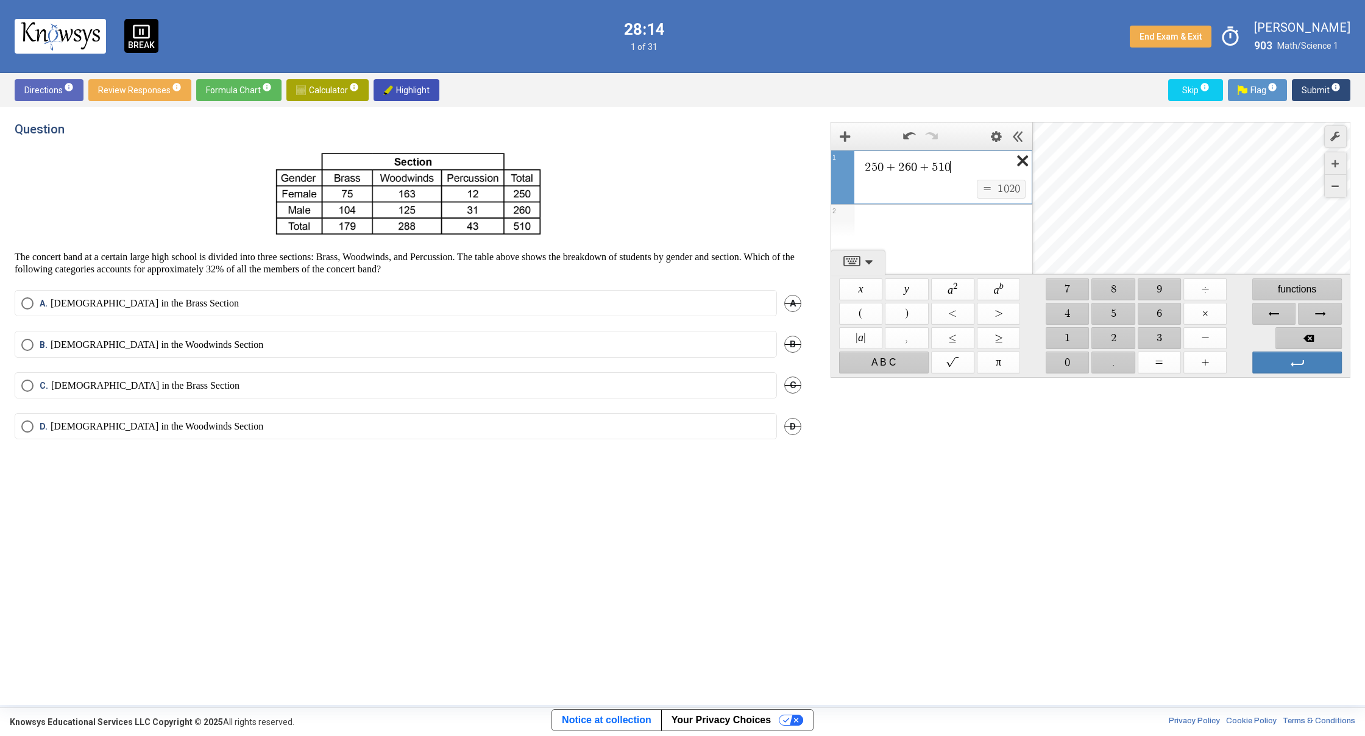
click at [1017, 165] on icon "Expression List" at bounding box center [1018, 165] width 27 height 28
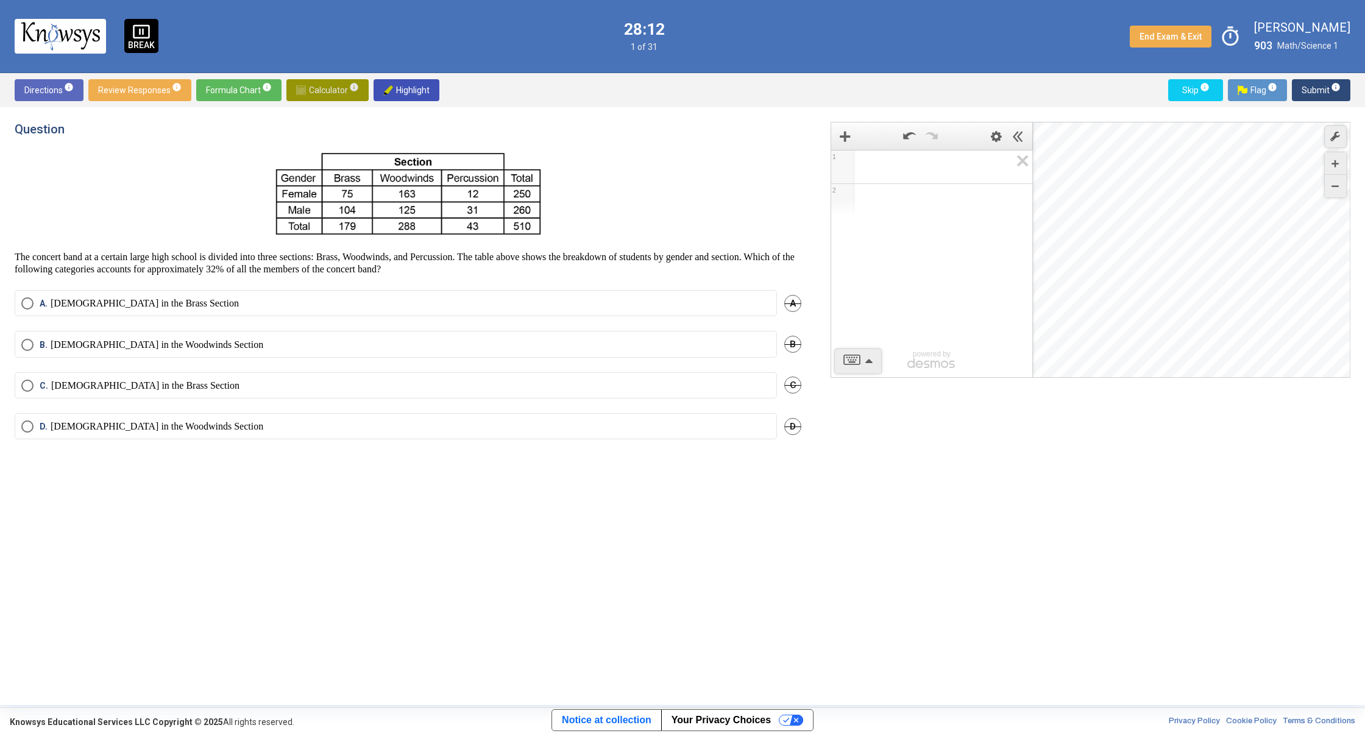
click at [303, 81] on span "Calculator info" at bounding box center [327, 90] width 63 height 22
click at [326, 85] on span "Calculator info" at bounding box center [327, 90] width 63 height 22
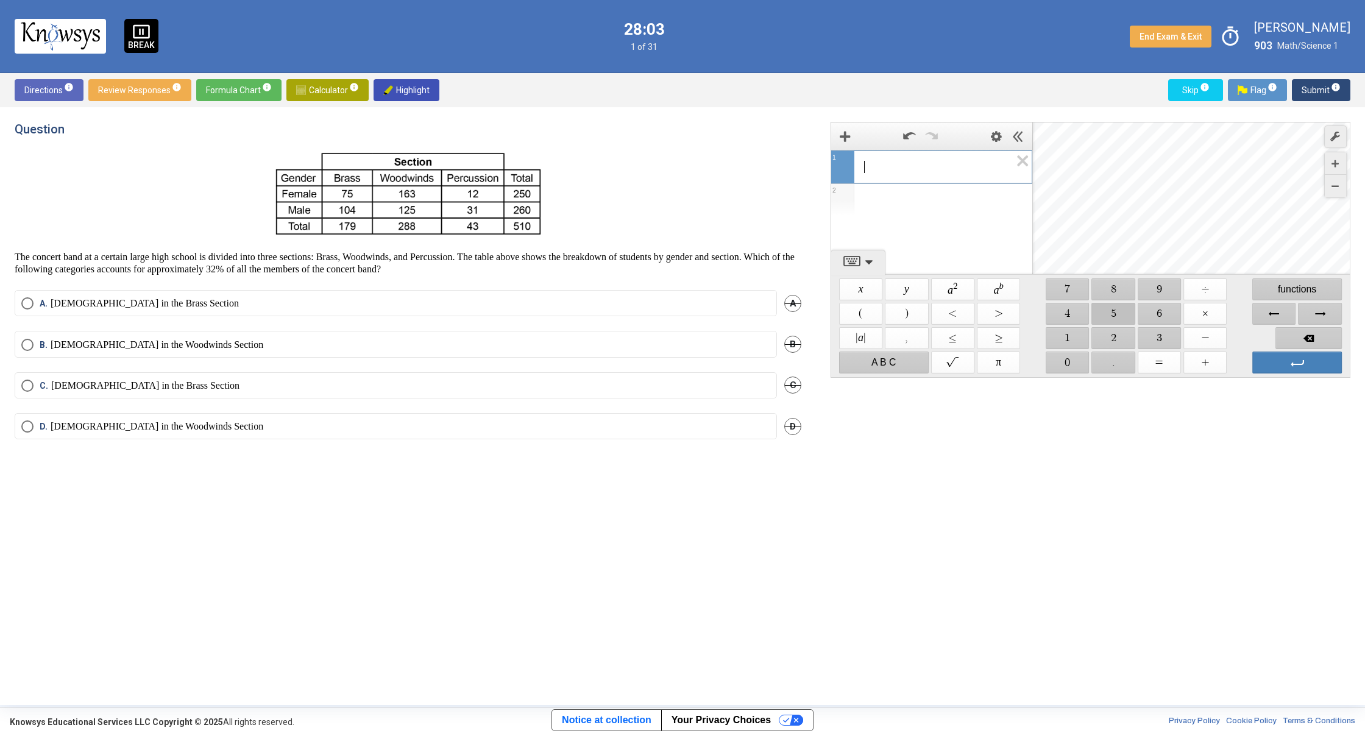
drag, startPoint x: 1125, startPoint y: 319, endPoint x: 1092, endPoint y: 334, distance: 36.0
click at [1124, 319] on span "$$ 5" at bounding box center [1113, 314] width 43 height 22
click at [1042, 350] on div "Keypad" at bounding box center [1033, 362] width 23 height 24
drag, startPoint x: 1059, startPoint y: 338, endPoint x: 1059, endPoint y: 346, distance: 7.9
click at [1059, 338] on span "$$ 1" at bounding box center [1067, 338] width 43 height 22
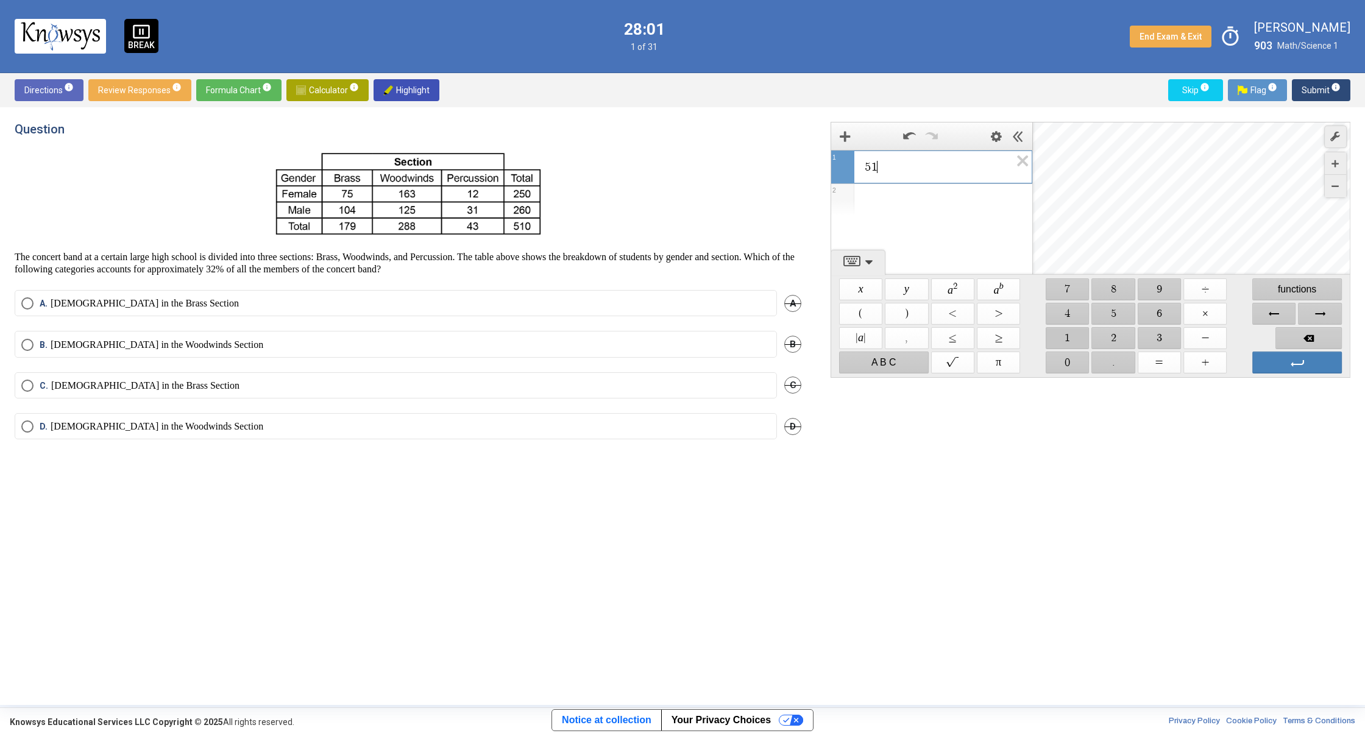
click at [1059, 347] on span "$$ 1" at bounding box center [1067, 338] width 43 height 22
click at [1298, 339] on span "Backspace" at bounding box center [1309, 338] width 66 height 22
drag, startPoint x: 1071, startPoint y: 364, endPoint x: 1083, endPoint y: 355, distance: 15.2
click at [1076, 360] on span "$$ 0" at bounding box center [1067, 363] width 43 height 22
click at [1193, 285] on span "$$ ÷" at bounding box center [1204, 290] width 43 height 22
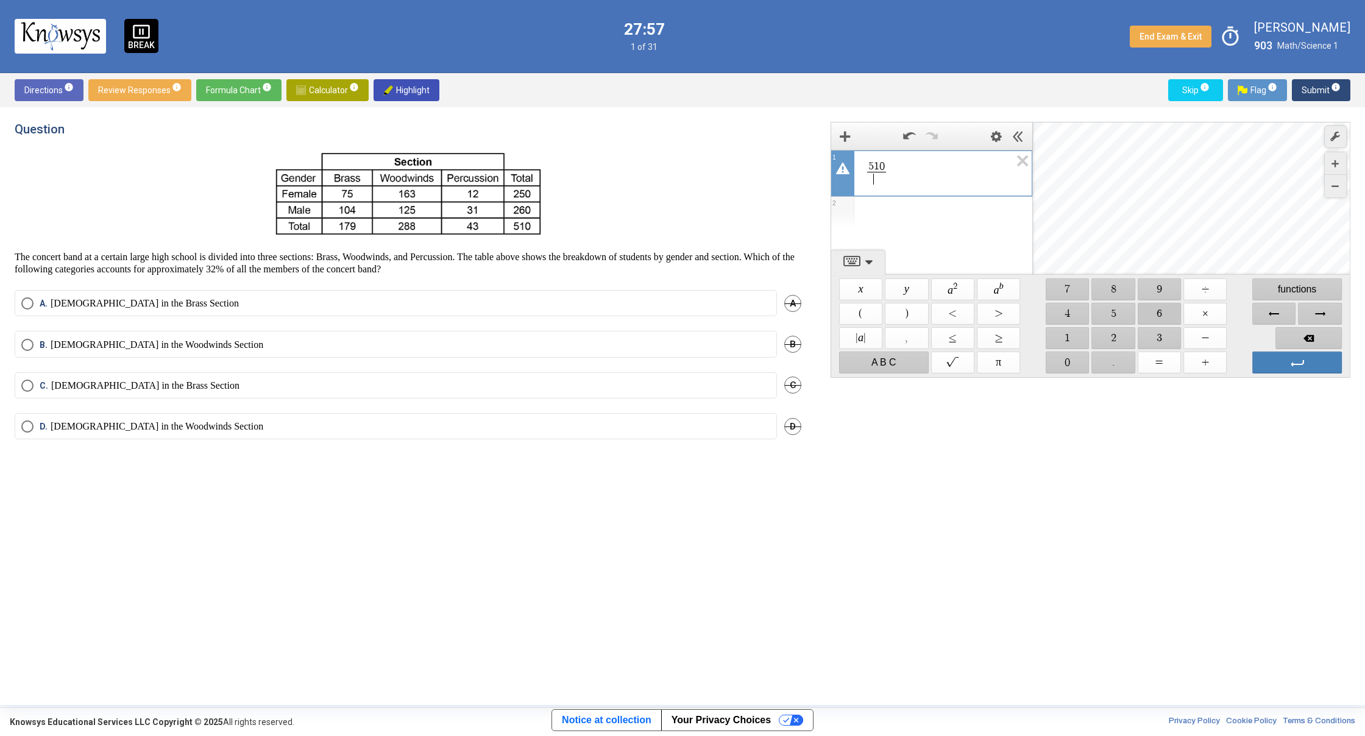
click at [1160, 310] on span "$$ 6" at bounding box center [1159, 314] width 43 height 22
click at [215, 299] on label "A. [DEMOGRAPHIC_DATA] in the Brass Section" at bounding box center [395, 303] width 749 height 12
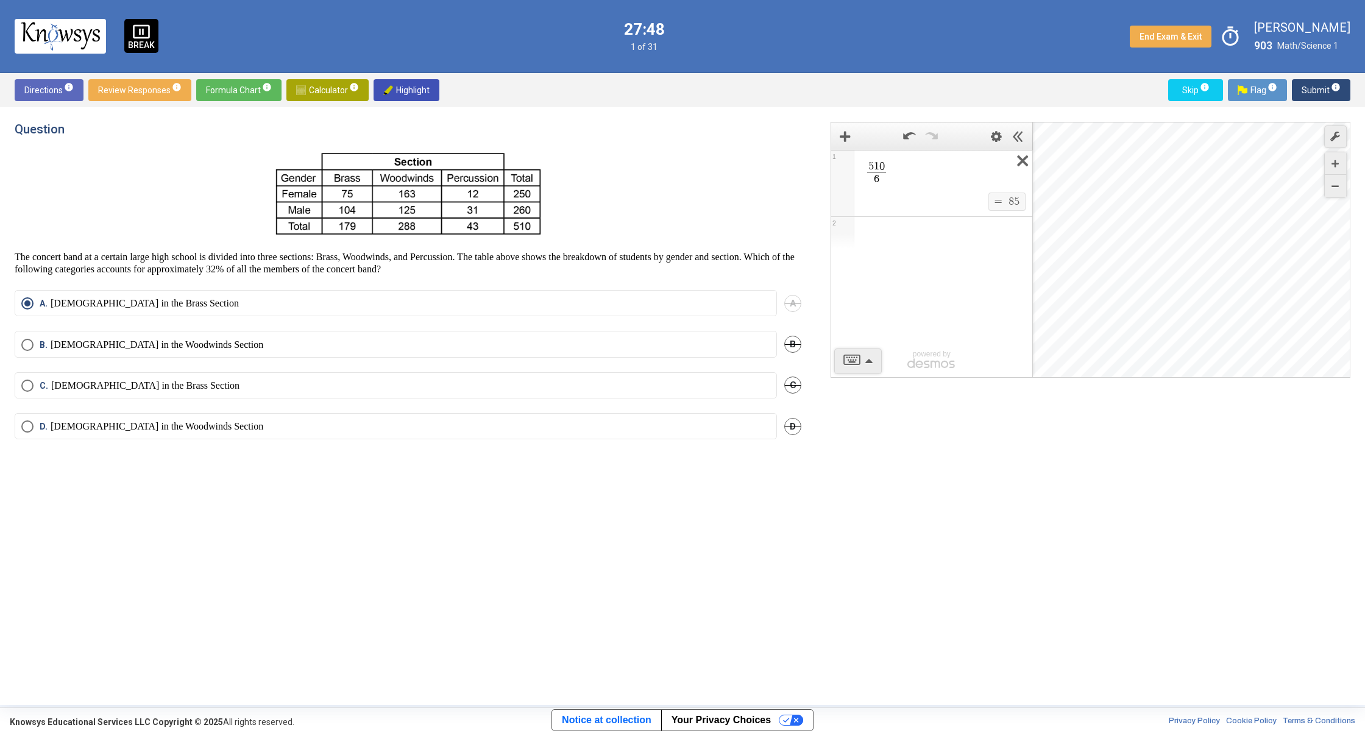
drag, startPoint x: 1023, startPoint y: 163, endPoint x: 1017, endPoint y: 160, distance: 6.8
click at [1023, 163] on icon "Expression List" at bounding box center [1018, 165] width 27 height 28
click at [300, 96] on mat-tooltip-component "Click to see the math formula chart." at bounding box center [267, 109] width 148 height 34
click at [308, 92] on mat-tooltip-component "Click to see the math formula chart." at bounding box center [267, 109] width 148 height 34
click at [316, 92] on mat-tooltip-component "Click to see the math formula chart." at bounding box center [267, 109] width 148 height 34
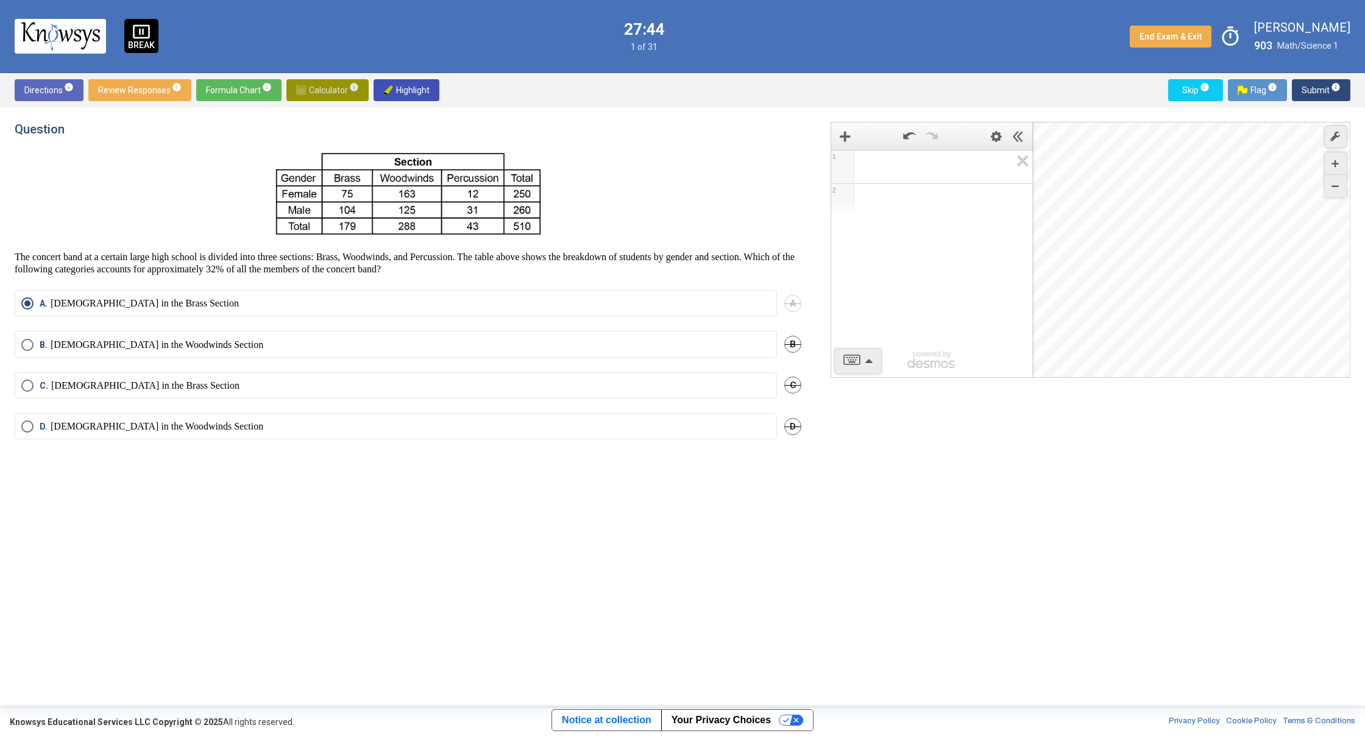
click at [326, 86] on span "Calculator info" at bounding box center [327, 90] width 63 height 22
click at [1307, 87] on span "Submit info" at bounding box center [1321, 90] width 39 height 22
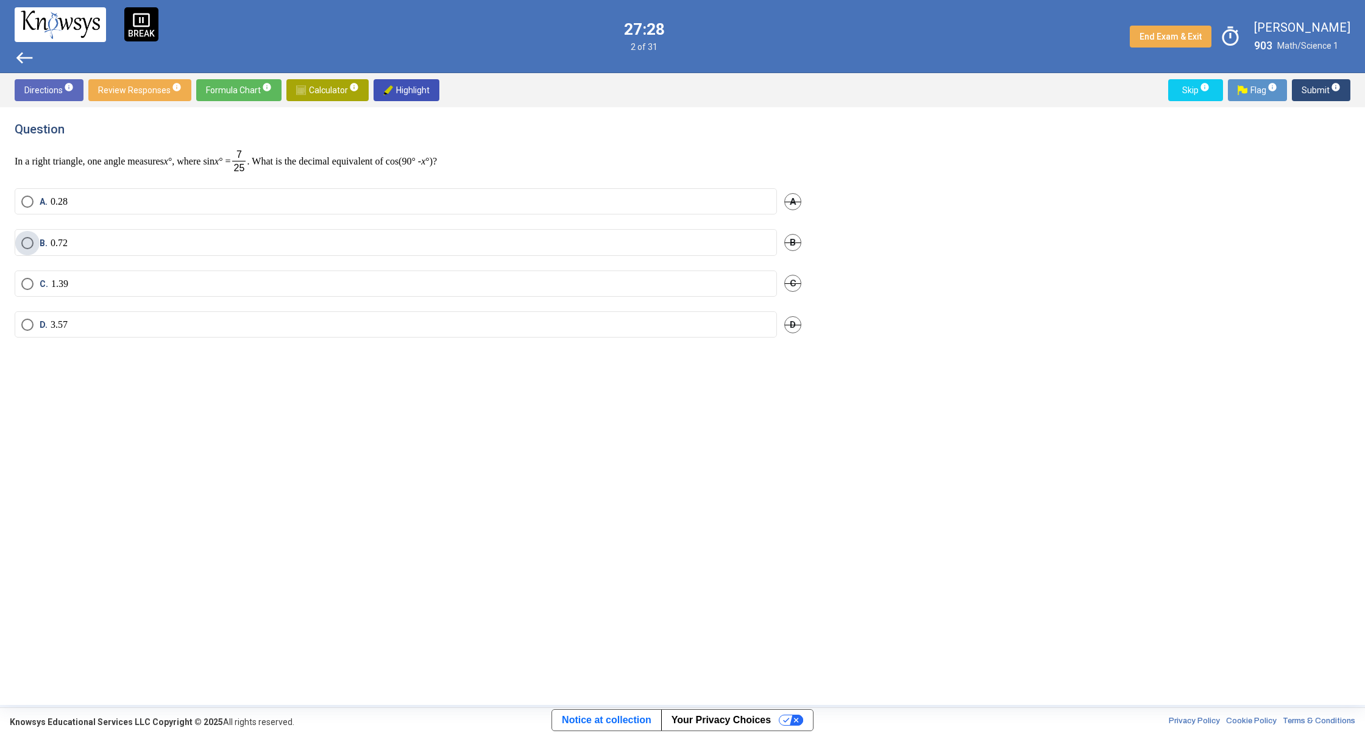
click at [199, 246] on label "B. 0.72" at bounding box center [395, 243] width 749 height 12
click at [1309, 92] on span "Submit info" at bounding box center [1321, 90] width 39 height 22
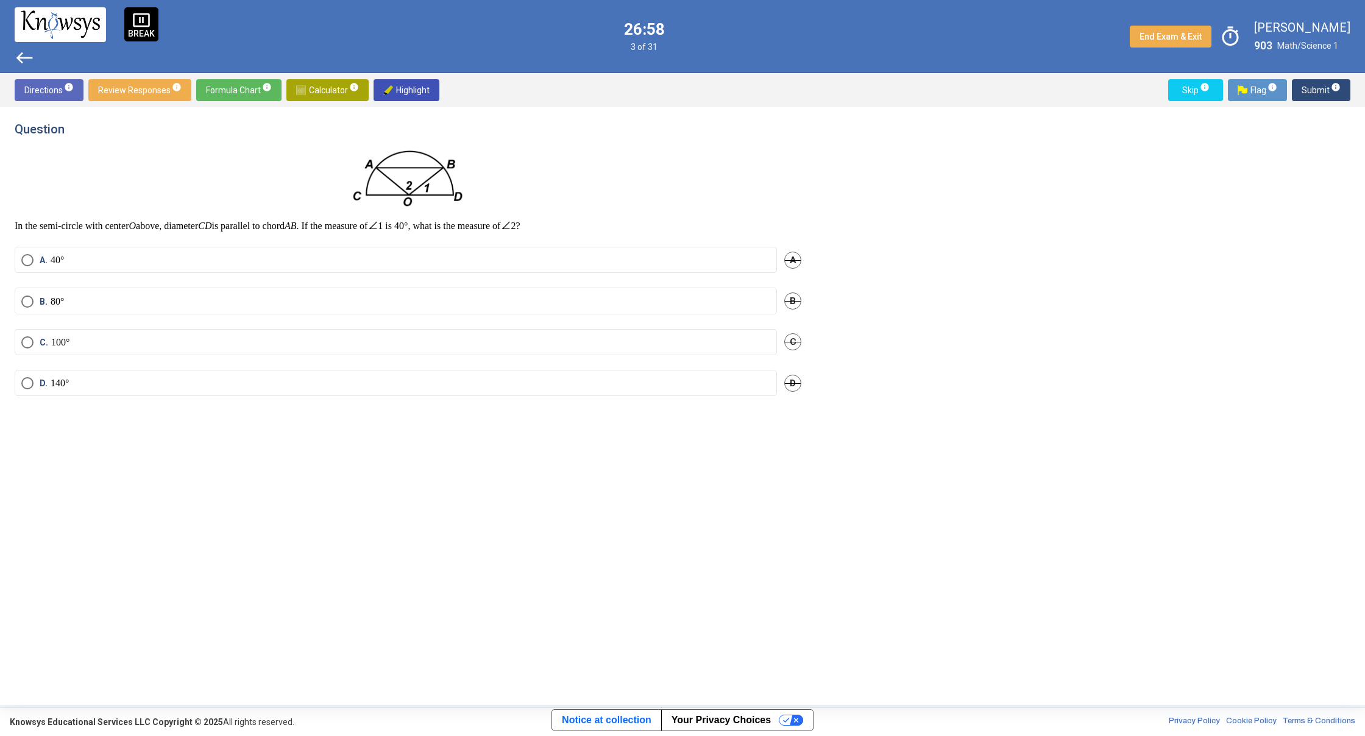
click at [186, 334] on mat-radio-button "C. 100°" at bounding box center [396, 342] width 762 height 26
click at [186, 335] on mat-radio-button "C. 100°" at bounding box center [396, 342] width 762 height 26
drag, startPoint x: 24, startPoint y: 342, endPoint x: 32, endPoint y: 344, distance: 8.6
click at [24, 342] on span "Select an option" at bounding box center [27, 342] width 12 height 12
click at [1313, 87] on span "Submit info" at bounding box center [1321, 90] width 39 height 22
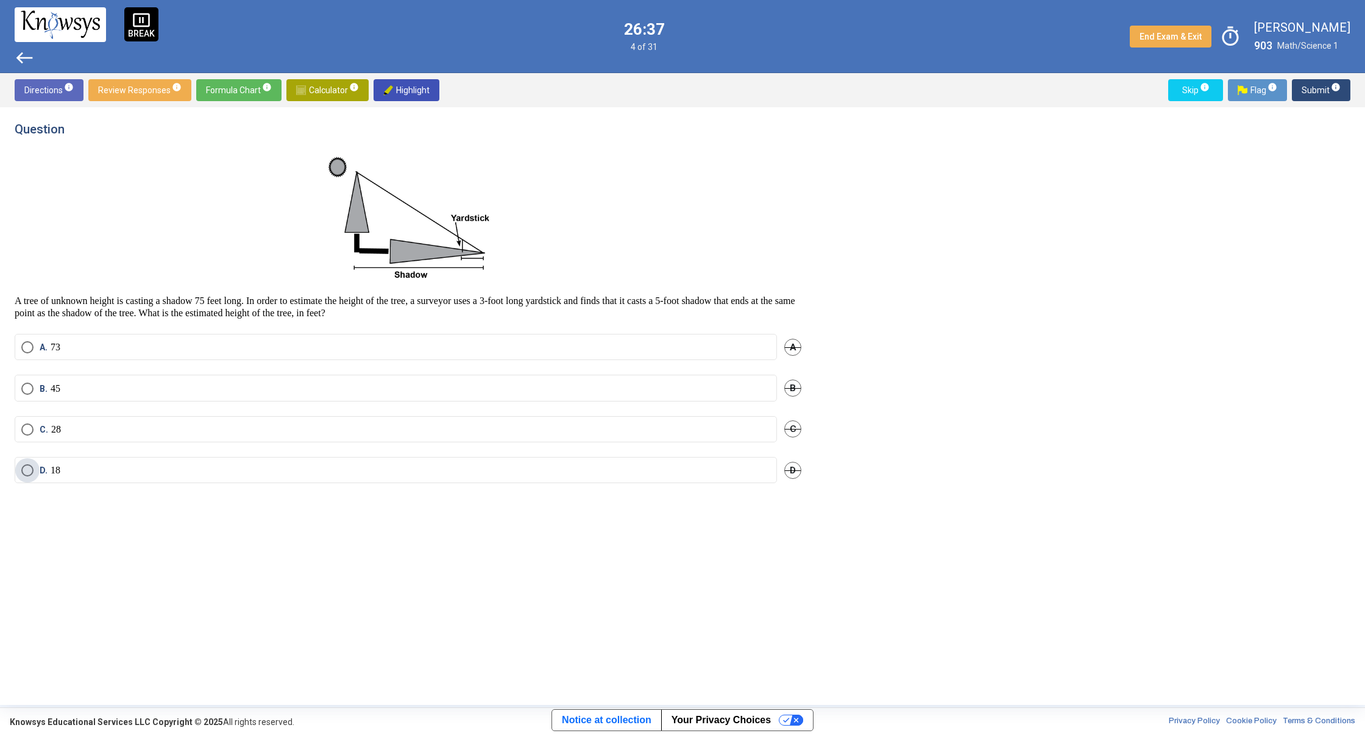
click at [244, 465] on label "D. 18" at bounding box center [395, 470] width 749 height 12
click at [1310, 96] on span "Submit info" at bounding box center [1321, 90] width 39 height 22
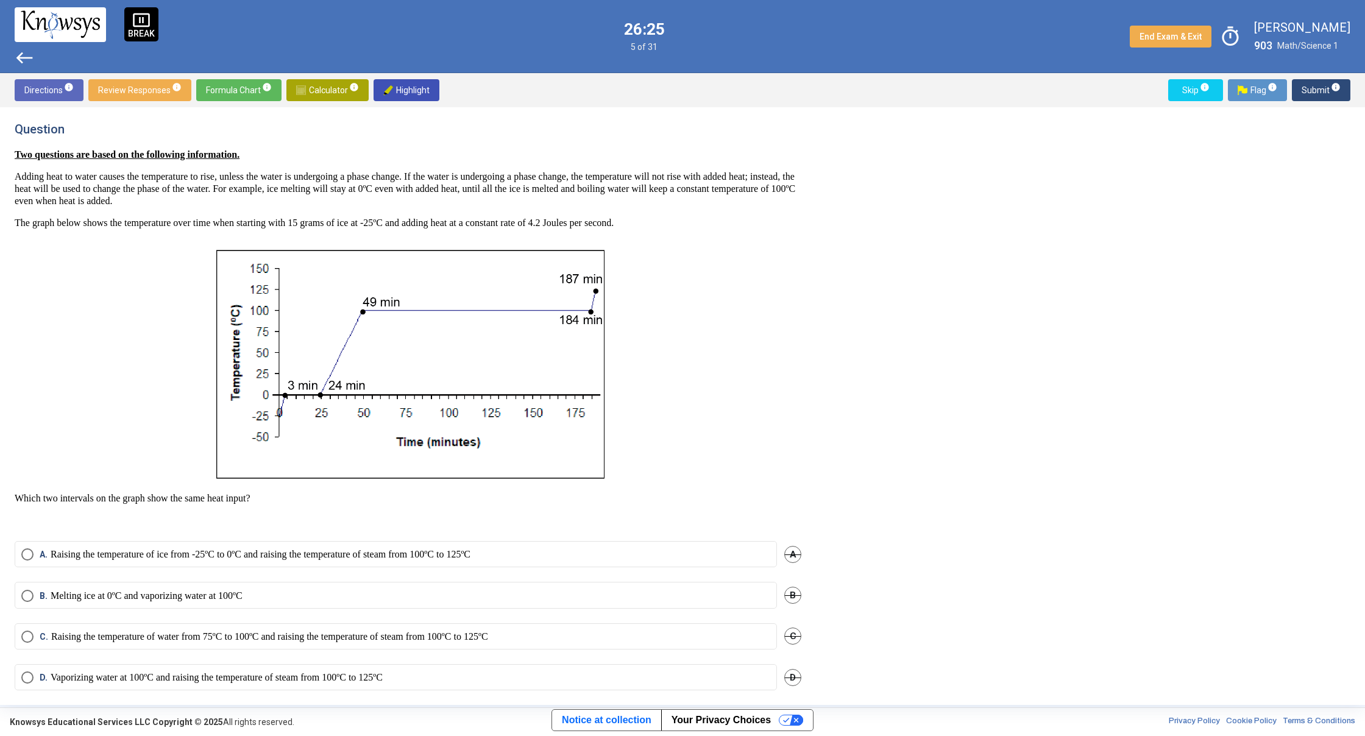
drag, startPoint x: 15, startPoint y: 180, endPoint x: 396, endPoint y: 207, distance: 381.8
click at [396, 207] on p "Adding heat to water causes the temperature to rise, unless the water is underg…" at bounding box center [408, 189] width 787 height 37
click at [315, 612] on div "B. Melting ice at 0ºC and vaporizing water at 100ºC B" at bounding box center [408, 602] width 787 height 41
click at [322, 606] on div "B. Melting ice at 0ºC and vaporizing water at 100ºC B" at bounding box center [408, 602] width 787 height 41
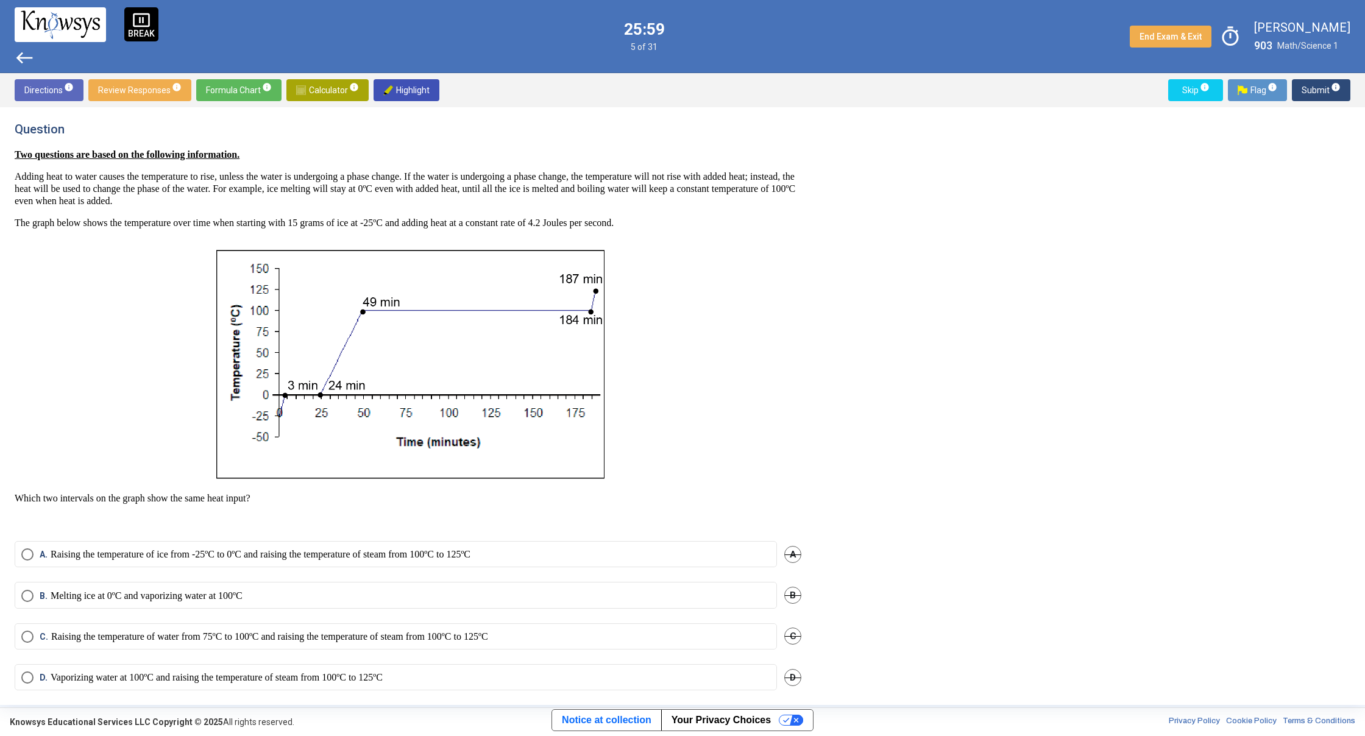
drag, startPoint x: 328, startPoint y: 594, endPoint x: 334, endPoint y: 586, distance: 10.0
click at [332, 589] on mat-radio-button "B. Melting ice at 0ºC and vaporizing water at 100ºC" at bounding box center [396, 595] width 762 height 26
drag, startPoint x: 9, startPoint y: 512, endPoint x: 10, endPoint y: 572, distance: 60.3
click at [10, 572] on div "Question Two questions are based on the following information. Adding heat to w…" at bounding box center [682, 406] width 1365 height 598
click at [17, 586] on div "Question Two questions are based on the following information. Adding heat to w…" at bounding box center [682, 406] width 1365 height 598
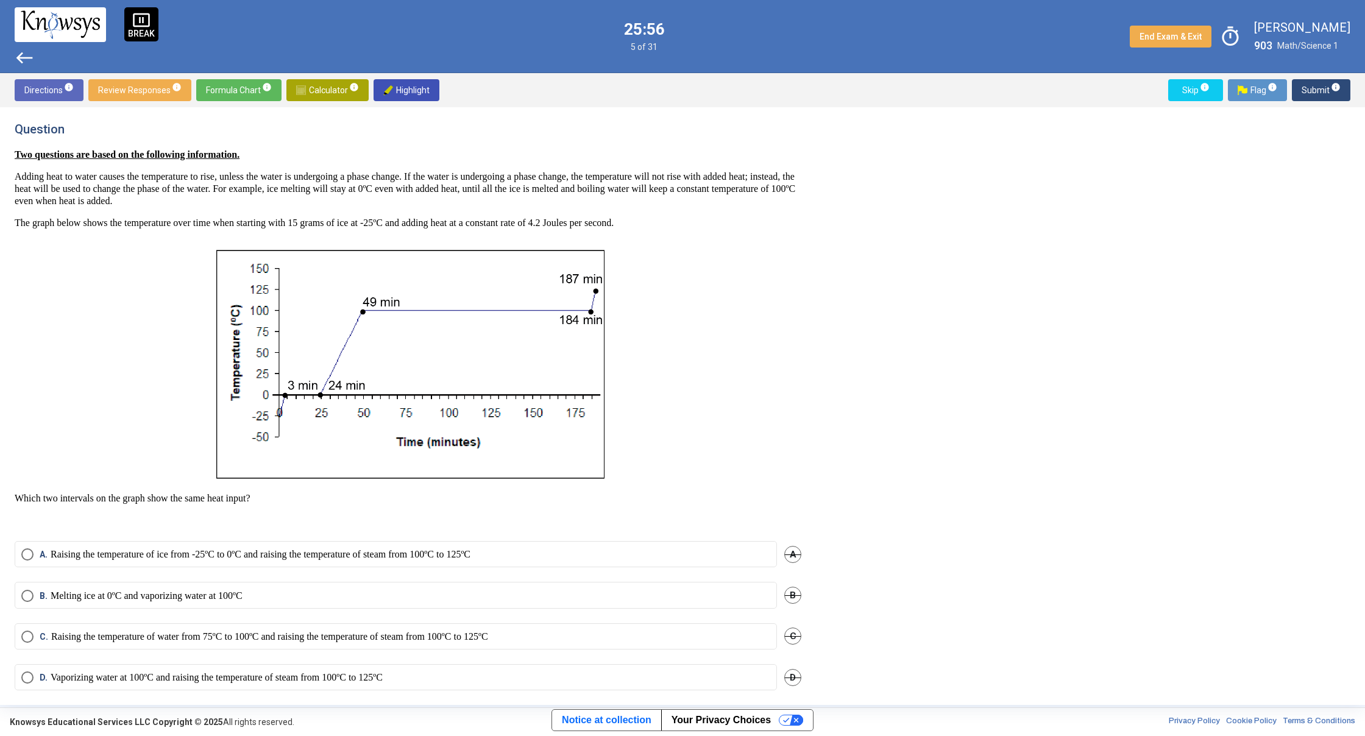
click at [26, 588] on mat-radio-button "B. Melting ice at 0ºC and vaporizing water at 100ºC" at bounding box center [396, 595] width 762 height 26
click at [26, 592] on span "Select an option" at bounding box center [27, 596] width 12 height 12
click at [1304, 88] on span "Submit info" at bounding box center [1321, 90] width 39 height 22
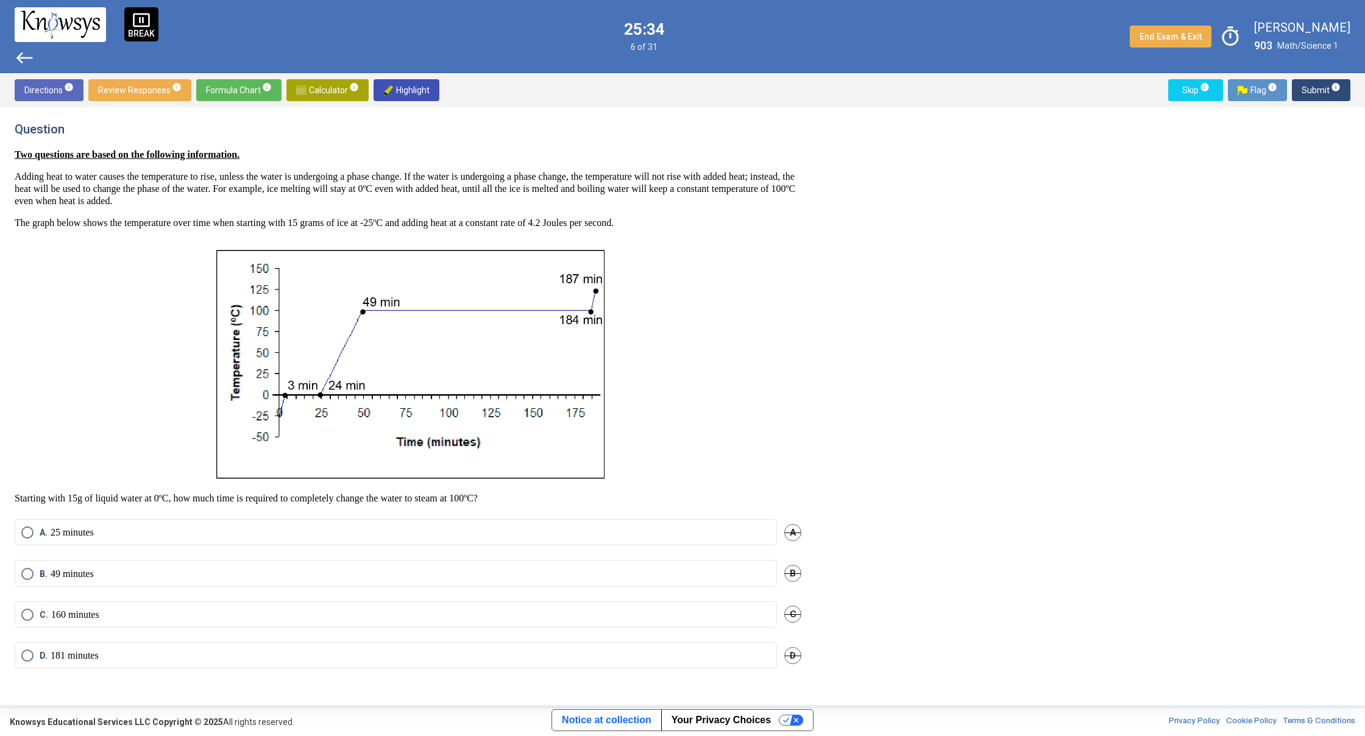
drag, startPoint x: 243, startPoint y: 628, endPoint x: 247, endPoint y: 619, distance: 10.1
click at [247, 619] on div "C. 160 minutes C" at bounding box center [408, 621] width 787 height 41
click at [247, 619] on label "C. 160 minutes" at bounding box center [395, 615] width 749 height 12
click at [1322, 85] on span "Submit info" at bounding box center [1321, 90] width 39 height 22
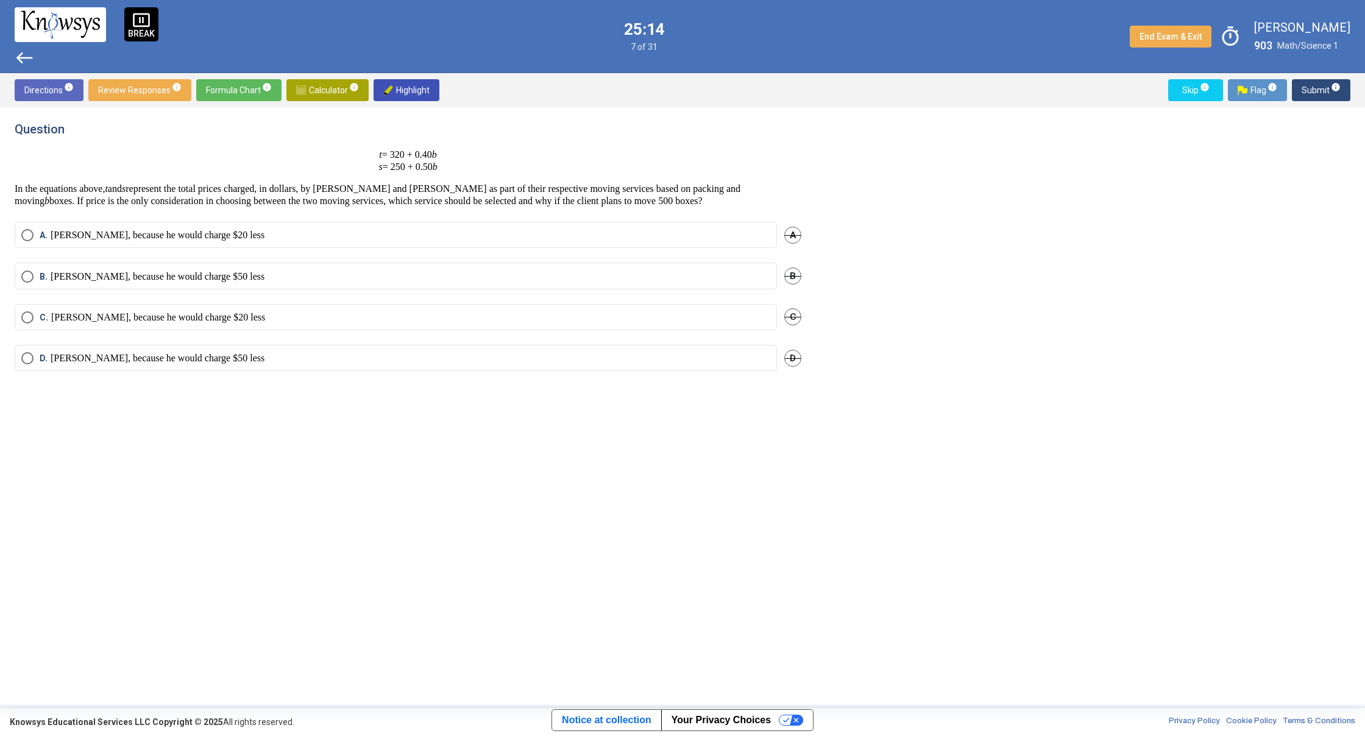
click at [314, 88] on span "Calculator info" at bounding box center [327, 90] width 63 height 22
click at [845, 346] on div "1 2 powered by" at bounding box center [931, 264] width 201 height 228
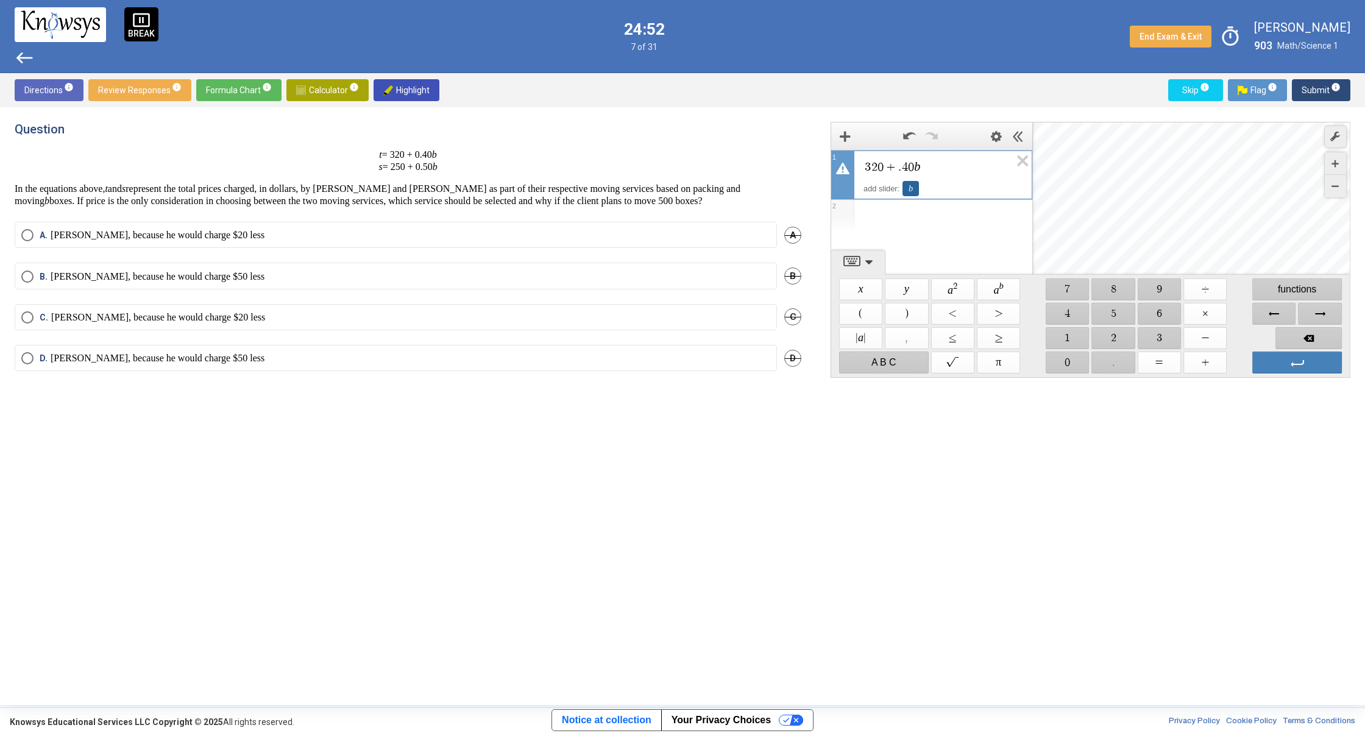
click at [910, 183] on div "b" at bounding box center [911, 188] width 16 height 15
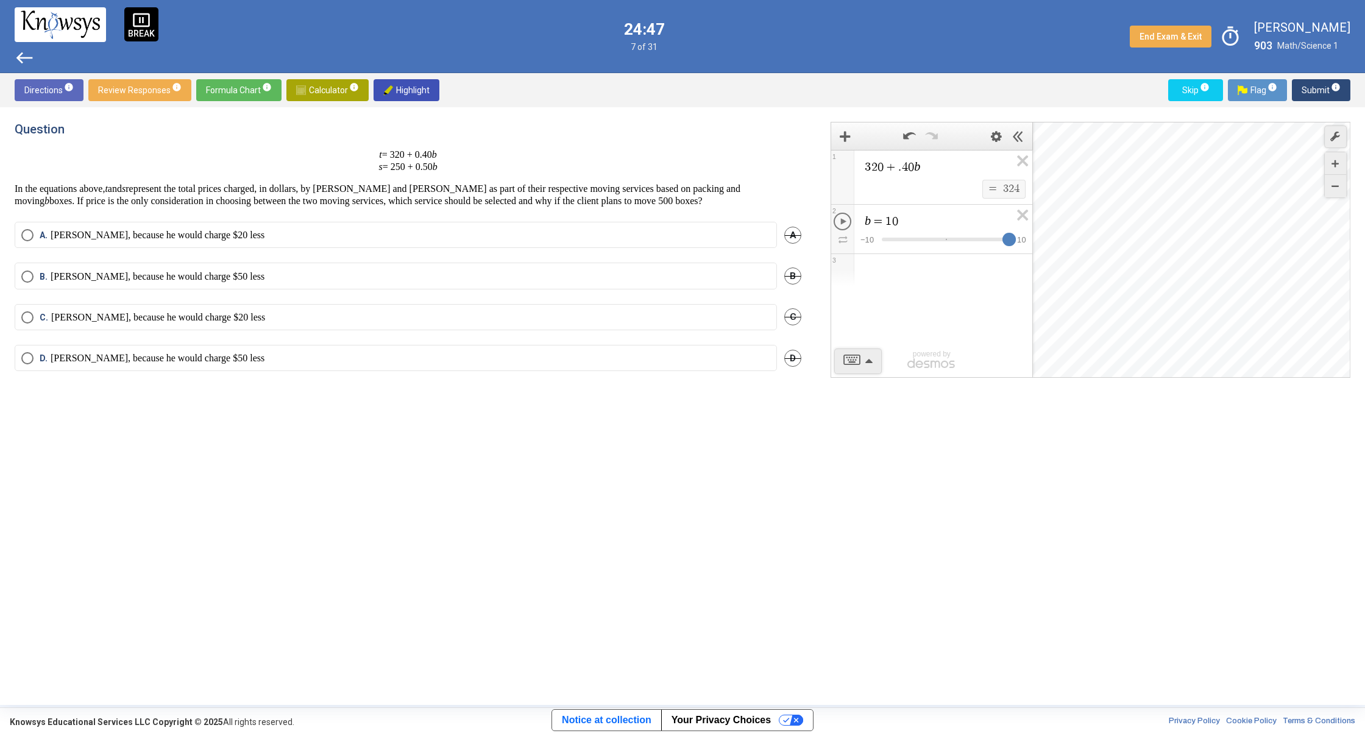
drag, startPoint x: 956, startPoint y: 241, endPoint x: 1021, endPoint y: 214, distance: 71.3
click at [1021, 214] on div "b = 1 0 $$ − 1 0 $$ 1 0" at bounding box center [931, 229] width 201 height 49
click at [1021, 214] on icon "Expression List" at bounding box center [1018, 219] width 27 height 28
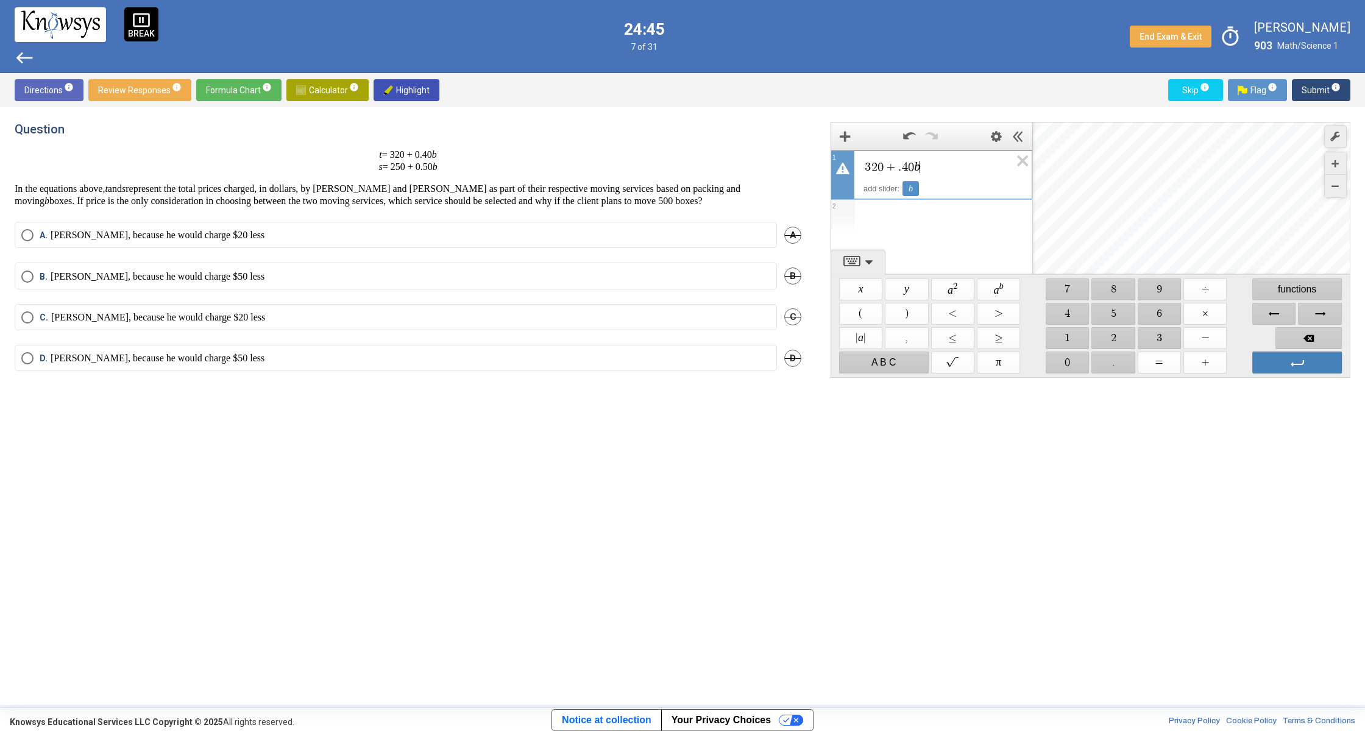
drag, startPoint x: 919, startPoint y: 152, endPoint x: 923, endPoint y: 158, distance: 7.4
click at [923, 158] on div "3 2 0 + . 4 0 b ​" at bounding box center [931, 165] width 200 height 29
click at [1321, 333] on span "Backspace" at bounding box center [1309, 338] width 66 height 22
click at [1024, 159] on icon "Expression List" at bounding box center [1018, 165] width 27 height 28
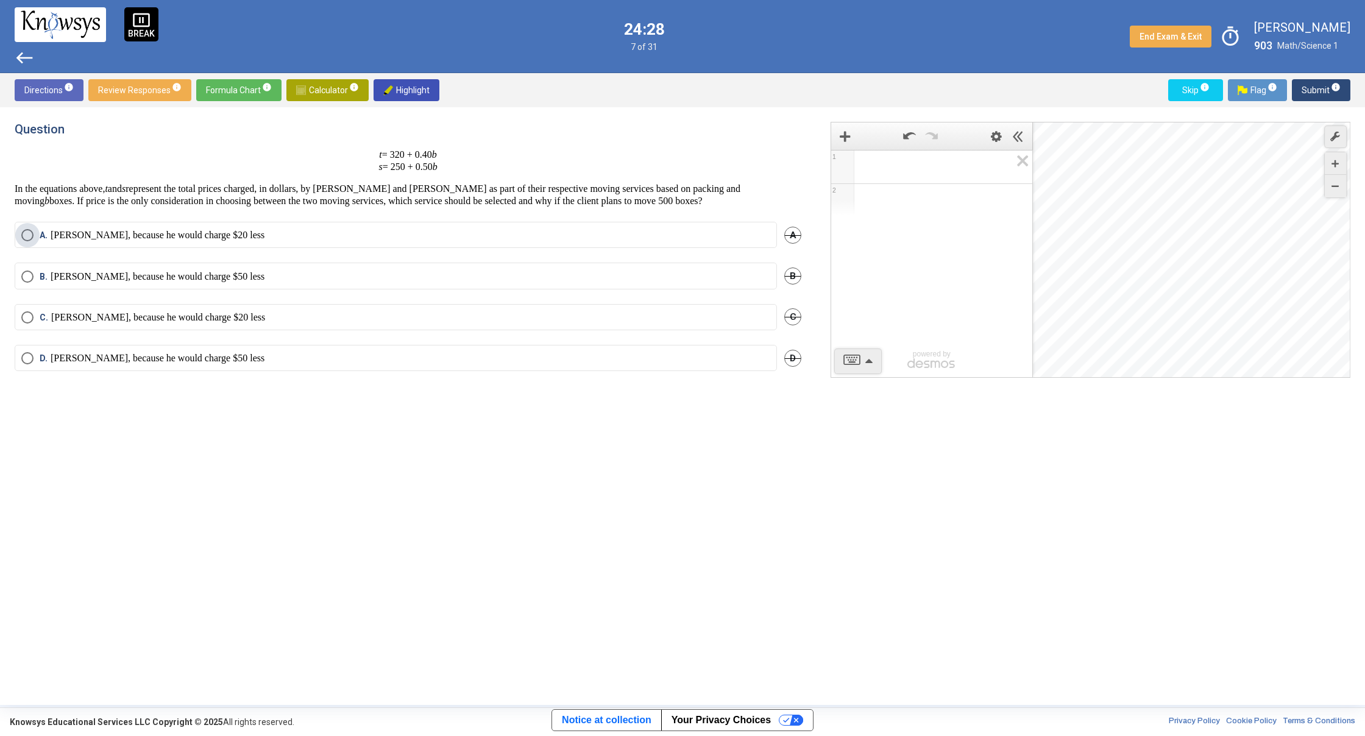
click at [372, 235] on label "[PERSON_NAME], because he would charge $20 less" at bounding box center [395, 235] width 749 height 12
click at [1319, 89] on span "Submit info" at bounding box center [1321, 90] width 39 height 22
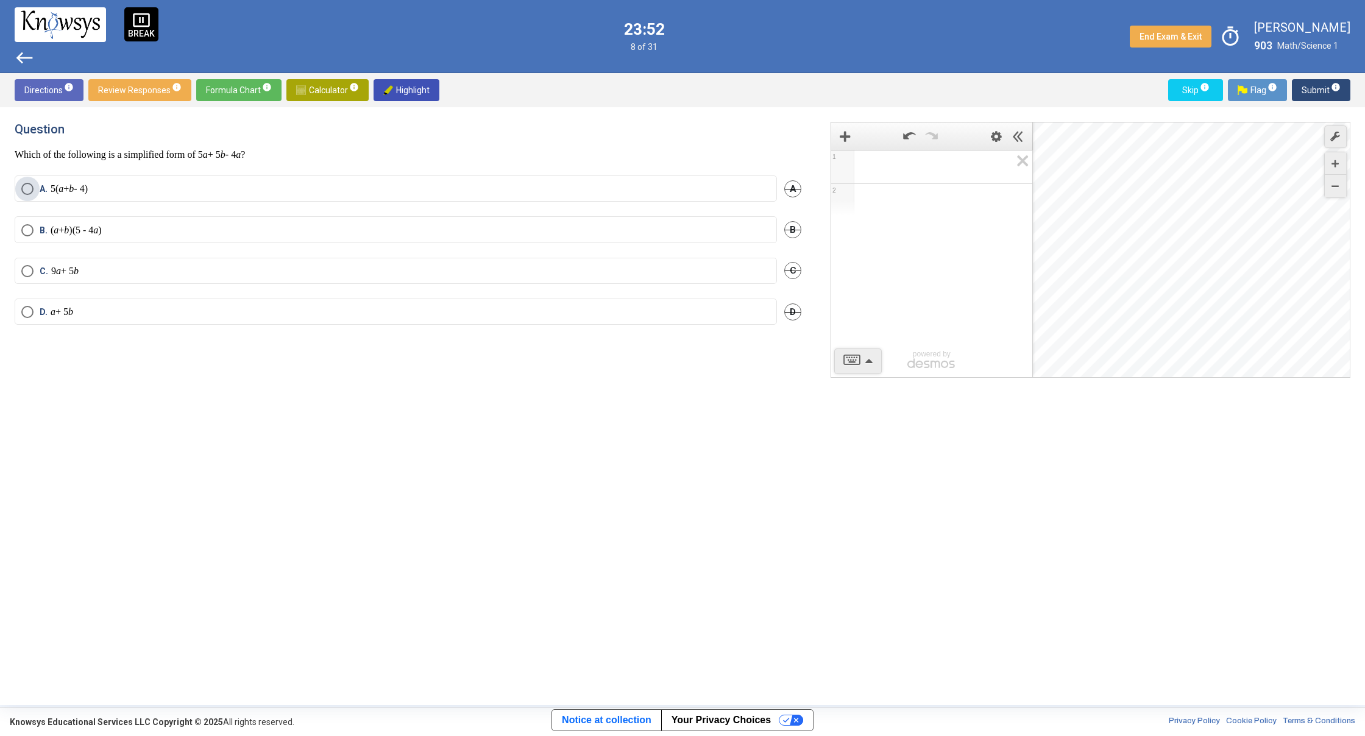
drag, startPoint x: 240, startPoint y: 213, endPoint x: 254, endPoint y: 213, distance: 14.6
click at [249, 213] on div "A. 5( a + b - 4) A" at bounding box center [408, 196] width 787 height 41
click at [252, 193] on label "A. 5( a + b - 4)" at bounding box center [395, 189] width 749 height 12
click at [1319, 90] on span "Submit info" at bounding box center [1321, 90] width 39 height 22
click at [80, 247] on label "B." at bounding box center [395, 248] width 749 height 14
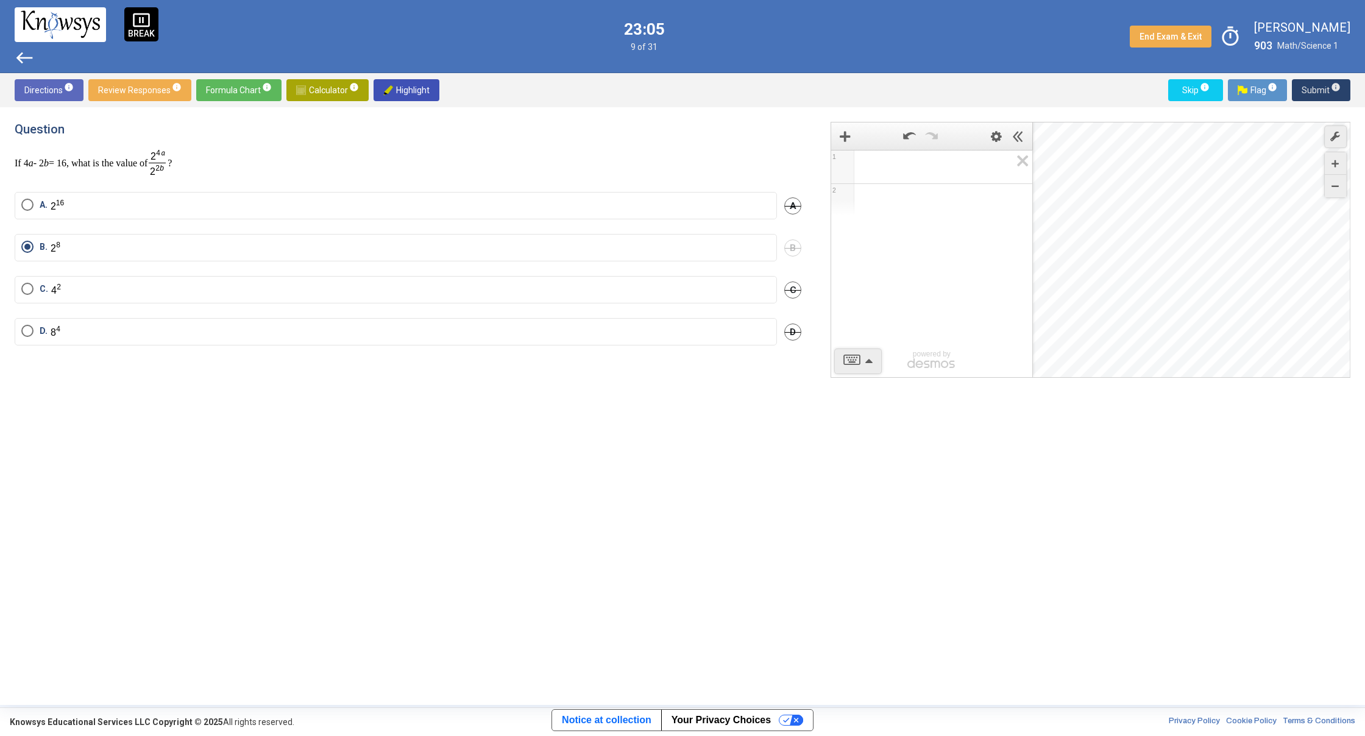
click at [1308, 99] on span "Submit info" at bounding box center [1321, 90] width 39 height 22
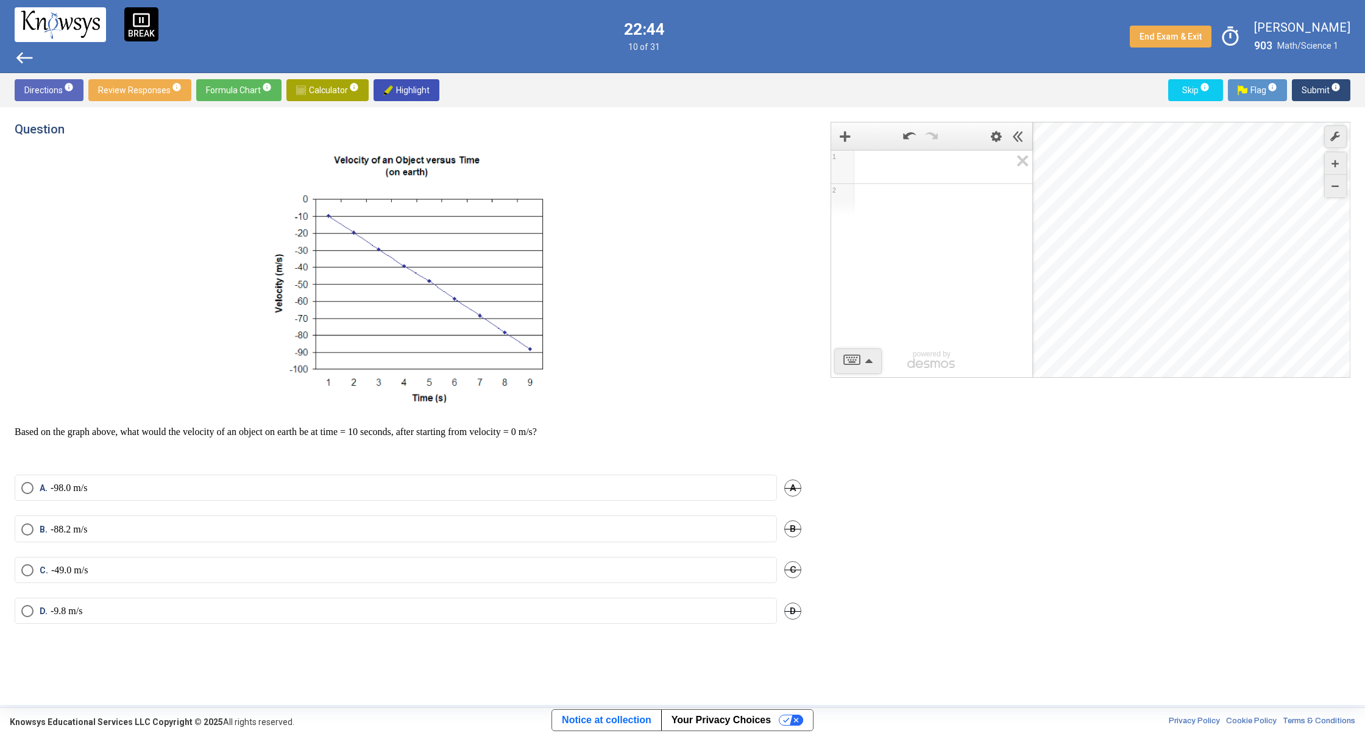
click at [244, 534] on mat-radio-button "B. -88.2 m/s" at bounding box center [396, 529] width 762 height 26
click at [265, 519] on mat-radio-button "B. -88.2 m/s" at bounding box center [396, 529] width 762 height 26
click at [281, 527] on label "B. -88.2 m/s" at bounding box center [395, 529] width 749 height 12
click at [1324, 88] on span "Submit info" at bounding box center [1321, 90] width 39 height 22
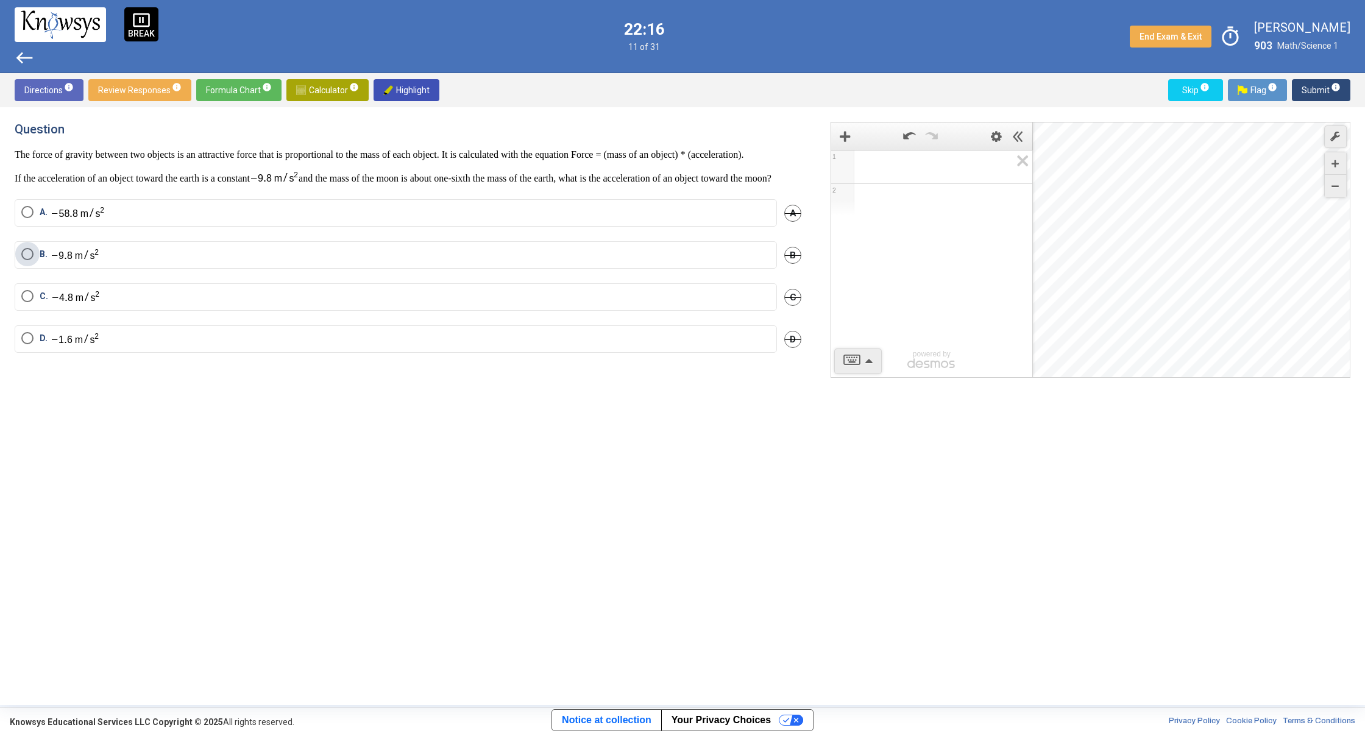
click at [227, 262] on label "B." at bounding box center [395, 255] width 749 height 14
click at [1293, 90] on button "Submit info" at bounding box center [1321, 90] width 59 height 22
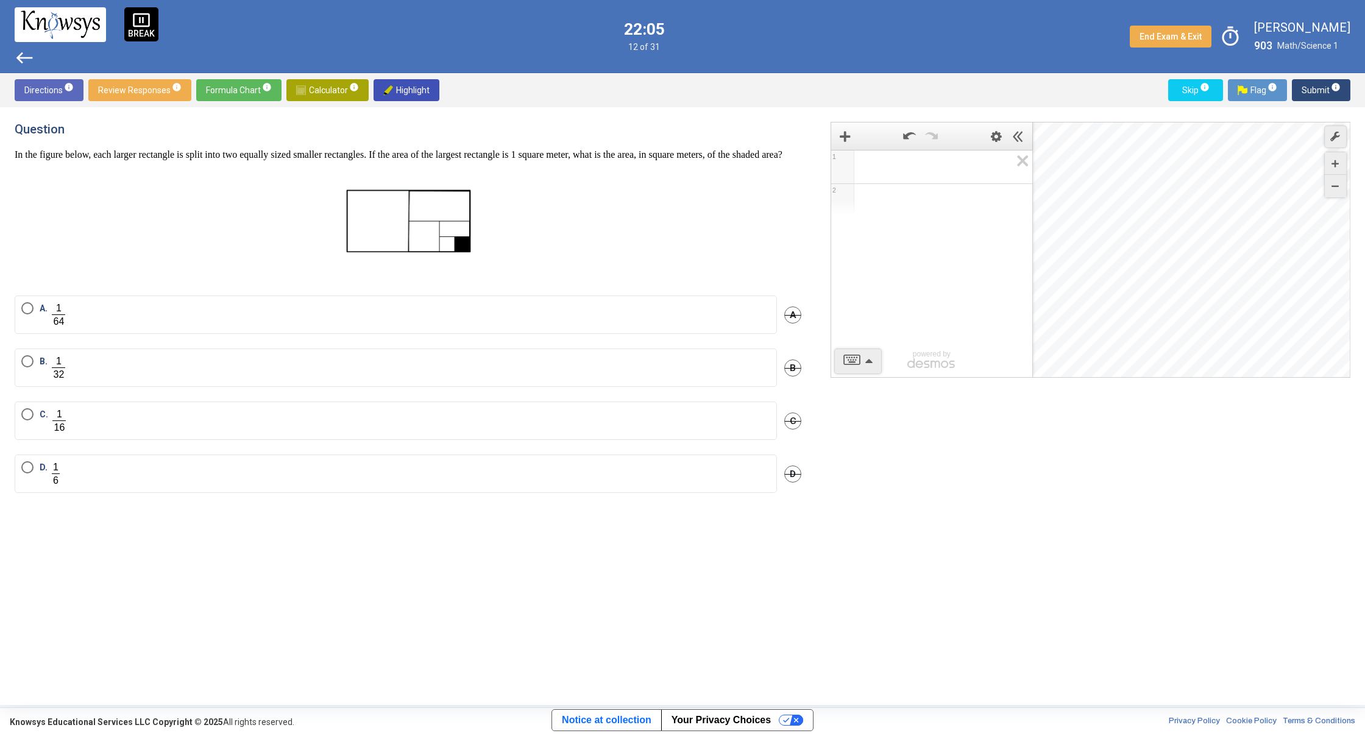
click at [403, 213] on img at bounding box center [408, 221] width 135 height 76
drag, startPoint x: 467, startPoint y: 219, endPoint x: 249, endPoint y: 377, distance: 269.3
click at [249, 377] on label "B." at bounding box center [395, 367] width 749 height 25
click at [1308, 97] on span "Submit info" at bounding box center [1321, 90] width 39 height 22
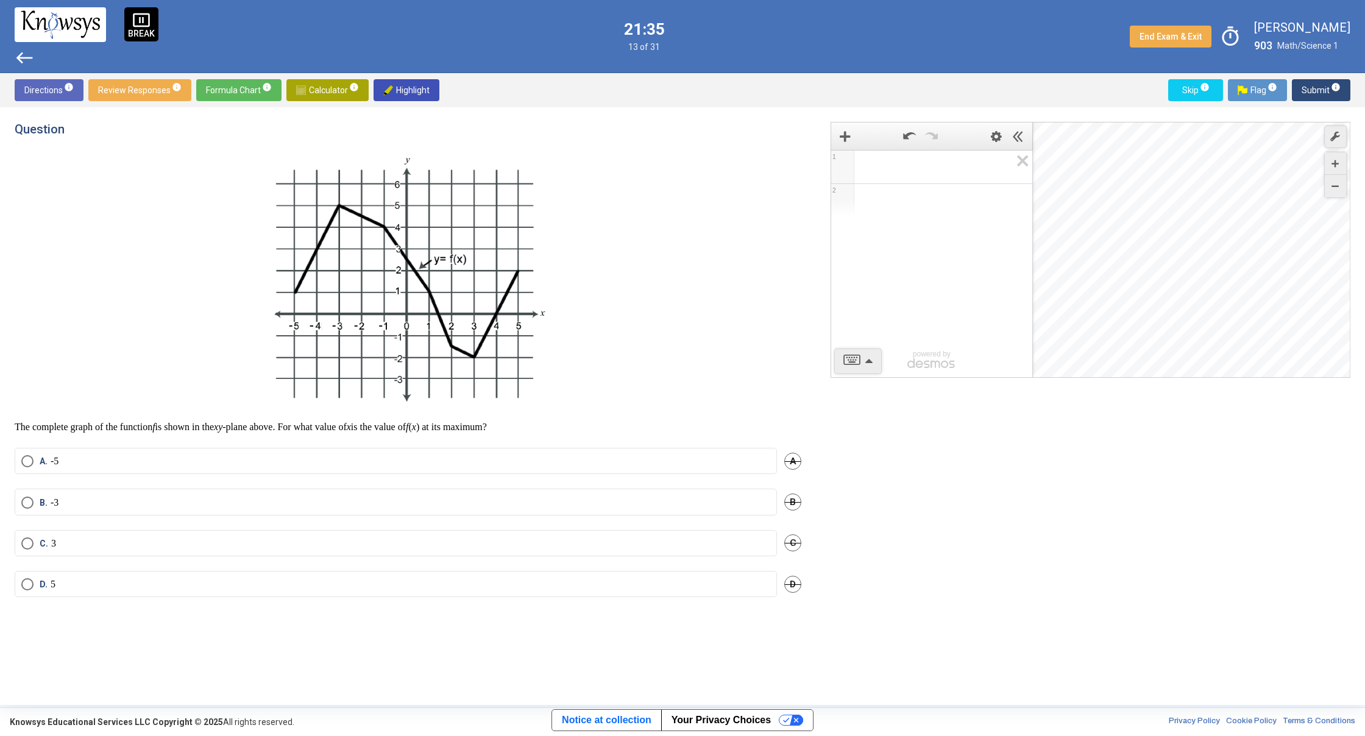
drag, startPoint x: 504, startPoint y: 269, endPoint x: 280, endPoint y: 312, distance: 227.8
drag, startPoint x: 424, startPoint y: 303, endPoint x: 424, endPoint y: 280, distance: 23.2
drag, startPoint x: 340, startPoint y: 207, endPoint x: 268, endPoint y: 480, distance: 282.5
click at [232, 492] on mat-radio-button "B. -3" at bounding box center [396, 502] width 762 height 26
click at [230, 489] on mat-radio-button "B. -3" at bounding box center [396, 502] width 762 height 26
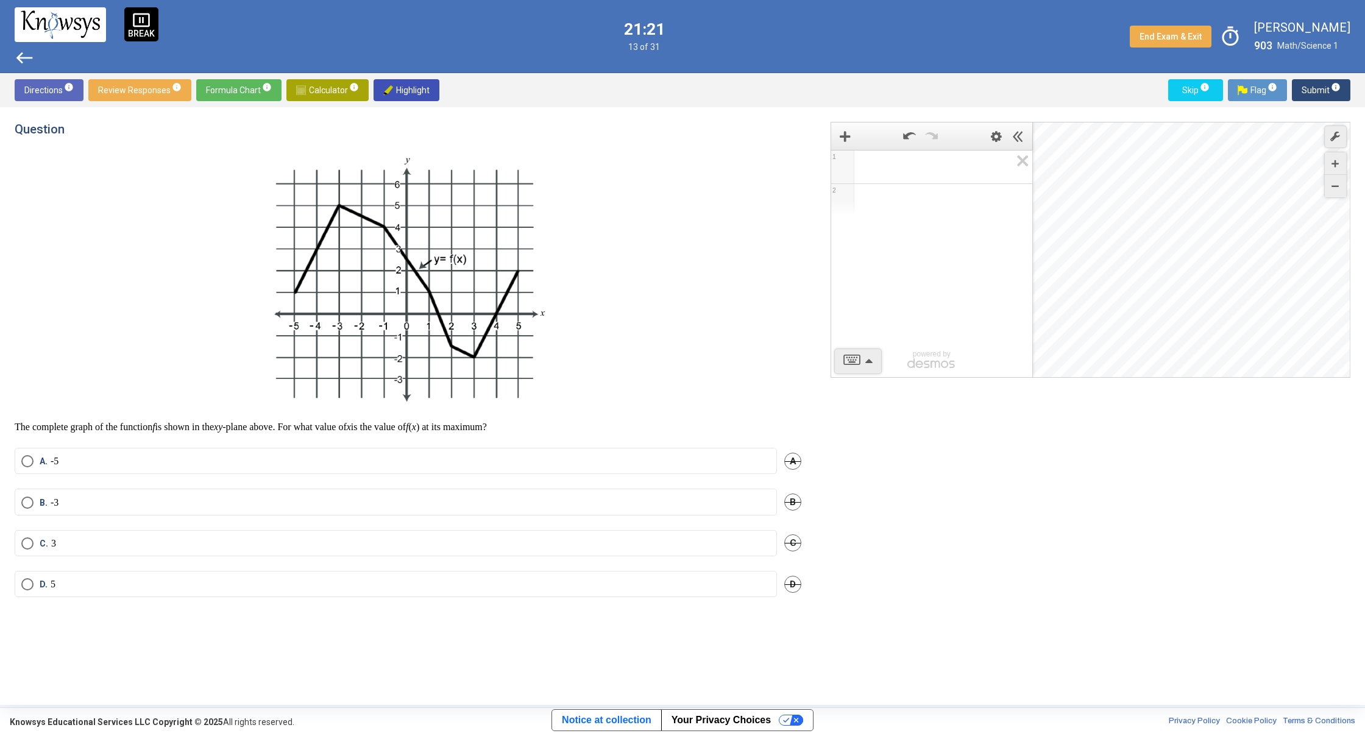
click at [206, 494] on mat-radio-button "B. -3" at bounding box center [396, 502] width 762 height 26
click at [189, 499] on label "B. -3" at bounding box center [395, 503] width 749 height 12
drag, startPoint x: 1296, startPoint y: 91, endPoint x: 1290, endPoint y: 99, distance: 10.0
click at [1296, 91] on button "Submit info" at bounding box center [1321, 90] width 59 height 22
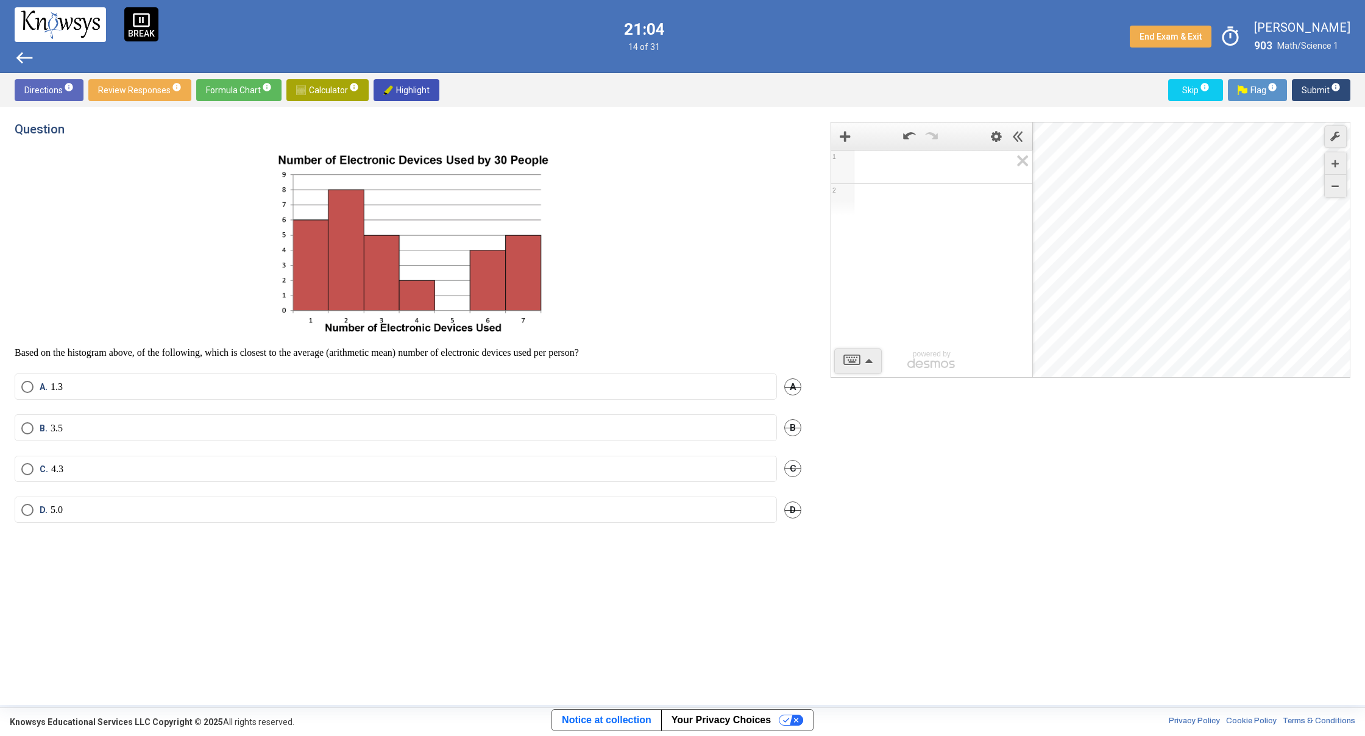
drag, startPoint x: 302, startPoint y: 225, endPoint x: 357, endPoint y: 282, distance: 79.7
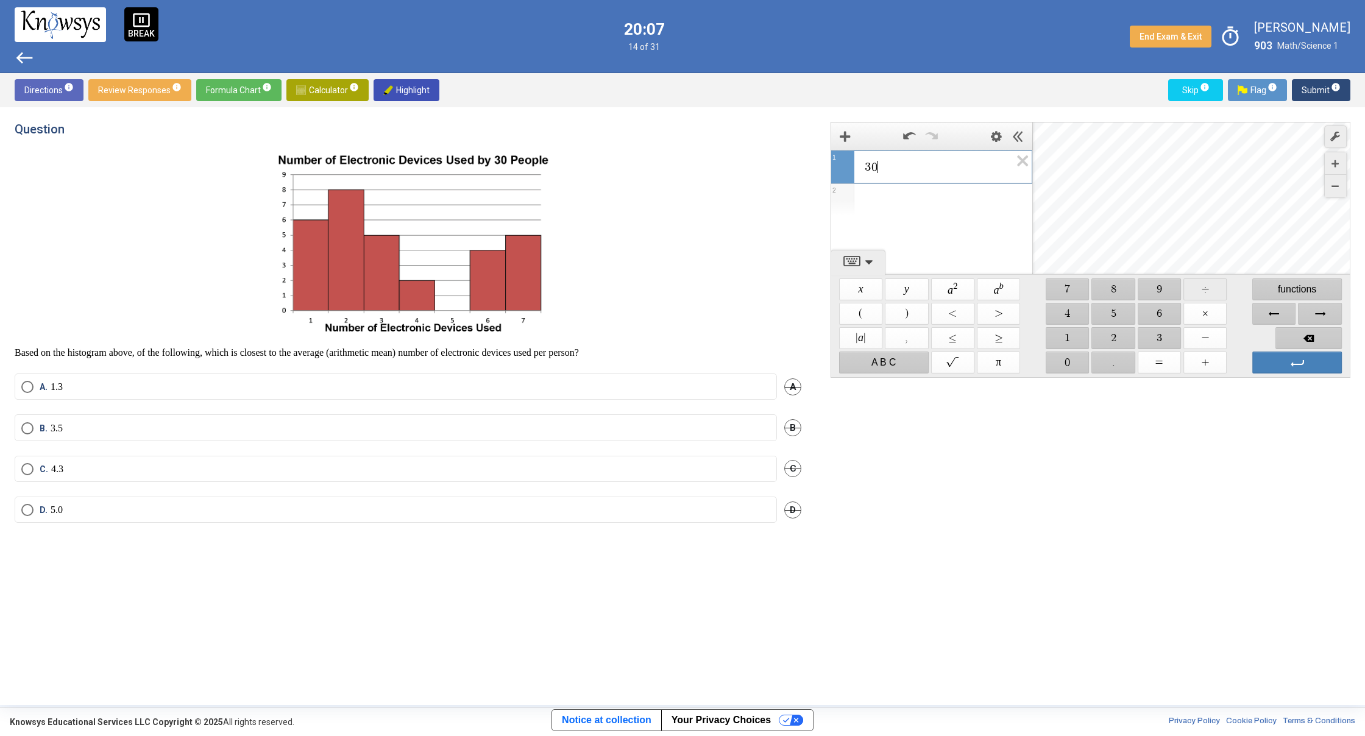
click at [1204, 280] on span "$$ ÷" at bounding box center [1204, 290] width 43 height 22
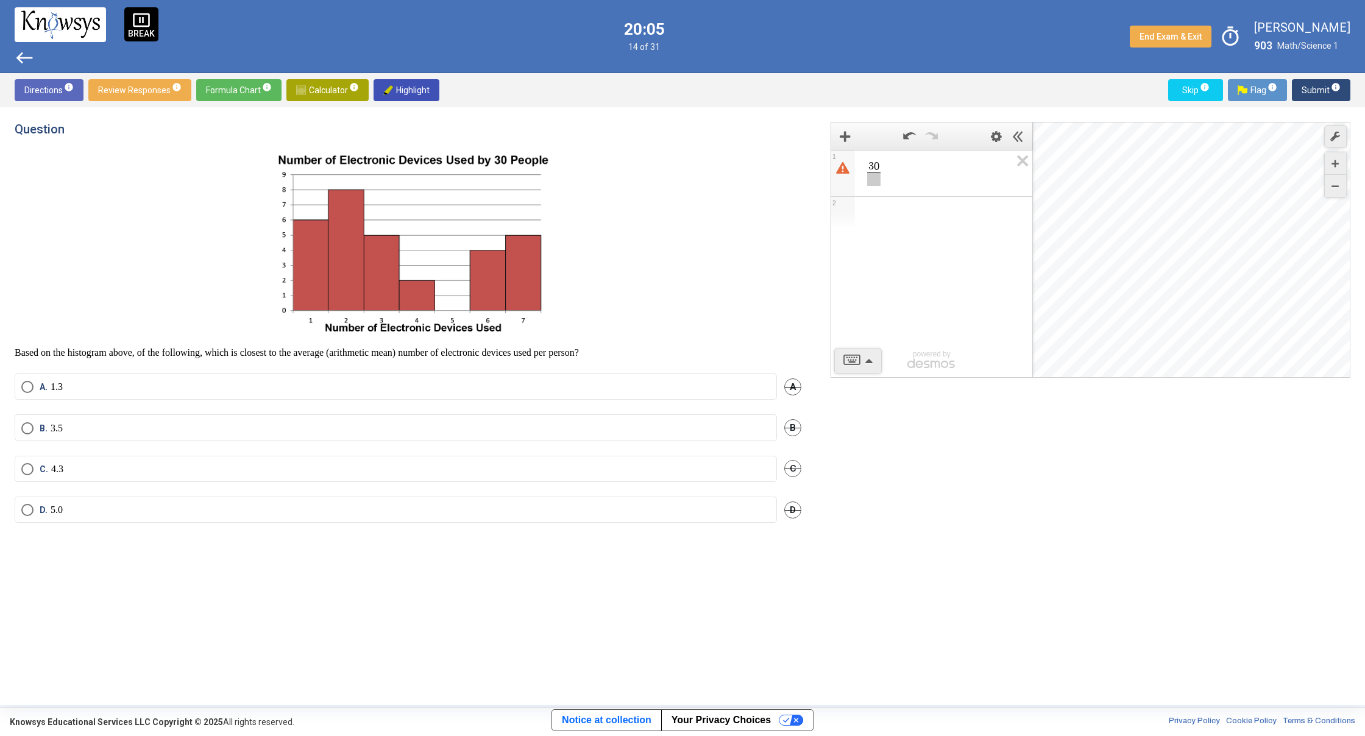
drag, startPoint x: 1068, startPoint y: 273, endPoint x: 1068, endPoint y: 280, distance: 6.7
click at [1068, 275] on div "Desmos Graphing Calculator" at bounding box center [1192, 250] width 318 height 256
click at [878, 179] on span "Expression 1: StartFraction, 30 Over , EndFraction You need a denominator for t…" at bounding box center [873, 179] width 13 height 14
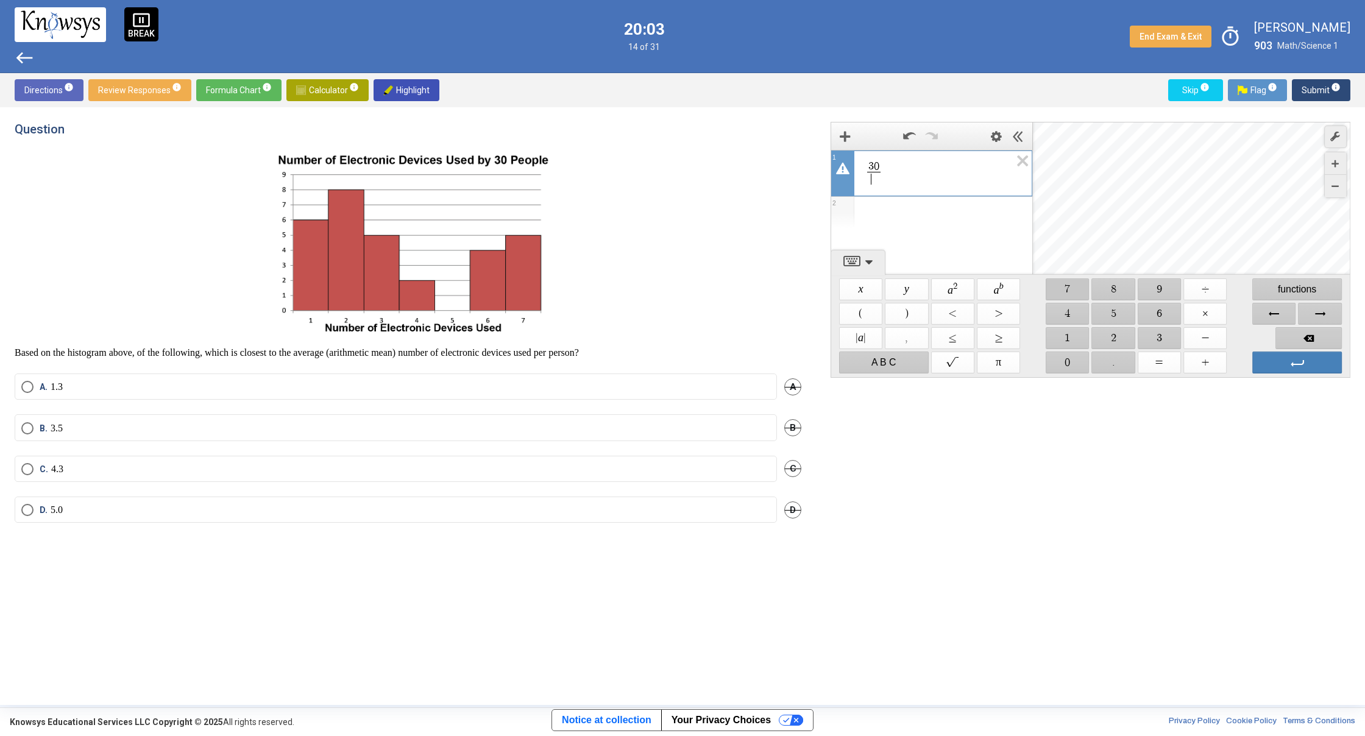
click at [1076, 288] on span "$$ 7" at bounding box center [1067, 290] width 43 height 22
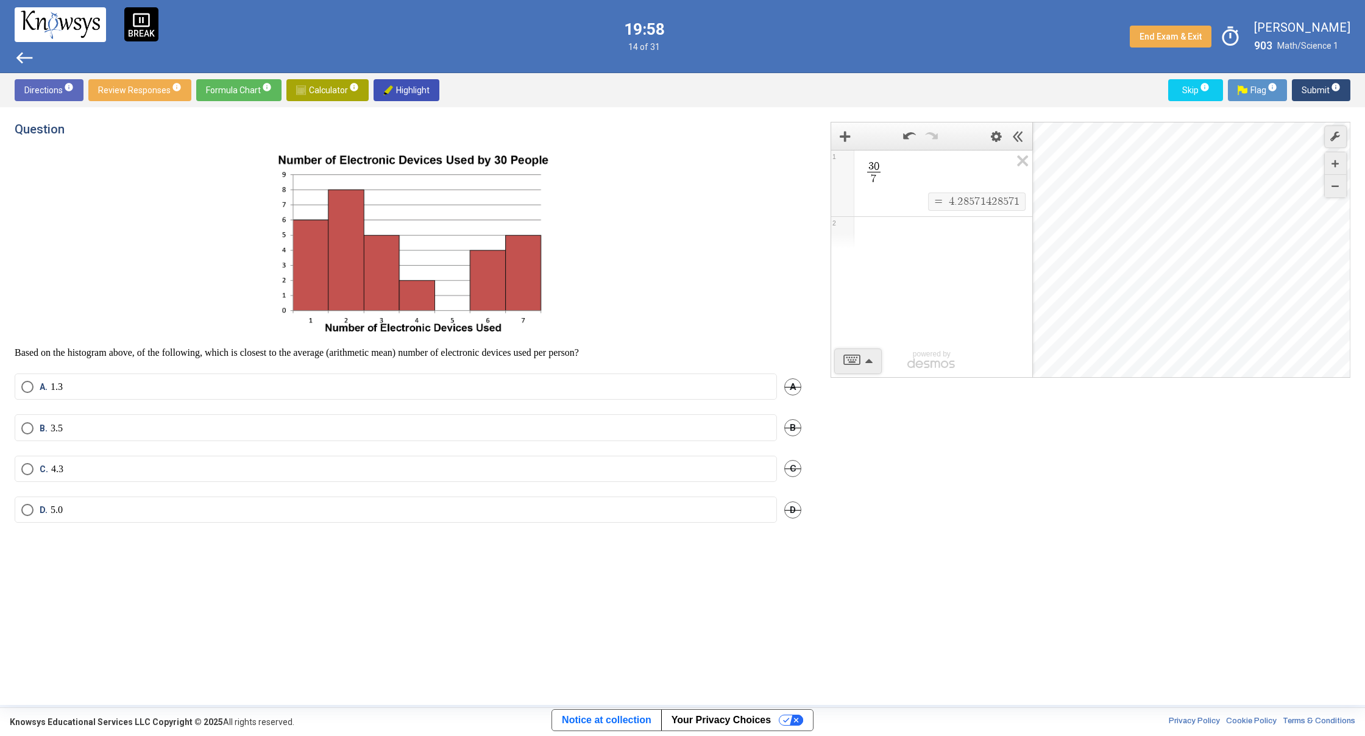
click at [445, 460] on mat-radio-button "C. 4.3" at bounding box center [396, 469] width 762 height 26
click at [444, 467] on label "C. 4.3" at bounding box center [395, 469] width 749 height 12
click at [444, 469] on label "C. 4.3" at bounding box center [395, 469] width 749 height 12
click at [1313, 92] on mat-tooltip-component "Click to enter an answer with no flag and continue to the next question." at bounding box center [1270, 114] width 169 height 44
click at [1311, 83] on span "Submit info" at bounding box center [1321, 90] width 39 height 22
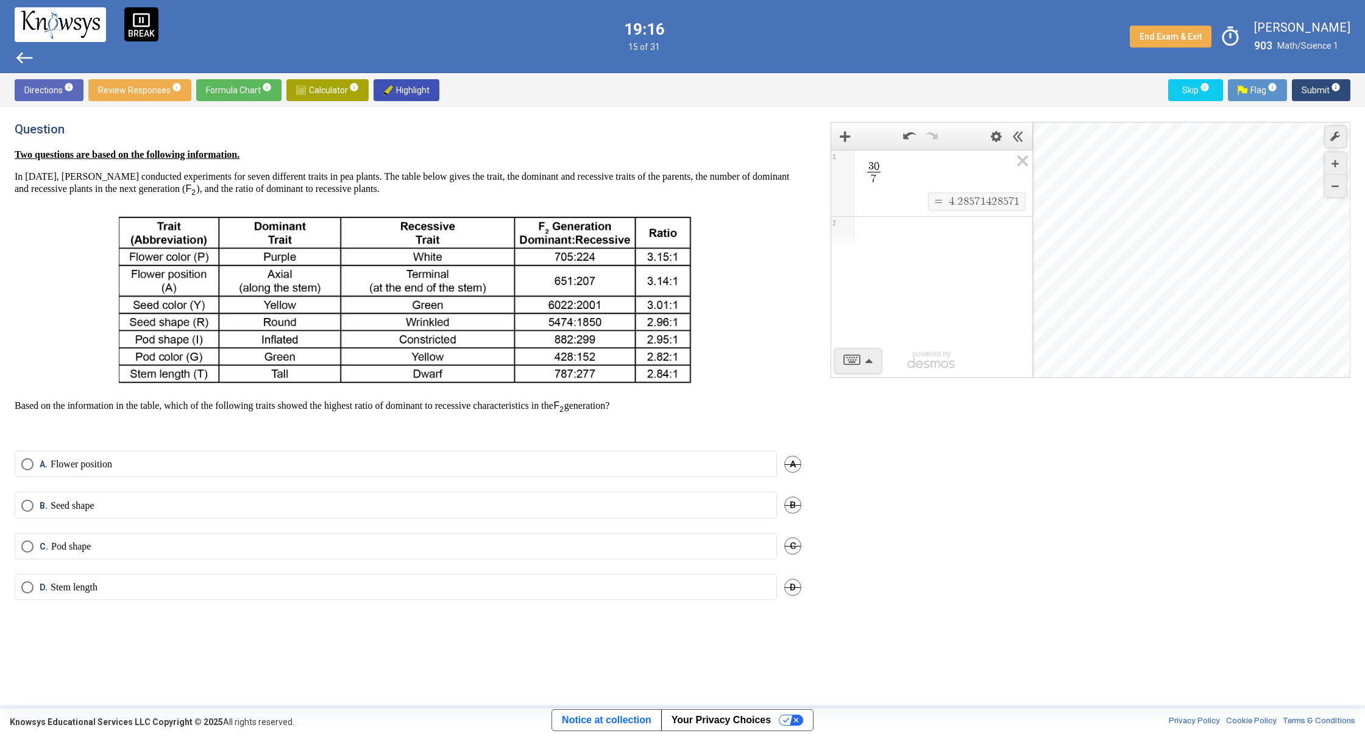
click at [516, 453] on mat-radio-button "A. Flower position" at bounding box center [396, 464] width 762 height 26
click at [509, 470] on mat-radio-button "A. Flower position" at bounding box center [396, 464] width 762 height 26
click at [35, 468] on span "A. Flower position" at bounding box center [73, 464] width 79 height 12
click at [1311, 94] on span "Submit info" at bounding box center [1321, 90] width 39 height 22
click at [267, 480] on label "B. 35%" at bounding box center [395, 484] width 749 height 12
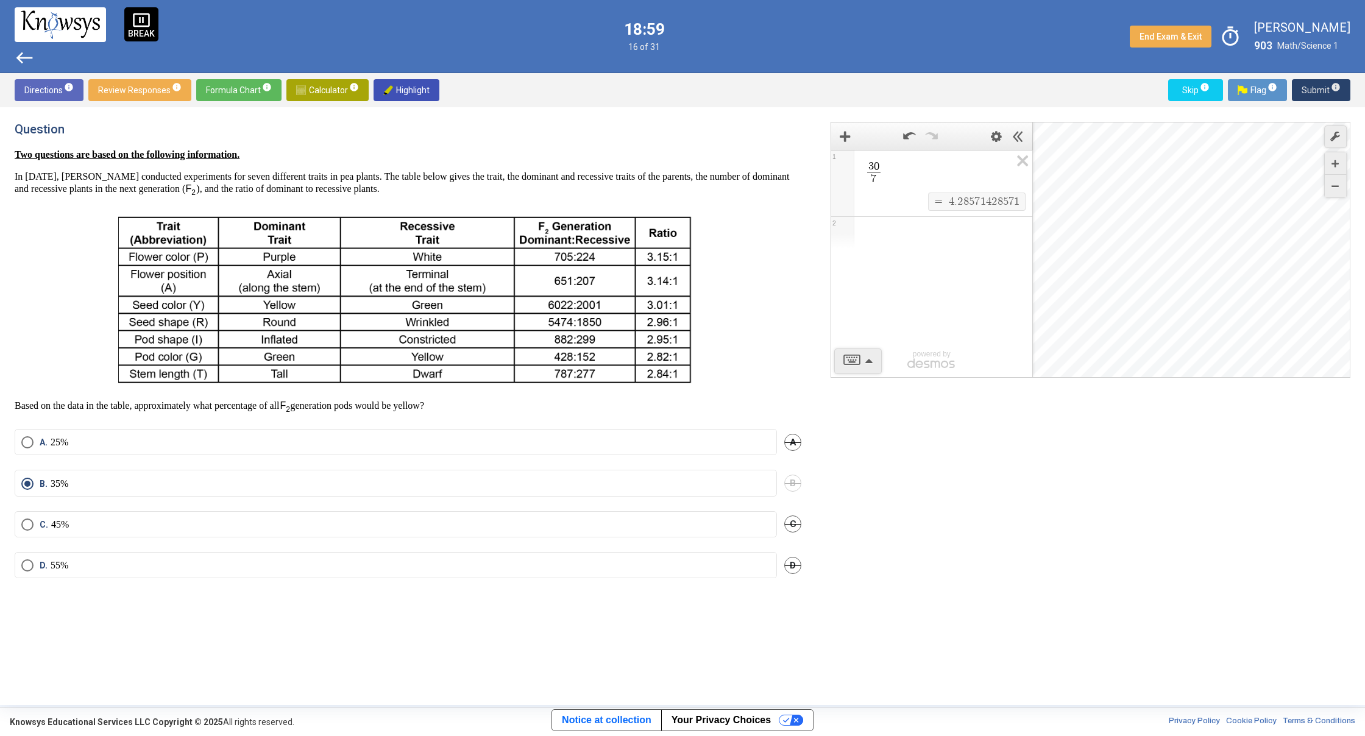
click at [1315, 96] on span "Submit info" at bounding box center [1321, 90] width 39 height 22
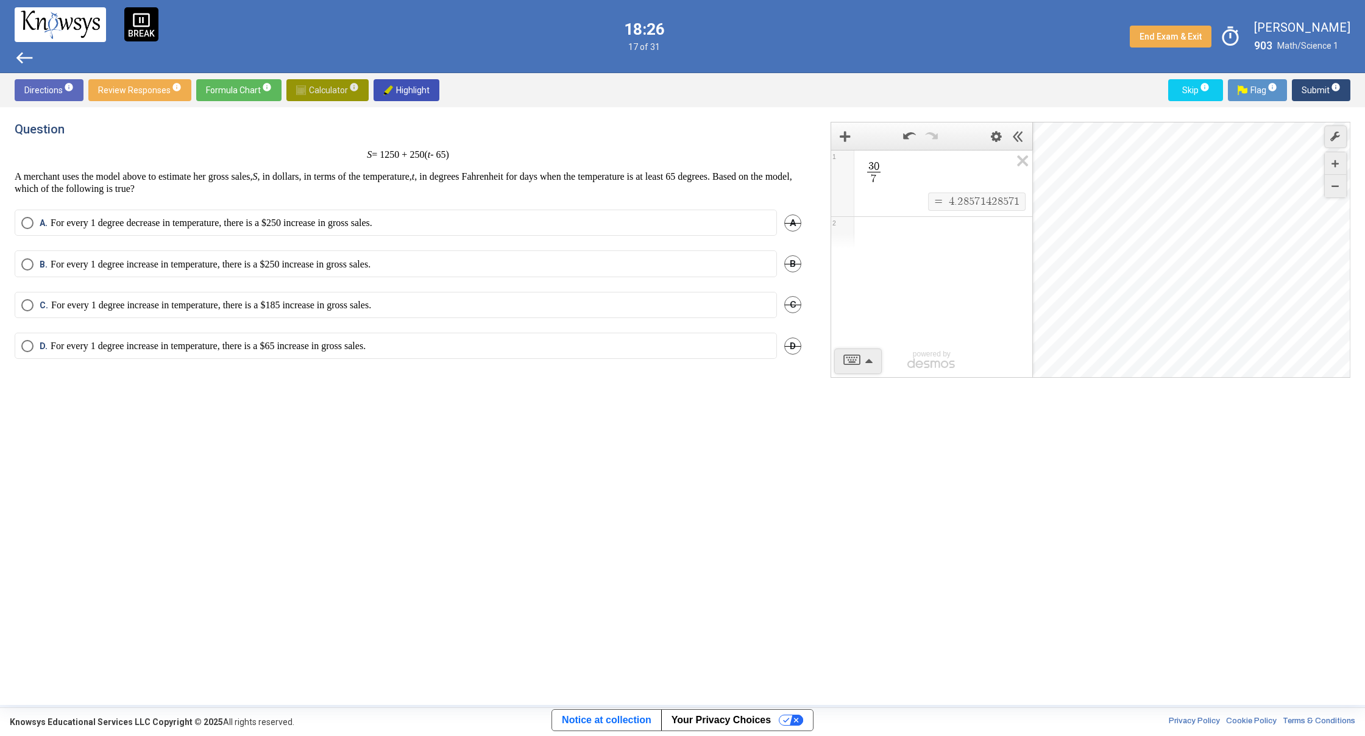
click at [321, 92] on span "Calculator info" at bounding box center [327, 90] width 63 height 22
click at [327, 85] on span "Calculator info" at bounding box center [327, 90] width 63 height 22
click at [912, 171] on span "​" at bounding box center [937, 167] width 147 height 15
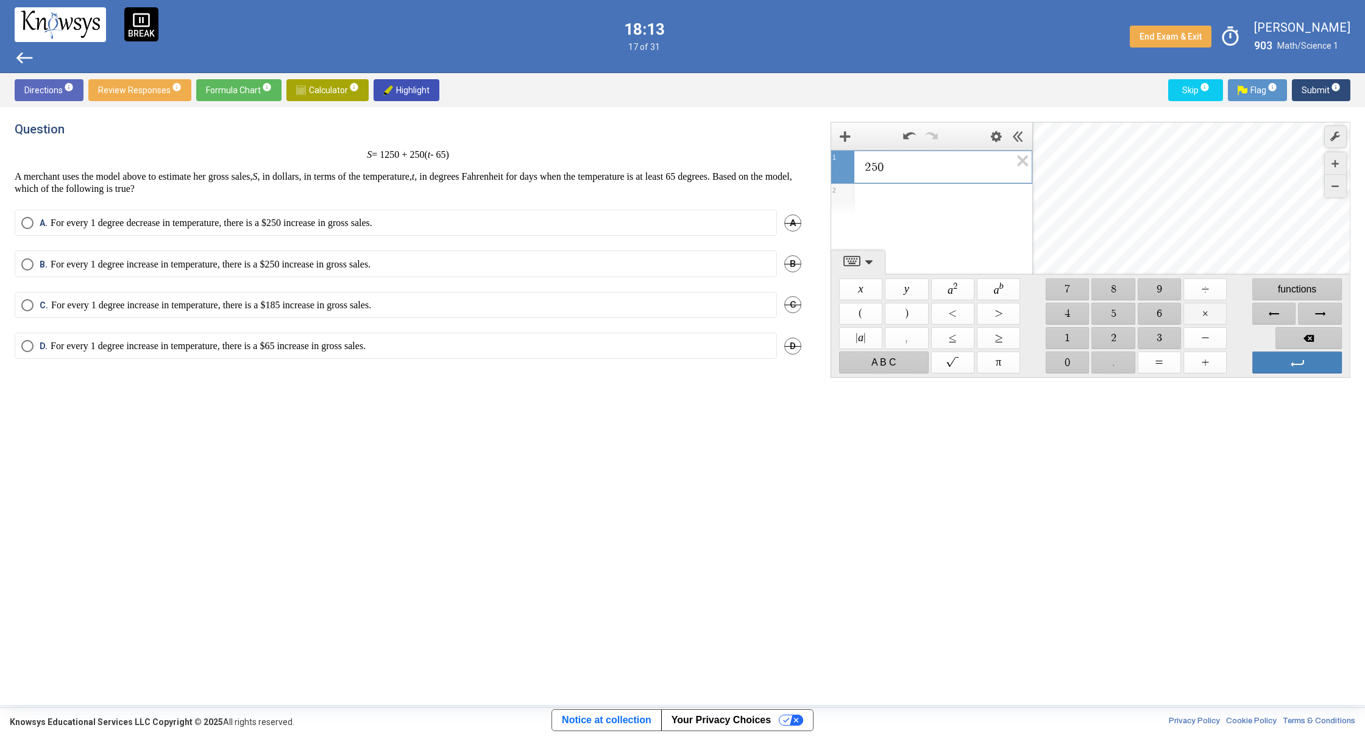
click at [1218, 310] on span "$$ ×" at bounding box center [1204, 314] width 43 height 22
click at [1200, 342] on span "$$ −" at bounding box center [1204, 338] width 43 height 22
drag, startPoint x: 1163, startPoint y: 308, endPoint x: 1152, endPoint y: 309, distance: 11.0
click at [1163, 308] on span "$$ 6" at bounding box center [1159, 314] width 43 height 22
click at [1101, 318] on span "$$ 5" at bounding box center [1113, 314] width 43 height 22
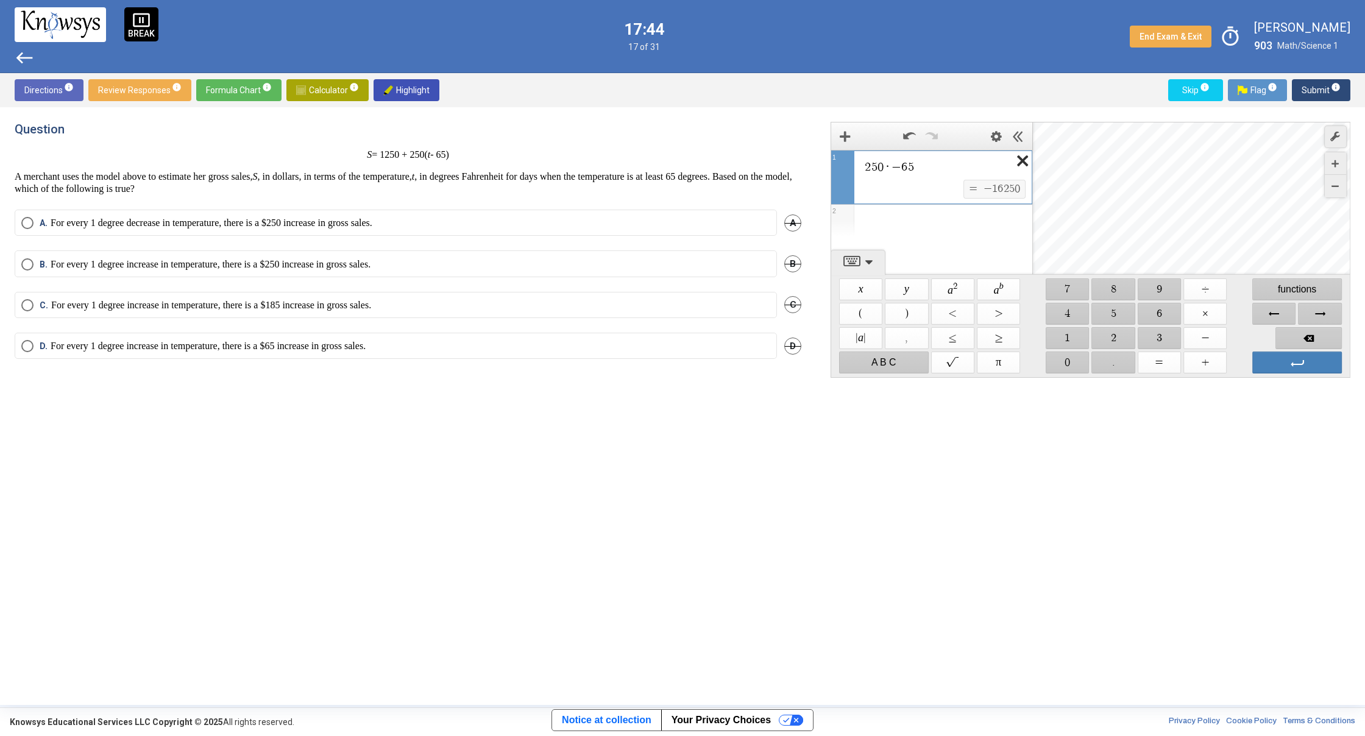
click at [1024, 167] on icon "Expression List" at bounding box center [1018, 165] width 27 height 28
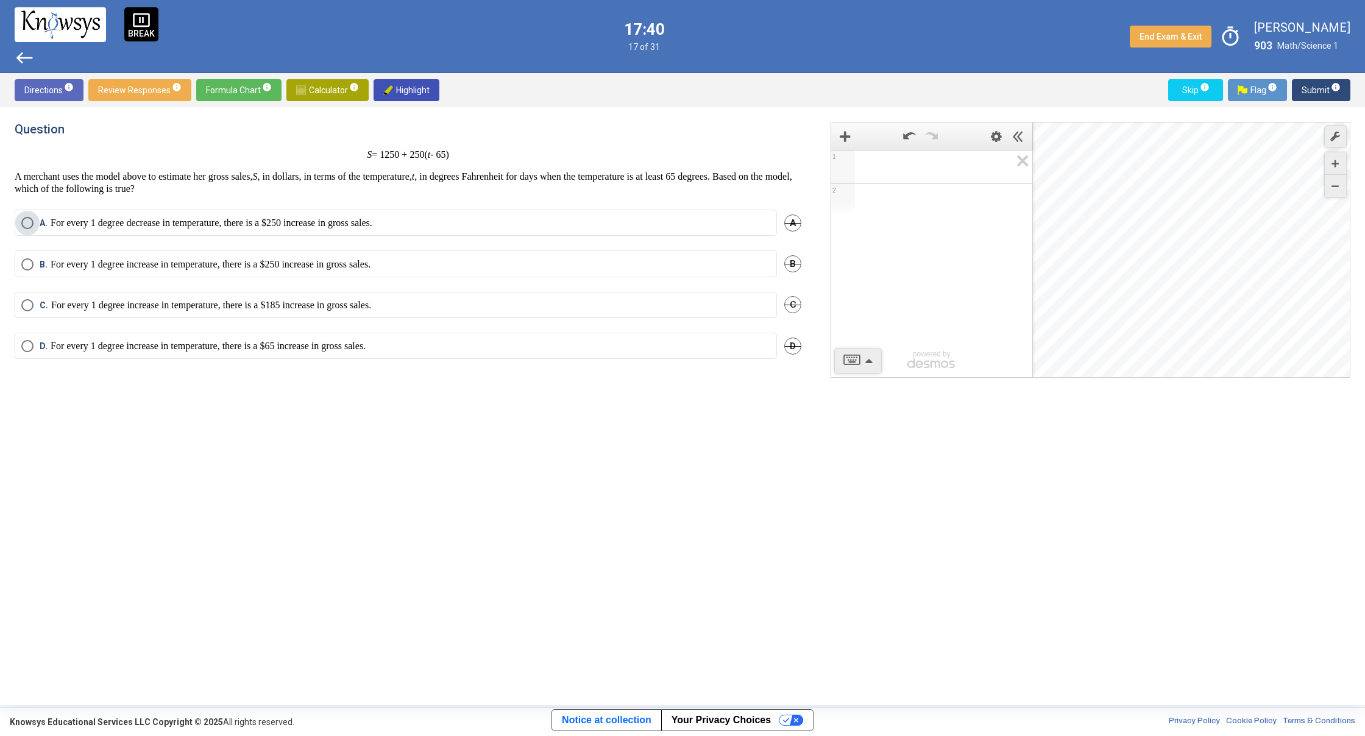
click at [241, 222] on p "For every 1 degree decrease in temperature, there is a $250 increase in gross s…" at bounding box center [212, 223] width 322 height 12
click at [218, 273] on mat-radio-button "B. For every 1 degree increase in temperature, there is a $250 increase in gros…" at bounding box center [396, 263] width 762 height 26
click at [229, 267] on p "For every 1 degree increase in temperature, there is a $250 increase in gross s…" at bounding box center [211, 264] width 320 height 12
click at [550, 321] on div "C. For every 1 degree increase in temperature, there is a $185 increase in gros…" at bounding box center [408, 312] width 787 height 41
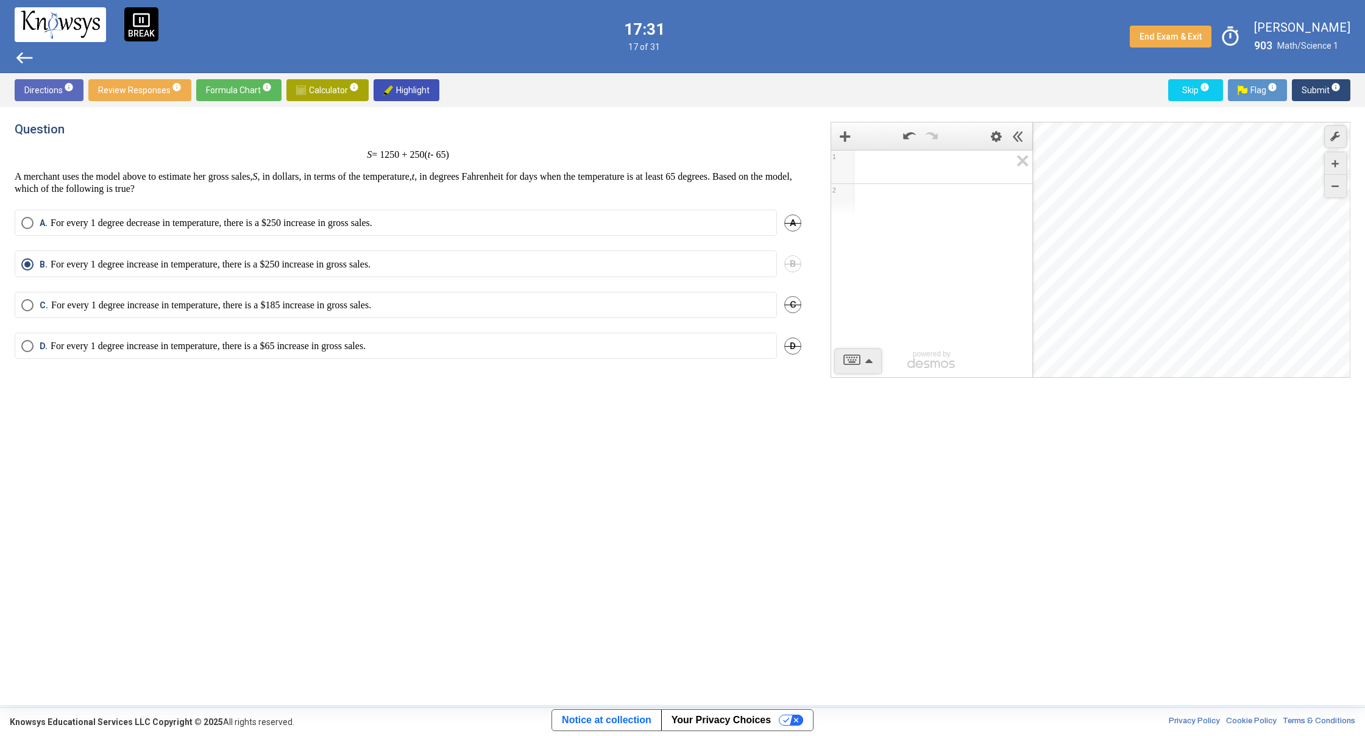
drag, startPoint x: 502, startPoint y: 350, endPoint x: 487, endPoint y: 350, distance: 15.2
click at [502, 350] on label "D. For every 1 degree increase in temperature, there is a $65 increase in gross…" at bounding box center [395, 346] width 749 height 12
drag, startPoint x: 485, startPoint y: 337, endPoint x: 477, endPoint y: 314, distance: 24.5
click at [477, 314] on mat-radio-group "A. For every 1 degree decrease in temperature, there is a $250 increase in gros…" at bounding box center [408, 292] width 787 height 164
click at [499, 383] on div "Question S = 1250 + 250( t - 65) A merchant uses the model above to estimate he…" at bounding box center [415, 406] width 801 height 569
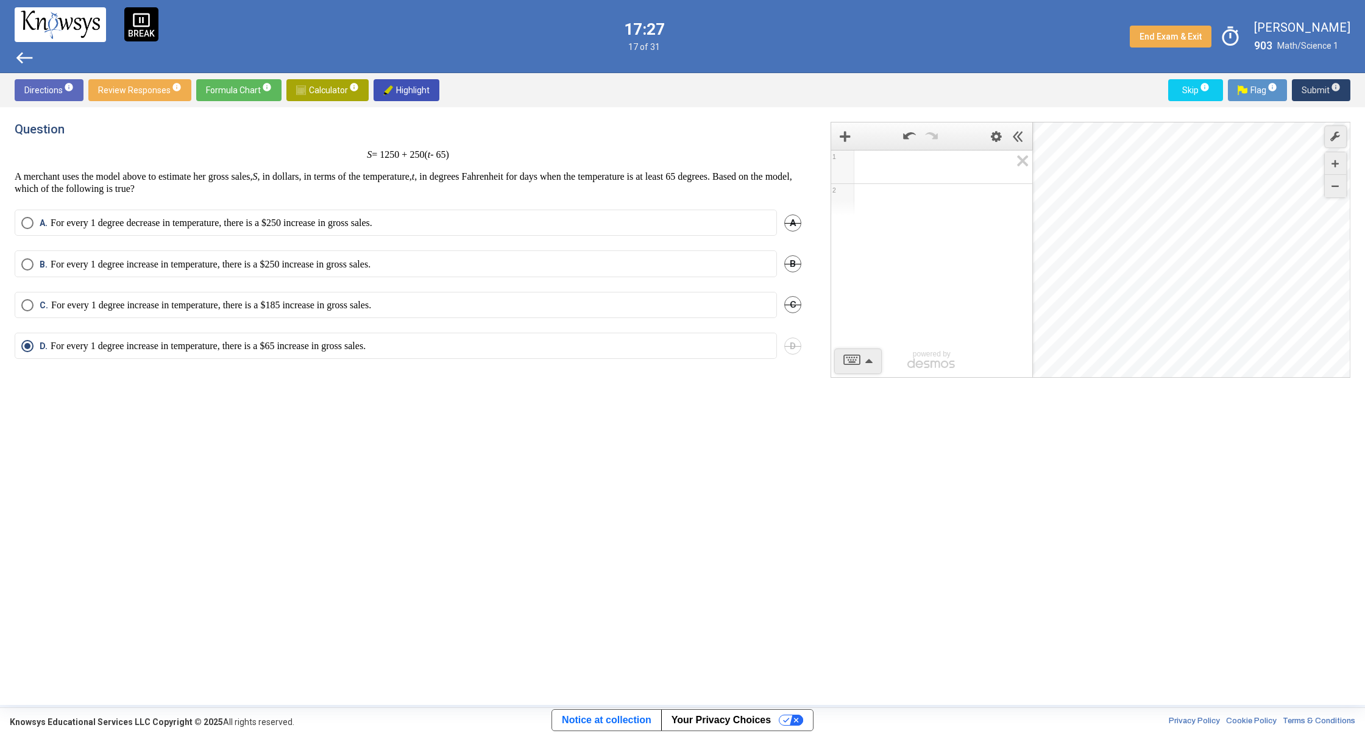
click at [1310, 91] on span "Submit info" at bounding box center [1321, 90] width 39 height 22
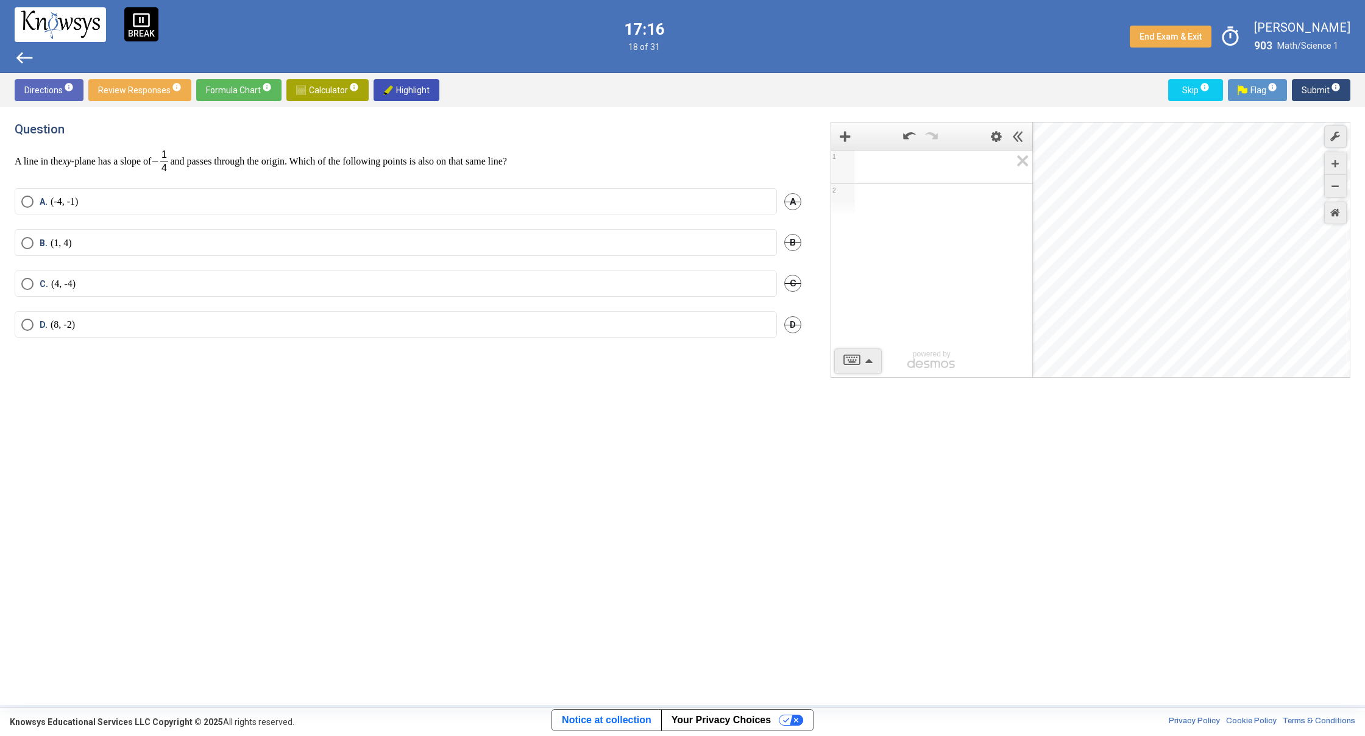
drag, startPoint x: 1059, startPoint y: 163, endPoint x: 1148, endPoint y: 210, distance: 100.1
click at [1101, 205] on div "Desmos Graphing Calculator" at bounding box center [1192, 250] width 318 height 256
click at [1338, 161] on icon "Zoom In" at bounding box center [1335, 163] width 7 height 7
drag, startPoint x: 1337, startPoint y: 165, endPoint x: 1310, endPoint y: 208, distance: 50.7
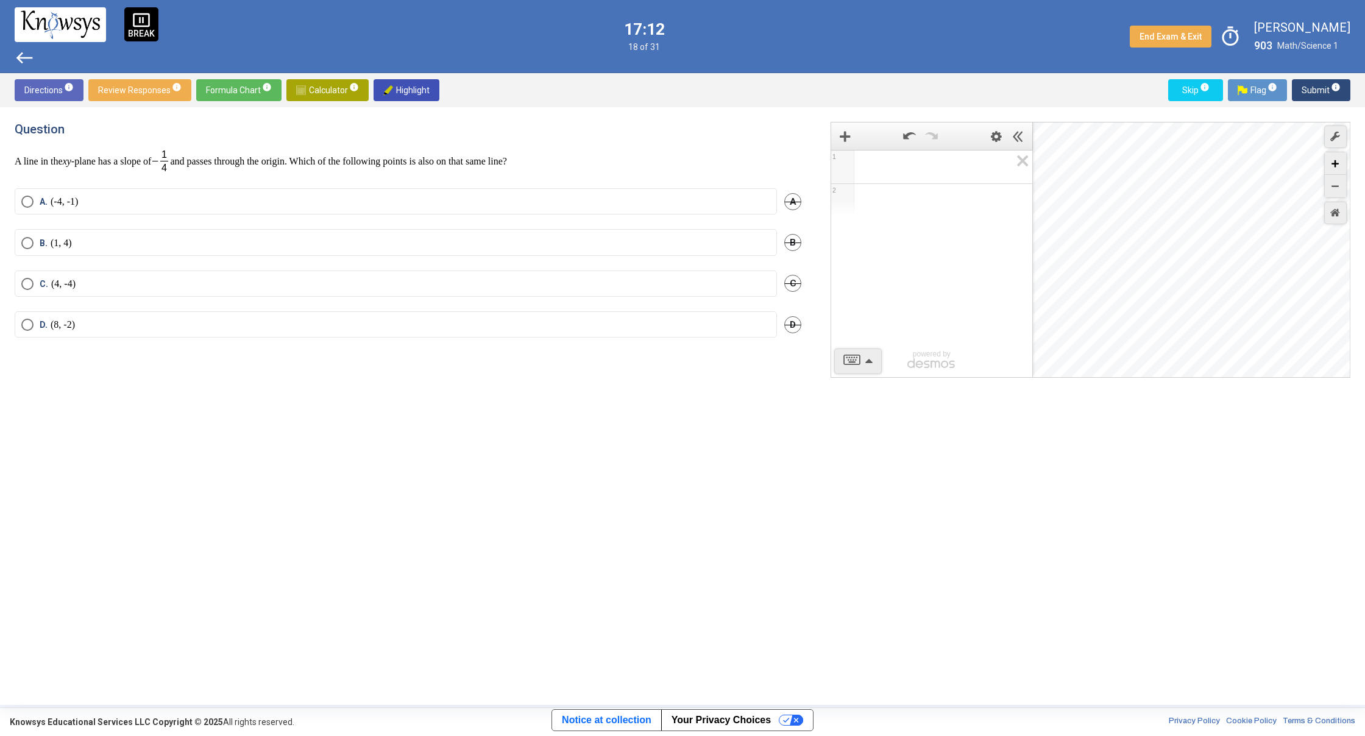
click at [1296, 199] on div "1 2 powered by powered by $$ x $$ y $$ a 2 $$ a b $$ 7 $$ 8 $$ 9 $$ ÷ functions…" at bounding box center [1091, 250] width 520 height 256
click at [1327, 213] on div "Restore Default Zoom" at bounding box center [1335, 213] width 23 height 23
click at [1341, 189] on div "Zoom Out" at bounding box center [1335, 186] width 21 height 23
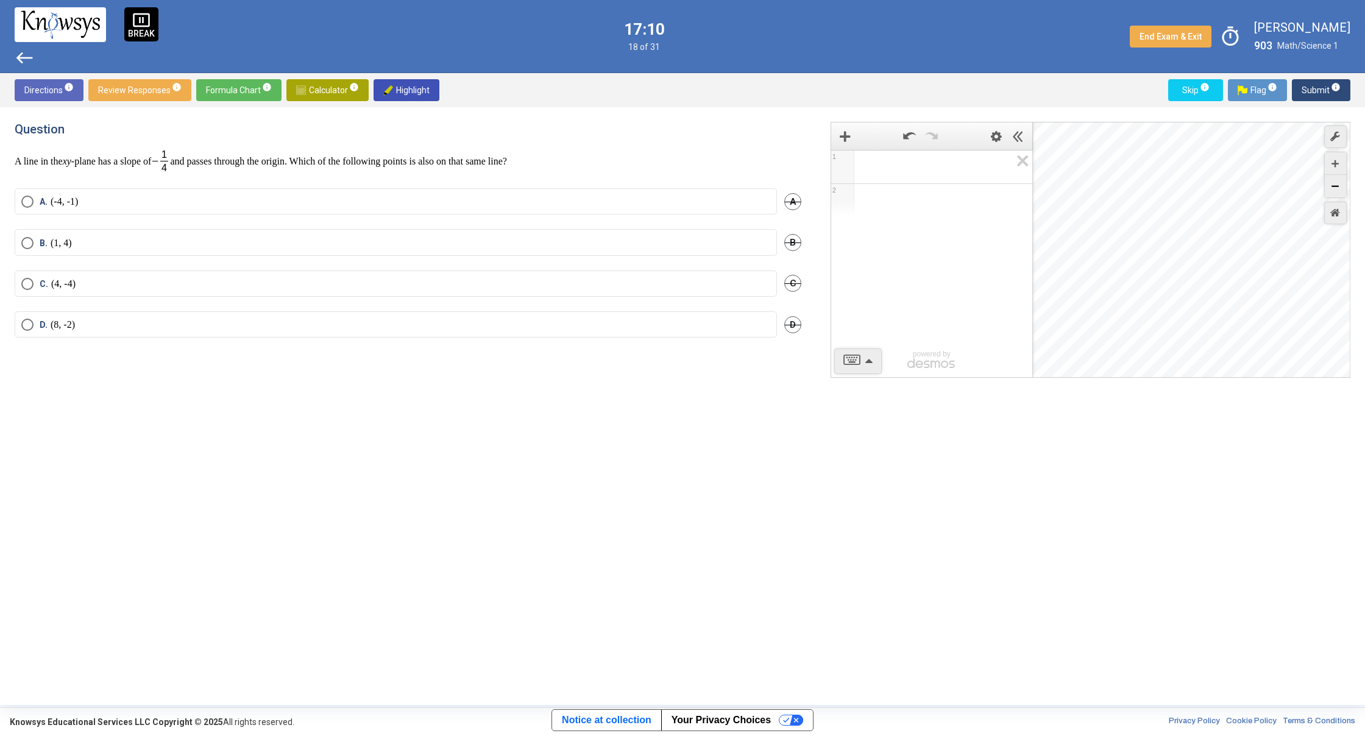
click at [1341, 189] on div "Zoom Out" at bounding box center [1335, 186] width 21 height 23
click at [1332, 214] on icon "Restore Default Zoom" at bounding box center [1335, 213] width 10 height 10
click at [1330, 179] on div "Zoom Out" at bounding box center [1335, 186] width 21 height 23
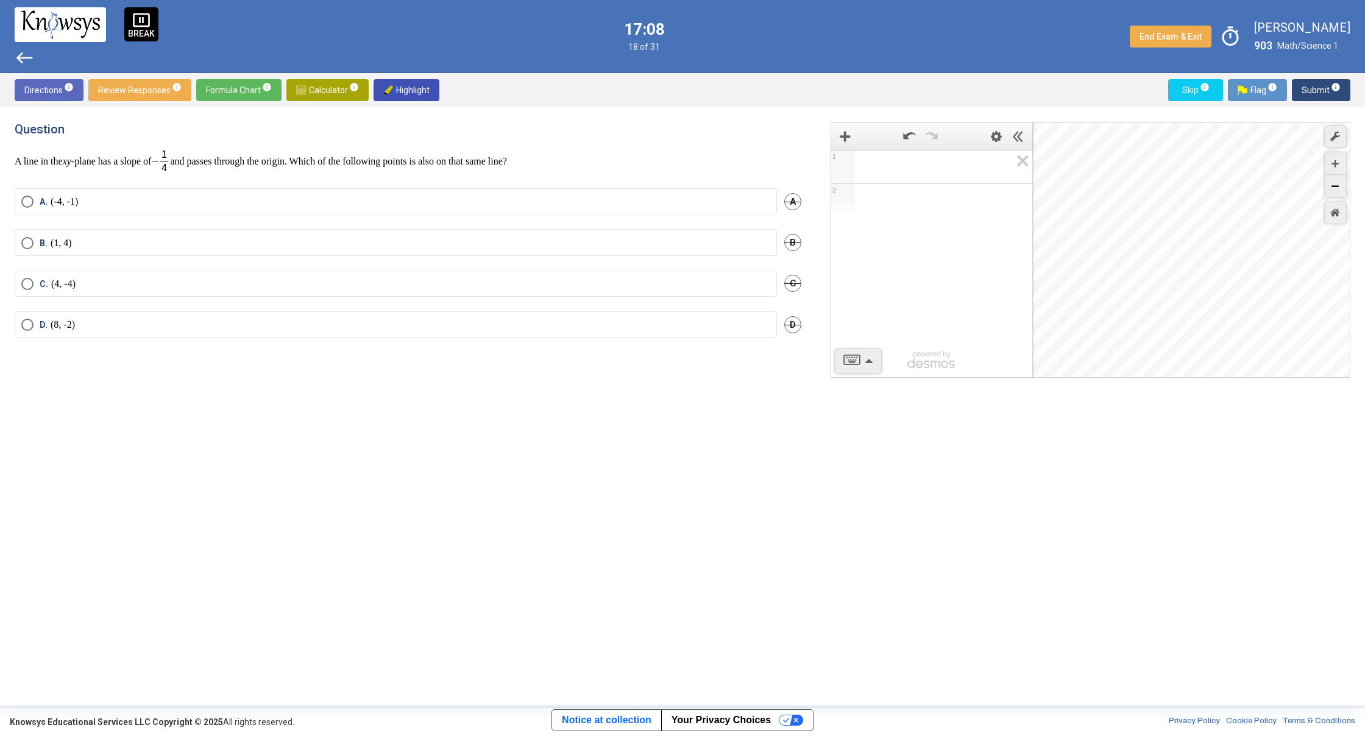
click at [1330, 185] on div "Zoom Out" at bounding box center [1335, 186] width 21 height 23
click at [110, 238] on label "B. (1, 4)" at bounding box center [395, 243] width 749 height 12
click at [1319, 81] on span "Submit info" at bounding box center [1321, 90] width 39 height 22
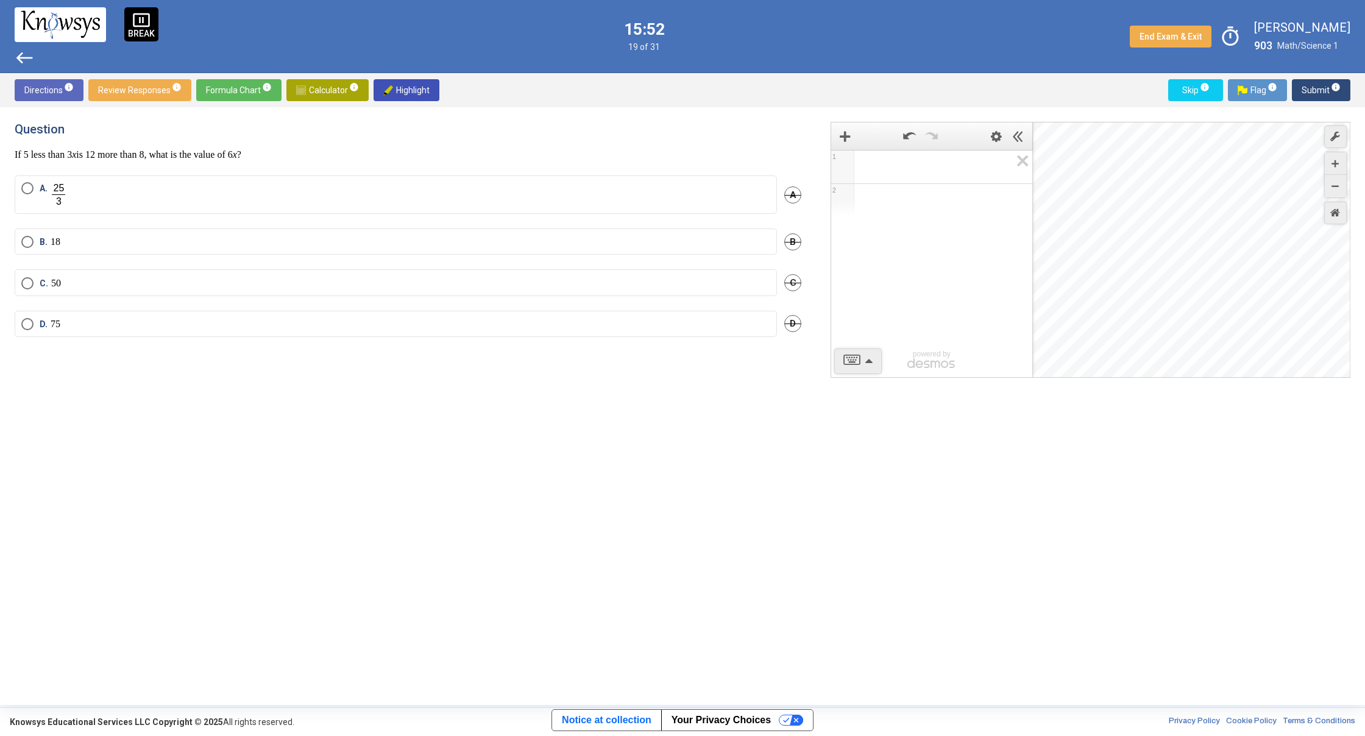
click at [185, 234] on mat-radio-button "B. 18" at bounding box center [396, 242] width 762 height 26
click at [193, 241] on label "B. 18" at bounding box center [395, 242] width 749 height 12
click at [1319, 90] on span "Submit info" at bounding box center [1321, 90] width 39 height 22
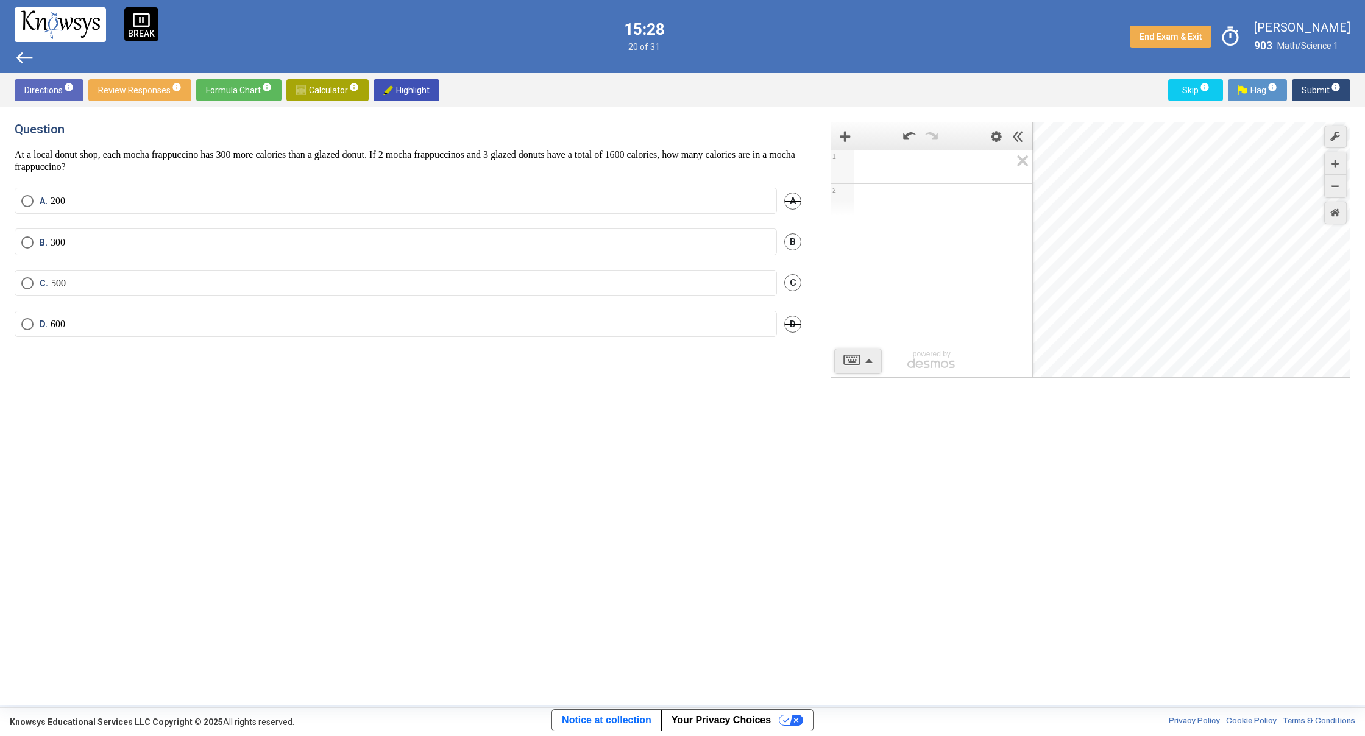
click at [193, 272] on mat-radio-button "C. 500" at bounding box center [396, 283] width 762 height 26
click at [194, 282] on label "C. 500" at bounding box center [395, 283] width 749 height 12
click at [1327, 85] on span "Submit info" at bounding box center [1321, 90] width 39 height 22
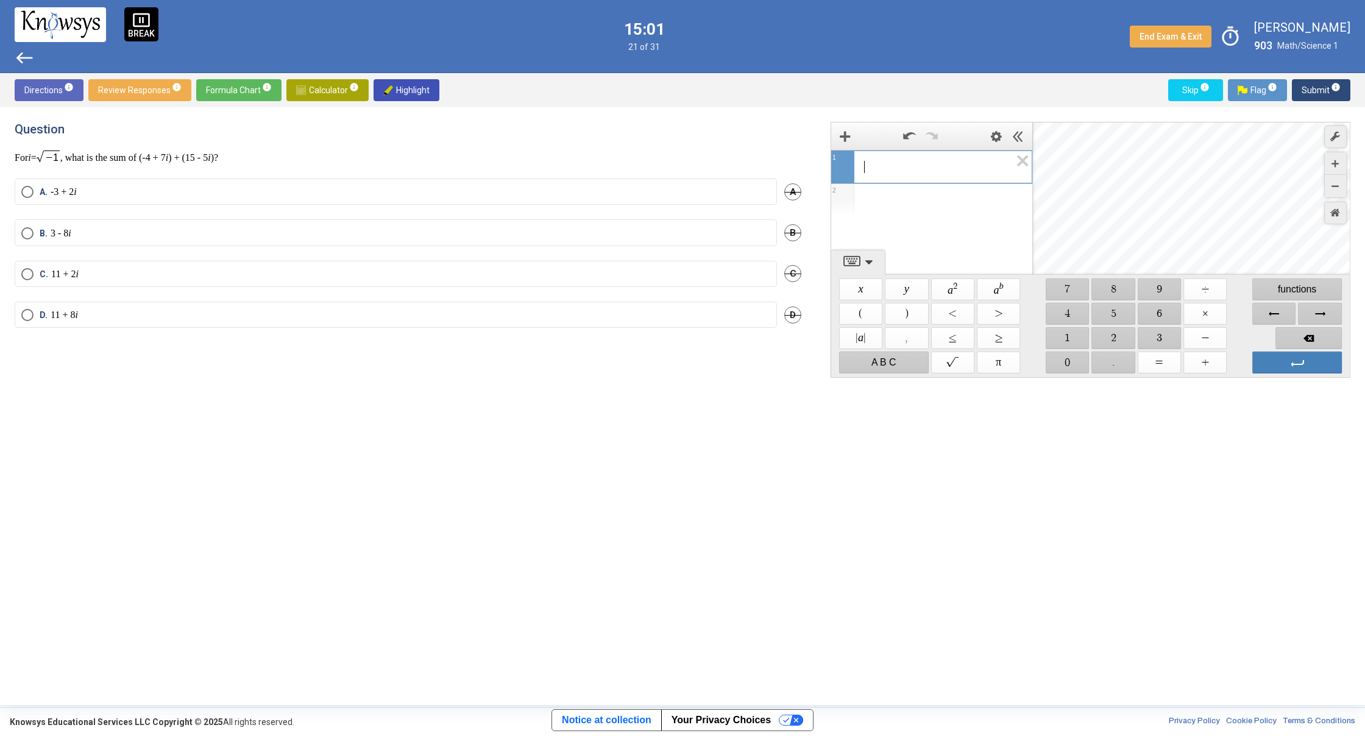
click at [929, 165] on span "​" at bounding box center [937, 167] width 147 height 15
click at [959, 358] on span "$$" at bounding box center [952, 363] width 43 height 22
drag, startPoint x: 1193, startPoint y: 338, endPoint x: 1115, endPoint y: 338, distance: 78.0
click at [1192, 338] on span "$$ −" at bounding box center [1204, 338] width 43 height 22
click at [1061, 339] on span "$$ 1" at bounding box center [1067, 338] width 43 height 22
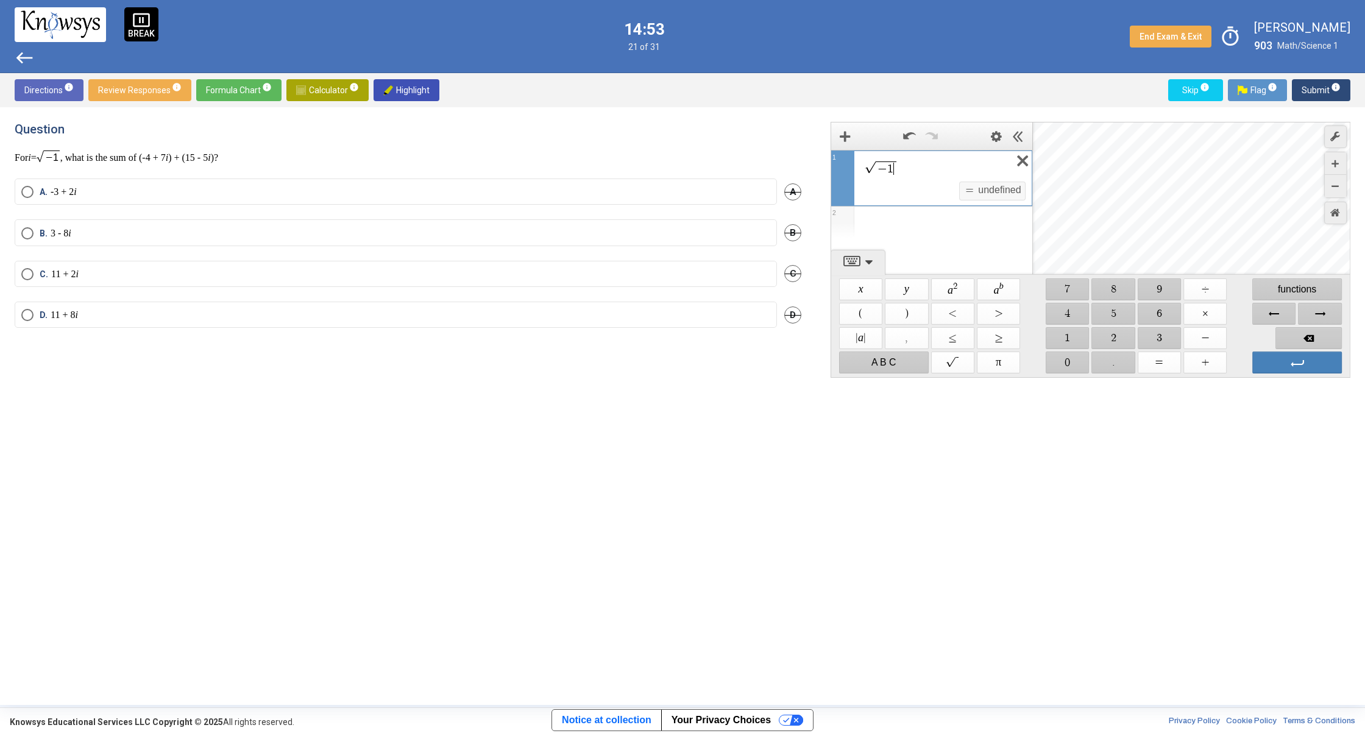
click at [1026, 163] on icon "Expression List" at bounding box center [1018, 165] width 27 height 28
click at [1015, 171] on icon "Expression List" at bounding box center [1018, 165] width 27 height 28
click at [358, 274] on label "C. 11 + 2 i" at bounding box center [395, 274] width 749 height 12
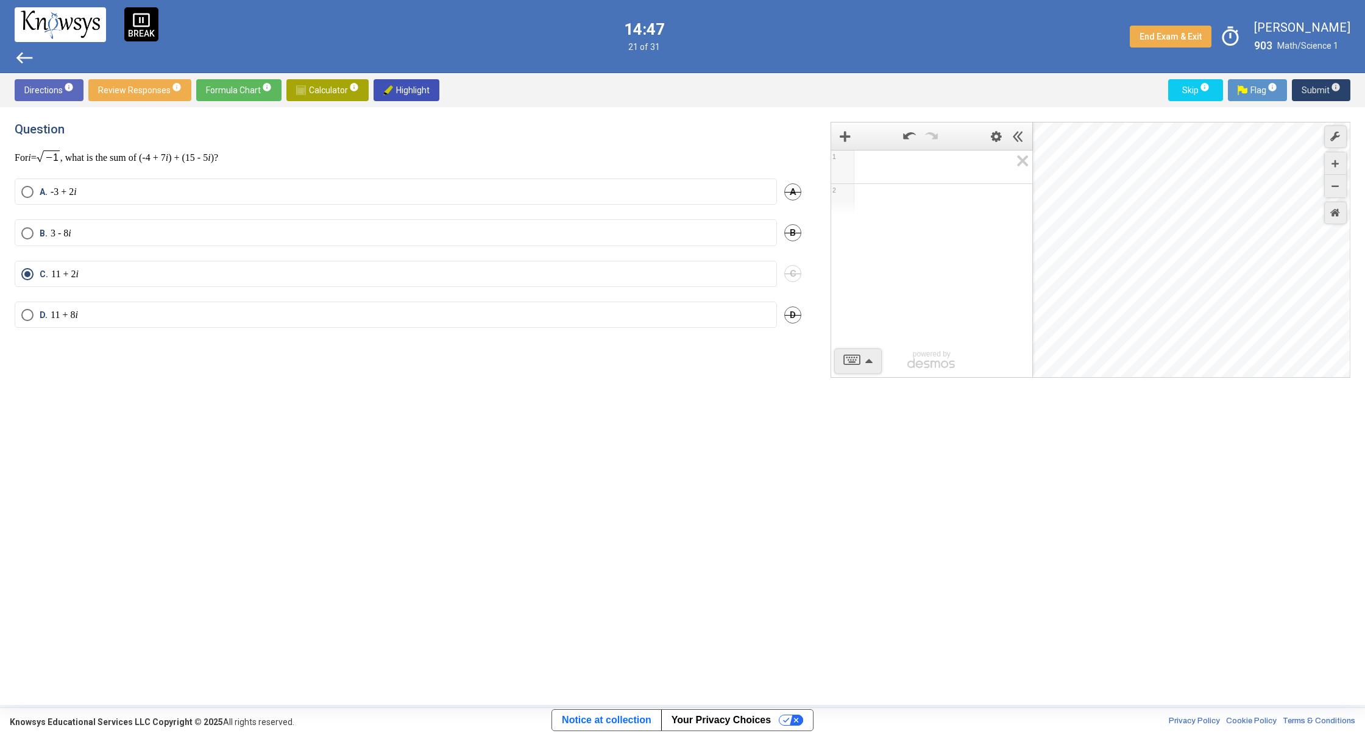
click at [1311, 83] on span "Submit info" at bounding box center [1321, 90] width 39 height 22
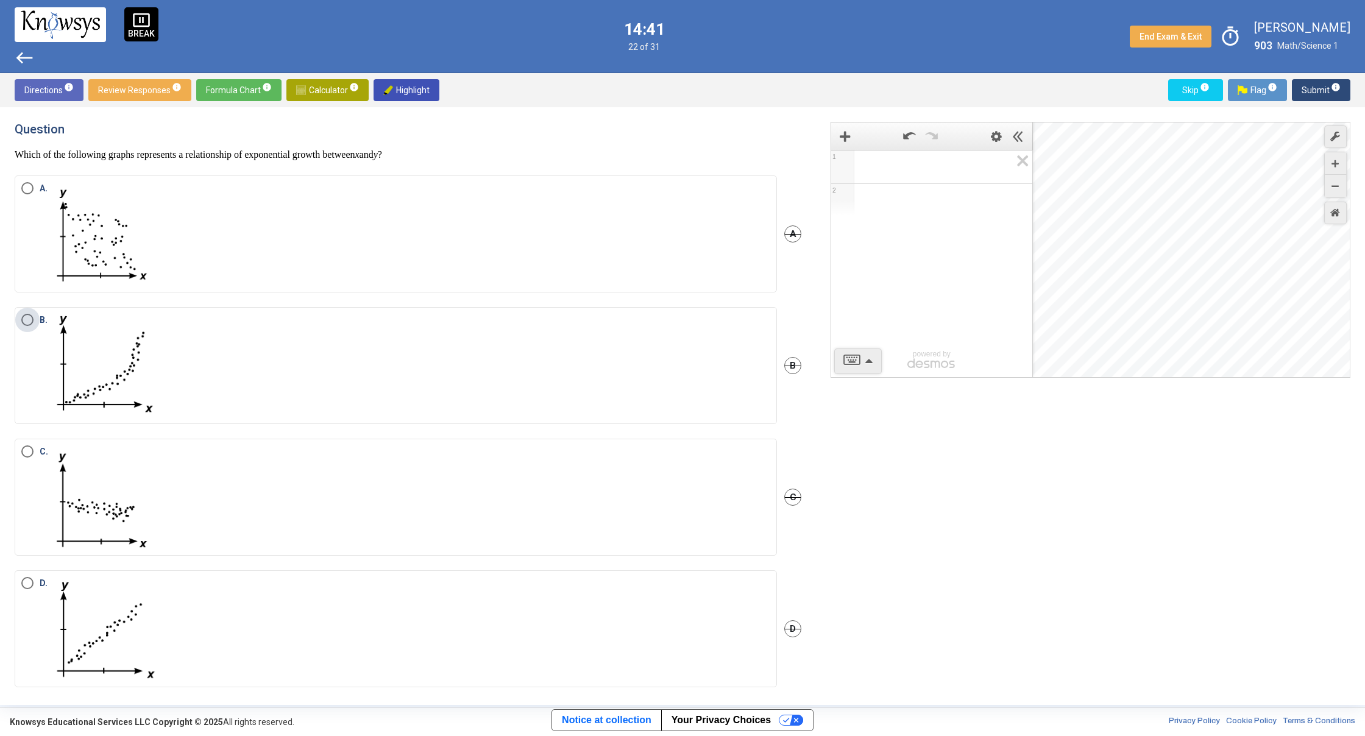
click at [136, 374] on img "Select an option" at bounding box center [106, 366] width 110 height 104
click at [40, 598] on span "D." at bounding box center [97, 629] width 127 height 104
click at [1312, 82] on span "Submit info" at bounding box center [1321, 90] width 39 height 22
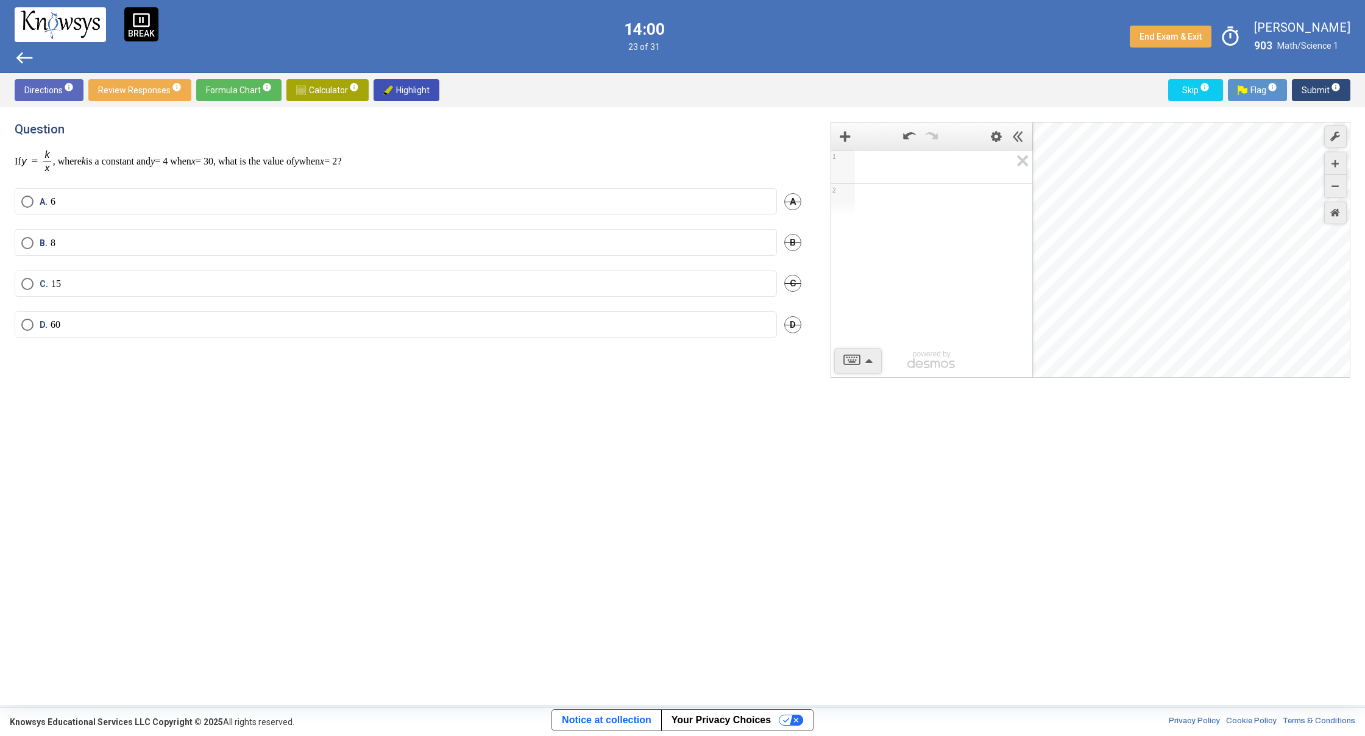
click at [885, 165] on span "Expression 1:" at bounding box center [937, 167] width 147 height 15
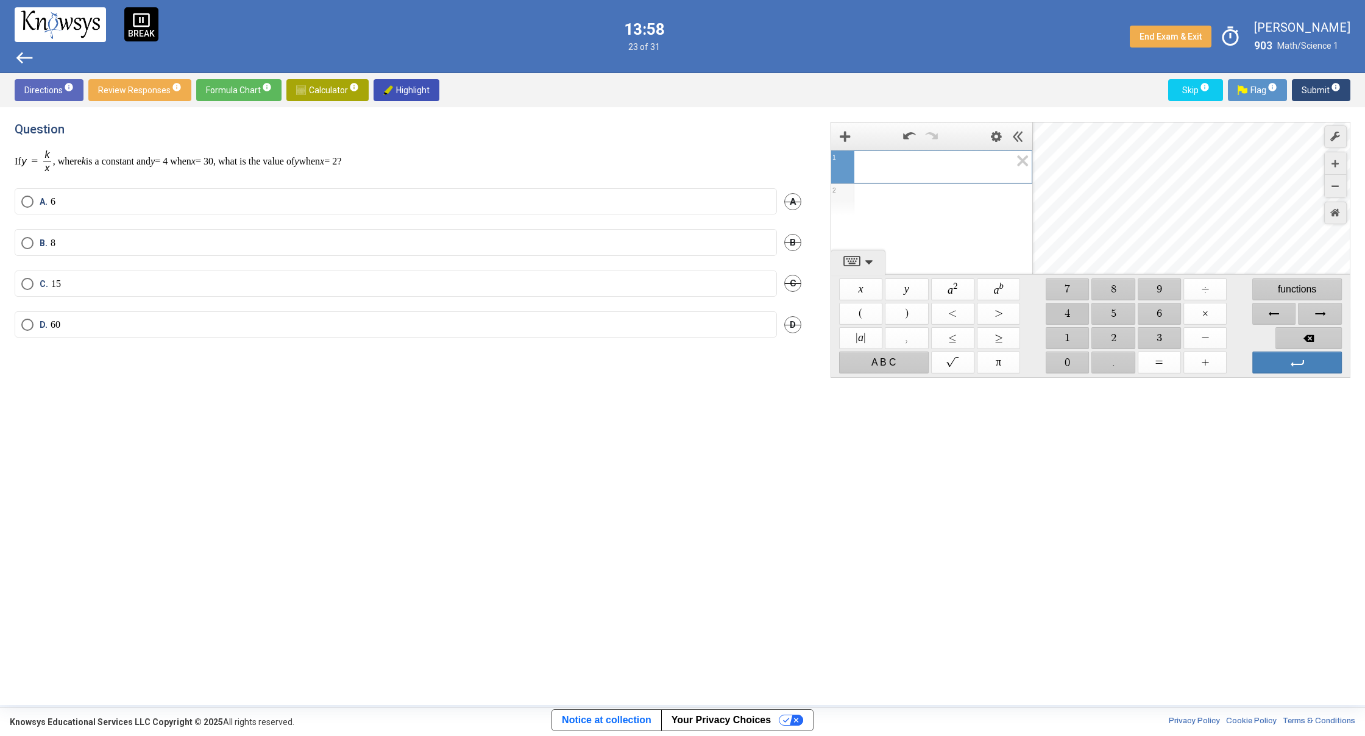
drag, startPoint x: 1080, startPoint y: 310, endPoint x: 1078, endPoint y: 328, distance: 18.4
click at [1079, 311] on span "$$ 4" at bounding box center [1067, 314] width 43 height 22
drag, startPoint x: 1081, startPoint y: 366, endPoint x: 1102, endPoint y: 356, distance: 22.9
click at [1087, 362] on span "$$ 0" at bounding box center [1067, 363] width 43 height 22
click at [1204, 316] on span "$$ ×" at bounding box center [1204, 314] width 43 height 22
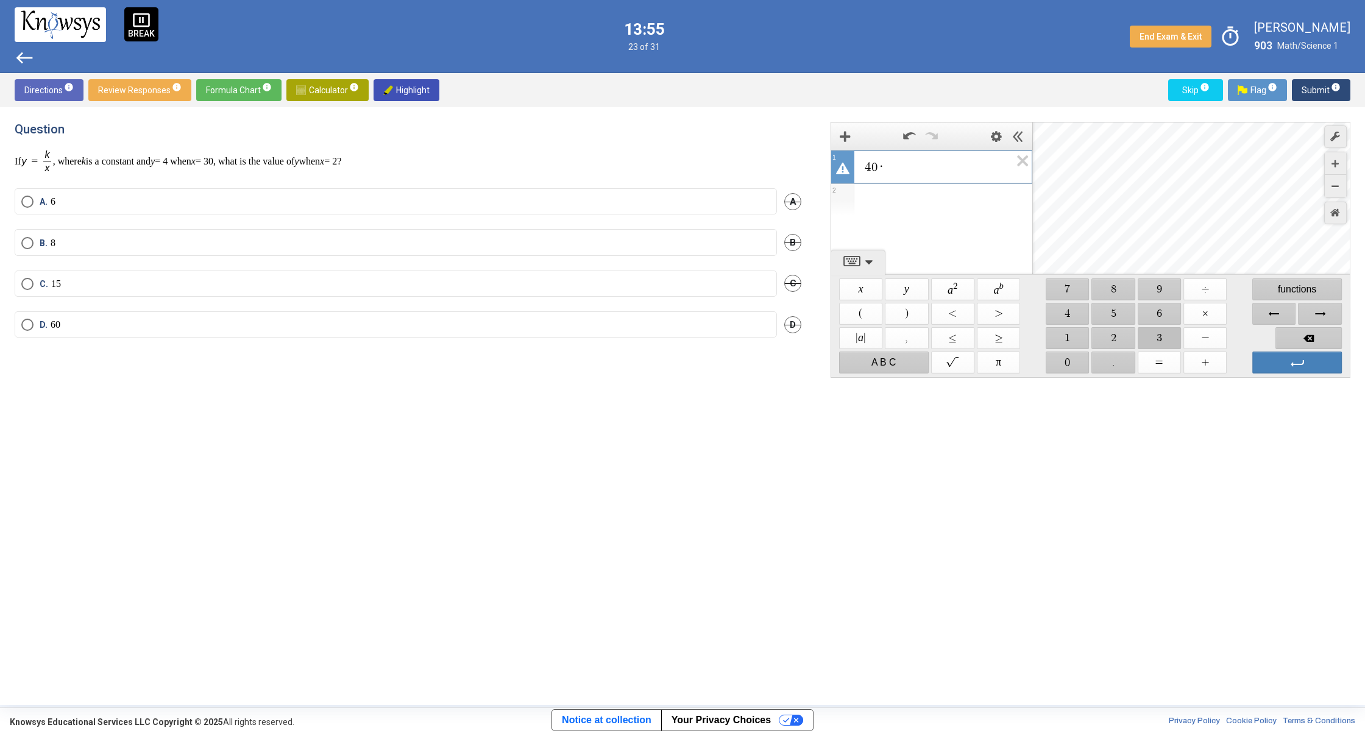
click at [1155, 333] on span "$$ 3" at bounding box center [1159, 338] width 43 height 22
click at [1061, 360] on span "$$ 0" at bounding box center [1067, 363] width 43 height 22
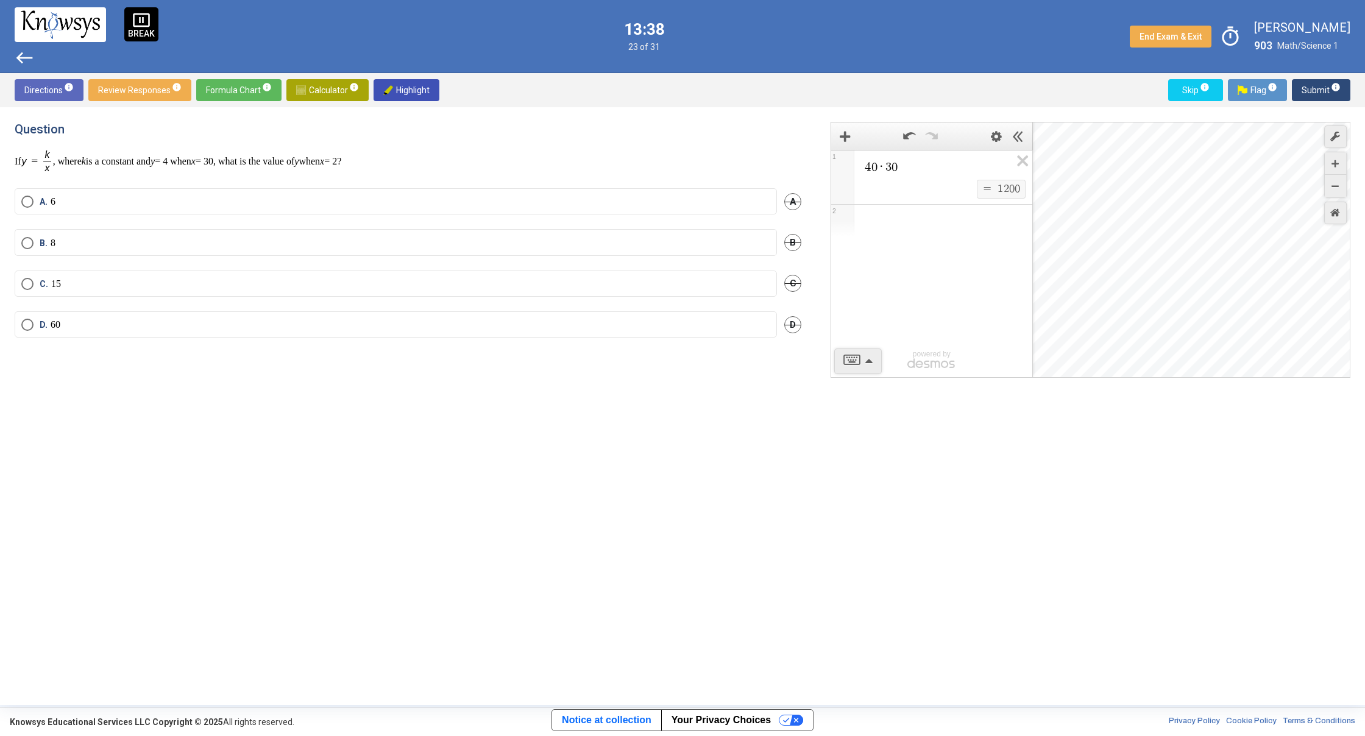
drag, startPoint x: 617, startPoint y: 307, endPoint x: 622, endPoint y: 344, distance: 37.4
click at [617, 308] on div "C. 15 C" at bounding box center [408, 291] width 787 height 41
click at [623, 344] on div "D. 60 D" at bounding box center [408, 331] width 787 height 41
click at [644, 318] on mat-radio-button "D. 60" at bounding box center [396, 324] width 762 height 26
click at [1024, 161] on icon "Expression List" at bounding box center [1018, 165] width 27 height 28
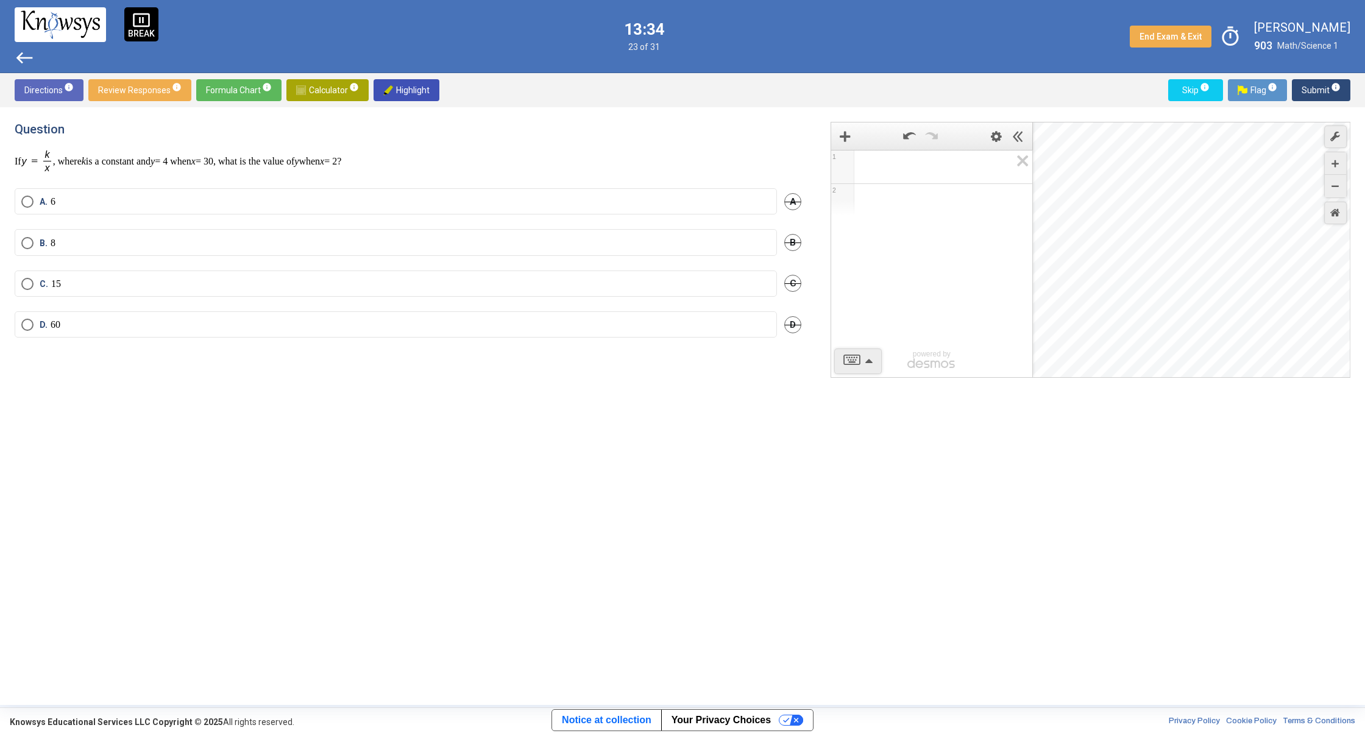
click at [18, 325] on mat-radio-button "D. 60" at bounding box center [396, 324] width 762 height 26
click at [20, 325] on mat-radio-button "D. 60" at bounding box center [396, 324] width 762 height 26
click at [32, 322] on span "Select an option" at bounding box center [27, 325] width 12 height 12
click at [1311, 99] on span "Submit info" at bounding box center [1321, 90] width 39 height 22
click at [179, 210] on mat-radio-button "A. 1" at bounding box center [396, 202] width 762 height 26
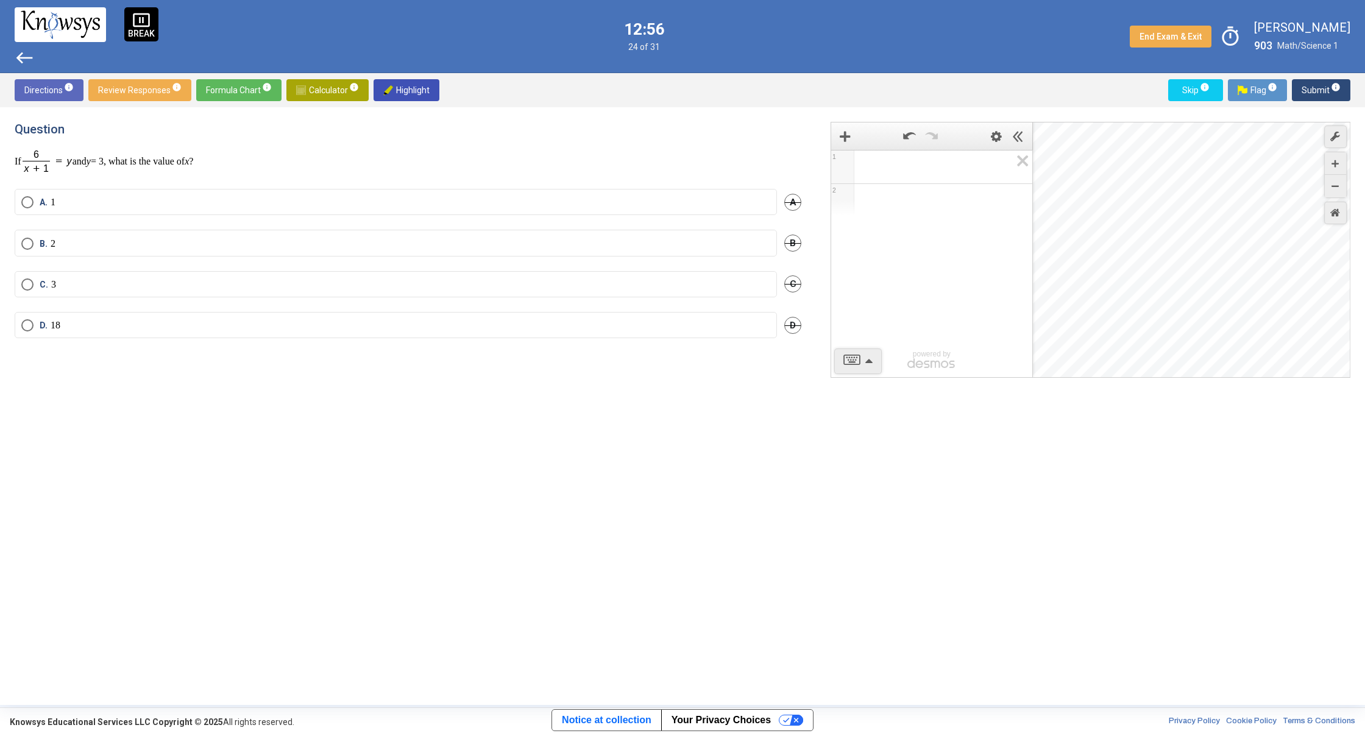
click at [183, 204] on label "A. 1" at bounding box center [395, 202] width 749 height 12
click at [271, 225] on div "A. 1 A" at bounding box center [408, 209] width 787 height 41
click at [268, 250] on mat-radio-button "B. 2" at bounding box center [396, 243] width 762 height 26
click at [283, 243] on label "B. 2" at bounding box center [395, 244] width 749 height 12
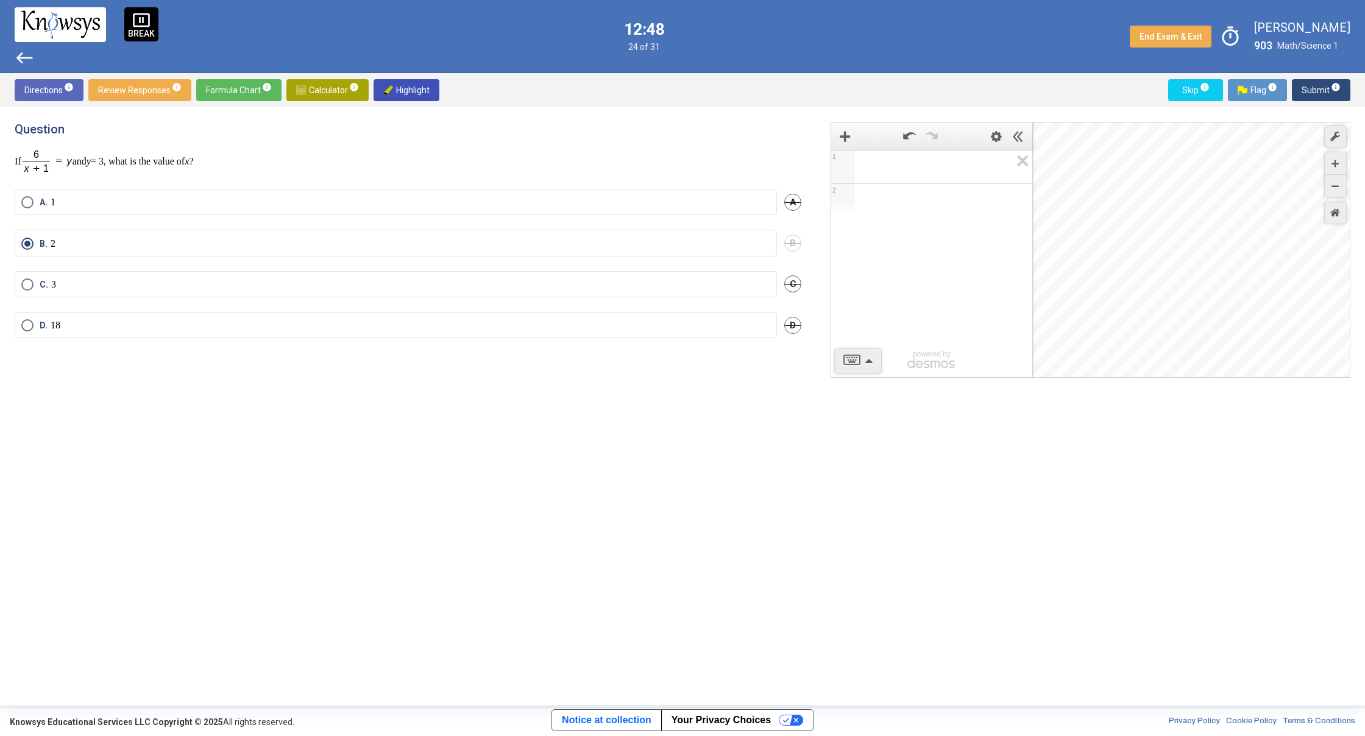
click at [1318, 77] on div "Directions info Review Responses info Formula Chart info Calculator info Highli…" at bounding box center [682, 90] width 1365 height 34
drag, startPoint x: 1331, startPoint y: 112, endPoint x: 1327, endPoint y: 103, distance: 9.5
click at [1331, 112] on div "Question If and y = 3, what is the value of x ? A. 1 A B. 2 B C. 3 C D. 18 D 1 …" at bounding box center [682, 406] width 1365 height 598
click at [1319, 83] on span "Submit info" at bounding box center [1321, 90] width 39 height 22
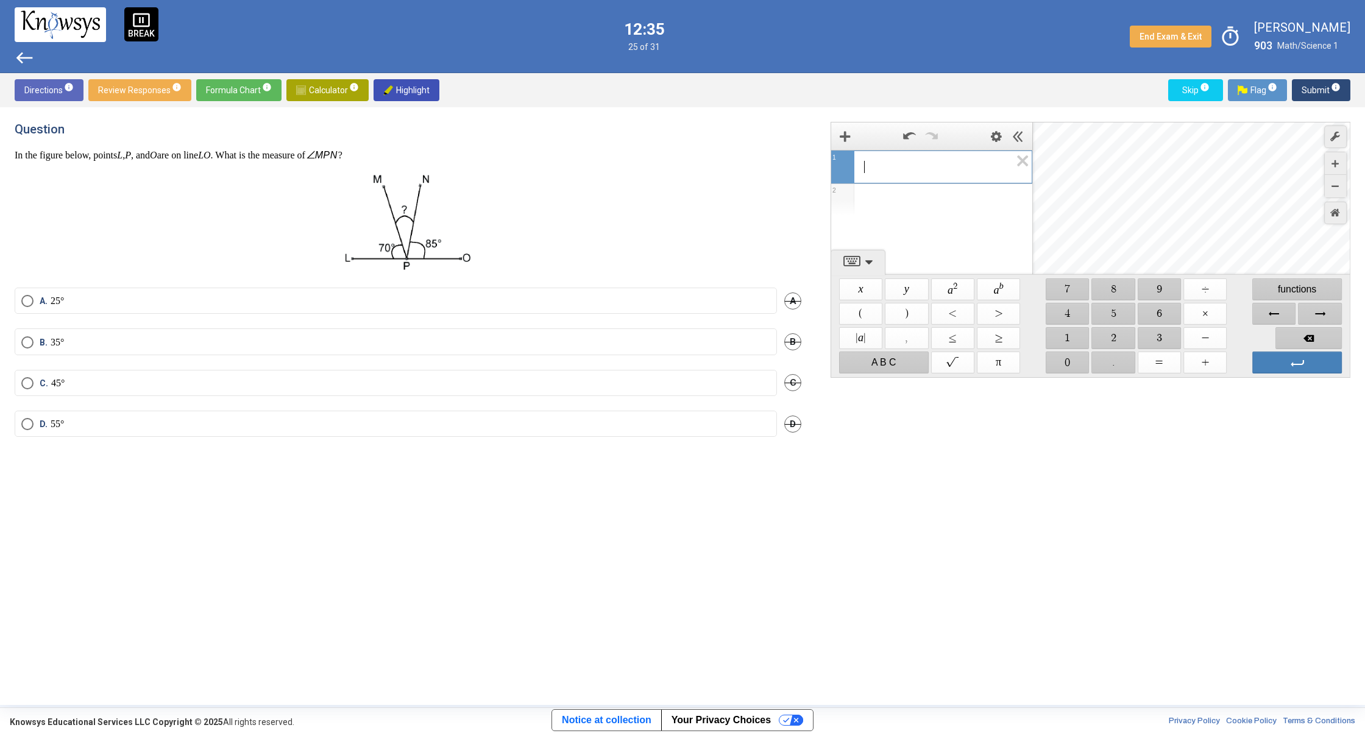
click at [873, 170] on span "​" at bounding box center [937, 167] width 147 height 15
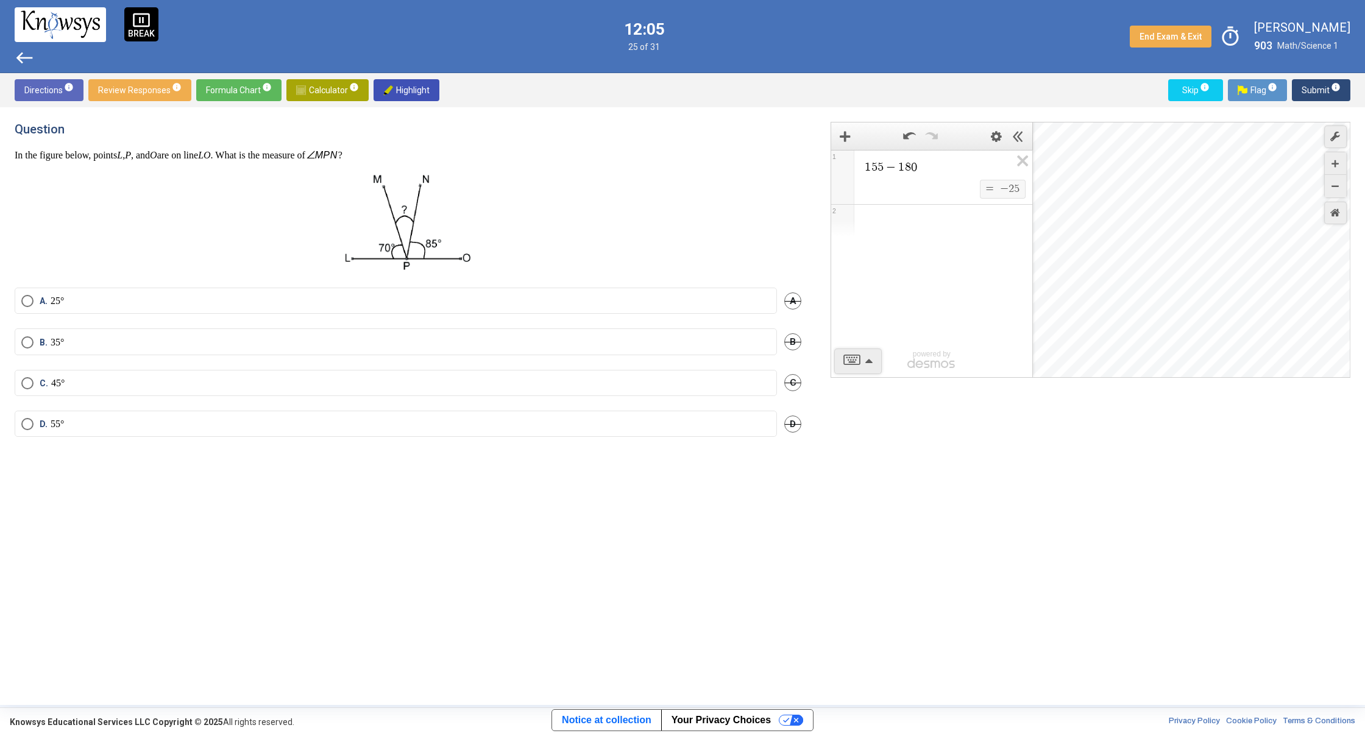
click at [297, 289] on mat-radio-button "A. 25°" at bounding box center [396, 301] width 762 height 26
click at [301, 308] on mat-radio-button "A. 25°" at bounding box center [396, 301] width 762 height 26
click at [302, 302] on label "A. 25°" at bounding box center [395, 301] width 749 height 12
click at [1313, 91] on span "Submit info" at bounding box center [1321, 90] width 39 height 22
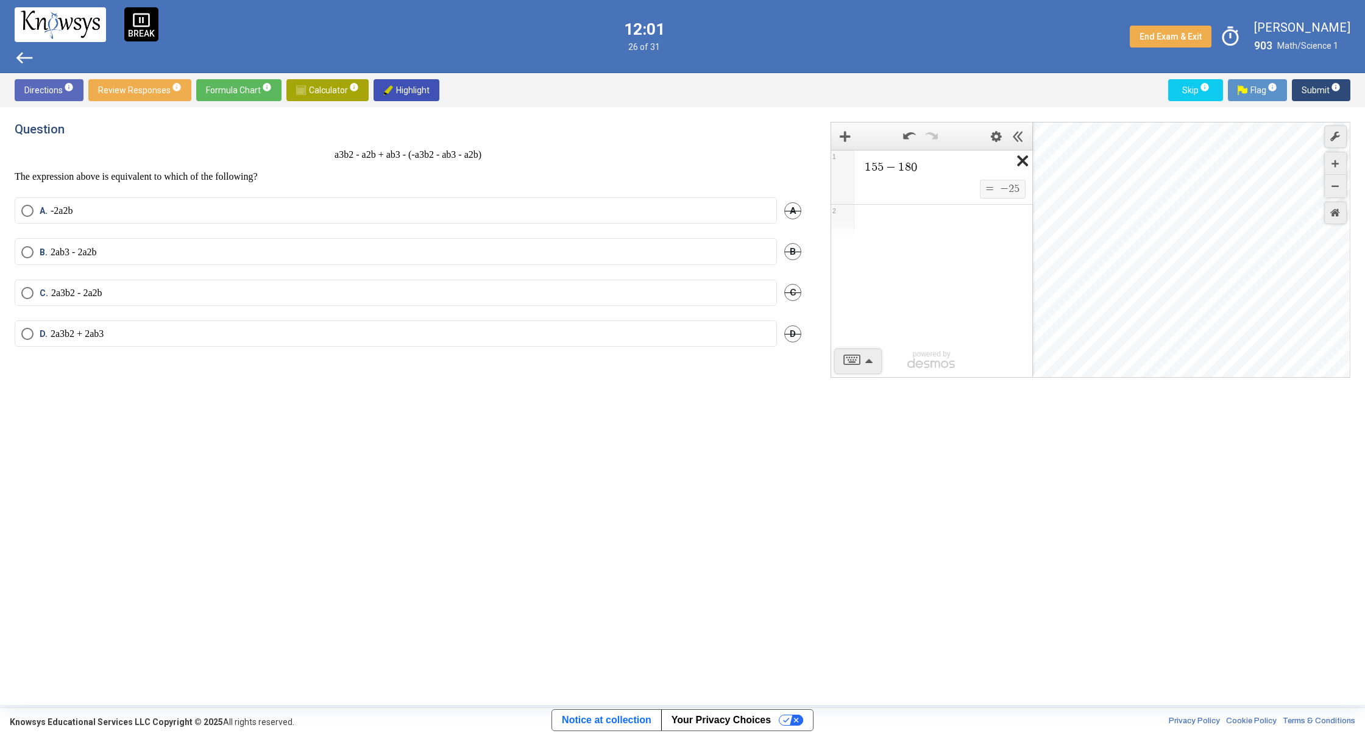
click at [1024, 161] on icon "Expression List" at bounding box center [1018, 165] width 27 height 28
click at [326, 230] on div "A. A" at bounding box center [408, 220] width 787 height 42
click at [328, 227] on div "A. A" at bounding box center [408, 220] width 787 height 42
click at [325, 203] on mat-radio-button "A." at bounding box center [396, 212] width 762 height 27
click at [431, 211] on label "A." at bounding box center [395, 213] width 749 height 14
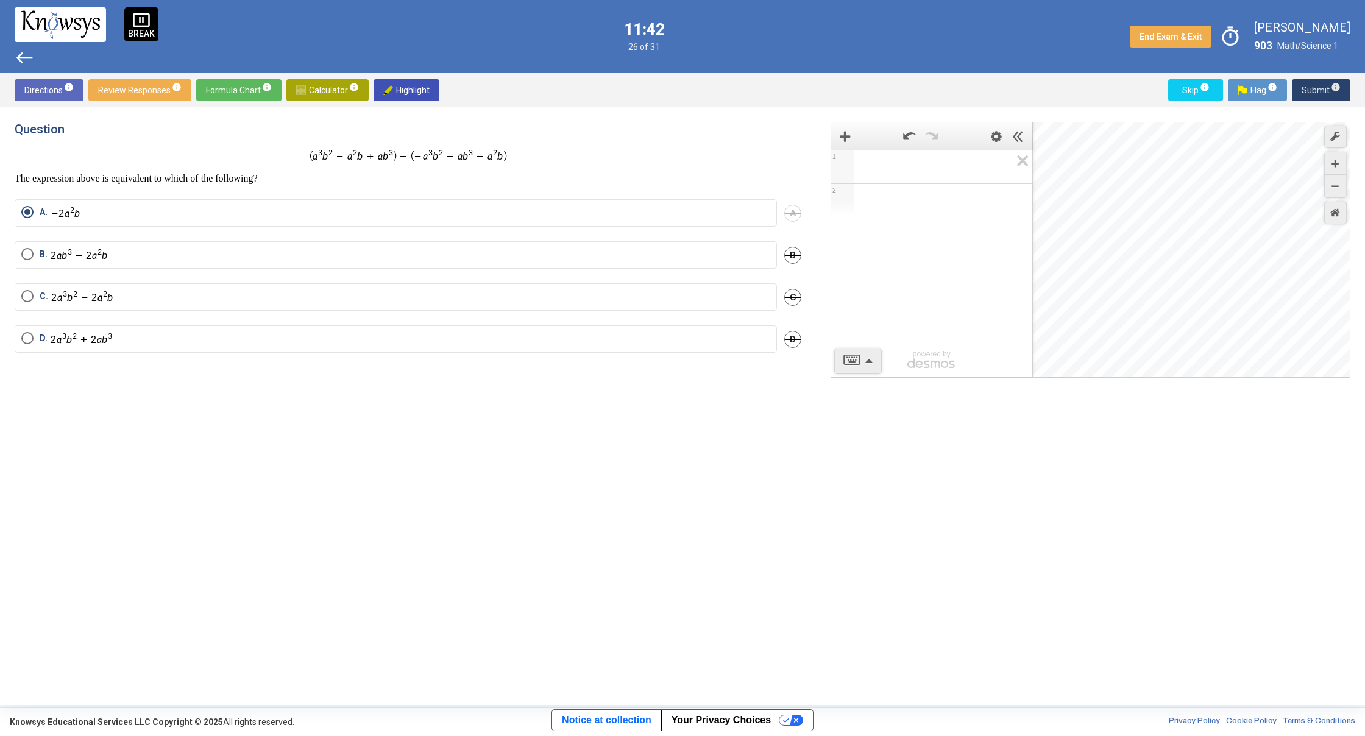
click at [1338, 93] on span "Submit info" at bounding box center [1321, 90] width 39 height 22
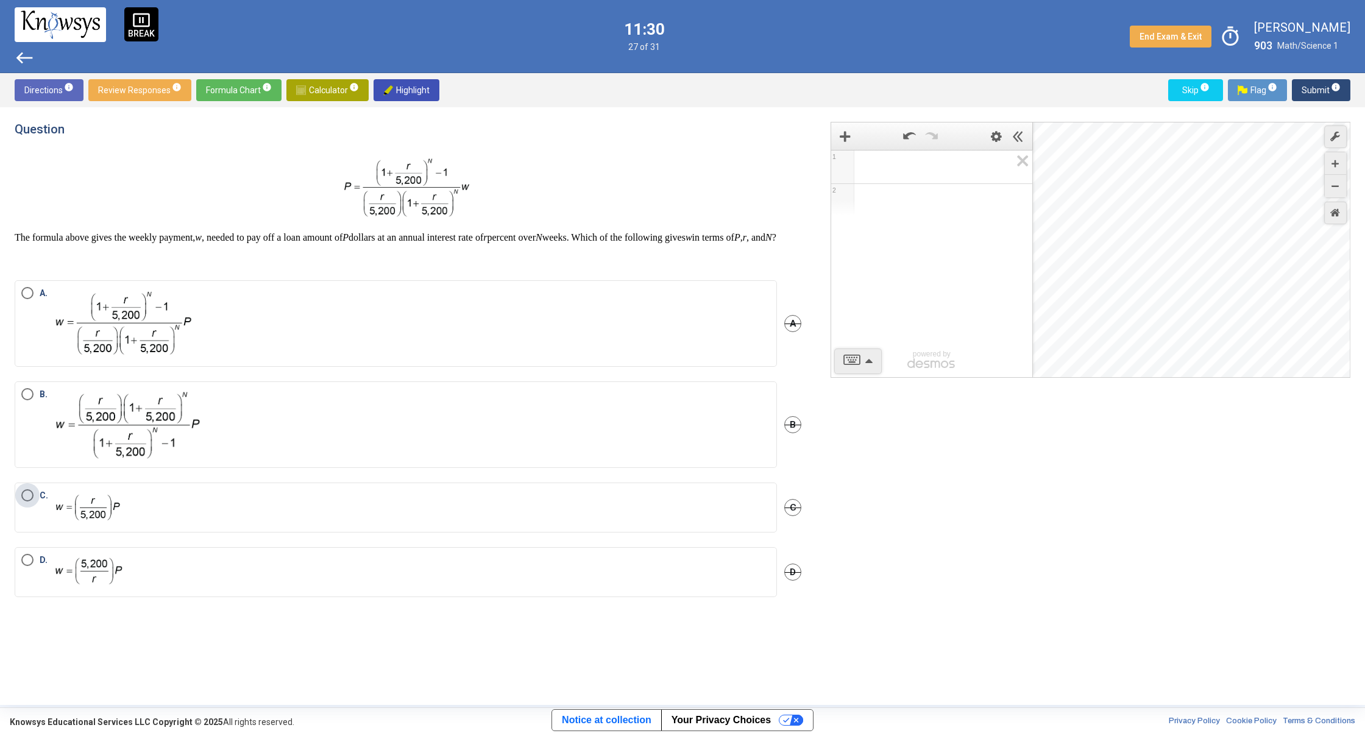
click at [208, 526] on label "C." at bounding box center [395, 507] width 749 height 37
click at [1317, 94] on span "Submit info" at bounding box center [1321, 90] width 39 height 22
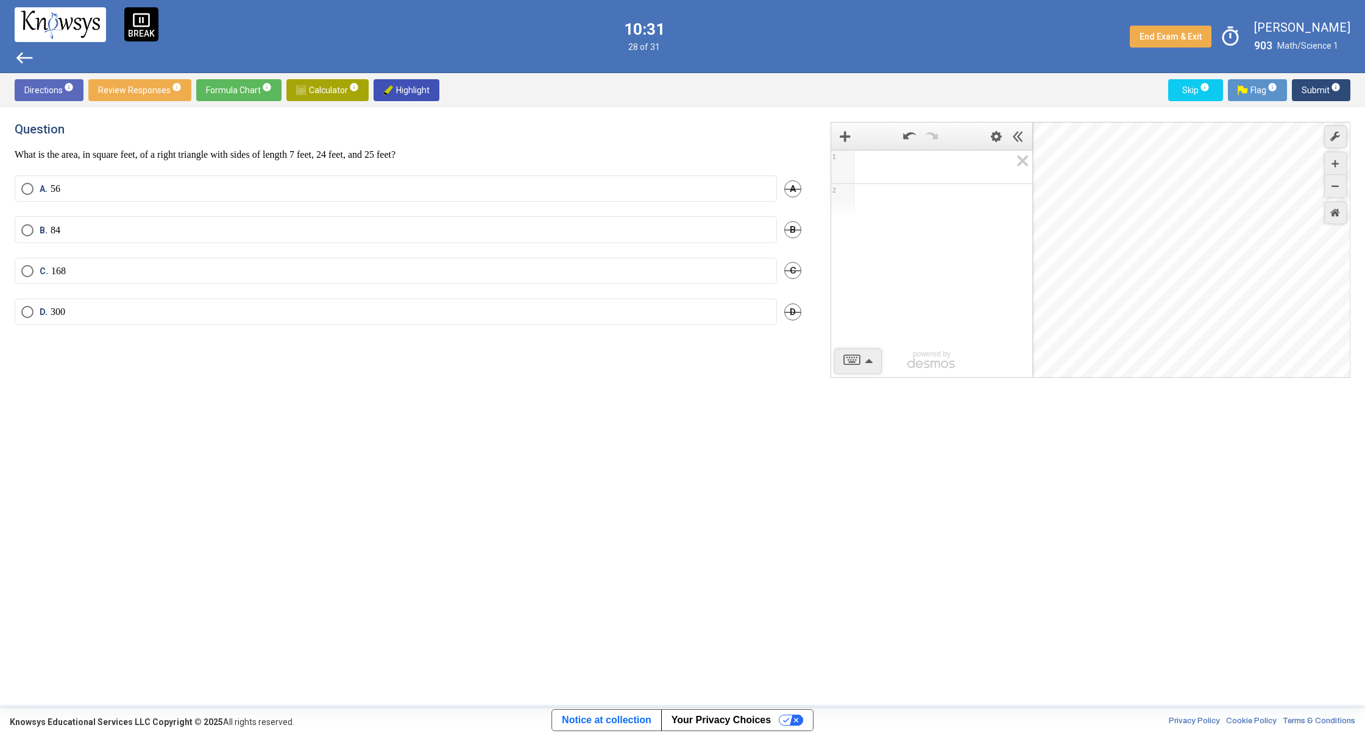
click at [405, 217] on mat-radio-group "A. 56 A B. 84 B C. 168 C D. 300 D" at bounding box center [408, 258] width 787 height 164
click at [408, 228] on label "B. 84" at bounding box center [395, 230] width 749 height 12
click at [552, 324] on mat-radio-button "D. 300" at bounding box center [396, 312] width 762 height 26
click at [1305, 99] on span "Submit info" at bounding box center [1321, 90] width 39 height 22
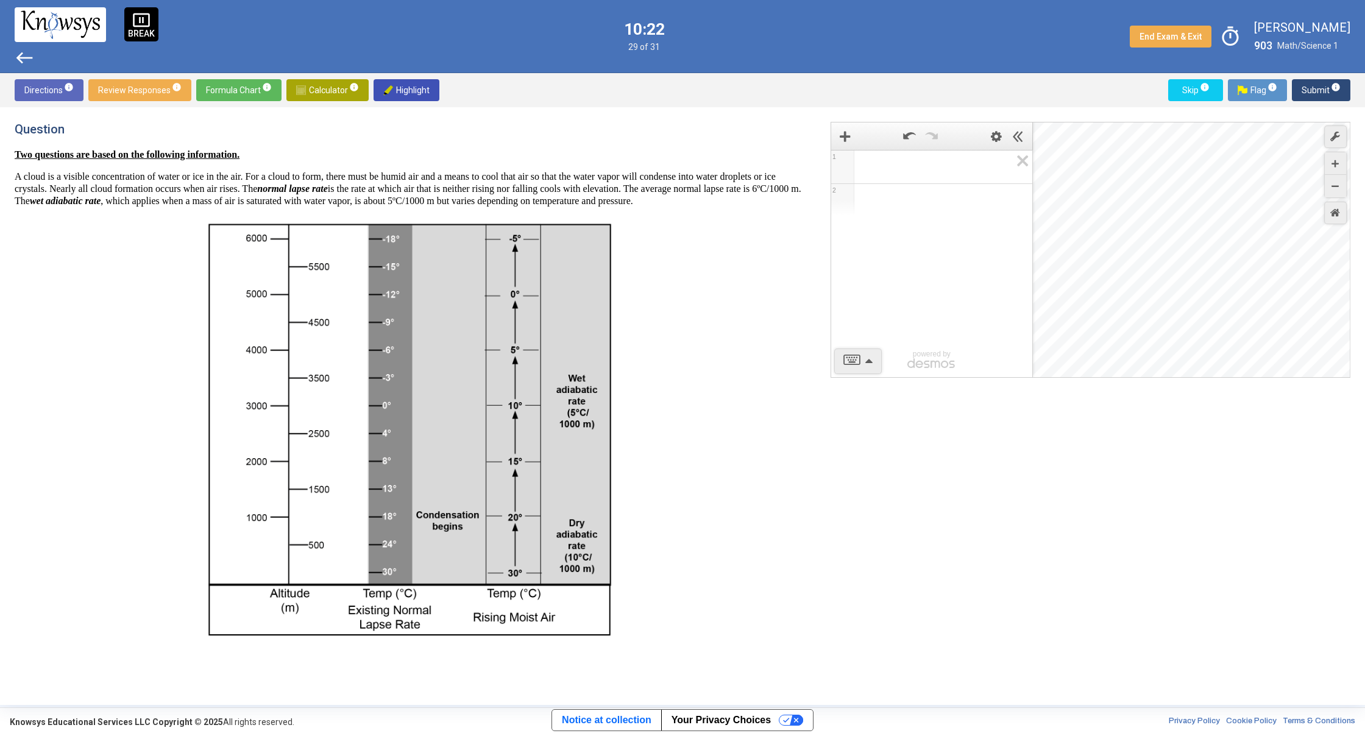
click at [23, 51] on span "west" at bounding box center [25, 58] width 20 height 20
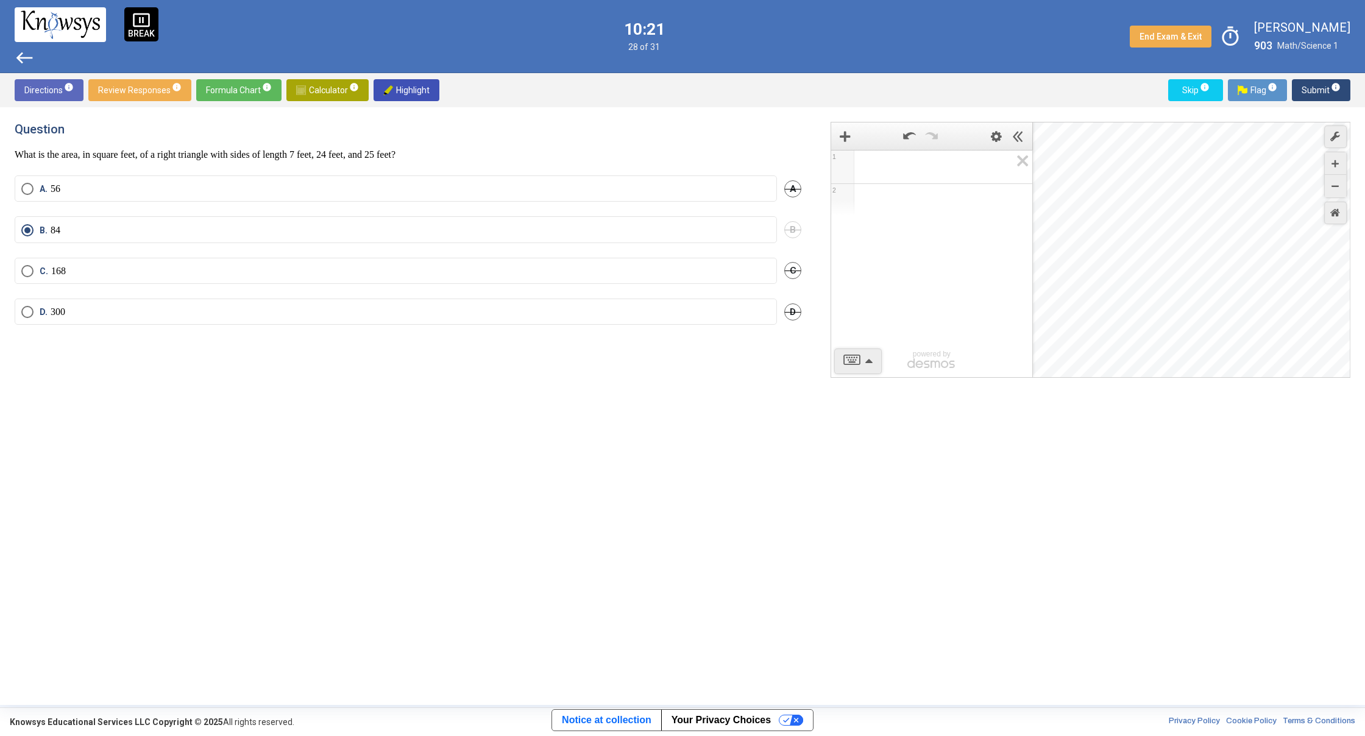
click at [233, 241] on mat-radio-button "B. 84" at bounding box center [396, 229] width 762 height 26
click at [325, 83] on span "Calculator info" at bounding box center [327, 90] width 63 height 22
drag, startPoint x: 285, startPoint y: 76, endPoint x: 323, endPoint y: 84, distance: 39.2
click at [297, 79] on div "Directions info Review Responses info Formula Chart info Calculator info Highli…" at bounding box center [682, 90] width 1365 height 34
click at [323, 84] on span "Calculator info" at bounding box center [327, 90] width 63 height 22
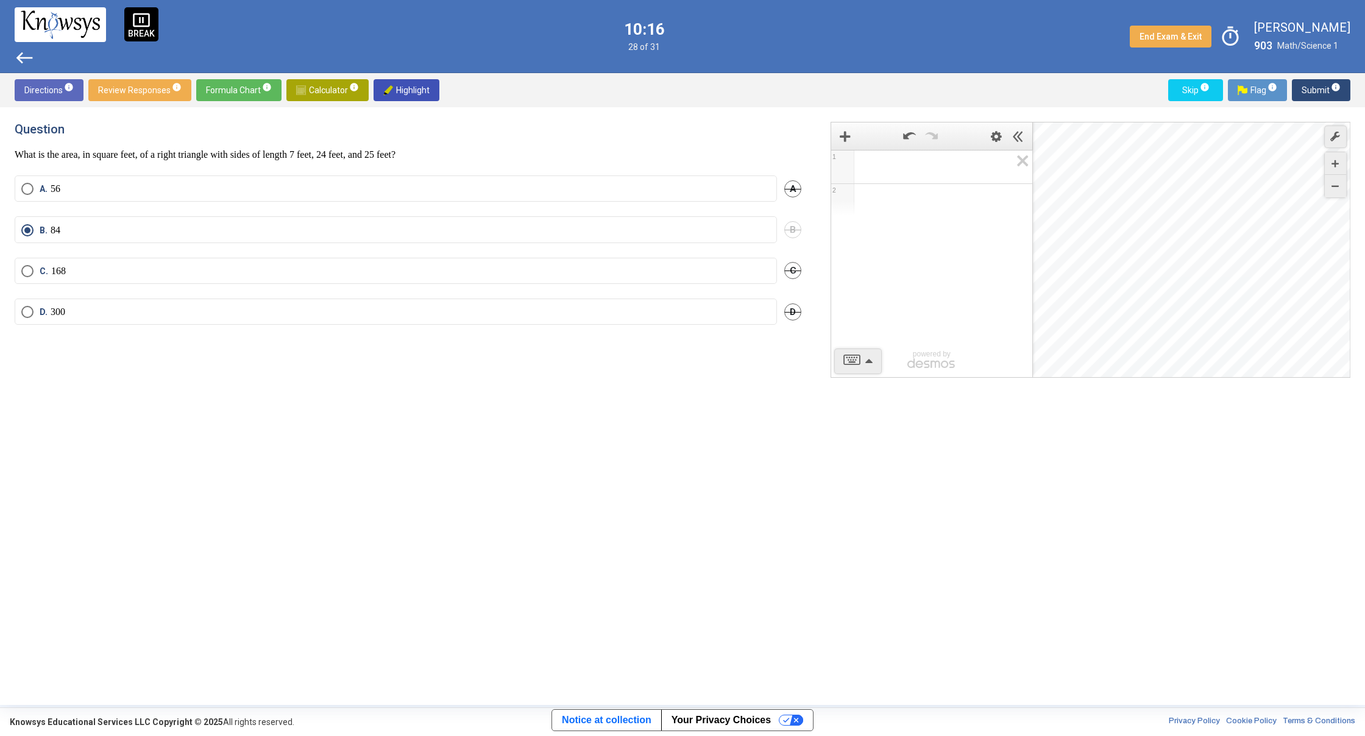
click at [893, 169] on span "Math Input:" at bounding box center [937, 167] width 147 height 15
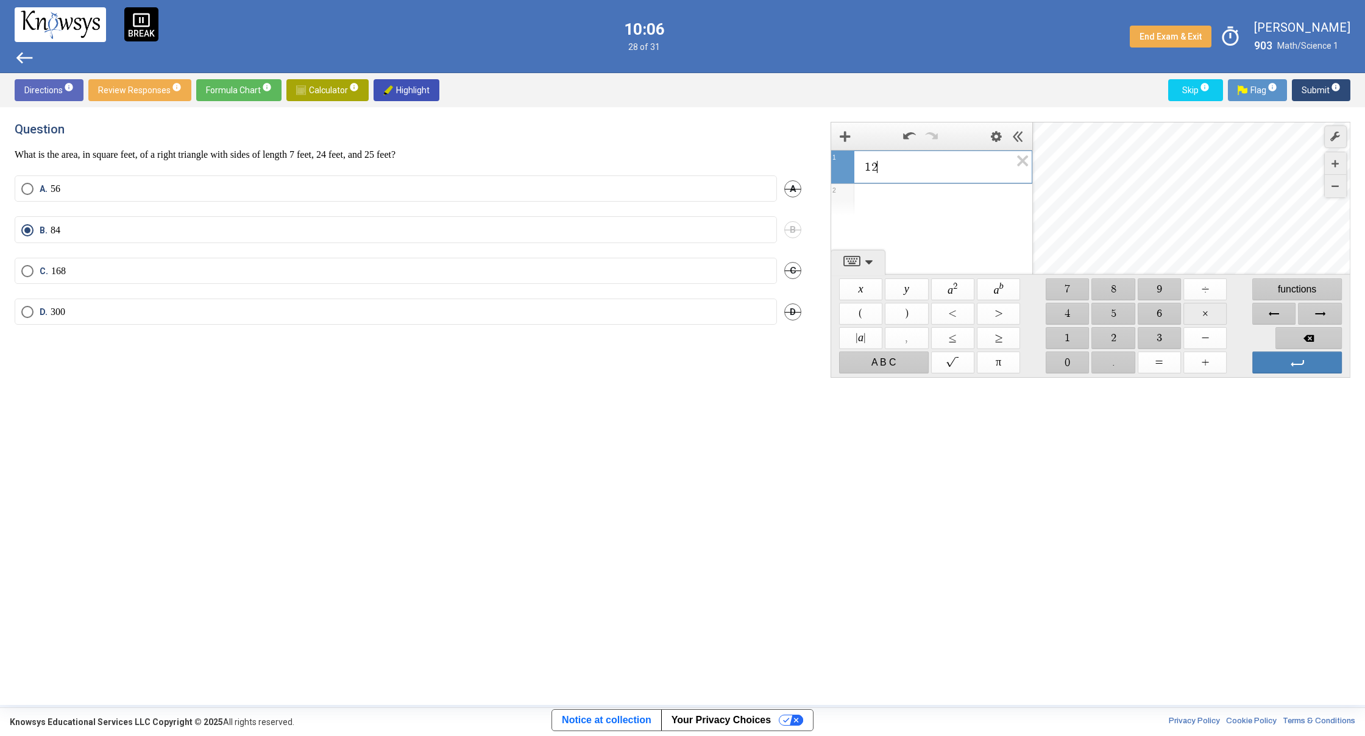
click at [1216, 306] on span "$$ ×" at bounding box center [1204, 314] width 43 height 22
click at [1108, 337] on span "$$ 2" at bounding box center [1113, 338] width 43 height 22
click at [1109, 304] on span "$$ 5" at bounding box center [1113, 314] width 43 height 22
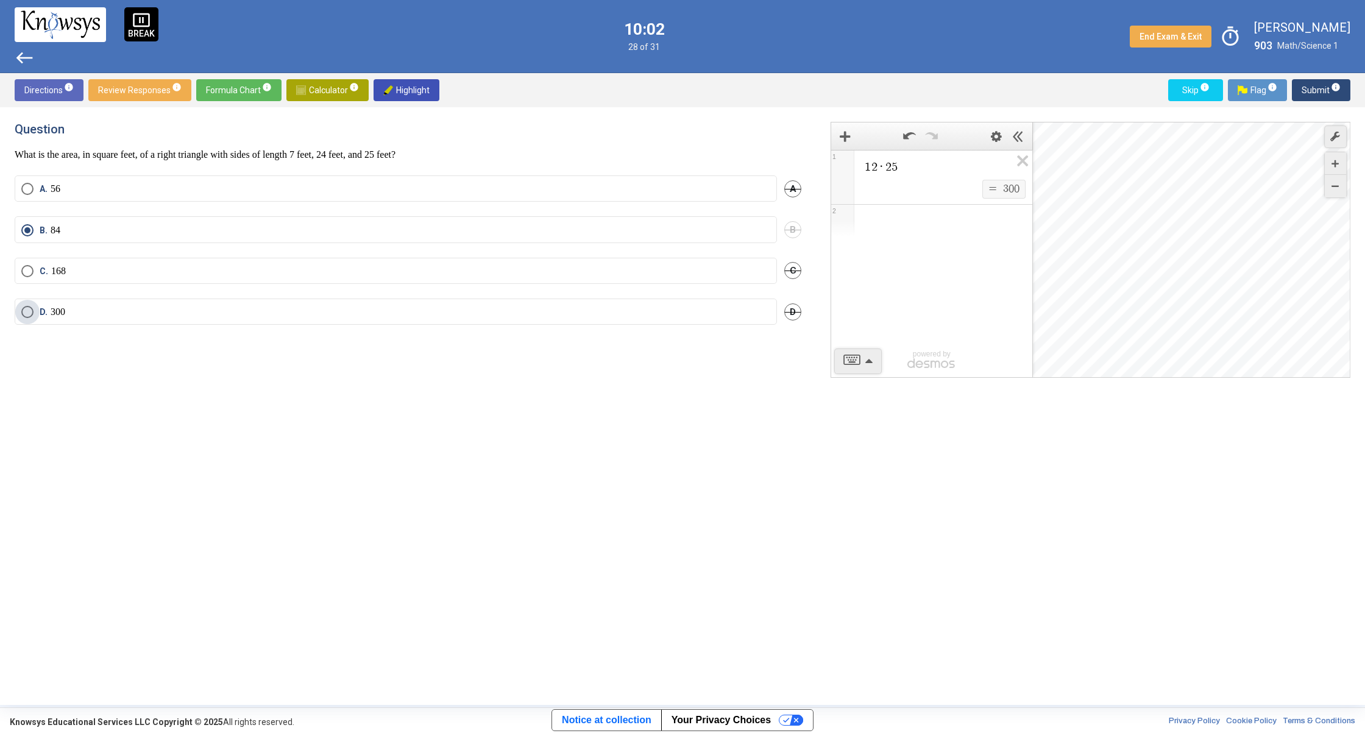
click at [561, 307] on label "D. 300" at bounding box center [395, 312] width 749 height 12
click at [1297, 93] on button "Submit info" at bounding box center [1321, 90] width 59 height 22
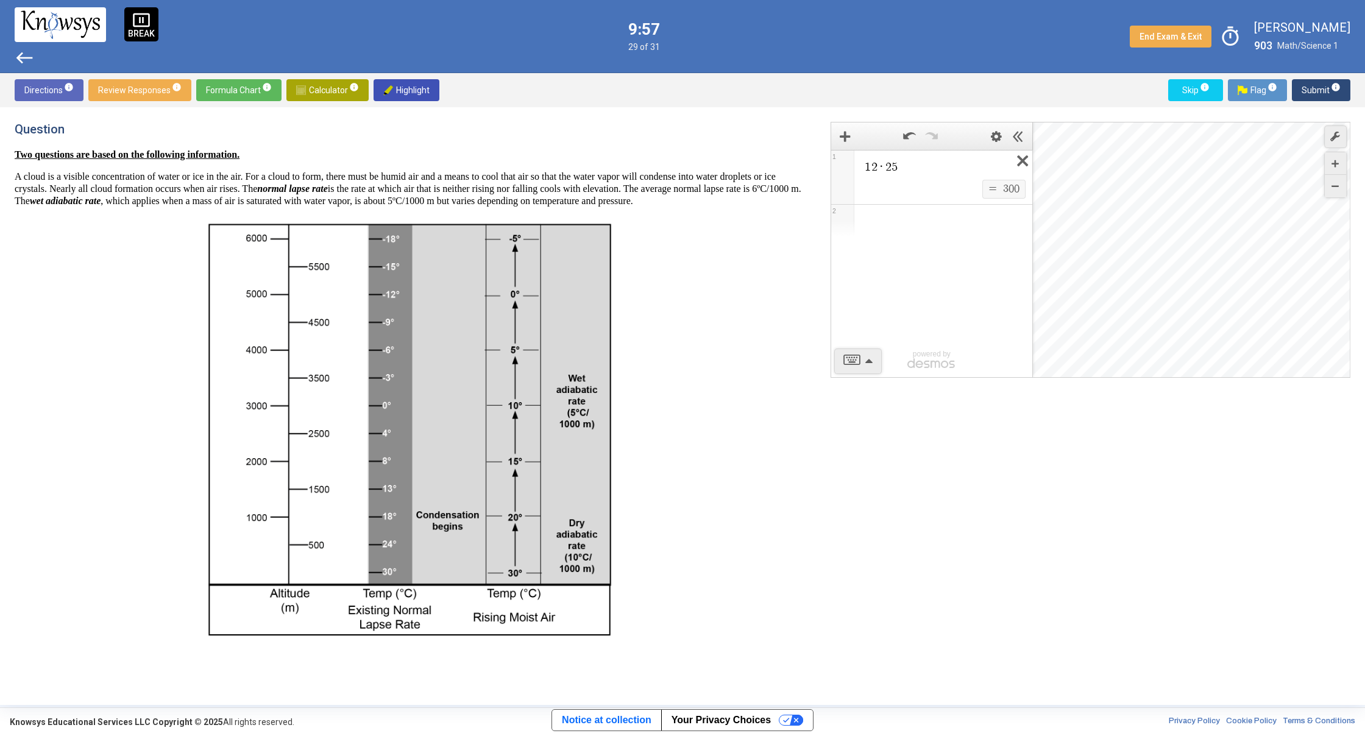
click at [1024, 161] on icon "Expression List" at bounding box center [1018, 165] width 27 height 28
click at [555, 340] on img at bounding box center [408, 430] width 416 height 427
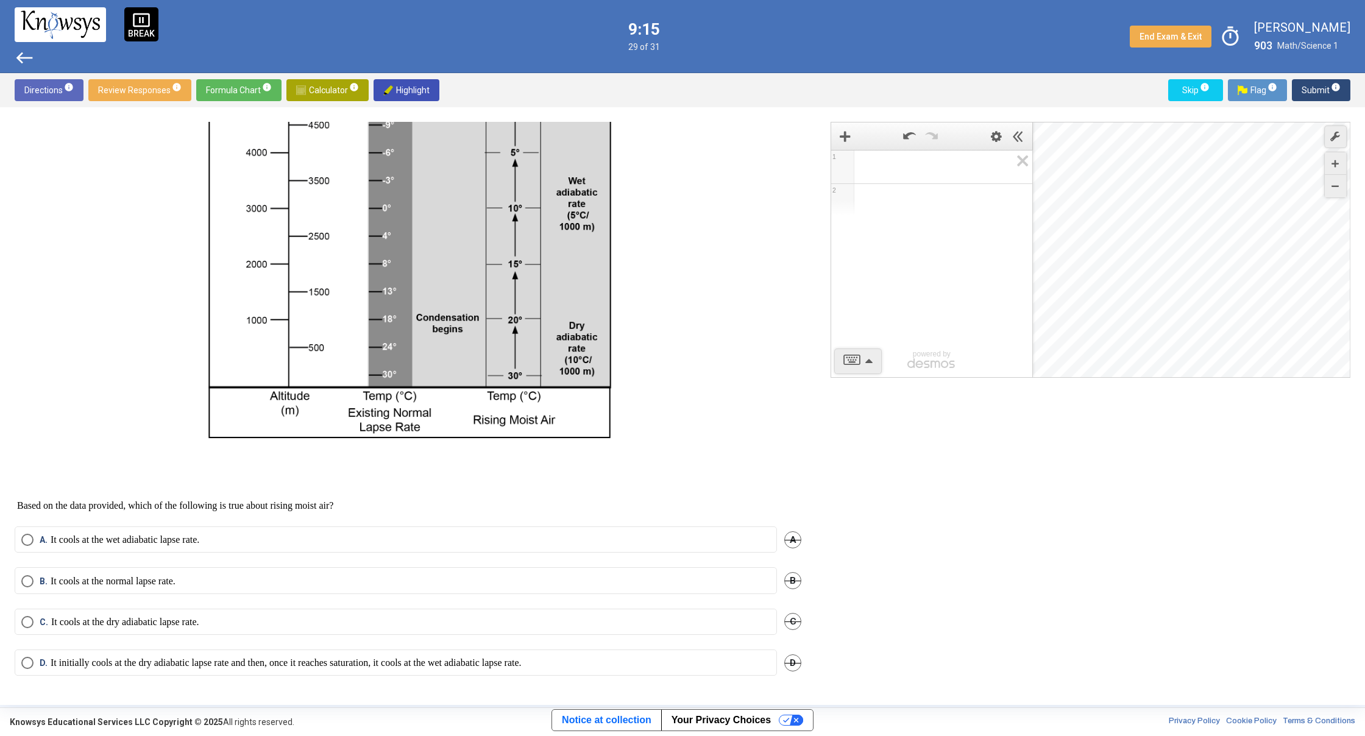
click at [299, 539] on label "A. It cools at the wet adiabatic lapse rate." at bounding box center [395, 540] width 749 height 12
click at [255, 583] on label "B. It cools at the normal lapse rate." at bounding box center [395, 581] width 749 height 12
click at [306, 631] on mat-radio-button "C. It cools at the dry adiabatic lapse rate." at bounding box center [396, 622] width 762 height 26
click at [1331, 94] on mat-tooltip-component "Click to enter an answer with no flag and continue to the next question." at bounding box center [1270, 114] width 169 height 44
click at [1308, 85] on span "Submit info" at bounding box center [1321, 90] width 39 height 22
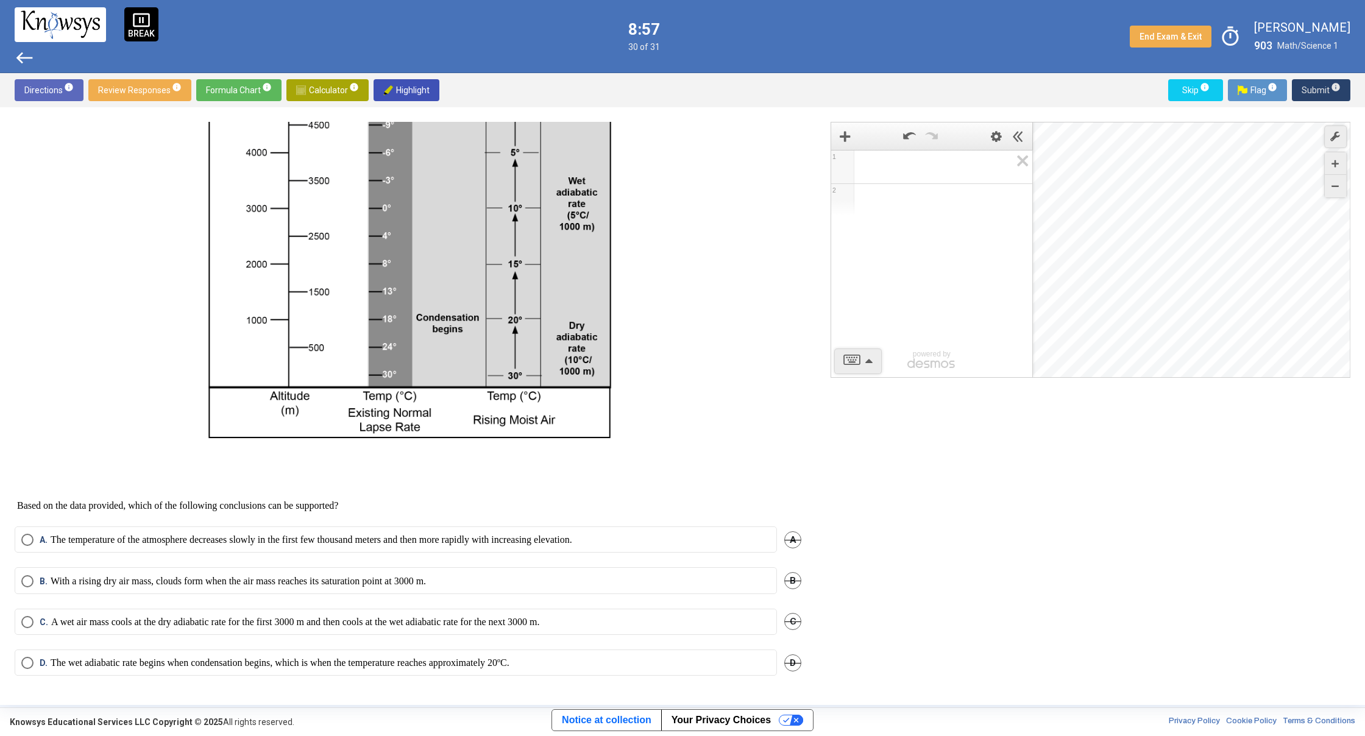
click at [1313, 85] on span "Submit info" at bounding box center [1321, 90] width 39 height 22
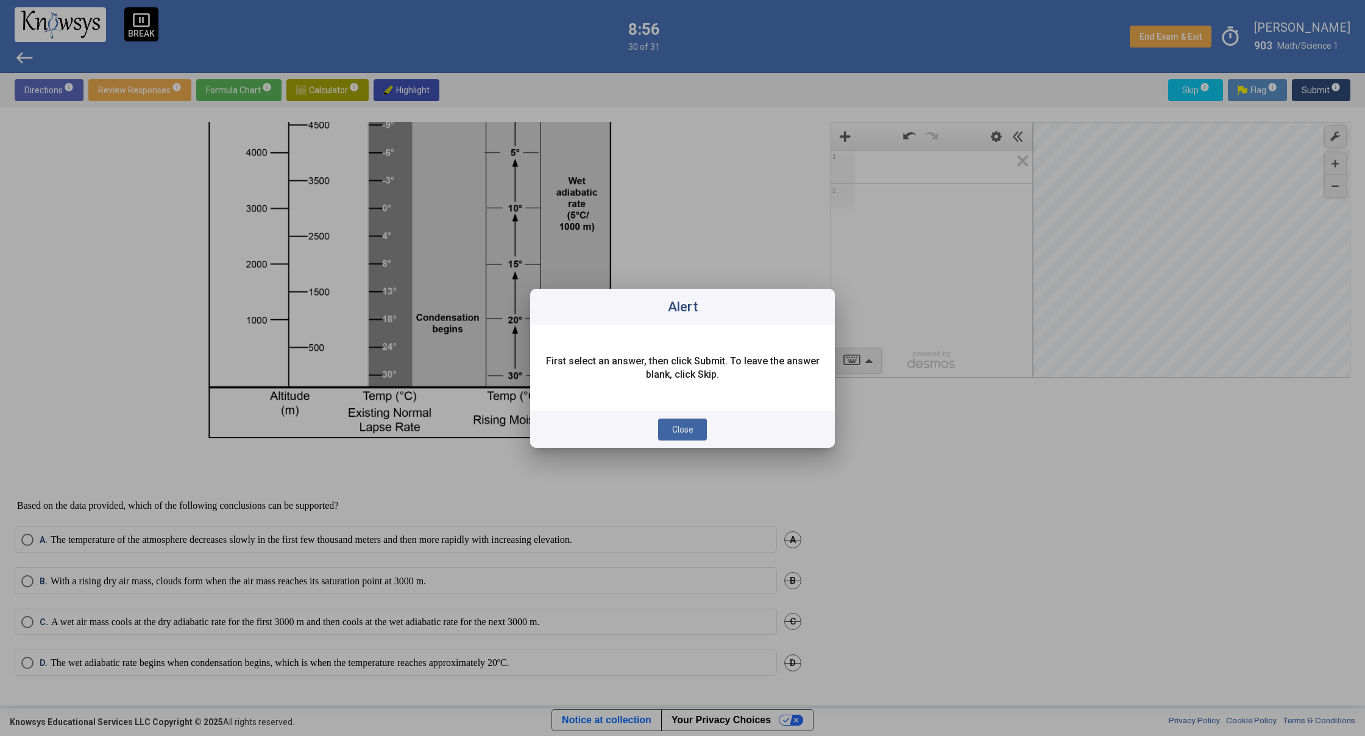
click at [683, 422] on button "Close" at bounding box center [682, 430] width 49 height 22
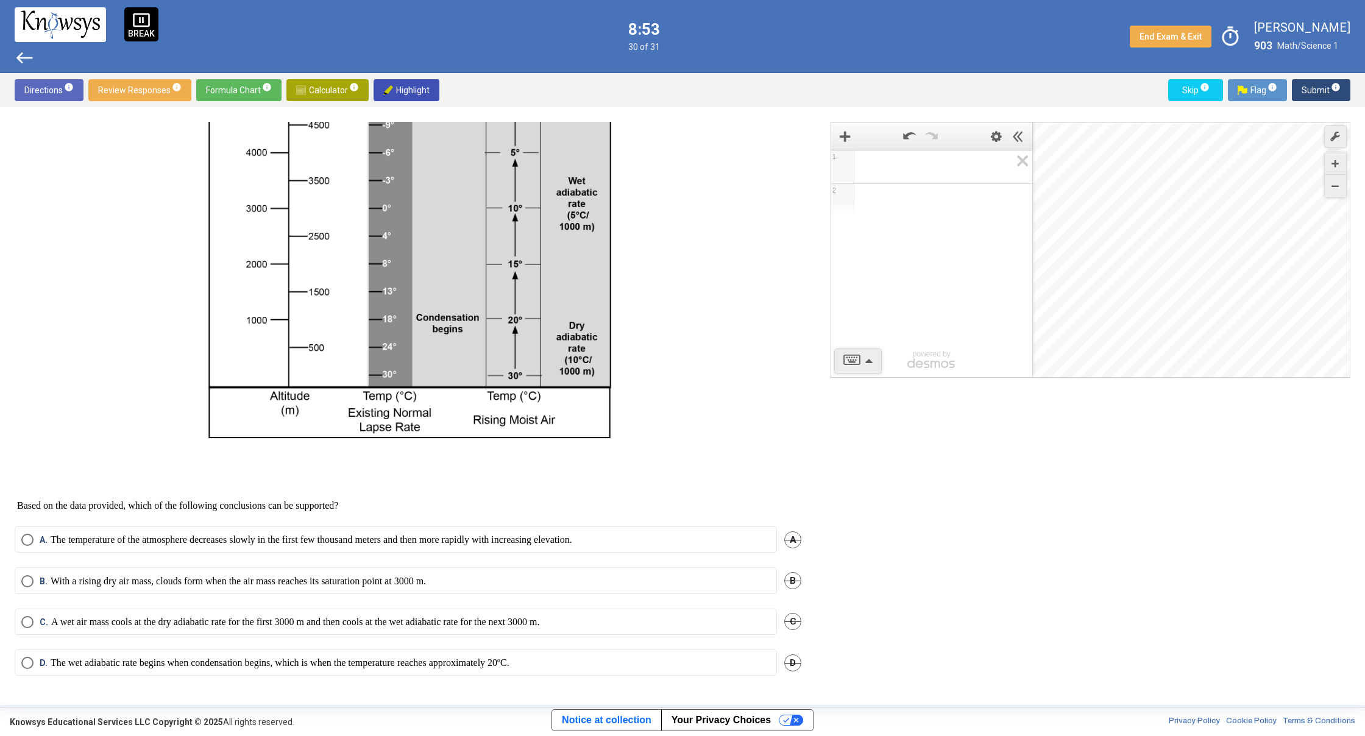
click at [319, 560] on div "A. The temperature of the atmosphere decreases slowly in the first few thousand…" at bounding box center [408, 547] width 787 height 41
click at [322, 552] on mat-radio-button "A. The temperature of the atmosphere decreases slowly in the first few thousand…" at bounding box center [396, 540] width 762 height 26
click at [322, 548] on mat-radio-button "A. The temperature of the atmosphere decreases slowly in the first few thousand…" at bounding box center [396, 540] width 762 height 26
click at [50, 653] on mat-radio-button "D. The wet adiabatic rate begins when condensation begins, which is when the te…" at bounding box center [396, 663] width 762 height 26
drag, startPoint x: 15, startPoint y: 550, endPoint x: 19, endPoint y: 542, distance: 8.5
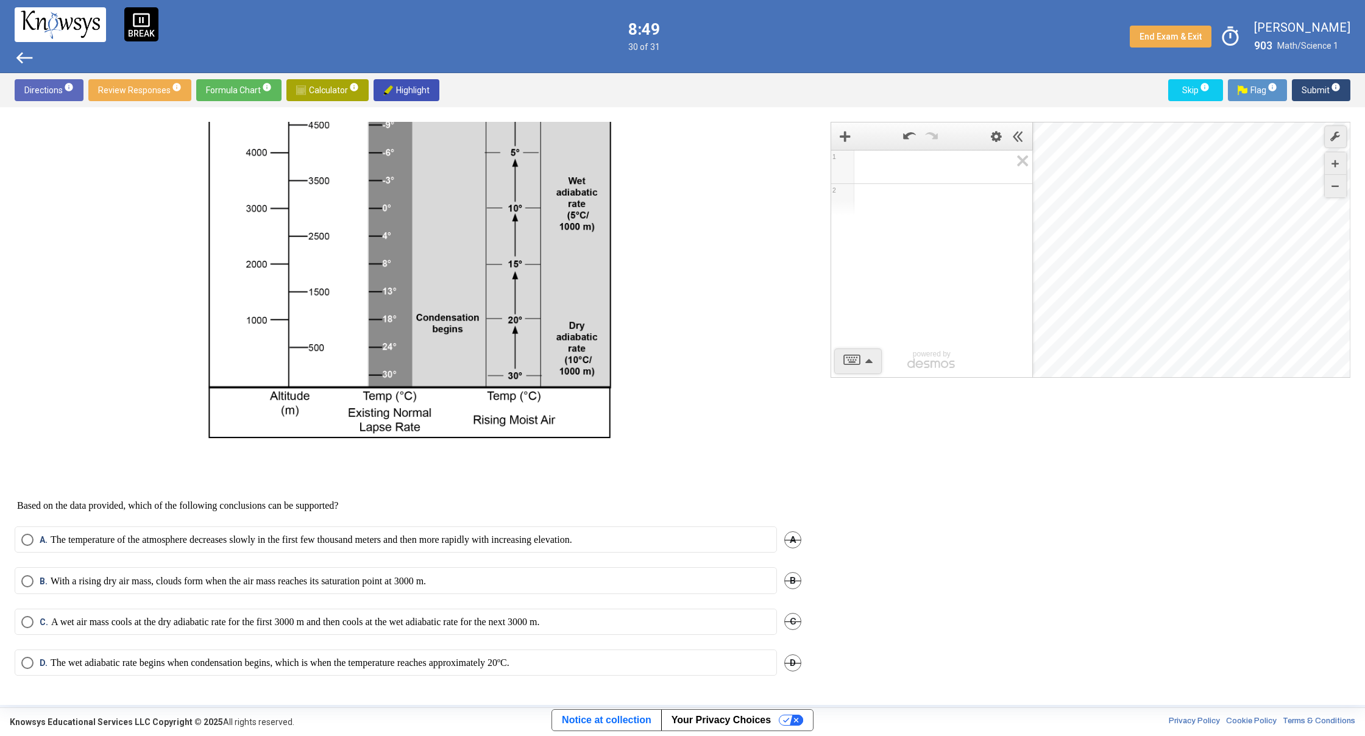
click at [16, 545] on mat-radio-button "A. The temperature of the atmosphere decreases slowly in the first few thousand…" at bounding box center [396, 540] width 762 height 26
click at [19, 542] on mat-radio-button "A. The temperature of the atmosphere decreases slowly in the first few thousand…" at bounding box center [396, 540] width 762 height 26
click at [33, 538] on span "Select an option" at bounding box center [27, 540] width 12 height 12
click at [1313, 85] on span "Submit info" at bounding box center [1321, 90] width 39 height 22
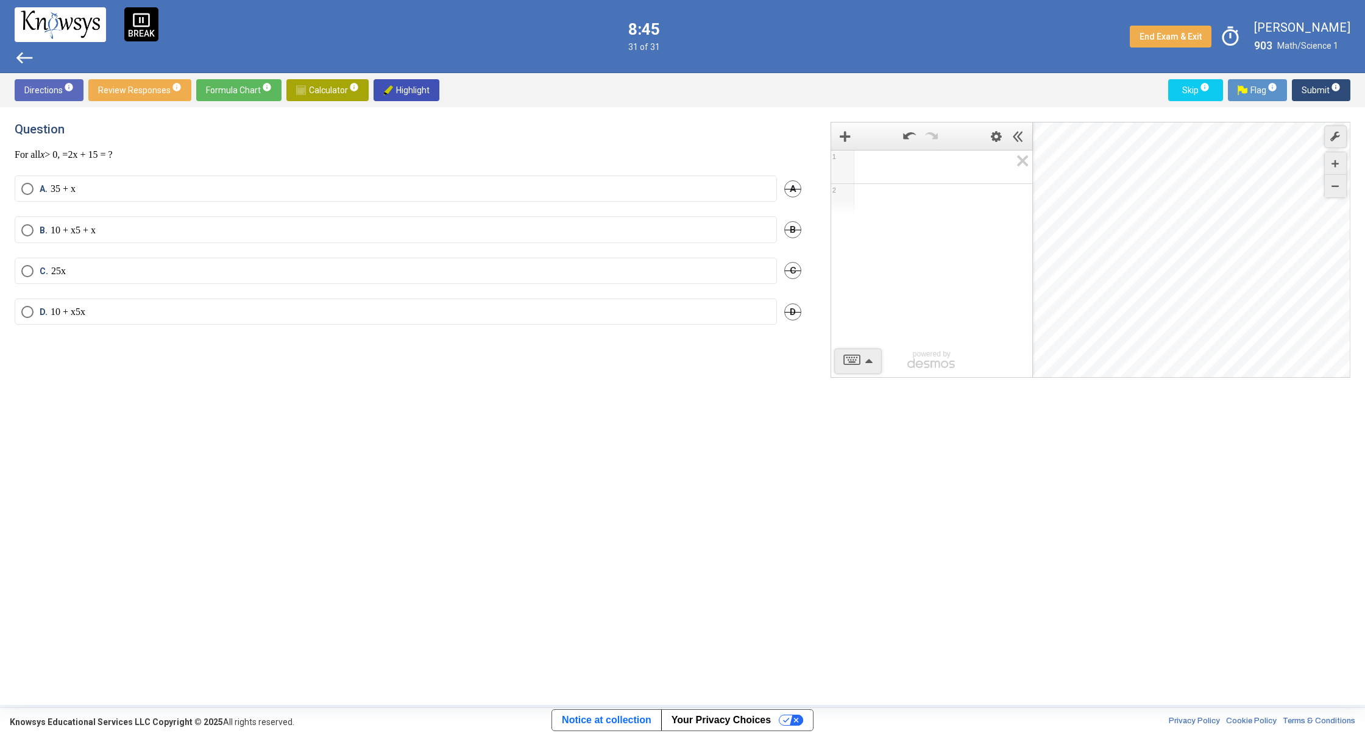
scroll to position [0, 0]
click at [134, 268] on label "B." at bounding box center [395, 262] width 749 height 26
click at [241, 303] on label "C." at bounding box center [395, 315] width 749 height 25
click at [1321, 93] on span "Submit info" at bounding box center [1321, 90] width 39 height 22
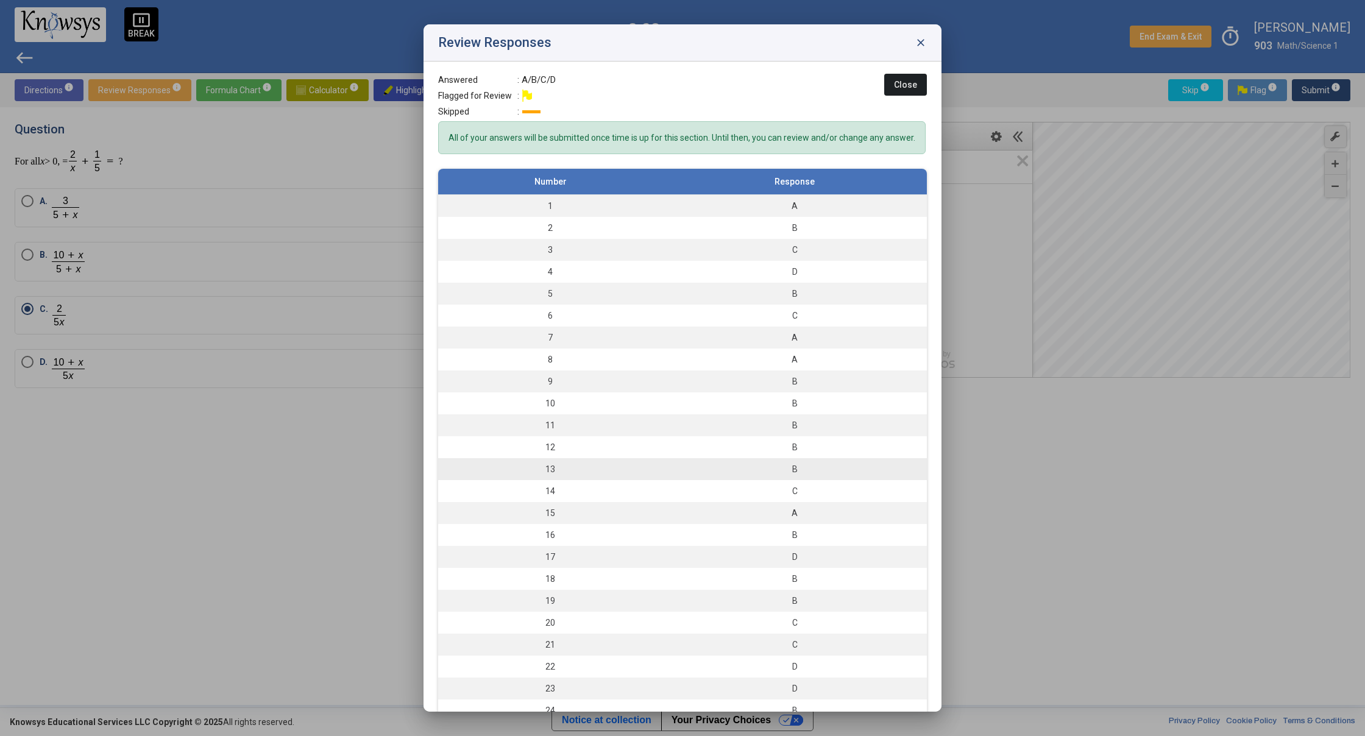
scroll to position [2, 0]
click at [795, 385] on div "B" at bounding box center [795, 379] width 252 height 12
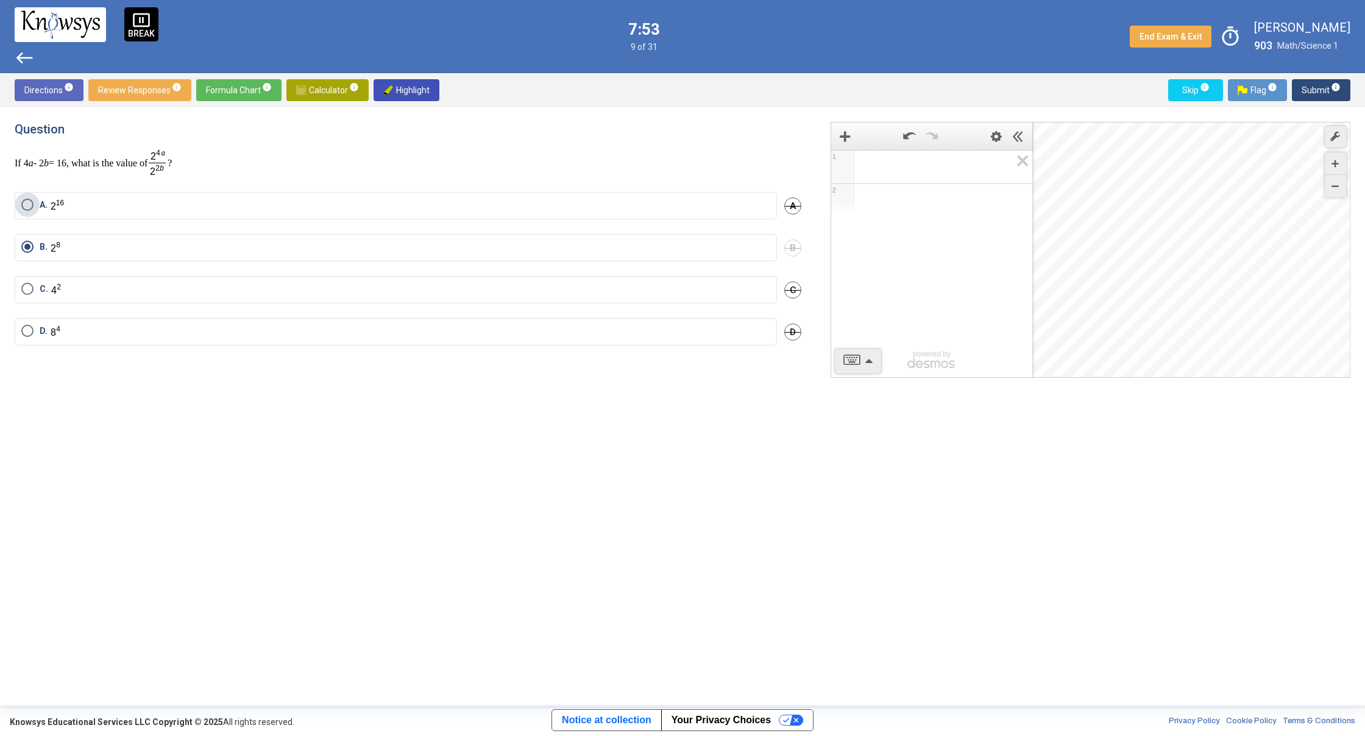
click at [266, 202] on label "A." at bounding box center [395, 206] width 749 height 14
click at [1296, 94] on button "Submit info" at bounding box center [1321, 90] width 59 height 22
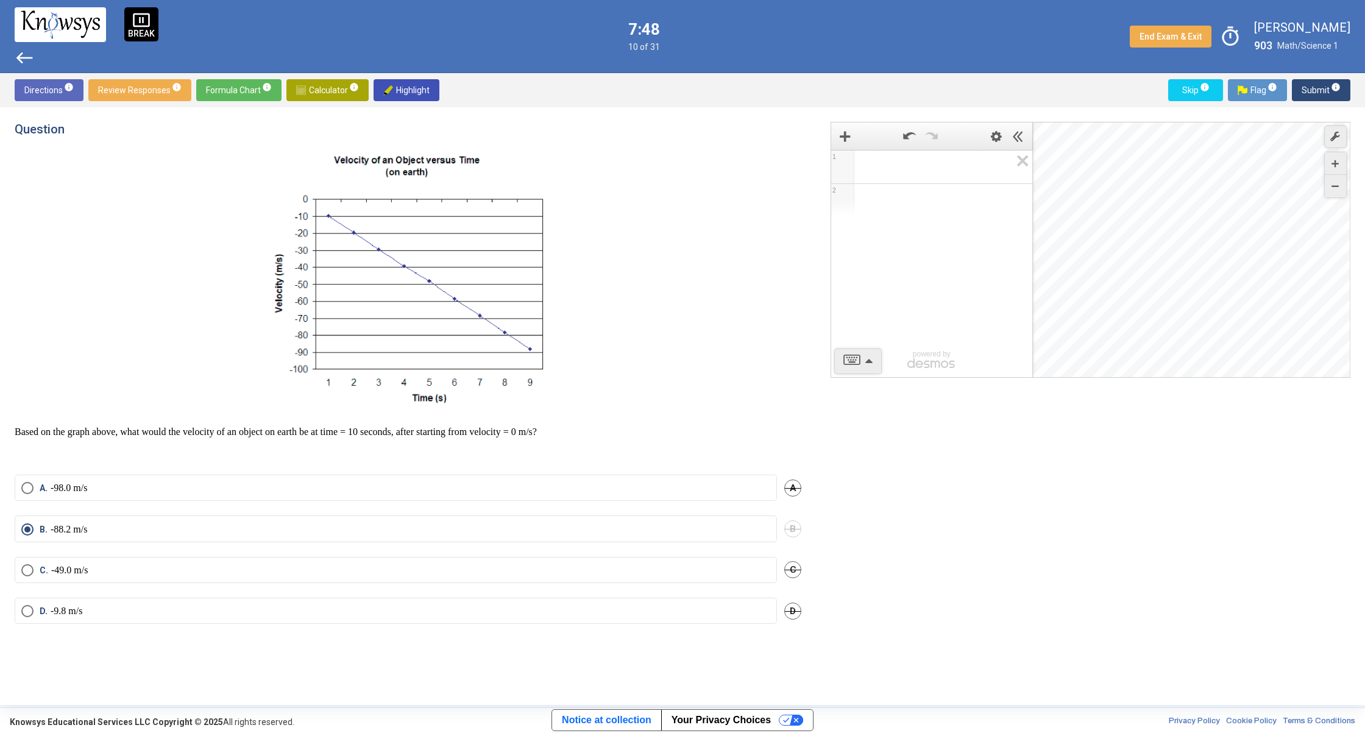
click at [150, 566] on label "C. -49.0 m/s" at bounding box center [395, 570] width 749 height 12
click at [1322, 85] on span "Submit info" at bounding box center [1321, 90] width 39 height 22
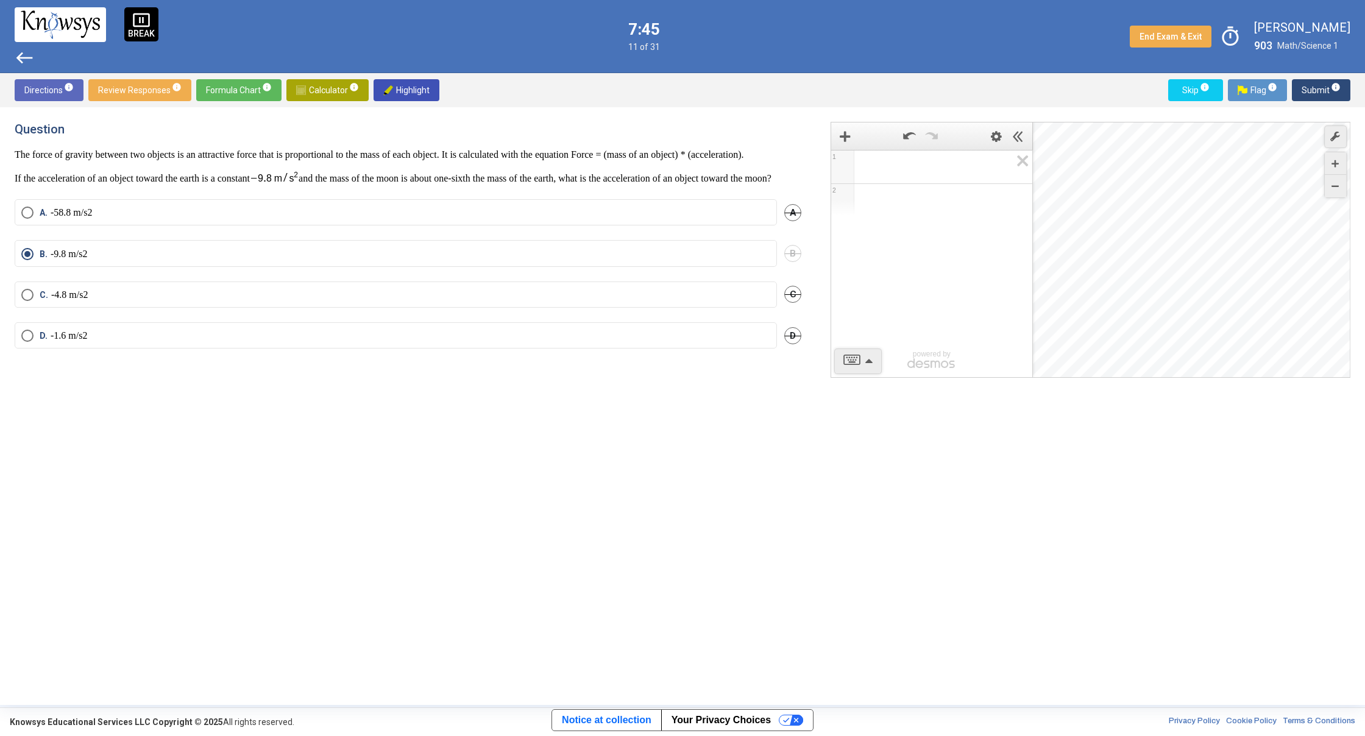
click at [1322, 87] on span "Submit info" at bounding box center [1321, 90] width 39 height 22
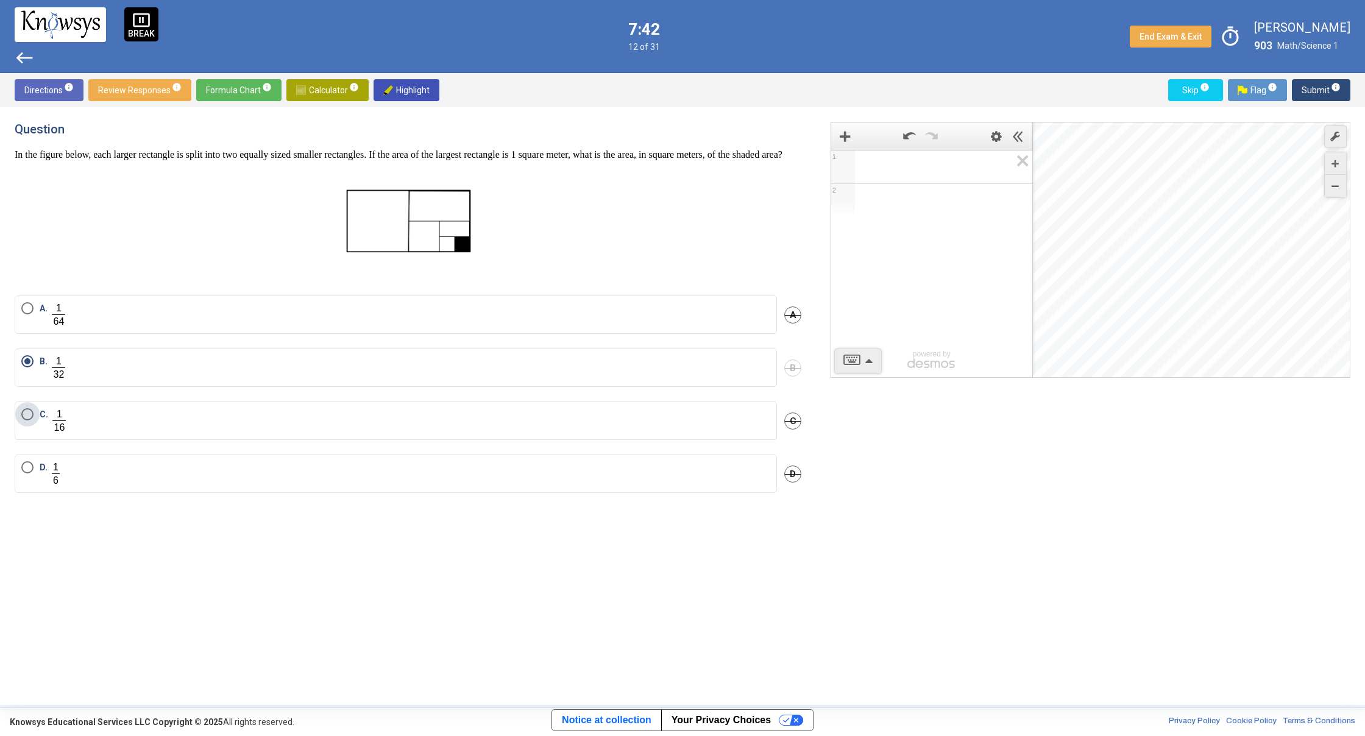
drag, startPoint x: 427, startPoint y: 436, endPoint x: 432, endPoint y: 417, distance: 19.5
click at [427, 433] on label "C." at bounding box center [395, 420] width 749 height 25
click at [1330, 90] on sup "info" at bounding box center [1335, 87] width 11 height 10
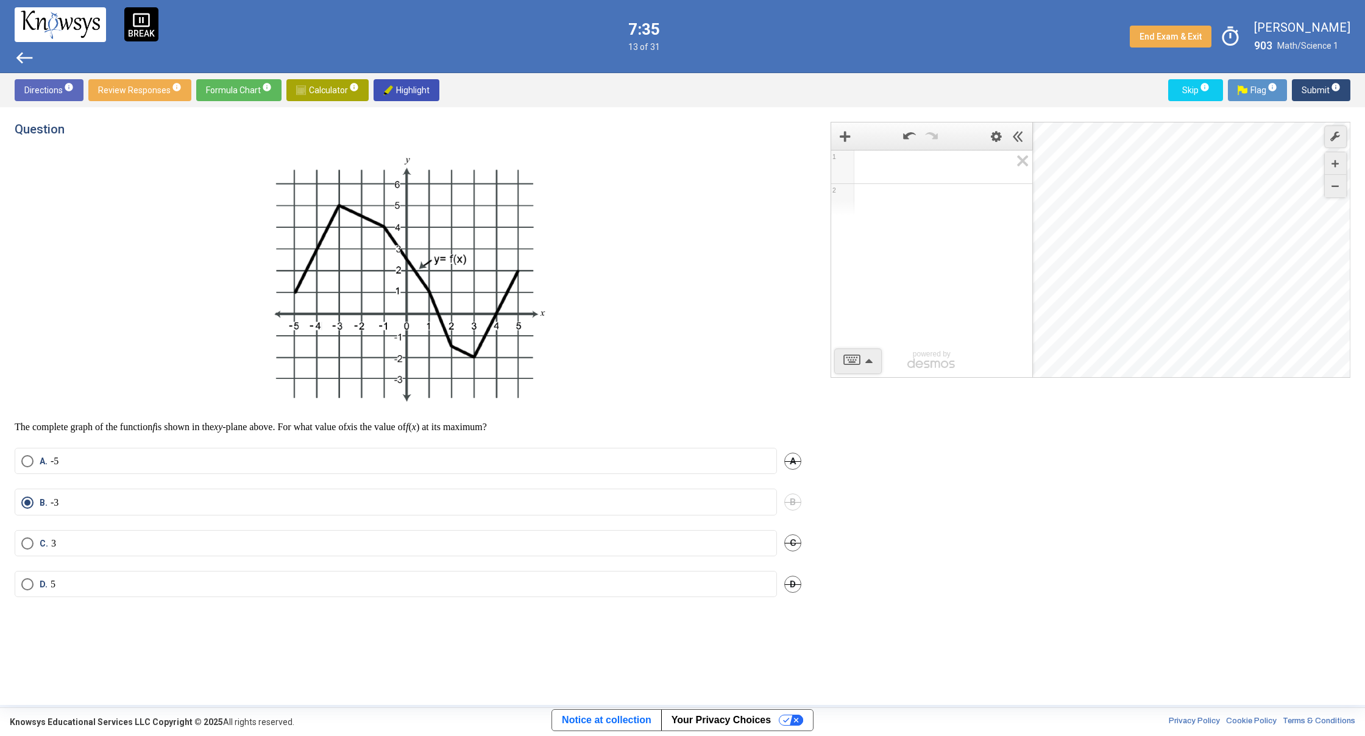
click at [23, 68] on div "pause_presentation BREAK west 7:35 13 of 31 End Exam & Exit timer [PERSON_NAME]…" at bounding box center [682, 36] width 1365 height 73
click at [30, 73] on div "pause_presentation BREAK west 7:35 13 of 31 End Exam & Exit timer [PERSON_NAME]…" at bounding box center [682, 36] width 1365 height 73
drag, startPoint x: 38, startPoint y: 74, endPoint x: 44, endPoint y: 70, distance: 6.9
click at [44, 69] on div "pause_presentation BREAK west 7:35 13 of 31 End Exam & Exit timer [PERSON_NAME]…" at bounding box center [682, 352] width 1365 height 705
drag, startPoint x: 25, startPoint y: 49, endPoint x: 33, endPoint y: 56, distance: 10.4
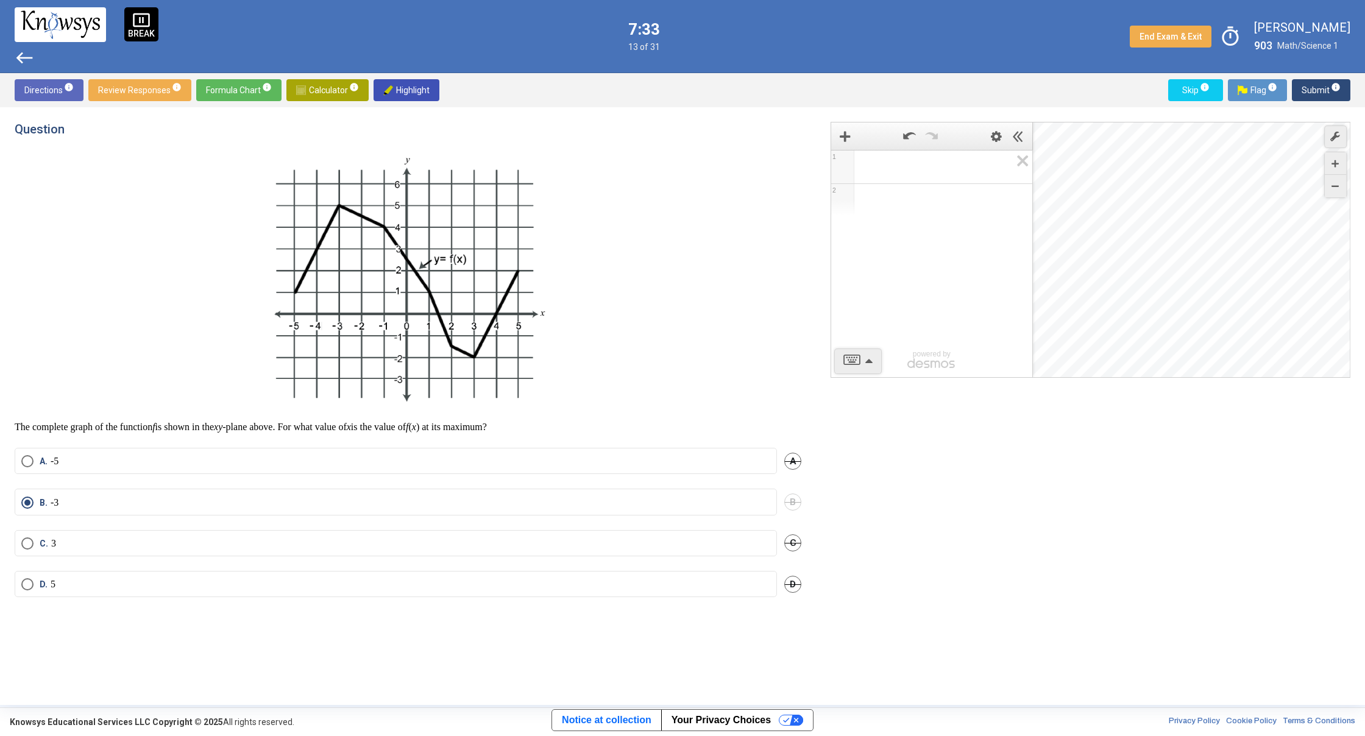
click at [33, 56] on span "west" at bounding box center [25, 58] width 20 height 20
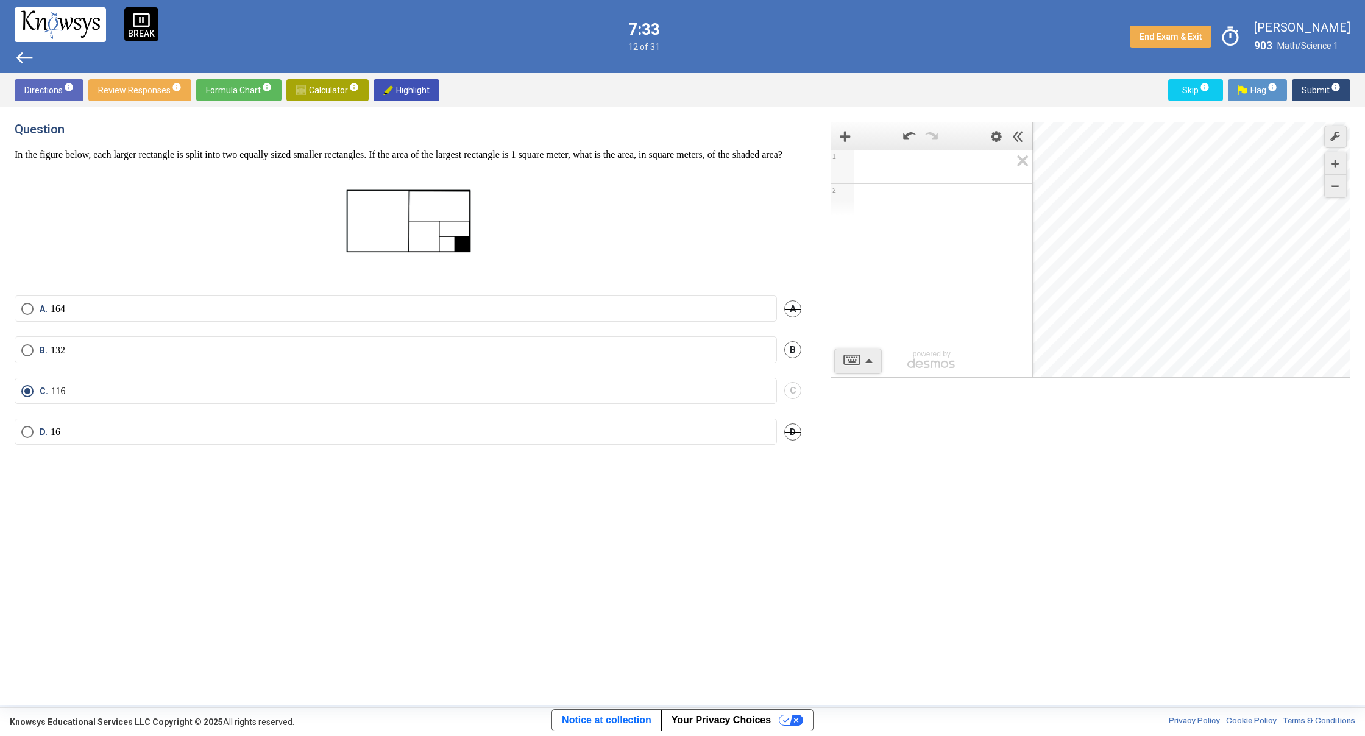
click at [33, 56] on span "west" at bounding box center [25, 58] width 20 height 20
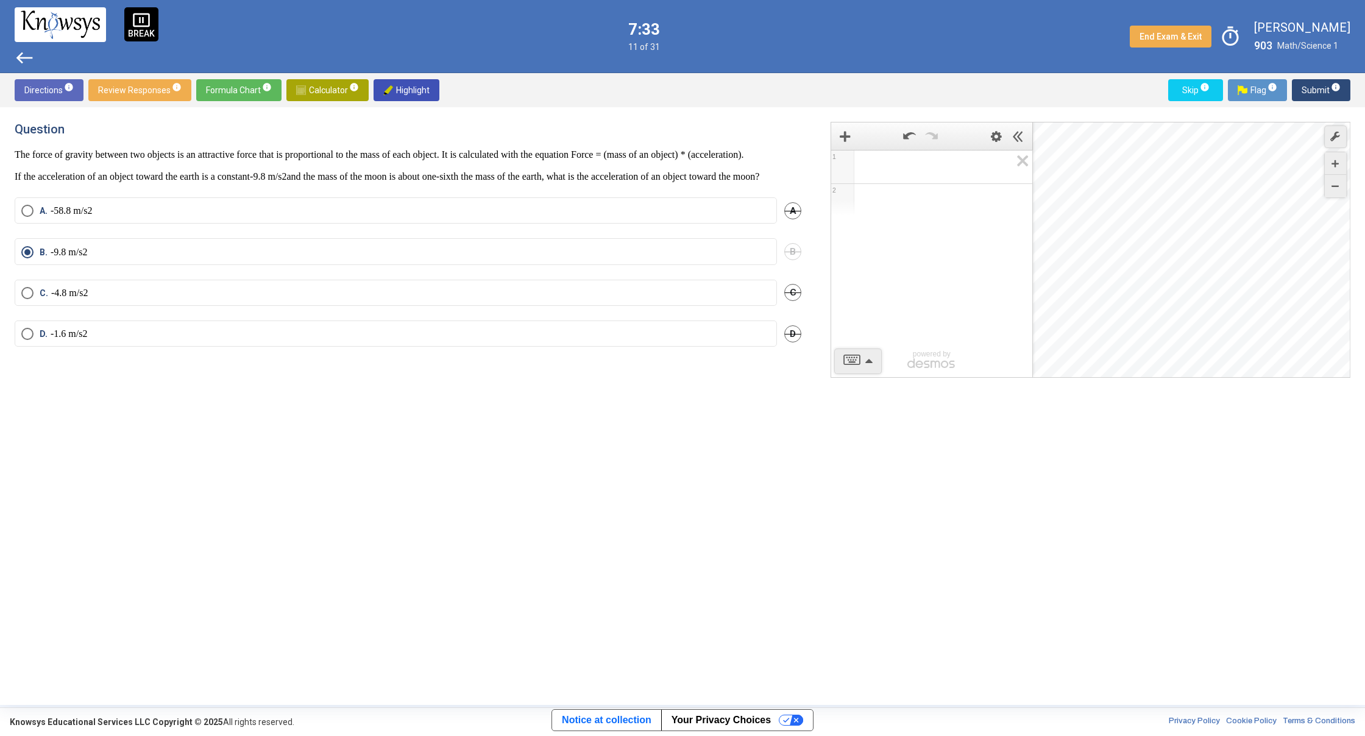
click at [33, 56] on span "west" at bounding box center [25, 58] width 20 height 20
click at [40, 62] on div "pause_presentation BREAK west" at bounding box center [87, 35] width 144 height 57
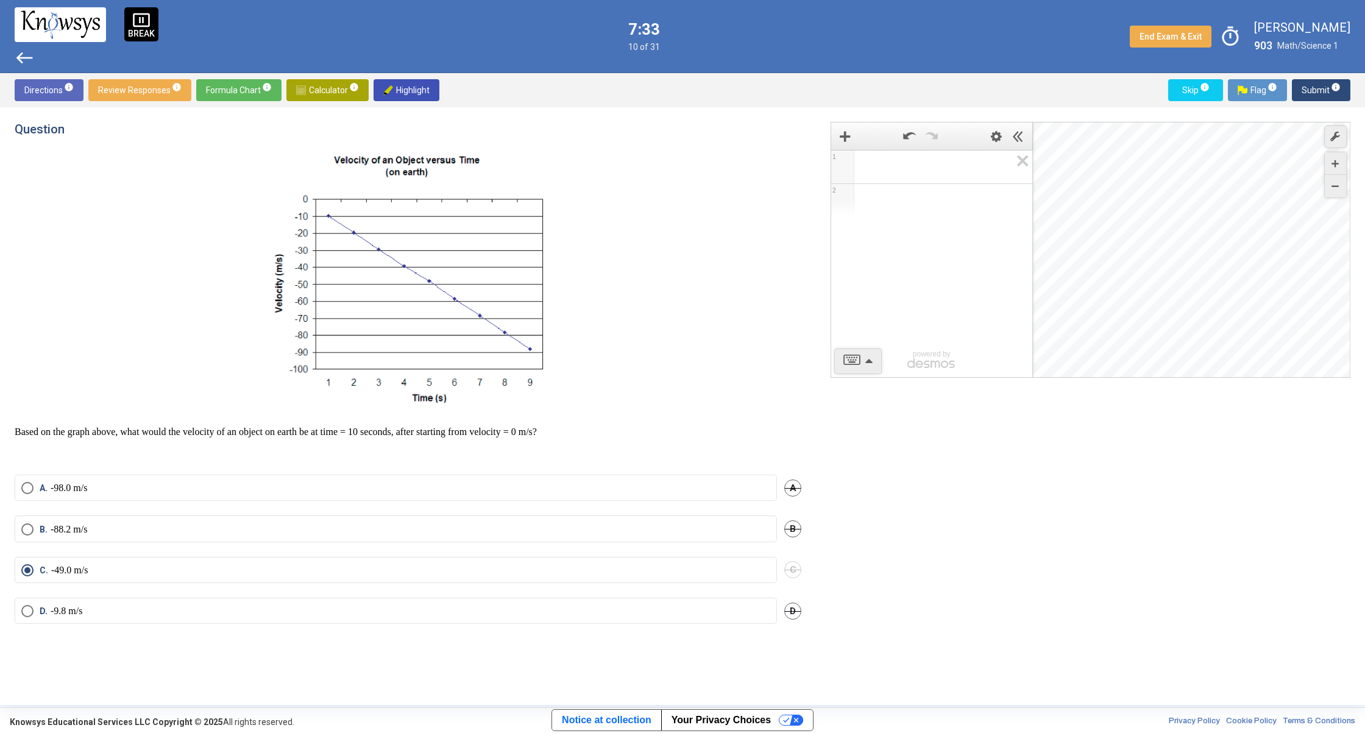
click at [40, 62] on div "pause_presentation BREAK west" at bounding box center [87, 35] width 144 height 57
click at [41, 63] on div "pause_presentation BREAK west" at bounding box center [87, 35] width 144 height 57
click at [32, 62] on span "west" at bounding box center [25, 58] width 20 height 20
click at [30, 61] on span "west" at bounding box center [25, 58] width 20 height 20
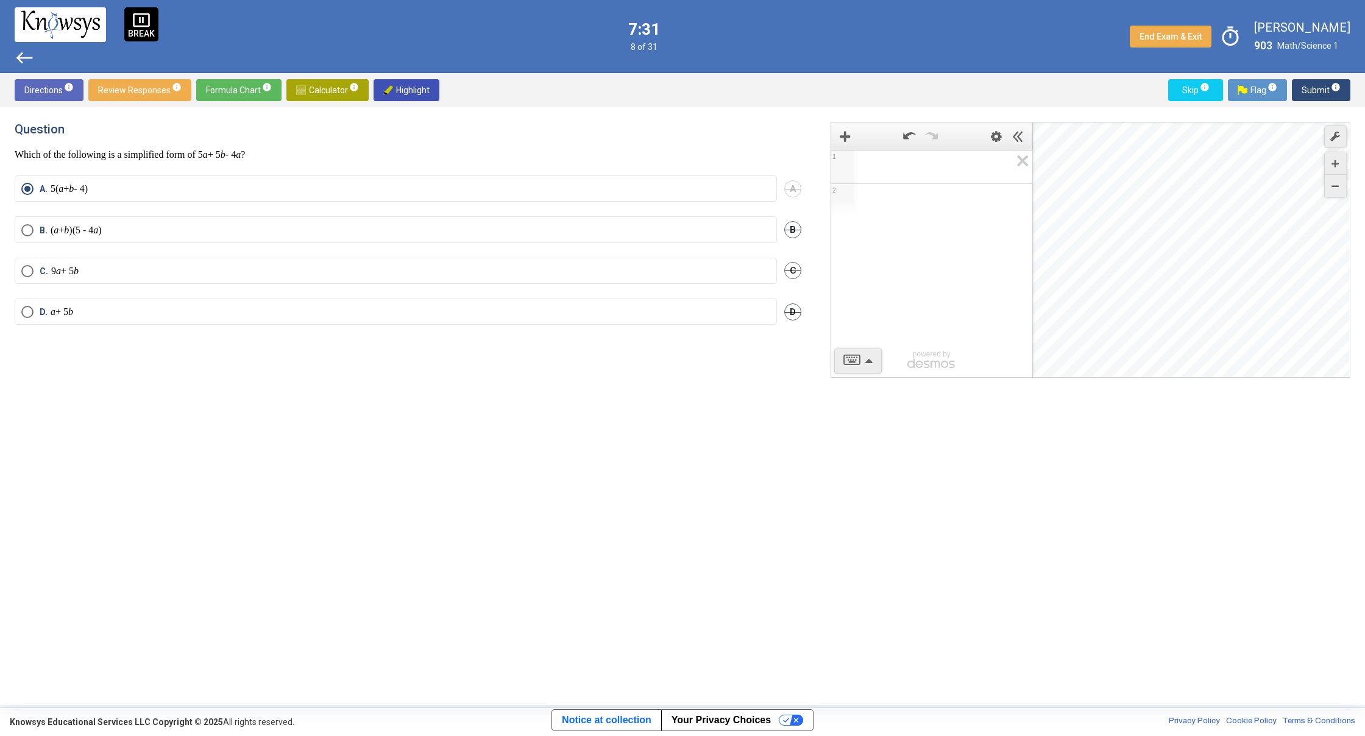
click at [29, 60] on span "west" at bounding box center [25, 58] width 20 height 20
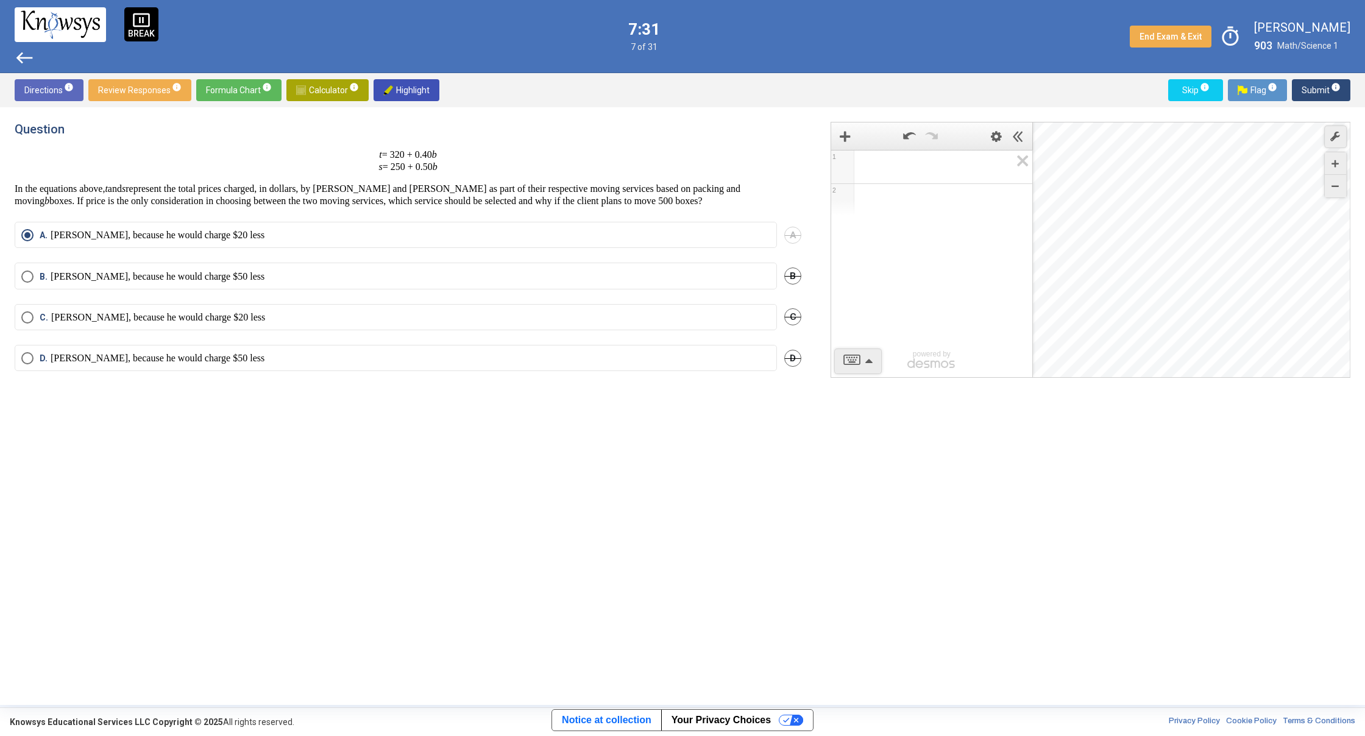
click at [29, 60] on span "west" at bounding box center [25, 58] width 20 height 20
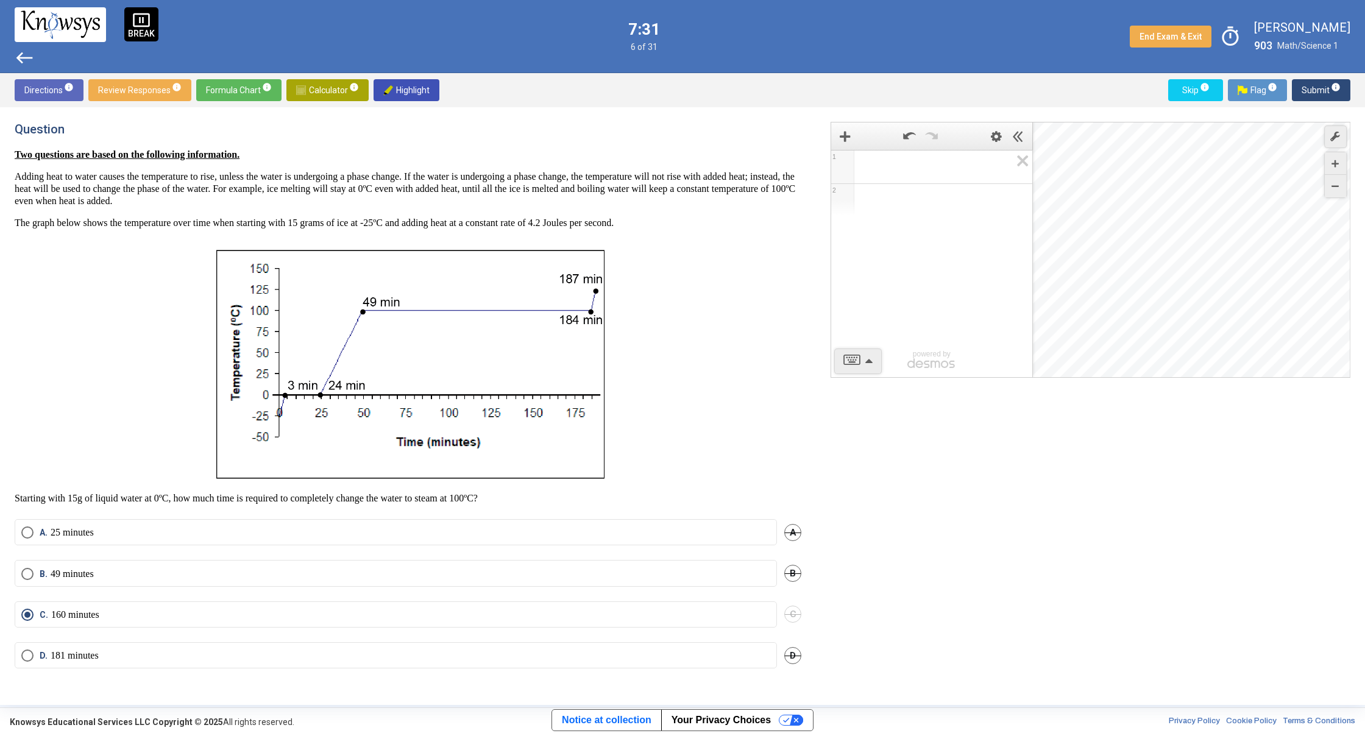
click at [21, 61] on span "west" at bounding box center [25, 58] width 20 height 20
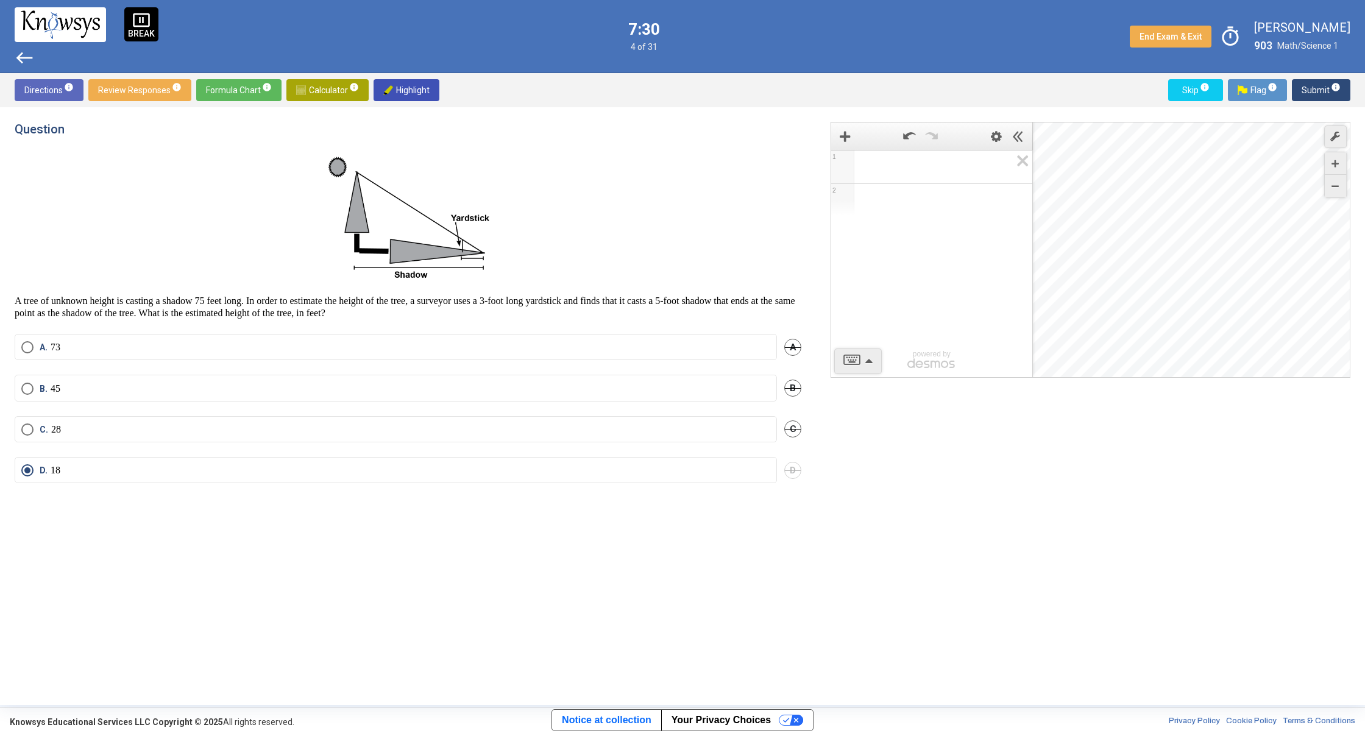
click at [21, 61] on span "west" at bounding box center [25, 58] width 20 height 20
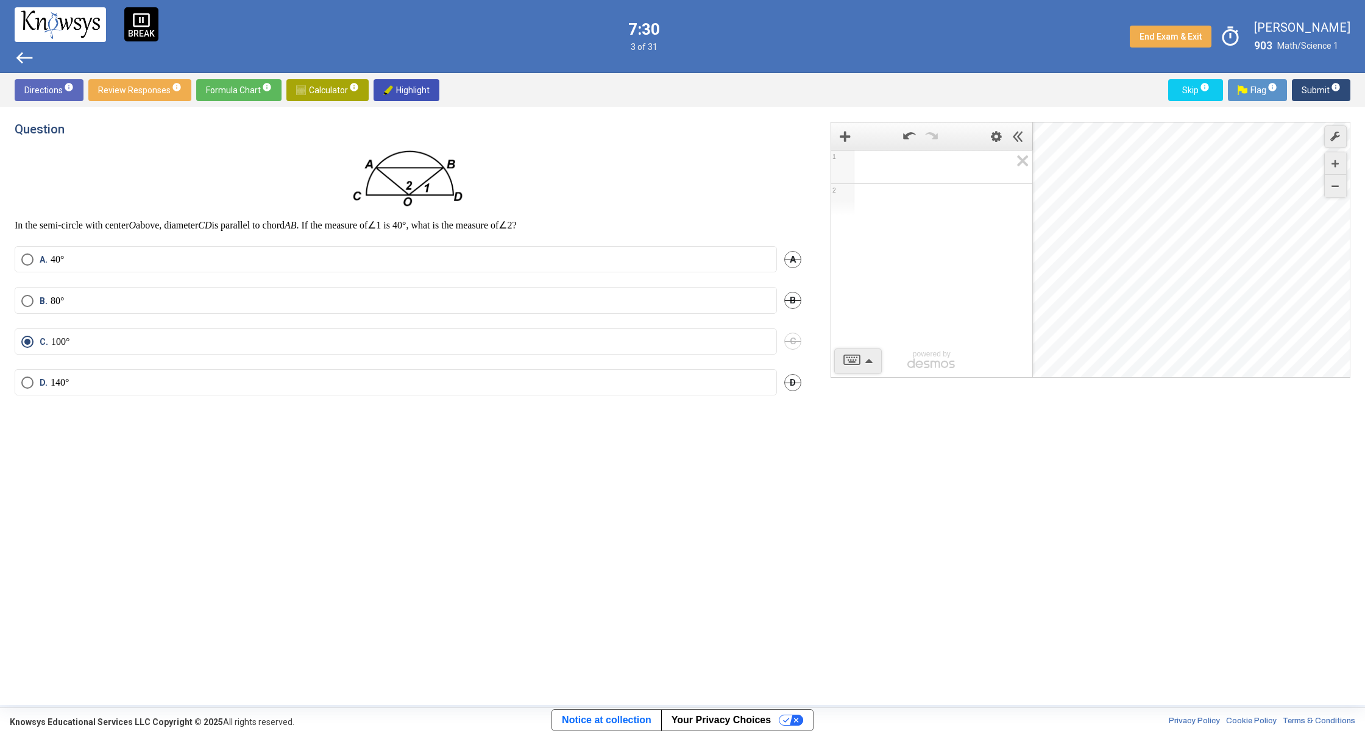
click at [18, 56] on span "west" at bounding box center [25, 58] width 20 height 20
click at [18, 55] on span "west" at bounding box center [25, 58] width 20 height 20
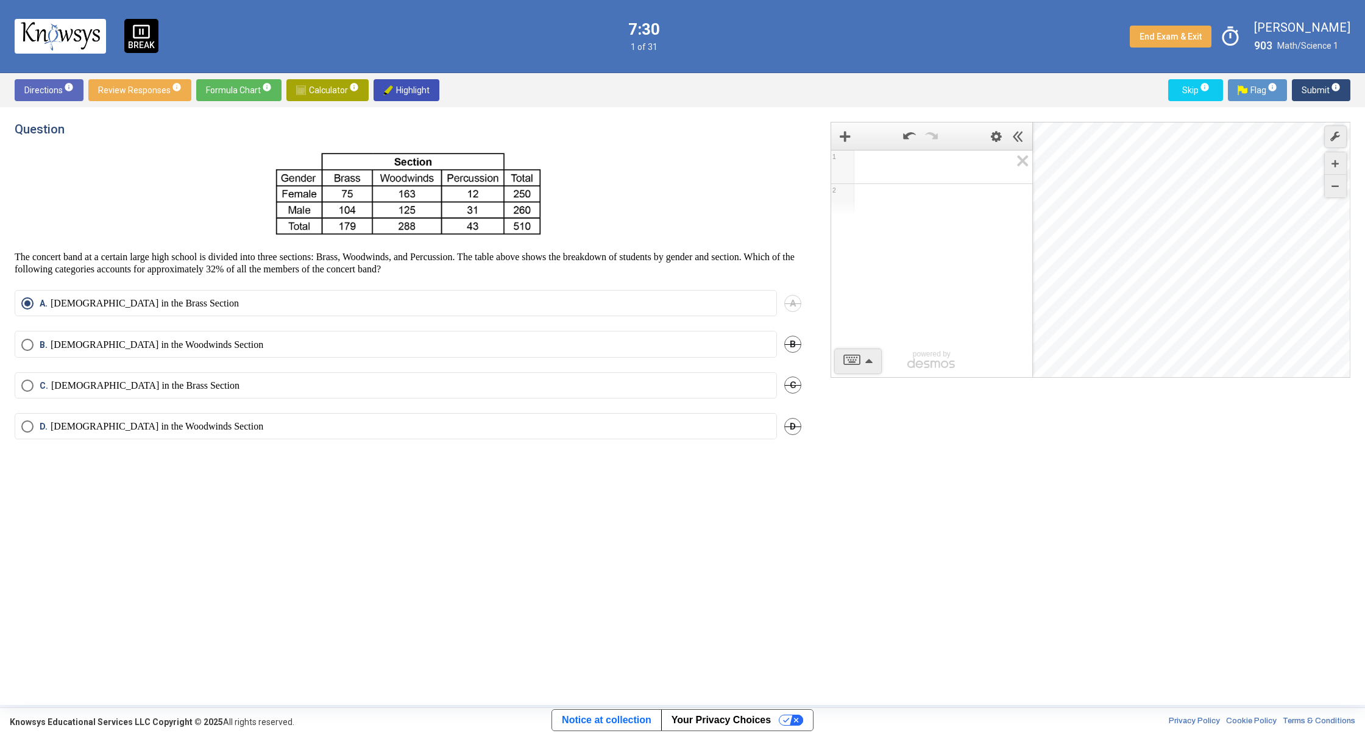
click at [18, 55] on div "pause_presentation BREAK 7:30 1 of 31 End Exam & Exit timer [PERSON_NAME] 903 M…" at bounding box center [682, 36] width 1365 height 73
click at [18, 55] on div "pause_presentation BREAK 7:29 1 of 31 End Exam & Exit timer [PERSON_NAME] 903 M…" at bounding box center [682, 36] width 1365 height 73
click at [1325, 89] on span "Submit info" at bounding box center [1321, 90] width 39 height 22
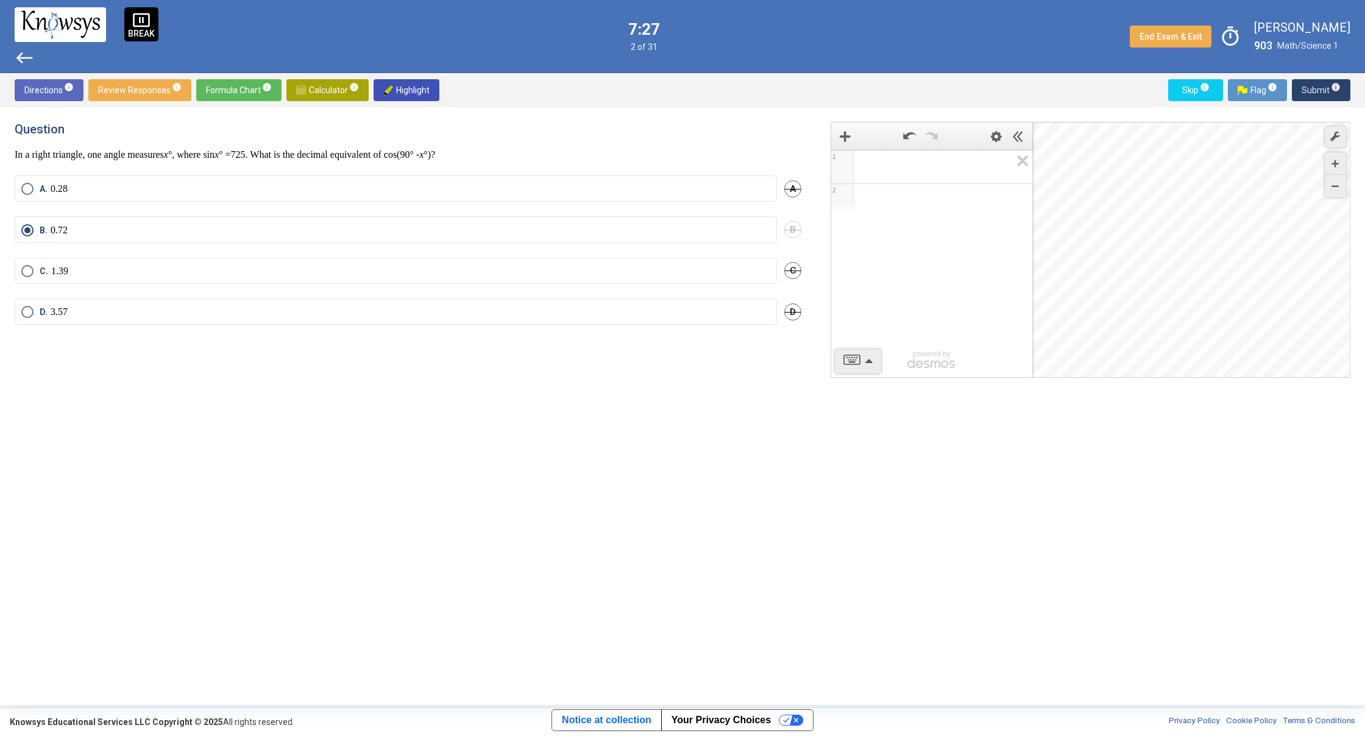
click at [1325, 90] on span "Submit info" at bounding box center [1321, 90] width 39 height 22
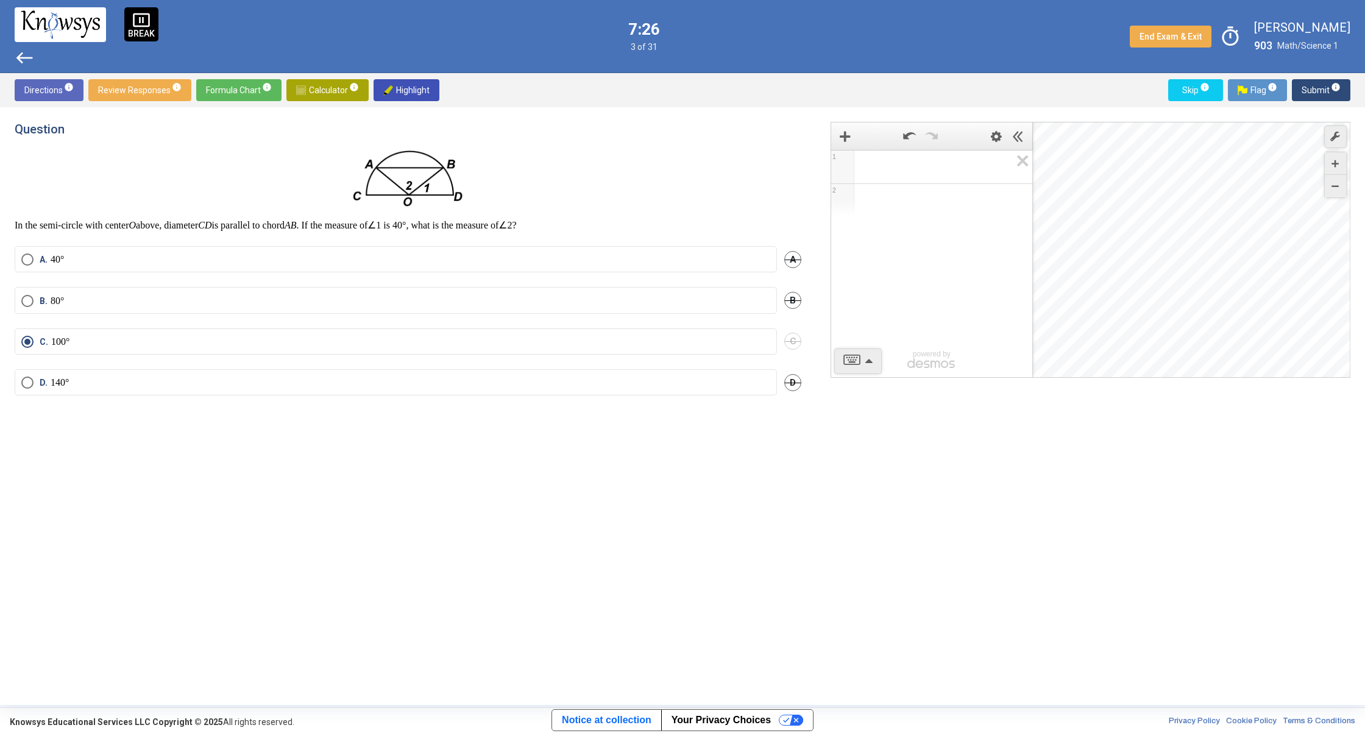
click at [1325, 90] on span "Submit info" at bounding box center [1321, 90] width 39 height 22
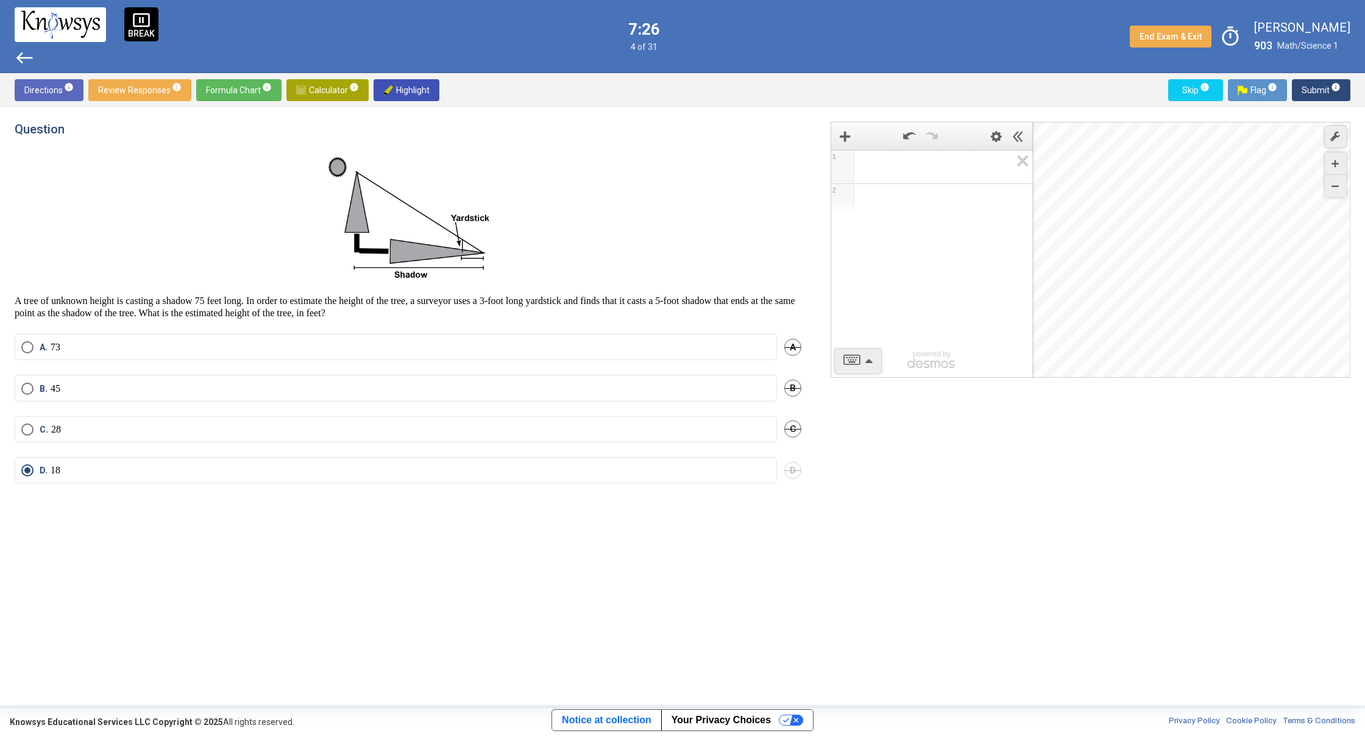
click at [1325, 90] on span "Submit info" at bounding box center [1321, 90] width 39 height 22
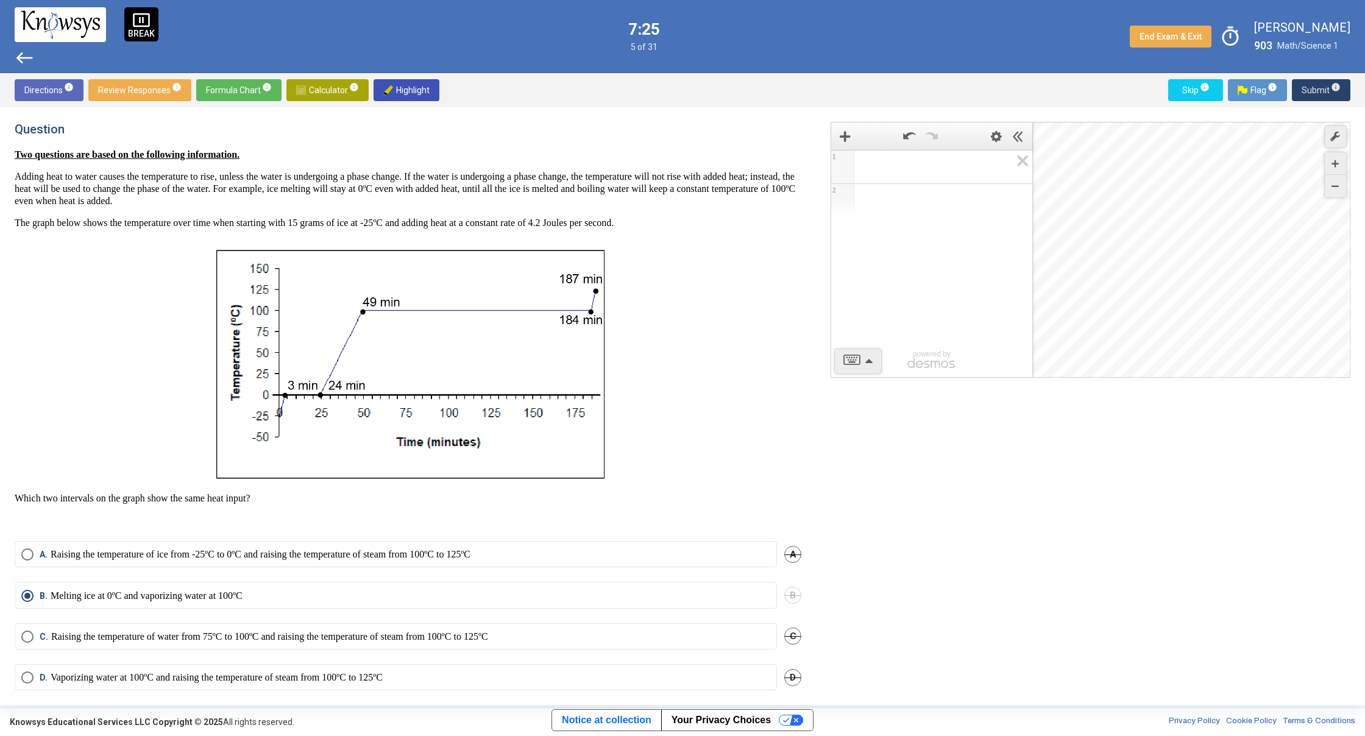
click at [1325, 90] on span "Submit info" at bounding box center [1321, 90] width 39 height 22
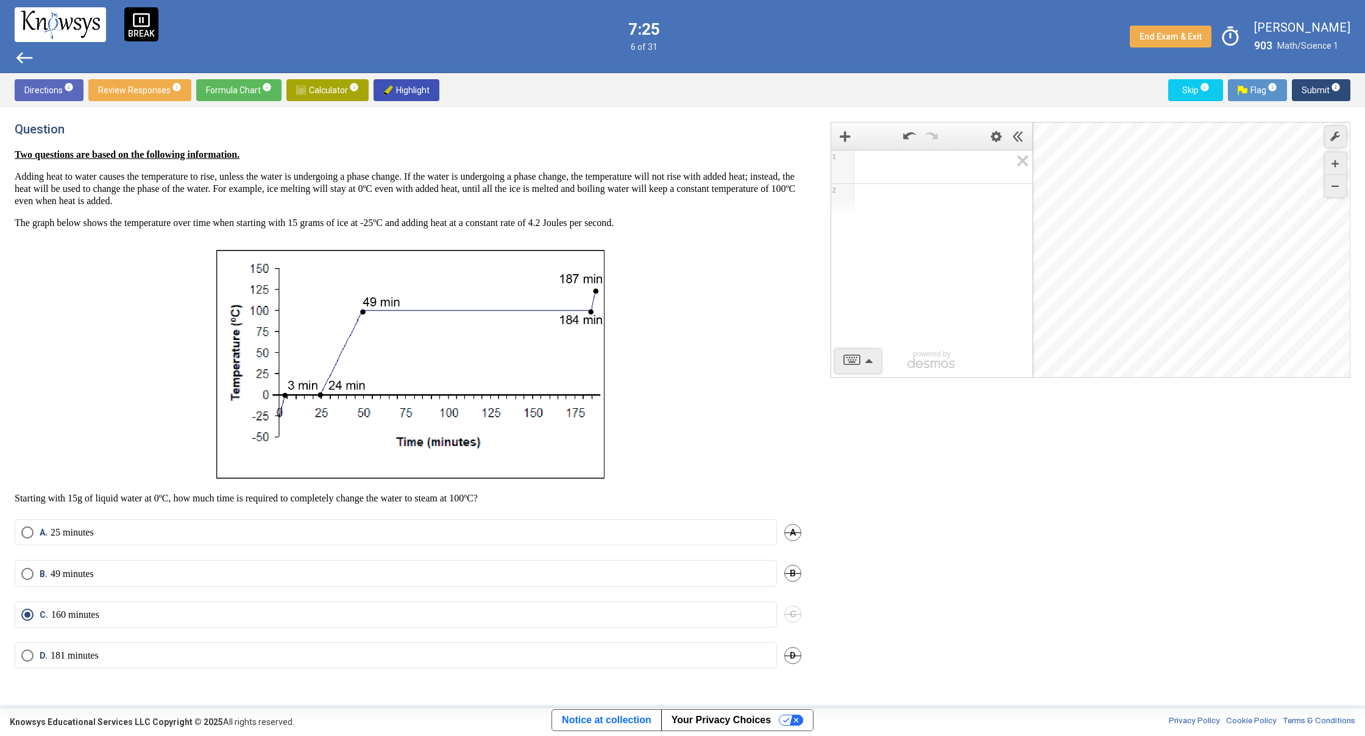
click at [1325, 90] on span "Submit info" at bounding box center [1321, 90] width 39 height 22
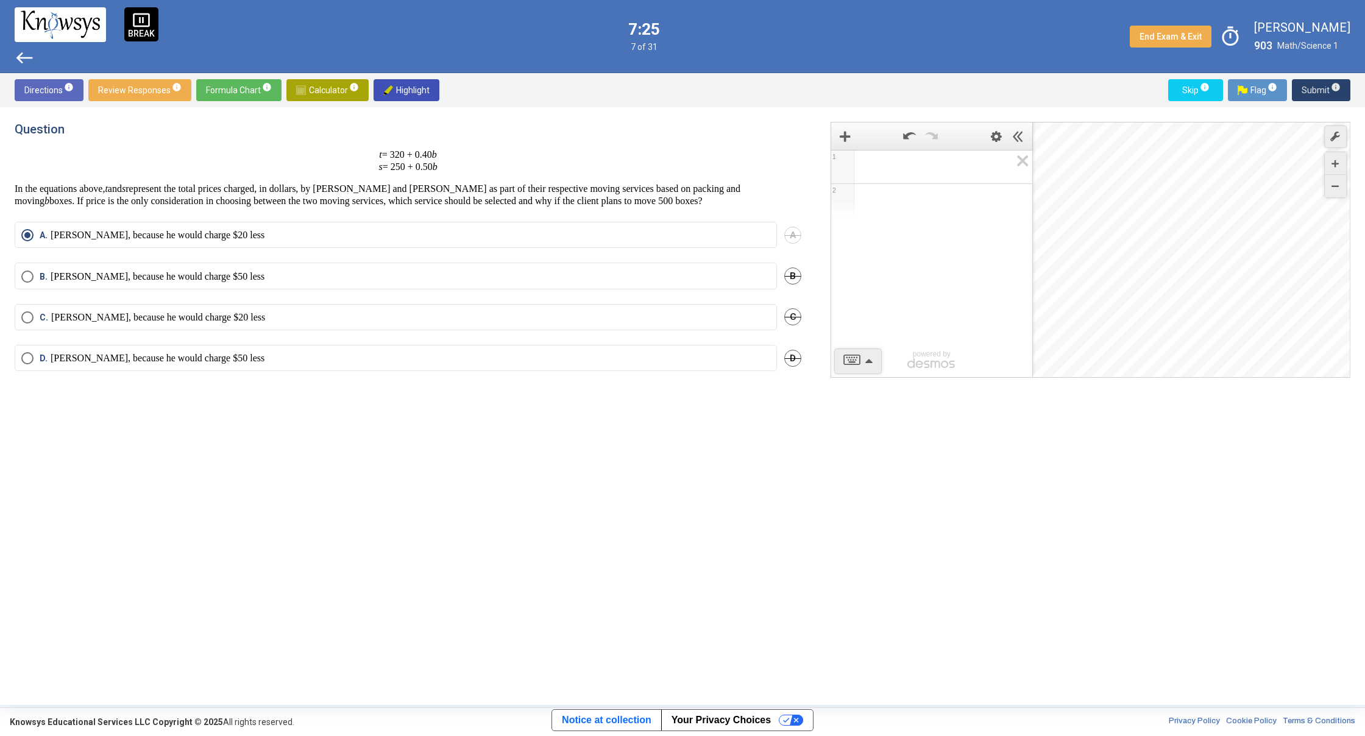
click at [1325, 90] on span "Submit info" at bounding box center [1321, 90] width 39 height 22
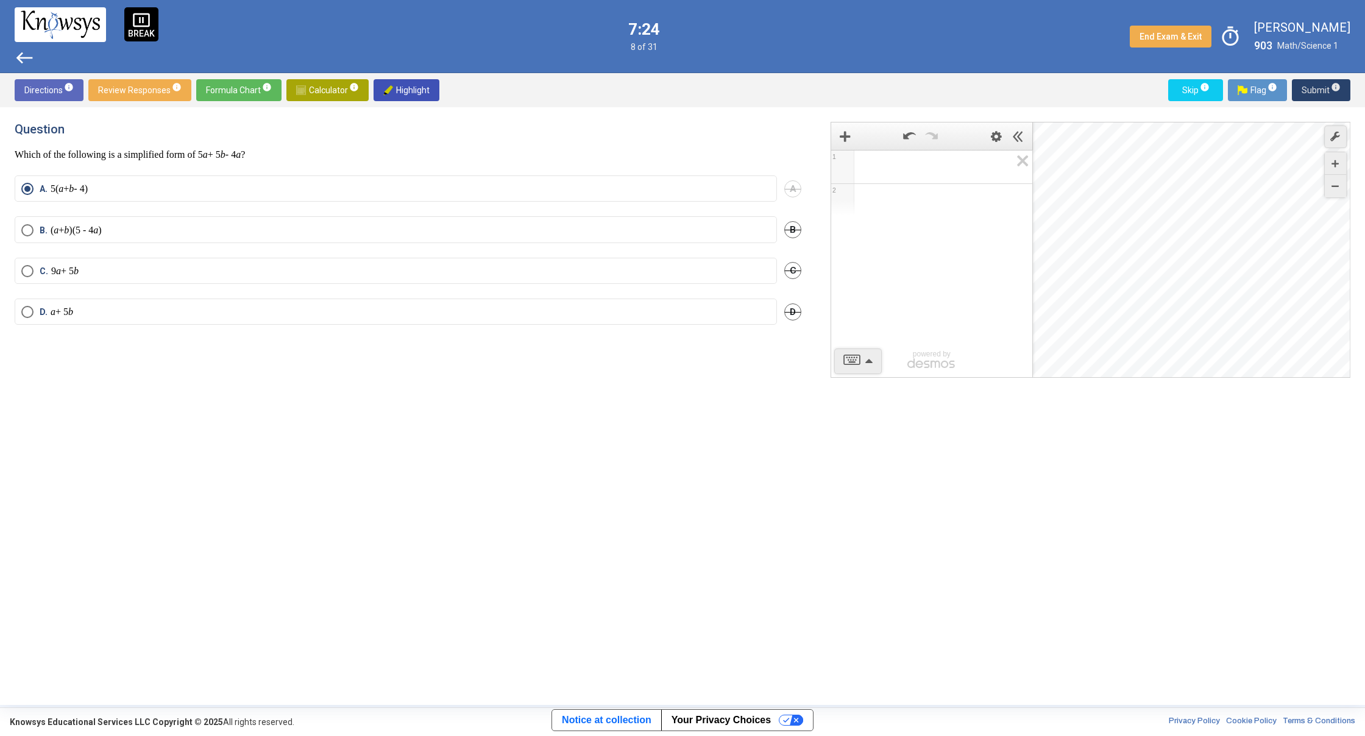
click at [1325, 90] on span "Submit info" at bounding box center [1321, 90] width 39 height 22
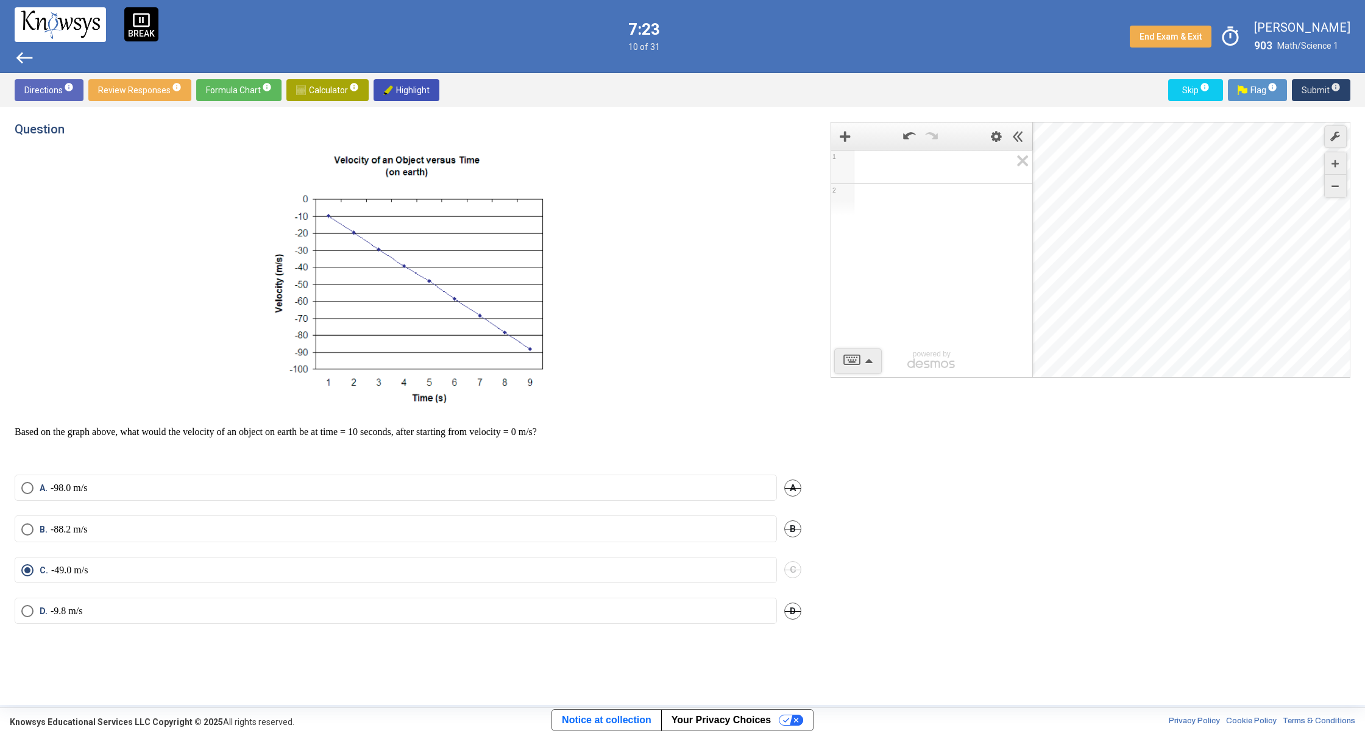
click at [1325, 88] on span "Submit info" at bounding box center [1321, 90] width 39 height 22
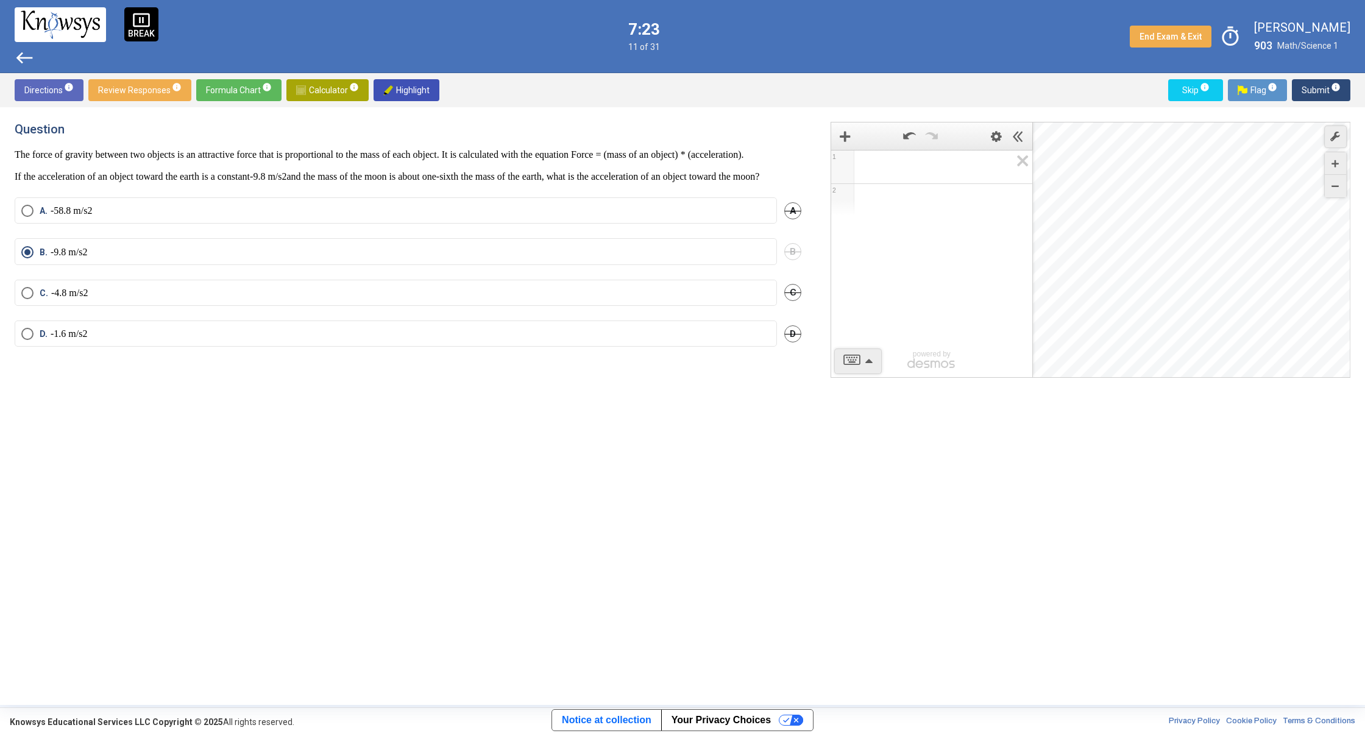
click at [1325, 86] on span "Submit info" at bounding box center [1321, 90] width 39 height 22
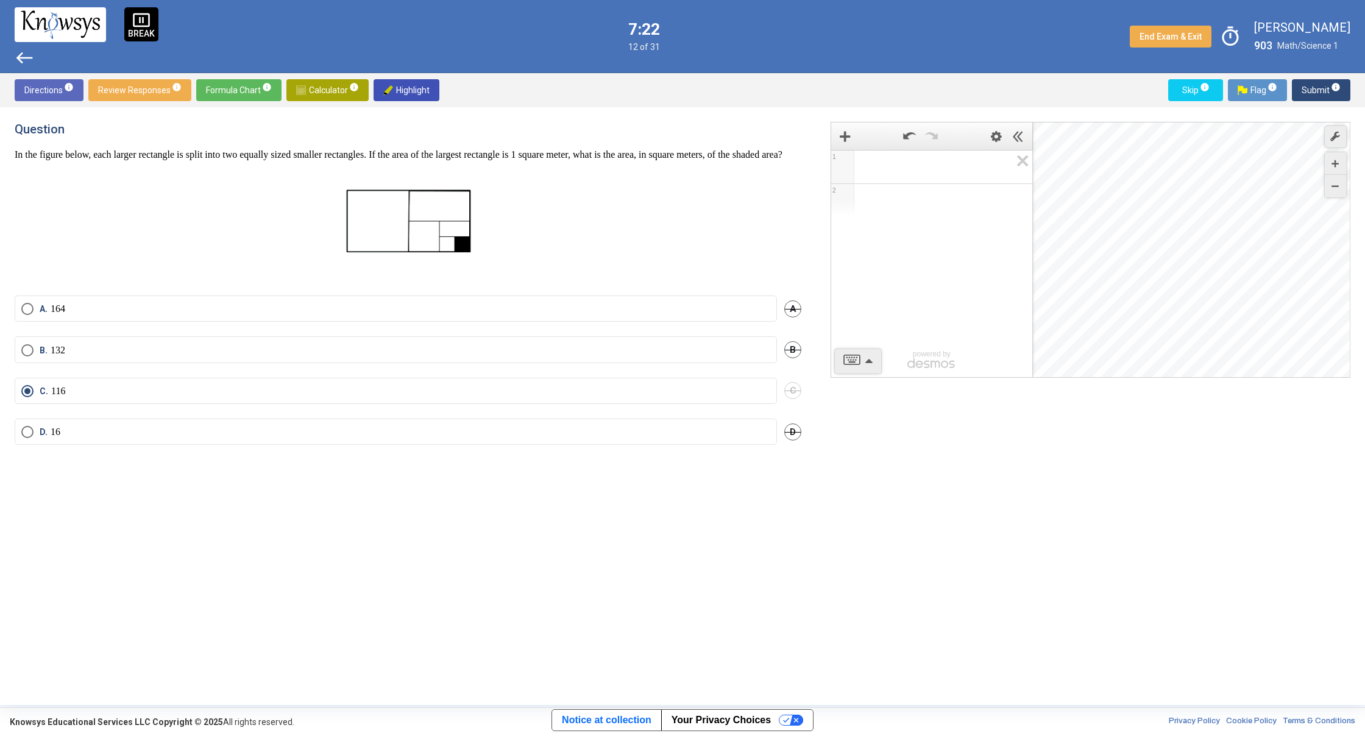
click at [1326, 85] on span "Submit info" at bounding box center [1321, 90] width 39 height 22
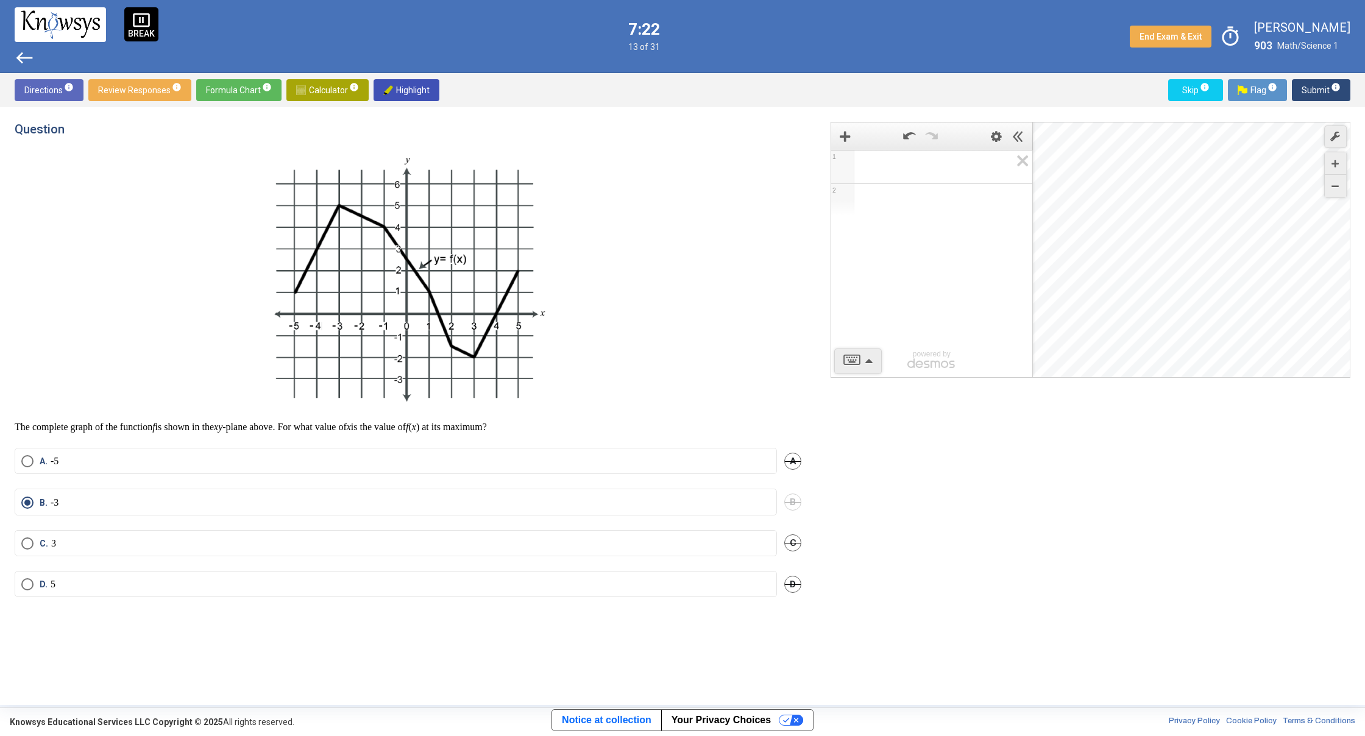
click at [1326, 85] on span "Submit info" at bounding box center [1321, 90] width 39 height 22
click at [1322, 88] on span "Submit info" at bounding box center [1321, 90] width 39 height 22
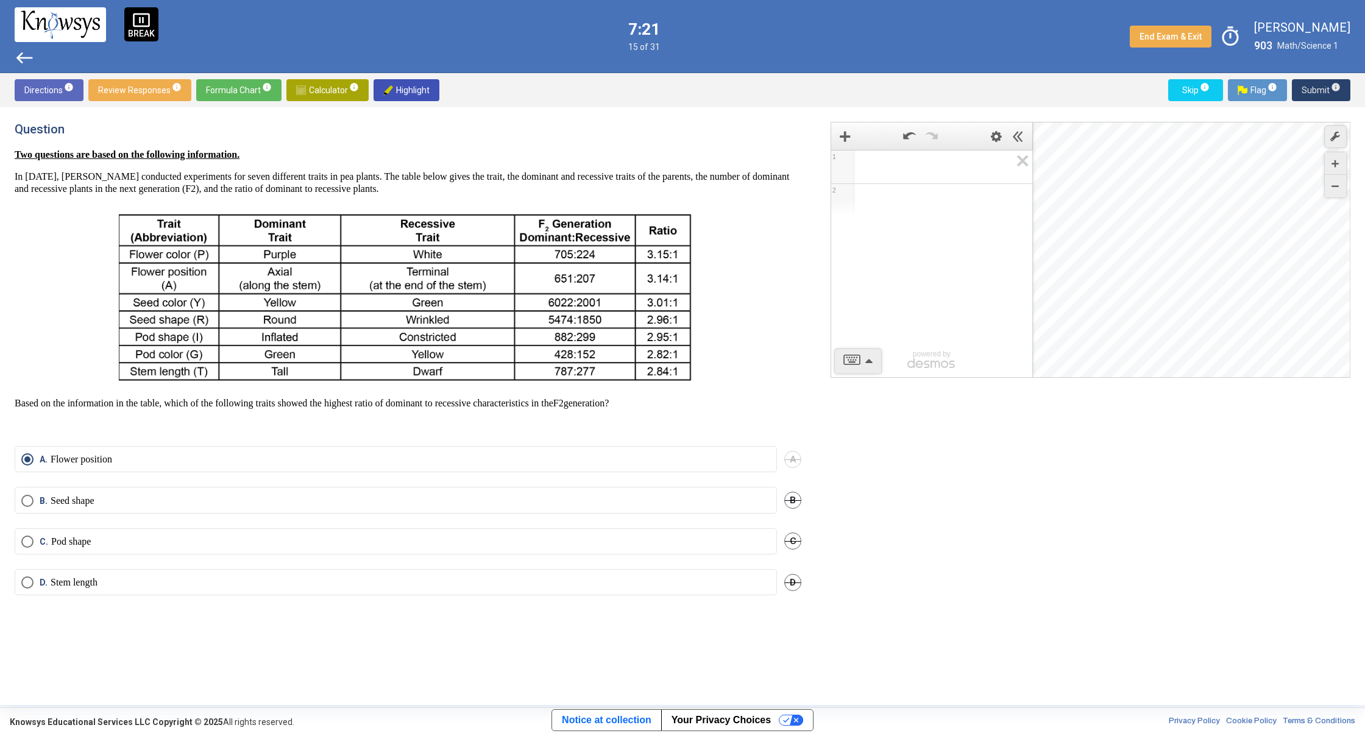
click at [1321, 88] on span "Submit info" at bounding box center [1321, 90] width 39 height 22
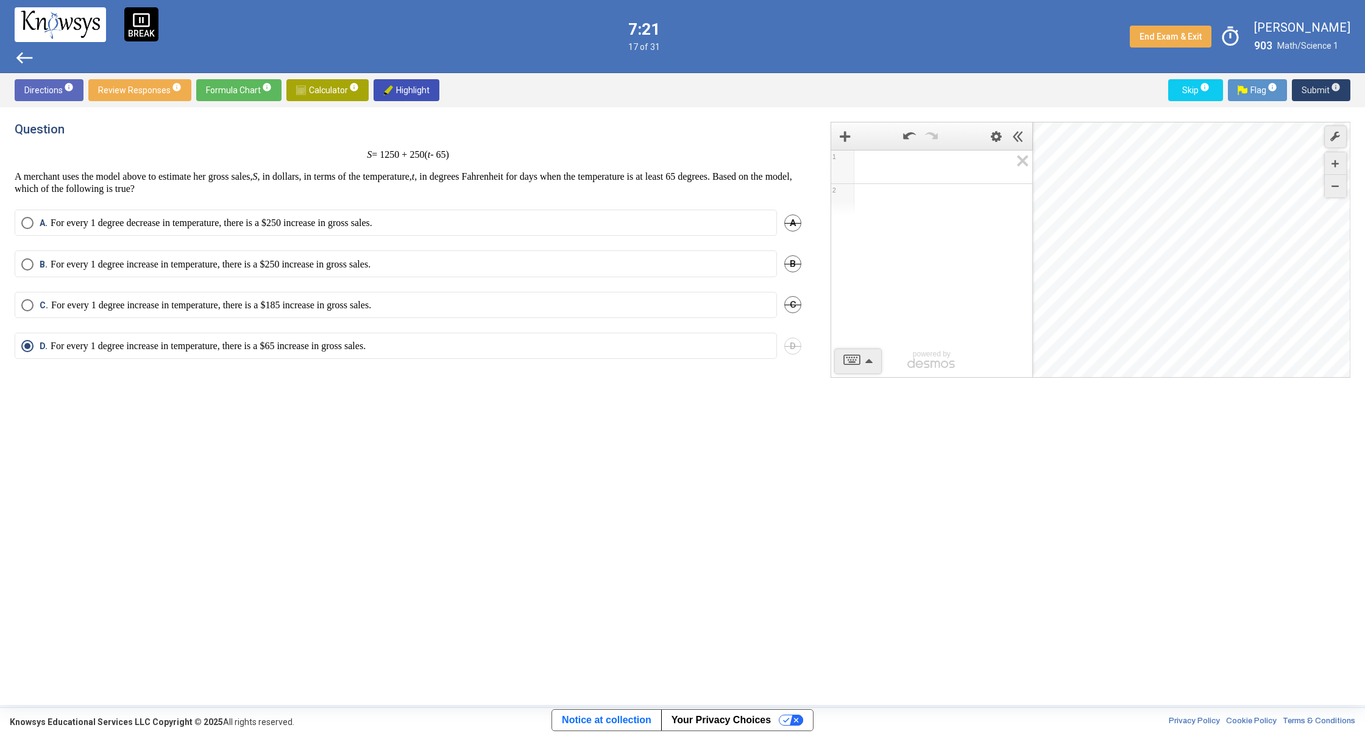
click at [1321, 88] on span "Submit info" at bounding box center [1321, 90] width 39 height 22
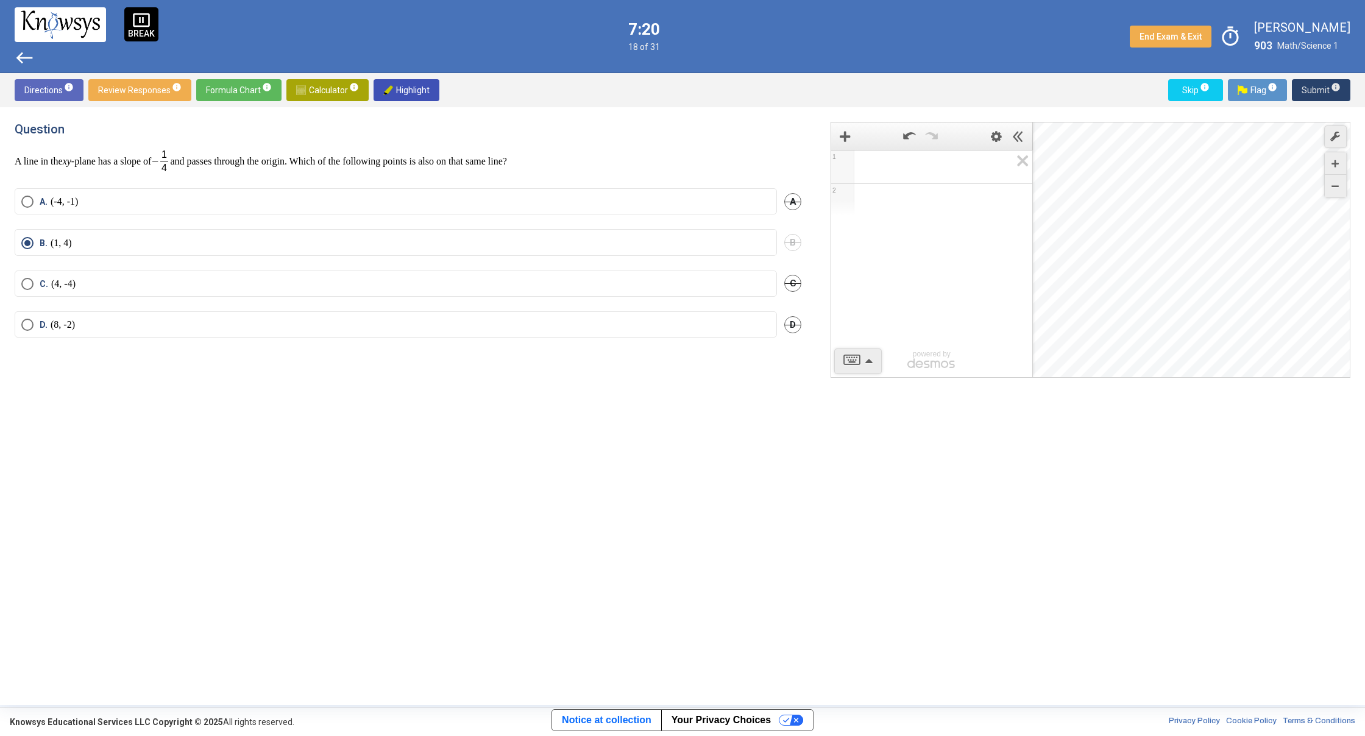
click at [1321, 88] on span "Submit info" at bounding box center [1321, 90] width 39 height 22
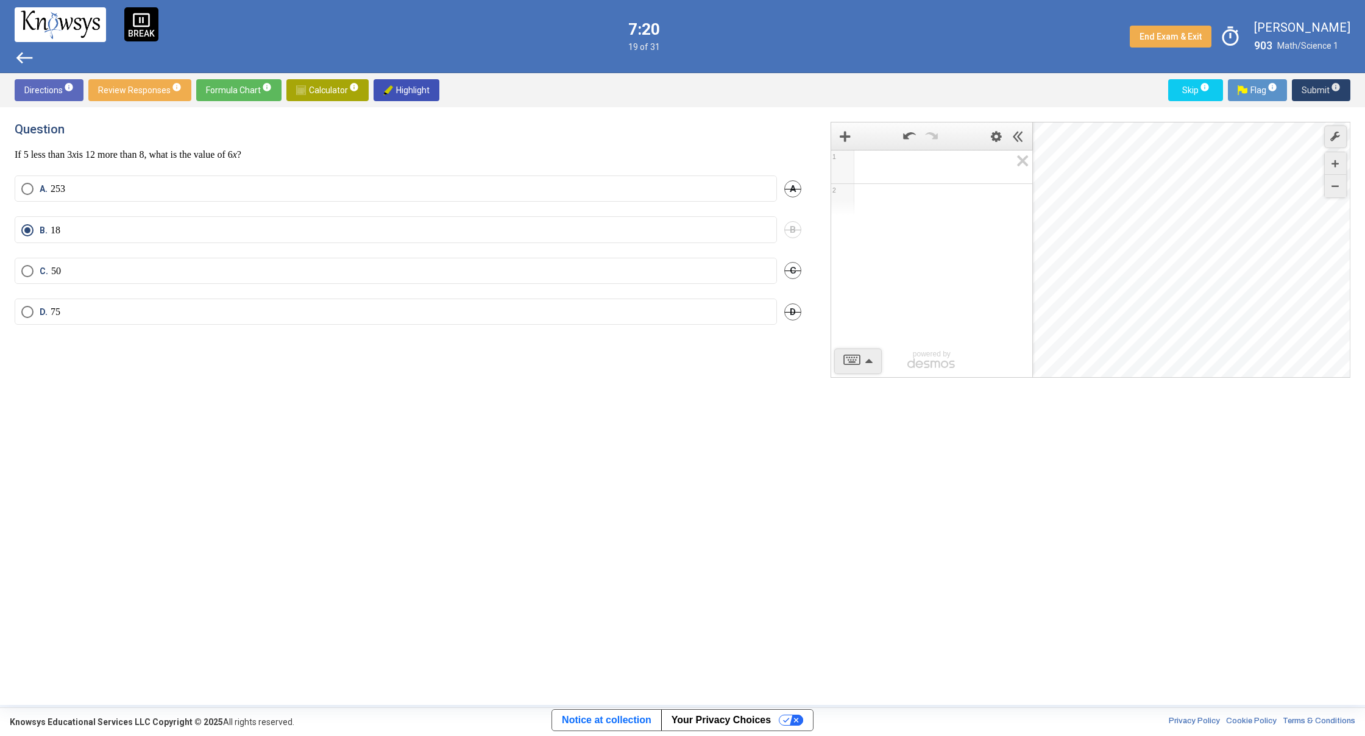
click at [1321, 88] on span "Submit info" at bounding box center [1321, 90] width 39 height 22
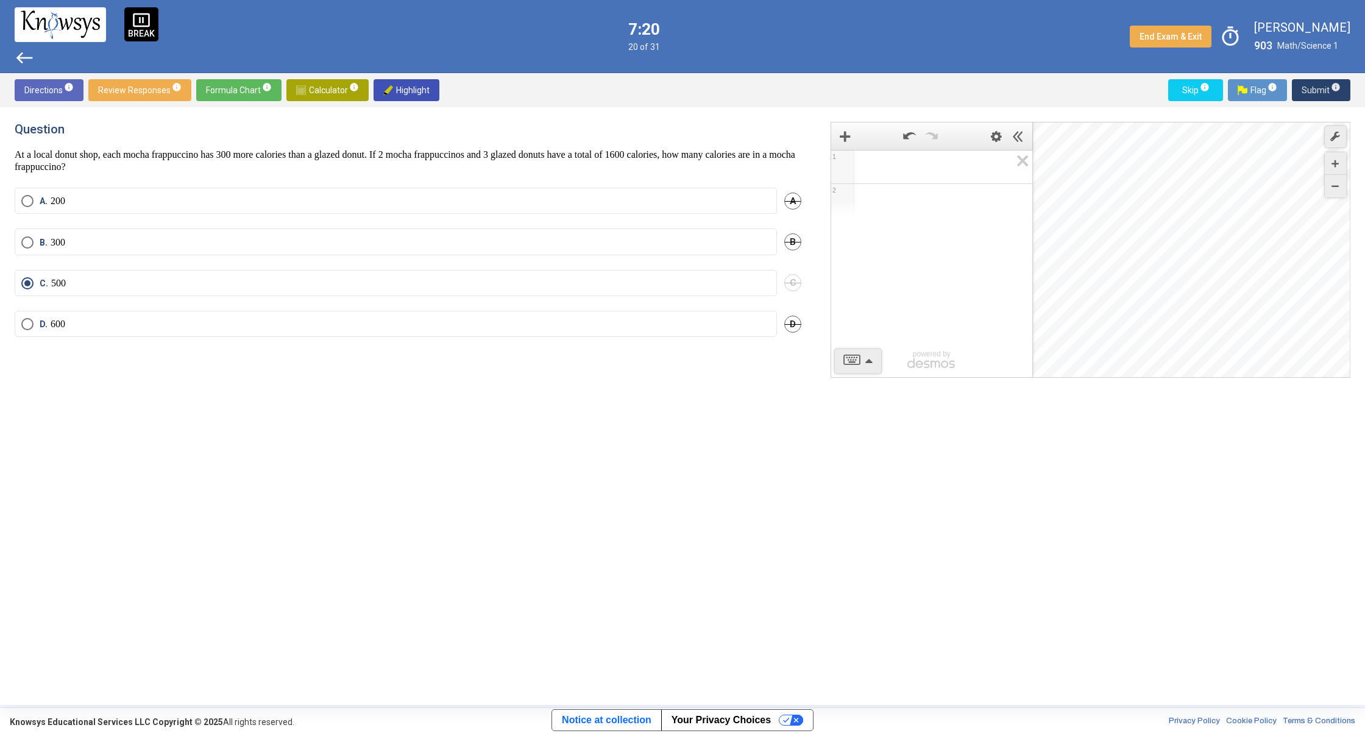
click at [1321, 88] on span "Submit info" at bounding box center [1321, 90] width 39 height 22
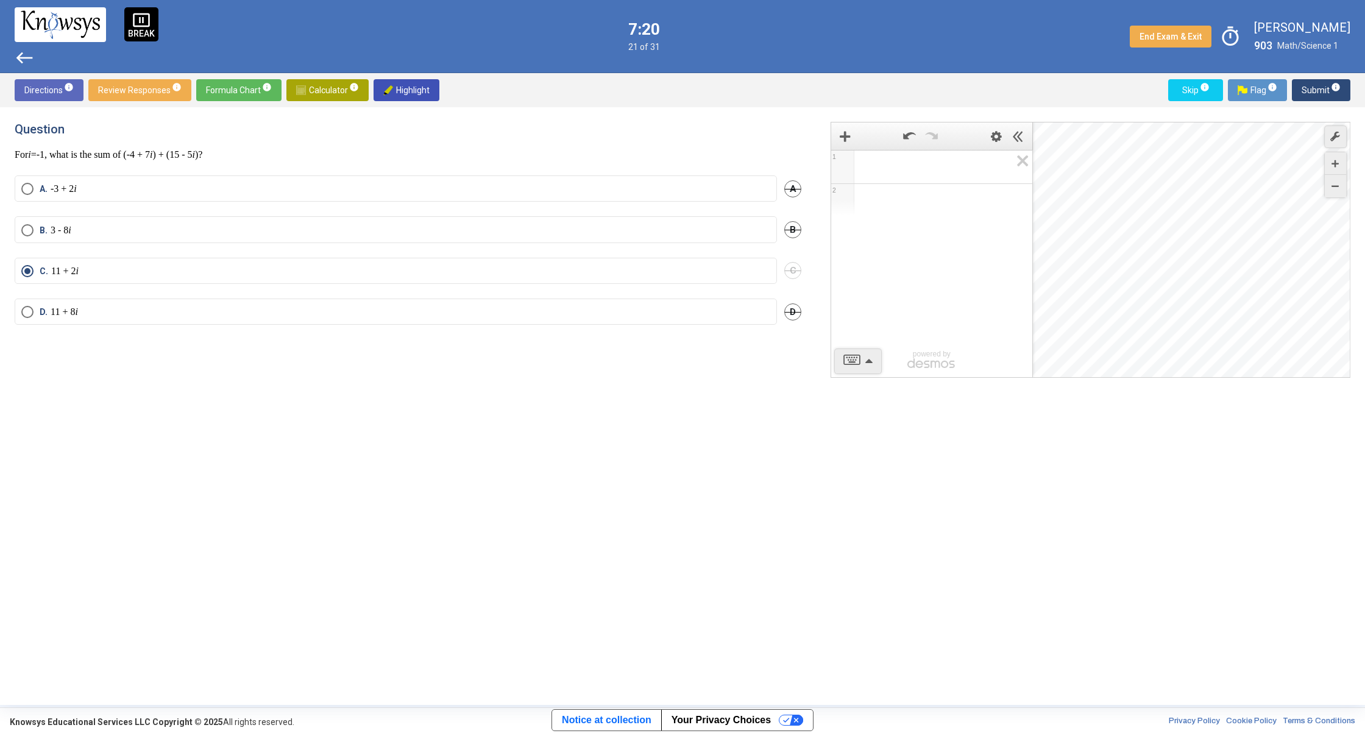
click at [1321, 88] on span "Submit info" at bounding box center [1321, 90] width 39 height 22
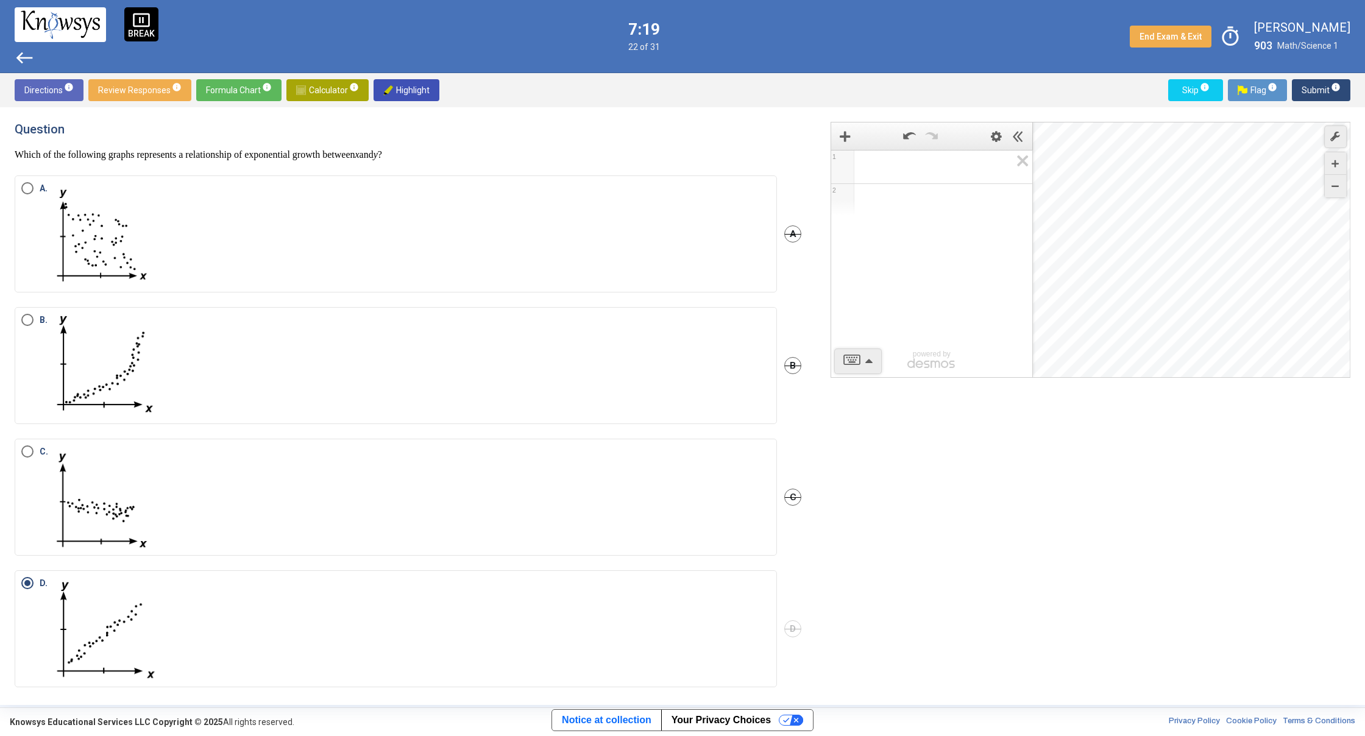
click at [1321, 88] on span "Submit info" at bounding box center [1321, 90] width 39 height 22
click at [1322, 88] on span "Submit info" at bounding box center [1321, 90] width 39 height 22
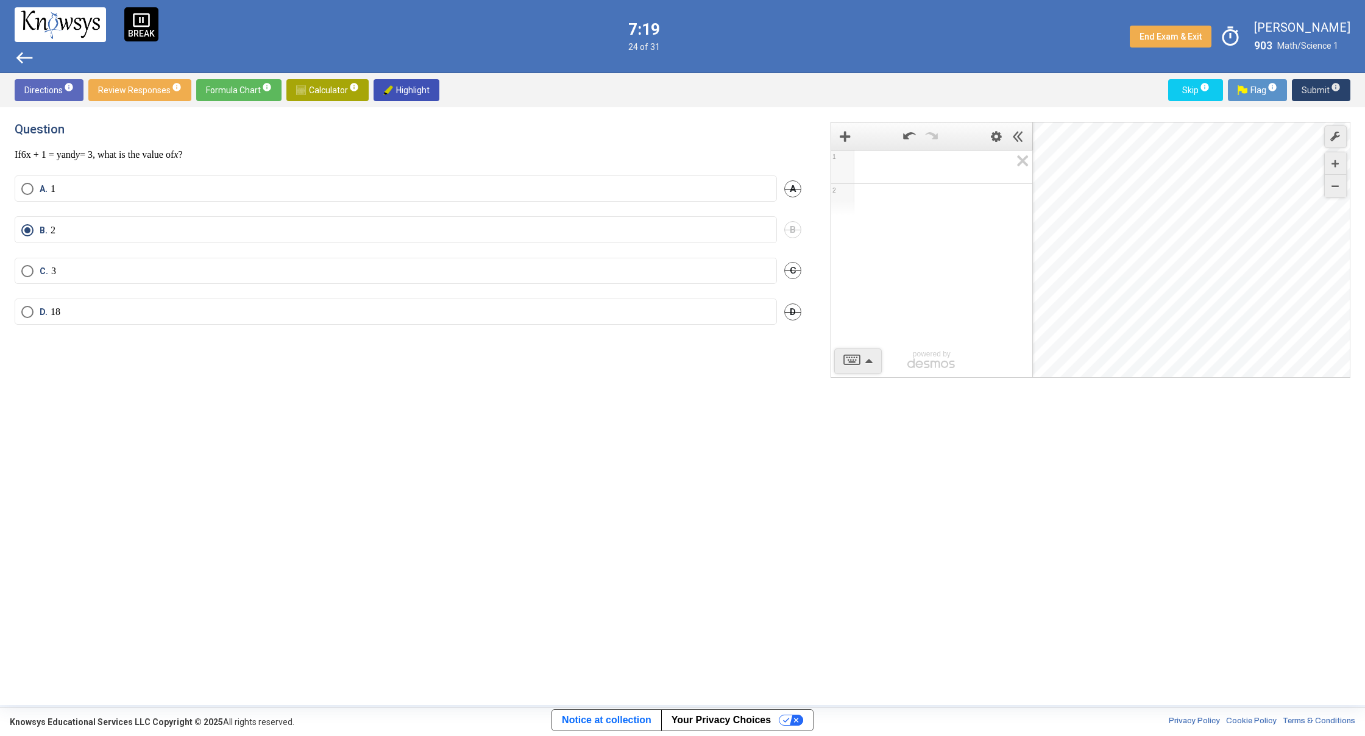
click at [1322, 88] on span "Submit info" at bounding box center [1321, 90] width 39 height 22
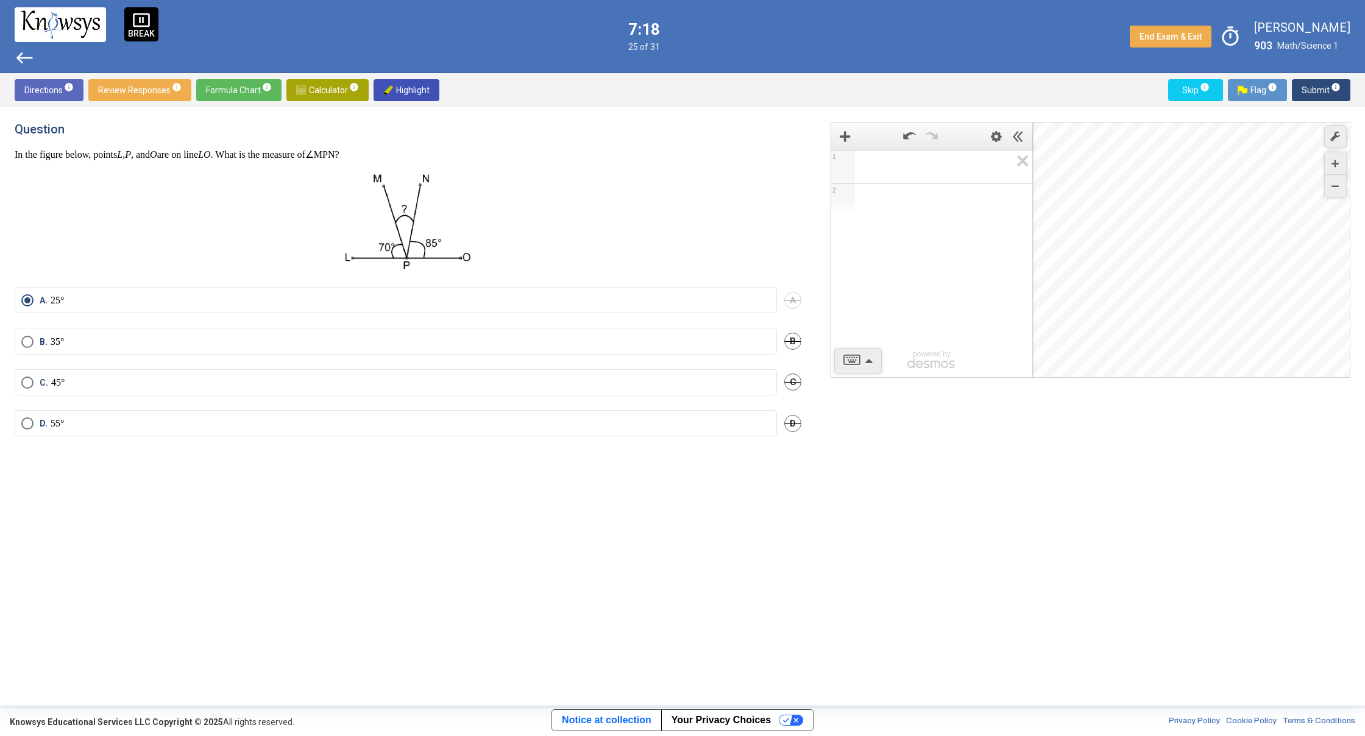
click at [1322, 89] on span "Submit info" at bounding box center [1321, 90] width 39 height 22
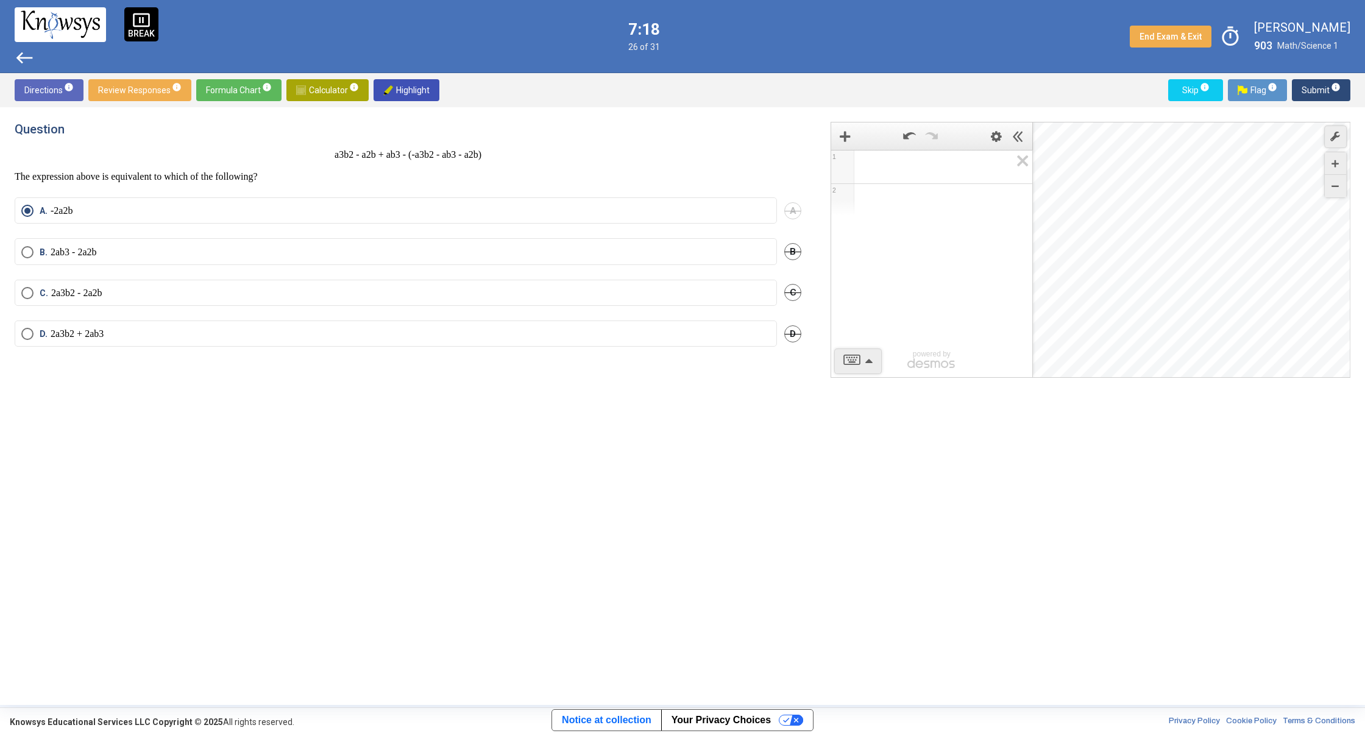
click at [1322, 89] on span "Submit info" at bounding box center [1321, 90] width 39 height 22
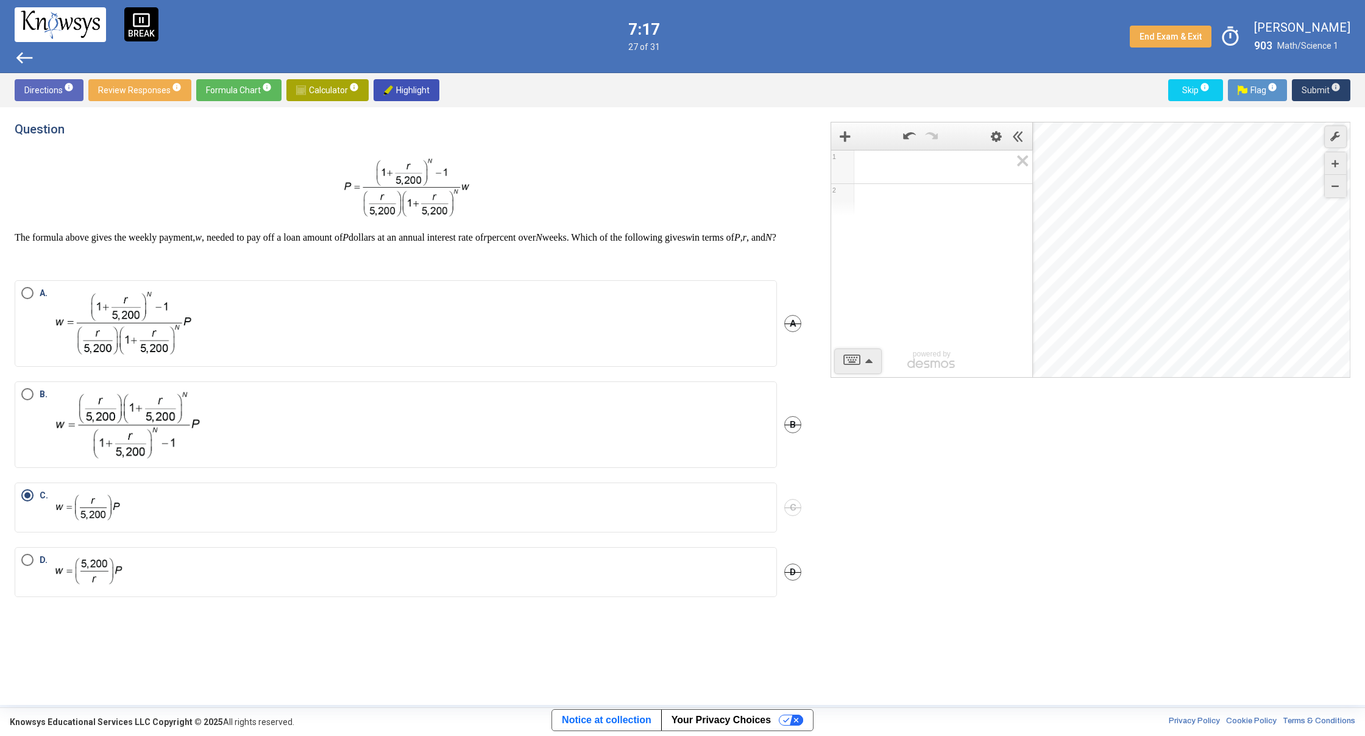
click at [1322, 89] on span "Submit info" at bounding box center [1321, 90] width 39 height 22
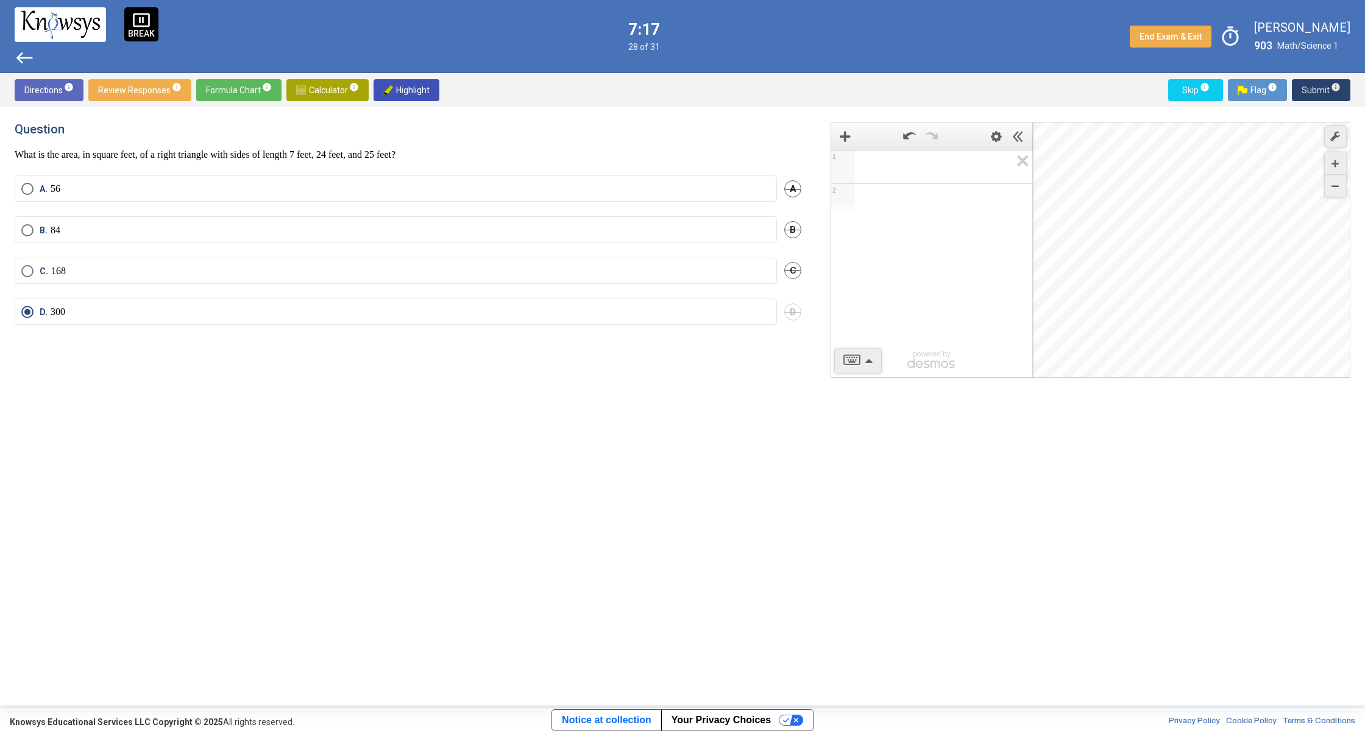
click at [1322, 89] on span "Submit info" at bounding box center [1321, 90] width 39 height 22
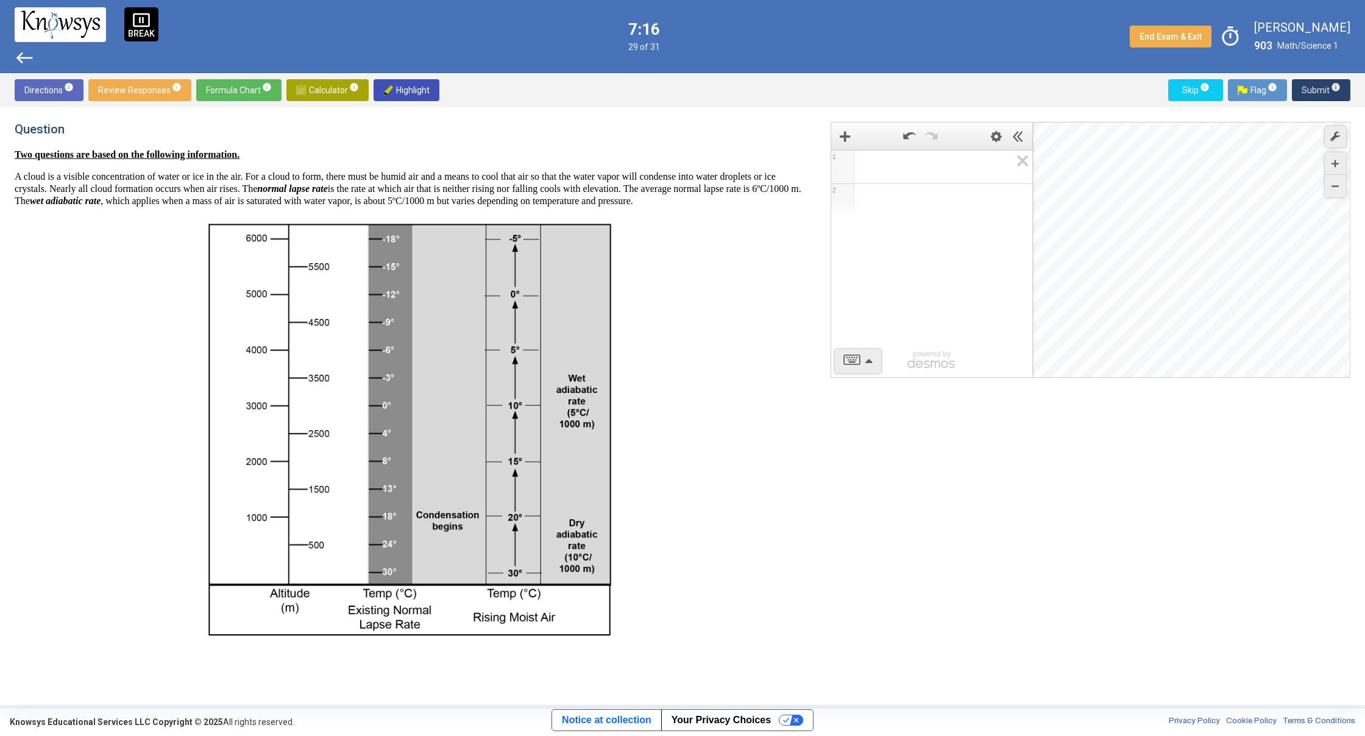
click at [1322, 89] on span "Submit info" at bounding box center [1321, 90] width 39 height 22
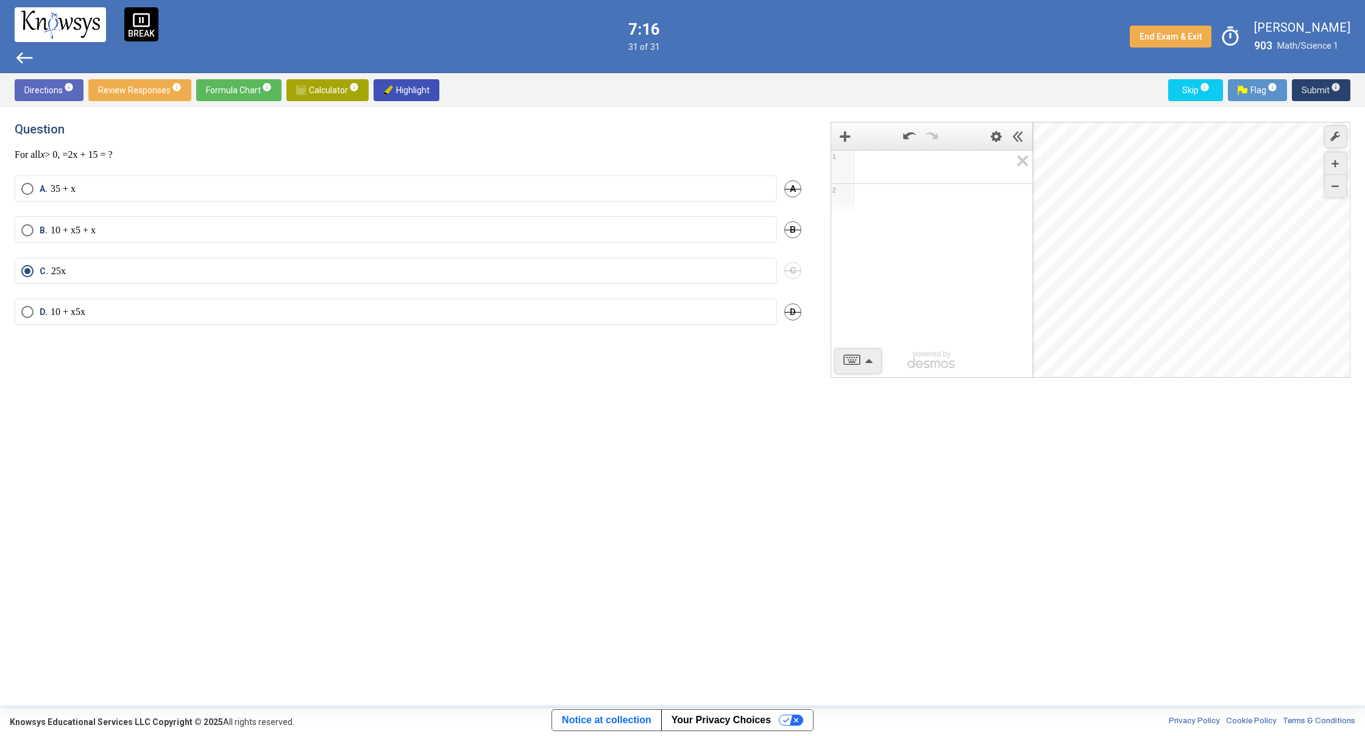
click at [1322, 89] on span "Submit info" at bounding box center [1321, 90] width 39 height 22
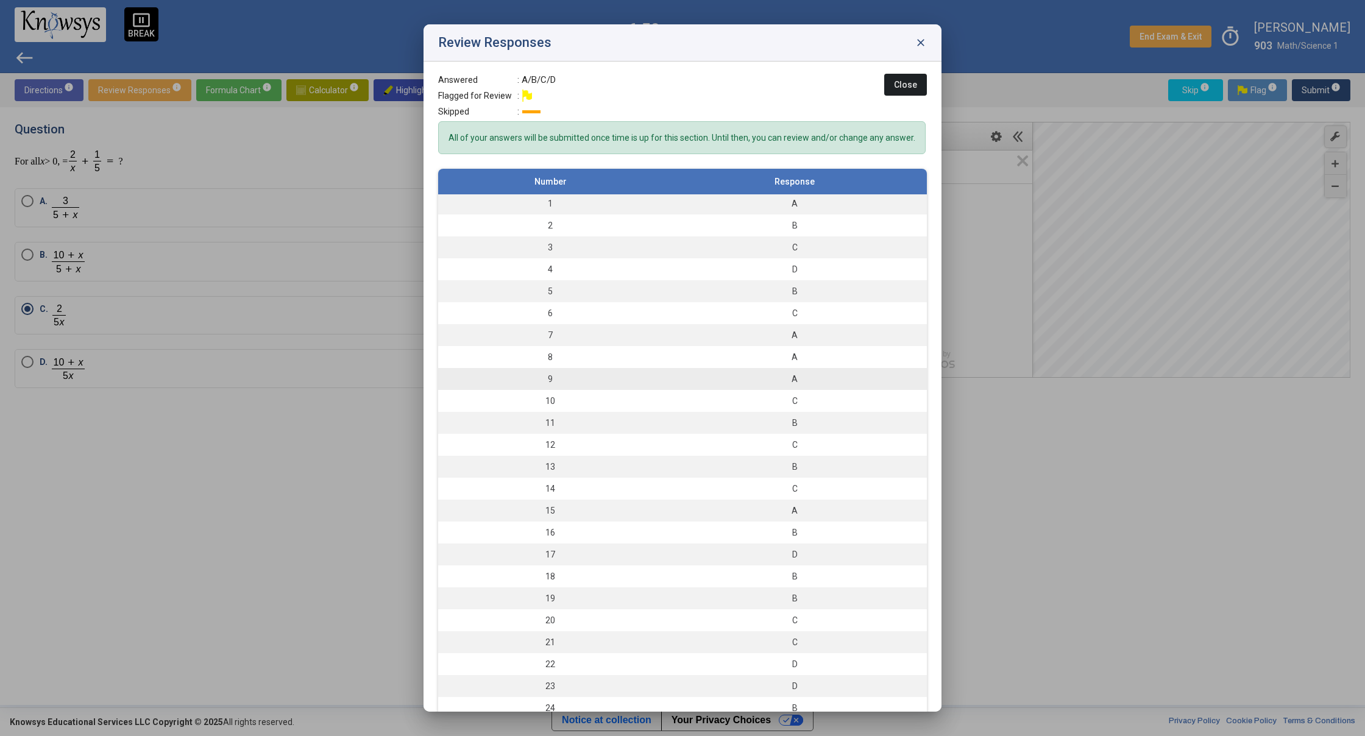
scroll to position [5, 0]
click at [793, 339] on div "A" at bounding box center [795, 333] width 252 height 12
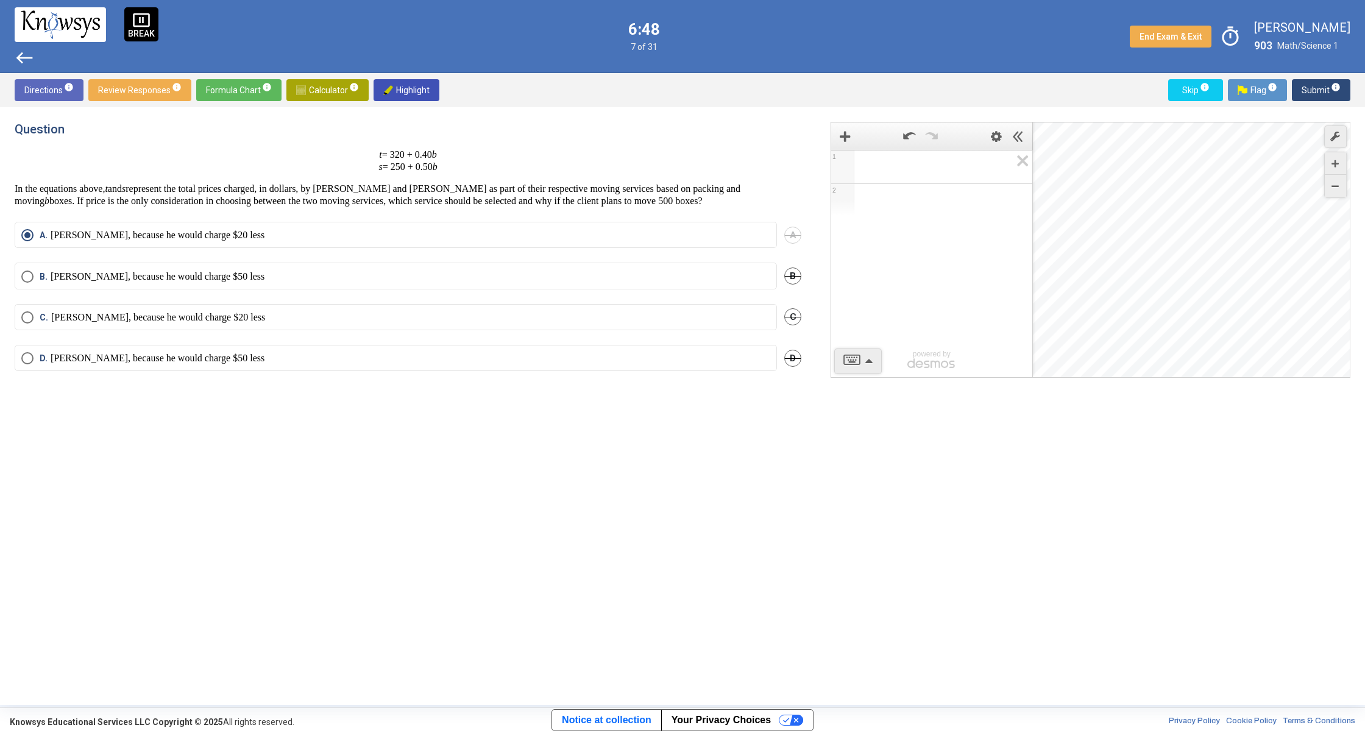
click at [460, 293] on div "B. Terrance, because he would charge $50 less B" at bounding box center [408, 283] width 787 height 41
click at [463, 287] on mat-radio-button "[PERSON_NAME], because he would charge $50 less" at bounding box center [396, 276] width 762 height 26
drag, startPoint x: 463, startPoint y: 287, endPoint x: 467, endPoint y: 271, distance: 17.2
click at [467, 271] on mat-radio-button "[PERSON_NAME], because he would charge $50 less" at bounding box center [396, 276] width 762 height 26
drag, startPoint x: 467, startPoint y: 272, endPoint x: 459, endPoint y: 282, distance: 12.5
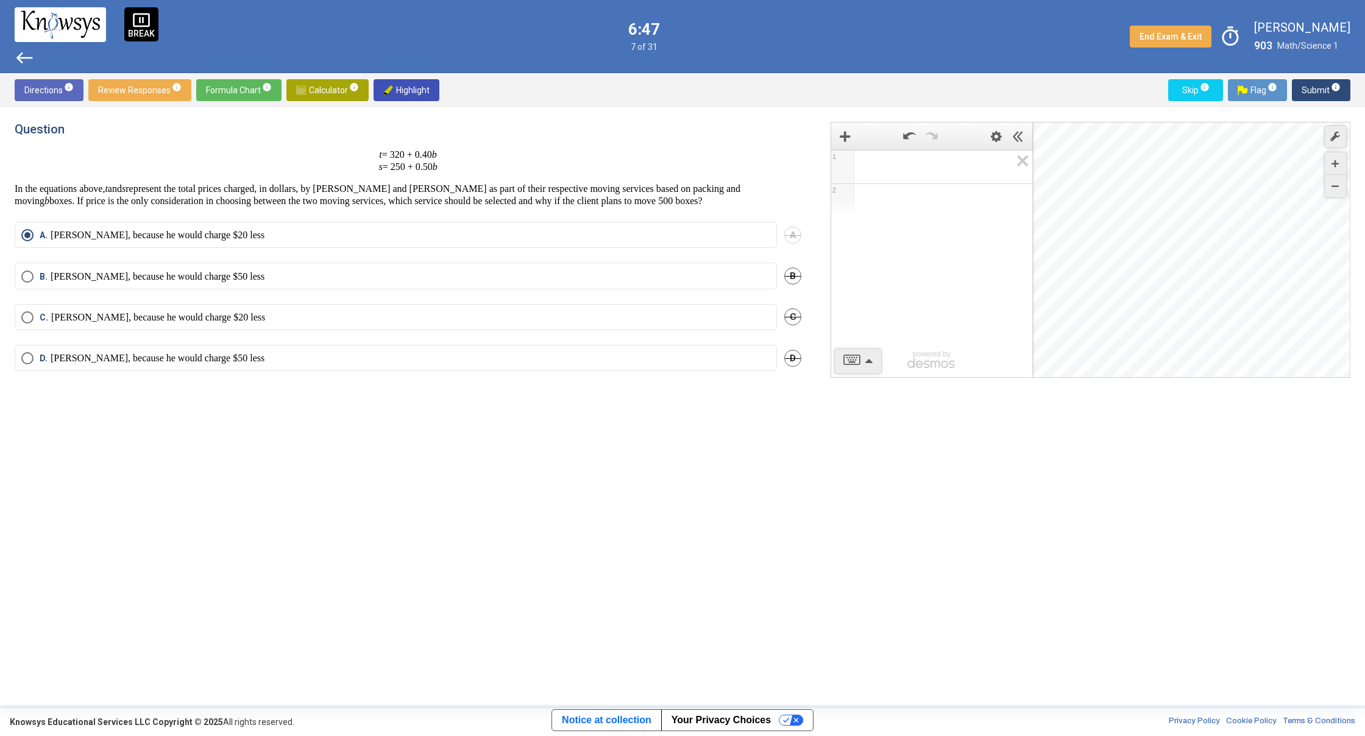
click at [467, 272] on label "[PERSON_NAME], because he would charge $50 less" at bounding box center [395, 277] width 749 height 12
click at [440, 360] on label "[PERSON_NAME], because he would charge $50 less" at bounding box center [395, 358] width 749 height 12
click at [1307, 85] on span "Submit info" at bounding box center [1321, 90] width 39 height 22
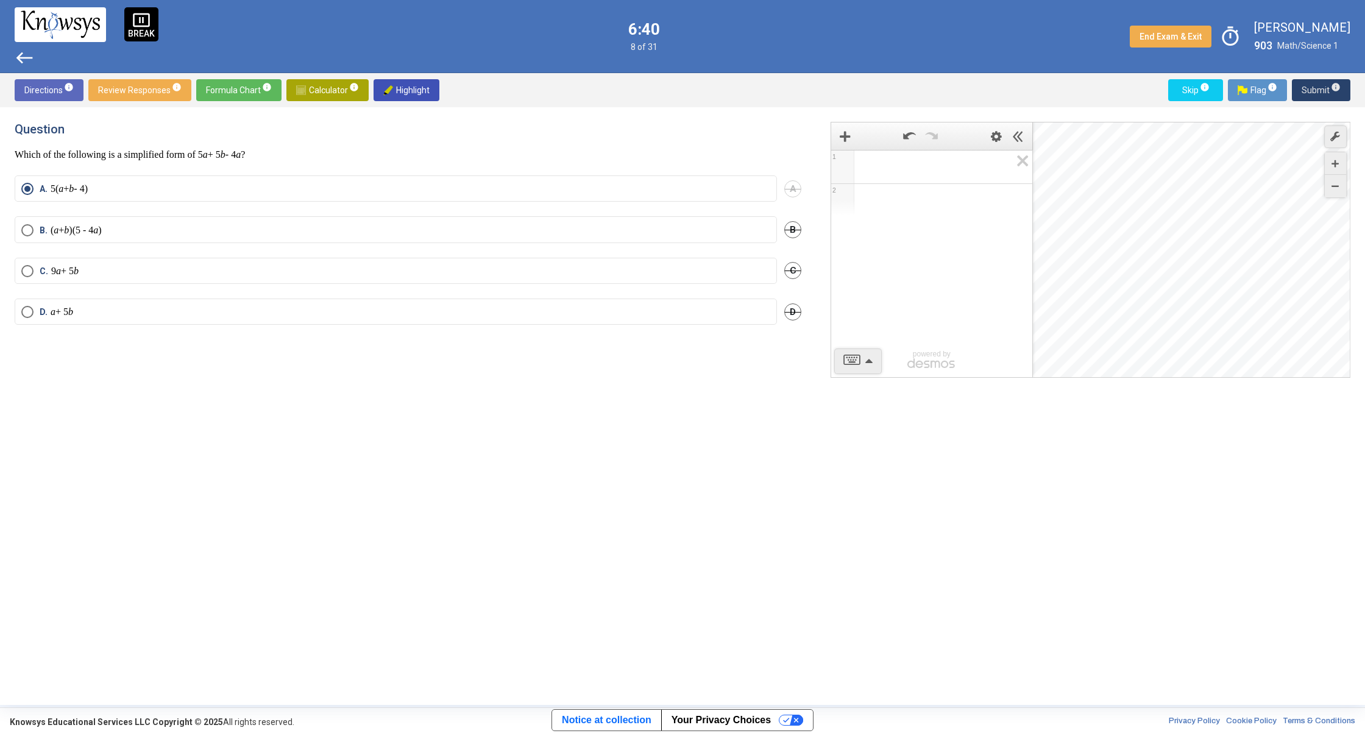
click at [1322, 97] on span "Submit info" at bounding box center [1321, 90] width 39 height 22
click at [1329, 89] on span "Submit info" at bounding box center [1321, 90] width 39 height 22
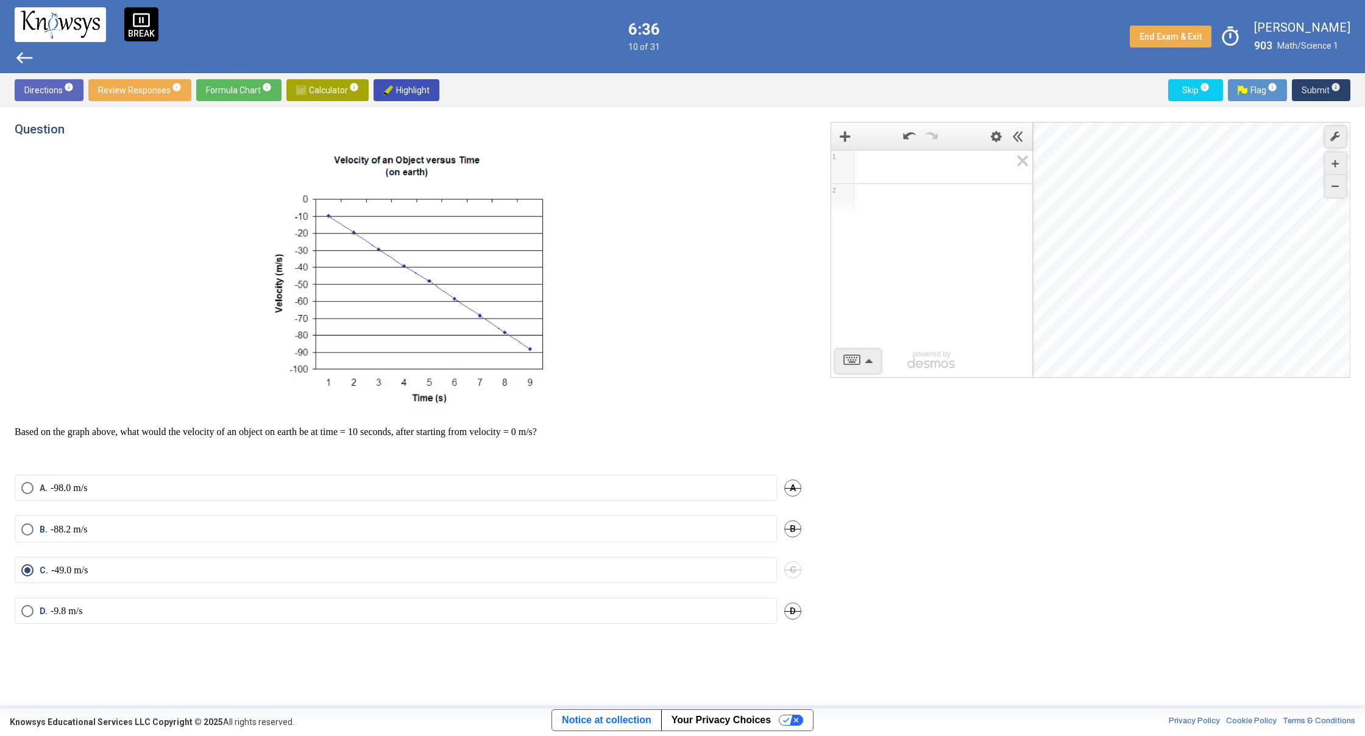
click at [1329, 89] on span "Submit info" at bounding box center [1321, 90] width 39 height 22
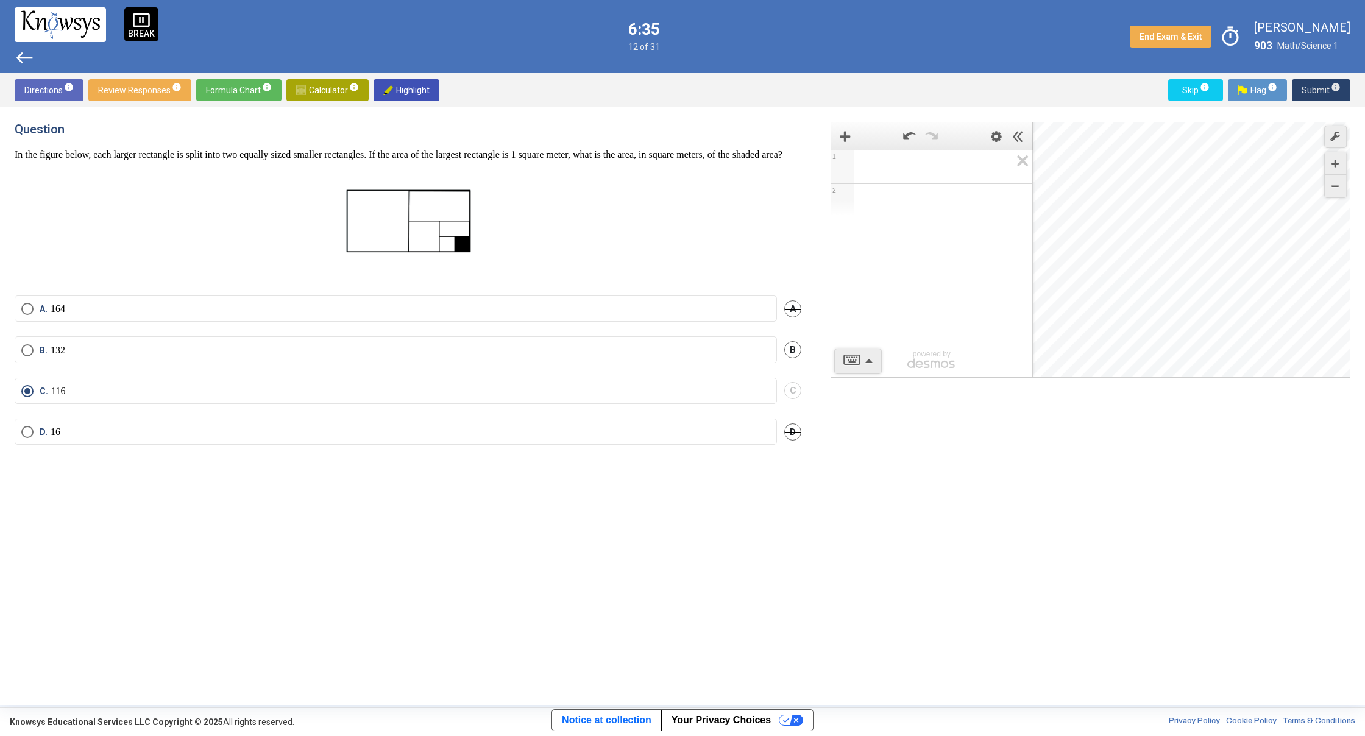
click at [1329, 89] on span "Submit info" at bounding box center [1321, 90] width 39 height 22
click at [1328, 89] on span "Submit info" at bounding box center [1321, 90] width 39 height 22
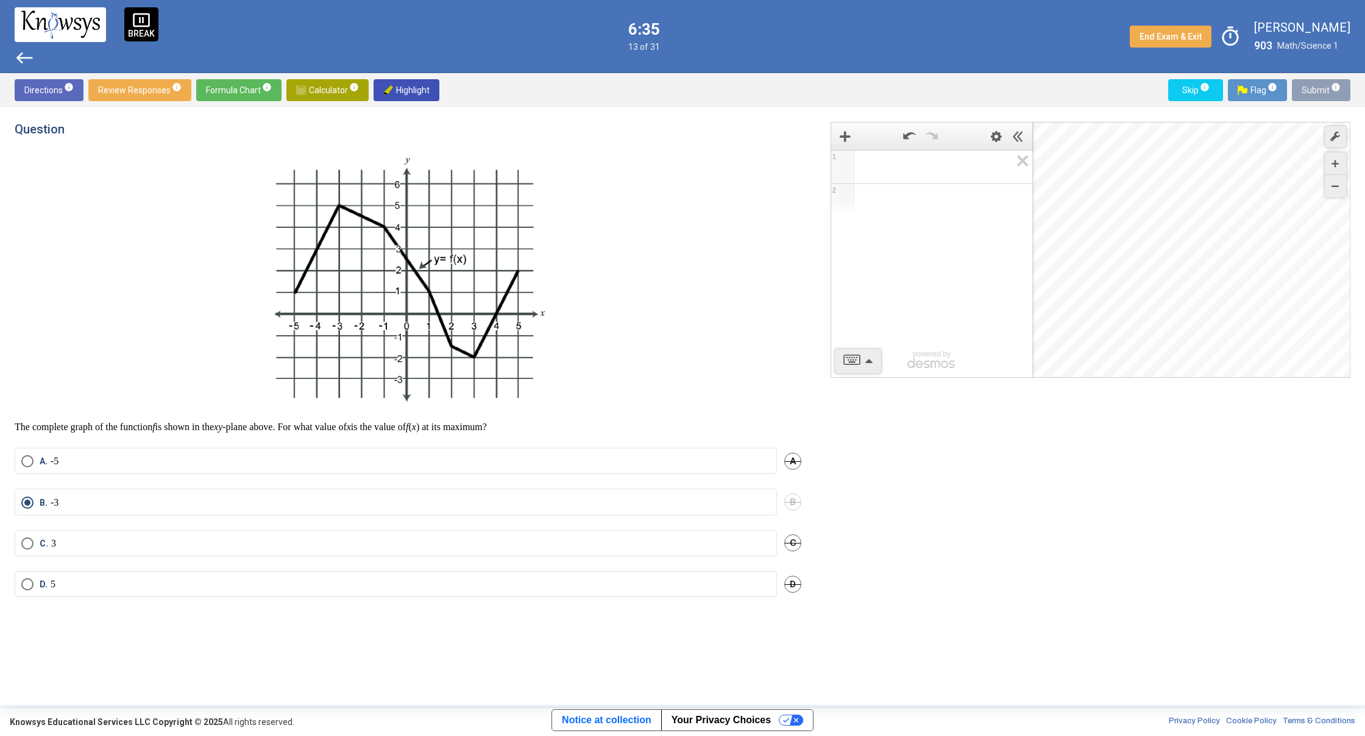
click at [1328, 89] on span "Submit info" at bounding box center [1321, 90] width 39 height 22
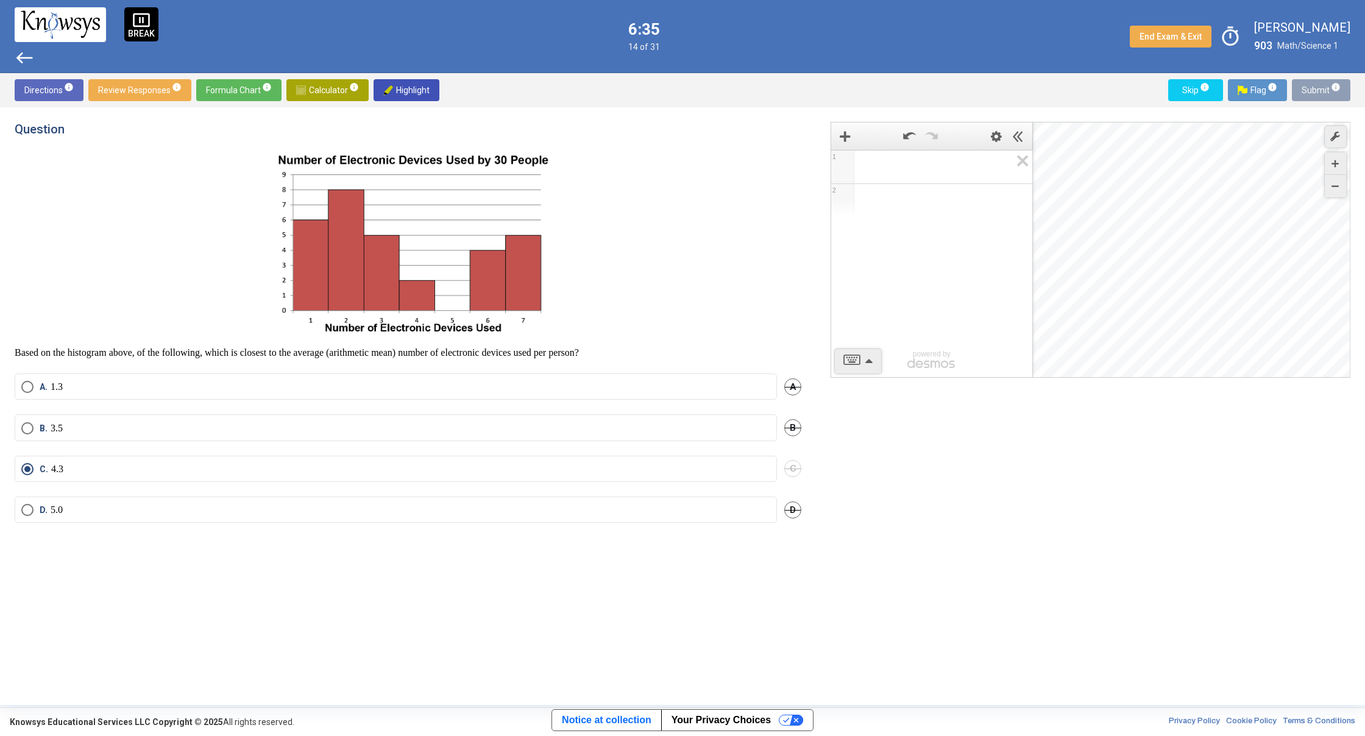
click at [1327, 89] on span "Submit info" at bounding box center [1321, 90] width 39 height 22
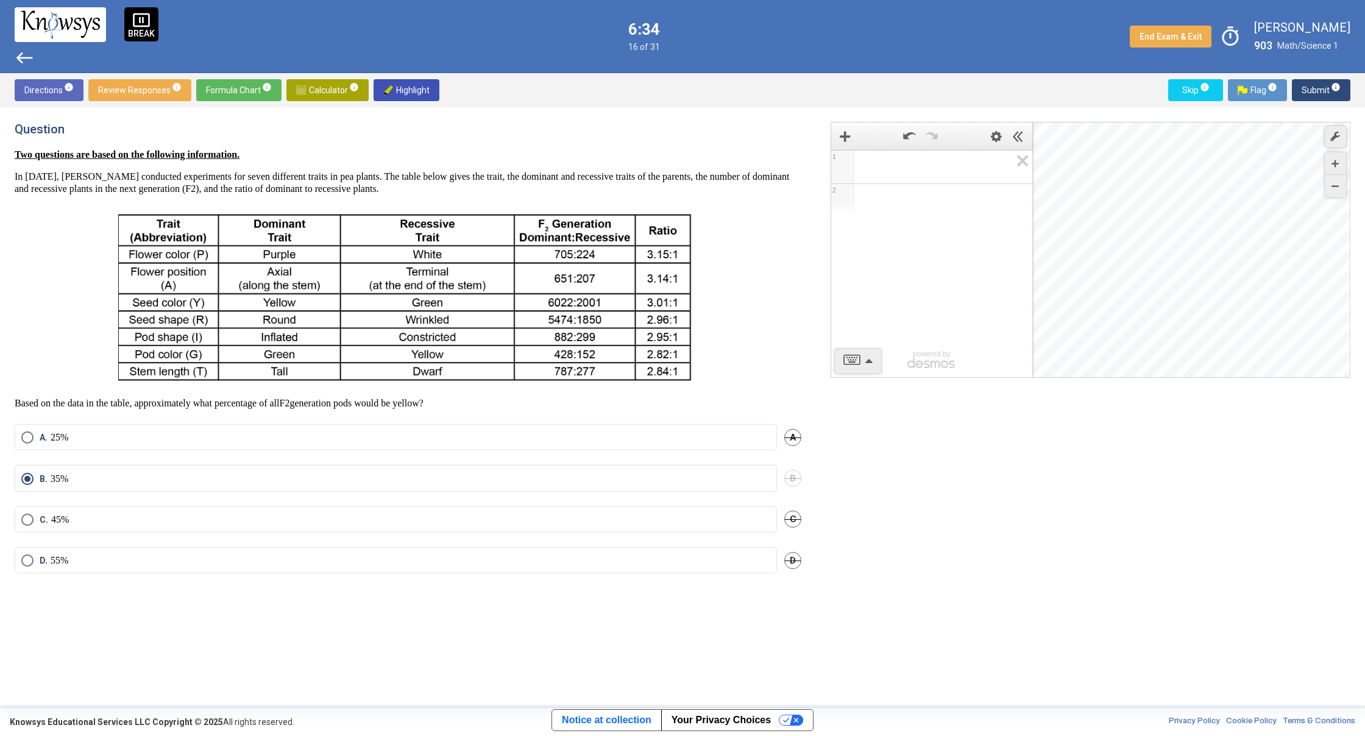
click at [1327, 89] on span "Submit info" at bounding box center [1321, 90] width 39 height 22
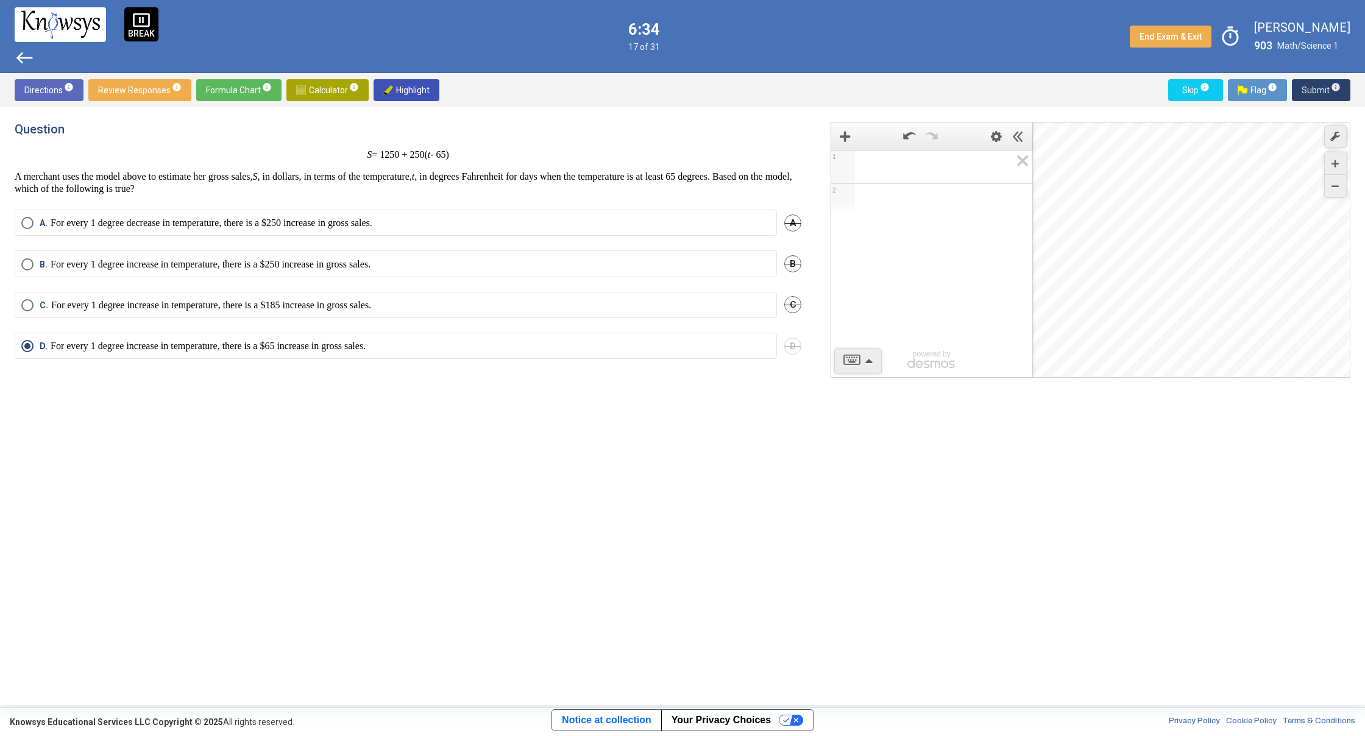
click at [1326, 90] on span "Submit info" at bounding box center [1321, 90] width 39 height 22
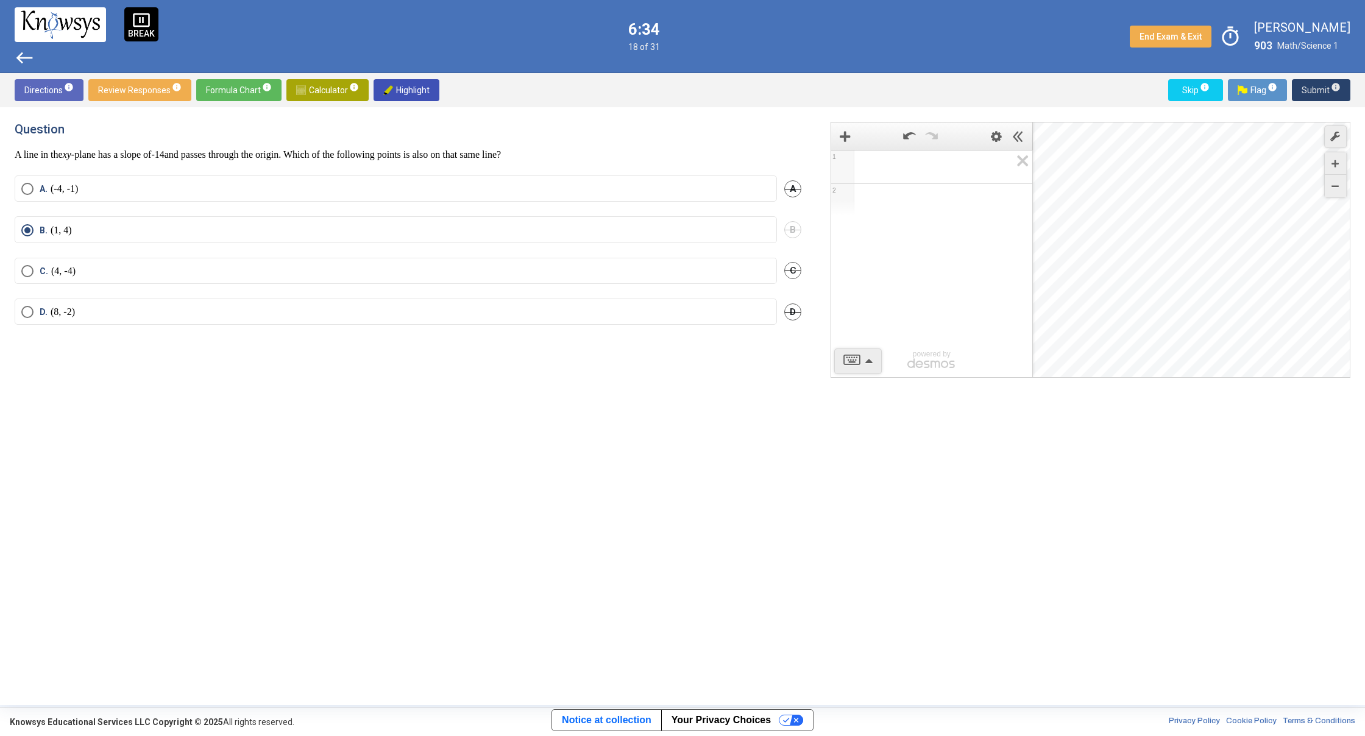
click at [1326, 90] on span "Submit info" at bounding box center [1321, 90] width 39 height 22
click at [1329, 95] on span "Submit info" at bounding box center [1321, 90] width 39 height 22
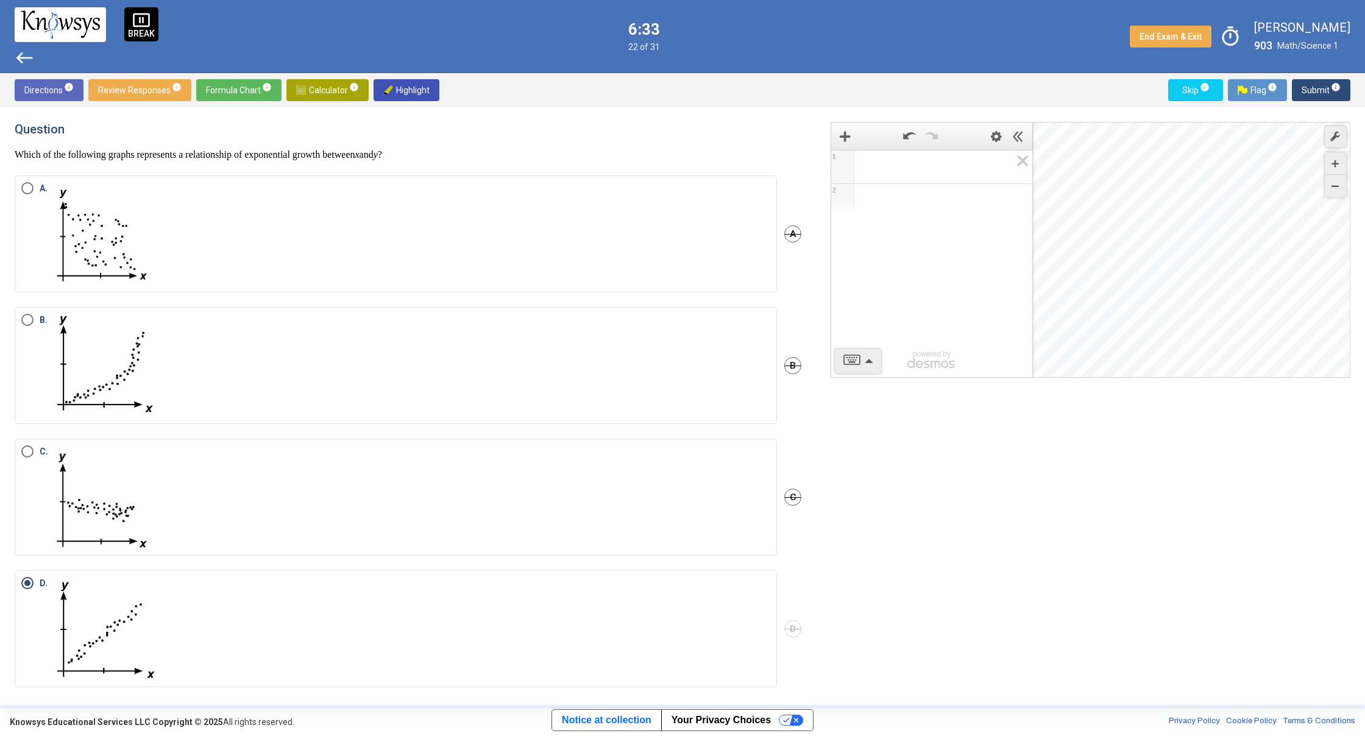
click at [1329, 95] on span "Submit info" at bounding box center [1321, 90] width 39 height 22
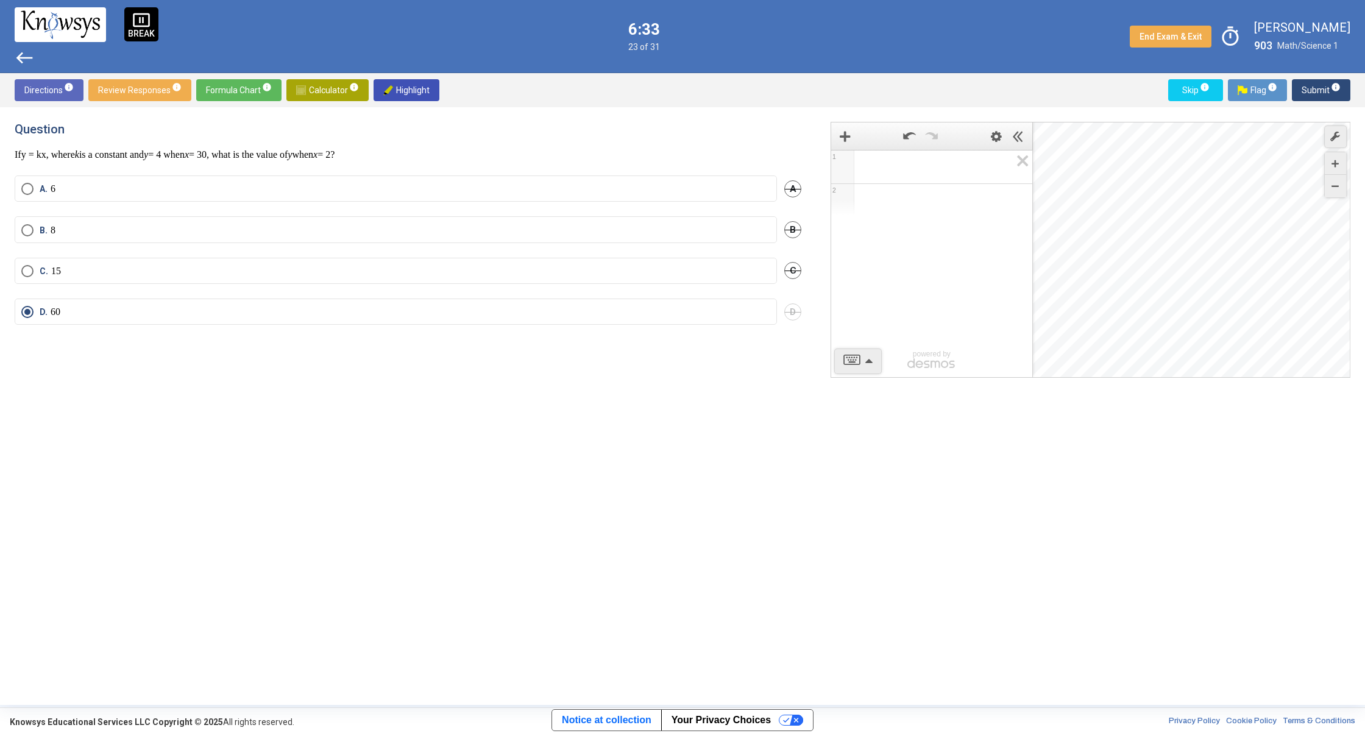
click at [1329, 95] on span "Submit info" at bounding box center [1321, 90] width 39 height 22
drag, startPoint x: 1329, startPoint y: 95, endPoint x: 1333, endPoint y: 105, distance: 11.2
click at [1332, 102] on div "Directions info Review Responses info Formula Chart info Calculator info Highli…" at bounding box center [682, 90] width 1365 height 34
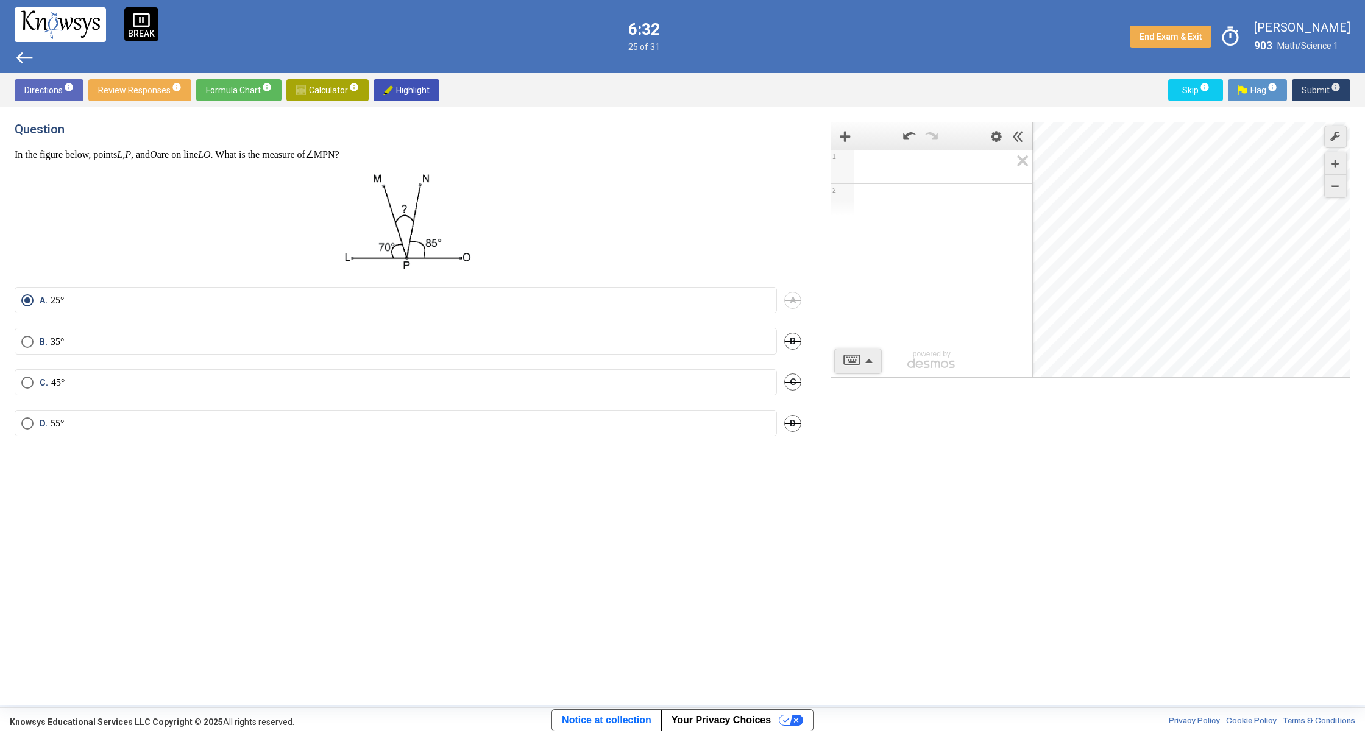
click at [1333, 105] on div "Directions info Review Responses info Formula Chart info Calculator info Highli…" at bounding box center [682, 90] width 1365 height 34
click at [1334, 104] on div "Directions info Review Responses info Formula Chart info Calculator info Highli…" at bounding box center [682, 90] width 1365 height 34
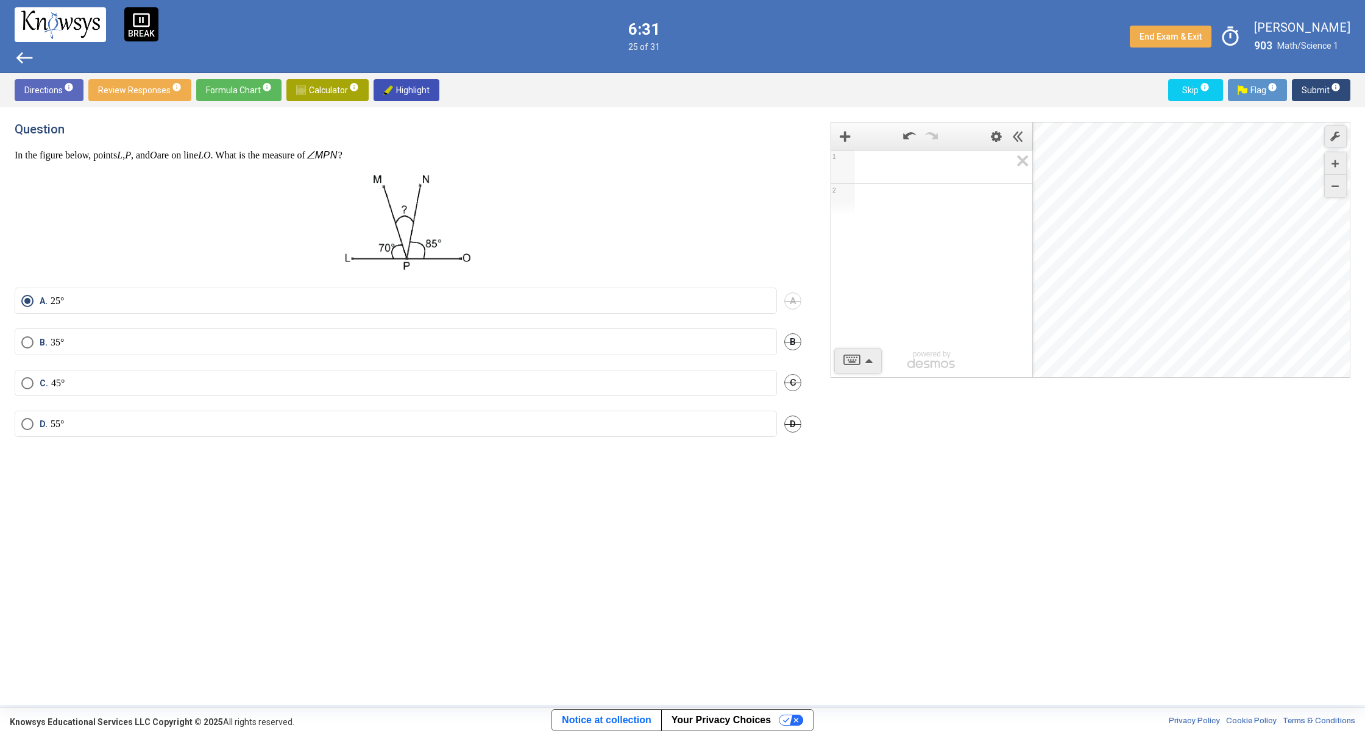
click at [1327, 87] on span "Submit info" at bounding box center [1321, 90] width 39 height 22
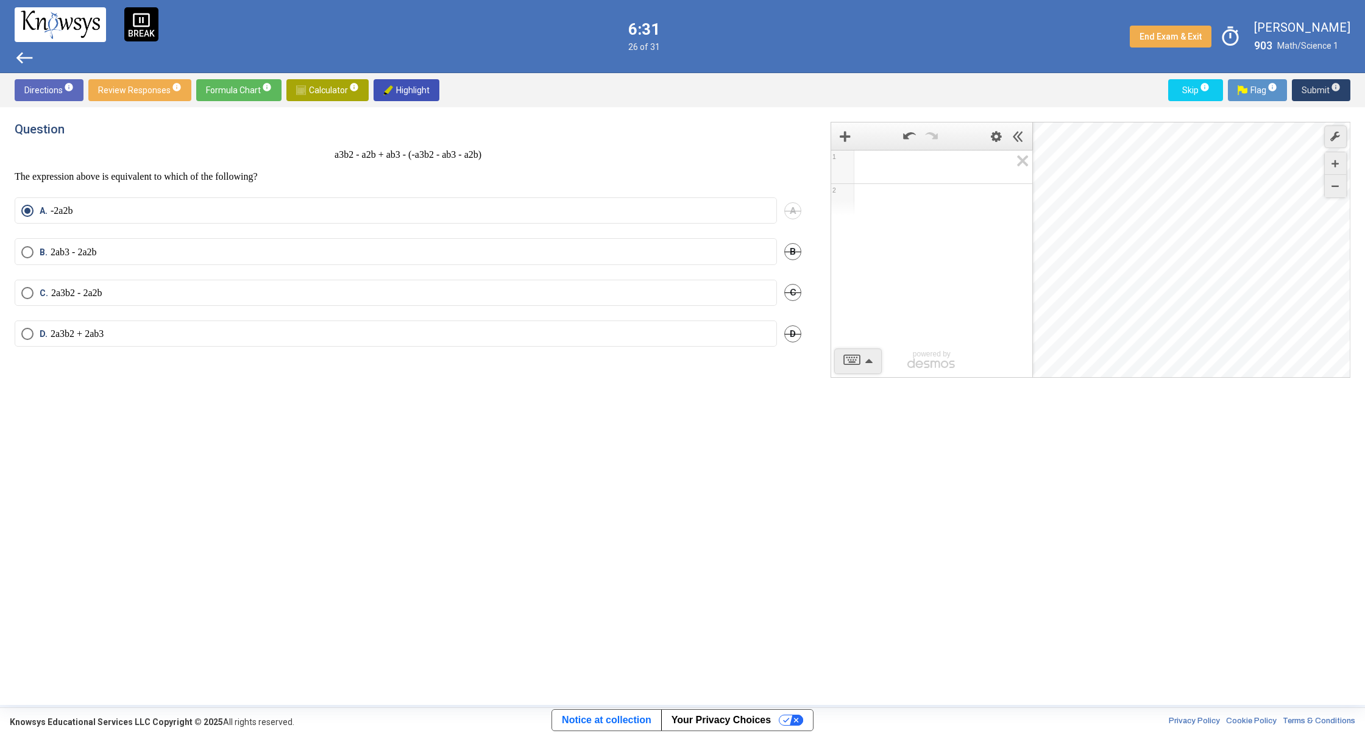
click at [1322, 83] on span "Submit info" at bounding box center [1321, 90] width 39 height 22
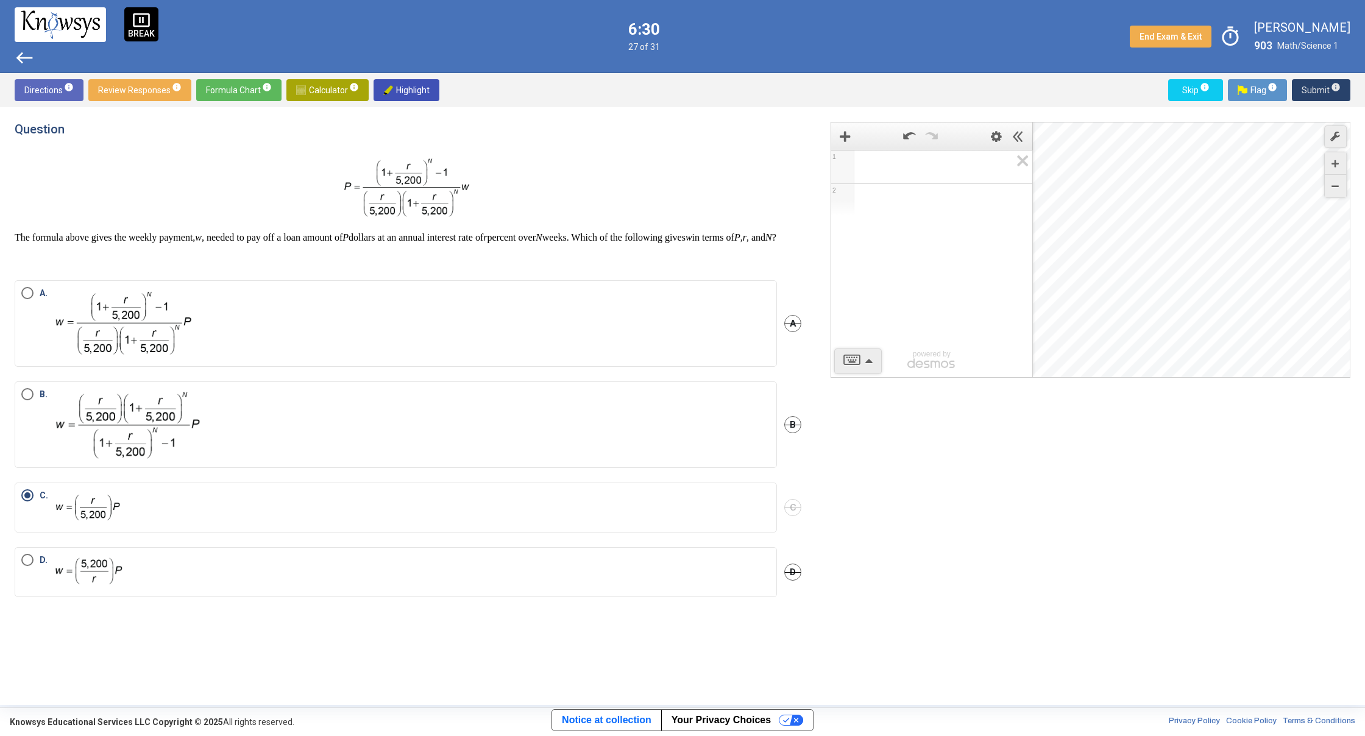
click at [1322, 80] on span "Submit info" at bounding box center [1321, 90] width 39 height 22
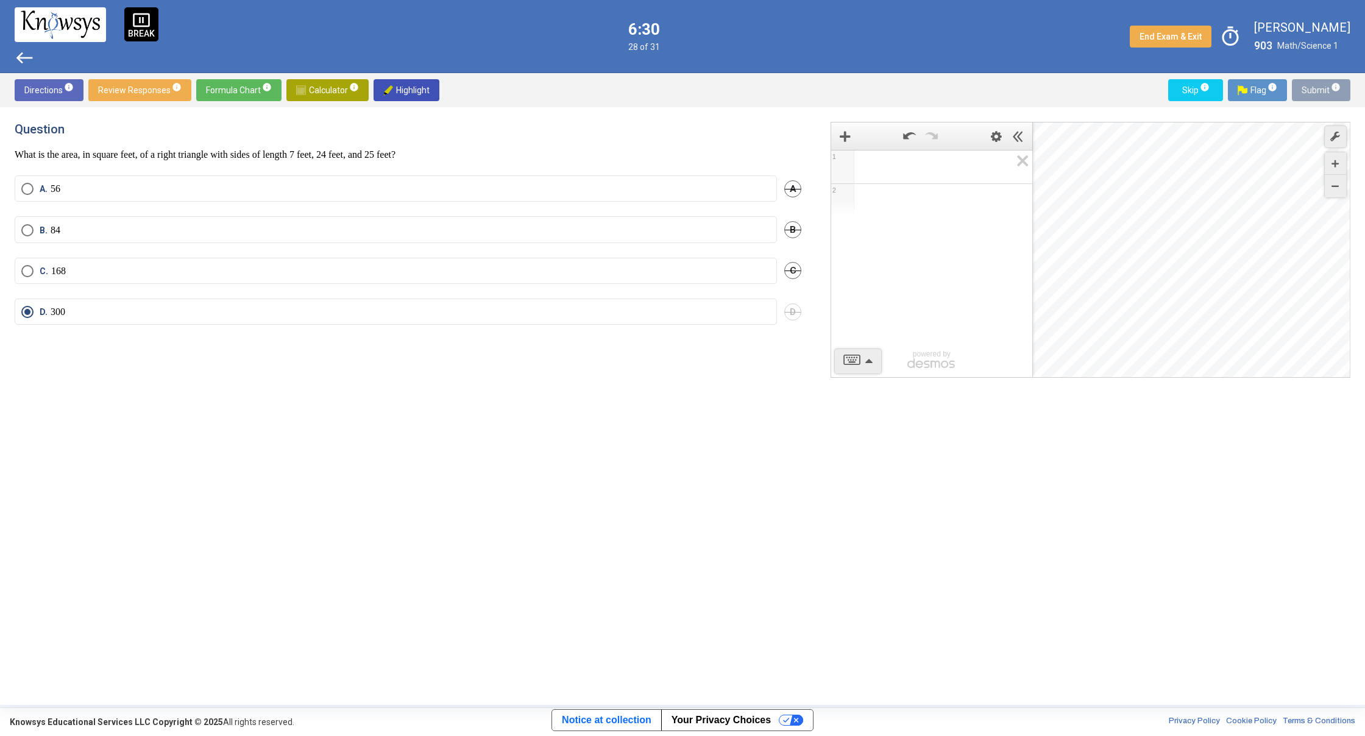
click at [1323, 85] on span "Submit info" at bounding box center [1321, 90] width 39 height 22
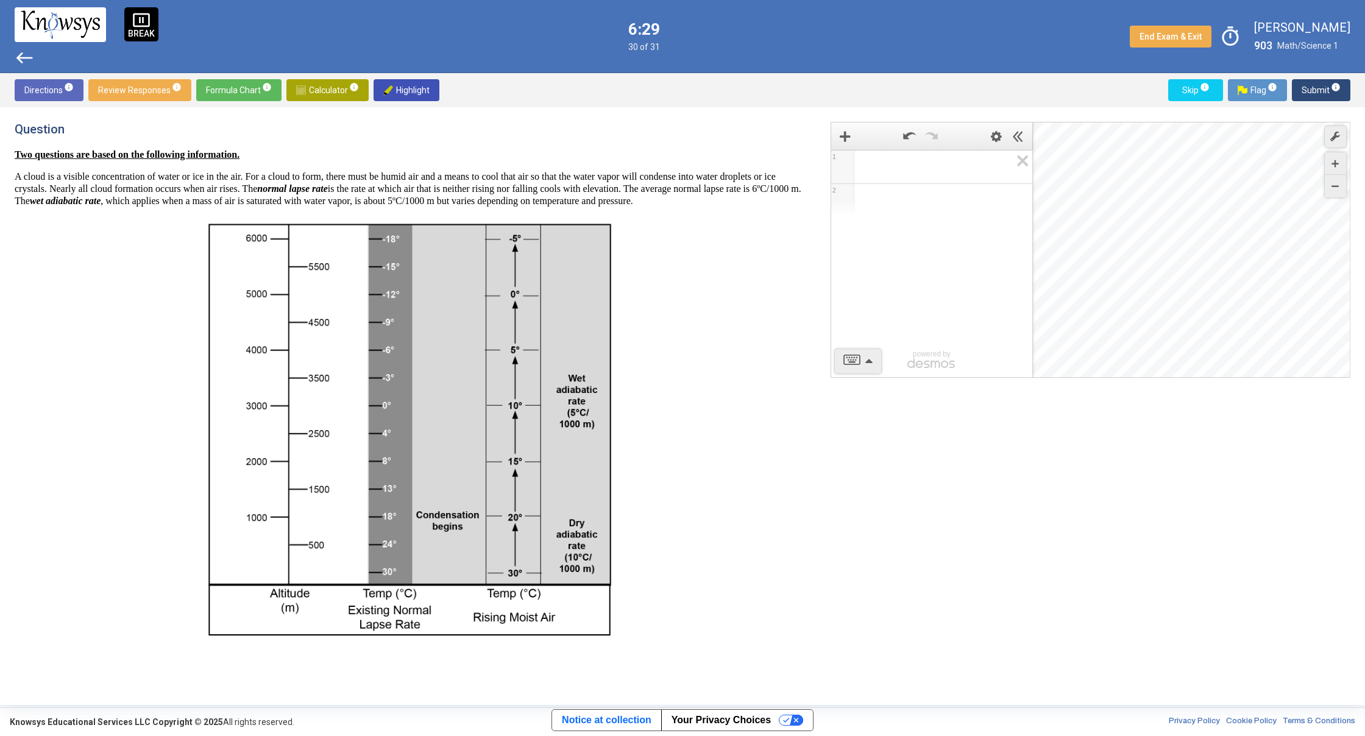
click at [1323, 86] on span "Submit info" at bounding box center [1321, 90] width 39 height 22
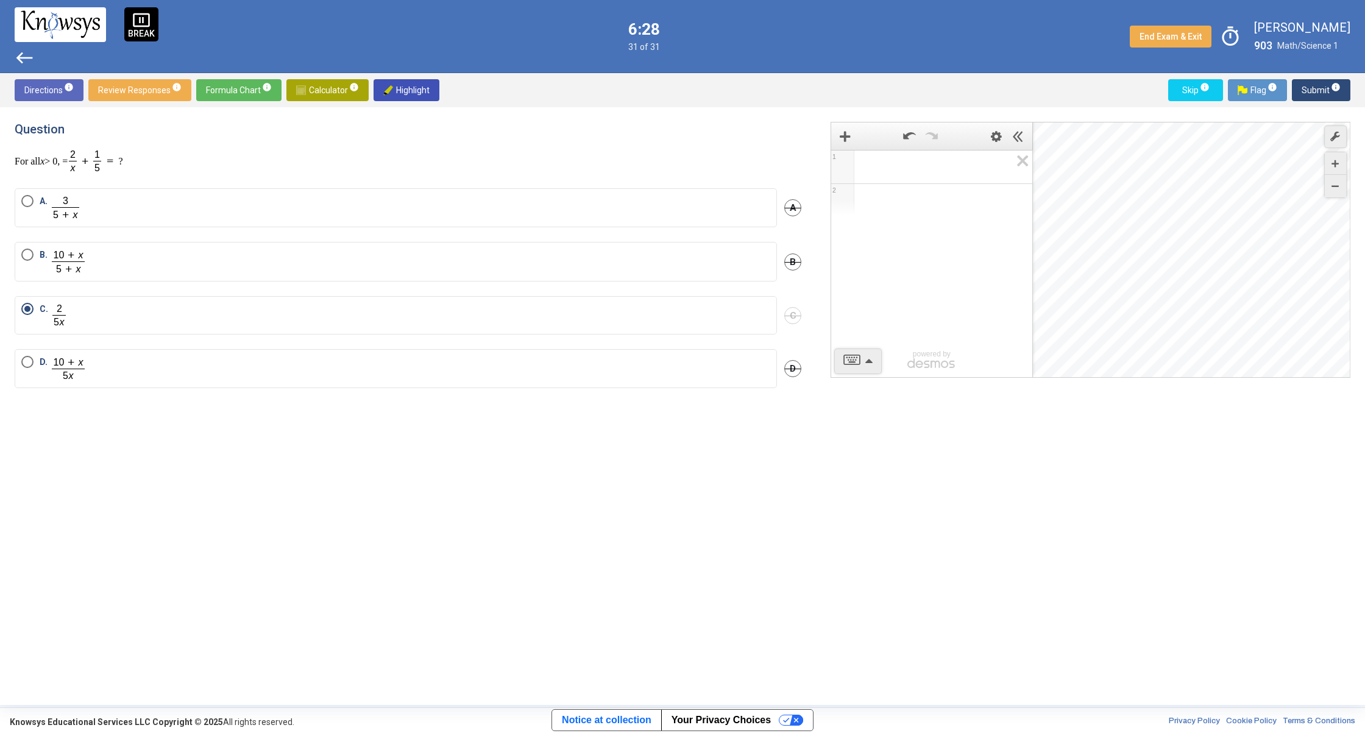
click at [800, 157] on p "For all x > 0, = ?" at bounding box center [408, 161] width 787 height 25
click at [1315, 95] on span "Submit info" at bounding box center [1321, 90] width 39 height 22
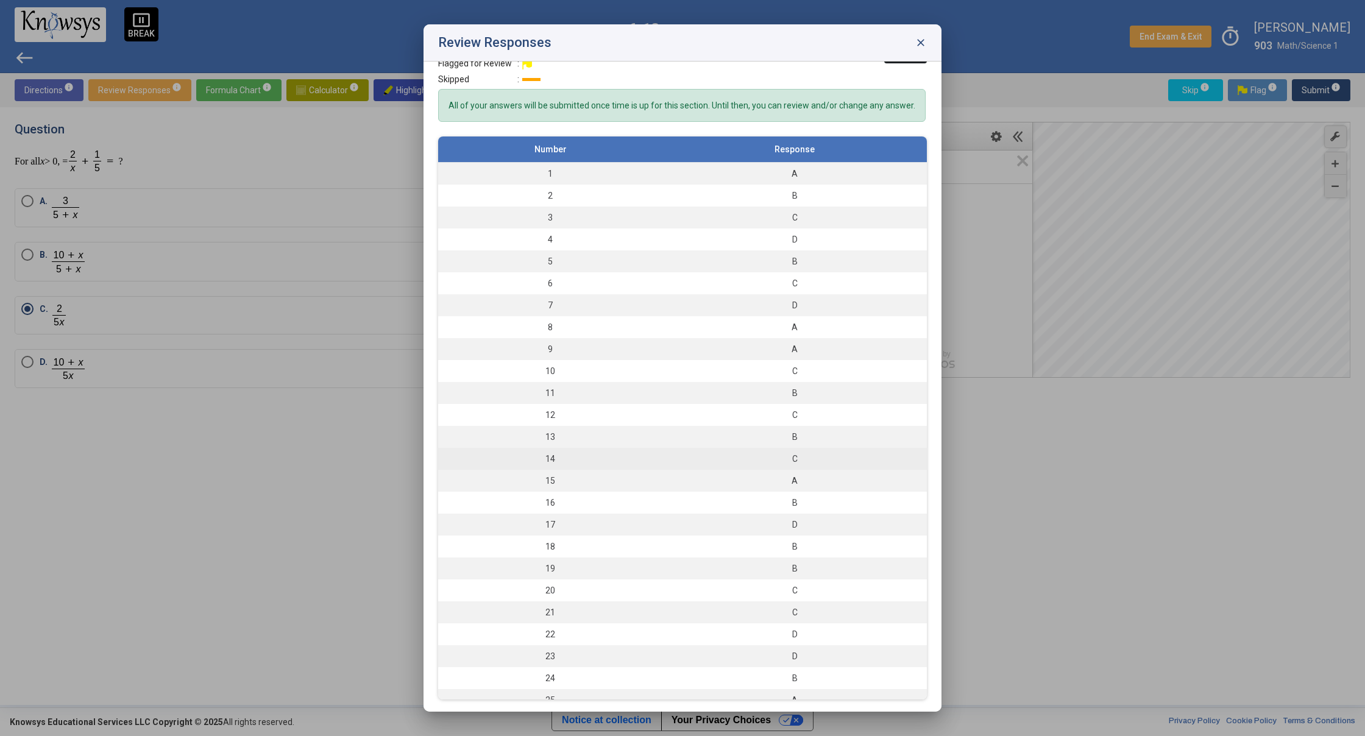
scroll to position [0, 0]
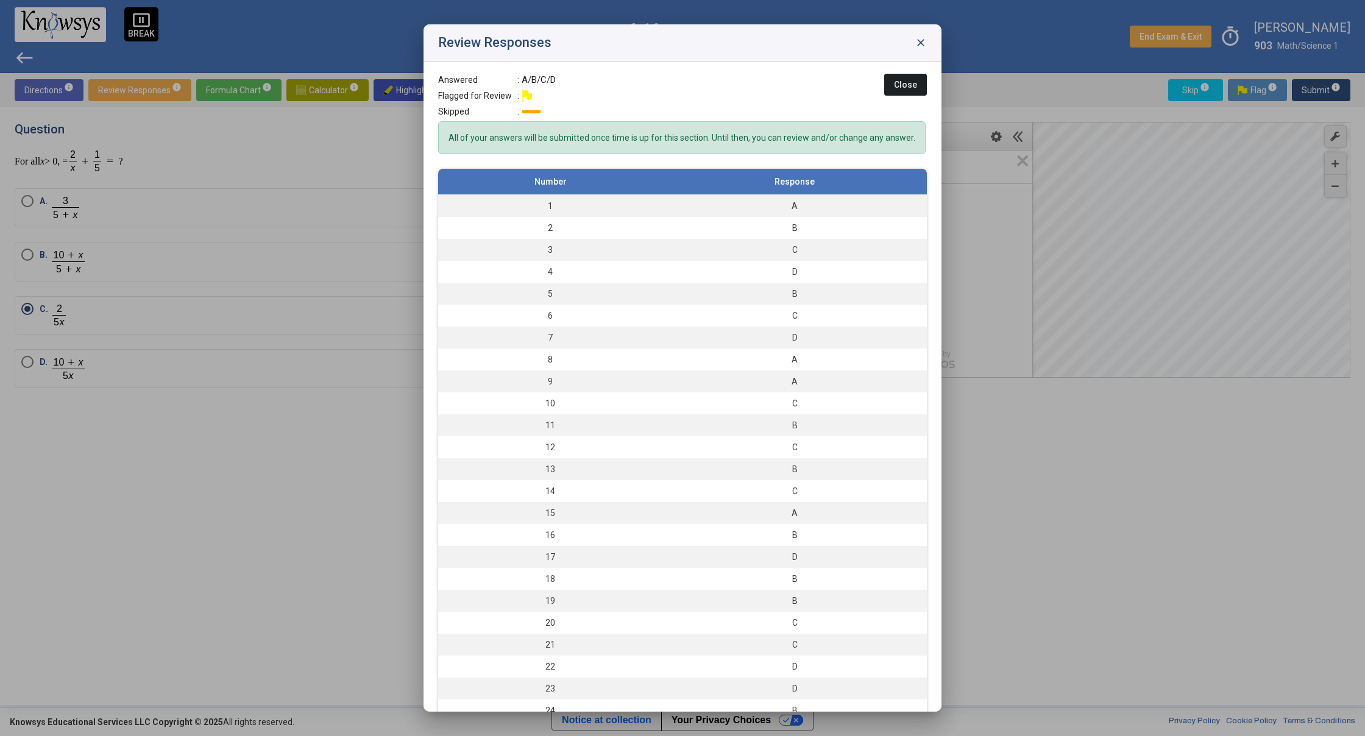
click at [918, 42] on span "close" at bounding box center [921, 43] width 12 height 12
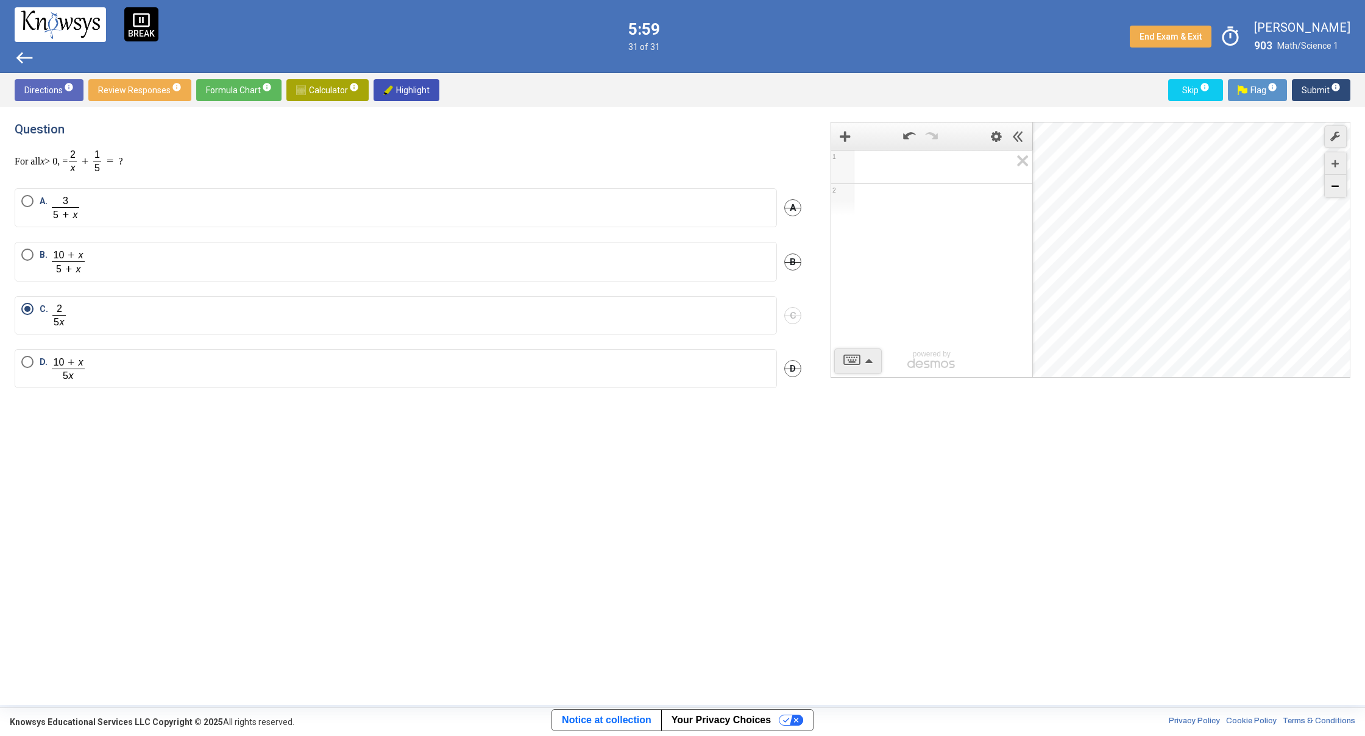
click at [1343, 183] on div "Zoom Out" at bounding box center [1335, 186] width 21 height 23
click at [1345, 184] on div "Zoom Out" at bounding box center [1335, 186] width 21 height 23
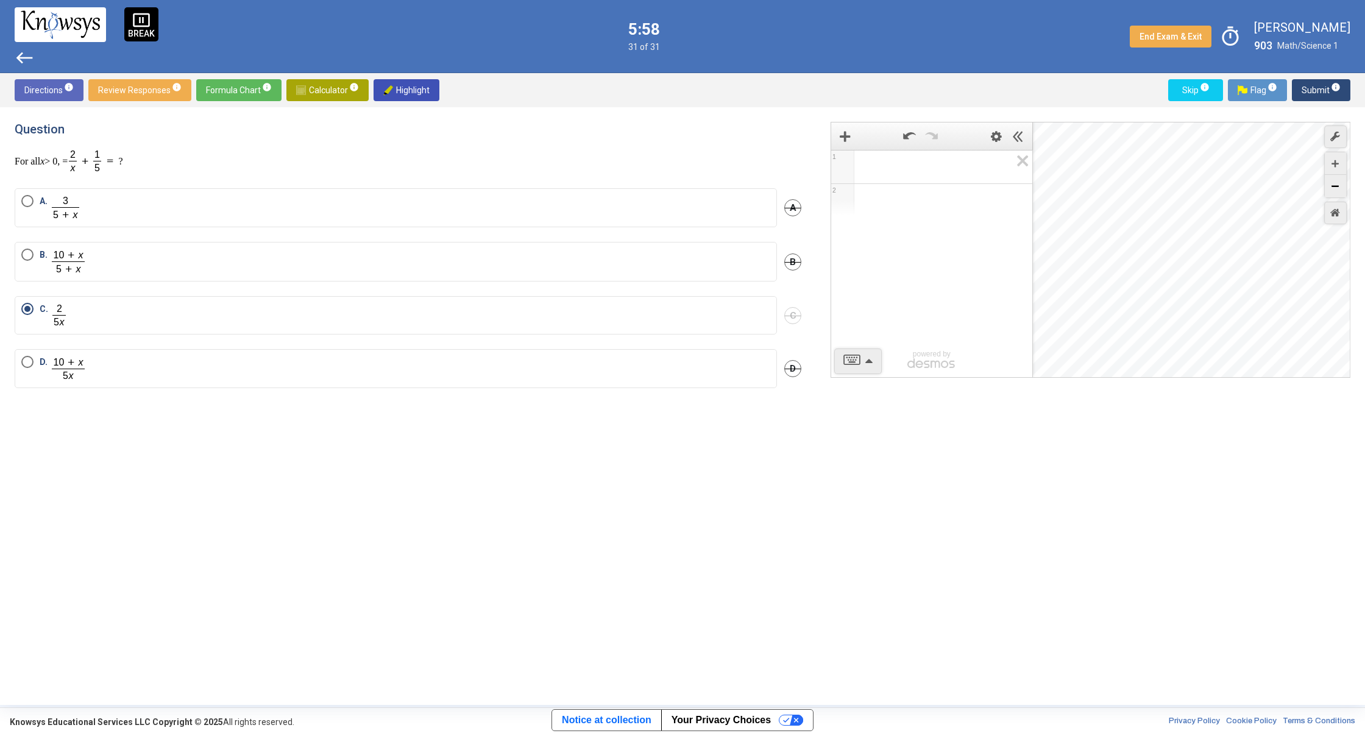
click at [1336, 180] on div "Zoom Out" at bounding box center [1335, 186] width 21 height 23
click at [1338, 180] on div "Zoom Out" at bounding box center [1335, 186] width 21 height 23
click at [1343, 183] on div "Zoom Out" at bounding box center [1335, 186] width 21 height 23
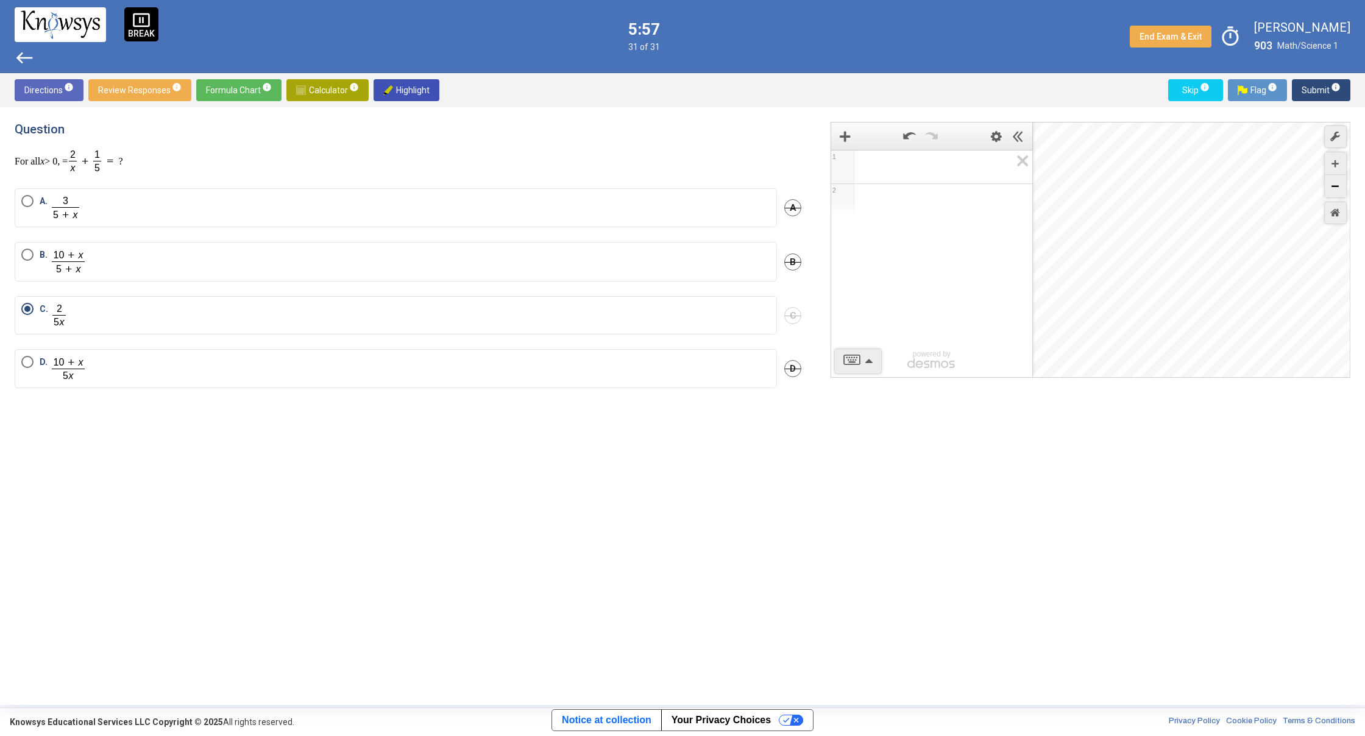
click at [1343, 183] on div "Zoom Out" at bounding box center [1335, 186] width 21 height 23
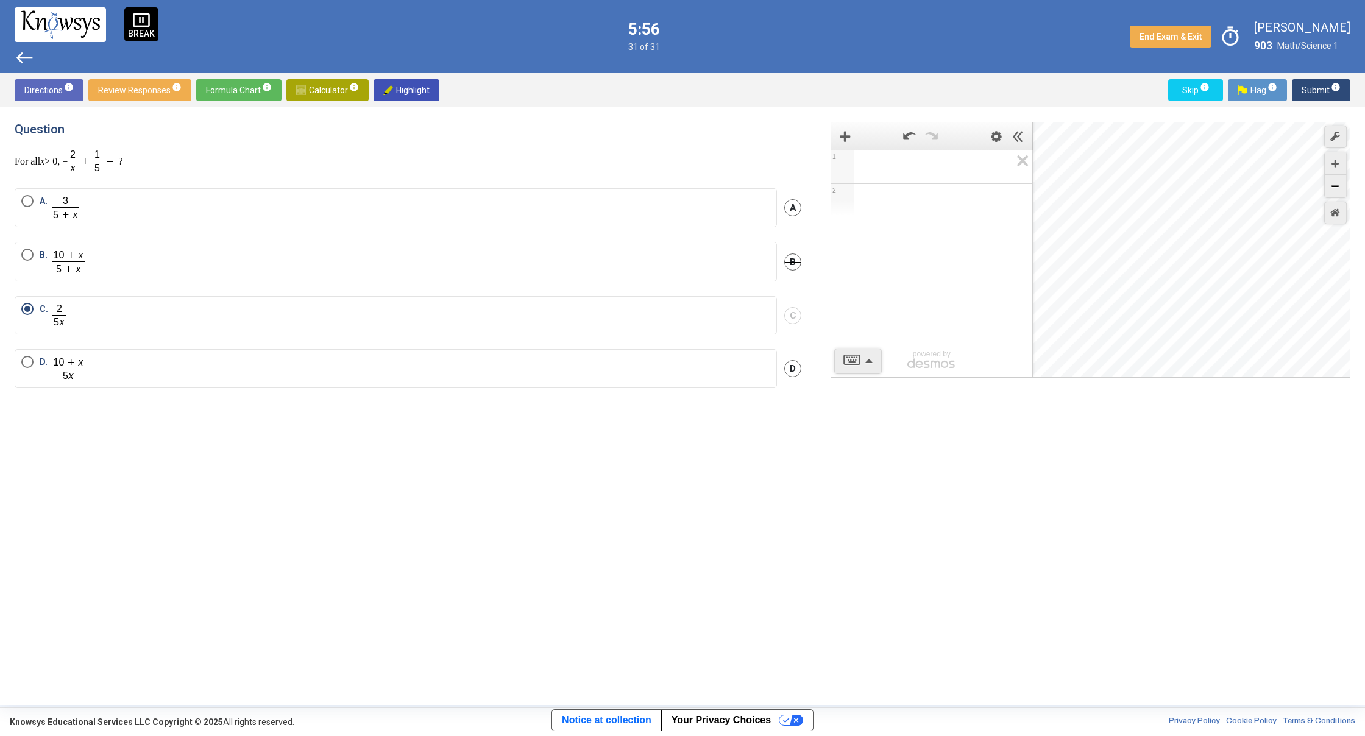
click at [1343, 183] on div "Zoom Out" at bounding box center [1335, 186] width 21 height 23
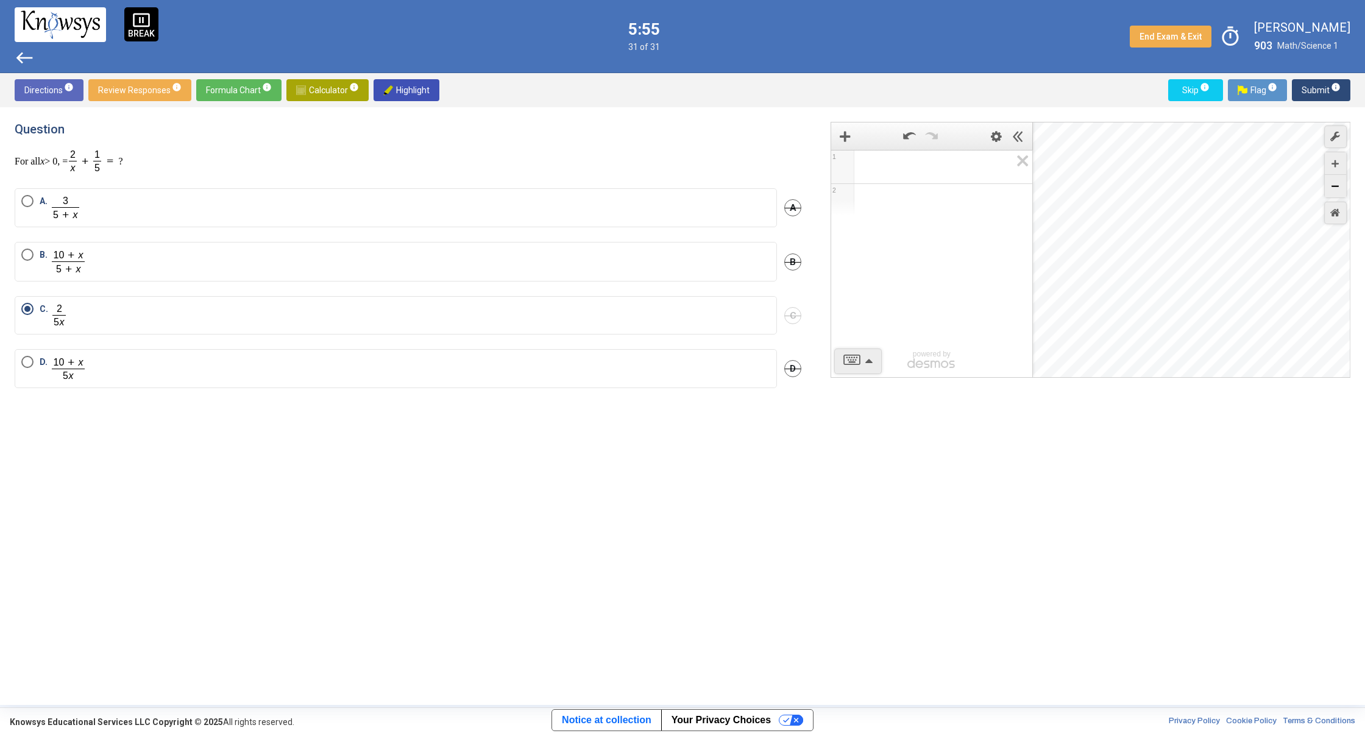
click at [1344, 183] on div "Zoom Out" at bounding box center [1335, 186] width 21 height 23
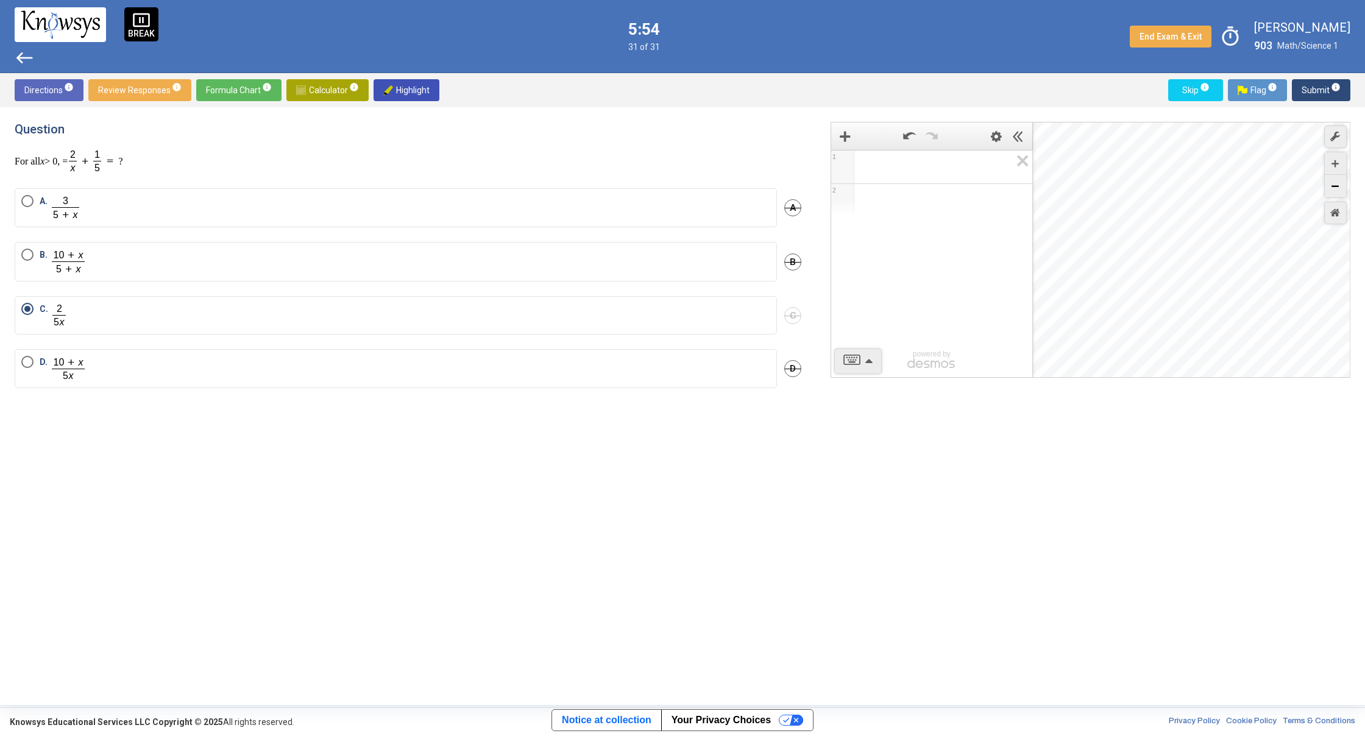
click at [1344, 184] on div "Zoom Out" at bounding box center [1335, 186] width 21 height 23
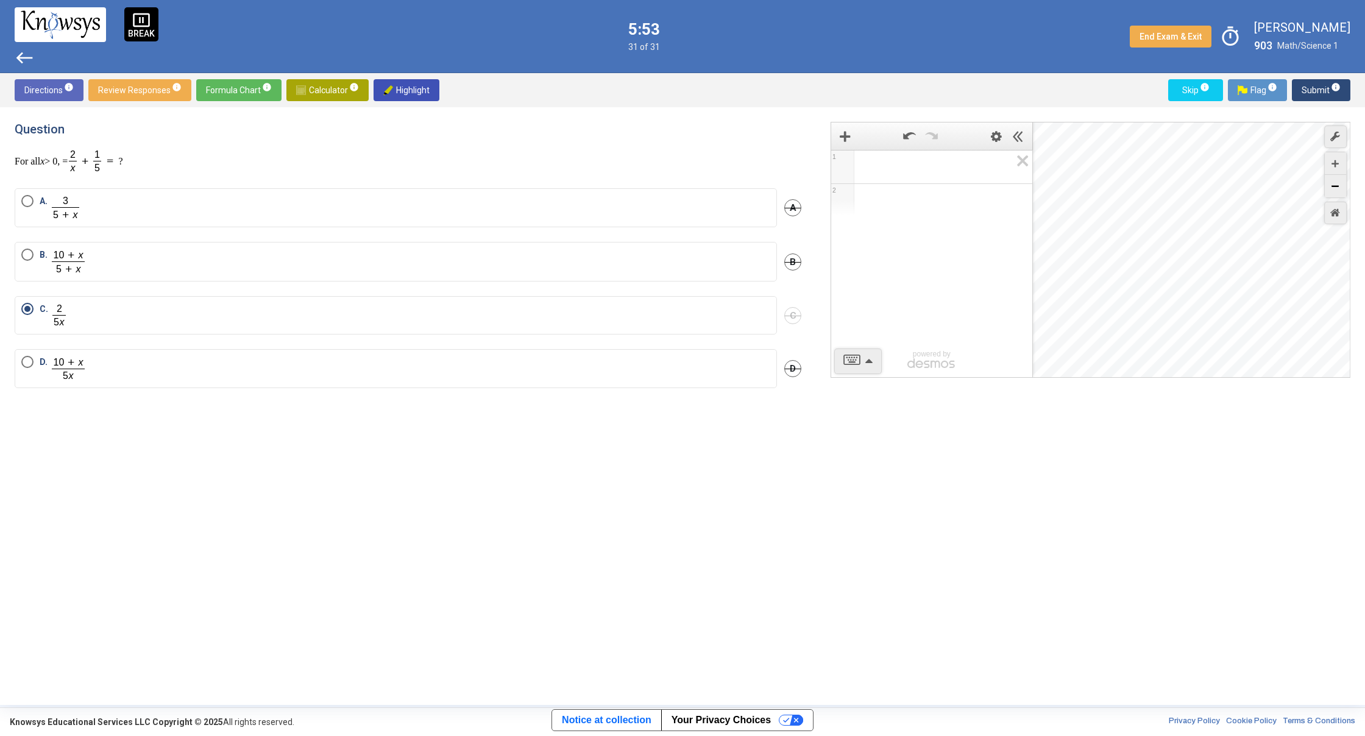
click at [1344, 184] on div "Zoom Out" at bounding box center [1335, 186] width 21 height 23
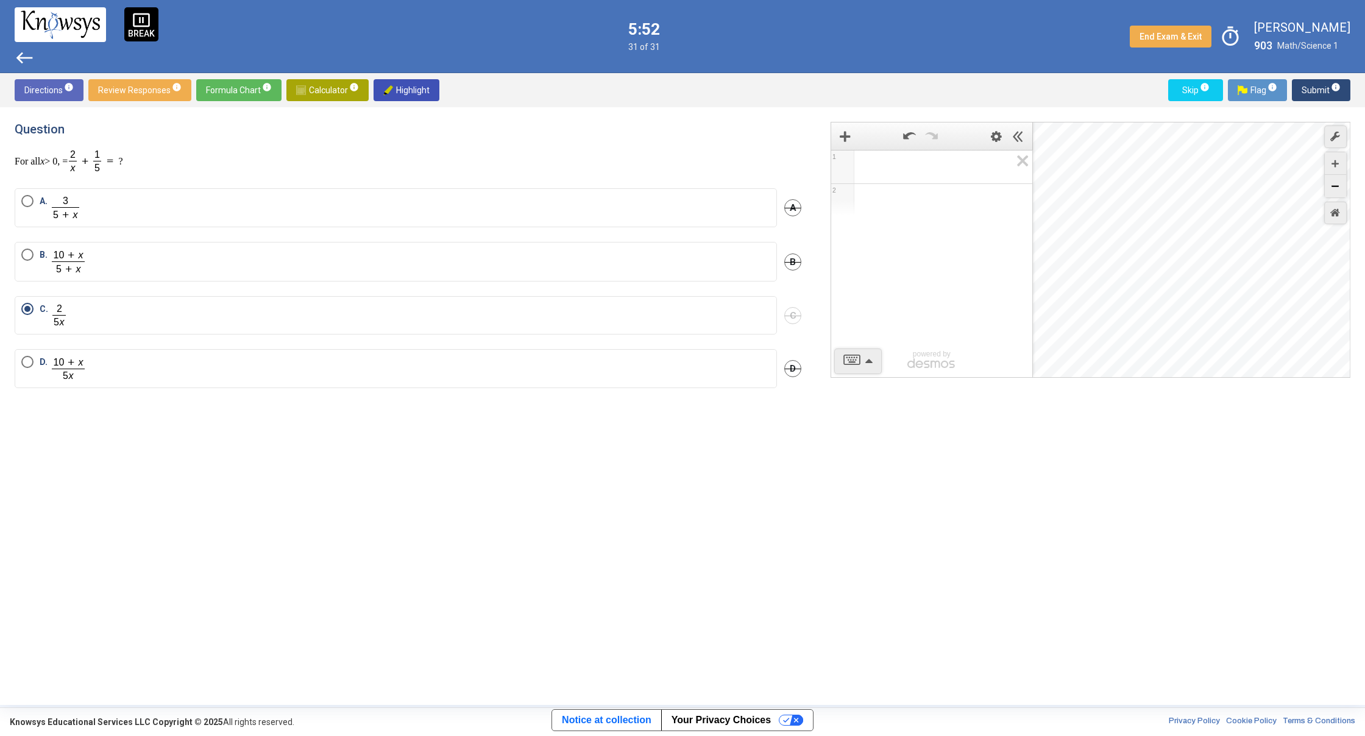
click at [1344, 184] on div "Zoom Out" at bounding box center [1335, 186] width 21 height 23
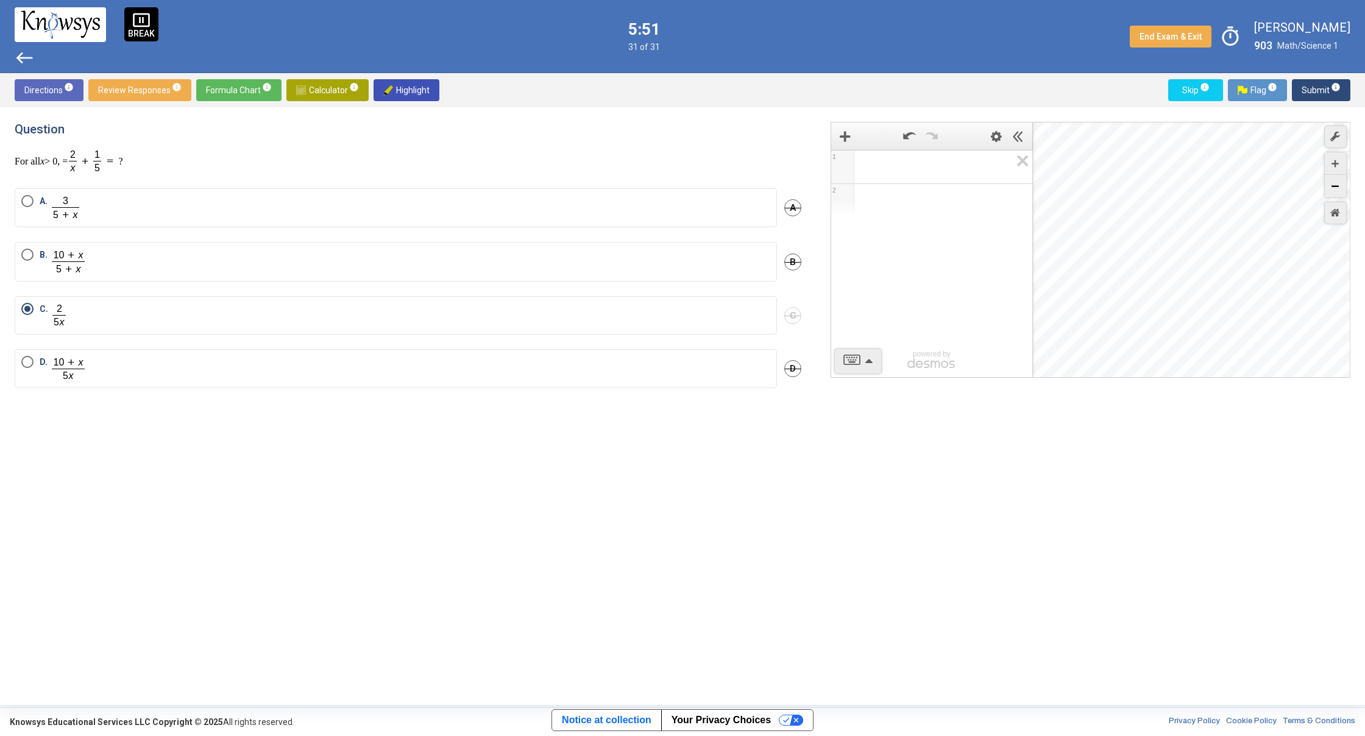
click at [1344, 184] on div "Zoom Out" at bounding box center [1335, 186] width 21 height 23
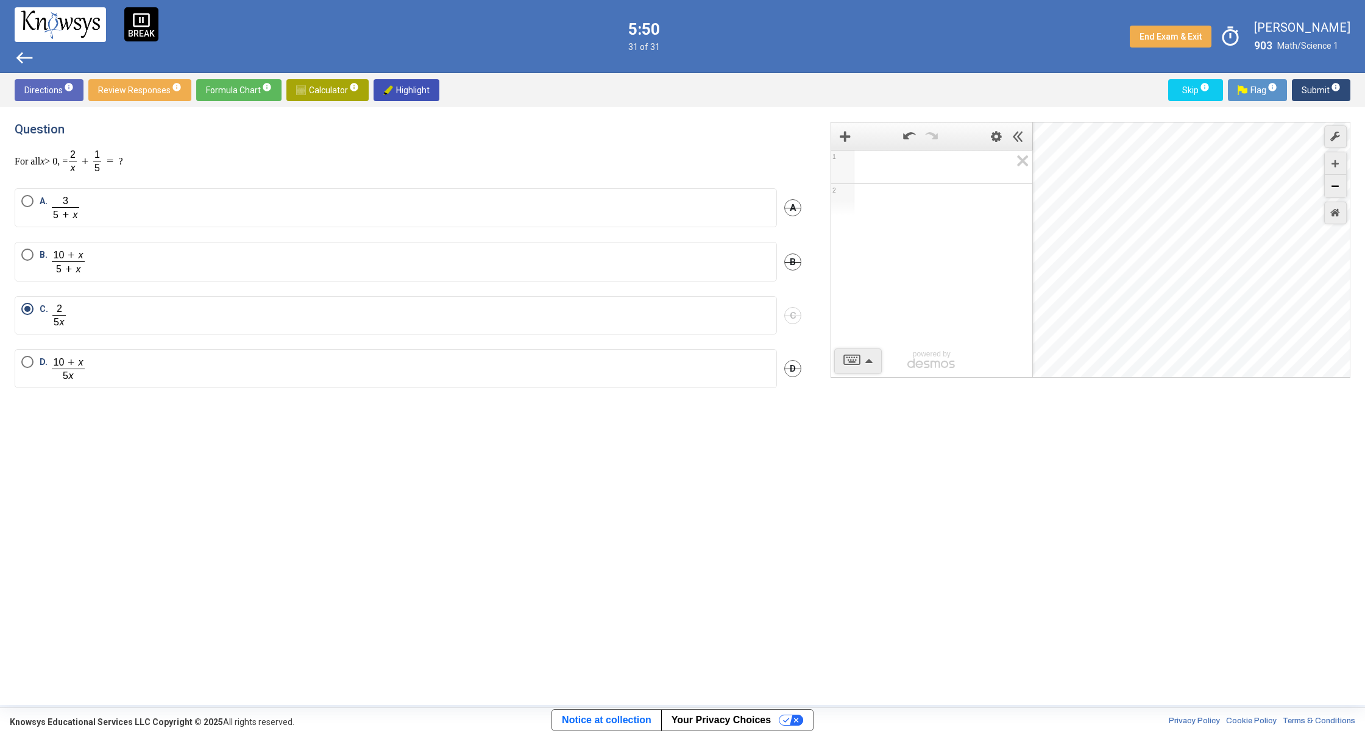
click at [1344, 184] on div "Zoom Out" at bounding box center [1335, 186] width 21 height 23
click at [1350, 190] on div "Desmos Graphing Calculator" at bounding box center [1192, 250] width 318 height 256
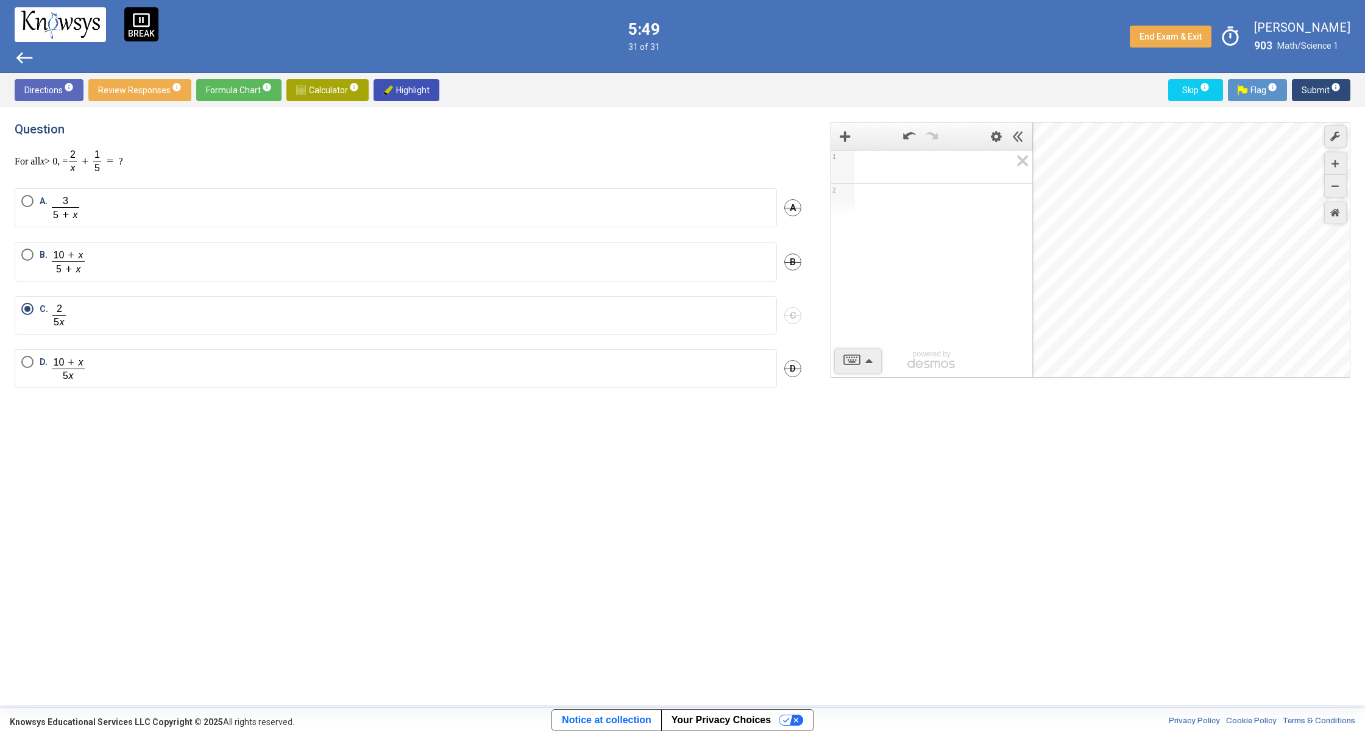
click at [1352, 190] on div "Question For all x > 0, = ? A. A B. B C. C D. D 1 2 powered by powered by $$ x …" at bounding box center [682, 406] width 1365 height 598
click at [1344, 186] on div "Question For all x > 0, = ? A. A B. B C. C D. D 1 2 powered by powered by $$ x …" at bounding box center [682, 406] width 1365 height 598
click at [1343, 185] on div "Zoom Out" at bounding box center [1335, 186] width 21 height 23
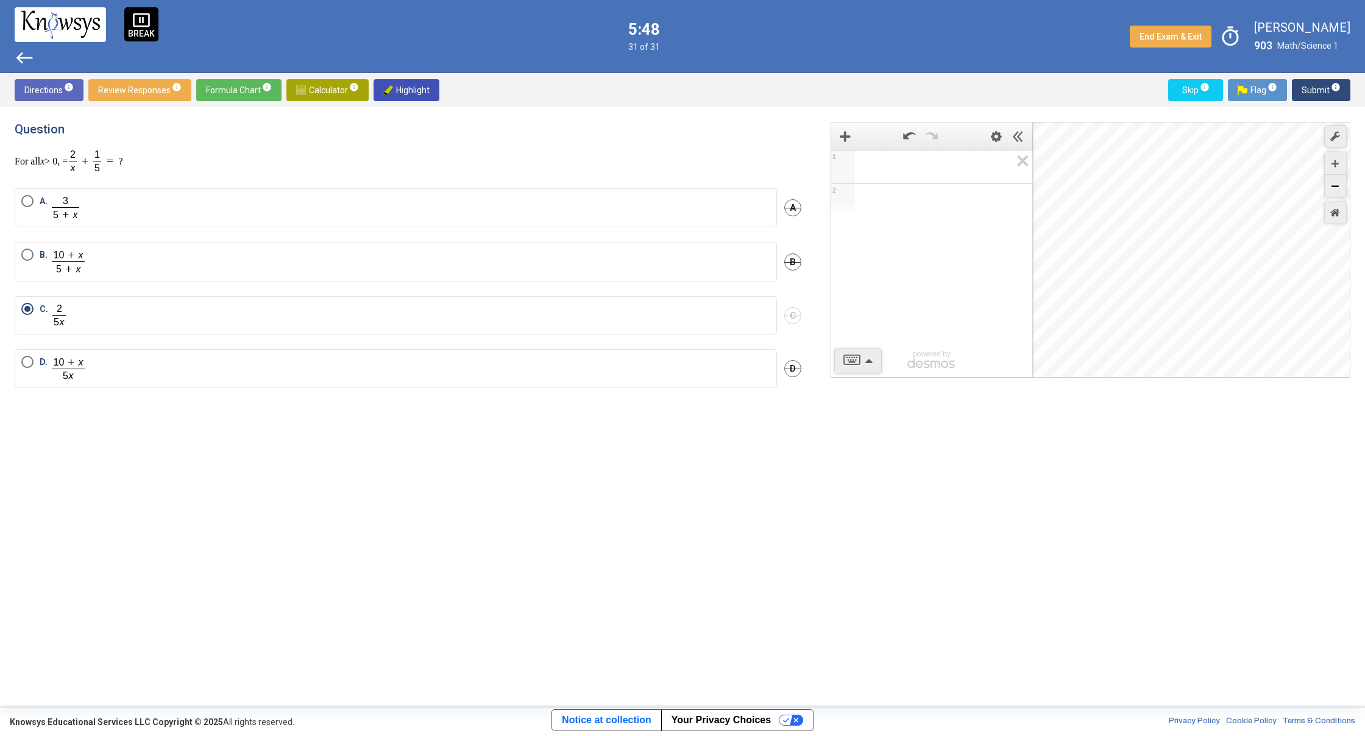
click at [1343, 185] on div "Zoom Out" at bounding box center [1335, 186] width 21 height 23
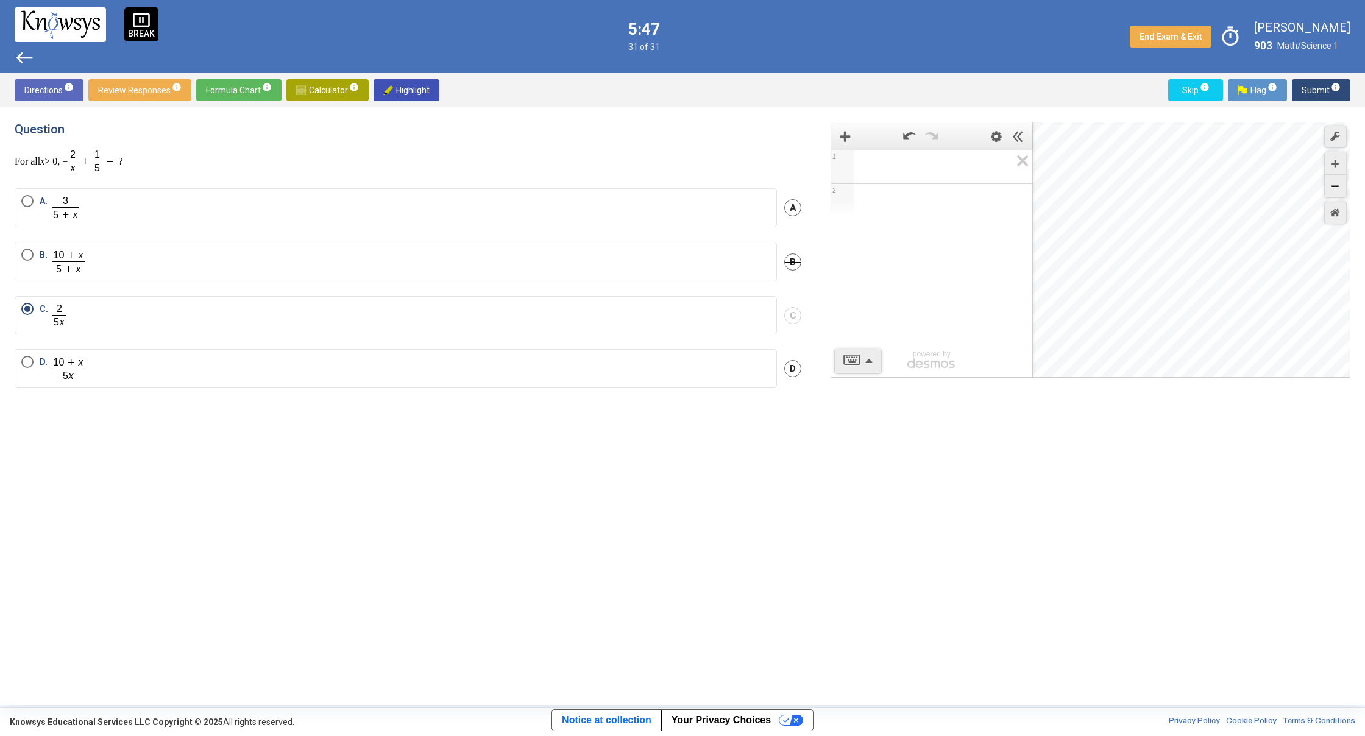
click at [1343, 185] on div "Zoom Out" at bounding box center [1335, 186] width 21 height 23
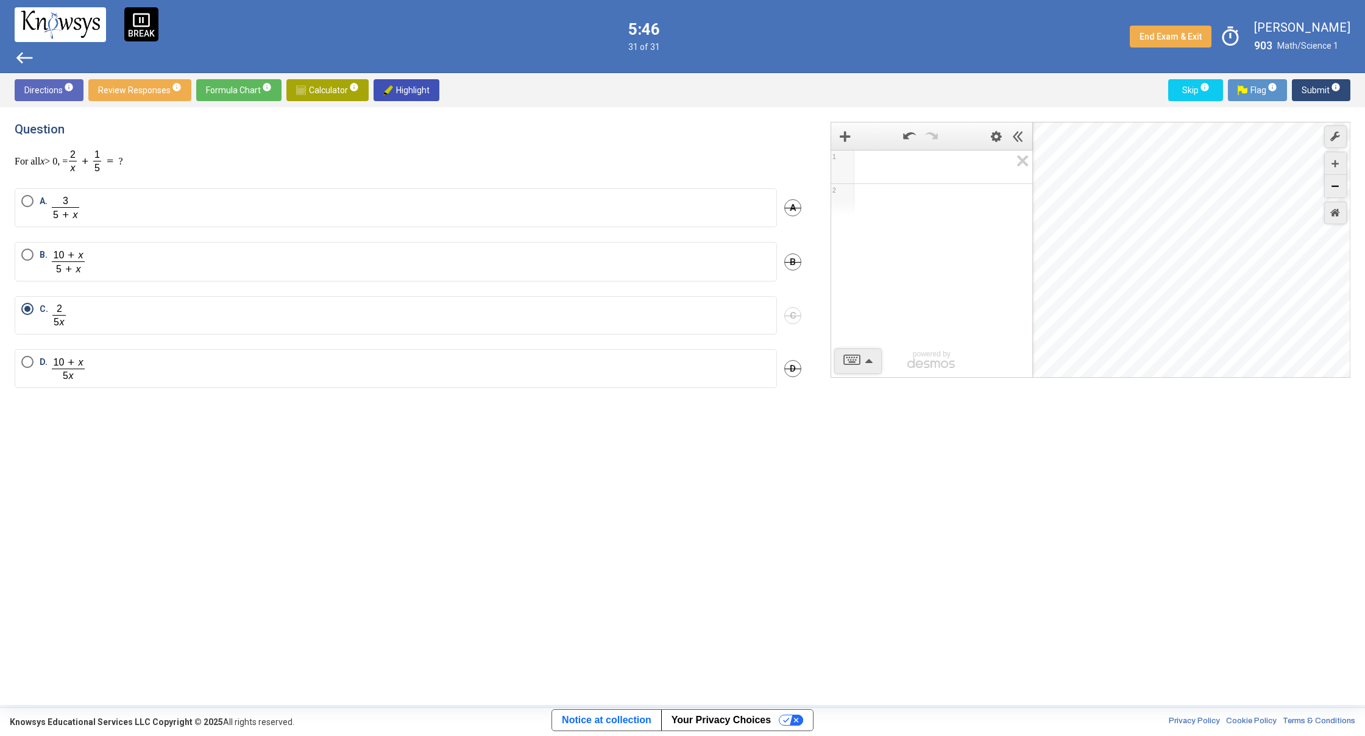
click at [1343, 185] on div "Zoom Out" at bounding box center [1335, 186] width 21 height 23
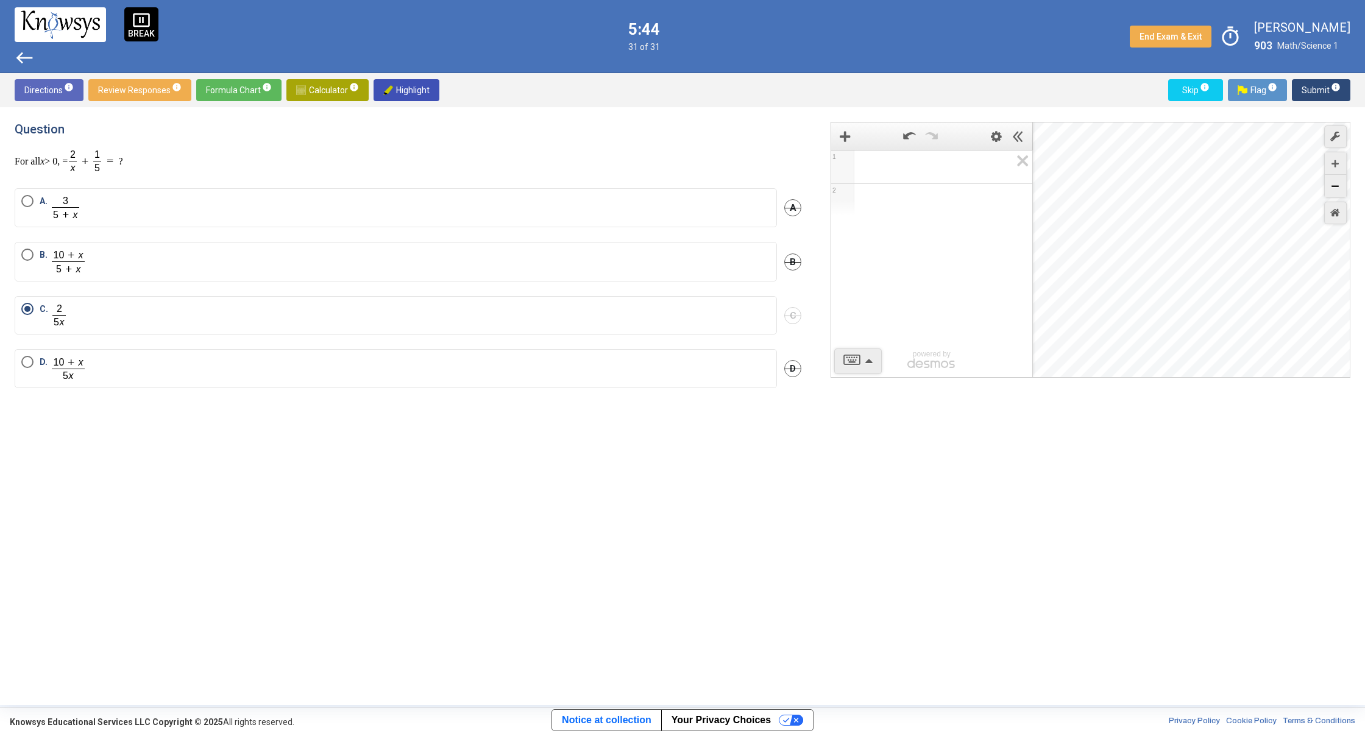
click at [1343, 185] on div "Zoom Out" at bounding box center [1335, 186] width 21 height 23
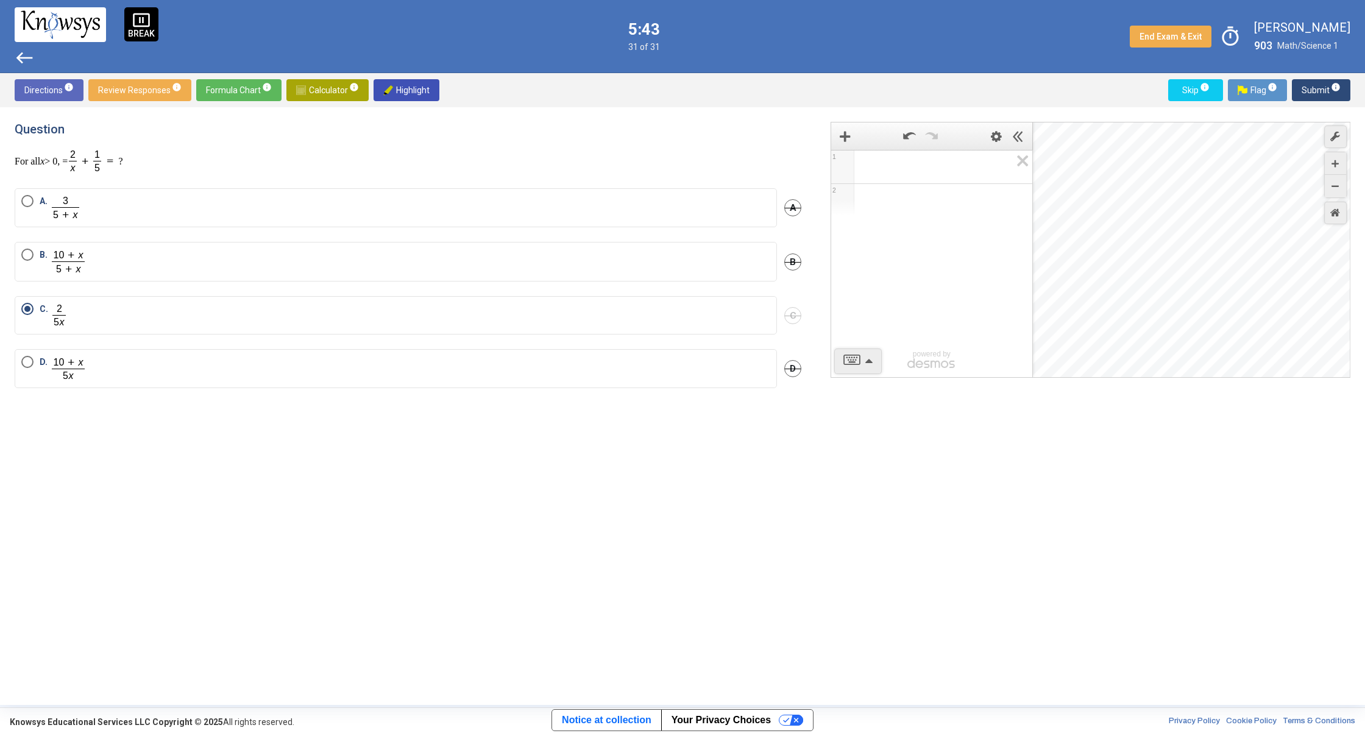
click at [1350, 190] on div "Question For all x > 0, = ? A. A B. B C. C D. D 1 2 powered by powered by $$ x …" at bounding box center [682, 406] width 1365 height 598
click at [1330, 189] on div "Zoom Out" at bounding box center [1335, 186] width 21 height 23
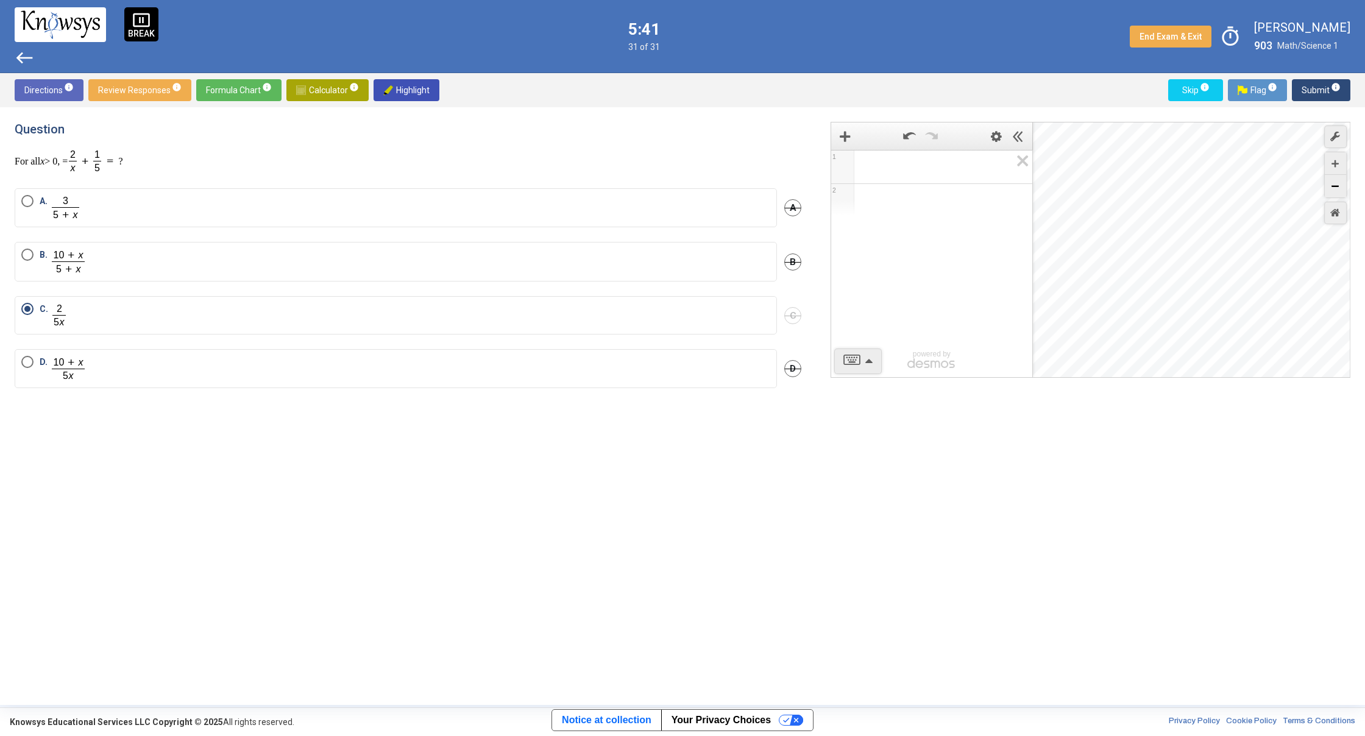
click at [1330, 189] on div "Zoom Out" at bounding box center [1335, 186] width 21 height 23
click at [1335, 192] on div "Zoom Out" at bounding box center [1335, 186] width 21 height 23
click at [1336, 192] on div "Zoom Out" at bounding box center [1335, 186] width 21 height 23
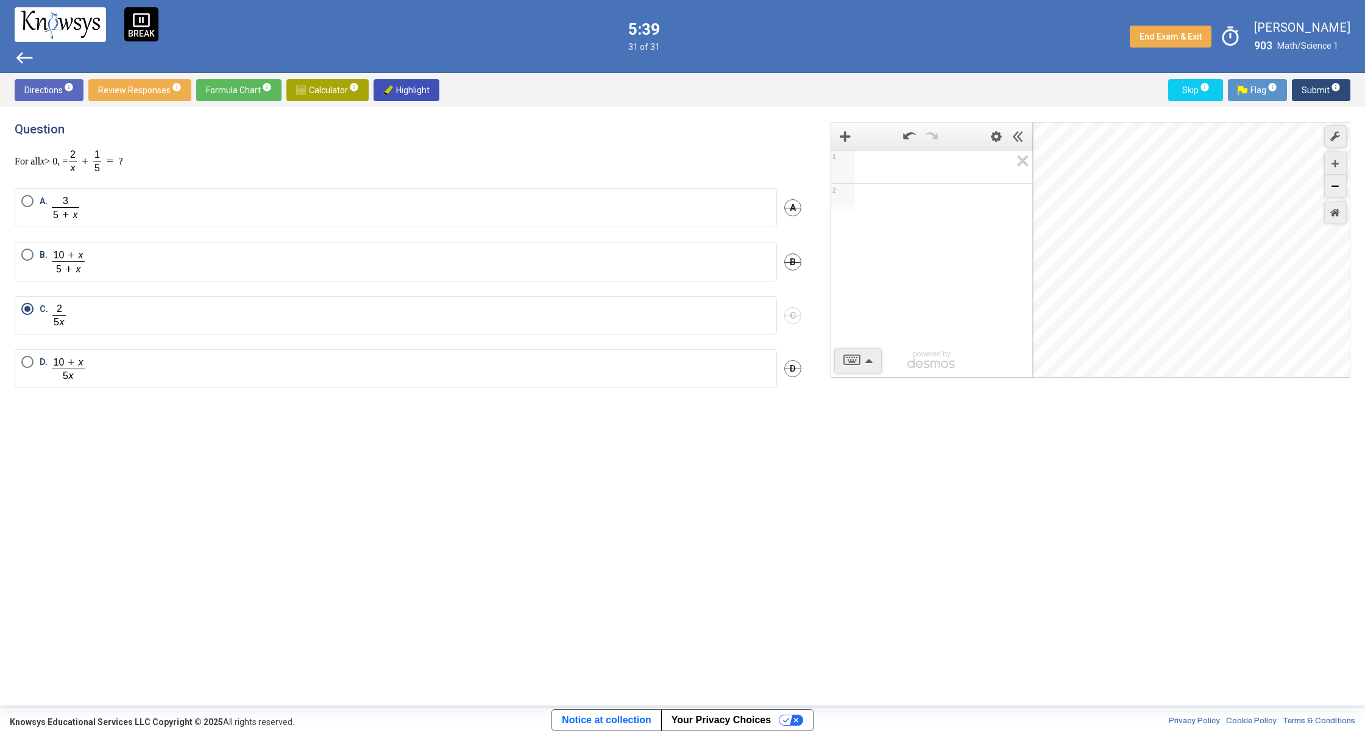
click at [1336, 192] on div "Zoom Out" at bounding box center [1335, 186] width 21 height 23
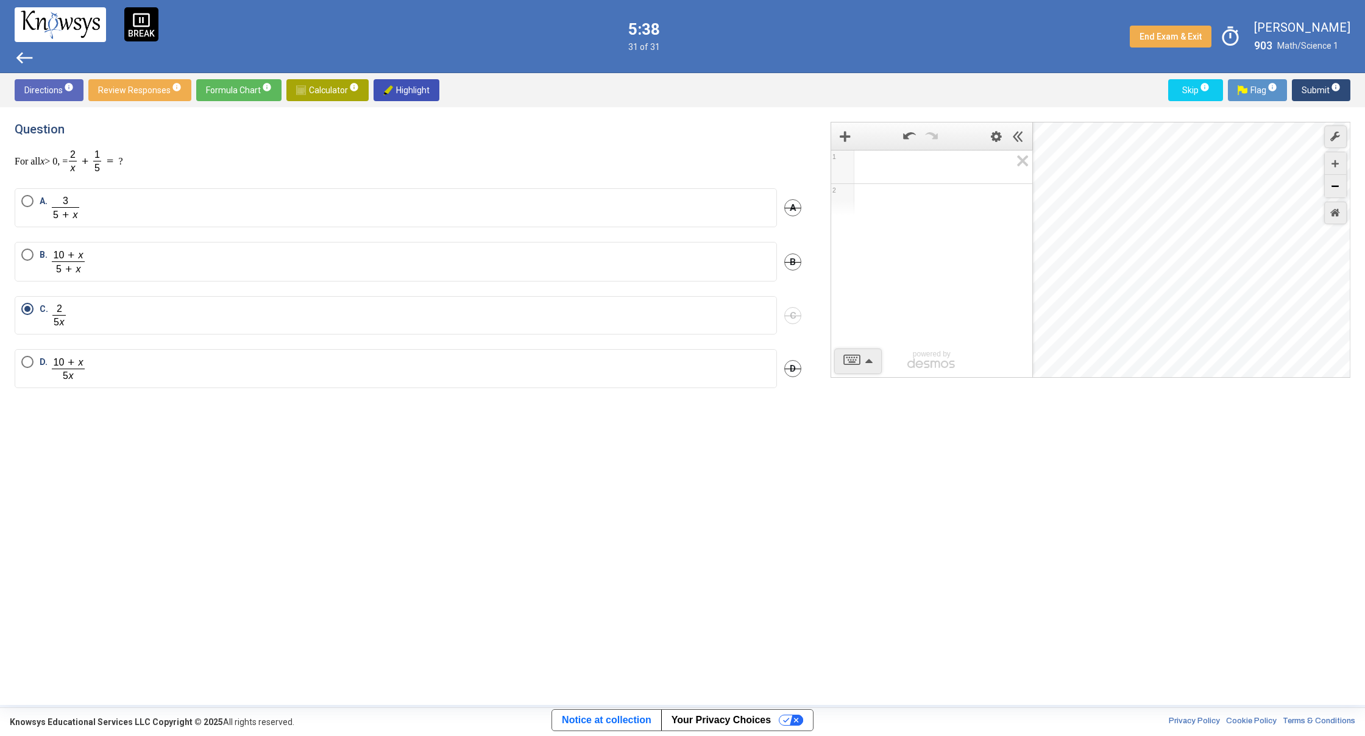
click at [1336, 192] on div "Zoom Out" at bounding box center [1335, 186] width 21 height 23
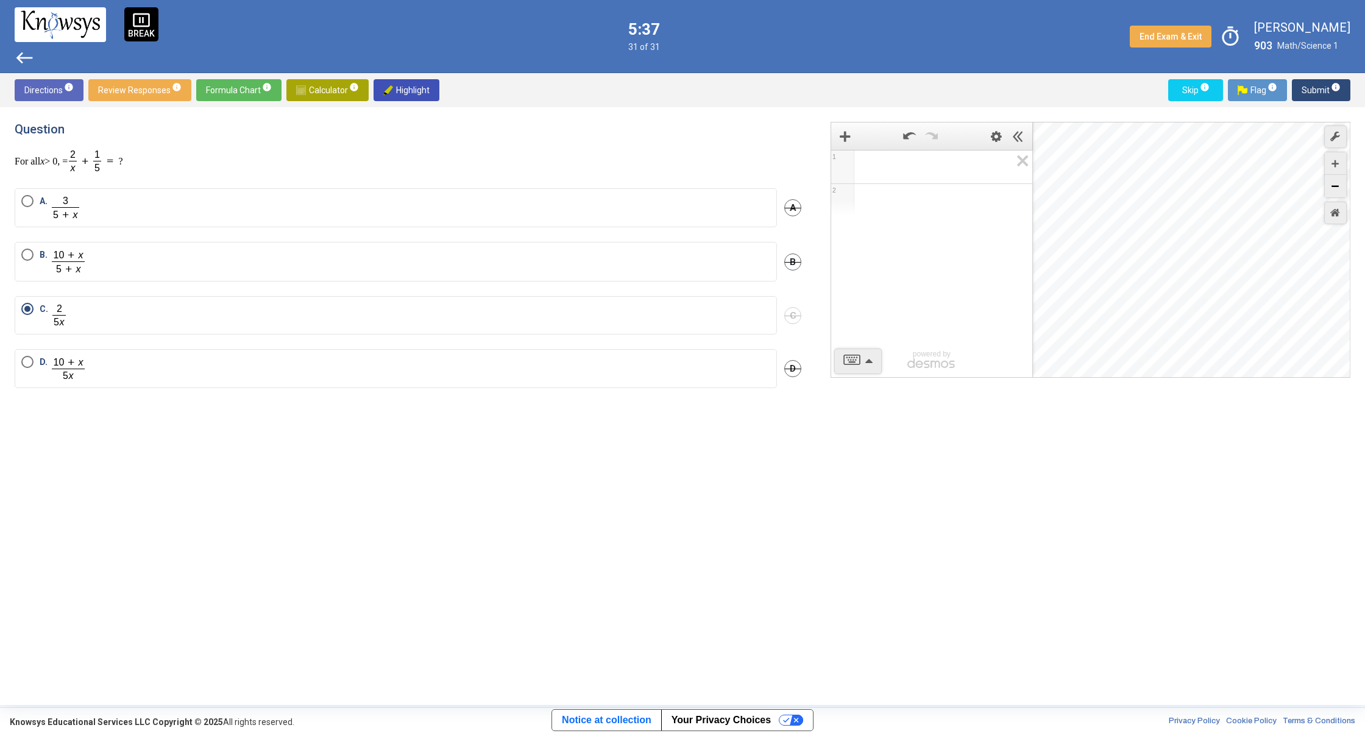
click at [1336, 192] on div "Zoom Out" at bounding box center [1335, 186] width 21 height 23
click at [1345, 198] on div "Graph Settings Controls" at bounding box center [1335, 188] width 23 height 76
click at [1340, 196] on div "Zoom Out" at bounding box center [1335, 186] width 21 height 23
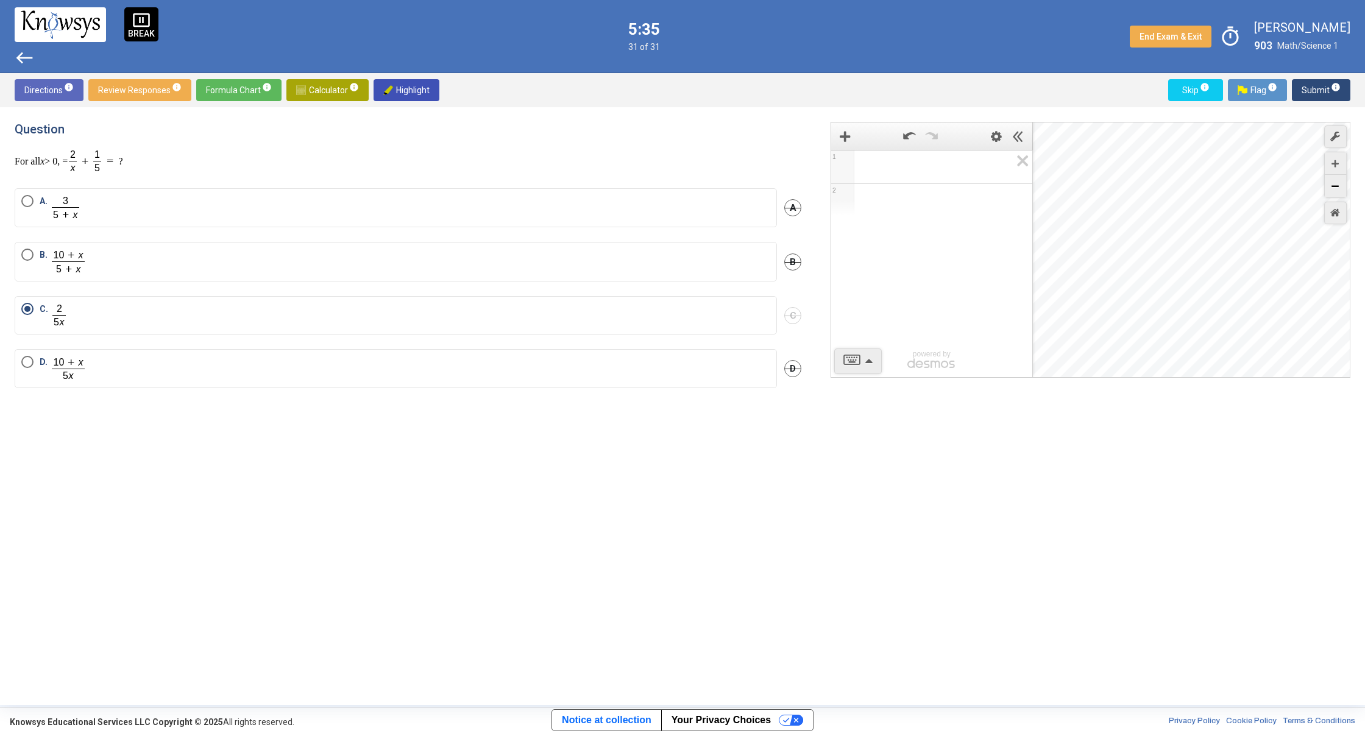
click at [1340, 196] on div "Zoom Out" at bounding box center [1335, 186] width 21 height 23
click at [1335, 190] on div "Zoom Out" at bounding box center [1335, 186] width 21 height 23
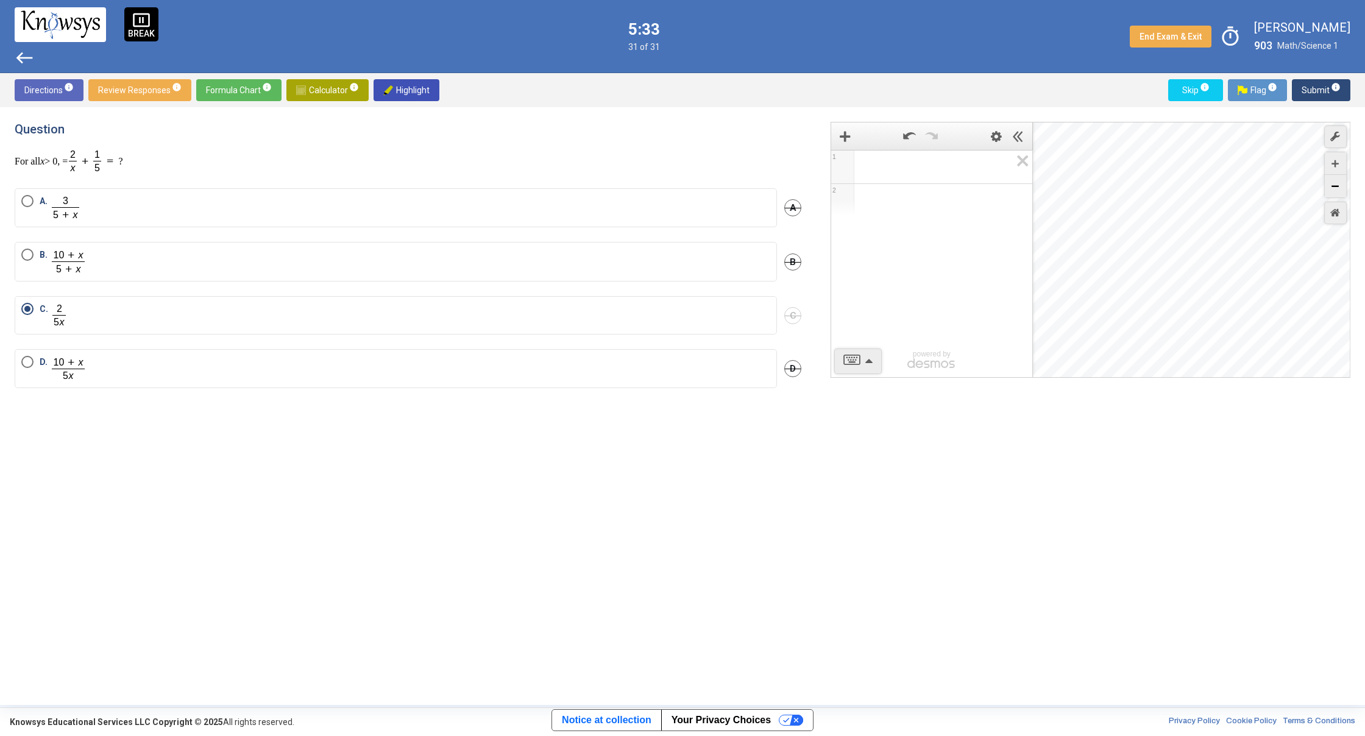
click at [1335, 190] on div "Zoom Out" at bounding box center [1335, 186] width 21 height 23
click at [1338, 189] on icon "Zoom Out" at bounding box center [1335, 186] width 7 height 7
click at [1337, 189] on icon "Zoom Out" at bounding box center [1335, 186] width 7 height 7
click at [1337, 188] on icon "Zoom Out" at bounding box center [1335, 186] width 7 height 7
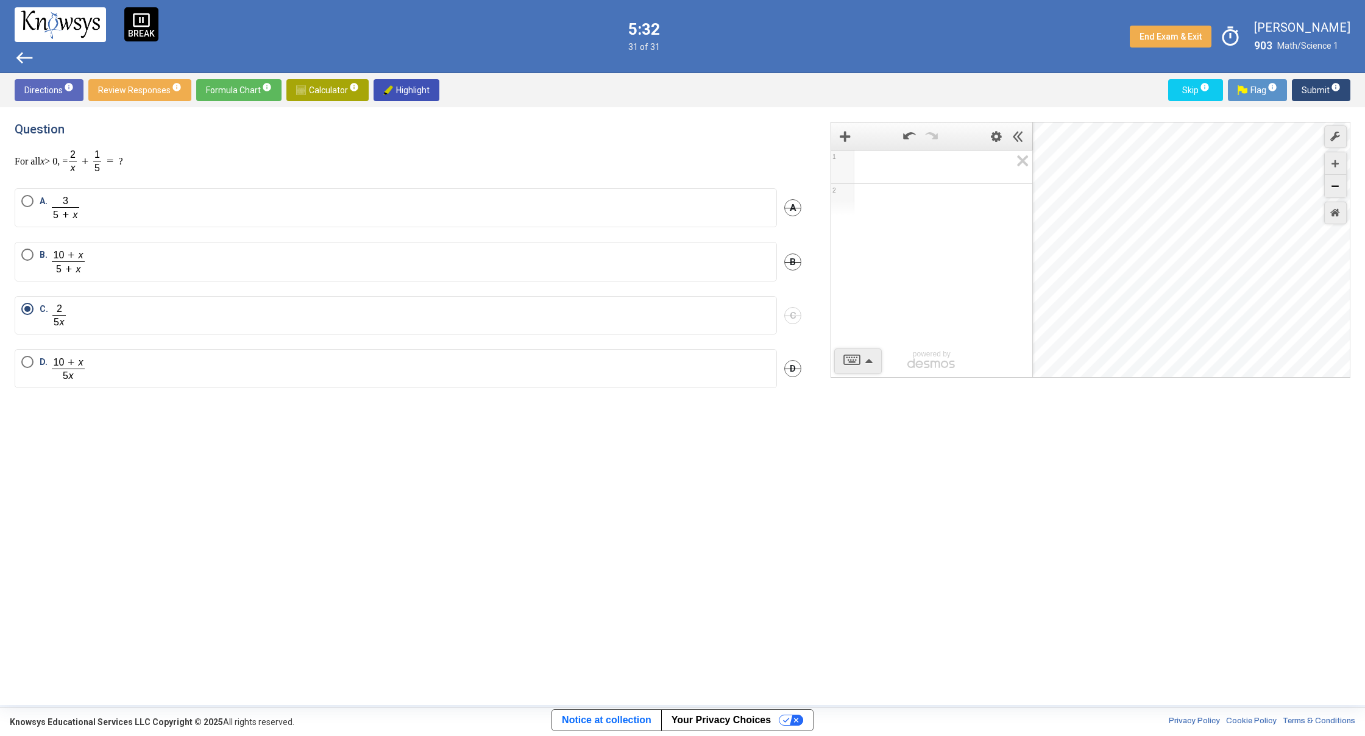
click at [1337, 188] on icon "Zoom Out" at bounding box center [1335, 186] width 7 height 7
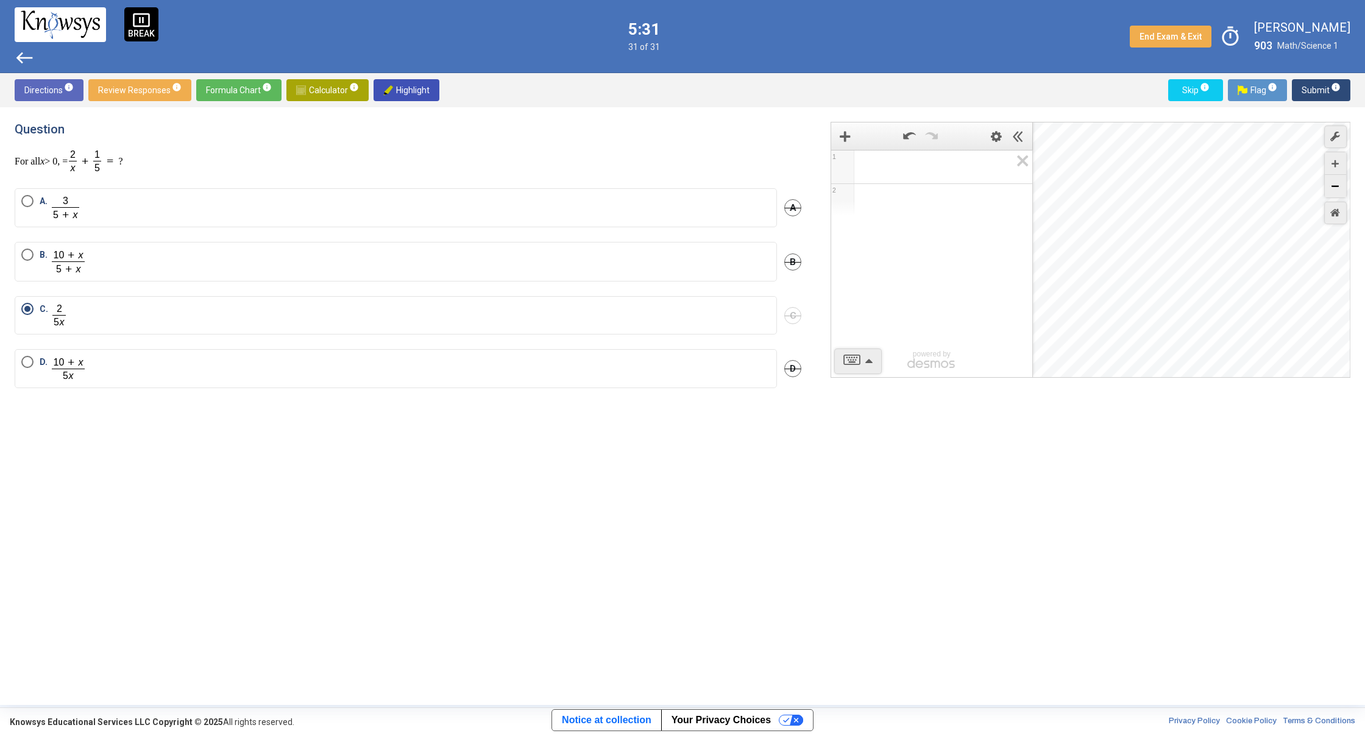
click at [1337, 188] on icon "Zoom Out" at bounding box center [1335, 186] width 7 height 7
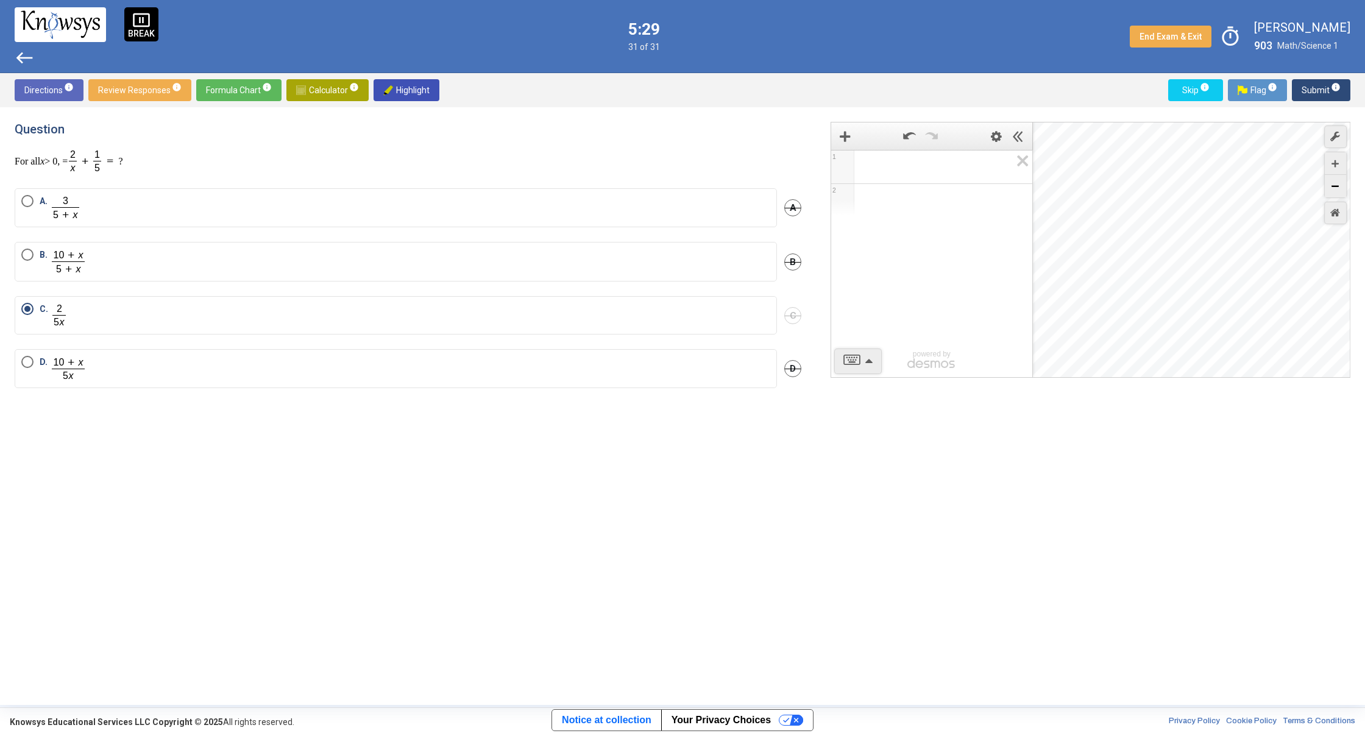
click at [1337, 188] on icon "Zoom Out" at bounding box center [1335, 186] width 7 height 7
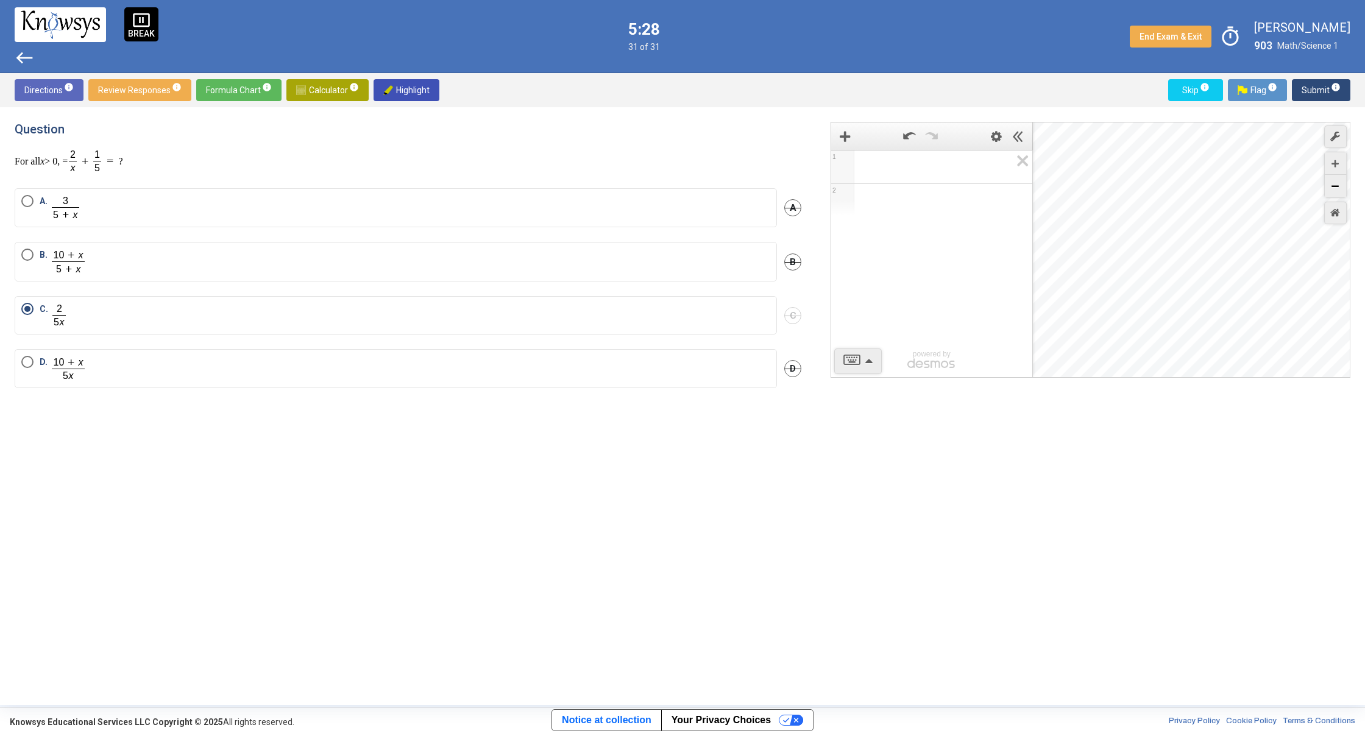
click at [1337, 188] on icon "Zoom Out" at bounding box center [1335, 186] width 7 height 7
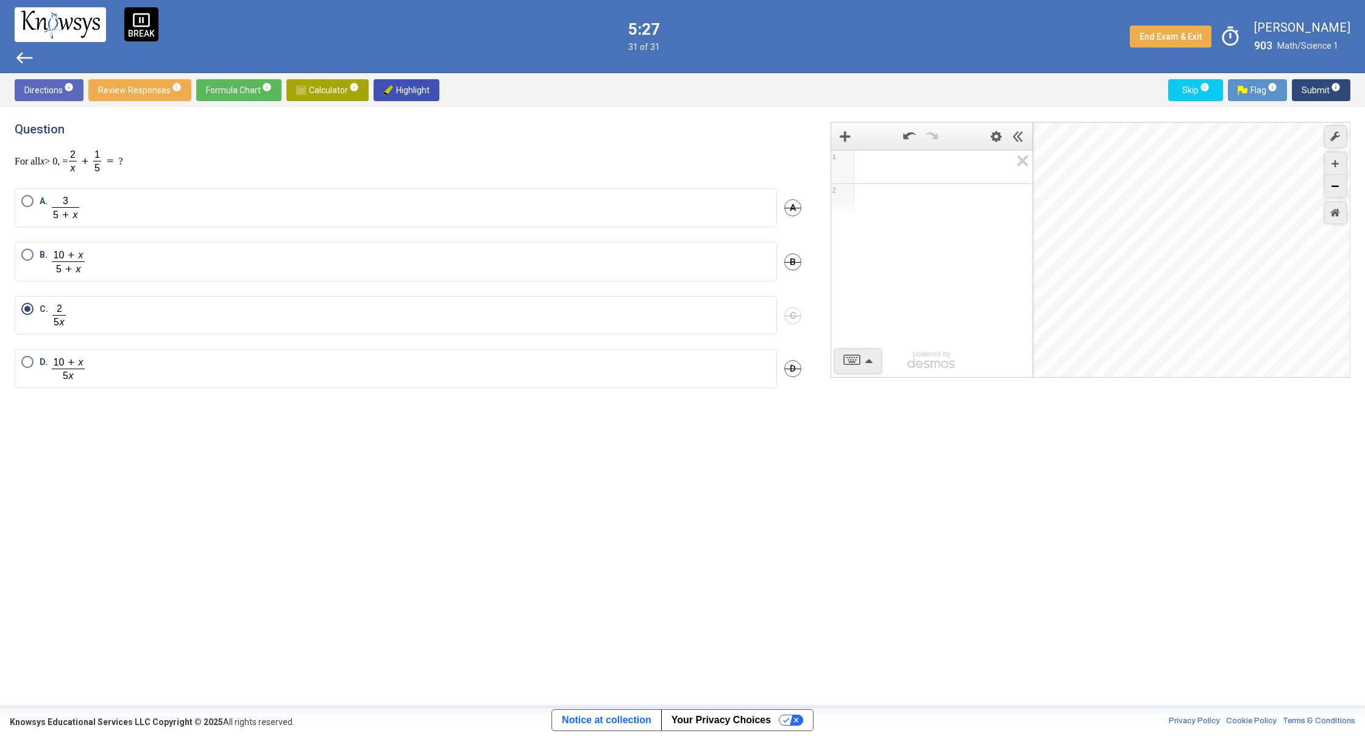
click at [1337, 188] on icon "Zoom Out" at bounding box center [1335, 186] width 7 height 7
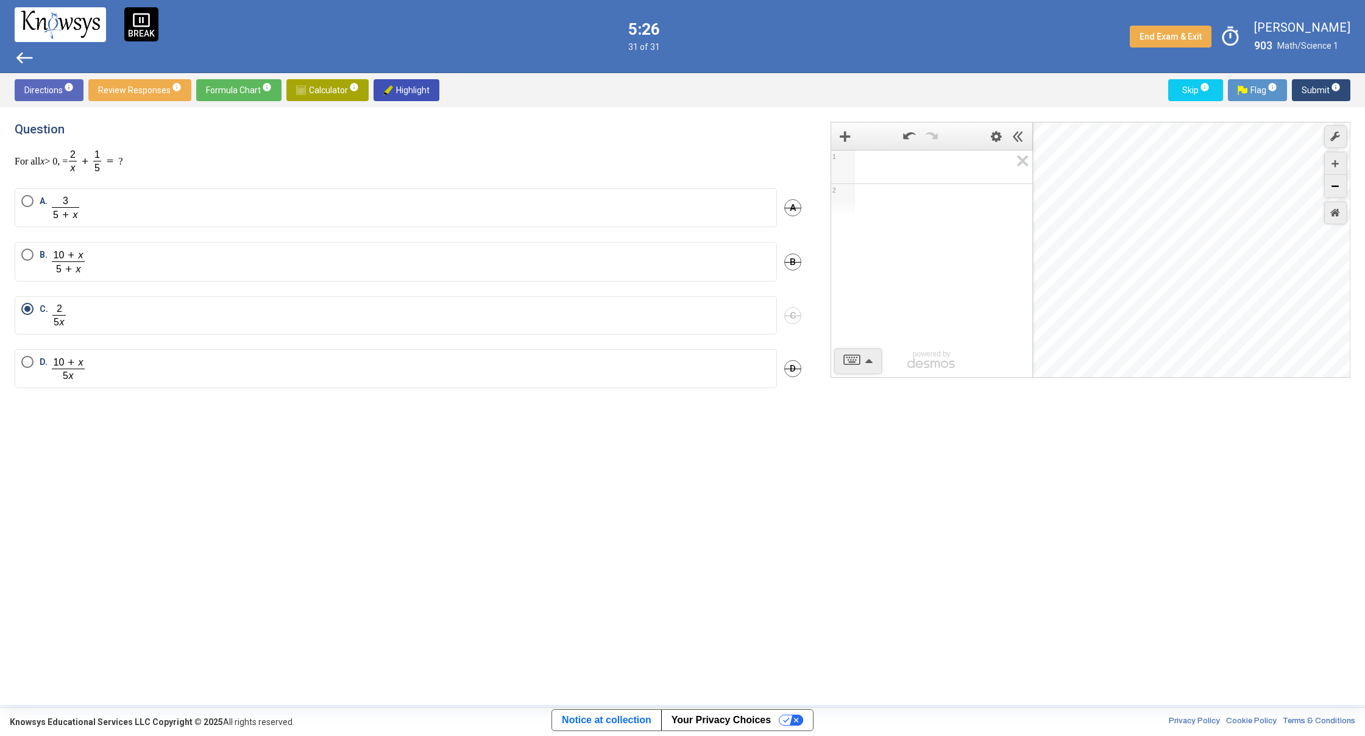
click at [1336, 188] on icon "Zoom Out" at bounding box center [1335, 186] width 7 height 7
click at [1335, 188] on icon "Zoom Out" at bounding box center [1335, 186] width 7 height 7
click at [1340, 210] on icon "Restore Default Zoom" at bounding box center [1335, 213] width 10 height 10
click at [1339, 187] on icon "Zoom Out" at bounding box center [1335, 186] width 7 height 7
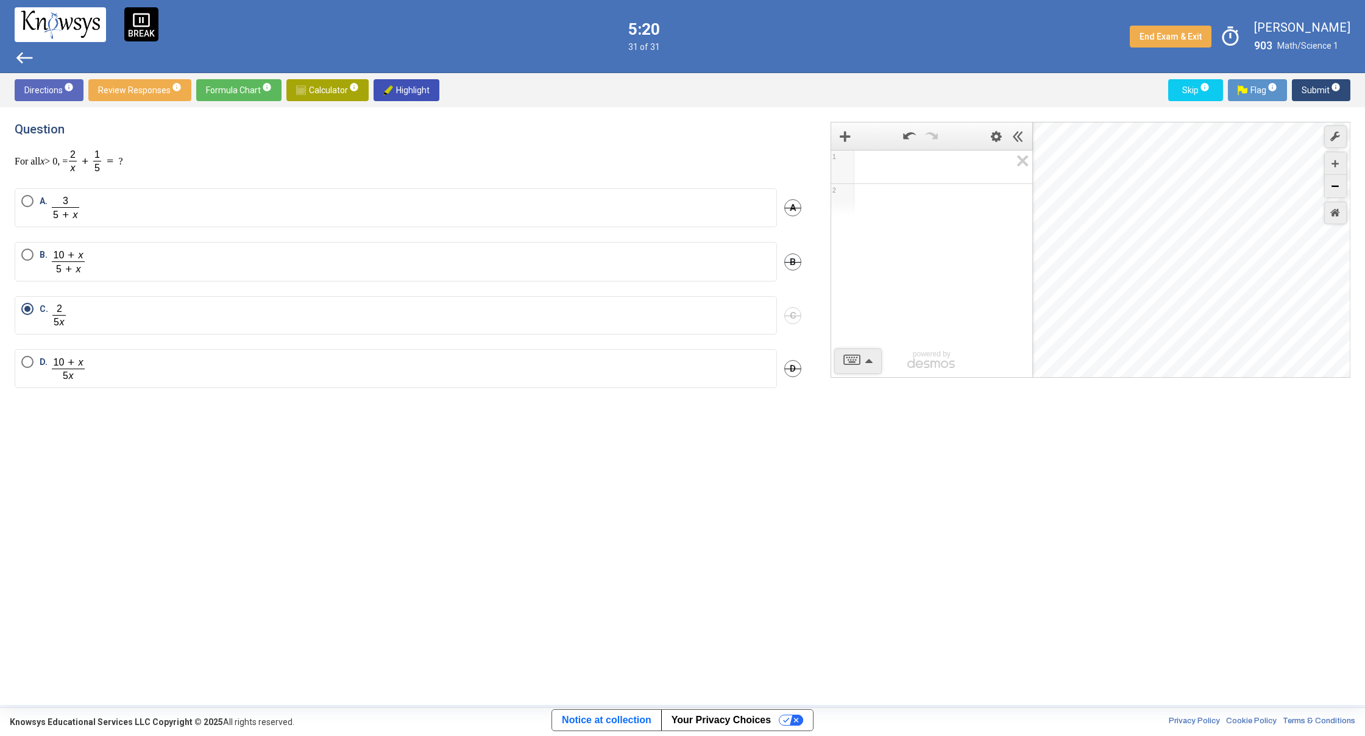
click at [1339, 187] on icon "Zoom Out" at bounding box center [1335, 186] width 7 height 7
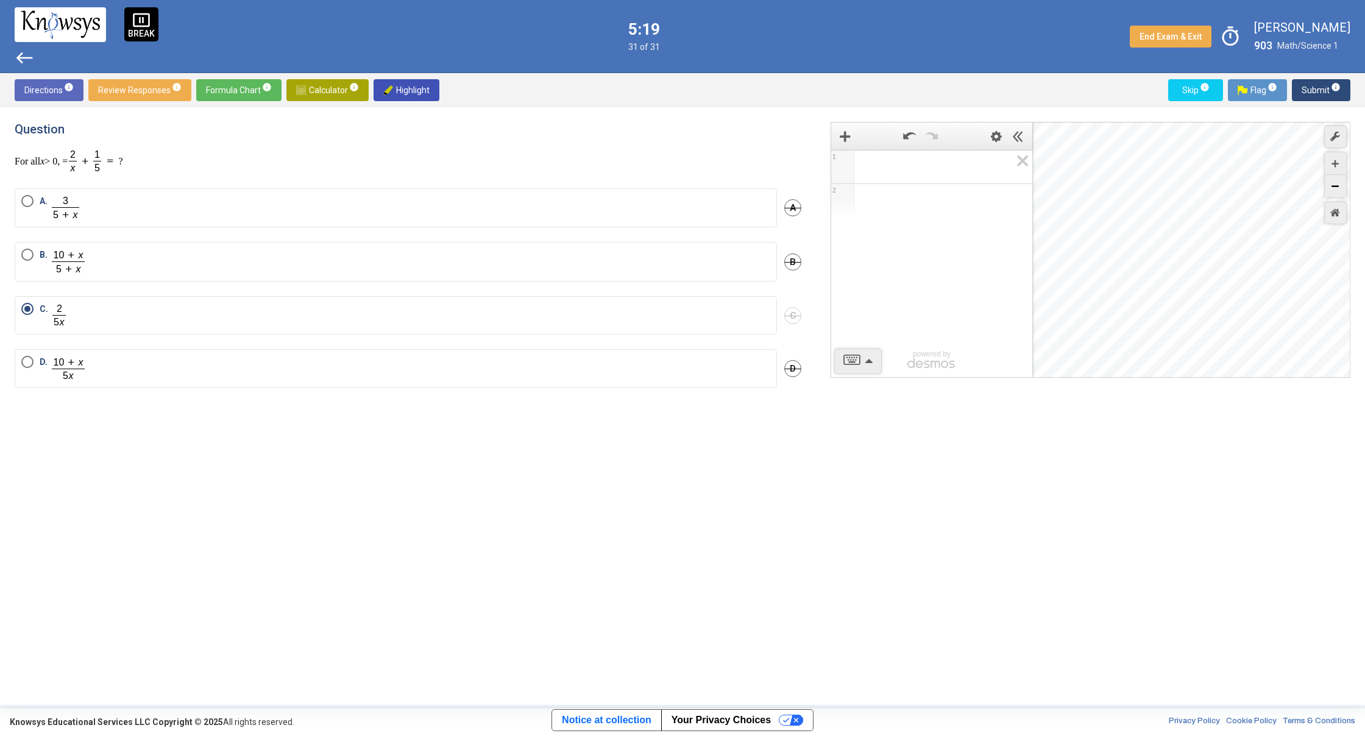
click at [1339, 187] on icon "Zoom Out" at bounding box center [1335, 186] width 7 height 7
drag, startPoint x: 1252, startPoint y: 243, endPoint x: 1291, endPoint y: 294, distance: 64.0
click at [1291, 294] on div "Desmos Graphing Calculator" at bounding box center [1192, 250] width 318 height 256
drag, startPoint x: 1283, startPoint y: 189, endPoint x: 1293, endPoint y: 381, distance: 192.2
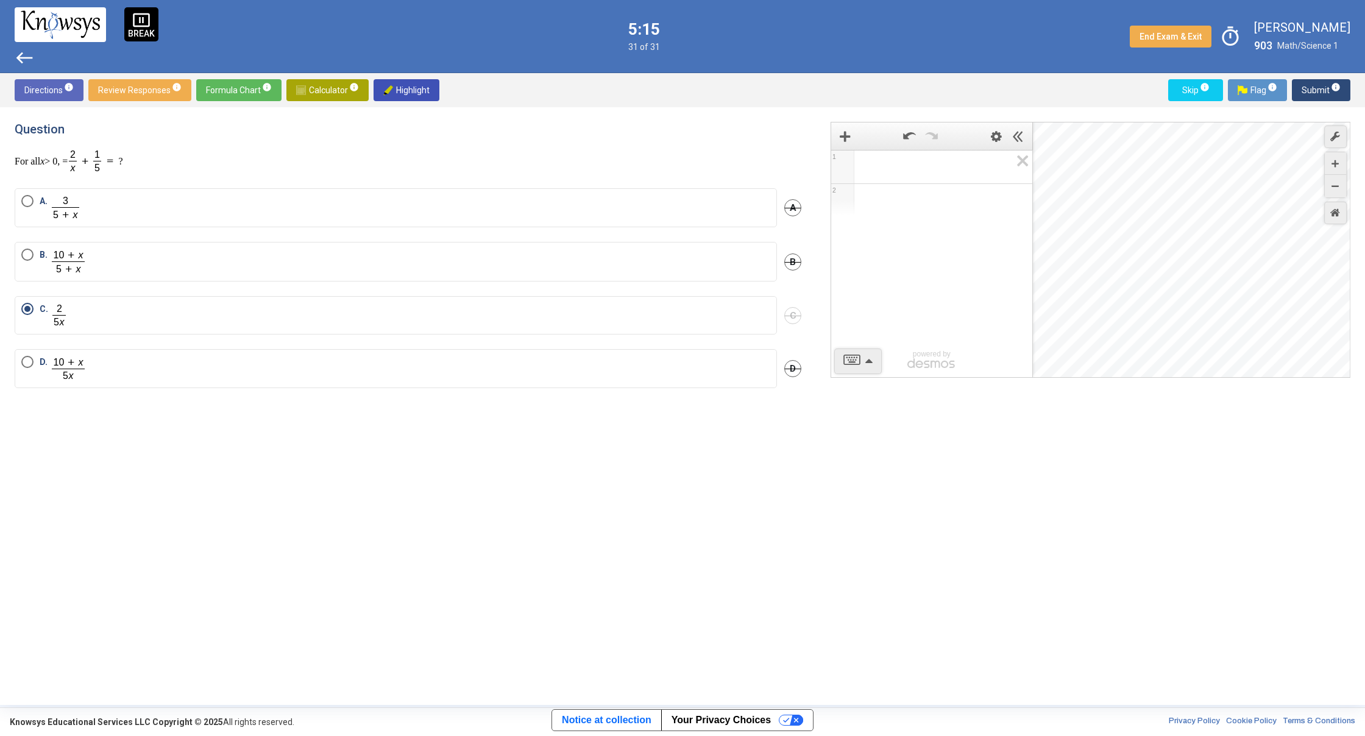
click at [1293, 381] on div "1 2 powered by powered by $$ x $$ y $$ a 2 $$ a b $$ 7 $$ 8 $$ 9 $$ ÷ functions…" at bounding box center [1083, 406] width 534 height 569
drag, startPoint x: 1277, startPoint y: 169, endPoint x: 1271, endPoint y: 388, distance: 218.2
click at [1270, 388] on div "1 2 powered by powered by $$ x $$ y $$ a 2 $$ a b $$ 7 $$ 8 $$ 9 $$ ÷ functions…" at bounding box center [1083, 406] width 534 height 569
drag, startPoint x: 1254, startPoint y: 162, endPoint x: 1249, endPoint y: 382, distance: 220.0
click at [1249, 382] on div "1 2 powered by powered by $$ x $$ y $$ a 2 $$ a b $$ 7 $$ 8 $$ 9 $$ ÷ functions…" at bounding box center [1083, 406] width 534 height 569
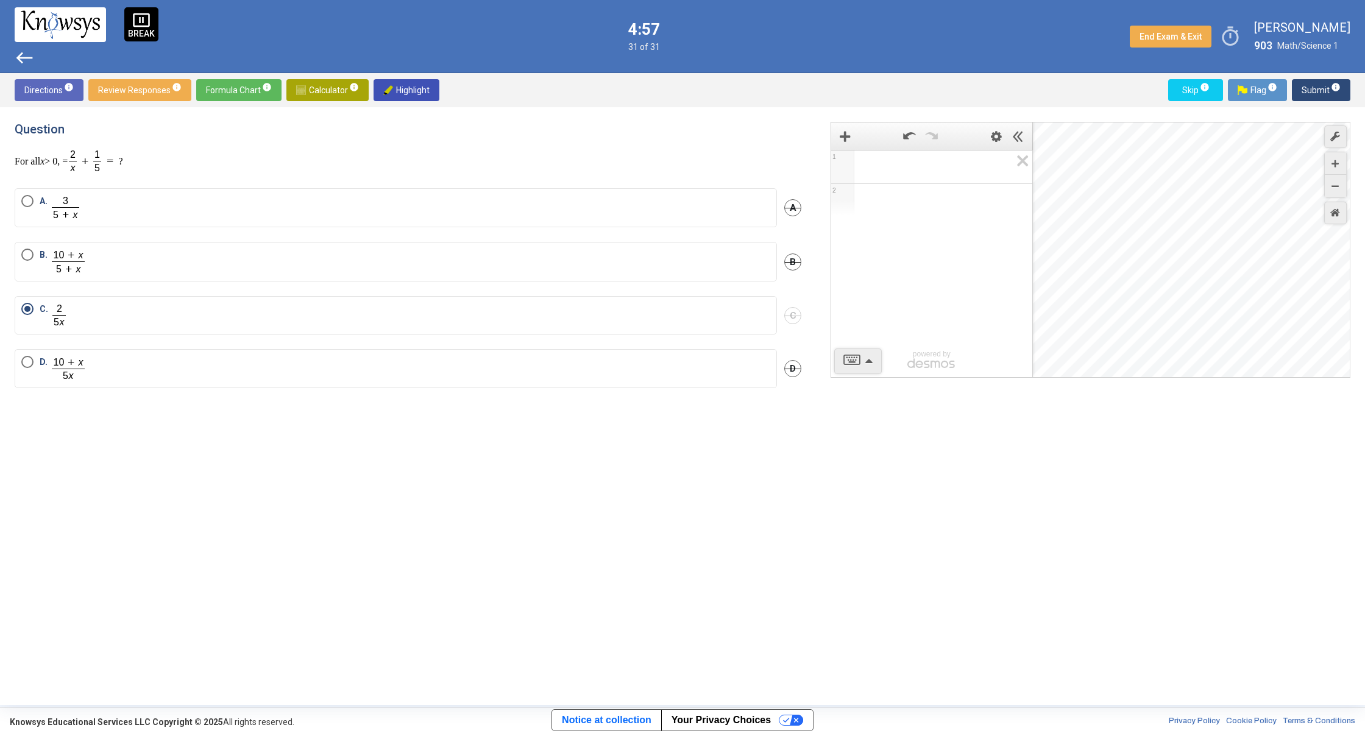
drag, startPoint x: 1252, startPoint y: 217, endPoint x: 1254, endPoint y: 655, distance: 438.2
click at [1241, 692] on div "Question For all x > 0, = ? A. A B. B C. C D. D 1 2 powered by powered by $$ x …" at bounding box center [682, 406] width 1365 height 598
drag, startPoint x: 1257, startPoint y: 143, endPoint x: 1272, endPoint y: 653, distance: 509.7
click at [1259, 731] on div "pause_presentation BREAK west 4:55 31 of 31 End Exam & Exit timer [PERSON_NAME]…" at bounding box center [682, 368] width 1365 height 736
drag, startPoint x: 1249, startPoint y: 121, endPoint x: 1227, endPoint y: 597, distance: 476.5
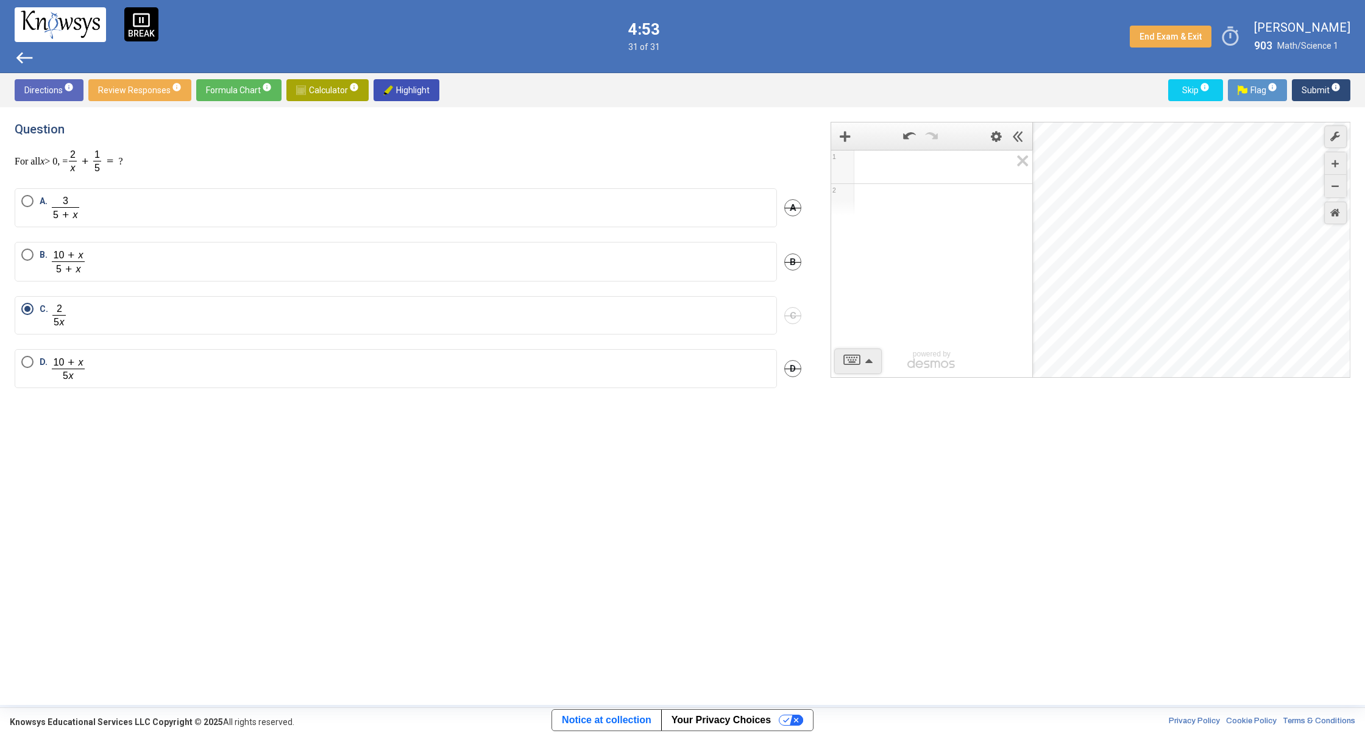
click at [1227, 605] on div "Question For all x > 0, = ? A. A B. B C. C D. D 1 2 powered by powered by $$ x …" at bounding box center [682, 406] width 1365 height 598
drag, startPoint x: 1249, startPoint y: 124, endPoint x: 1215, endPoint y: 583, distance: 460.8
click at [1175, 658] on div "1 2 powered by powered by $$ x $$ y $$ a 2 $$ a b $$ 7 $$ 8 $$ 9 $$ ÷ functions…" at bounding box center [1083, 406] width 534 height 569
click at [1333, 188] on icon "Zoom Out" at bounding box center [1335, 186] width 7 height 7
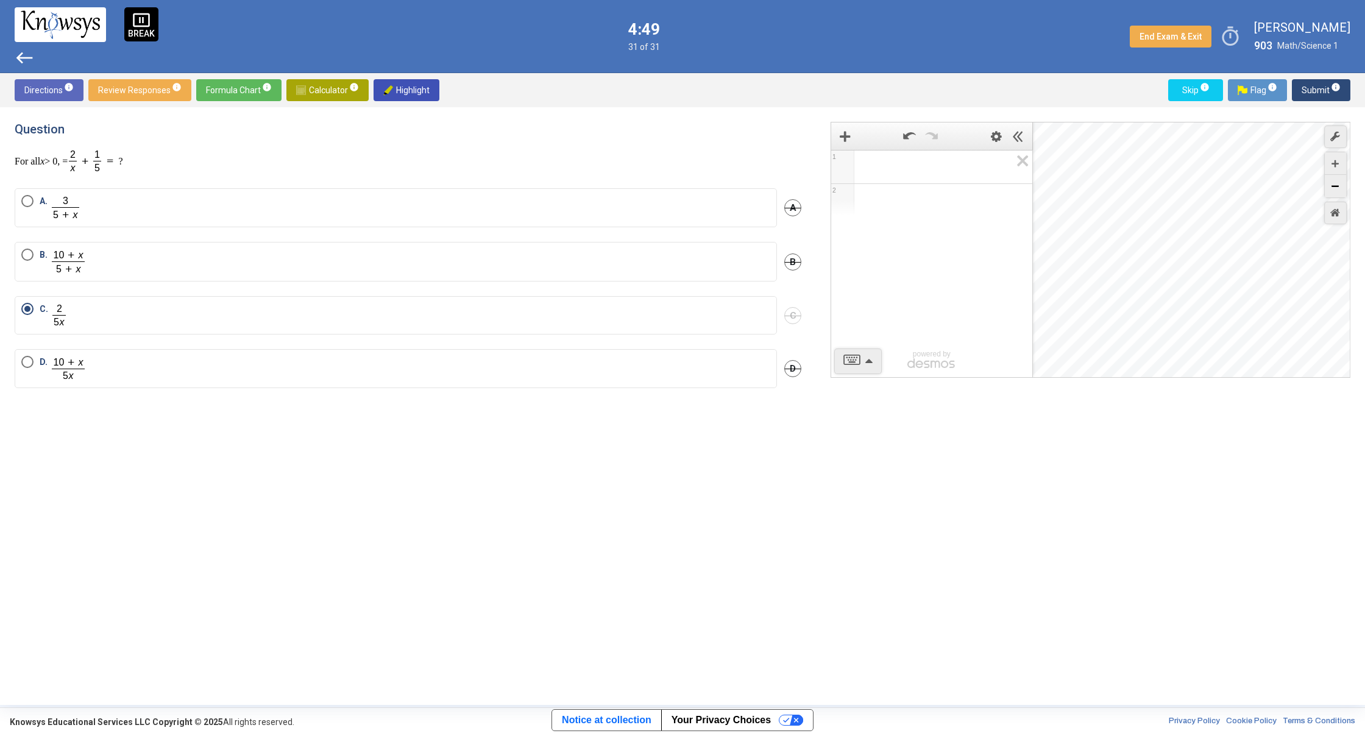
click at [1333, 188] on icon "Zoom Out" at bounding box center [1335, 186] width 7 height 7
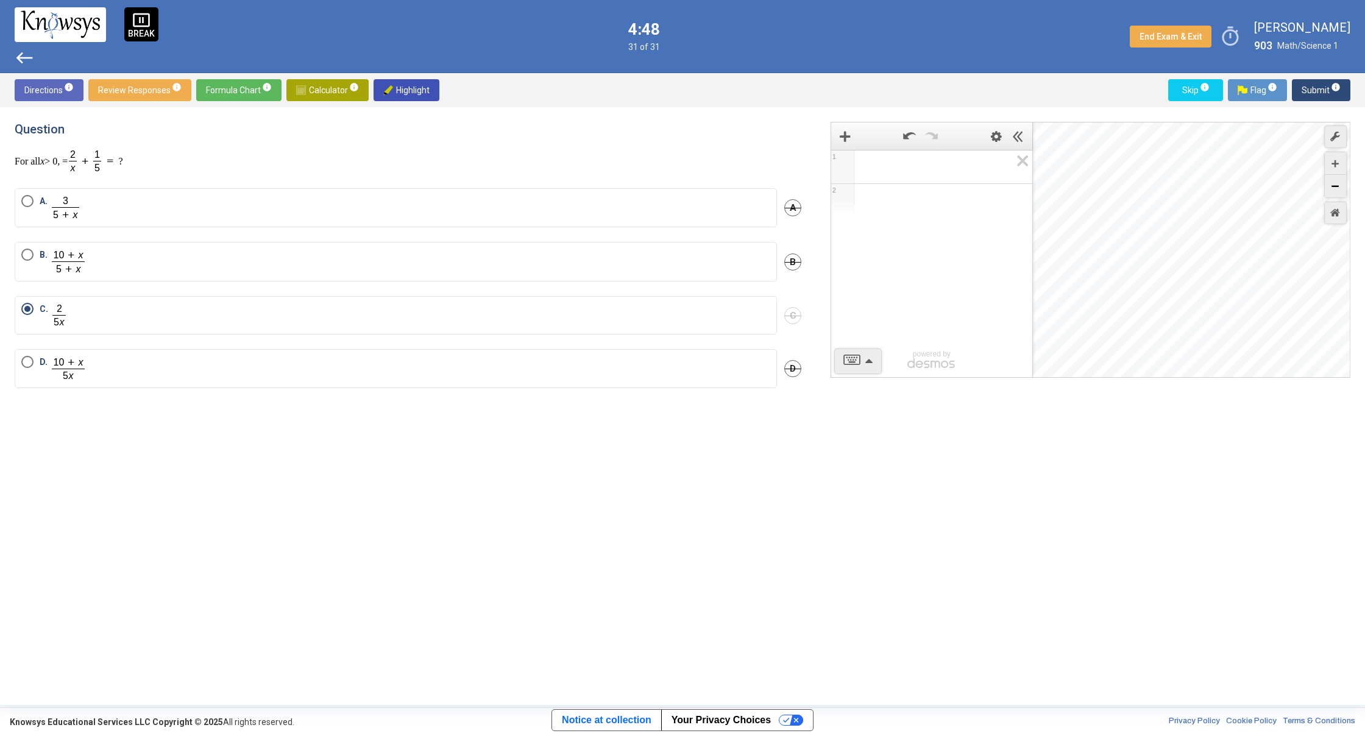
click at [1333, 188] on icon "Zoom Out" at bounding box center [1335, 186] width 7 height 7
click at [1335, 188] on icon "Zoom Out" at bounding box center [1335, 186] width 7 height 7
click at [1340, 190] on div "Zoom Out" at bounding box center [1335, 186] width 21 height 23
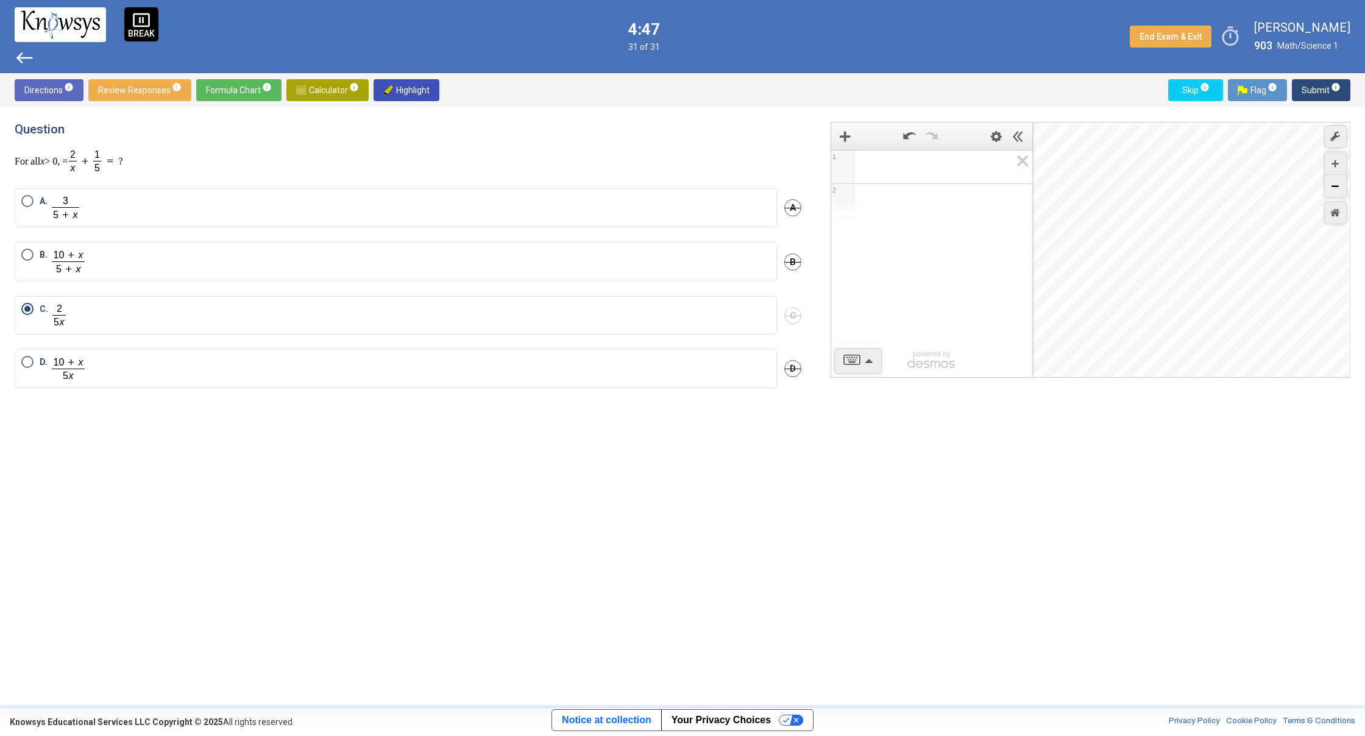
drag, startPoint x: 1340, startPoint y: 190, endPoint x: 1346, endPoint y: 191, distance: 6.2
click at [1343, 190] on div "Zoom Out" at bounding box center [1335, 186] width 21 height 23
click at [1346, 191] on div "Zoom Out" at bounding box center [1335, 186] width 21 height 23
click at [1349, 191] on div "Desmos Graphing Calculator" at bounding box center [1192, 250] width 318 height 256
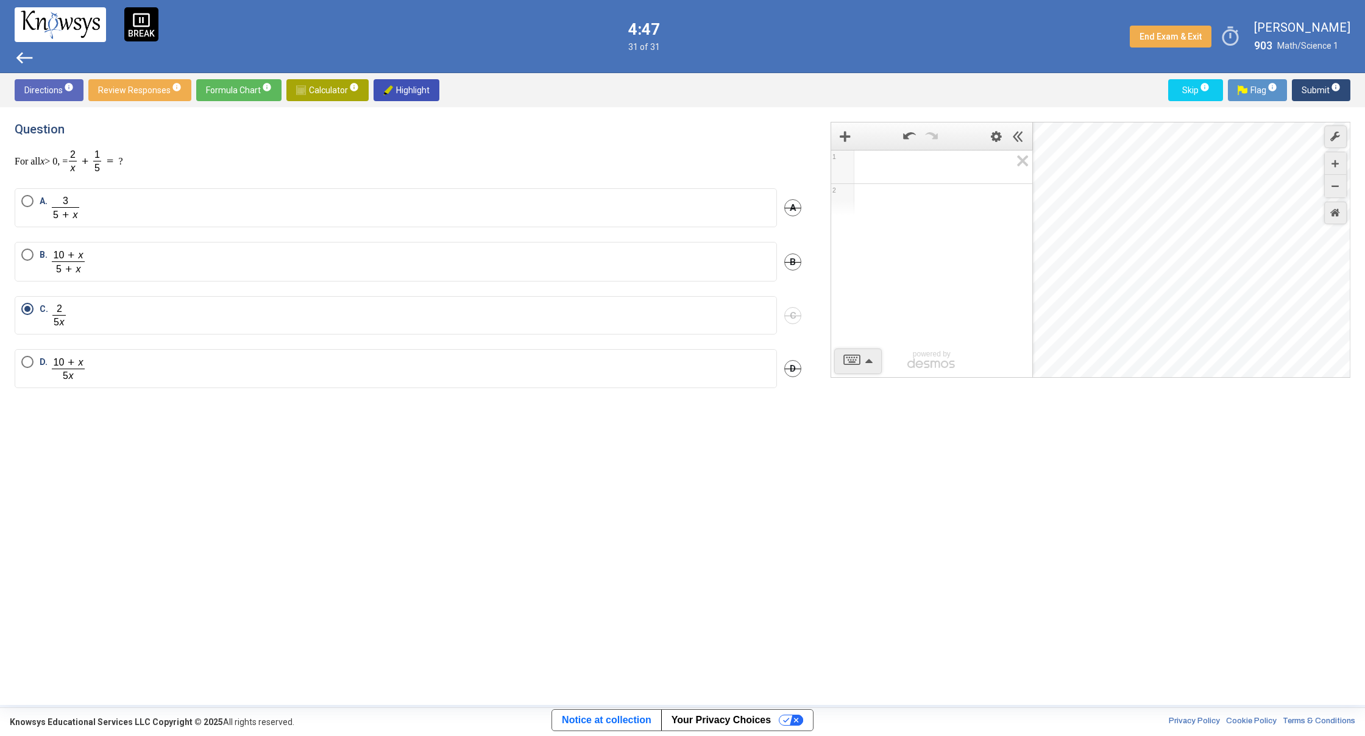
click at [1349, 191] on div "Desmos Graphing Calculator" at bounding box center [1192, 250] width 318 height 256
drag, startPoint x: 1336, startPoint y: 180, endPoint x: 1337, endPoint y: 193, distance: 12.8
click at [1337, 190] on div "Zoom Out" at bounding box center [1335, 186] width 21 height 23
click at [1337, 193] on div "Zoom Out" at bounding box center [1335, 186] width 21 height 23
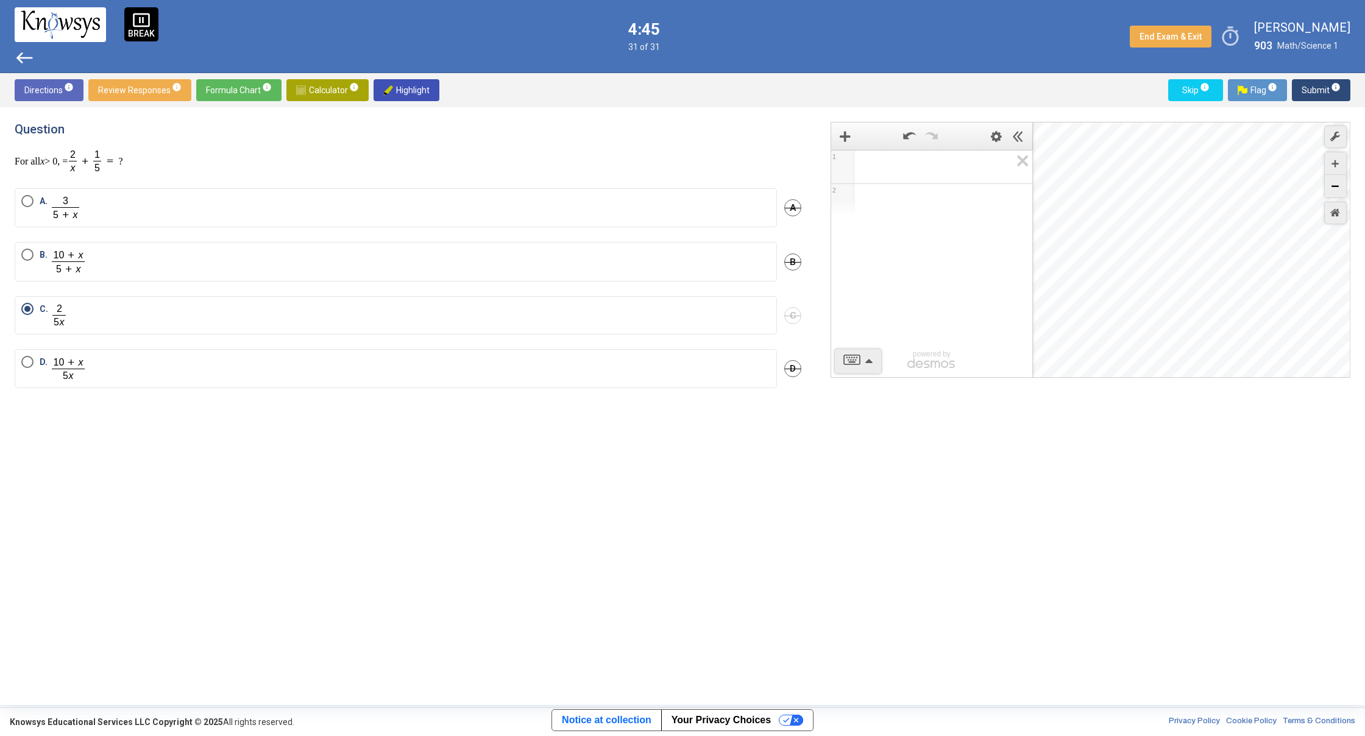
click at [1337, 193] on div "Zoom Out" at bounding box center [1335, 186] width 21 height 23
drag, startPoint x: 1337, startPoint y: 193, endPoint x: 1348, endPoint y: 182, distance: 15.5
click at [1349, 186] on div "1 2 powered by powered by $$ x $$ y $$ a 2 $$ a b $$ 7 $$ 8 $$ 9 $$ ÷ functions…" at bounding box center [1091, 250] width 520 height 256
click at [1336, 185] on icon "Zoom Out" at bounding box center [1335, 186] width 7 height 7
drag, startPoint x: 1338, startPoint y: 185, endPoint x: 1346, endPoint y: 185, distance: 7.3
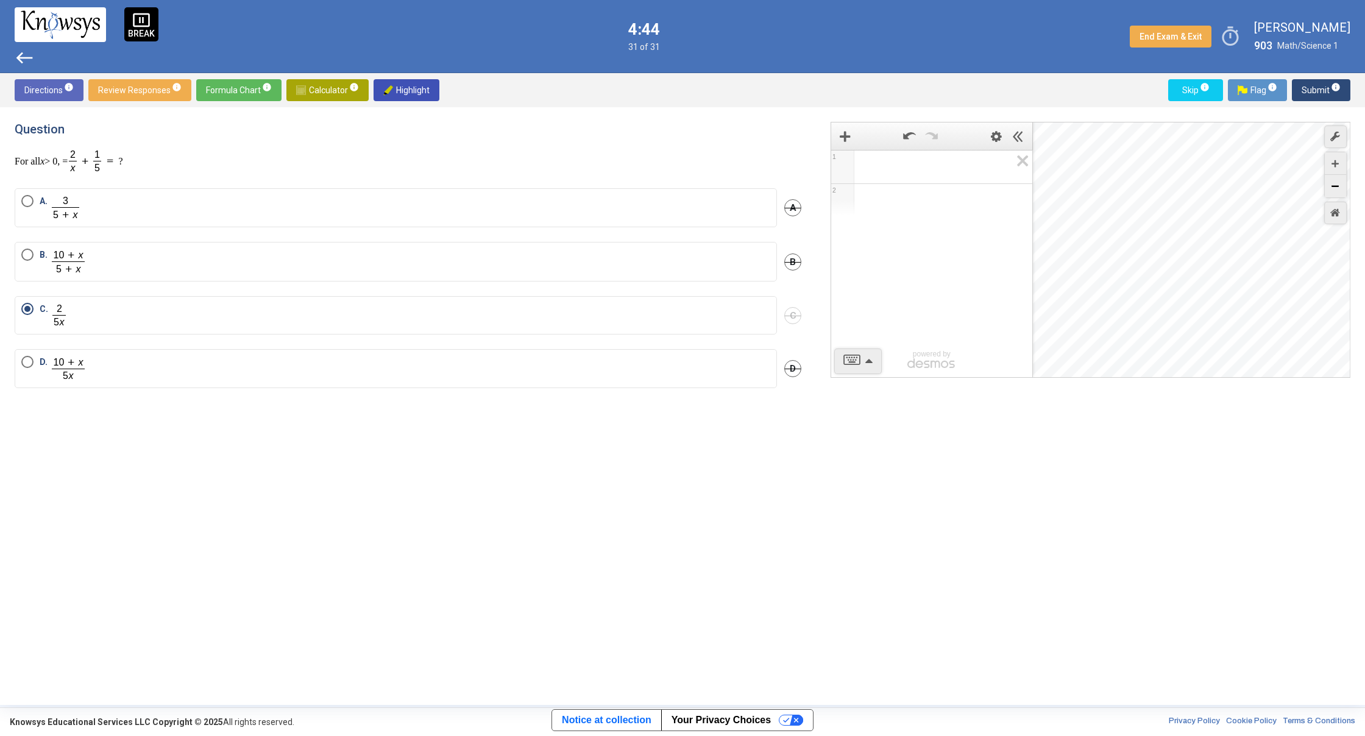
click at [1346, 185] on div "Zoom Out" at bounding box center [1335, 186] width 21 height 23
click at [1335, 183] on icon "Zoom Out" at bounding box center [1335, 186] width 7 height 7
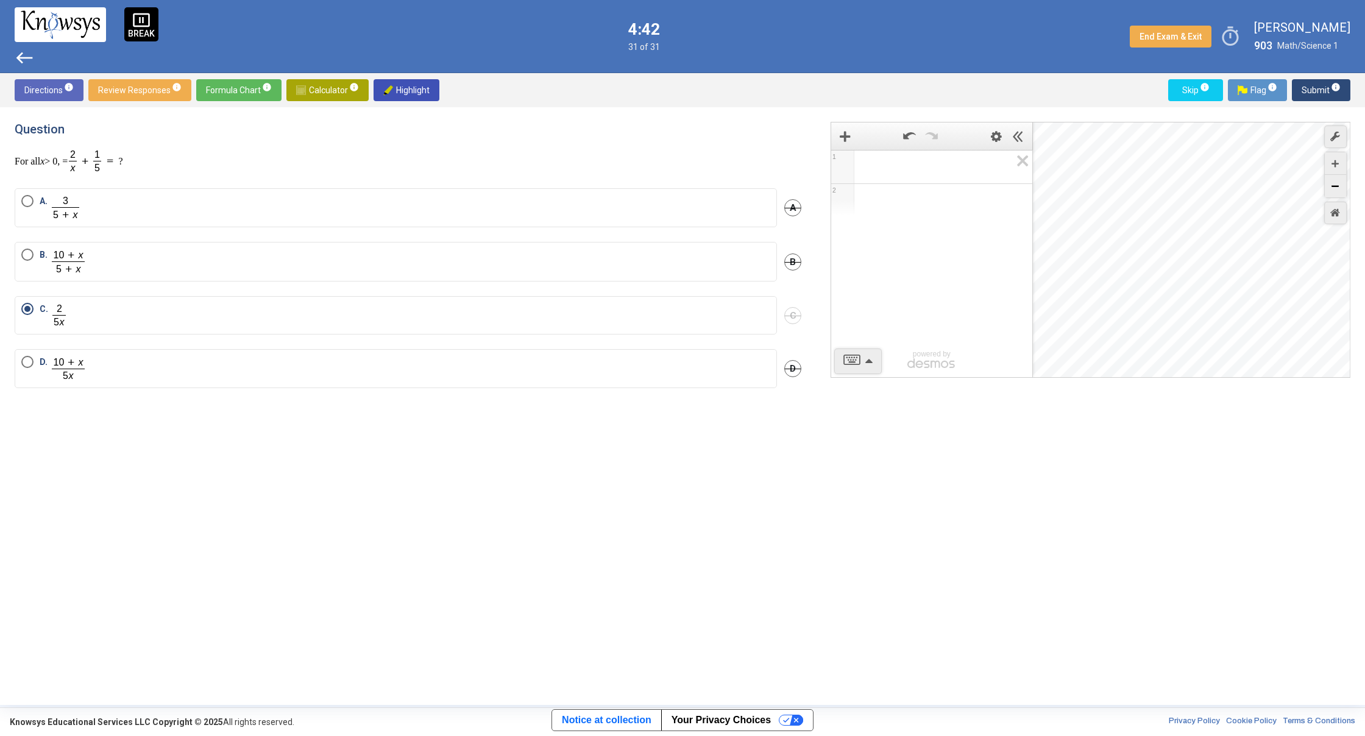
click at [1336, 183] on icon "Zoom Out" at bounding box center [1335, 186] width 7 height 7
click at [1337, 183] on icon "Zoom Out" at bounding box center [1335, 186] width 7 height 7
click at [1339, 183] on icon "Zoom Out" at bounding box center [1335, 186] width 7 height 7
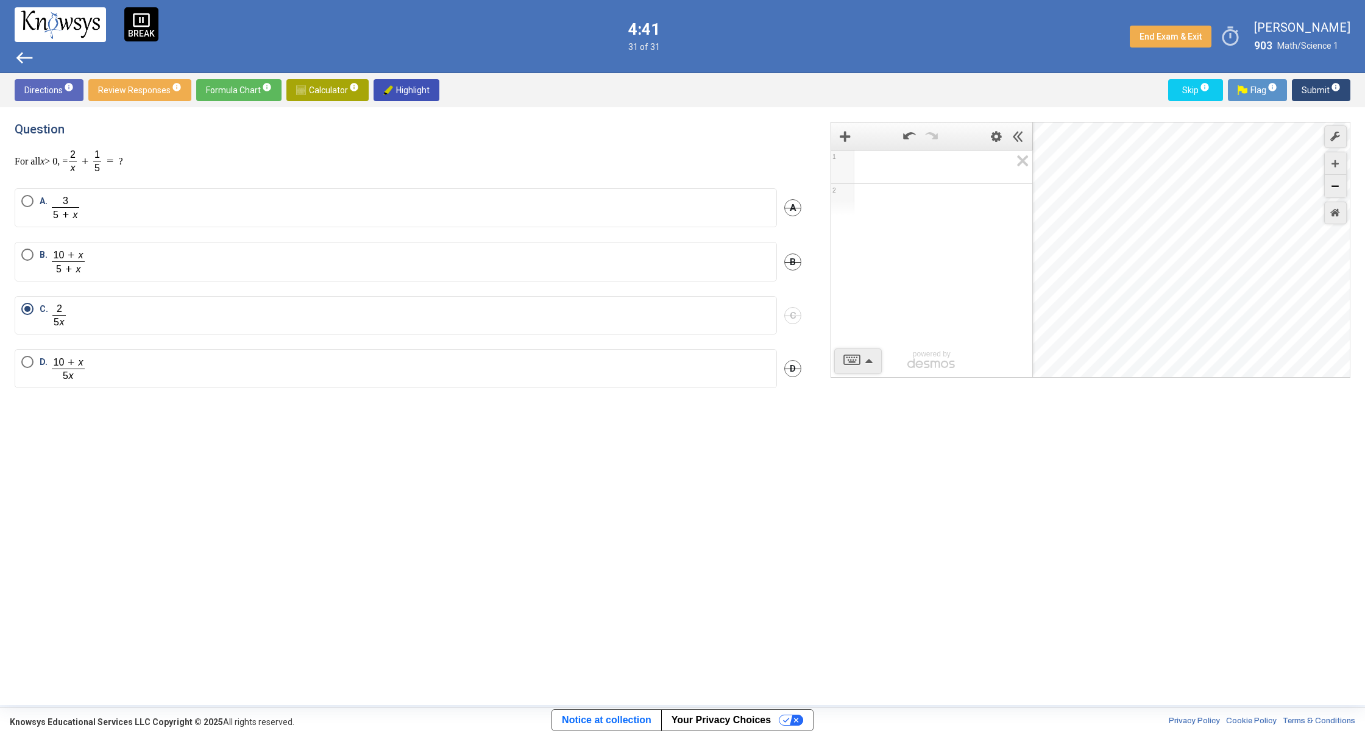
click at [1339, 183] on icon "Zoom Out" at bounding box center [1335, 186] width 7 height 7
click at [1343, 182] on div "Zoom Out" at bounding box center [1335, 186] width 21 height 23
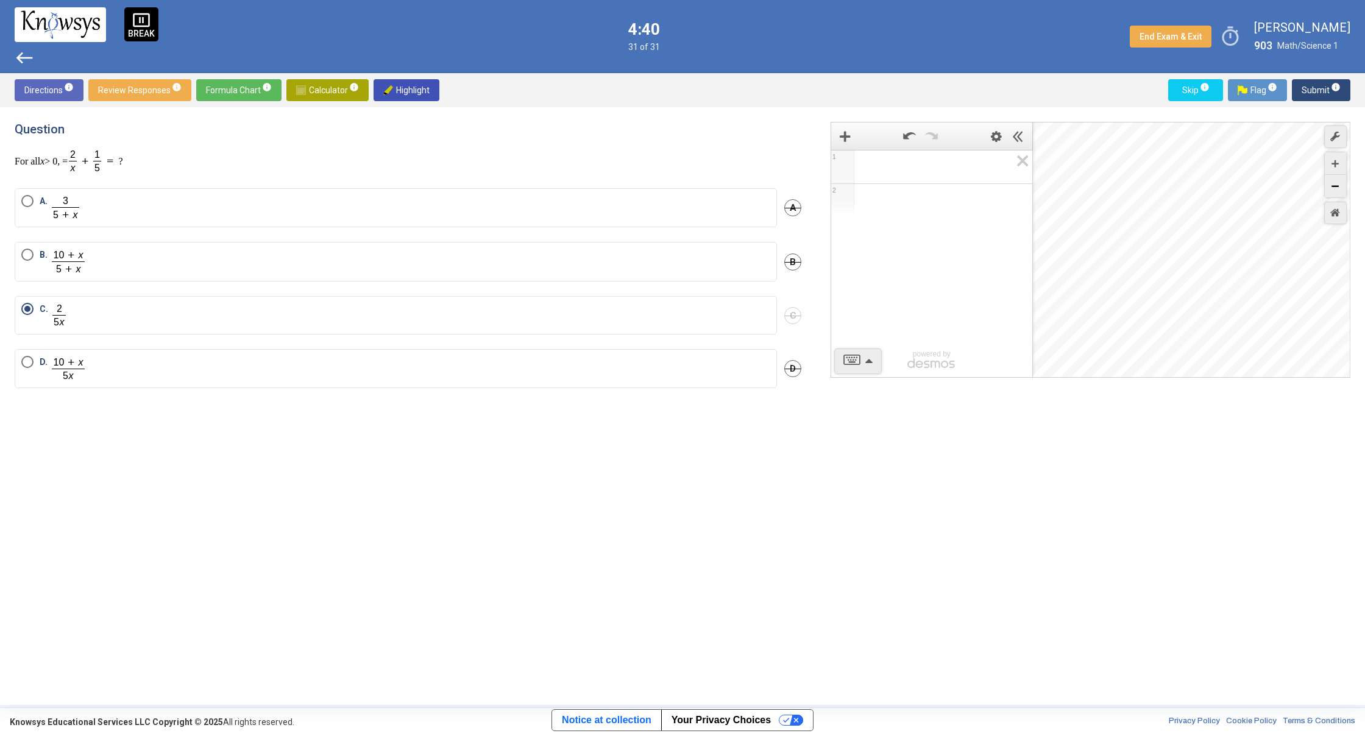
click at [1344, 182] on div "Zoom Out" at bounding box center [1335, 186] width 21 height 23
click at [1345, 182] on div "Zoom Out" at bounding box center [1335, 186] width 21 height 23
click at [1330, 186] on div "Zoom Out" at bounding box center [1335, 186] width 21 height 23
click at [1332, 186] on div "Zoom Out" at bounding box center [1335, 186] width 21 height 23
click at [1333, 186] on icon "Zoom Out" at bounding box center [1335, 186] width 7 height 7
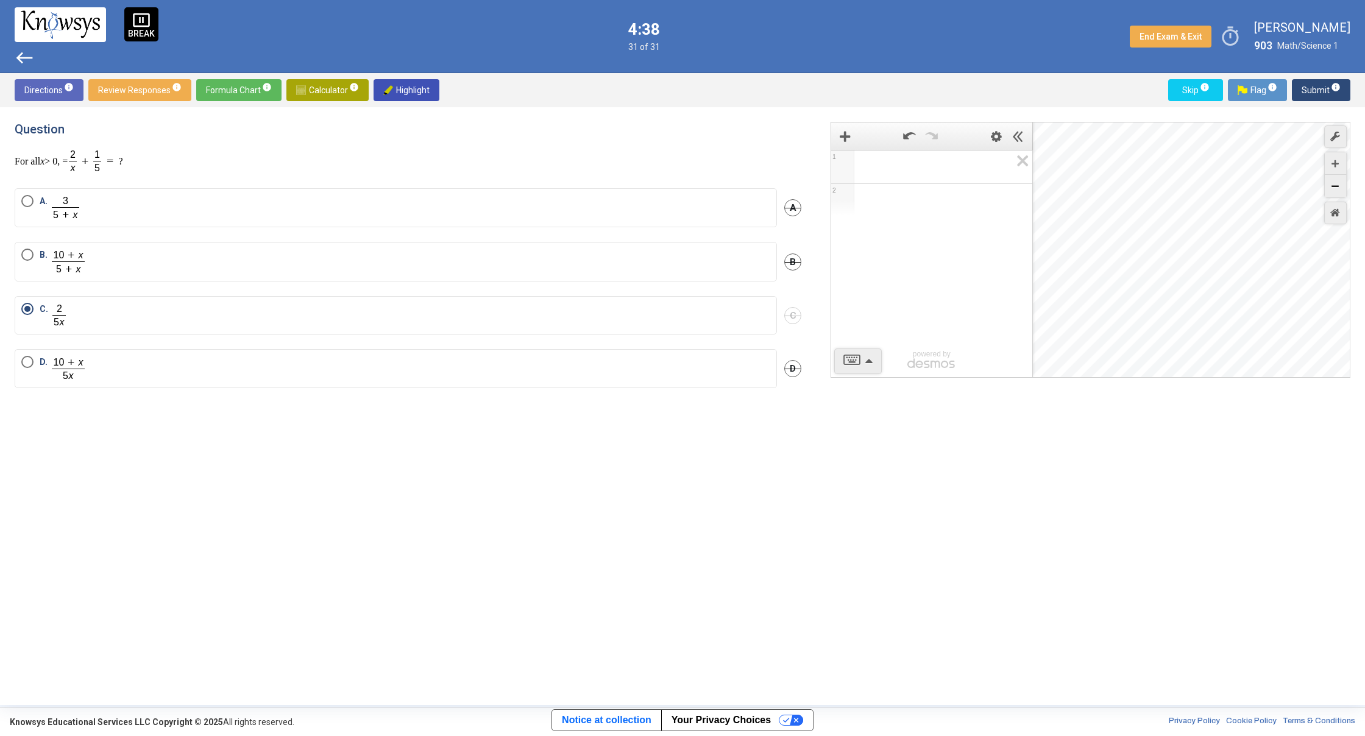
click at [1333, 186] on icon "Zoom Out" at bounding box center [1335, 186] width 7 height 7
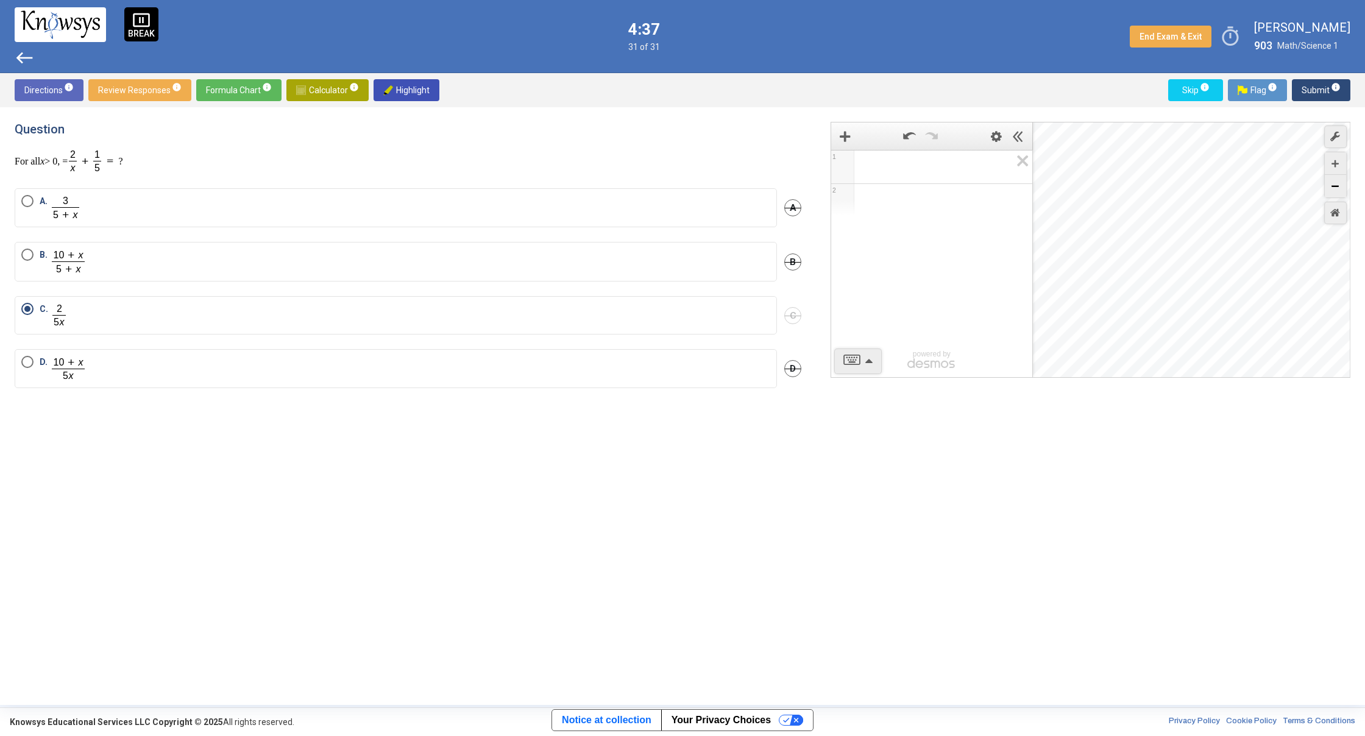
click at [1335, 186] on icon "Zoom Out" at bounding box center [1335, 186] width 7 height 7
click at [1336, 186] on icon "Zoom Out" at bounding box center [1335, 186] width 7 height 7
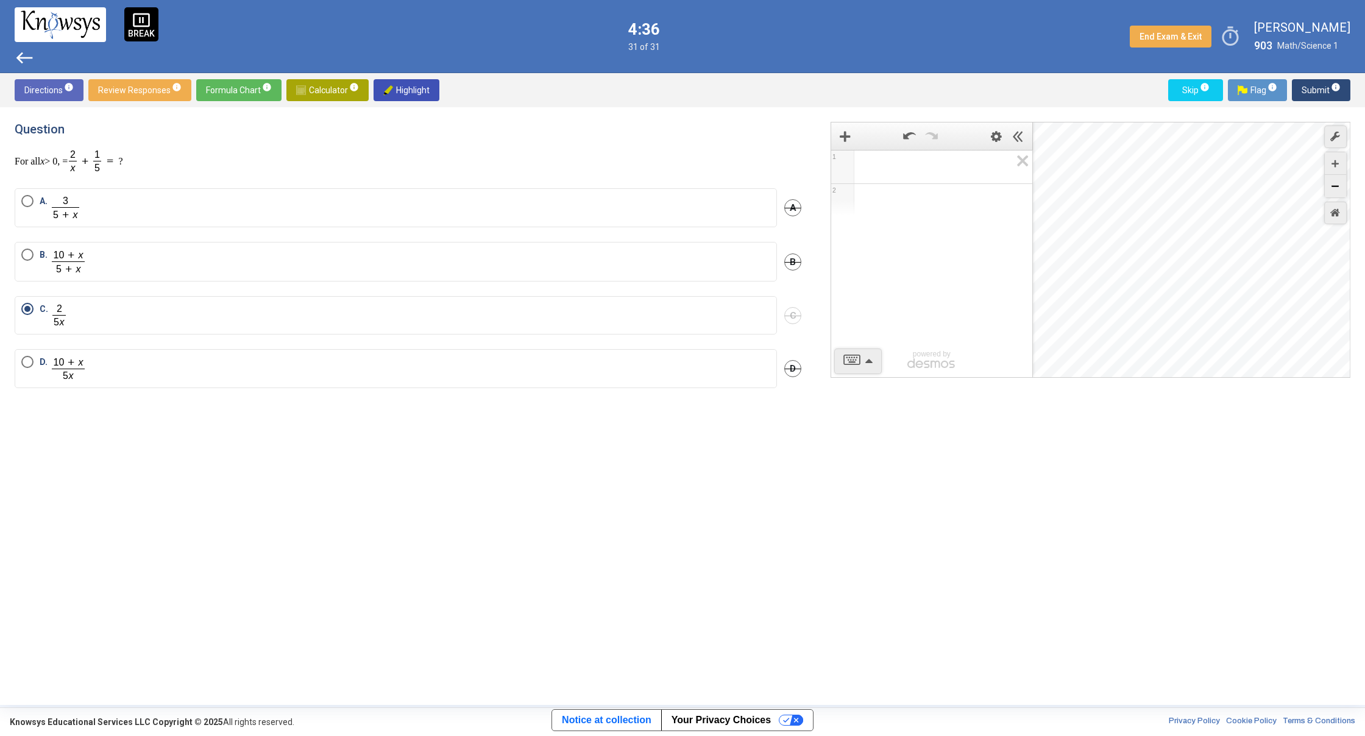
click at [1336, 186] on icon "Zoom Out" at bounding box center [1335, 186] width 7 height 7
click at [1350, 186] on div "Desmos Graphing Calculator" at bounding box center [1192, 250] width 318 height 256
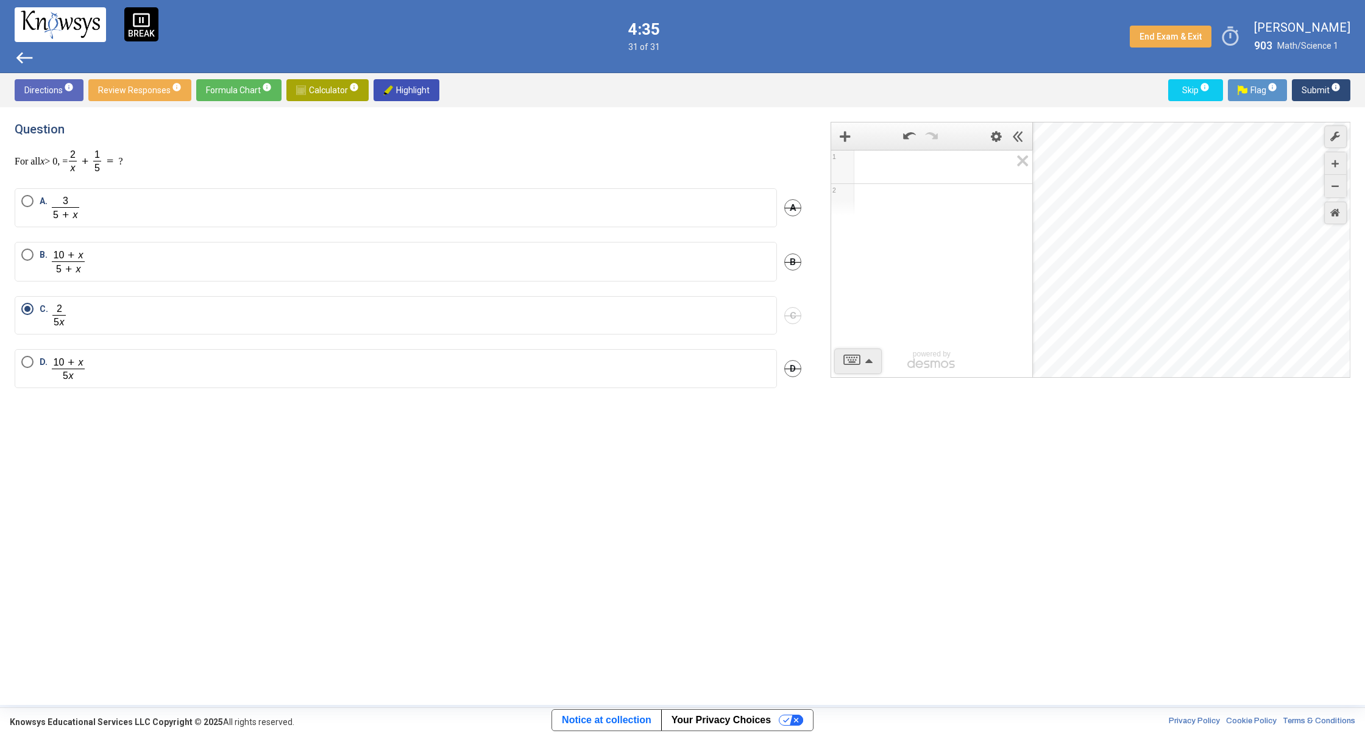
click at [1352, 186] on div "Question For all x > 0, = ? A. A B. B C. C D. D 1 2 powered by powered by $$ x …" at bounding box center [682, 406] width 1365 height 598
click at [1335, 186] on icon "Zoom Out" at bounding box center [1335, 186] width 7 height 7
click at [1336, 186] on icon "Zoom Out" at bounding box center [1335, 186] width 7 height 7
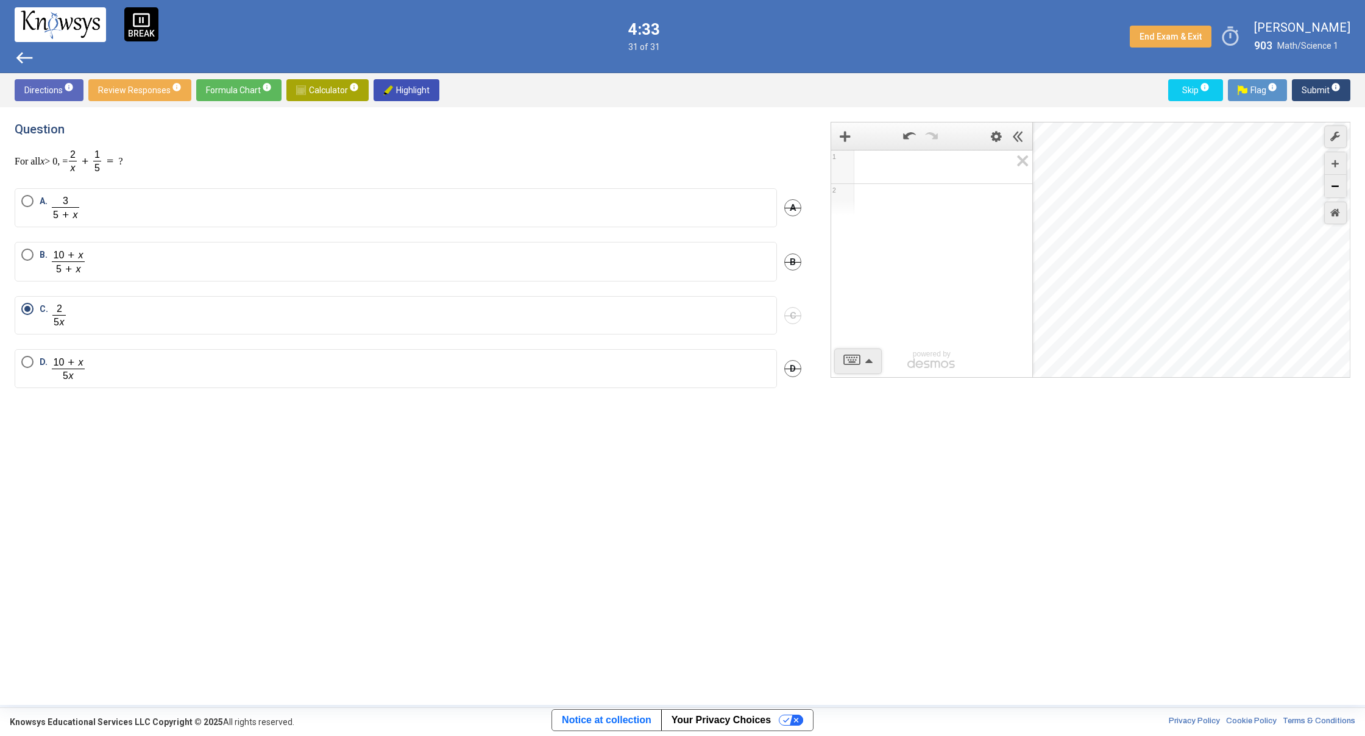
click at [1336, 186] on icon "Zoom Out" at bounding box center [1335, 186] width 7 height 7
click at [1299, 186] on div "Desmos Graphing Calculator" at bounding box center [1192, 250] width 318 height 256
drag, startPoint x: 1299, startPoint y: 188, endPoint x: 1285, endPoint y: 195, distance: 15.8
click at [1299, 188] on div "Desmos Graphing Calculator" at bounding box center [1192, 250] width 318 height 256
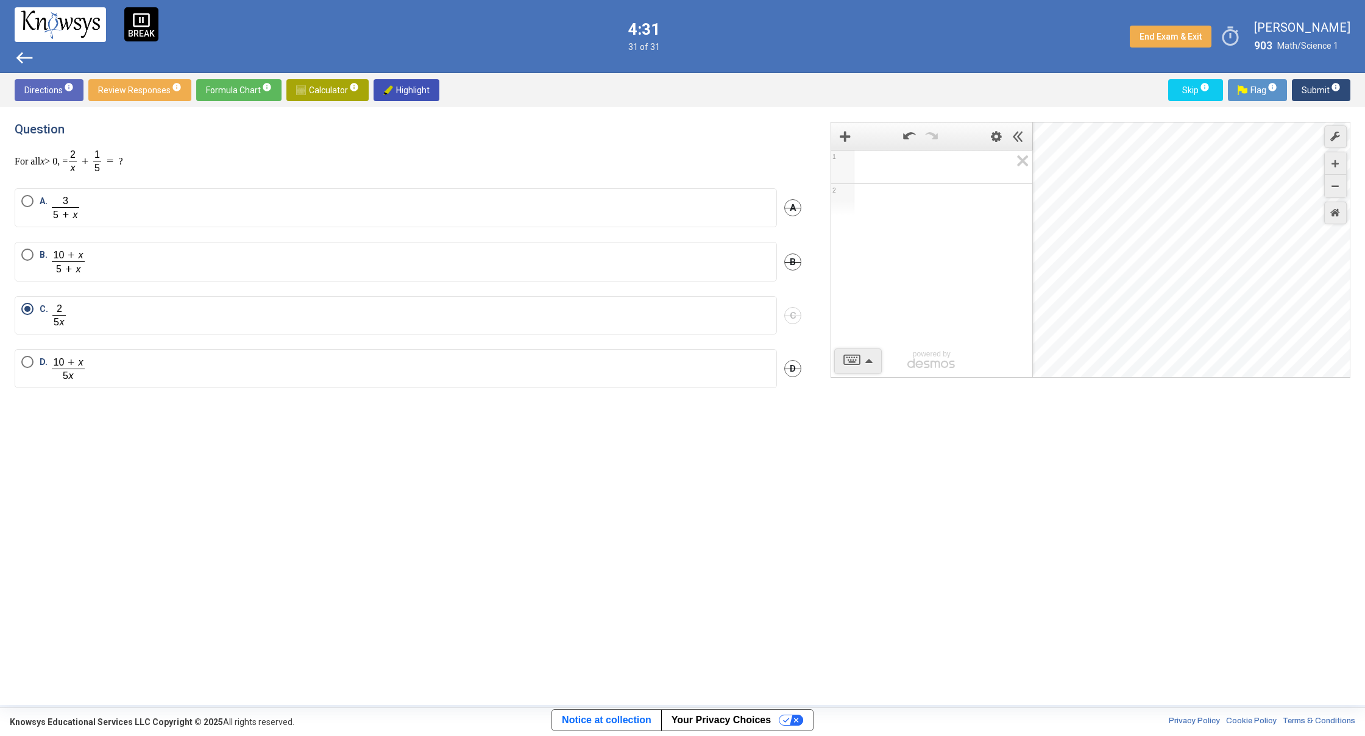
click at [1124, 208] on div "Desmos Graphing Calculator" at bounding box center [1192, 250] width 318 height 256
drag, startPoint x: 1124, startPoint y: 208, endPoint x: 1138, endPoint y: 208, distance: 14.0
click at [1137, 208] on div "Desmos Graphing Calculator" at bounding box center [1192, 250] width 318 height 256
drag, startPoint x: 1147, startPoint y: 208, endPoint x: 1279, endPoint y: 226, distance: 133.4
click at [1279, 226] on div "Desmos Graphing Calculator" at bounding box center [1192, 250] width 318 height 256
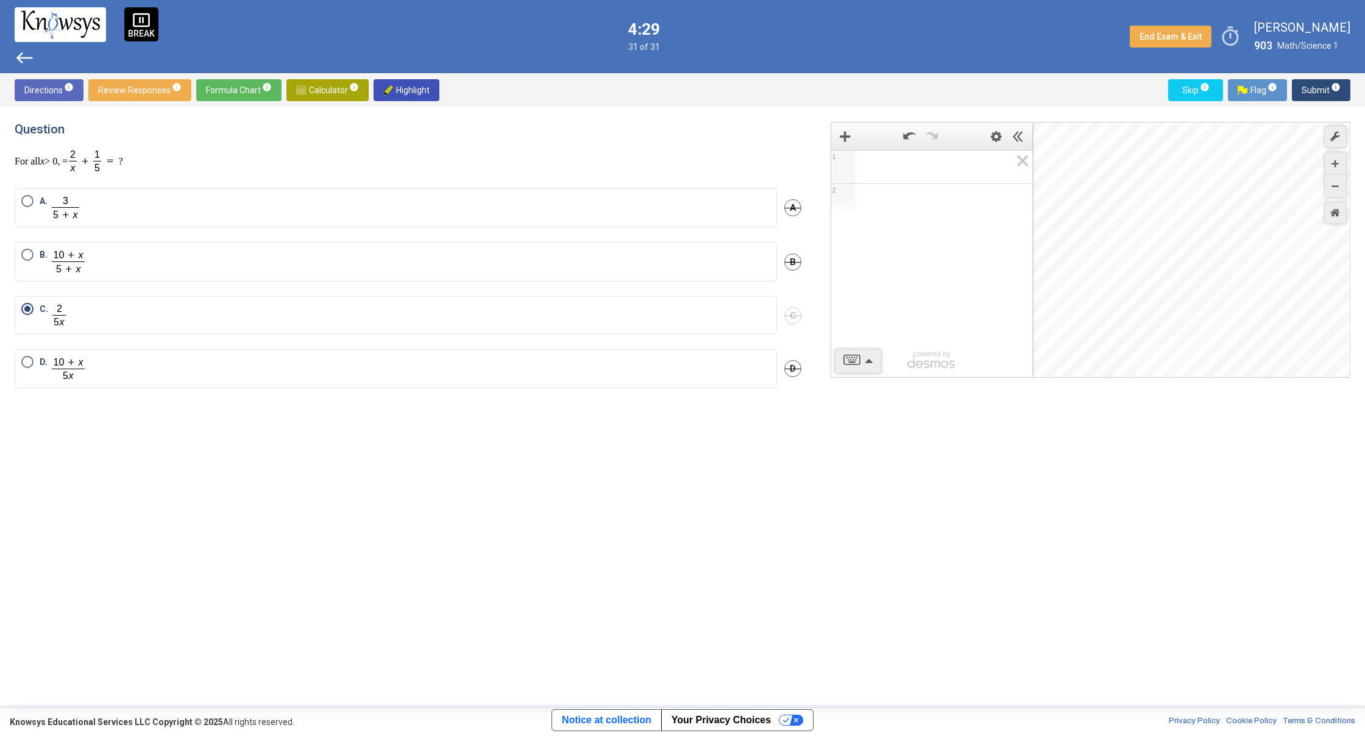
click at [1280, 226] on div "Desmos Graphing Calculator" at bounding box center [1192, 250] width 318 height 256
click at [1282, 226] on div "Desmos Graphing Calculator" at bounding box center [1192, 250] width 318 height 256
click at [1341, 191] on div "Zoom Out" at bounding box center [1335, 186] width 21 height 23
click at [1344, 190] on div "Zoom Out" at bounding box center [1335, 186] width 21 height 23
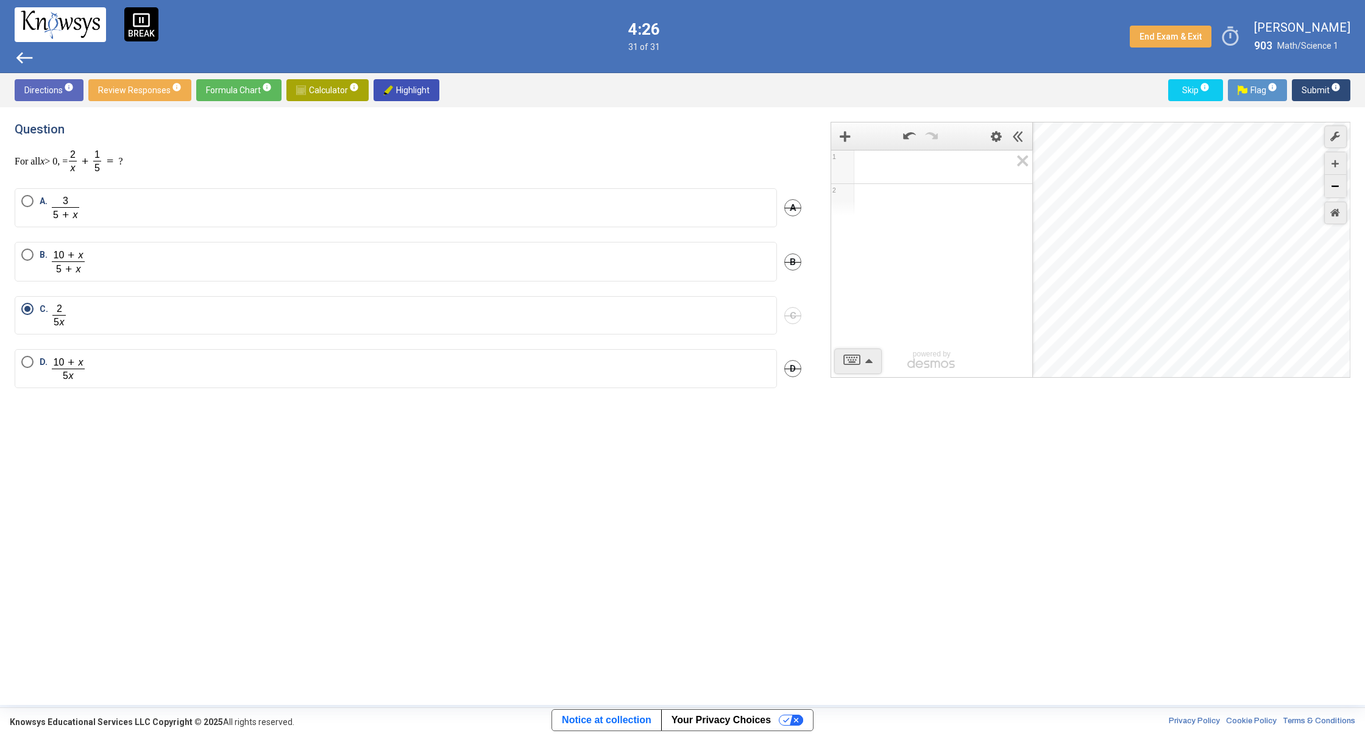
click at [1343, 188] on div "Zoom Out" at bounding box center [1335, 186] width 21 height 23
click at [1341, 188] on div "Zoom Out" at bounding box center [1335, 186] width 21 height 23
click at [1340, 188] on div "Zoom Out" at bounding box center [1335, 186] width 21 height 23
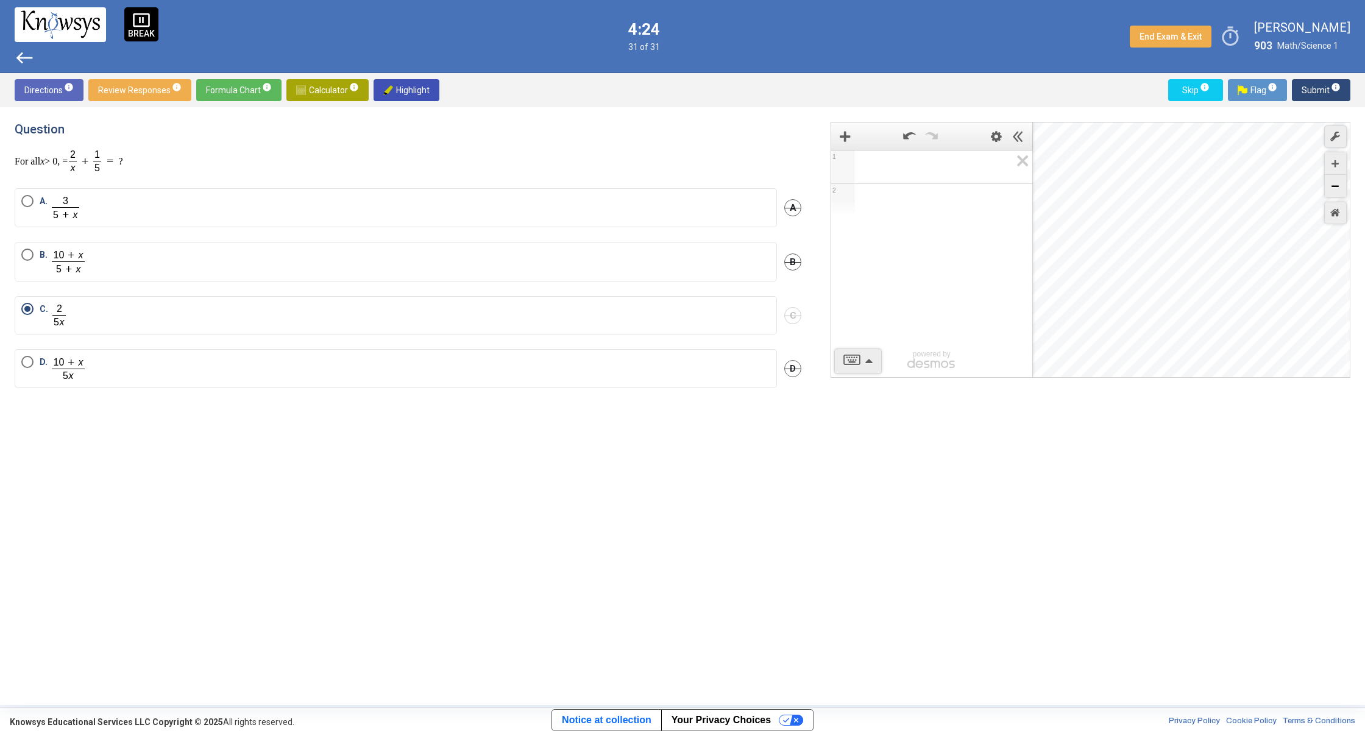
click at [1339, 188] on icon "Zoom Out" at bounding box center [1335, 186] width 7 height 7
click at [1330, 166] on div "Zoom In" at bounding box center [1335, 163] width 21 height 23
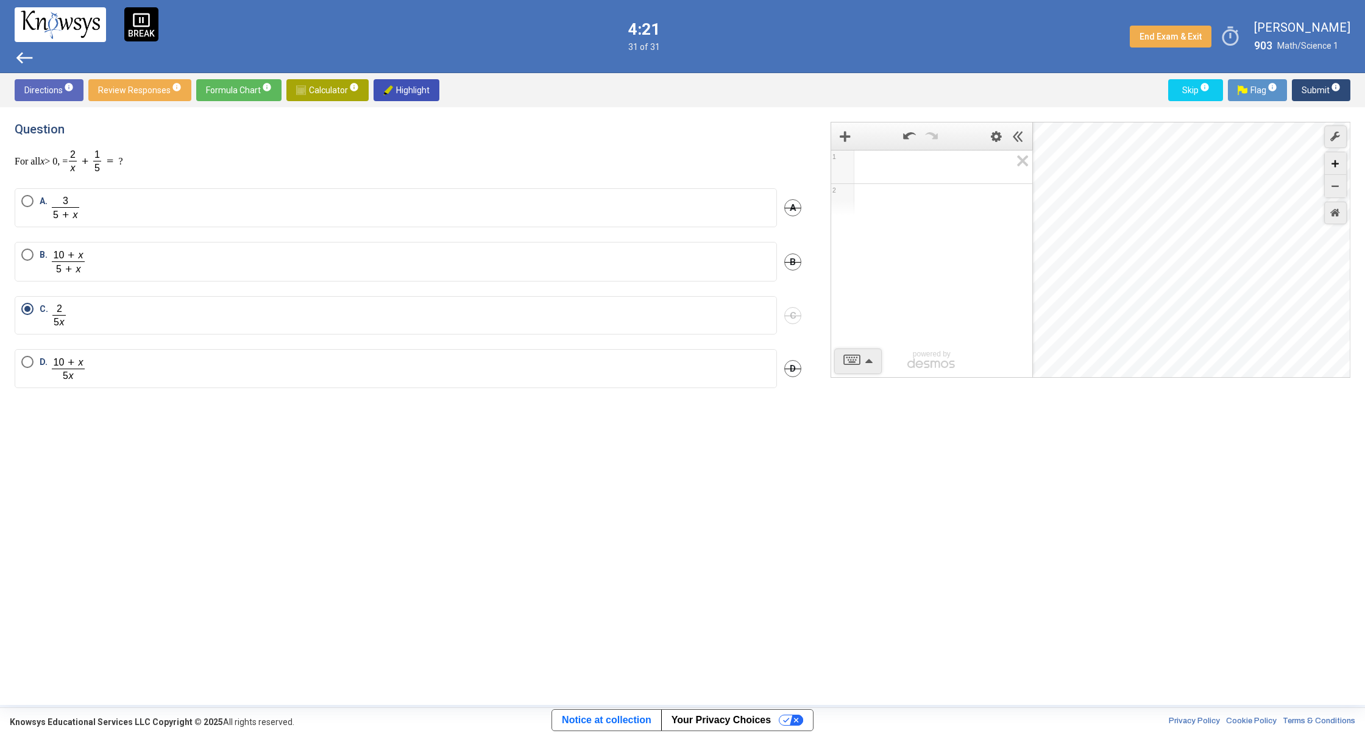
click at [1330, 166] on div "Zoom In" at bounding box center [1335, 163] width 21 height 23
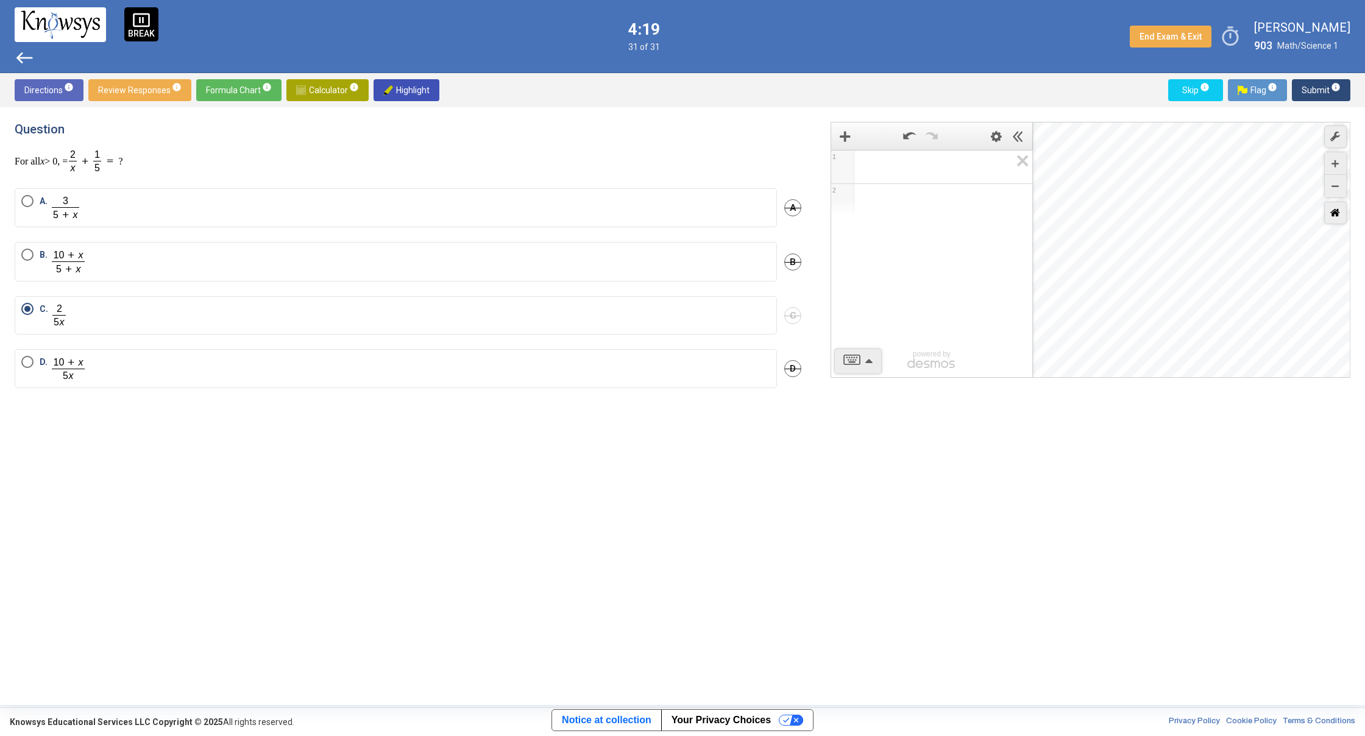
click at [1338, 207] on div "Restore Default Zoom" at bounding box center [1335, 213] width 23 height 23
click at [1338, 166] on div "Zoom In" at bounding box center [1335, 163] width 21 height 23
click at [1337, 163] on icon "Zoom In" at bounding box center [1335, 163] width 7 height 7
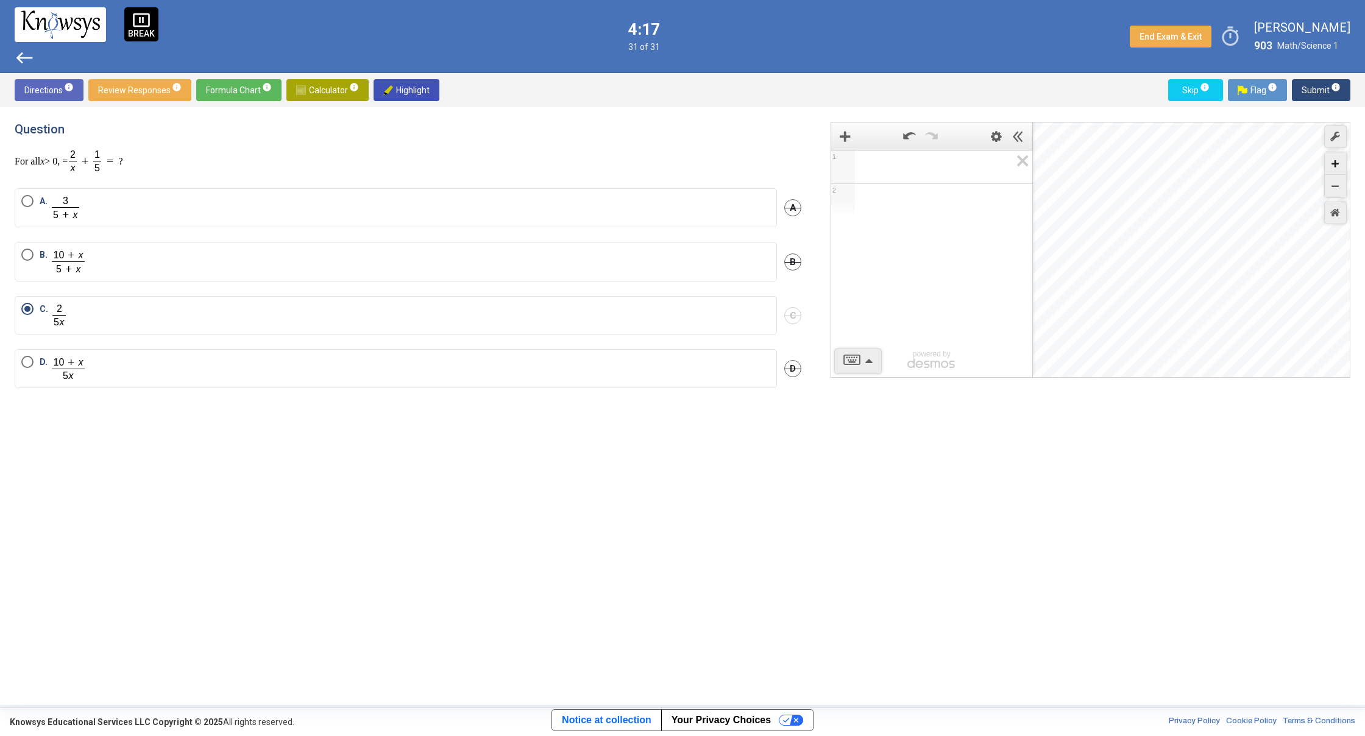
click at [1337, 163] on icon "Zoom In" at bounding box center [1335, 163] width 7 height 7
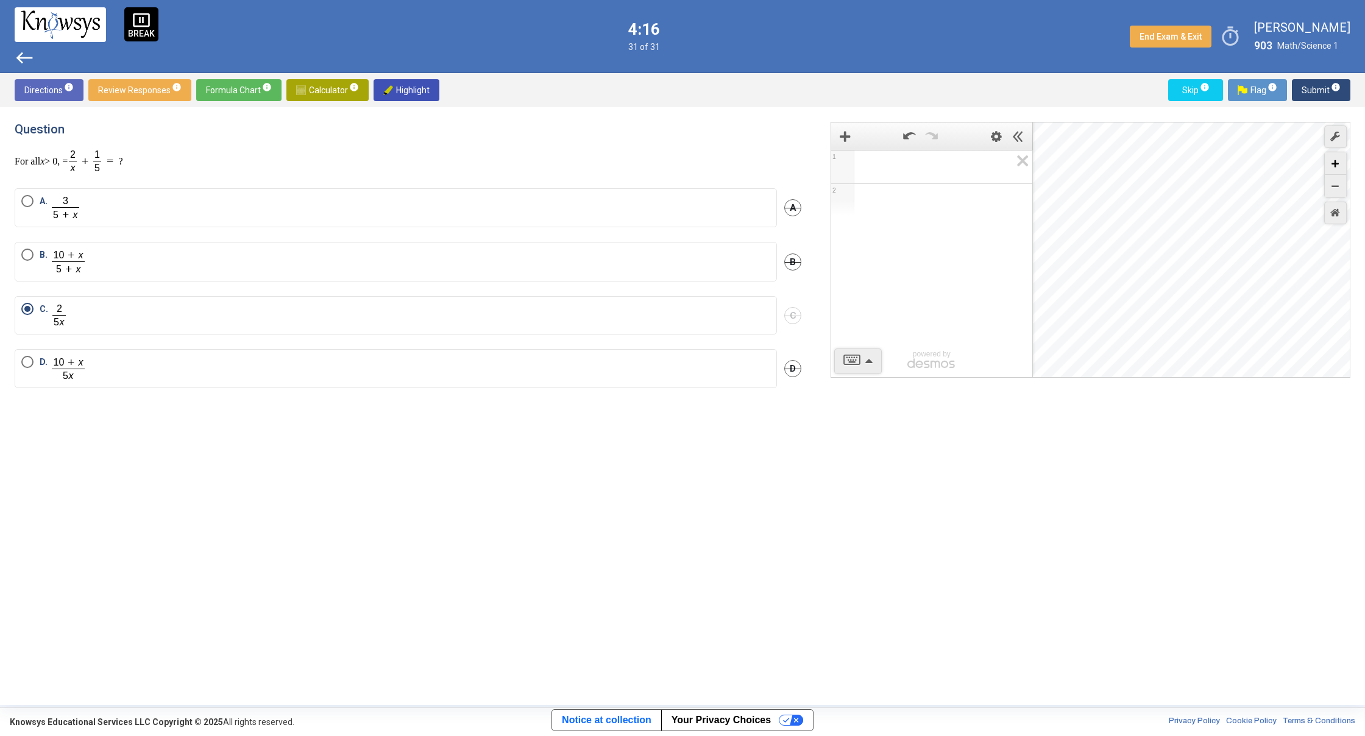
click at [1337, 163] on icon "Zoom In" at bounding box center [1335, 163] width 7 height 7
drag, startPoint x: 1302, startPoint y: 171, endPoint x: 1180, endPoint y: 262, distance: 152.0
click at [1198, 340] on div "Desmos Graphing Calculator" at bounding box center [1192, 250] width 318 height 256
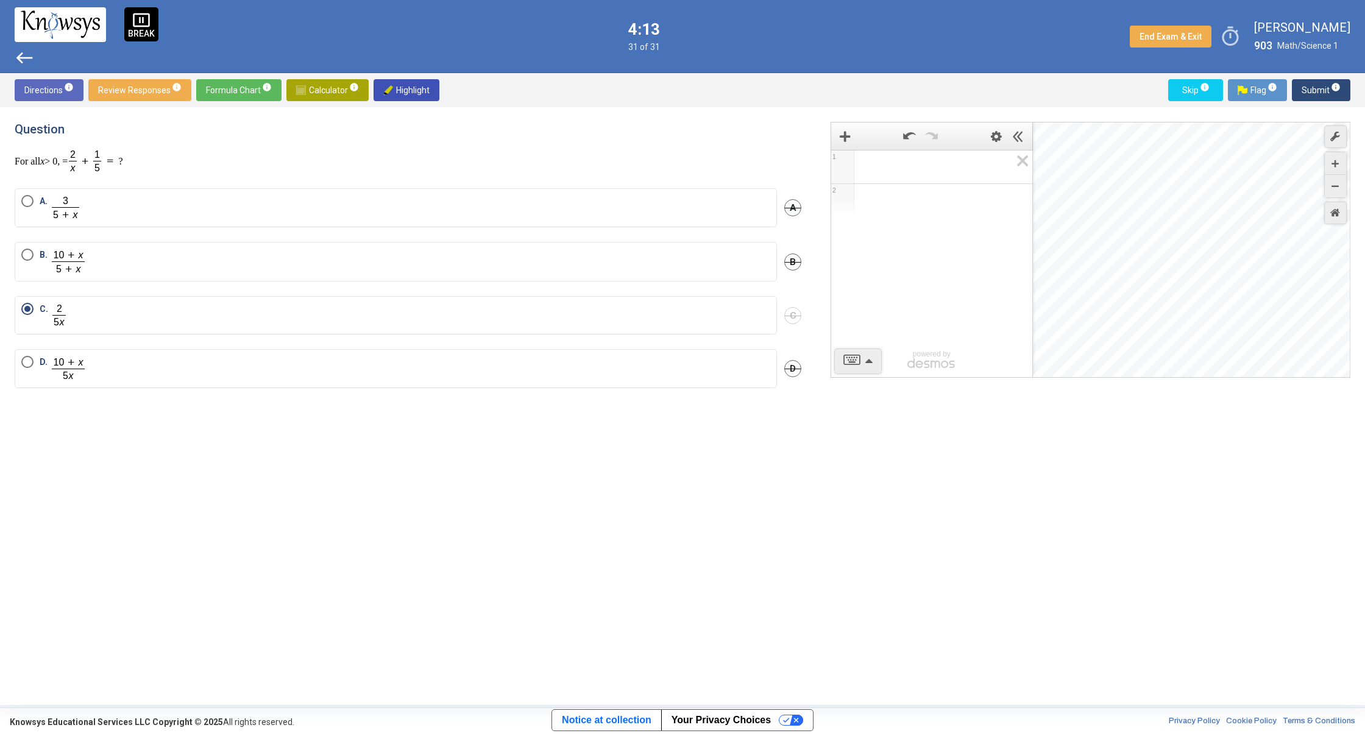
drag, startPoint x: 1198, startPoint y: 200, endPoint x: 1272, endPoint y: 306, distance: 129.9
click at [1272, 374] on div "Desmos Graphing Calculator" at bounding box center [1192, 250] width 318 height 256
drag, startPoint x: 1343, startPoint y: 200, endPoint x: 1347, endPoint y: 218, distance: 17.5
click at [1347, 218] on div "Graph Settings Controls" at bounding box center [1335, 188] width 23 height 76
click at [1344, 215] on div "Restore Default Zoom" at bounding box center [1335, 213] width 23 height 23
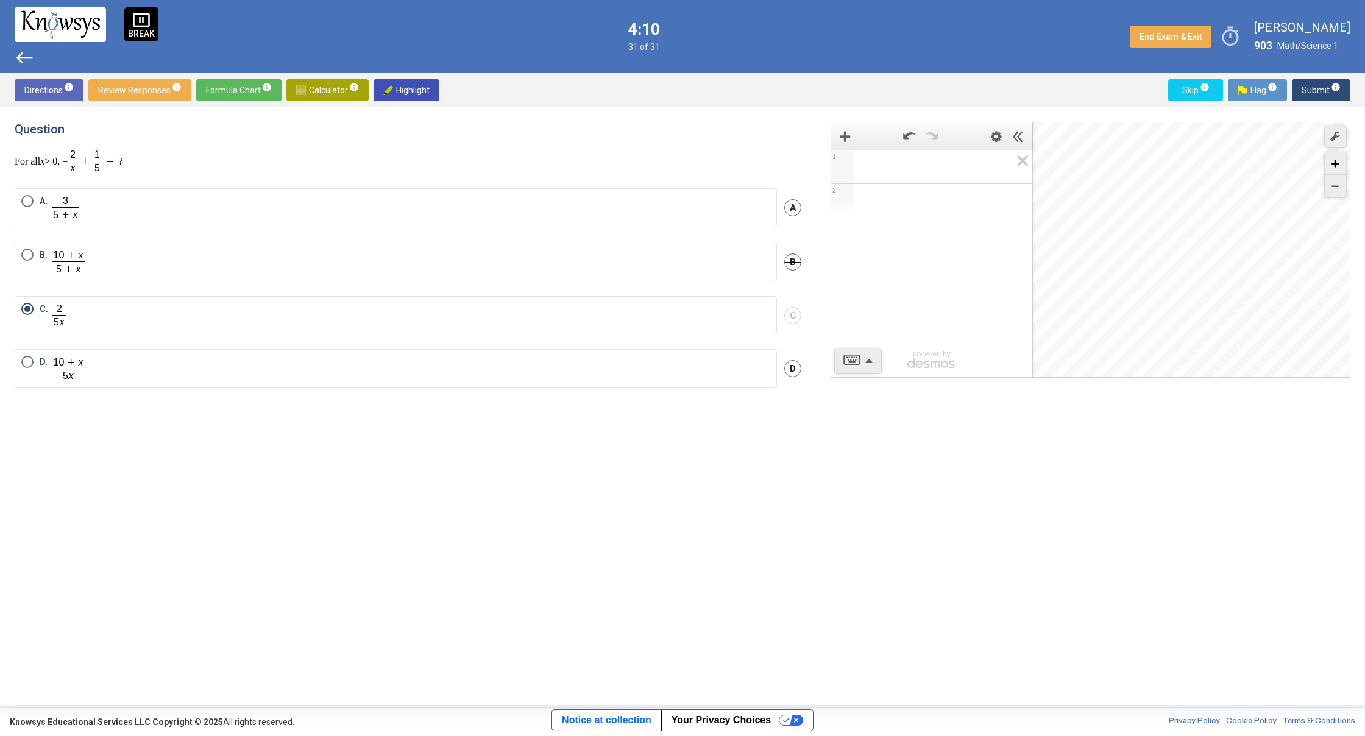
click at [1334, 165] on icon "Zoom In" at bounding box center [1335, 163] width 7 height 7
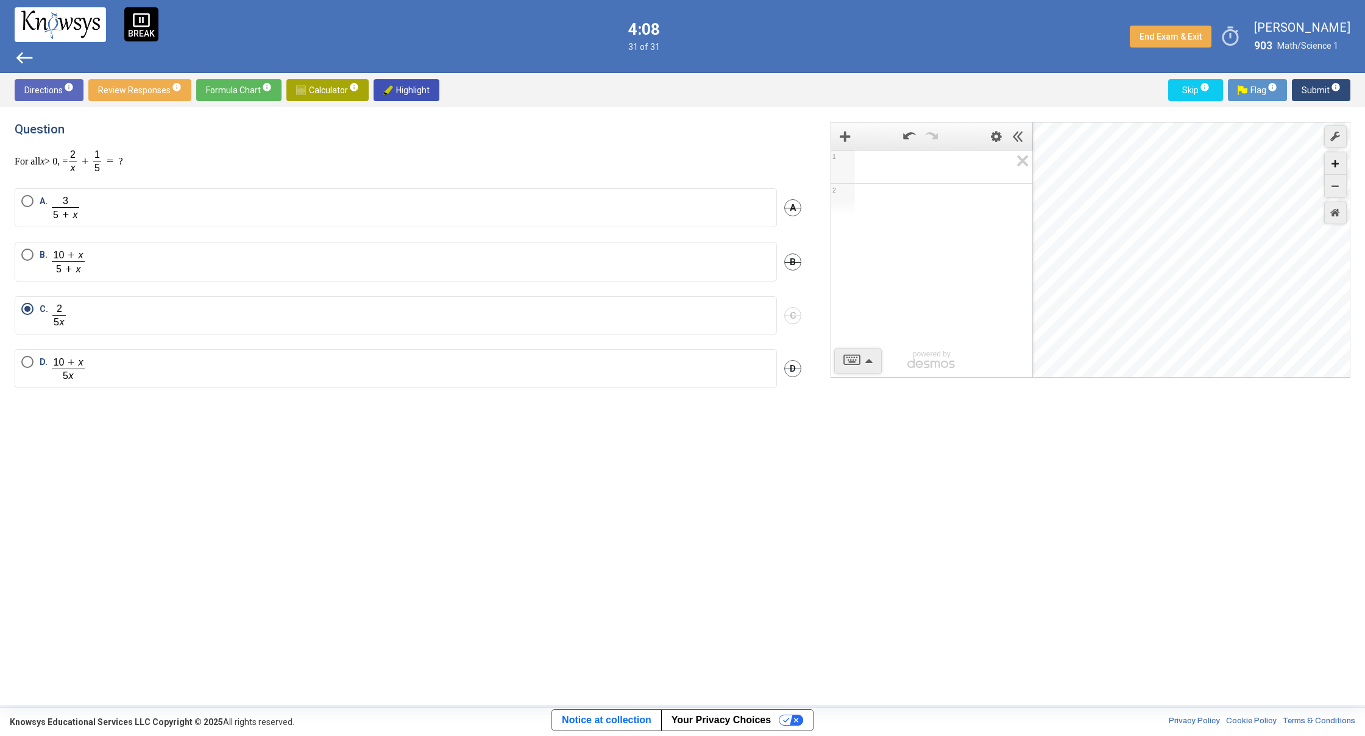
click at [1334, 165] on icon "Zoom In" at bounding box center [1335, 163] width 7 height 7
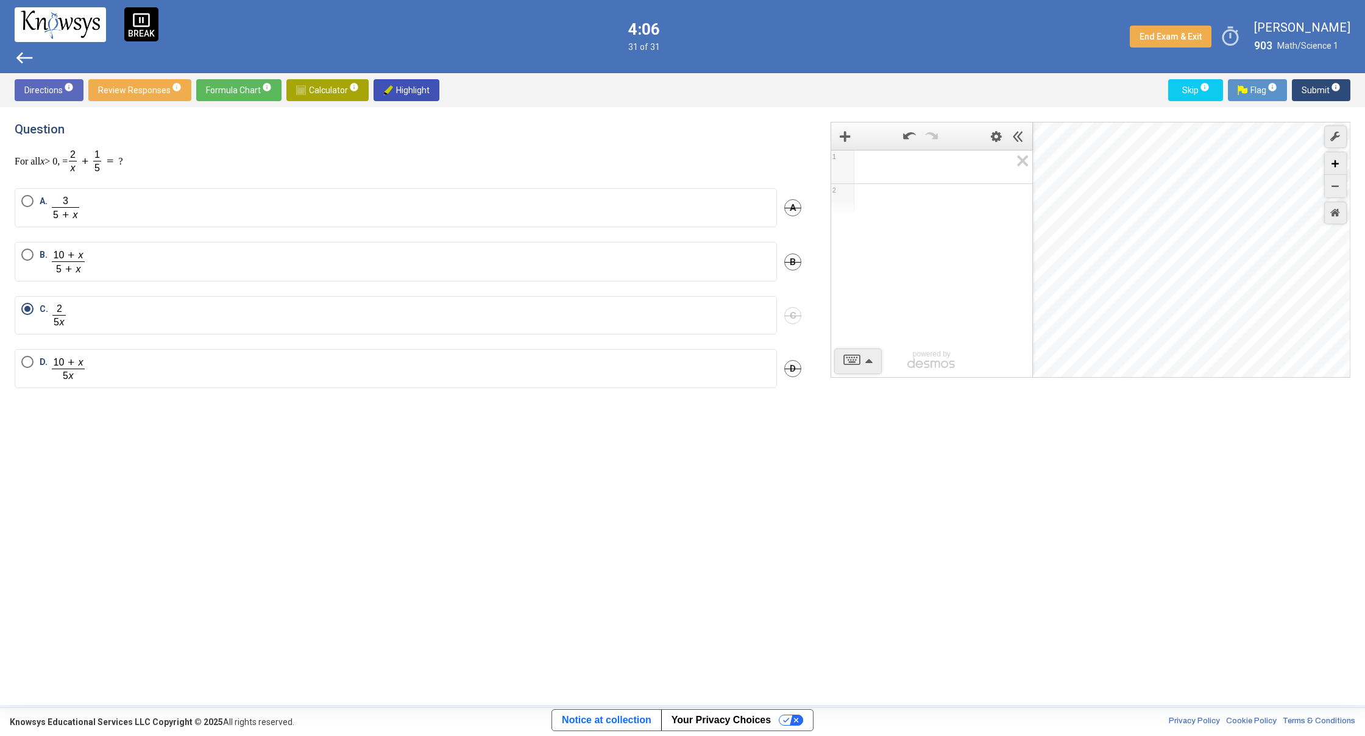
click at [1334, 165] on icon "Zoom In" at bounding box center [1335, 163] width 7 height 7
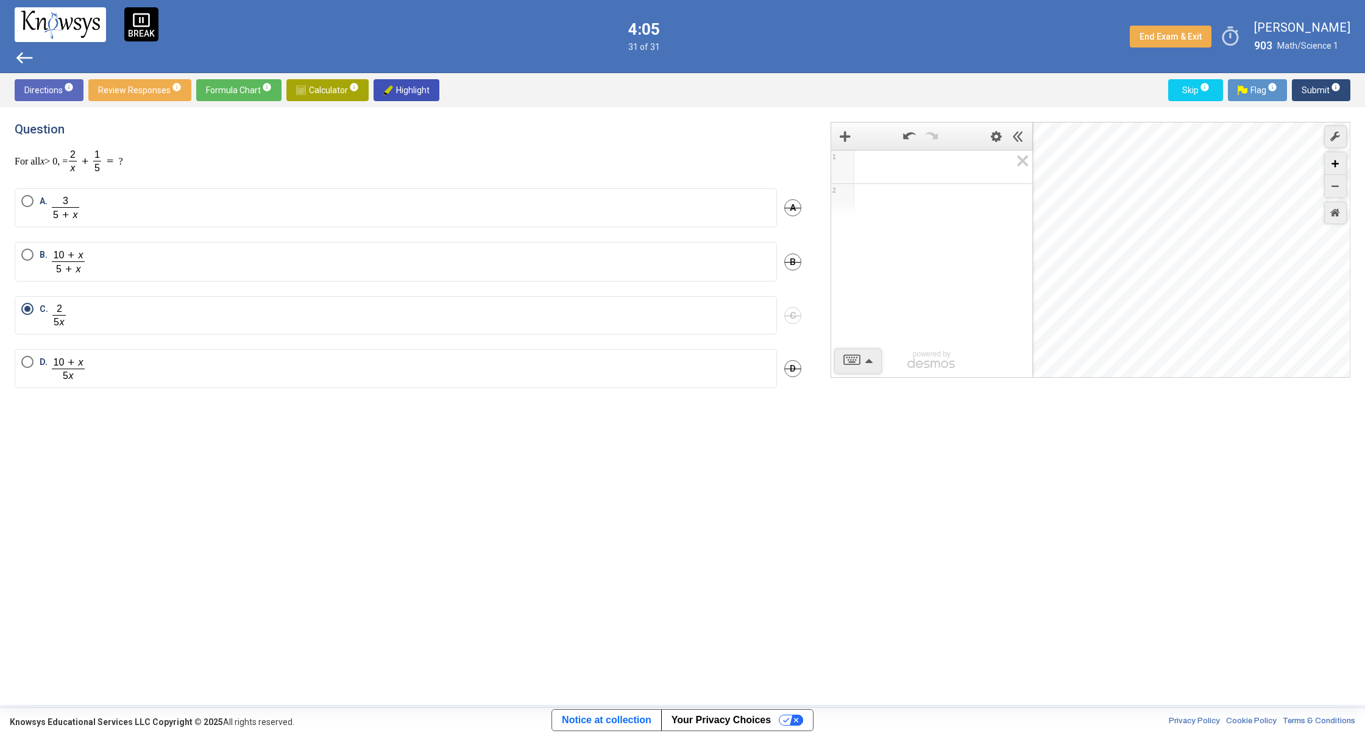
click at [1334, 165] on icon "Zoom In" at bounding box center [1335, 163] width 7 height 7
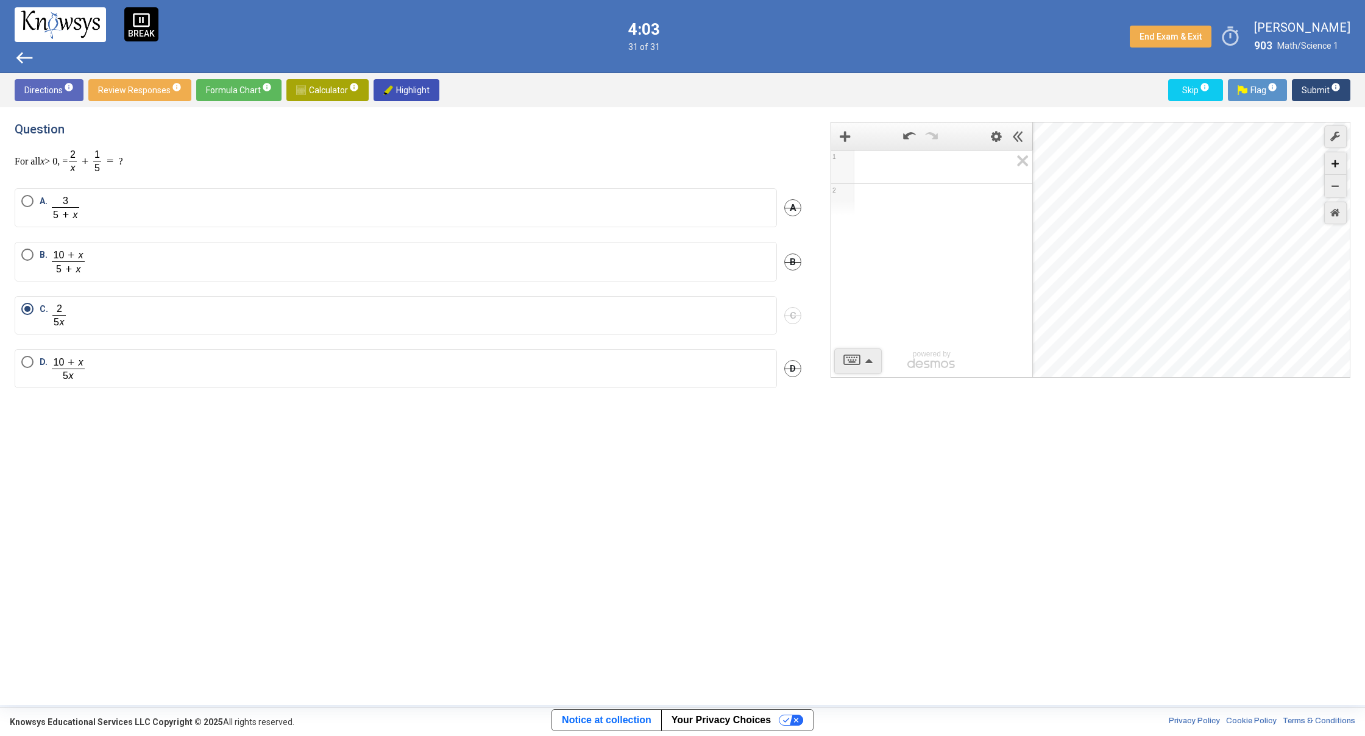
click at [1334, 165] on icon "Zoom In" at bounding box center [1335, 163] width 7 height 7
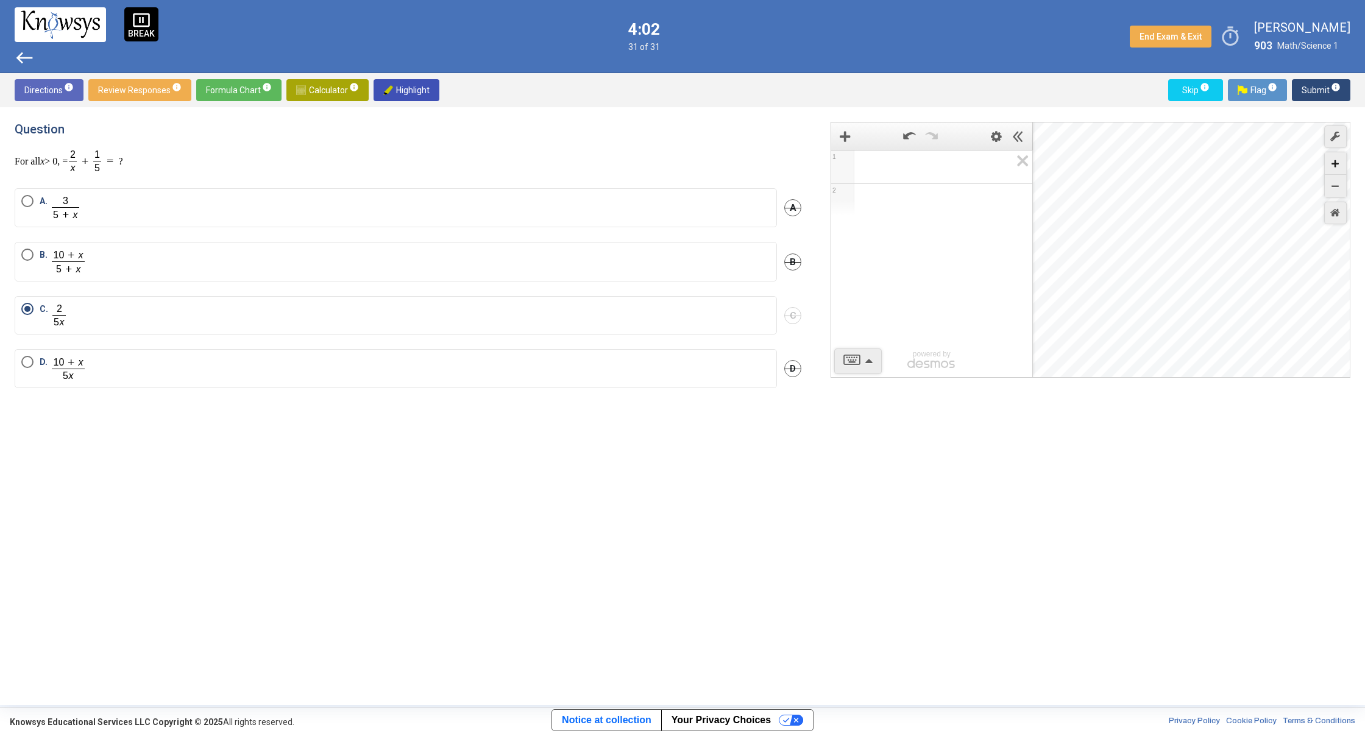
click at [1334, 165] on icon "Zoom In" at bounding box center [1335, 163] width 7 height 7
click at [1335, 165] on icon "Zoom In" at bounding box center [1335, 163] width 7 height 7
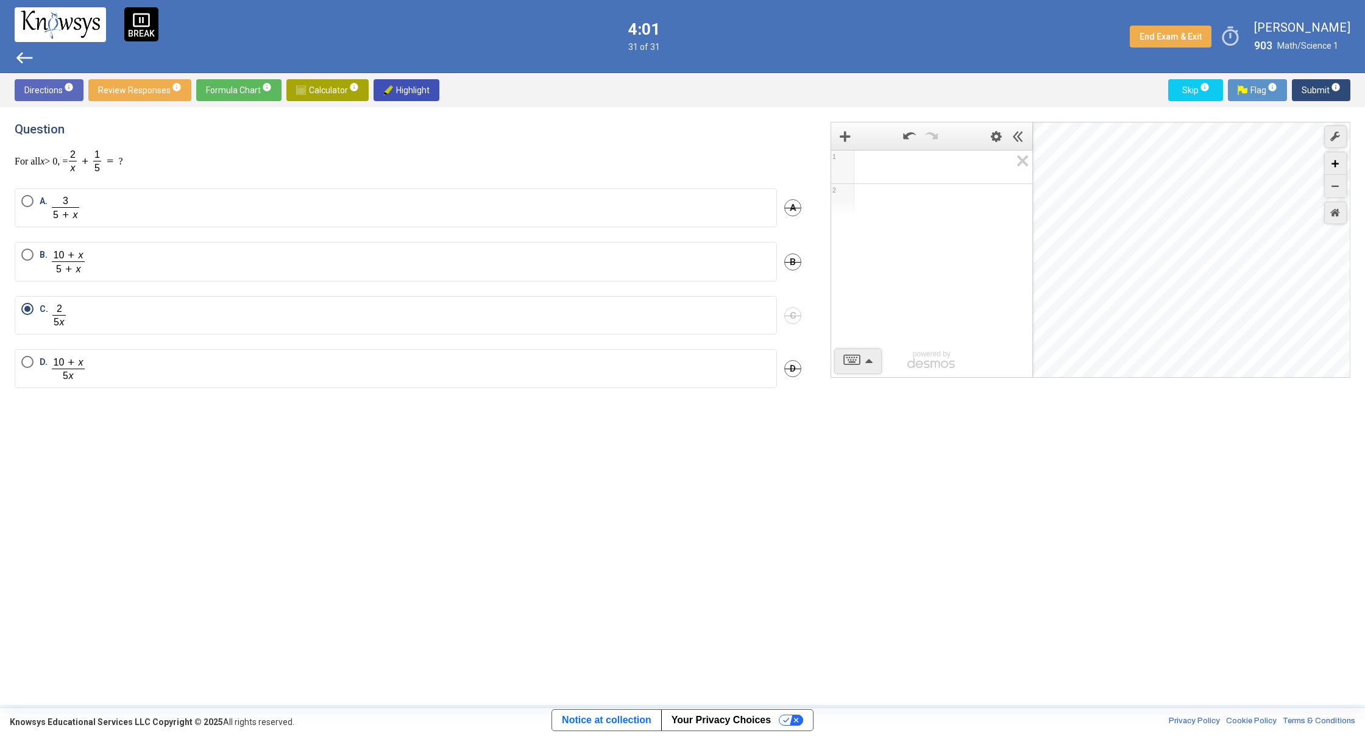
click at [1335, 165] on icon "Zoom In" at bounding box center [1335, 163] width 7 height 7
click at [1338, 165] on icon "Zoom In" at bounding box center [1335, 163] width 7 height 7
click at [1340, 165] on div "Zoom In" at bounding box center [1335, 163] width 21 height 23
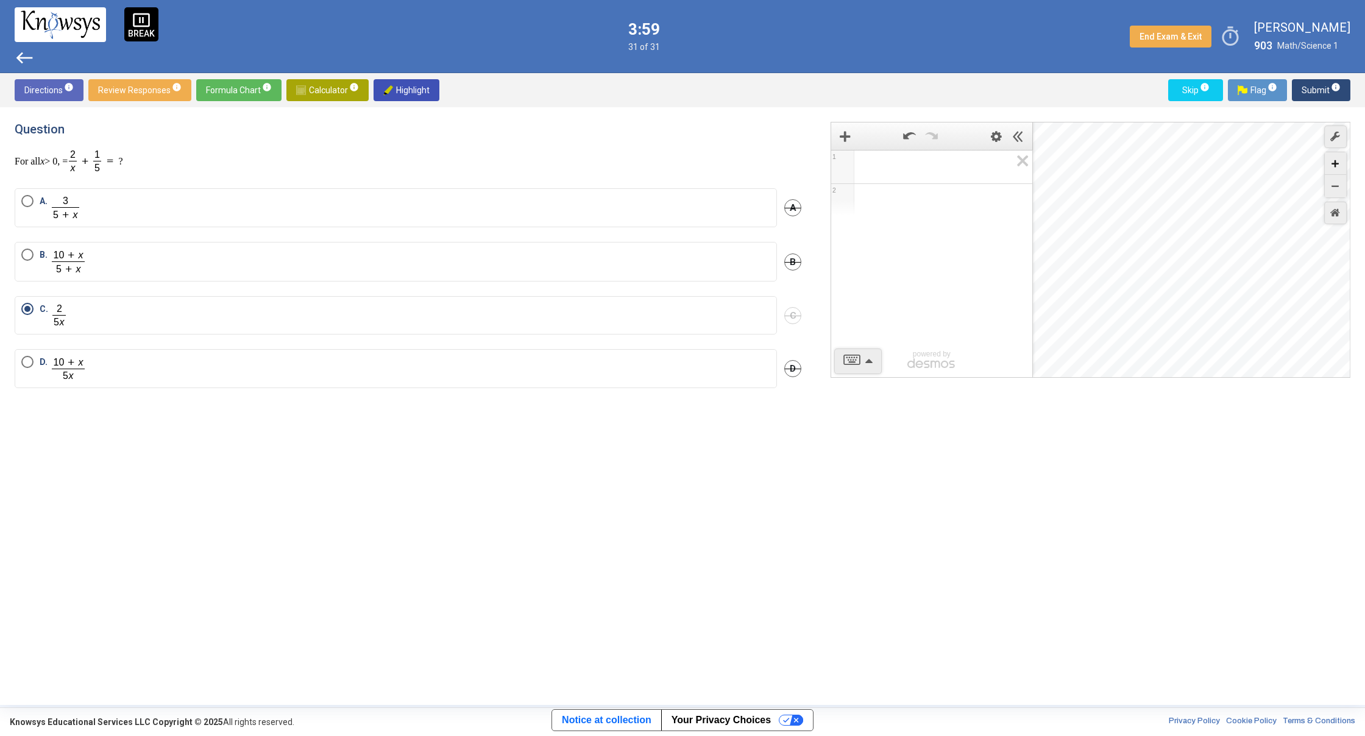
click at [1340, 165] on div "Zoom In" at bounding box center [1335, 163] width 21 height 23
click at [1341, 165] on div "Zoom In" at bounding box center [1335, 163] width 21 height 23
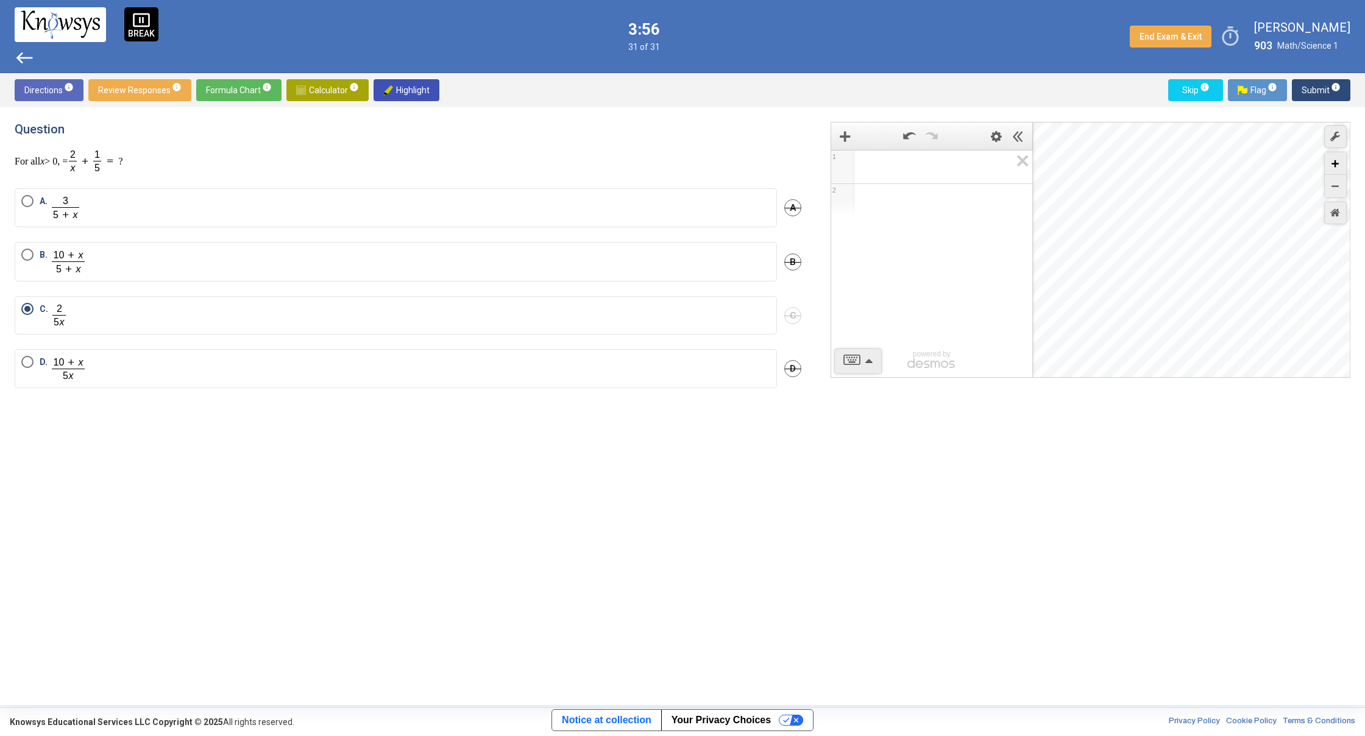
click at [1341, 165] on div "Zoom In" at bounding box center [1335, 163] width 21 height 23
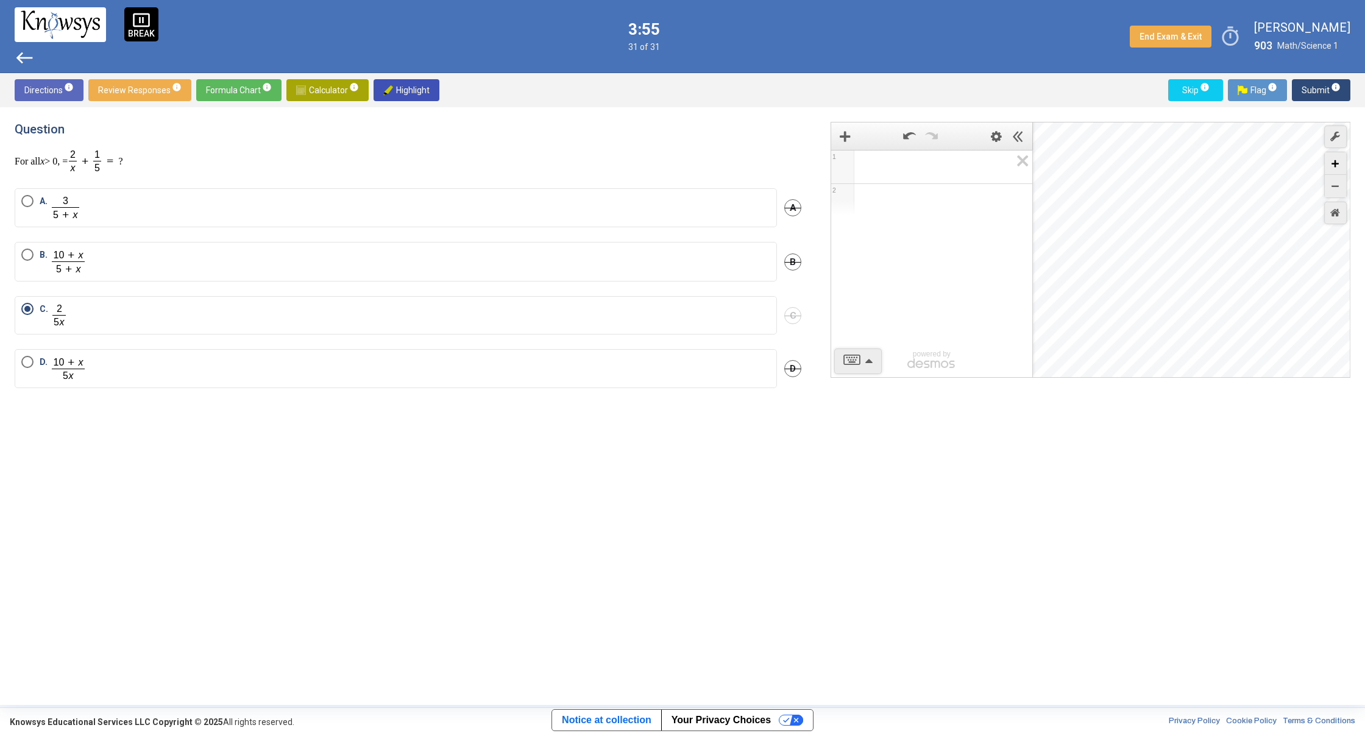
click at [1341, 165] on div "Zoom In" at bounding box center [1335, 163] width 21 height 23
click at [1343, 165] on div "Zoom In" at bounding box center [1335, 163] width 21 height 23
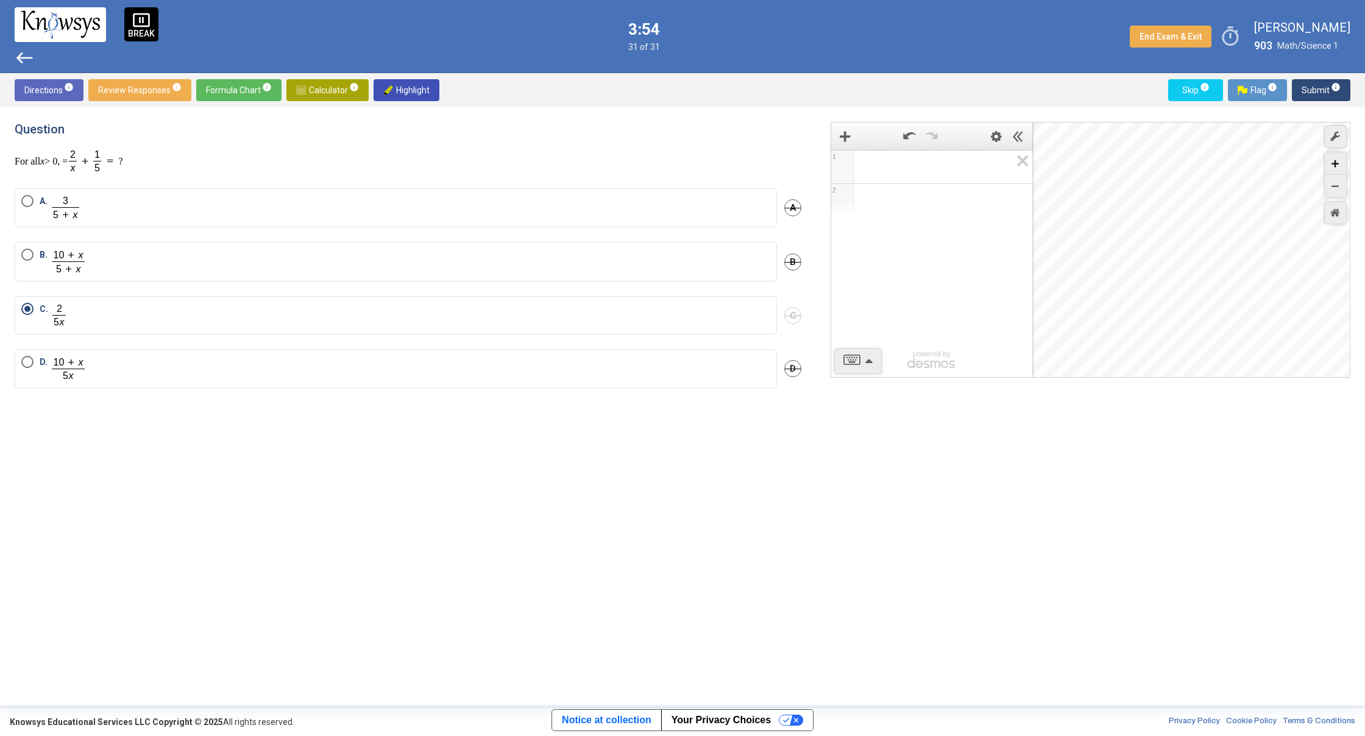
click at [1343, 165] on div "Zoom In" at bounding box center [1335, 163] width 21 height 23
drag, startPoint x: 1199, startPoint y: 191, endPoint x: 1324, endPoint y: 197, distance: 125.1
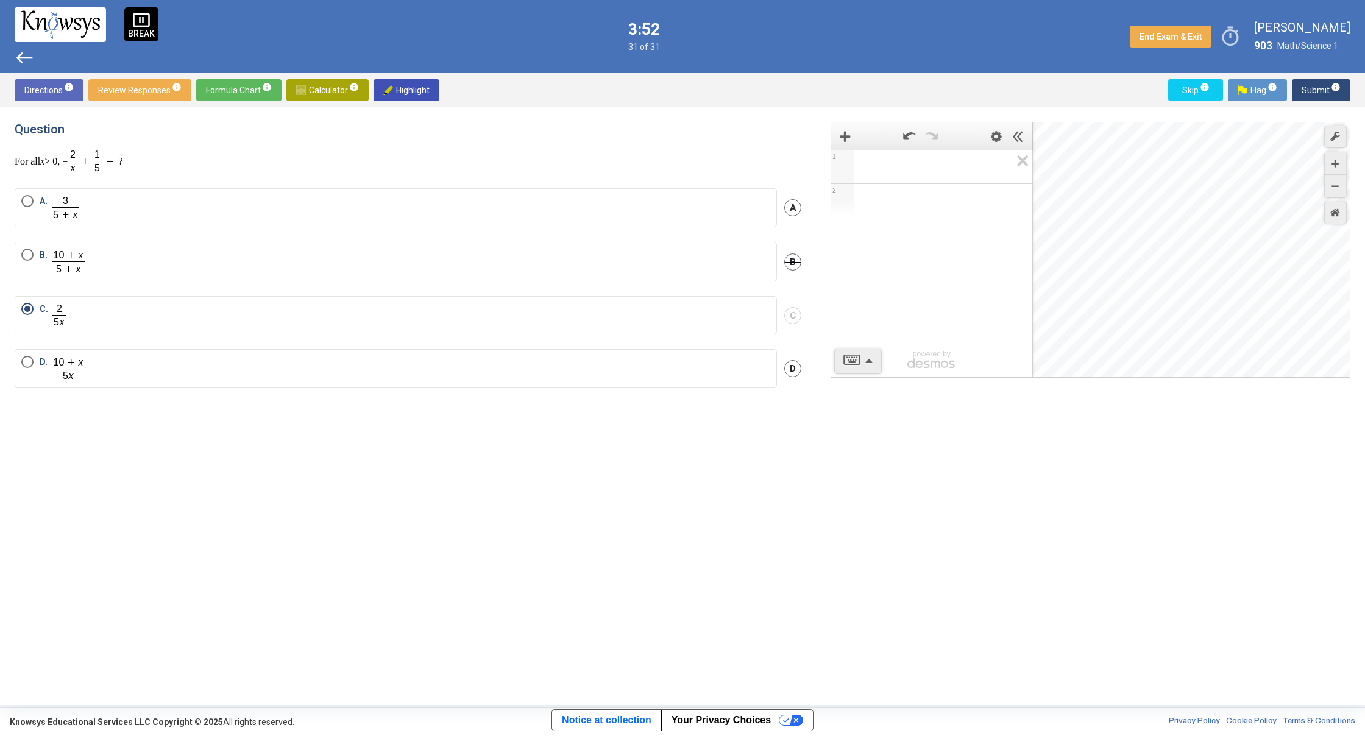
click at [1335, 197] on div "1 2 powered by powered by $$ x $$ y $$ a 2 $$ a b $$ 7 $$ 8 $$ 9 $$ ÷ functions…" at bounding box center [1091, 250] width 520 height 256
drag, startPoint x: 1200, startPoint y: 223, endPoint x: 1364, endPoint y: 229, distance: 164.7
click at [1364, 230] on div "Question For all x > 0, = ? A. A B. B C. C D. D 1 2 powered by powered by $$ x …" at bounding box center [682, 406] width 1365 height 598
drag, startPoint x: 1285, startPoint y: 222, endPoint x: 1364, endPoint y: 222, distance: 79.2
click at [1364, 222] on div "Question For all x > 0, = ? A. A B. B C. C D. D 1 2 powered by powered by $$ x …" at bounding box center [682, 406] width 1365 height 598
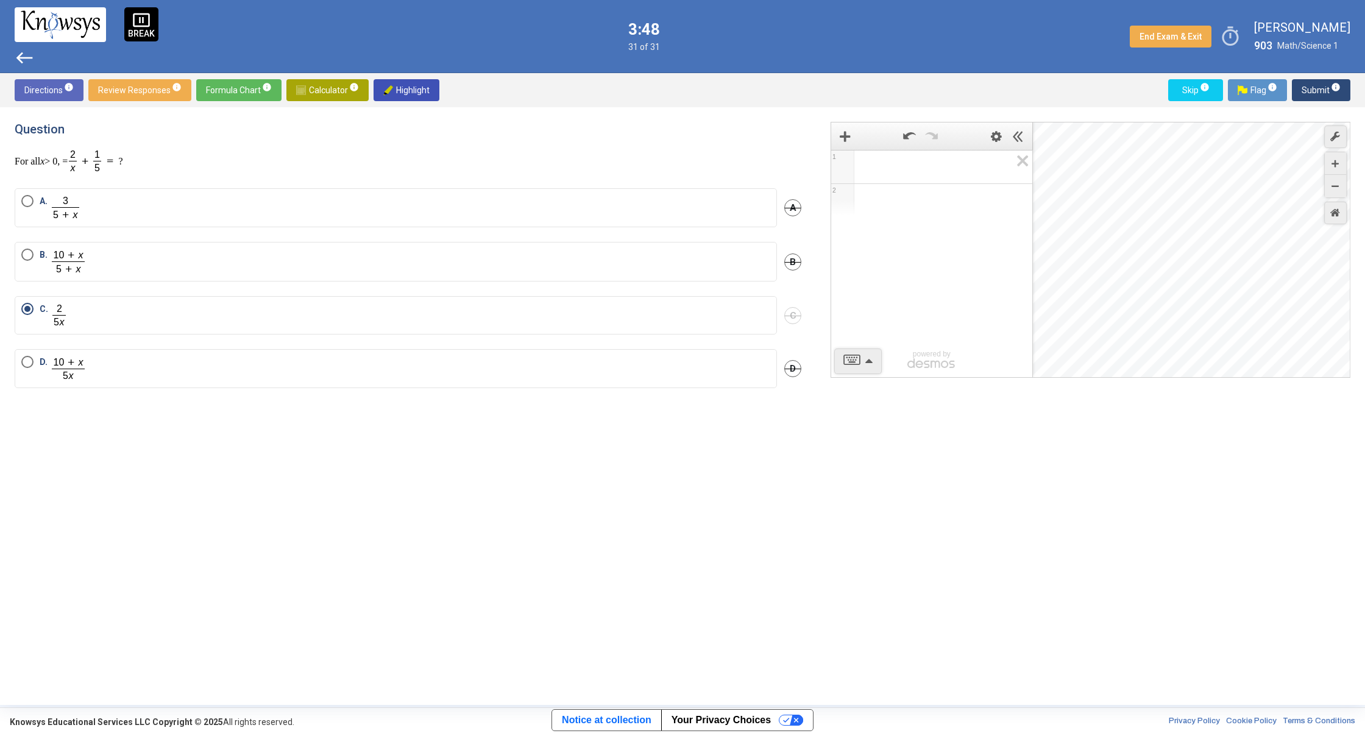
drag, startPoint x: 1065, startPoint y: 207, endPoint x: 1290, endPoint y: 207, distance: 225.5
click at [1335, 207] on div "1 2 powered by powered by $$ x $$ y $$ a 2 $$ a b $$ 7 $$ 8 $$ 9 $$ ÷ functions…" at bounding box center [1091, 250] width 520 height 256
drag, startPoint x: 1052, startPoint y: 222, endPoint x: 1176, endPoint y: 197, distance: 126.2
click at [1288, 210] on div "Desmos Graphing Calculator" at bounding box center [1192, 250] width 318 height 256
click at [1024, 162] on icon "Expression List" at bounding box center [1018, 165] width 27 height 28
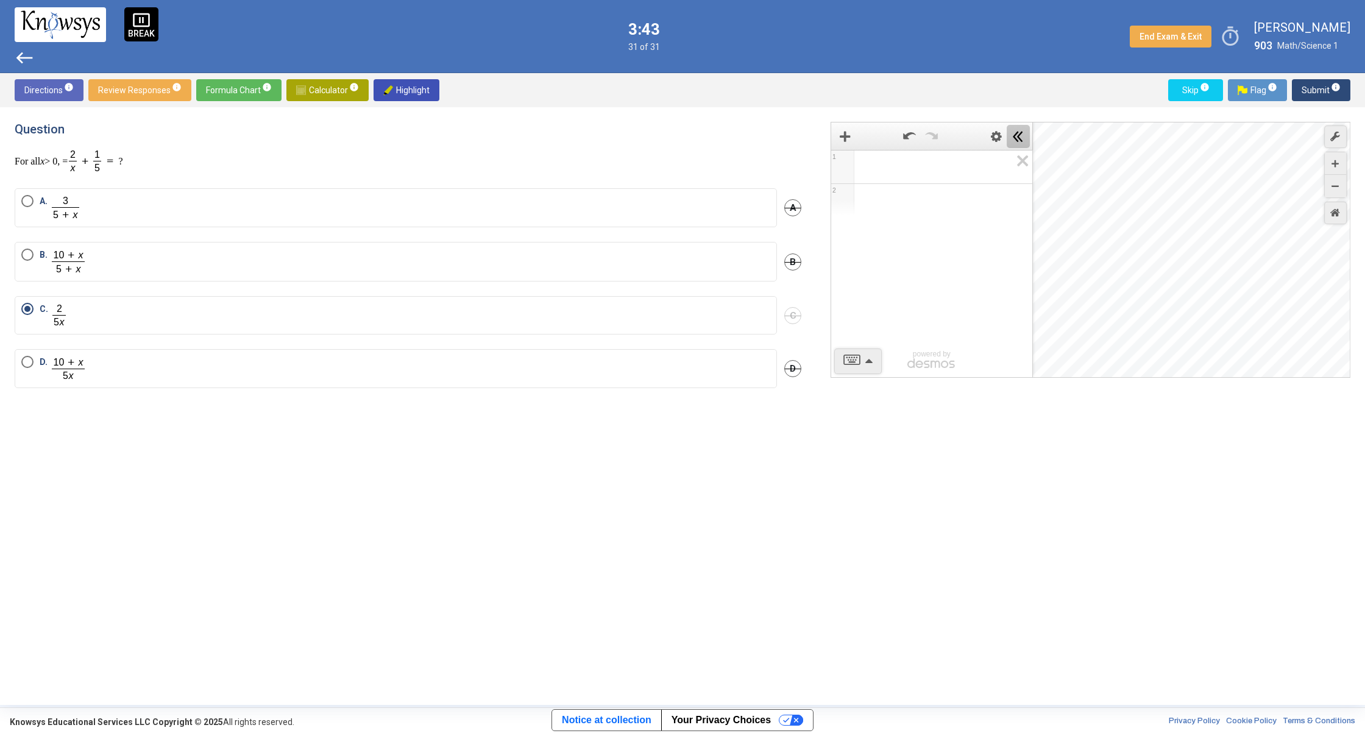
click at [1023, 134] on icon "Hide Expression List" at bounding box center [1018, 136] width 11 height 11
drag, startPoint x: 984, startPoint y: 184, endPoint x: 1356, endPoint y: 213, distance: 373.5
click at [1359, 213] on div "Question For all x > 0, = ? A. A B. B C. C D. D powered by $$ x $$ y $$ a 2 $$ …" at bounding box center [682, 406] width 1365 height 598
drag, startPoint x: 979, startPoint y: 268, endPoint x: 1280, endPoint y: 254, distance: 302.0
click at [1350, 254] on div "Desmos Graphing Calculator" at bounding box center [1091, 250] width 520 height 256
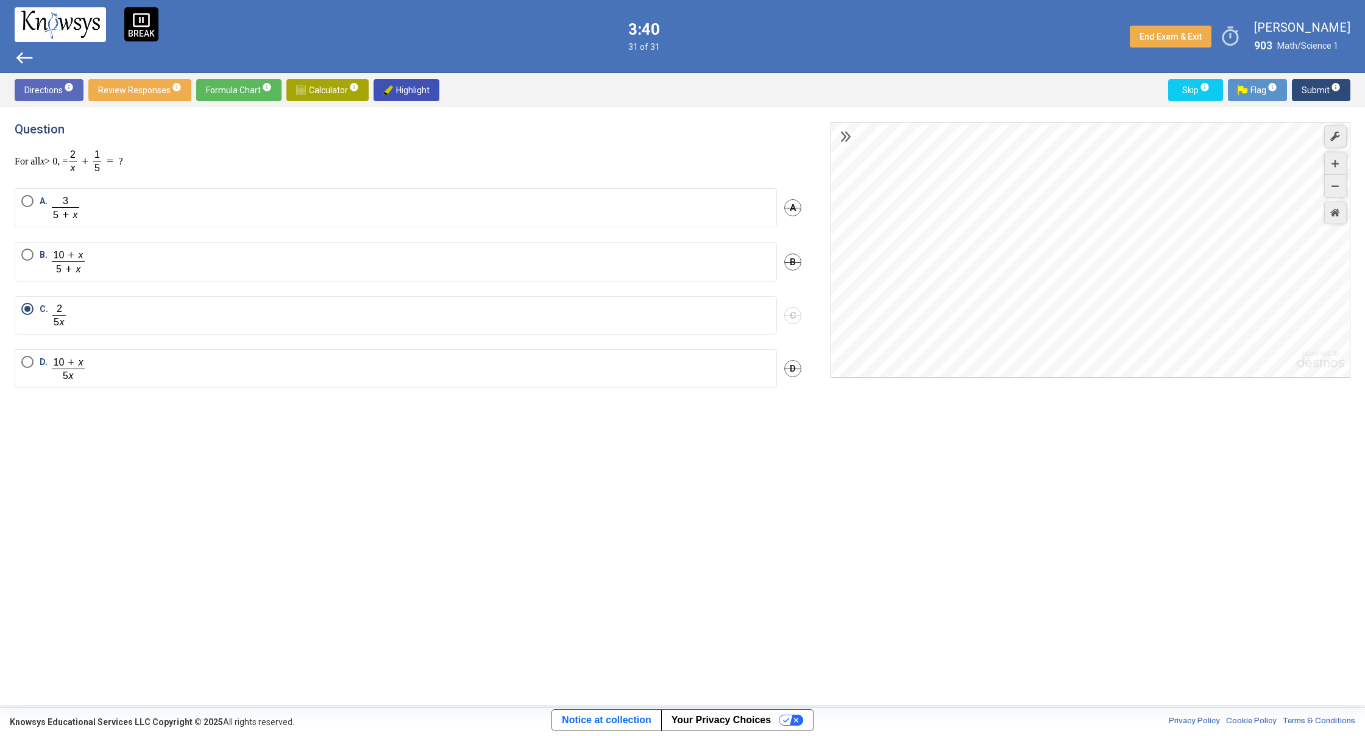
drag, startPoint x: 848, startPoint y: 274, endPoint x: 1263, endPoint y: 271, distance: 415.6
click at [1263, 272] on div "Desmos Graphing Calculator" at bounding box center [1091, 250] width 520 height 256
drag, startPoint x: 1234, startPoint y: 271, endPoint x: 1116, endPoint y: 275, distance: 117.7
click at [1116, 275] on div "Desmos Graphing Calculator" at bounding box center [1091, 250] width 520 height 256
click at [1339, 169] on div "Zoom In" at bounding box center [1335, 163] width 21 height 23
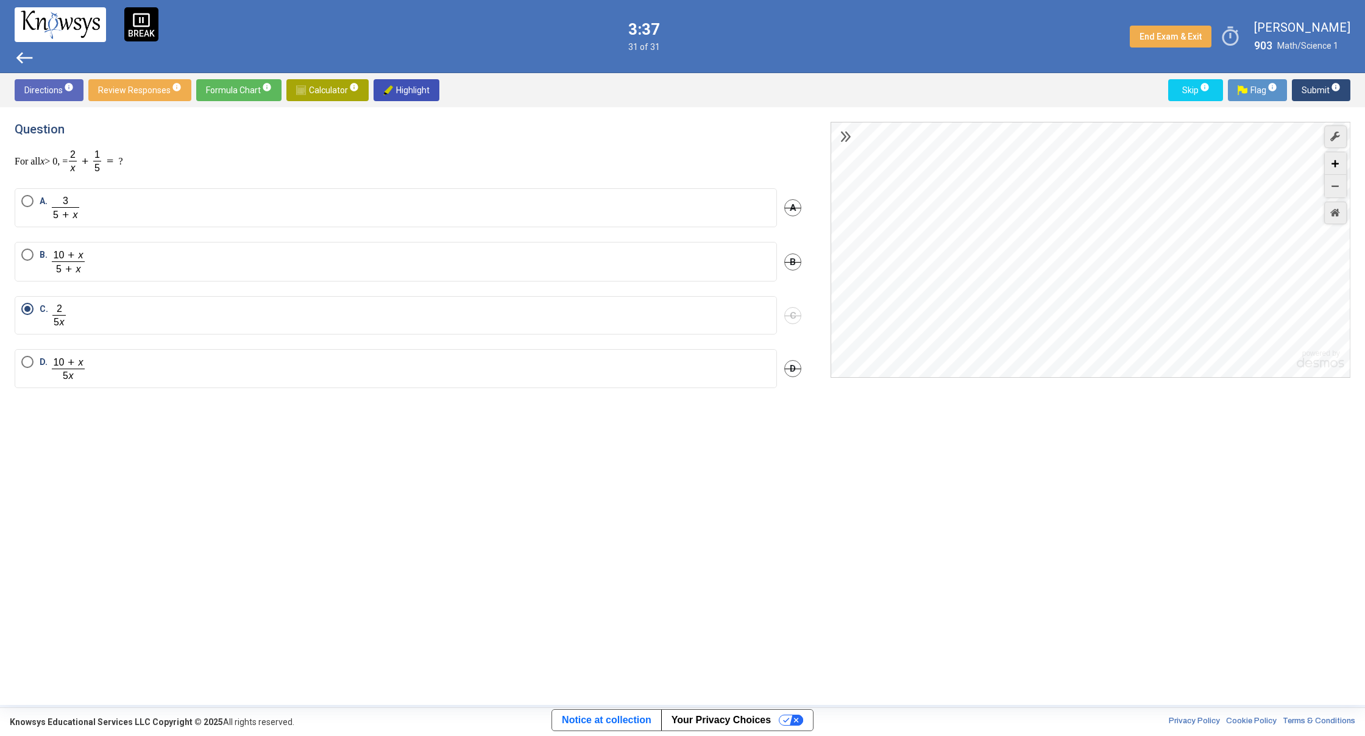
click at [1339, 169] on div "Zoom In" at bounding box center [1335, 163] width 21 height 23
drag, startPoint x: 1260, startPoint y: 272, endPoint x: 1241, endPoint y: 200, distance: 74.2
click at [1213, 203] on div "Desmos Graphing Calculator" at bounding box center [1091, 250] width 520 height 256
click at [1341, 166] on div "Zoom In" at bounding box center [1335, 163] width 21 height 23
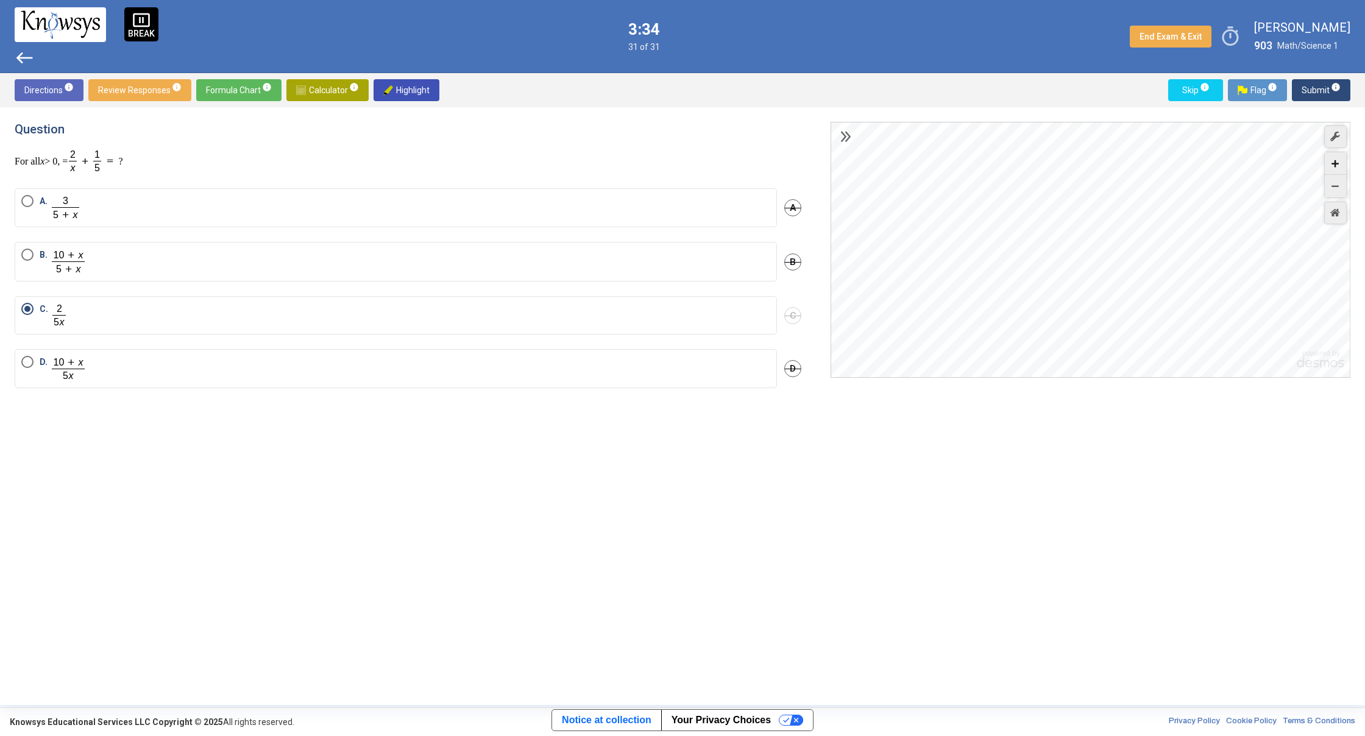
click at [1341, 166] on div "Zoom In" at bounding box center [1335, 163] width 21 height 23
drag, startPoint x: 1139, startPoint y: 246, endPoint x: 1235, endPoint y: 257, distance: 96.3
click at [1276, 252] on div "Desmos Graphing Calculator" at bounding box center [1091, 250] width 520 height 256
drag, startPoint x: 1020, startPoint y: 288, endPoint x: 1252, endPoint y: 288, distance: 232.2
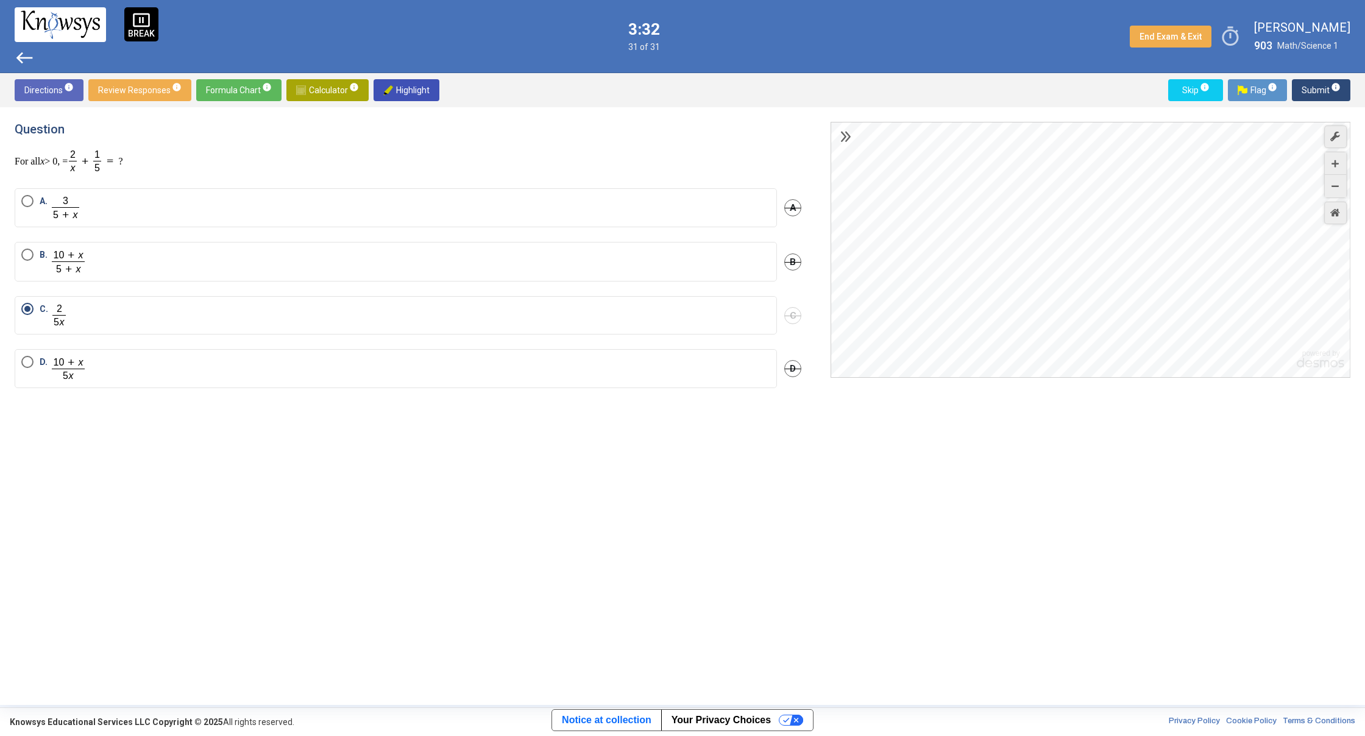
click at [1257, 288] on div "Desmos Graphing Calculator" at bounding box center [1091, 250] width 520 height 256
click at [1222, 288] on div "Desmos Graphing Calculator" at bounding box center [1091, 250] width 520 height 256
click at [1339, 168] on div "Zoom In" at bounding box center [1335, 163] width 21 height 23
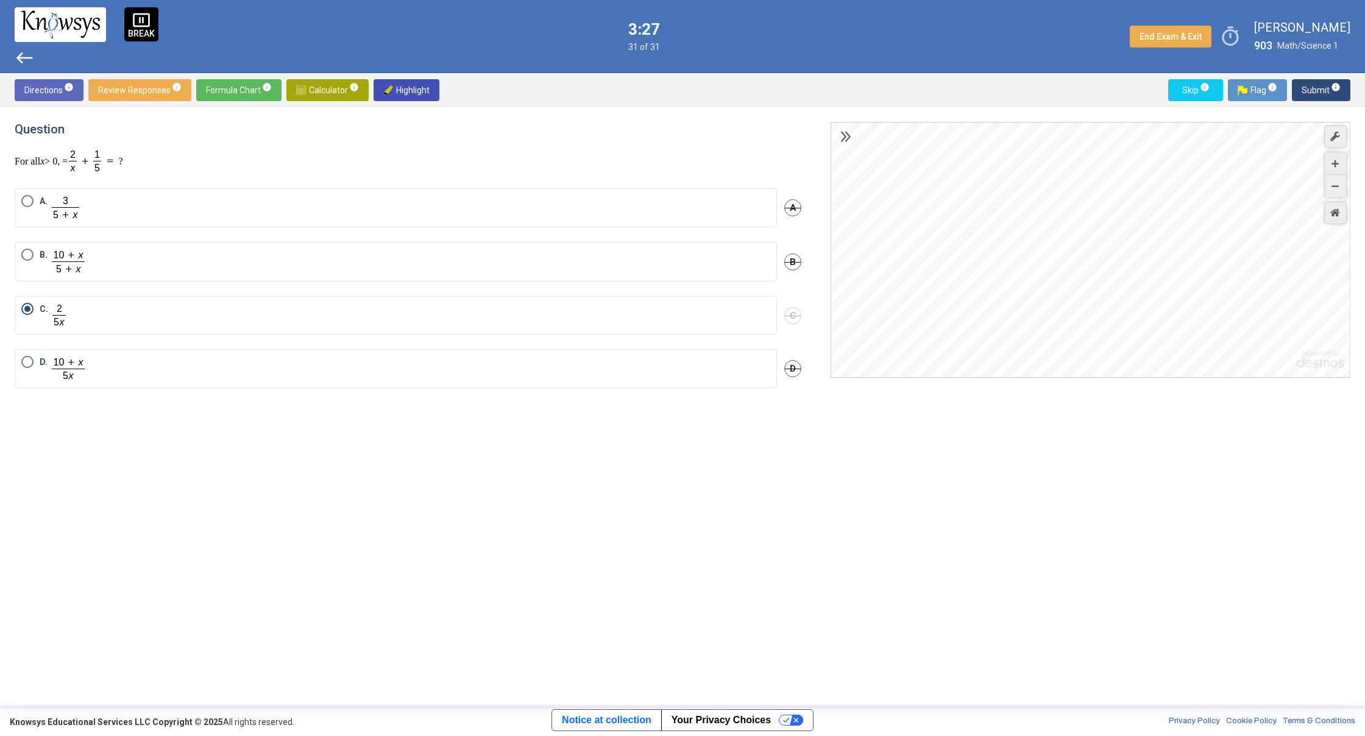
drag, startPoint x: 1142, startPoint y: 252, endPoint x: 1154, endPoint y: 225, distance: 28.6
click at [1163, 133] on div "Desmos Graphing Calculator" at bounding box center [1091, 250] width 520 height 256
drag, startPoint x: 1139, startPoint y: 310, endPoint x: 1155, endPoint y: 219, distance: 91.7
click at [1155, 214] on div "Desmos Graphing Calculator" at bounding box center [1091, 250] width 520 height 256
drag, startPoint x: 1155, startPoint y: 241, endPoint x: 1171, endPoint y: 218, distance: 28.4
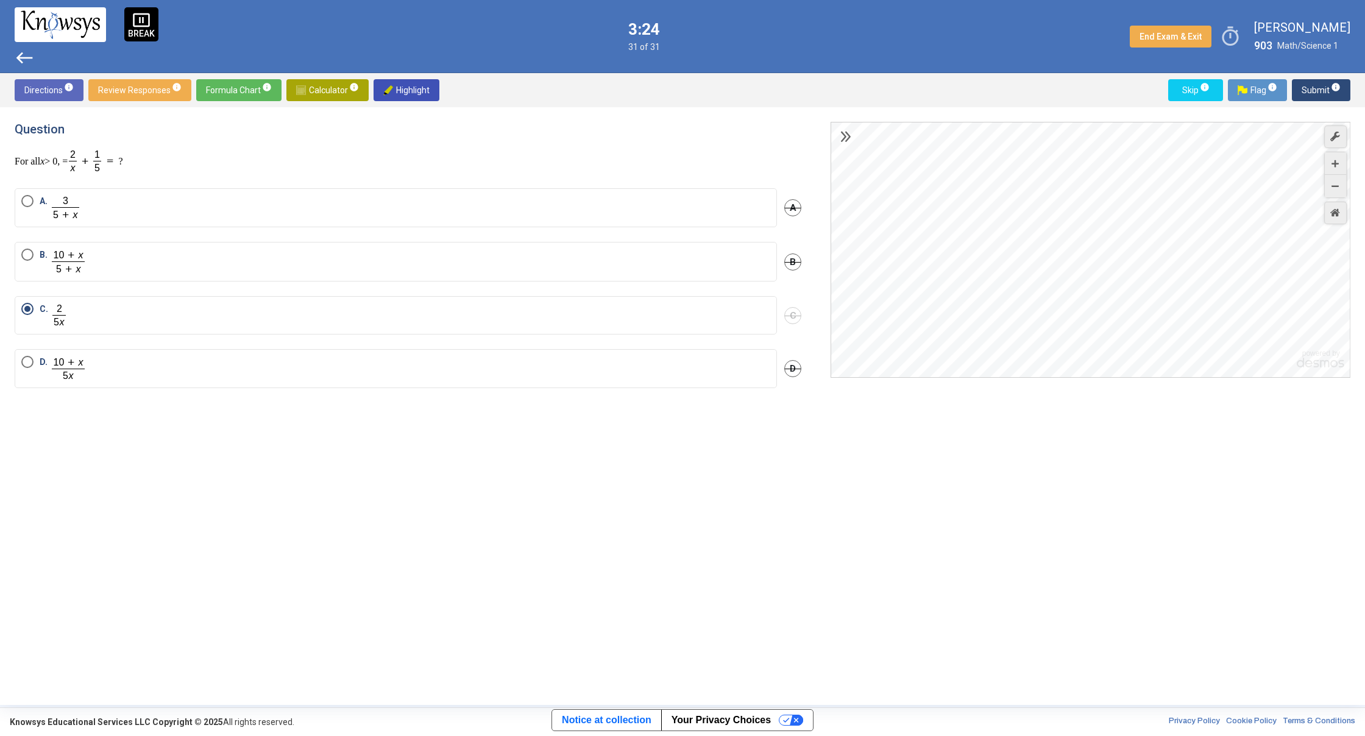
click at [1171, 218] on div "Desmos Graphing Calculator" at bounding box center [1091, 250] width 520 height 256
click at [1330, 161] on div "Zoom In" at bounding box center [1335, 163] width 21 height 23
drag, startPoint x: 1151, startPoint y: 241, endPoint x: 1295, endPoint y: 219, distance: 146.1
click at [1295, 219] on div "Desmos Graphing Calculator" at bounding box center [1091, 250] width 520 height 256
click at [1335, 165] on icon "Zoom In" at bounding box center [1335, 163] width 7 height 7
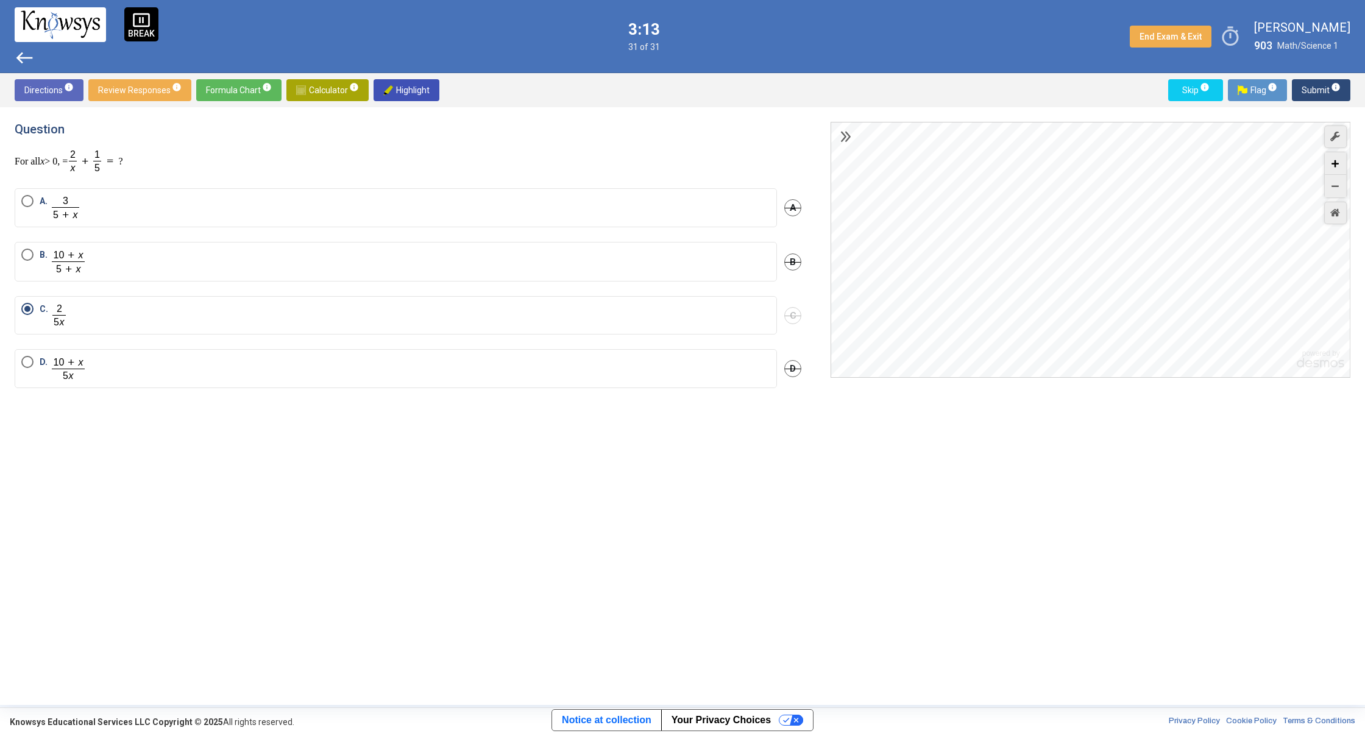
click at [1329, 163] on div "Zoom In" at bounding box center [1335, 163] width 21 height 23
drag, startPoint x: 1192, startPoint y: 176, endPoint x: 1201, endPoint y: 87, distance: 89.4
click at [1201, 87] on div "Directions info Review Responses info Formula Chart info Calculator info Highli…" at bounding box center [682, 389] width 1365 height 632
click at [1162, 290] on div "Desmos Graphing Calculator" at bounding box center [1091, 250] width 520 height 256
click at [1328, 157] on div "Zoom In" at bounding box center [1335, 163] width 21 height 23
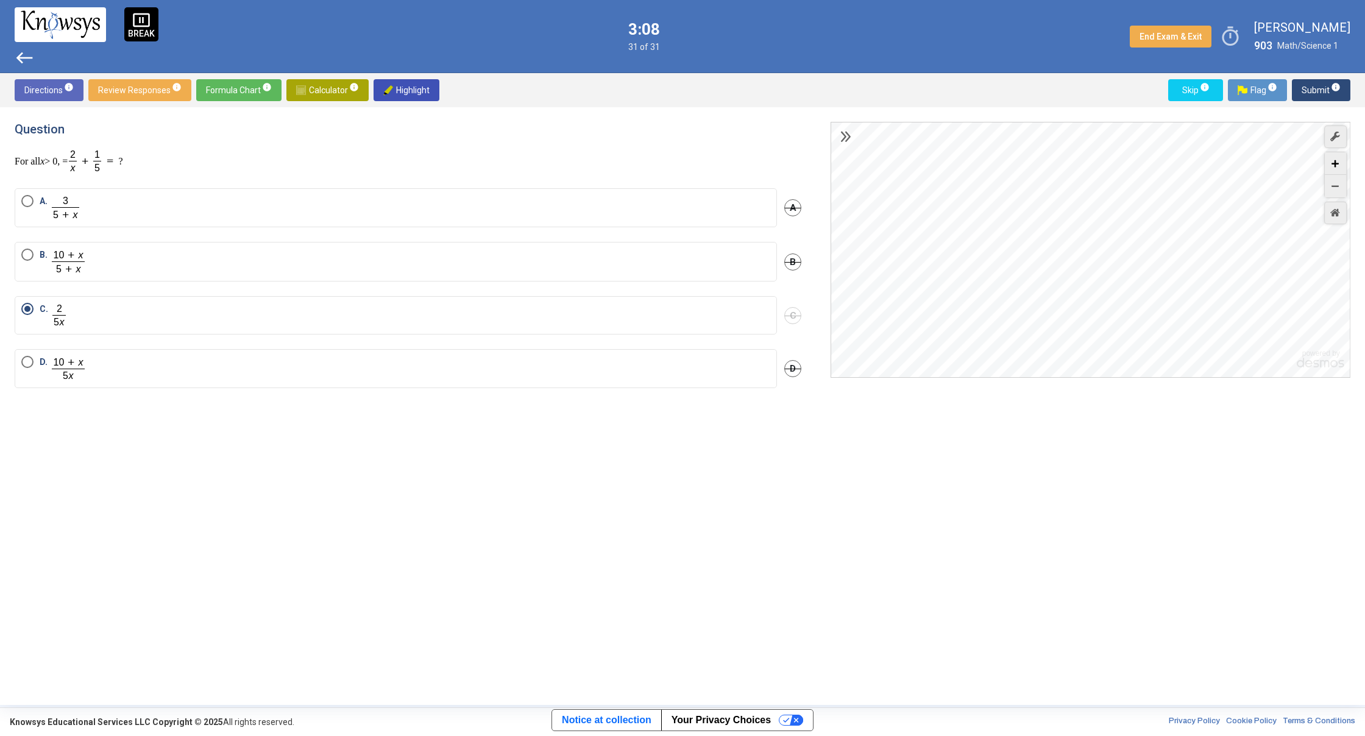
click at [1329, 157] on div "Zoom In" at bounding box center [1335, 163] width 21 height 23
click at [1334, 137] on icon "Graph Settings" at bounding box center [1335, 137] width 10 height 10
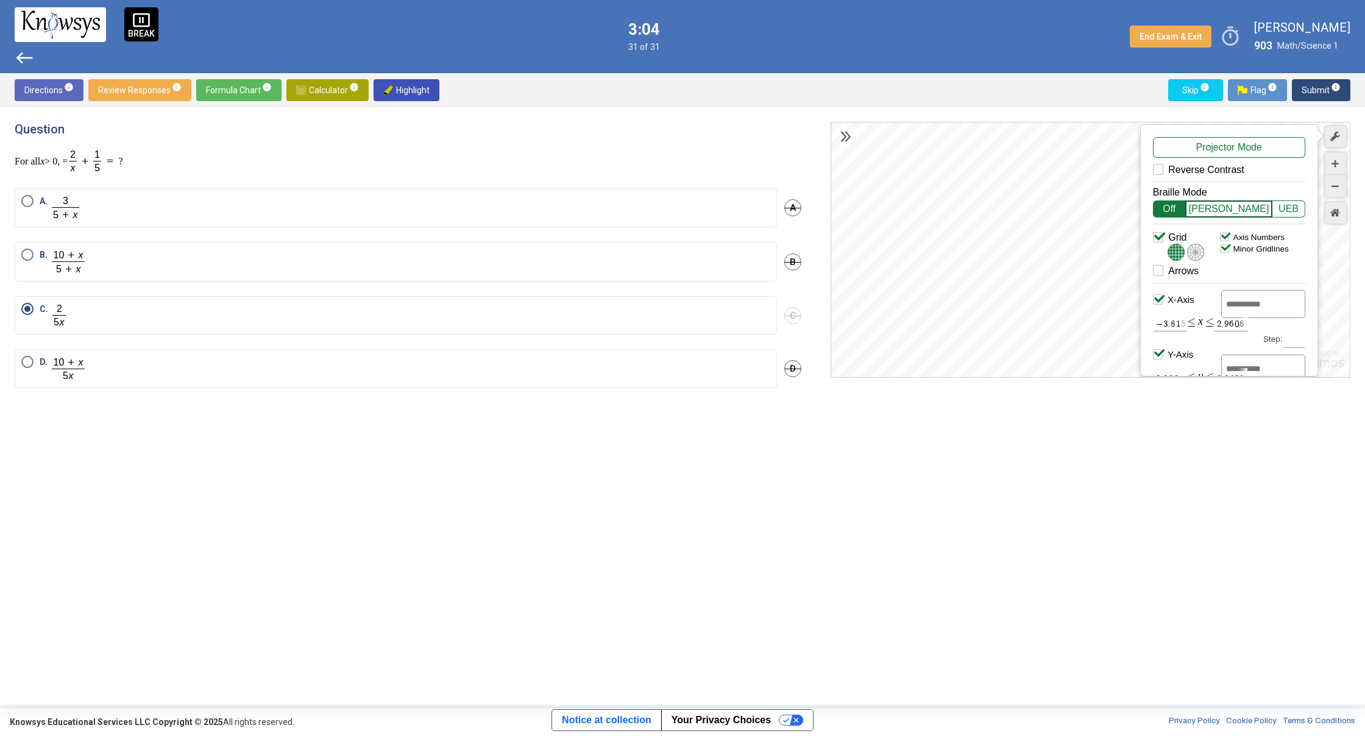
click at [1224, 209] on span "[PERSON_NAME]" at bounding box center [1229, 208] width 88 height 17
click at [1163, 277] on div "Grid Arrows" at bounding box center [1186, 267] width 67 height 47
click at [1155, 285] on icon "Arrows" at bounding box center [1160, 283] width 11 height 11
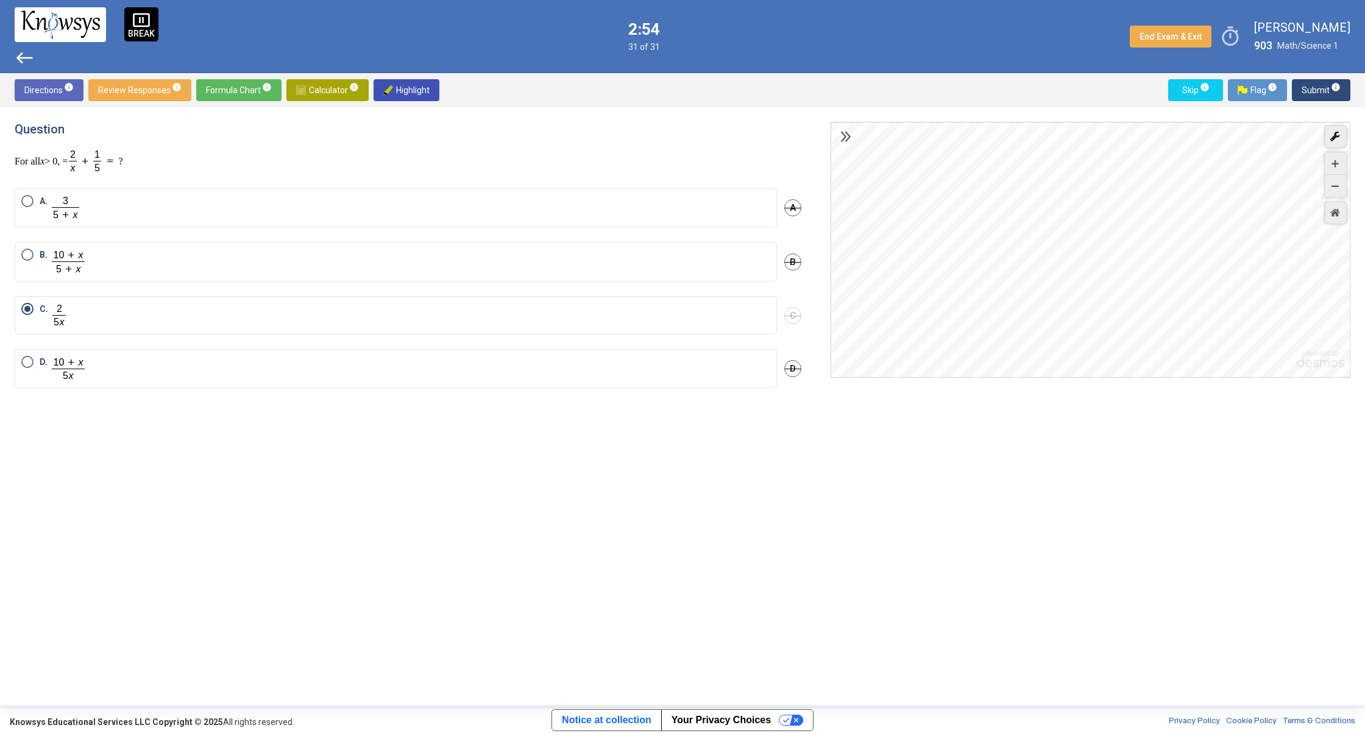
click at [1335, 143] on div "Graph Settings" at bounding box center [1335, 137] width 23 height 23
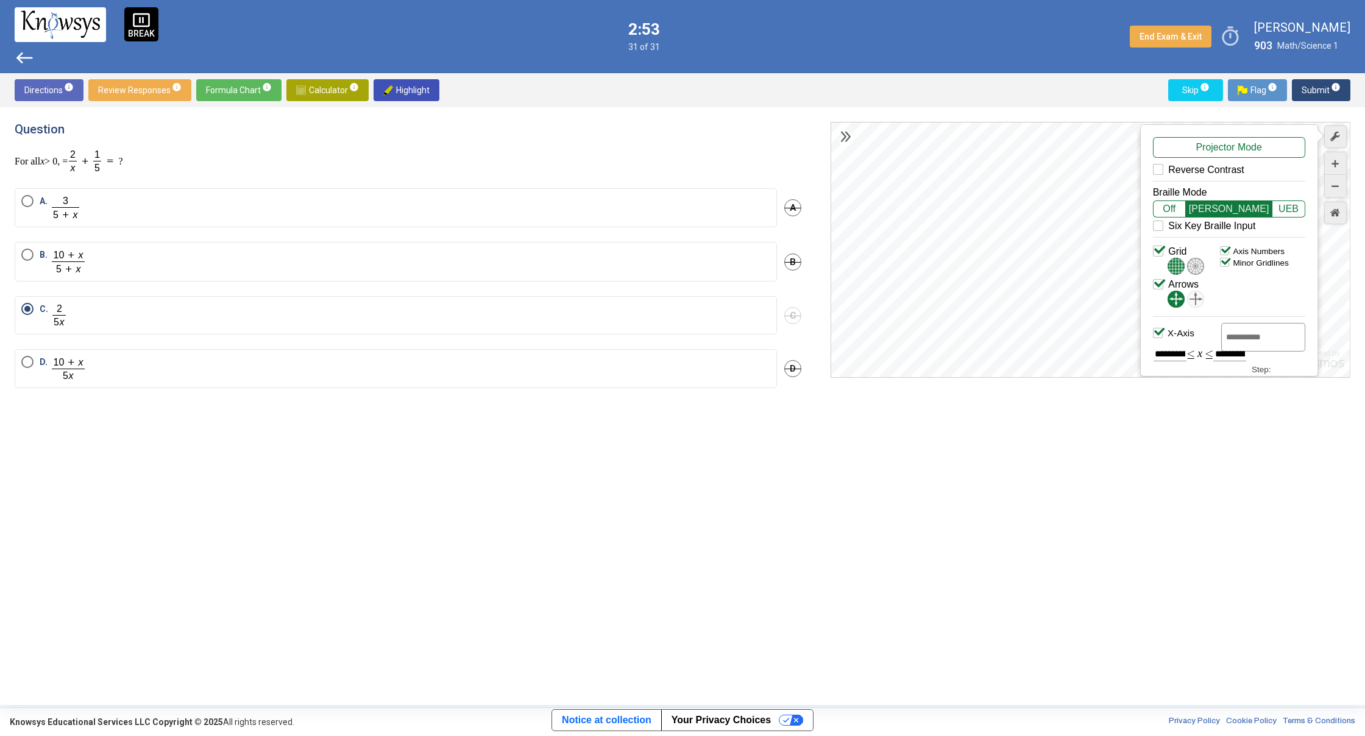
scroll to position [91, 0]
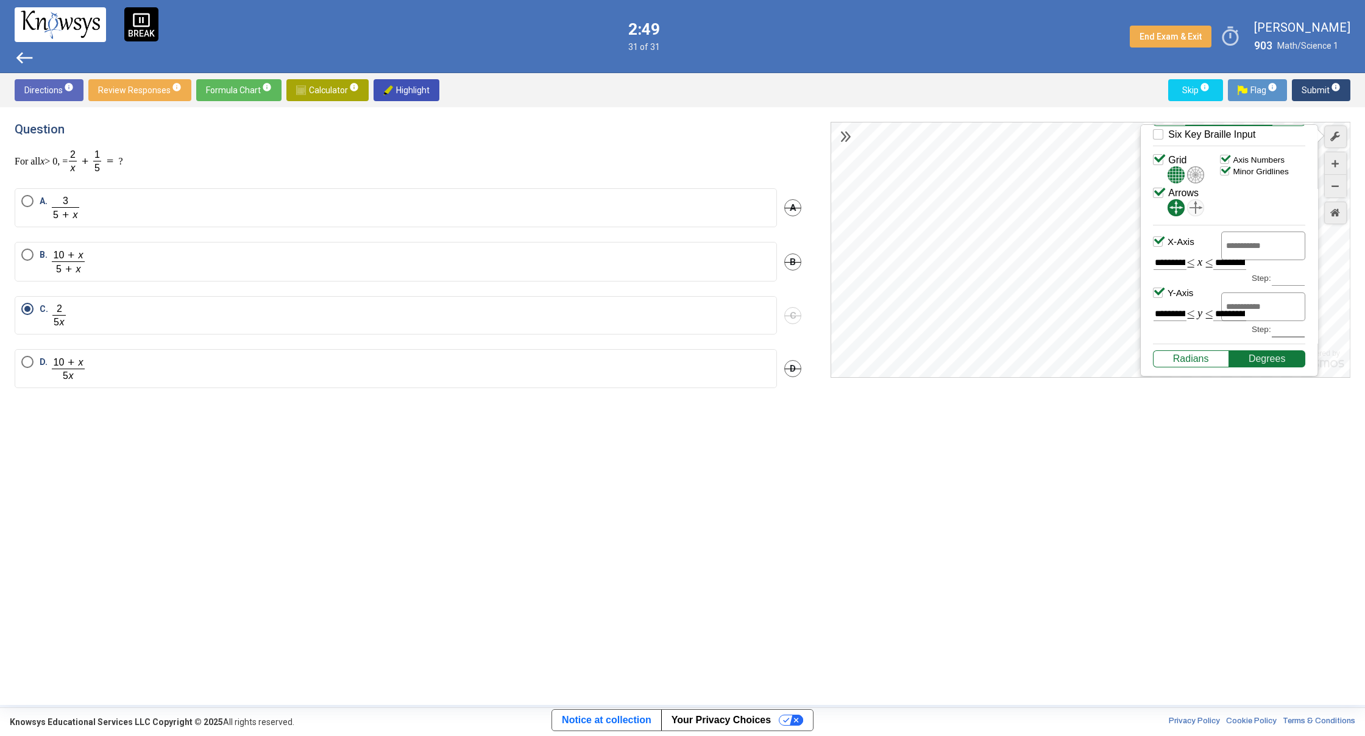
click at [1291, 326] on div "Graph Settings" at bounding box center [1288, 329] width 33 height 15
click at [1283, 326] on input ",y ,axis,step,size_3" at bounding box center [1288, 330] width 30 height 12
type input "**********"
click at [1190, 358] on div "Radians" at bounding box center [1191, 358] width 76 height 17
click at [1254, 355] on div "Degrees" at bounding box center [1267, 358] width 76 height 17
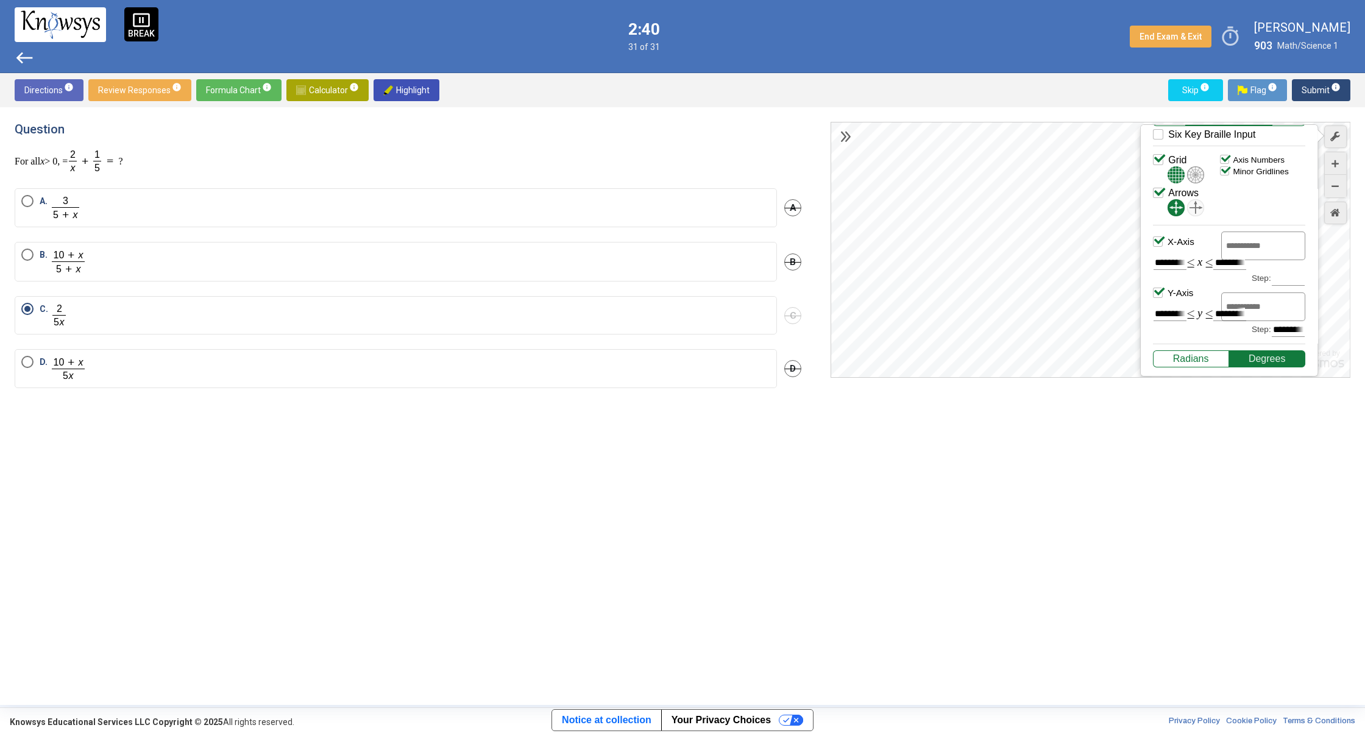
click at [1149, 280] on div "**********" at bounding box center [1229, 250] width 178 height 252
click at [1079, 285] on div "Desmos Graphing Calculator" at bounding box center [1091, 250] width 520 height 256
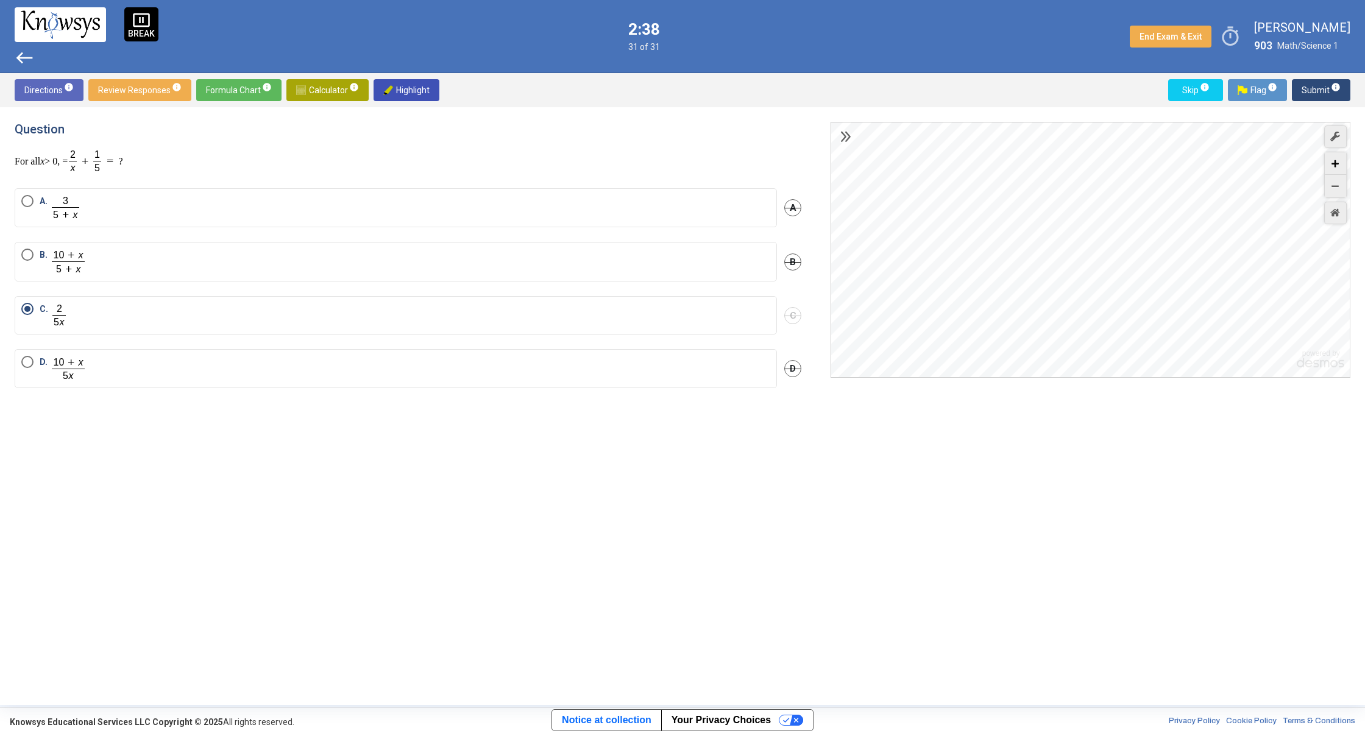
click at [1337, 165] on icon "Zoom In" at bounding box center [1335, 163] width 7 height 7
click at [1336, 165] on icon "Zoom In" at bounding box center [1335, 163] width 7 height 7
click at [1336, 166] on icon "Zoom In" at bounding box center [1335, 163] width 7 height 7
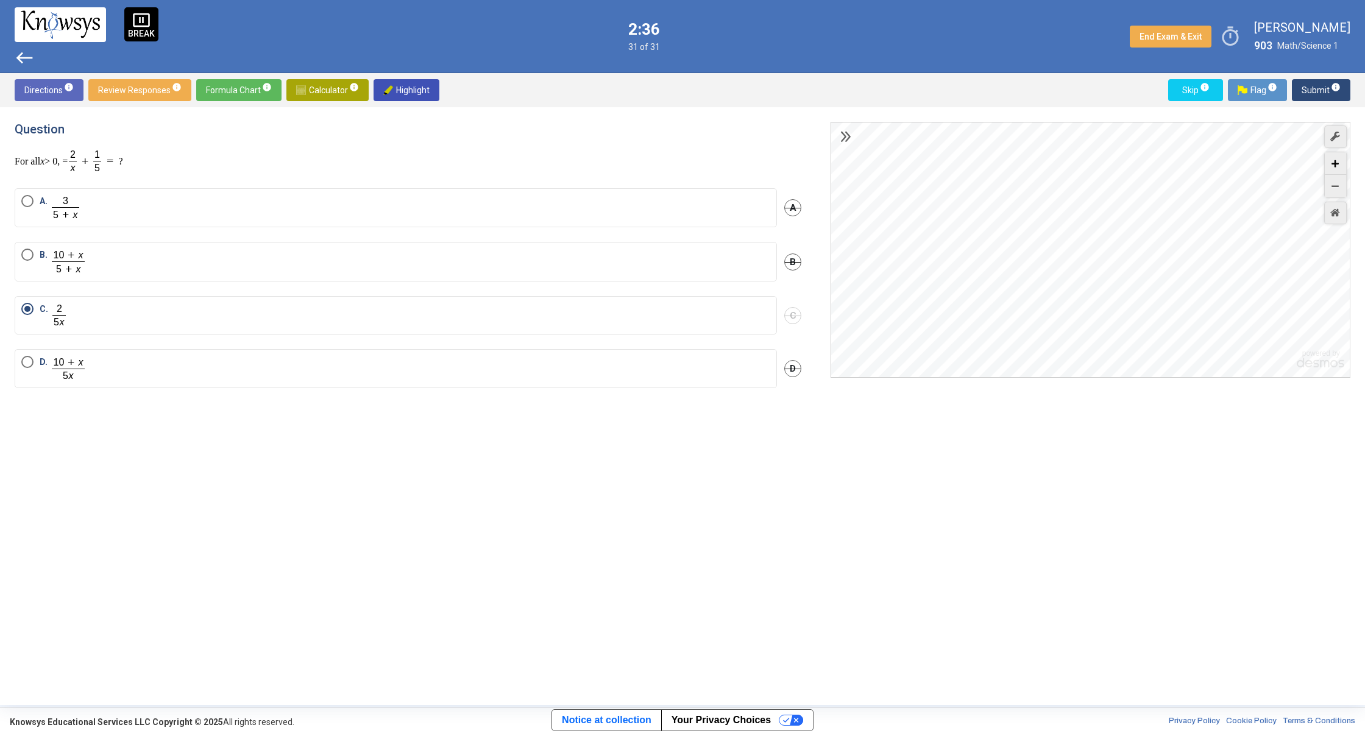
click at [1337, 166] on icon "Zoom In" at bounding box center [1335, 163] width 7 height 7
click at [1338, 166] on icon "Zoom In" at bounding box center [1335, 163] width 7 height 7
click at [1339, 166] on icon "Zoom In" at bounding box center [1335, 163] width 7 height 7
click at [1339, 167] on icon "Zoom In" at bounding box center [1335, 163] width 7 height 7
click at [1338, 168] on div "Zoom In" at bounding box center [1335, 163] width 21 height 23
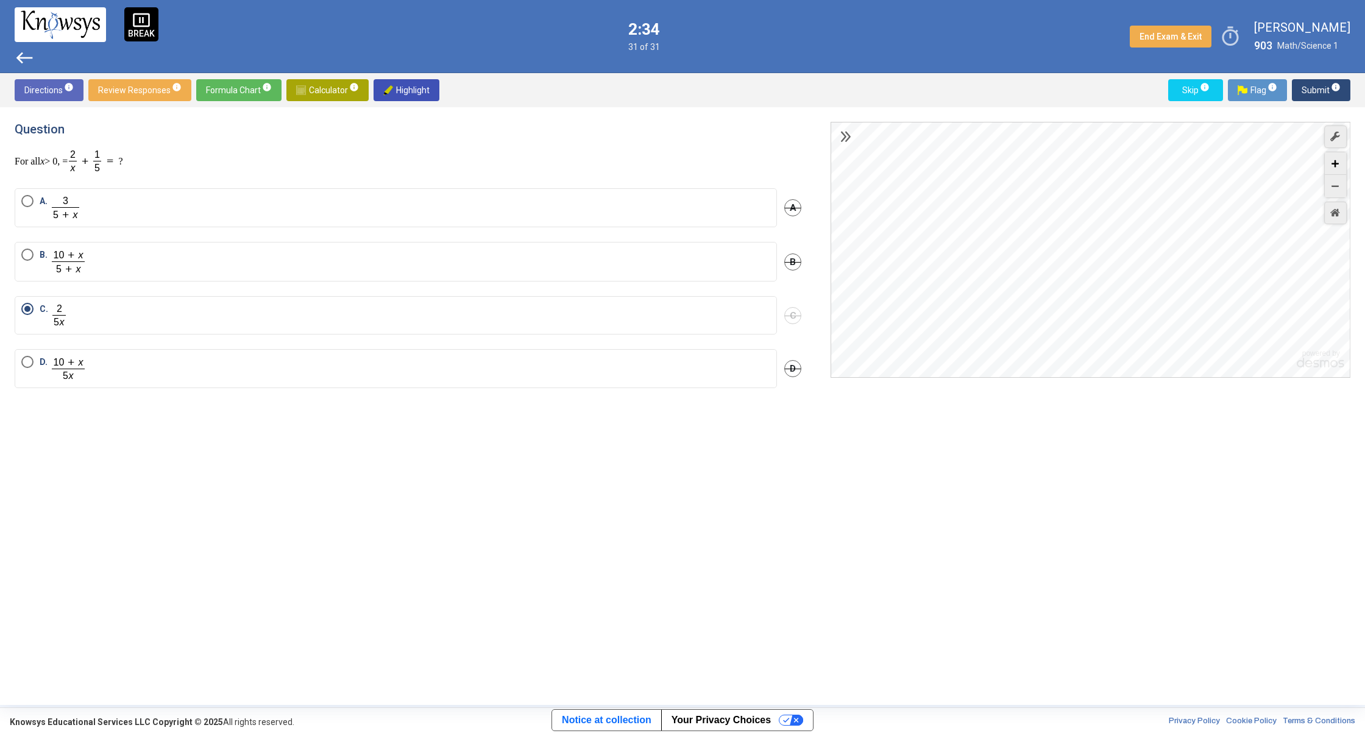
click at [1338, 168] on div "Zoom In" at bounding box center [1335, 163] width 21 height 23
click at [1338, 169] on div "Zoom In" at bounding box center [1335, 163] width 21 height 23
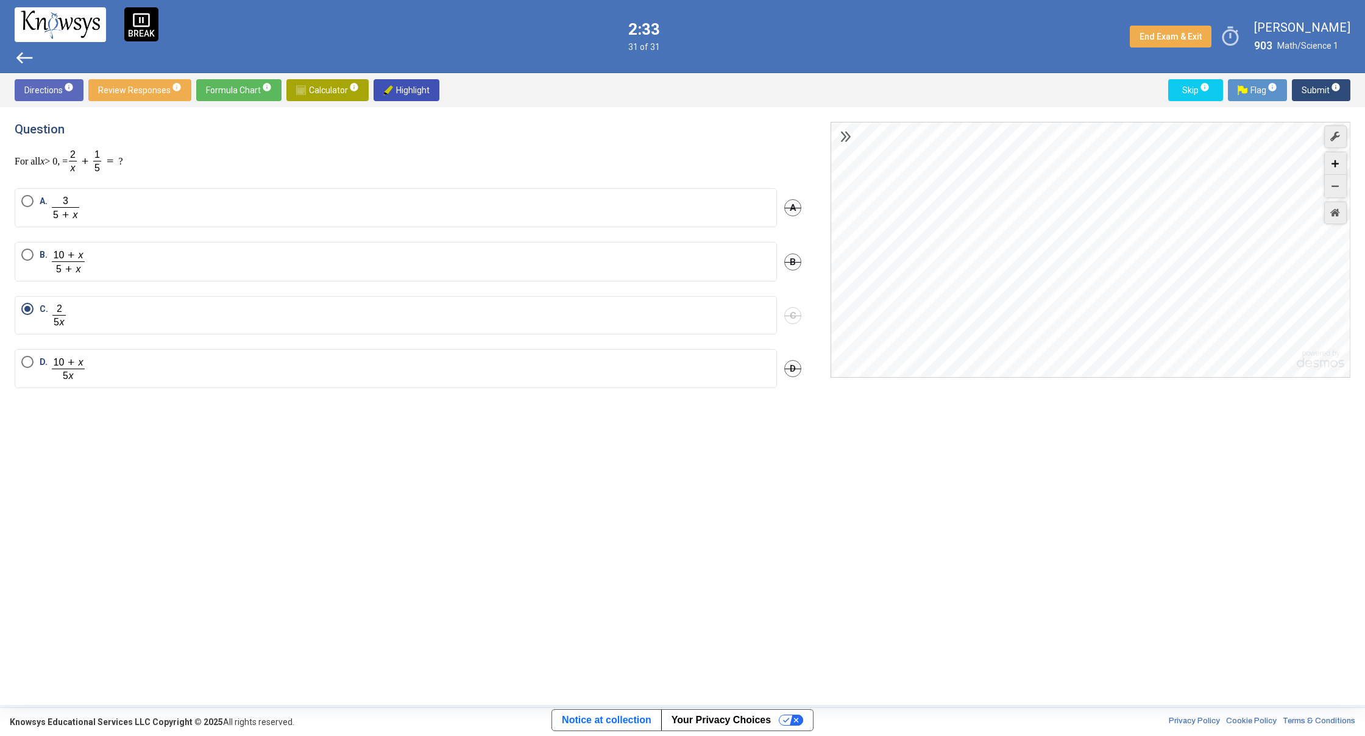
click at [1338, 169] on div "Zoom In" at bounding box center [1335, 163] width 21 height 23
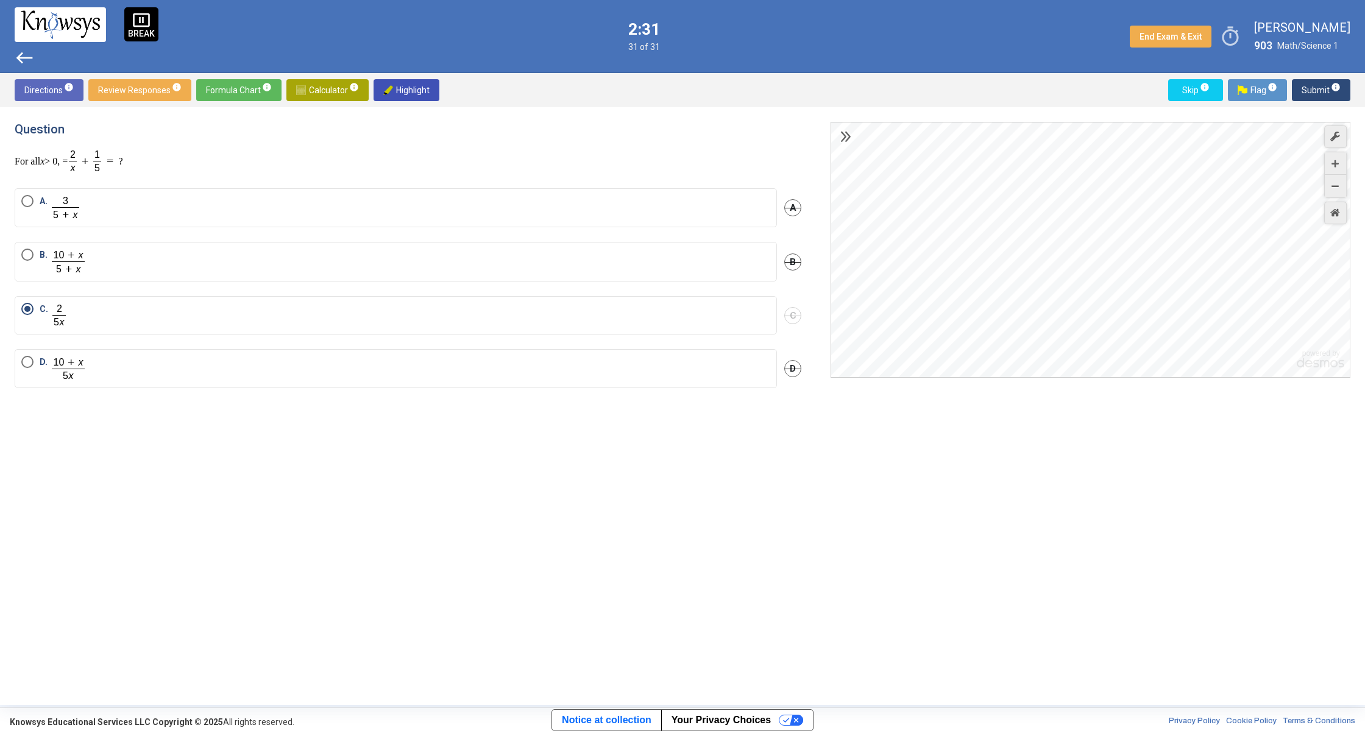
drag, startPoint x: 1272, startPoint y: 236, endPoint x: 1046, endPoint y: 64, distance: 283.9
click at [1029, 51] on div "pause_presentation BREAK west 2:31 31 of 31 End Exam & Exit timer [PERSON_NAME]…" at bounding box center [682, 352] width 1365 height 705
drag, startPoint x: 1310, startPoint y: 347, endPoint x: 941, endPoint y: 96, distance: 446.6
click at [928, 88] on div "Directions info Review Responses info Formula Chart info Calculator info Highli…" at bounding box center [682, 389] width 1365 height 632
drag, startPoint x: 1341, startPoint y: 309, endPoint x: 1046, endPoint y: 193, distance: 317.7
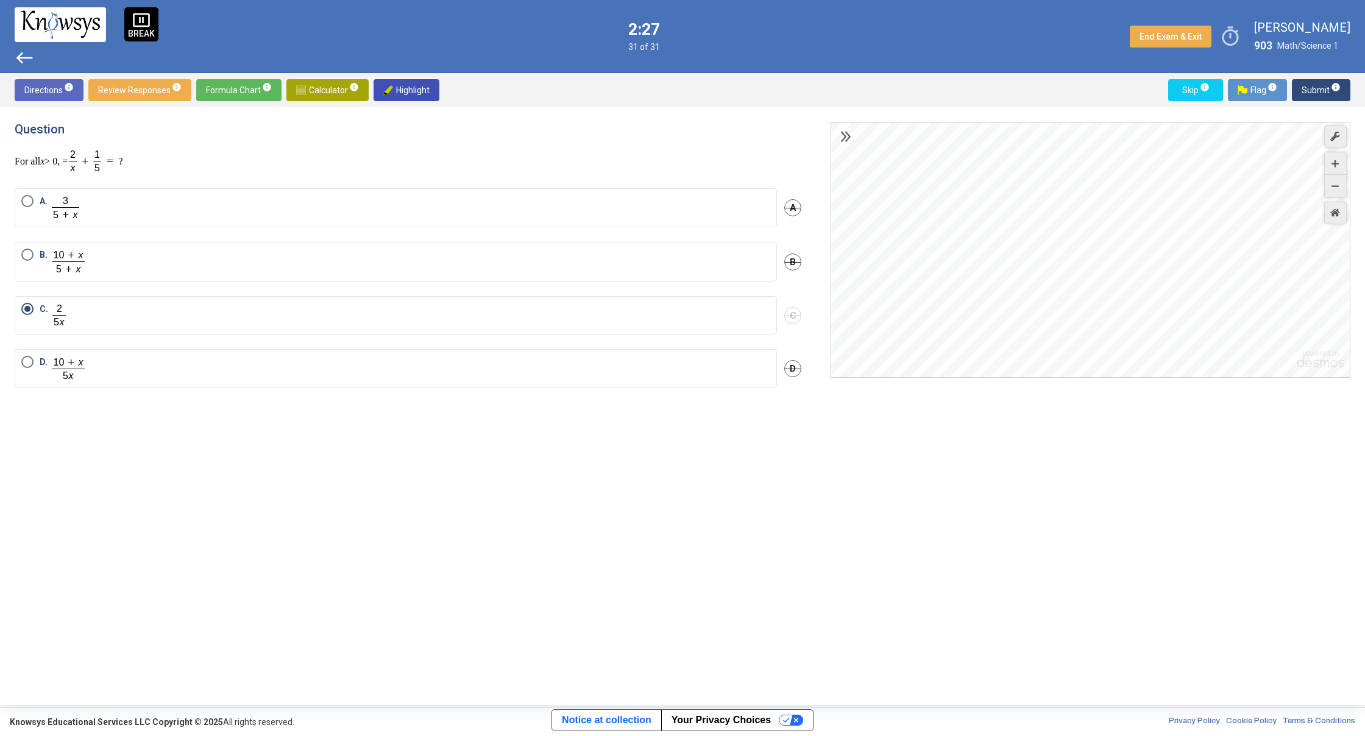
click at [792, 59] on div "pause_presentation BREAK west 2:27 31 of 31 End Exam & Exit timer [PERSON_NAME]…" at bounding box center [682, 352] width 1365 height 705
drag, startPoint x: 1310, startPoint y: 349, endPoint x: 1201, endPoint y: 290, distance: 123.2
click at [1201, 290] on div "Question For all x > 0, = ? A. A B. B C. C D. D powered by $$ x $$ y $$ a 2 $$ …" at bounding box center [682, 406] width 1365 height 598
drag, startPoint x: 1269, startPoint y: 301, endPoint x: 813, endPoint y: 113, distance: 493.2
click at [813, 113] on div "Question For all x > 0, = ? A. A B. B C. C D. D powered by $$ x $$ y $$ a 2 $$ …" at bounding box center [682, 406] width 1365 height 598
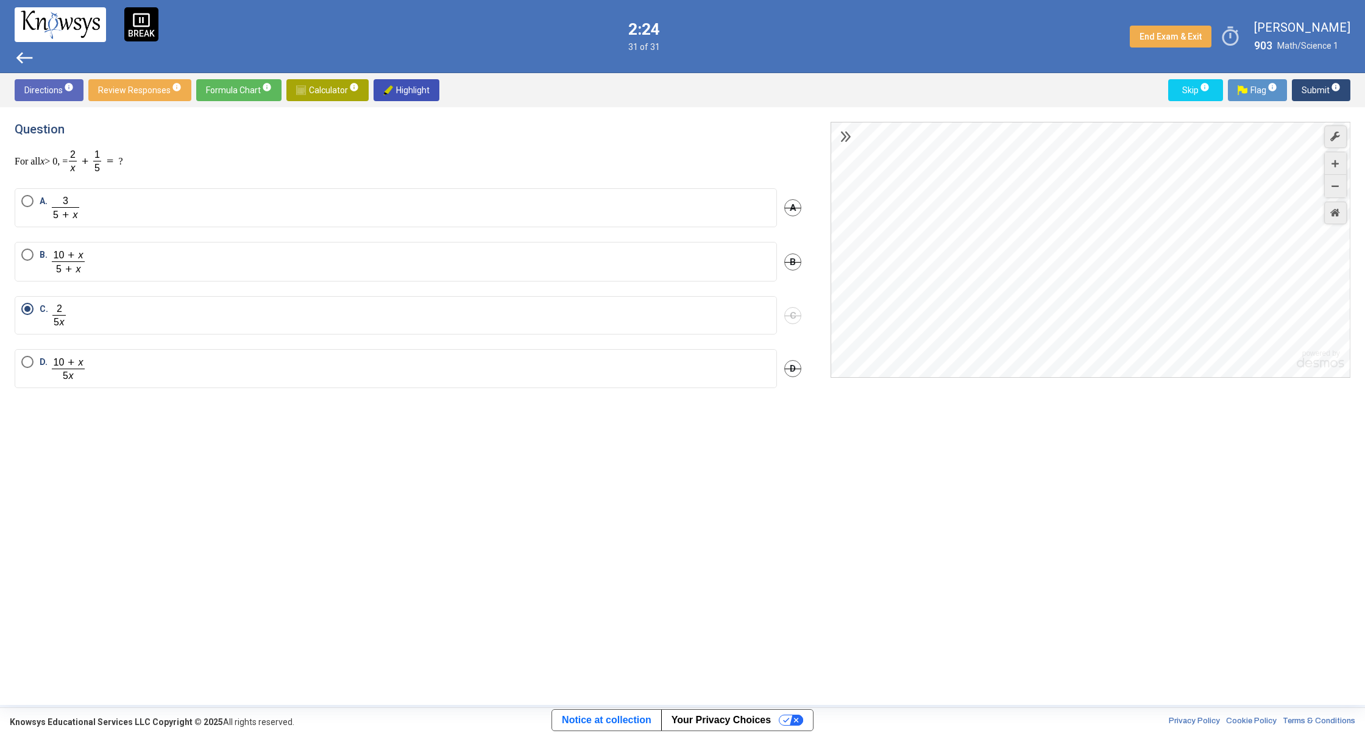
drag, startPoint x: 1181, startPoint y: 255, endPoint x: 1017, endPoint y: 171, distance: 184.8
click at [936, 156] on div "Desmos Graphing Calculator" at bounding box center [1091, 250] width 520 height 256
drag, startPoint x: 1187, startPoint y: 258, endPoint x: 1070, endPoint y: 104, distance: 192.7
click at [1070, 104] on div "Directions info Review Responses info Formula Chart info Calculator info Highli…" at bounding box center [682, 389] width 1365 height 632
drag, startPoint x: 1254, startPoint y: 209, endPoint x: 1229, endPoint y: 124, distance: 88.9
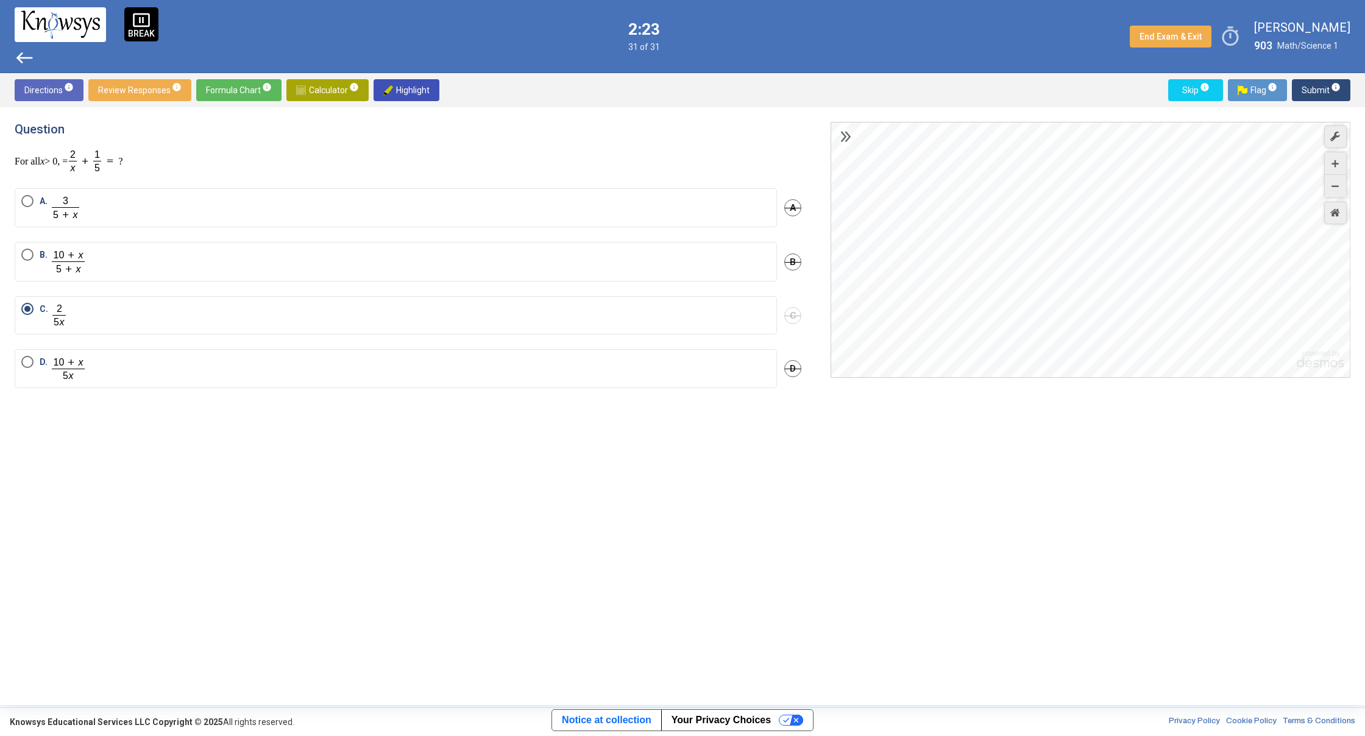
click at [1229, 124] on div "Desmos Graphing Calculator" at bounding box center [1091, 250] width 520 height 256
drag, startPoint x: 1251, startPoint y: 308, endPoint x: 1222, endPoint y: 152, distance: 158.5
click at [1222, 152] on div "Desmos Graphing Calculator" at bounding box center [1091, 250] width 520 height 256
drag, startPoint x: 1251, startPoint y: 336, endPoint x: 1233, endPoint y: 232, distance: 106.3
click at [1213, 146] on div "Desmos Graphing Calculator" at bounding box center [1091, 250] width 520 height 256
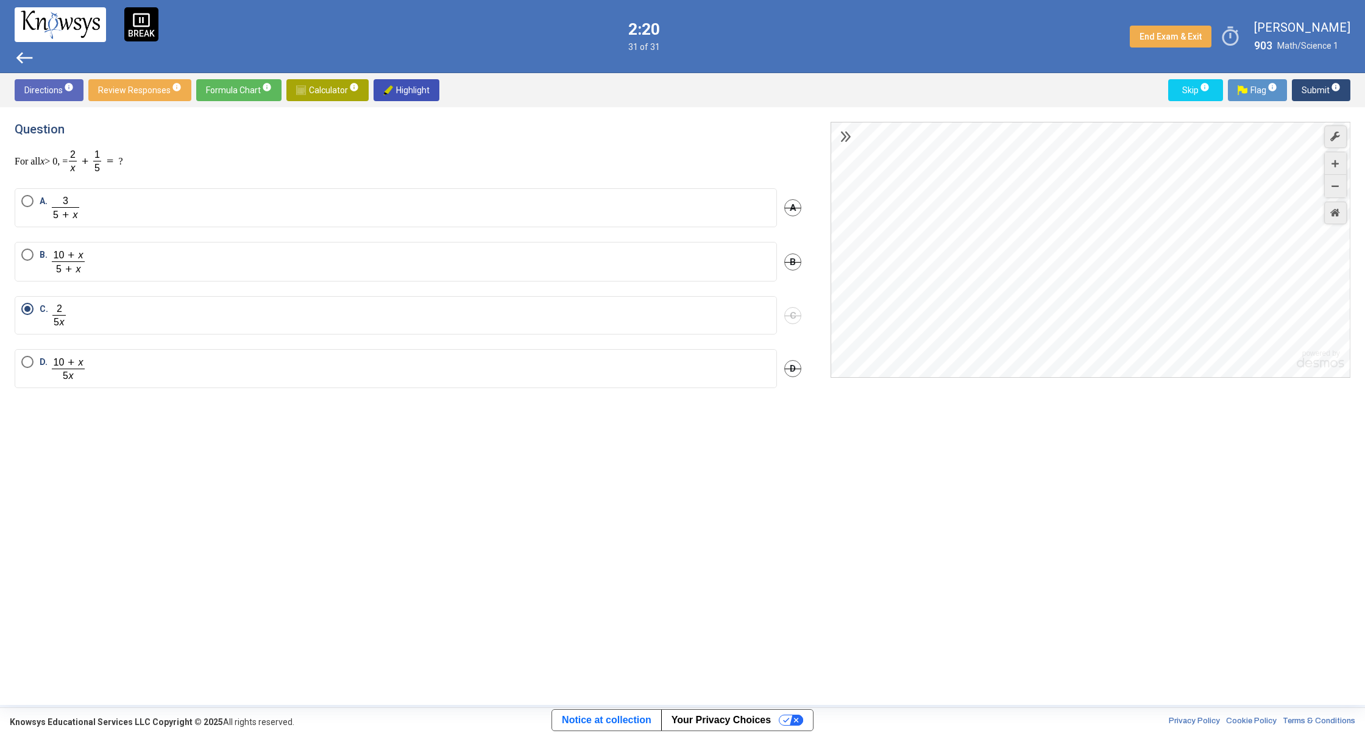
drag, startPoint x: 1202, startPoint y: 222, endPoint x: 1205, endPoint y: 177, distance: 44.6
click at [1179, 157] on div "Desmos Graphing Calculator" at bounding box center [1091, 250] width 520 height 256
drag, startPoint x: 1188, startPoint y: 333, endPoint x: 1241, endPoint y: 146, distance: 193.9
click at [1241, 147] on div "Desmos Graphing Calculator" at bounding box center [1091, 250] width 520 height 256
drag, startPoint x: 1136, startPoint y: 345, endPoint x: 1136, endPoint y: 166, distance: 178.6
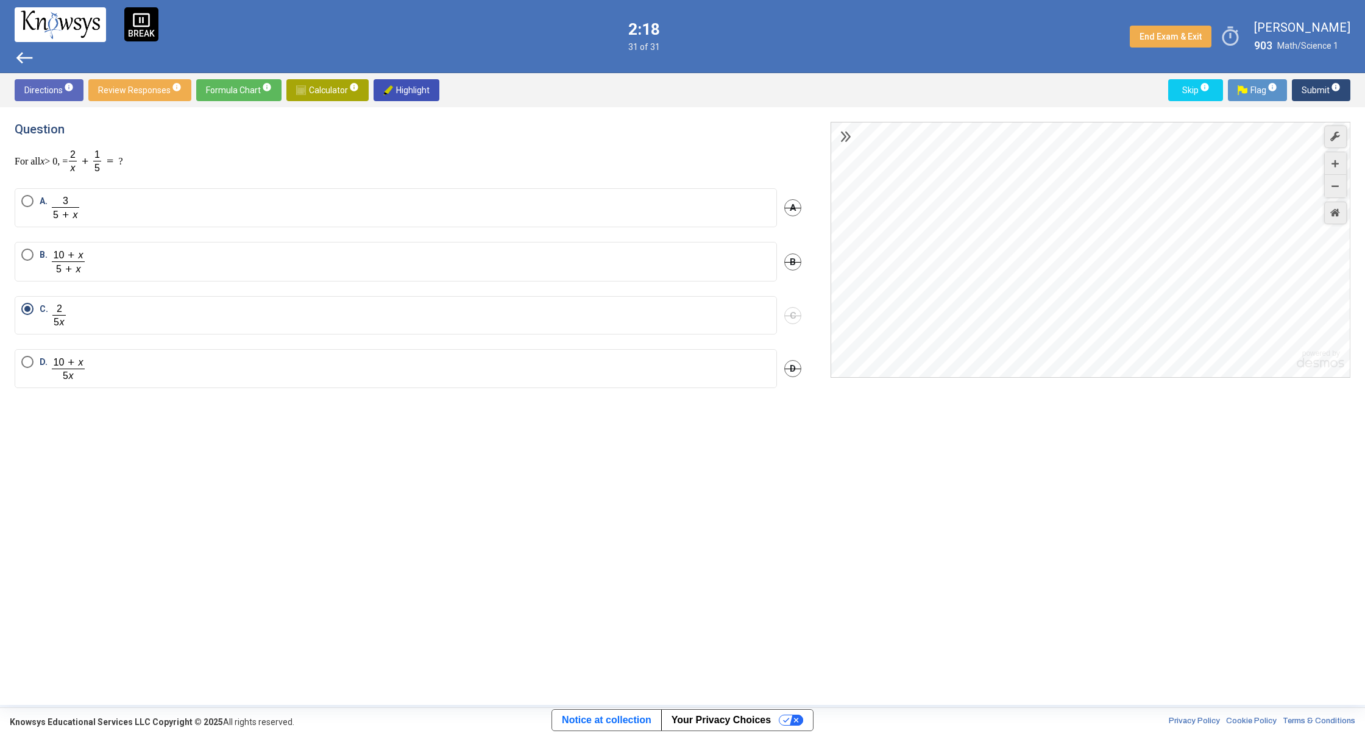
click at [1137, 167] on div "Desmos Graphing Calculator" at bounding box center [1091, 250] width 520 height 256
drag, startPoint x: 1134, startPoint y: 335, endPoint x: 1060, endPoint y: 84, distance: 261.9
click at [1040, 23] on div "pause_presentation BREAK west 2:17 31 of 31 End Exam & Exit timer [PERSON_NAME]…" at bounding box center [682, 352] width 1365 height 705
drag, startPoint x: 1088, startPoint y: 350, endPoint x: 1091, endPoint y: -32, distance: 382.1
click at [1091, 0] on html "pause_presentation BREAK west 2:16 31 of 31 End Exam & Exit timer [PERSON_NAME]…" at bounding box center [682, 368] width 1365 height 736
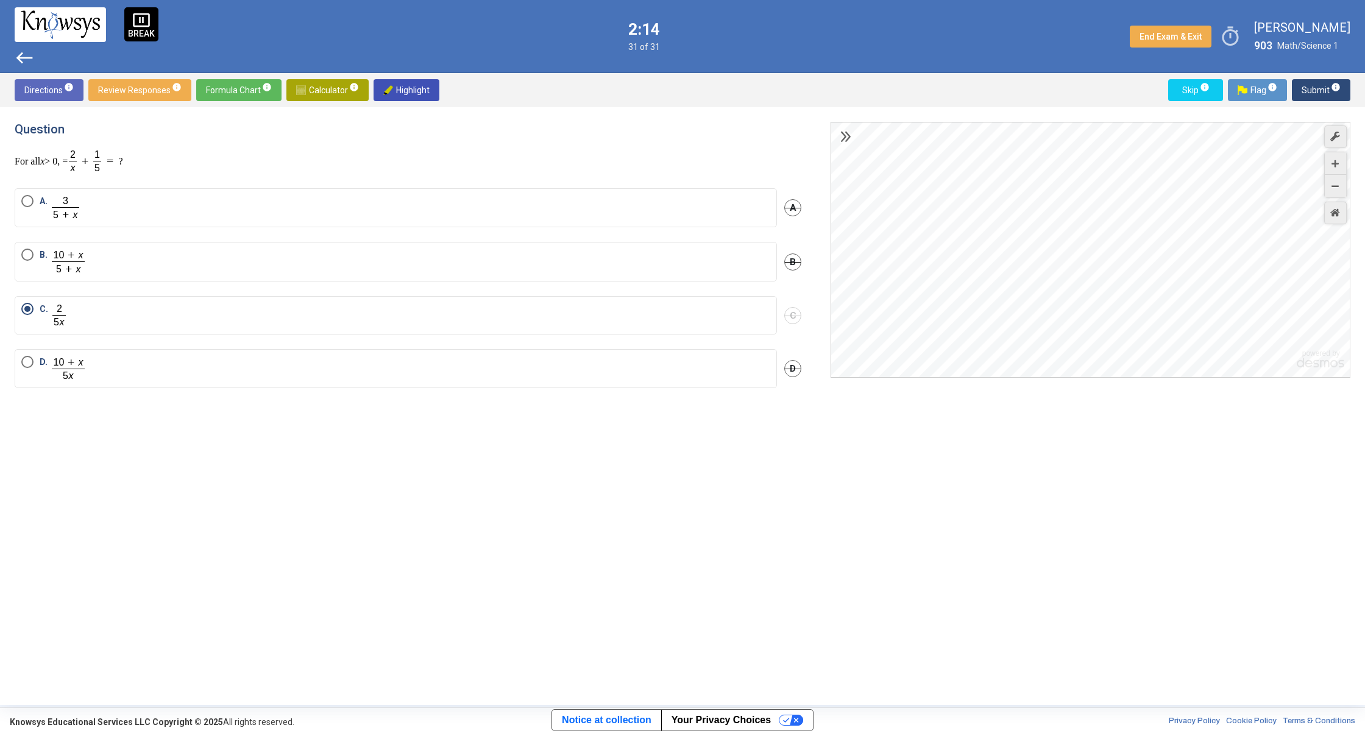
drag, startPoint x: 1098, startPoint y: 367, endPoint x: 1200, endPoint y: -32, distance: 411.5
click at [1200, 0] on html "pause_presentation BREAK west 2:14 31 of 31 End Exam & Exit timer [PERSON_NAME]…" at bounding box center [682, 368] width 1365 height 736
drag, startPoint x: 1157, startPoint y: 381, endPoint x: 1162, endPoint y: 233, distance: 148.8
click at [1164, 207] on div "powered by $$ x $$ y $$ a 2 $$ a b $$ 7 $$ 8 $$ 9 $$ ÷ functions $$ ( $$ ) $$ <…" at bounding box center [1083, 406] width 534 height 569
drag, startPoint x: 1140, startPoint y: 371, endPoint x: 1107, endPoint y: 231, distance: 143.4
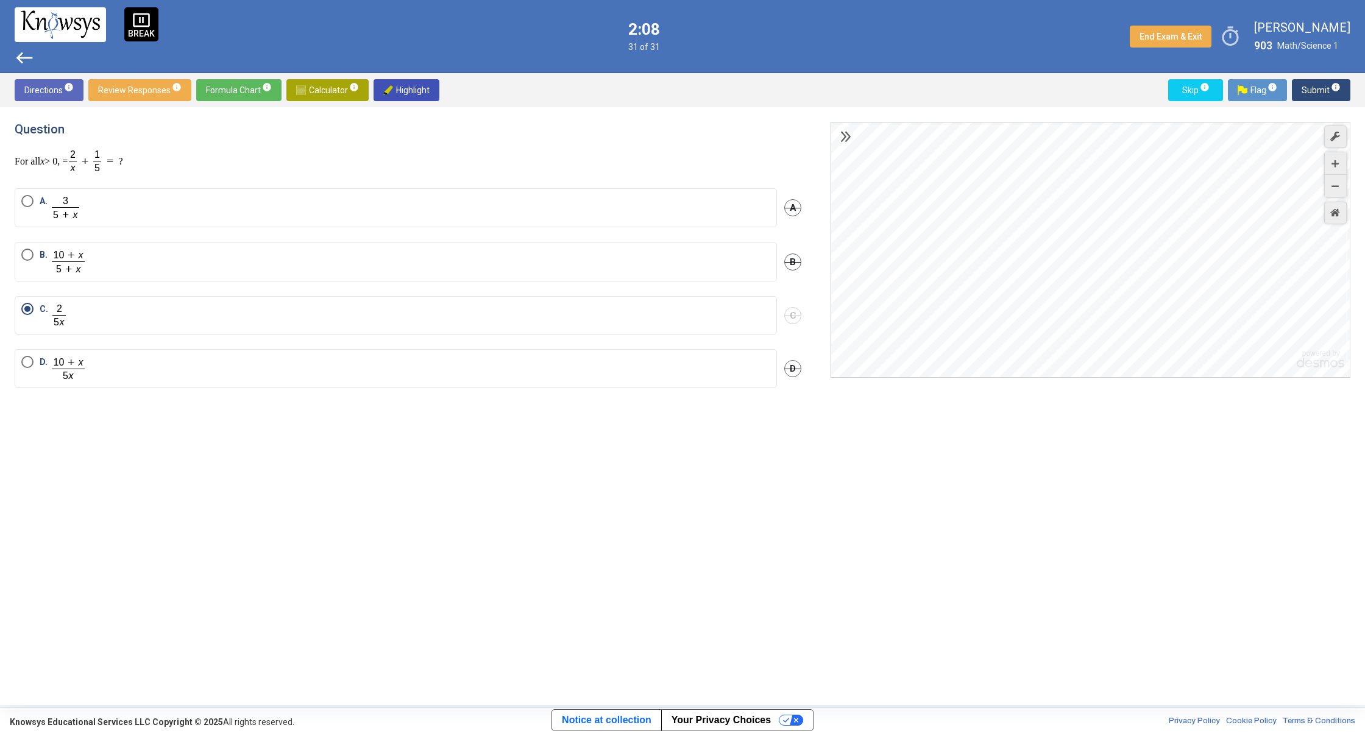
click
drag, startPoint x: 1079, startPoint y: 374, endPoint x: 1093, endPoint y: 21, distance: 353.1
drag, startPoint x: 1154, startPoint y: 330, endPoint x: 944, endPoint y: 274, distance: 216.9
drag, startPoint x: 1126, startPoint y: 310, endPoint x: 1364, endPoint y: 147, distance: 289.0
drag, startPoint x: 1194, startPoint y: 311, endPoint x: 1202, endPoint y: 177, distance: 134.3
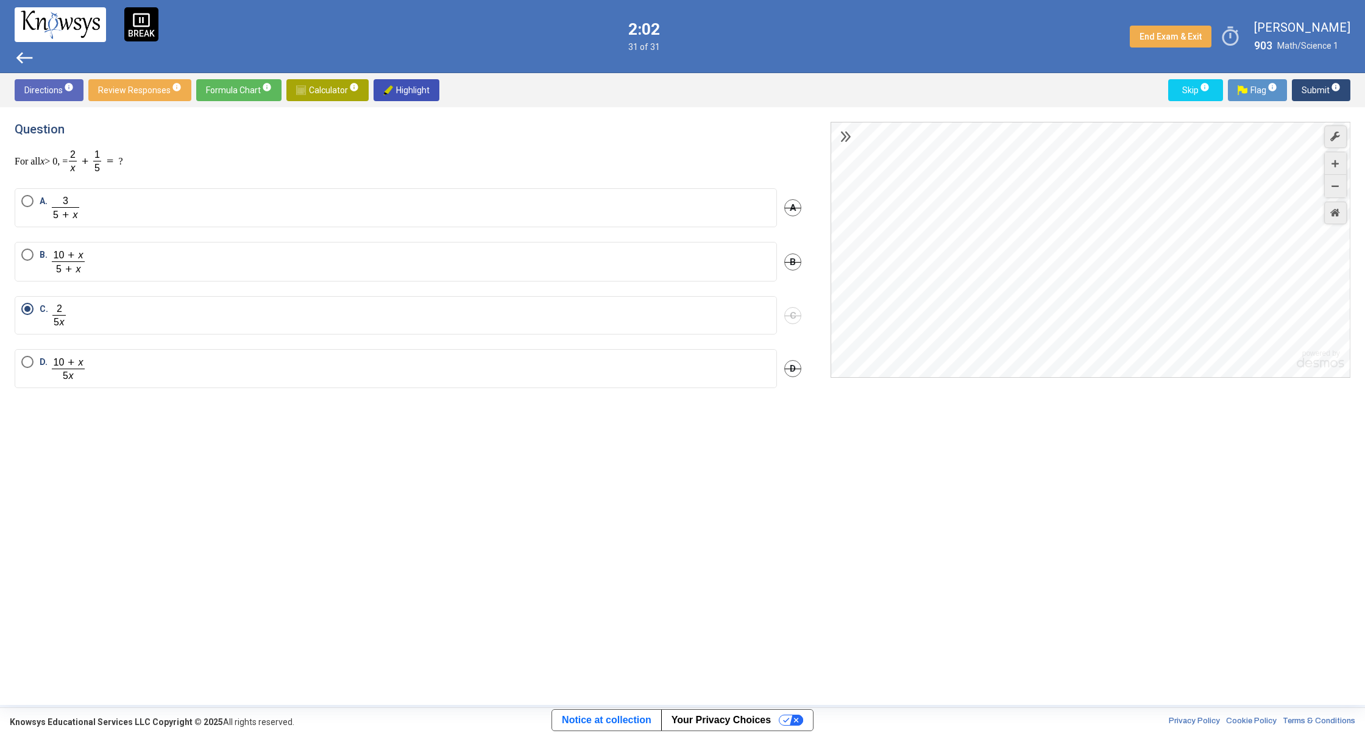
drag, startPoint x: 1160, startPoint y: 307, endPoint x: 1159, endPoint y: 189, distance: 118.2
drag, startPoint x: 1151, startPoint y: 312, endPoint x: 1232, endPoint y: 214, distance: 127.3
drag, startPoint x: 1173, startPoint y: 175, endPoint x: 1146, endPoint y: 328, distance: 155.2
drag, startPoint x: 1129, startPoint y: 218, endPoint x: 1151, endPoint y: 395, distance: 178.7
drag, startPoint x: 1140, startPoint y: 225, endPoint x: 1205, endPoint y: 384, distance: 171.3
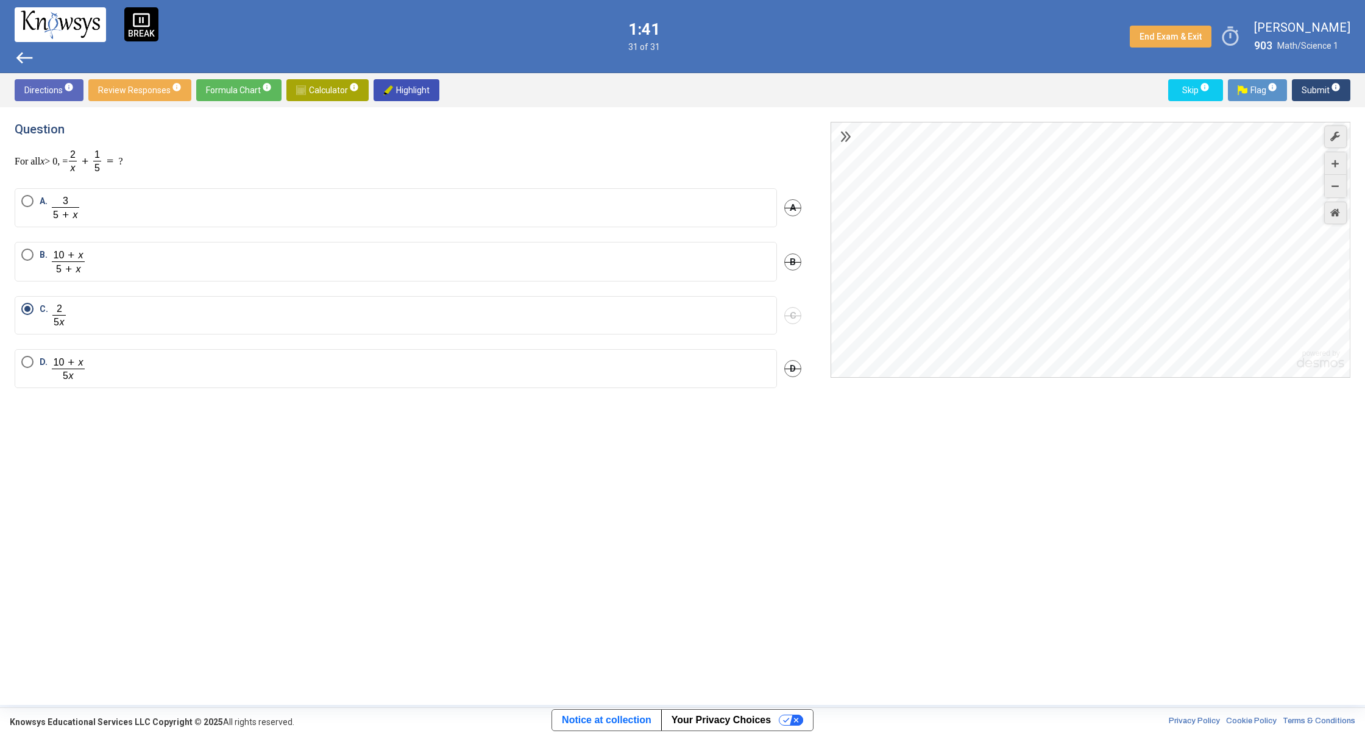
drag, startPoint x: 1310, startPoint y: 222, endPoint x: 1328, endPoint y: 222, distance: 17.7
drag, startPoint x: 308, startPoint y: 85, endPoint x: 509, endPoint y: 90, distance: 200.6
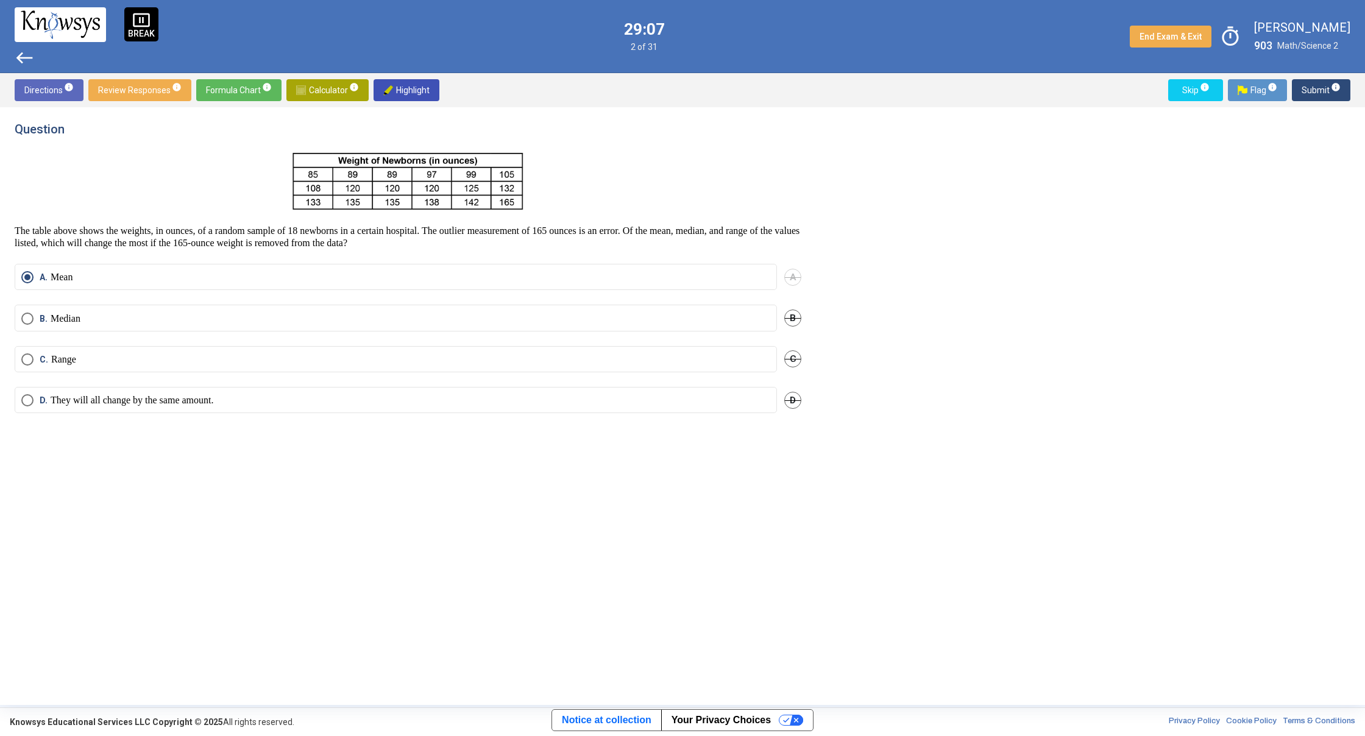
drag, startPoint x: 513, startPoint y: 207, endPoint x: 436, endPoint y: 213, distance: 77.1
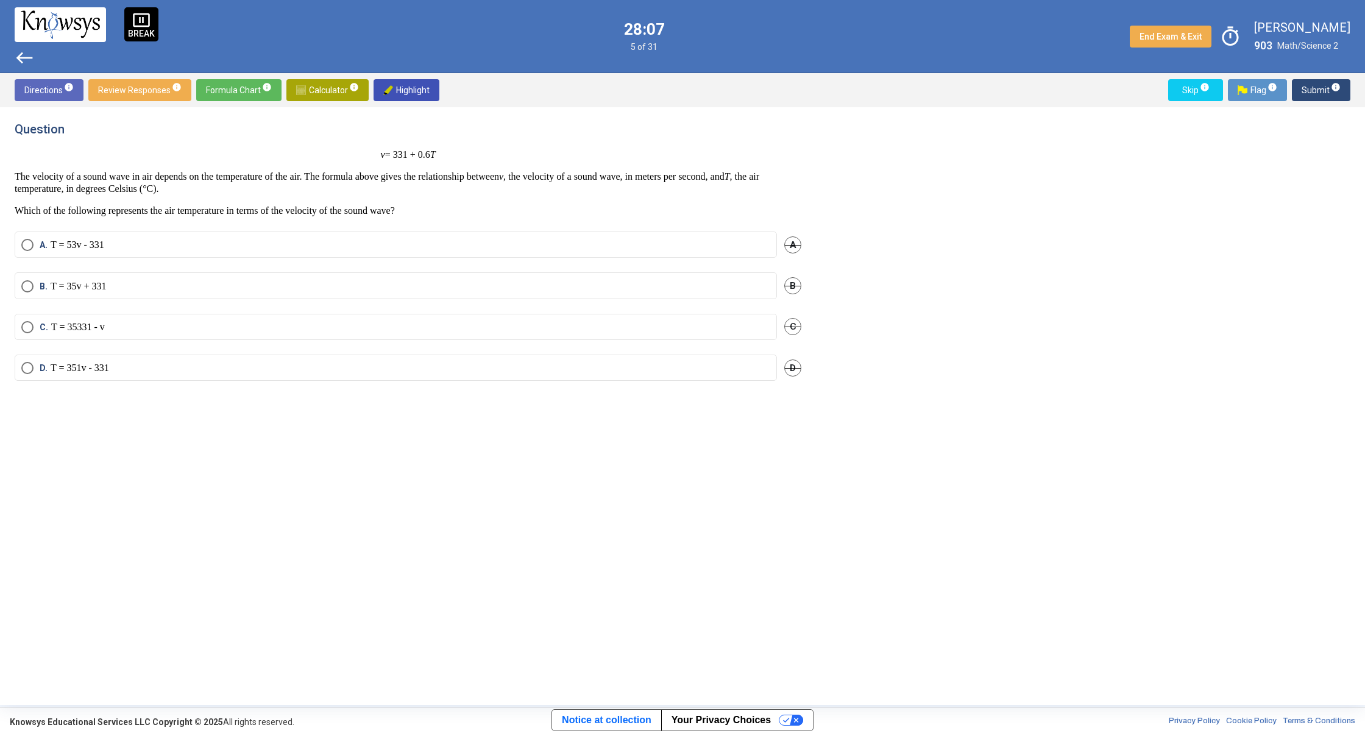
drag, startPoint x: 264, startPoint y: 263, endPoint x: 274, endPoint y: 250, distance: 16.5
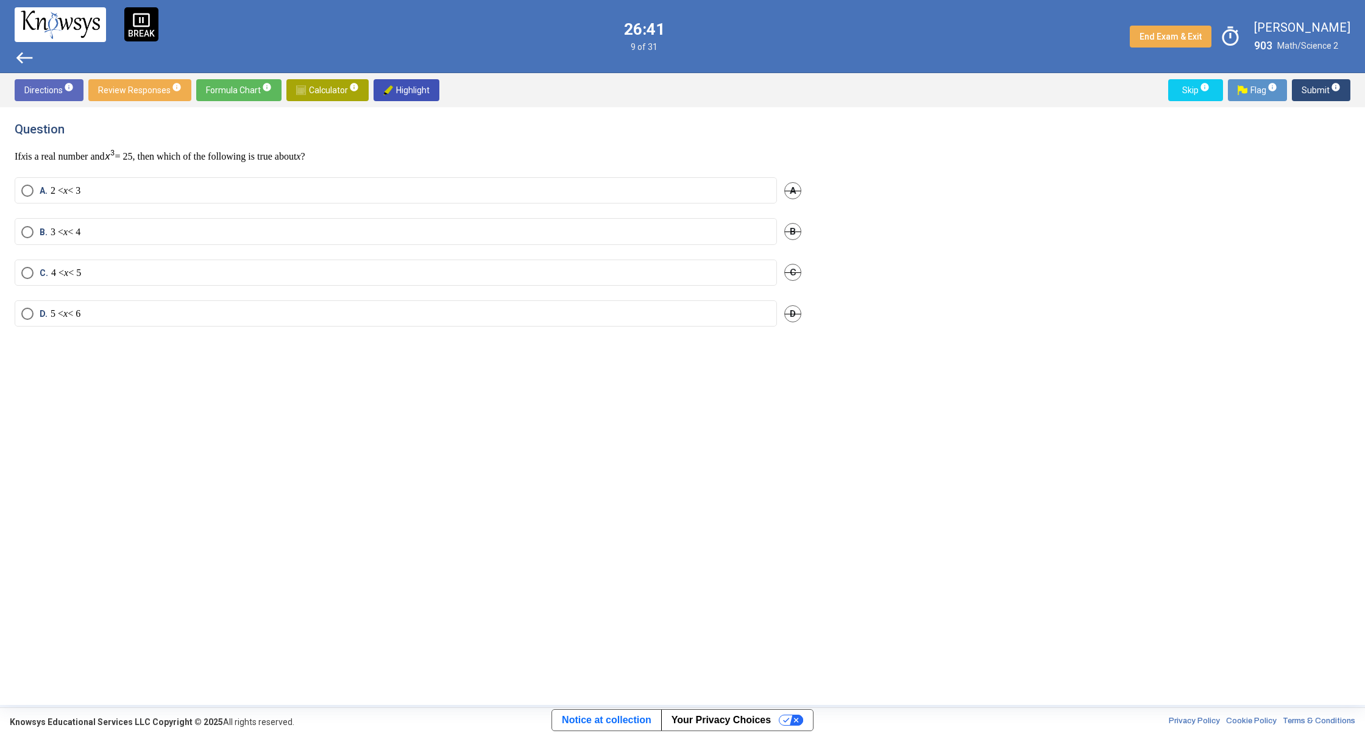
drag, startPoint x: 234, startPoint y: 177, endPoint x: 233, endPoint y: 183, distance: 6.2
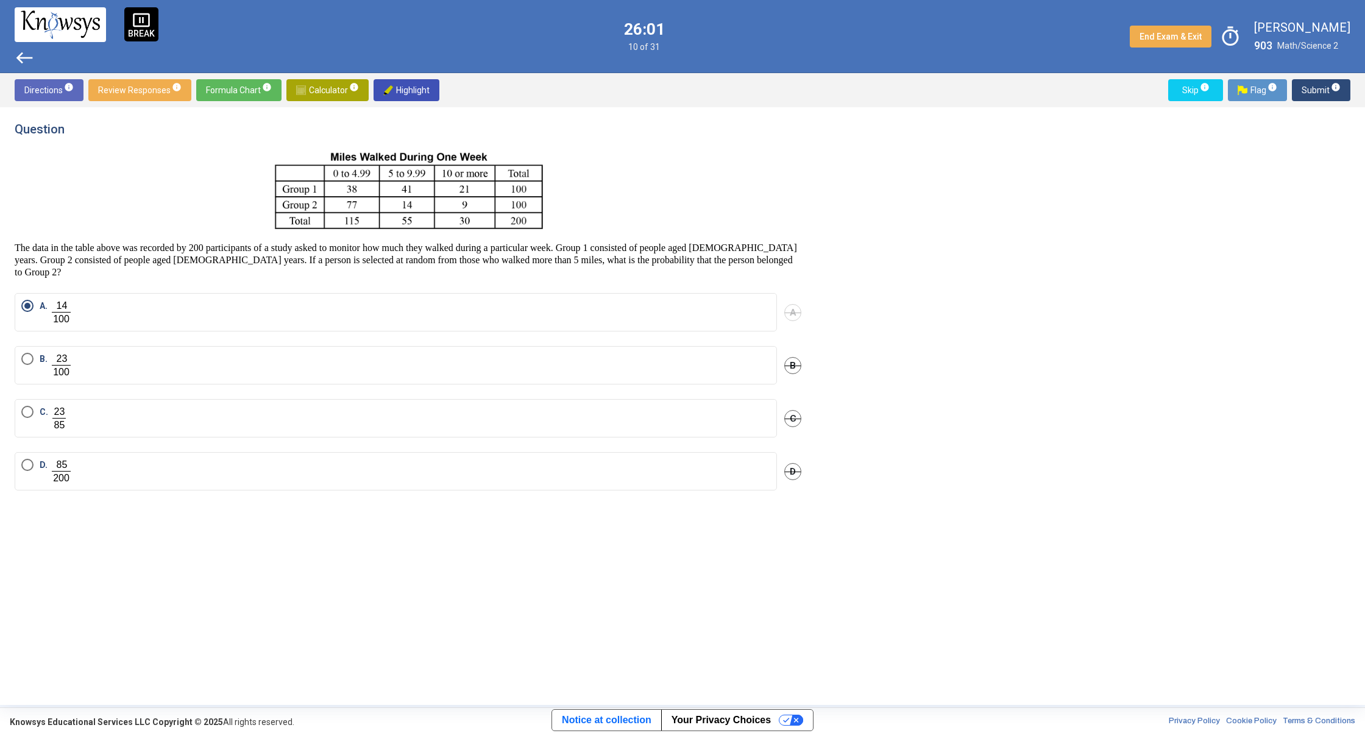
drag, startPoint x: 291, startPoint y: 401, endPoint x: 831, endPoint y: 244, distance: 561.8
drag, startPoint x: 833, startPoint y: 244, endPoint x: 850, endPoint y: 237, distance: 18.3
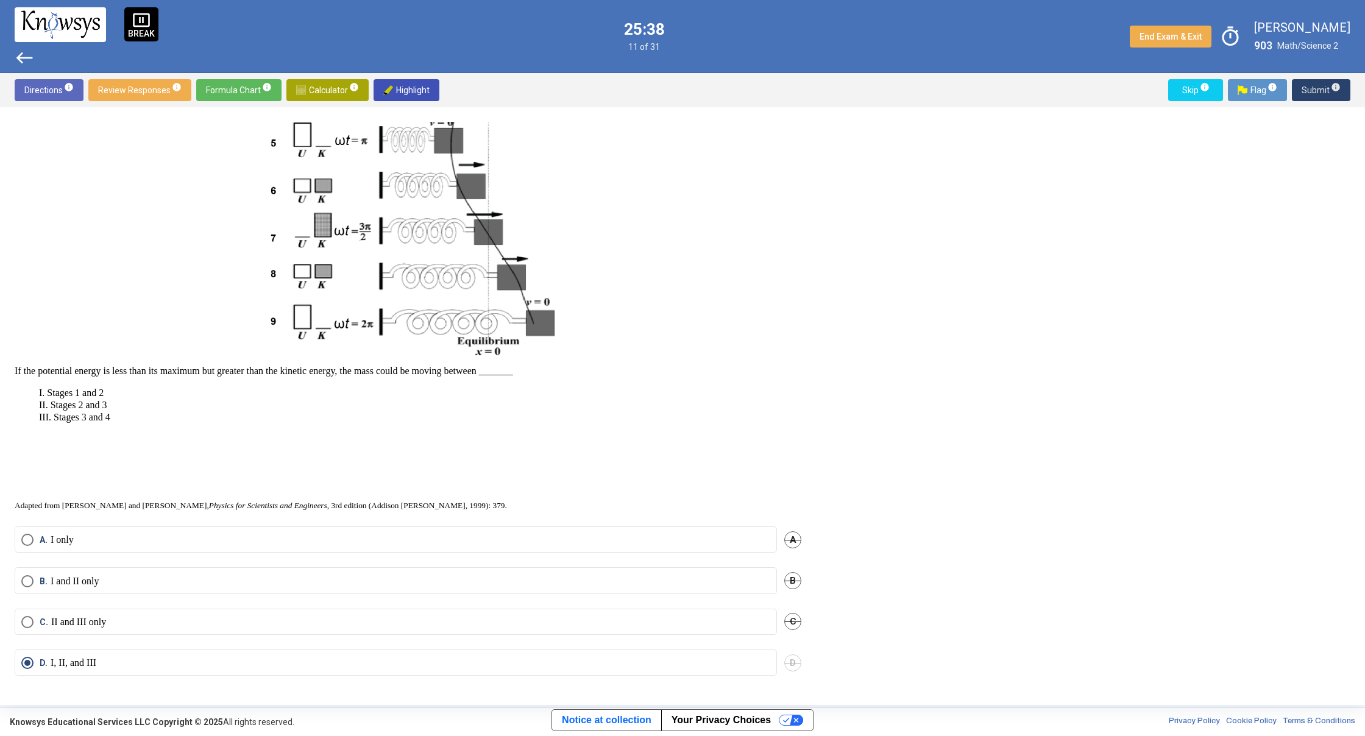
scroll to position [307, 0]
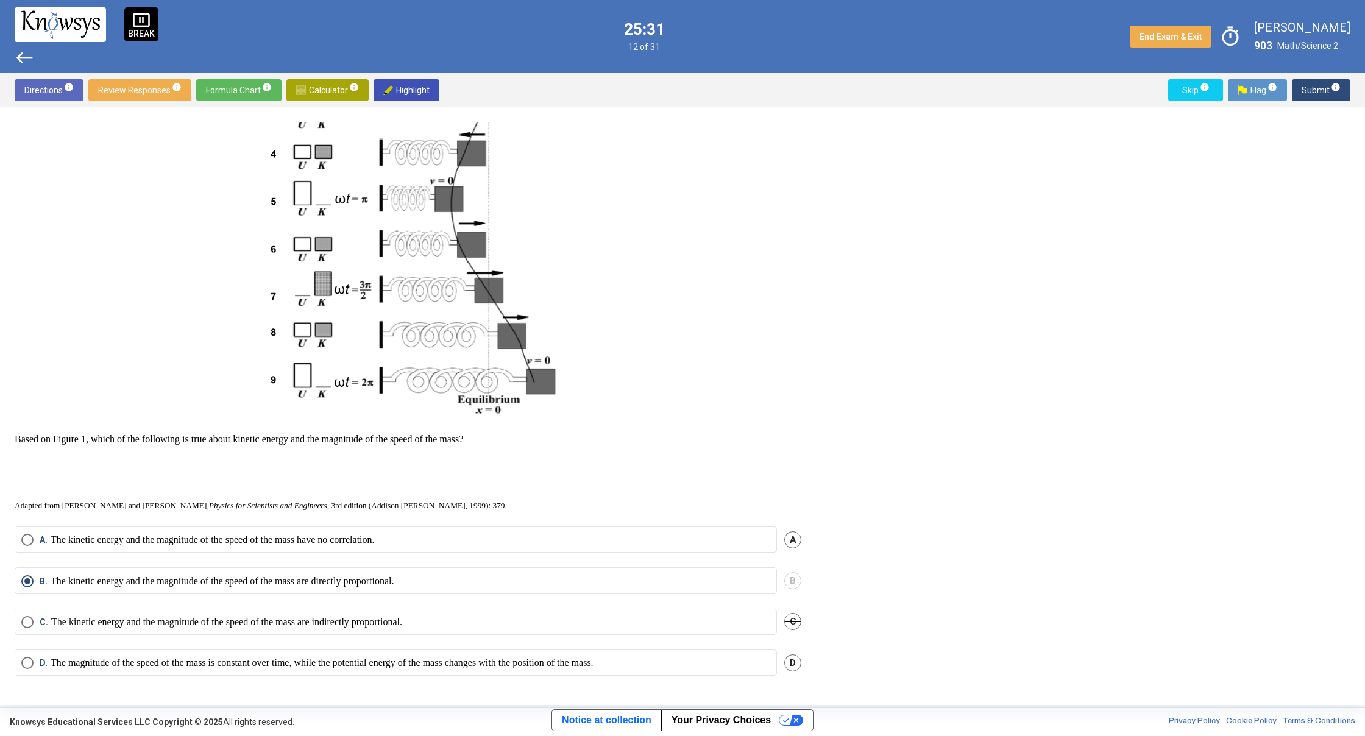
drag, startPoint x: 1320, startPoint y: 86, endPoint x: 1311, endPoint y: 94, distance: 12.1
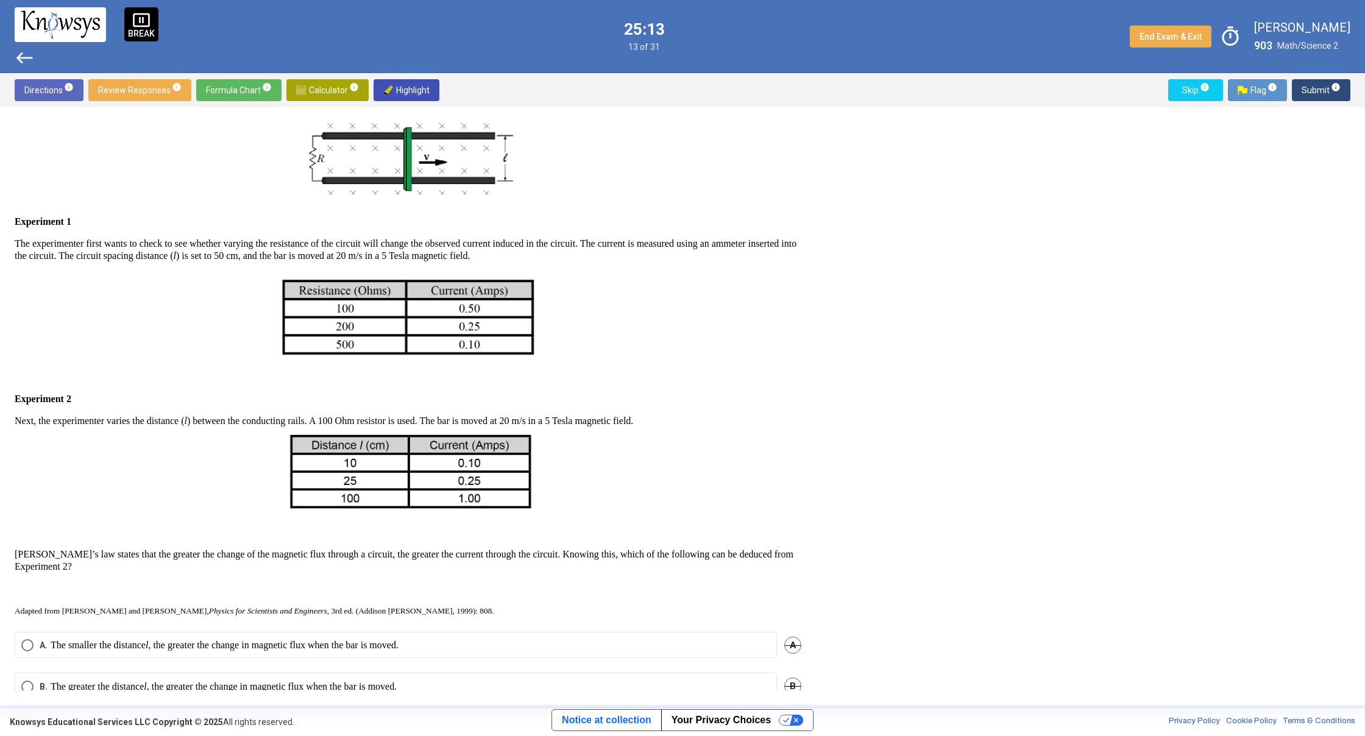
scroll to position [0, 0]
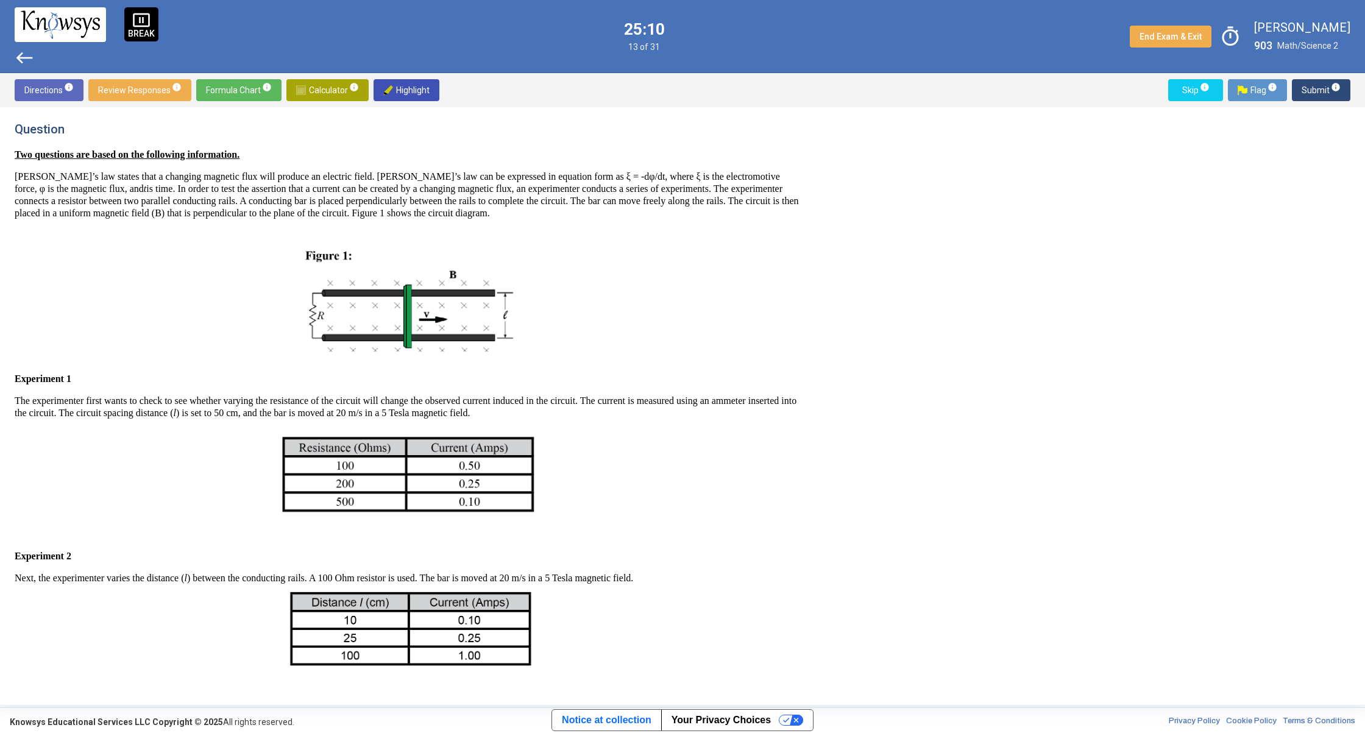
drag, startPoint x: 406, startPoint y: 300, endPoint x: 480, endPoint y: 305, distance: 73.9
drag, startPoint x: 480, startPoint y: 305, endPoint x: 587, endPoint y: 289, distance: 107.8
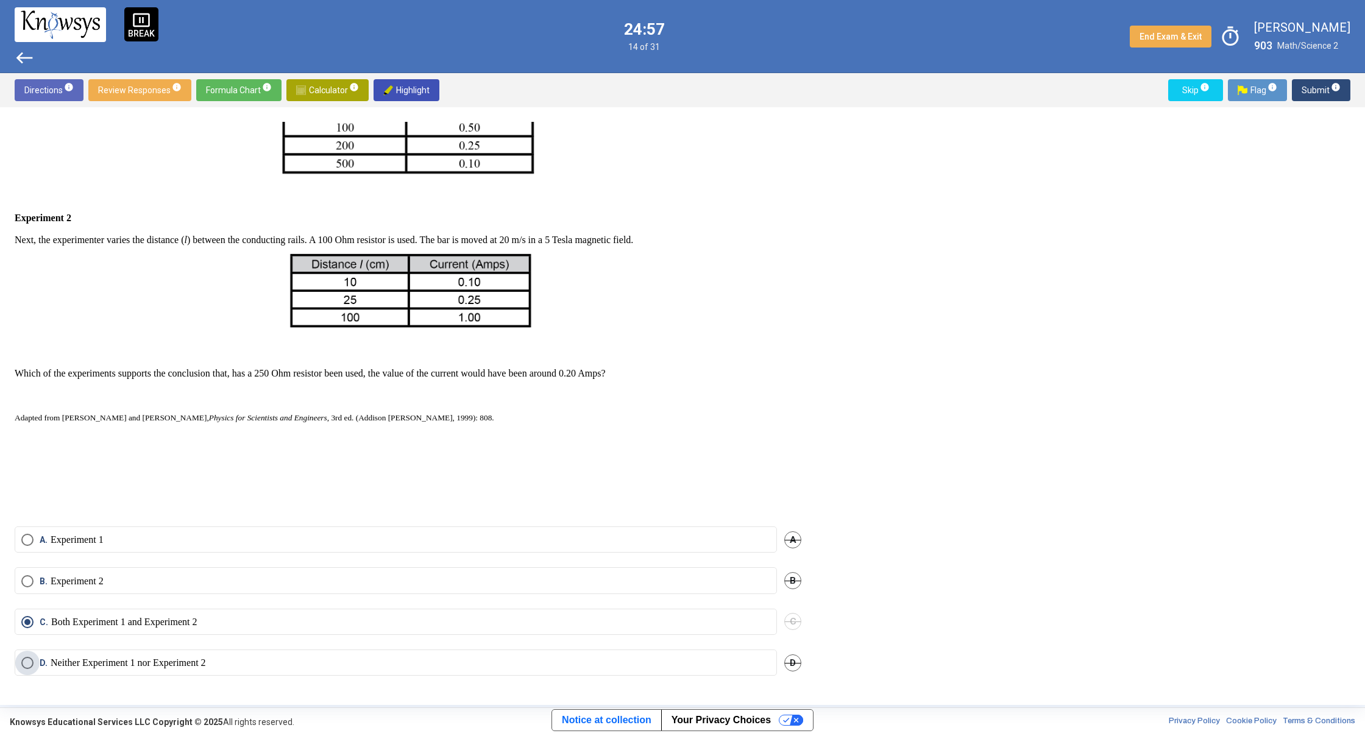
drag, startPoint x: 250, startPoint y: 667, endPoint x: 257, endPoint y: 656, distance: 12.0
drag, startPoint x: 1310, startPoint y: 99, endPoint x: 1299, endPoint y: 99, distance: 10.4
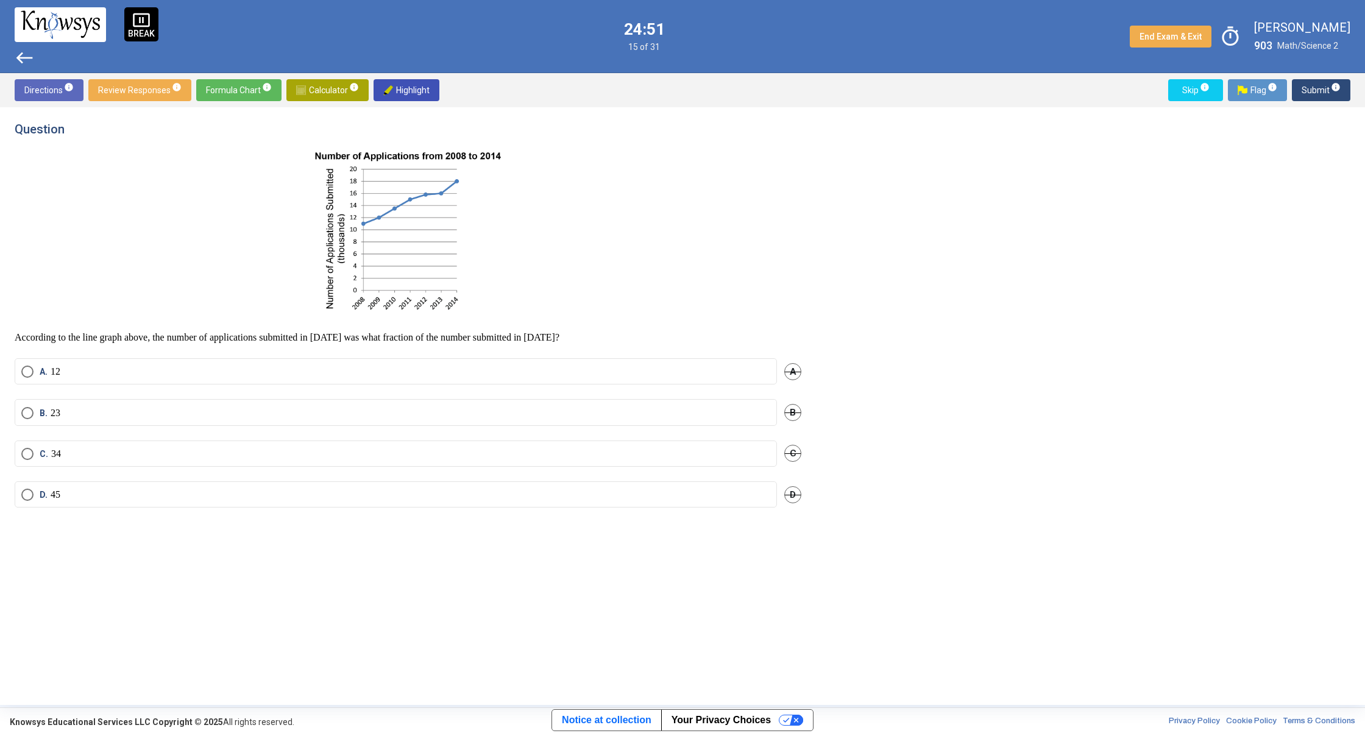
scroll to position [0, 0]
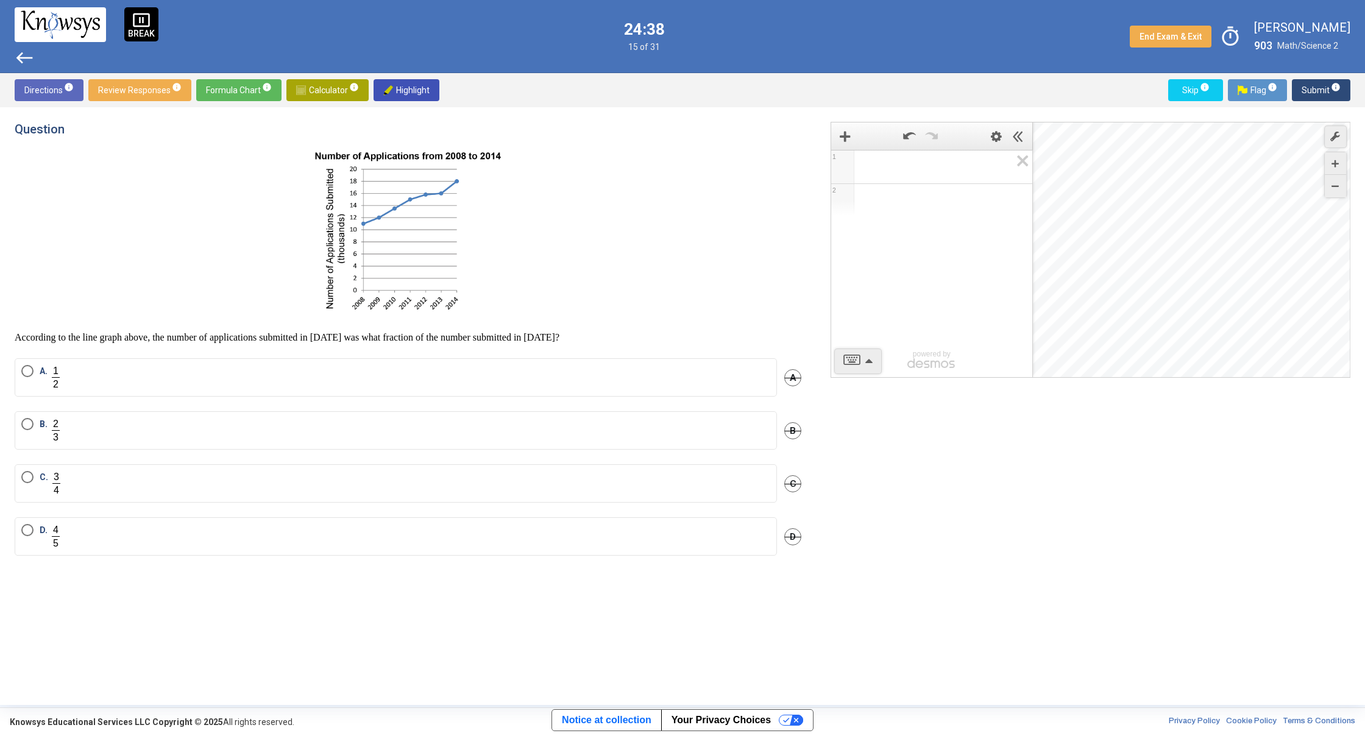
drag, startPoint x: 862, startPoint y: 161, endPoint x: 862, endPoint y: 168, distance: 6.7
drag, startPoint x: 1302, startPoint y: 82, endPoint x: 1303, endPoint y: 96, distance: 13.5
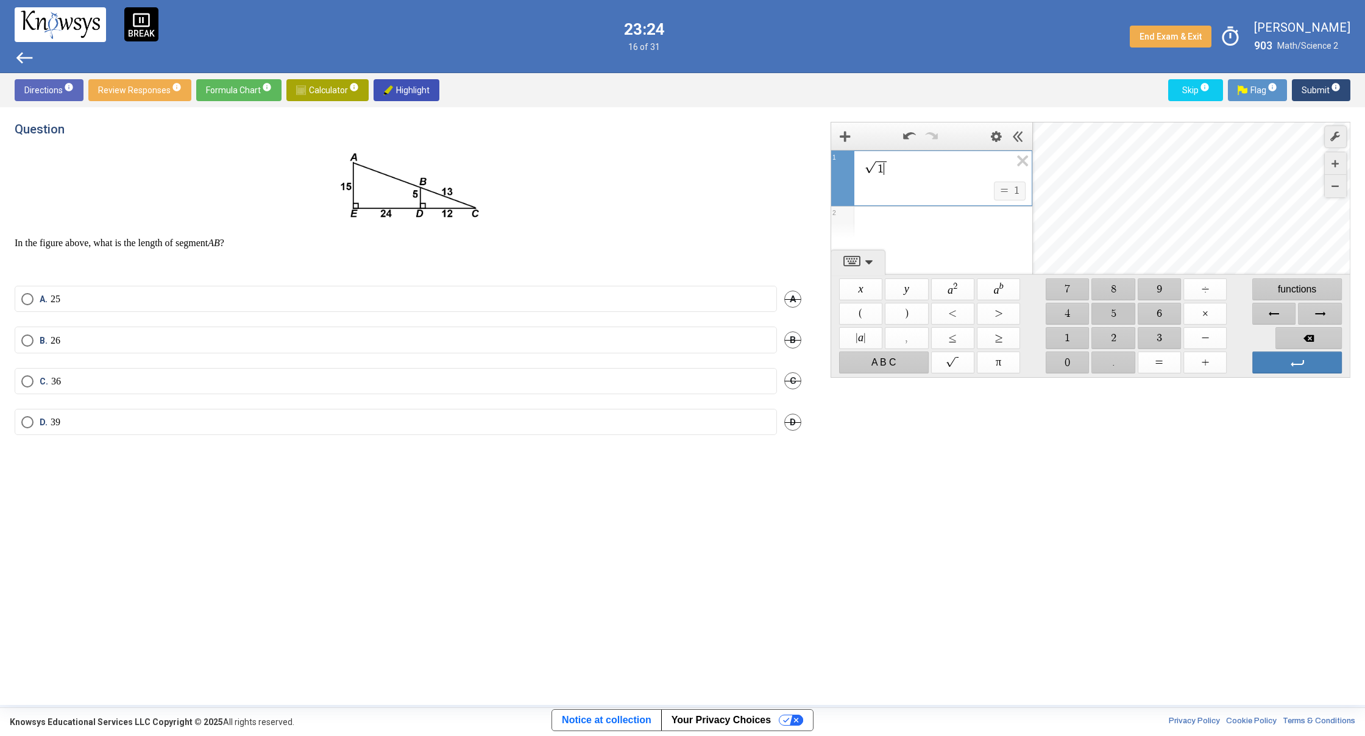
drag, startPoint x: 1121, startPoint y: 308, endPoint x: 1119, endPoint y: 325, distance: 17.2
drag, startPoint x: 1116, startPoint y: 332, endPoint x: 1101, endPoint y: 343, distance: 18.3
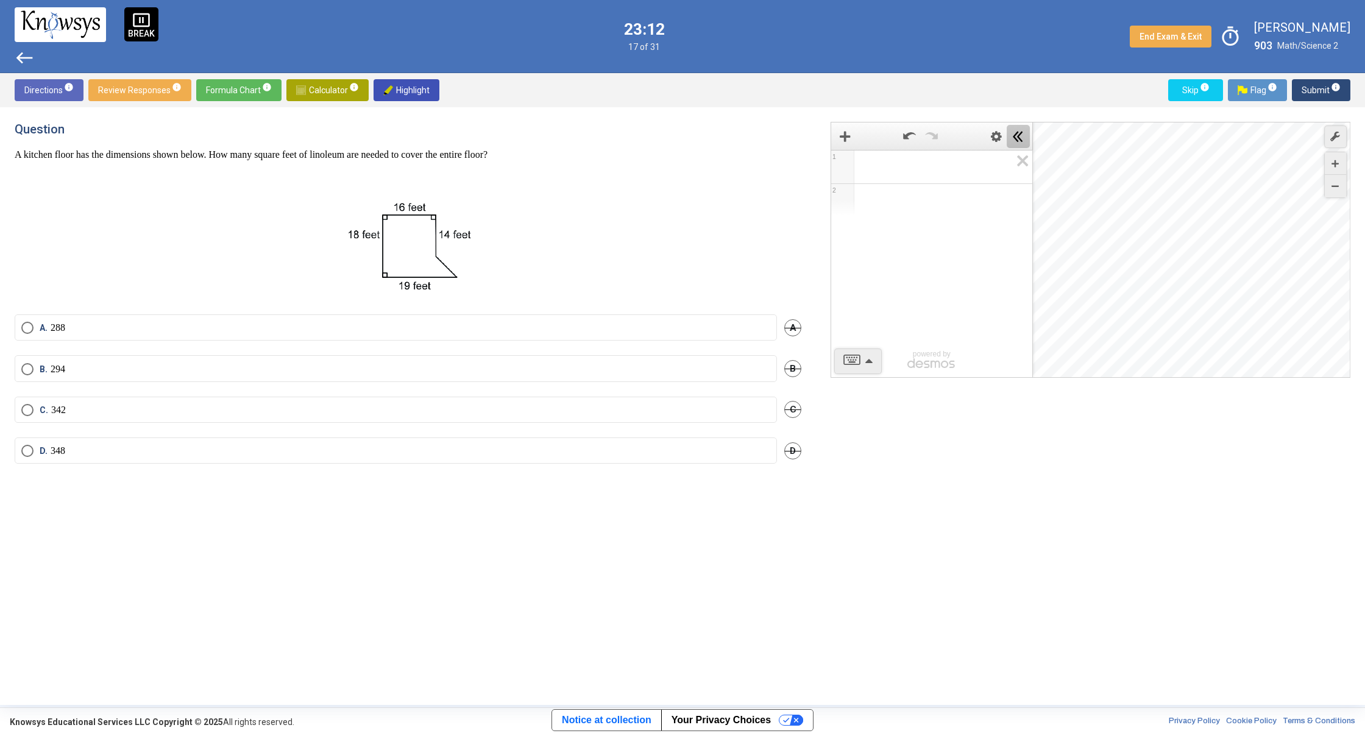
drag, startPoint x: 1029, startPoint y: 129, endPoint x: 1035, endPoint y: 122, distance: 9.5
drag, startPoint x: 642, startPoint y: 358, endPoint x: 688, endPoint y: 333, distance: 52.6
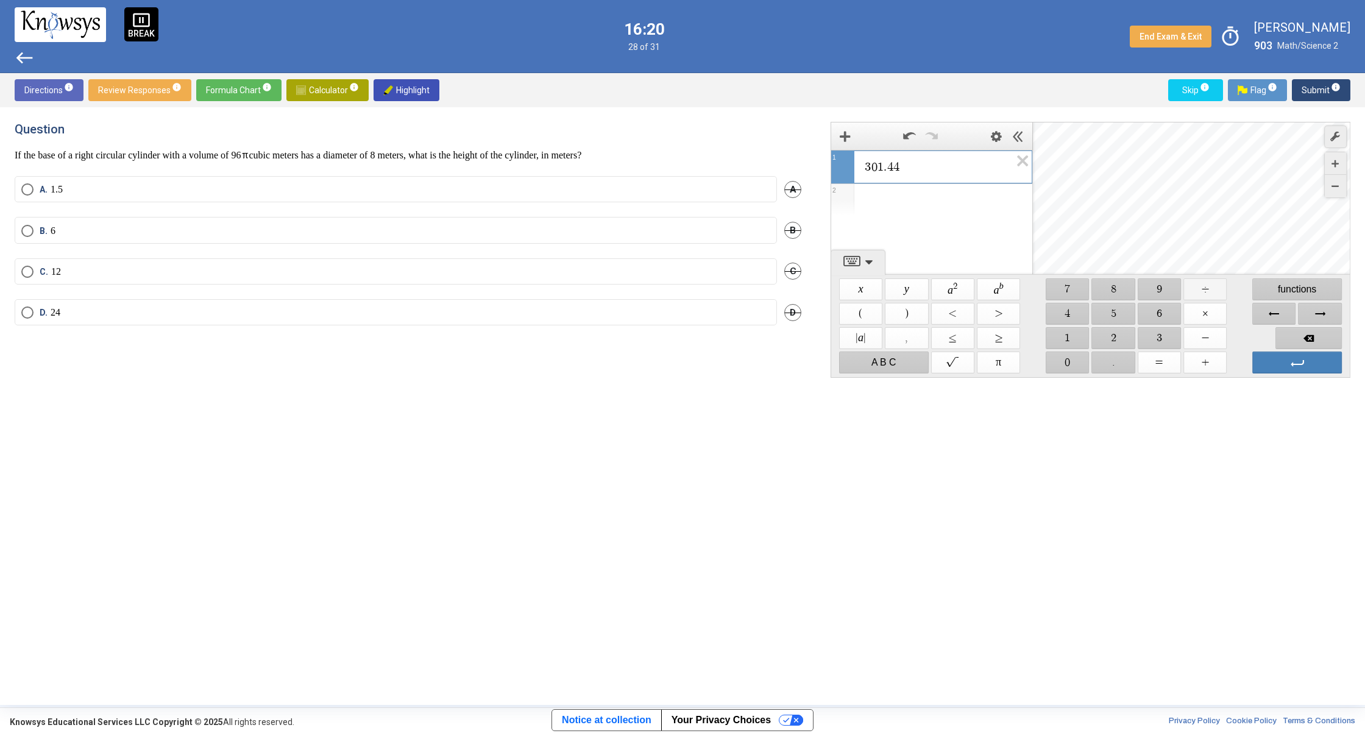
drag, startPoint x: 1221, startPoint y: 286, endPoint x: 1215, endPoint y: 289, distance: 6.8
drag, startPoint x: 1051, startPoint y: 302, endPoint x: 1058, endPoint y: 314, distance: 14.4
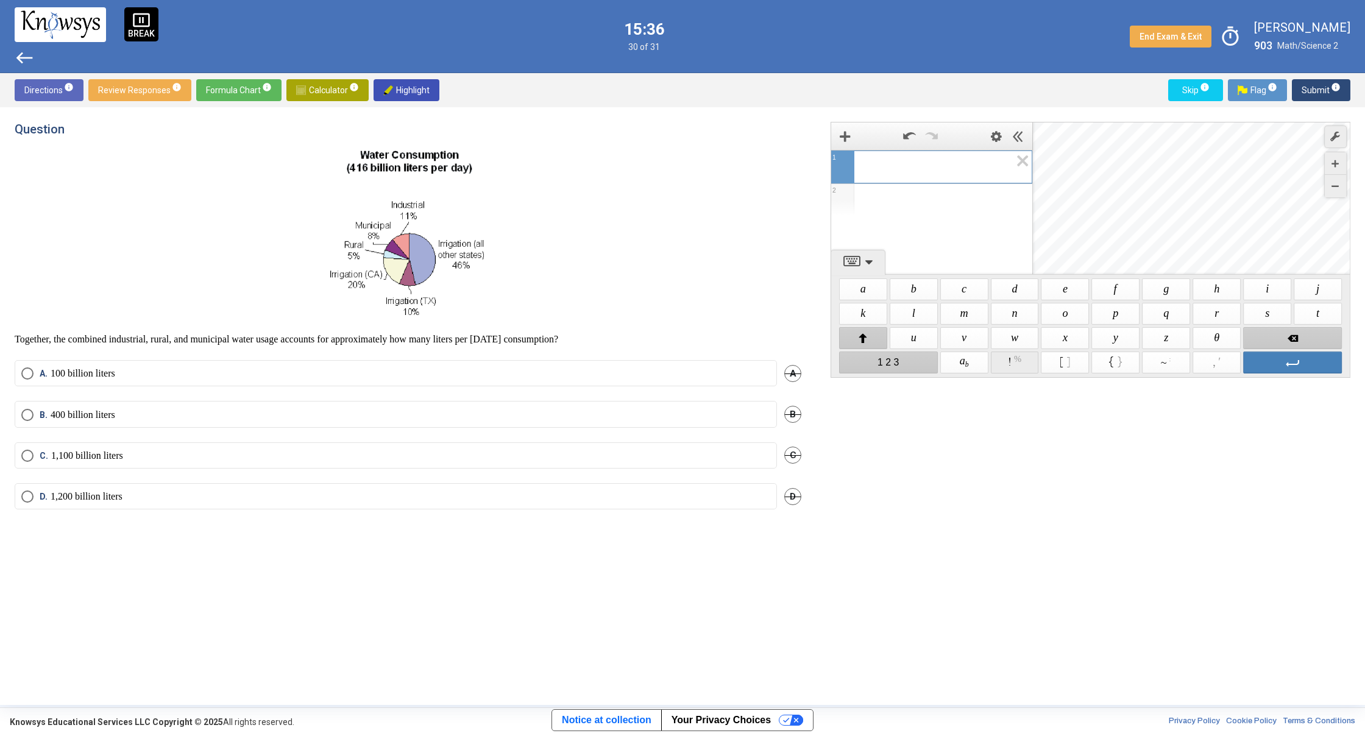
drag, startPoint x: 1024, startPoint y: 366, endPoint x: 881, endPoint y: 350, distance: 144.1
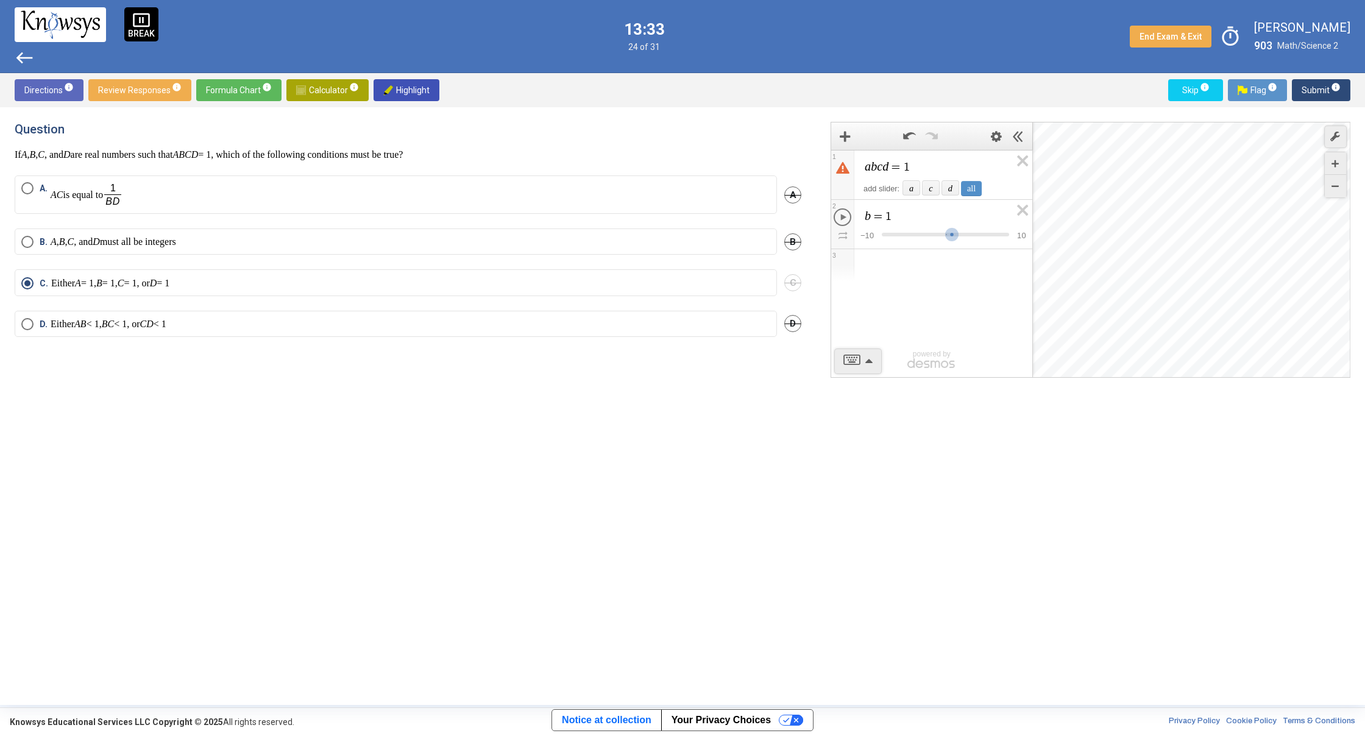
scroll to position [51, 0]
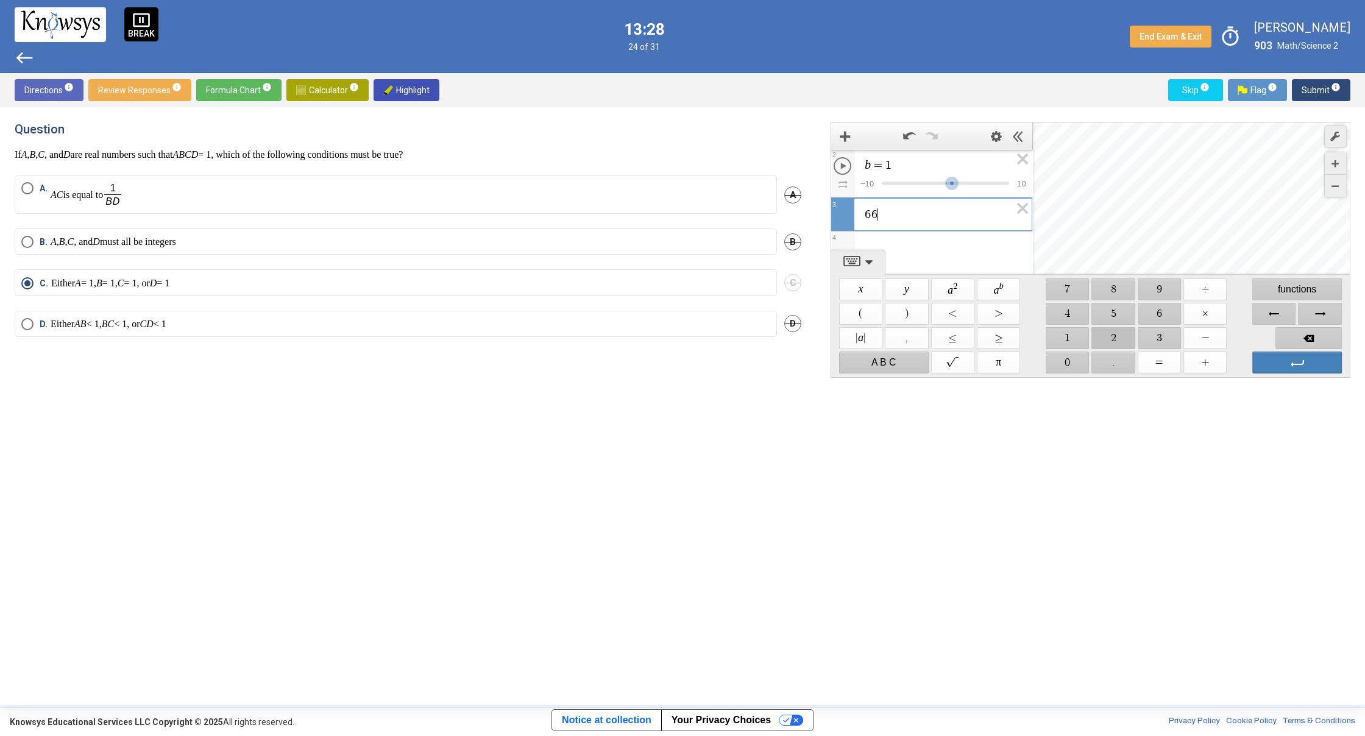
drag, startPoint x: 1117, startPoint y: 334, endPoint x: 1118, endPoint y: 341, distance: 7.4
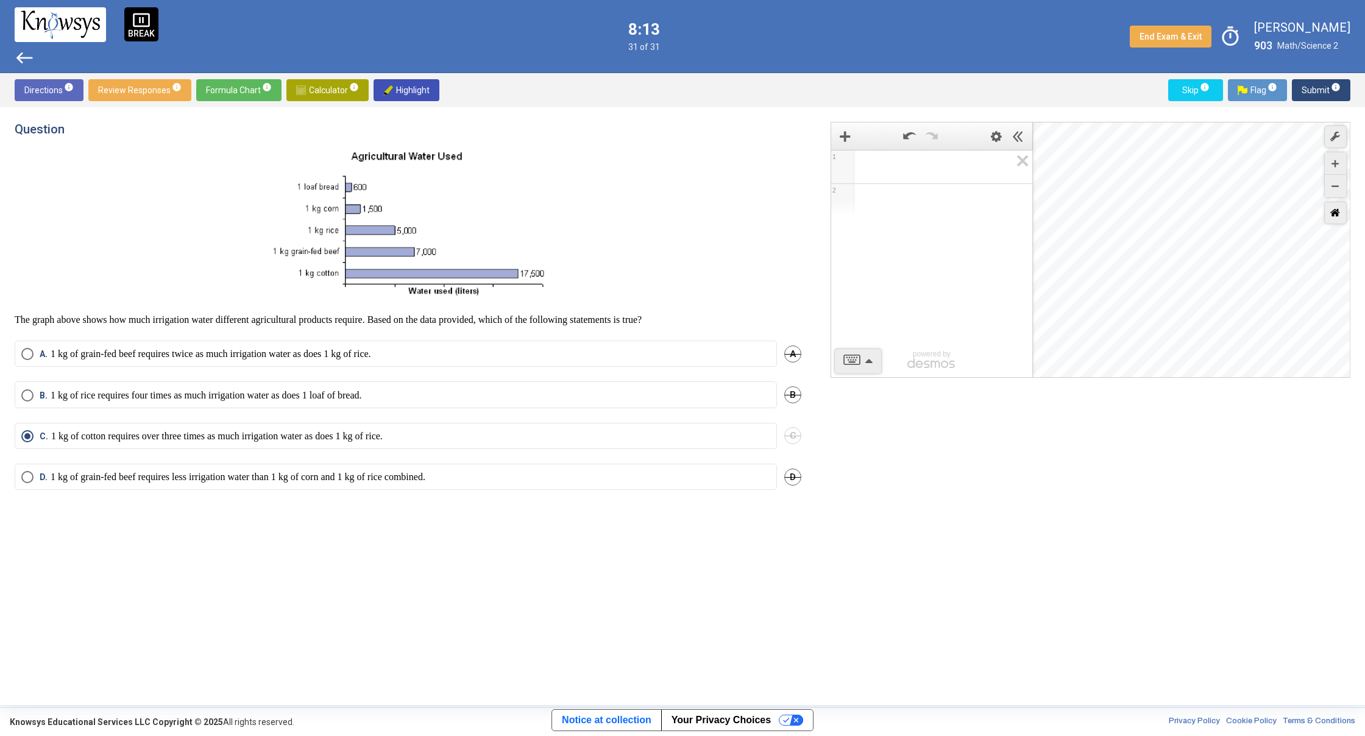
drag, startPoint x: 1342, startPoint y: 202, endPoint x: 1343, endPoint y: 208, distance: 6.2
drag, startPoint x: 1329, startPoint y: 185, endPoint x: 1340, endPoint y: 185, distance: 11.6
drag, startPoint x: 1341, startPoint y: 186, endPoint x: 1332, endPoint y: 186, distance: 9.2
drag, startPoint x: 1342, startPoint y: 191, endPoint x: 1344, endPoint y: 197, distance: 7.1
drag, startPoint x: 1335, startPoint y: 188, endPoint x: 1346, endPoint y: 193, distance: 12.3
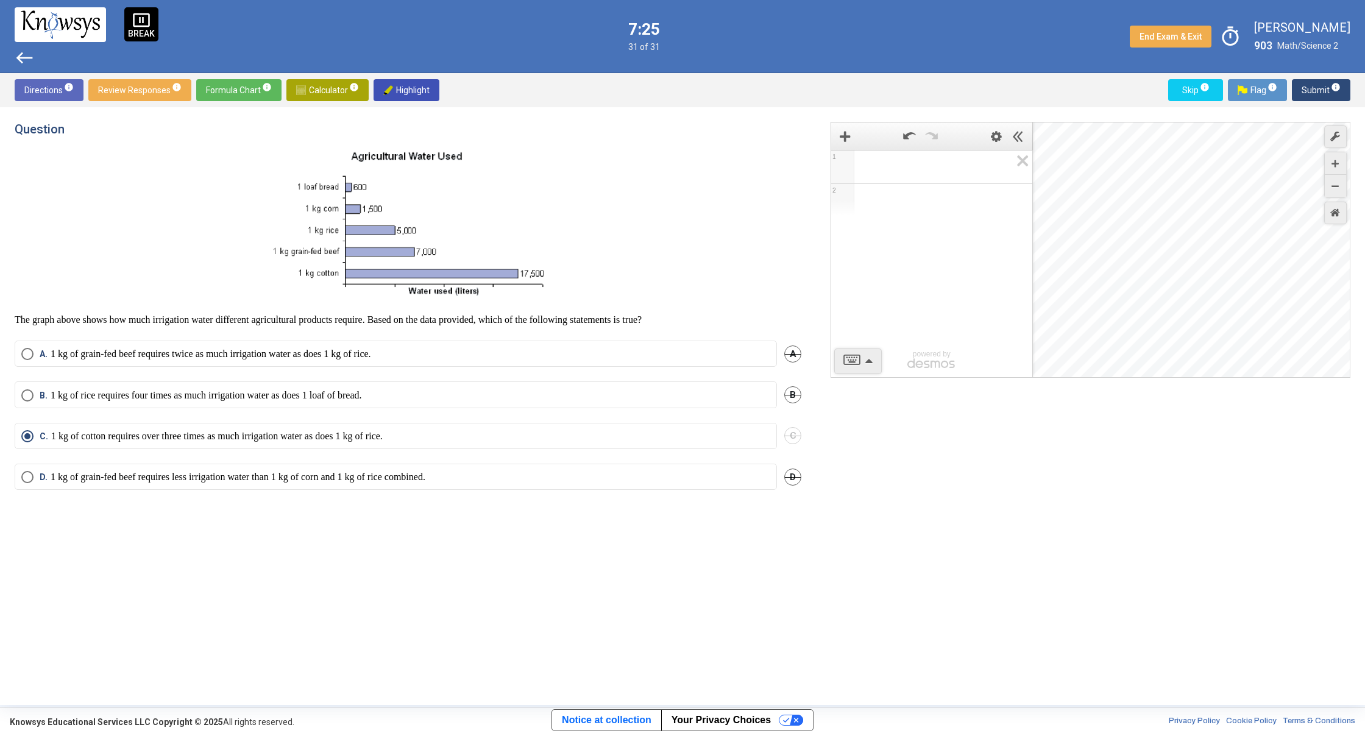
drag, startPoint x: 1260, startPoint y: 202, endPoint x: 1335, endPoint y: 204, distance: 75.0
drag, startPoint x: 1315, startPoint y: 250, endPoint x: 1079, endPoint y: 252, distance: 236.5
drag, startPoint x: 1270, startPoint y: 277, endPoint x: 1116, endPoint y: 257, distance: 155.4
drag, startPoint x: 1210, startPoint y: 255, endPoint x: 1164, endPoint y: 261, distance: 46.1
drag, startPoint x: 1344, startPoint y: 277, endPoint x: 159, endPoint y: 215, distance: 1186.9
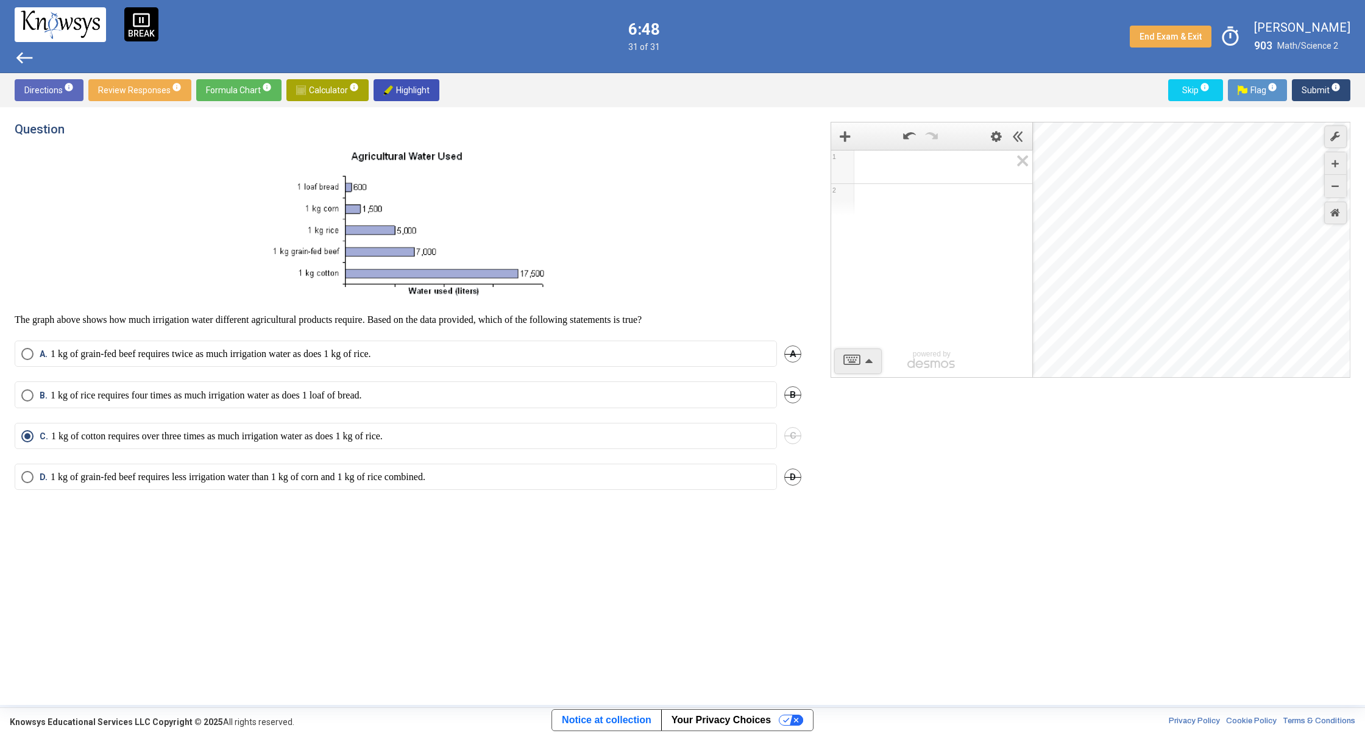
drag, startPoint x: 1319, startPoint y: 269, endPoint x: 217, endPoint y: 420, distance: 1112.1
drag, startPoint x: 1342, startPoint y: 204, endPoint x: 1353, endPoint y: 52, distance: 152.1
drag, startPoint x: 1274, startPoint y: 252, endPoint x: 1273, endPoint y: 358, distance: 106.0
drag, startPoint x: 1322, startPoint y: 291, endPoint x: 1145, endPoint y: 301, distance: 177.6
drag, startPoint x: 1349, startPoint y: 285, endPoint x: 0, endPoint y: 299, distance: 1349.3
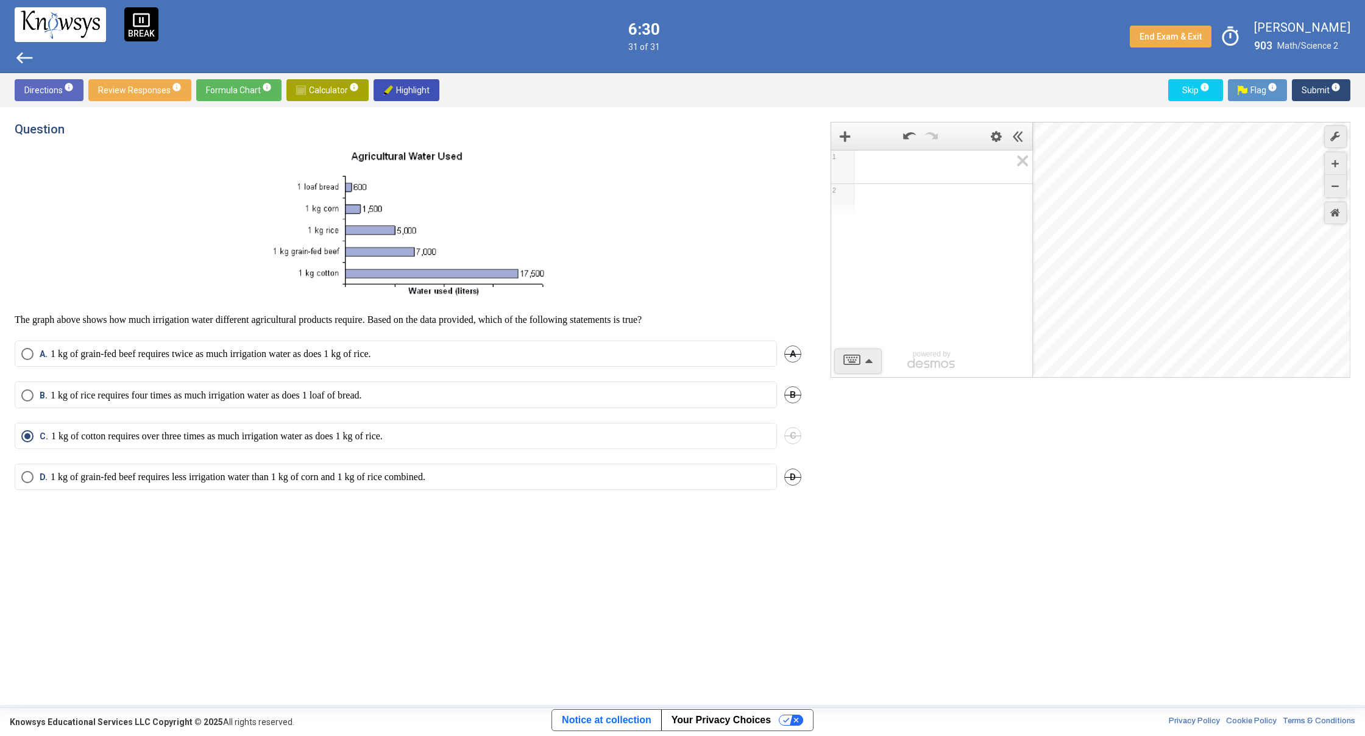
drag, startPoint x: 1349, startPoint y: 294, endPoint x: 0, endPoint y: 288, distance: 1348.6
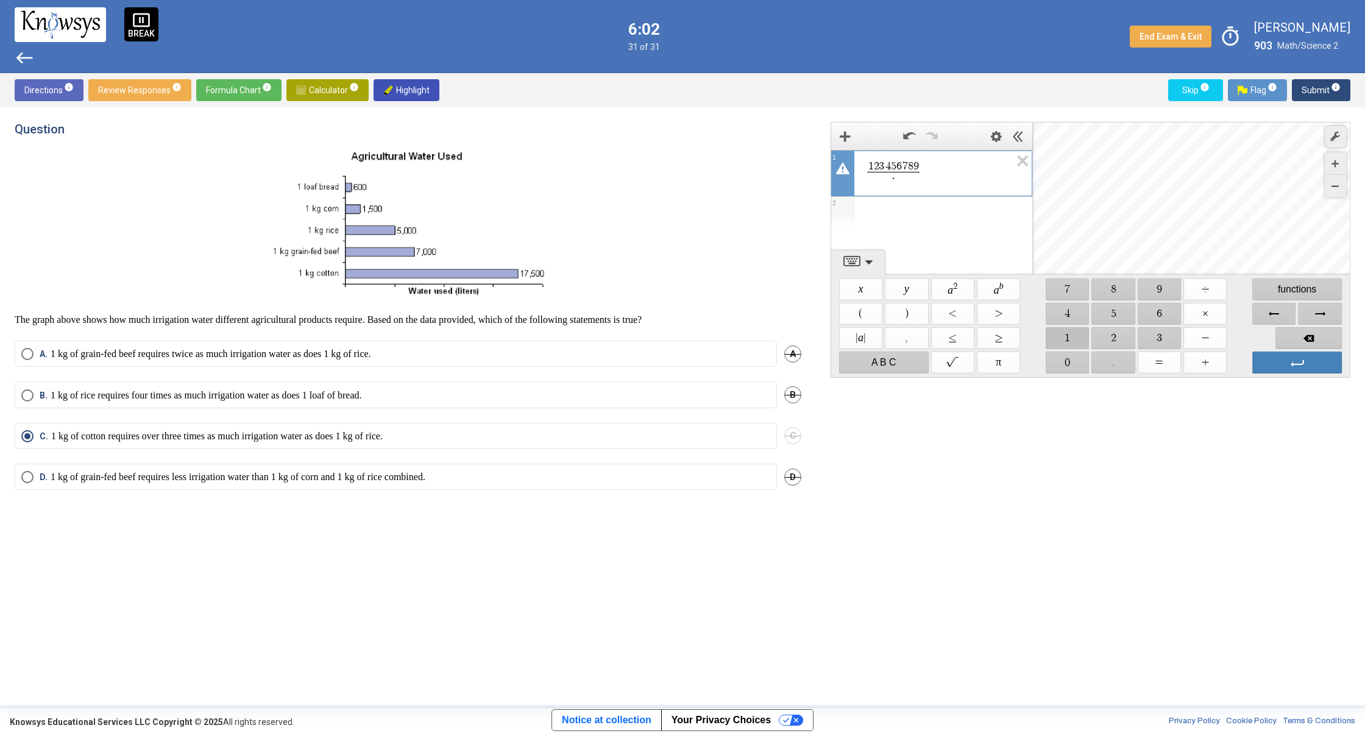
drag, startPoint x: 1076, startPoint y: 338, endPoint x: 1166, endPoint y: 361, distance: 93.1
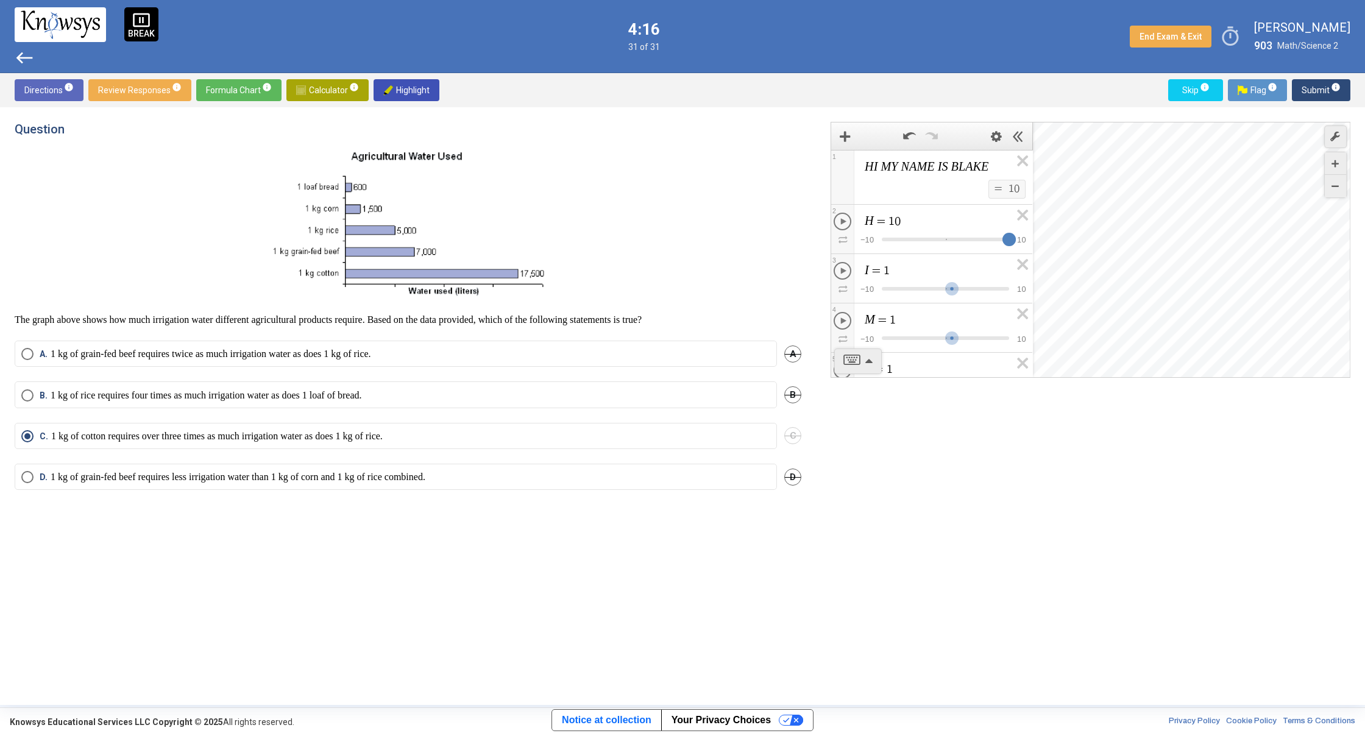
drag, startPoint x: 953, startPoint y: 230, endPoint x: 1075, endPoint y: 251, distance: 123.6
drag, startPoint x: 956, startPoint y: 286, endPoint x: 1043, endPoint y: 277, distance: 87.7
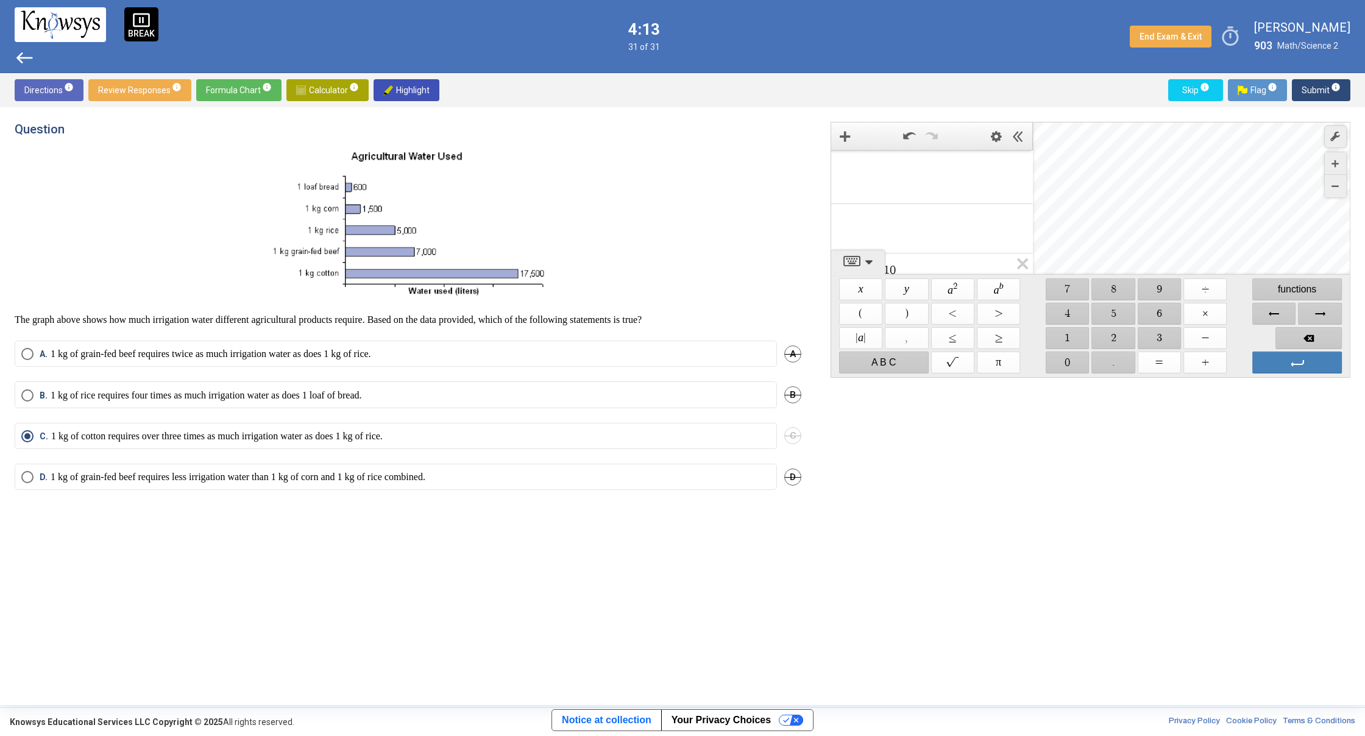
scroll to position [113, 0]
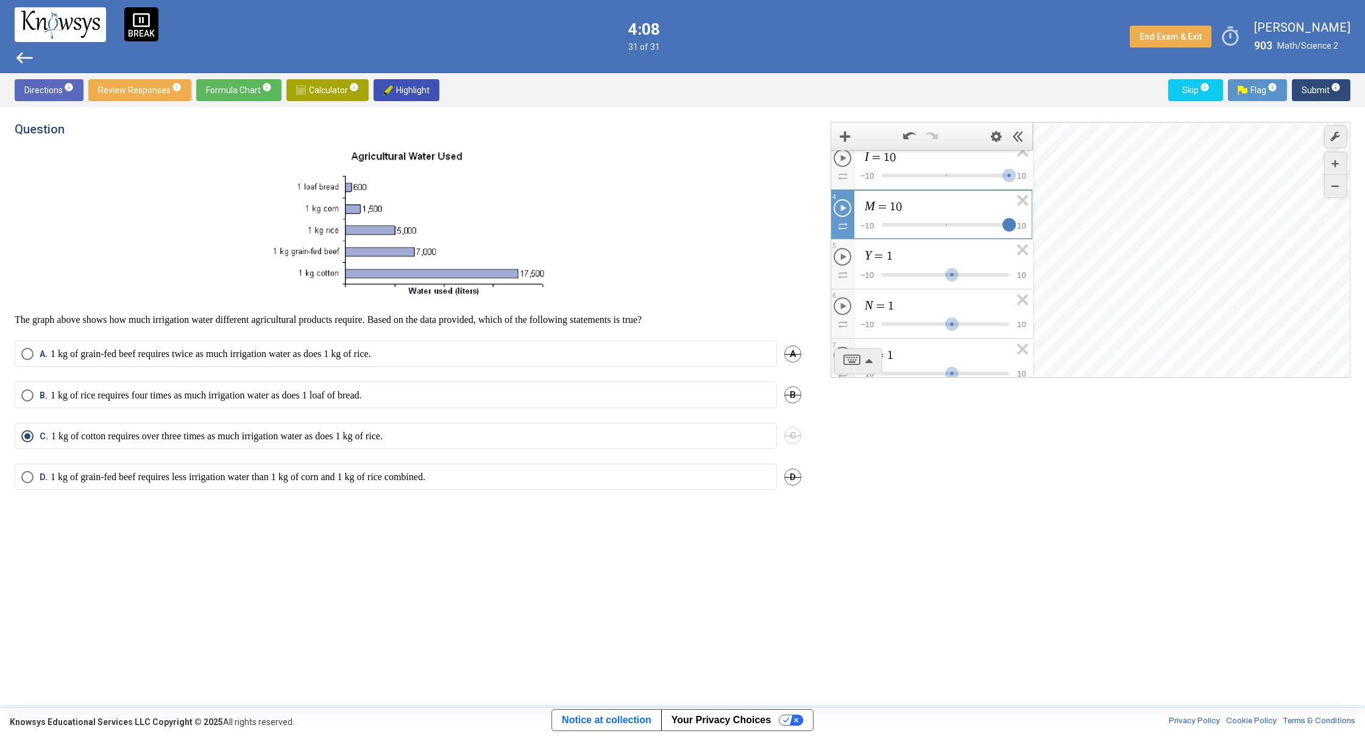
drag, startPoint x: 967, startPoint y: 222, endPoint x: 1059, endPoint y: 224, distance: 91.4
drag, startPoint x: 948, startPoint y: 268, endPoint x: 1027, endPoint y: 274, distance: 78.8
drag, startPoint x: 955, startPoint y: 320, endPoint x: 1023, endPoint y: 348, distance: 73.2
drag, startPoint x: 951, startPoint y: 274, endPoint x: 1013, endPoint y: 270, distance: 62.3
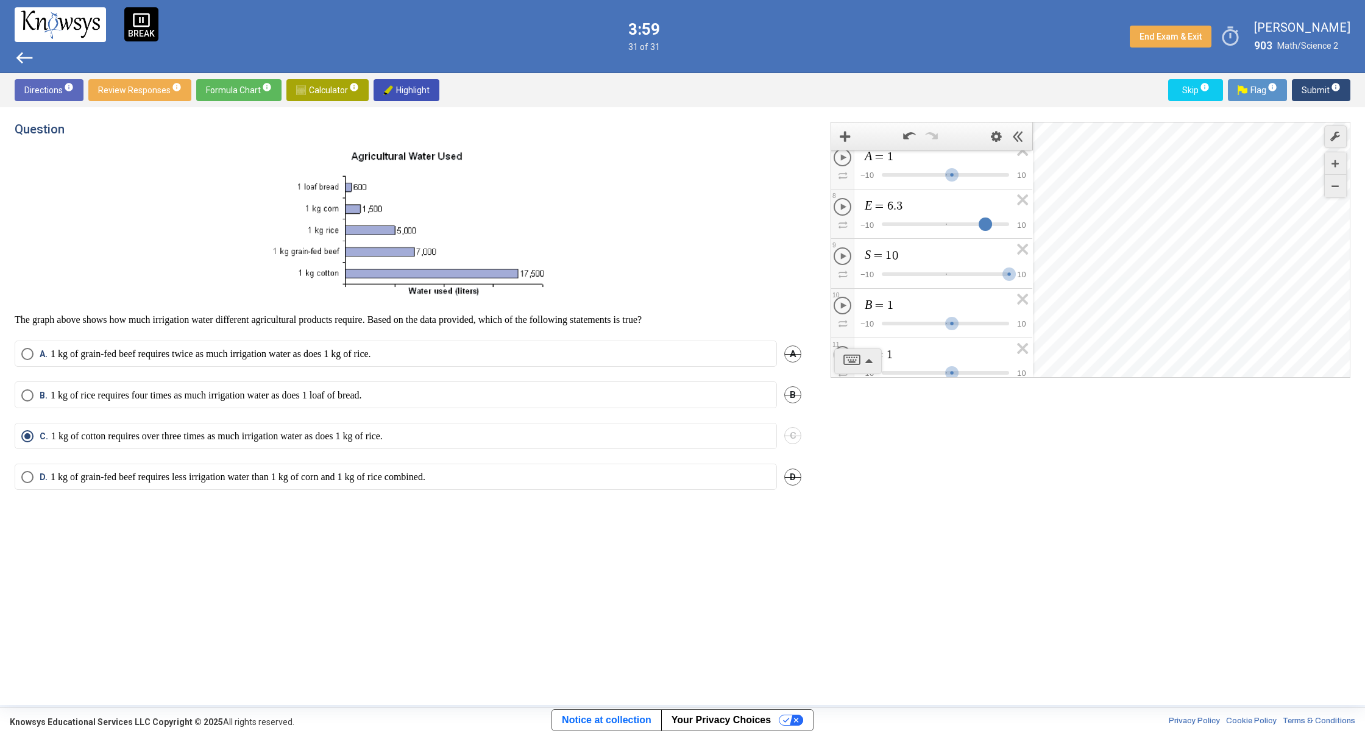
drag, startPoint x: 953, startPoint y: 222, endPoint x: 1016, endPoint y: 213, distance: 63.4
drag, startPoint x: 946, startPoint y: 176, endPoint x: 1009, endPoint y: 174, distance: 63.4
drag, startPoint x: 954, startPoint y: 206, endPoint x: 1032, endPoint y: 207, distance: 78.0
drag, startPoint x: 942, startPoint y: 253, endPoint x: 955, endPoint y: 344, distance: 92.3
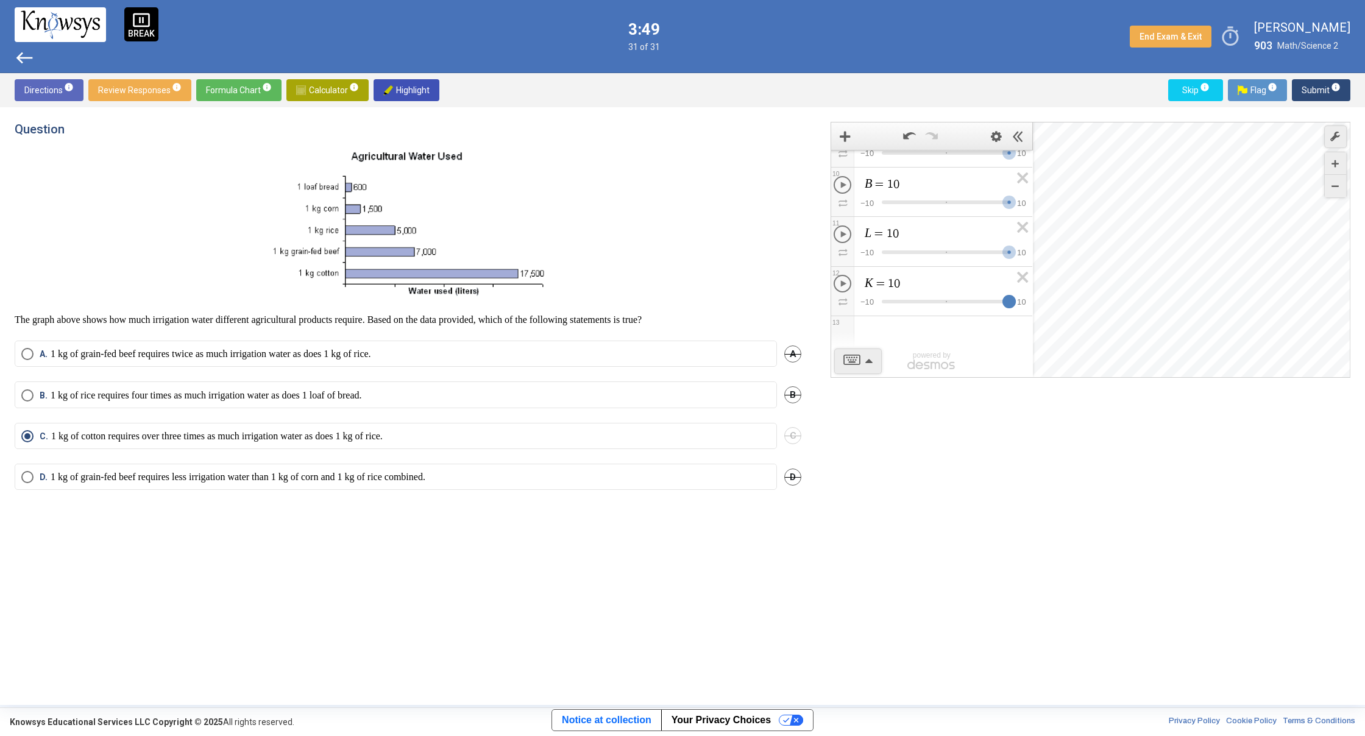
drag, startPoint x: 952, startPoint y: 303, endPoint x: 1039, endPoint y: 291, distance: 88.0
drag, startPoint x: 1013, startPoint y: 172, endPoint x: 995, endPoint y: 172, distance: 18.3
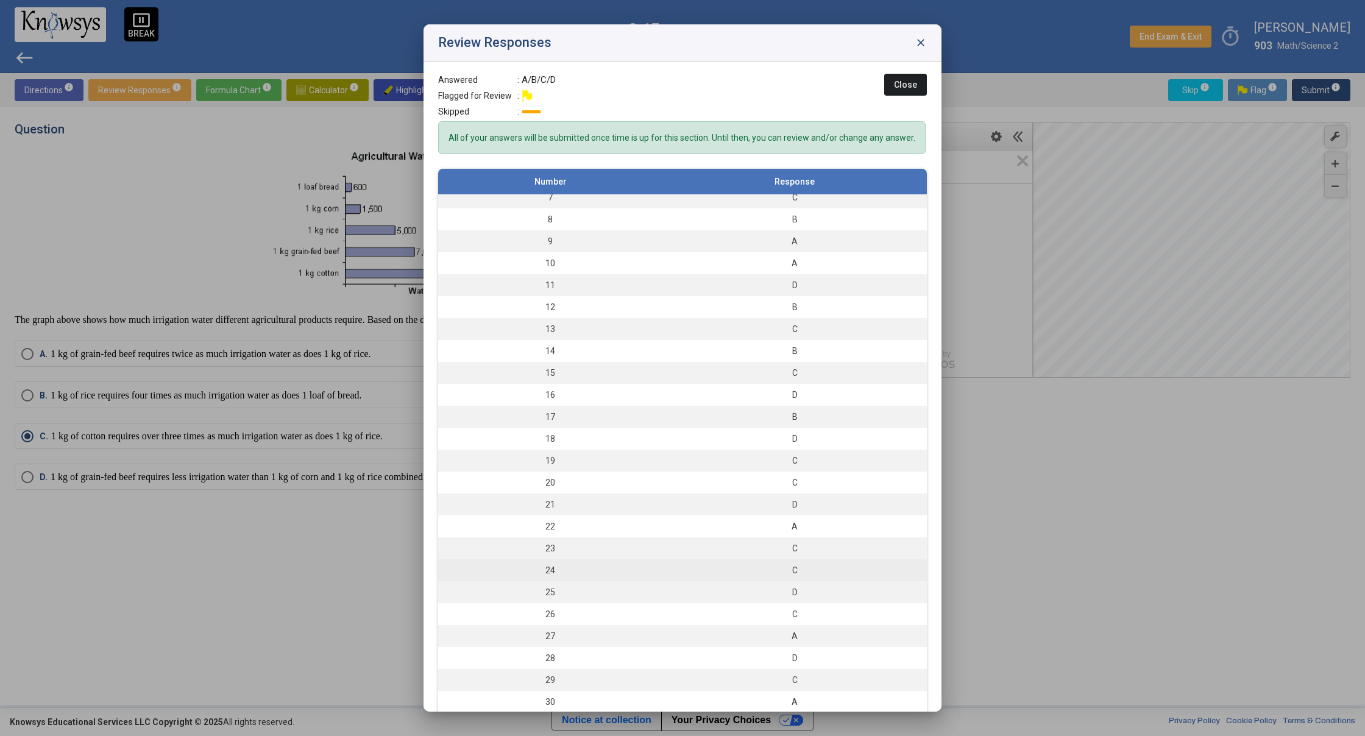
scroll to position [44, 0]
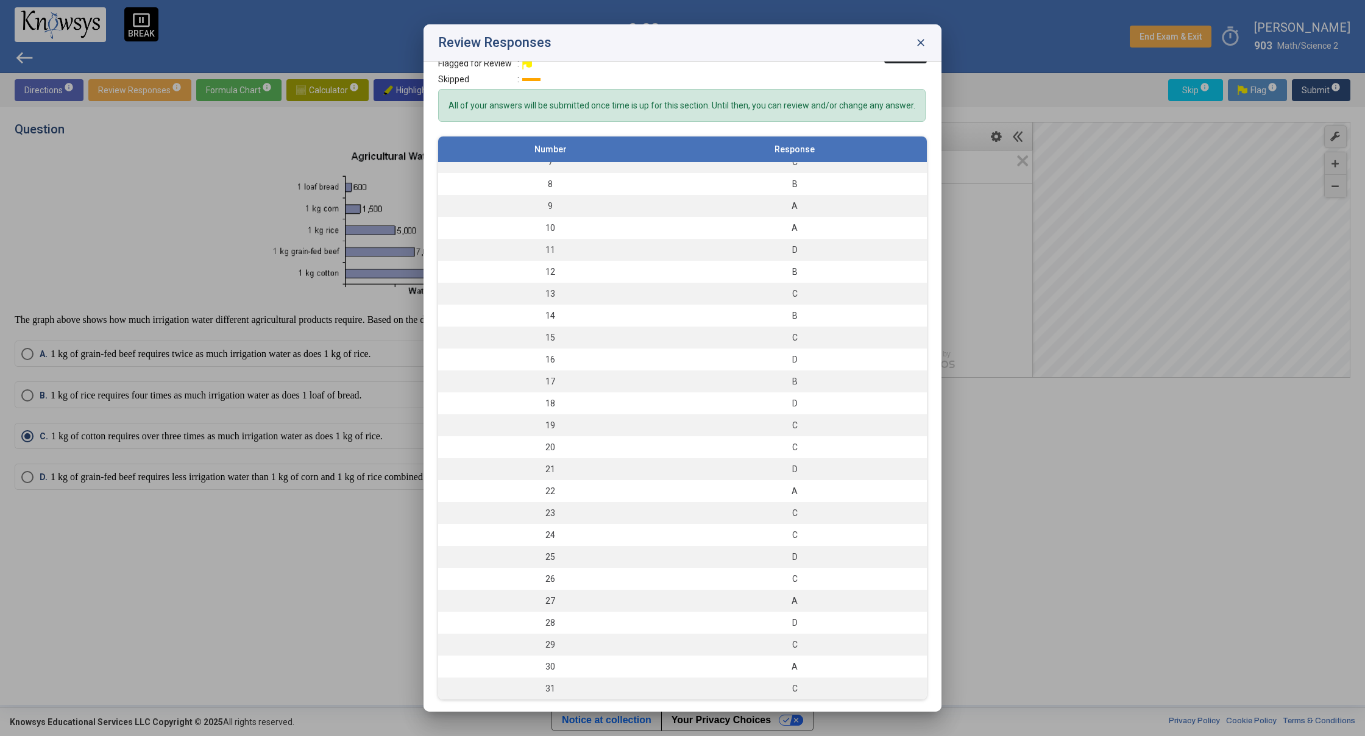
click at [912, 40] on div "Review Responses close" at bounding box center [683, 42] width 518 height 37
drag, startPoint x: 915, startPoint y: 44, endPoint x: 917, endPoint y: 50, distance: 6.4
click at [916, 48] on span "close" at bounding box center [921, 43] width 12 height 12
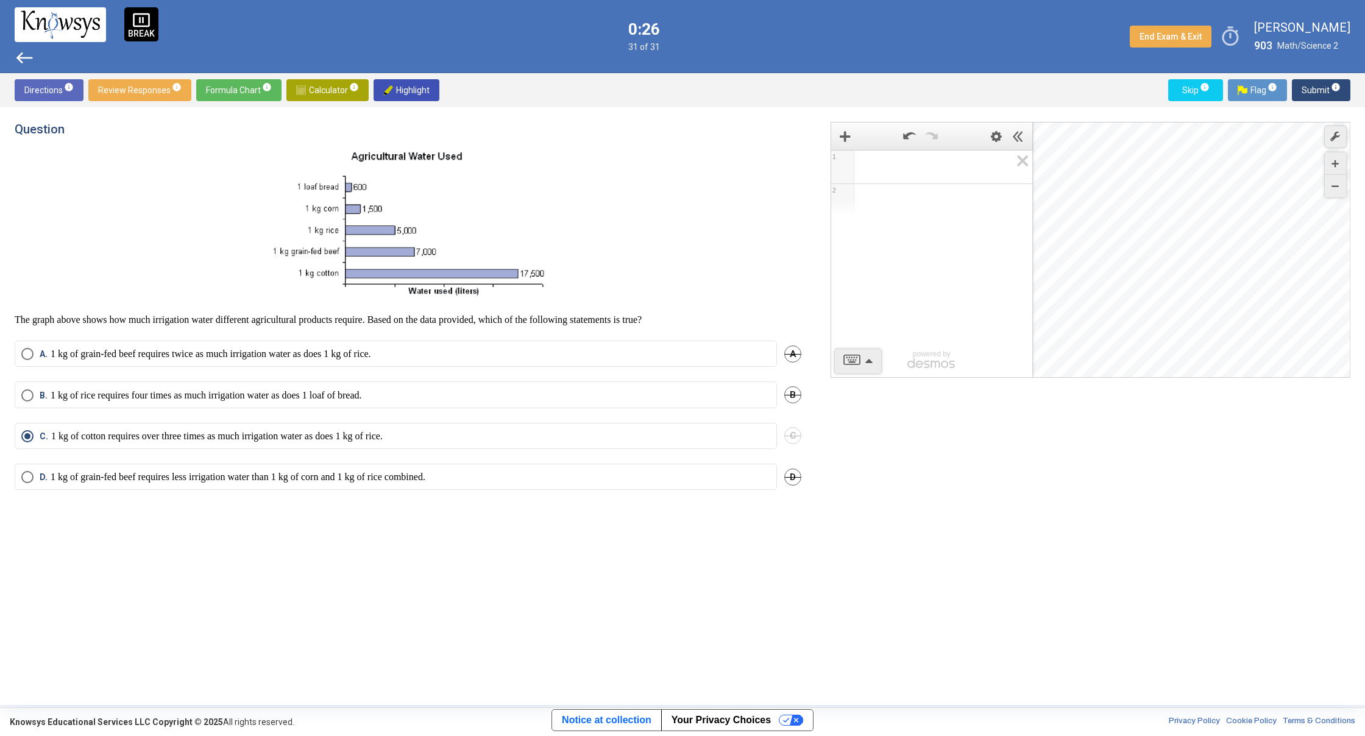
click at [934, 166] on span "Expression 1:" at bounding box center [937, 167] width 147 height 15
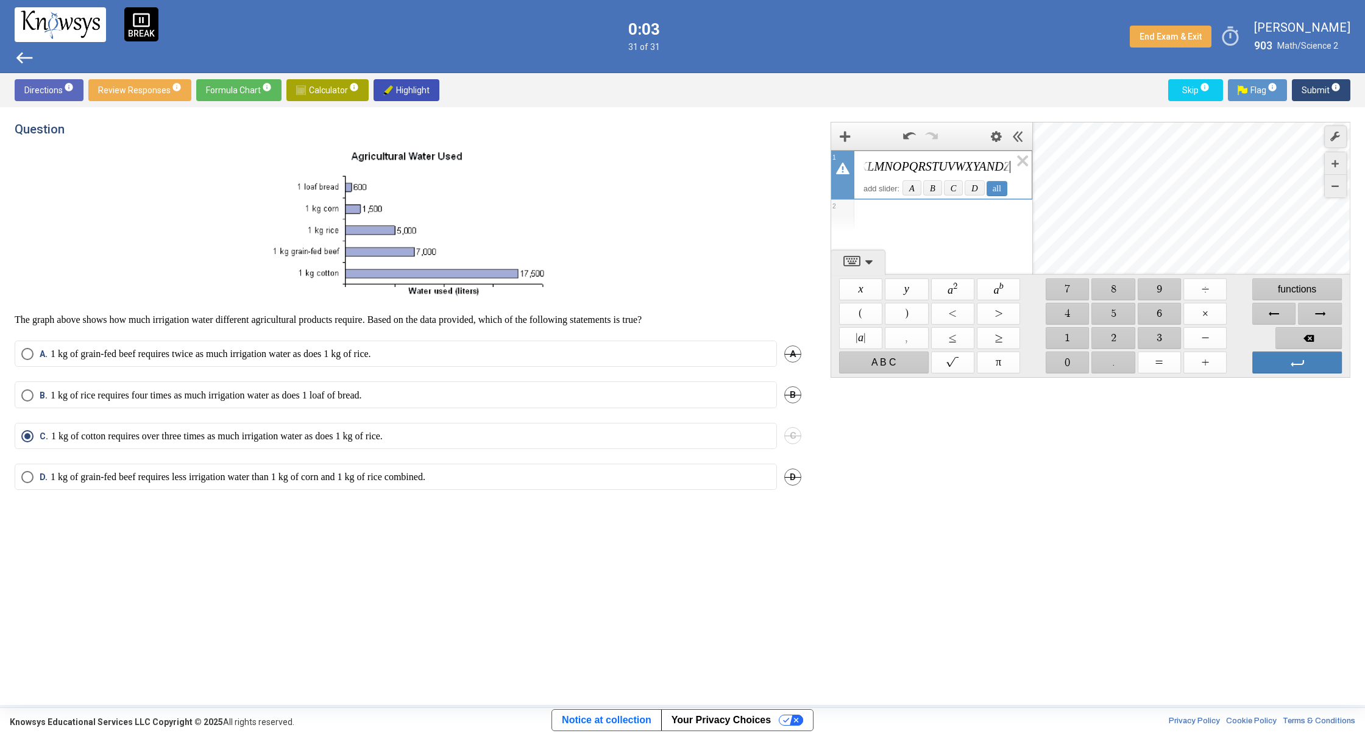
scroll to position [0, 87]
click at [1004, 190] on div "all" at bounding box center [997, 188] width 21 height 15
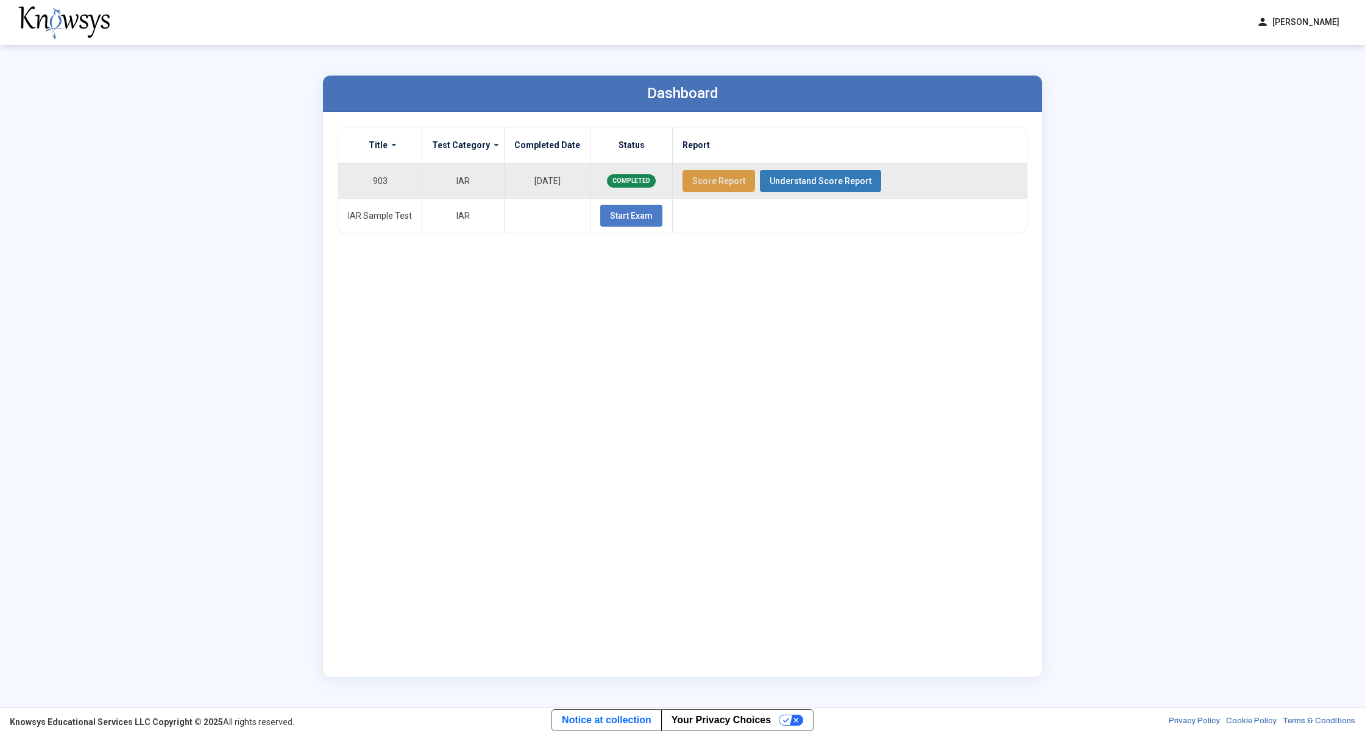
click at [708, 171] on button "Score Report" at bounding box center [719, 181] width 73 height 22
